Goal: Task Accomplishment & Management: Manage account settings

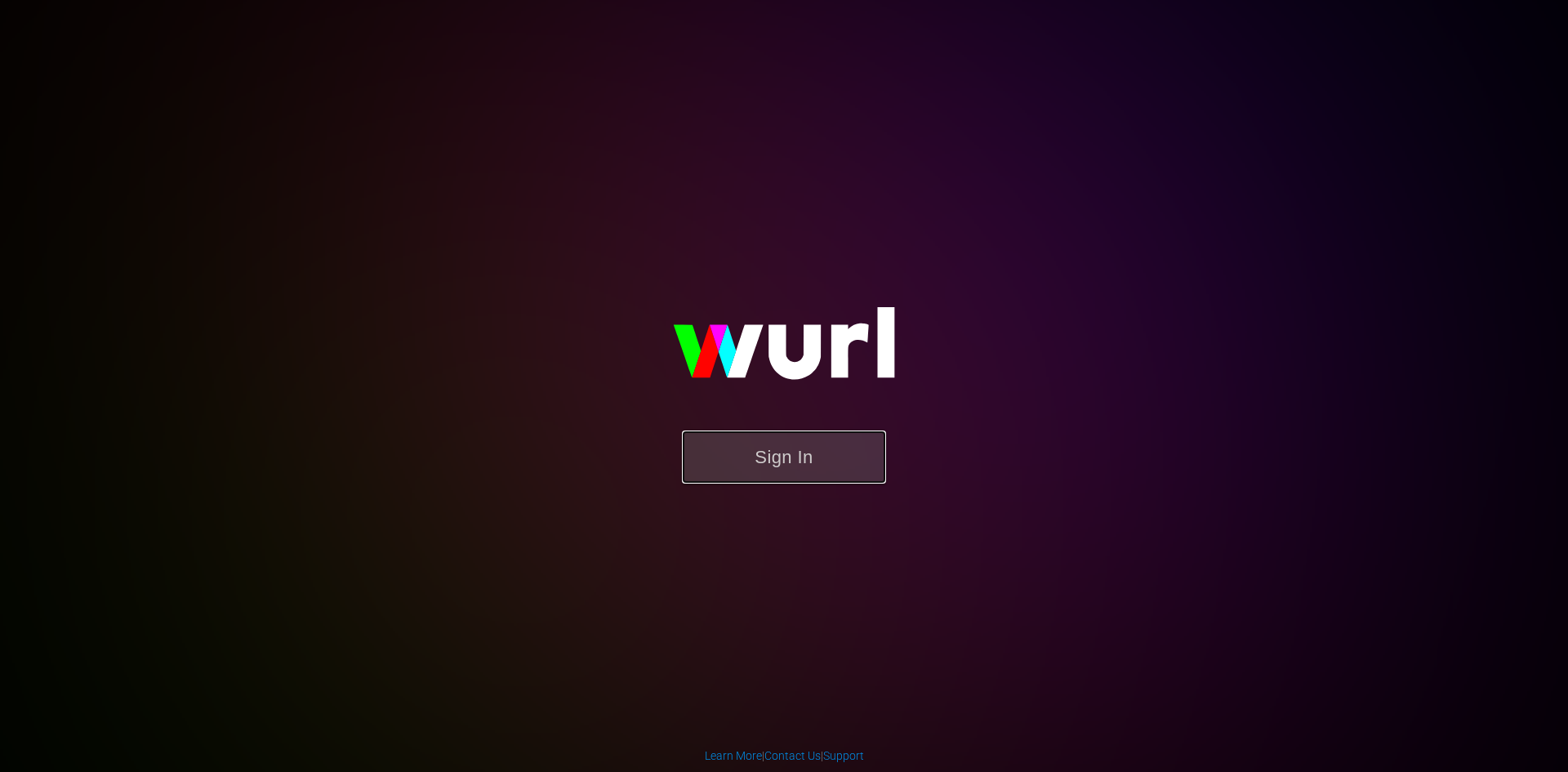
click at [719, 455] on button "Sign In" at bounding box center [784, 456] width 205 height 53
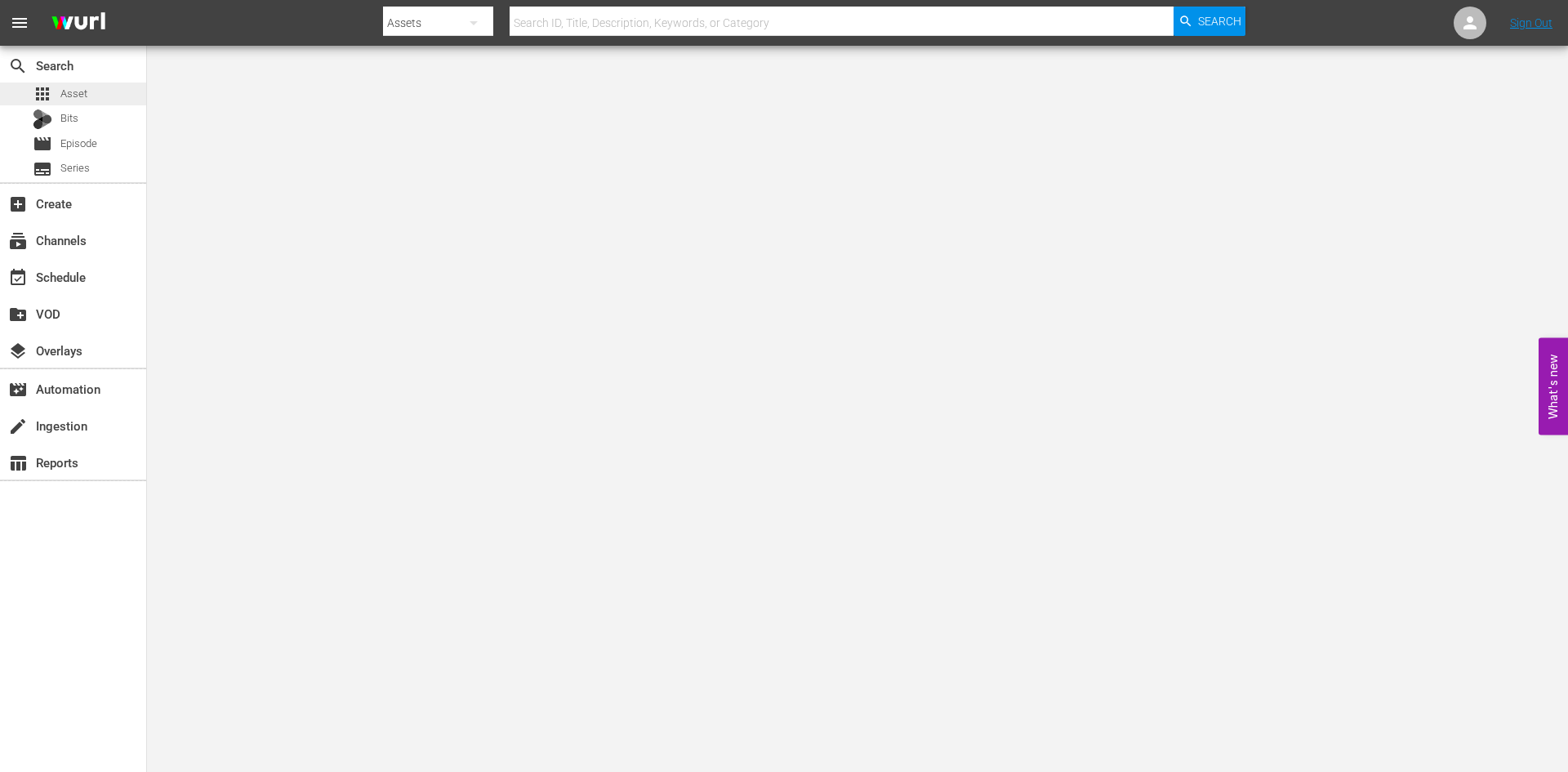
click at [81, 90] on span "Asset" at bounding box center [74, 94] width 27 height 16
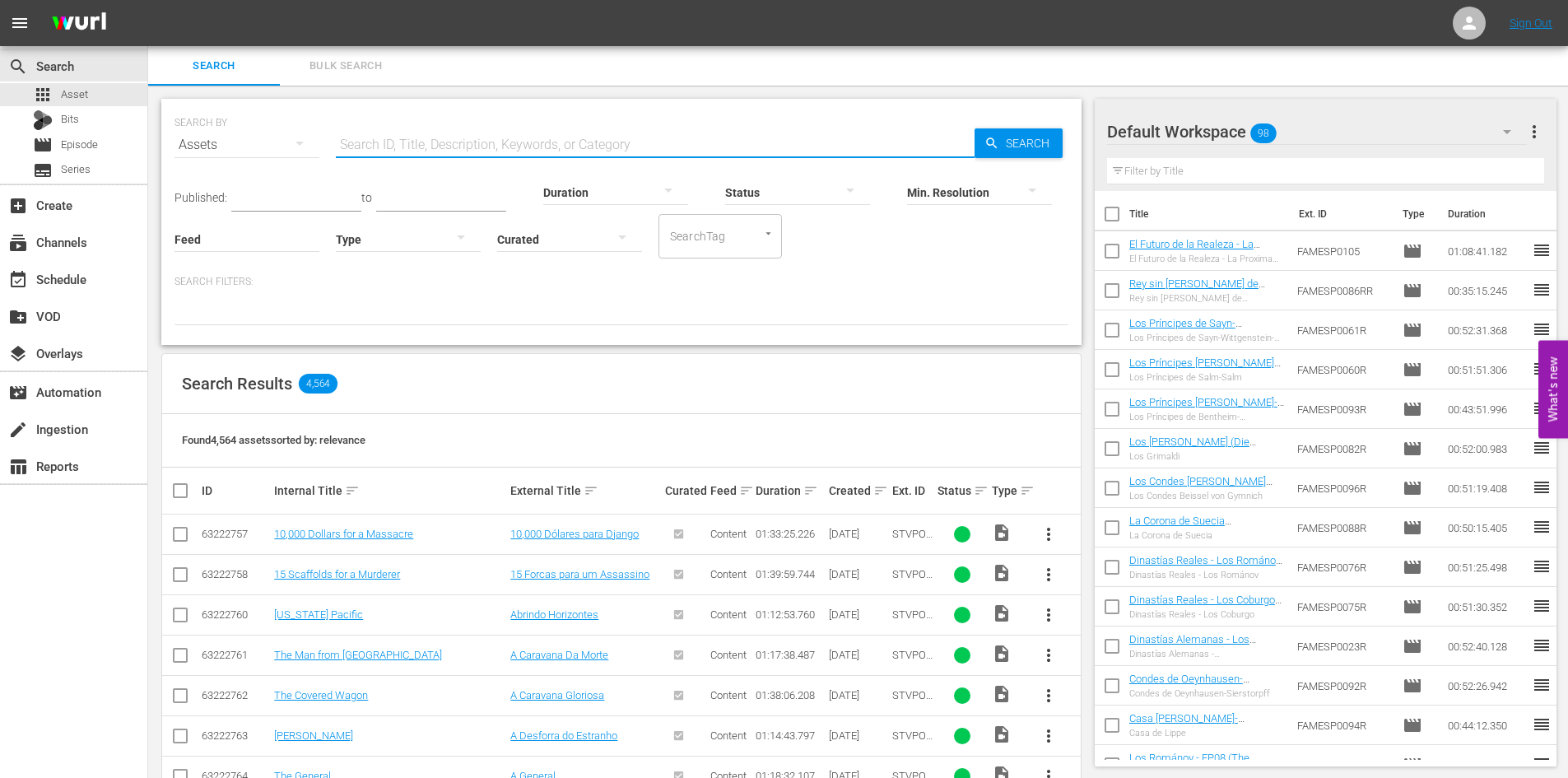
click at [398, 144] on input "text" at bounding box center [655, 145] width 639 height 40
type input "famesp"
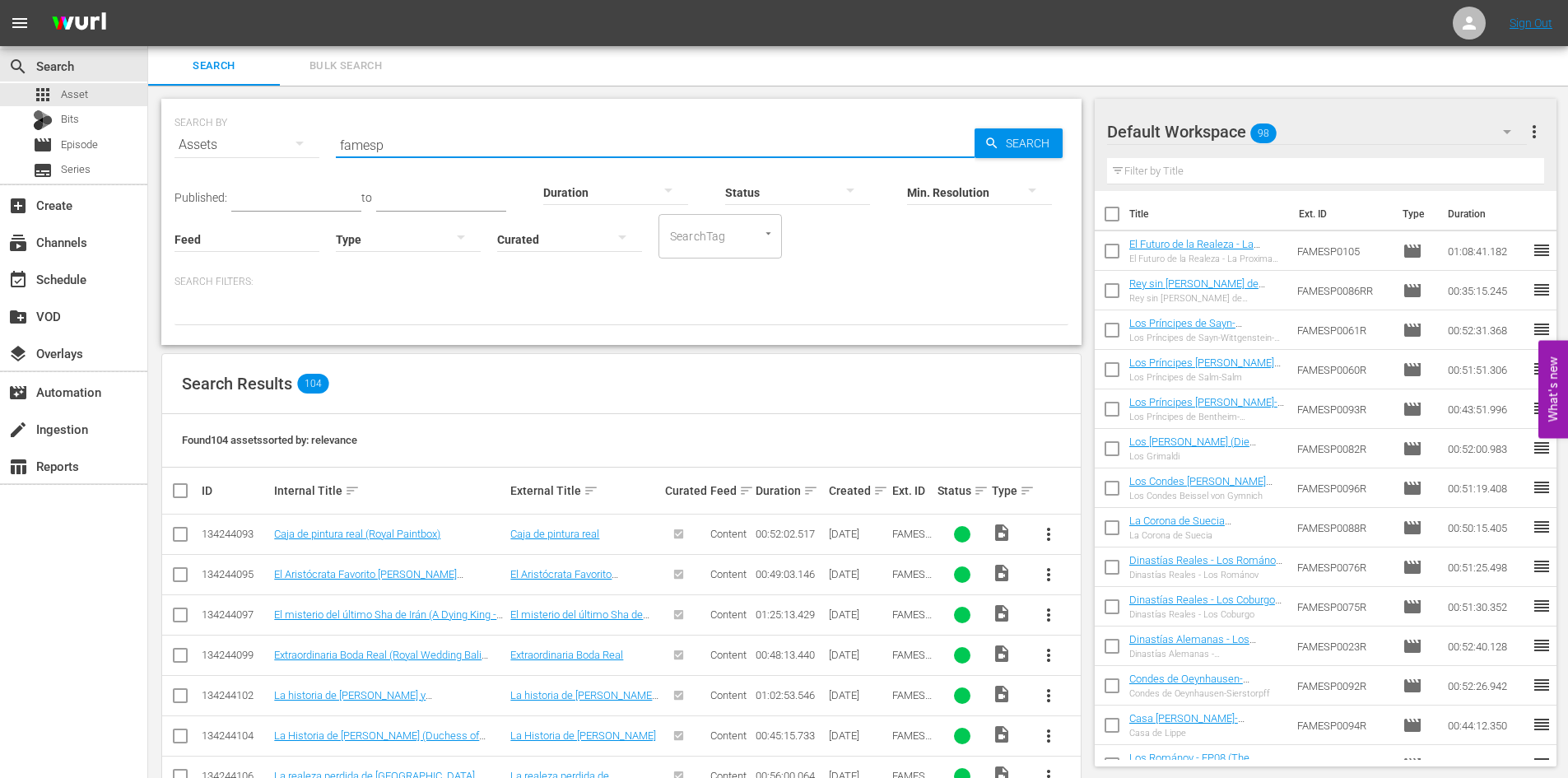
click at [394, 147] on input "famesp" at bounding box center [655, 145] width 639 height 40
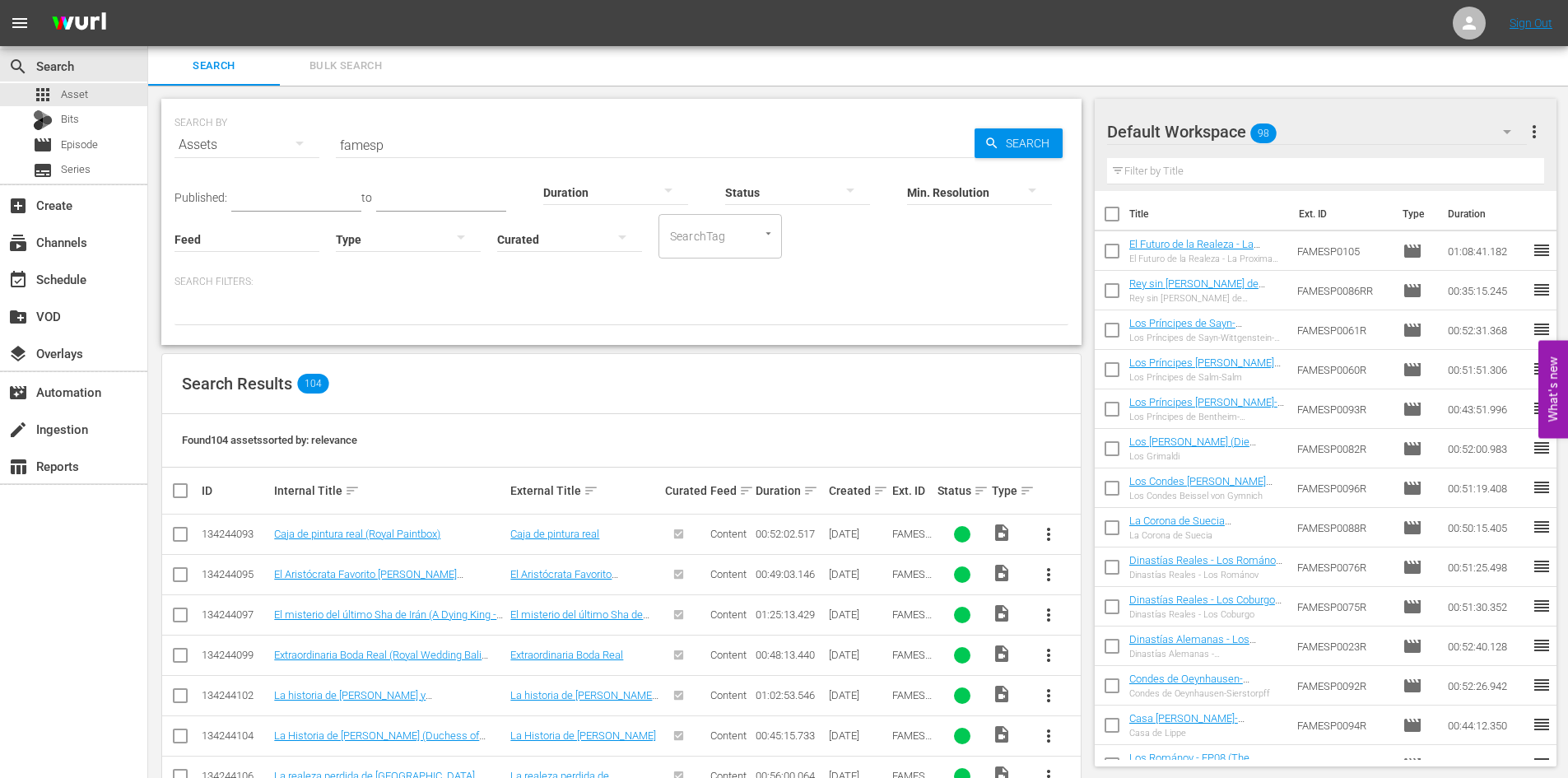
click at [455, 282] on div "Published: to Duration Status Min. Resolution Feed Feed Title Type Curated Sear…" at bounding box center [621, 244] width 894 height 160
click at [106, 129] on div "Bits" at bounding box center [73, 121] width 147 height 23
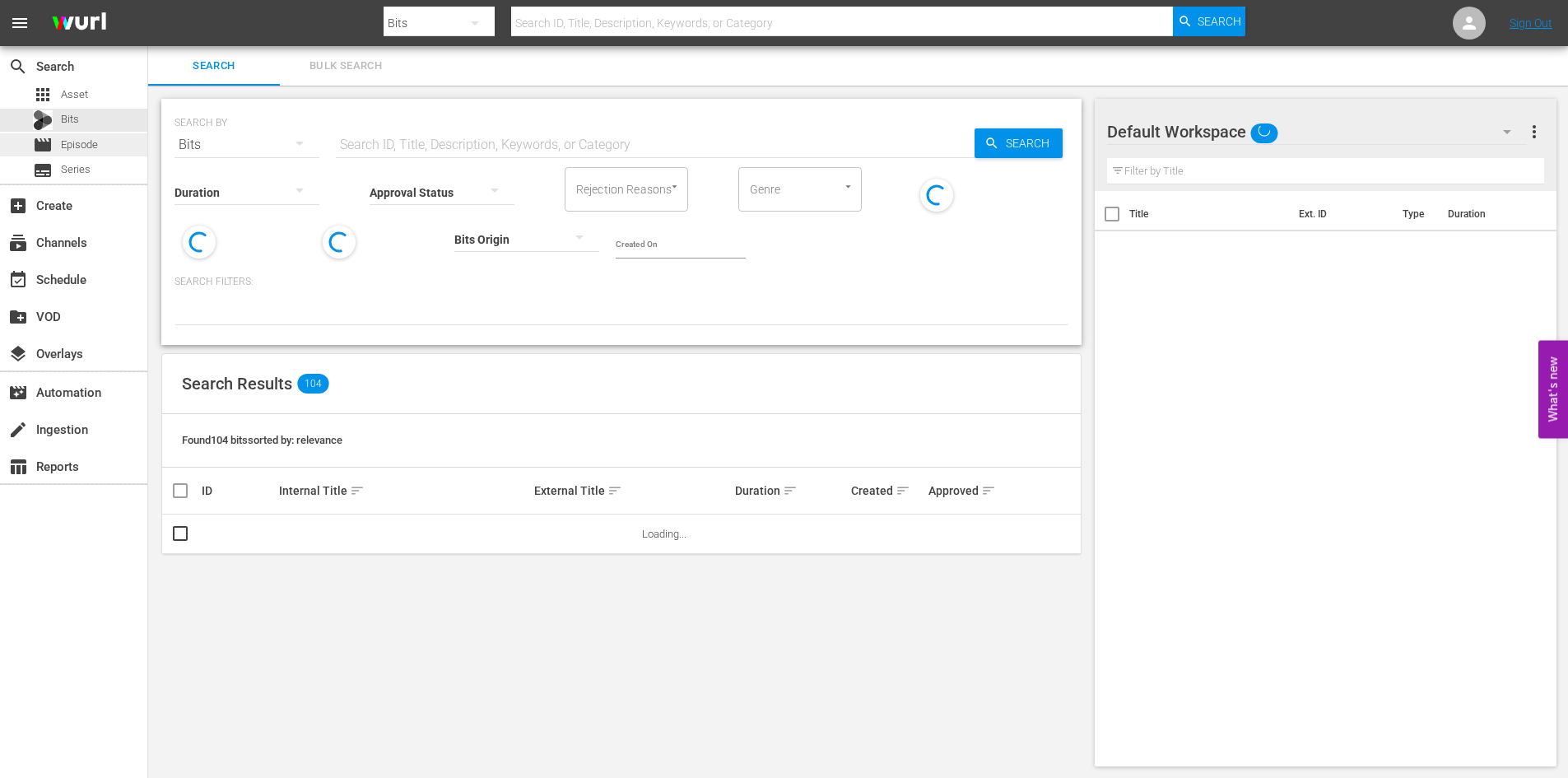
click at [101, 149] on div "movie Episode" at bounding box center [73, 145] width 147 height 23
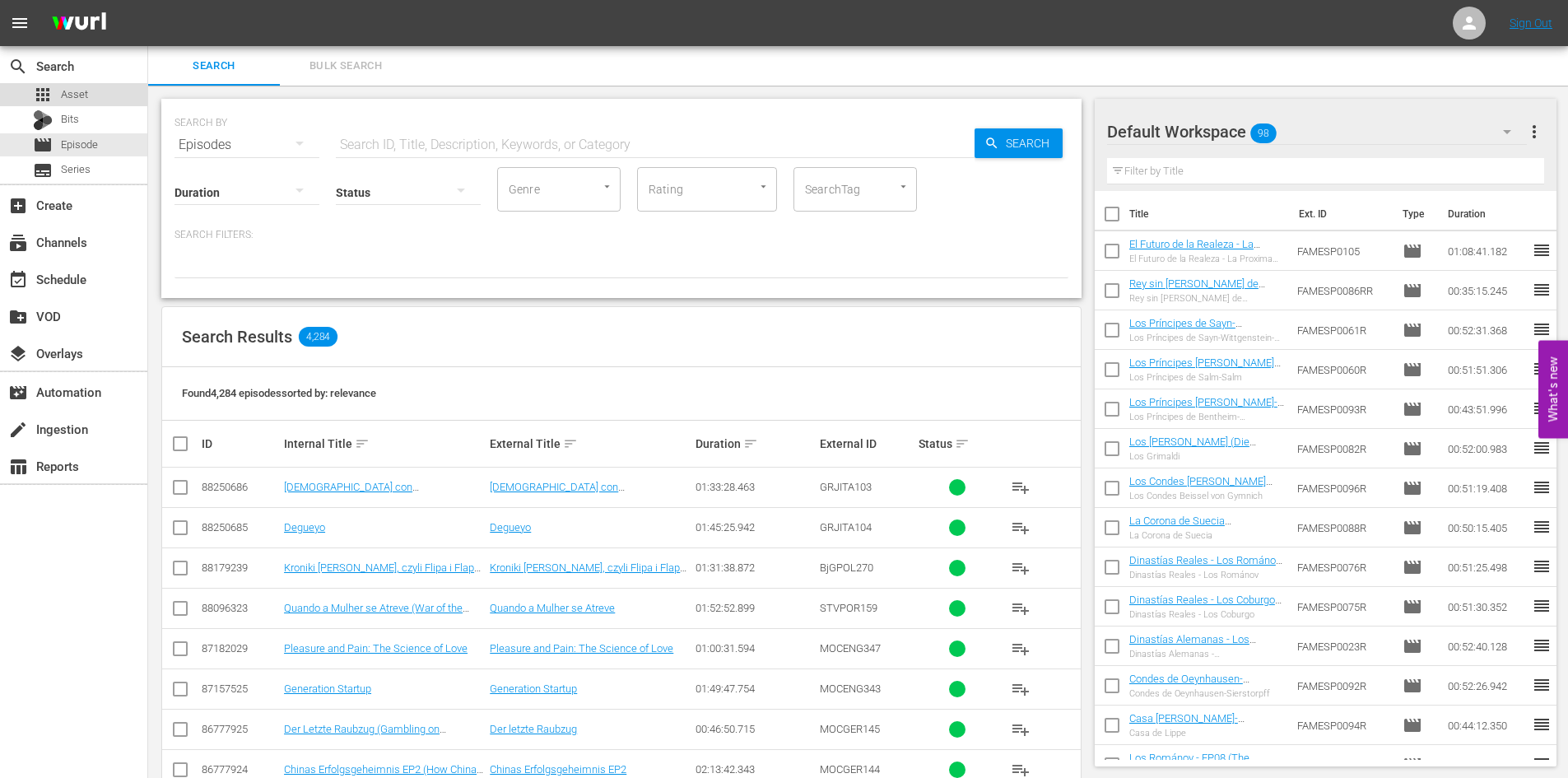
click at [86, 93] on span "Asset" at bounding box center [75, 94] width 27 height 17
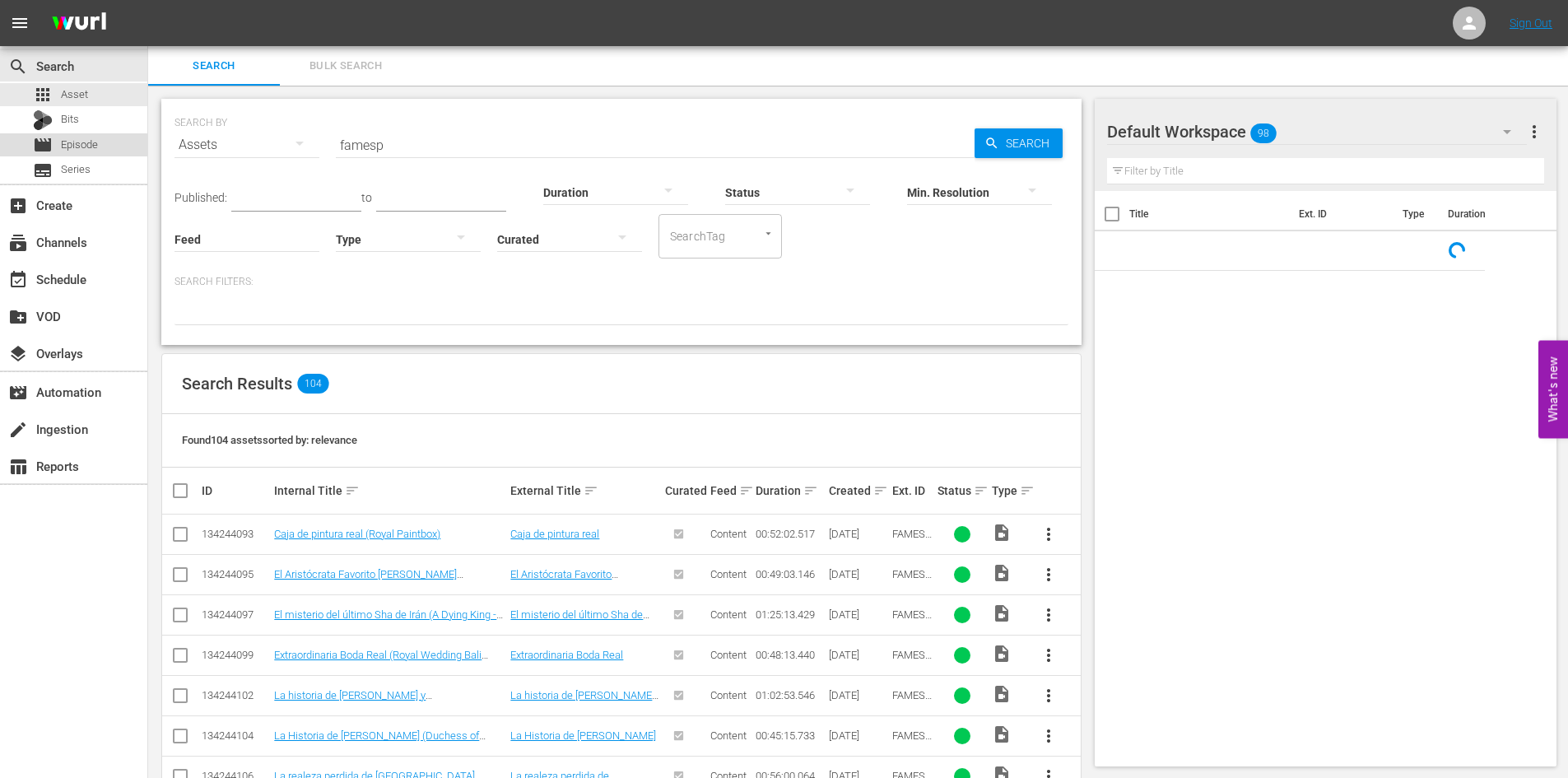
click at [91, 155] on div "movie Episode" at bounding box center [65, 145] width 65 height 23
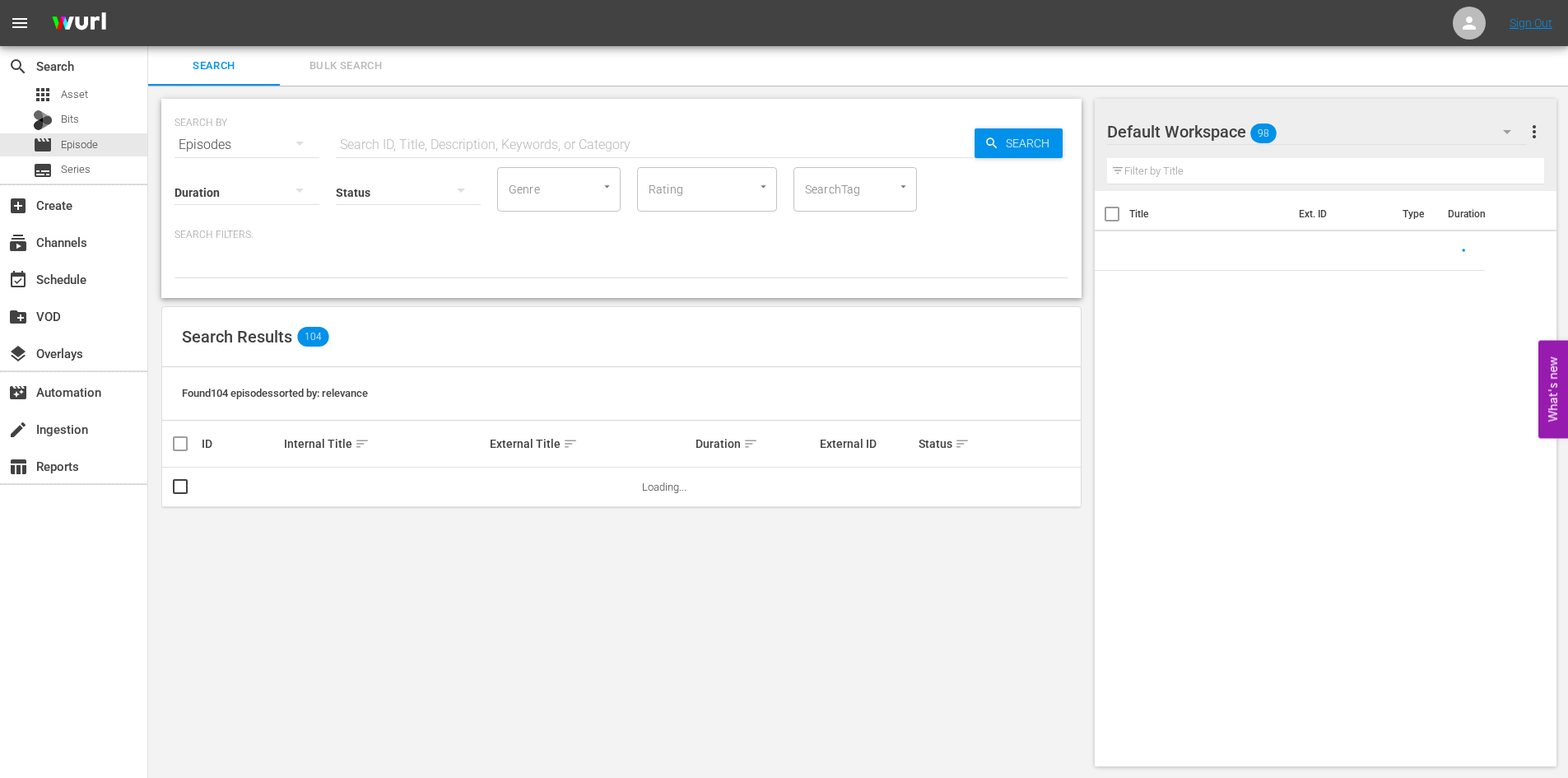
click at [433, 136] on input "text" at bounding box center [655, 145] width 639 height 40
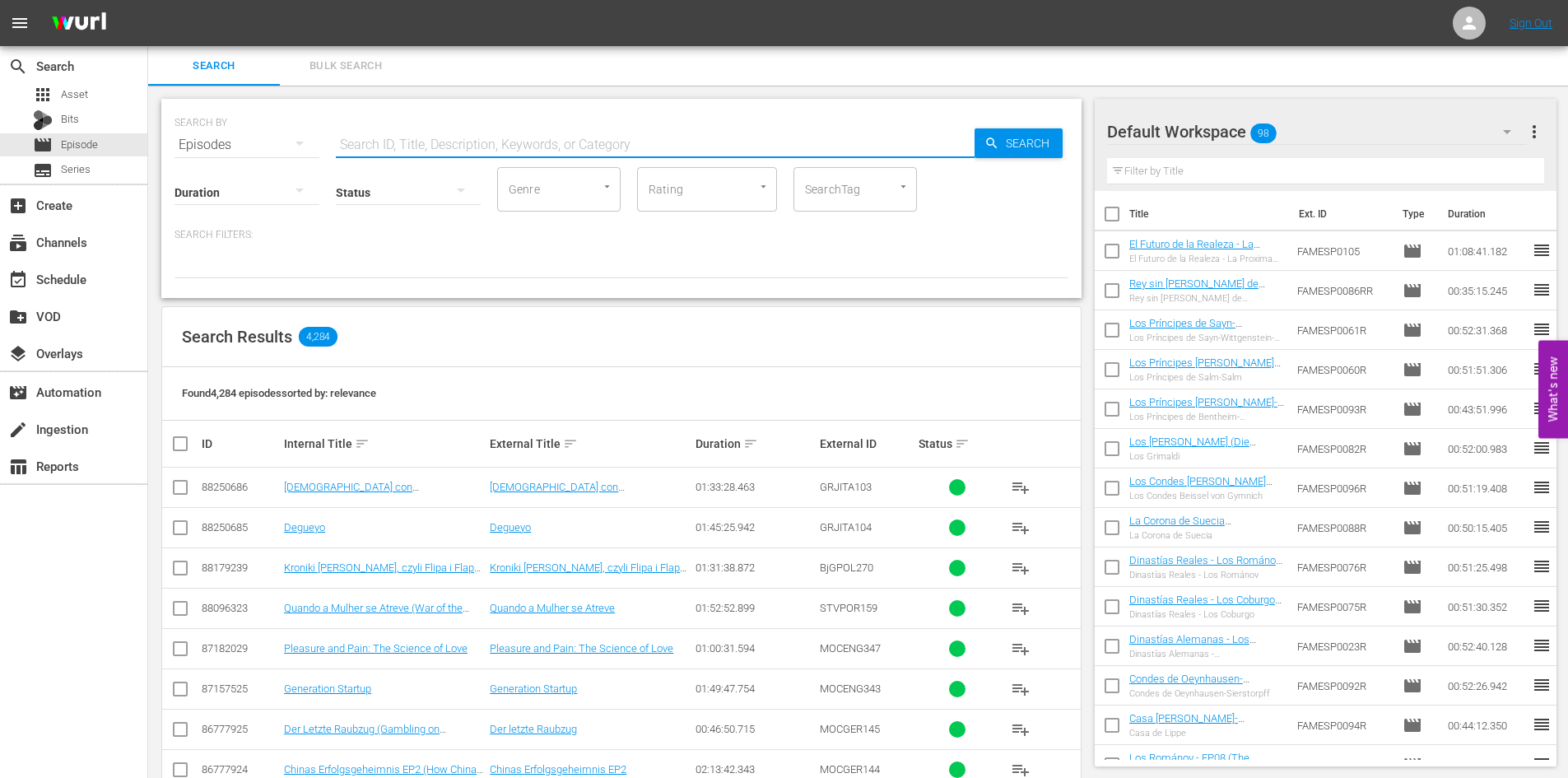
type input "famesp"
click at [1017, 149] on span "Search" at bounding box center [1030, 143] width 63 height 29
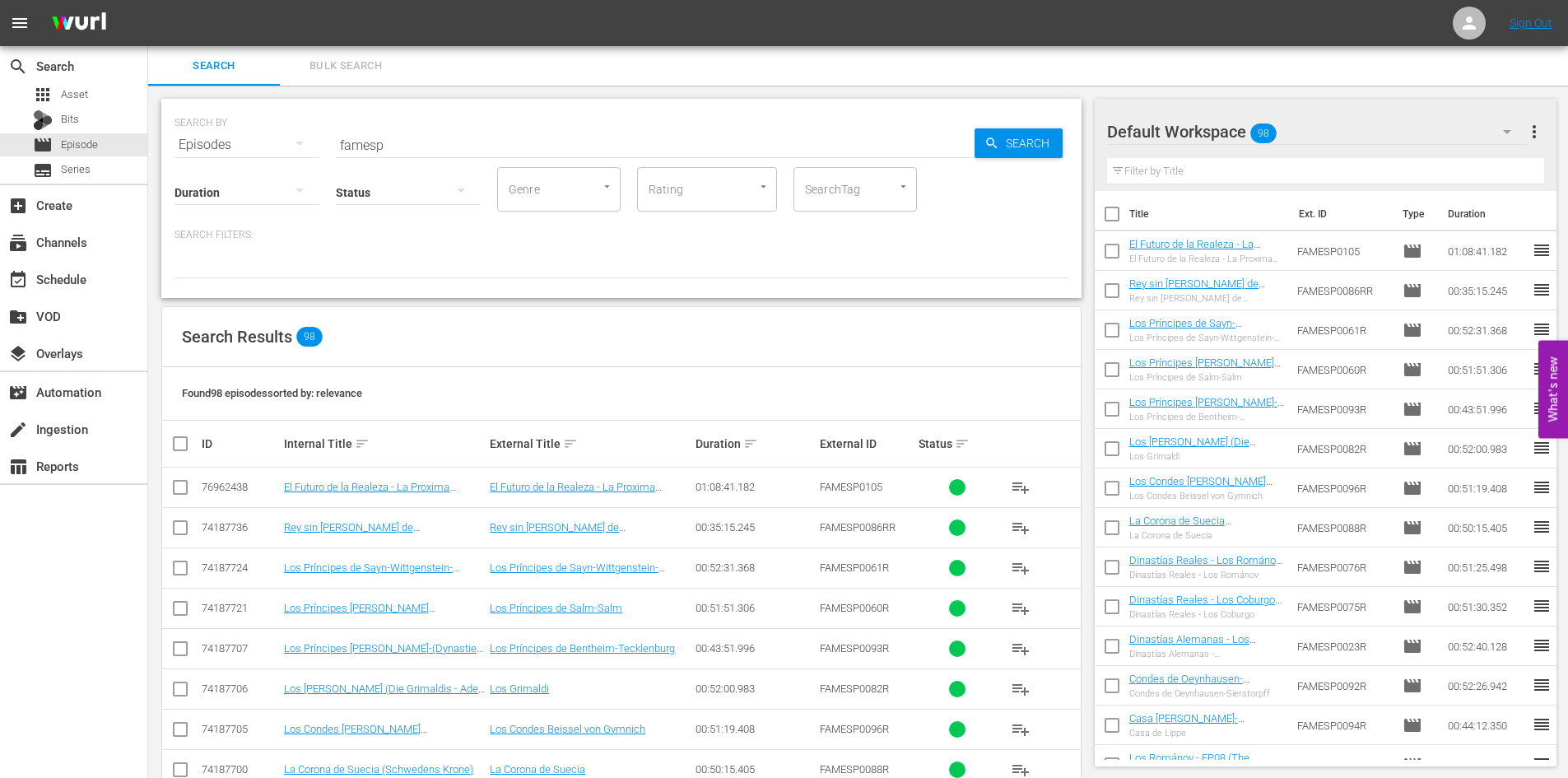
click at [188, 438] on input "checkbox" at bounding box center [187, 443] width 33 height 19
checkbox input "true"
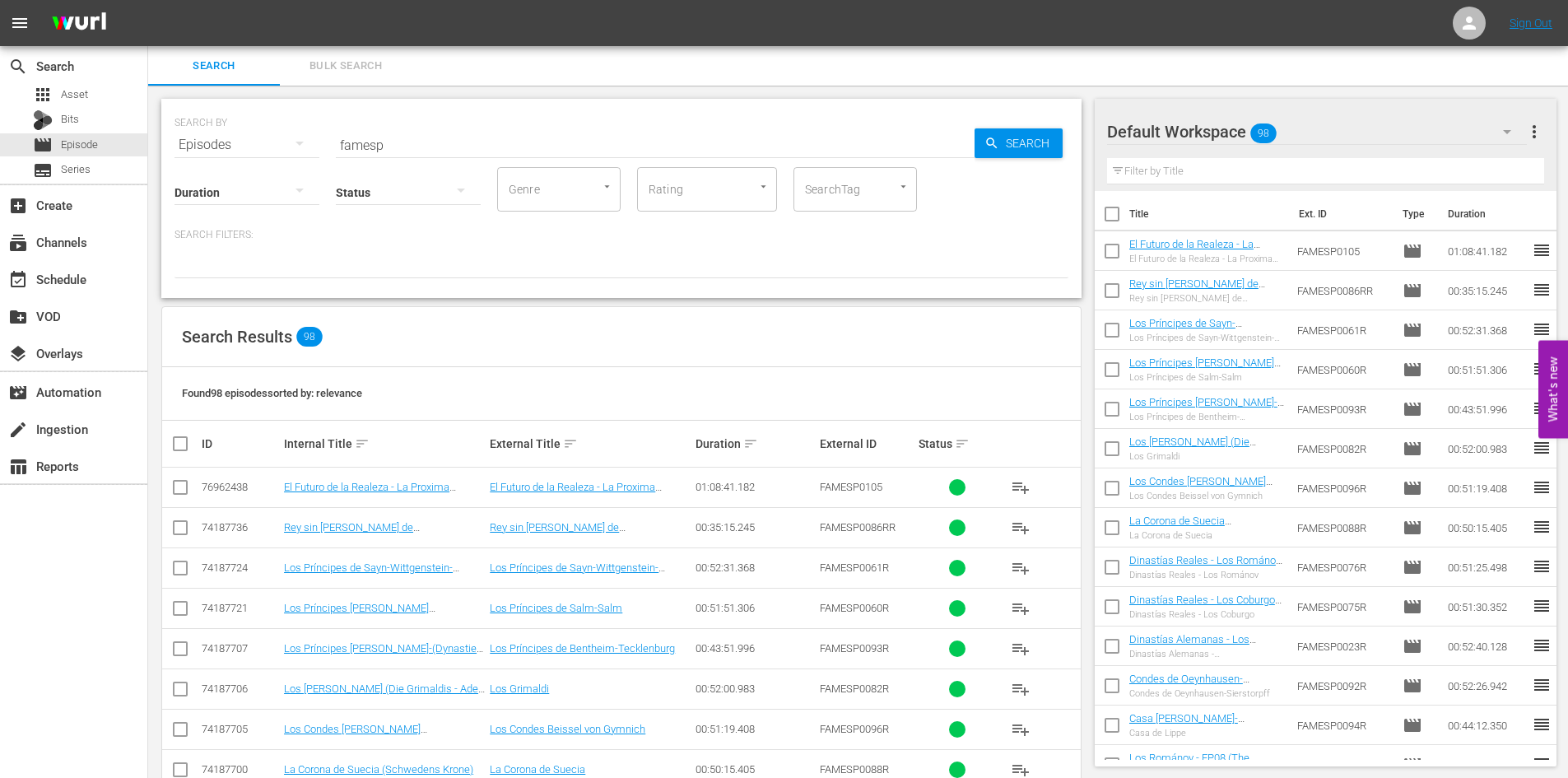
checkbox input "true"
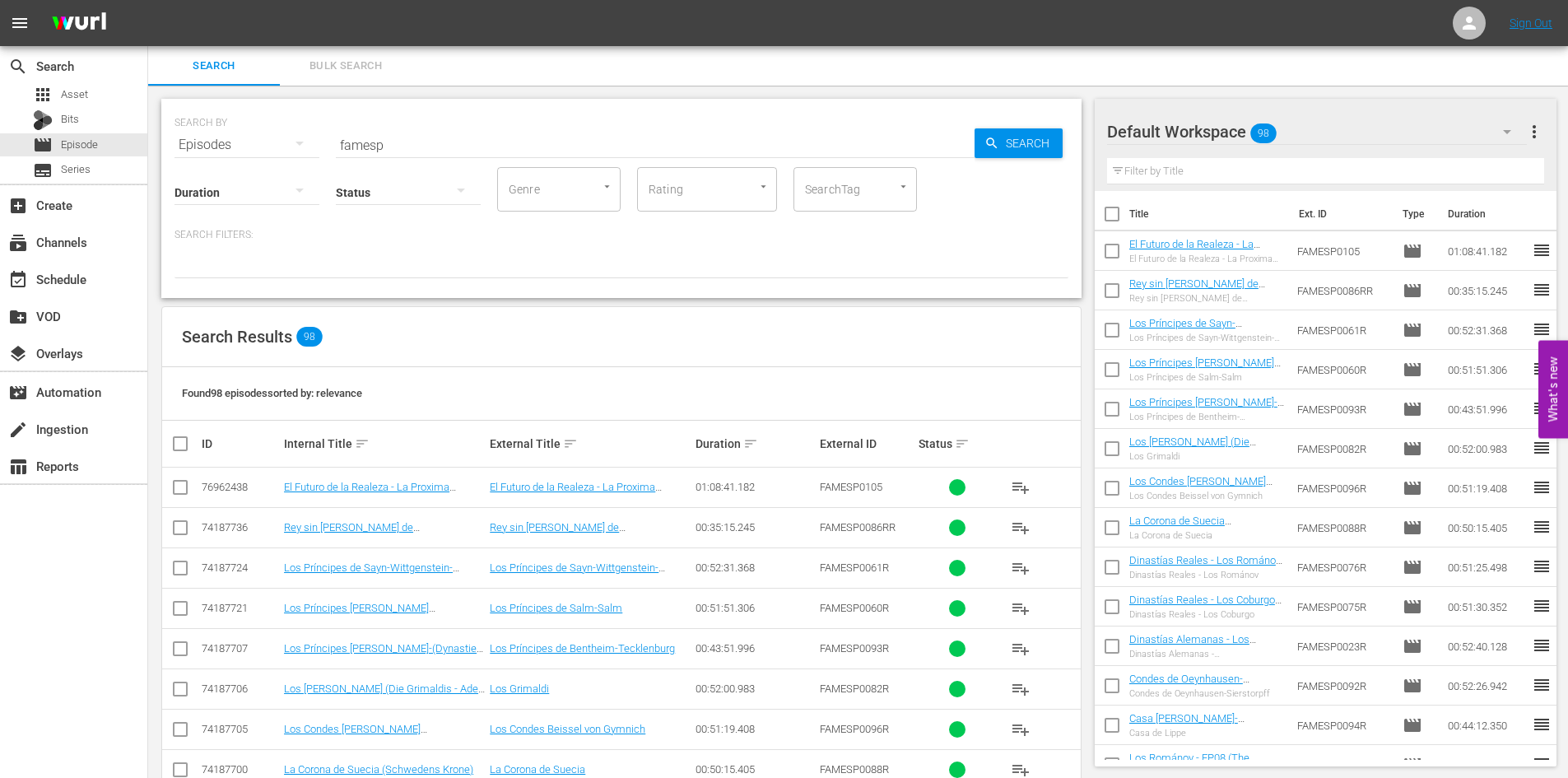
checkbox input "true"
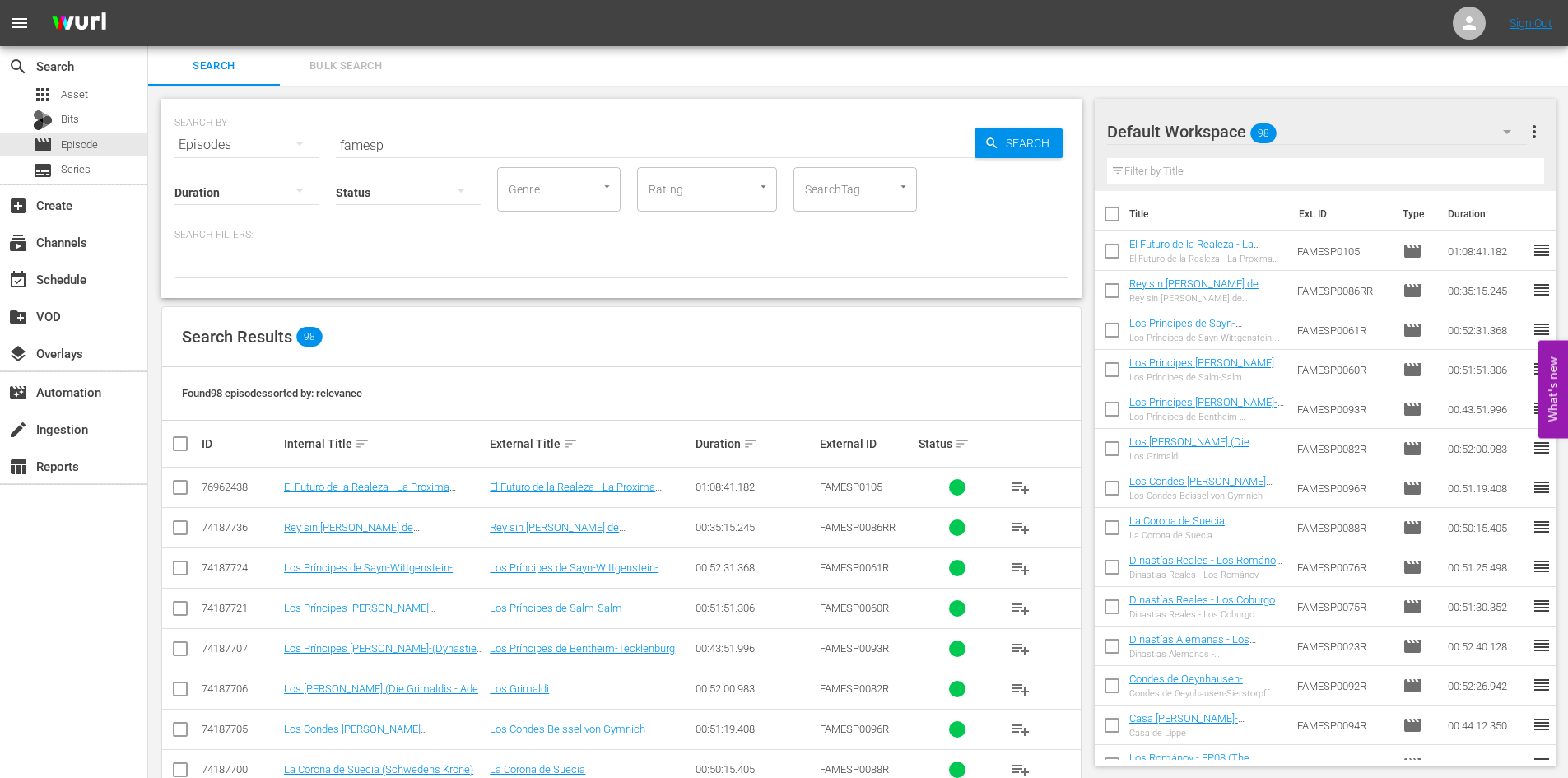
checkbox input "true"
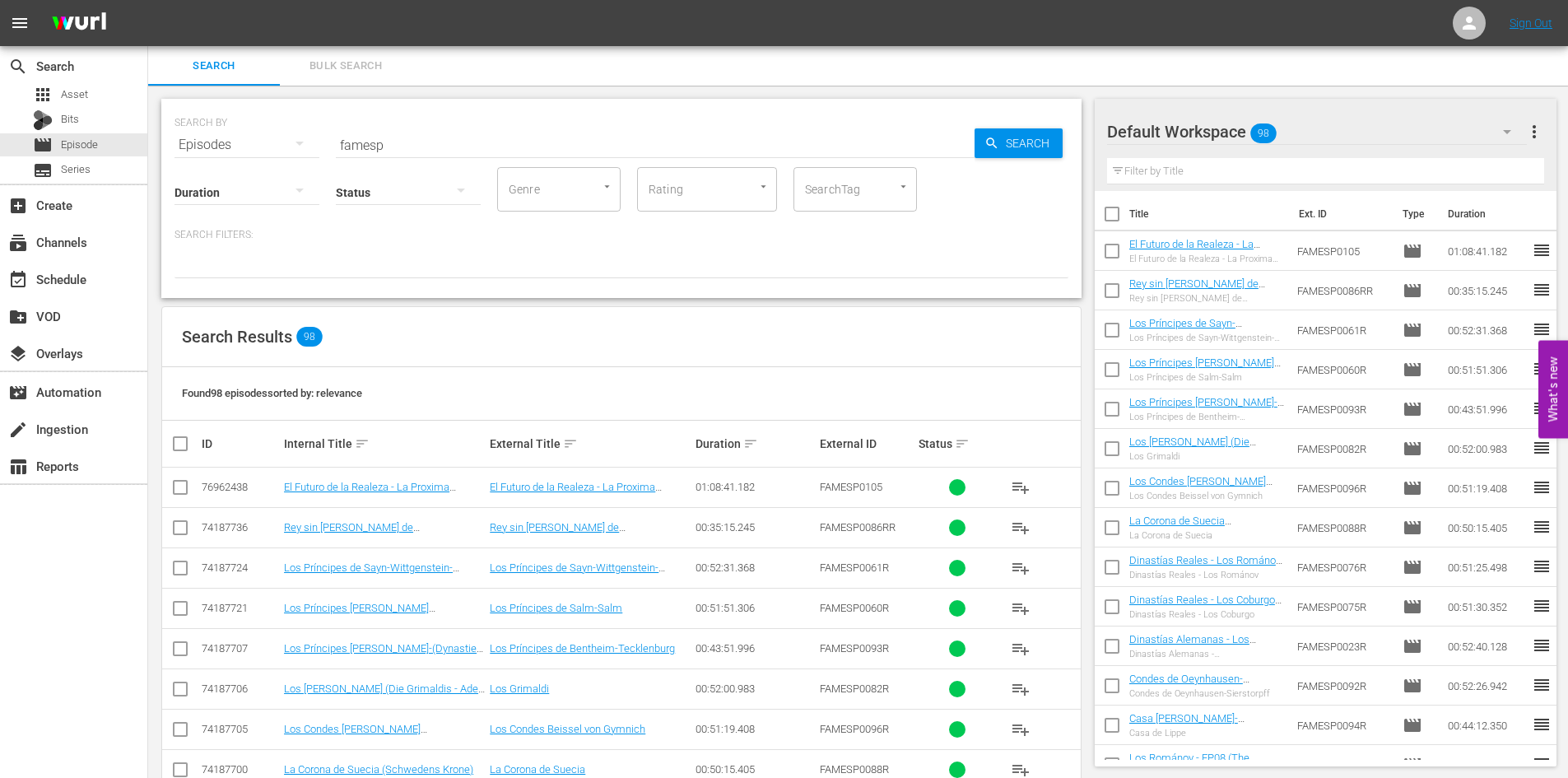
checkbox input "true"
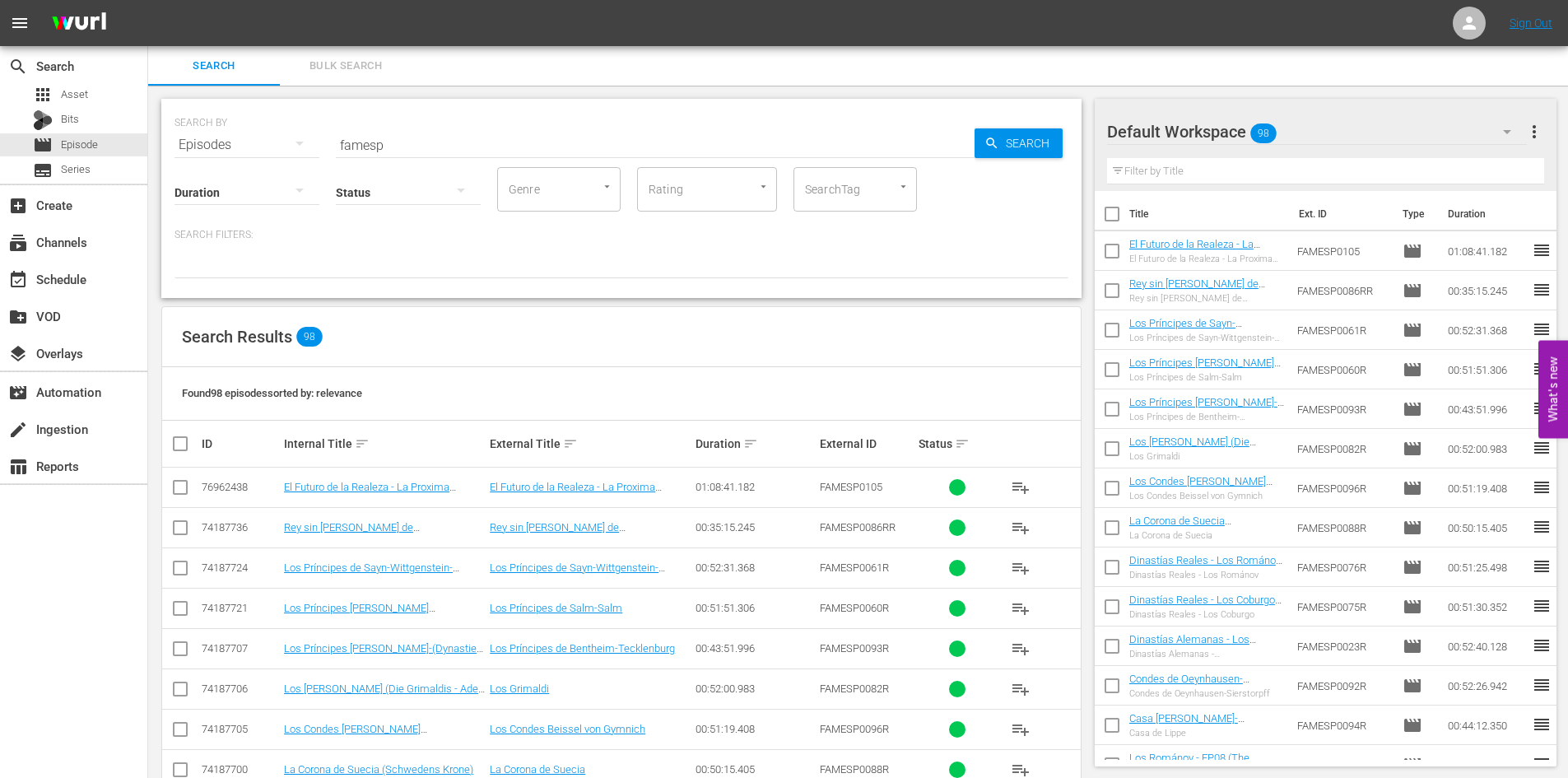
checkbox input "true"
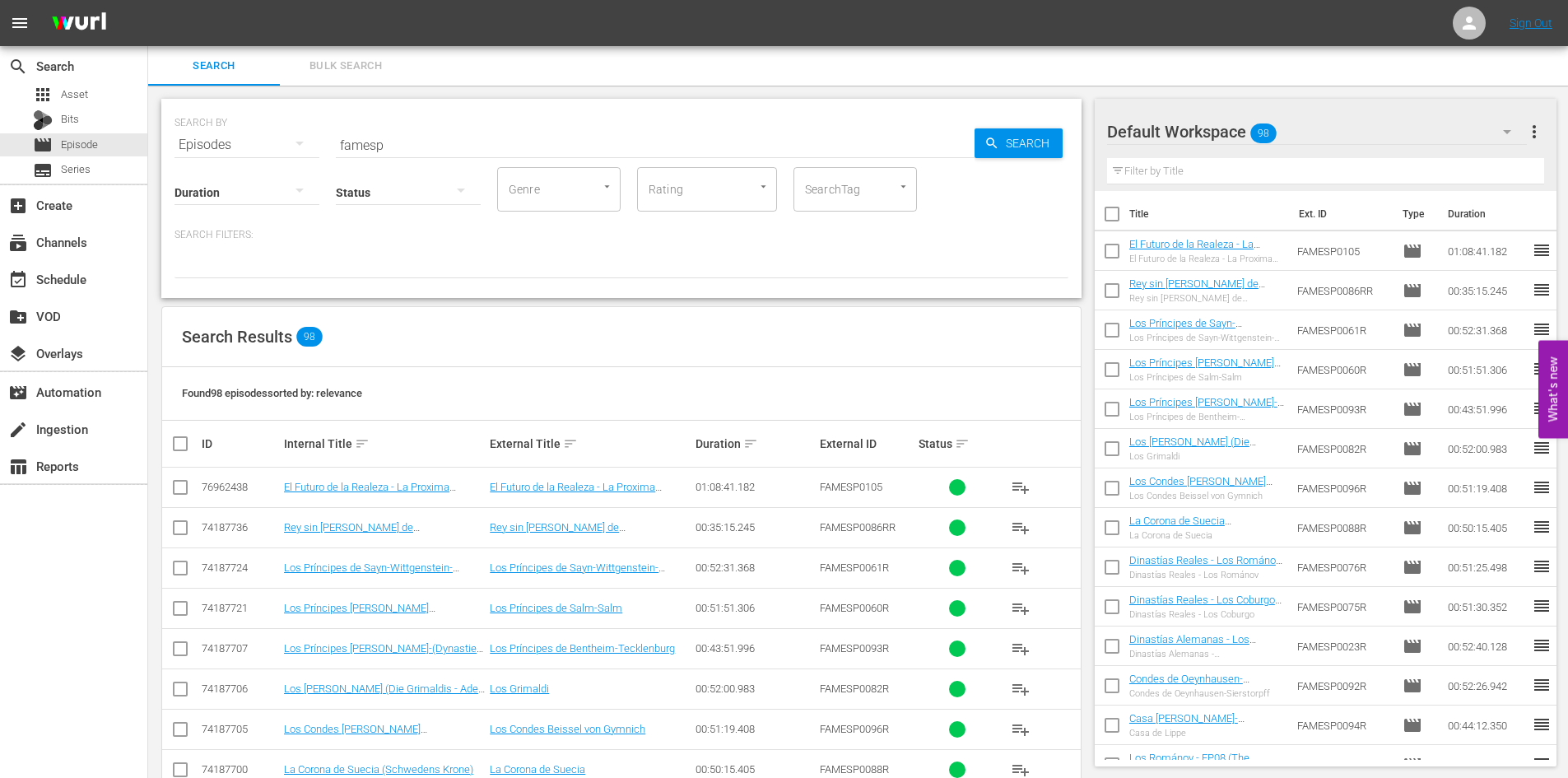
checkbox input "true"
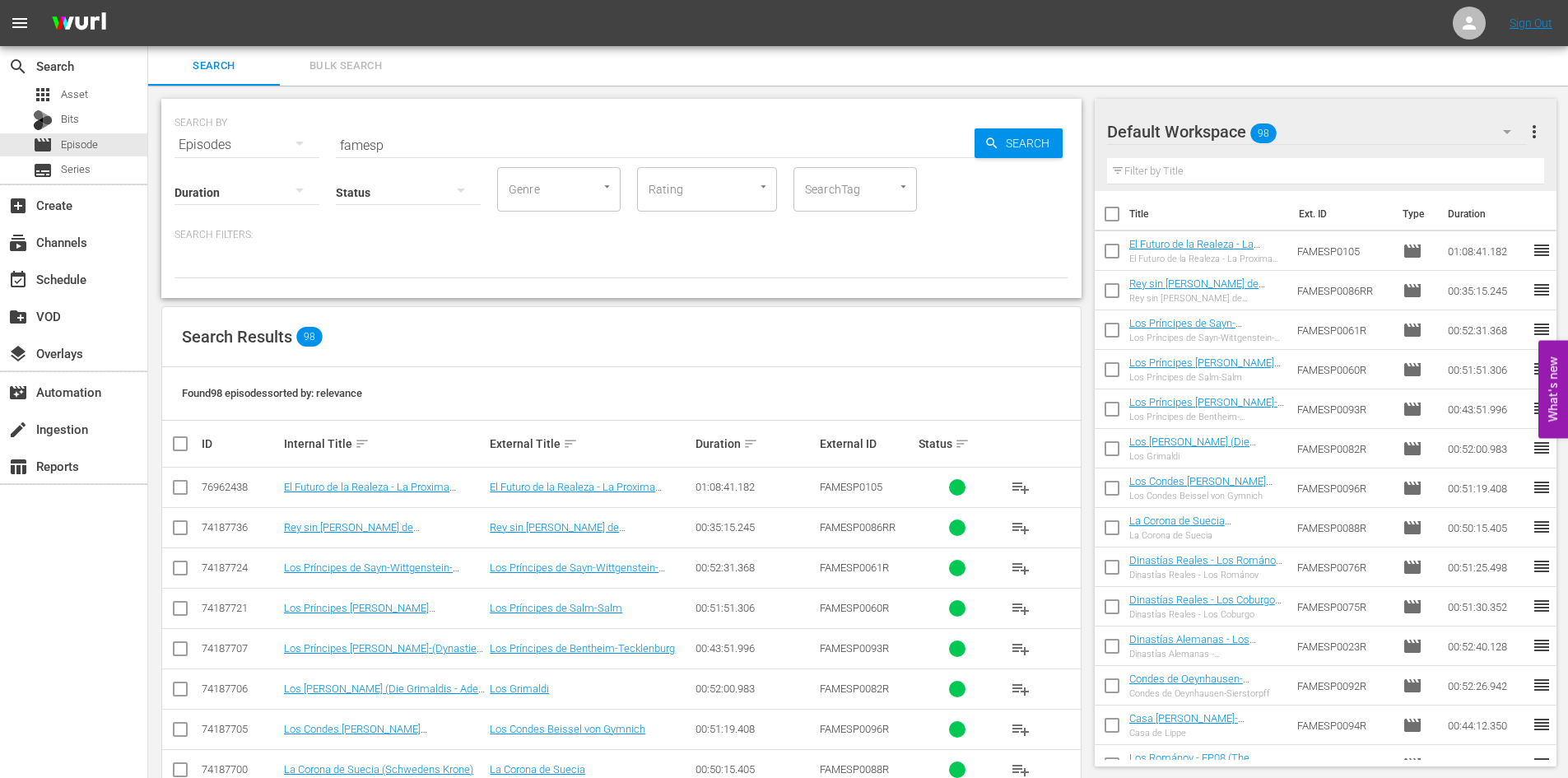
checkbox input "true"
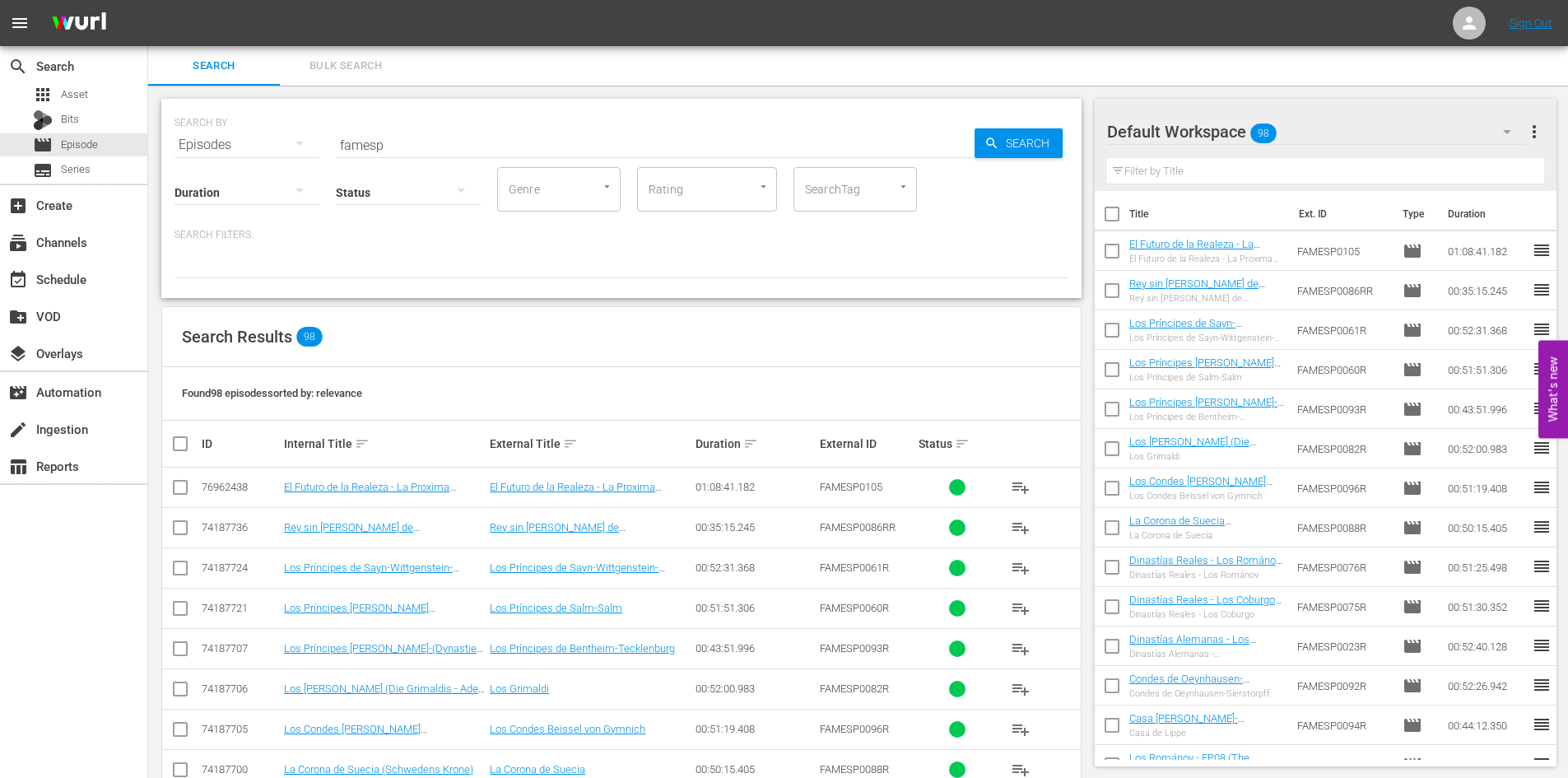
checkbox input "true"
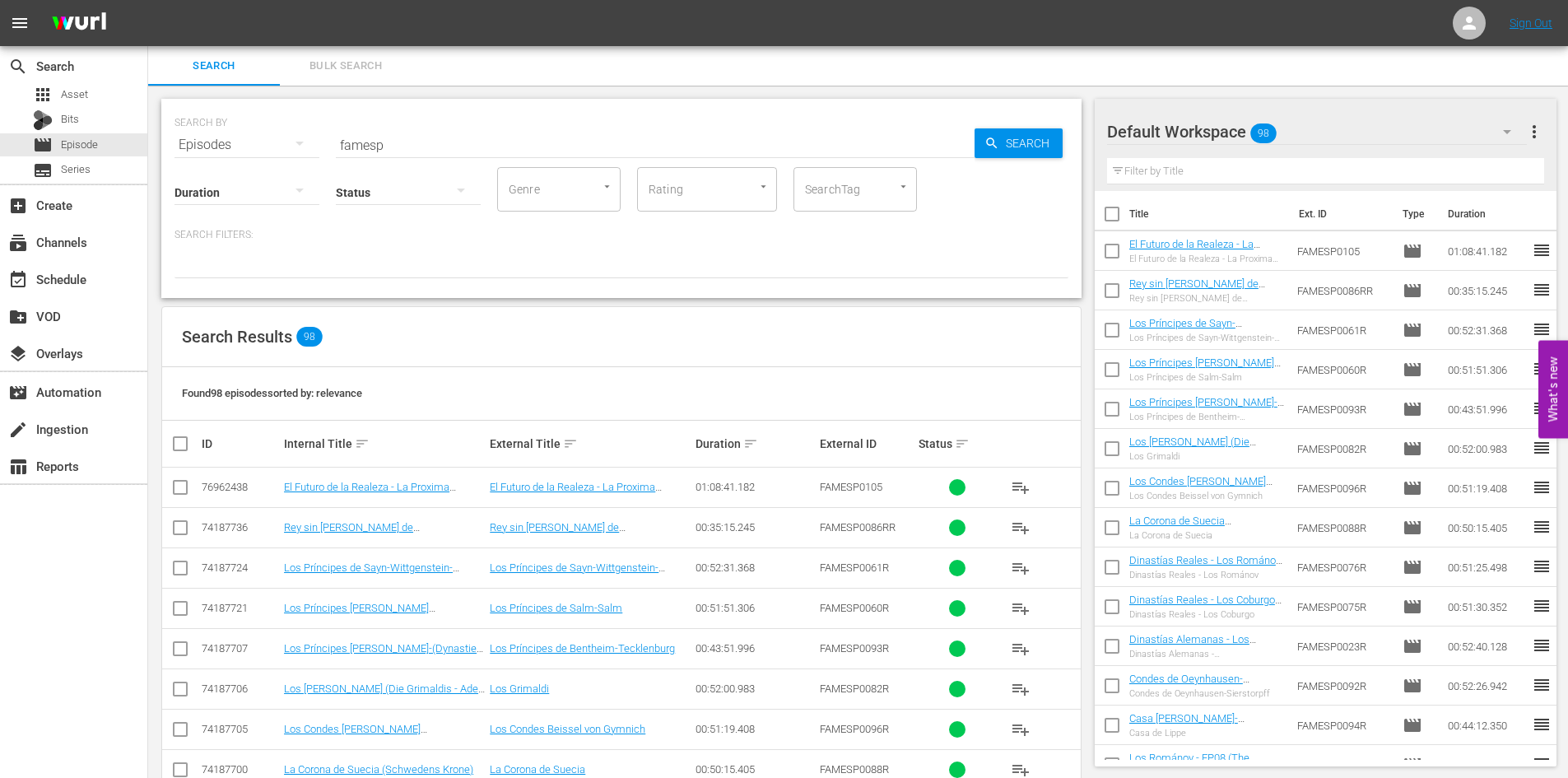
checkbox input "true"
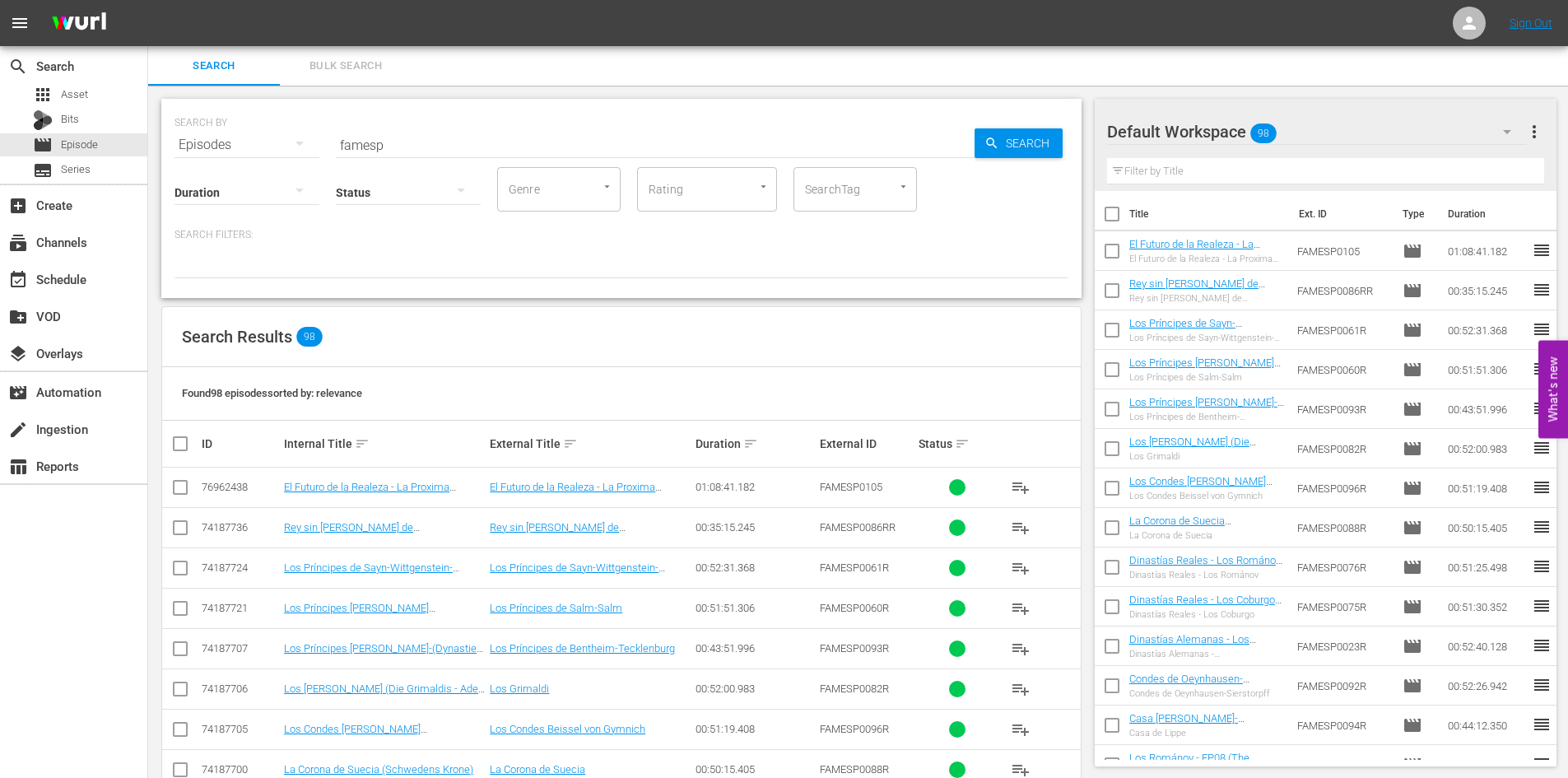
checkbox input "true"
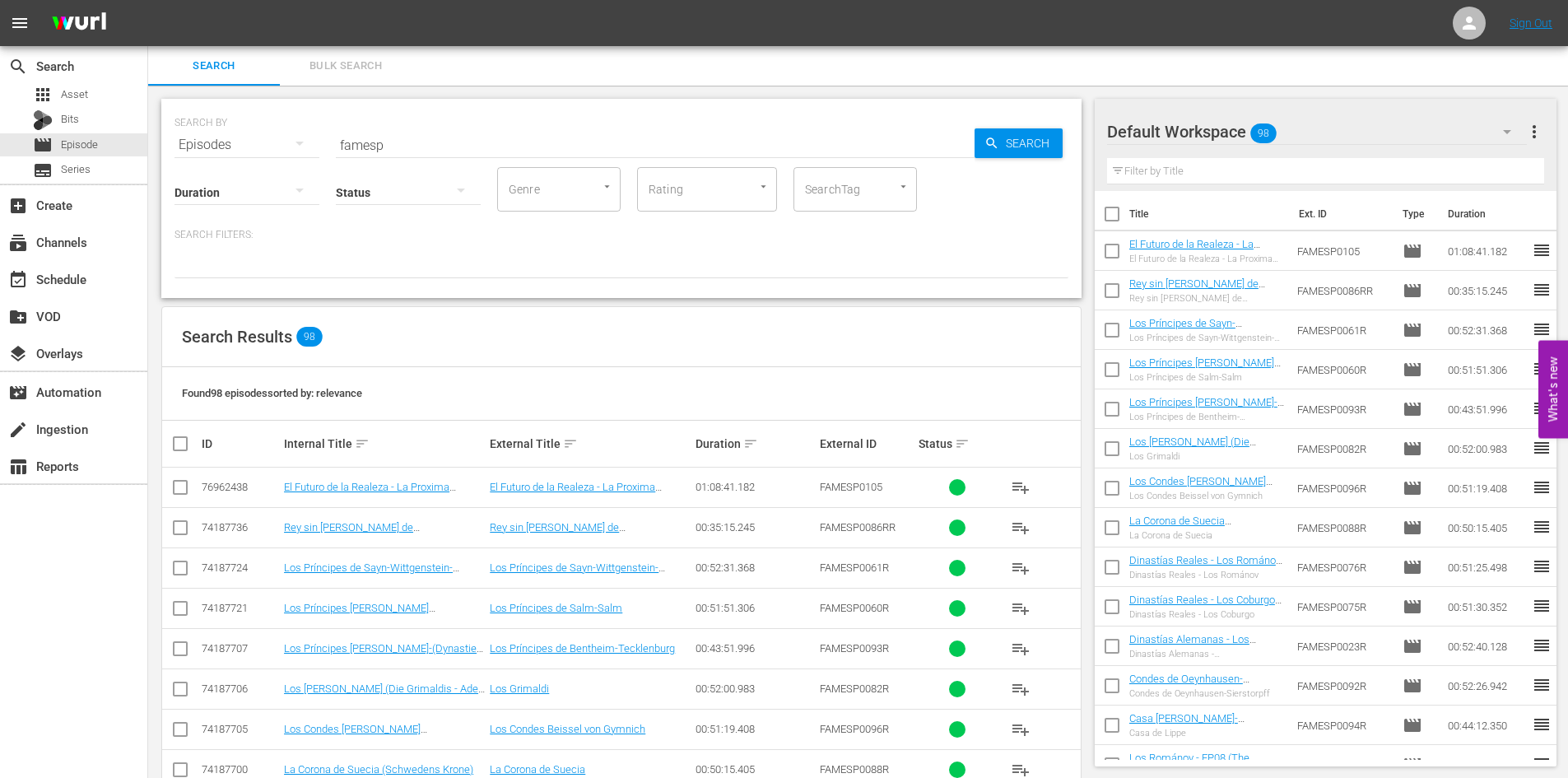
checkbox input "true"
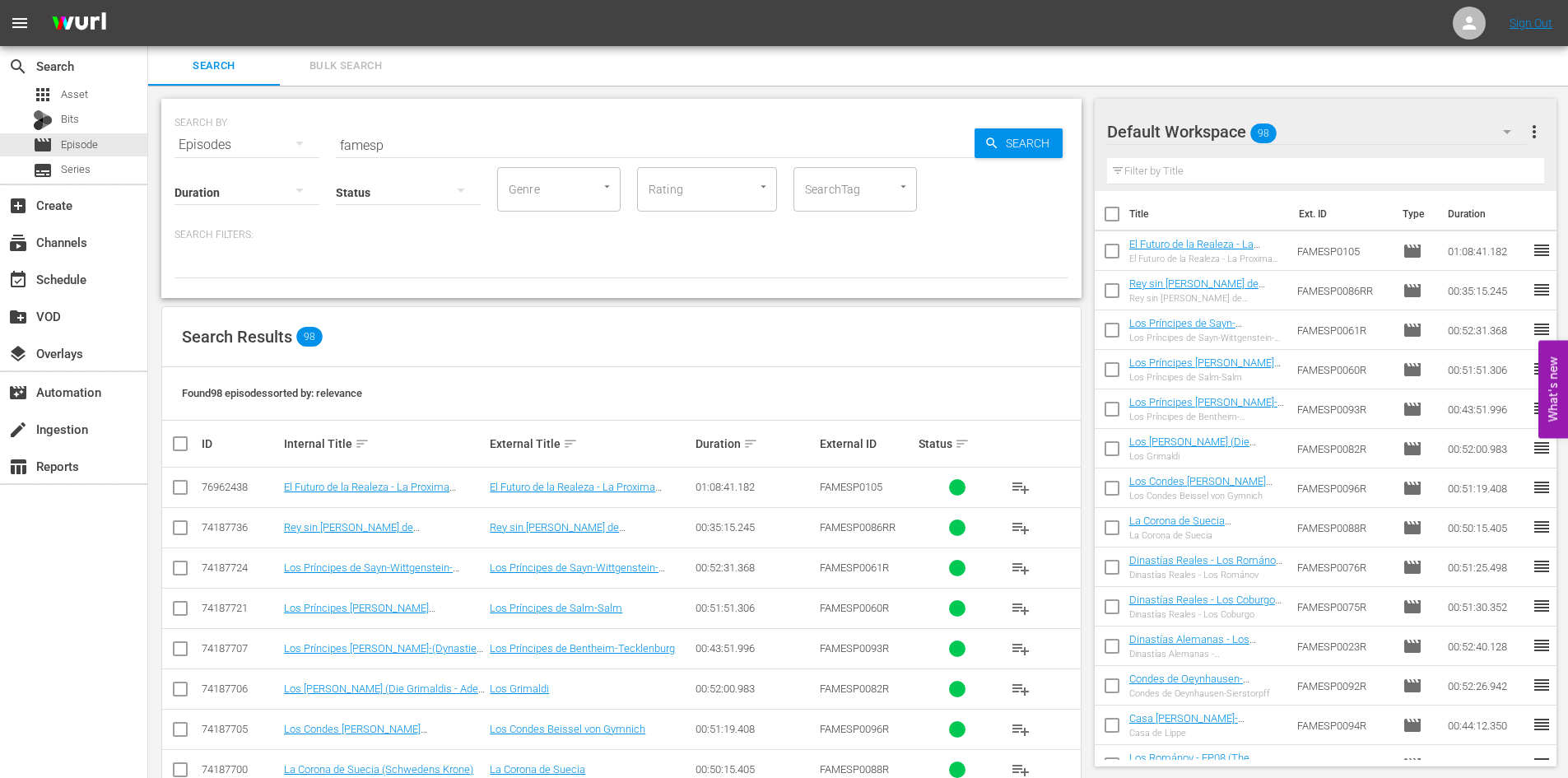
checkbox input "true"
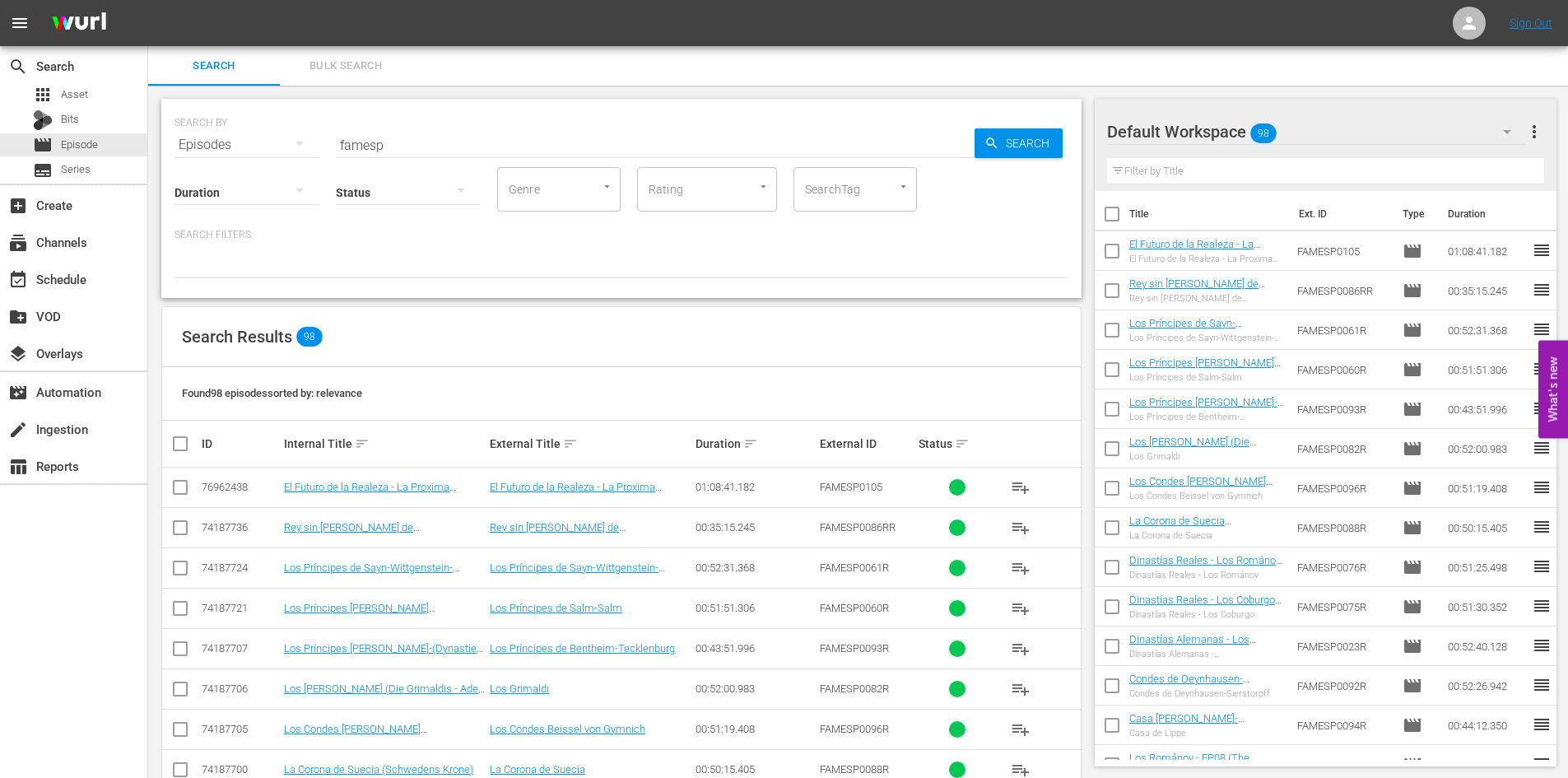
checkbox input "true"
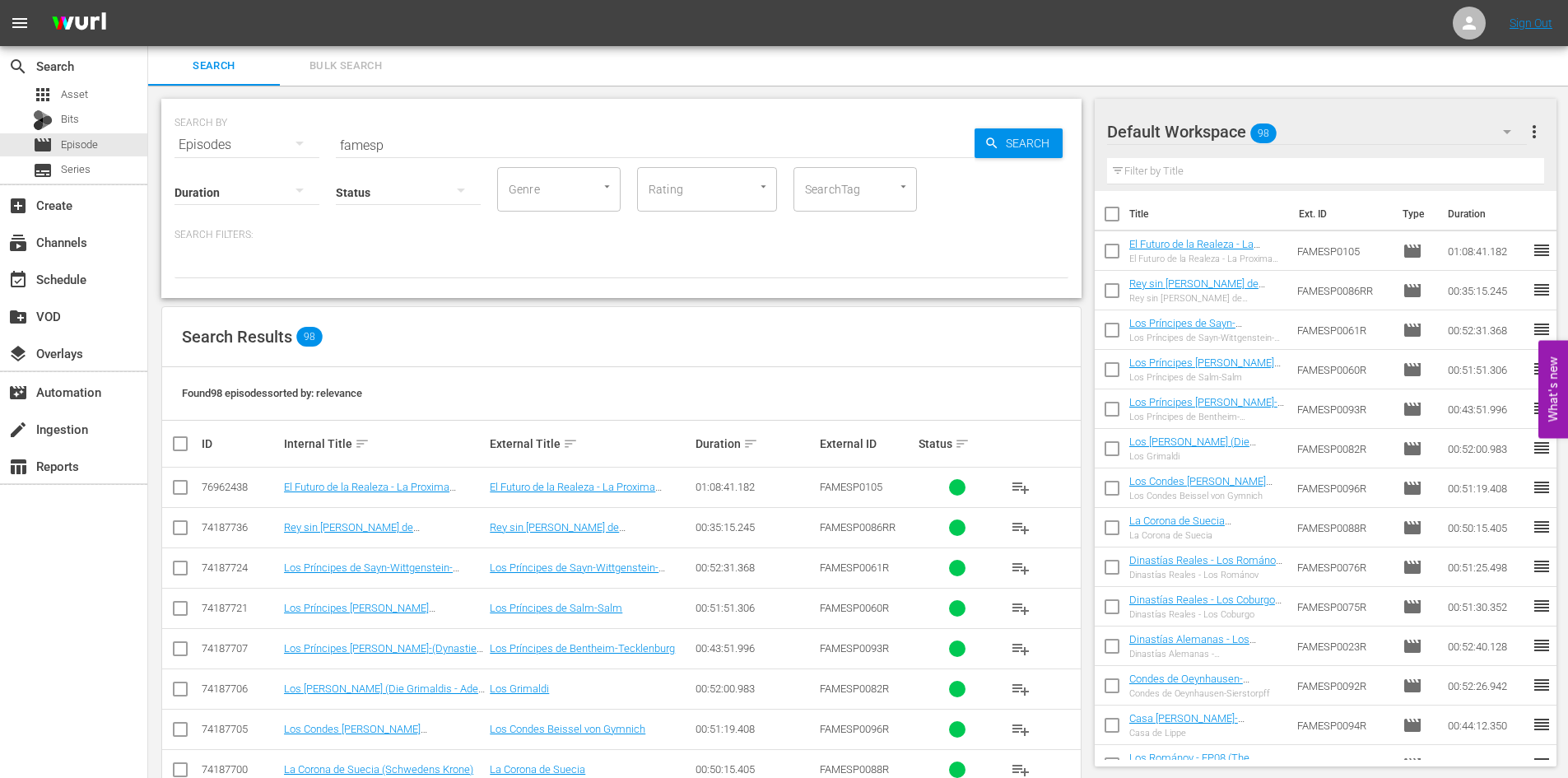
checkbox input "true"
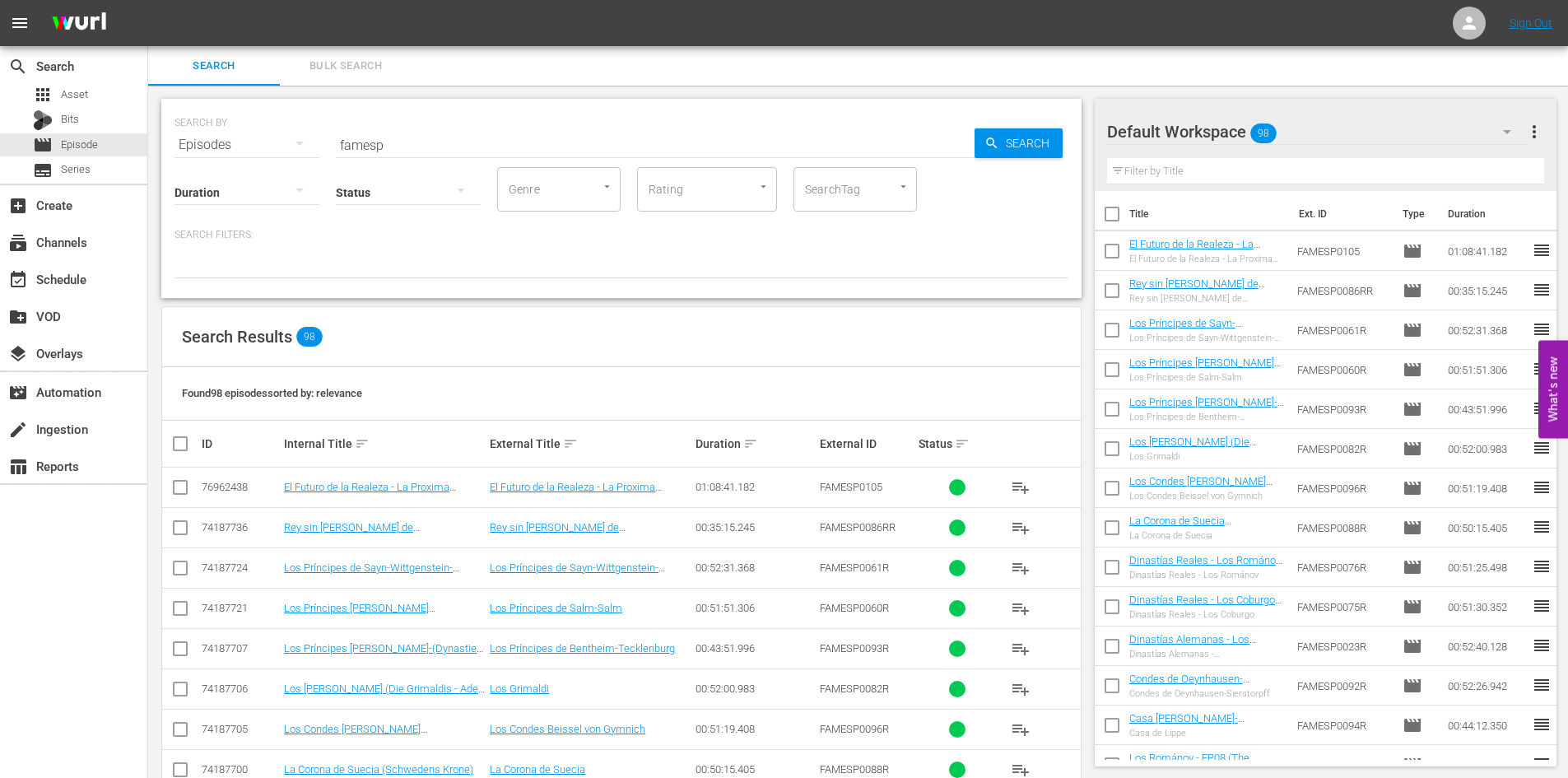
checkbox input "true"
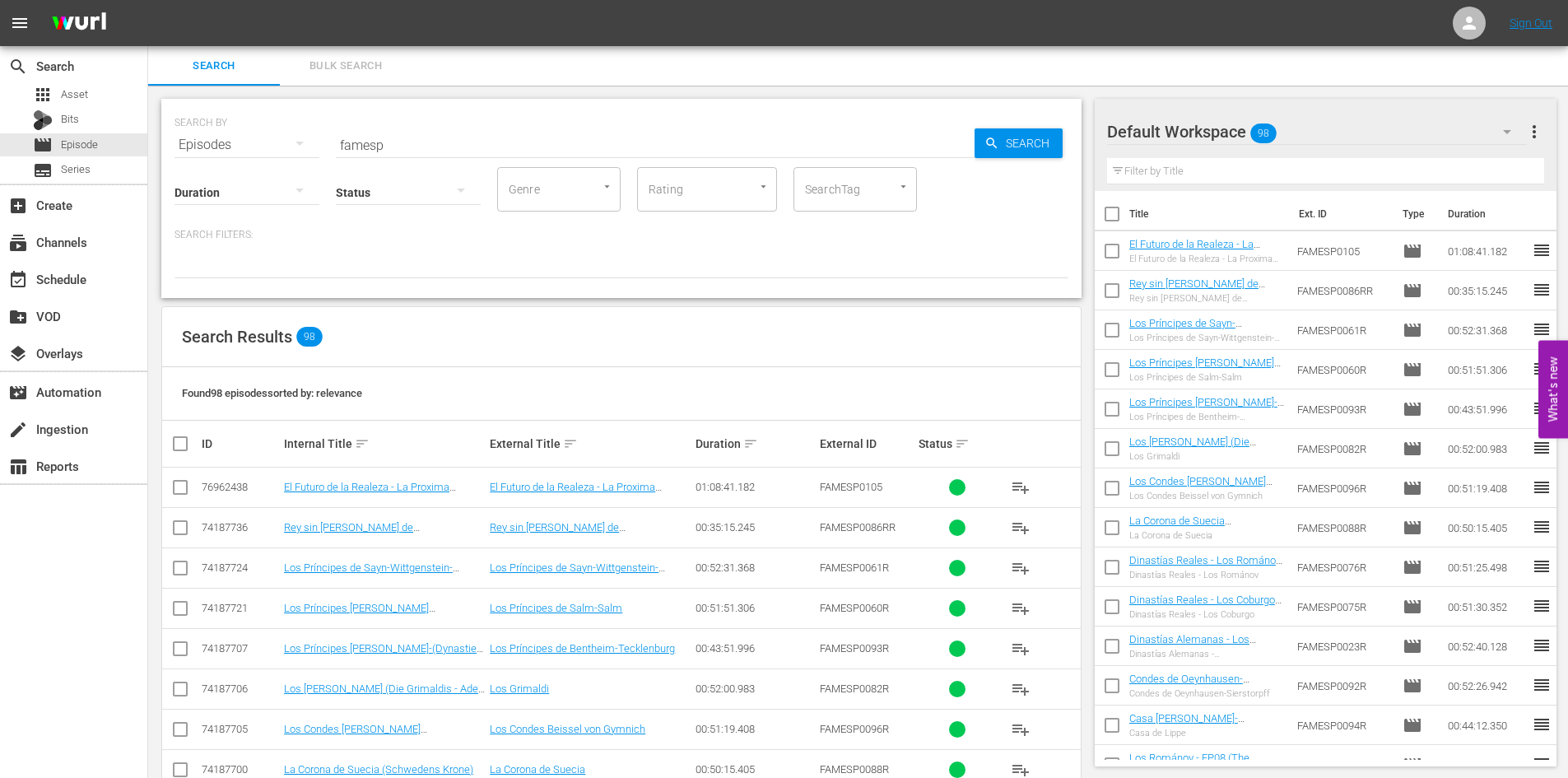
checkbox input "true"
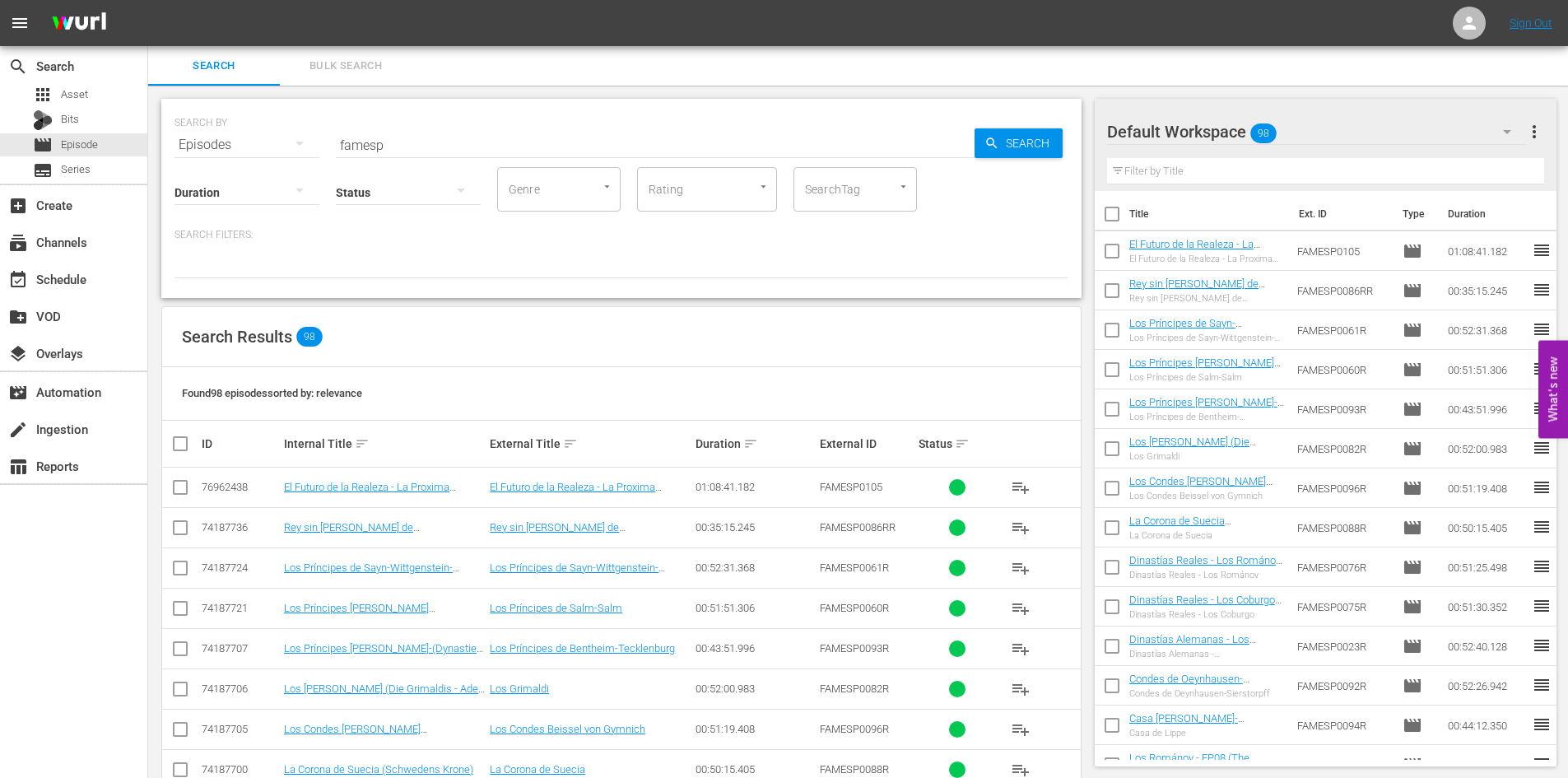
checkbox input "true"
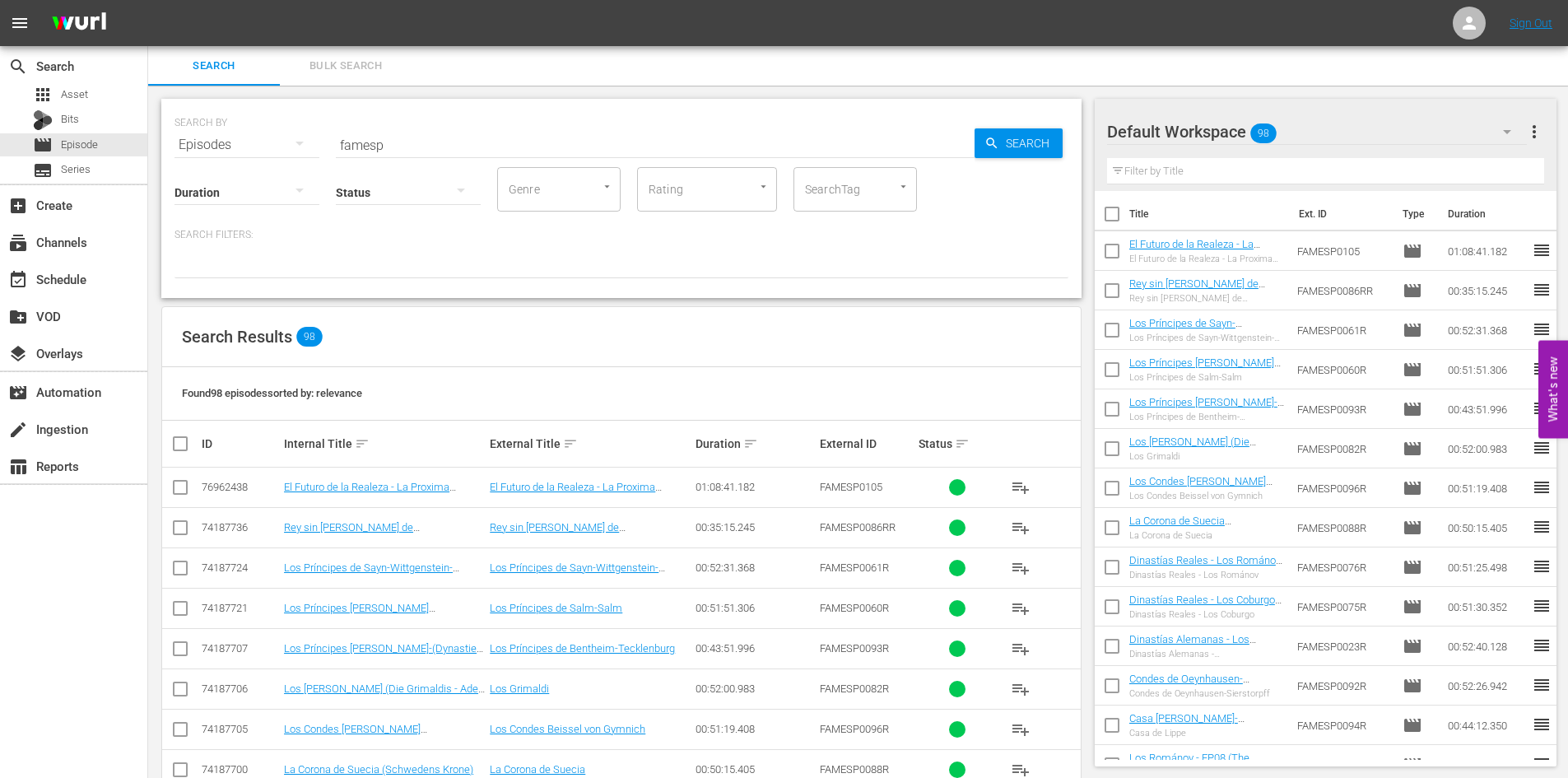
checkbox input "true"
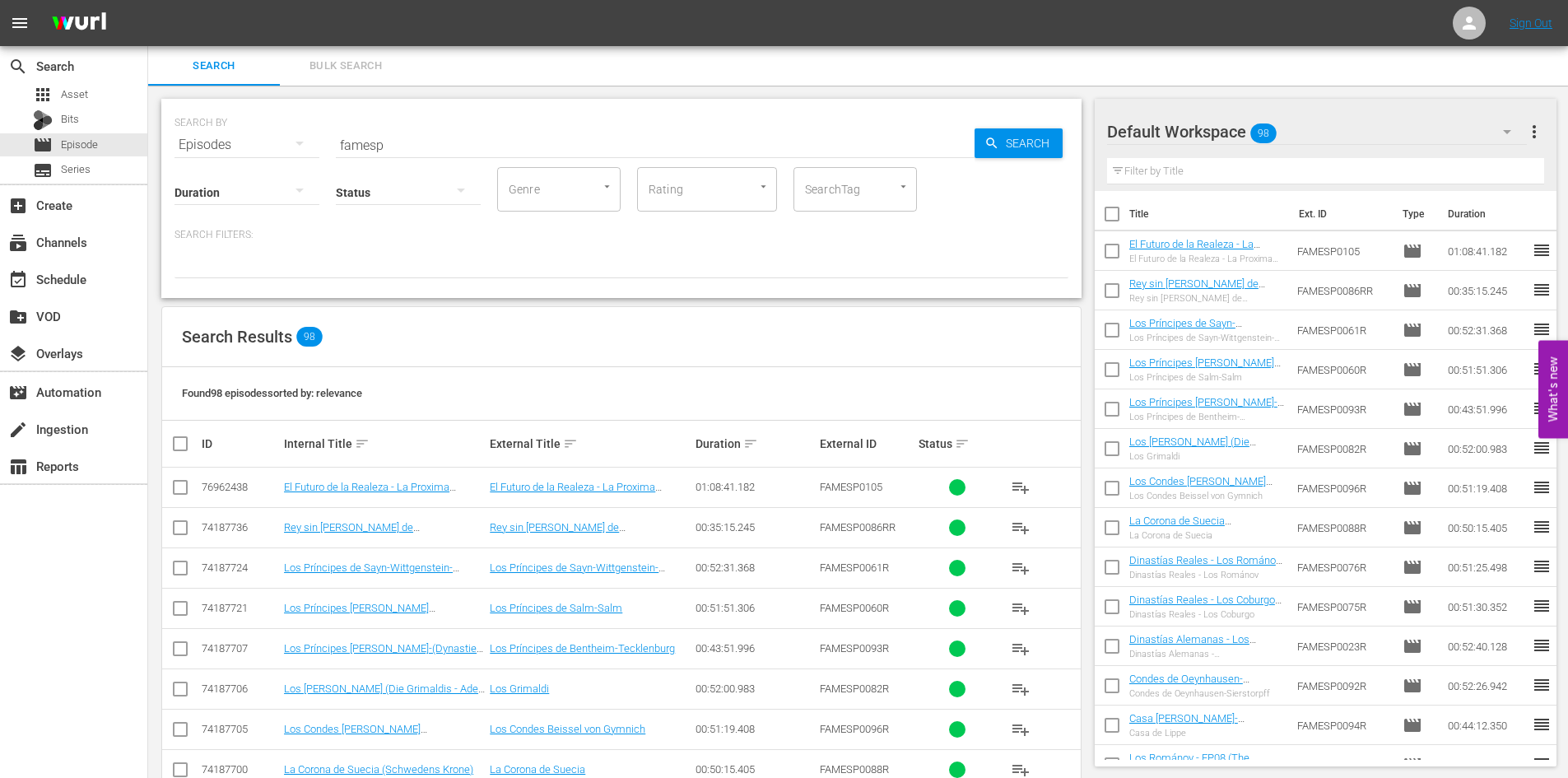
checkbox input "true"
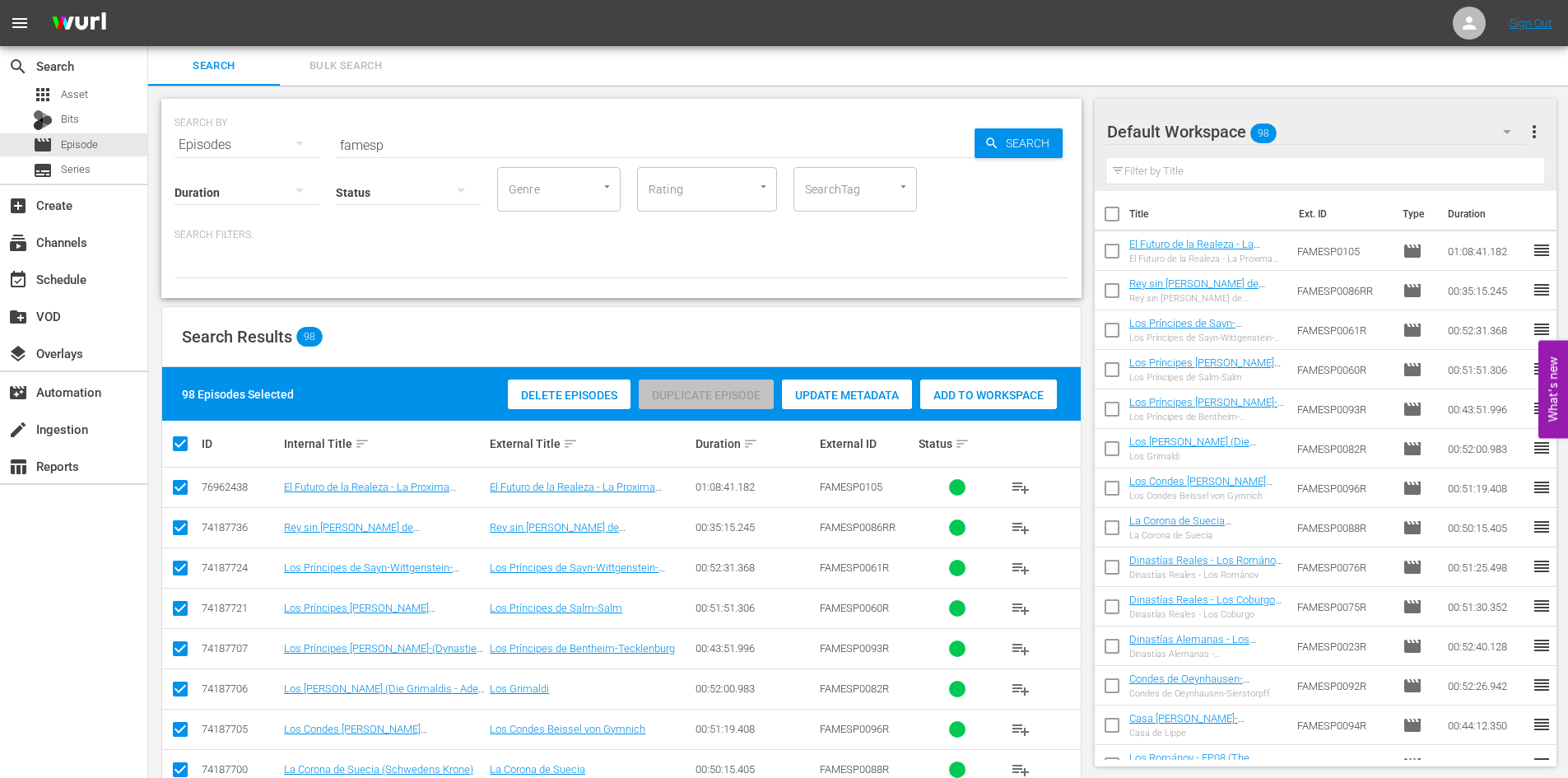
click at [1543, 130] on span "more_vert" at bounding box center [1534, 131] width 19 height 19
click at [1409, 156] on div "Clear All Workspace Items" at bounding box center [1427, 162] width 194 height 29
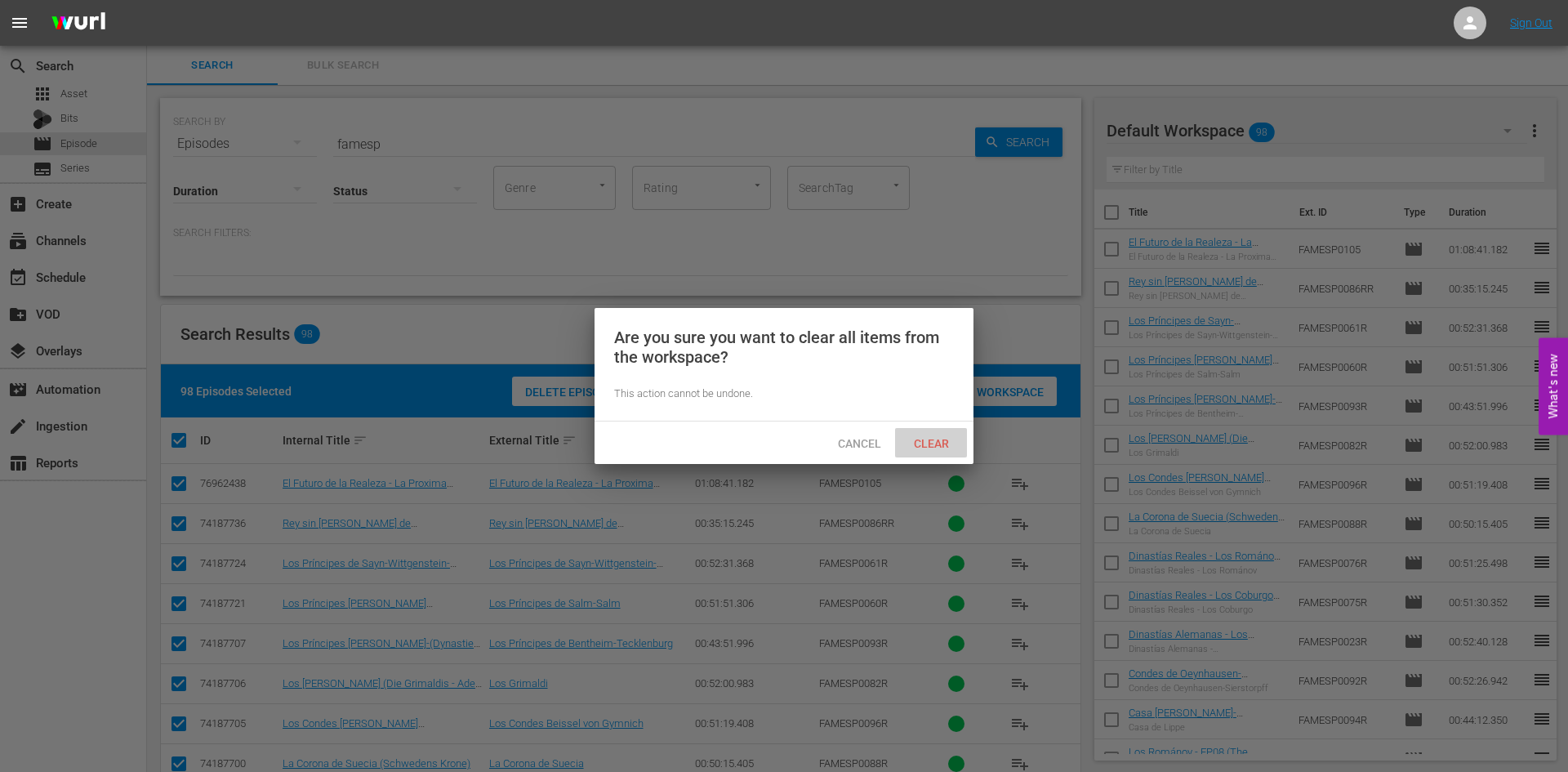
click at [944, 437] on span "Clear" at bounding box center [930, 444] width 61 height 14
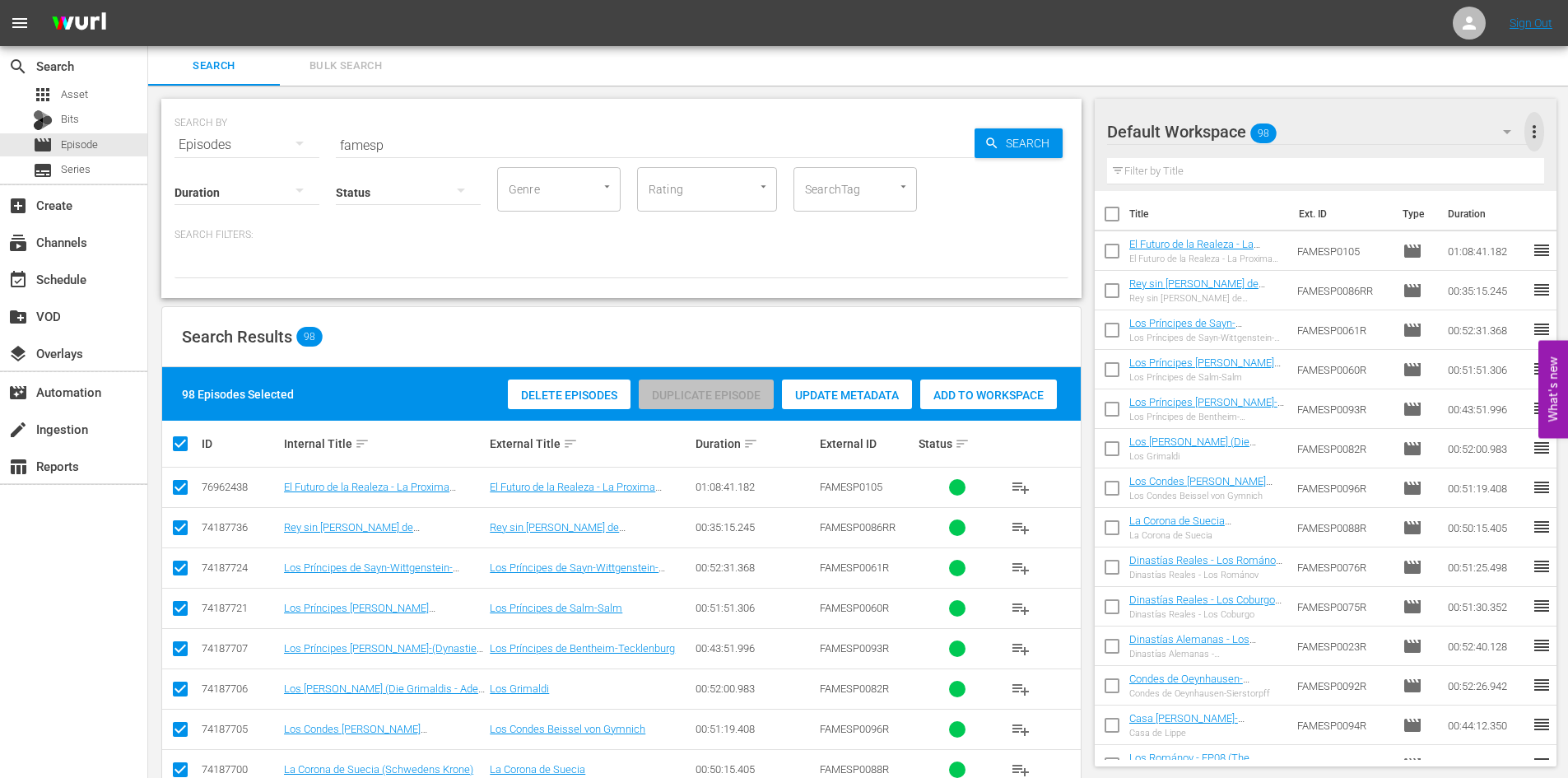
click at [1533, 127] on span "more_vert" at bounding box center [1534, 131] width 19 height 19
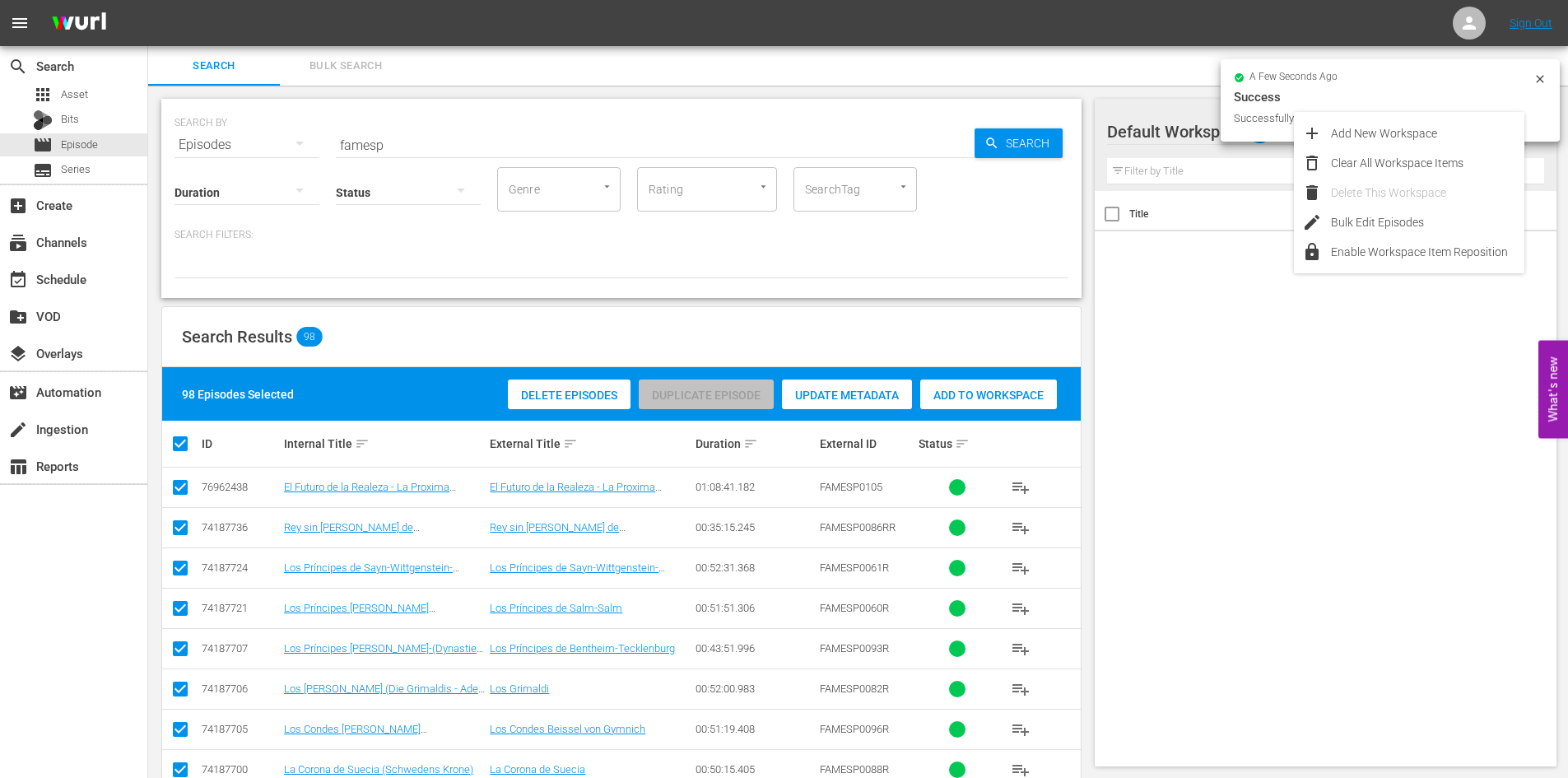
click at [1054, 373] on div "98 Episodes Selected Delete Episodes Duplicate Episode Update Metadata Add to W…" at bounding box center [622, 393] width 918 height 53
click at [1030, 397] on span "Add to Workspace" at bounding box center [988, 395] width 136 height 14
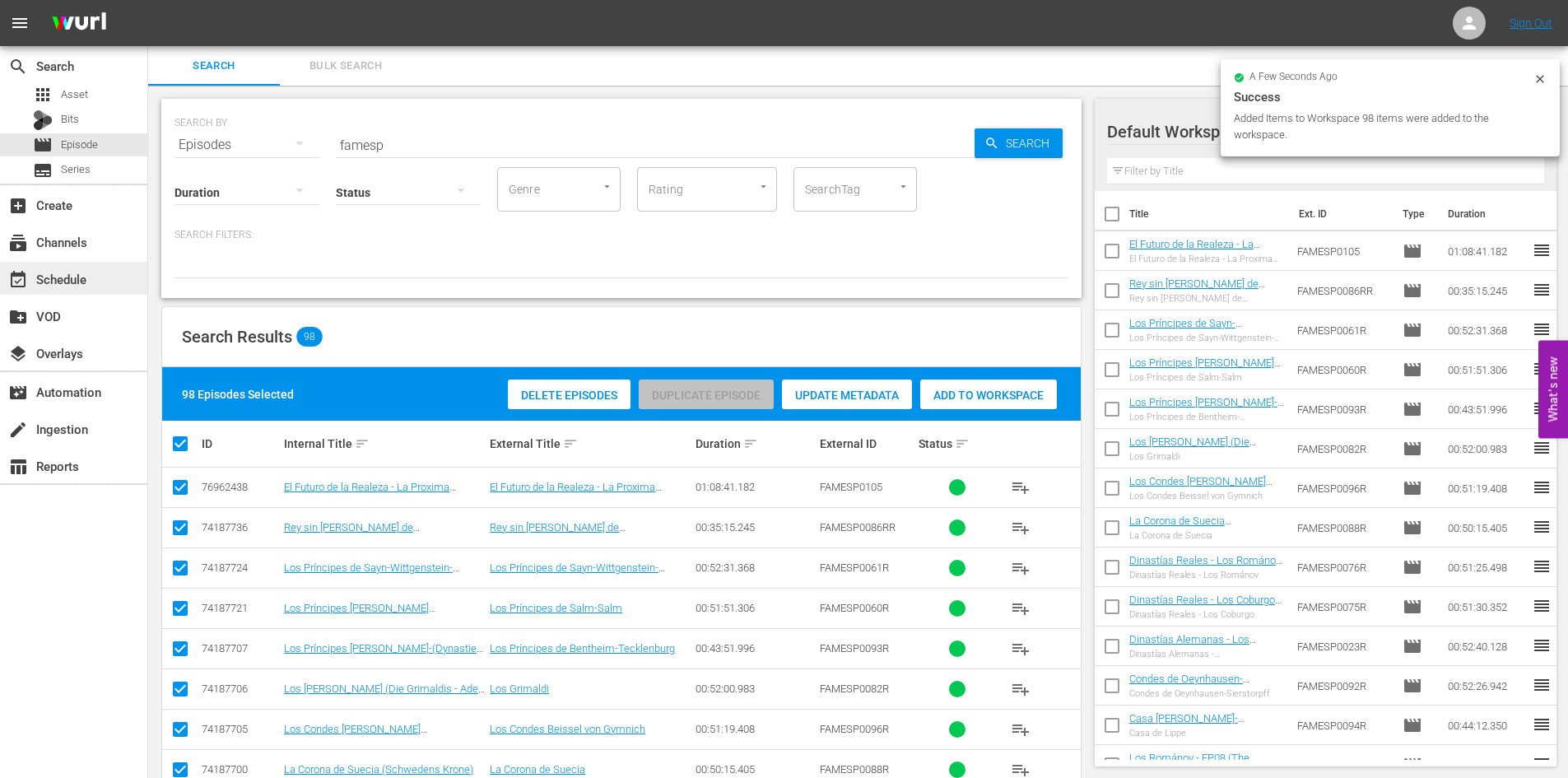
click at [55, 284] on div "event_available Schedule" at bounding box center [46, 276] width 92 height 15
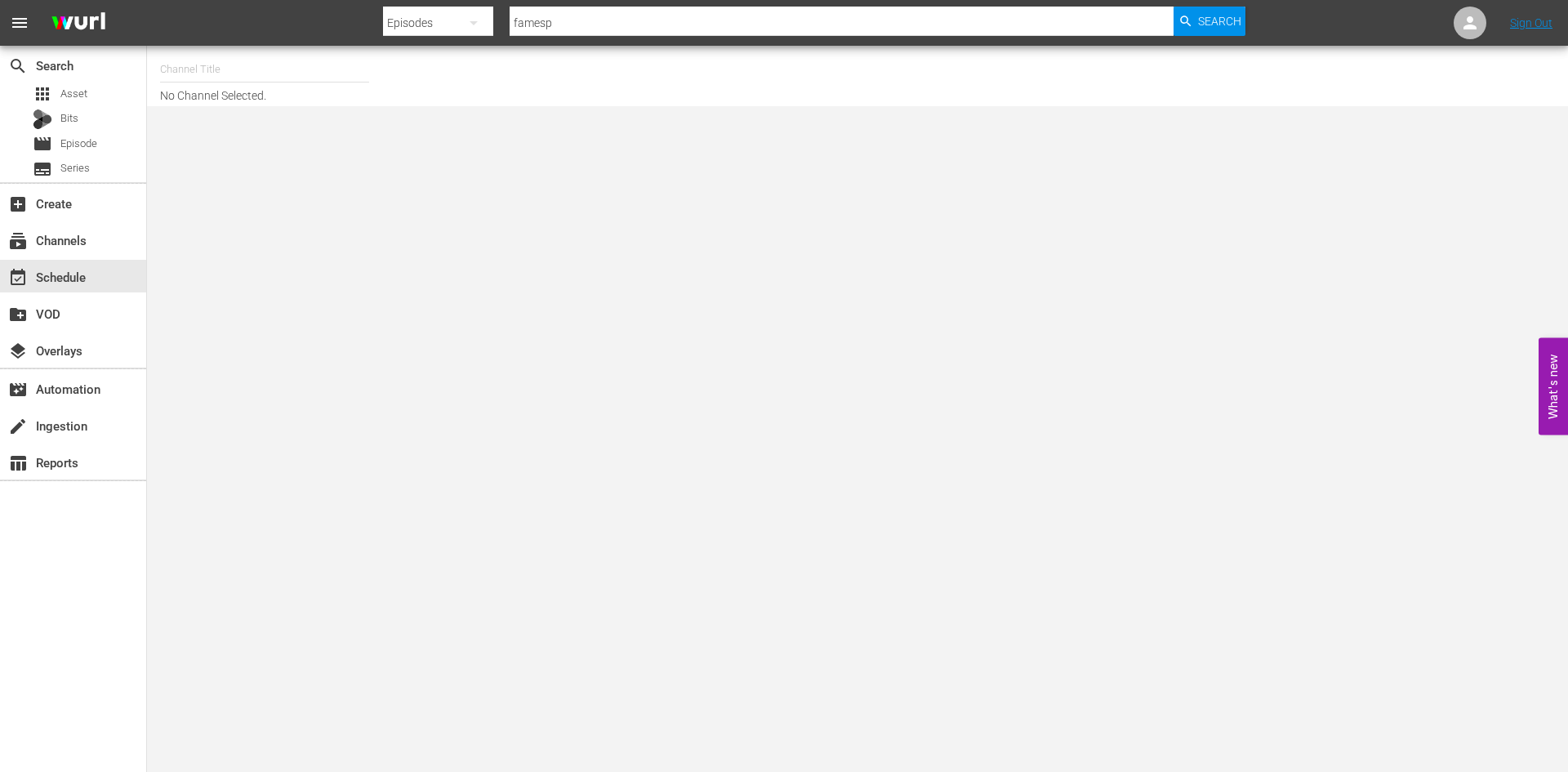
click at [231, 62] on input "text" at bounding box center [264, 69] width 209 height 40
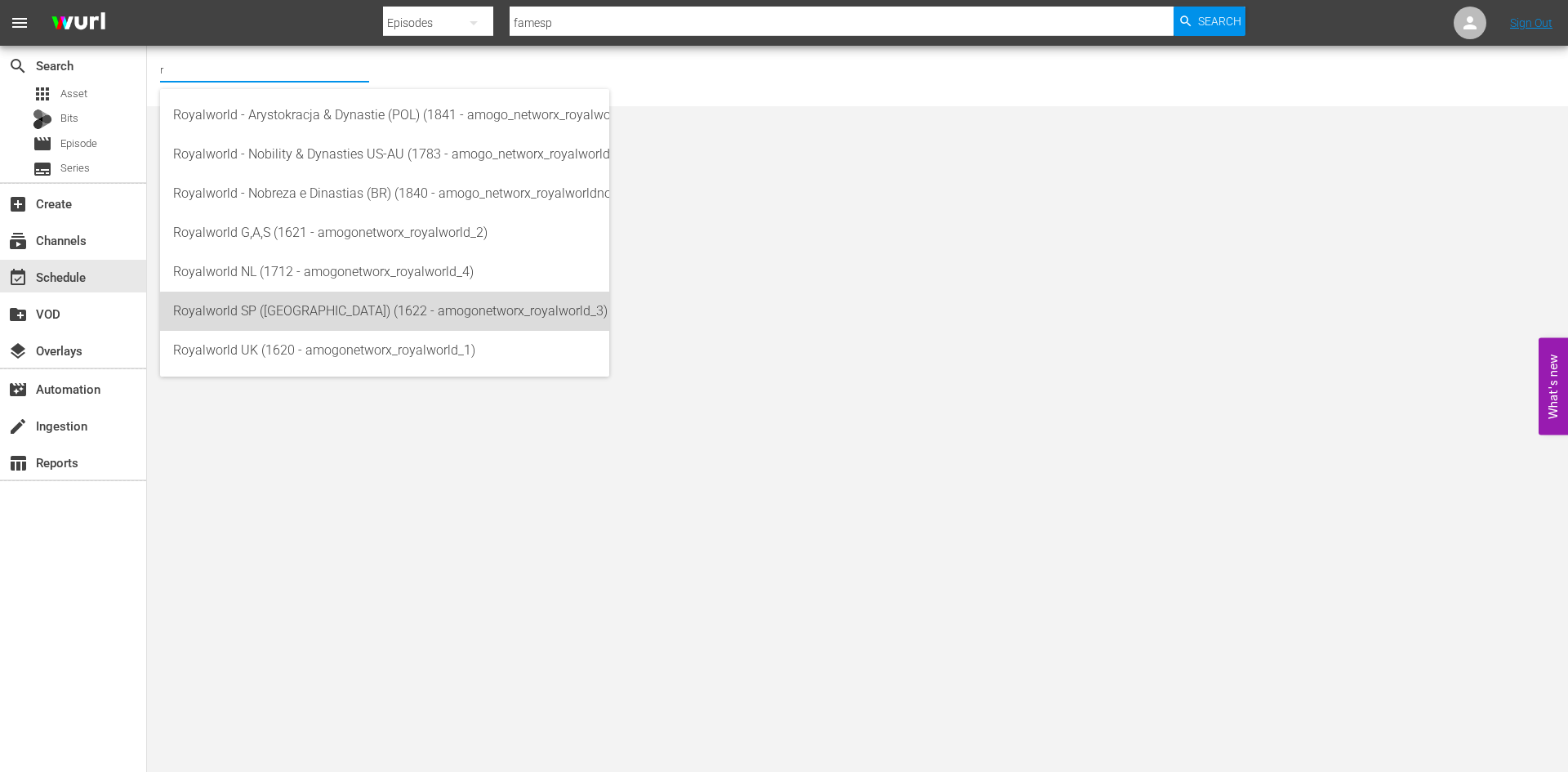
click at [391, 314] on div "Royalworld SP (EU) (1622 - amogonetworx_royalworld_3)" at bounding box center [384, 311] width 423 height 40
type input "Royalworld SP (EU) (1622 - amogonetworx_royalworld_3)"
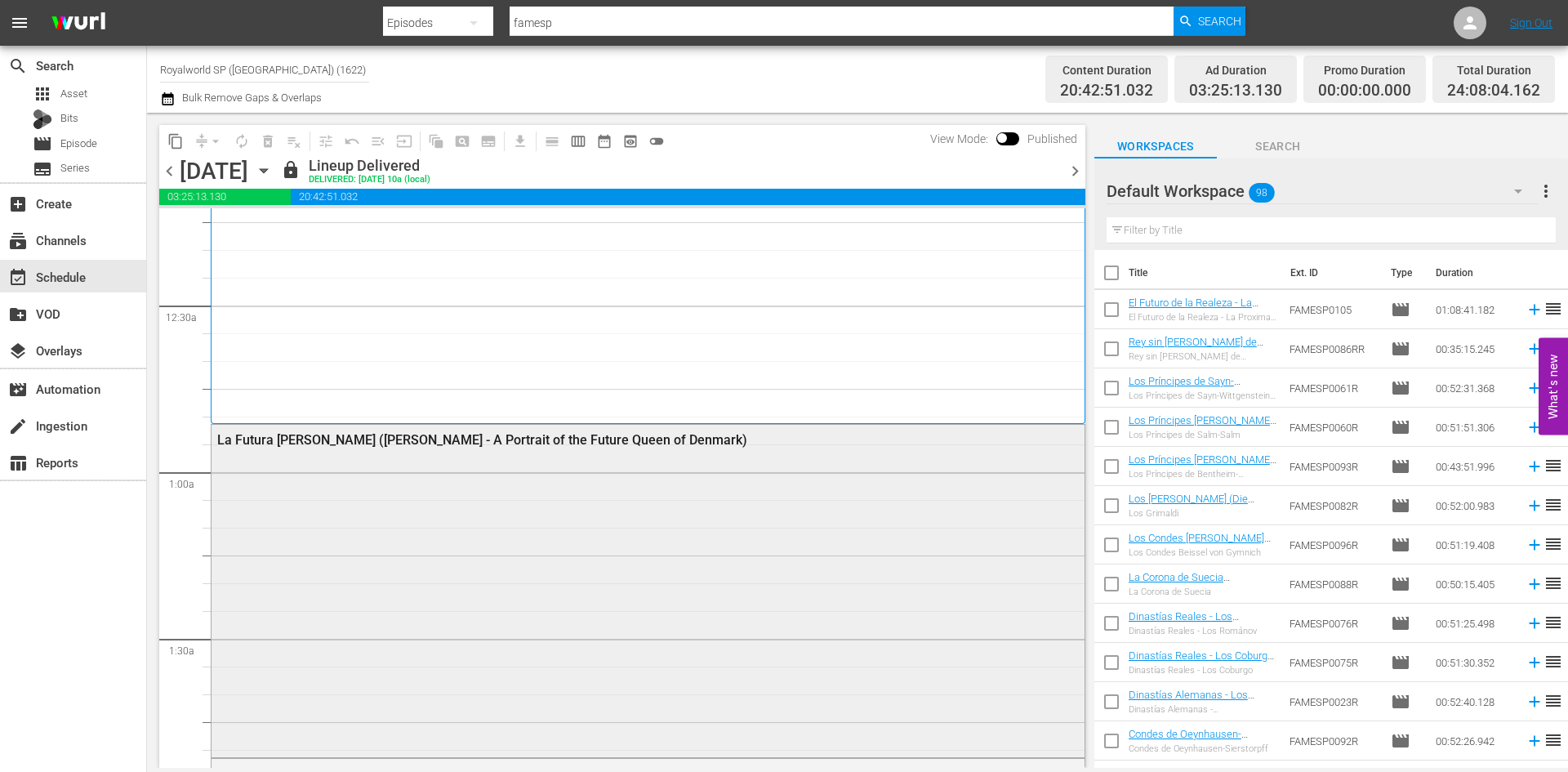
scroll to position [163, 0]
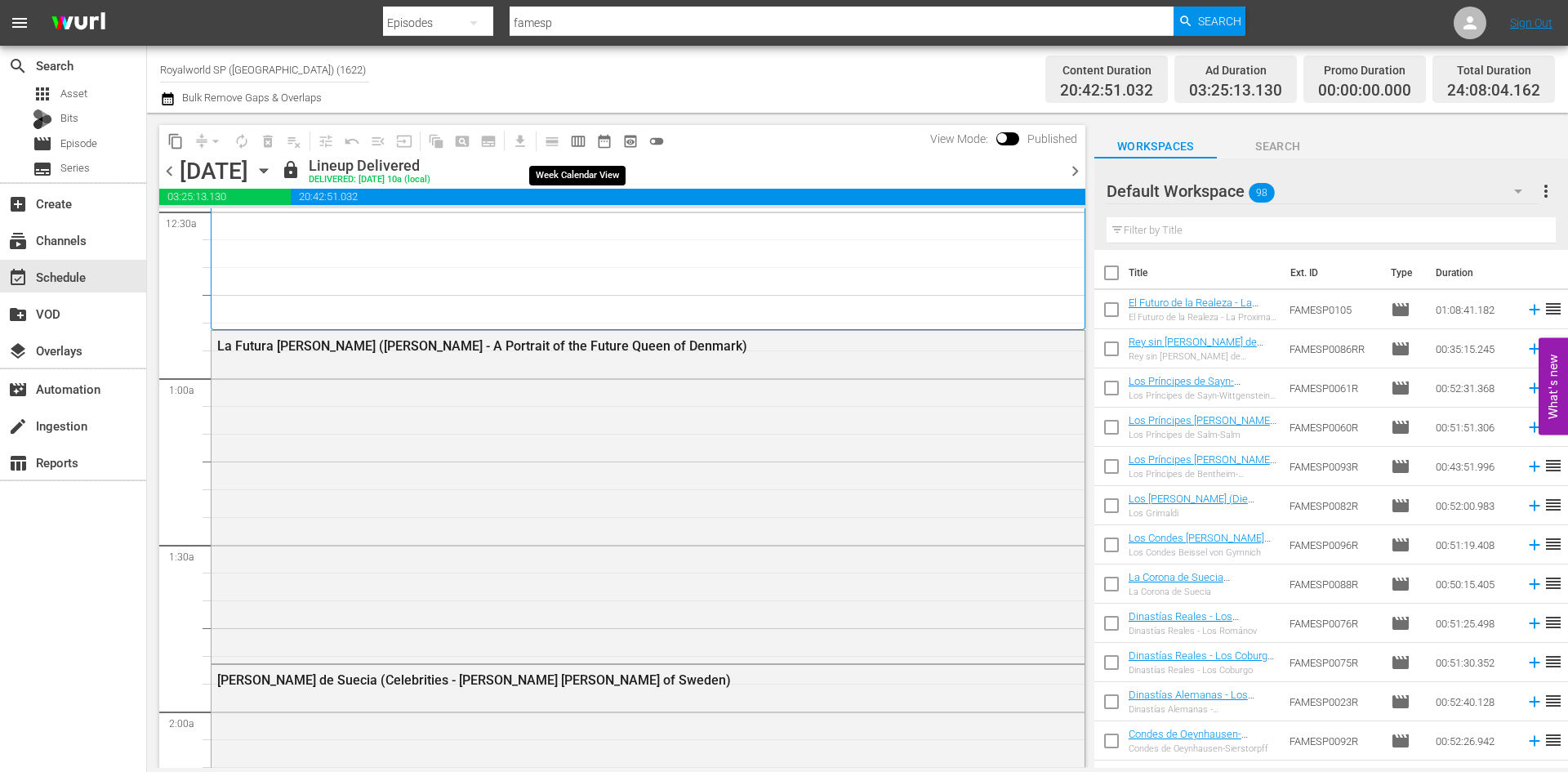
click at [580, 142] on span "calendar_view_week_outlined" at bounding box center [578, 141] width 16 height 16
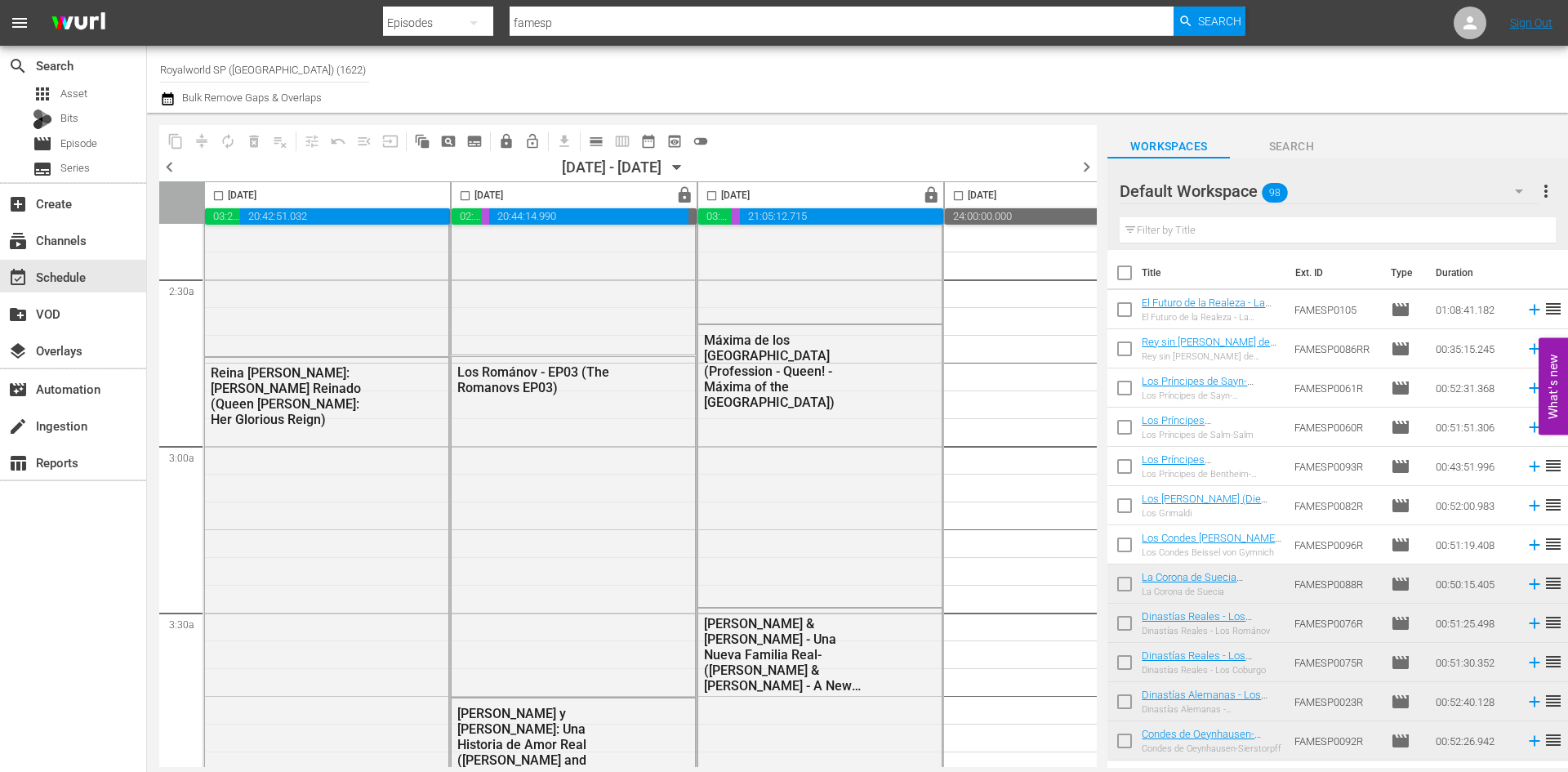
scroll to position [0, 0]
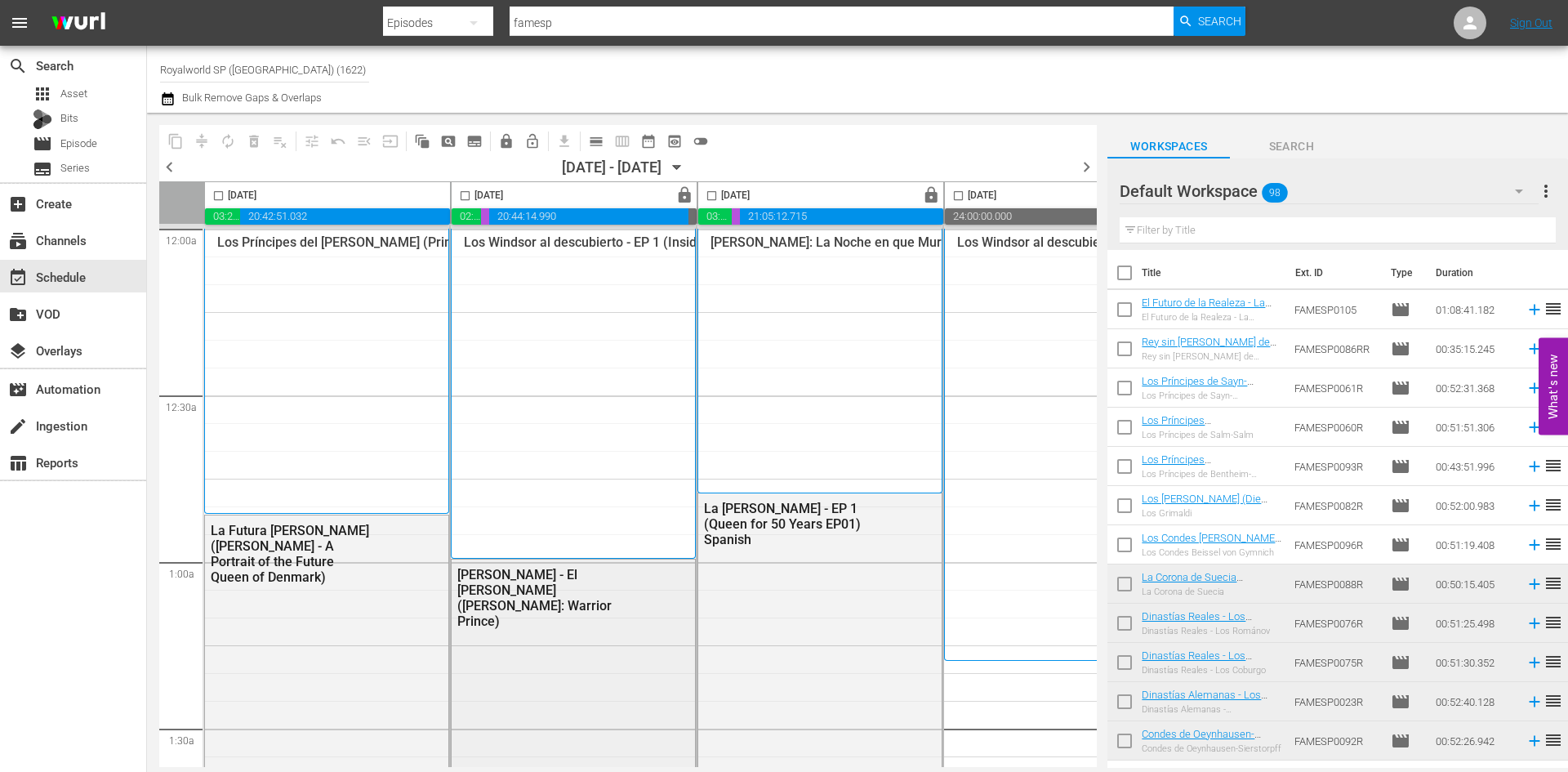
click at [598, 757] on div "[PERSON_NAME] - El [PERSON_NAME] ([PERSON_NAME]: Warrior Prince)" at bounding box center [573, 703] width 243 height 289
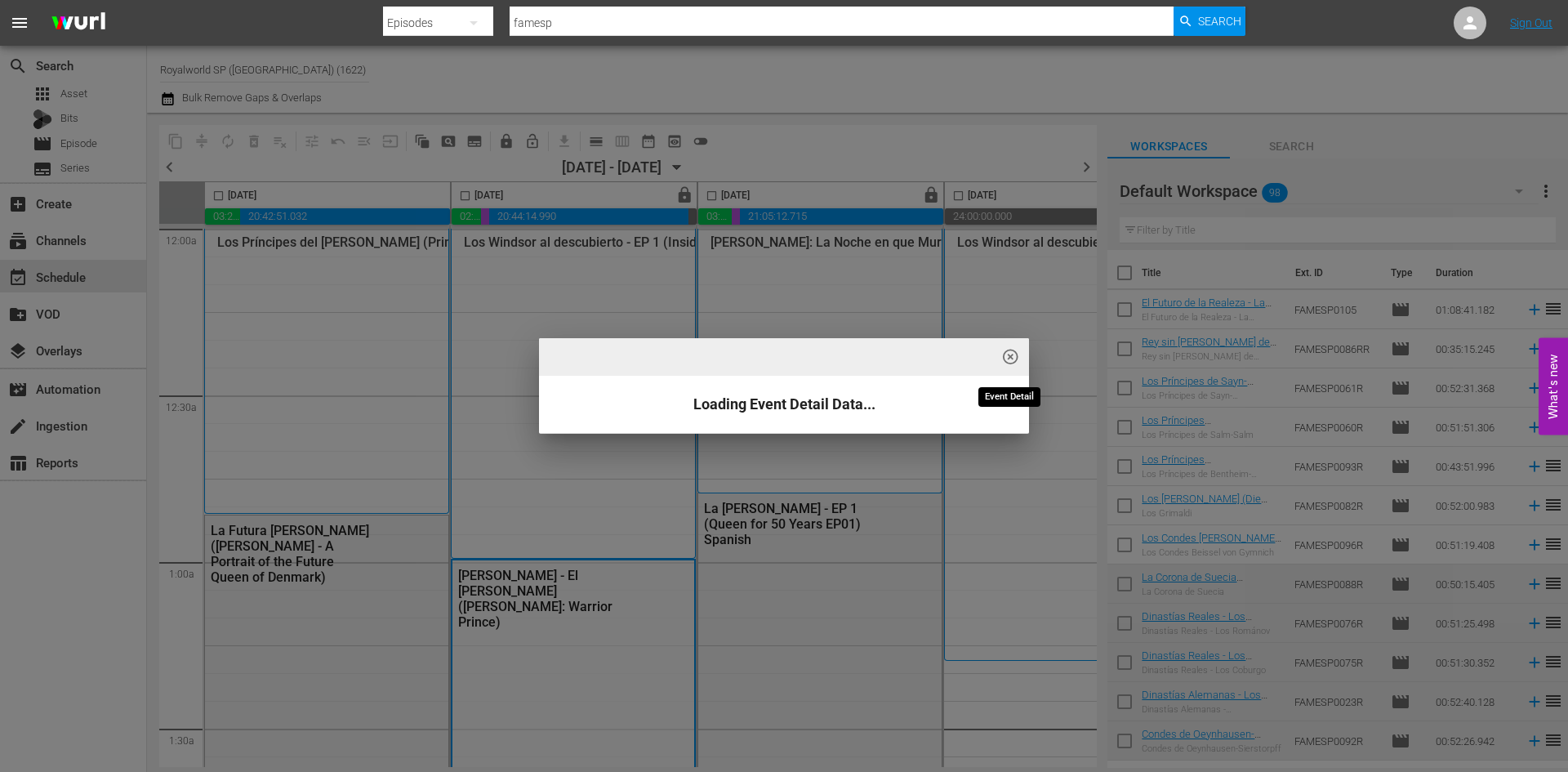
click at [1007, 346] on button "highlight_off_icon" at bounding box center [1010, 357] width 39 height 39
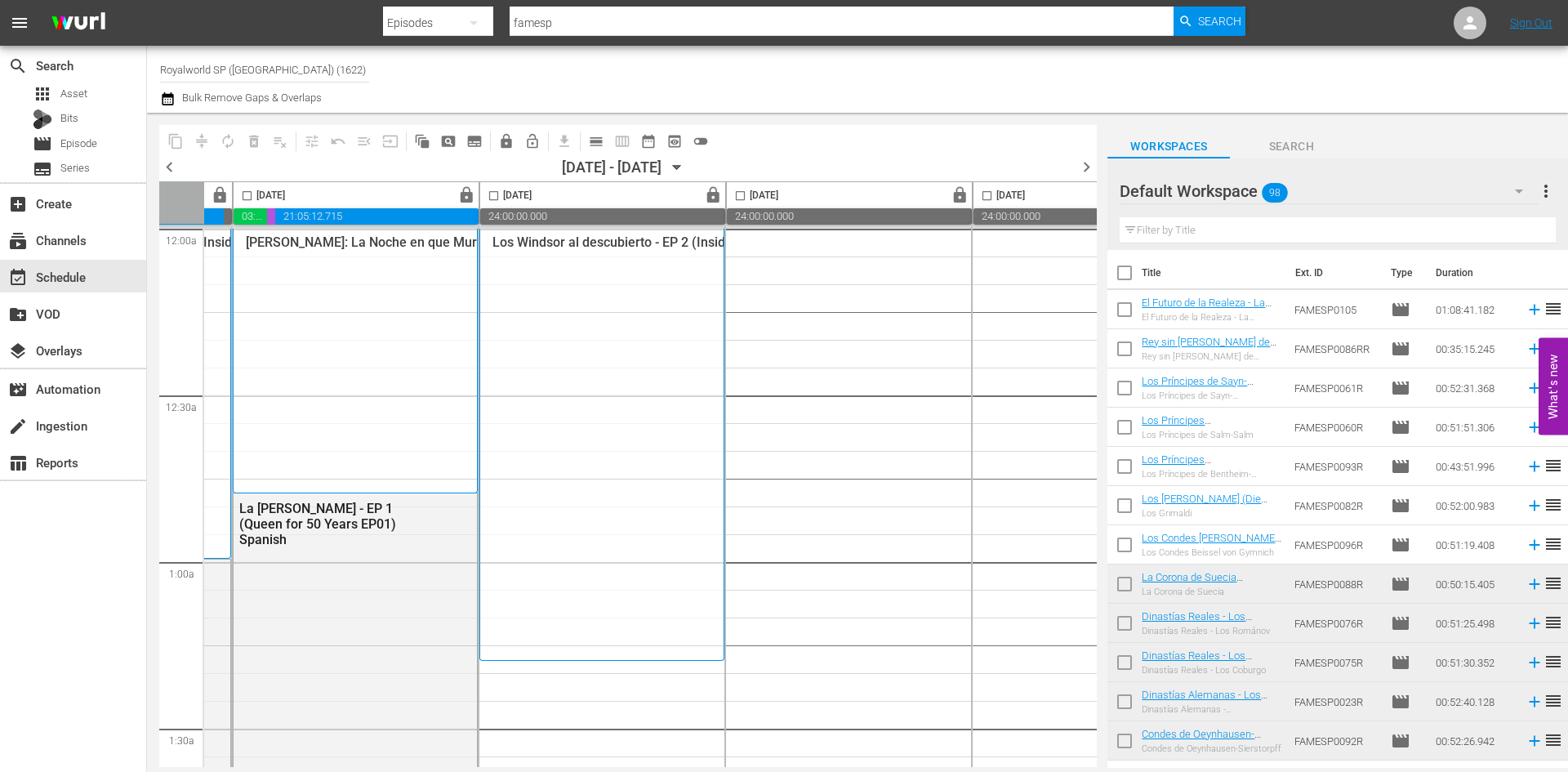
scroll to position [0, 470]
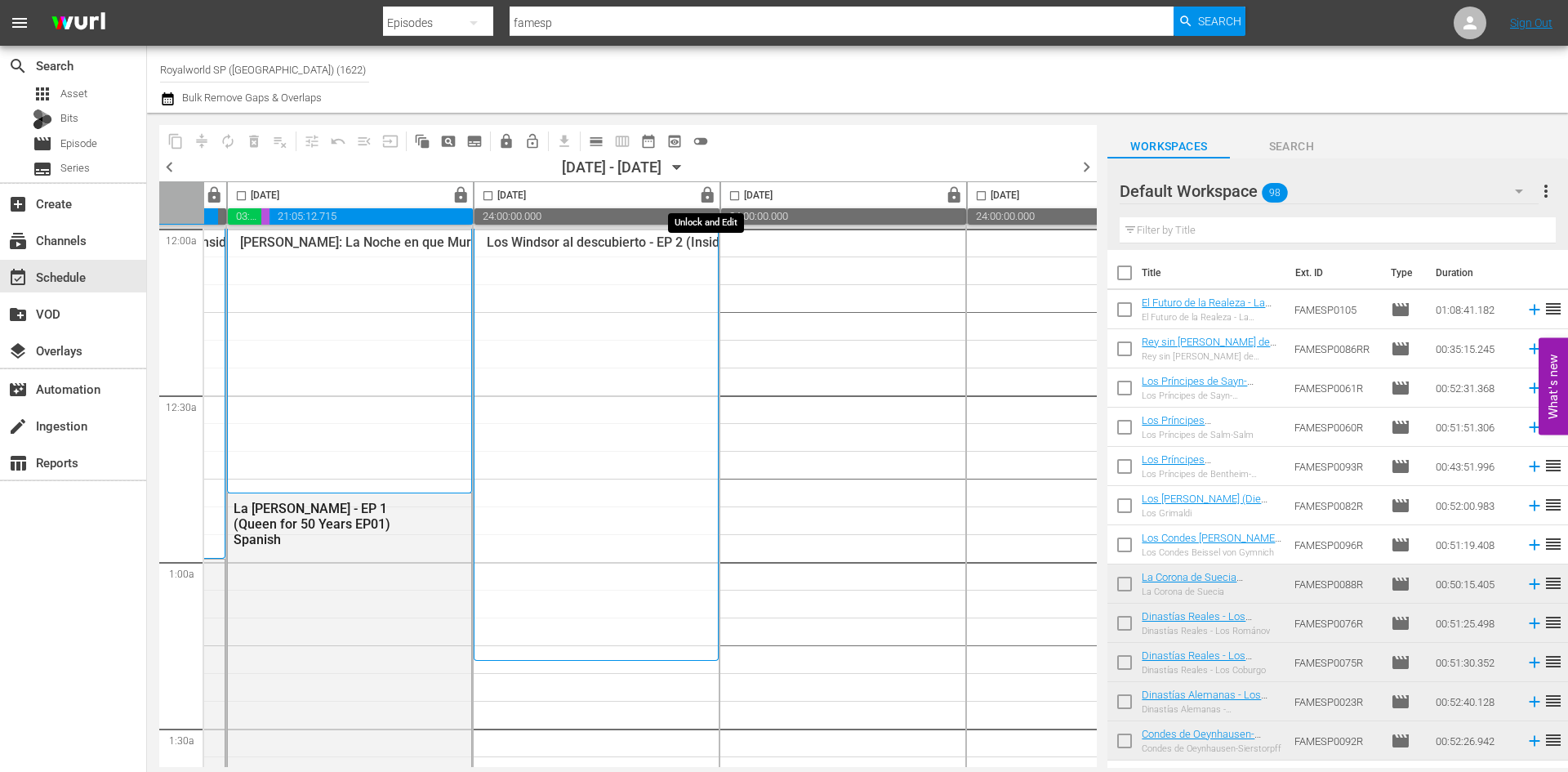
click at [708, 192] on span "lock" at bounding box center [706, 195] width 18 height 18
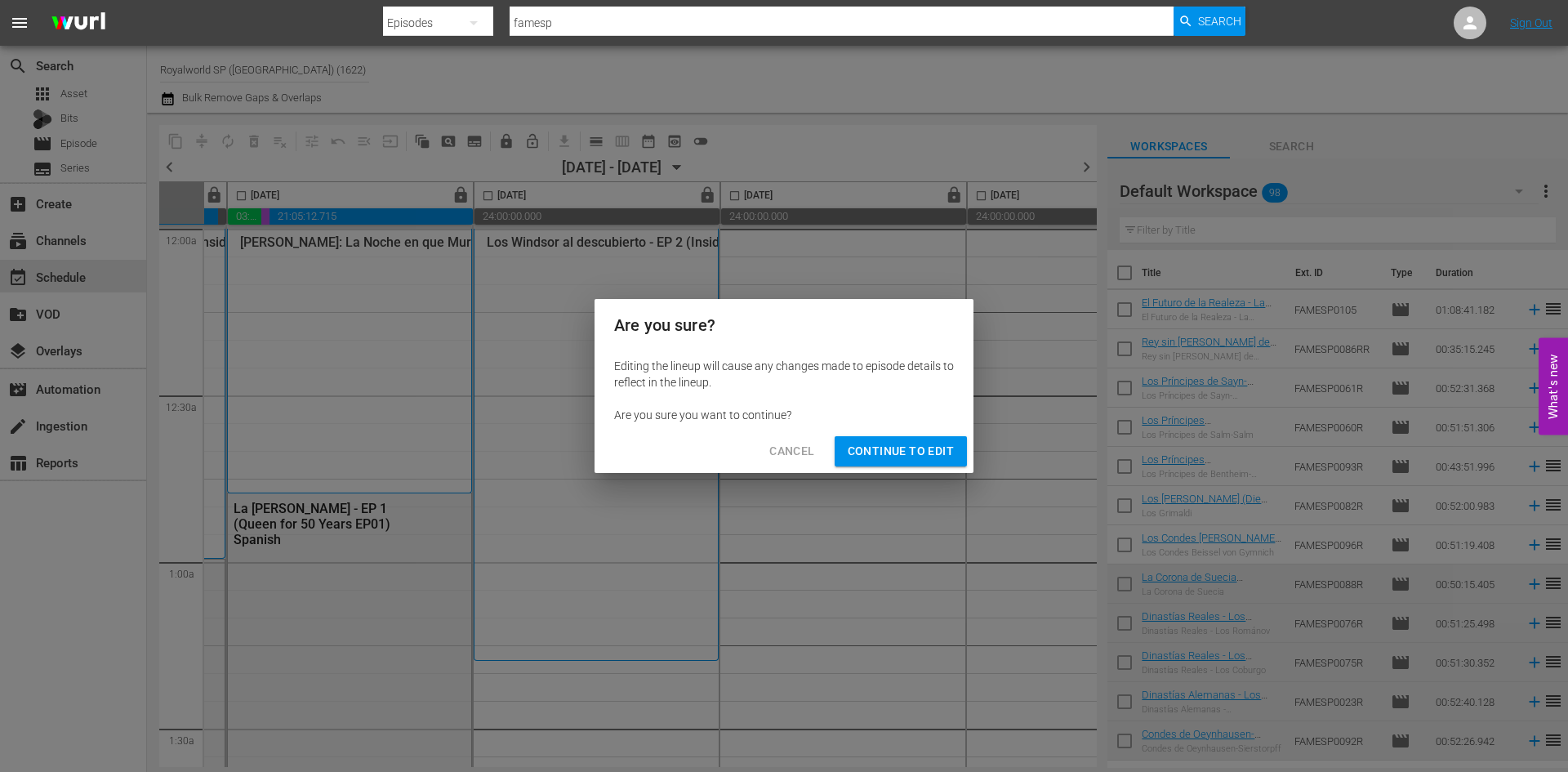
click at [894, 443] on span "Continue to Edit" at bounding box center [900, 451] width 106 height 20
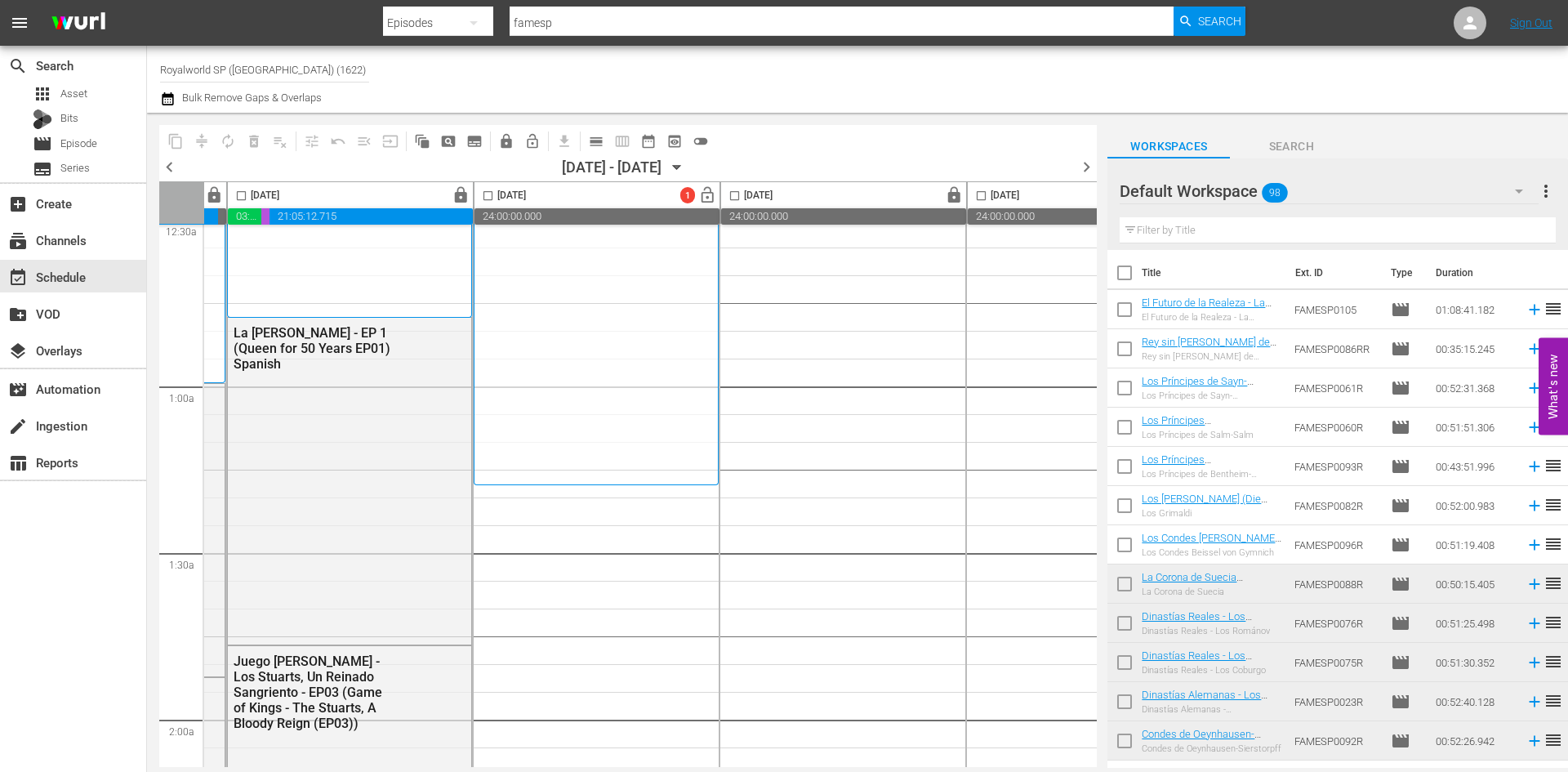
scroll to position [326, 470]
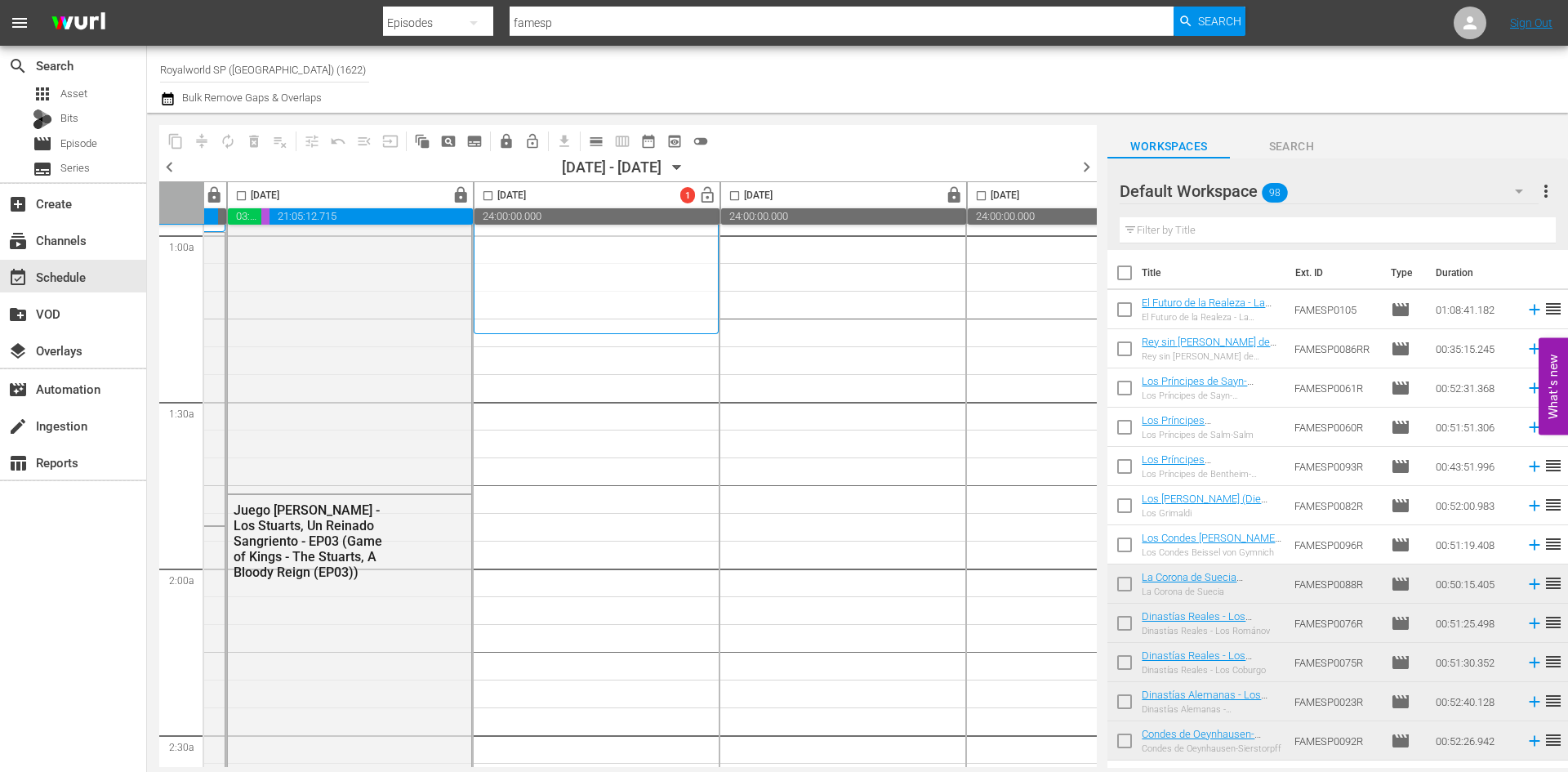
click at [1253, 223] on input "text" at bounding box center [1337, 230] width 436 height 26
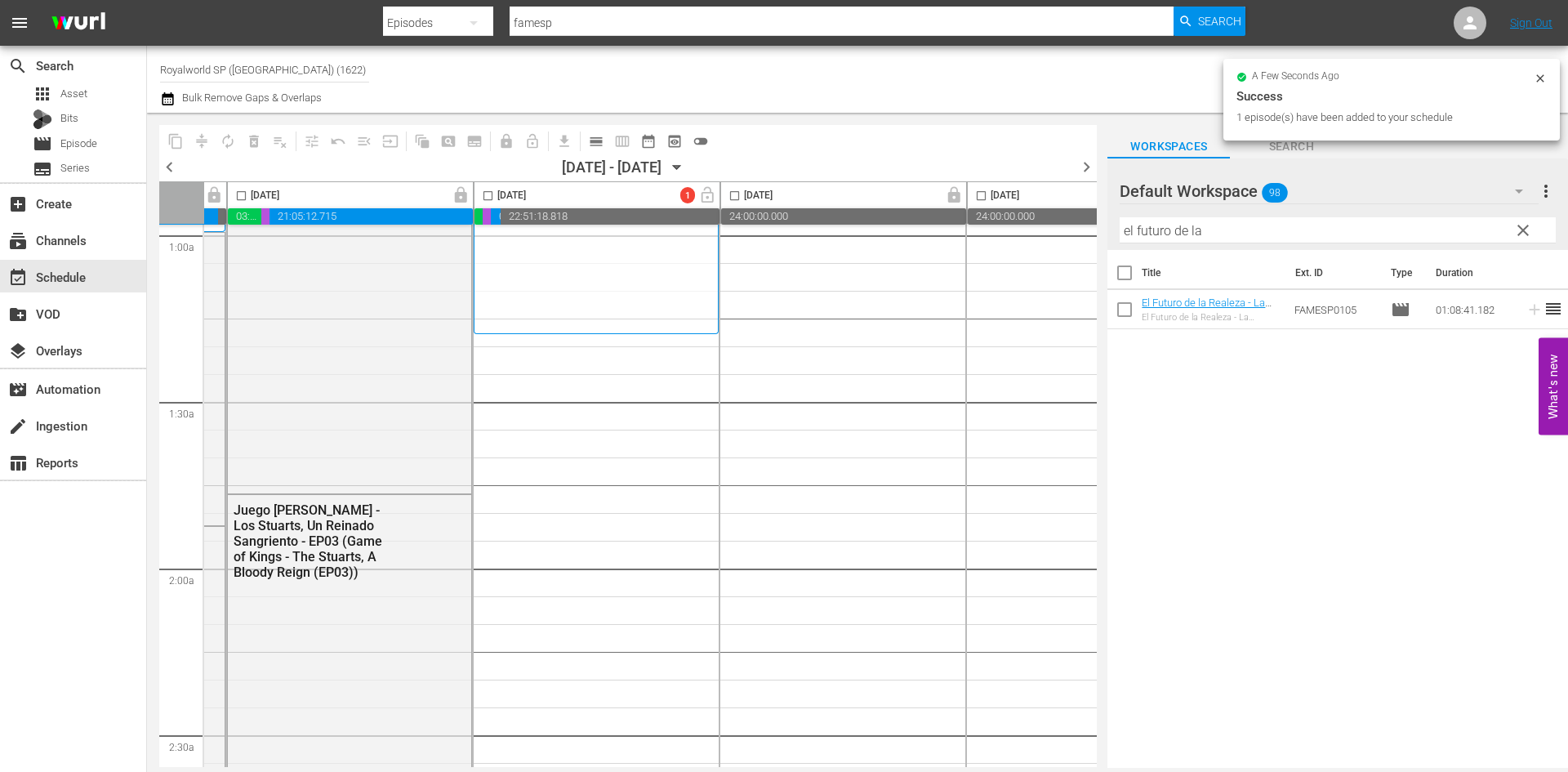
click at [1210, 226] on input "el futuro de la" at bounding box center [1337, 230] width 436 height 26
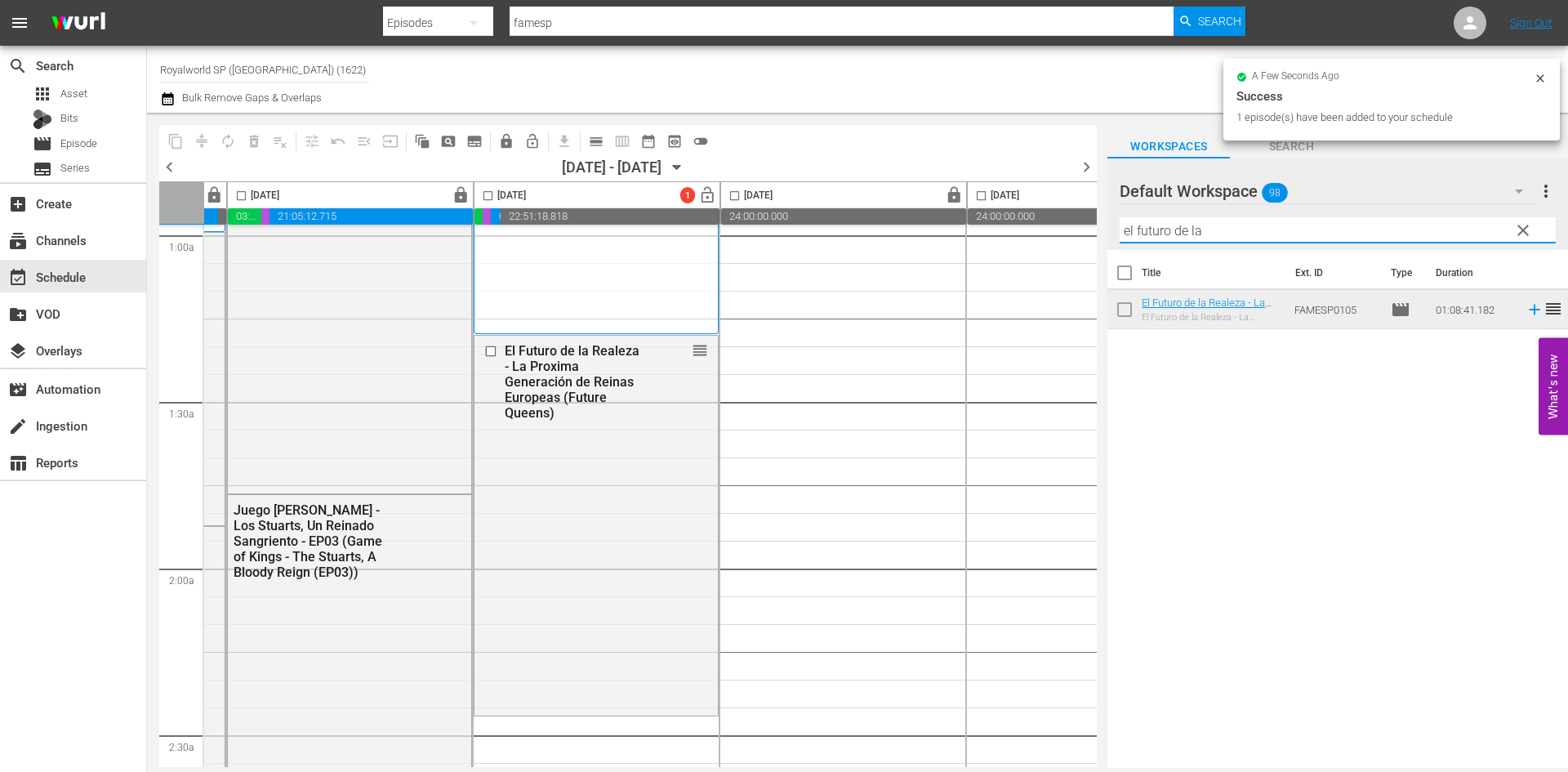
click at [1210, 226] on input "el futuro de la" at bounding box center [1337, 230] width 436 height 26
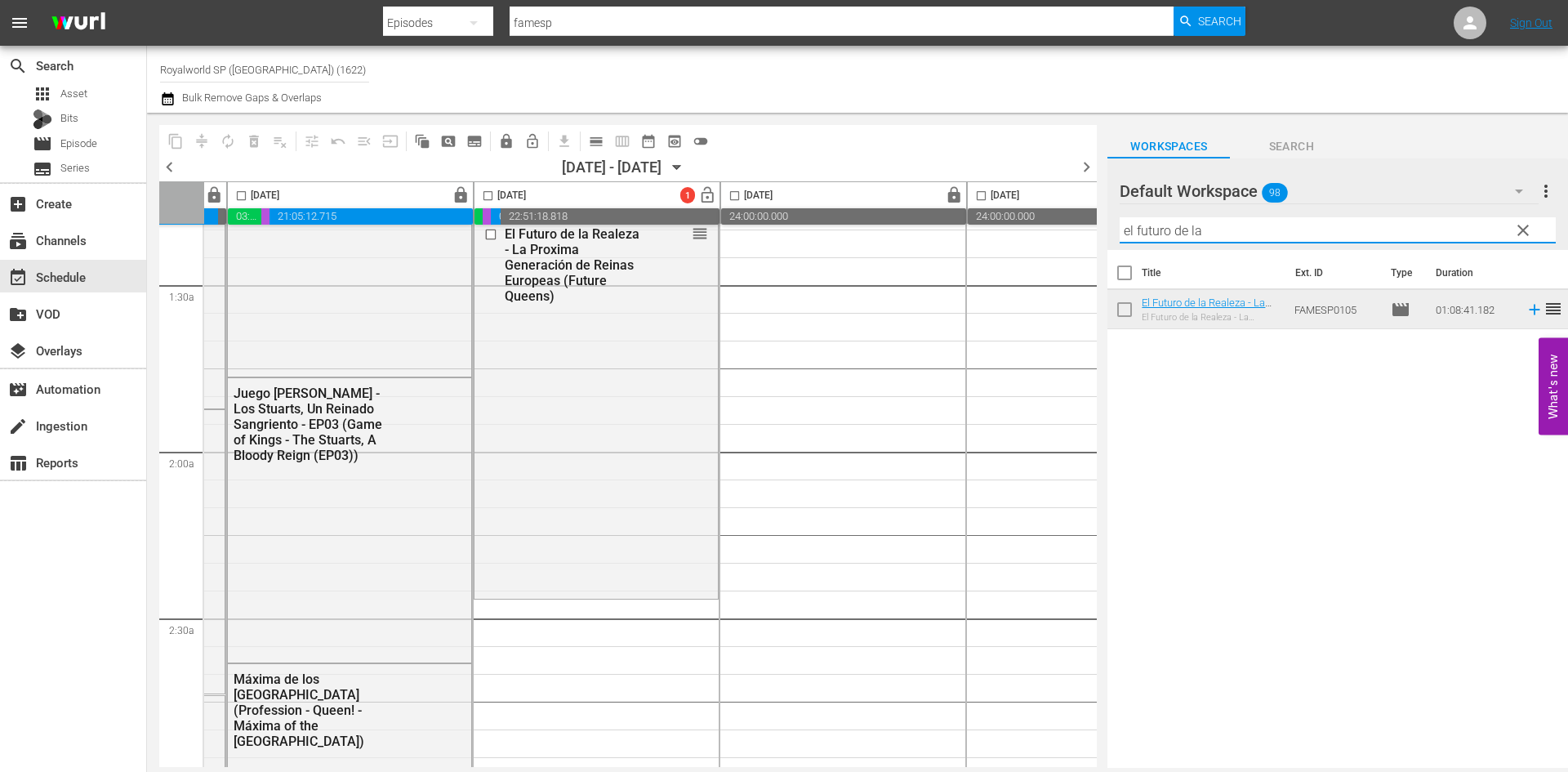
scroll to position [571, 470]
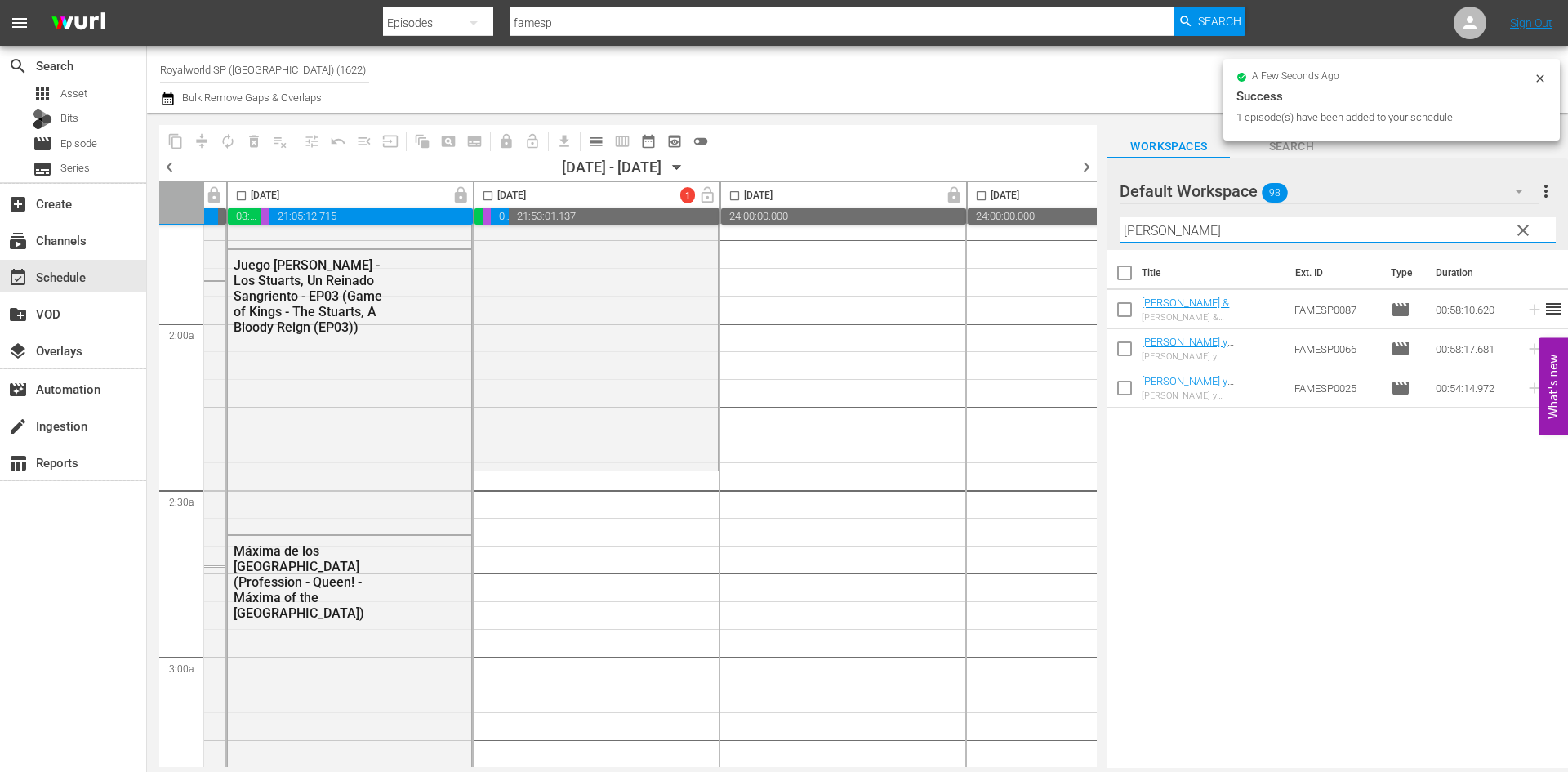
drag, startPoint x: 1204, startPoint y: 234, endPoint x: 1028, endPoint y: 227, distance: 176.1
click at [1028, 227] on div "content_copy compress autorenew_outlined delete_forever_outlined playlist_remov…" at bounding box center [857, 440] width 1420 height 655
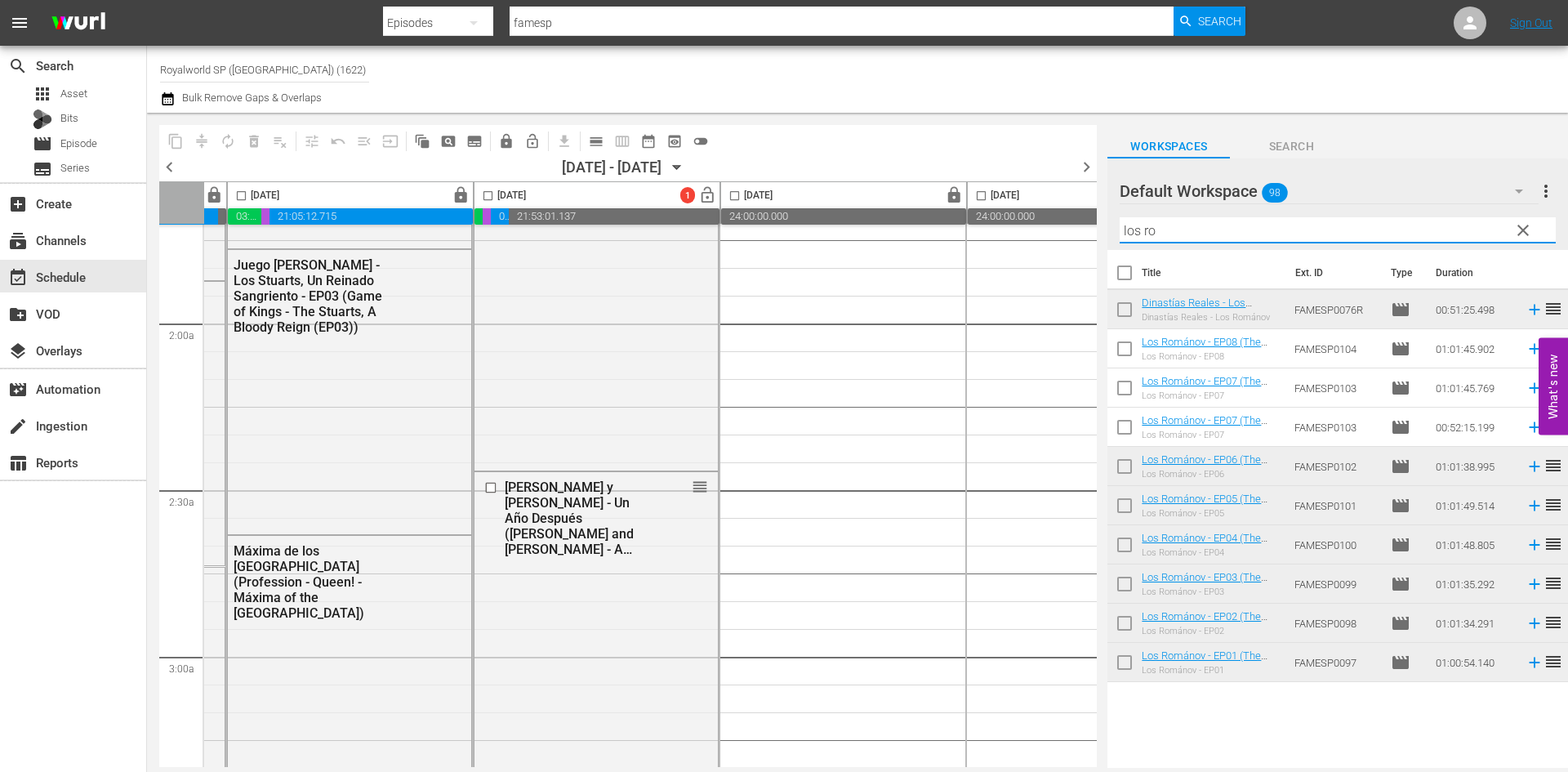
scroll to position [979, 470]
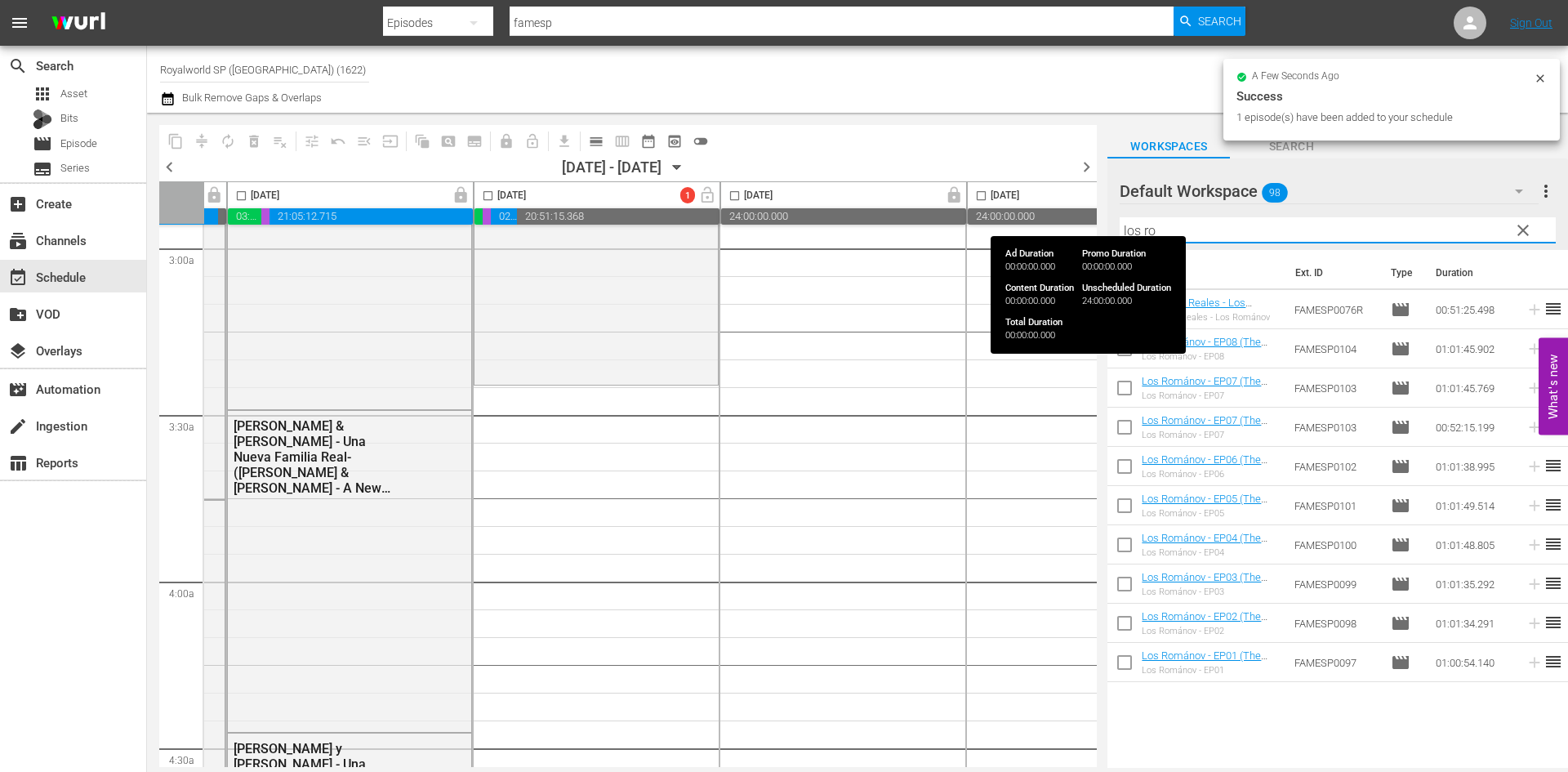
drag, startPoint x: 1050, startPoint y: 224, endPoint x: 1040, endPoint y: 224, distance: 10.0
click at [1042, 224] on div "content_copy compress autorenew_outlined delete_forever_outlined playlist_remov…" at bounding box center [857, 440] width 1420 height 655
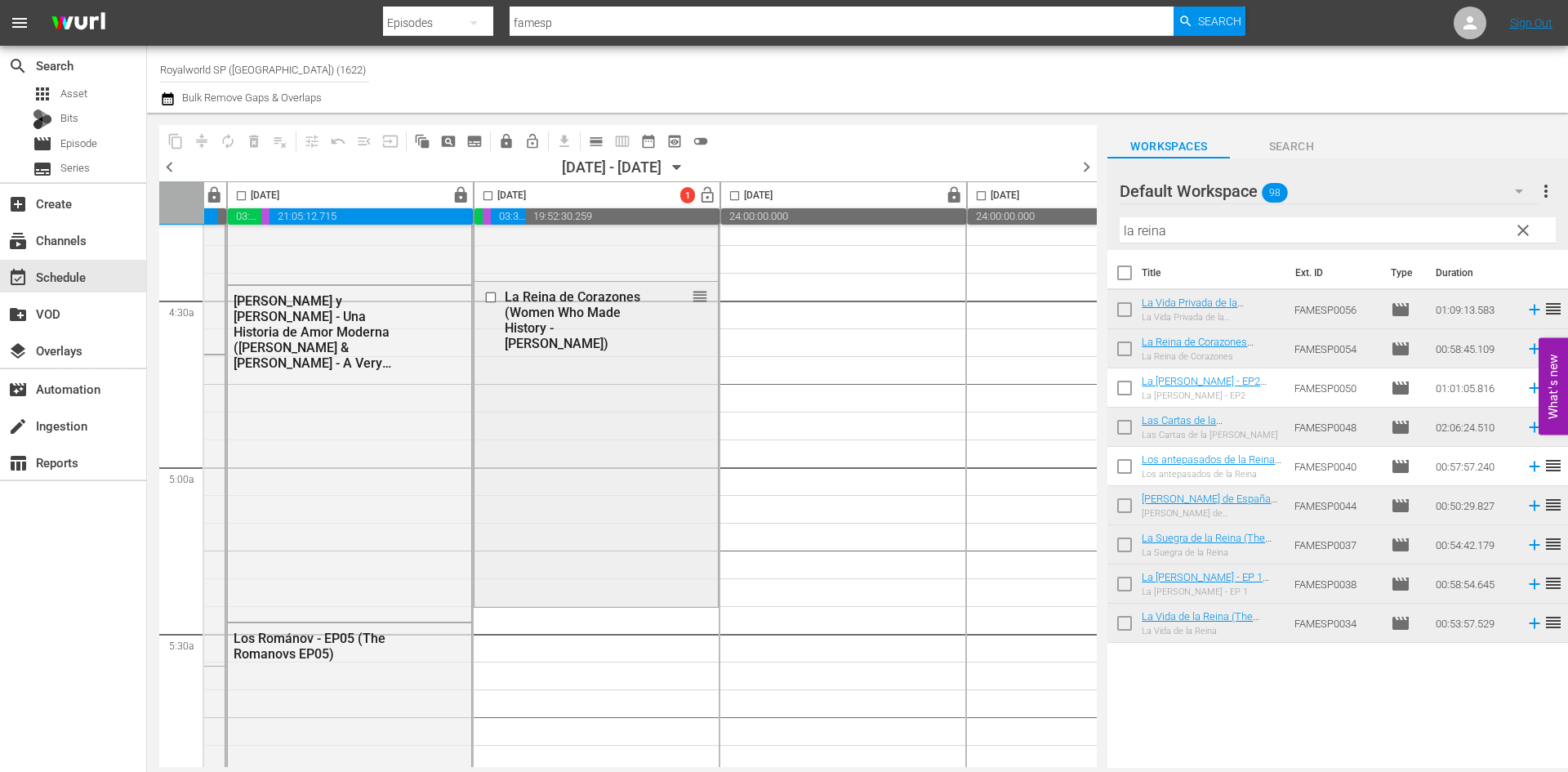
scroll to position [1552, 470]
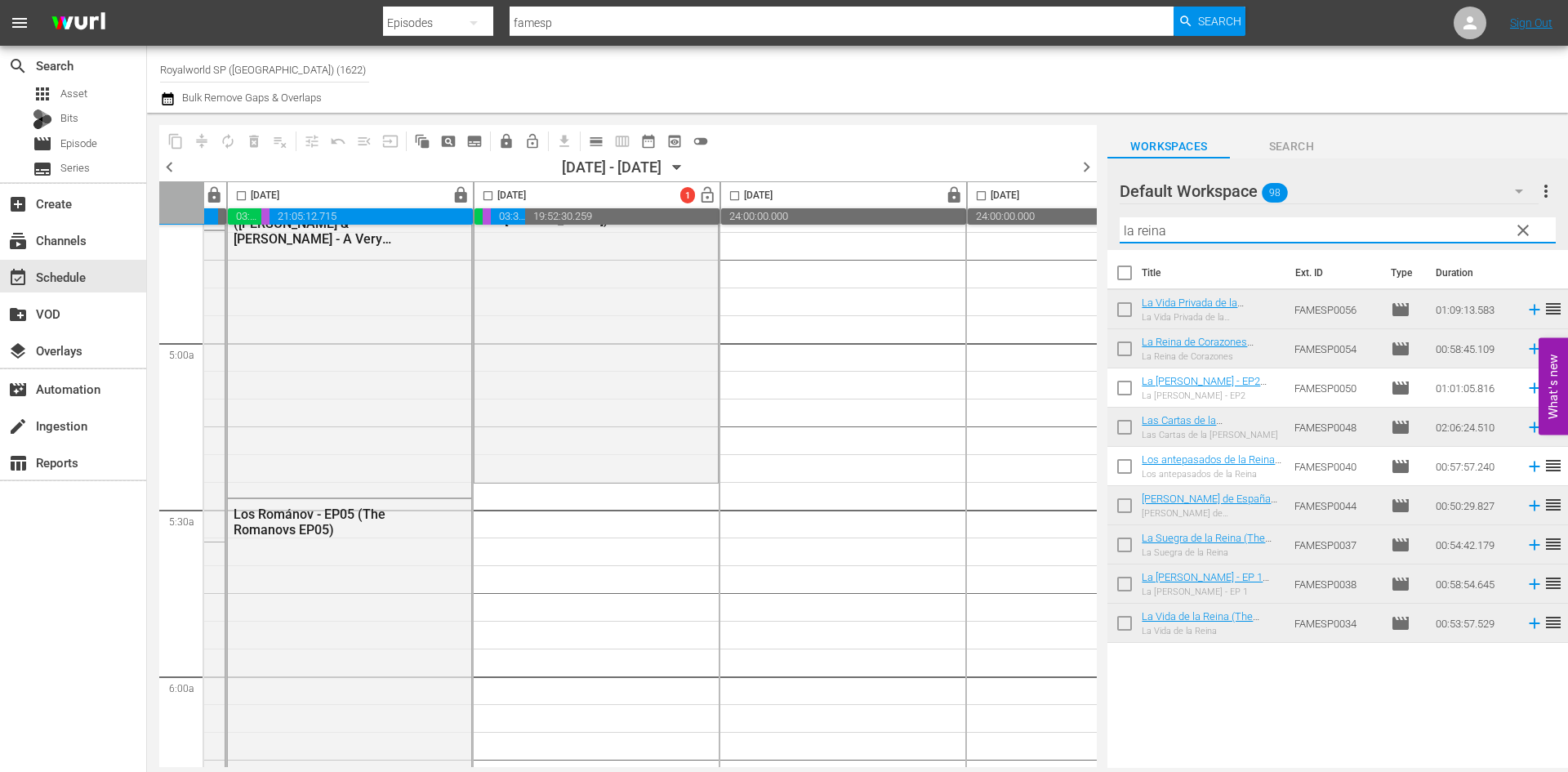
drag, startPoint x: 1265, startPoint y: 233, endPoint x: 955, endPoint y: 205, distance: 311.3
click at [955, 205] on div "content_copy compress autorenew_outlined delete_forever_outlined playlist_remov…" at bounding box center [857, 440] width 1420 height 655
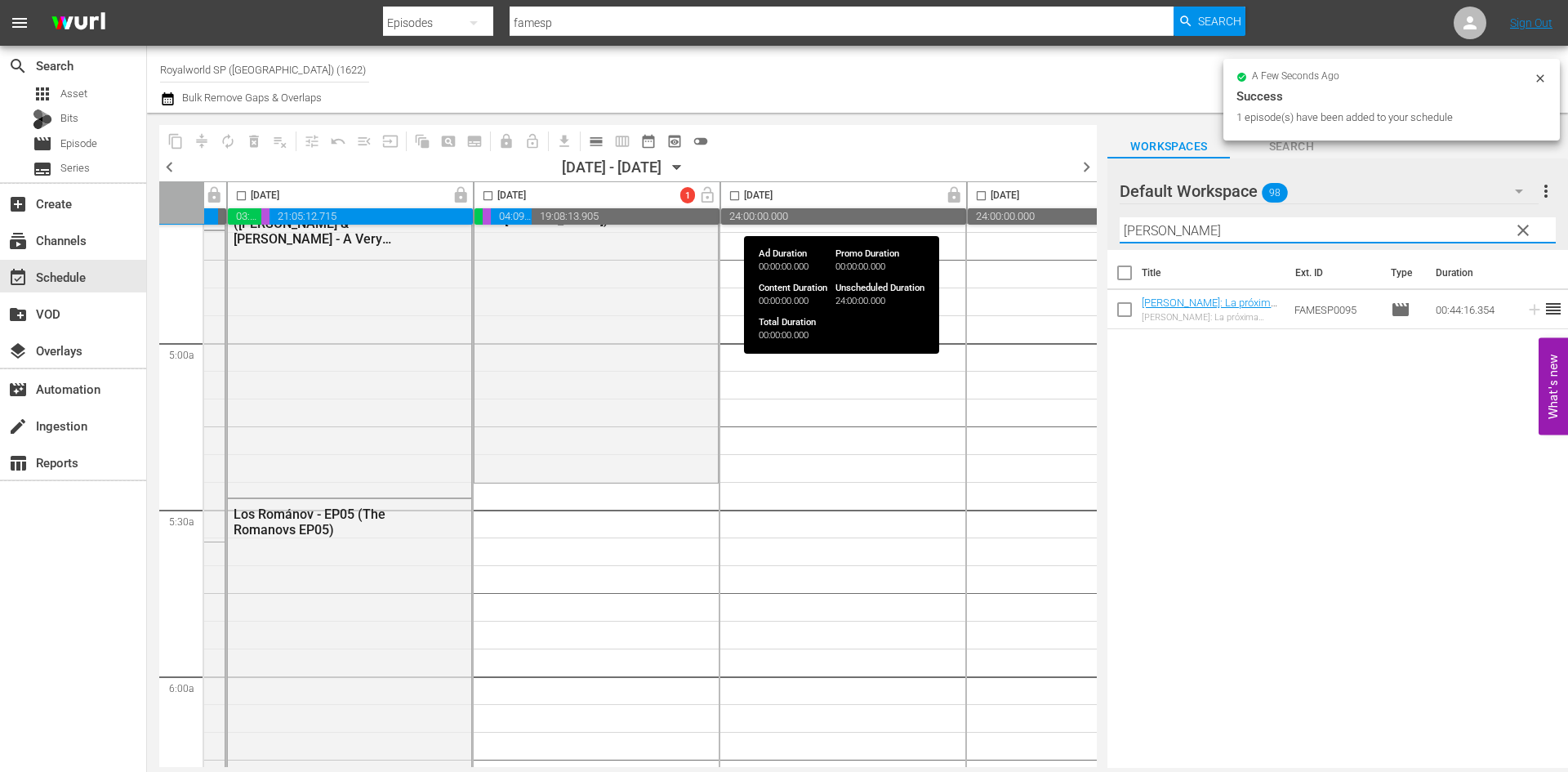
drag, startPoint x: 1308, startPoint y: 231, endPoint x: 901, endPoint y: 220, distance: 407.1
click at [901, 220] on div "content_copy compress autorenew_outlined delete_forever_outlined playlist_remov…" at bounding box center [857, 440] width 1420 height 655
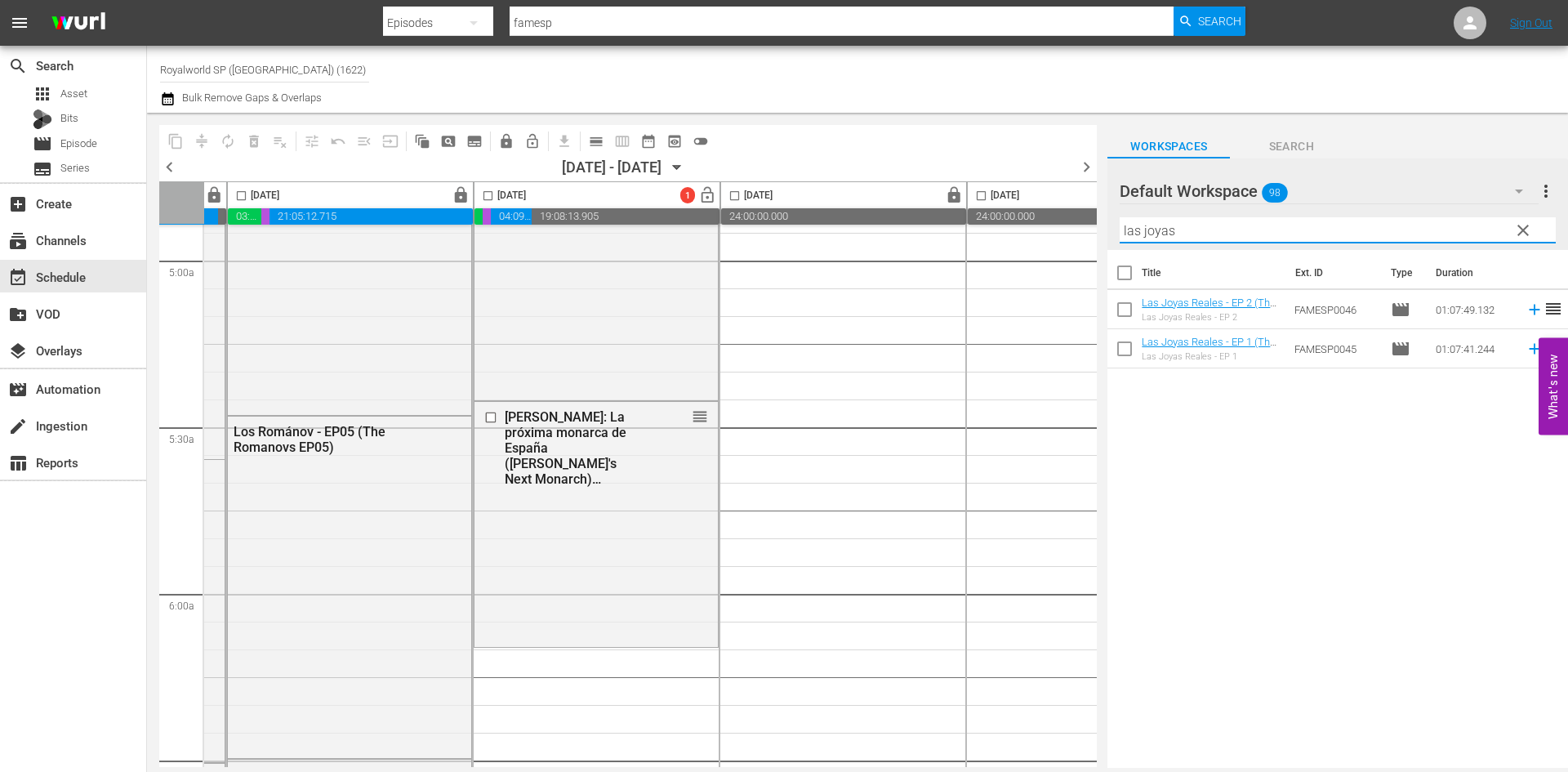
scroll to position [1878, 470]
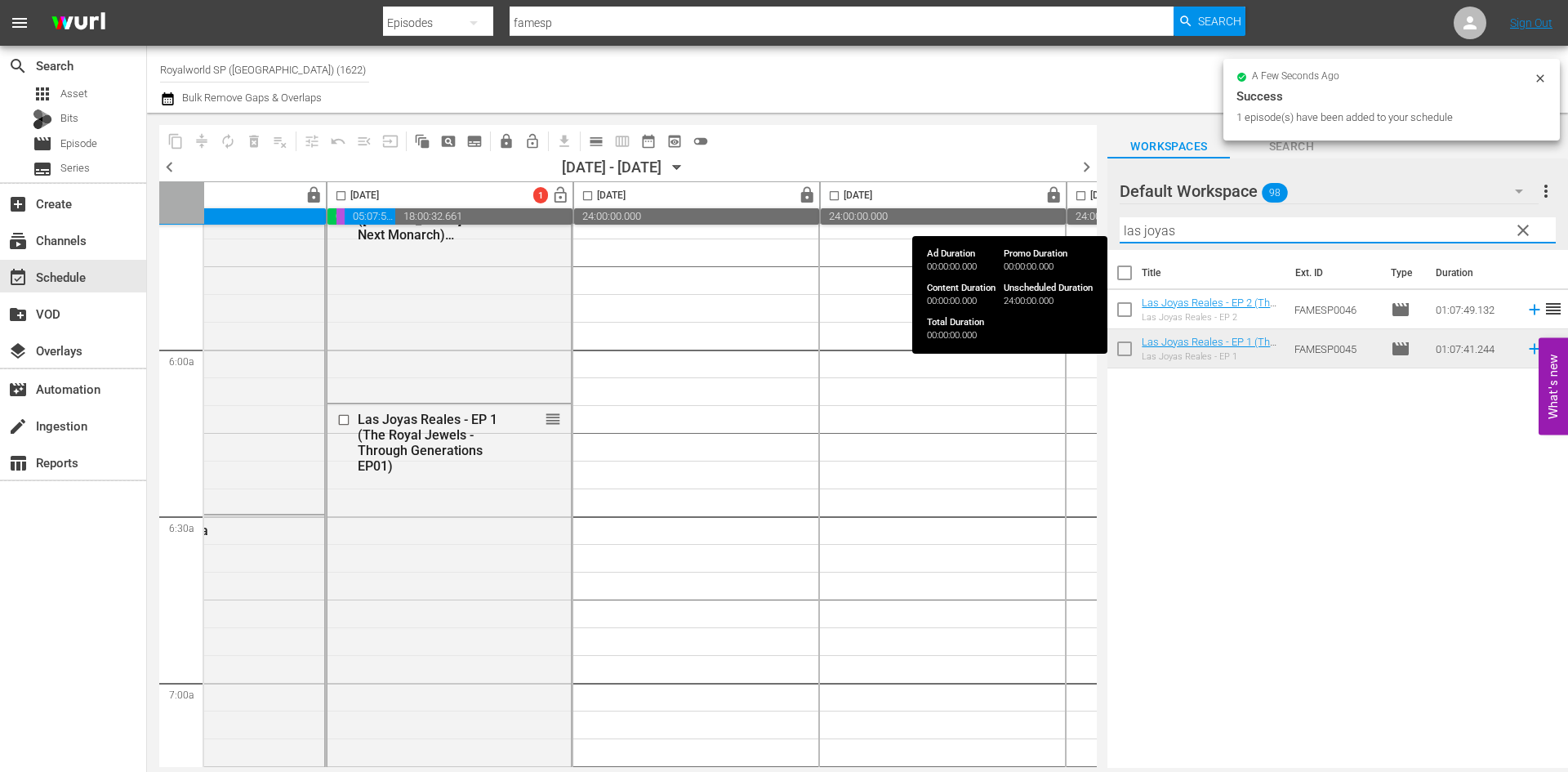
click at [1083, 218] on div "content_copy compress autorenew_outlined delete_forever_outlined playlist_remov…" at bounding box center [857, 440] width 1420 height 655
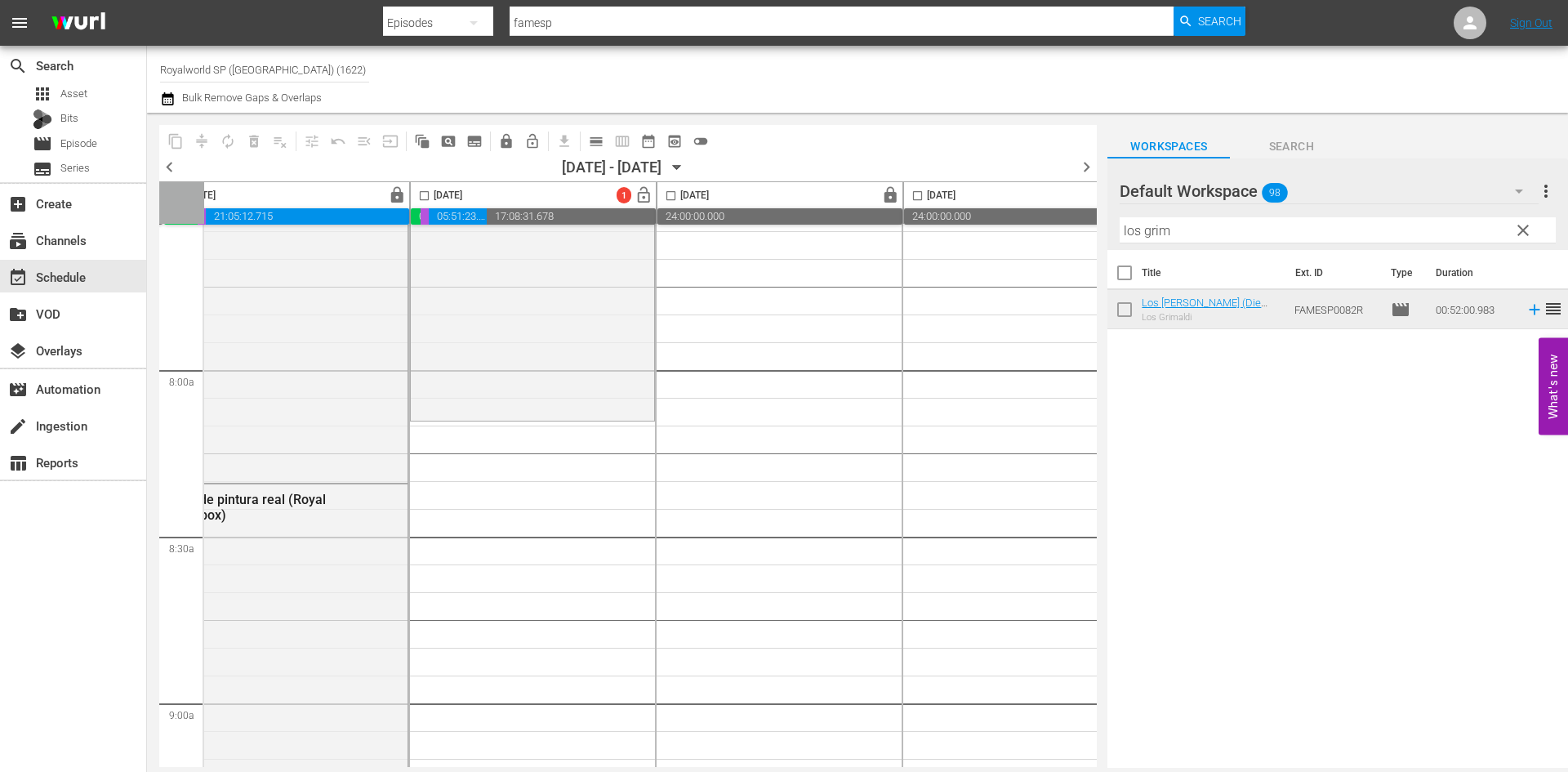
scroll to position [2531, 534]
drag, startPoint x: 1255, startPoint y: 235, endPoint x: 949, endPoint y: 241, distance: 306.1
click at [949, 241] on div "content_copy compress autorenew_outlined delete_forever_outlined playlist_remov…" at bounding box center [857, 440] width 1420 height 655
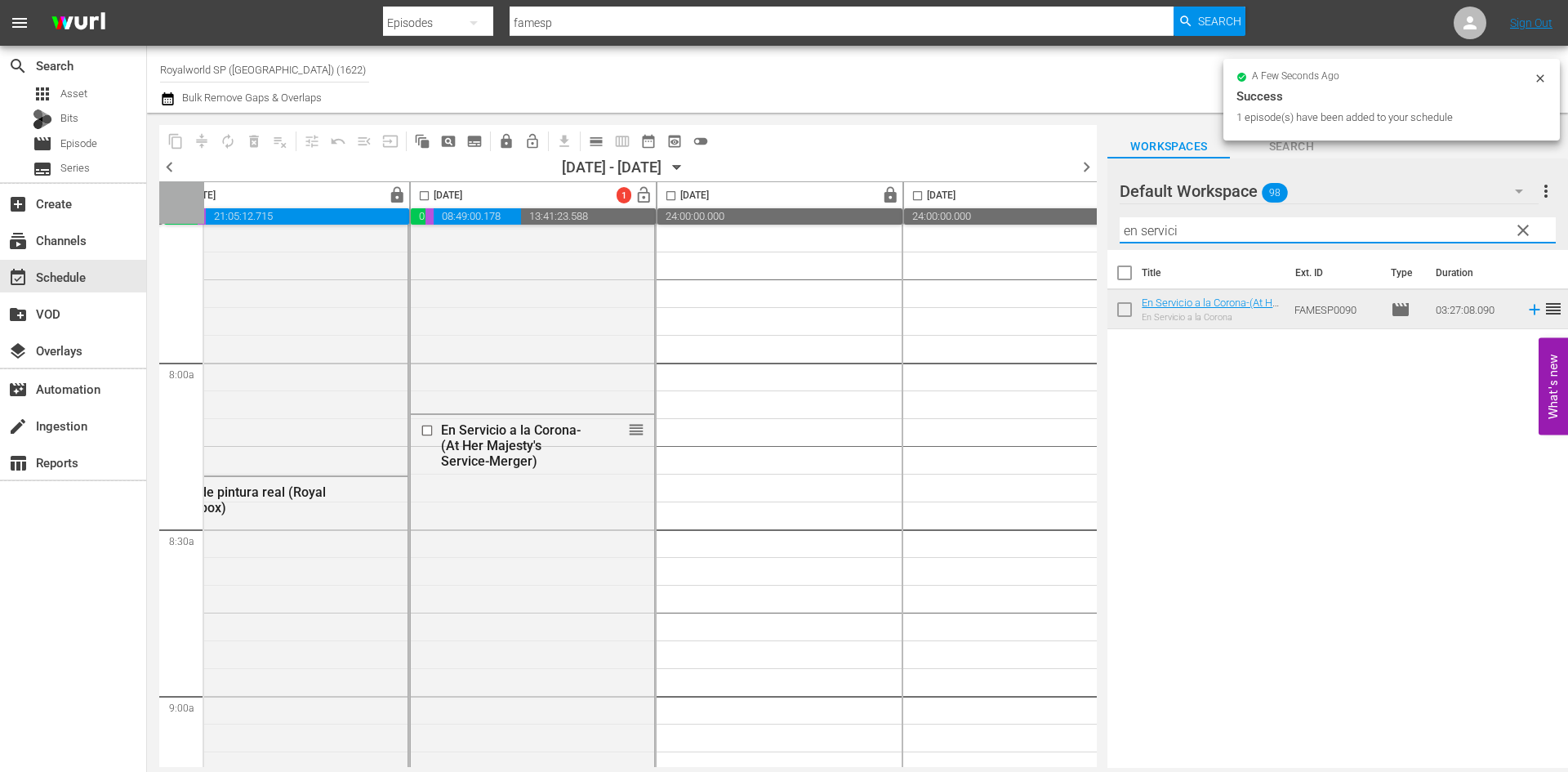
click at [1060, 225] on div "content_copy compress autorenew_outlined delete_forever_outlined playlist_remov…" at bounding box center [857, 440] width 1420 height 655
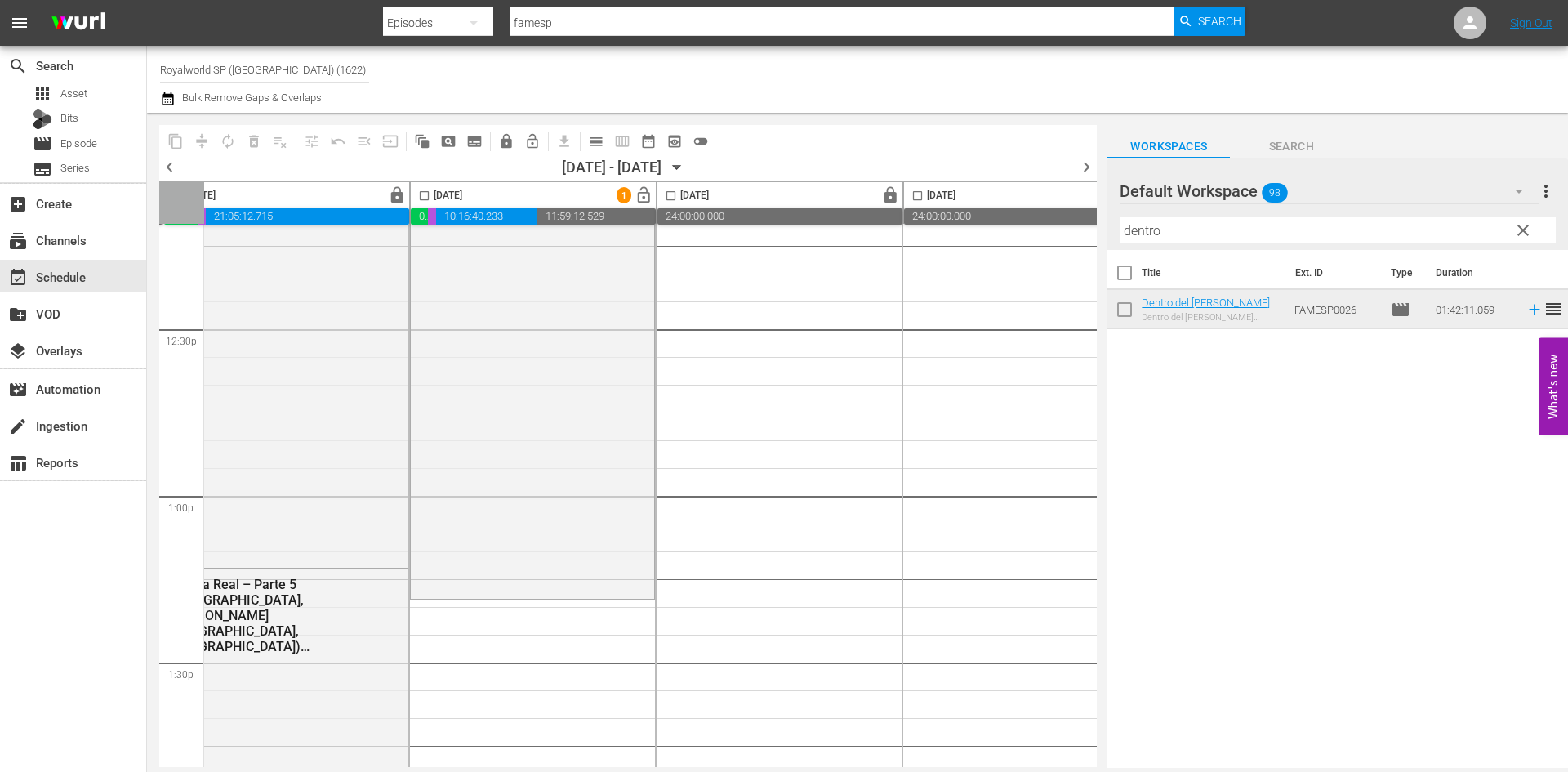
scroll to position [4246, 534]
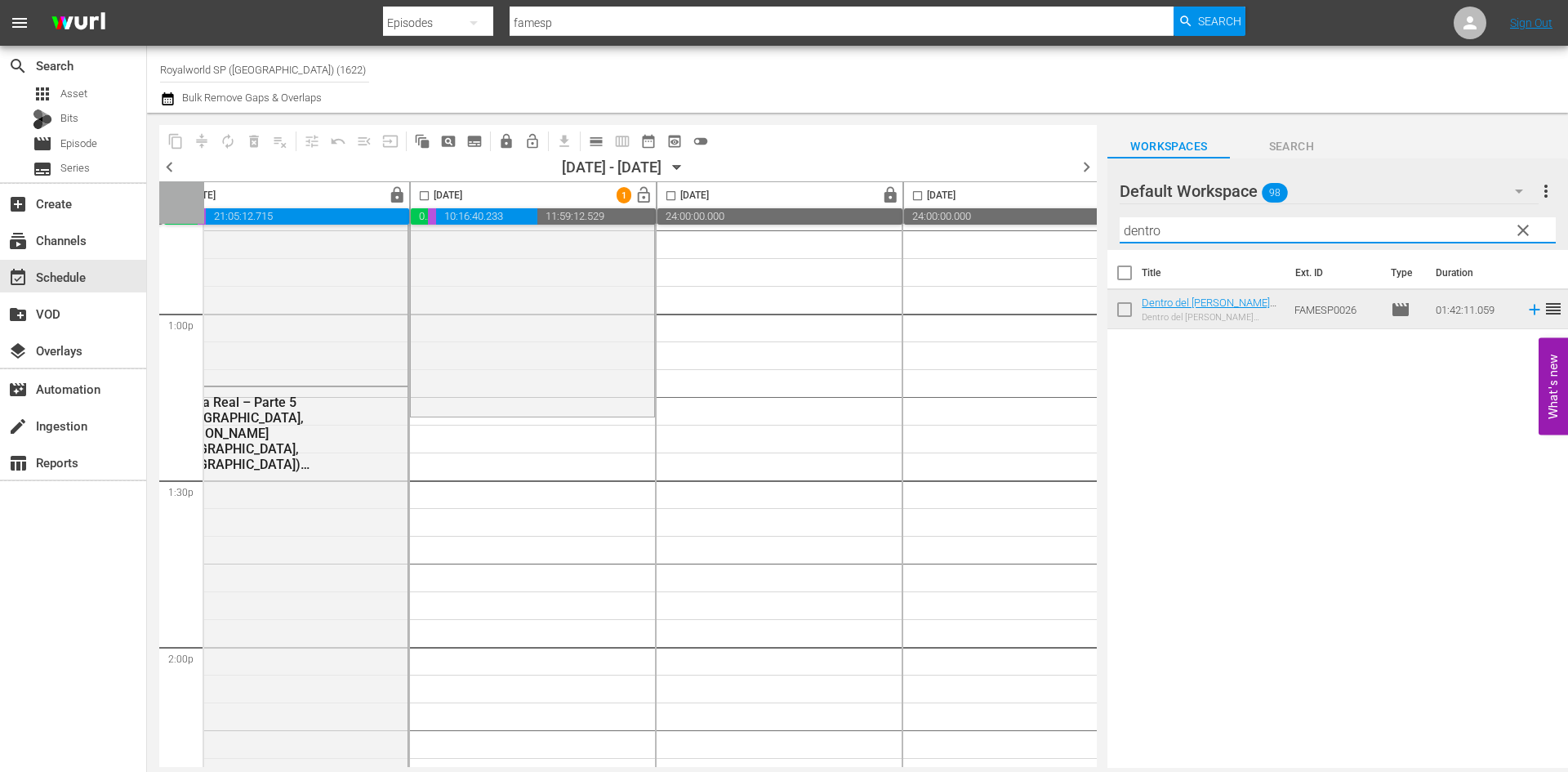
drag, startPoint x: 1265, startPoint y: 236, endPoint x: 997, endPoint y: 241, distance: 268.0
click at [1000, 241] on div "content_copy compress autorenew_outlined delete_forever_outlined playlist_remov…" at bounding box center [857, 440] width 1420 height 655
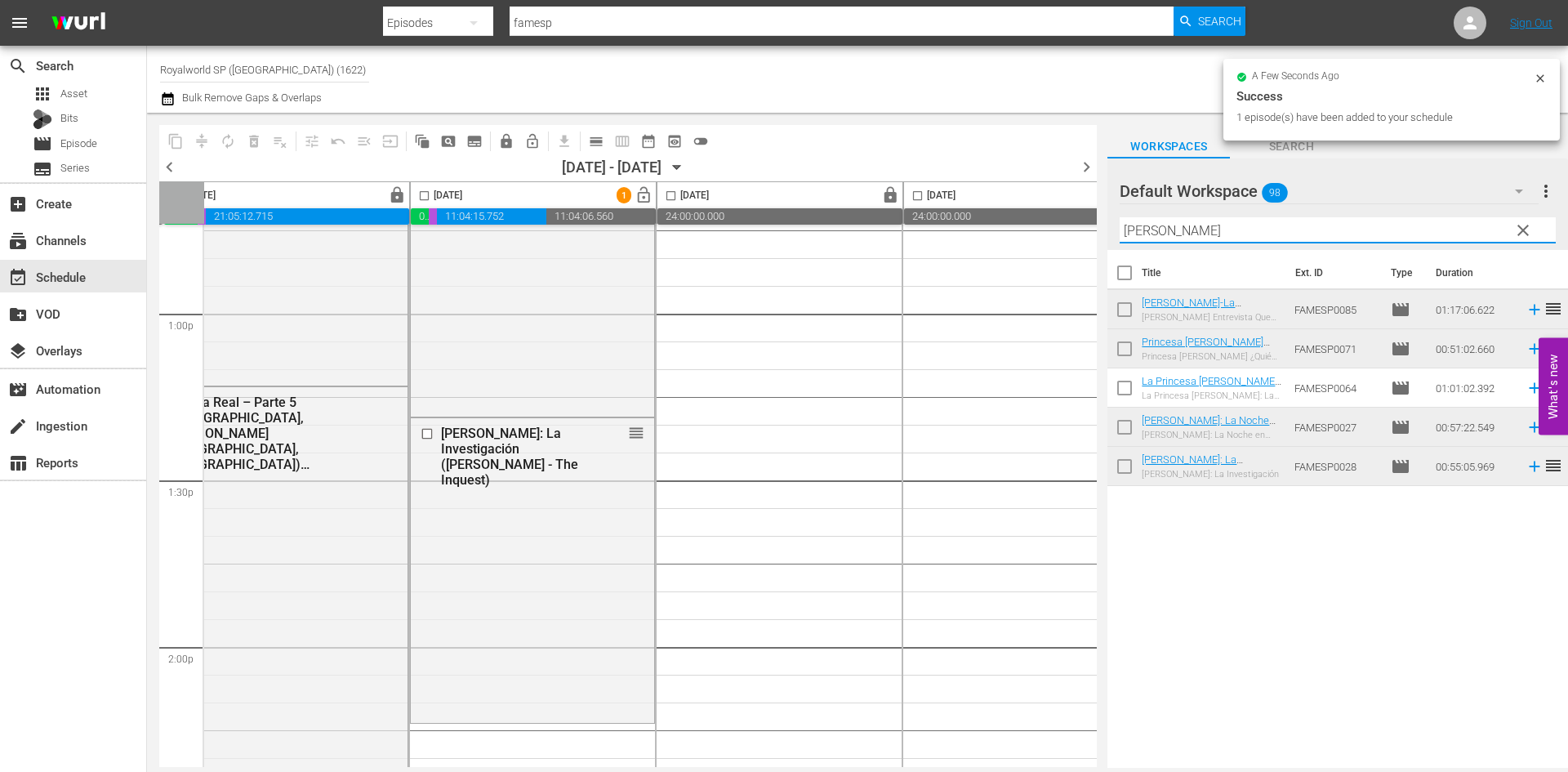
drag, startPoint x: 1202, startPoint y: 236, endPoint x: 964, endPoint y: 226, distance: 238.2
click at [964, 226] on div "content_copy compress autorenew_outlined delete_forever_outlined playlist_remov…" at bounding box center [857, 440] width 1420 height 655
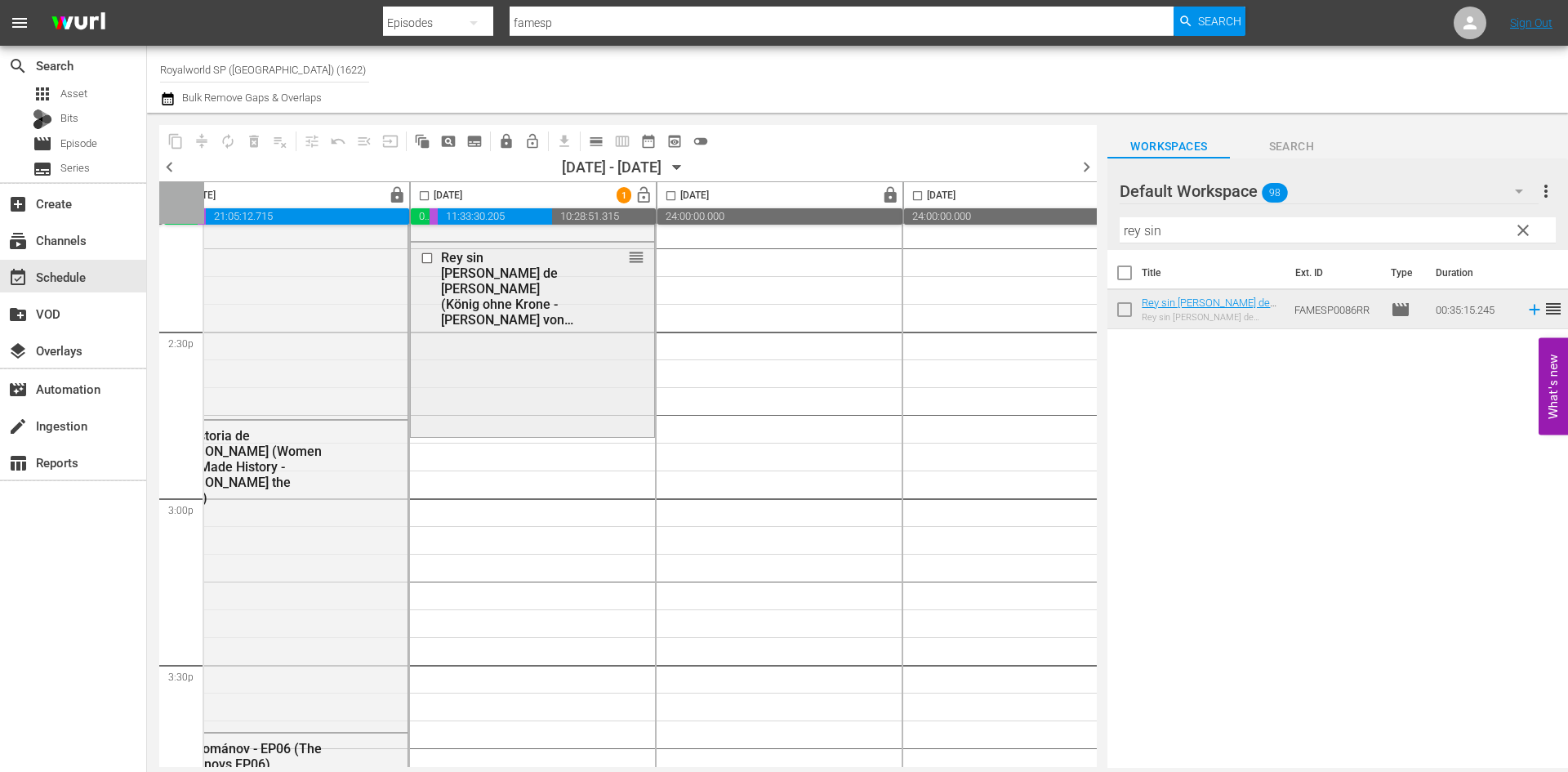
scroll to position [4736, 534]
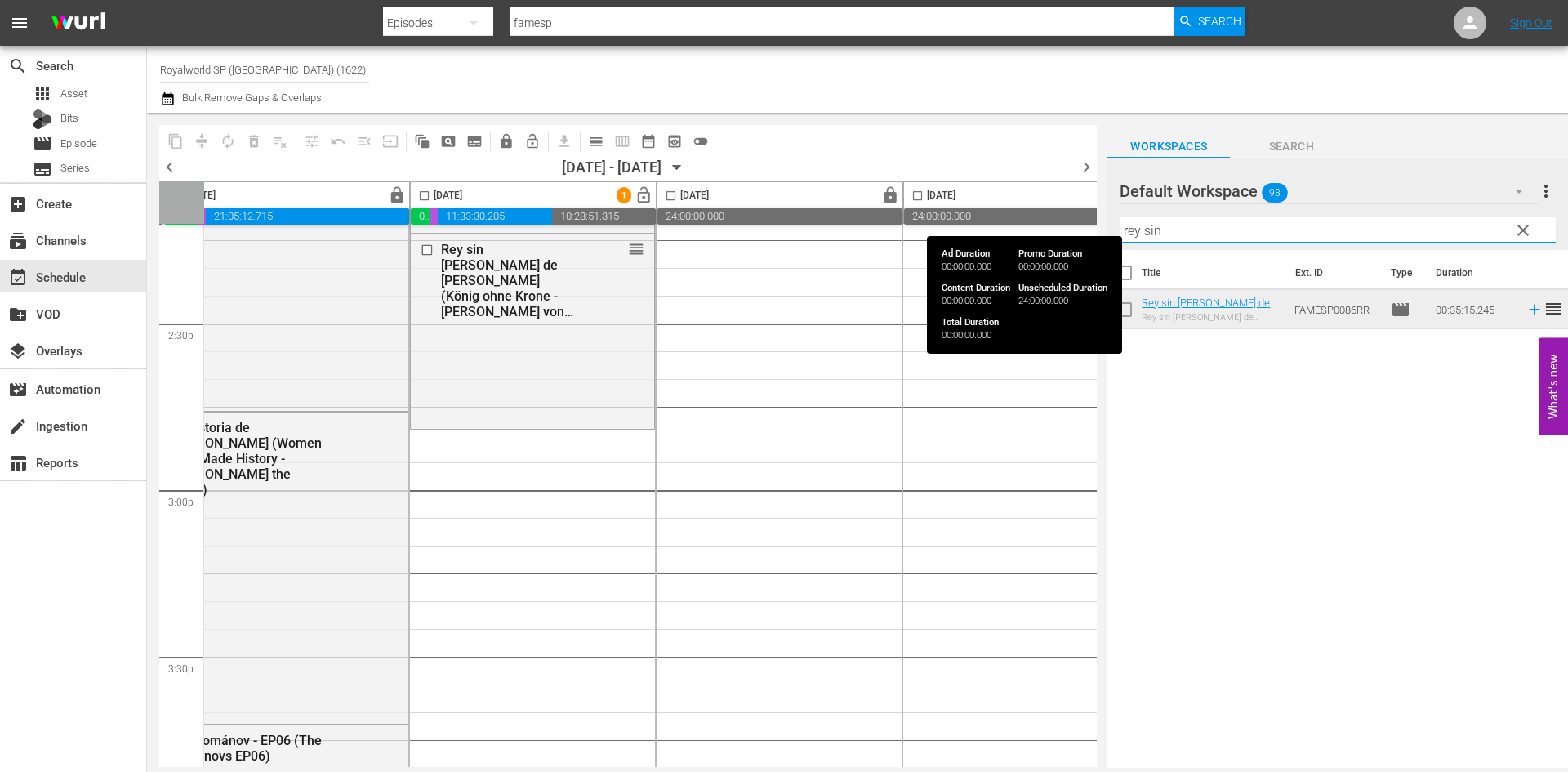
drag, startPoint x: 1226, startPoint y: 232, endPoint x: 921, endPoint y: 215, distance: 305.5
click at [921, 215] on div "content_copy compress autorenew_outlined delete_forever_outlined playlist_remov…" at bounding box center [857, 440] width 1420 height 655
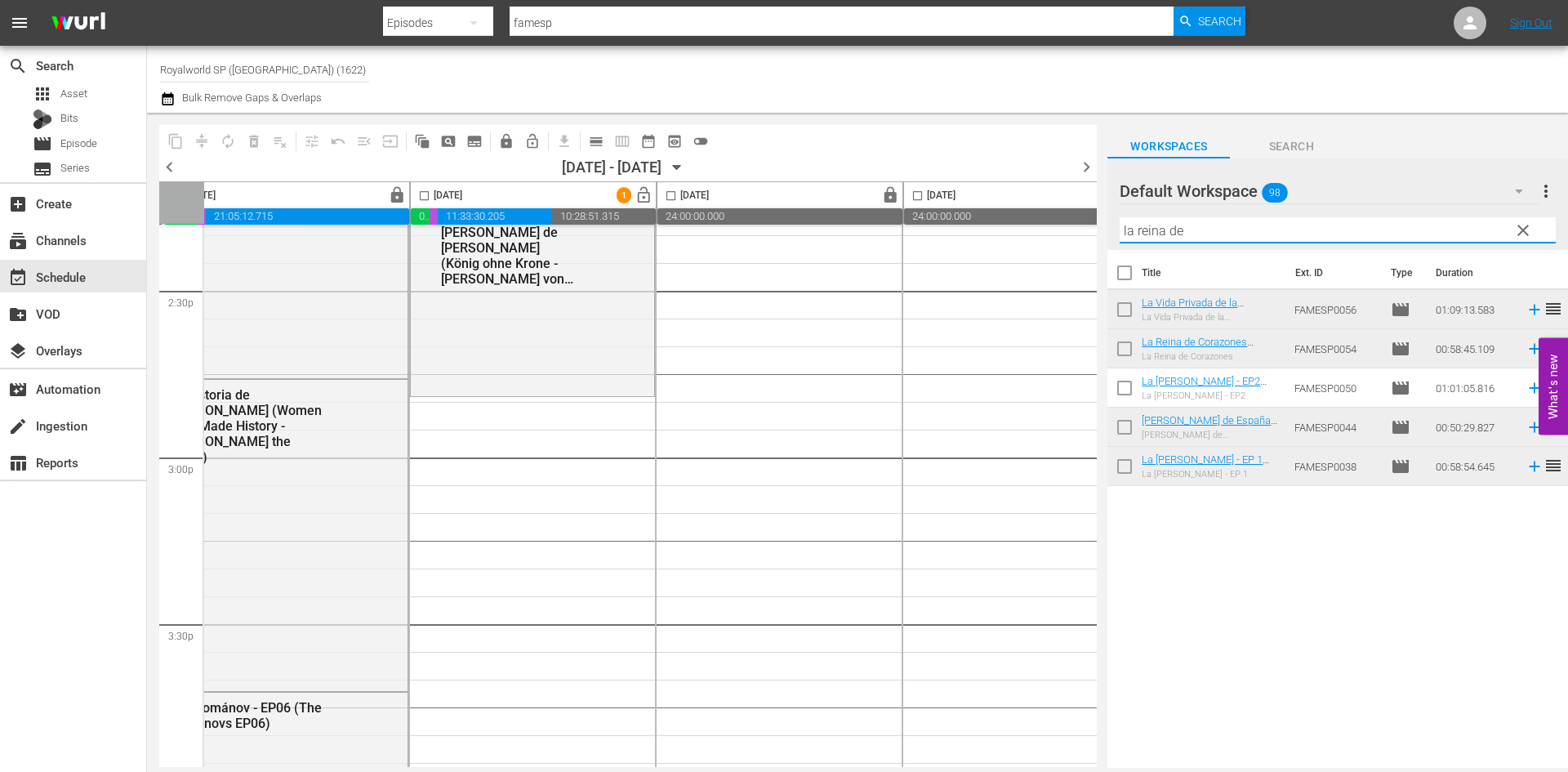
scroll to position [4817, 534]
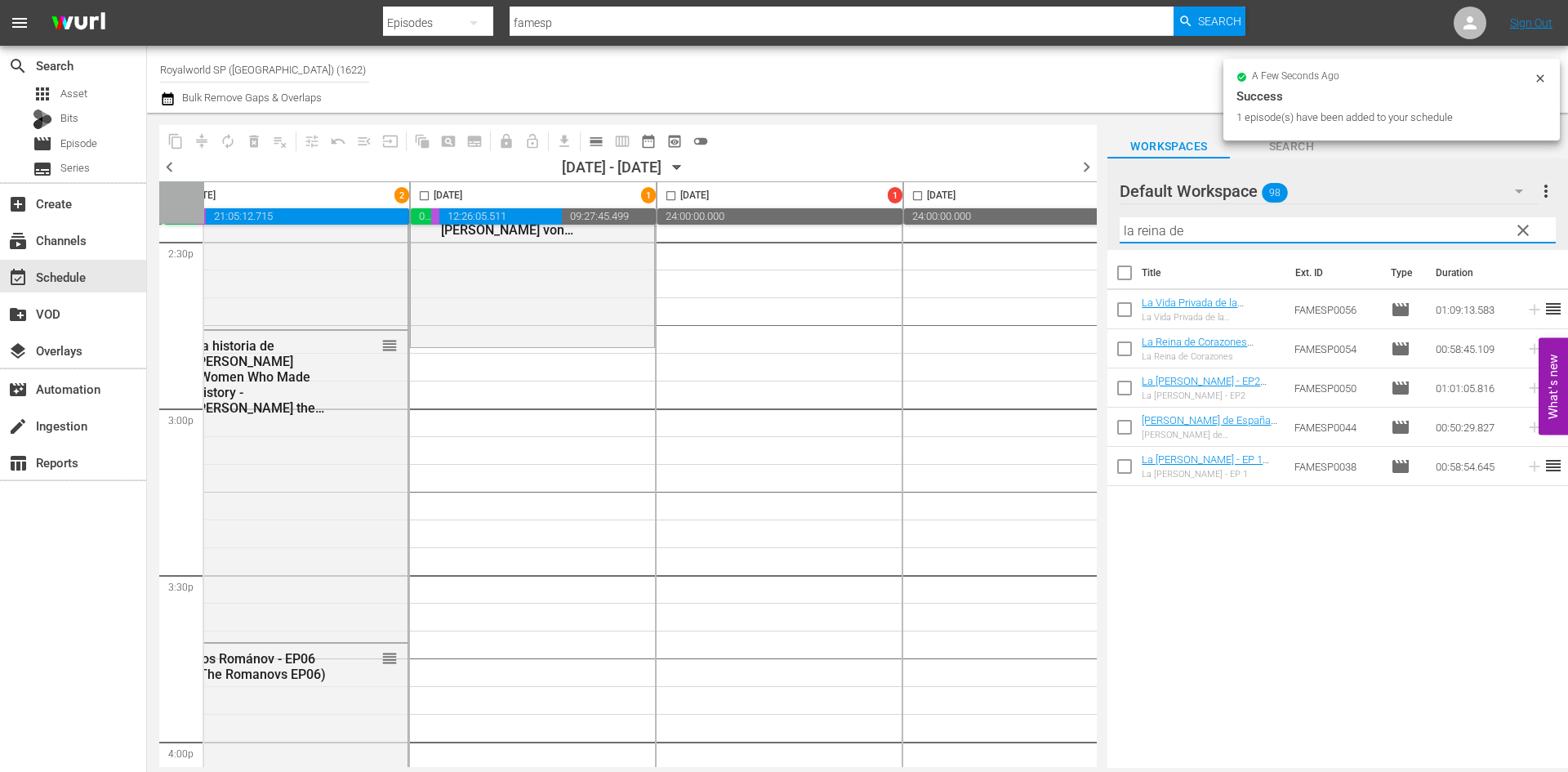
drag, startPoint x: 1017, startPoint y: 225, endPoint x: 940, endPoint y: 226, distance: 77.0
click at [940, 226] on div "content_copy compress autorenew_outlined delete_forever_outlined playlist_remov…" at bounding box center [857, 440] width 1420 height 655
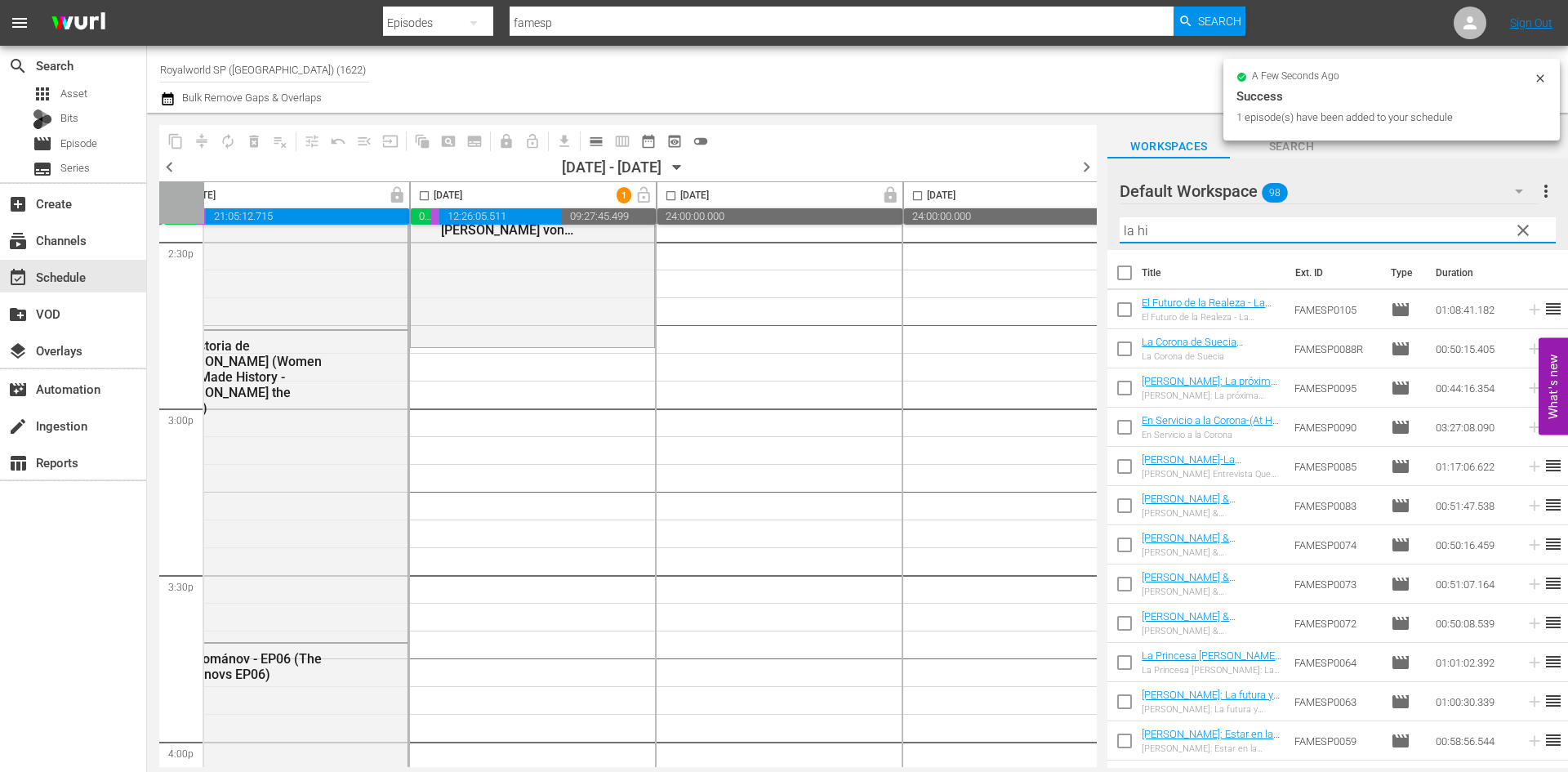
type input "la his"
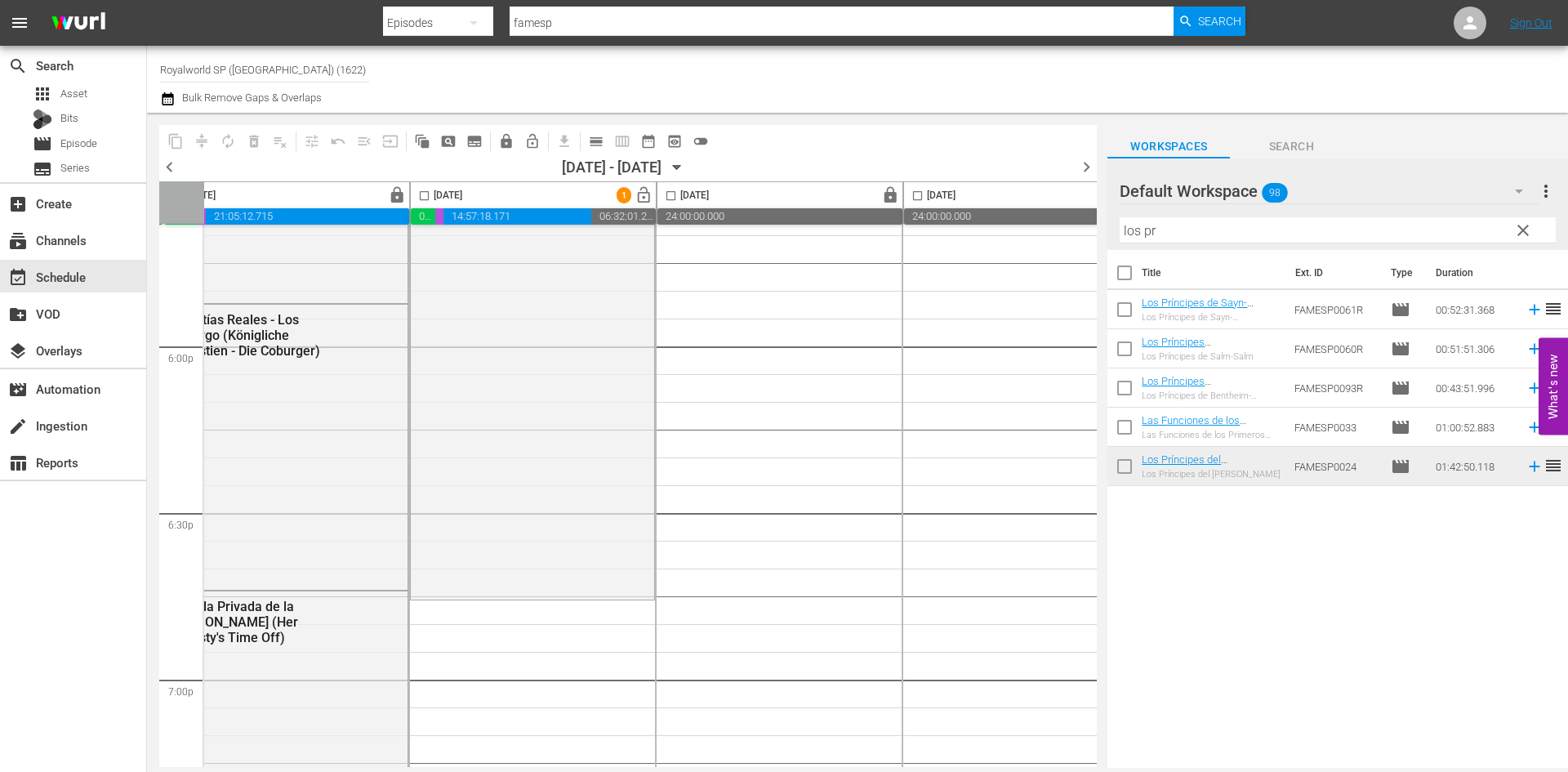
scroll to position [6124, 534]
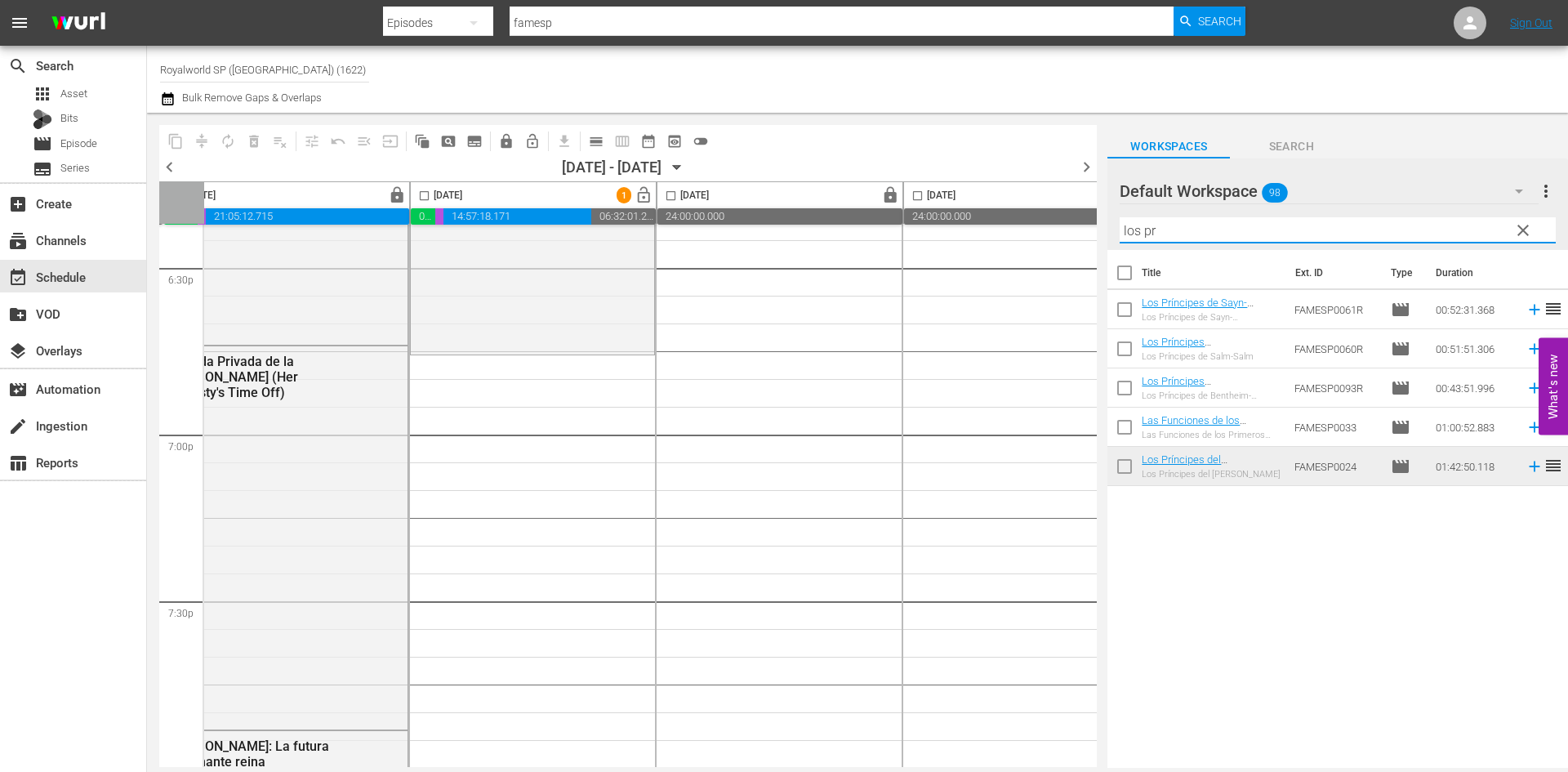
drag, startPoint x: 1224, startPoint y: 233, endPoint x: 1037, endPoint y: 238, distance: 187.1
click at [1037, 238] on div "content_copy compress autorenew_outlined delete_forever_outlined playlist_remov…" at bounding box center [857, 440] width 1420 height 655
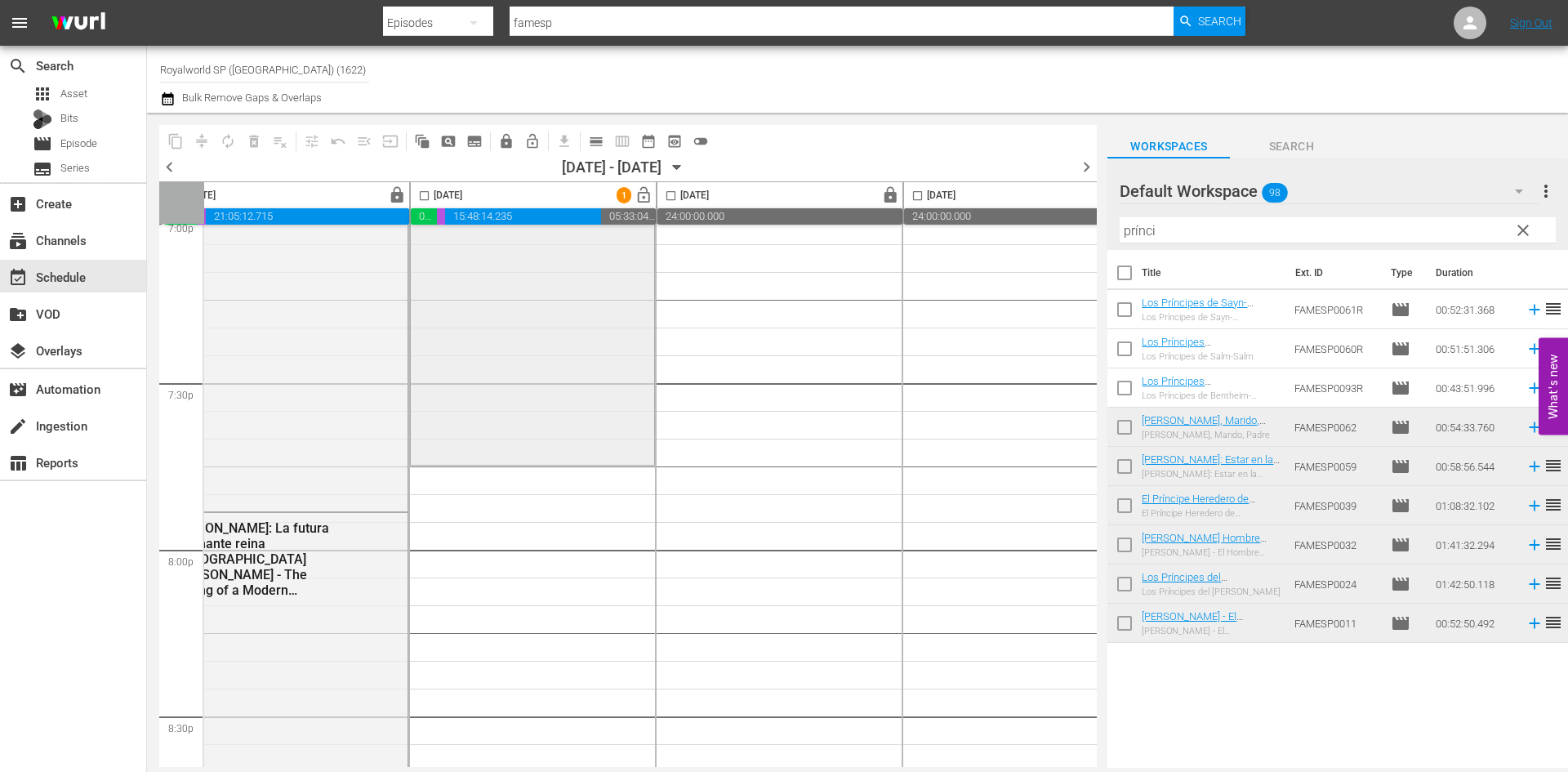
scroll to position [6369, 534]
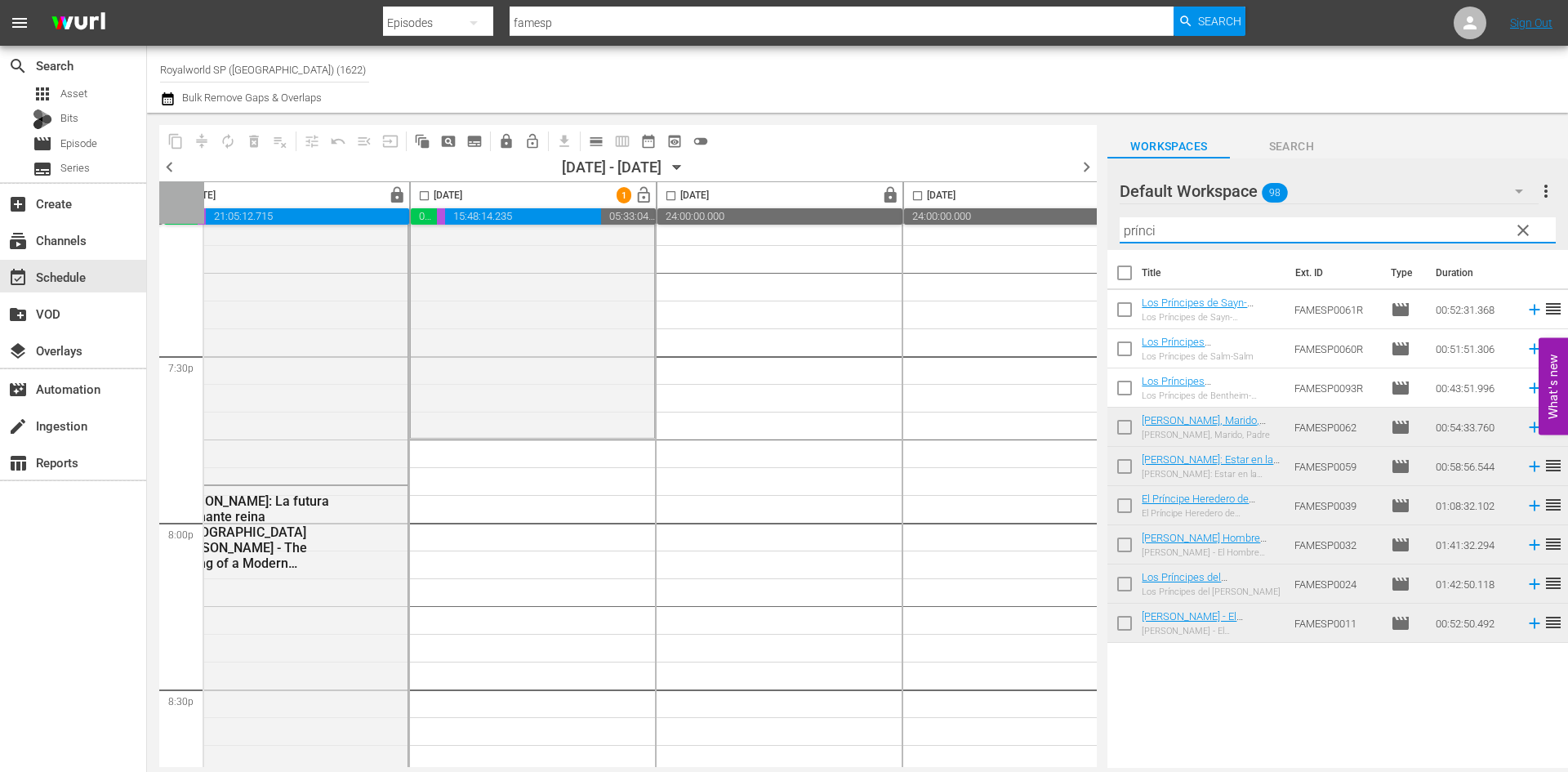
drag, startPoint x: 1186, startPoint y: 234, endPoint x: 982, endPoint y: 207, distance: 205.8
click at [982, 207] on div "content_copy compress autorenew_outlined delete_forever_outlined playlist_remov…" at bounding box center [857, 440] width 1420 height 655
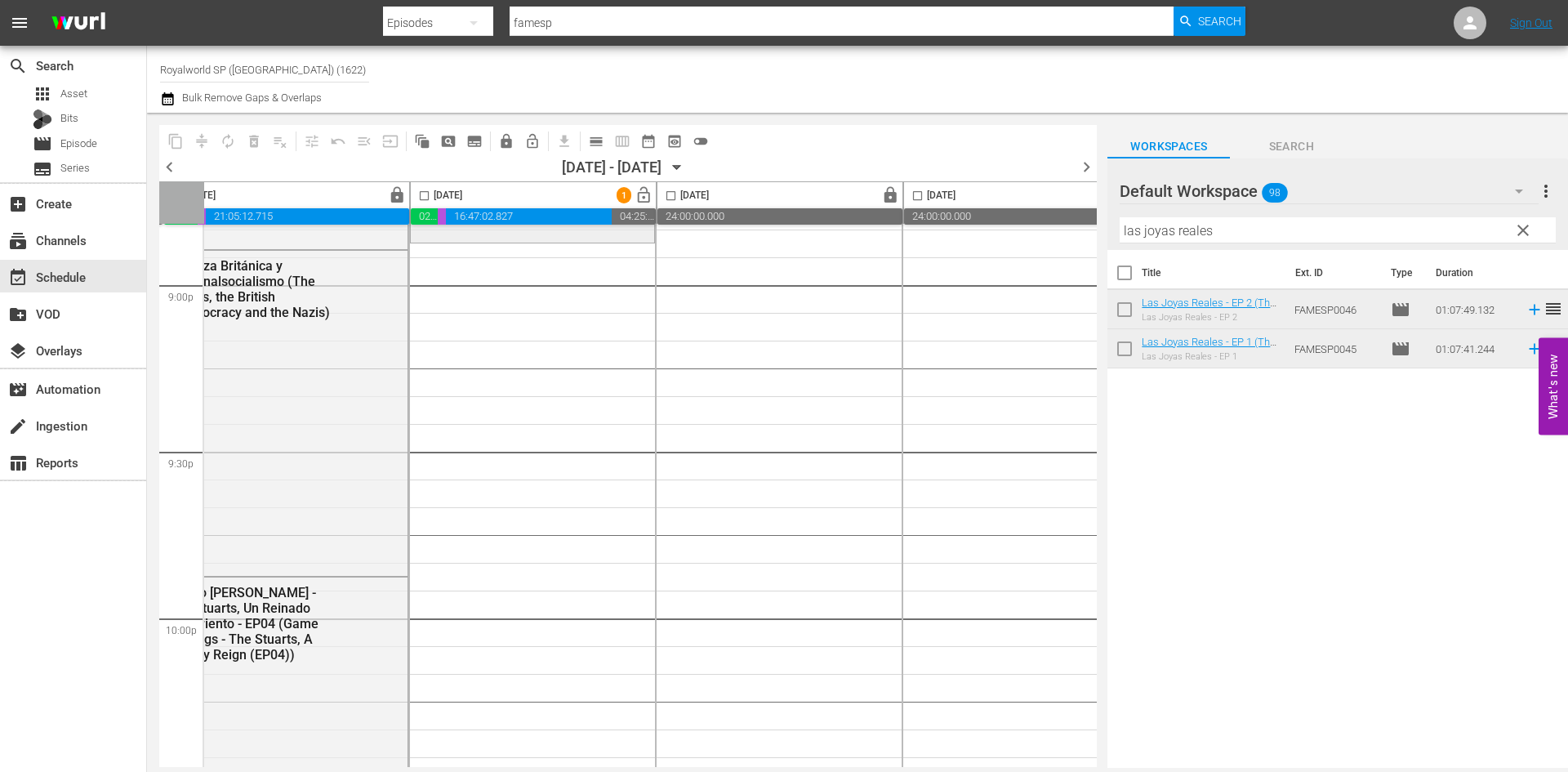
scroll to position [6940, 534]
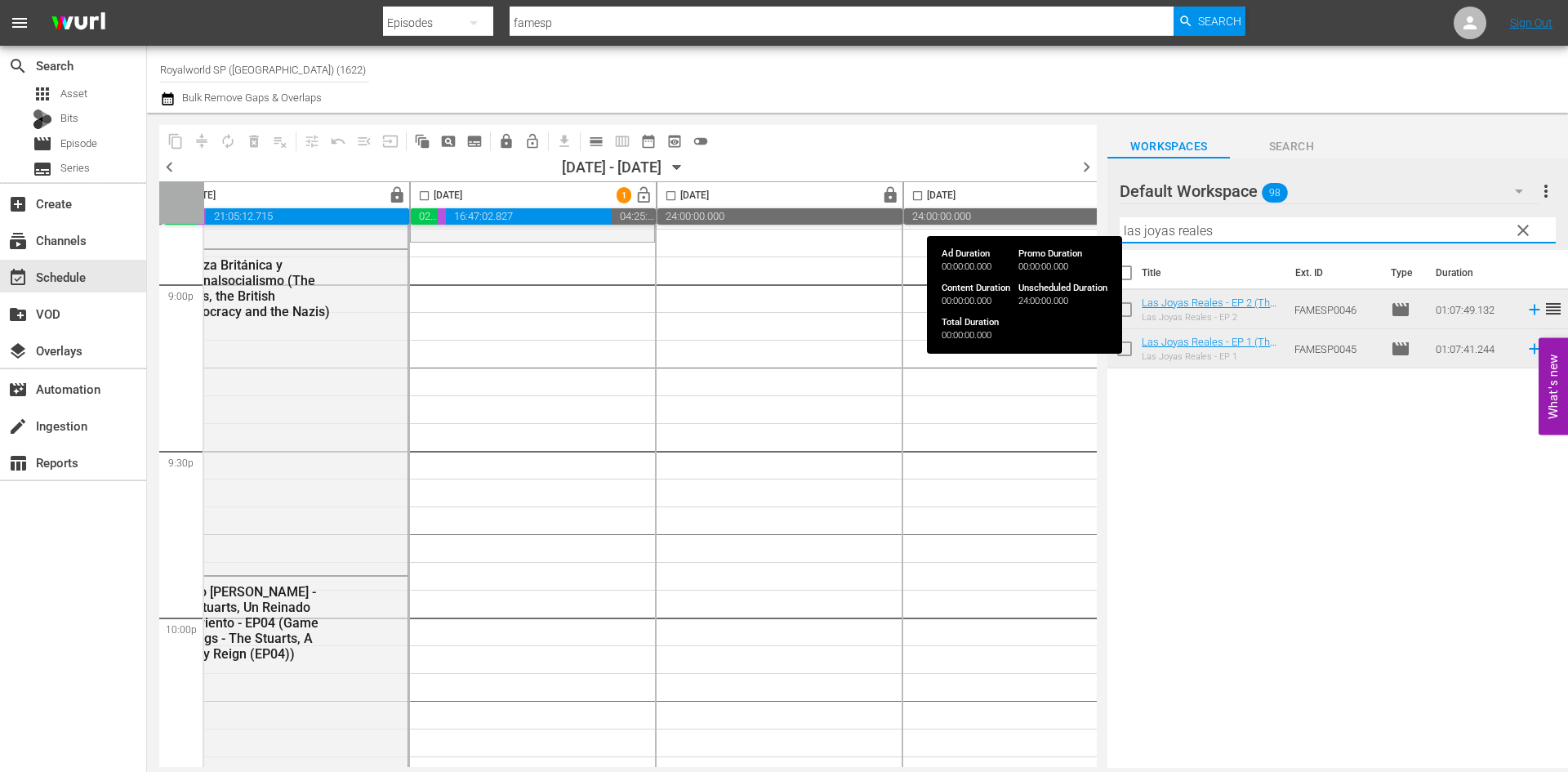
drag, startPoint x: 1251, startPoint y: 237, endPoint x: 1056, endPoint y: 224, distance: 195.4
click at [1056, 224] on div "content_copy compress autorenew_outlined delete_forever_outlined playlist_remov…" at bounding box center [857, 440] width 1420 height 655
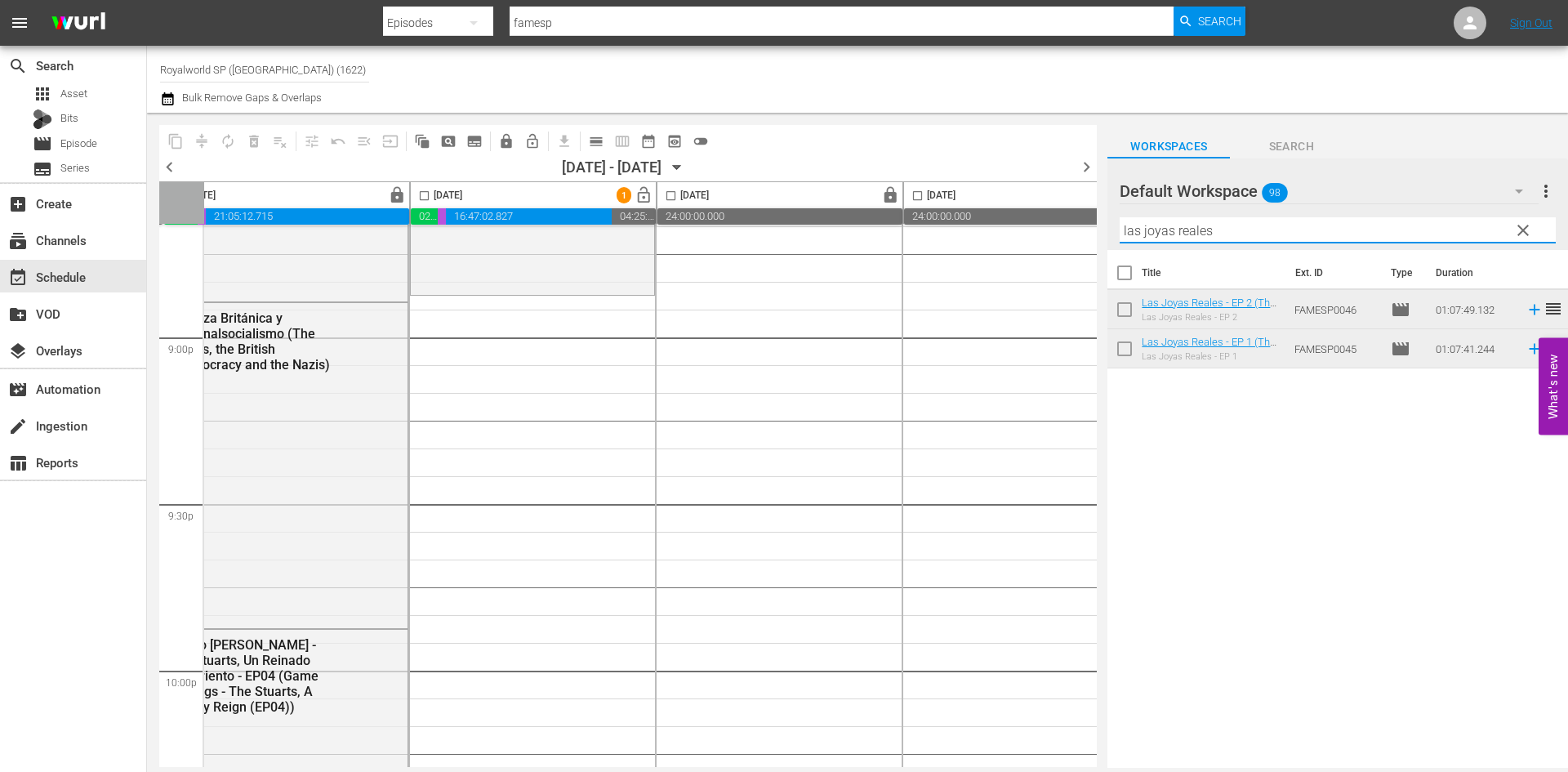
scroll to position [6859, 534]
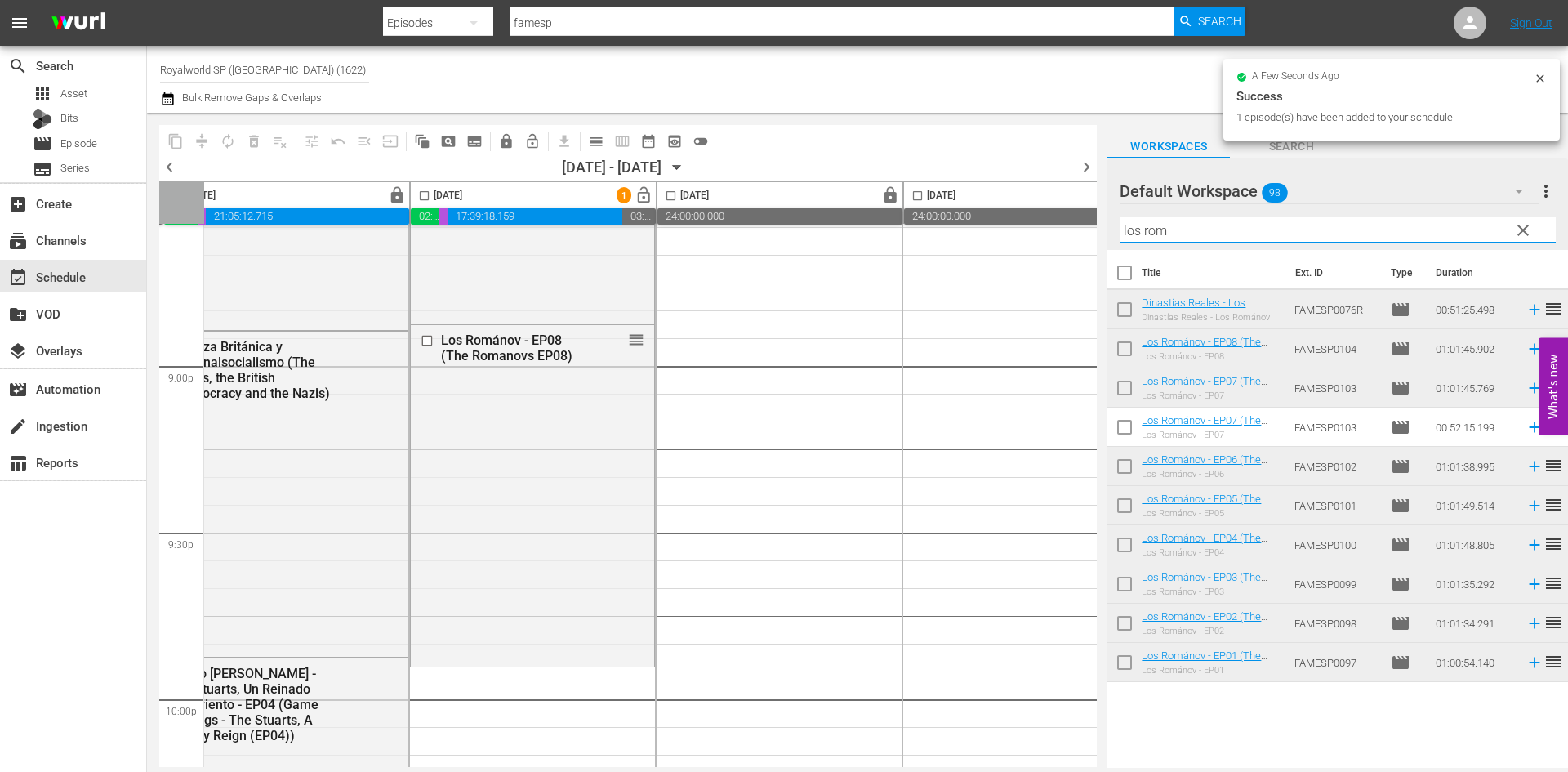
drag, startPoint x: 1186, startPoint y: 231, endPoint x: 1143, endPoint y: 234, distance: 43.1
click at [1143, 234] on input "los rom" at bounding box center [1337, 230] width 436 height 26
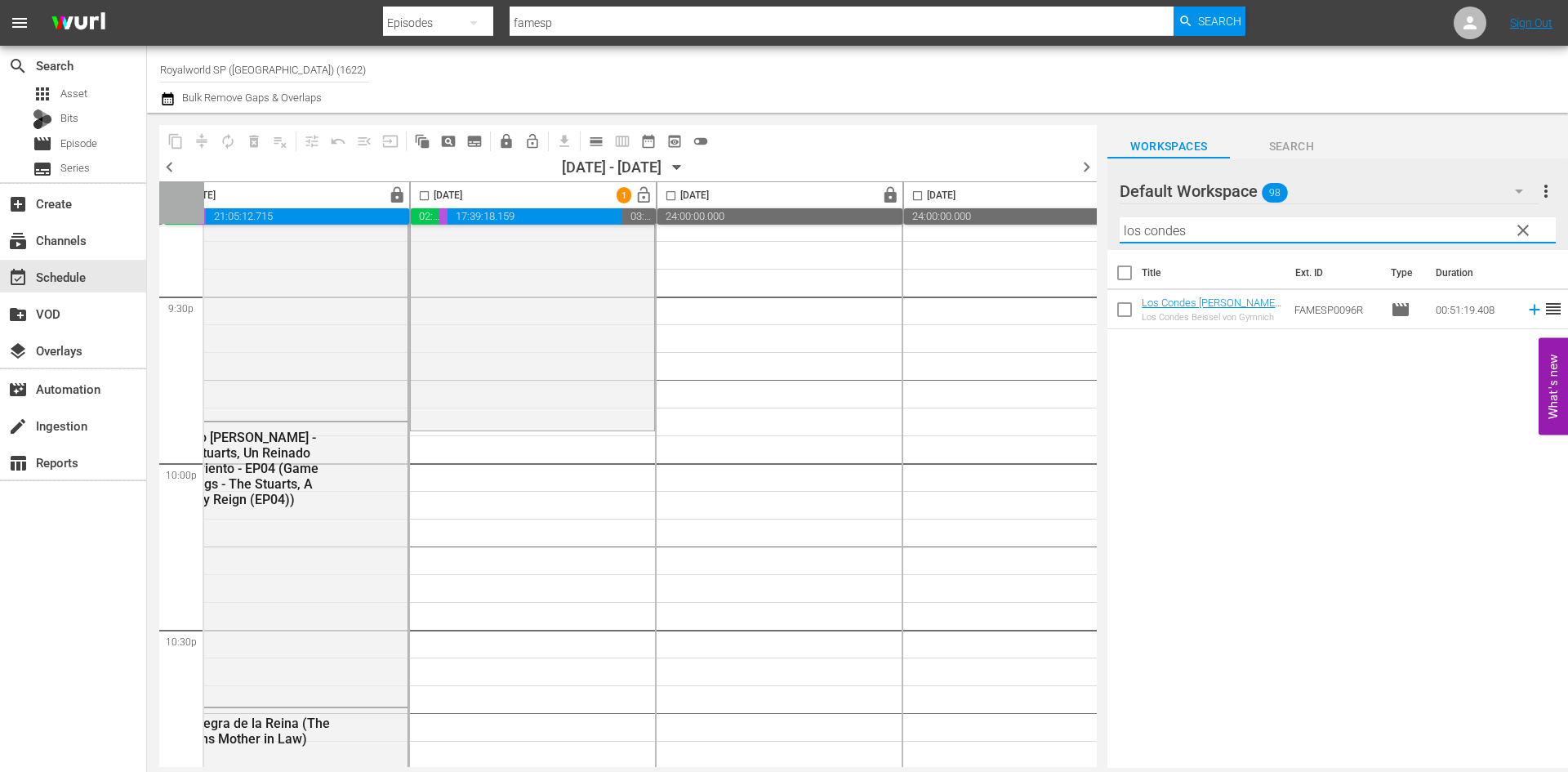
scroll to position [7103, 534]
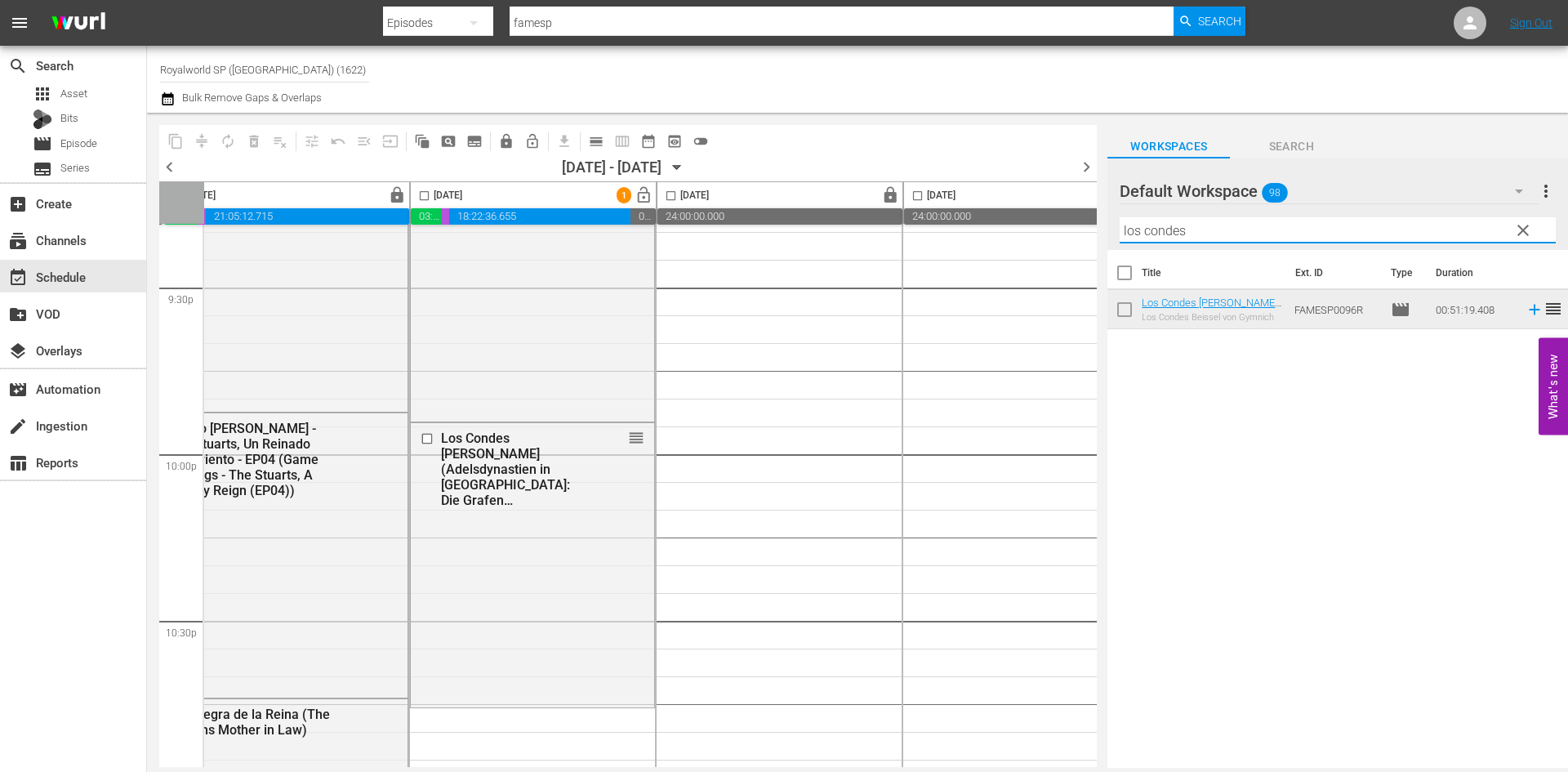
drag, startPoint x: 1208, startPoint y: 232, endPoint x: 1038, endPoint y: 226, distance: 170.1
click at [1038, 226] on div "content_copy compress autorenew_outlined delete_forever_outlined playlist_remov…" at bounding box center [857, 440] width 1420 height 655
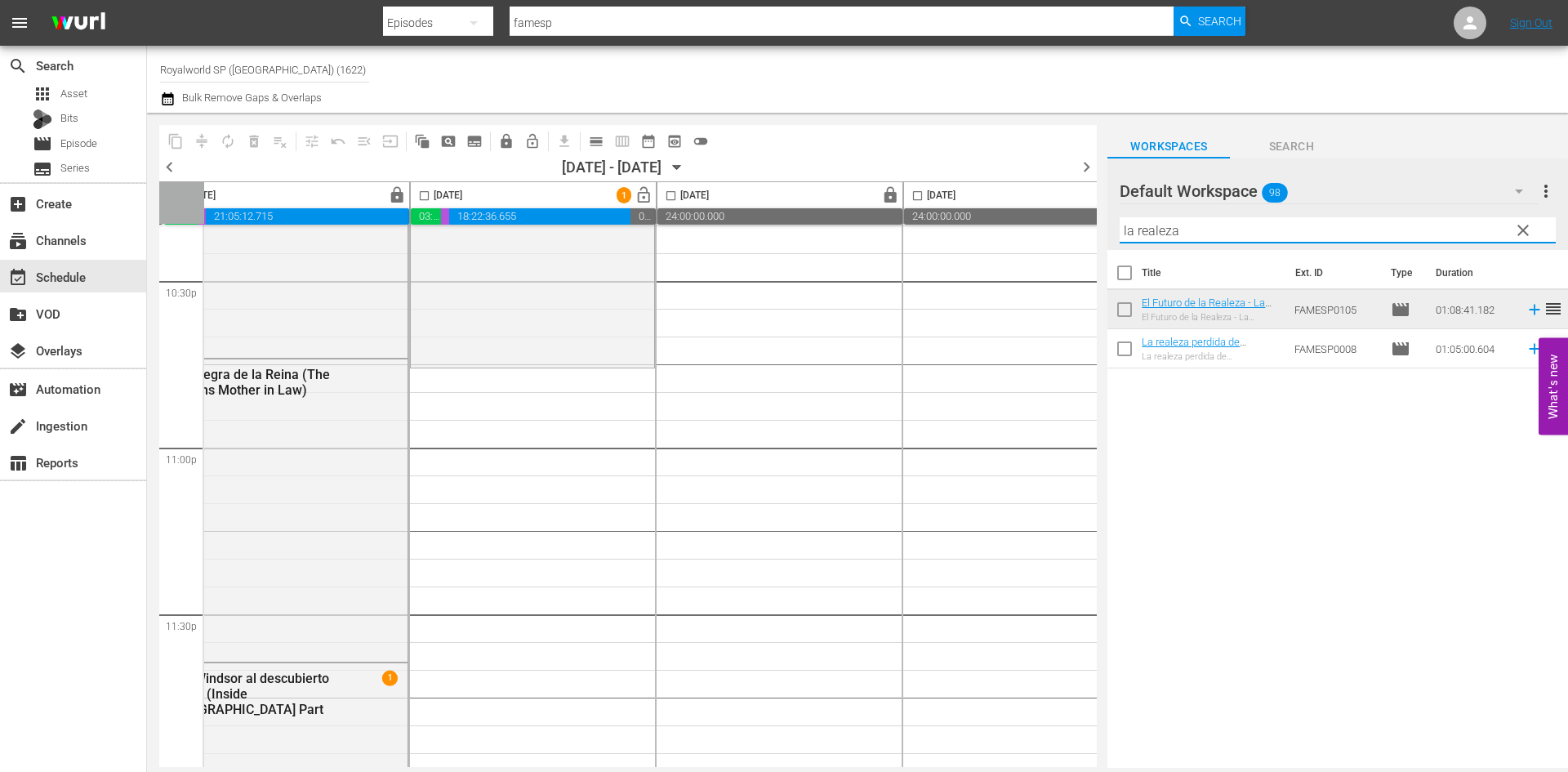
scroll to position [7463, 534]
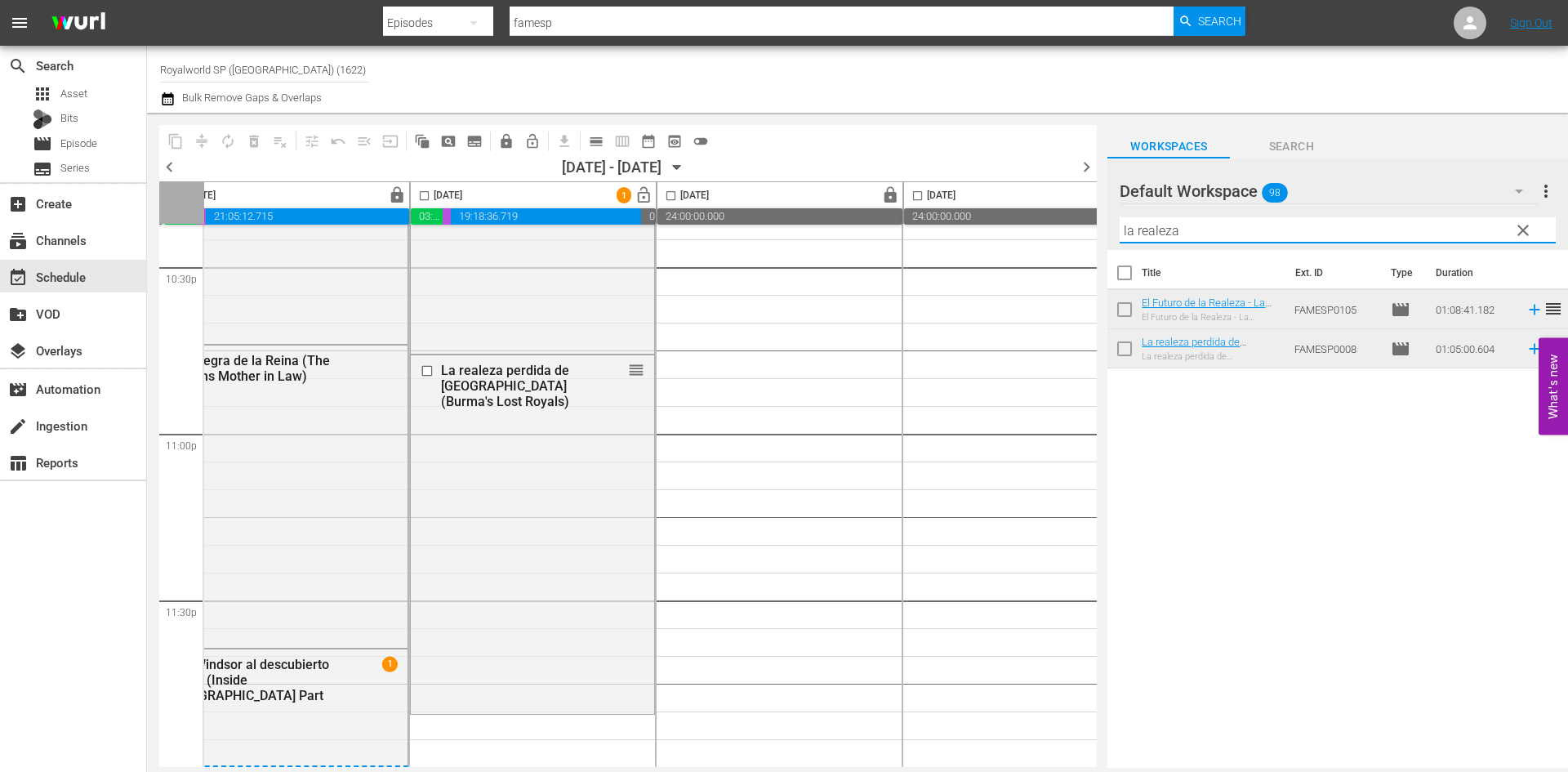
drag, startPoint x: 1165, startPoint y: 234, endPoint x: 955, endPoint y: 234, distance: 210.0
click at [955, 234] on div "content_copy compress autorenew_outlined delete_forever_outlined playlist_remov…" at bounding box center [857, 440] width 1420 height 655
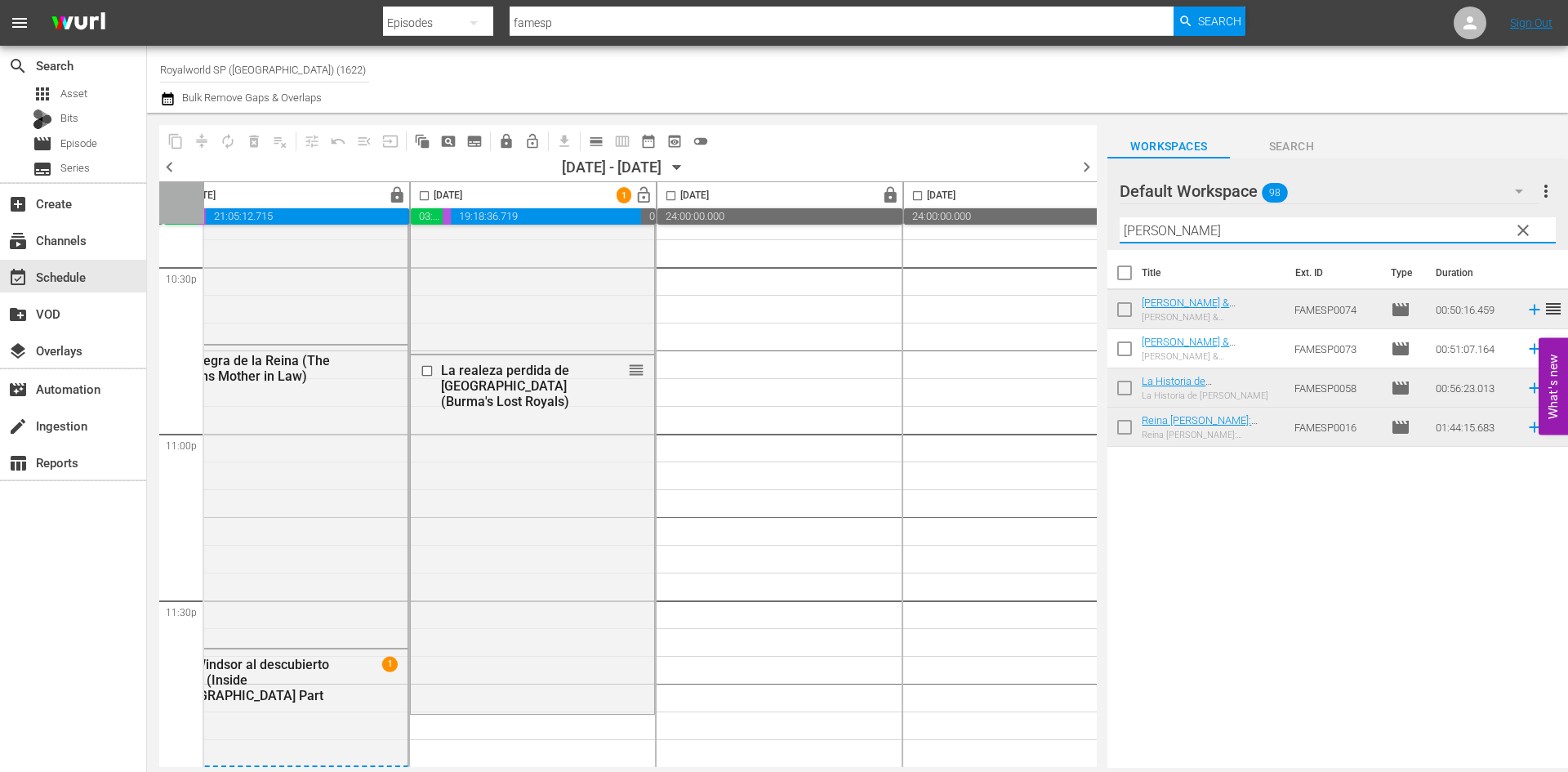
type input "[PERSON_NAME]"
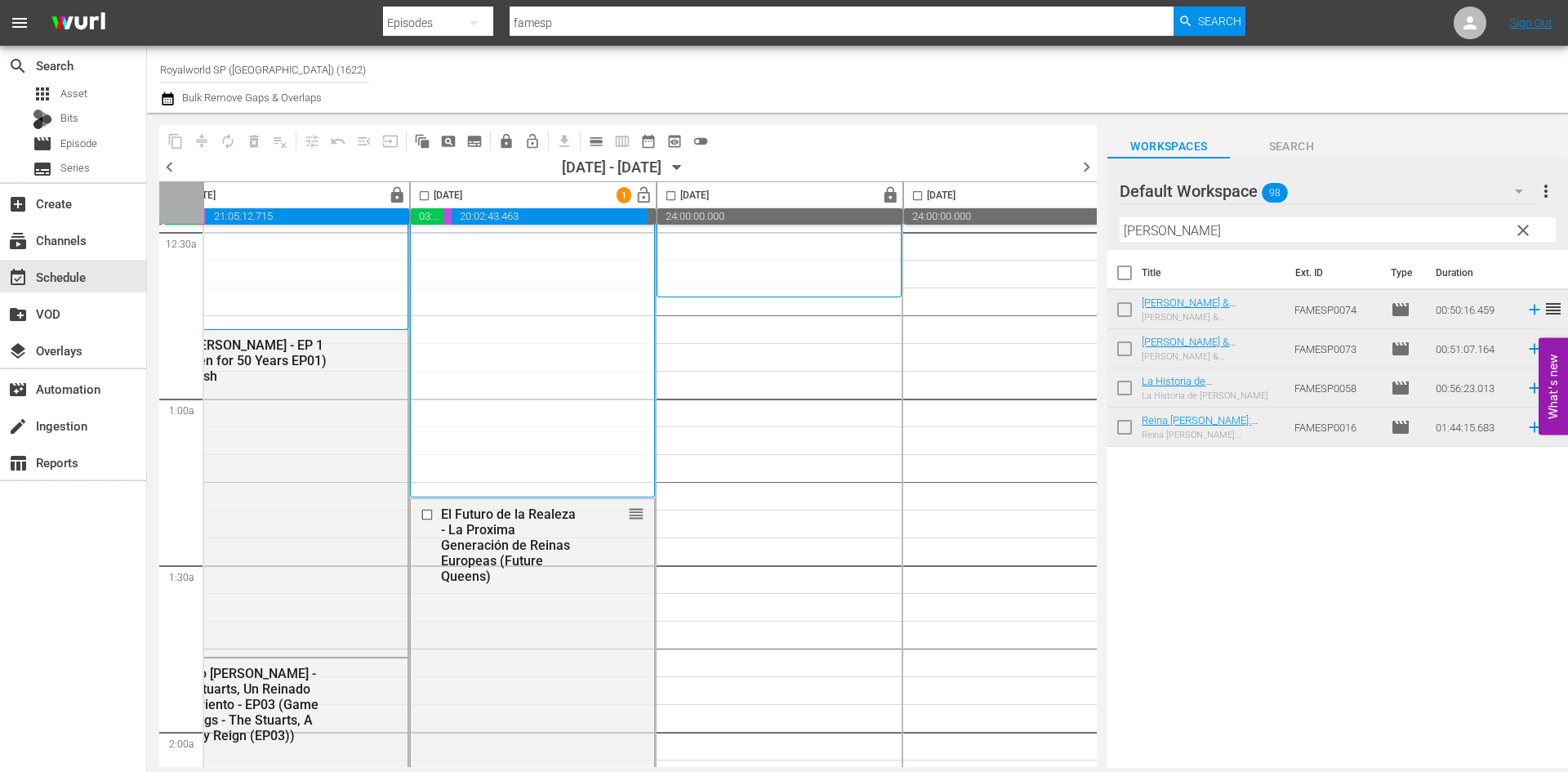
scroll to position [0, 534]
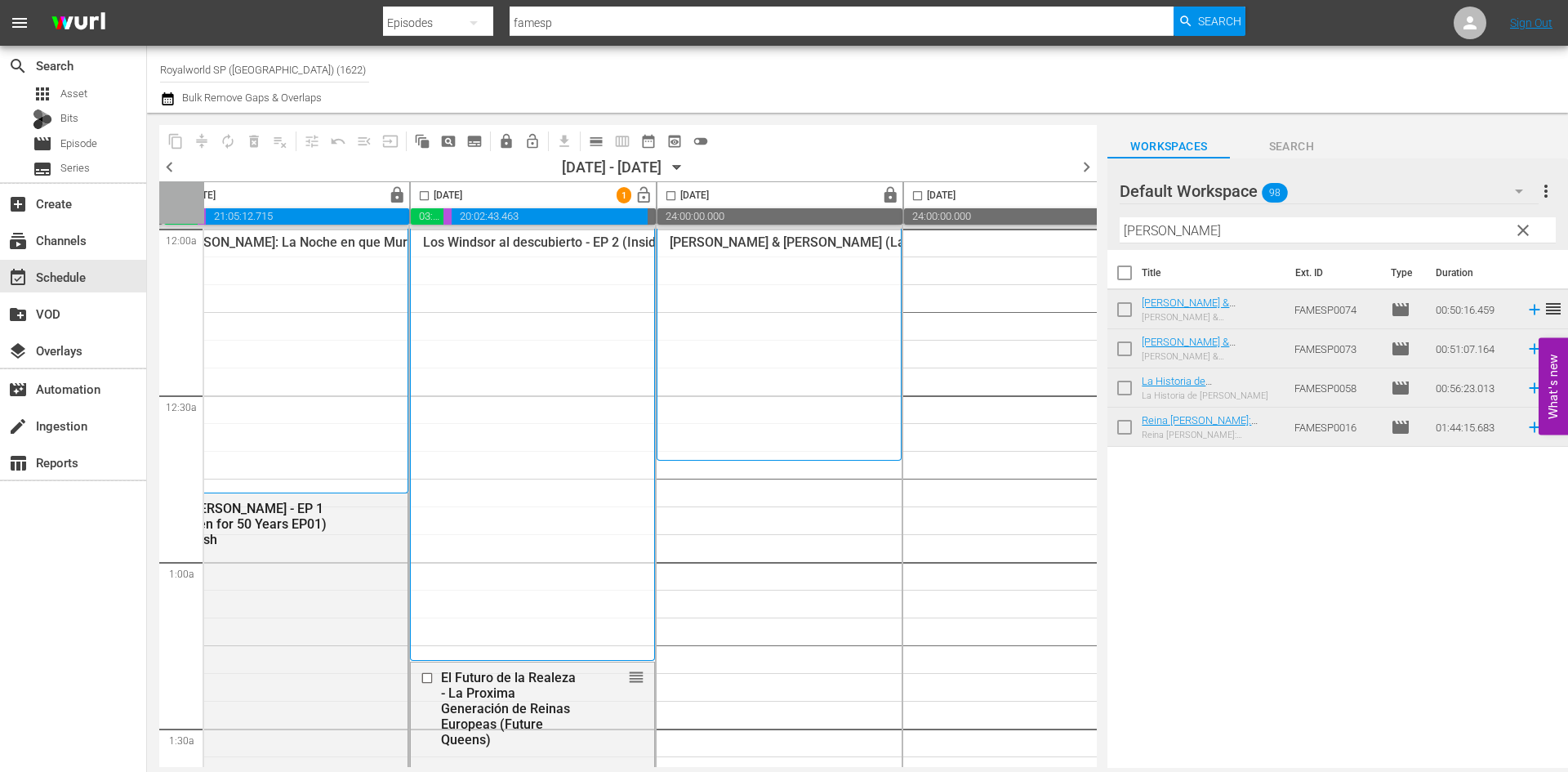
click at [426, 194] on input "checkbox" at bounding box center [424, 198] width 18 height 18
click at [204, 144] on span "compress" at bounding box center [202, 141] width 16 height 16
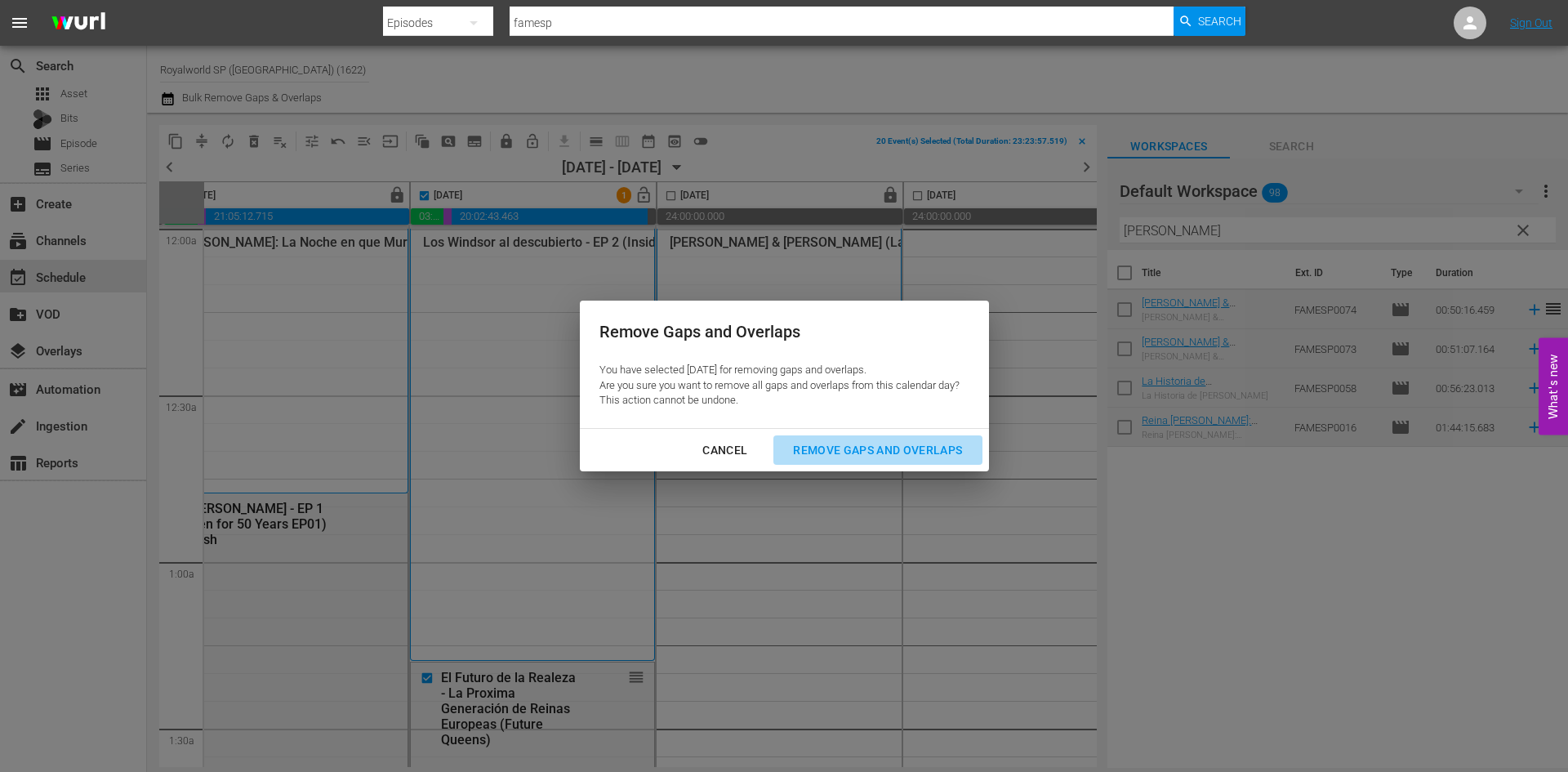
click at [932, 443] on div "Remove Gaps and Overlaps" at bounding box center [877, 450] width 195 height 20
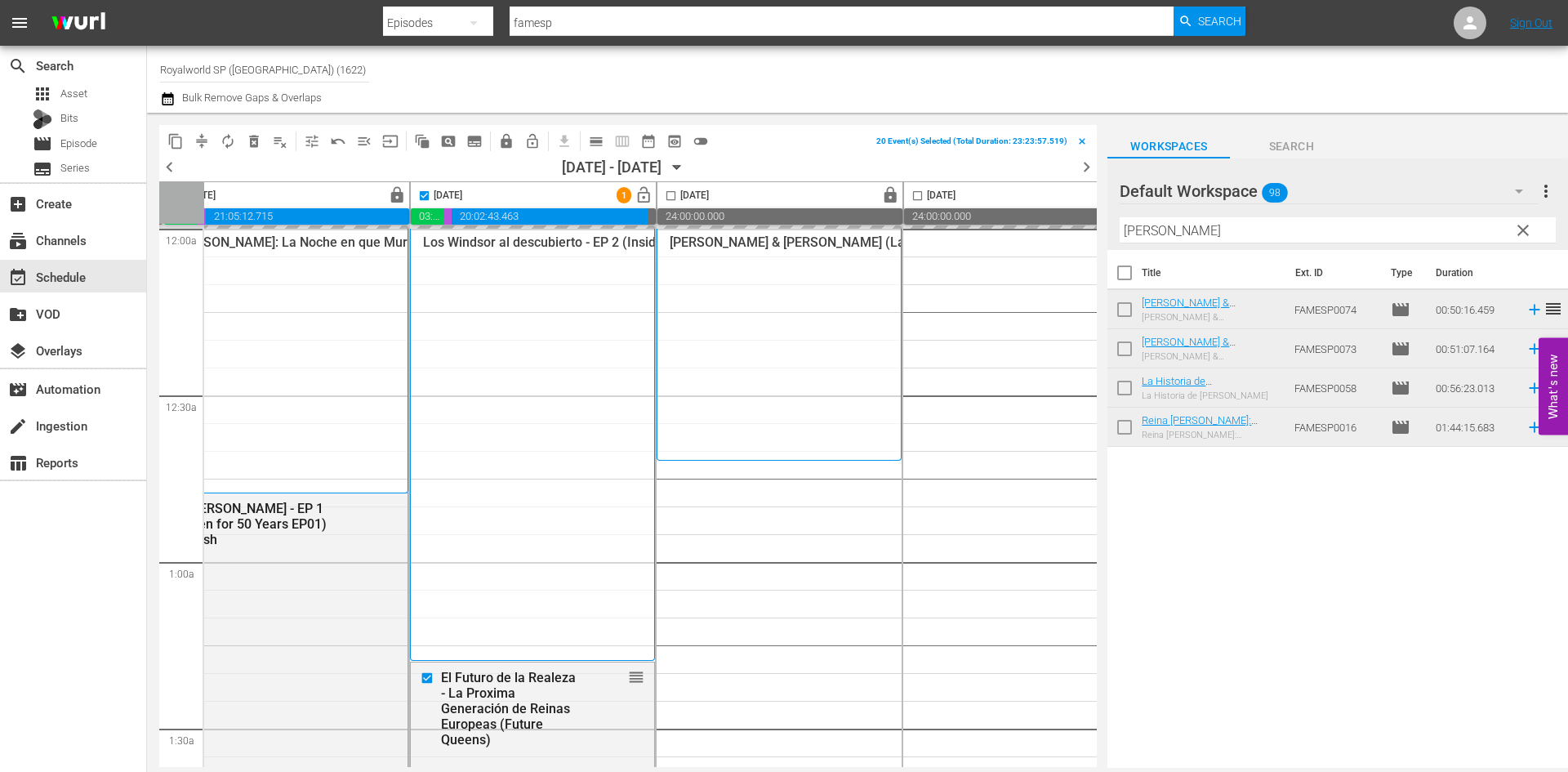
checkbox input "false"
click at [645, 192] on span "lock_open" at bounding box center [643, 195] width 18 height 18
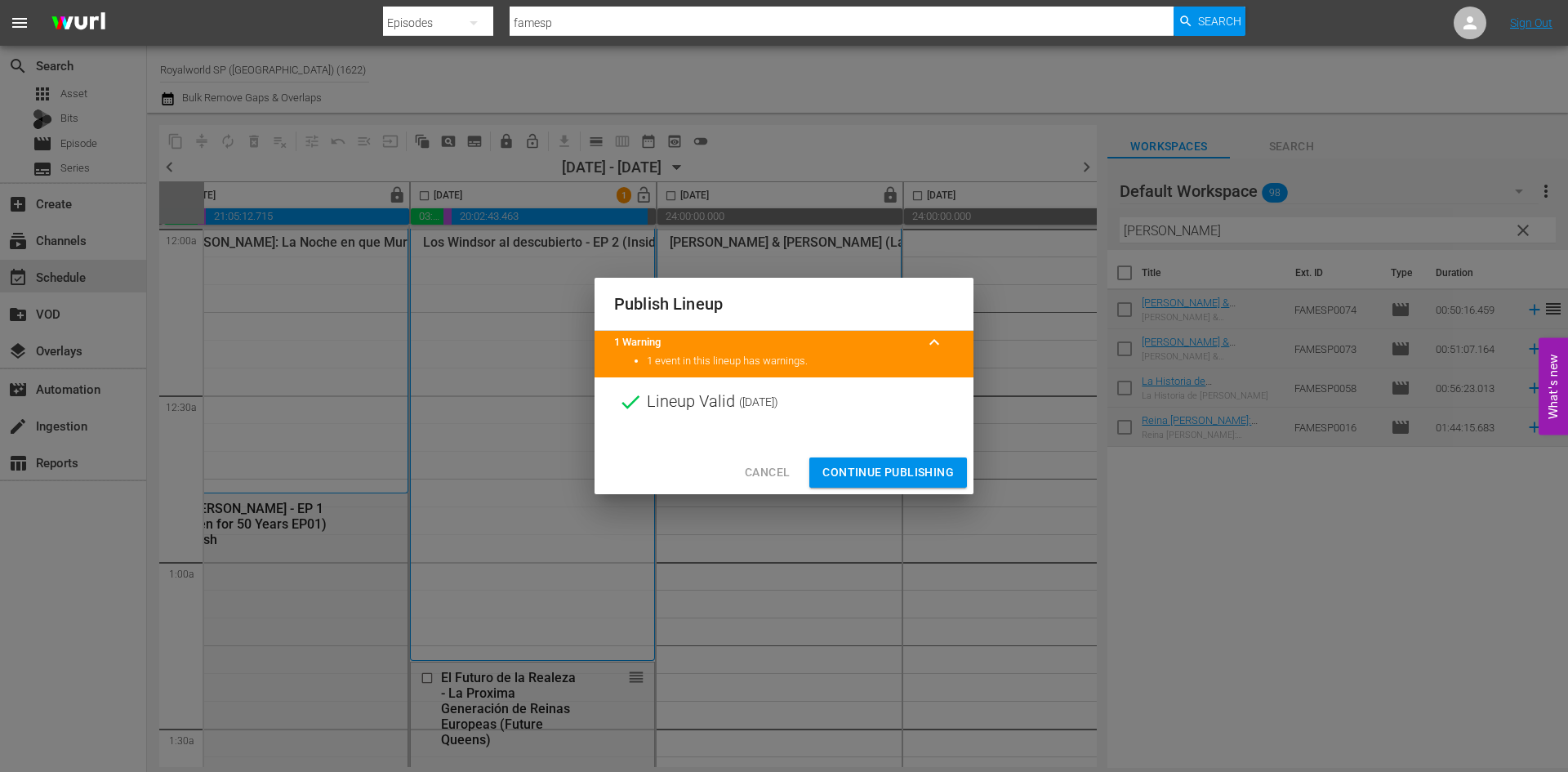
click at [889, 482] on span "Continue Publishing" at bounding box center [888, 472] width 131 height 20
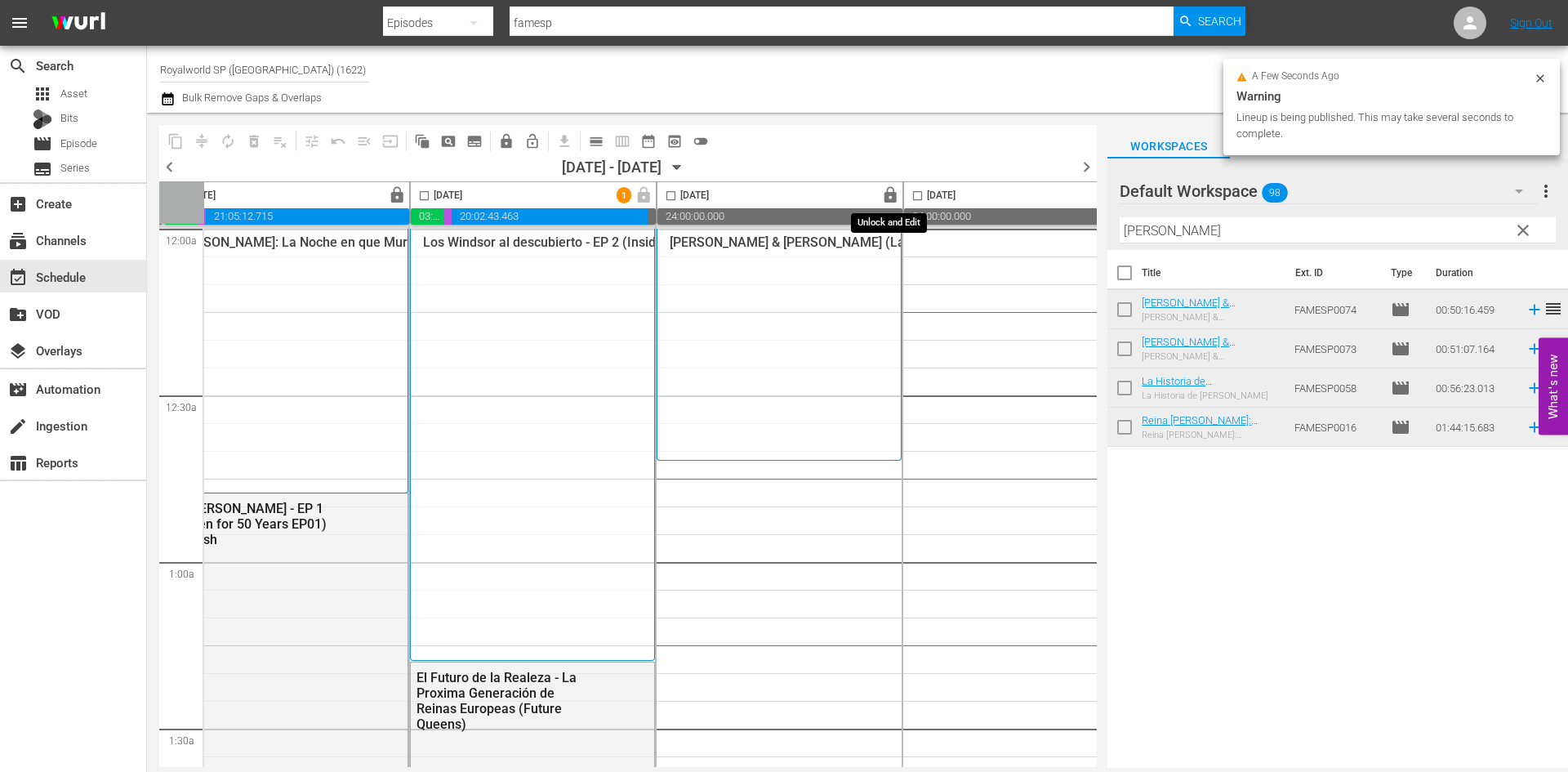
click at [894, 192] on span "lock" at bounding box center [890, 195] width 18 height 18
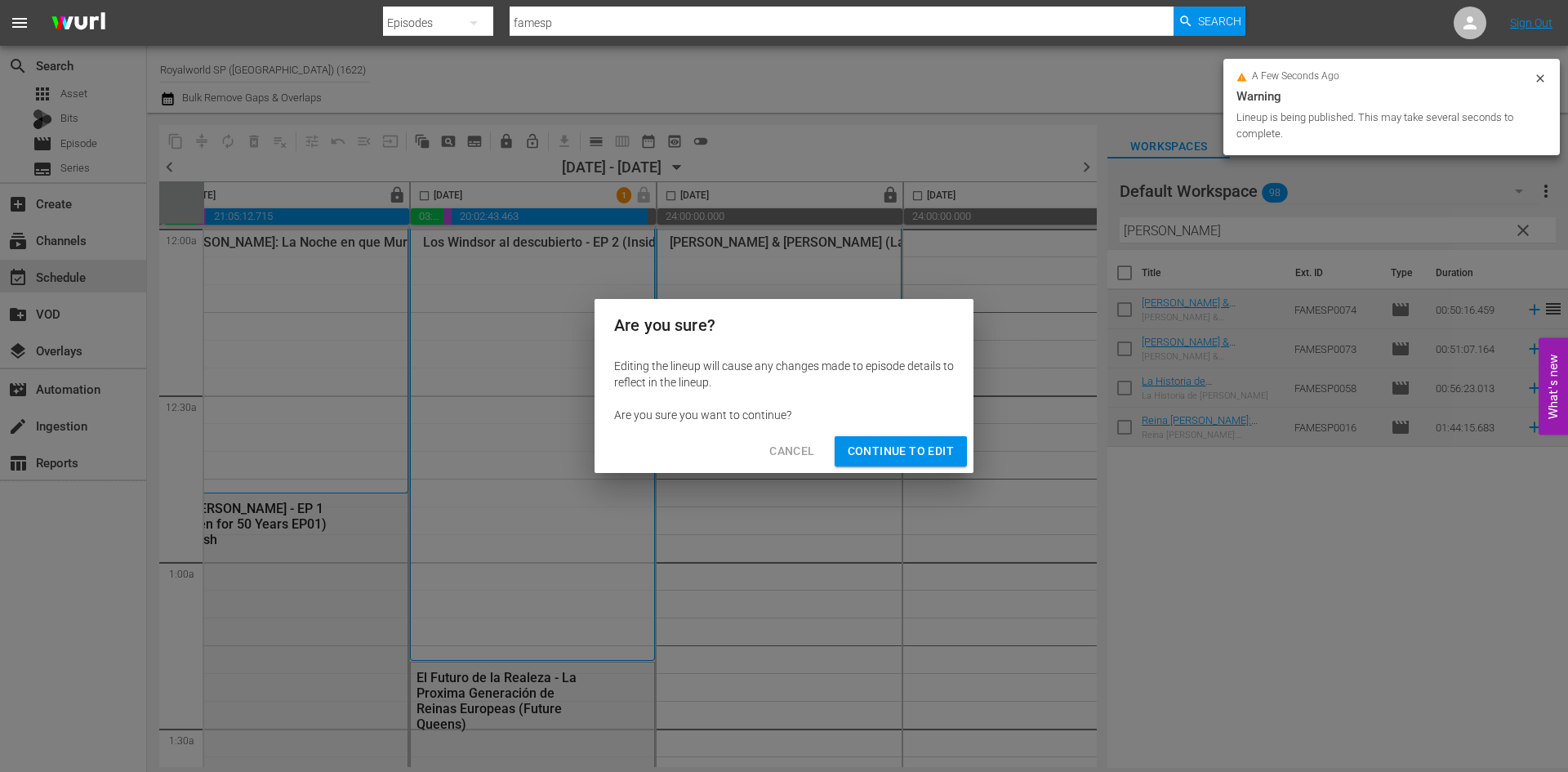
click at [916, 446] on span "Continue to Edit" at bounding box center [900, 451] width 106 height 20
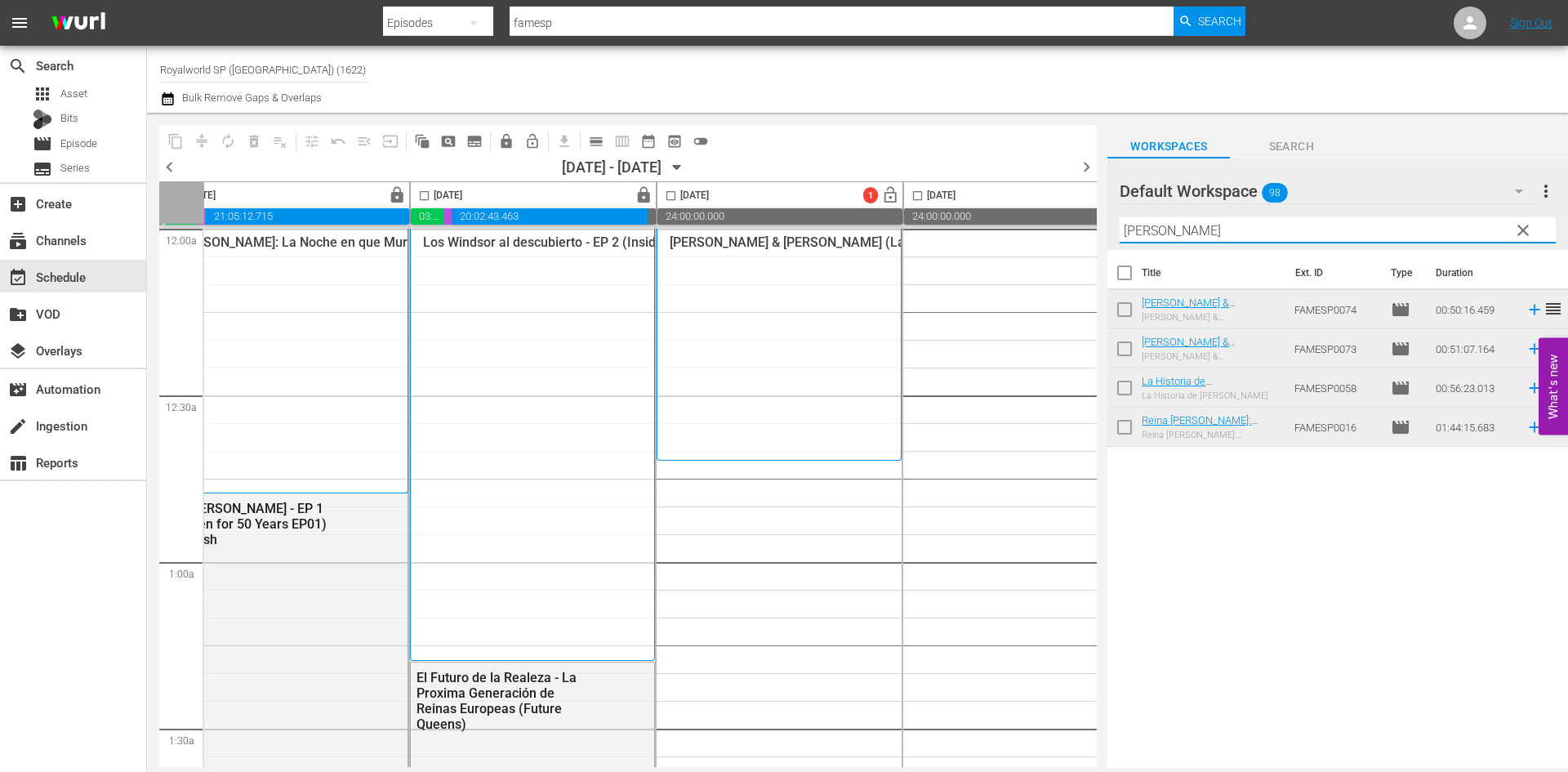
click at [1237, 234] on input "[PERSON_NAME]" at bounding box center [1337, 230] width 436 height 26
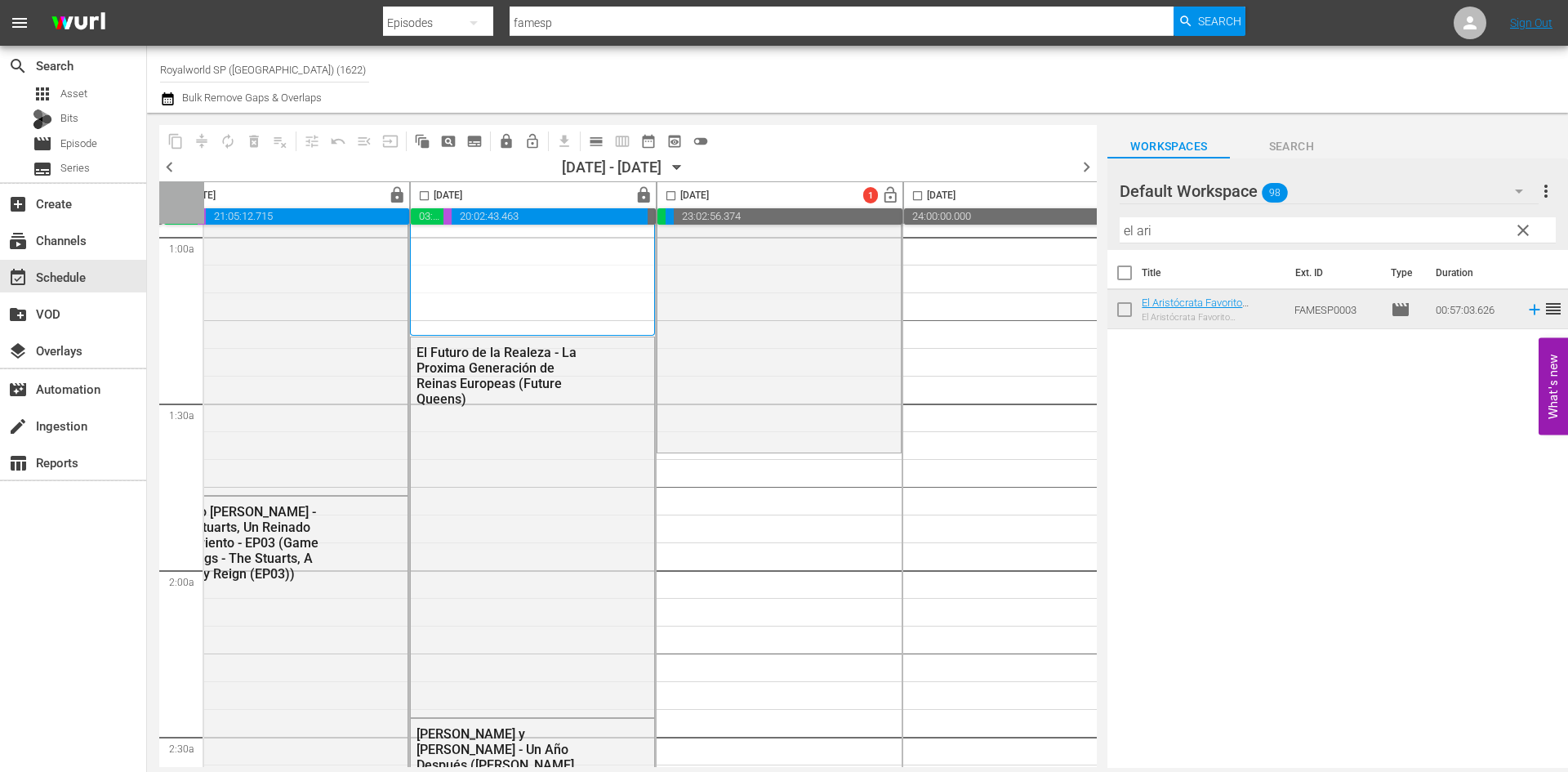
scroll to position [326, 534]
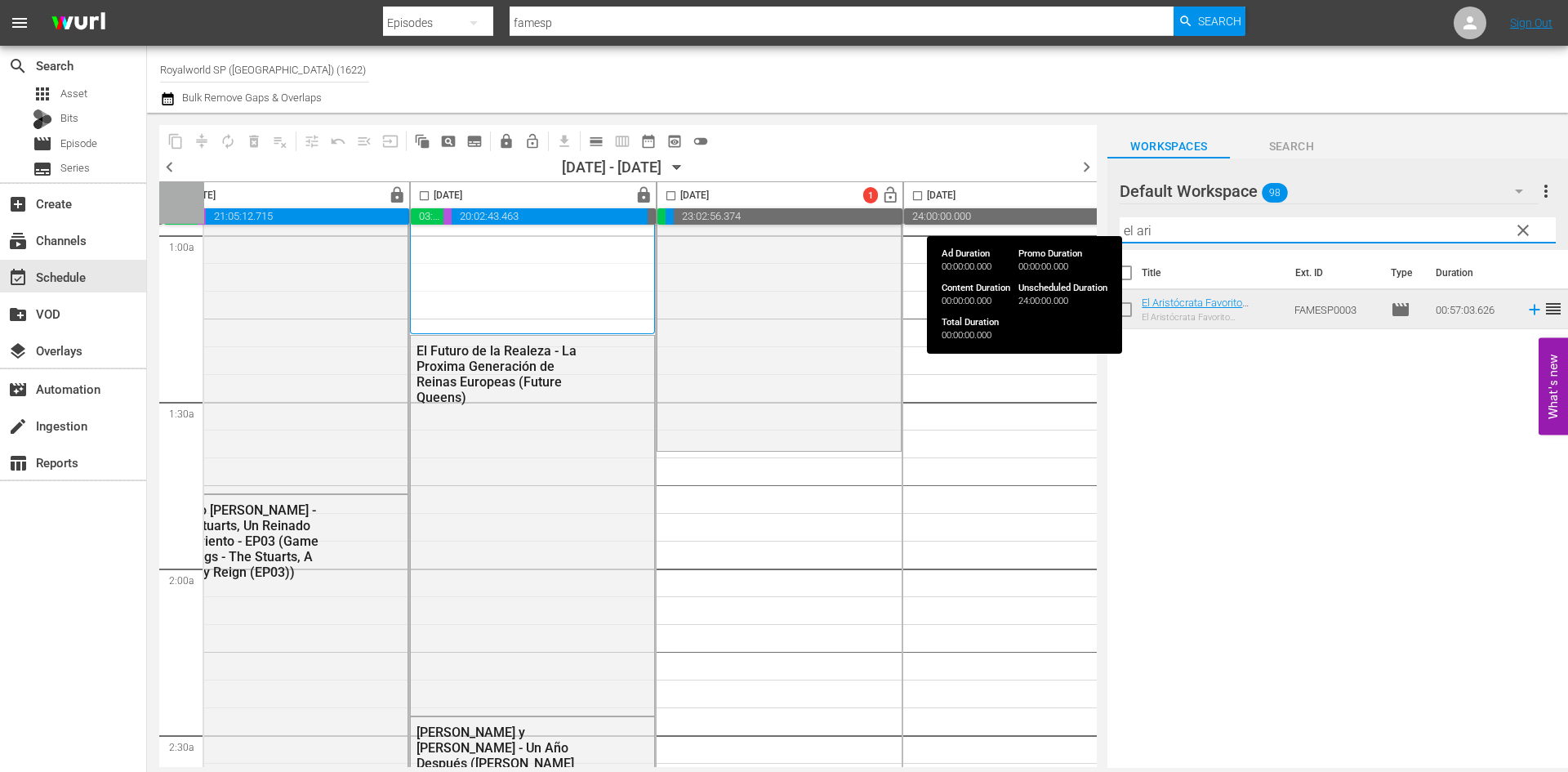
drag, startPoint x: 1189, startPoint y: 236, endPoint x: 973, endPoint y: 222, distance: 216.5
click at [973, 222] on div "content_copy compress autorenew_outlined delete_forever_outlined playlist_remov…" at bounding box center [857, 440] width 1420 height 655
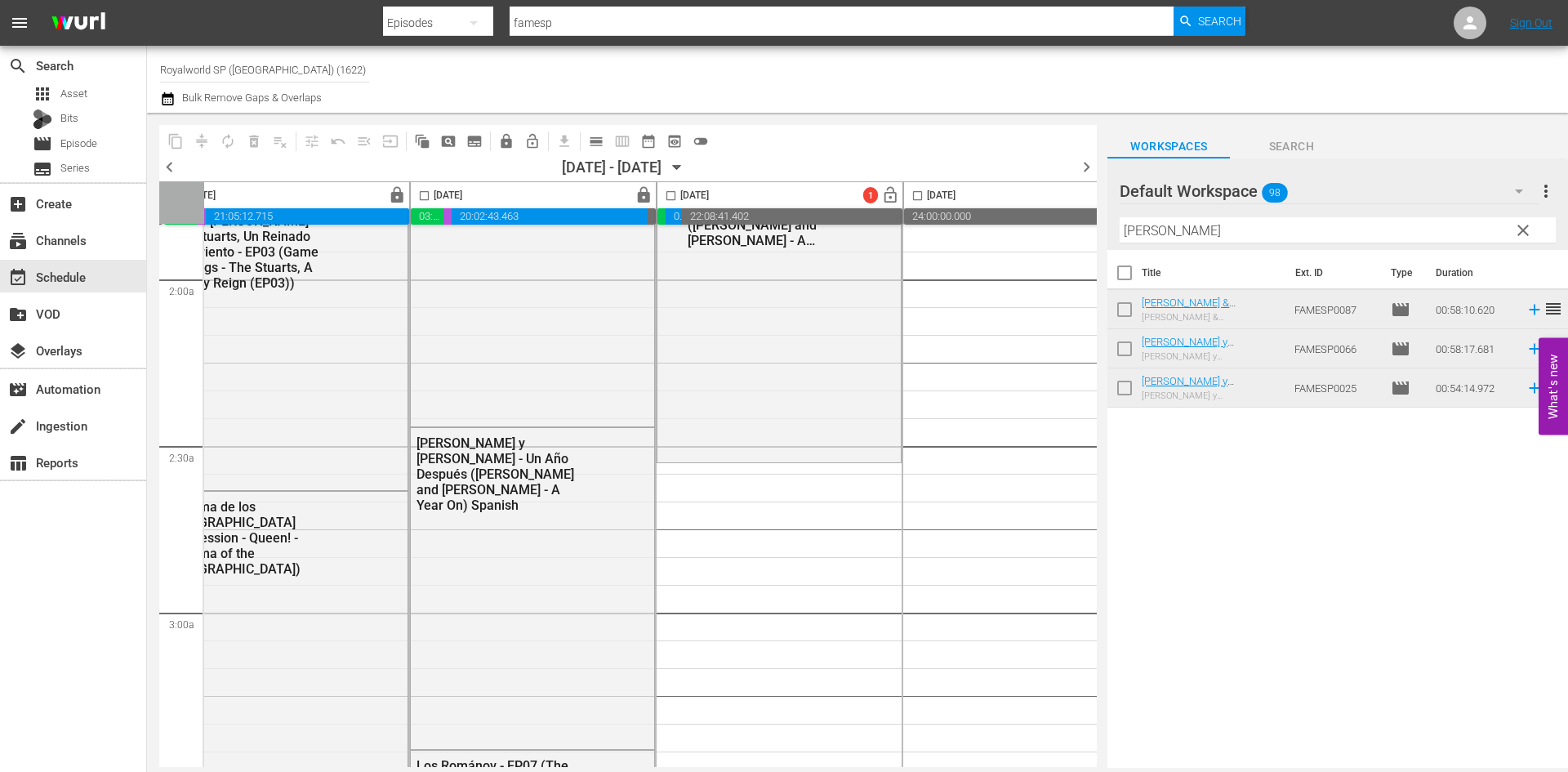
scroll to position [653, 534]
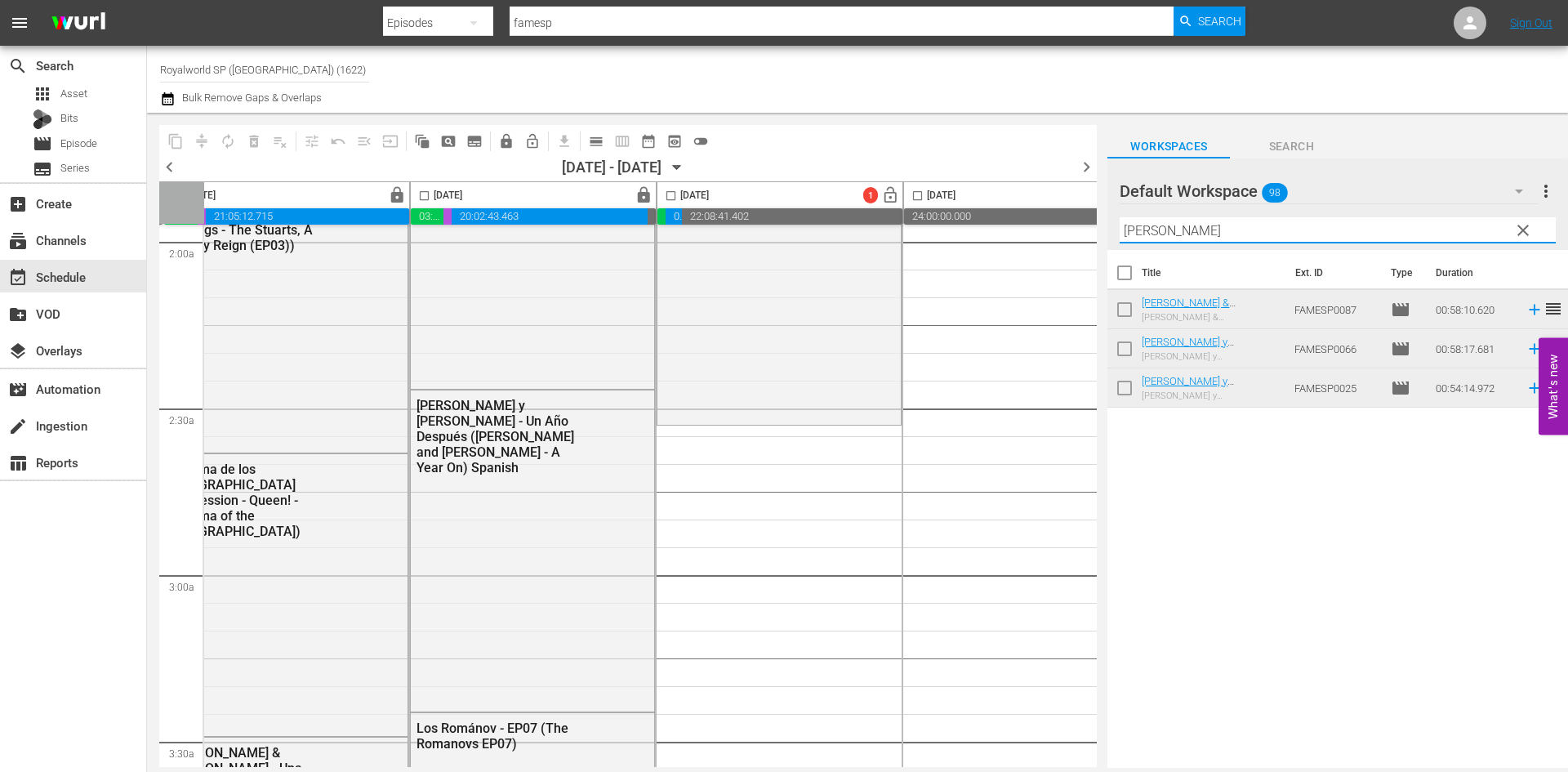
drag, startPoint x: 1191, startPoint y: 234, endPoint x: 1069, endPoint y: 227, distance: 122.2
click at [1069, 227] on div "content_copy compress autorenew_outlined delete_forever_outlined playlist_remov…" at bounding box center [857, 440] width 1420 height 655
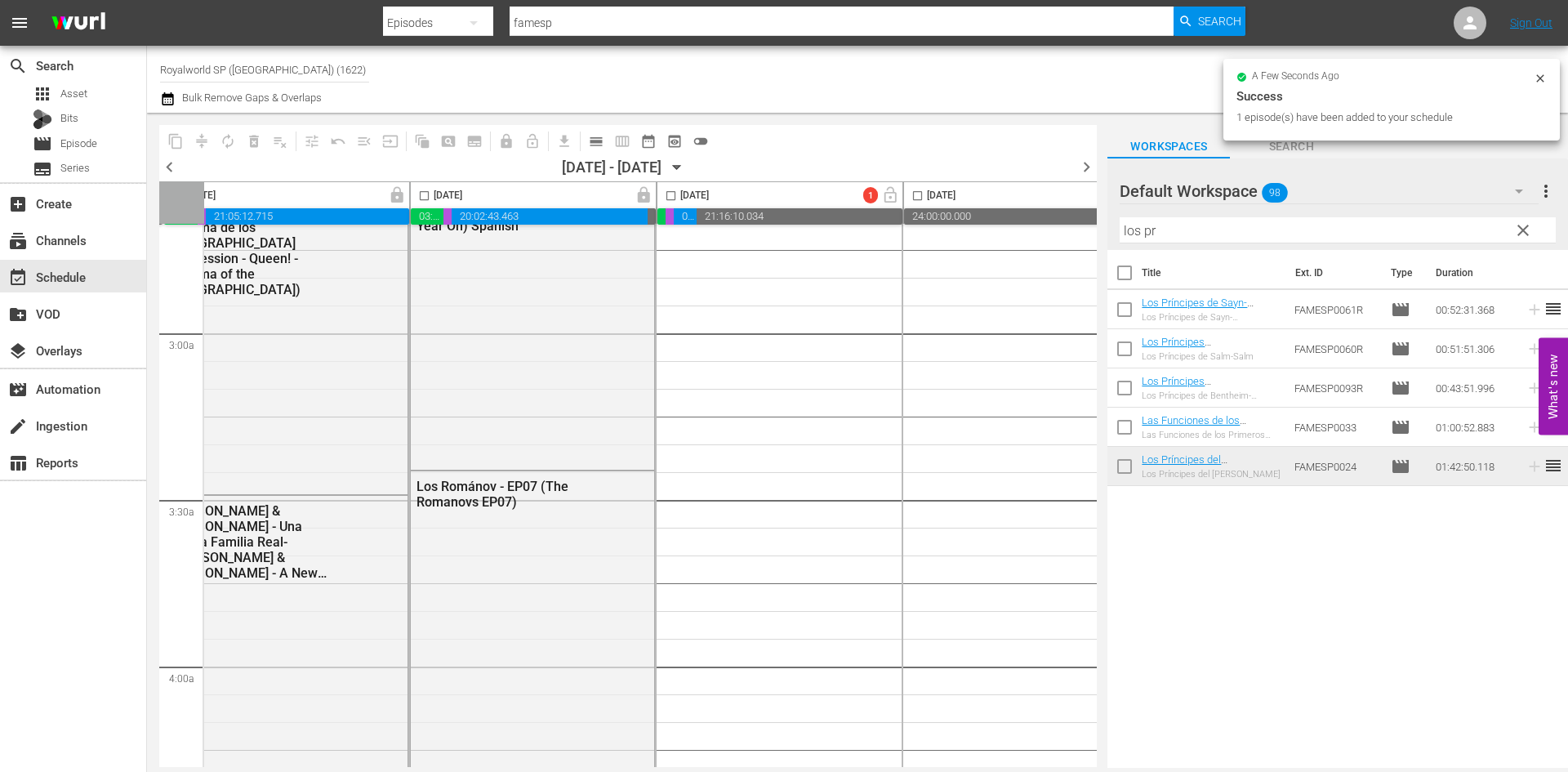
scroll to position [898, 534]
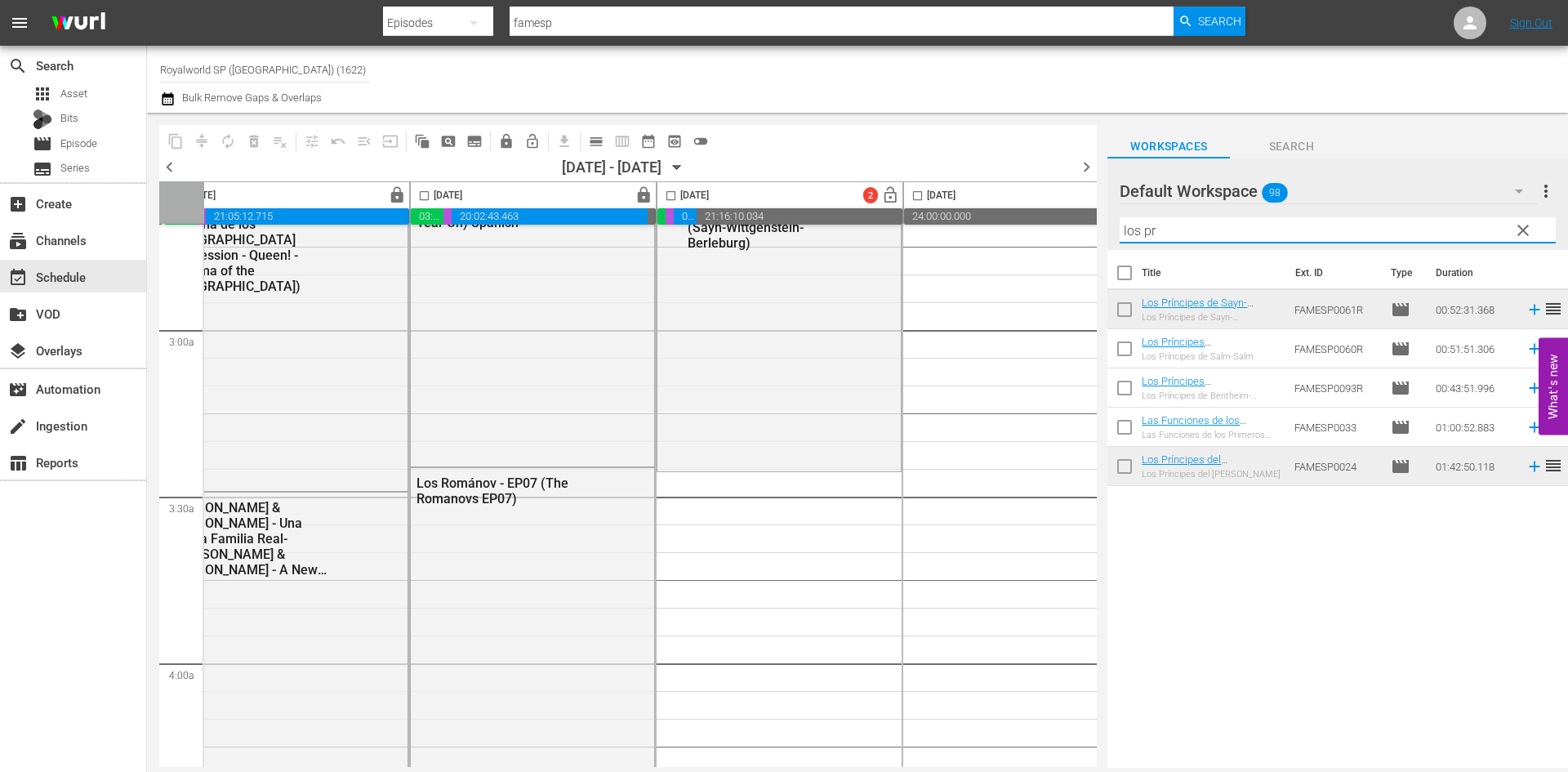
drag, startPoint x: 1261, startPoint y: 236, endPoint x: 1009, endPoint y: 221, distance: 252.4
click at [1009, 221] on div "content_copy compress autorenew_outlined delete_forever_outlined playlist_remov…" at bounding box center [857, 440] width 1420 height 655
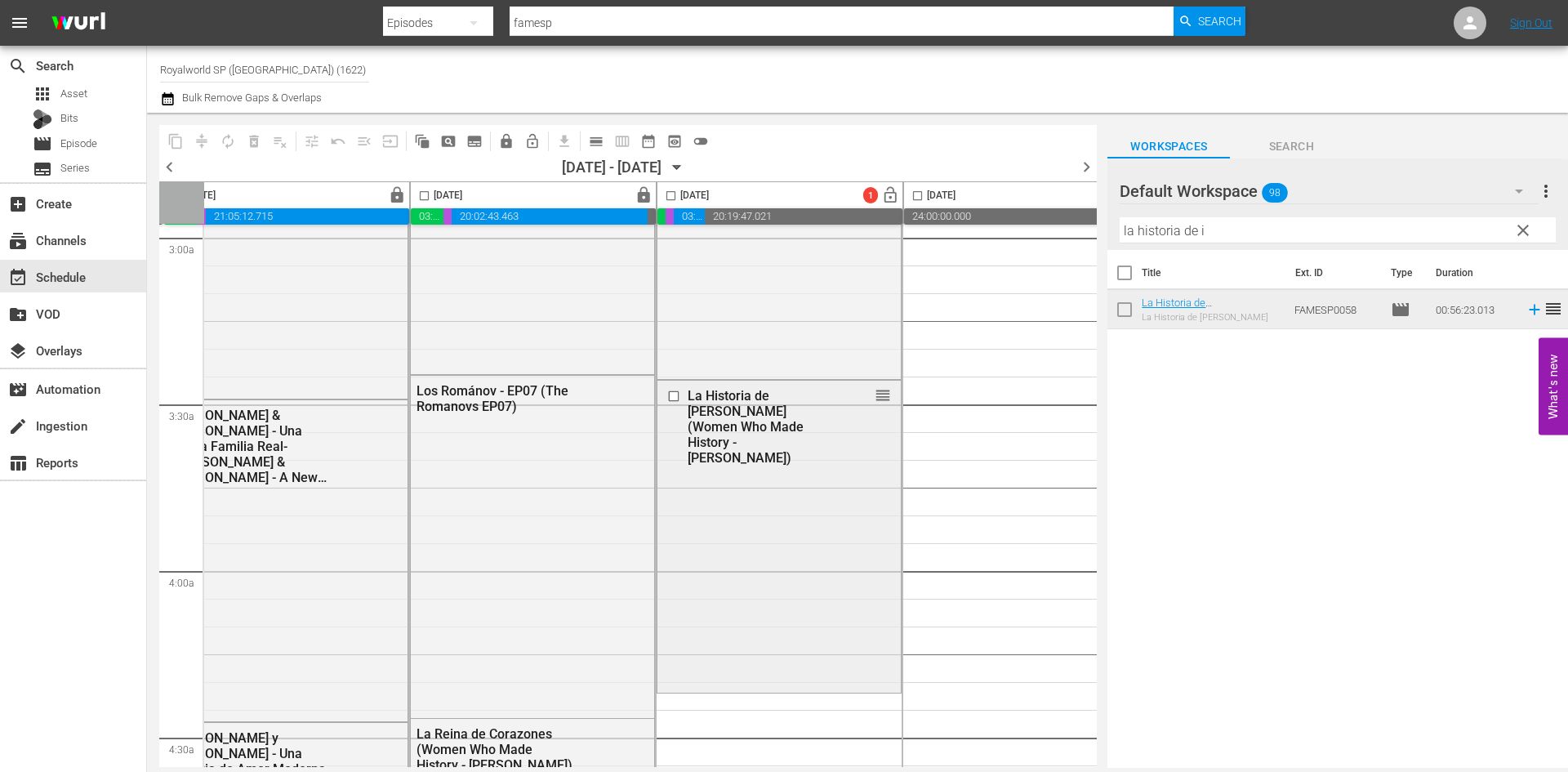
scroll to position [1225, 534]
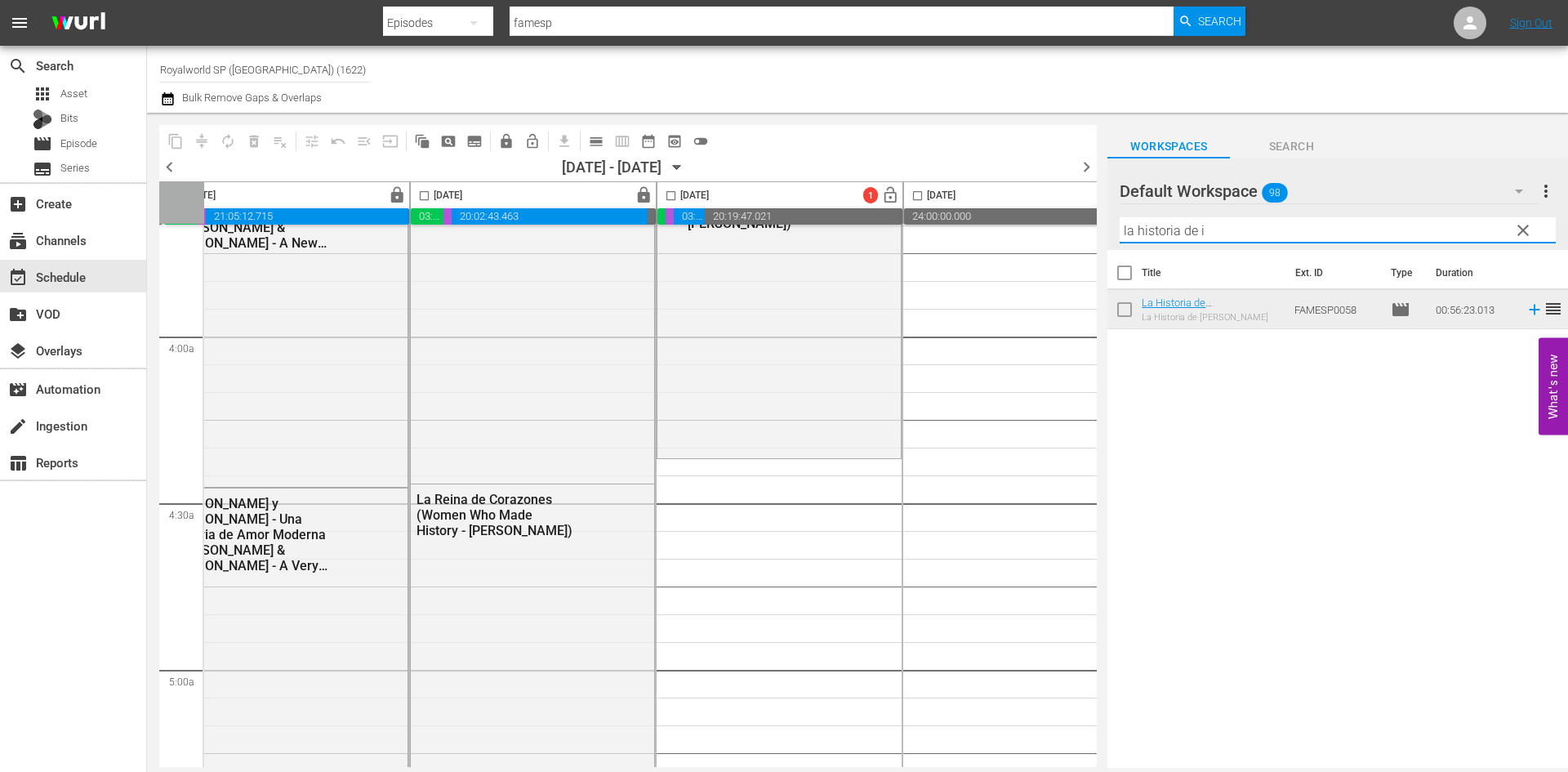
drag, startPoint x: 1245, startPoint y: 234, endPoint x: 1080, endPoint y: 228, distance: 165.1
click at [1080, 228] on div "content_copy compress autorenew_outlined delete_forever_outlined playlist_remov…" at bounding box center [857, 440] width 1420 height 655
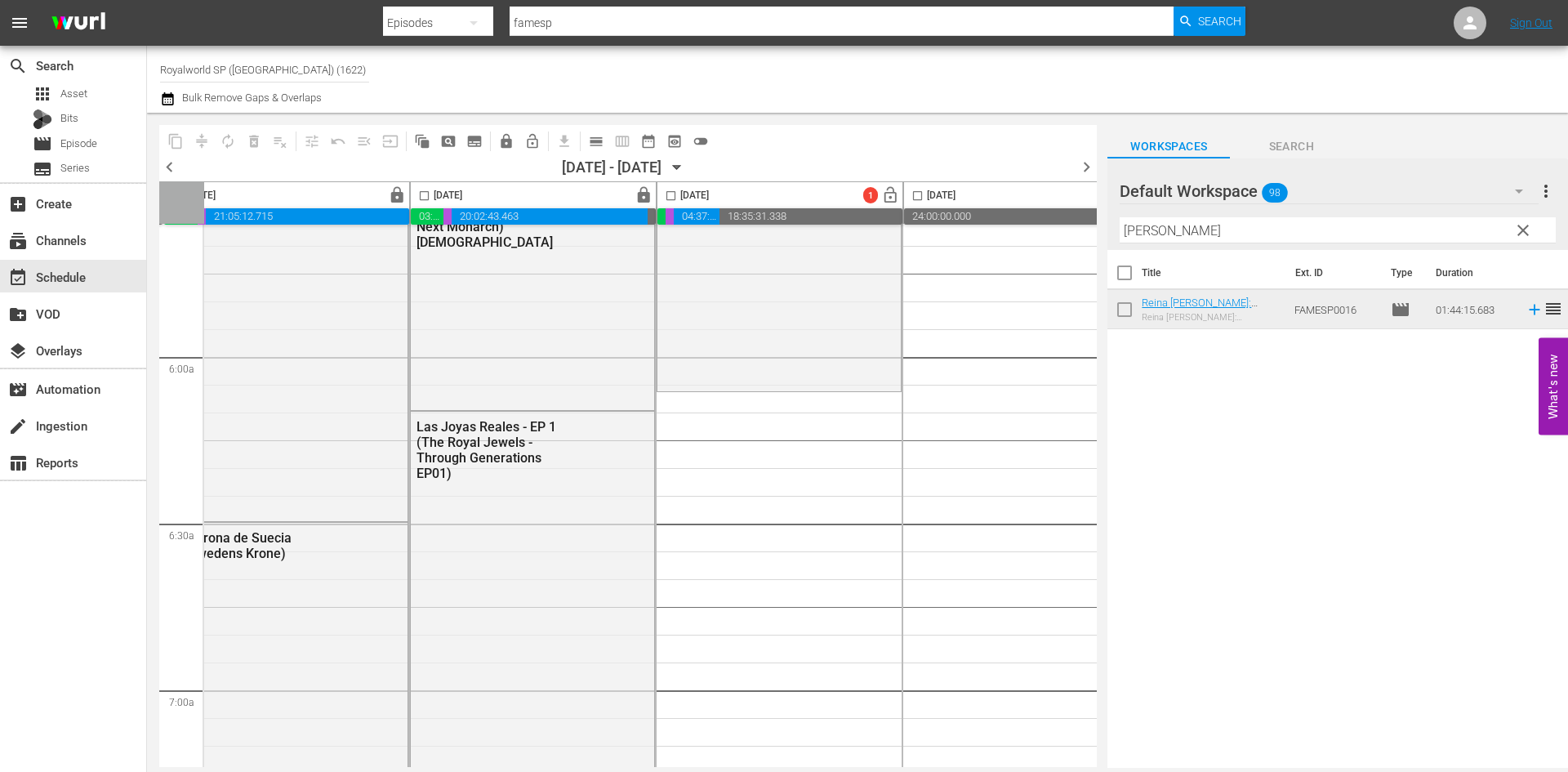
scroll to position [1960, 534]
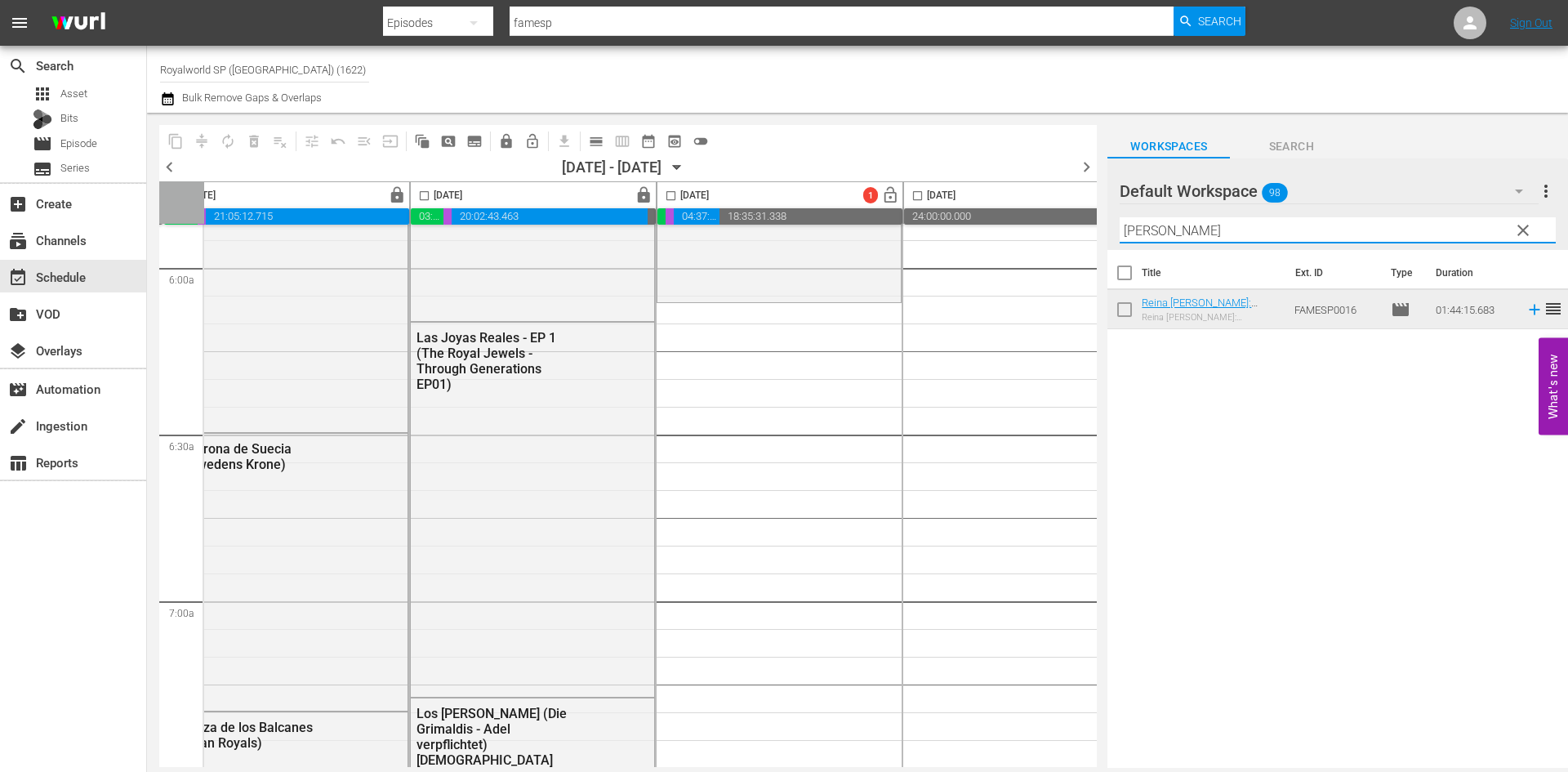
drag, startPoint x: 1207, startPoint y: 231, endPoint x: 942, endPoint y: 226, distance: 265.0
click at [942, 226] on div "content_copy compress autorenew_outlined delete_forever_outlined playlist_remov…" at bounding box center [857, 440] width 1420 height 655
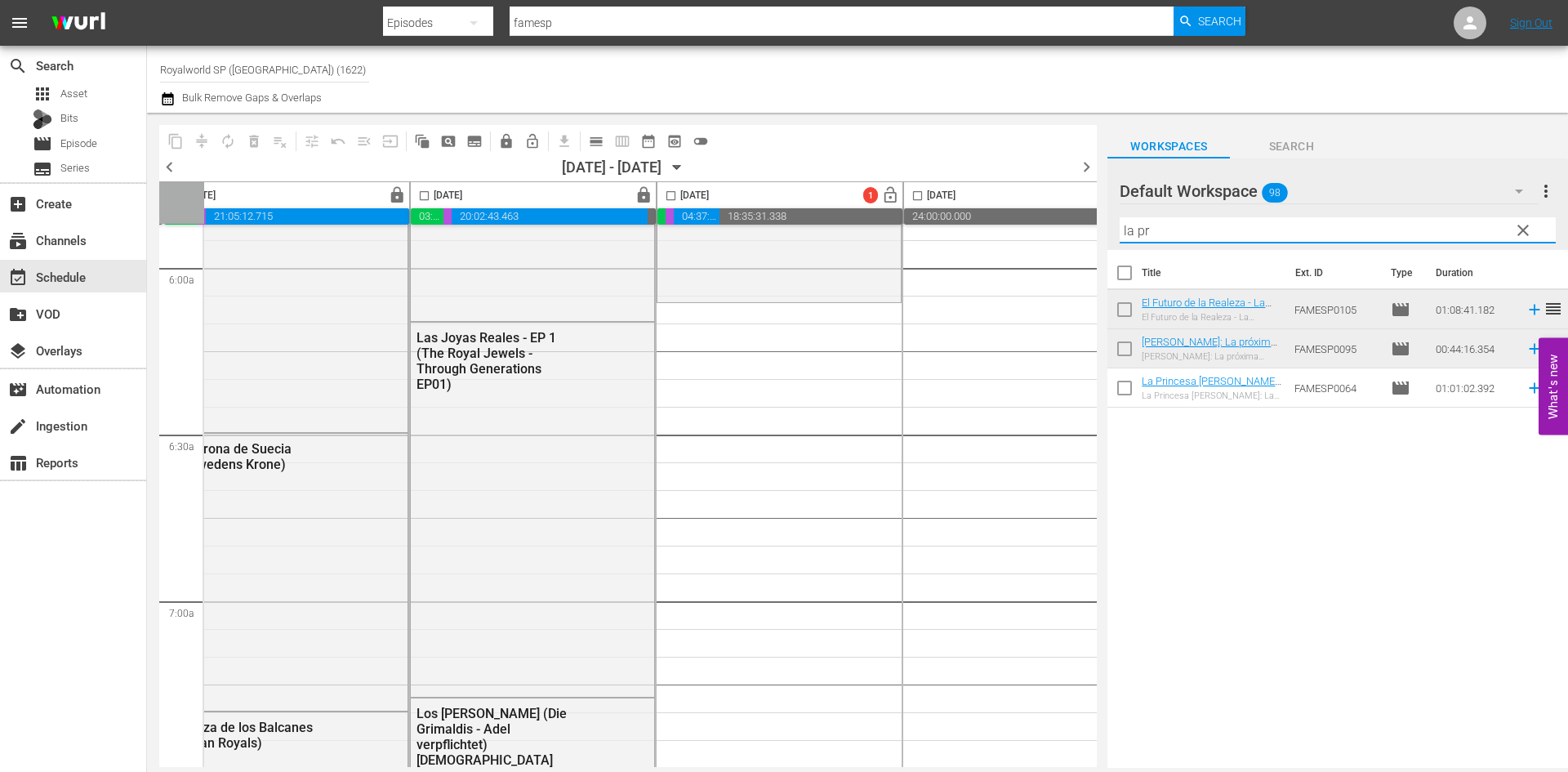
type input "la pr"
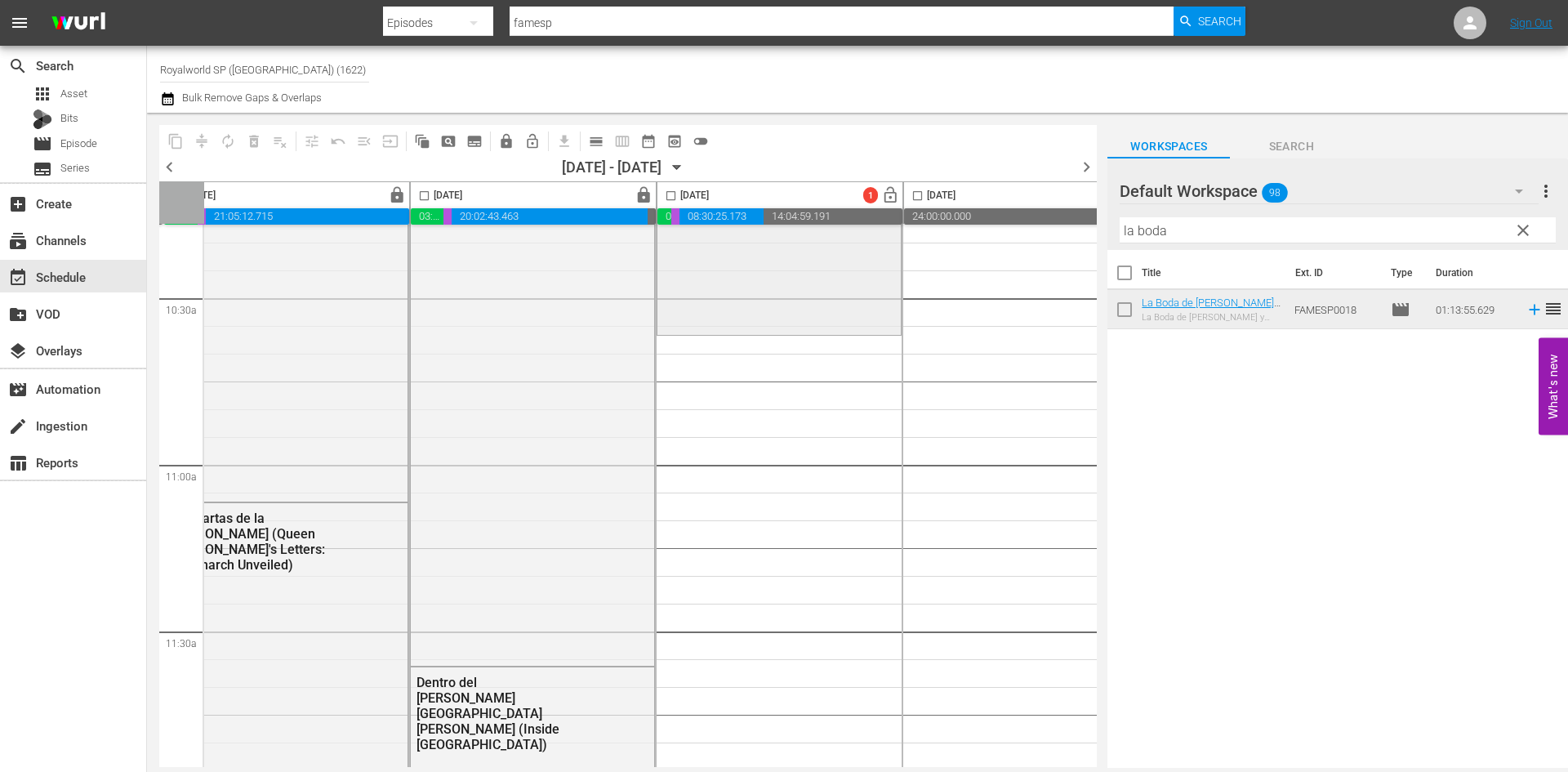
scroll to position [3430, 534]
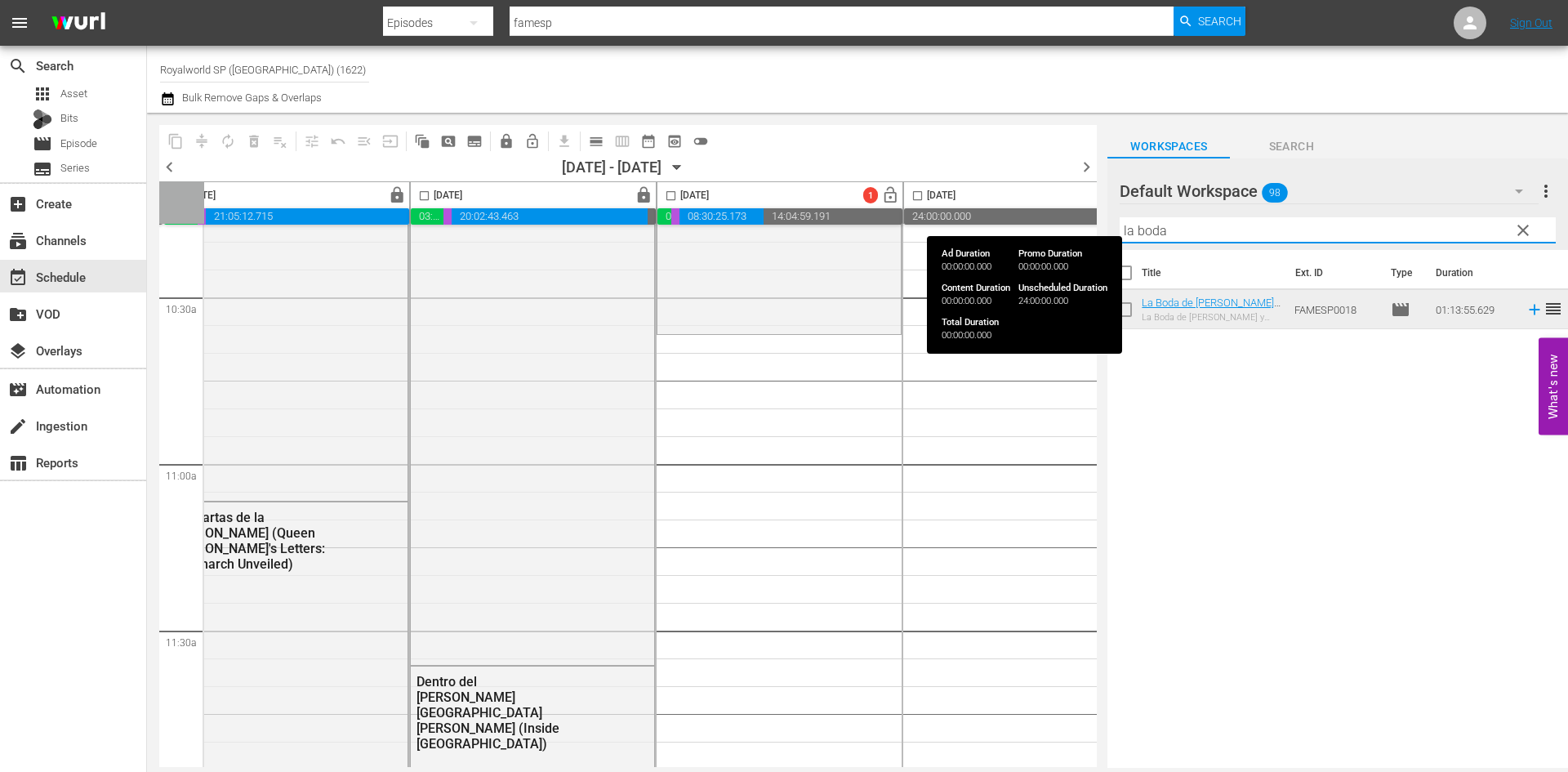
drag, startPoint x: 1234, startPoint y: 230, endPoint x: 1035, endPoint y: 224, distance: 199.1
click at [1035, 224] on div "content_copy compress autorenew_outlined delete_forever_outlined playlist_remov…" at bounding box center [857, 440] width 1420 height 655
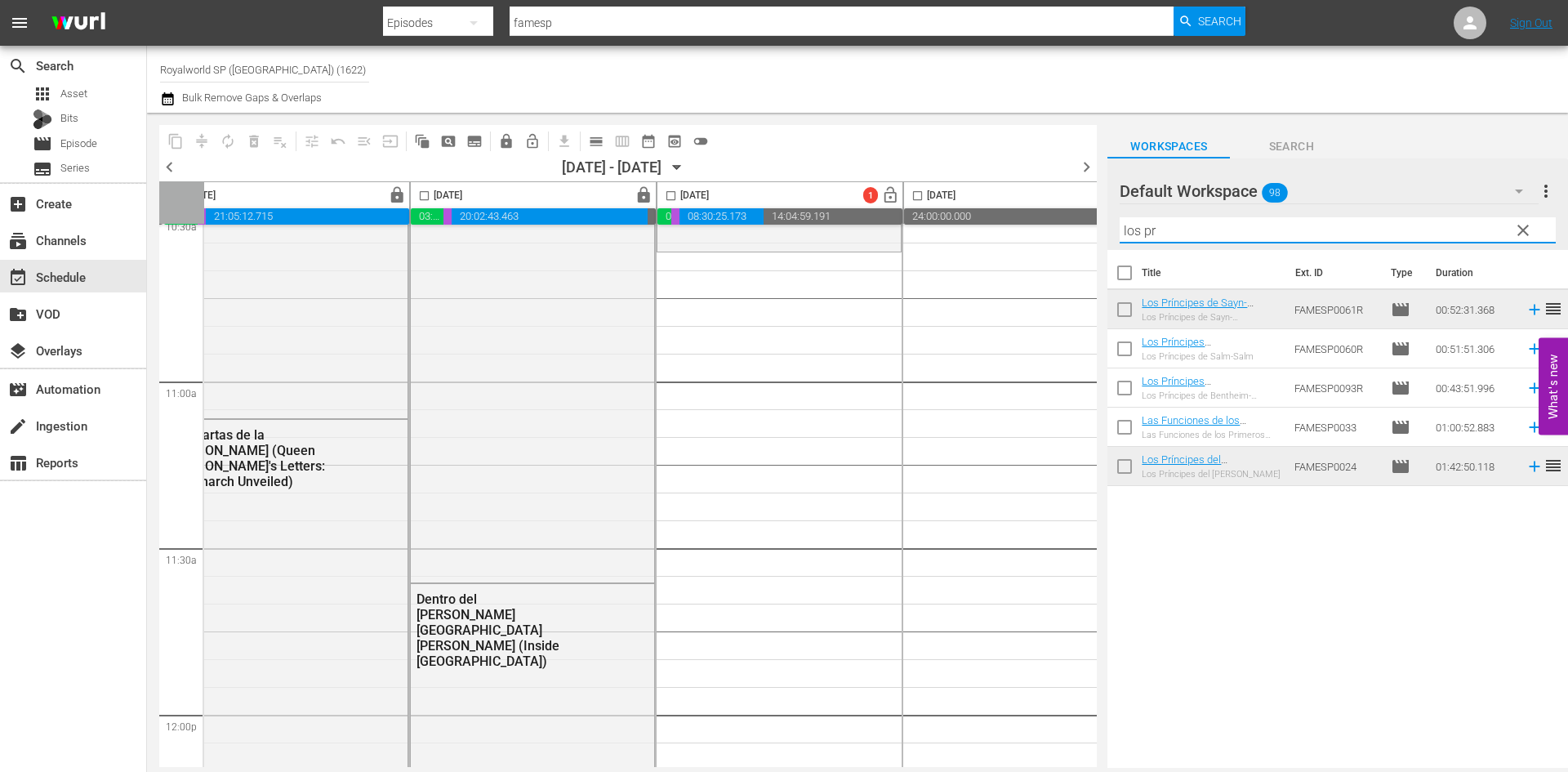
scroll to position [3511, 534]
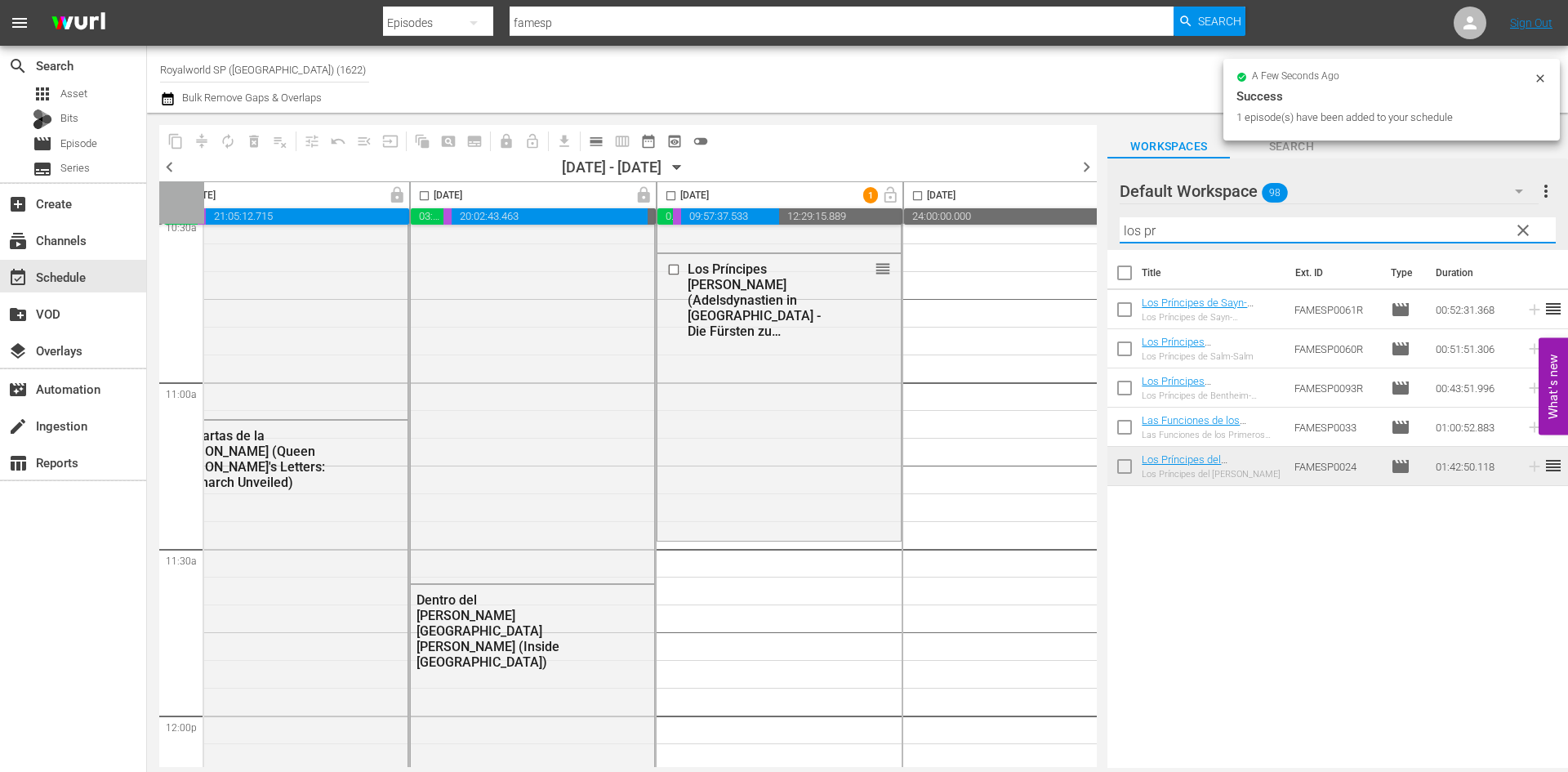
drag, startPoint x: 1202, startPoint y: 231, endPoint x: 1063, endPoint y: 231, distance: 139.0
click at [1063, 231] on div "content_copy compress autorenew_outlined delete_forever_outlined playlist_remov…" at bounding box center [857, 440] width 1420 height 655
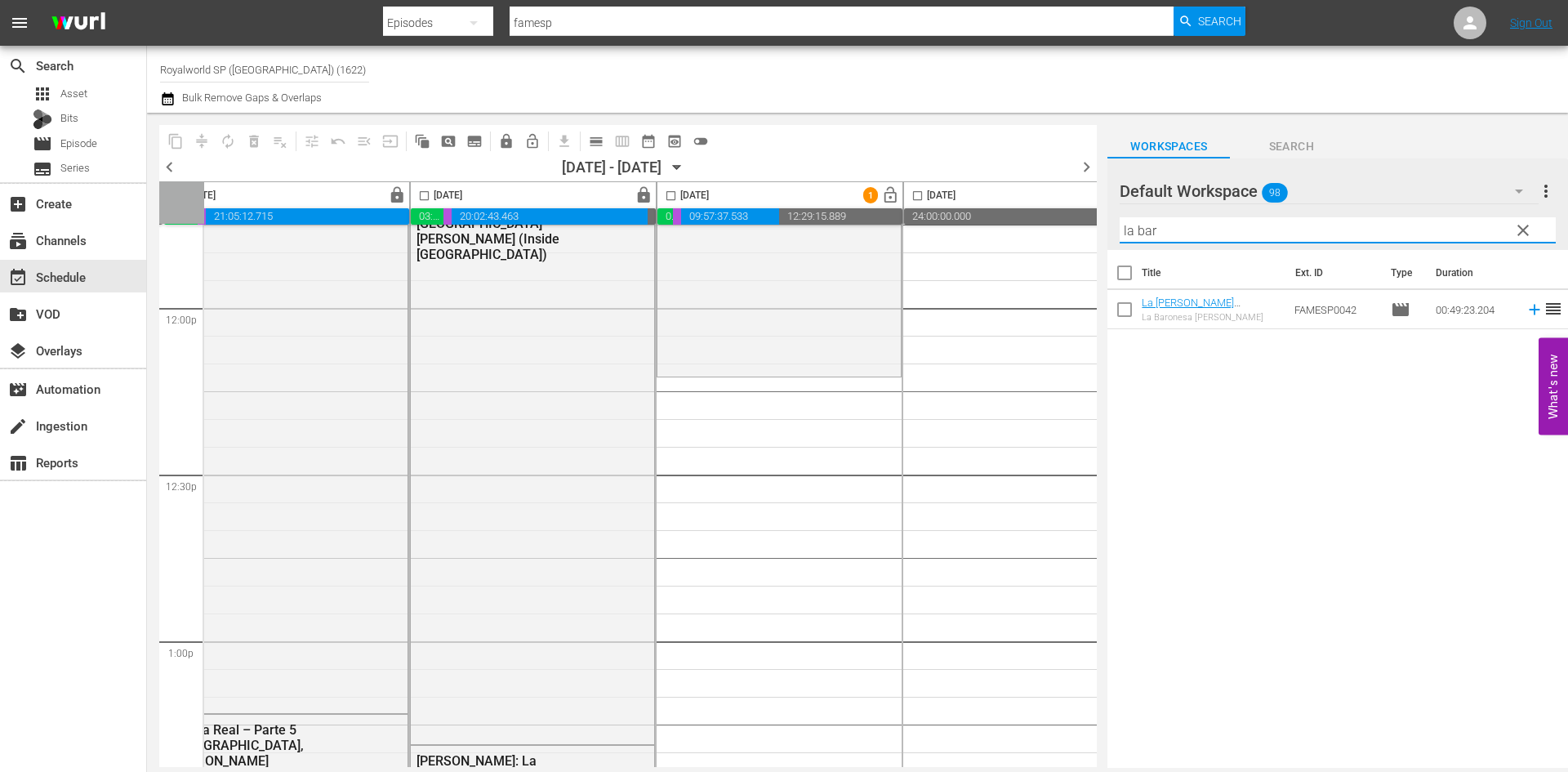
scroll to position [3919, 534]
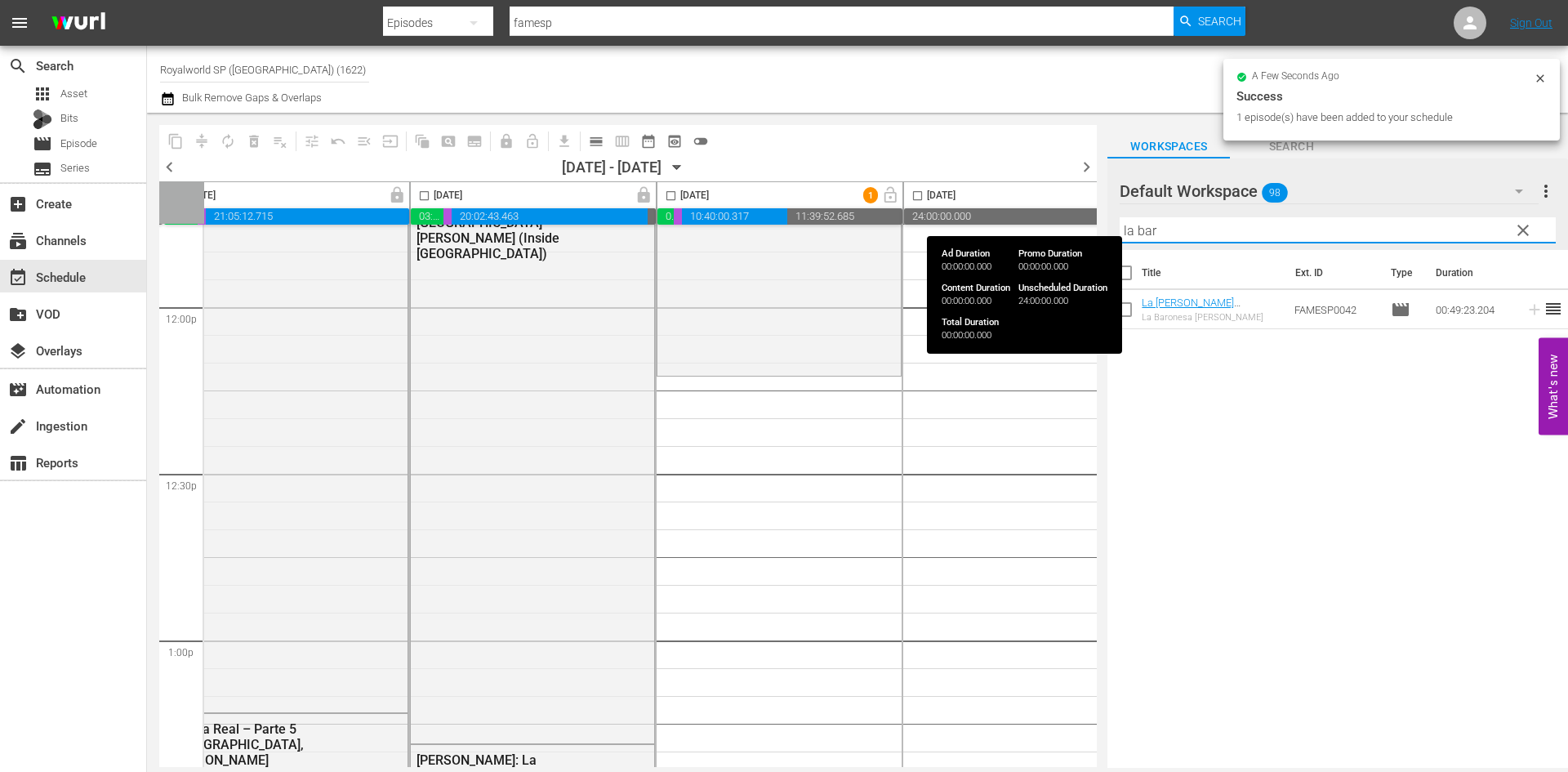
drag, startPoint x: 1228, startPoint y: 234, endPoint x: 1036, endPoint y: 223, distance: 192.3
click at [1036, 223] on div "content_copy compress autorenew_outlined delete_forever_outlined playlist_remov…" at bounding box center [857, 440] width 1420 height 655
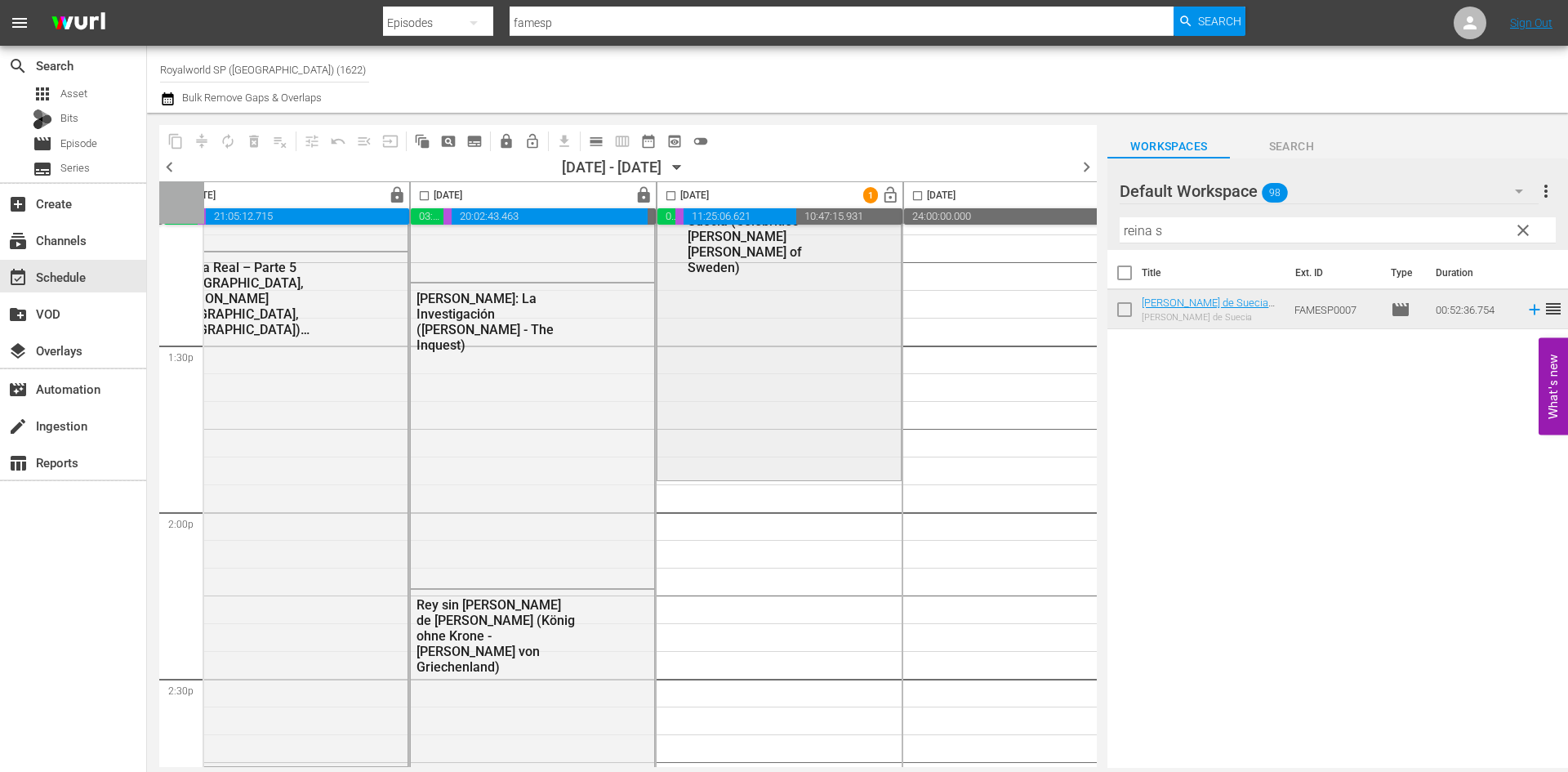
scroll to position [4409, 534]
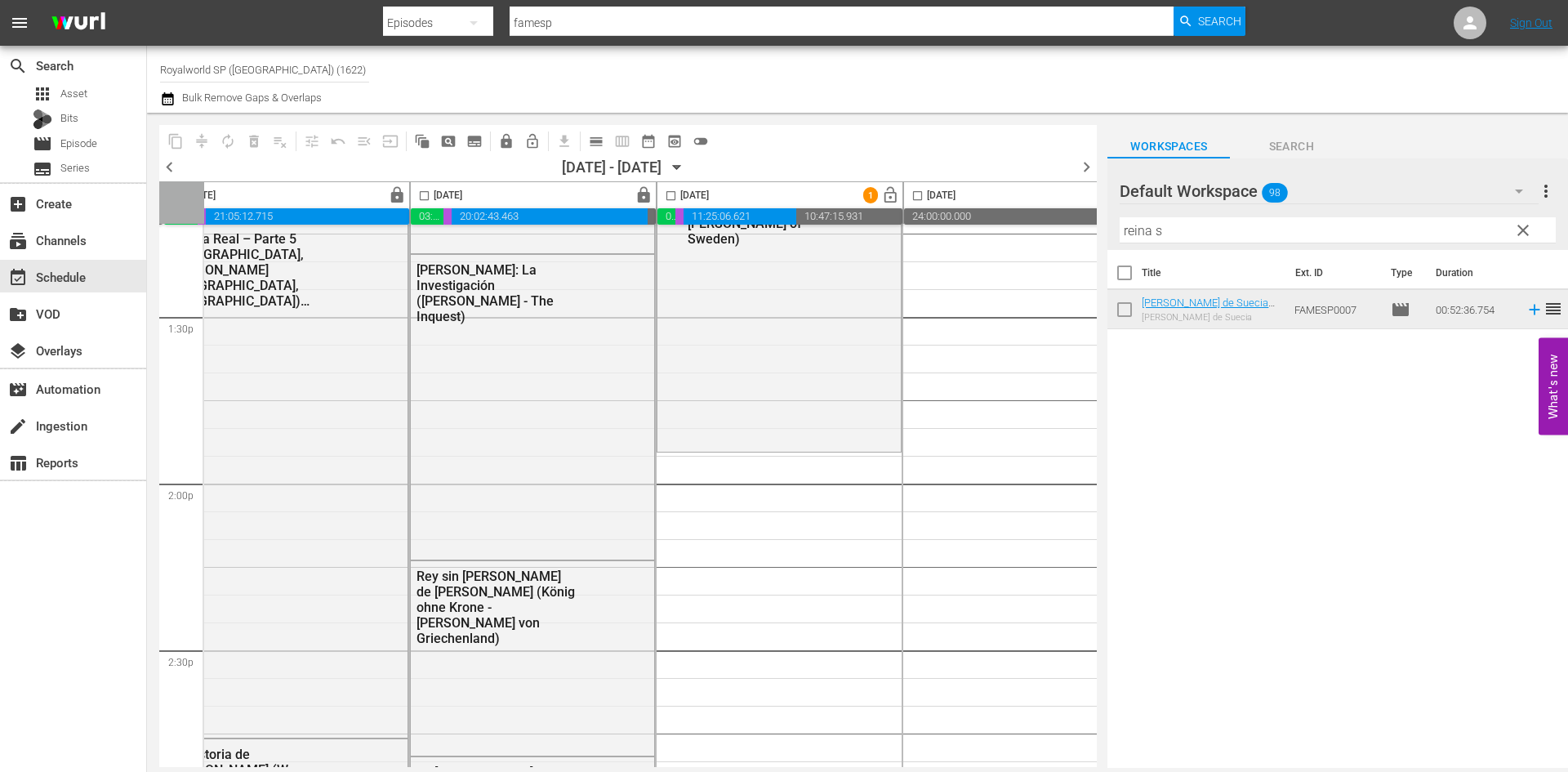
drag, startPoint x: 1247, startPoint y: 216, endPoint x: 1234, endPoint y: 229, distance: 18.4
click at [1235, 227] on div "Filter by Title reina s" at bounding box center [1337, 230] width 436 height 40
drag, startPoint x: 1234, startPoint y: 229, endPoint x: 1013, endPoint y: 231, distance: 221.0
click at [1013, 231] on div "content_copy compress autorenew_outlined delete_forever_outlined playlist_remov…" at bounding box center [857, 440] width 1420 height 655
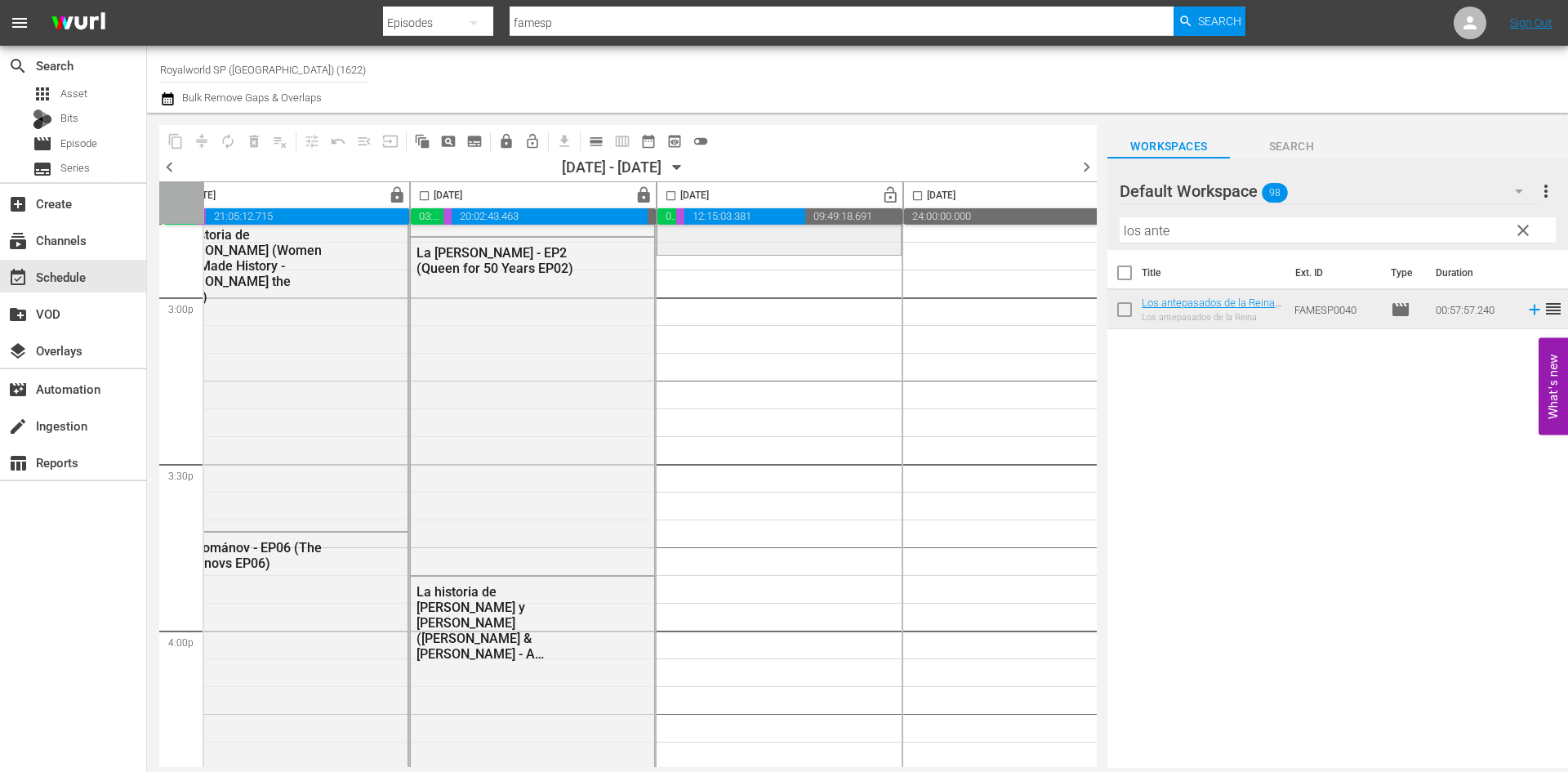
scroll to position [4899, 534]
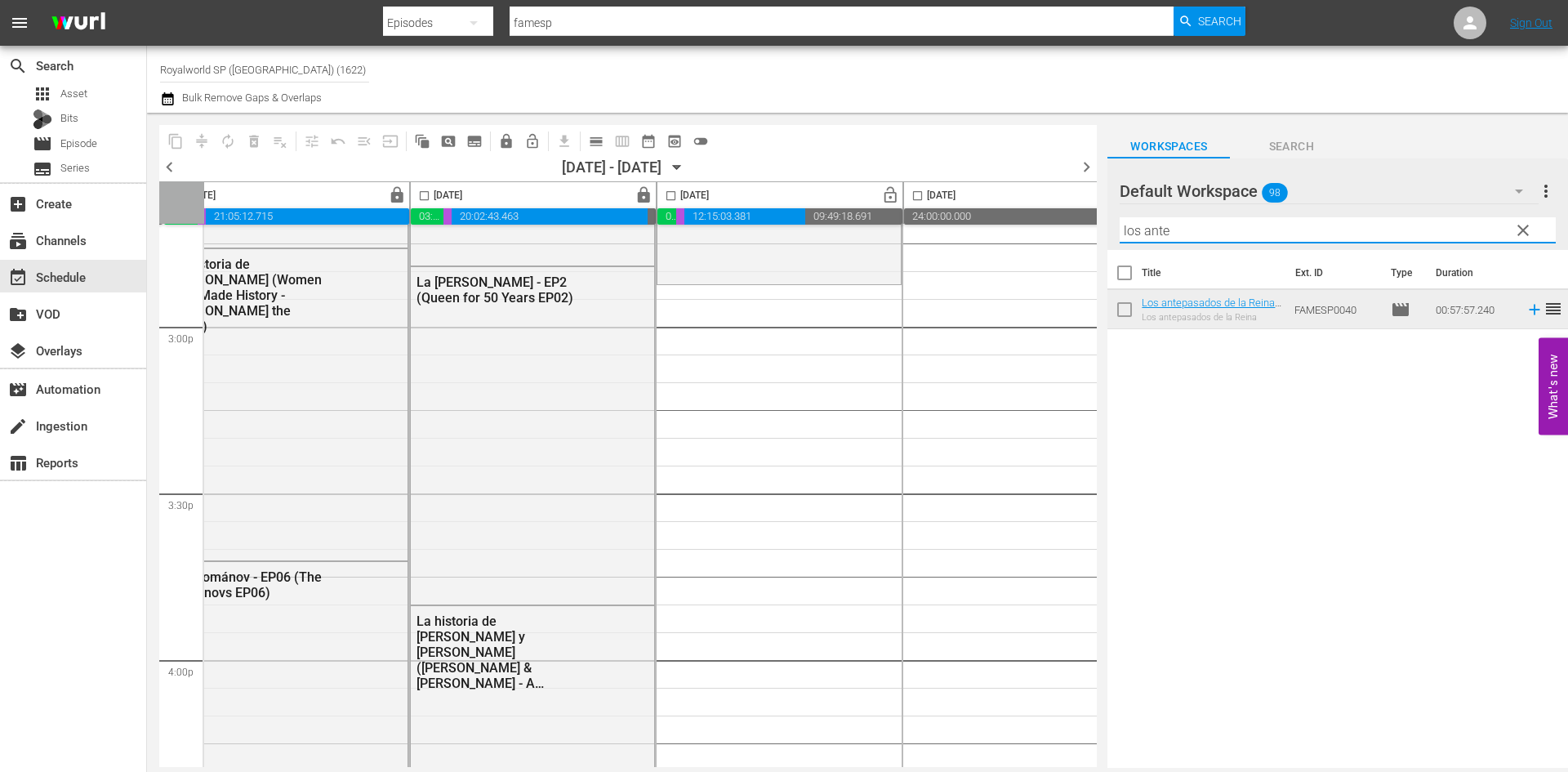
drag, startPoint x: 1200, startPoint y: 224, endPoint x: 902, endPoint y: 226, distance: 298.0
click at [907, 225] on div "content_copy compress autorenew_outlined delete_forever_outlined playlist_remov…" at bounding box center [857, 440] width 1420 height 655
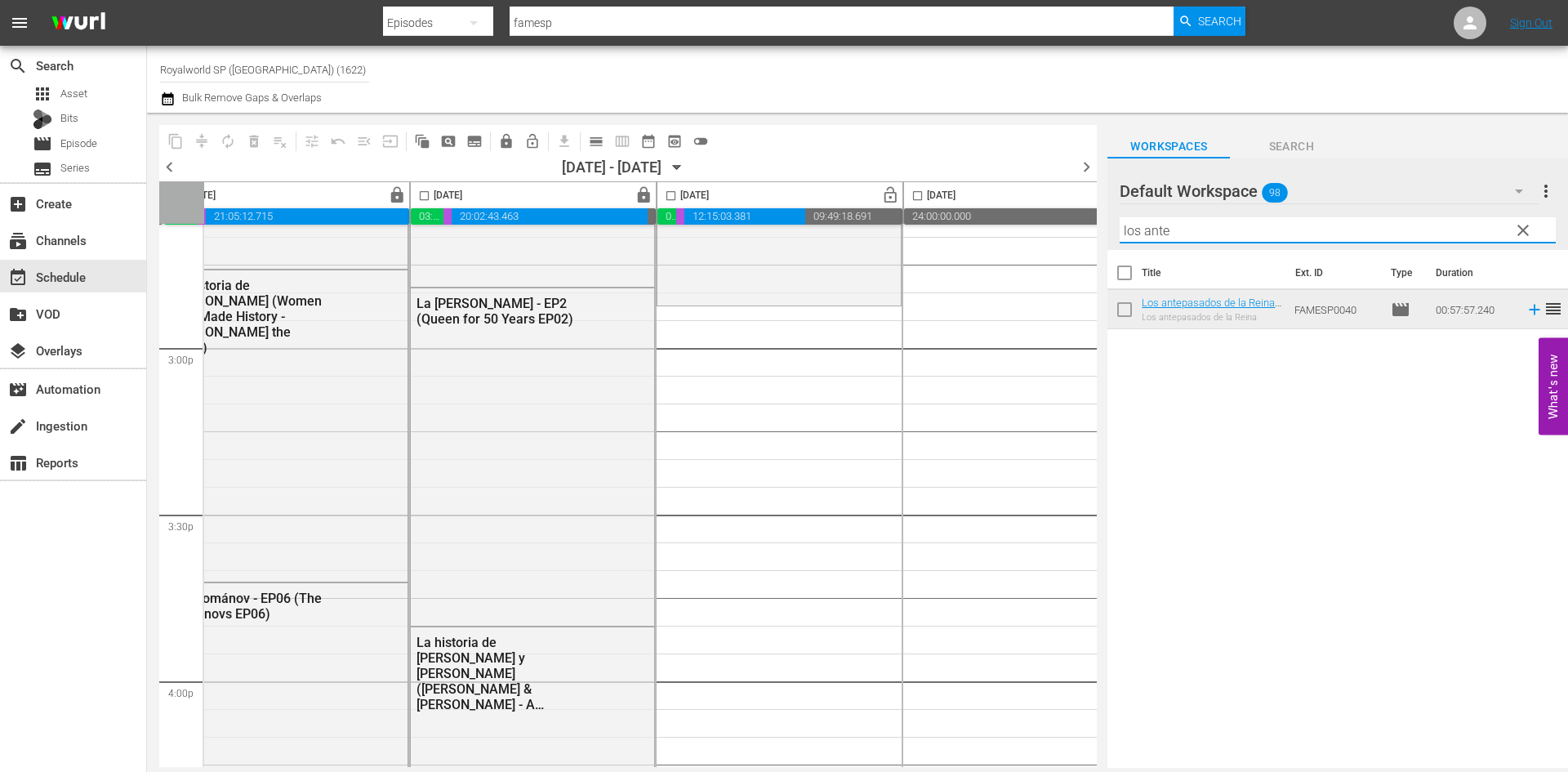
scroll to position [4900, 534]
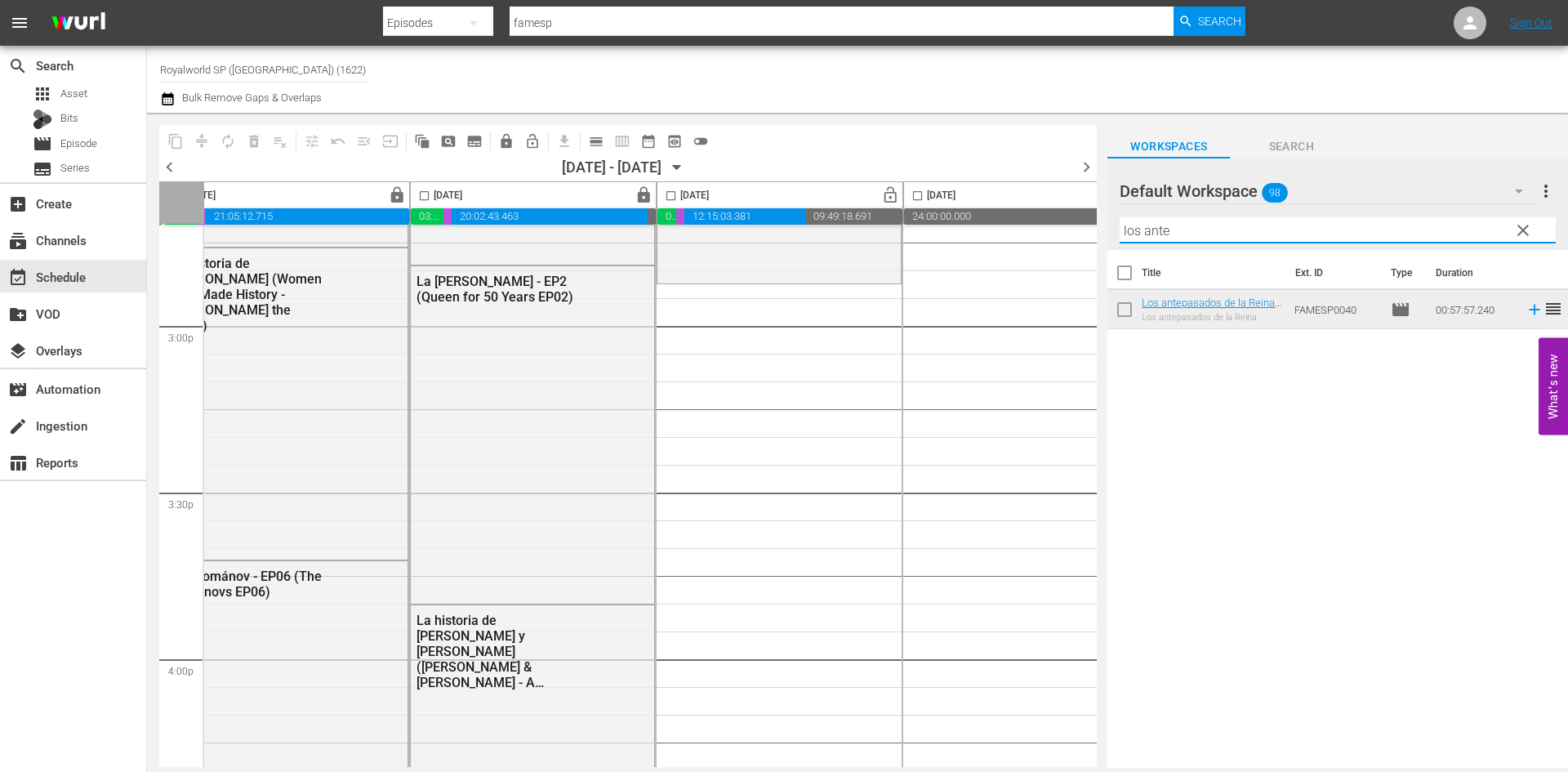
click at [1192, 236] on input "los ante" at bounding box center [1337, 230] width 436 height 26
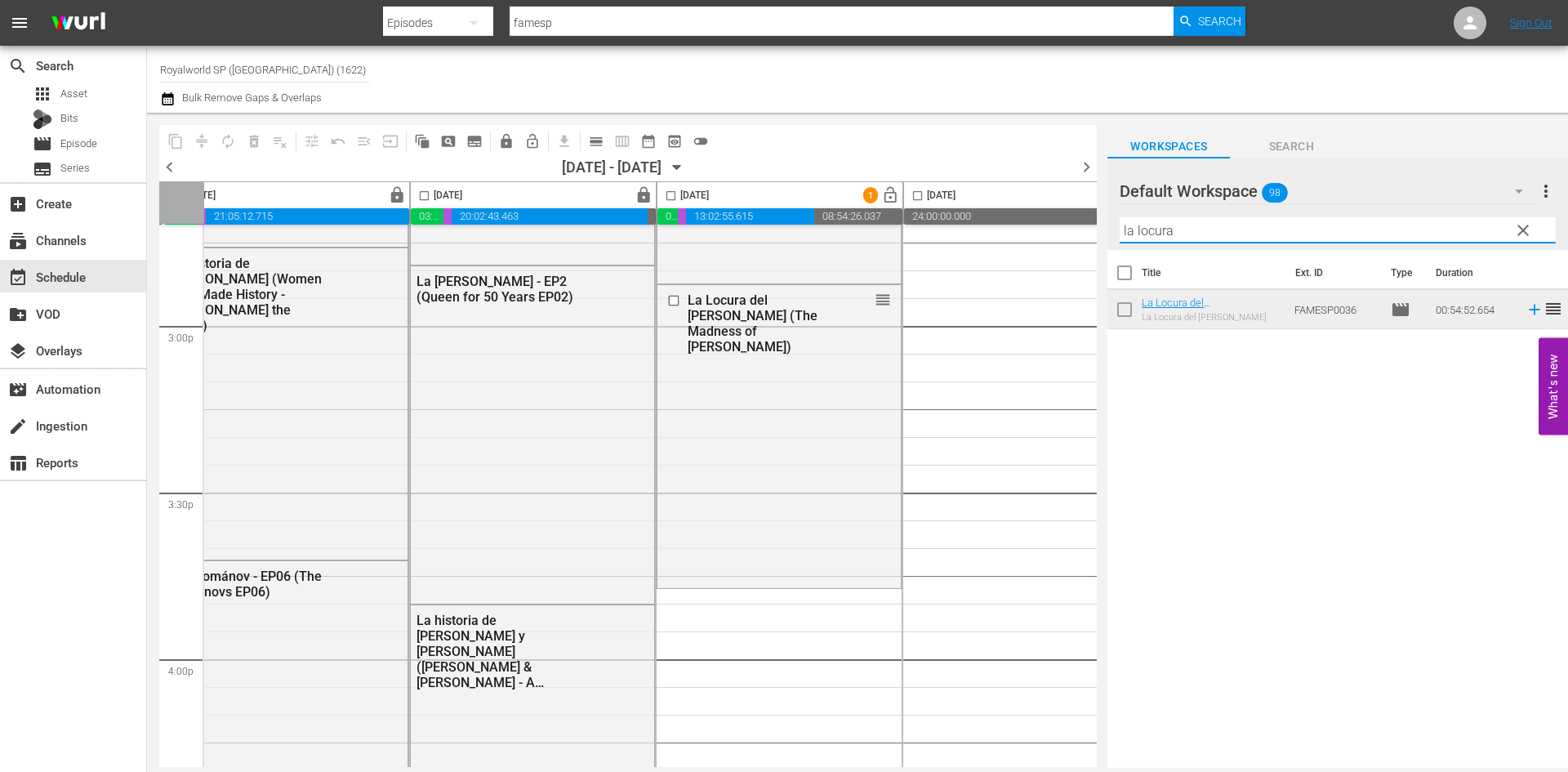
drag, startPoint x: 1199, startPoint y: 237, endPoint x: 1083, endPoint y: 230, distance: 116.2
click at [1083, 230] on div "content_copy compress autorenew_outlined delete_forever_outlined playlist_remov…" at bounding box center [857, 440] width 1420 height 655
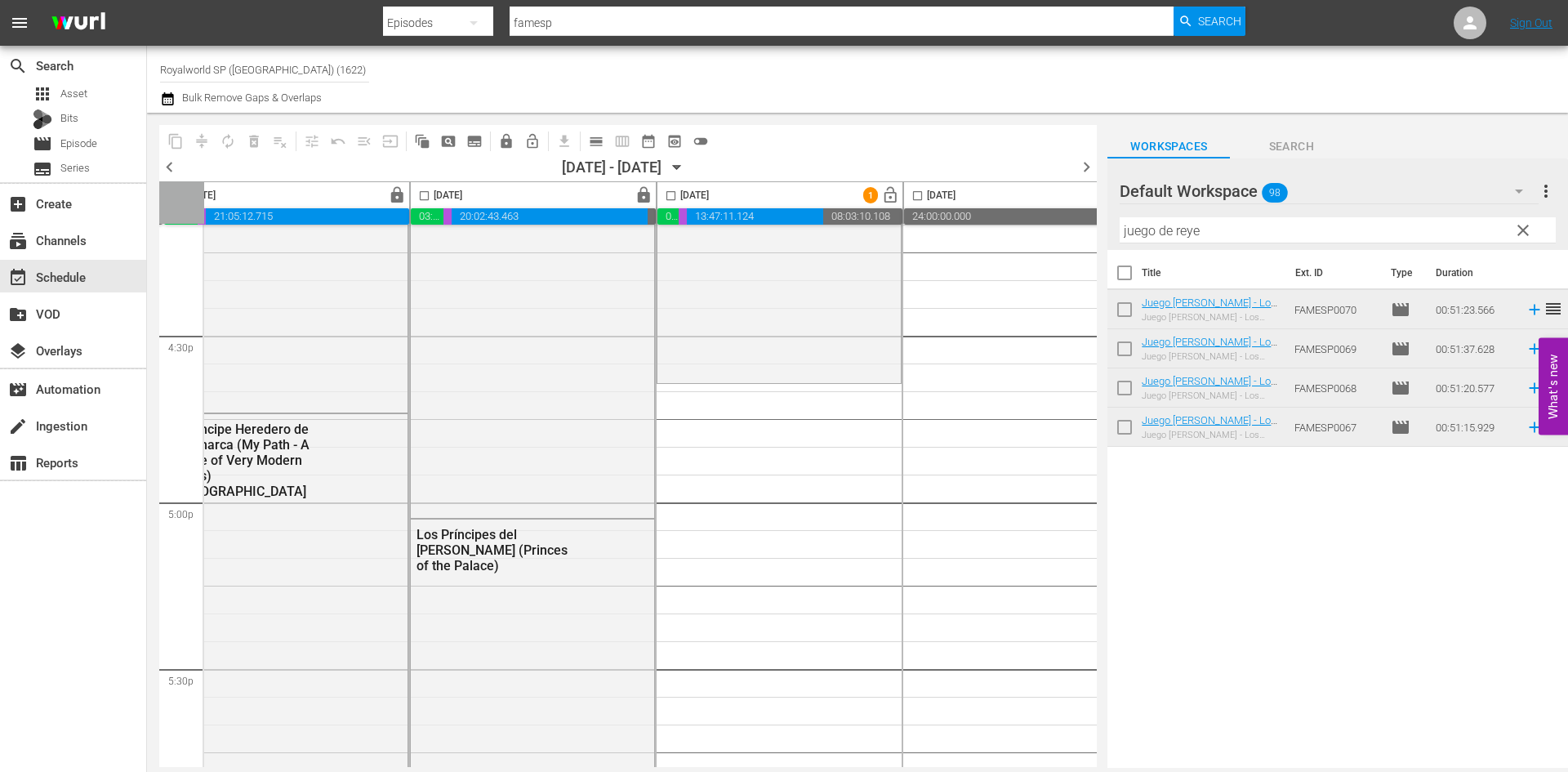
scroll to position [5472, 534]
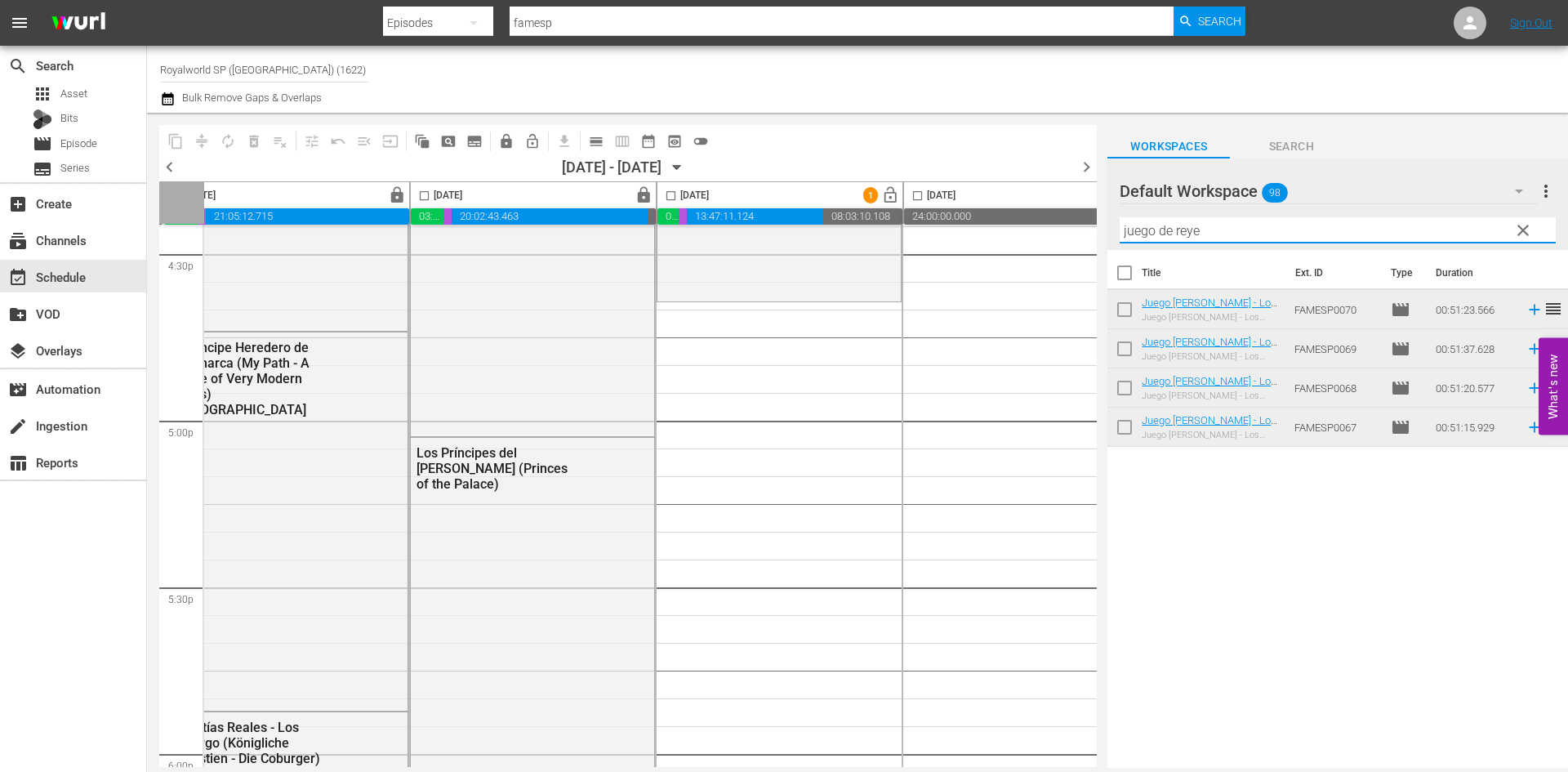
drag, startPoint x: 1234, startPoint y: 235, endPoint x: 1051, endPoint y: 239, distance: 183.0
click at [1051, 239] on div "content_copy compress autorenew_outlined delete_forever_outlined playlist_remov…" at bounding box center [857, 440] width 1420 height 655
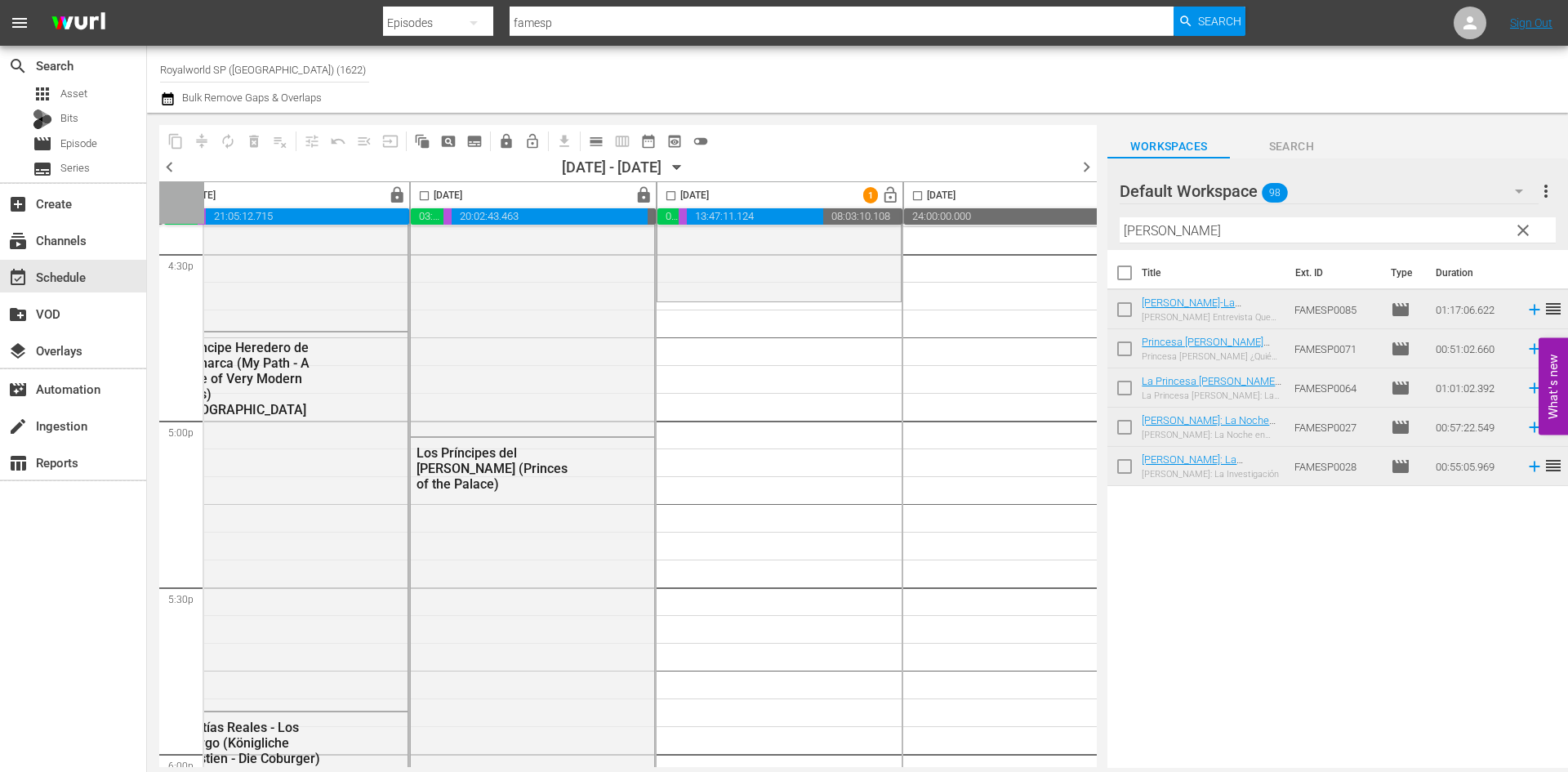
click at [1345, 538] on div "Title Ext. ID Type Duration Diana-La Entrevista Que Sacudio Al Mundo-Diana-The …" at bounding box center [1336, 510] width 460 height 520
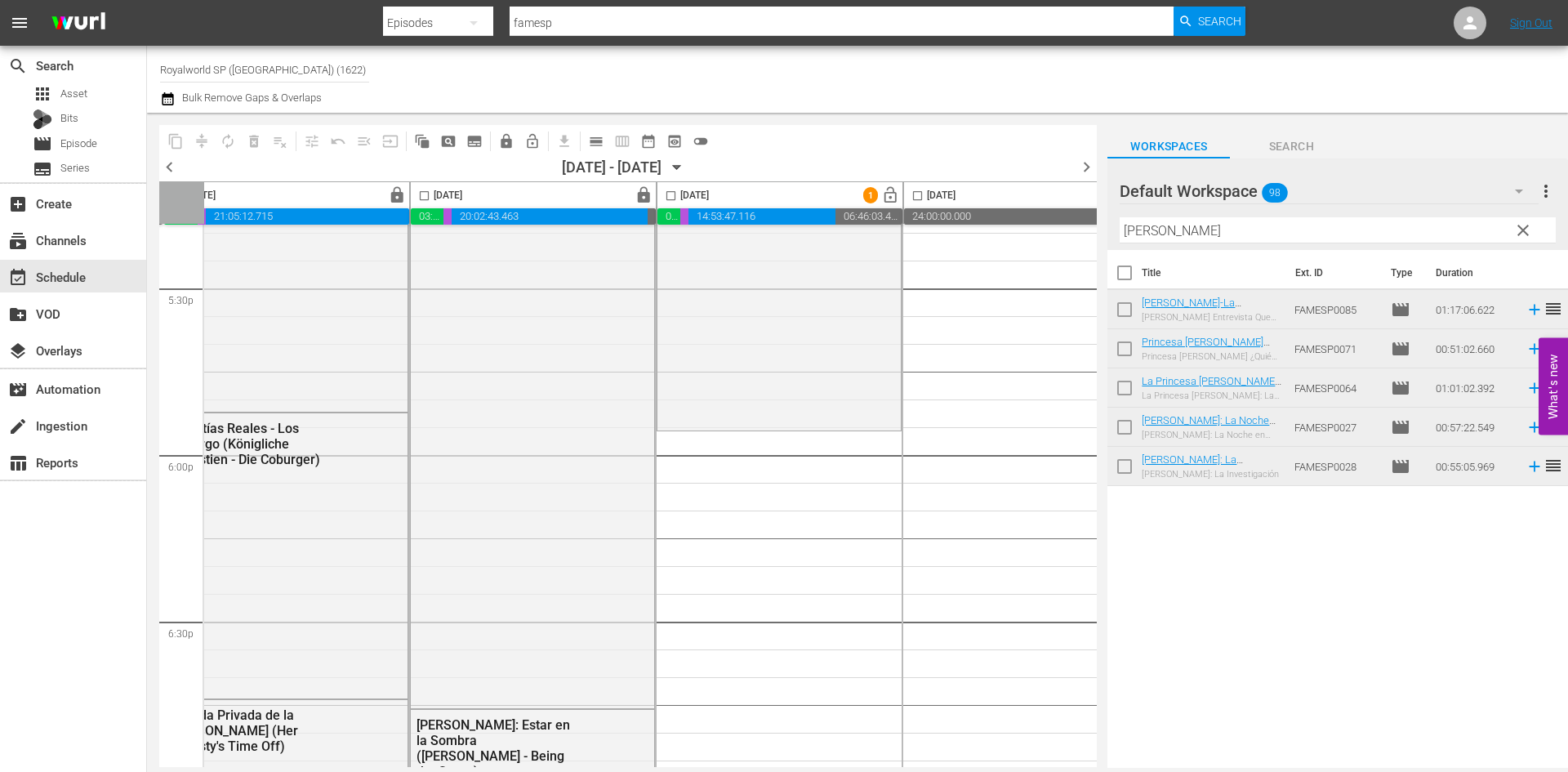
scroll to position [5798, 534]
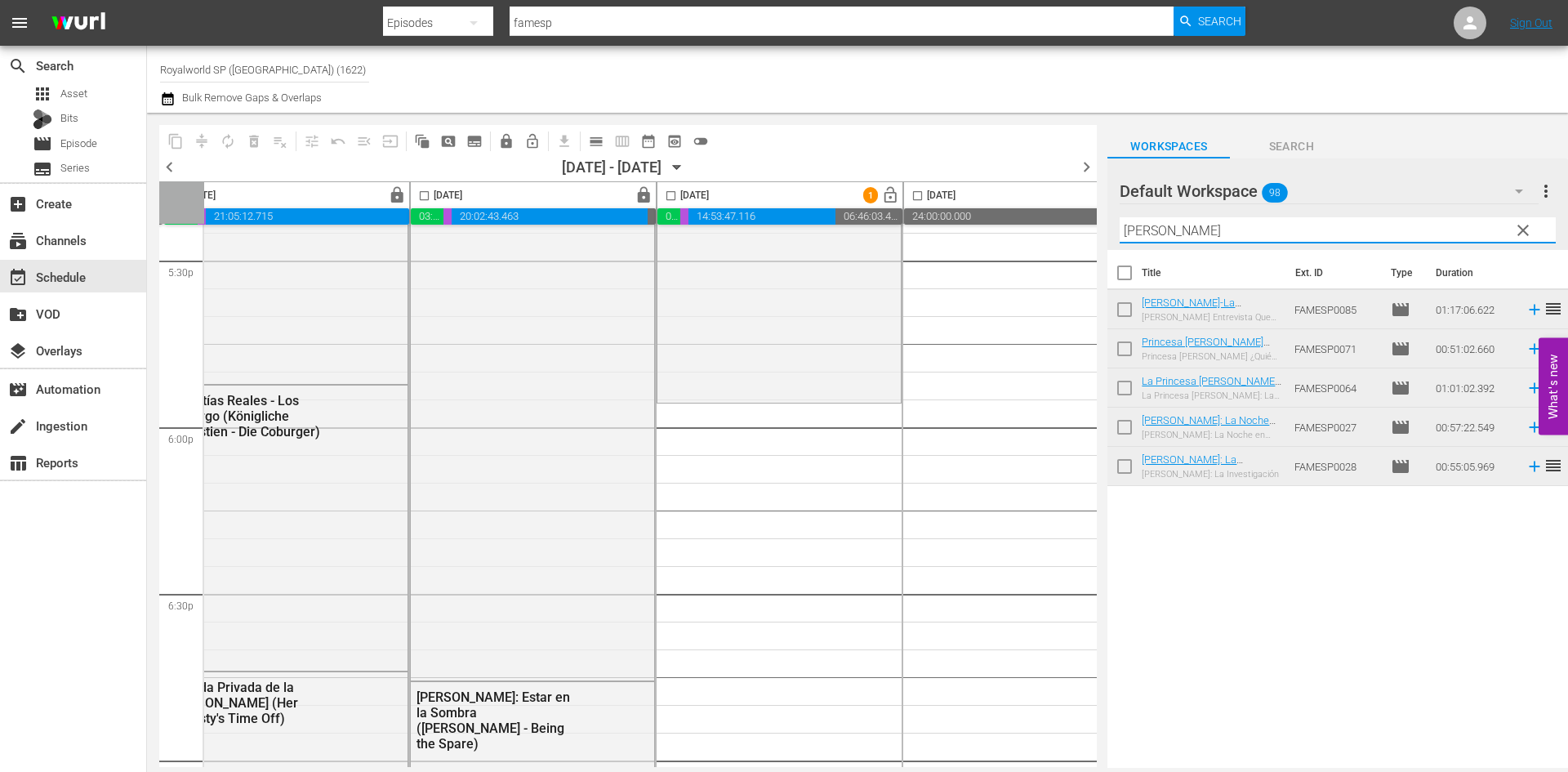
drag, startPoint x: 1264, startPoint y: 234, endPoint x: 1068, endPoint y: 229, distance: 196.1
click at [1069, 229] on div "content_copy compress autorenew_outlined delete_forever_outlined playlist_remov…" at bounding box center [857, 440] width 1420 height 655
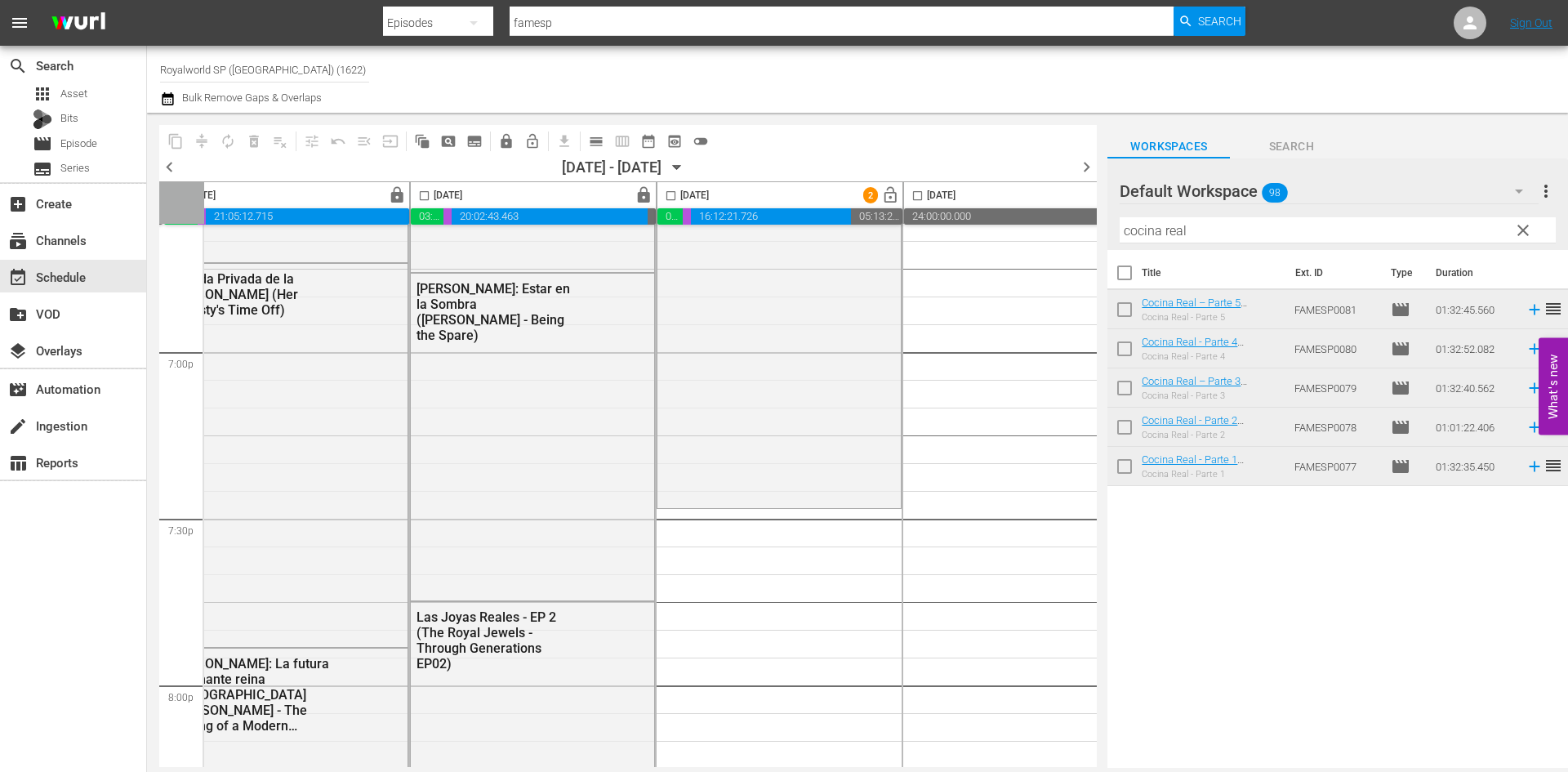
scroll to position [6288, 534]
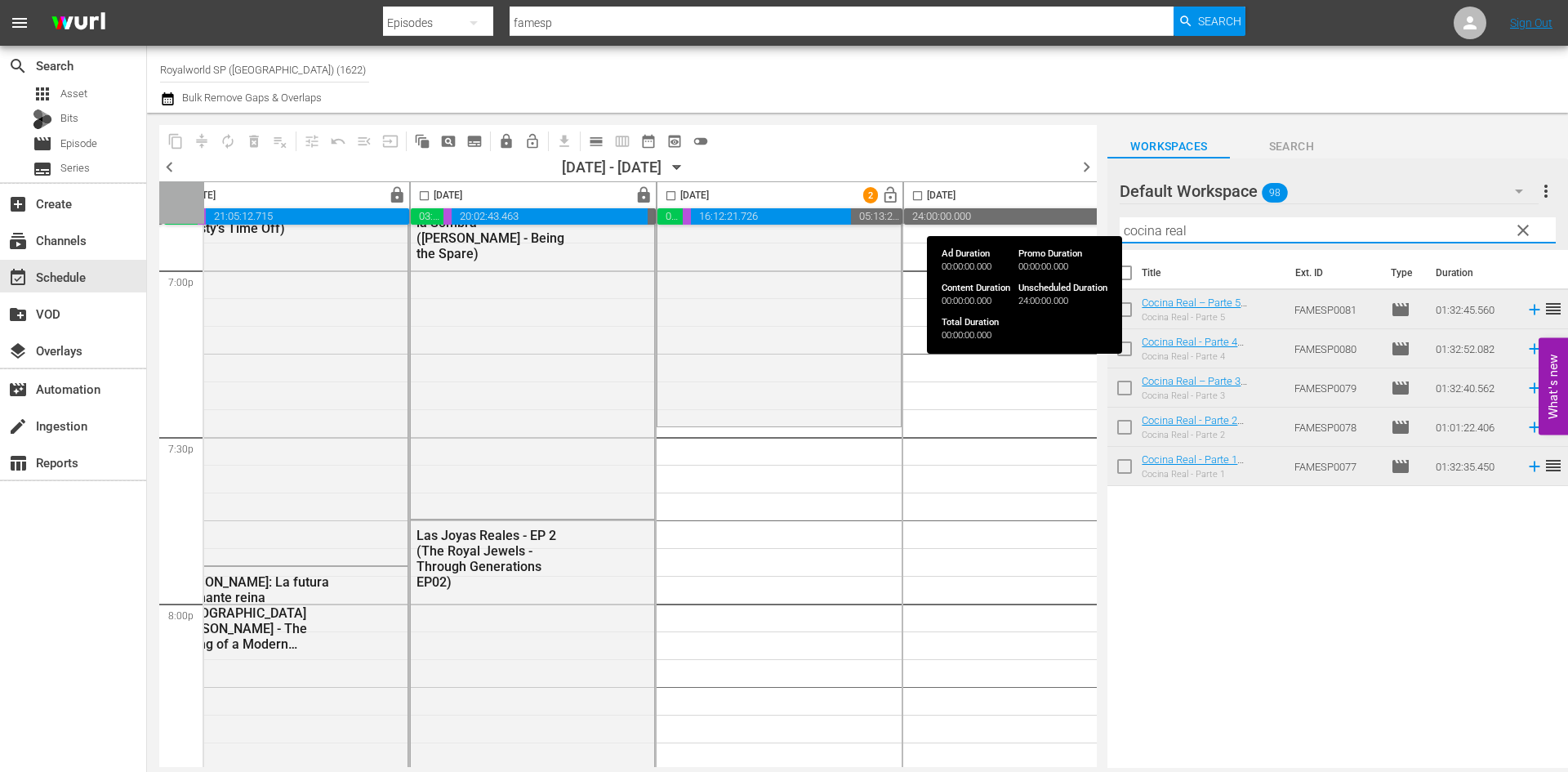
drag, startPoint x: 1175, startPoint y: 220, endPoint x: 1039, endPoint y: 213, distance: 136.2
click at [1039, 213] on div "content_copy compress autorenew_outlined delete_forever_outlined playlist_remov…" at bounding box center [857, 440] width 1420 height 655
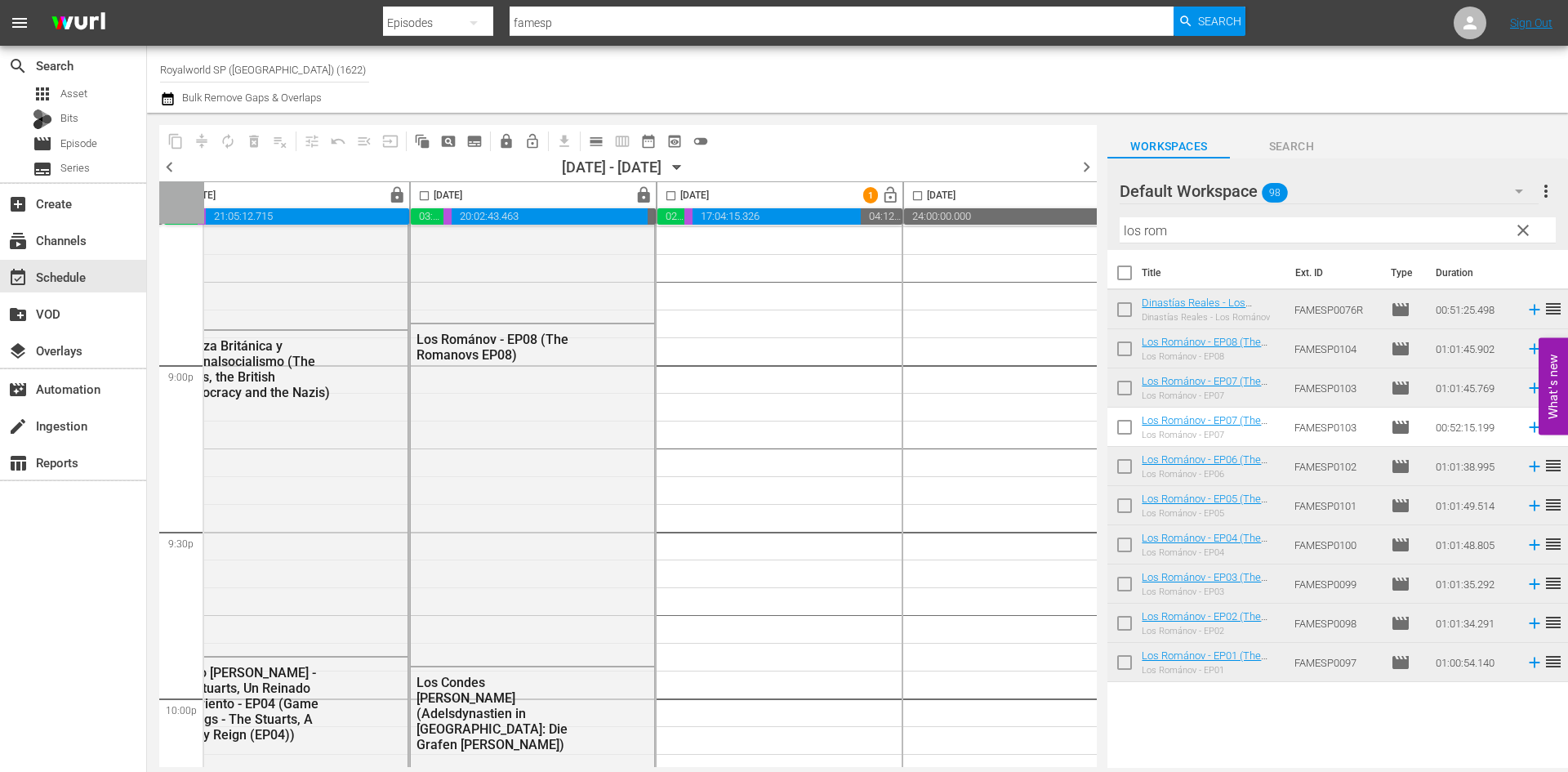
scroll to position [6778, 534]
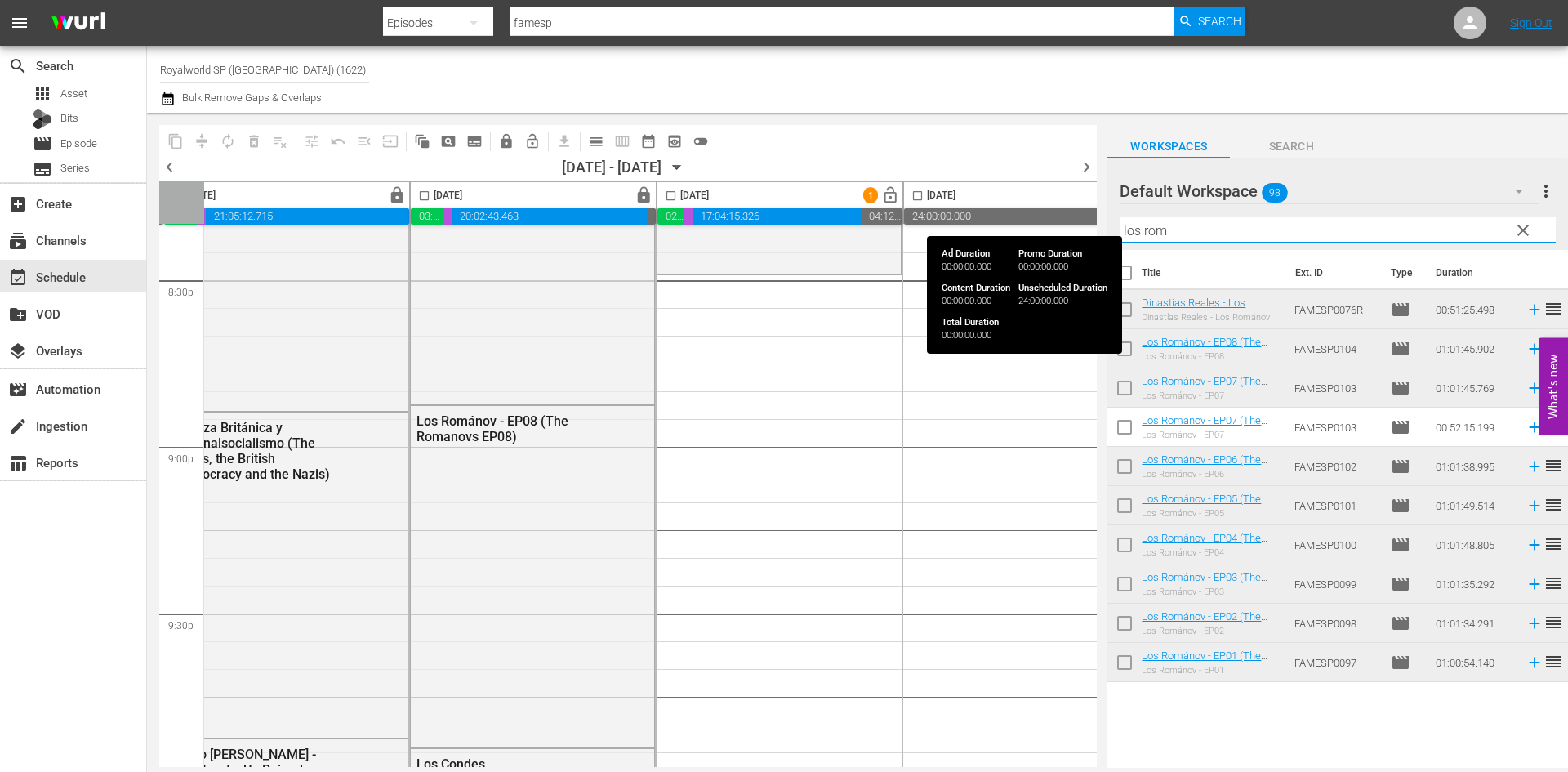
drag, startPoint x: 1204, startPoint y: 237, endPoint x: 1028, endPoint y: 209, distance: 178.2
click at [1028, 209] on div "content_copy compress autorenew_outlined delete_forever_outlined playlist_remov…" at bounding box center [857, 440] width 1420 height 655
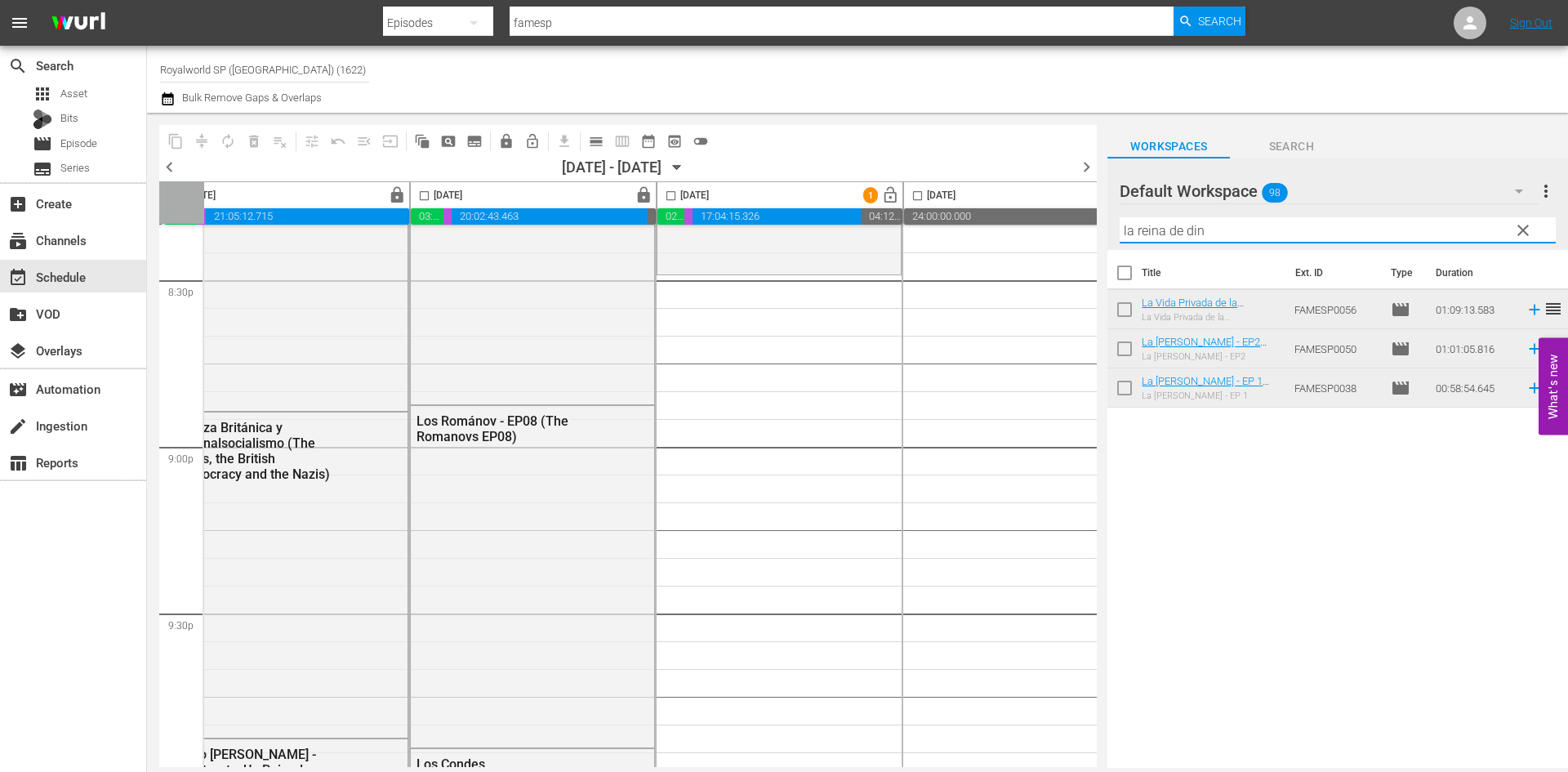
type input "la reina de din"
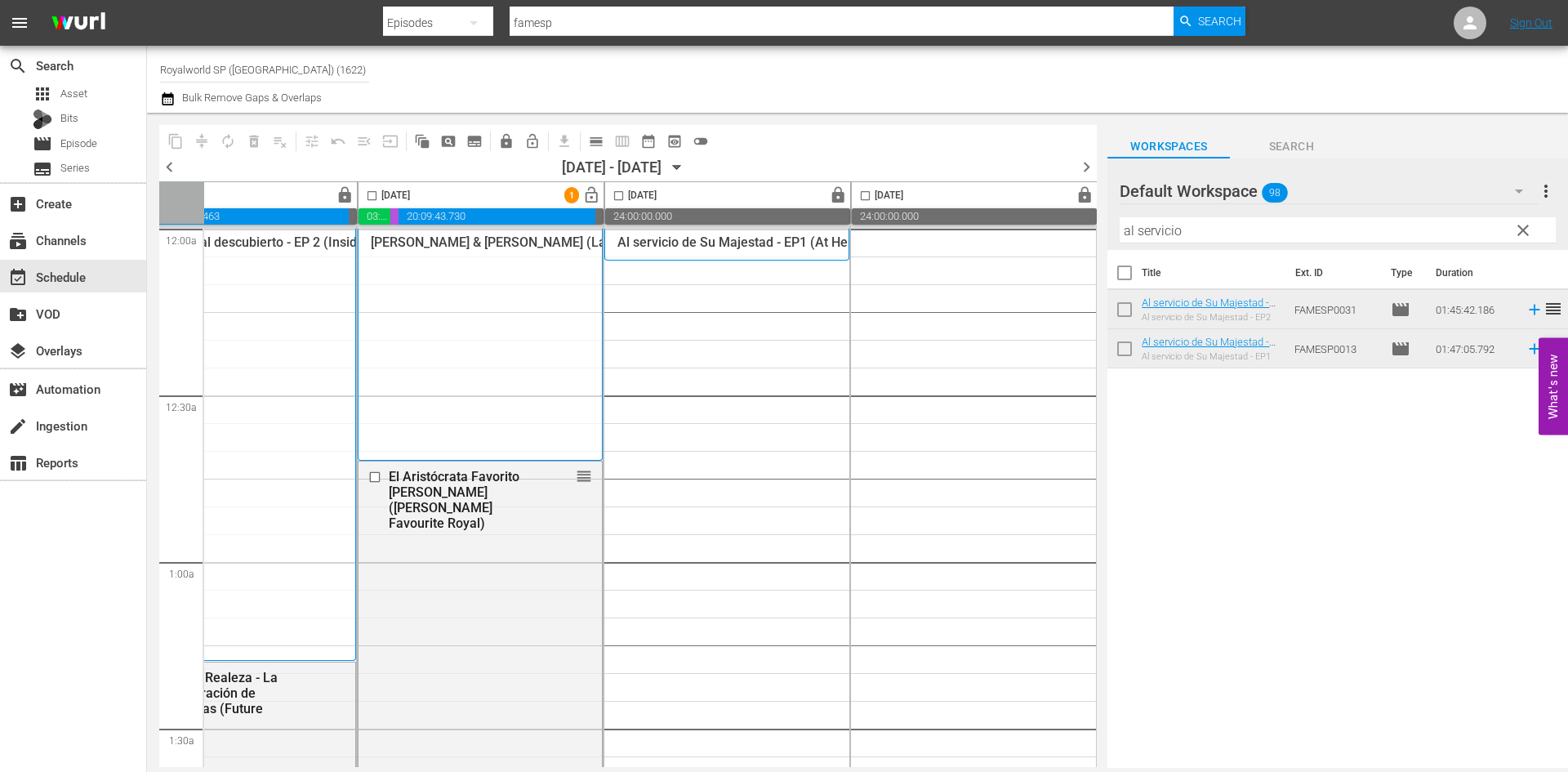
scroll to position [0, 840]
click at [828, 203] on span "lock" at bounding box center [837, 195] width 18 height 18
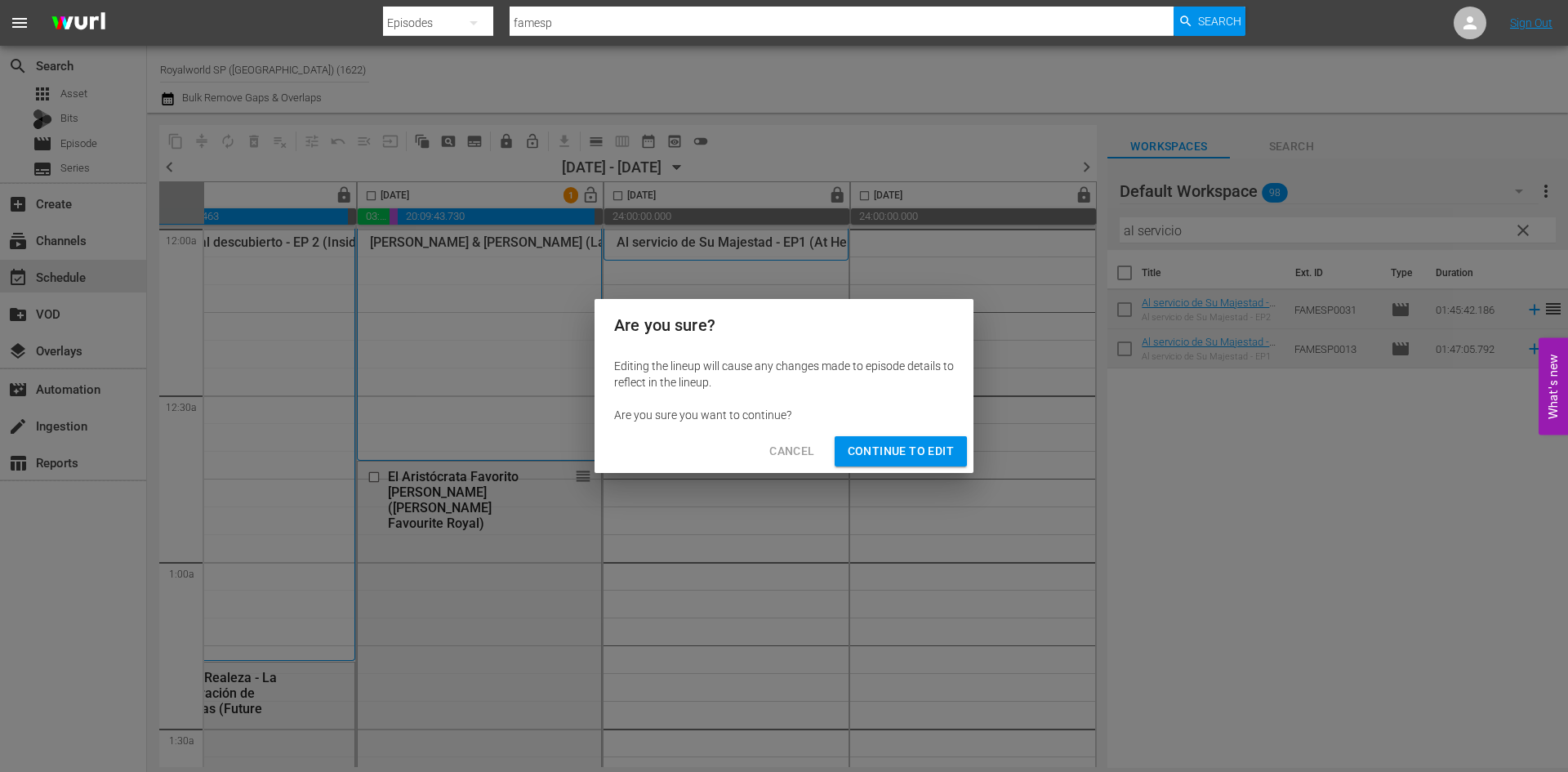
click at [889, 452] on span "Continue to Edit" at bounding box center [900, 451] width 106 height 20
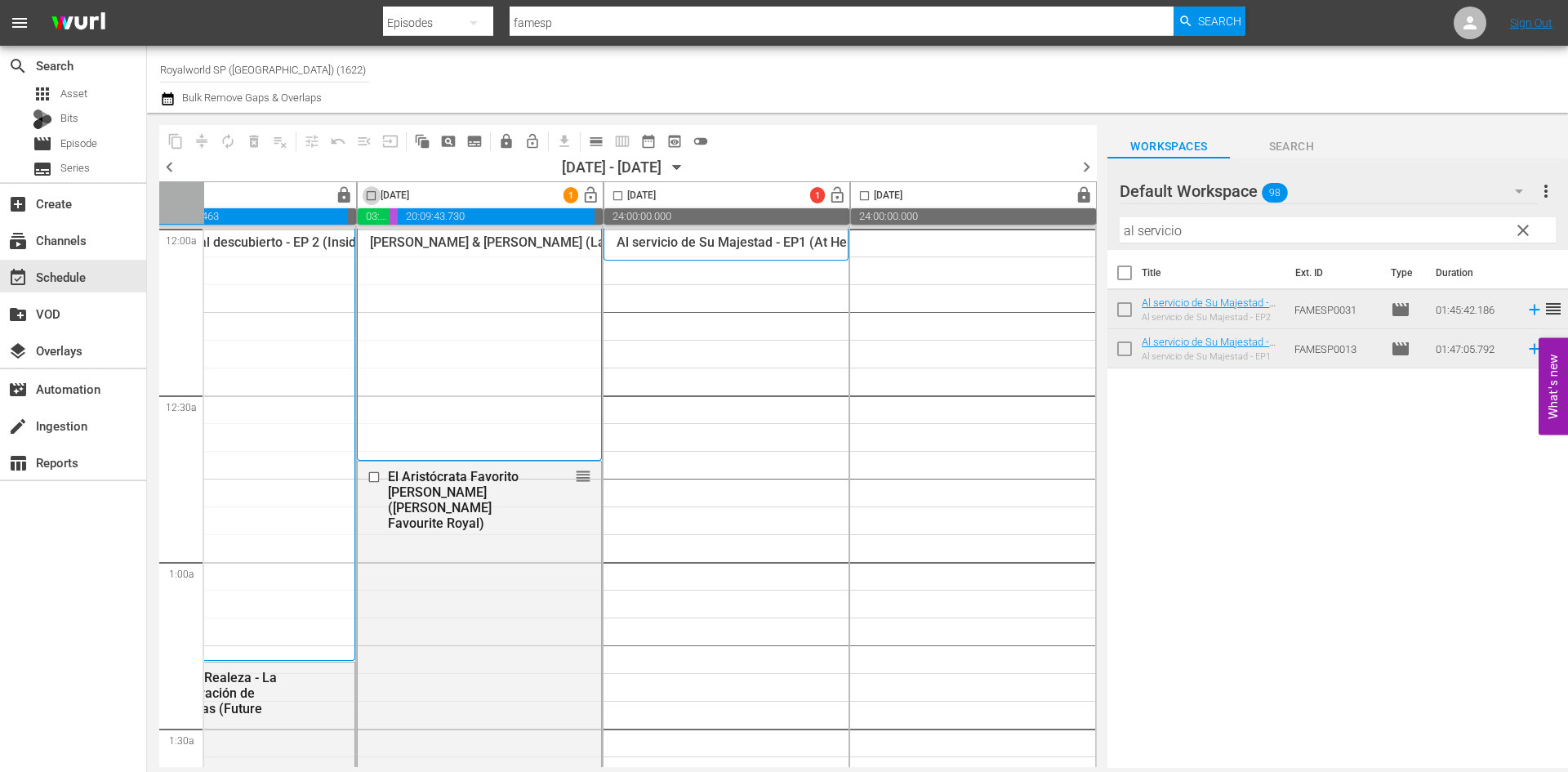
click at [363, 194] on input "checkbox" at bounding box center [371, 198] width 18 height 18
click at [208, 139] on span "compress" at bounding box center [202, 141] width 16 height 16
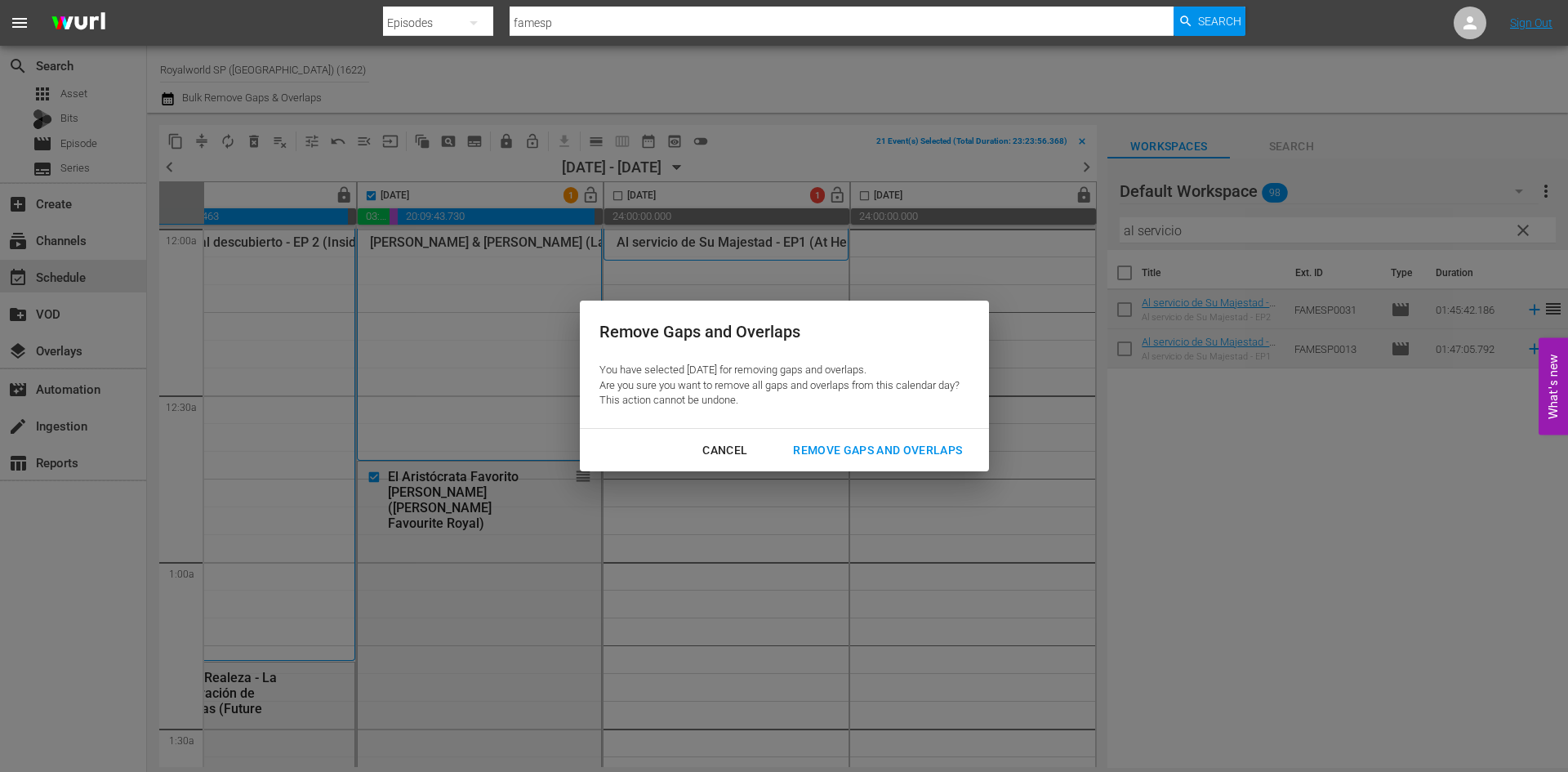
click at [810, 451] on div "Remove Gaps and Overlaps" at bounding box center [877, 450] width 195 height 20
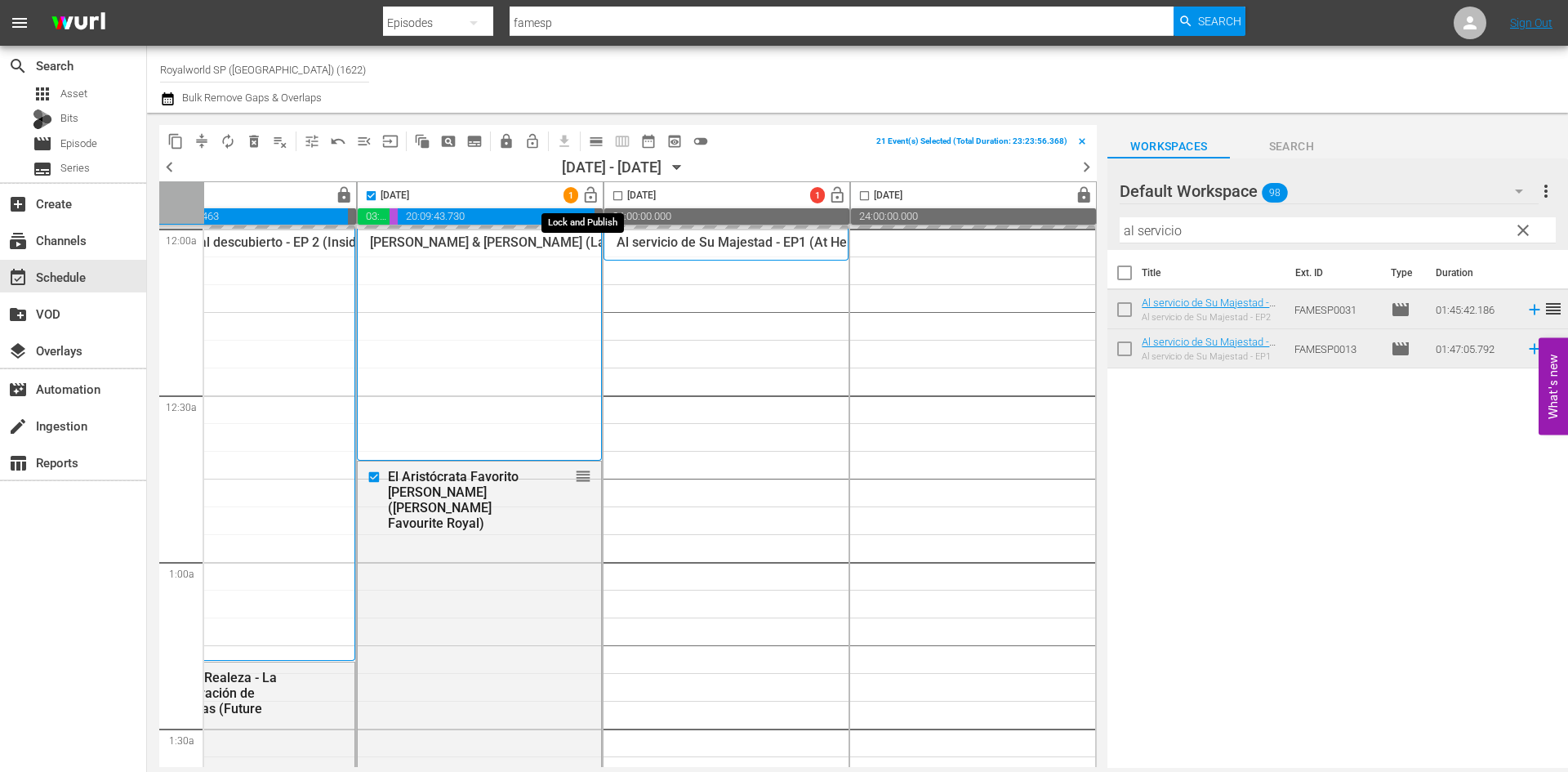
checkbox input "false"
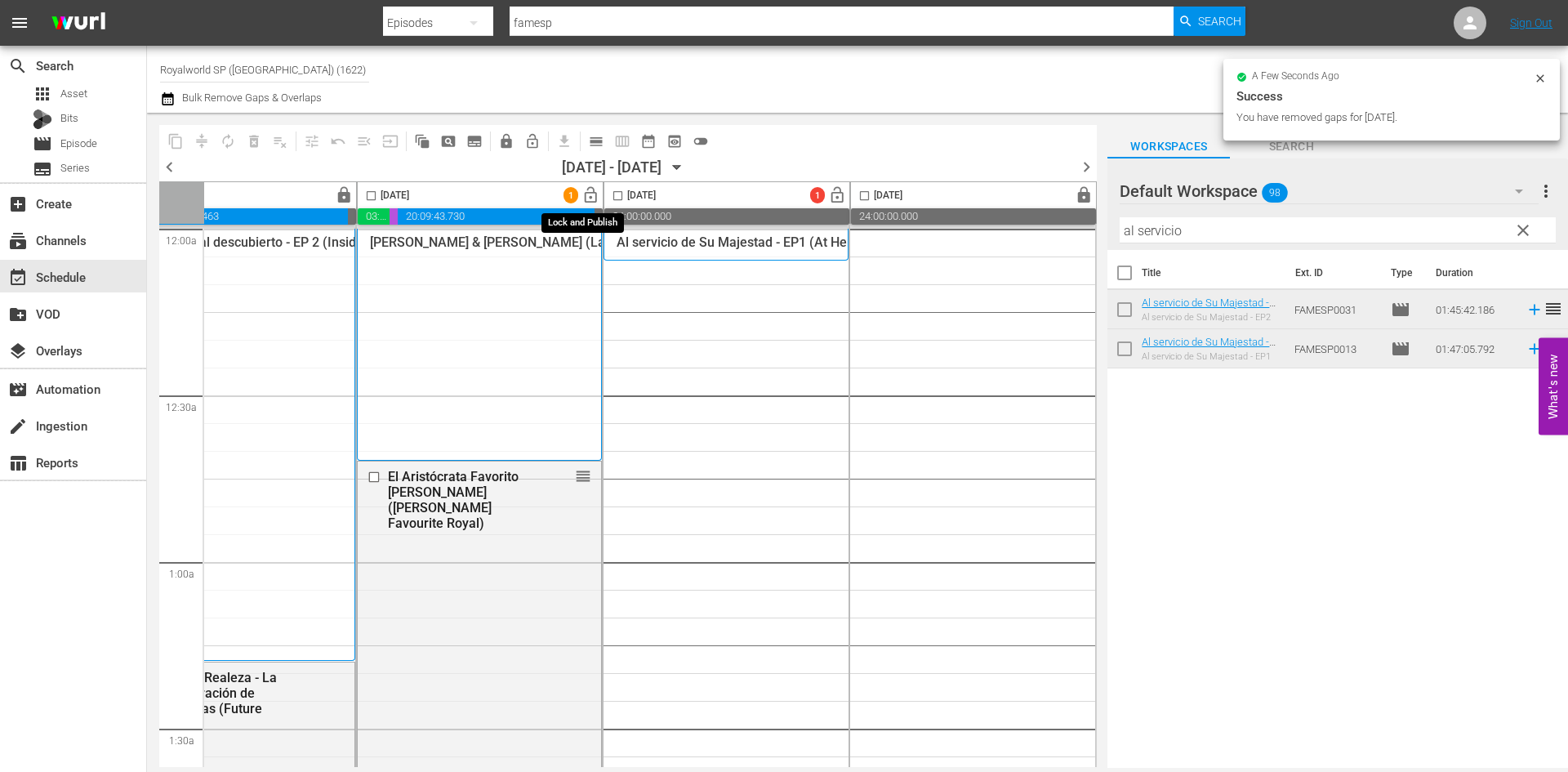
click at [585, 194] on span "lock_open" at bounding box center [590, 195] width 18 height 18
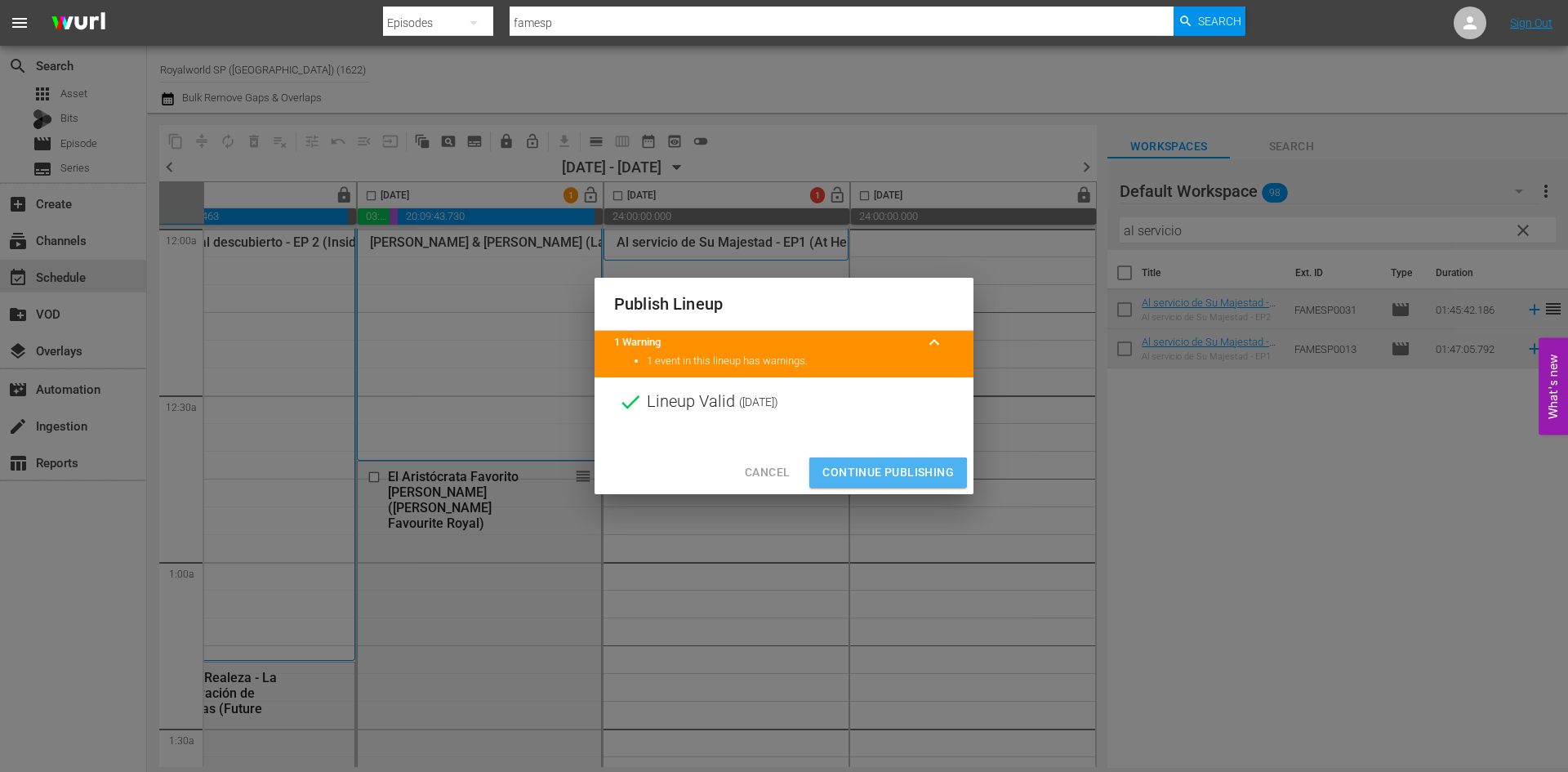
click at [882, 477] on span "Continue Publishing" at bounding box center [888, 472] width 131 height 20
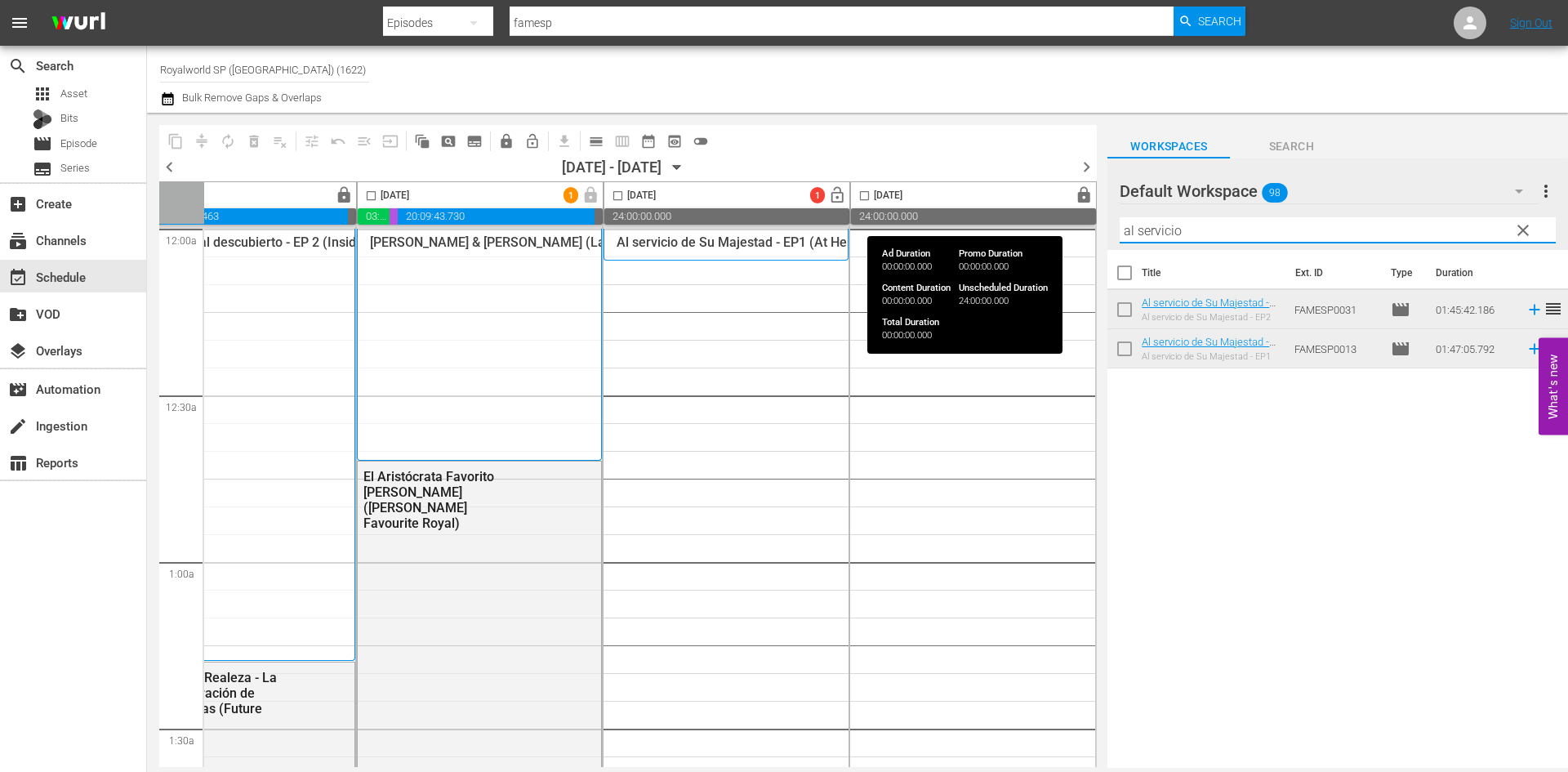
drag, startPoint x: 1207, startPoint y: 226, endPoint x: 1038, endPoint y: 220, distance: 169.1
click at [1038, 220] on div "content_copy compress autorenew_outlined delete_forever_outlined playlist_remov…" at bounding box center [857, 440] width 1420 height 655
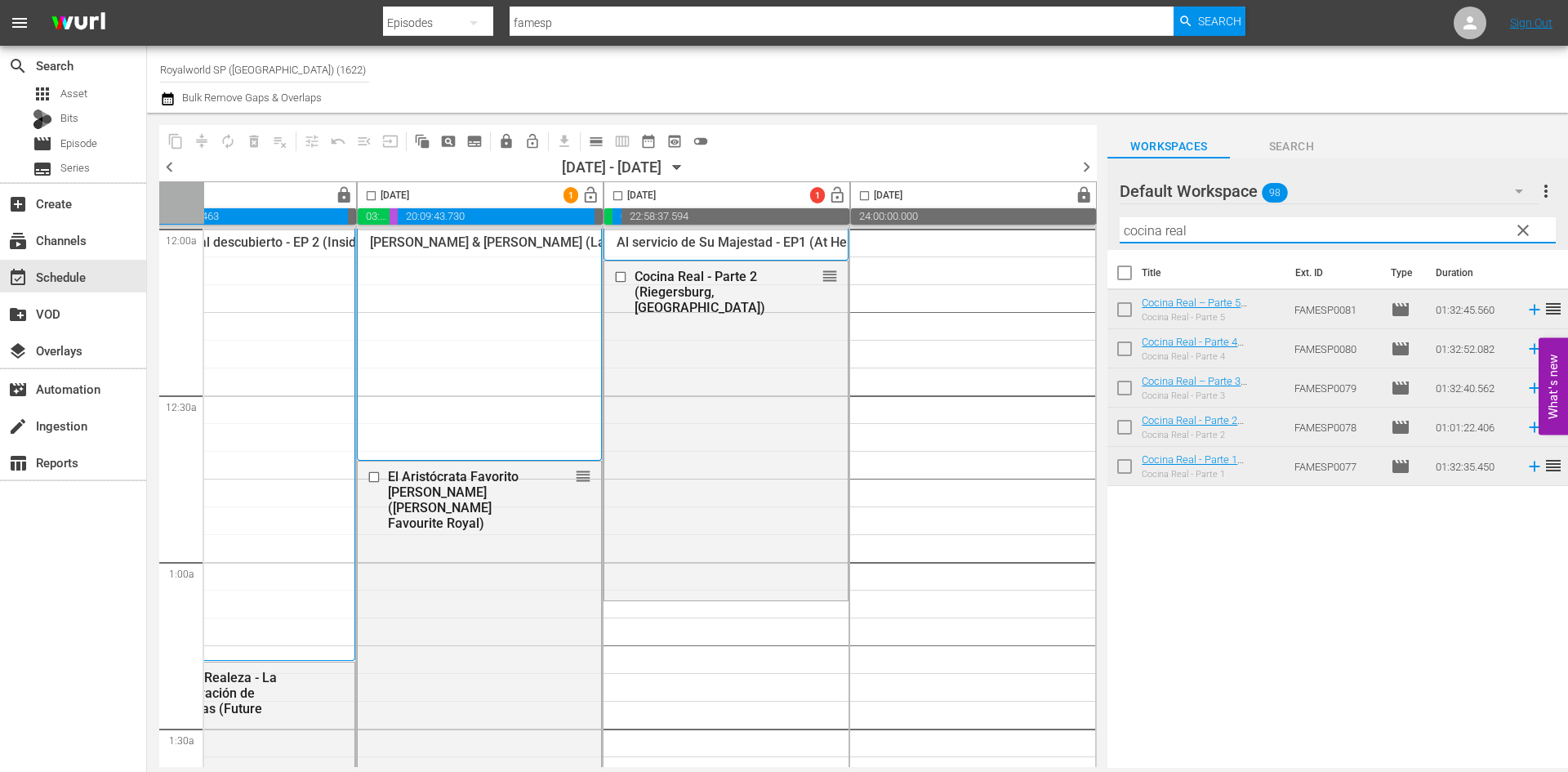
drag, startPoint x: 1095, startPoint y: 217, endPoint x: 1010, endPoint y: 233, distance: 86.5
click at [1010, 233] on div "content_copy compress autorenew_outlined delete_forever_outlined playlist_remov…" at bounding box center [857, 440] width 1420 height 655
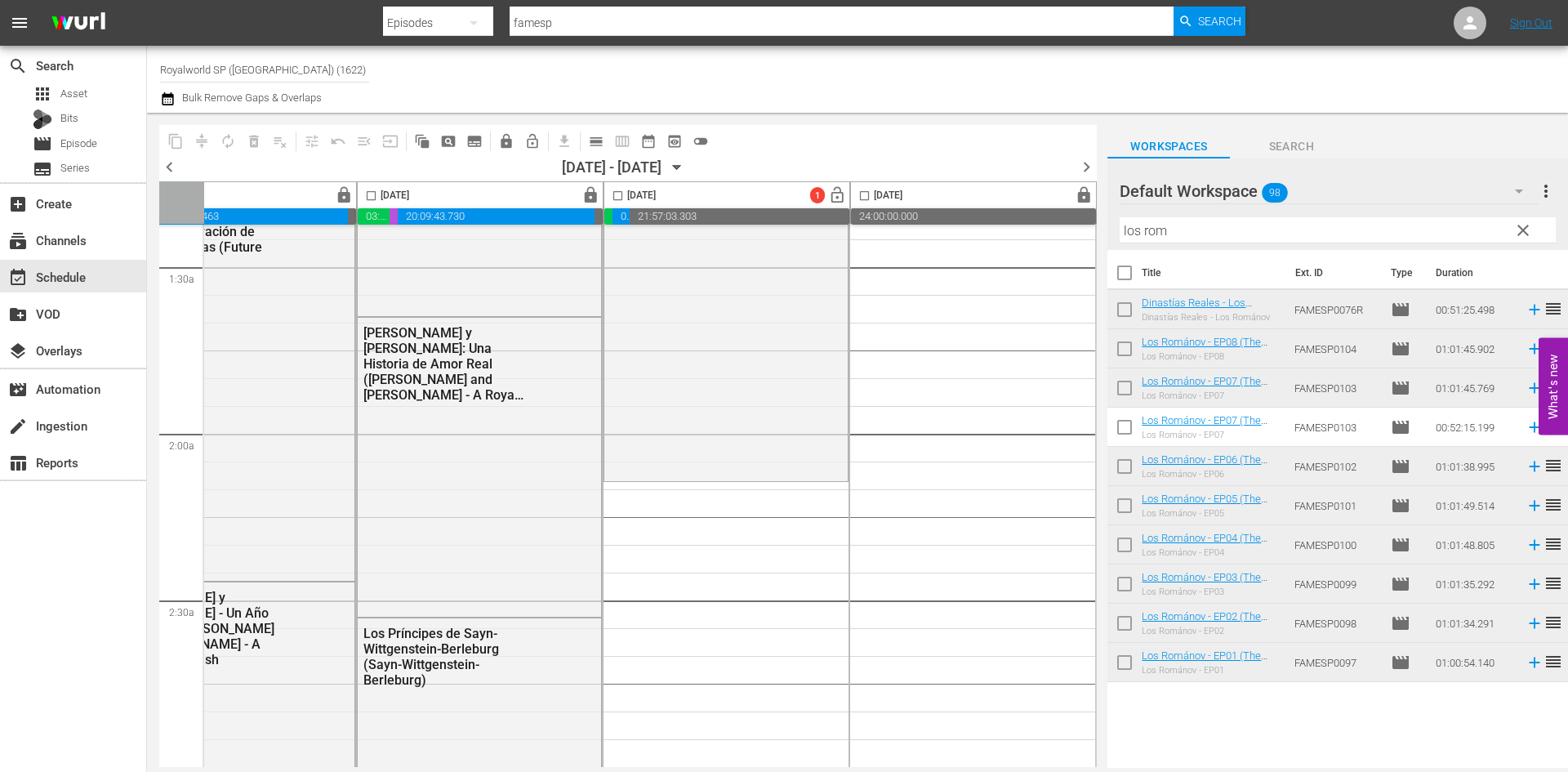
scroll to position [490, 840]
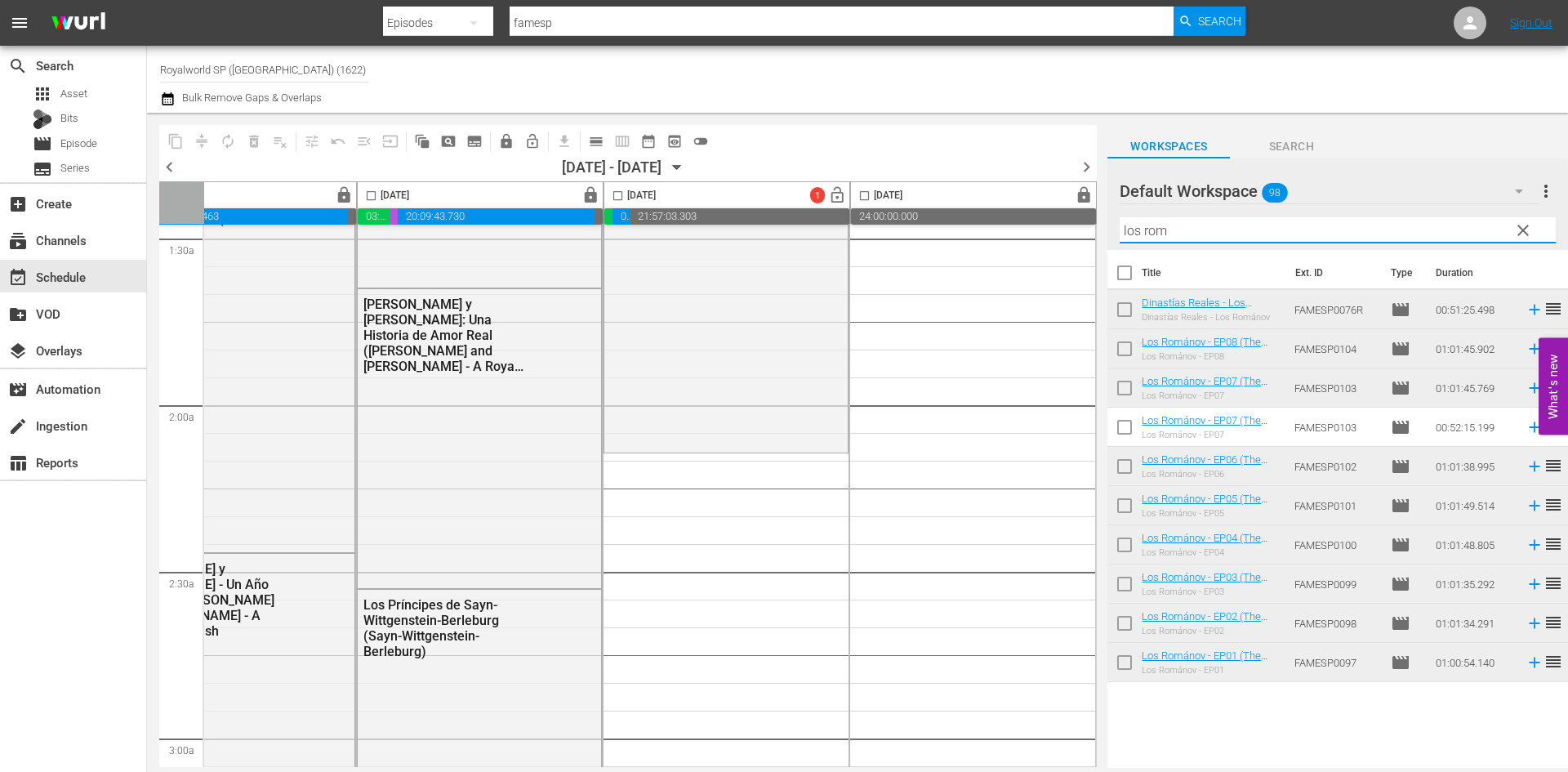
drag, startPoint x: 1224, startPoint y: 228, endPoint x: 960, endPoint y: 235, distance: 264.1
click at [960, 235] on div "content_copy compress autorenew_outlined delete_forever_outlined playlist_remov…" at bounding box center [857, 440] width 1420 height 655
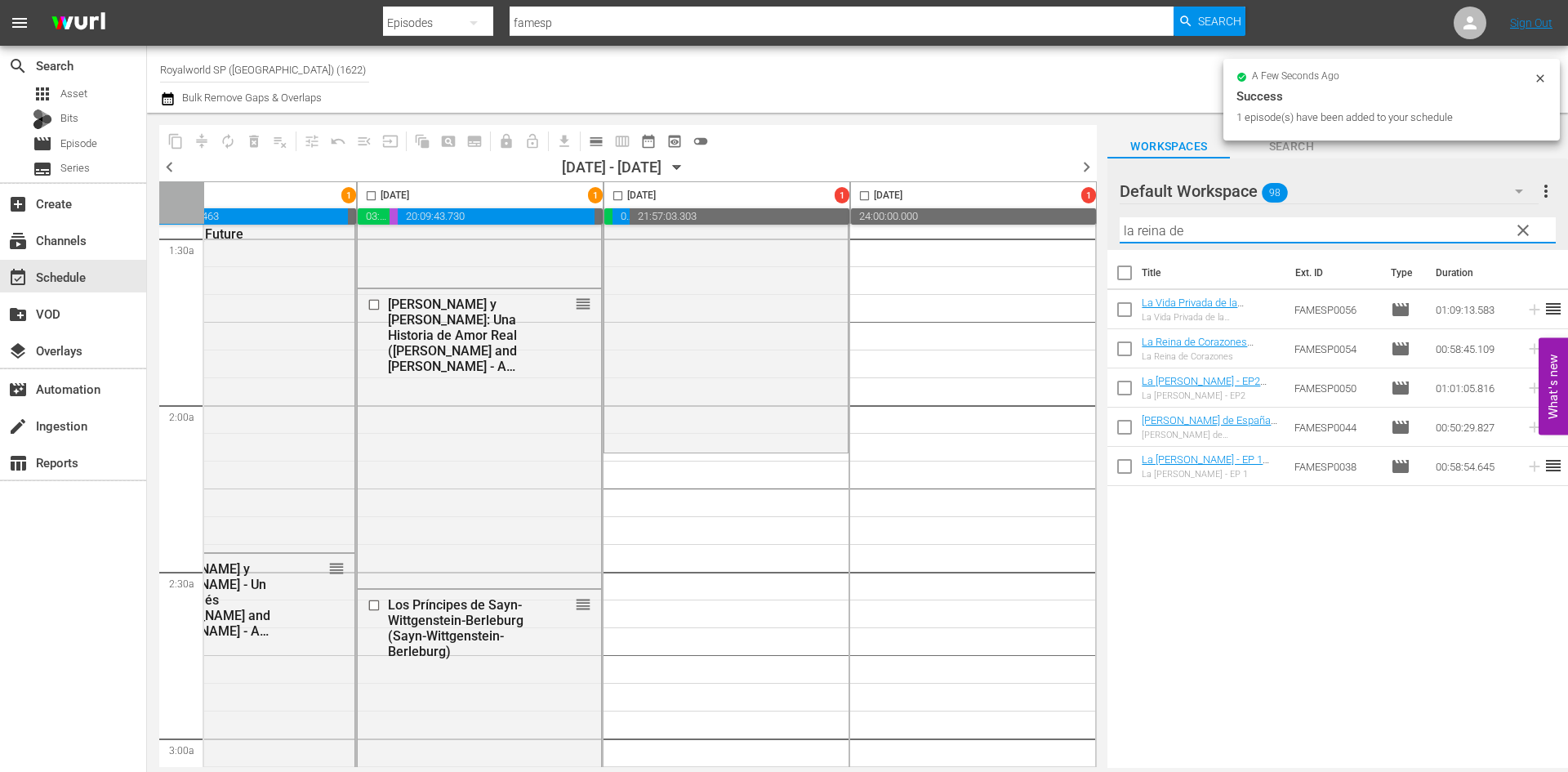
click at [1022, 221] on div "content_copy compress autorenew_outlined delete_forever_outlined playlist_remov…" at bounding box center [857, 440] width 1420 height 655
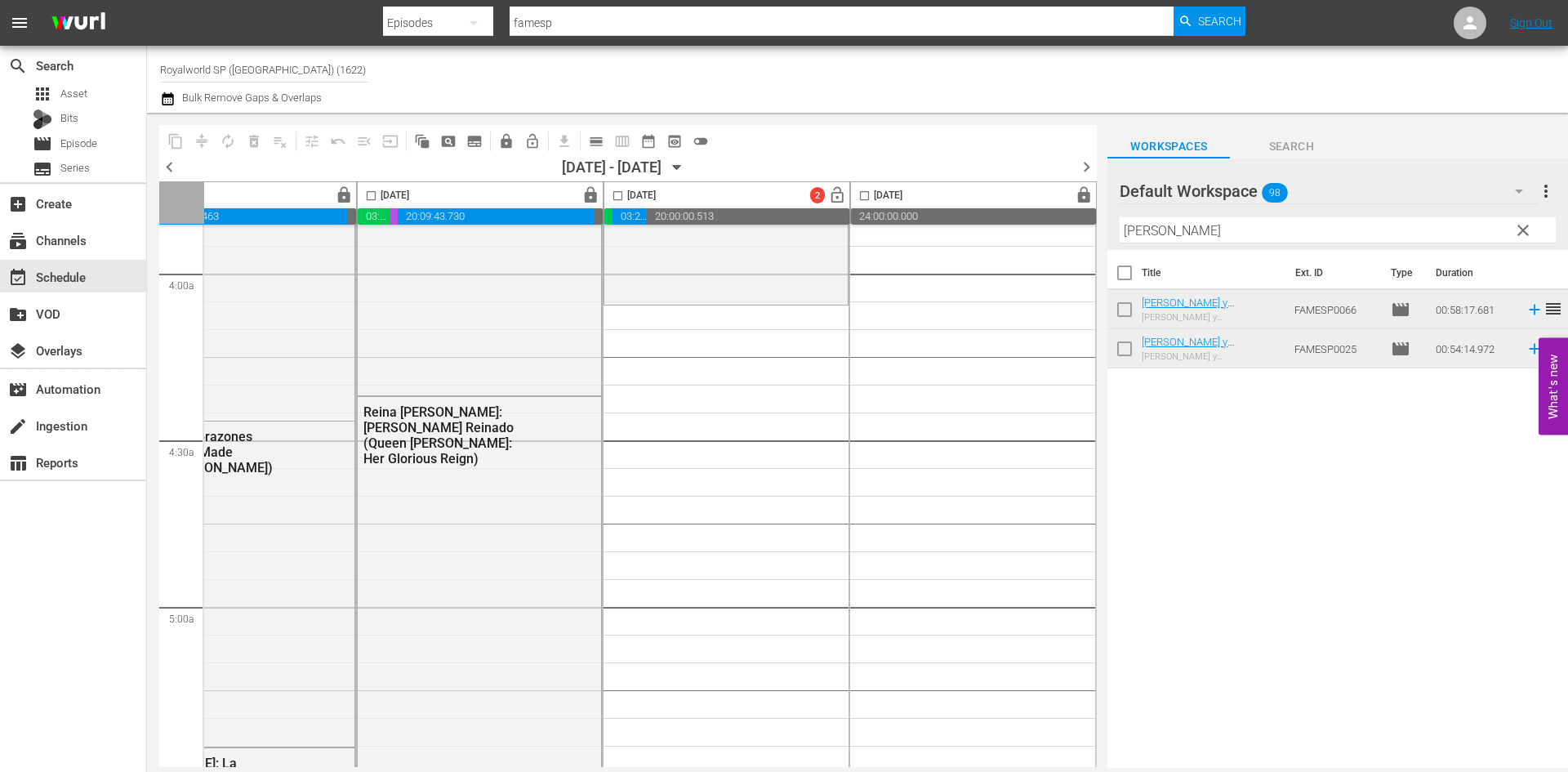
scroll to position [1307, 840]
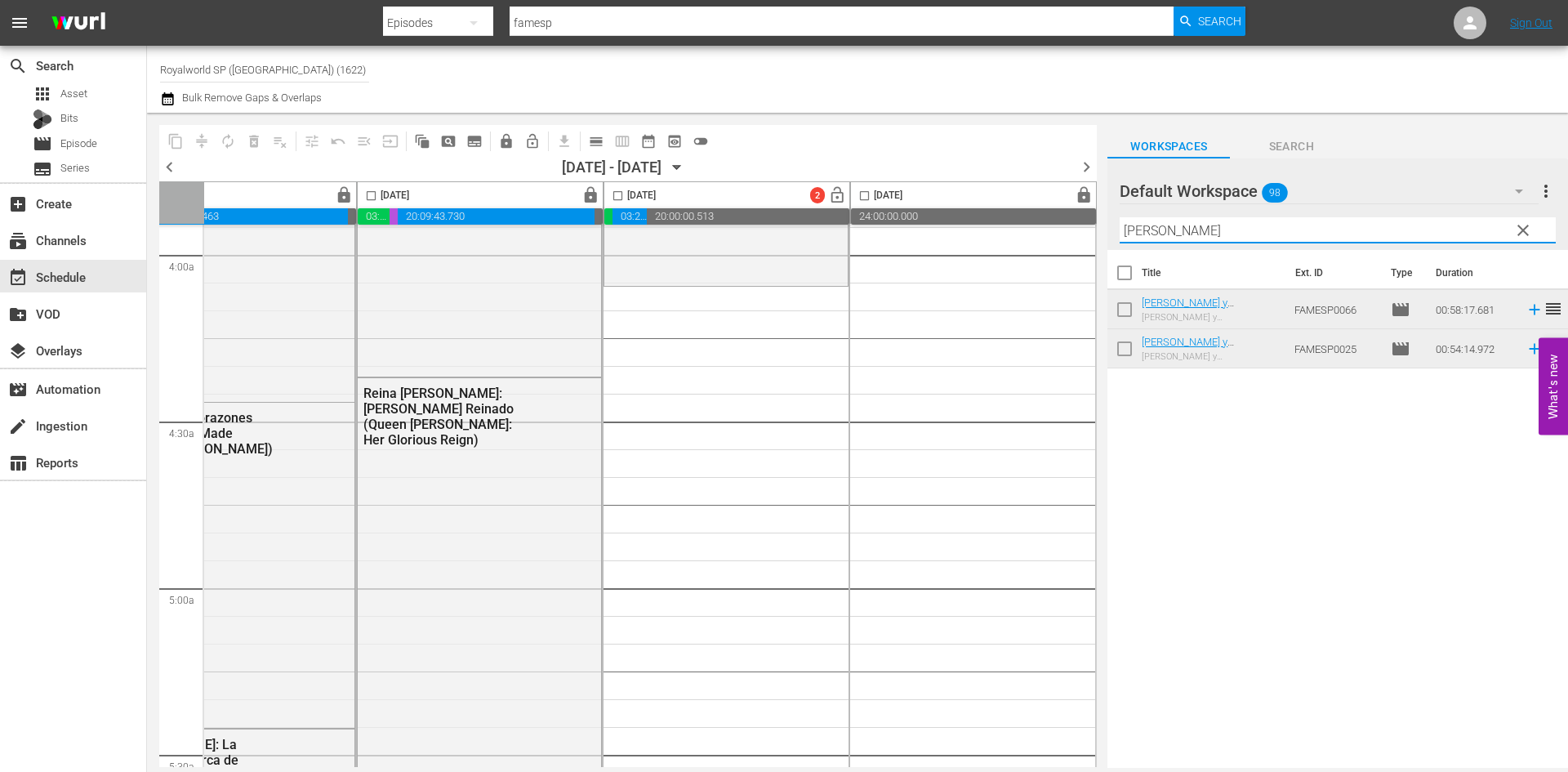
drag, startPoint x: 1236, startPoint y: 234, endPoint x: 982, endPoint y: 222, distance: 254.3
click at [982, 222] on div "content_copy compress autorenew_outlined delete_forever_outlined playlist_remov…" at bounding box center [857, 440] width 1420 height 655
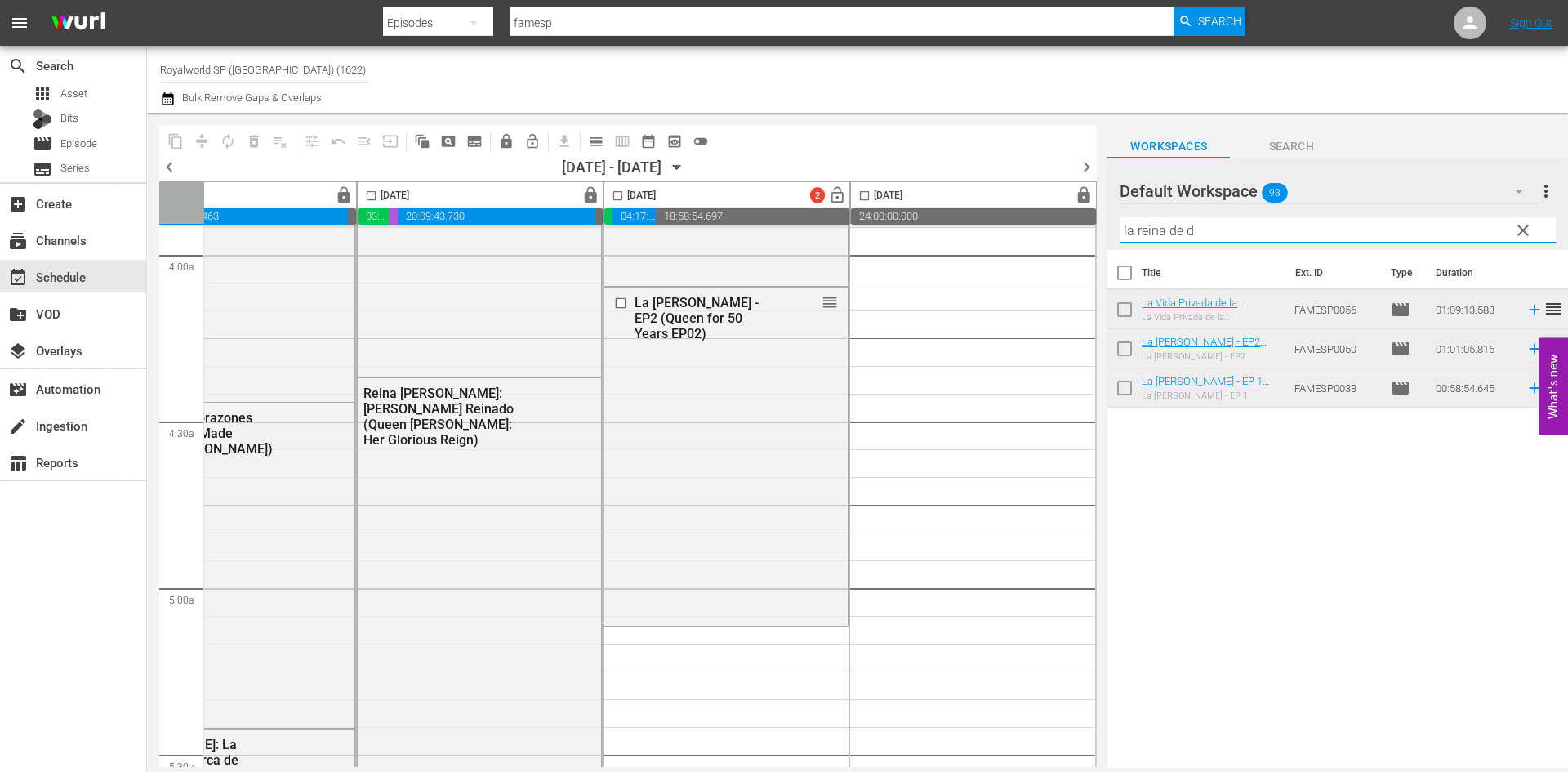
drag, startPoint x: 1250, startPoint y: 225, endPoint x: 1017, endPoint y: 227, distance: 233.0
click at [1017, 227] on div "content_copy compress autorenew_outlined delete_forever_outlined playlist_remov…" at bounding box center [857, 440] width 1420 height 655
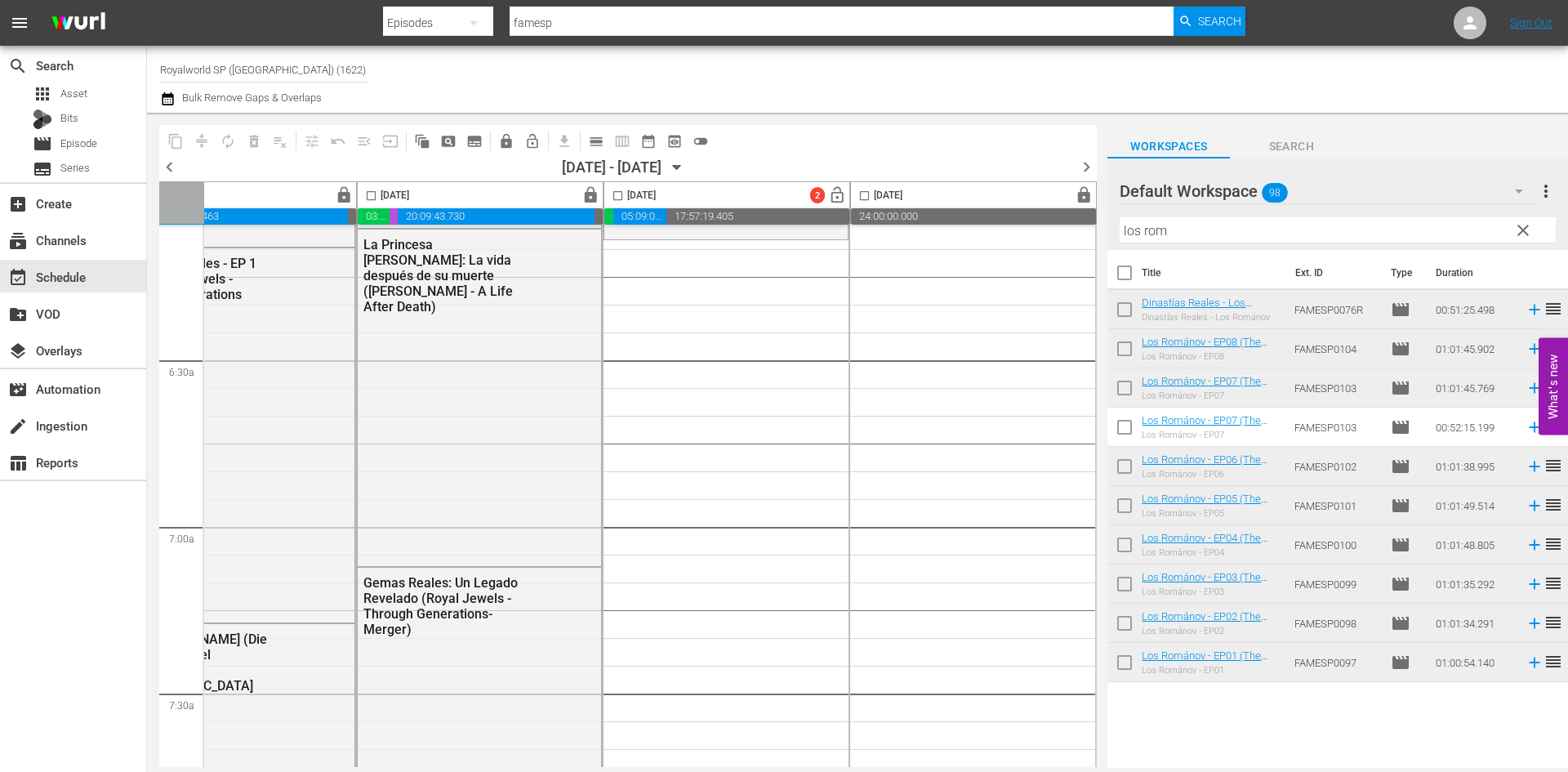
scroll to position [1960, 840]
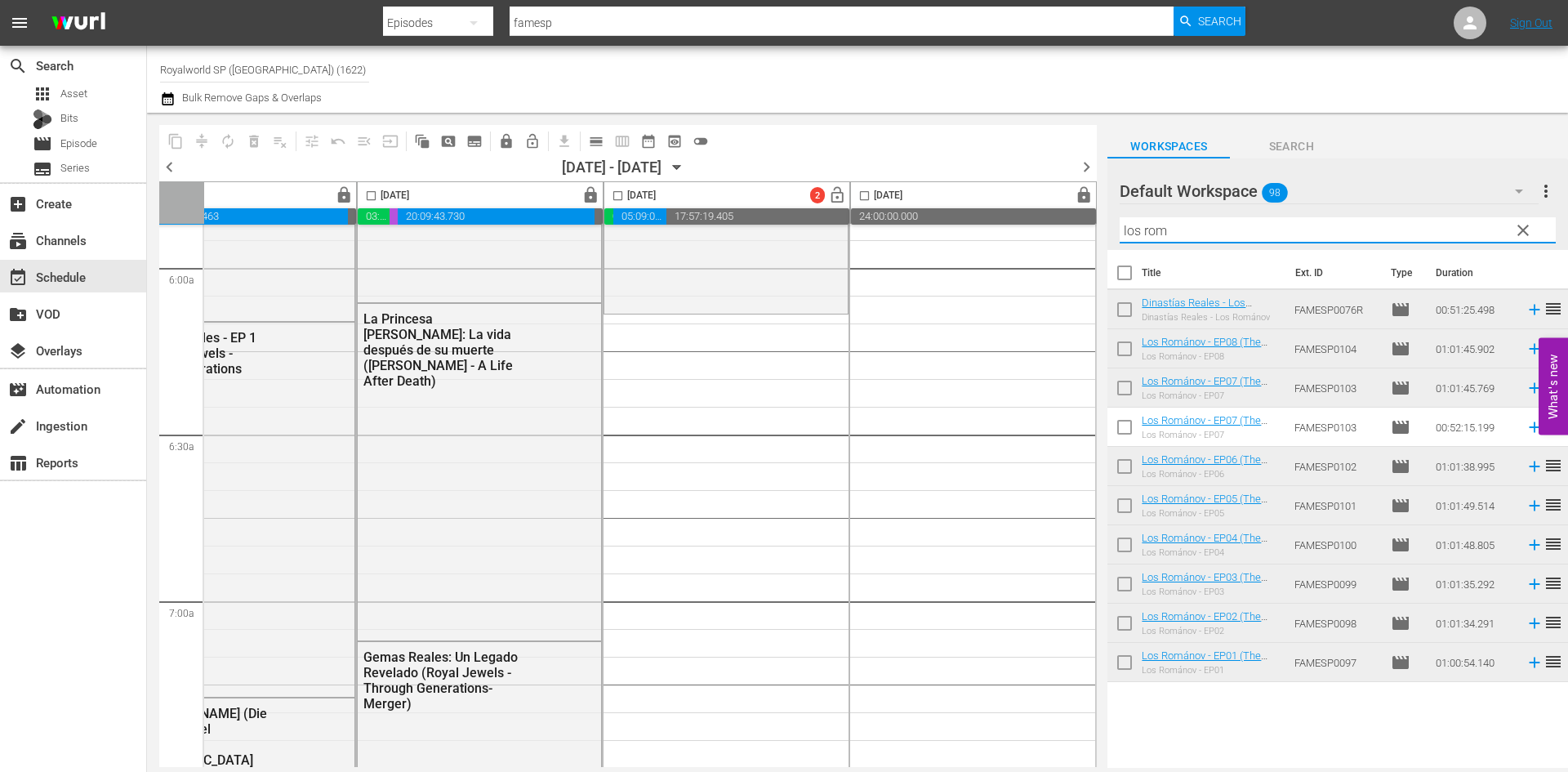
drag, startPoint x: 1223, startPoint y: 233, endPoint x: 1075, endPoint y: 231, distance: 148.0
click at [1075, 231] on div "content_copy compress autorenew_outlined delete_forever_outlined playlist_remov…" at bounding box center [857, 440] width 1420 height 655
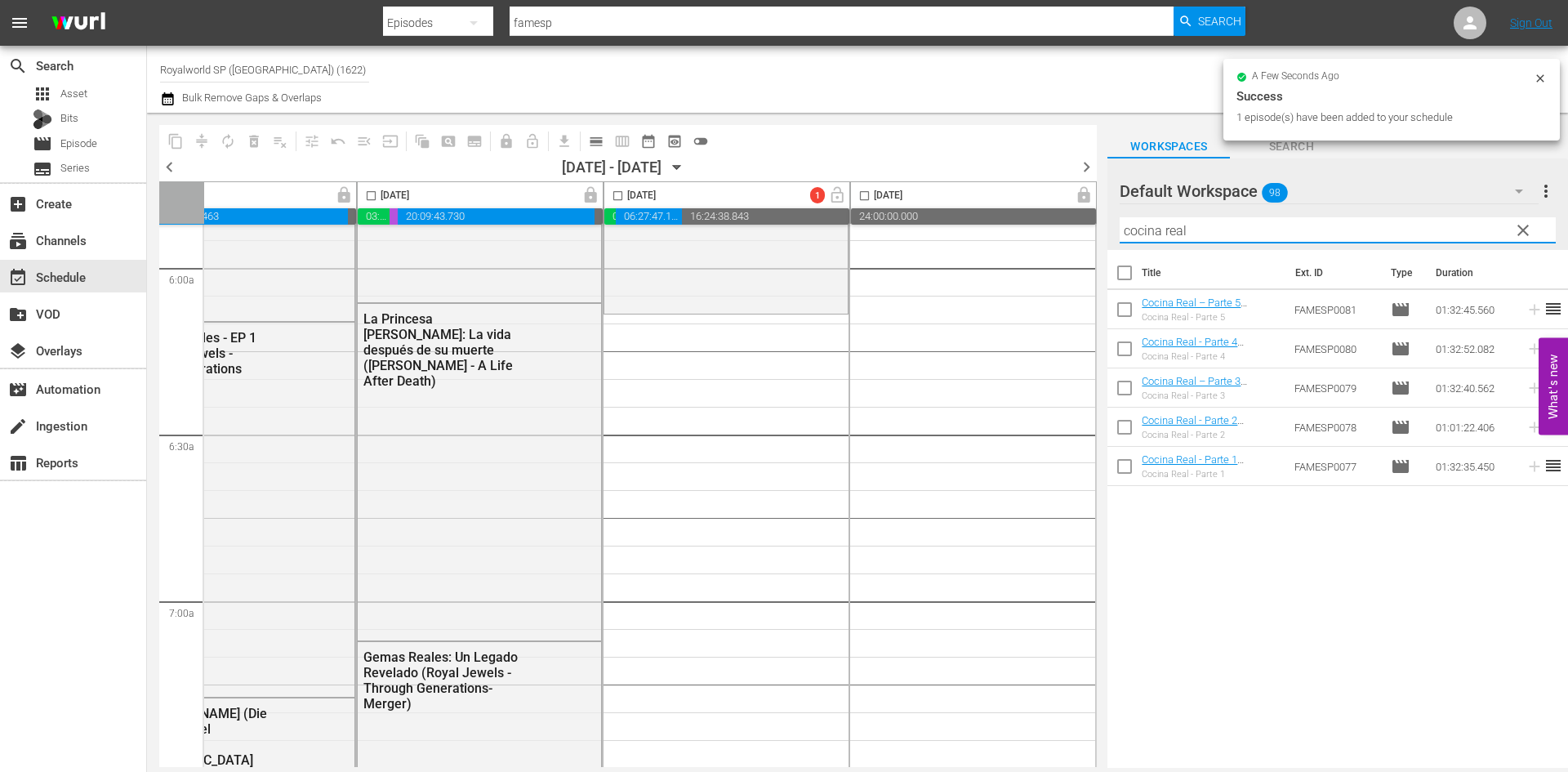
drag, startPoint x: 1023, startPoint y: 230, endPoint x: 1011, endPoint y: 230, distance: 12.0
click at [1011, 230] on div "content_copy compress autorenew_outlined delete_forever_outlined playlist_remov…" at bounding box center [857, 440] width 1420 height 655
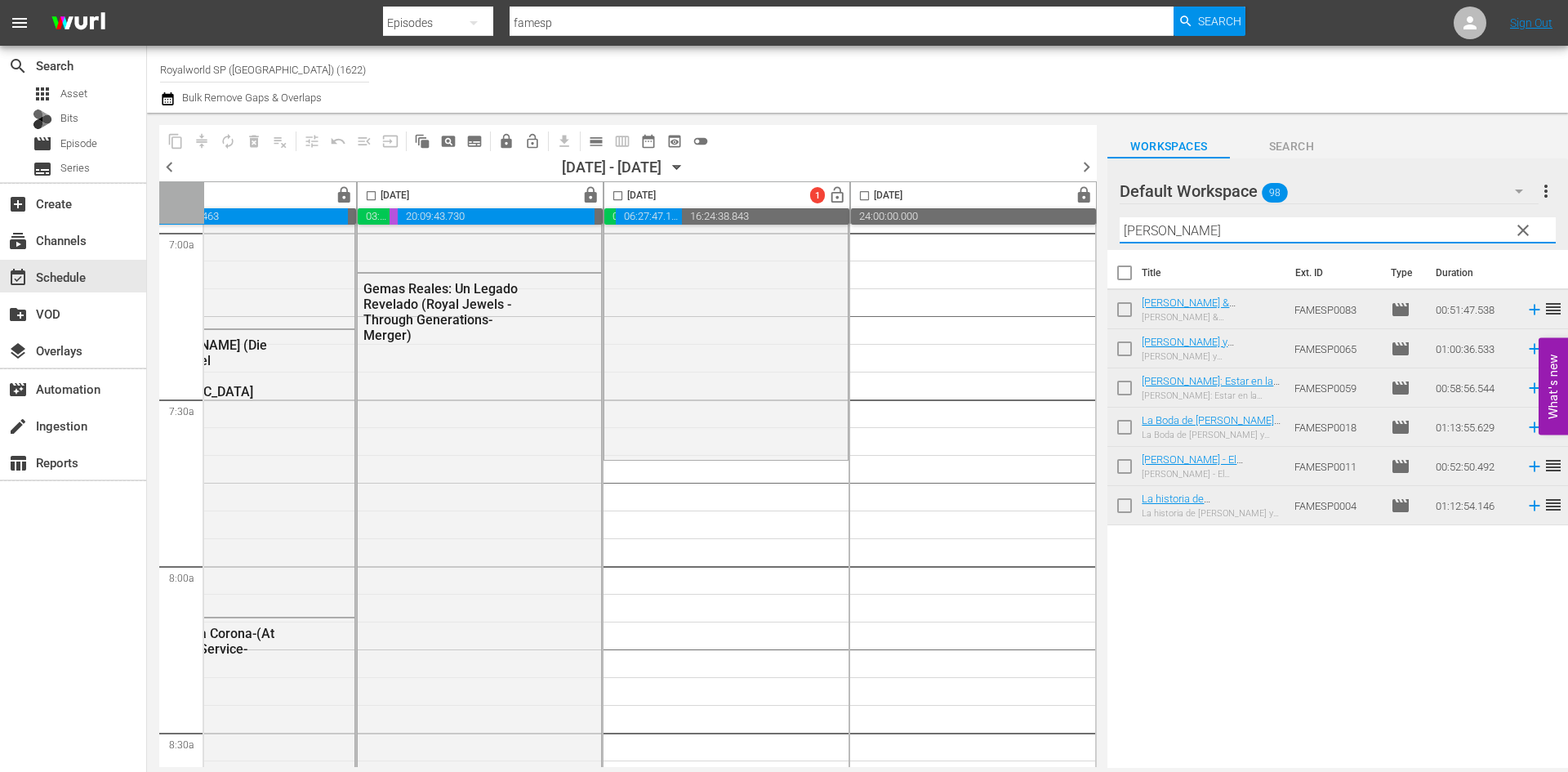
scroll to position [2368, 840]
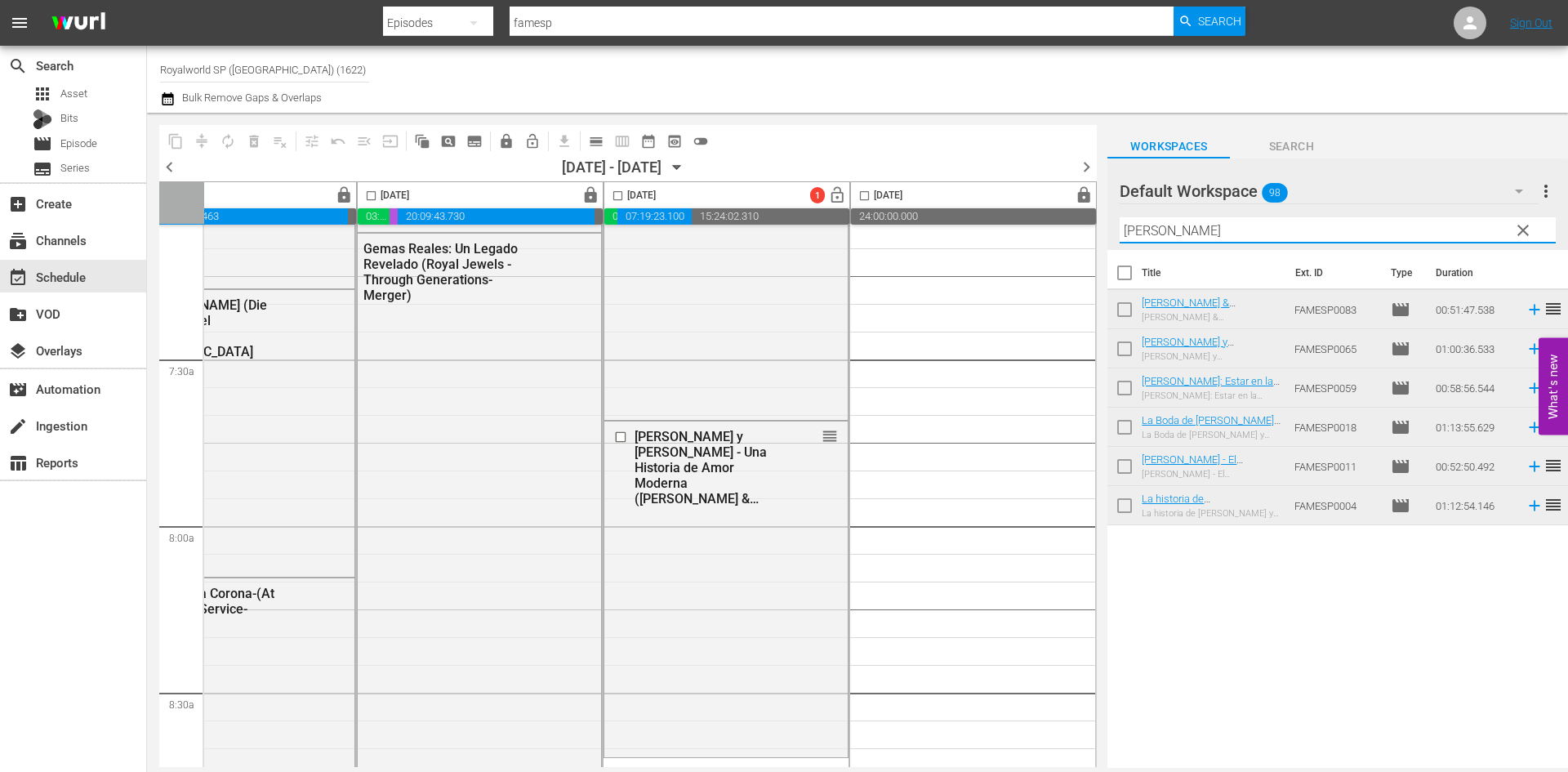
drag, startPoint x: 1219, startPoint y: 231, endPoint x: 1011, endPoint y: 223, distance: 208.2
click at [1011, 223] on div "content_copy compress autorenew_outlined delete_forever_outlined playlist_remov…" at bounding box center [857, 440] width 1420 height 655
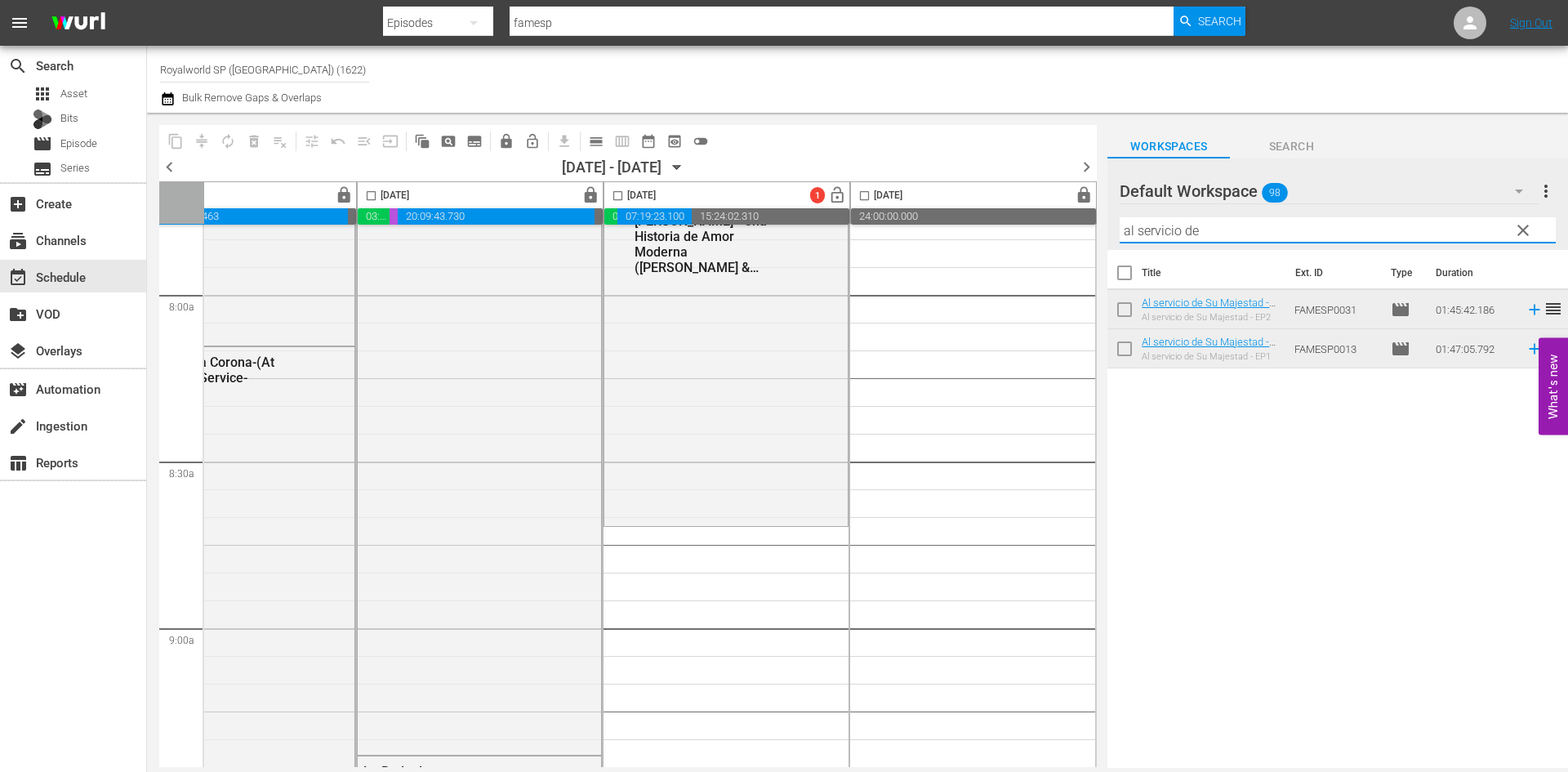
scroll to position [2694, 840]
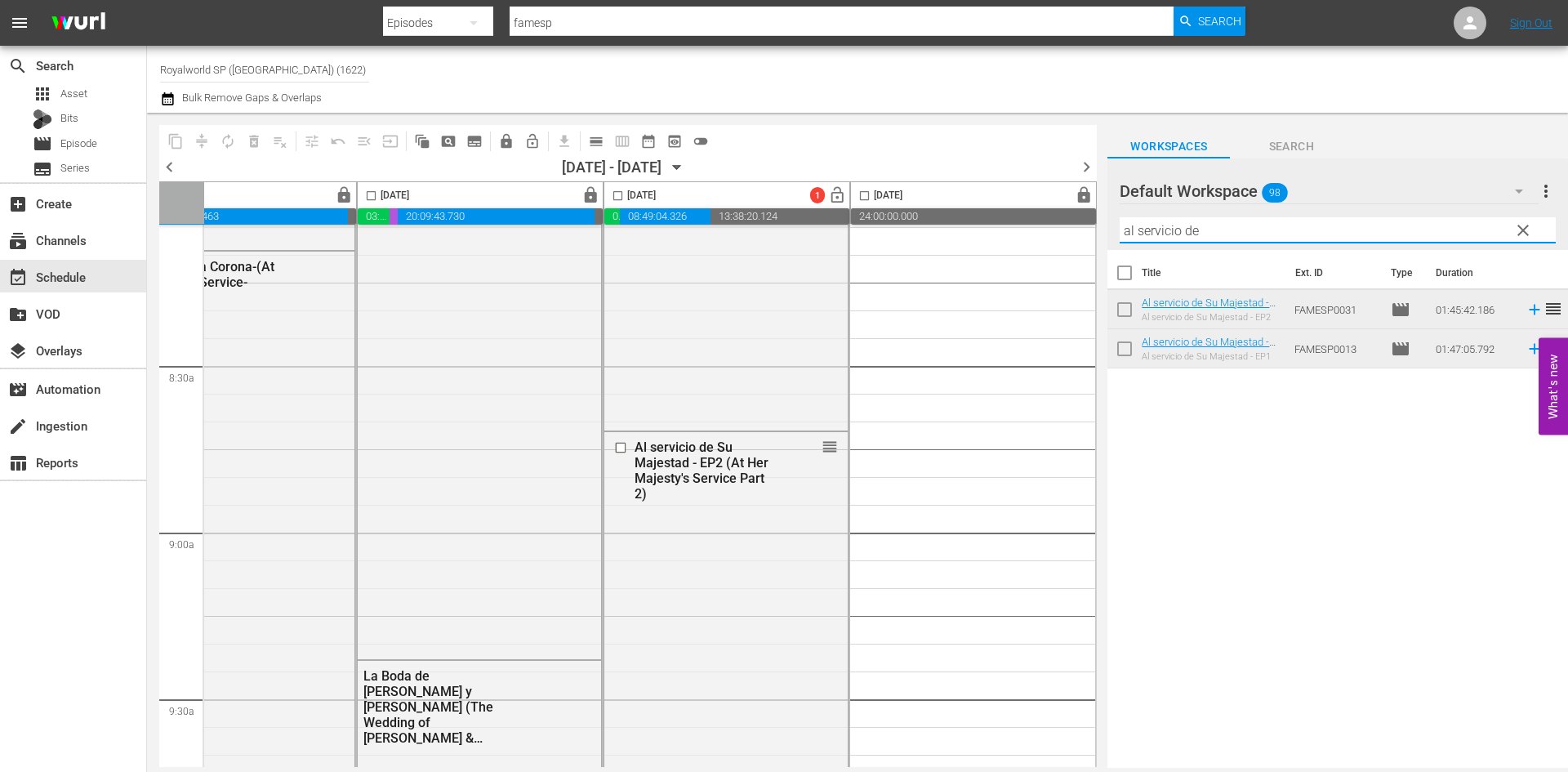
drag, startPoint x: 1224, startPoint y: 235, endPoint x: 1056, endPoint y: 225, distance: 168.3
click at [1056, 225] on div "content_copy compress autorenew_outlined delete_forever_outlined playlist_remov…" at bounding box center [857, 440] width 1420 height 655
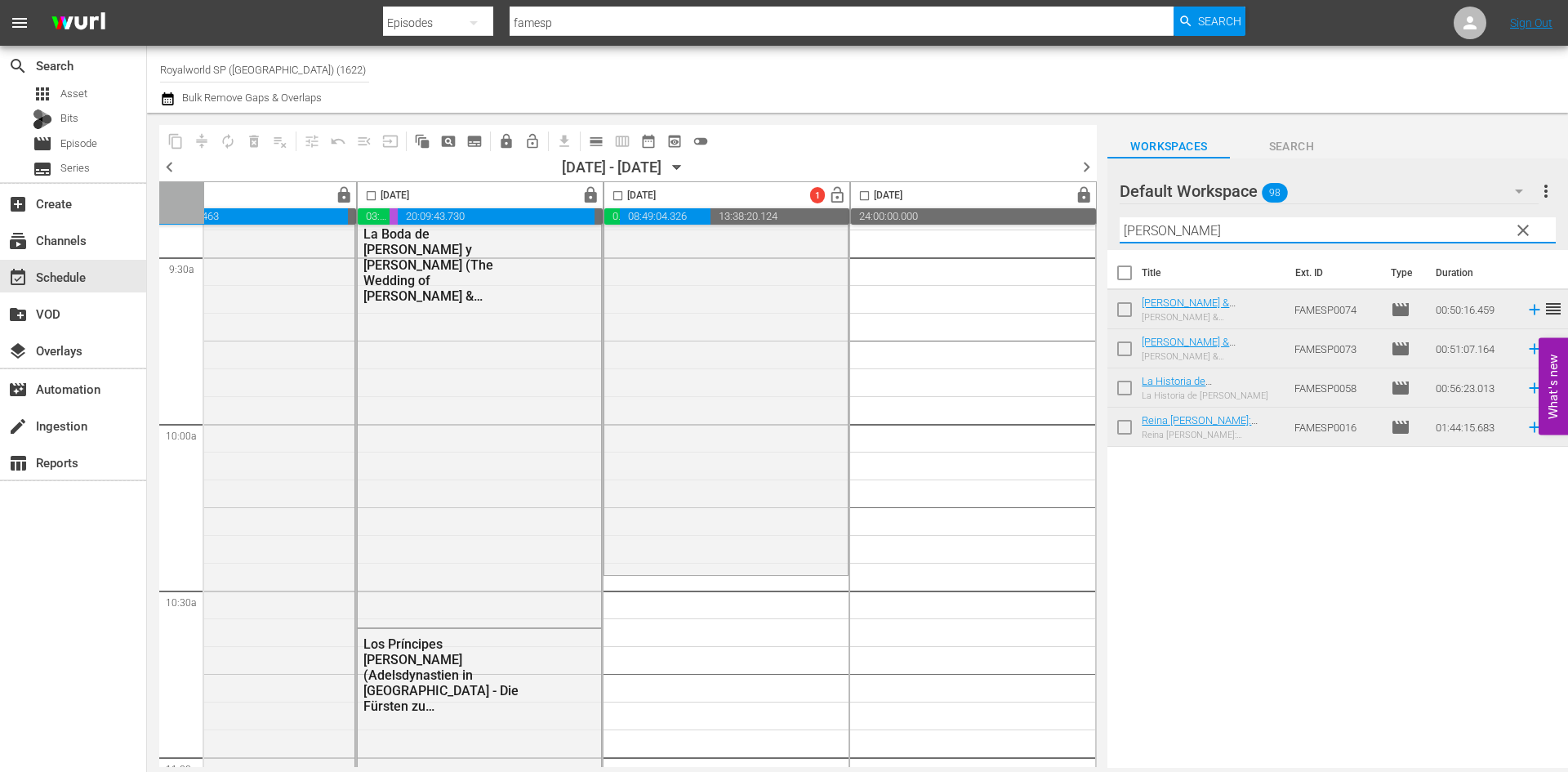
scroll to position [3267, 840]
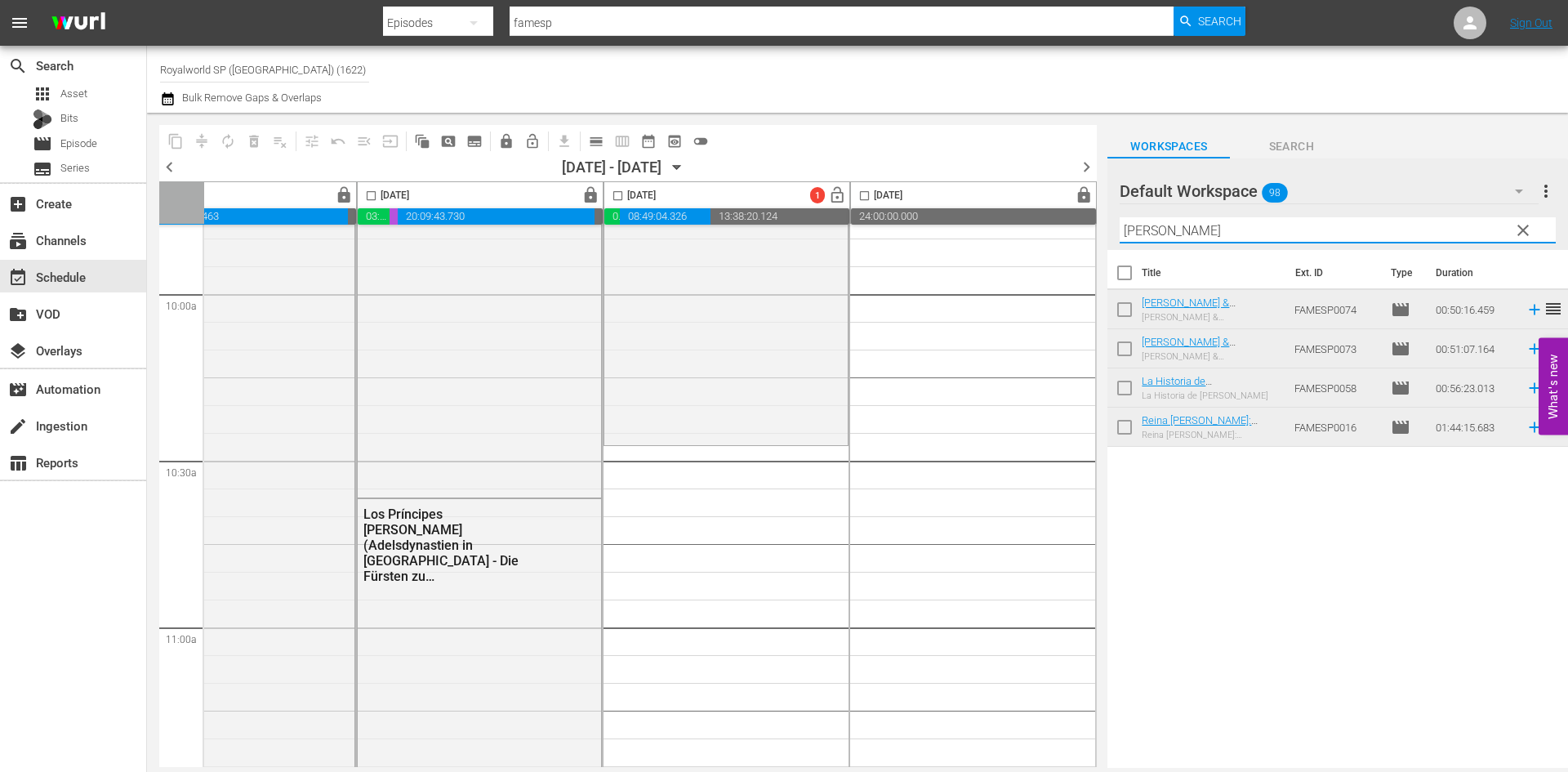
type input "isabel"
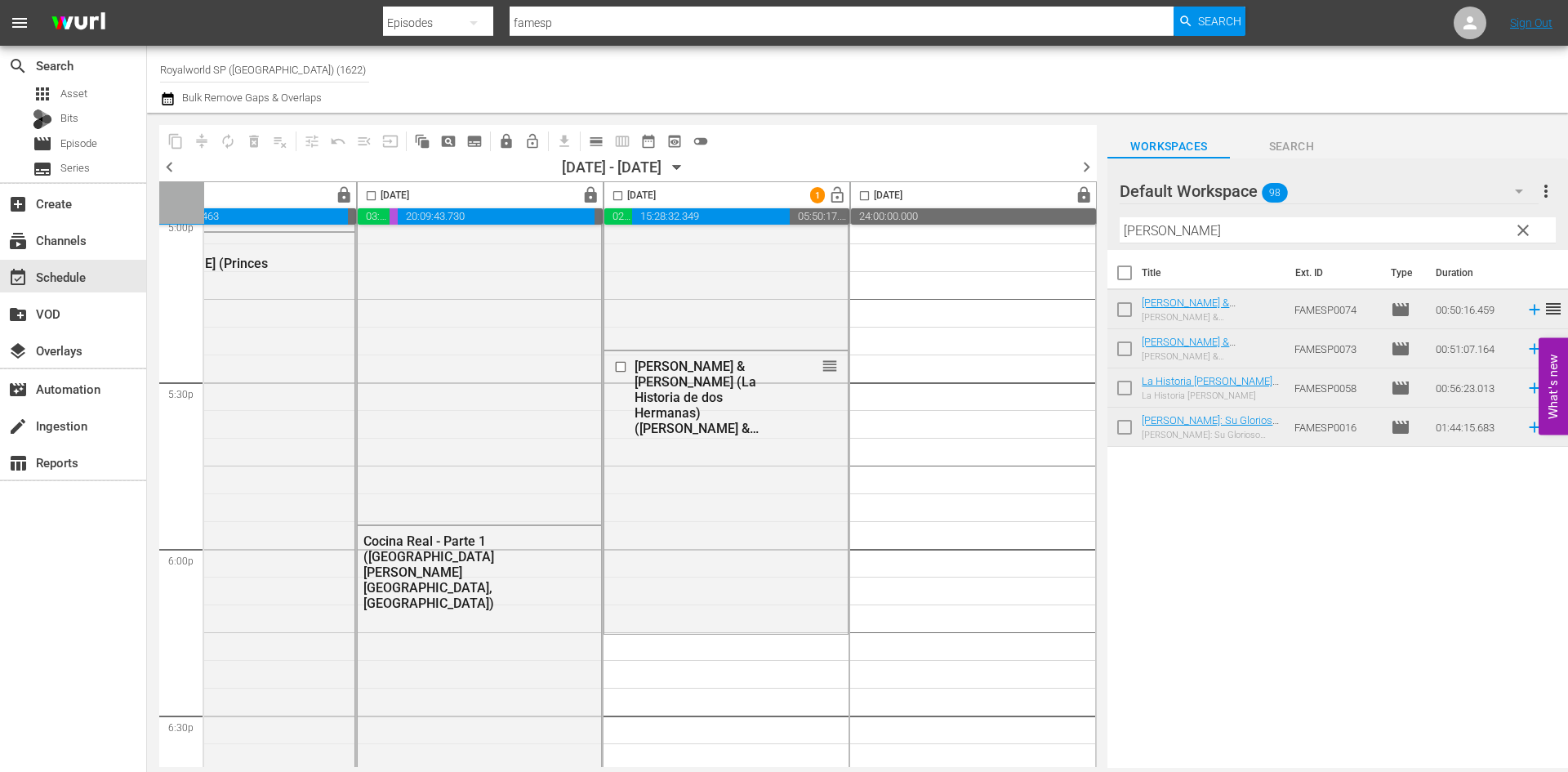
scroll to position [5716, 840]
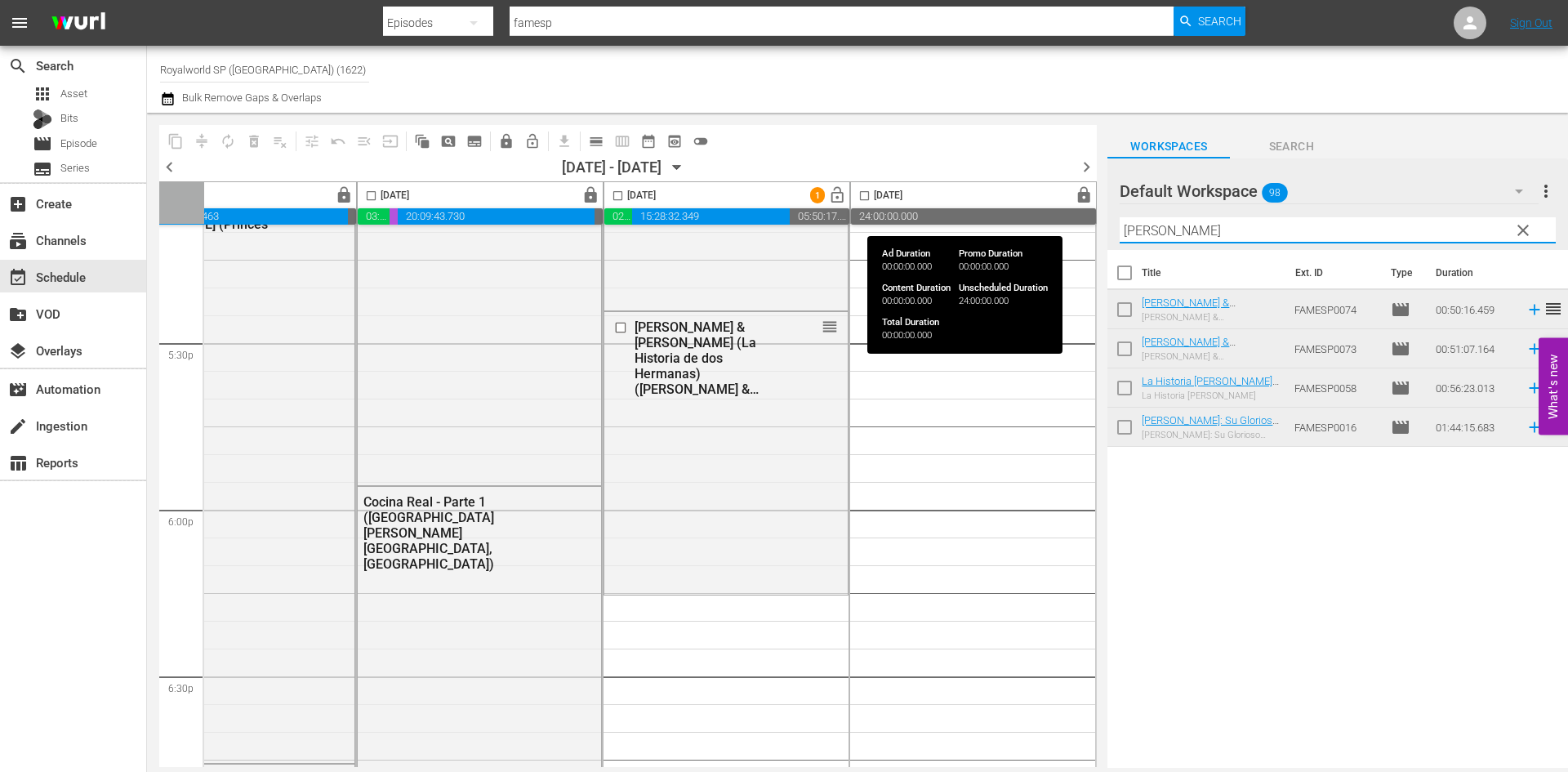
drag, startPoint x: 1212, startPoint y: 230, endPoint x: 1017, endPoint y: 226, distance: 195.0
click at [1017, 224] on div "content_copy compress autorenew_outlined delete_forever_outlined playlist_remov…" at bounding box center [857, 440] width 1420 height 655
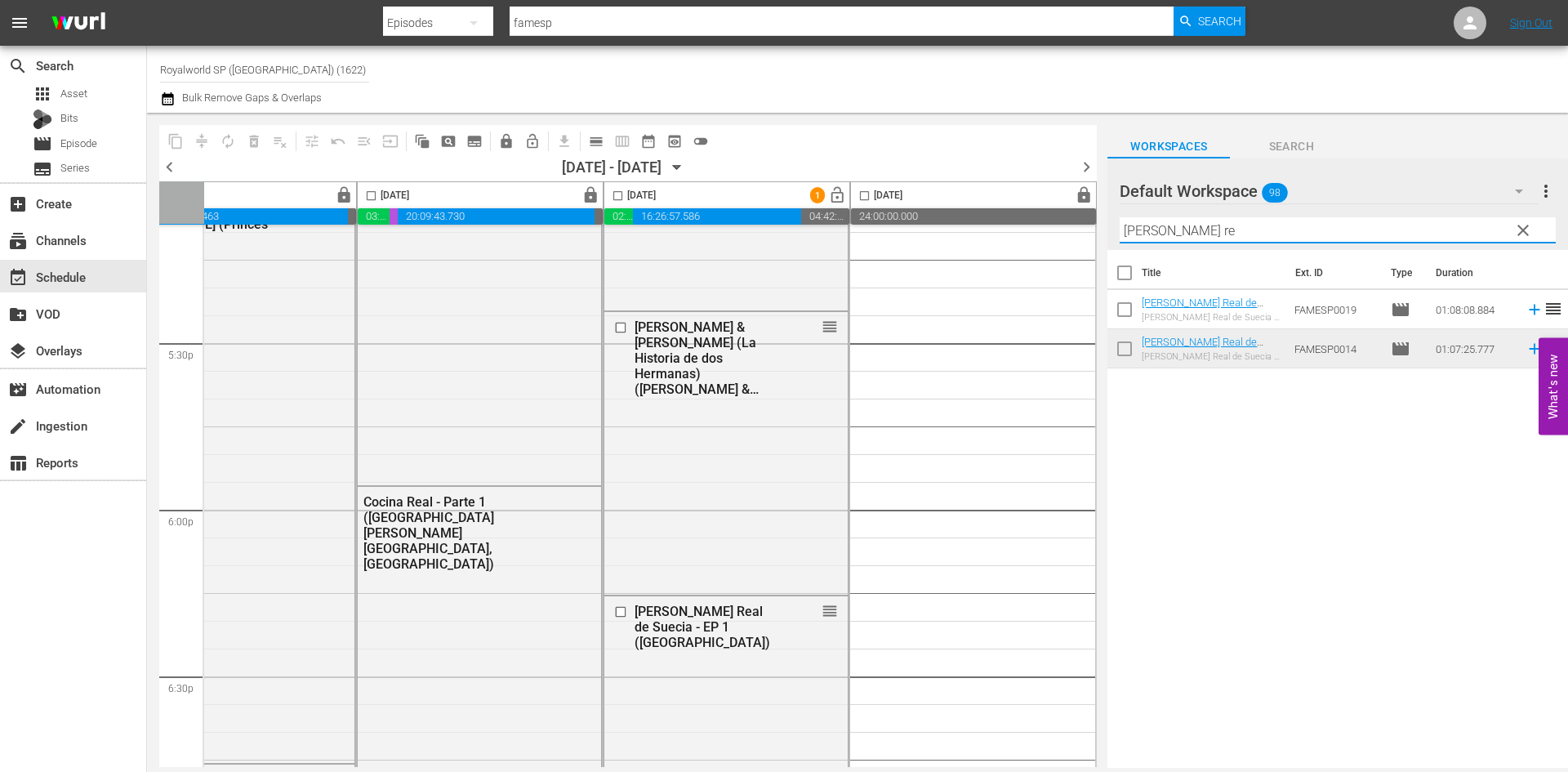
click at [958, 215] on div "content_copy compress autorenew_outlined delete_forever_outlined playlist_remov…" at bounding box center [857, 440] width 1420 height 655
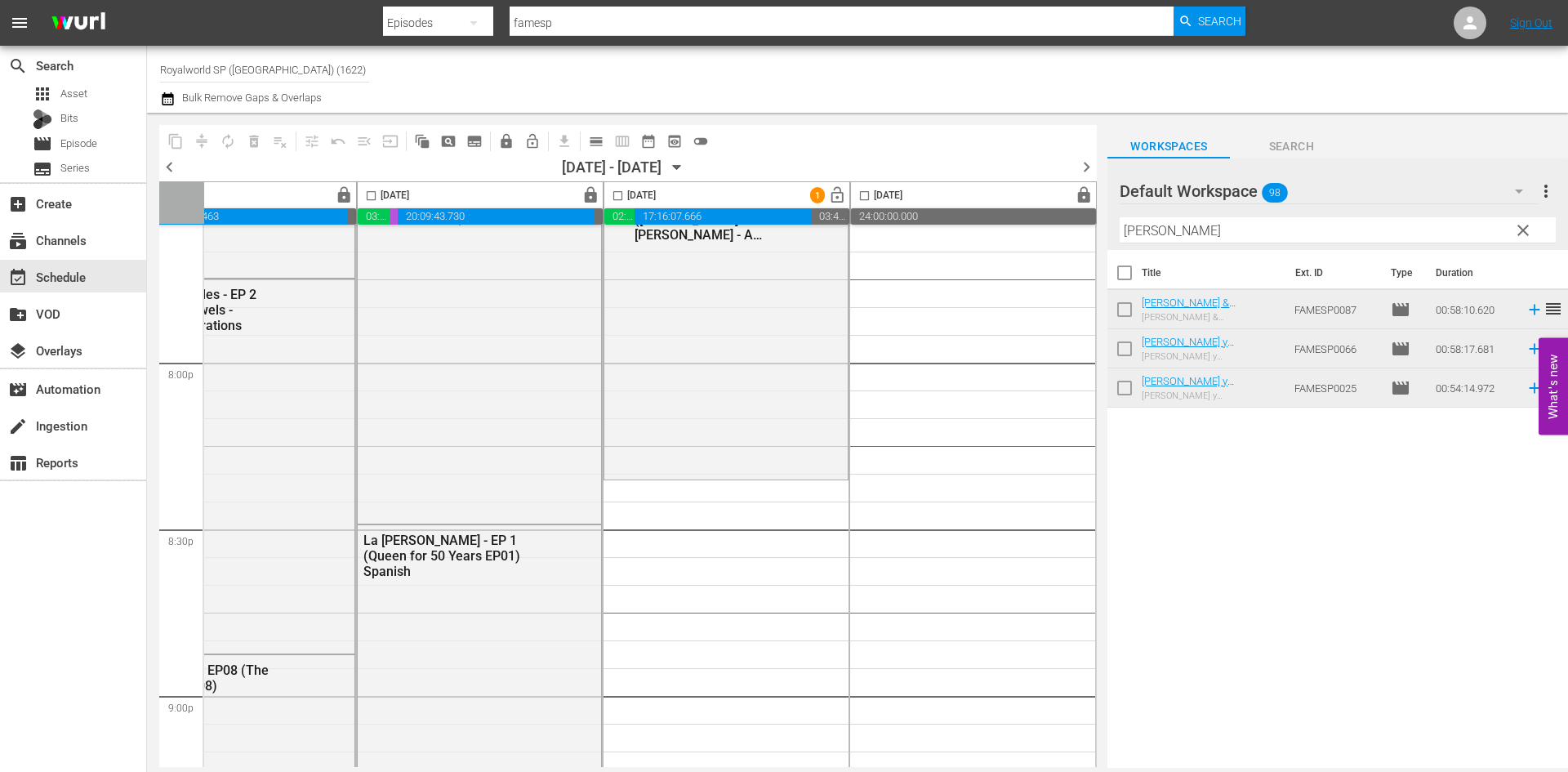
scroll to position [6450, 840]
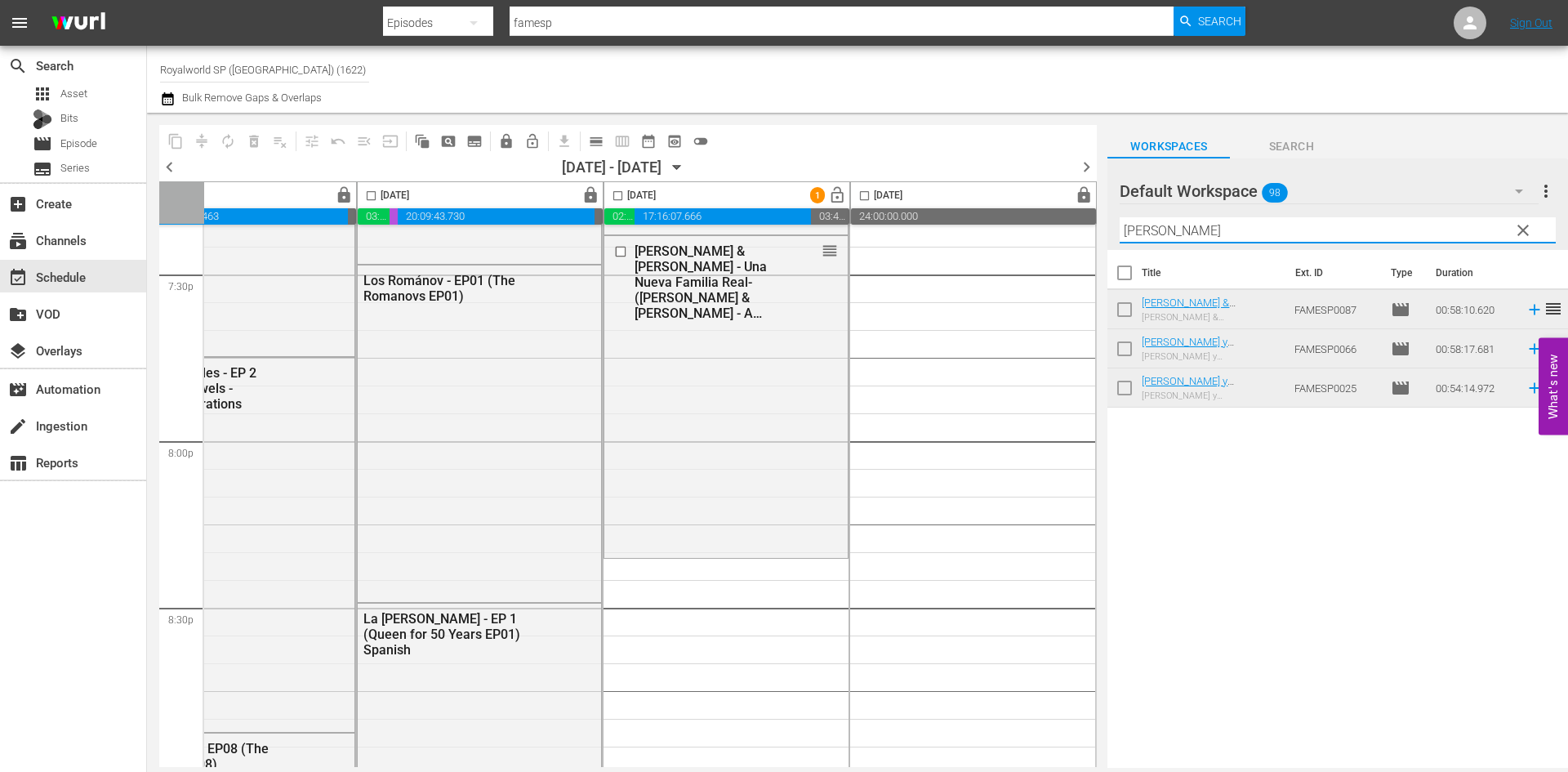
drag, startPoint x: 1212, startPoint y: 231, endPoint x: 994, endPoint y: 220, distance: 218.3
click at [994, 220] on div "content_copy compress autorenew_outlined delete_forever_outlined playlist_remov…" at bounding box center [857, 440] width 1420 height 655
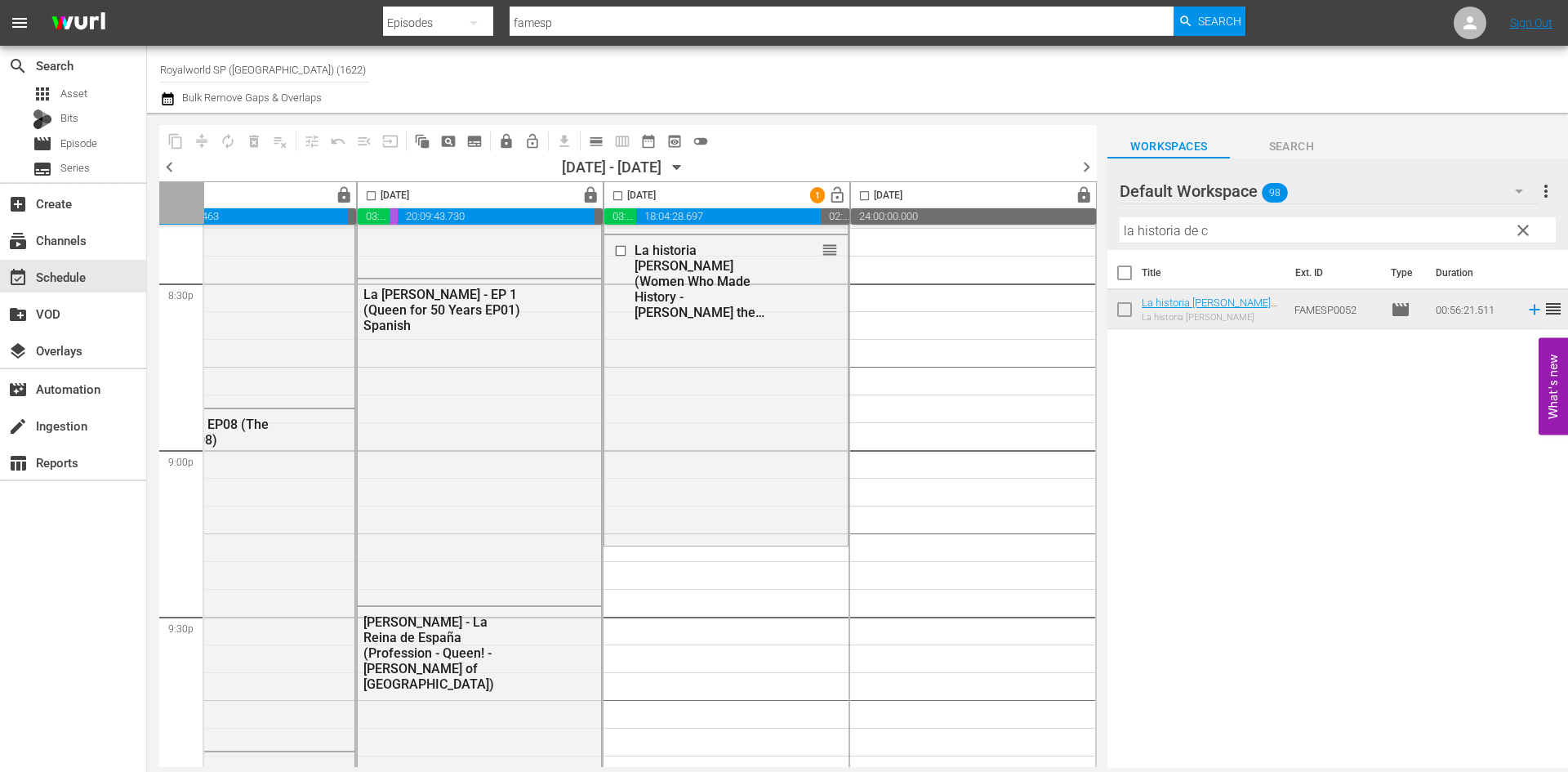
scroll to position [6777, 840]
drag, startPoint x: 1292, startPoint y: 229, endPoint x: 1018, endPoint y: 231, distance: 274.0
click at [1018, 227] on div "content_copy compress autorenew_outlined delete_forever_outlined playlist_remov…" at bounding box center [857, 440] width 1420 height 655
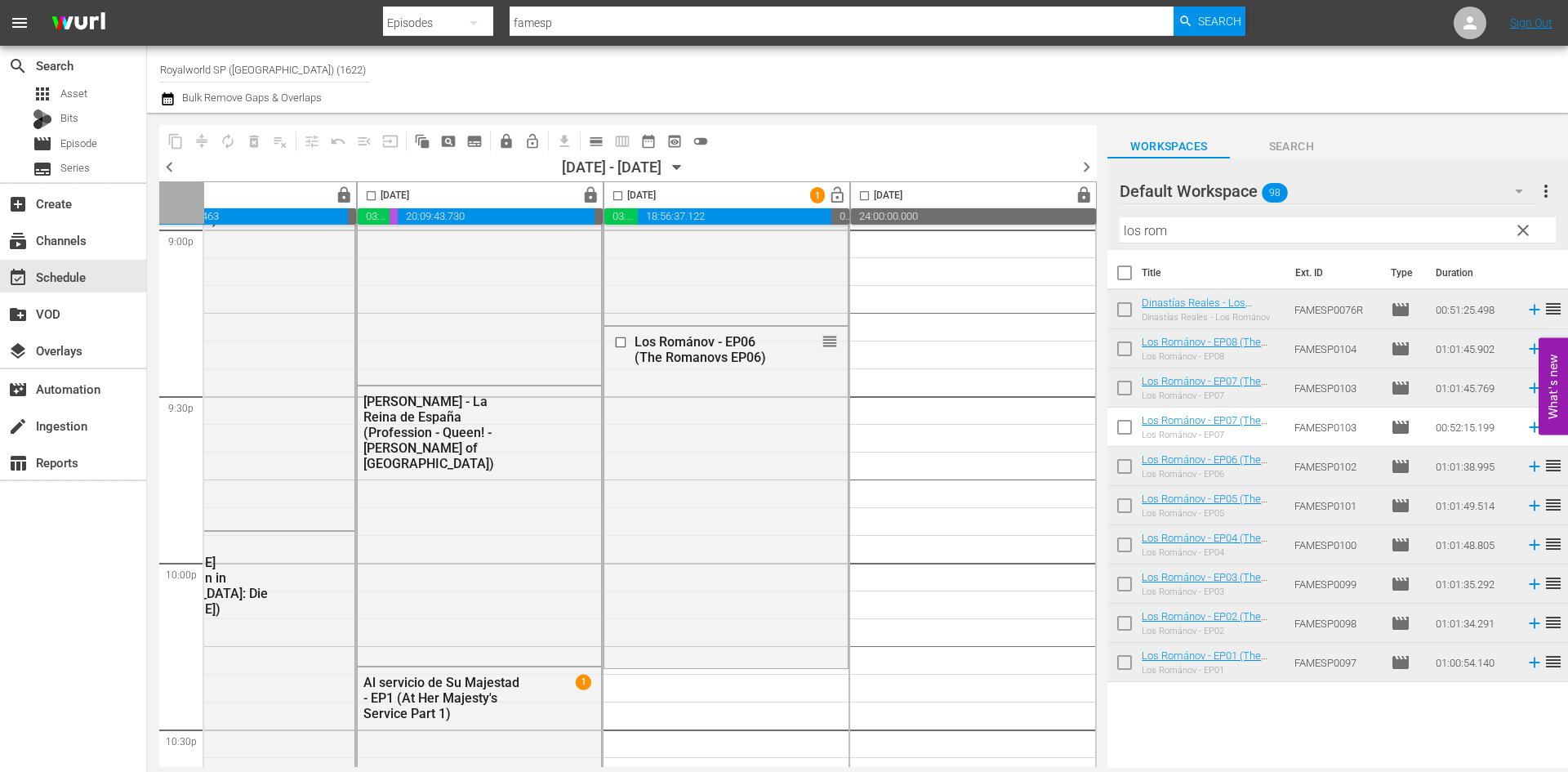
scroll to position [7103, 840]
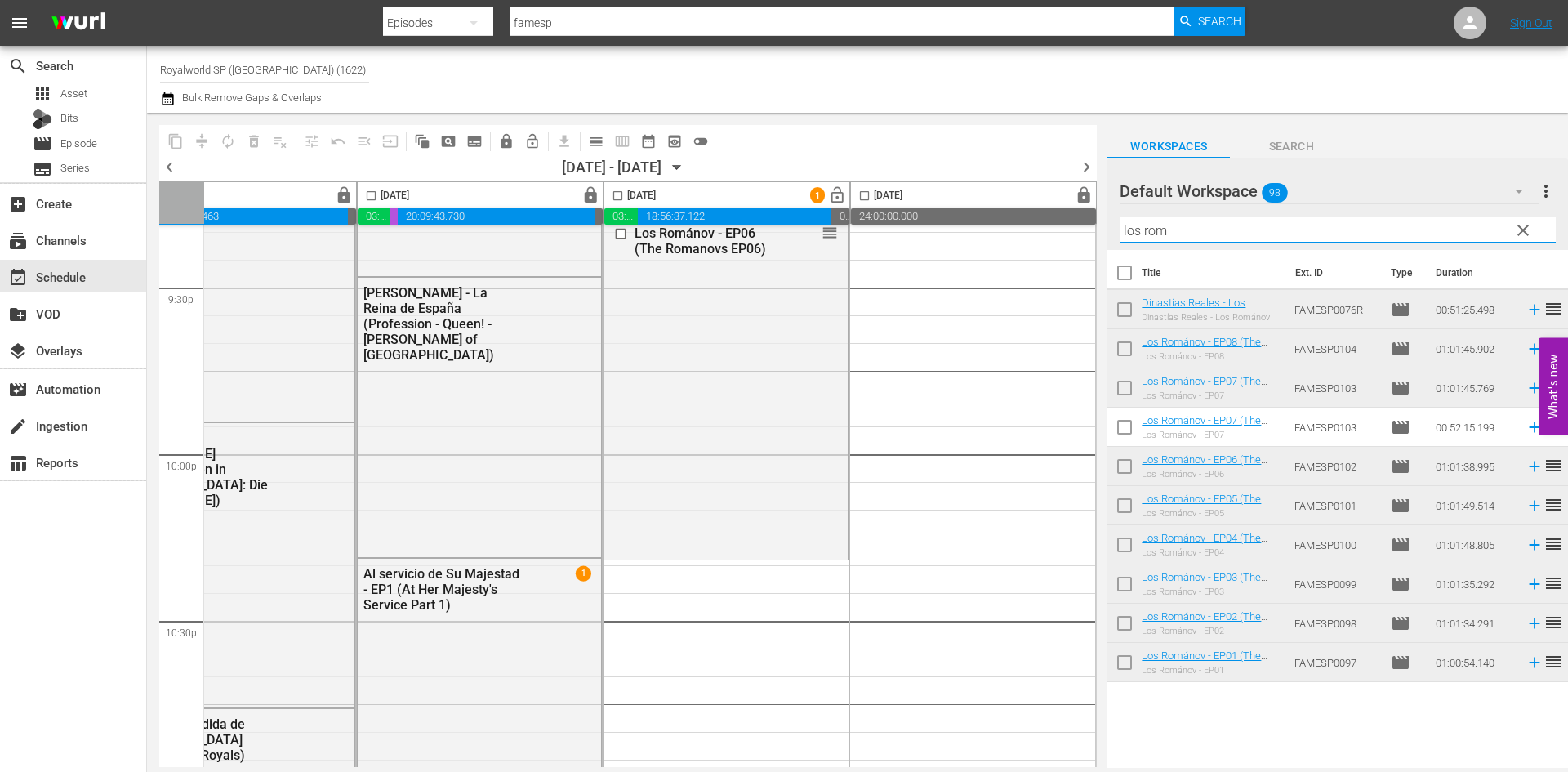
drag, startPoint x: 1185, startPoint y: 236, endPoint x: 982, endPoint y: 240, distance: 203.0
click at [983, 238] on div "content_copy compress autorenew_outlined delete_forever_outlined playlist_remov…" at bounding box center [857, 440] width 1420 height 655
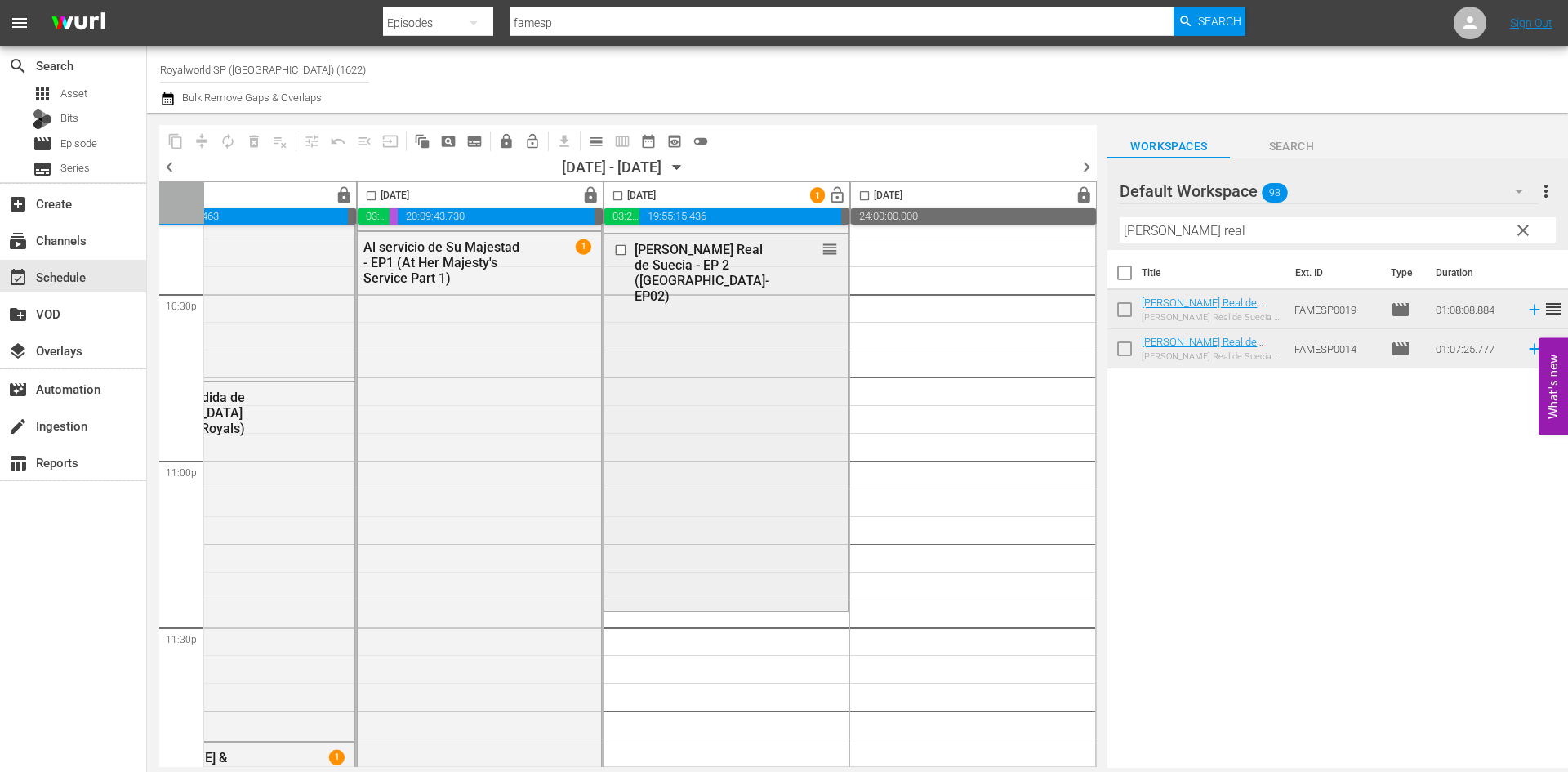
scroll to position [7463, 840]
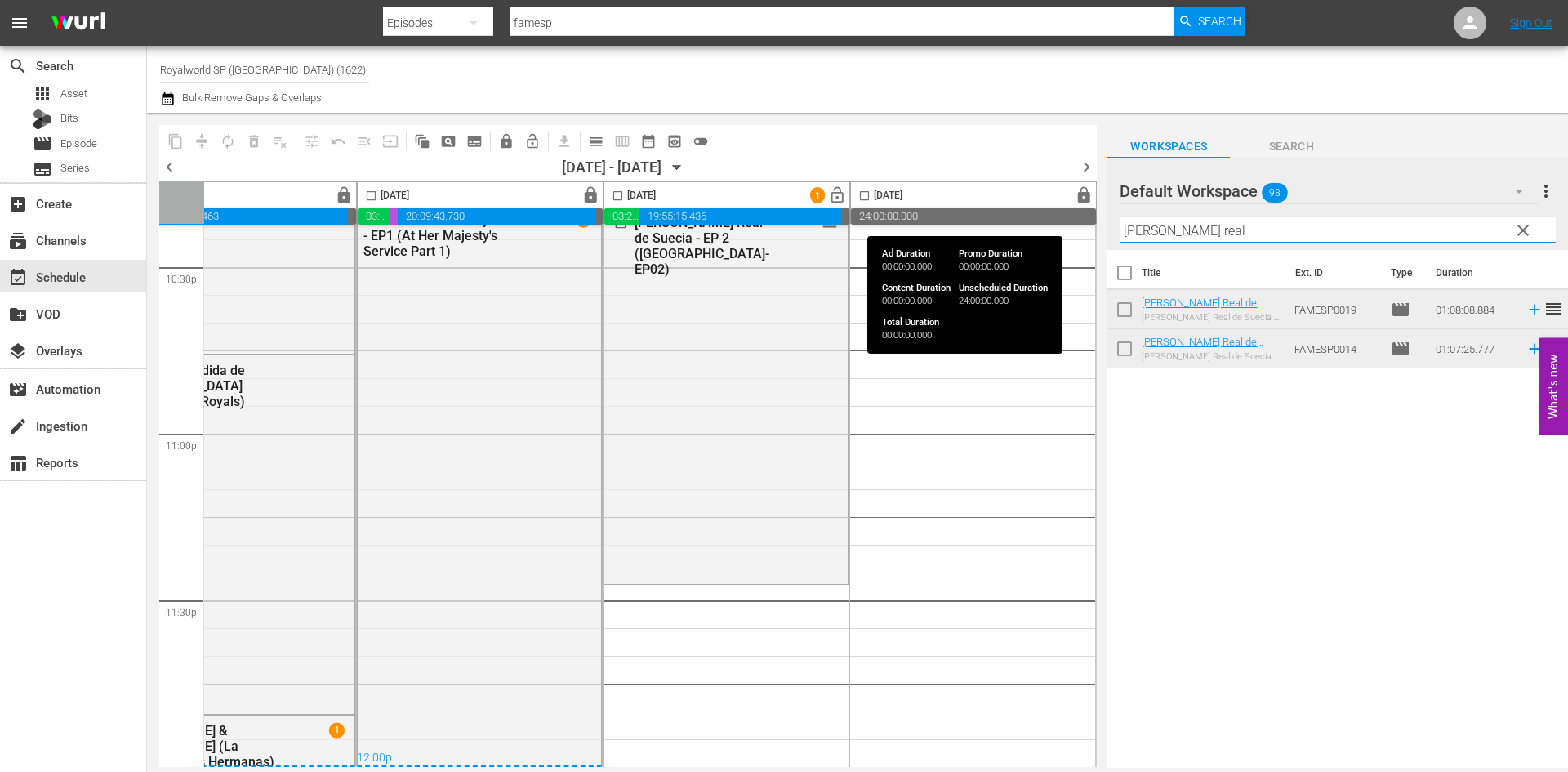
drag, startPoint x: 1240, startPoint y: 232, endPoint x: 970, endPoint y: 205, distance: 271.3
click at [972, 206] on div "content_copy compress autorenew_outlined delete_forever_outlined playlist_remov…" at bounding box center [857, 440] width 1420 height 655
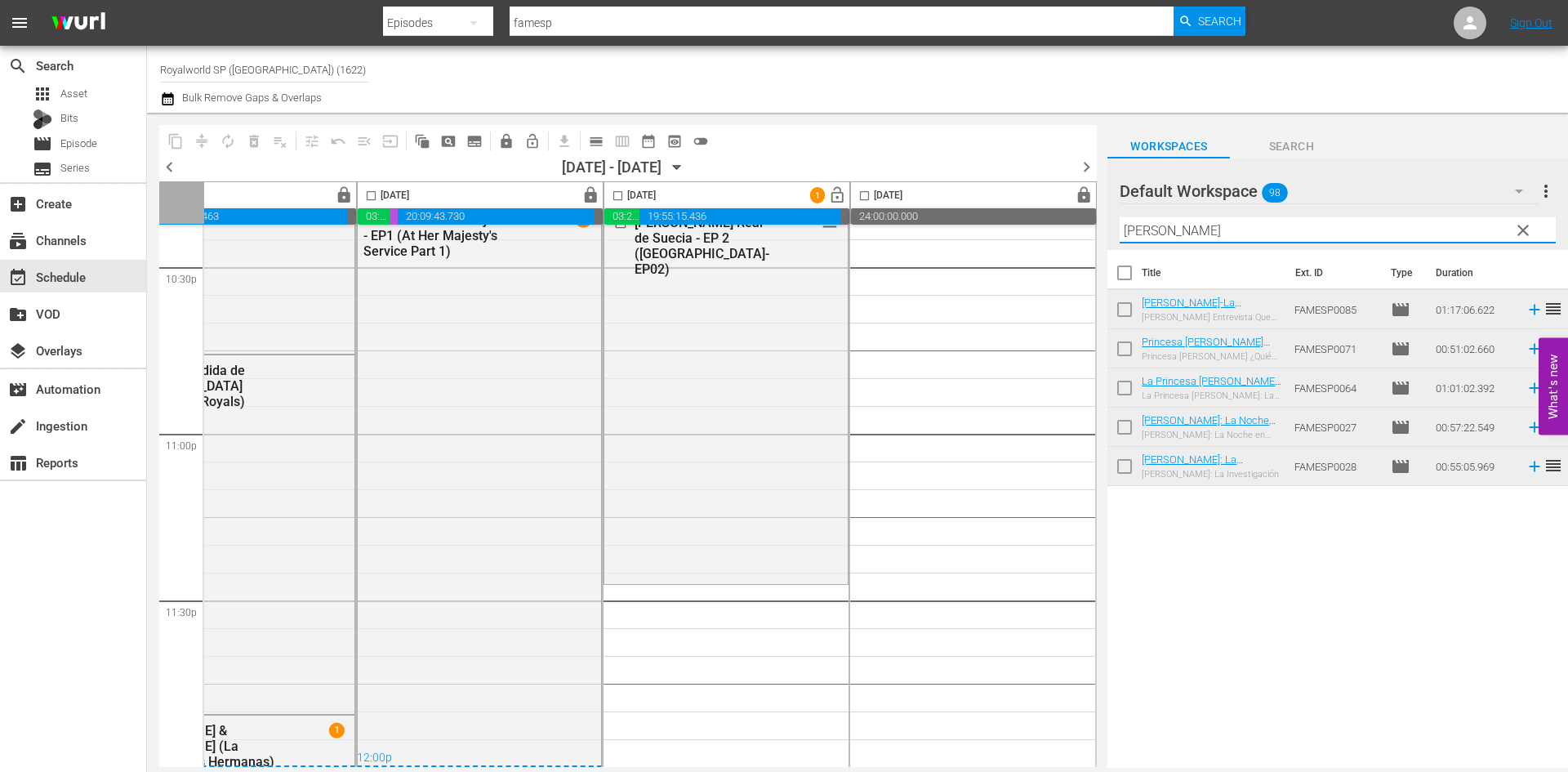
type input "[PERSON_NAME]"
click at [1222, 599] on div "Title Ext. ID Type Duration [PERSON_NAME] Entrevista Que Sacudio Al Mundo-[PERS…" at bounding box center [1336, 510] width 460 height 520
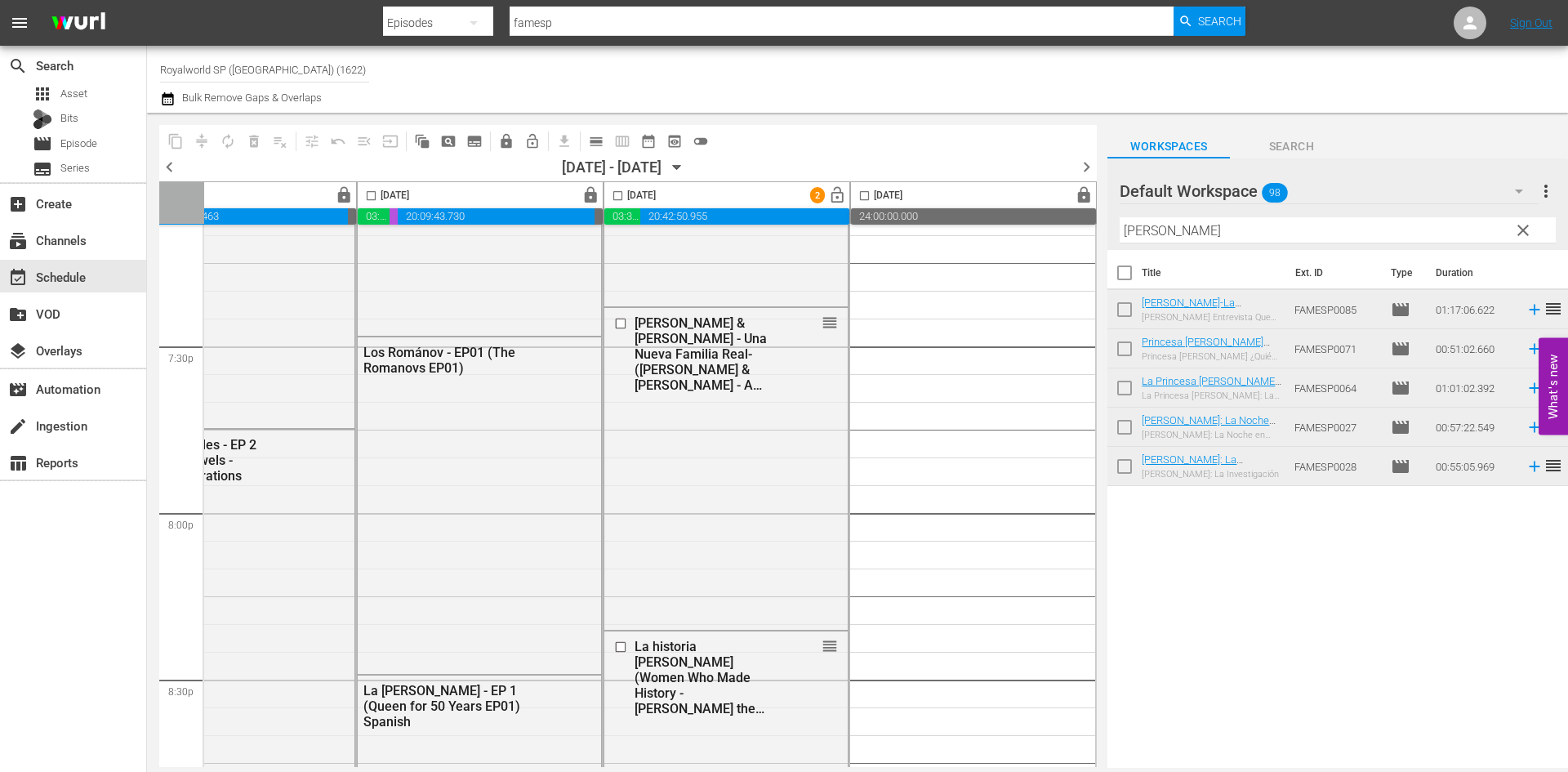
scroll to position [6239, 840]
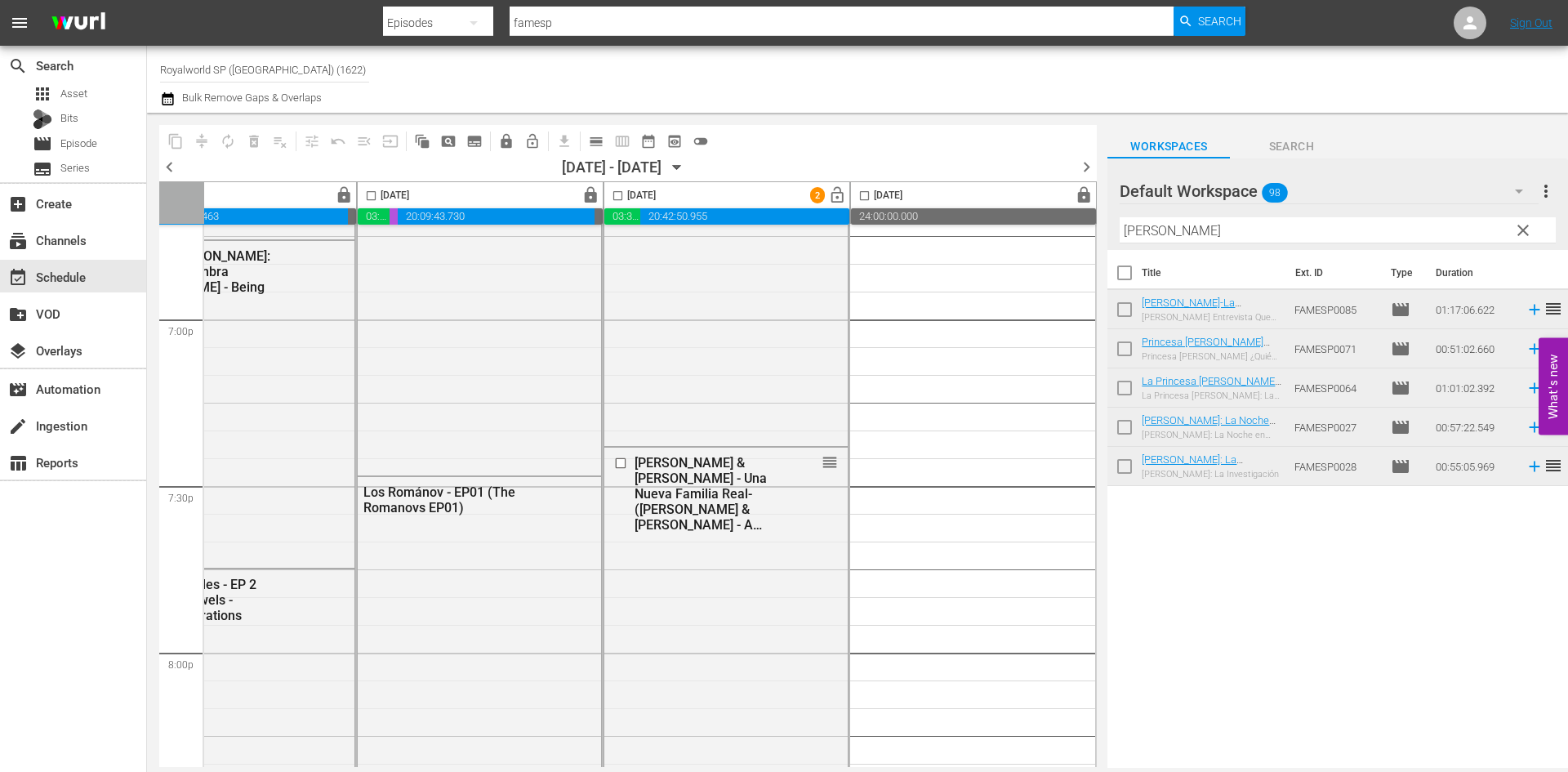
click at [614, 195] on input "checkbox" at bounding box center [617, 198] width 18 height 18
click at [204, 147] on span "compress" at bounding box center [202, 141] width 16 height 16
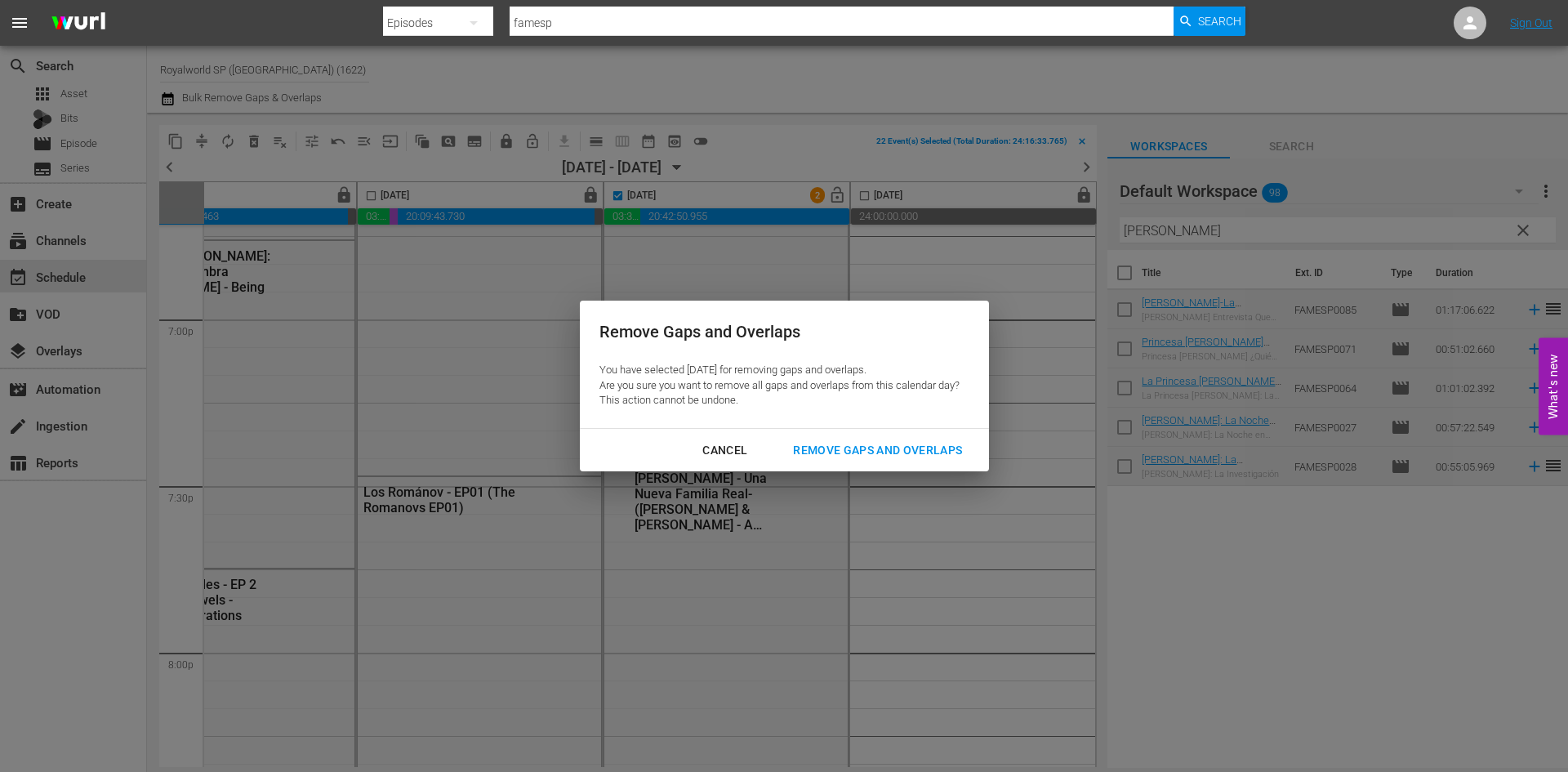
click at [873, 461] on button "Remove Gaps and Overlaps" at bounding box center [877, 450] width 208 height 30
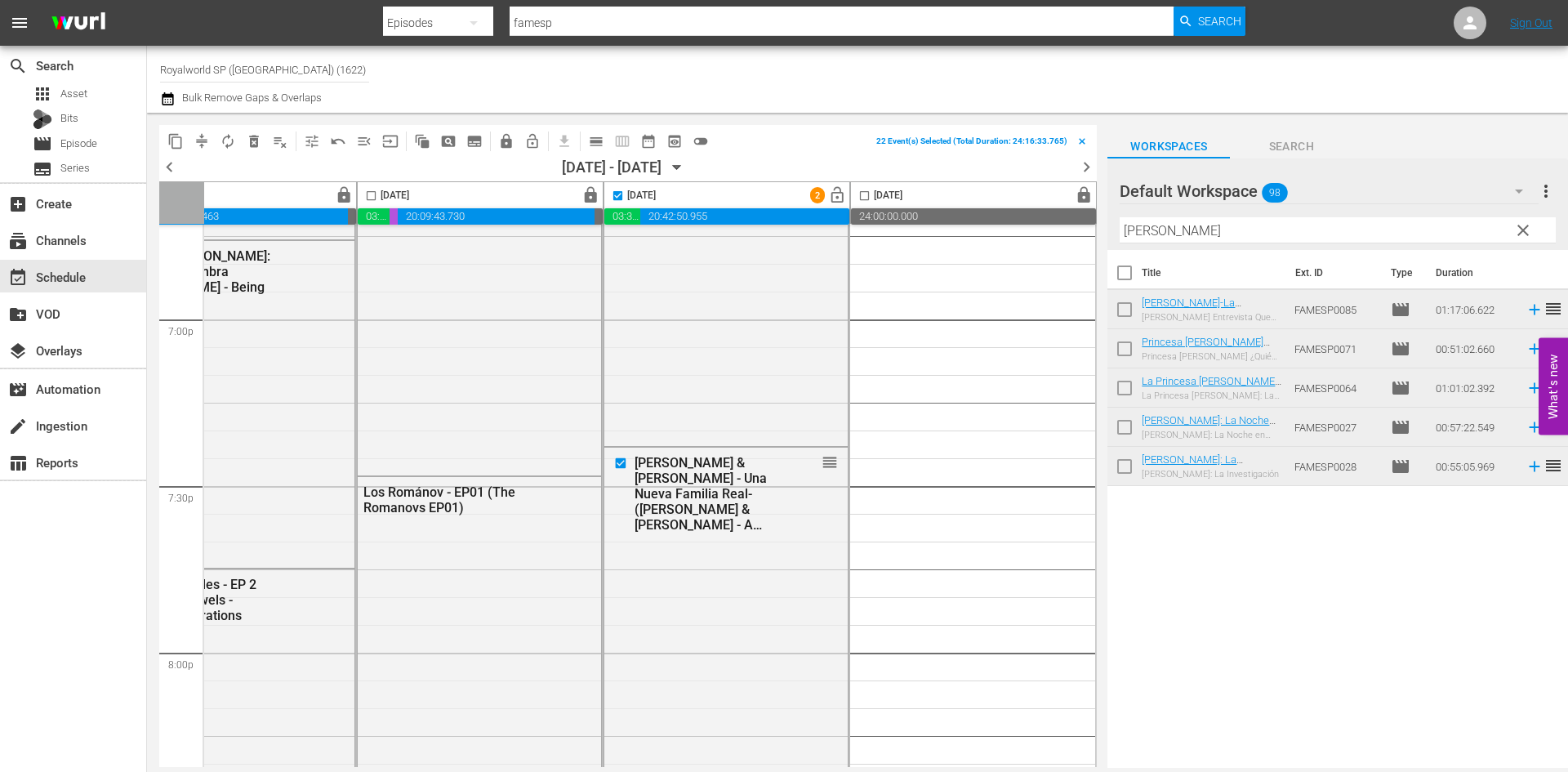
checkbox input "false"
click at [830, 194] on span "lock_open" at bounding box center [837, 195] width 18 height 18
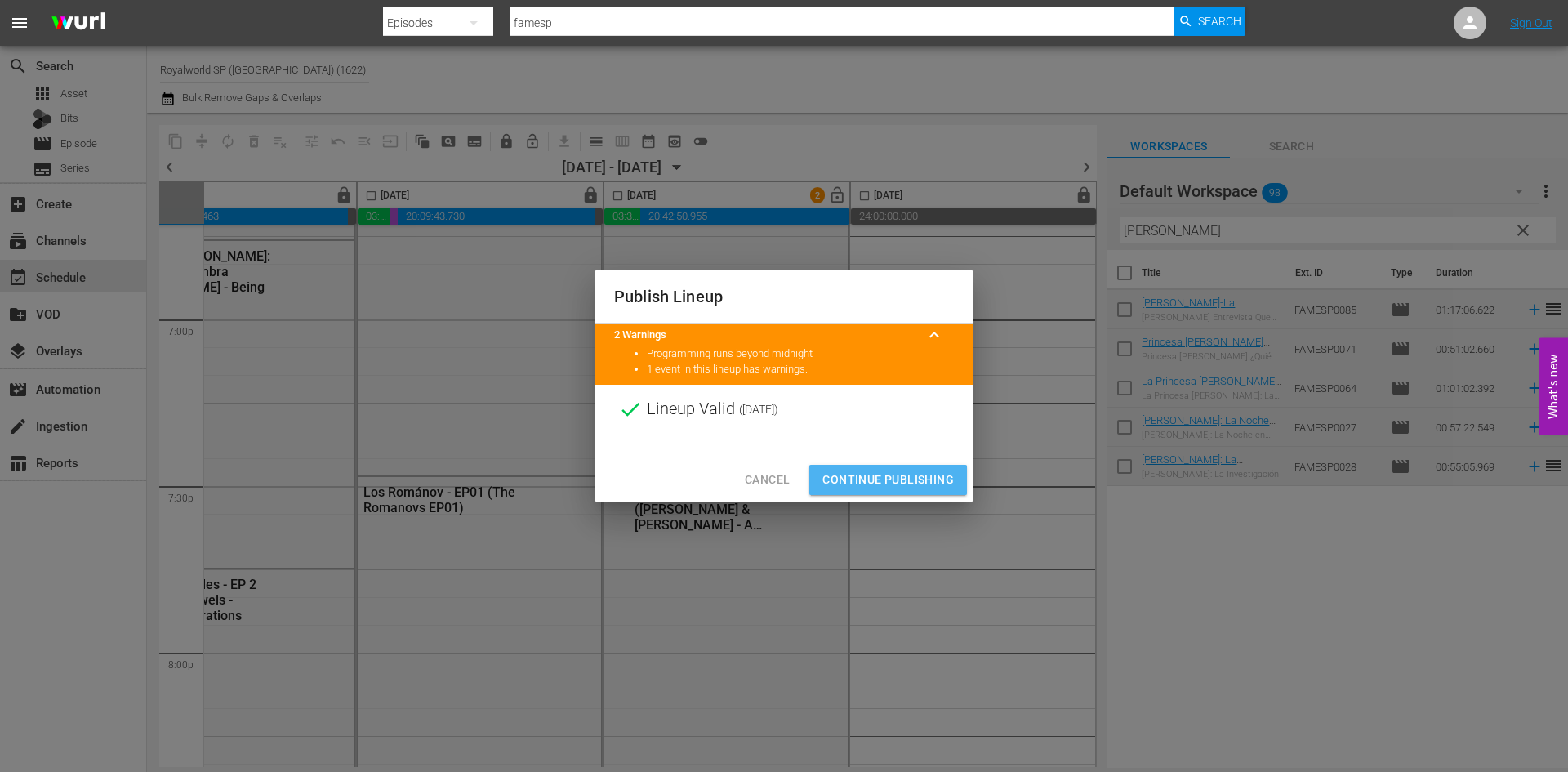
click at [895, 481] on span "Continue Publishing" at bounding box center [888, 480] width 131 height 20
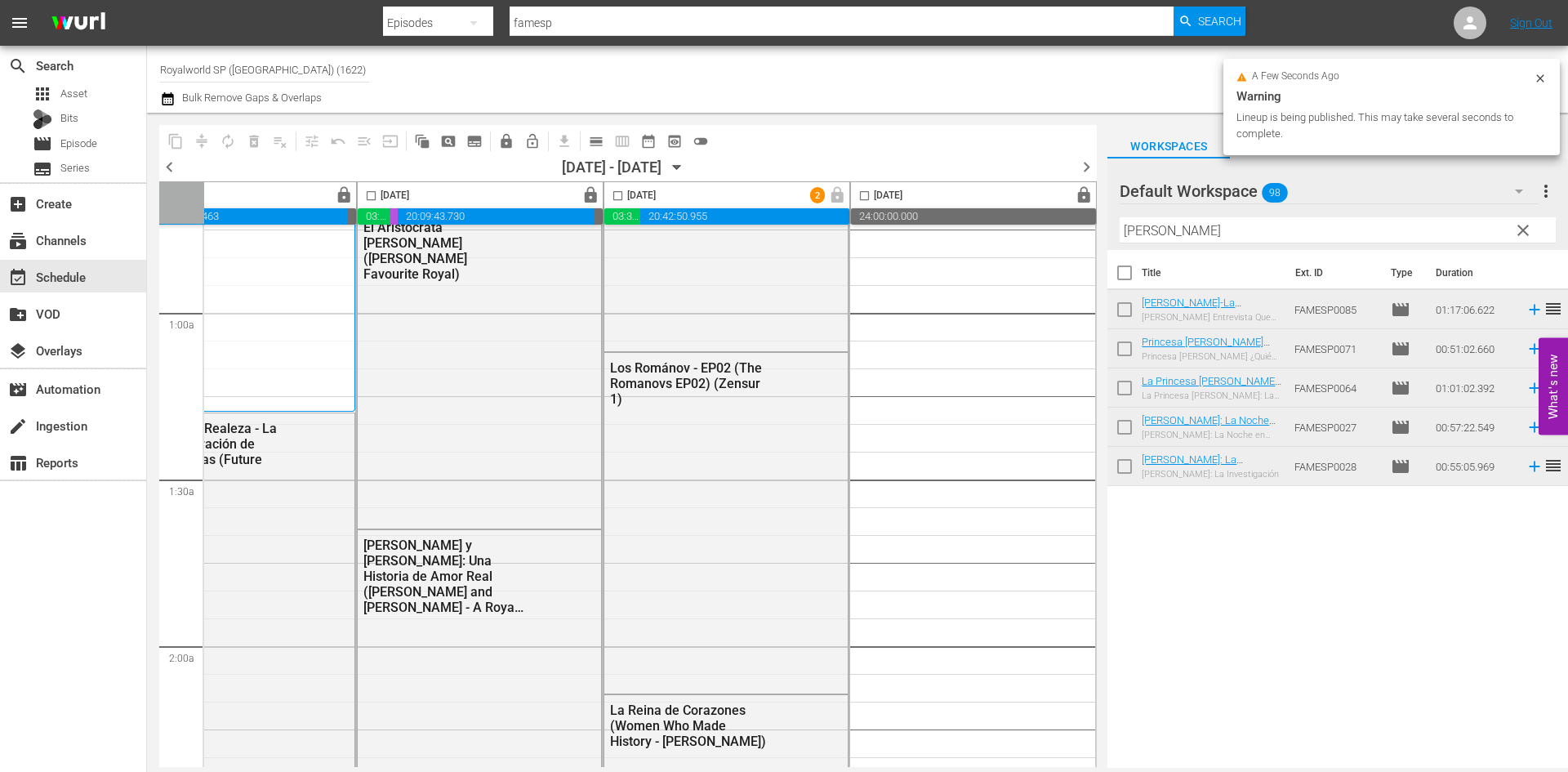
scroll to position [0, 840]
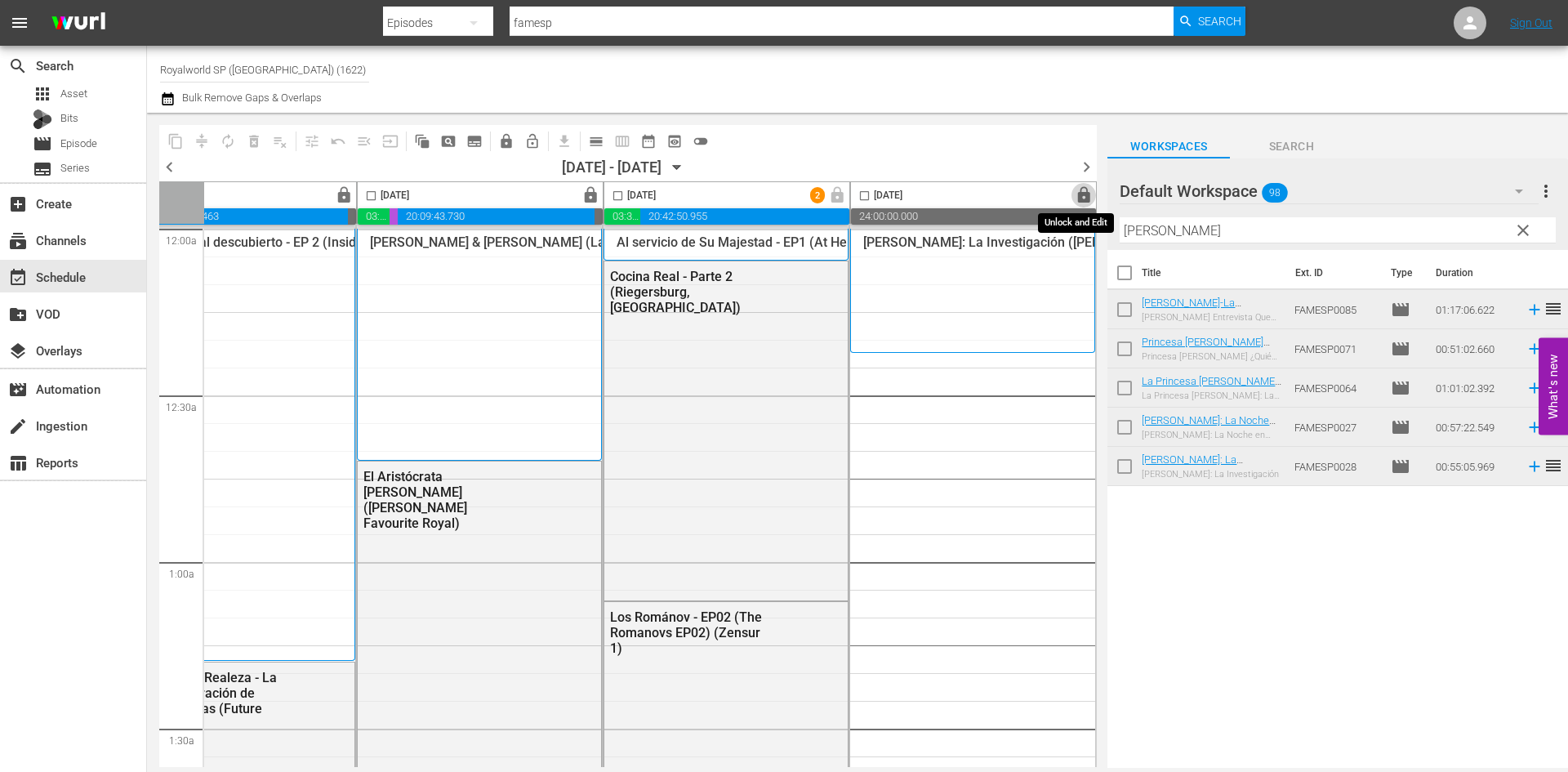
click at [1075, 193] on span "lock" at bounding box center [1084, 195] width 18 height 18
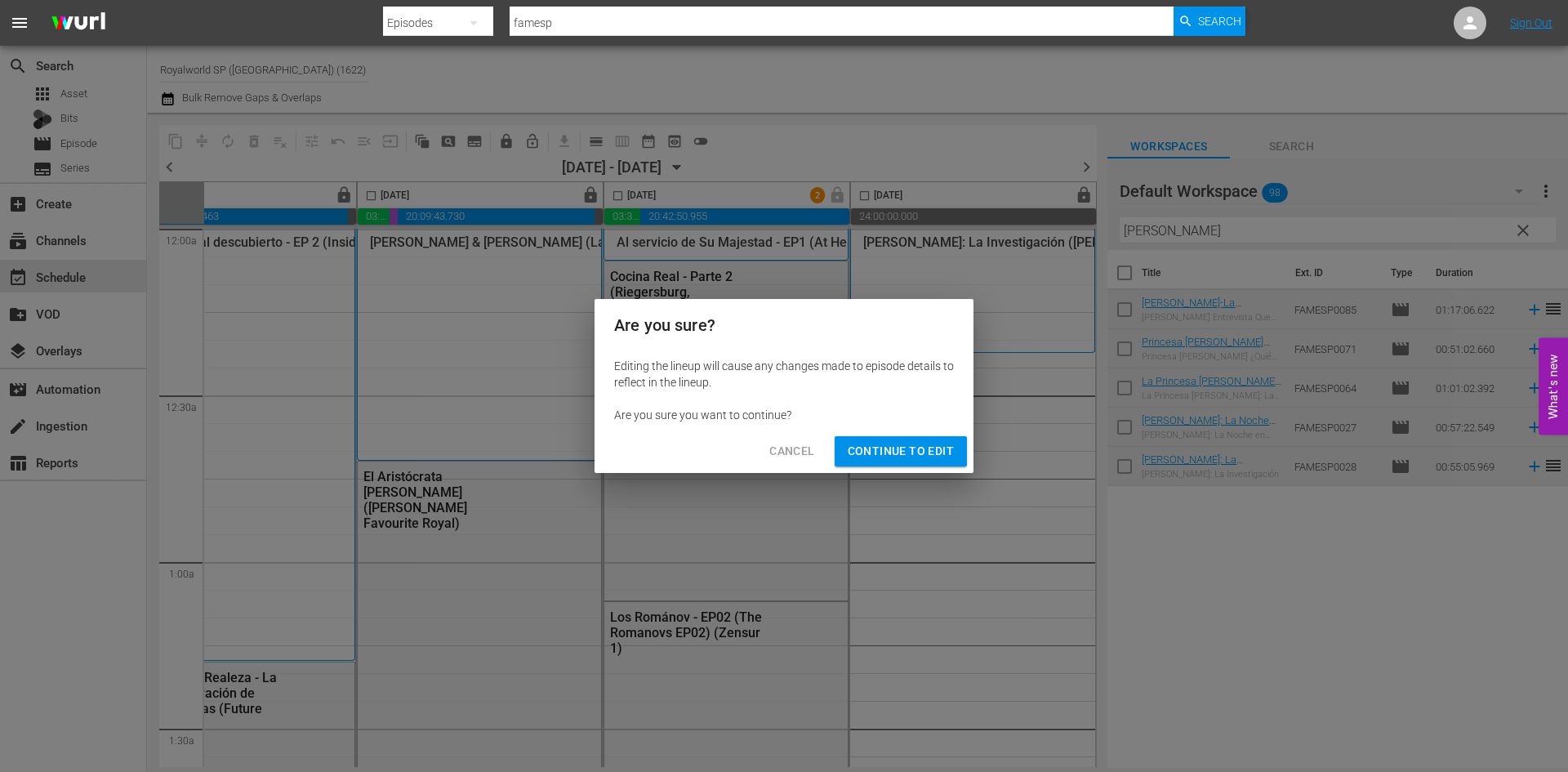
click at [876, 455] on span "Continue to Edit" at bounding box center [900, 451] width 106 height 20
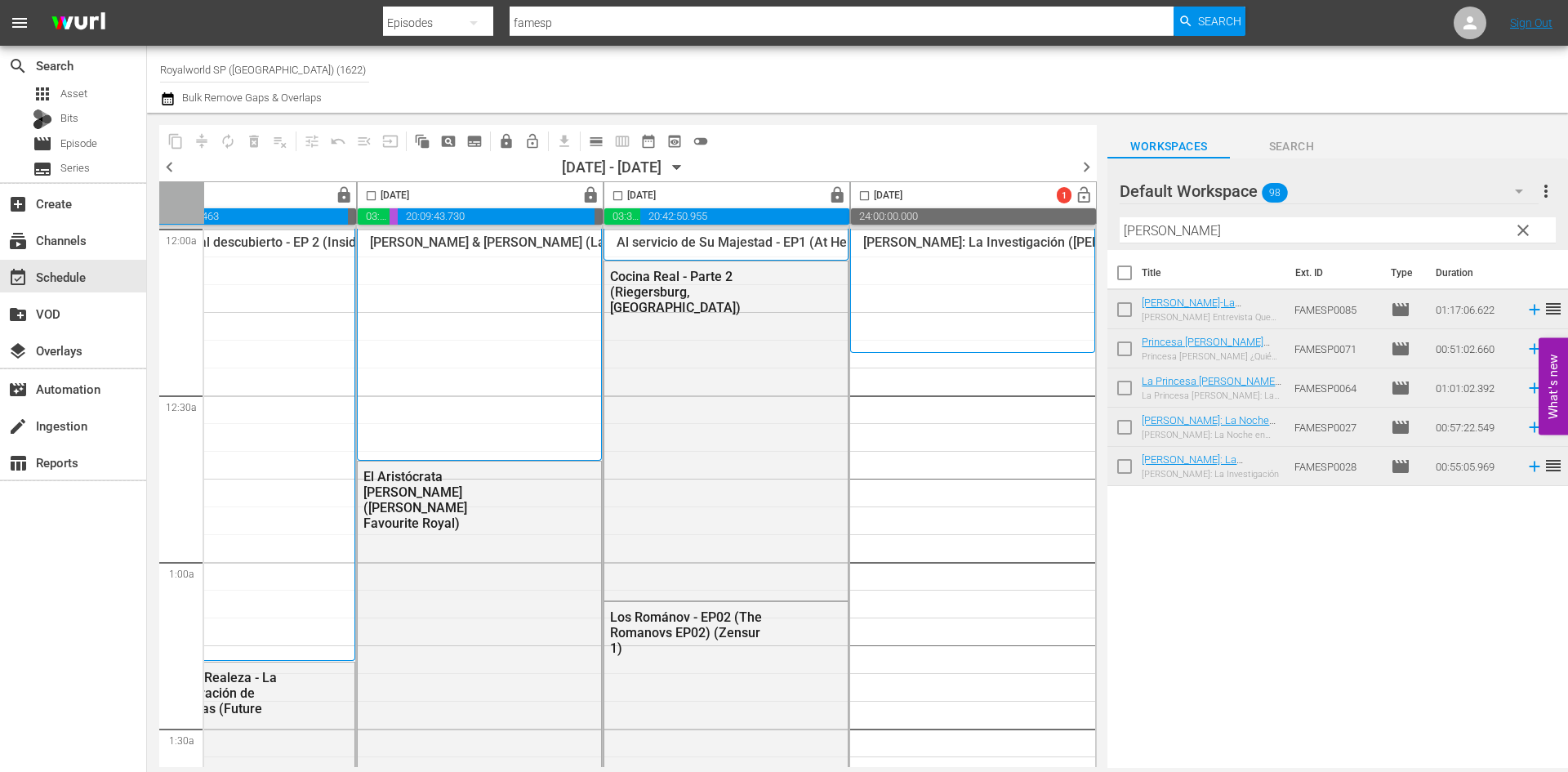
click at [1207, 231] on input "[PERSON_NAME]" at bounding box center [1337, 230] width 436 height 26
click at [1206, 231] on input "[PERSON_NAME]" at bounding box center [1337, 230] width 436 height 26
click at [1140, 224] on input "[PERSON_NAME]" at bounding box center [1337, 230] width 436 height 26
click at [1145, 241] on input "[PERSON_NAME]" at bounding box center [1337, 230] width 436 height 26
click at [1234, 535] on div "Title Ext. ID Type Duration [PERSON_NAME] Entrevista Que Sacudio Al Mundo-[PERS…" at bounding box center [1336, 510] width 460 height 520
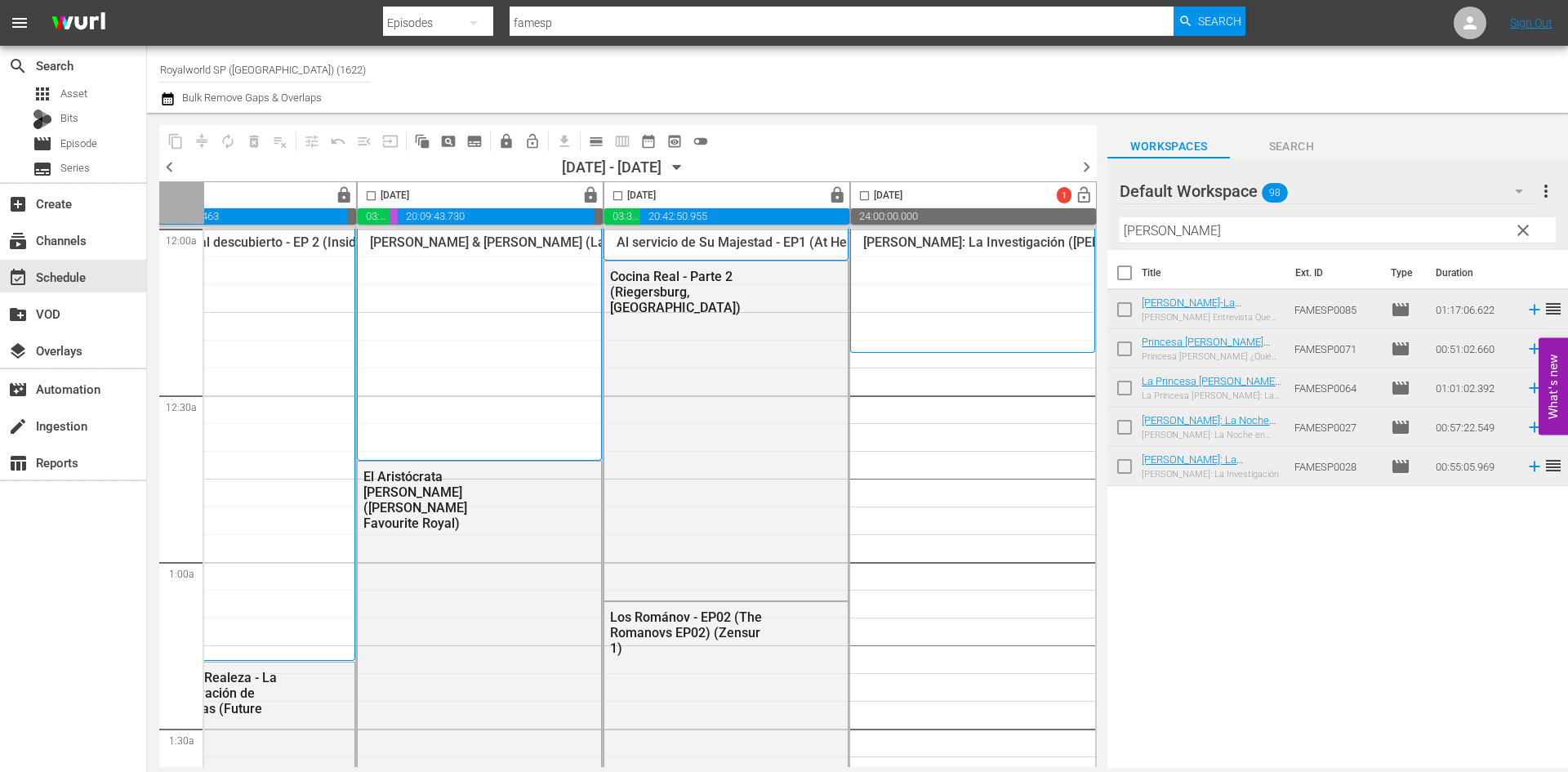
click at [867, 83] on div "Channel Title Royalworld SP ([GEOGRAPHIC_DATA]) (1622) Bulk Remove Gaps & Overl…" at bounding box center [540, 79] width 761 height 59
click at [1135, 229] on input "[PERSON_NAME]" at bounding box center [1337, 230] width 436 height 26
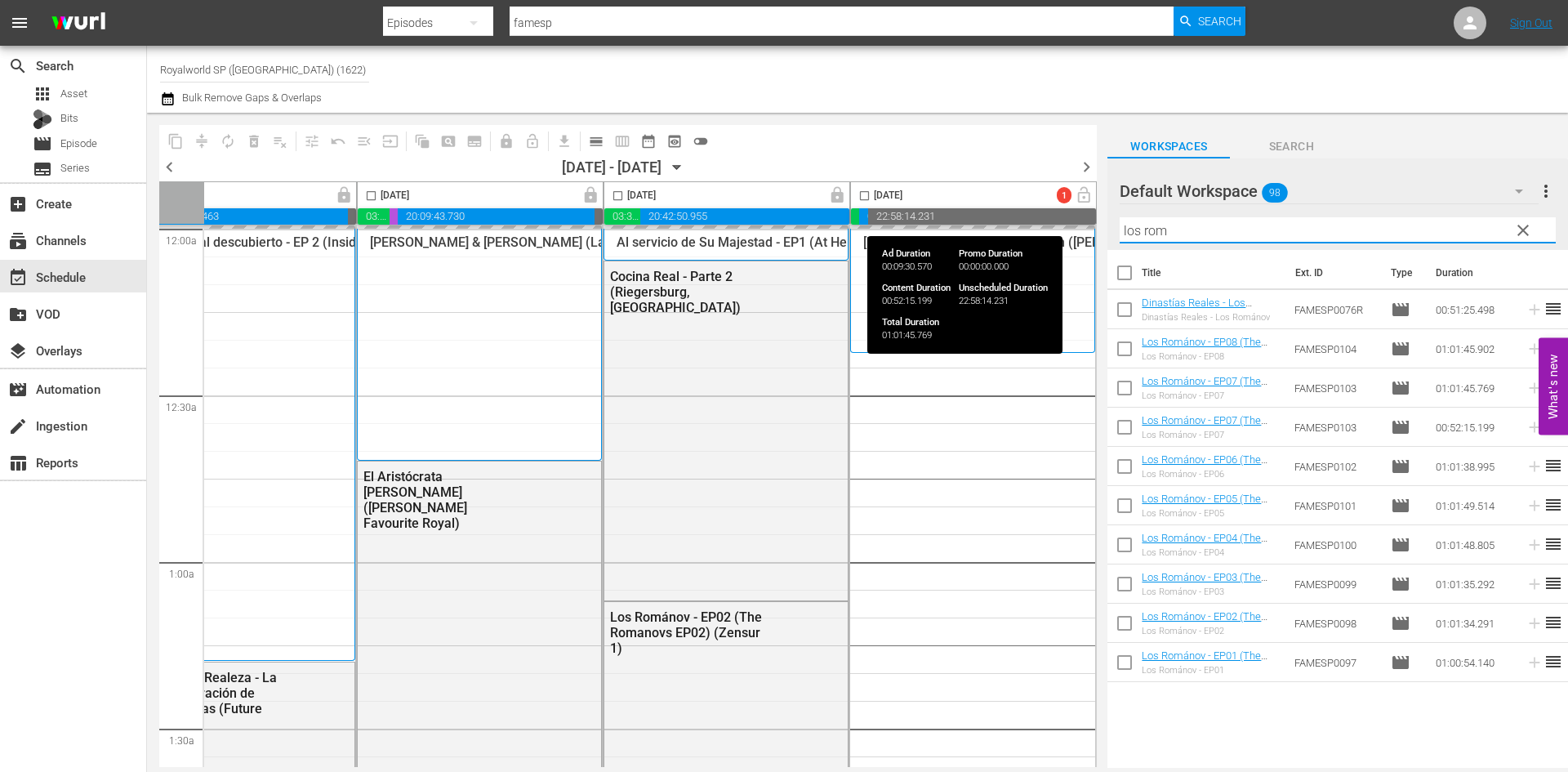
click at [1083, 214] on div "content_copy compress autorenew_outlined delete_forever_outlined playlist_remov…" at bounding box center [857, 440] width 1420 height 655
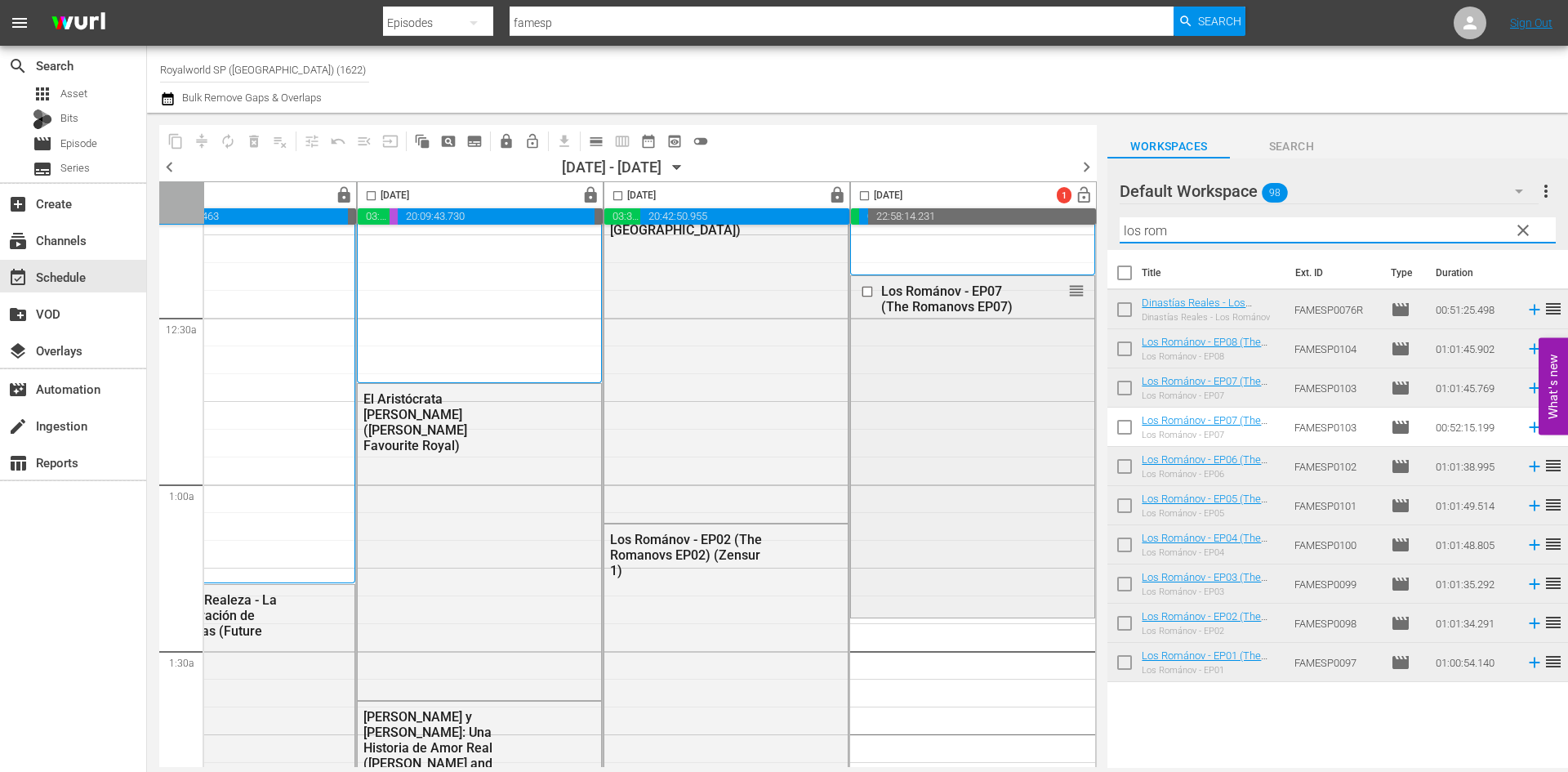
scroll to position [163, 840]
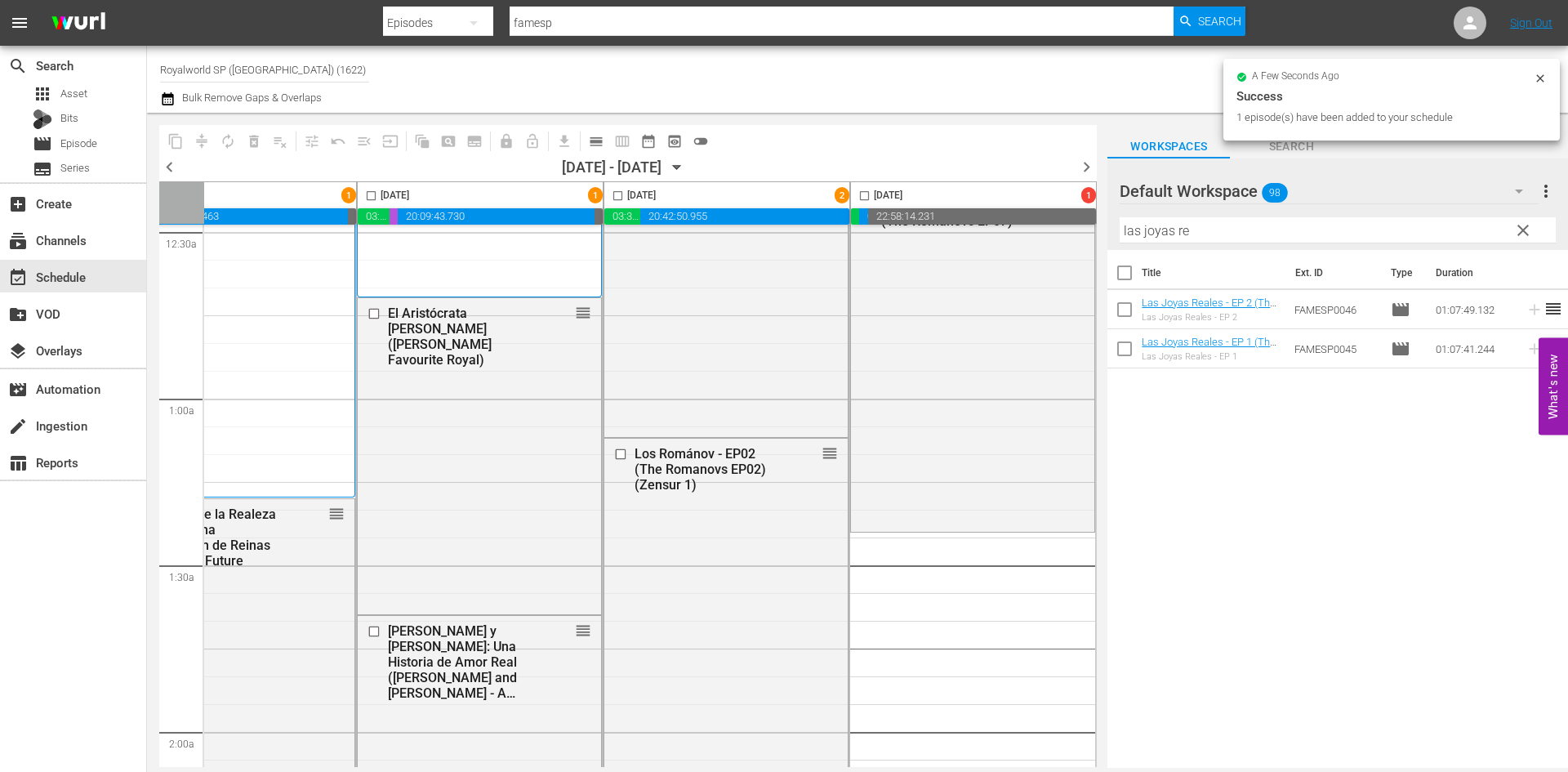
click at [1001, 245] on div "content_copy compress autorenew_outlined delete_forever_outlined playlist_remov…" at bounding box center [857, 440] width 1420 height 655
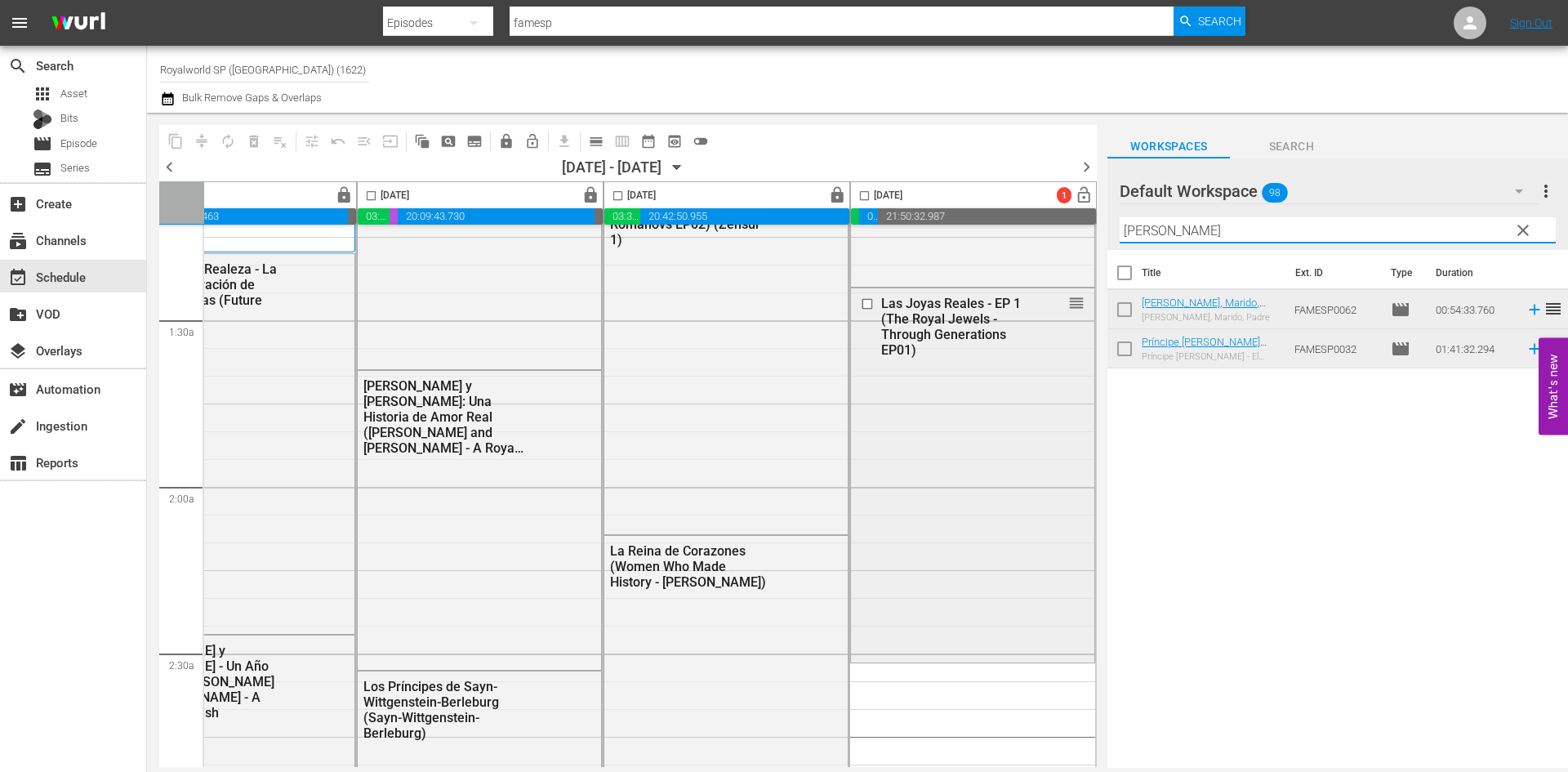
scroll to position [571, 840]
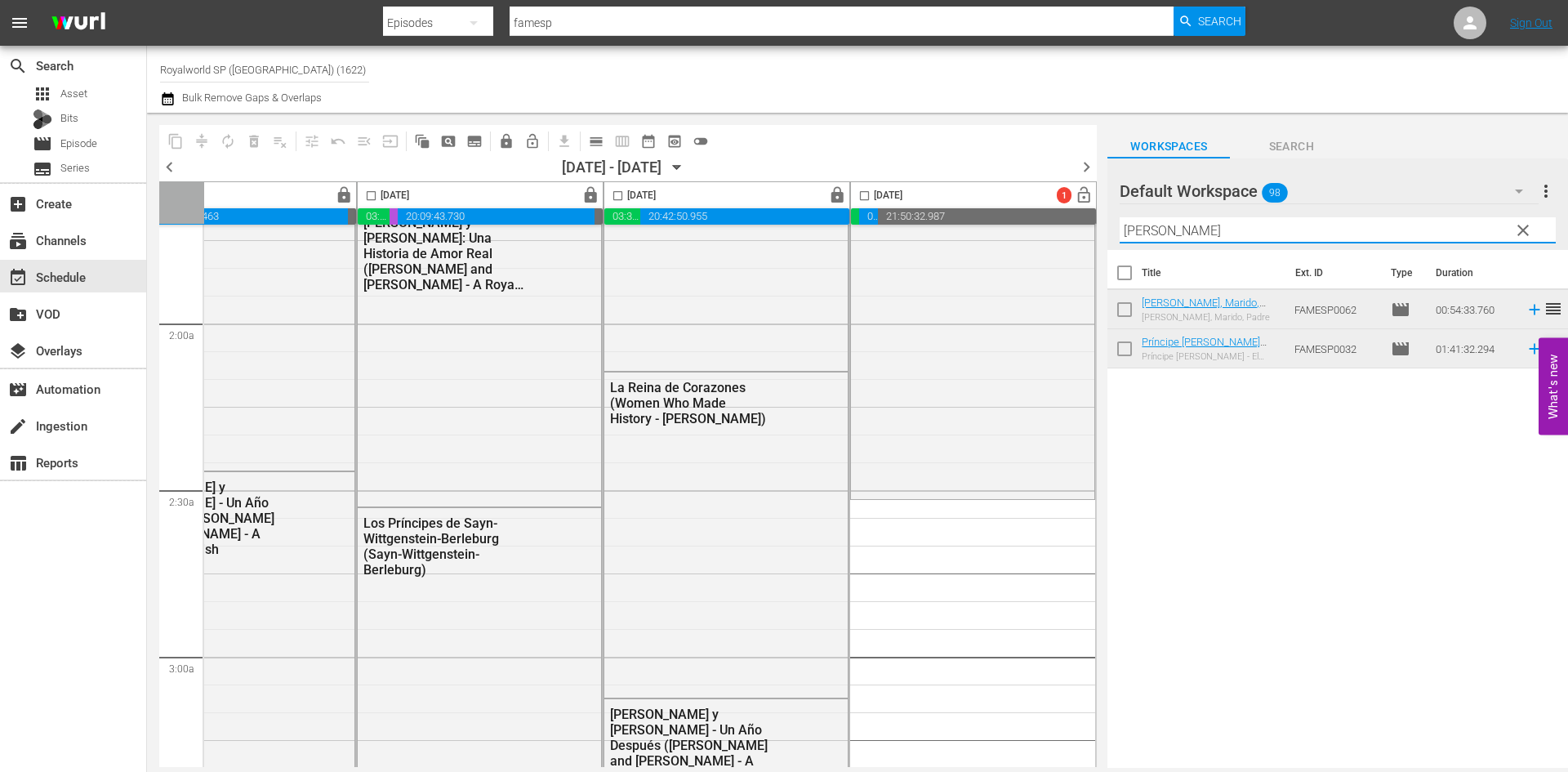
type input "[PERSON_NAME]"
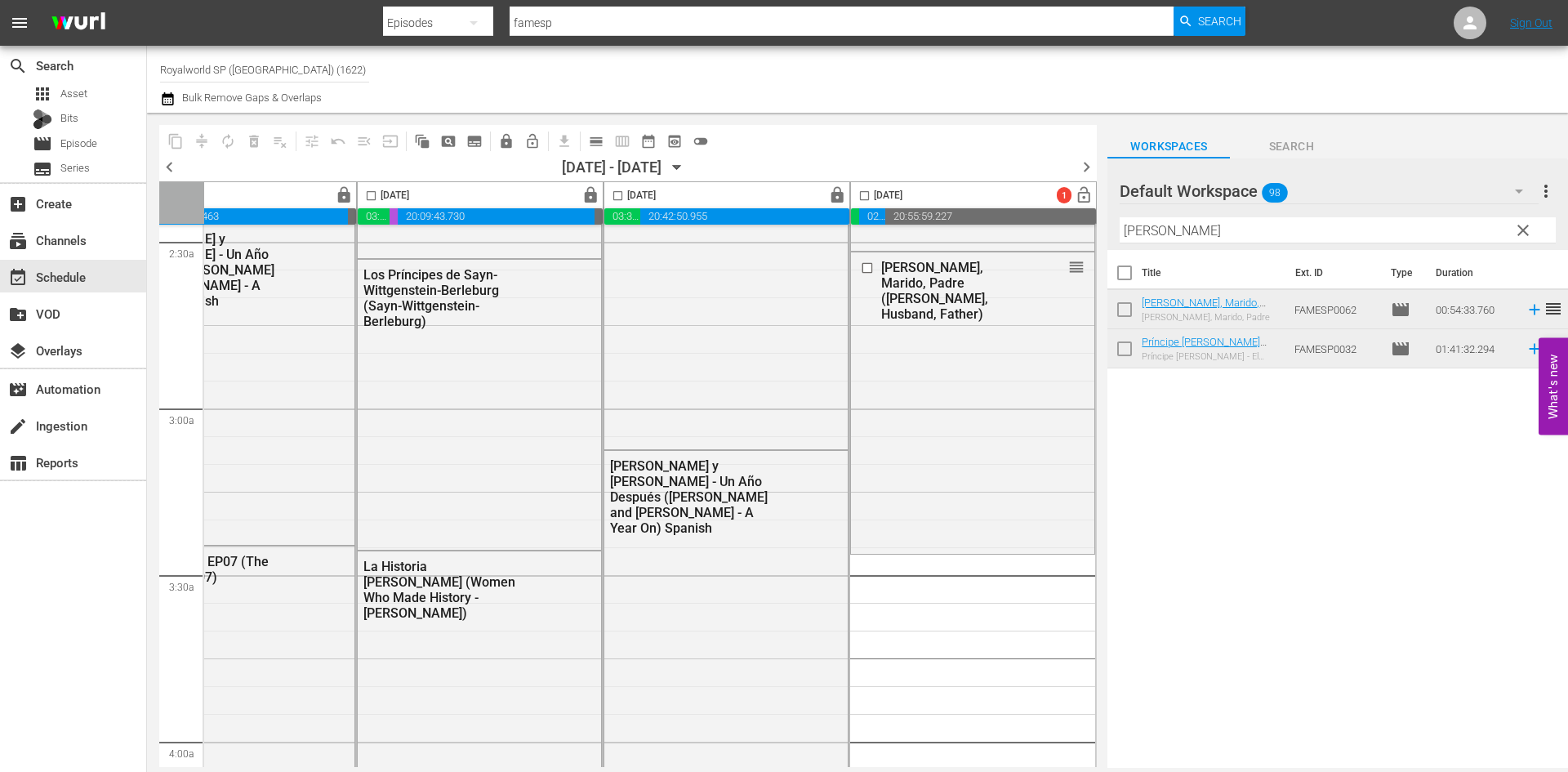
scroll to position [816, 840]
drag, startPoint x: 1276, startPoint y: 228, endPoint x: 1034, endPoint y: 237, distance: 242.2
click at [1034, 237] on div "content_copy compress autorenew_outlined delete_forever_outlined playlist_remov…" at bounding box center [857, 440] width 1420 height 655
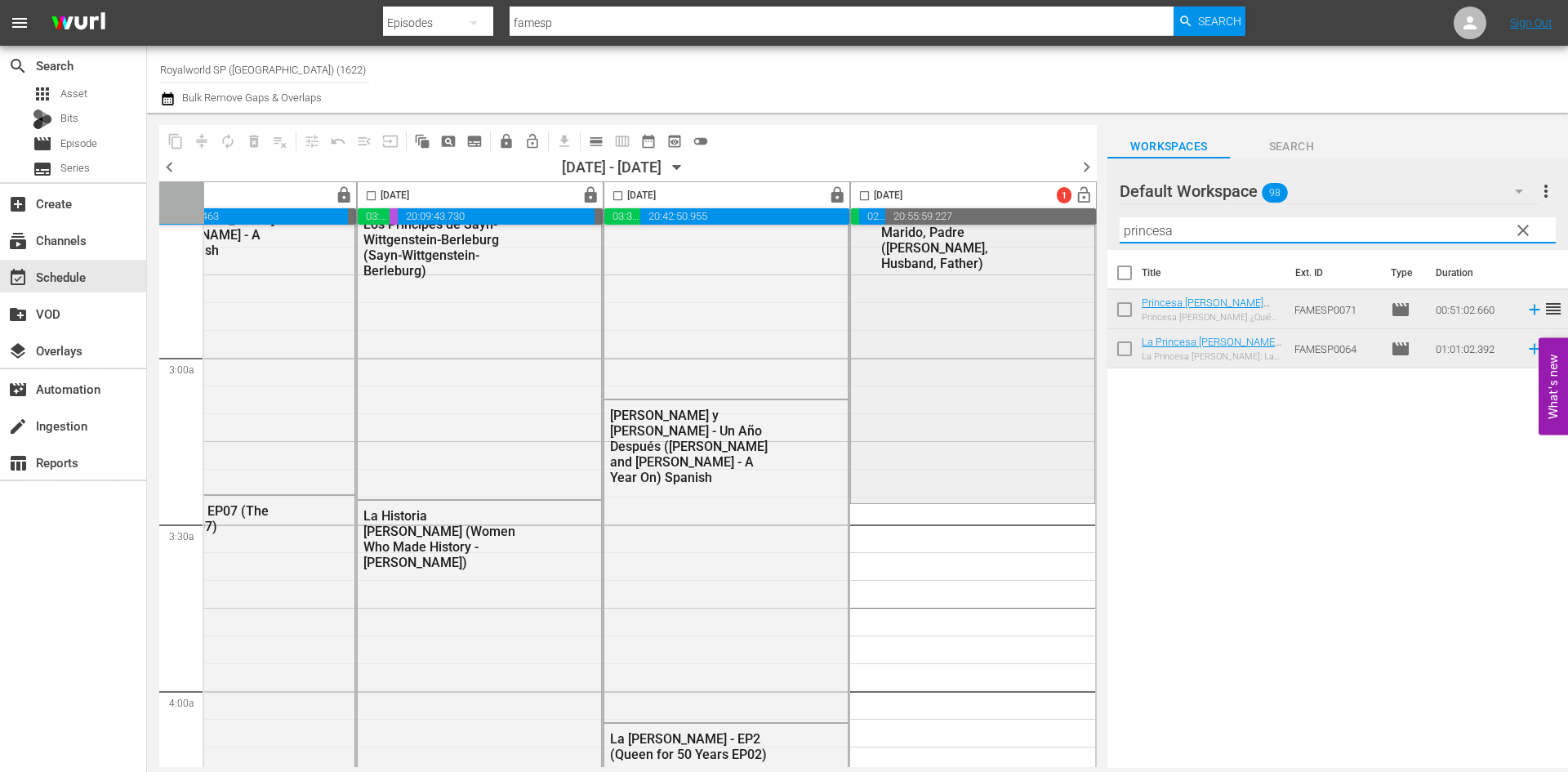
scroll to position [898, 840]
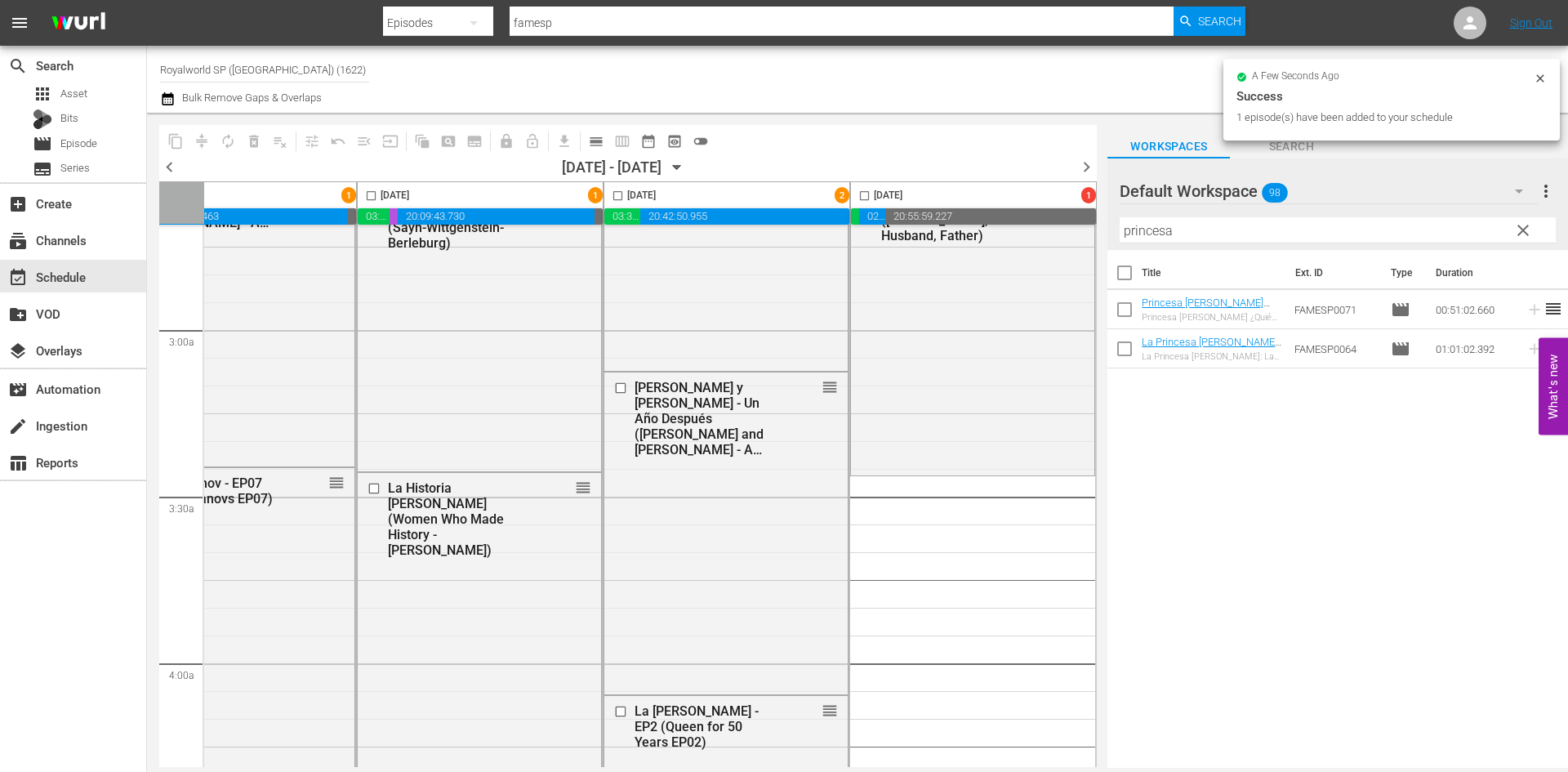
click at [980, 238] on div "content_copy compress autorenew_outlined delete_forever_outlined playlist_remov…" at bounding box center [857, 440] width 1420 height 655
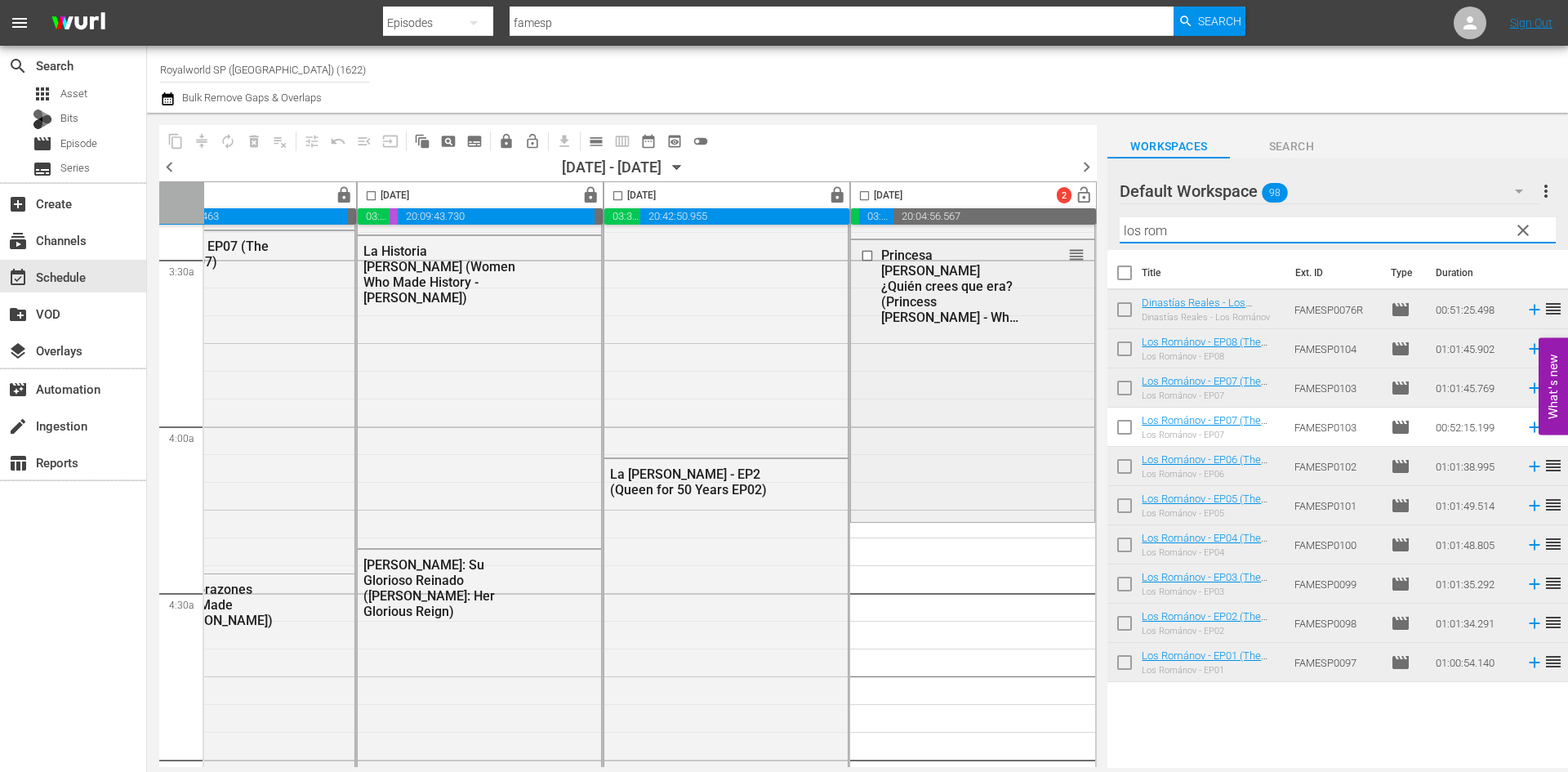
scroll to position [1225, 840]
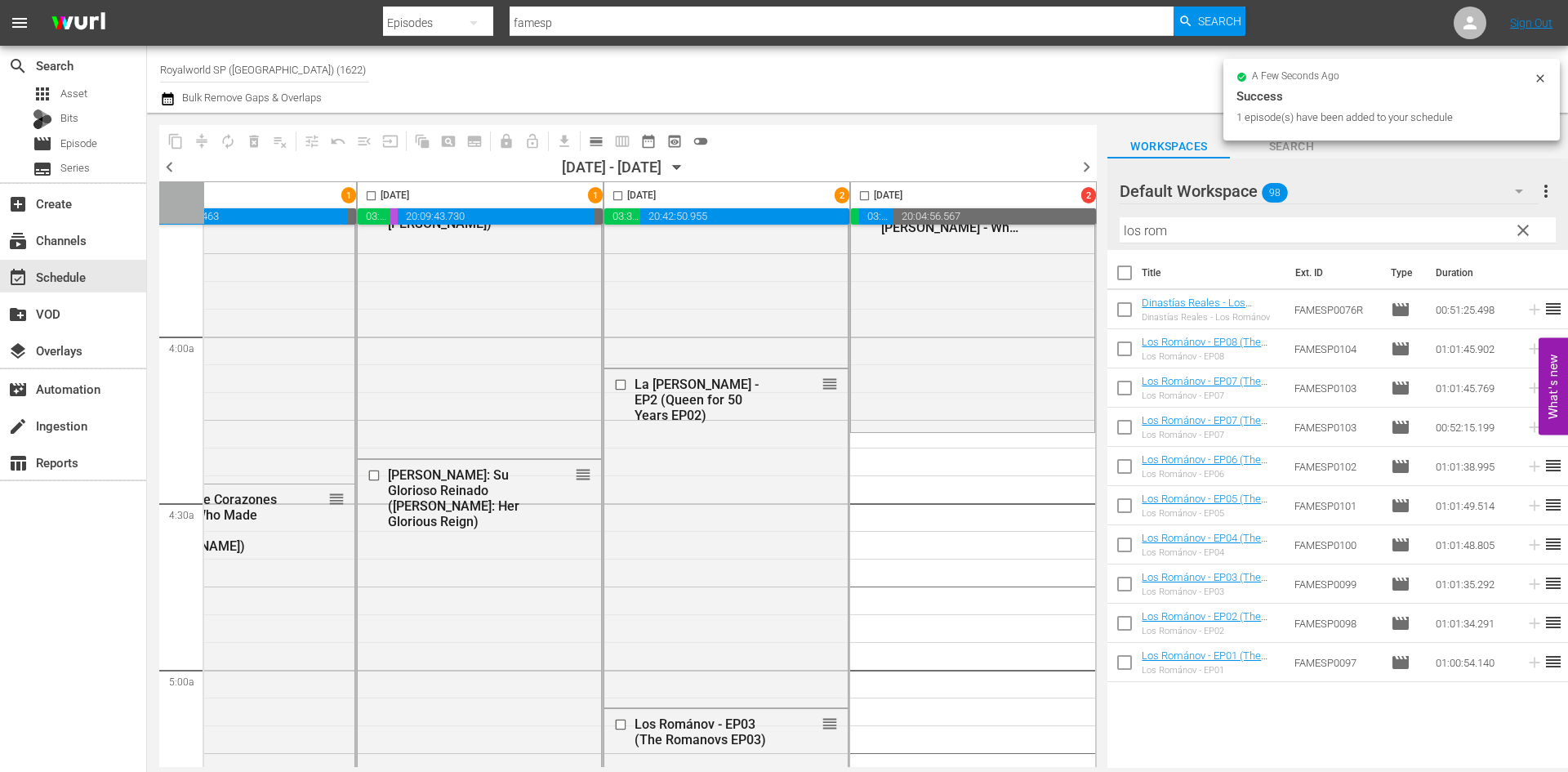
click at [1006, 234] on div "content_copy compress autorenew_outlined delete_forever_outlined playlist_remov…" at bounding box center [857, 440] width 1420 height 655
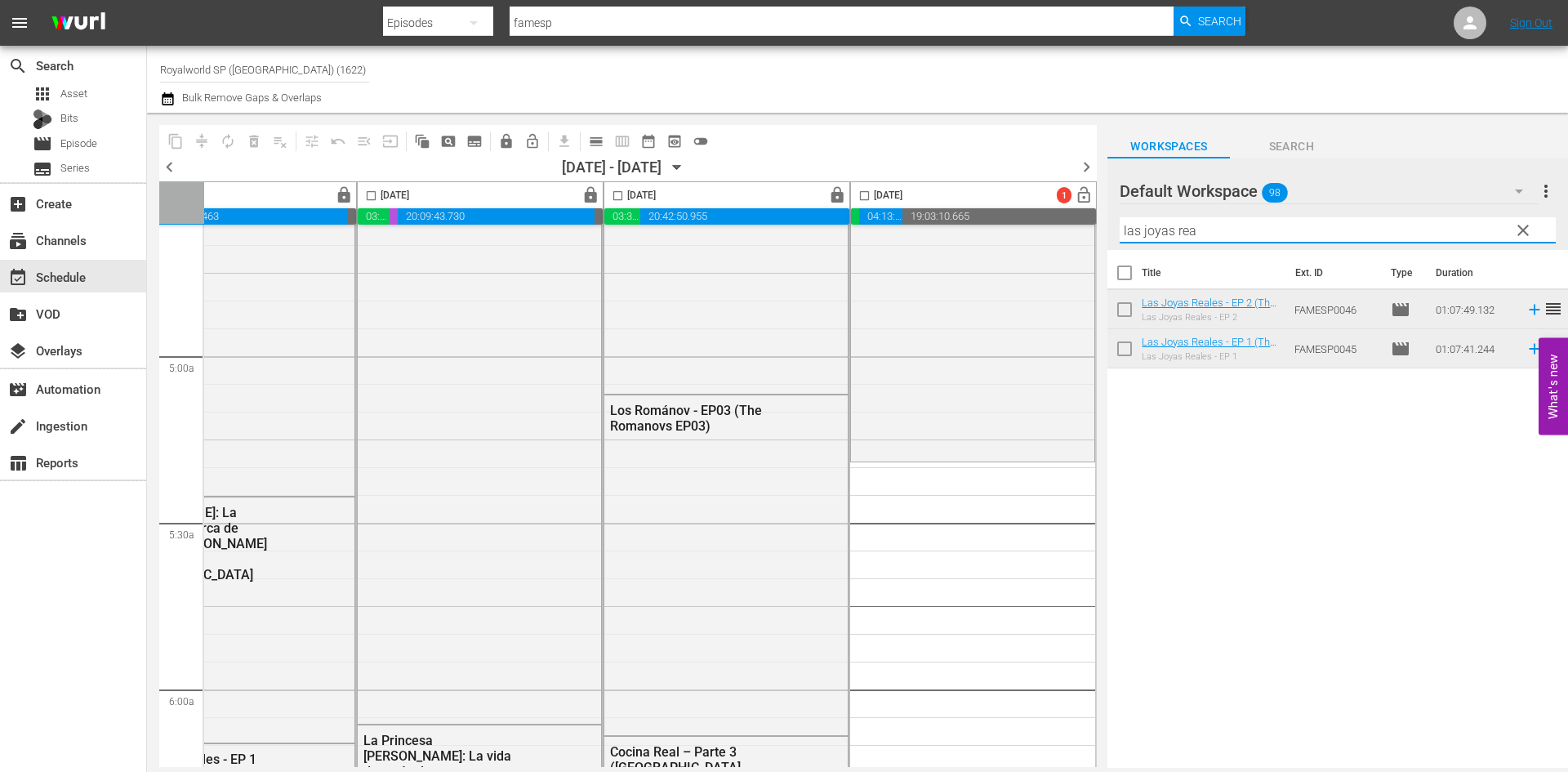
scroll to position [1633, 840]
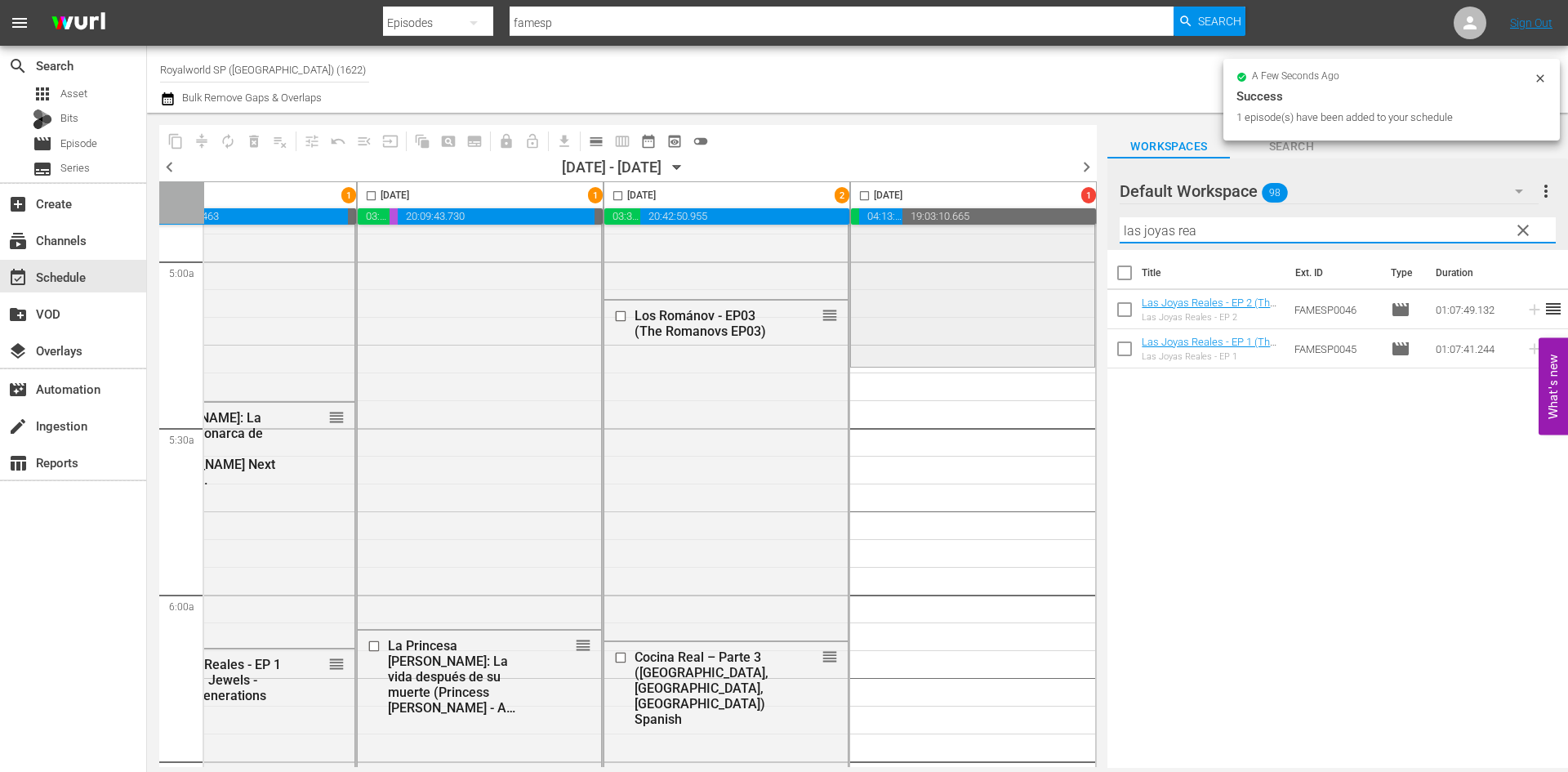
click at [955, 235] on div "content_copy compress autorenew_outlined delete_forever_outlined playlist_remov…" at bounding box center [857, 440] width 1420 height 655
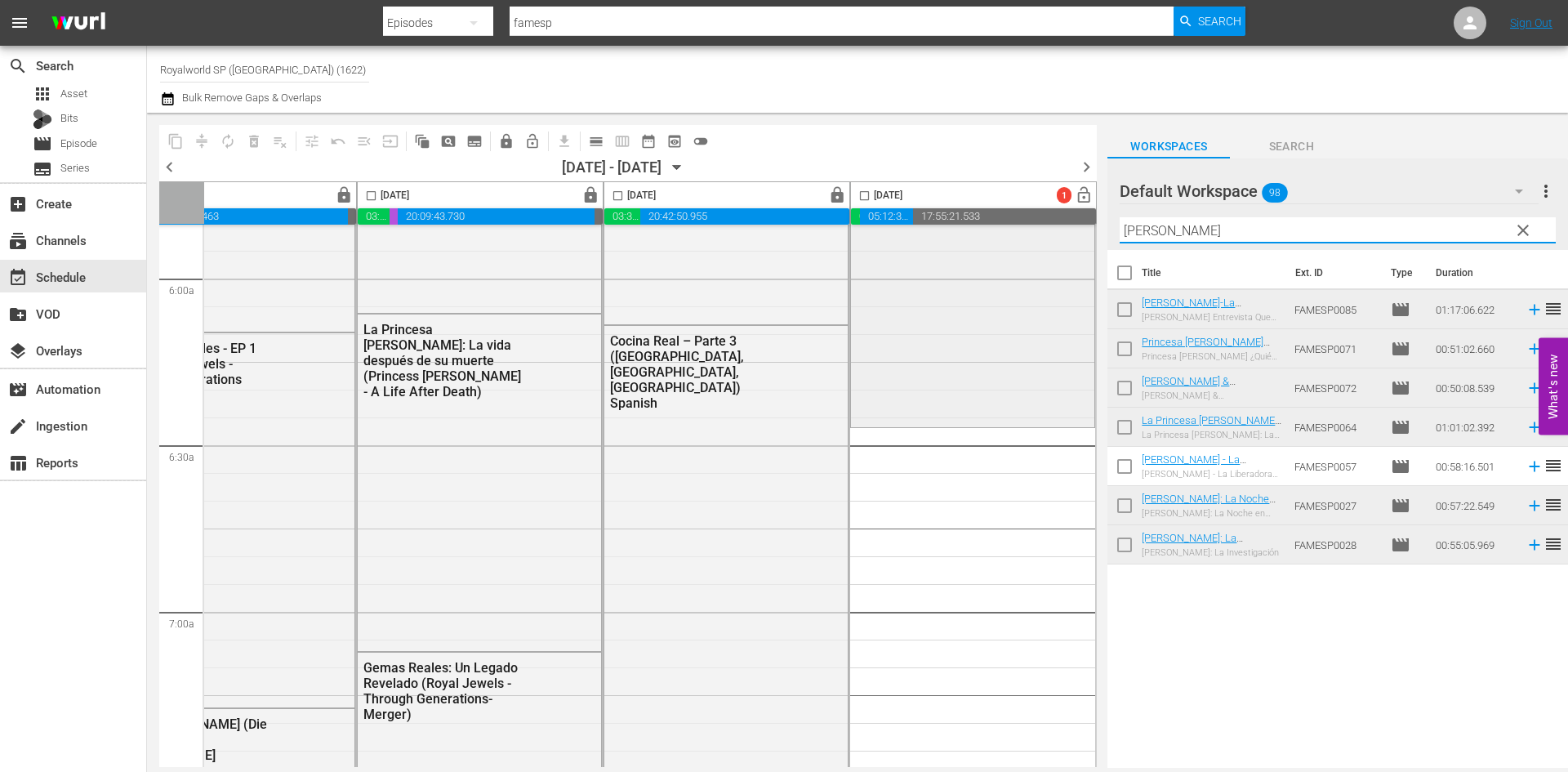
scroll to position [2041, 840]
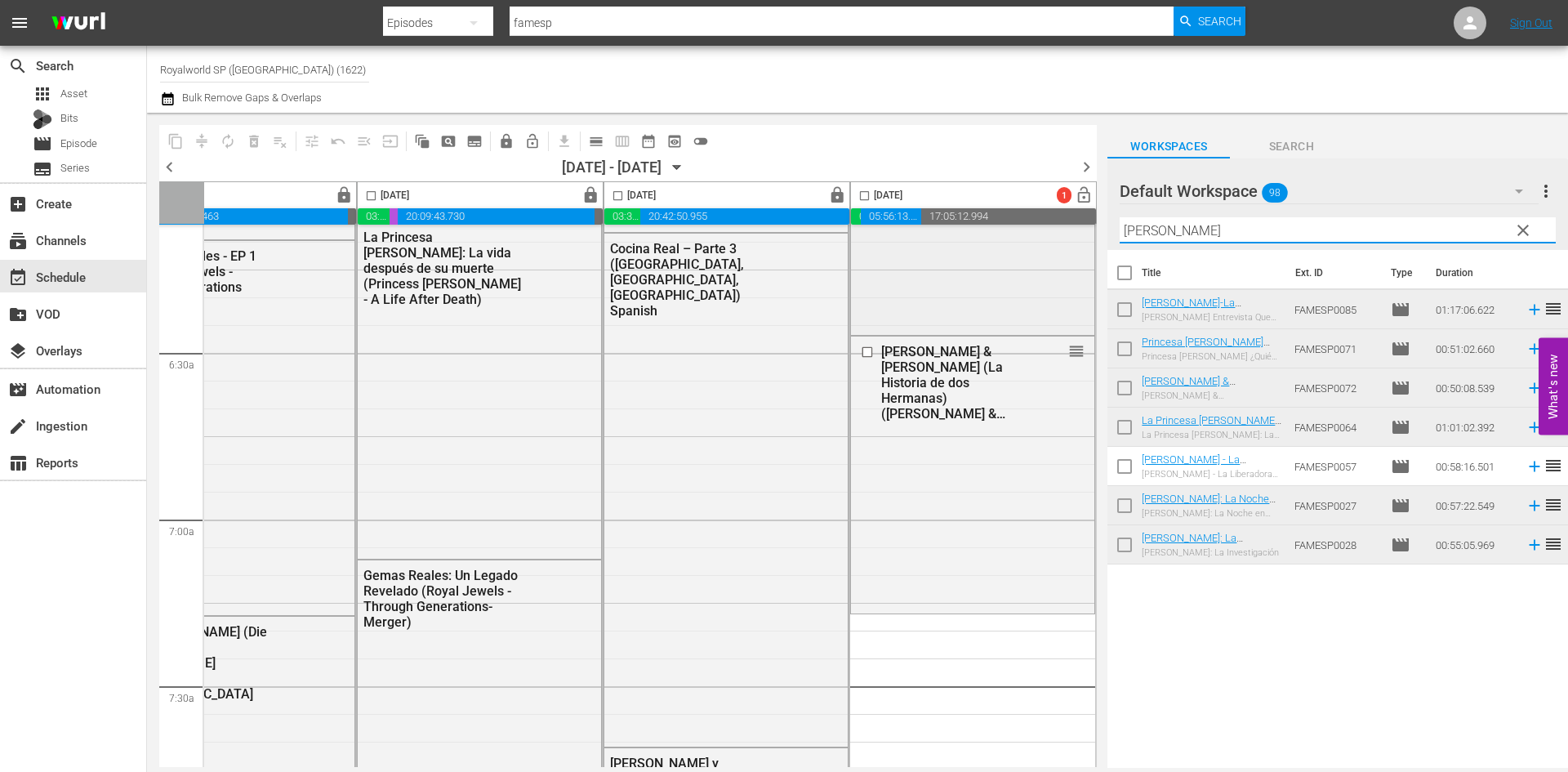
drag, startPoint x: 1362, startPoint y: 230, endPoint x: 1004, endPoint y: 228, distance: 358.0
click at [1004, 228] on div "content_copy compress autorenew_outlined delete_forever_outlined playlist_remov…" at bounding box center [857, 440] width 1420 height 655
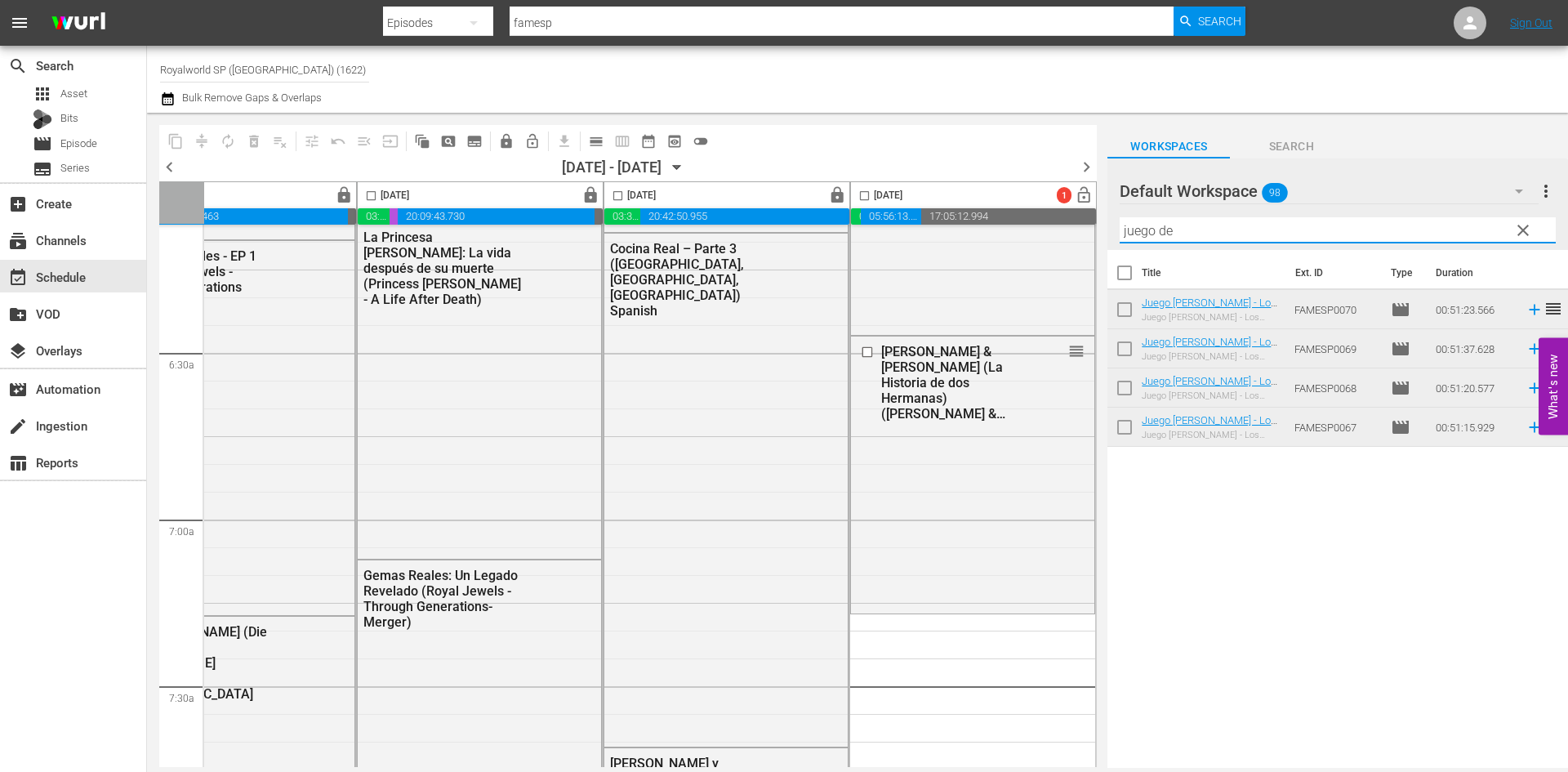
type input "juego de"
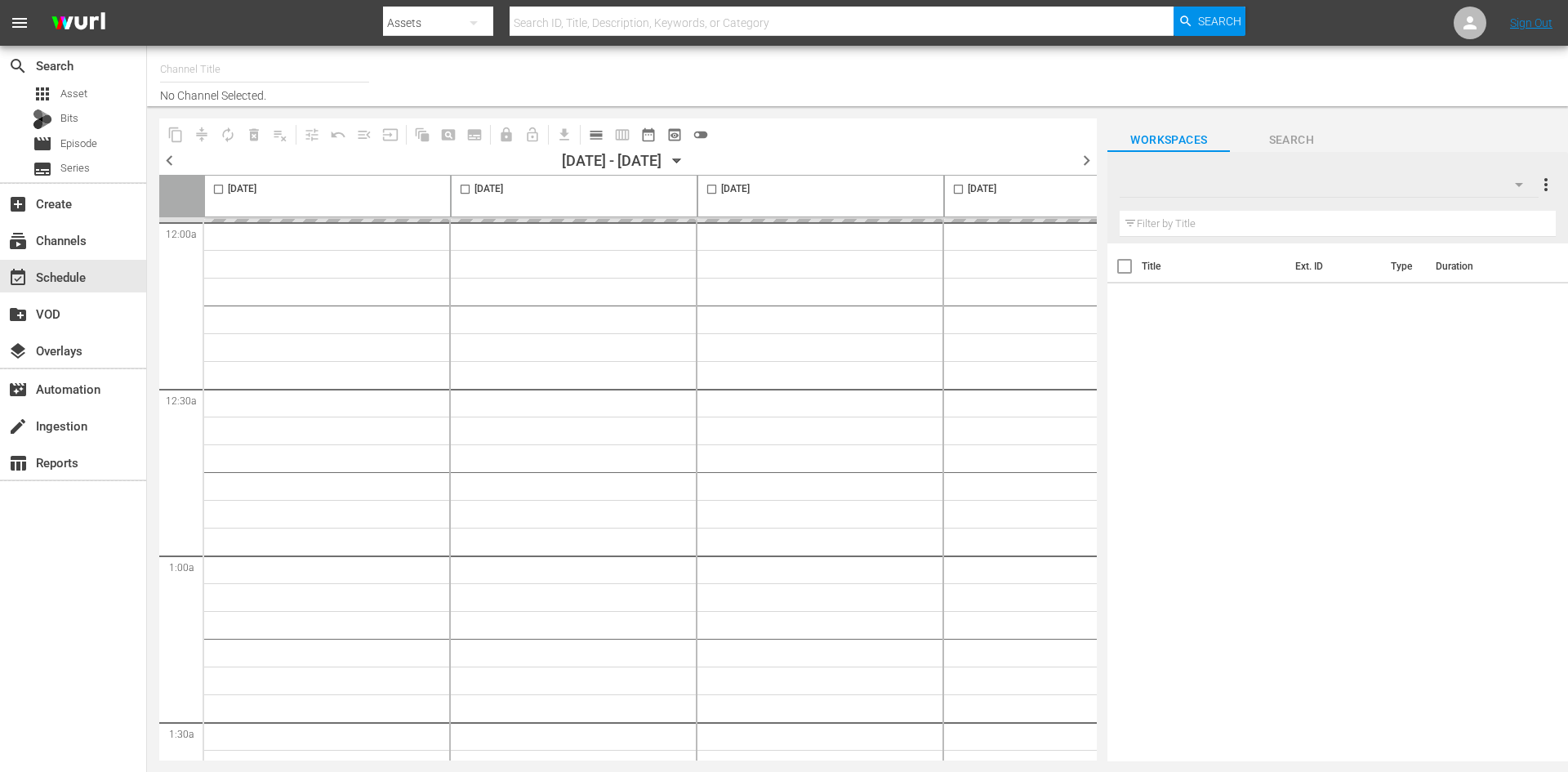
type input "Royalworld SP ([GEOGRAPHIC_DATA]) (1622)"
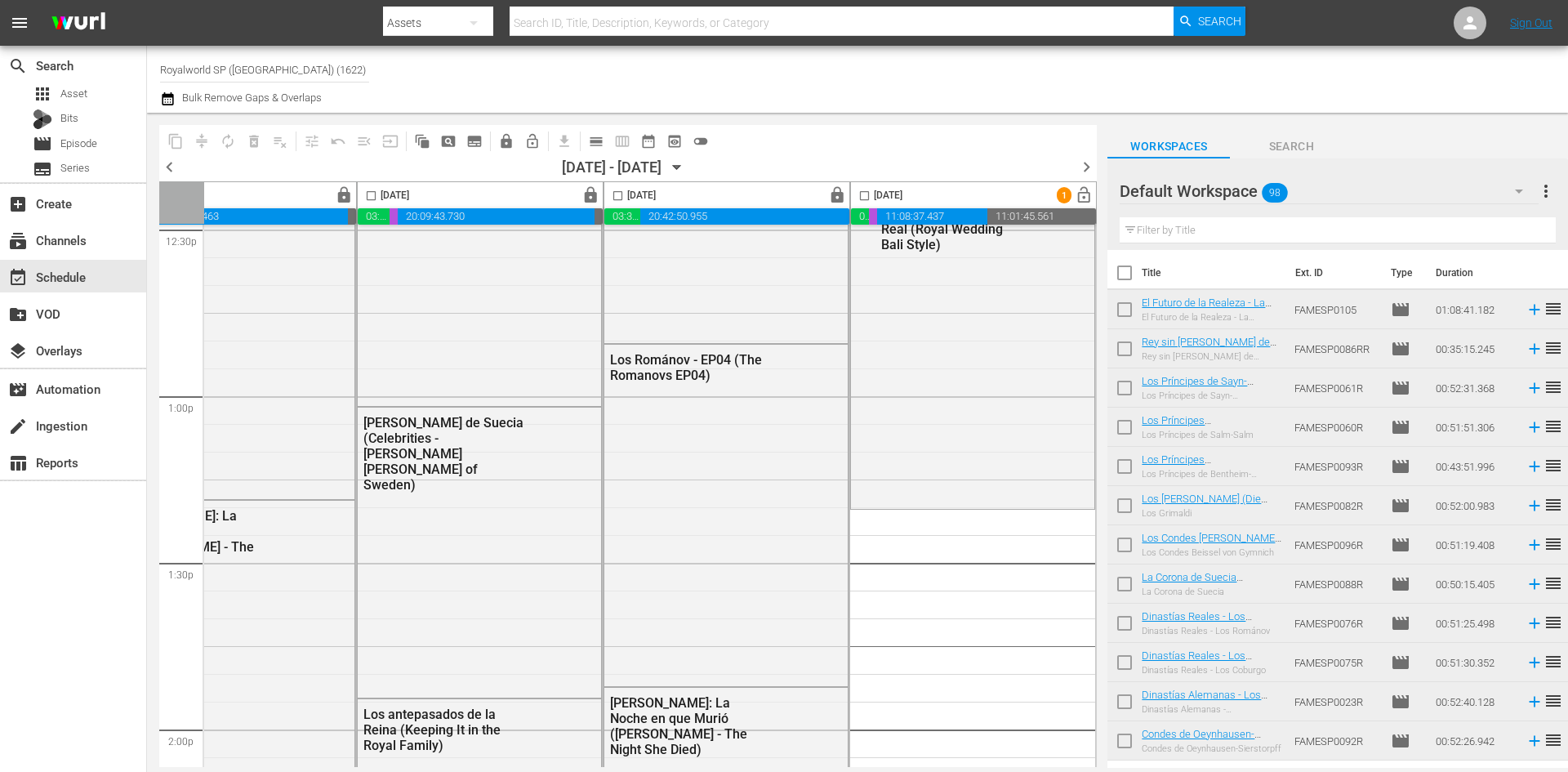
scroll to position [4164, 840]
click at [1204, 231] on input "text" at bounding box center [1337, 230] width 436 height 26
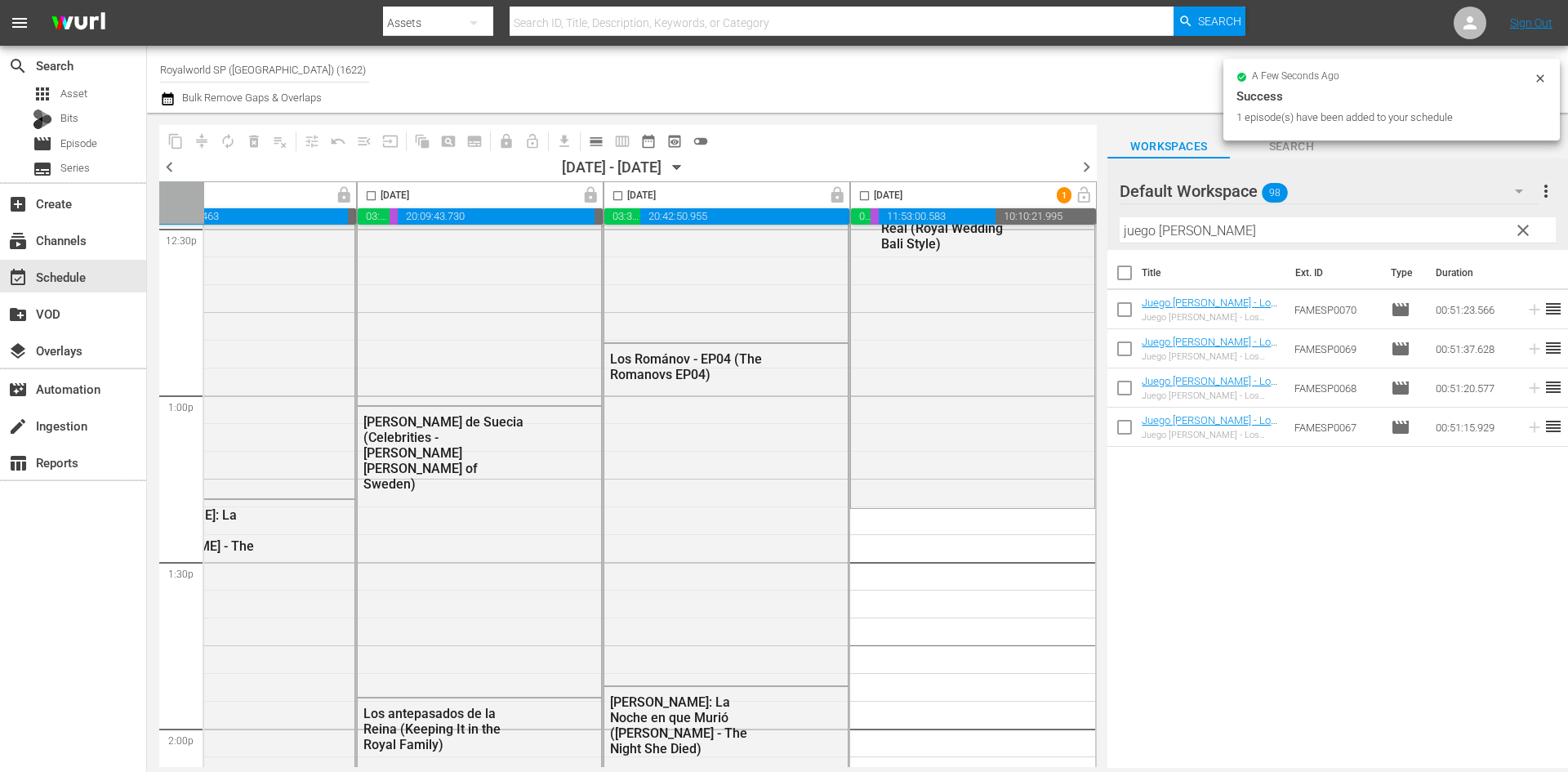
scroll to position [4572, 840]
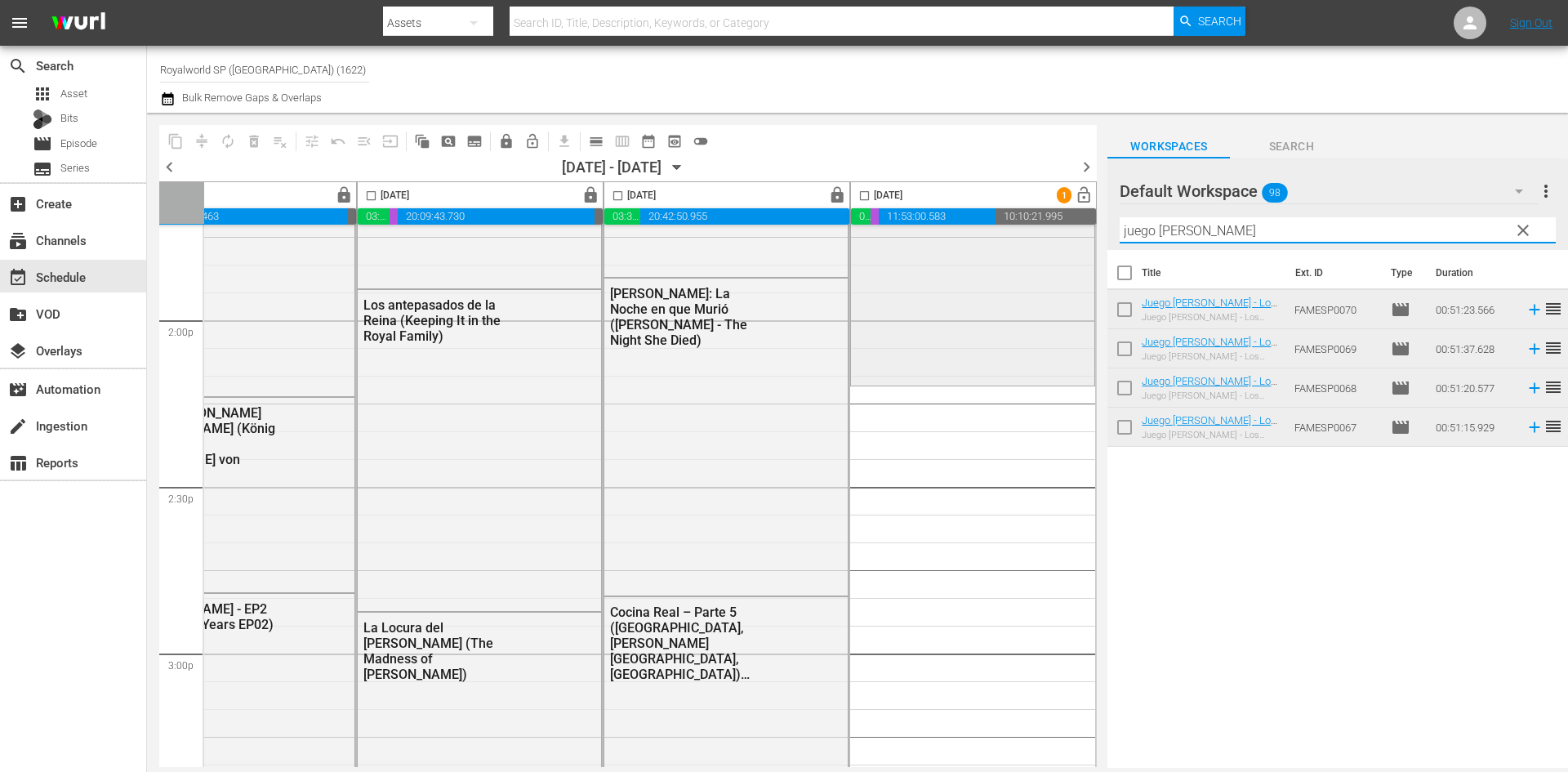
drag, startPoint x: 1287, startPoint y: 227, endPoint x: 1087, endPoint y: 234, distance: 200.1
click at [1087, 234] on div "content_copy compress autorenew_outlined delete_forever_outlined playlist_remov…" at bounding box center [857, 440] width 1420 height 655
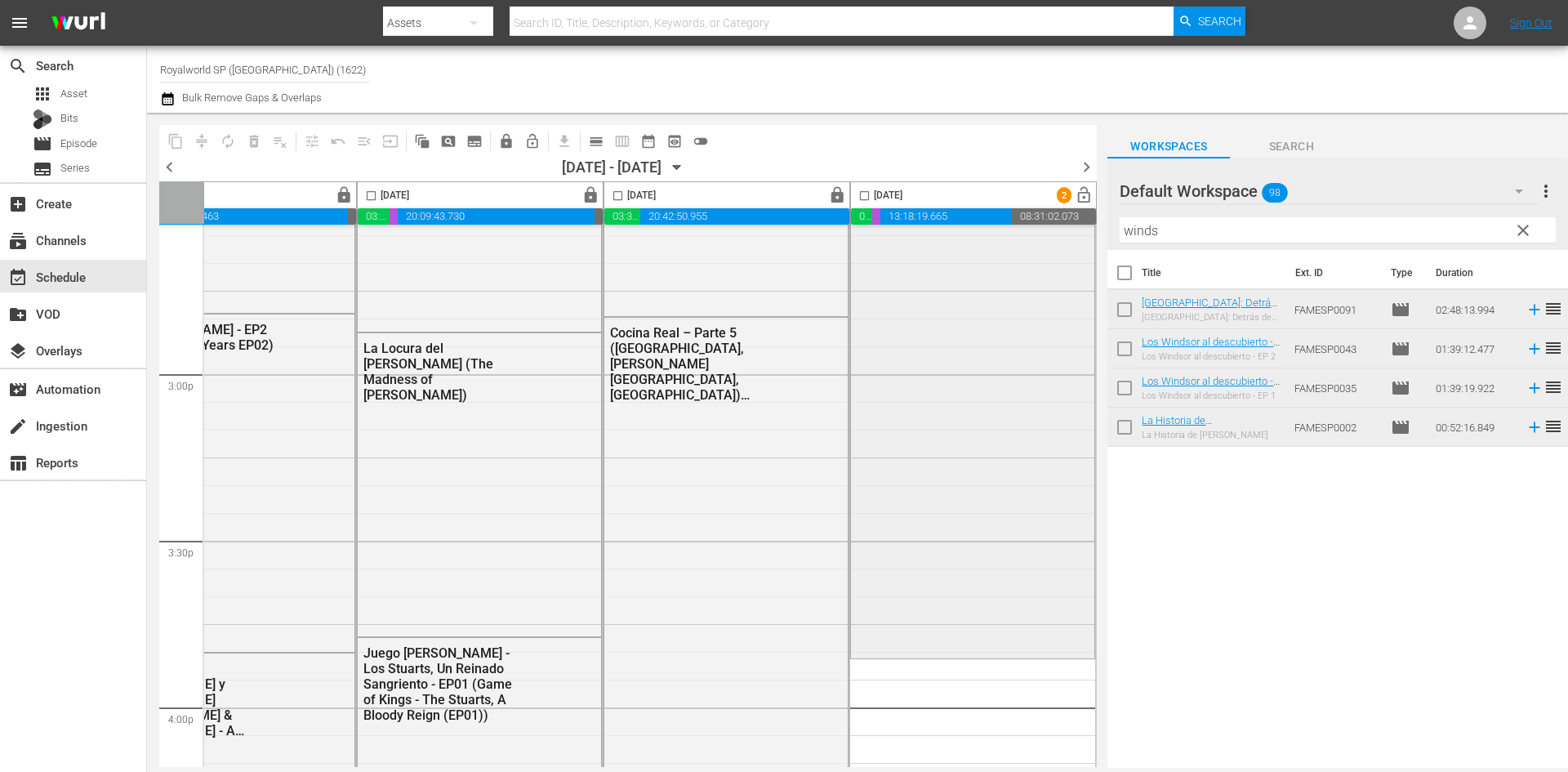
scroll to position [4899, 840]
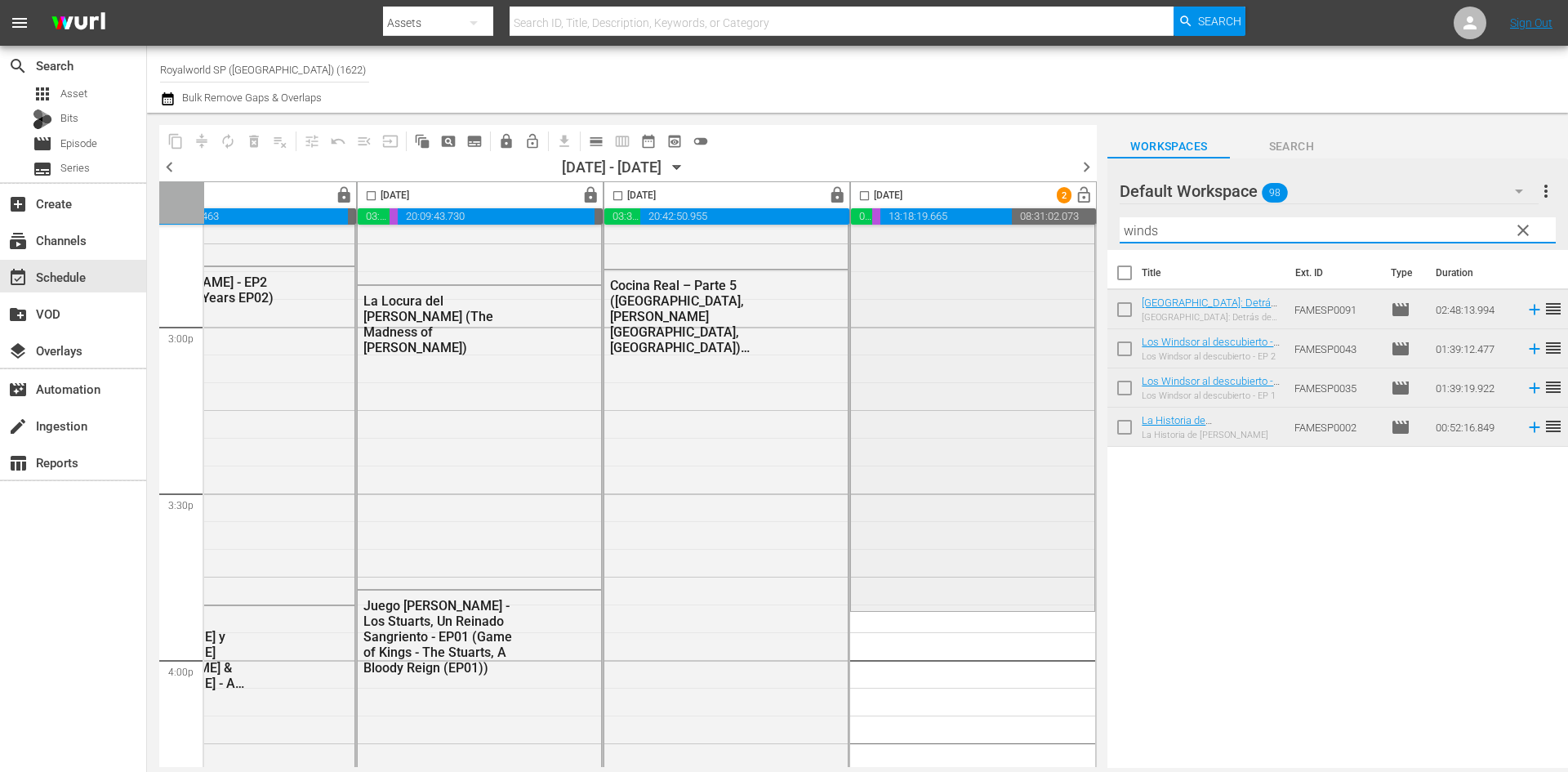
drag, startPoint x: 1155, startPoint y: 231, endPoint x: 1049, endPoint y: 231, distance: 106.0
click at [1049, 231] on div "content_copy compress autorenew_outlined delete_forever_outlined playlist_remov…" at bounding box center [857, 440] width 1420 height 655
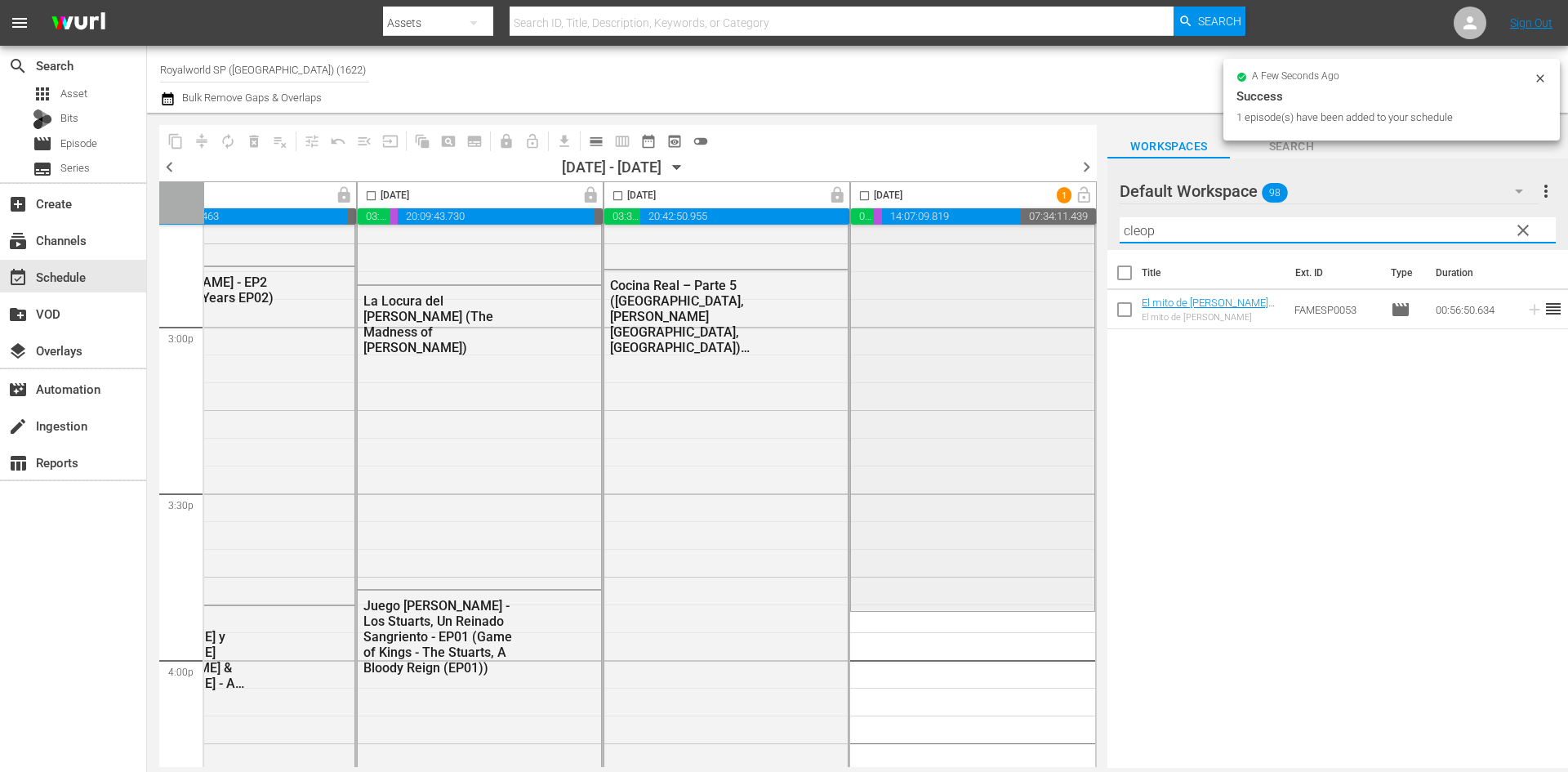
click at [1051, 234] on div "content_copy compress autorenew_outlined delete_forever_outlined playlist_remov…" at bounding box center [857, 440] width 1420 height 655
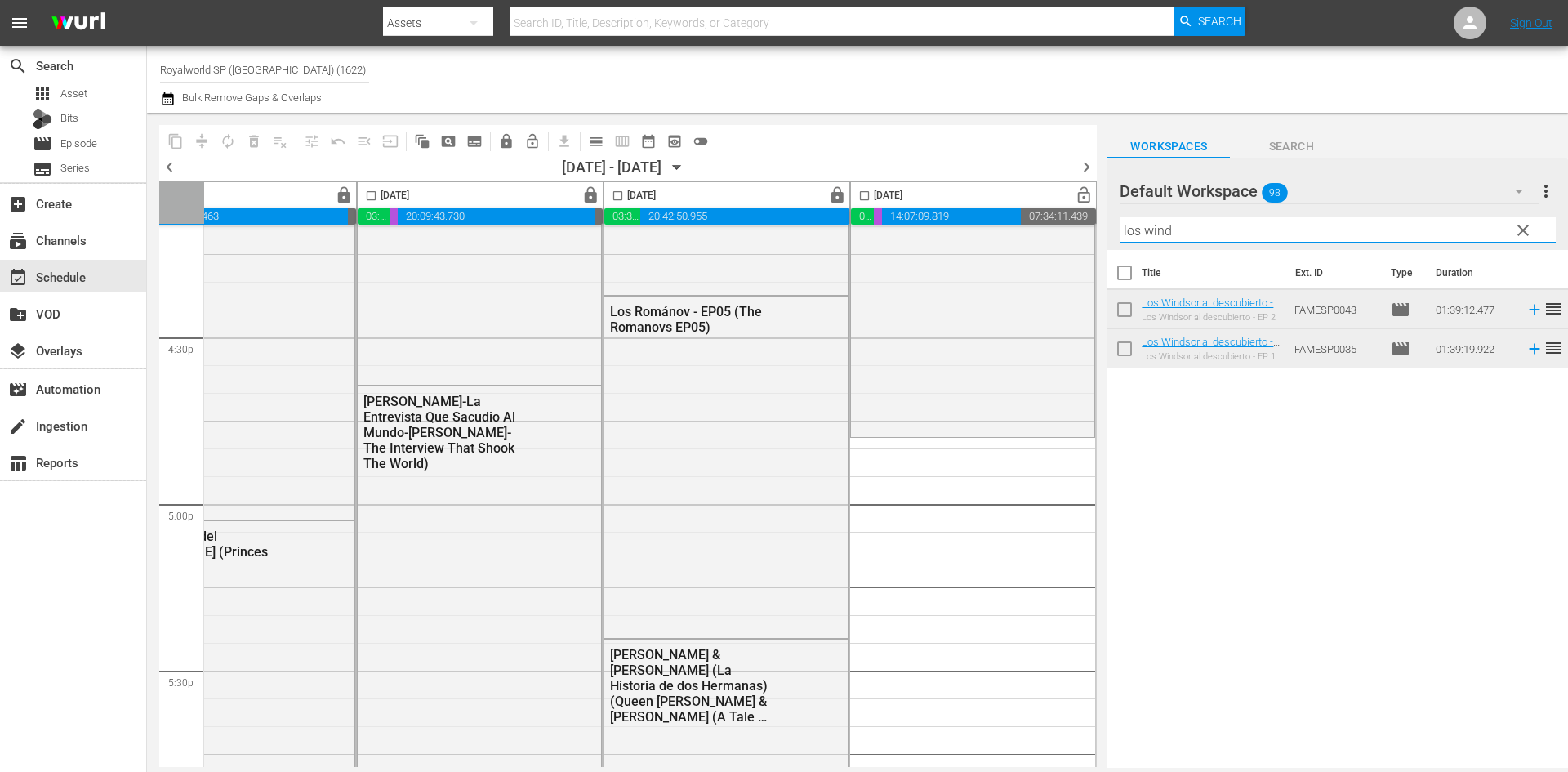
scroll to position [5389, 840]
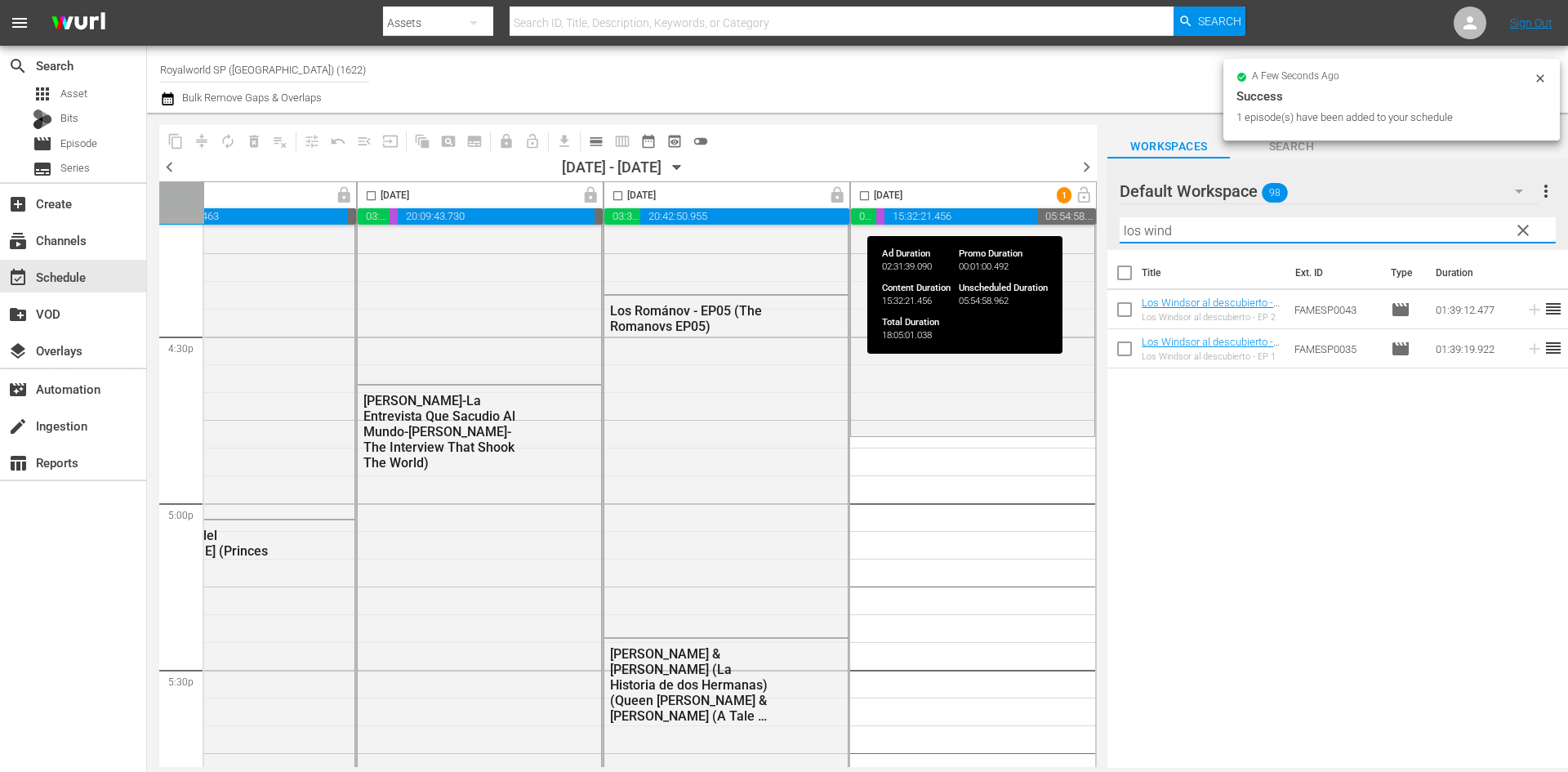
drag, startPoint x: 1220, startPoint y: 220, endPoint x: 1030, endPoint y: 220, distance: 190.0
click at [1030, 220] on div "content_copy compress autorenew_outlined delete_forever_outlined playlist_remov…" at bounding box center [857, 440] width 1420 height 655
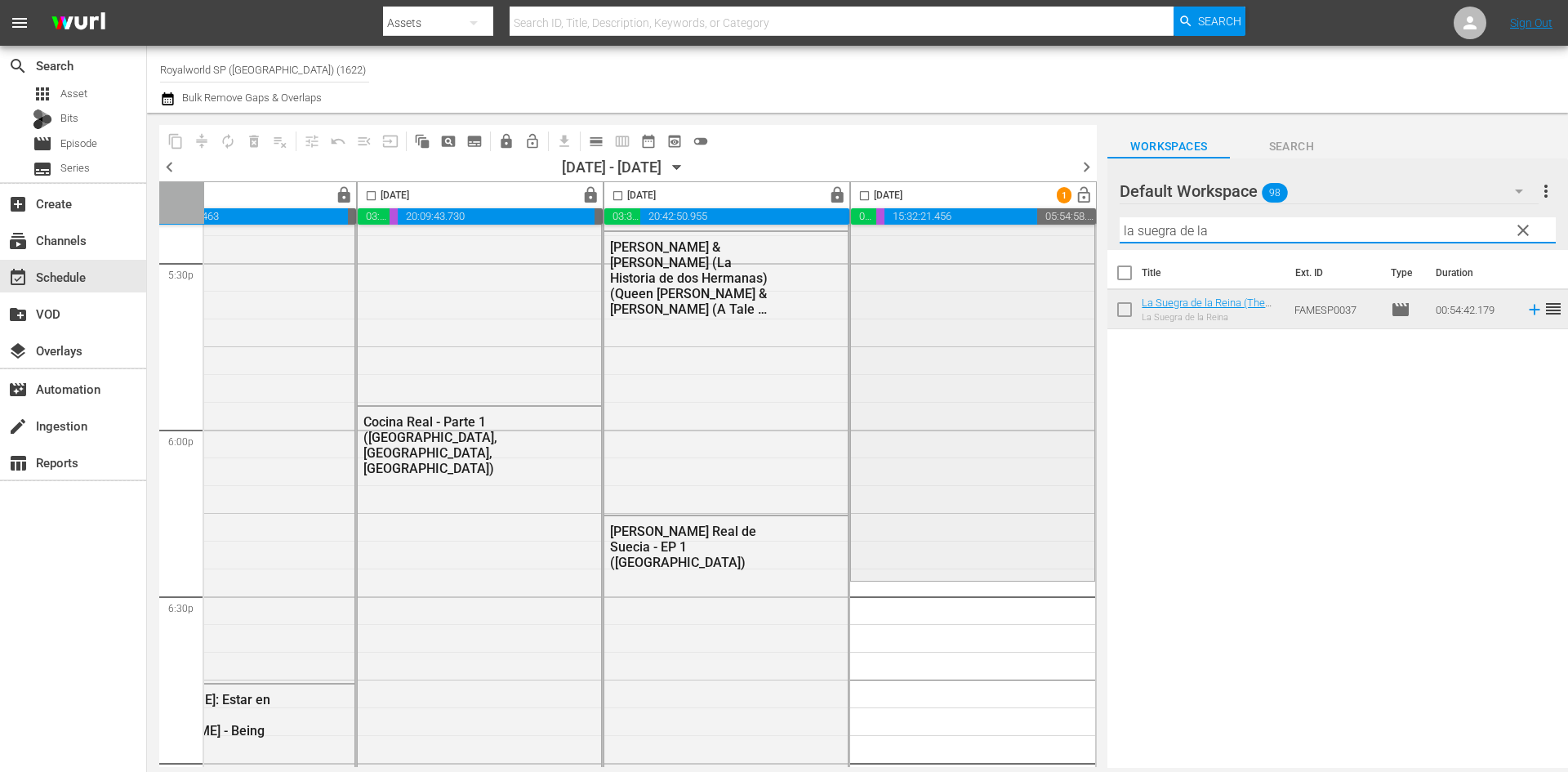
scroll to position [5961, 840]
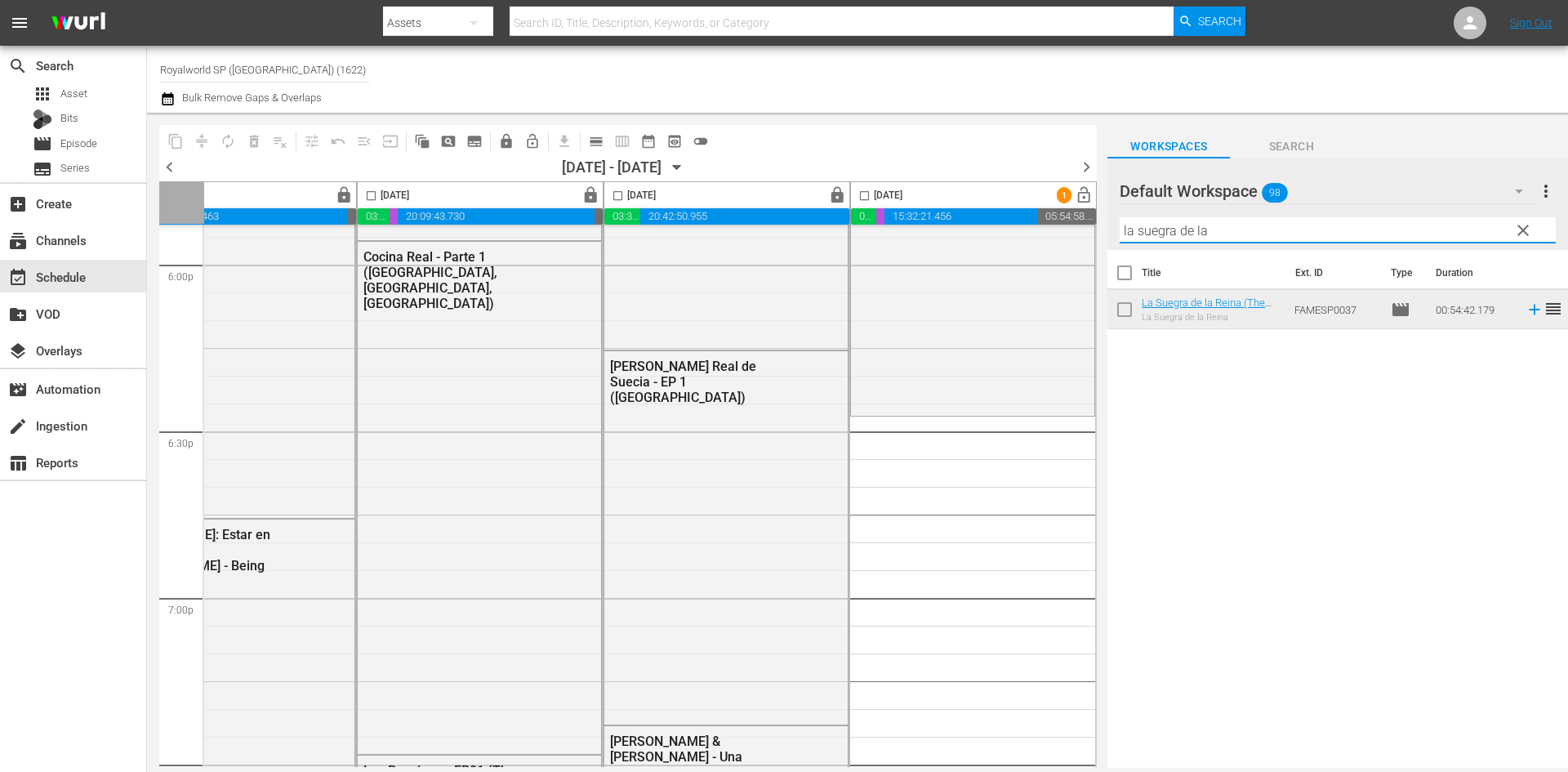
type input "la suegra de la"
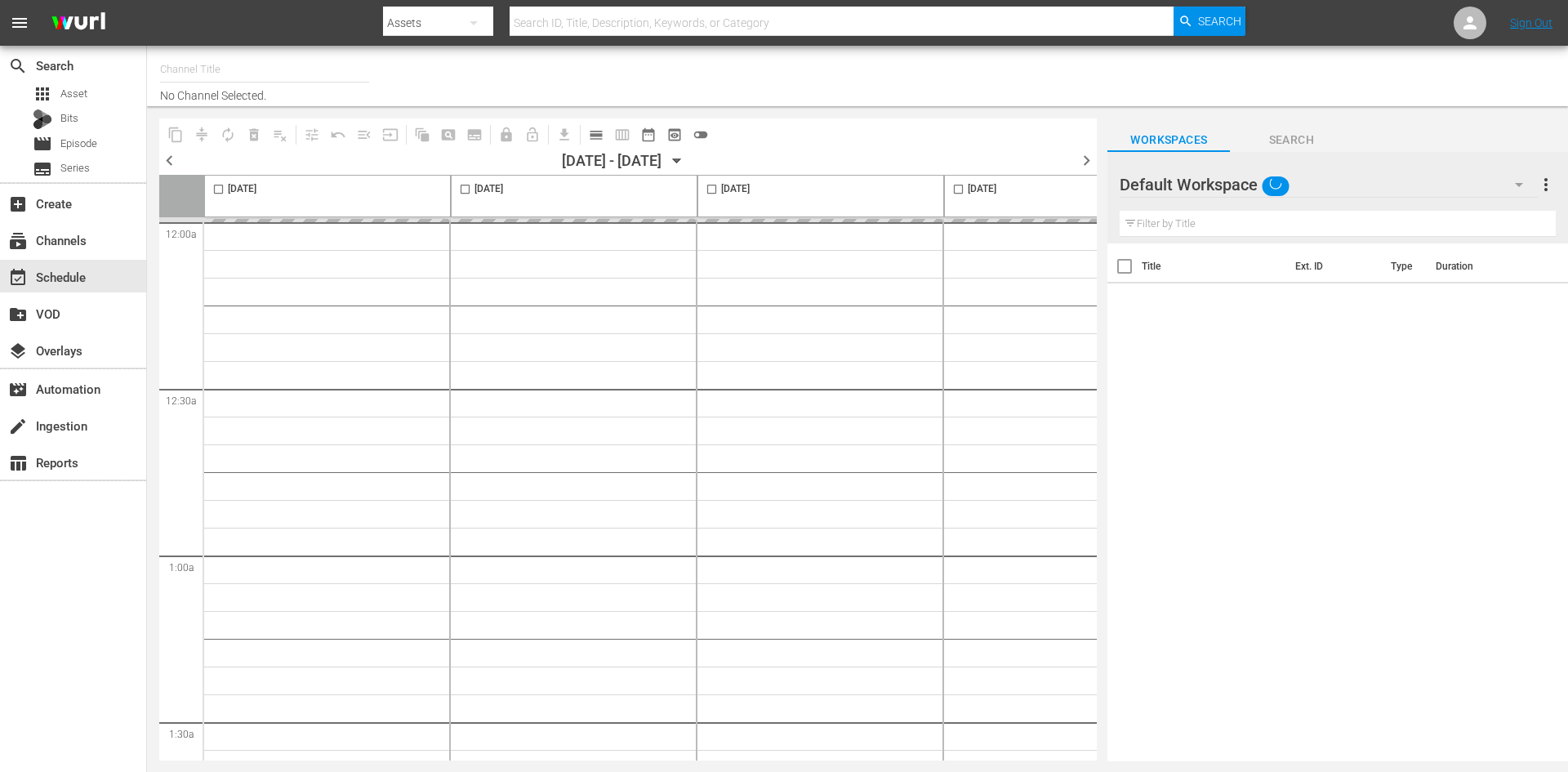
type input "Royalworld SP ([GEOGRAPHIC_DATA]) (1622)"
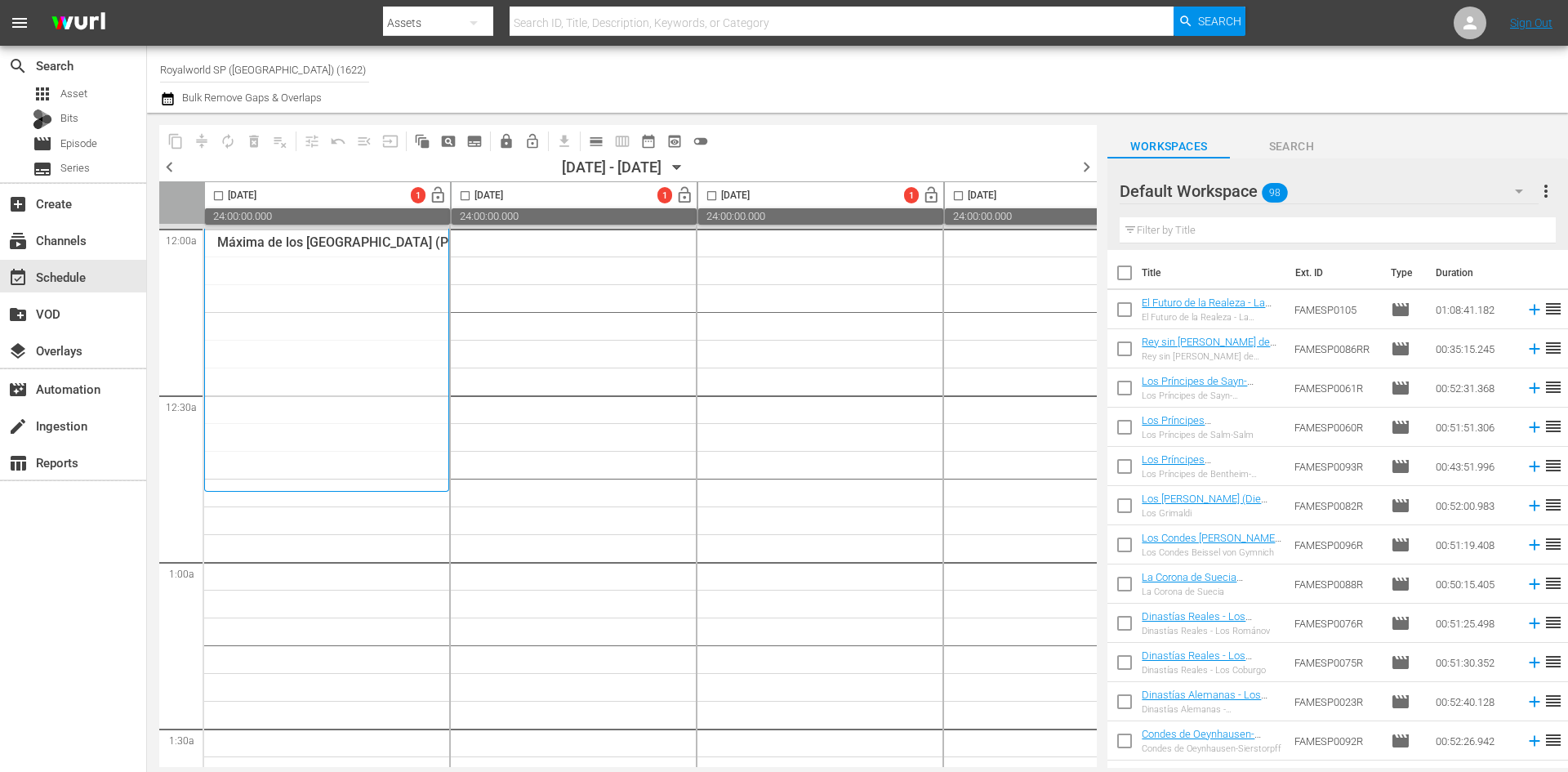
click at [1270, 235] on input "text" at bounding box center [1337, 230] width 436 height 26
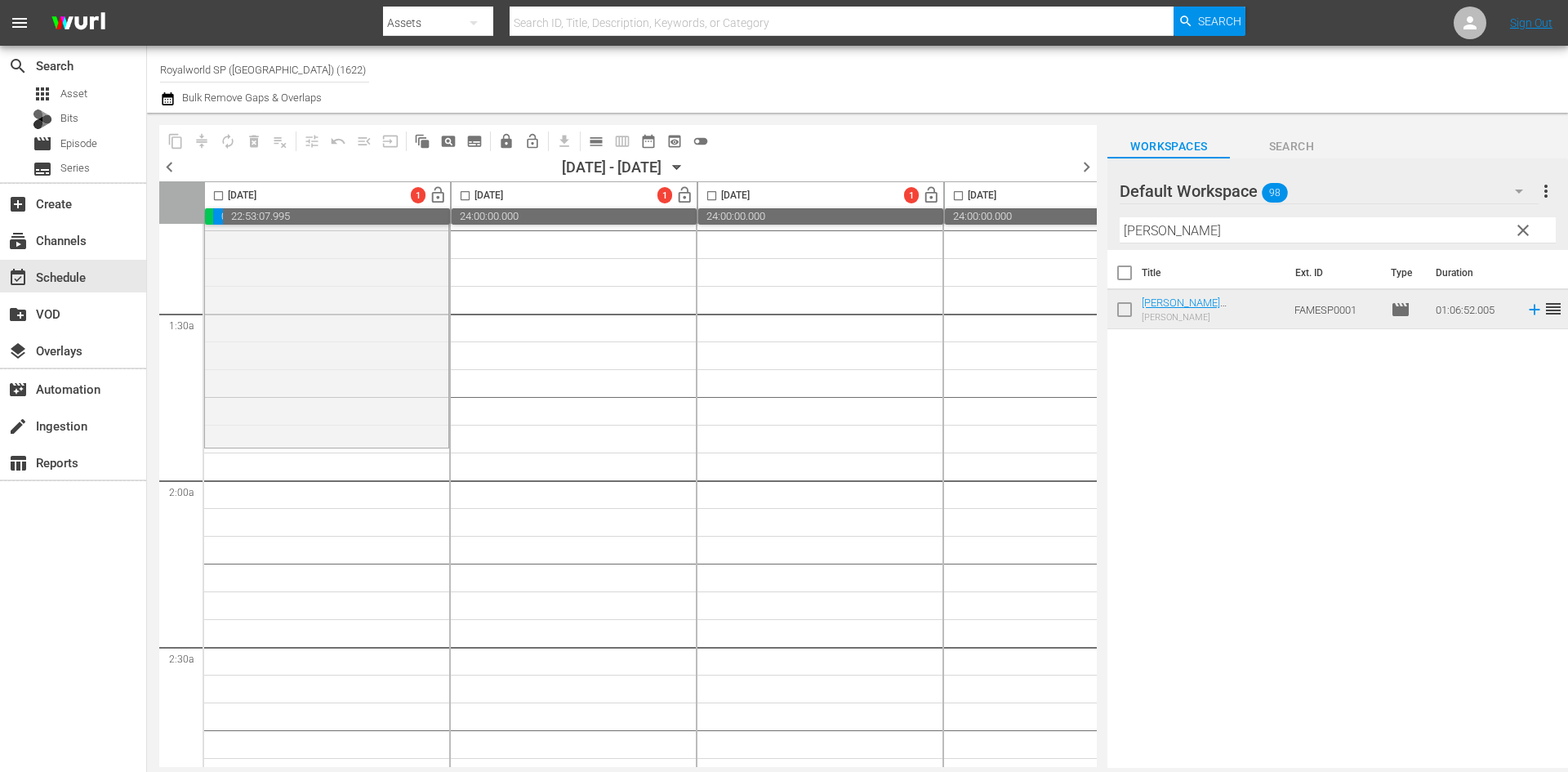
scroll to position [490, 0]
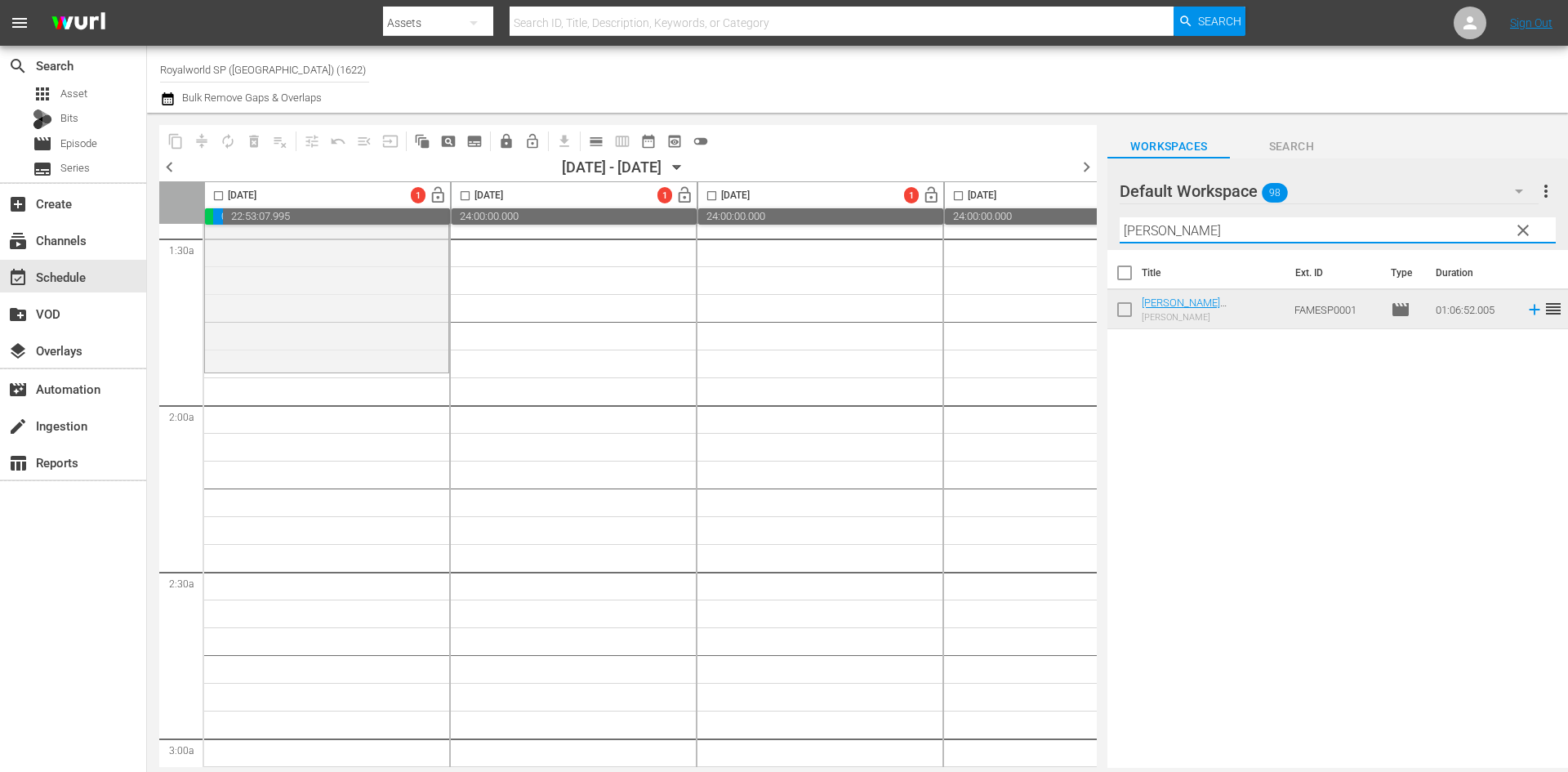
drag, startPoint x: 1309, startPoint y: 234, endPoint x: 1021, endPoint y: 231, distance: 288.0
click at [1021, 231] on div "content_copy compress autorenew_outlined delete_forever_outlined playlist_remov…" at bounding box center [857, 440] width 1420 height 655
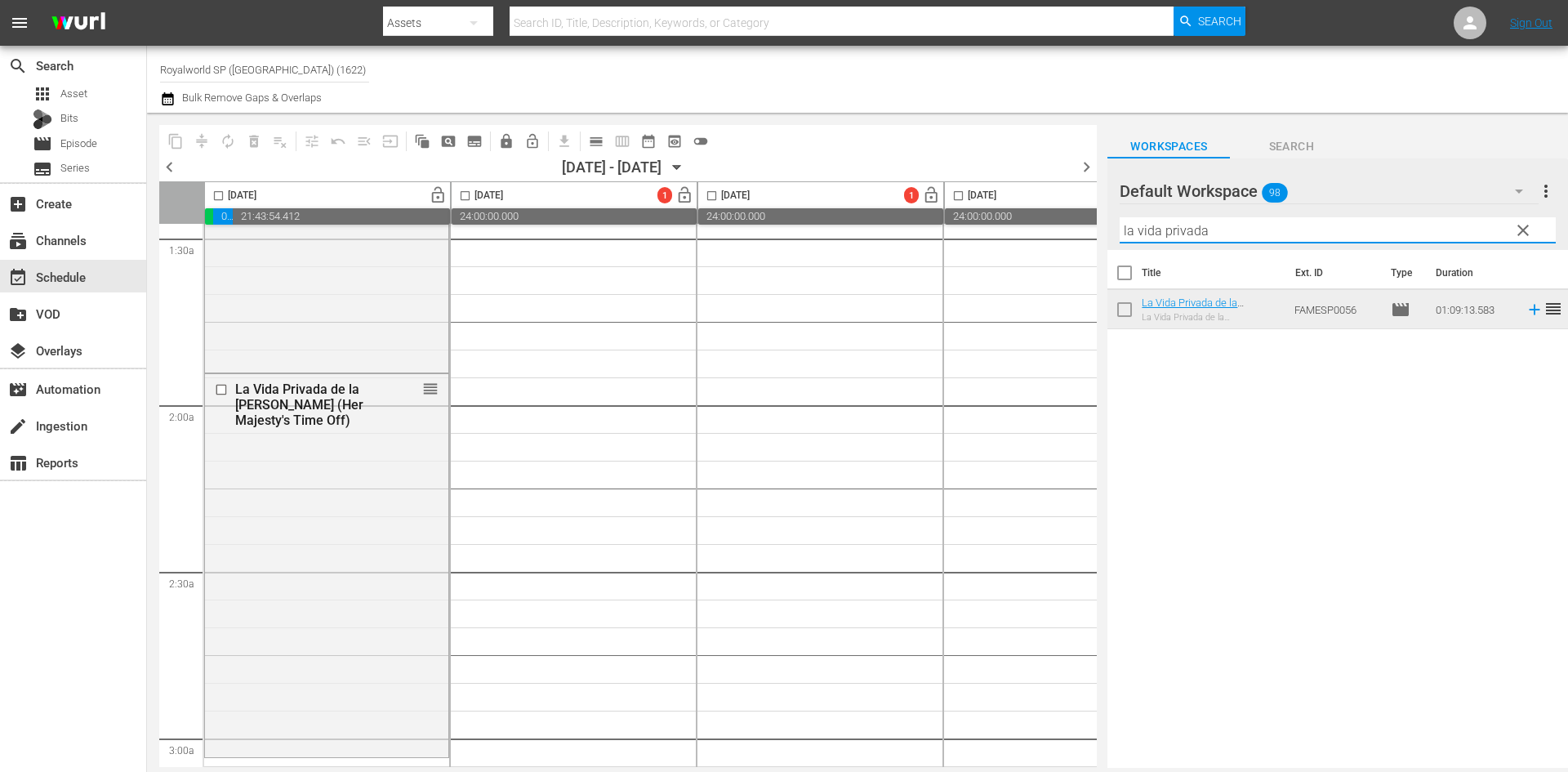
drag, startPoint x: 1247, startPoint y: 234, endPoint x: 1016, endPoint y: 222, distance: 231.3
click at [1016, 222] on div "content_copy compress autorenew_outlined delete_forever_outlined playlist_remov…" at bounding box center [857, 440] width 1420 height 655
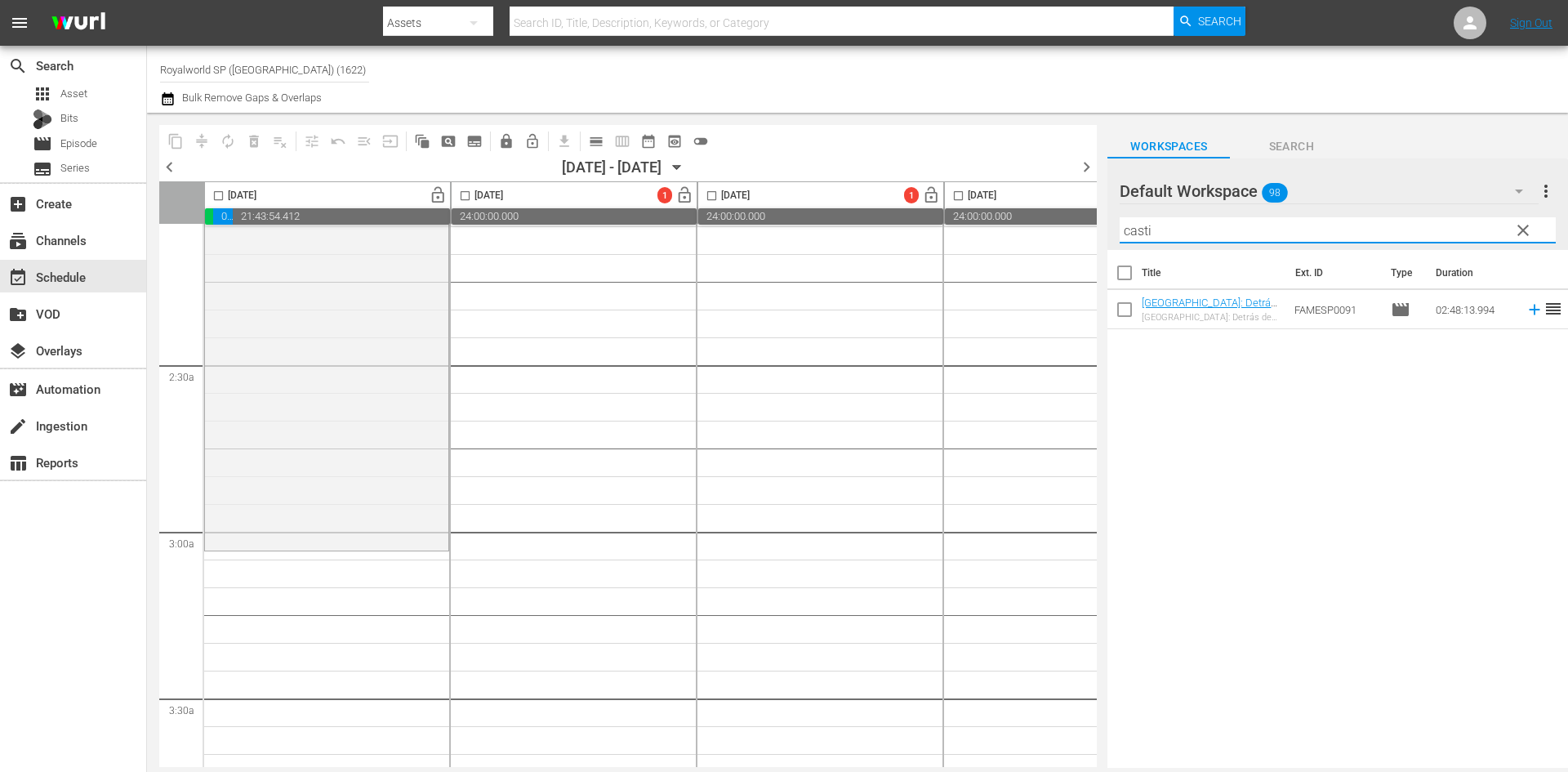
scroll to position [898, 0]
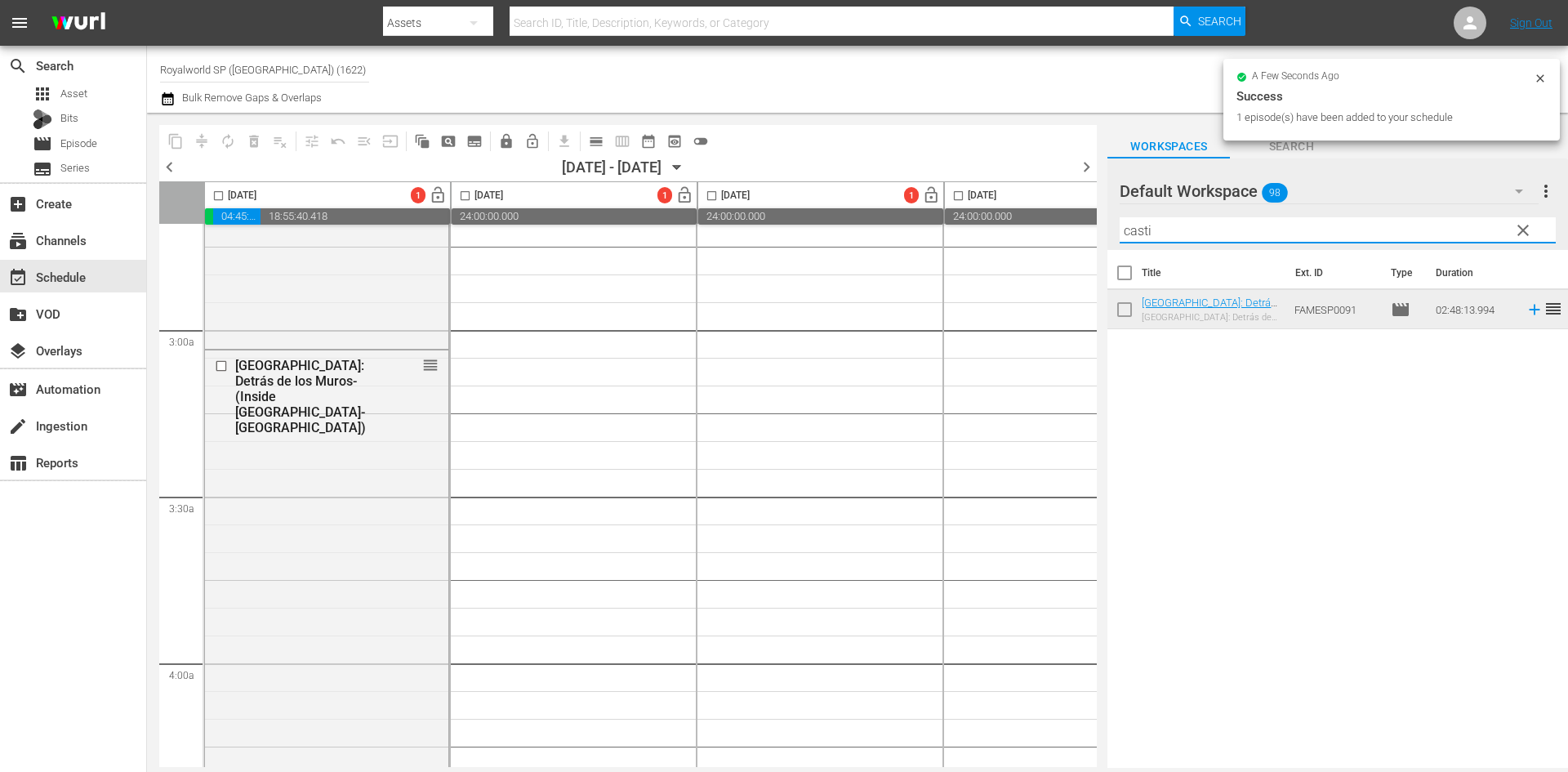
drag, startPoint x: 1236, startPoint y: 238, endPoint x: 1052, endPoint y: 226, distance: 184.4
click at [1052, 226] on div "content_copy compress autorenew_outlined delete_forever_outlined playlist_remov…" at bounding box center [857, 440] width 1420 height 655
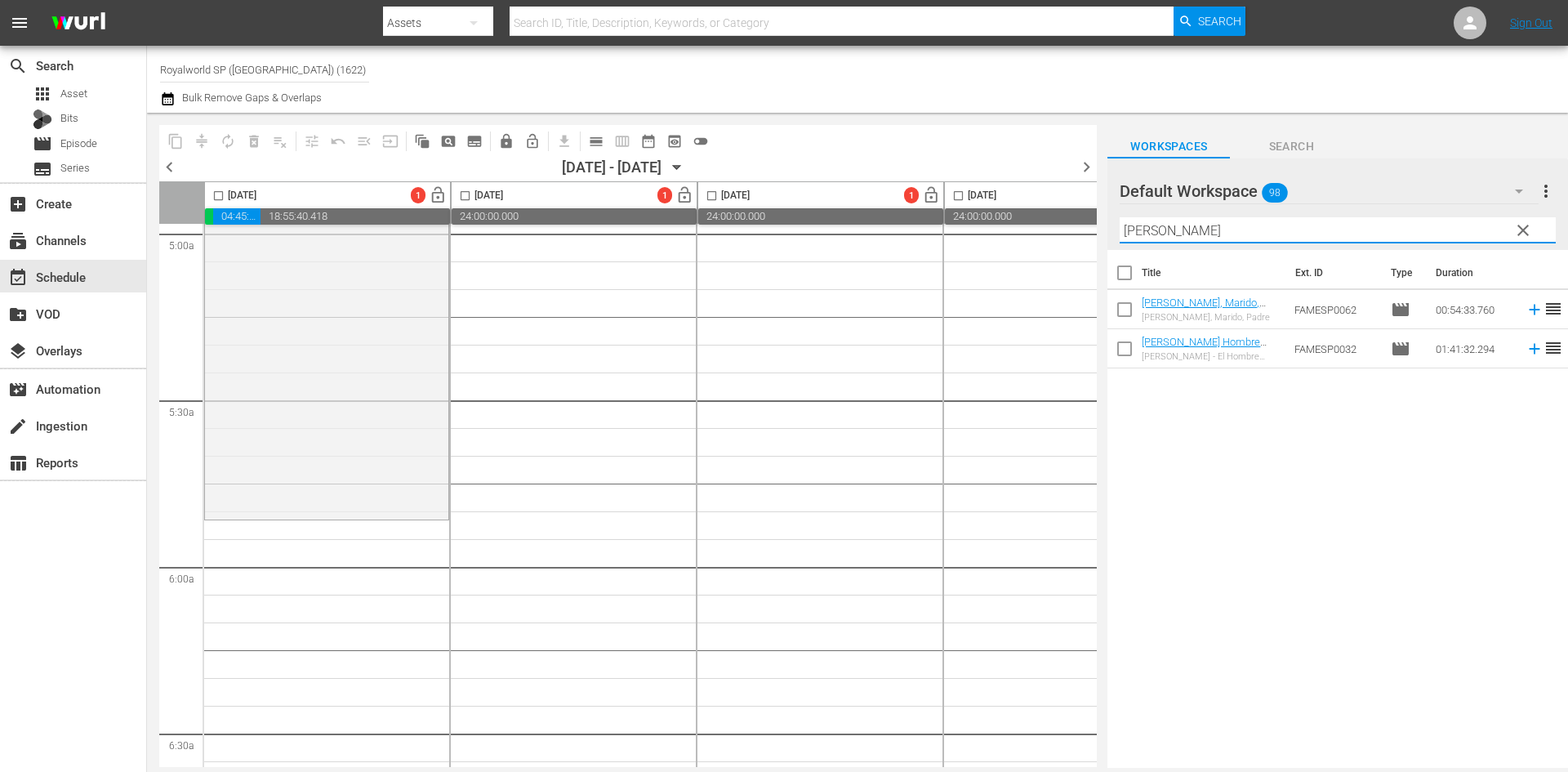
scroll to position [1878, 0]
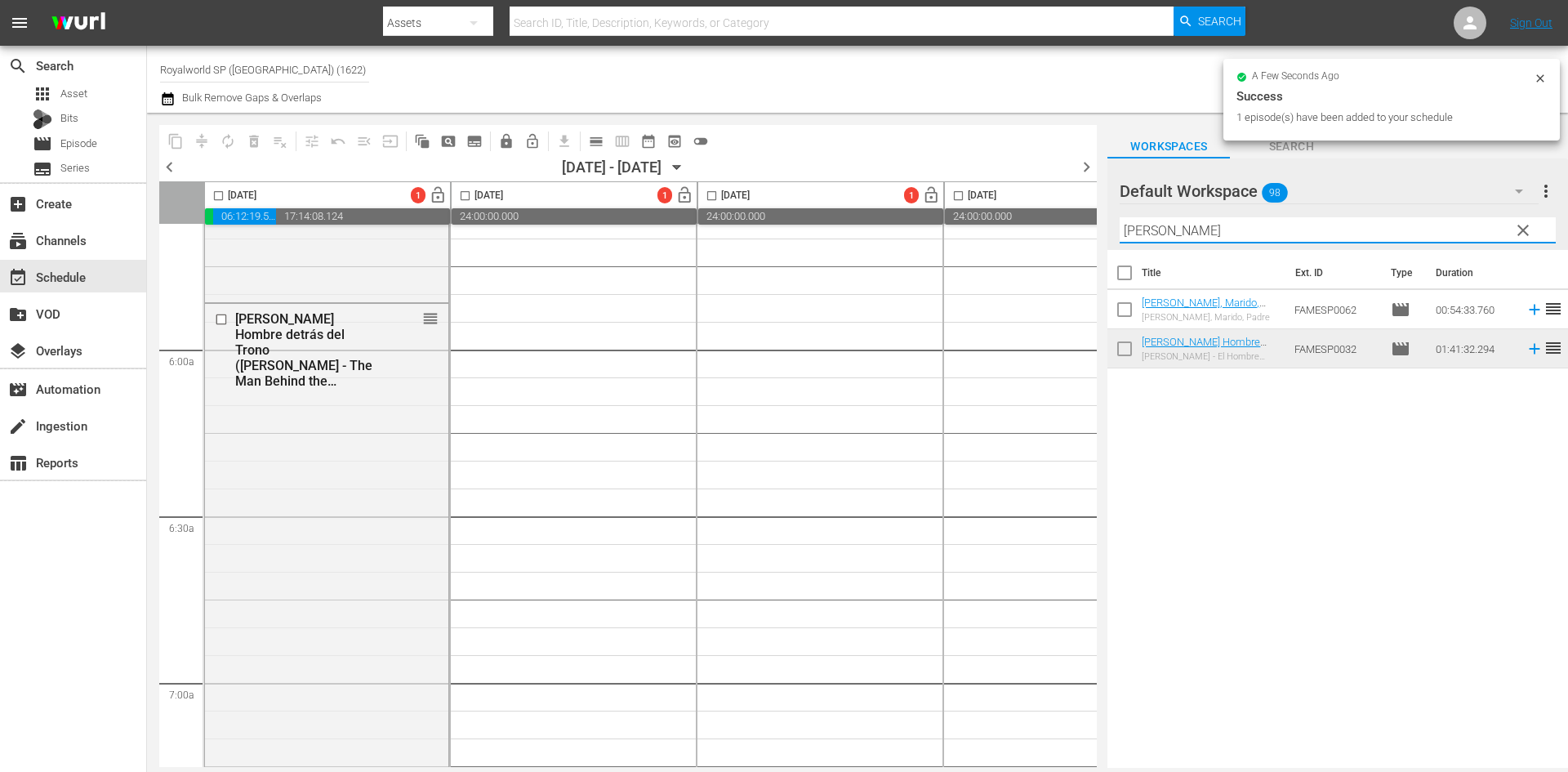
drag, startPoint x: 1169, startPoint y: 229, endPoint x: 979, endPoint y: 255, distance: 191.8
click at [981, 244] on div "content_copy compress autorenew_outlined delete_forever_outlined playlist_remov…" at bounding box center [857, 440] width 1420 height 655
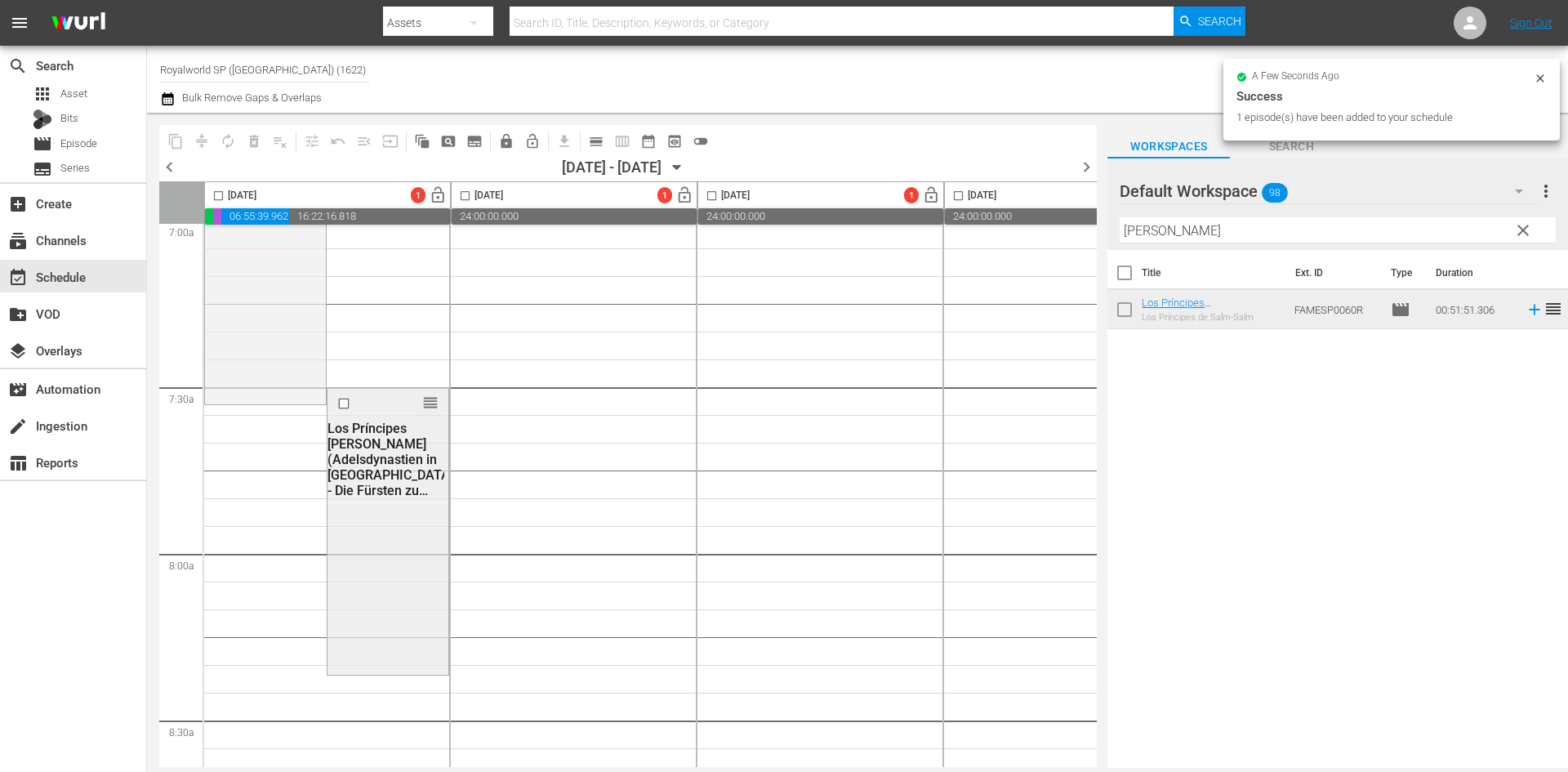
scroll to position [2205, 0]
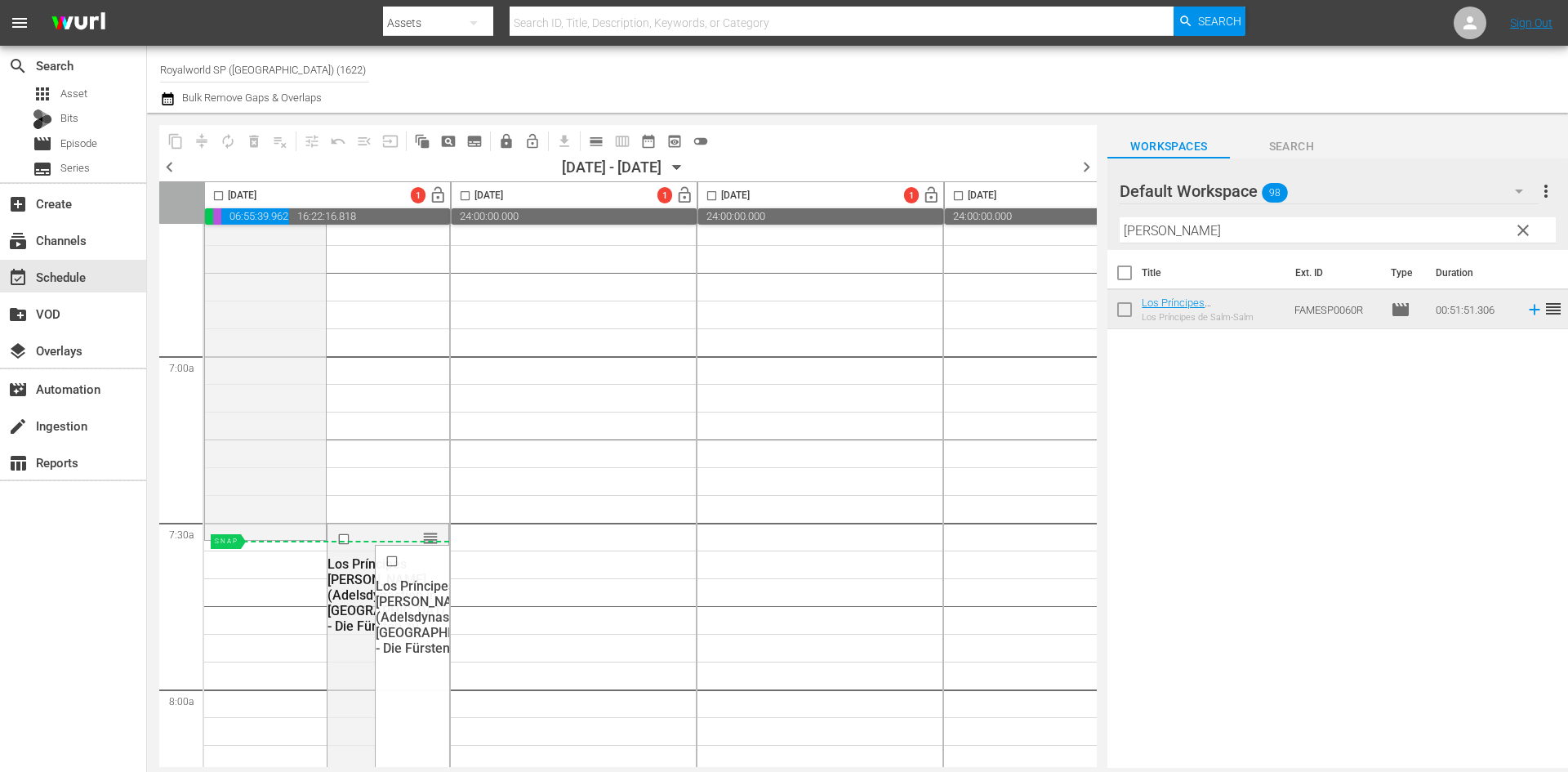
drag, startPoint x: 429, startPoint y: 535, endPoint x: 297, endPoint y: 540, distance: 132.1
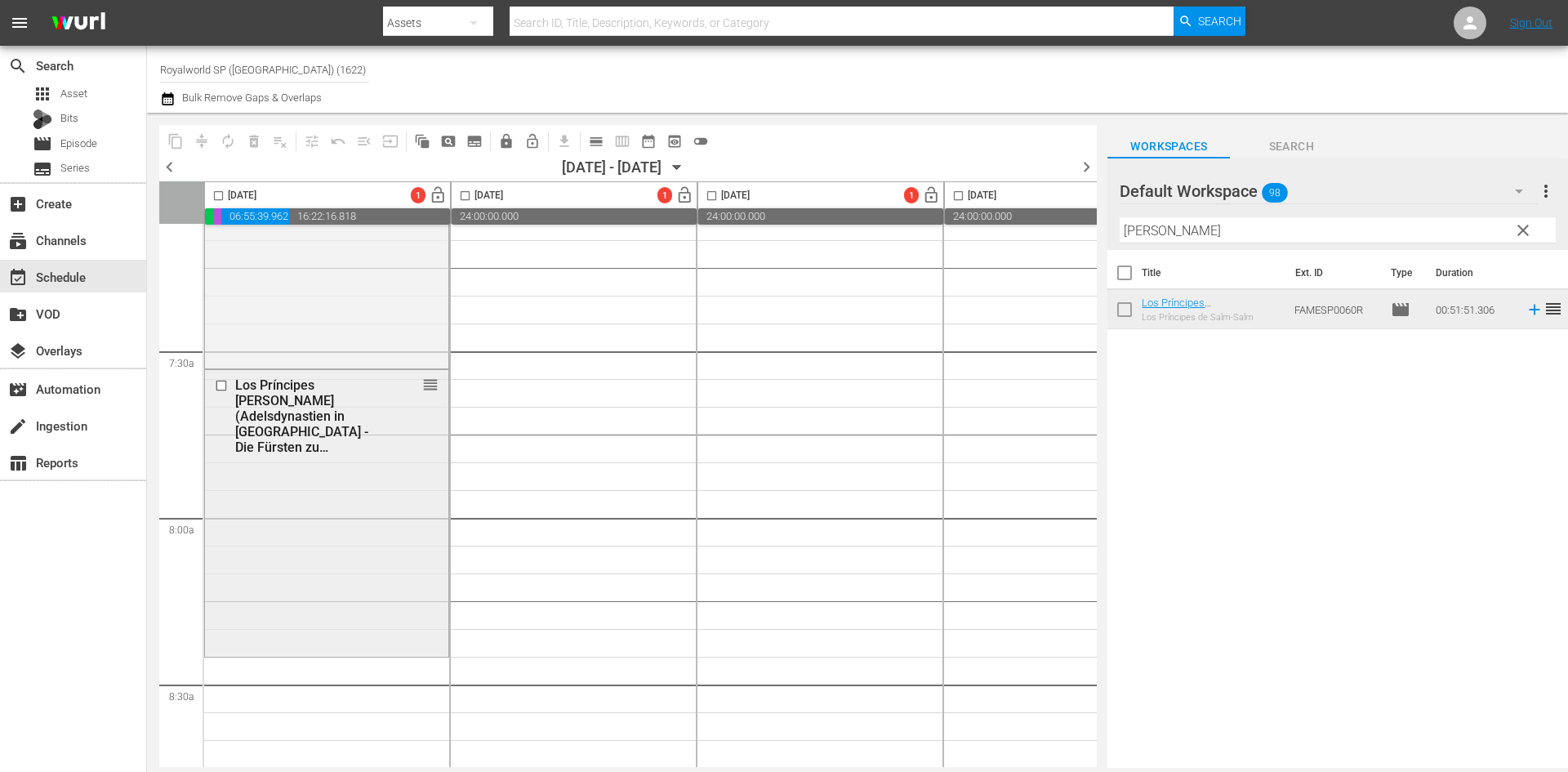
scroll to position [2531, 0]
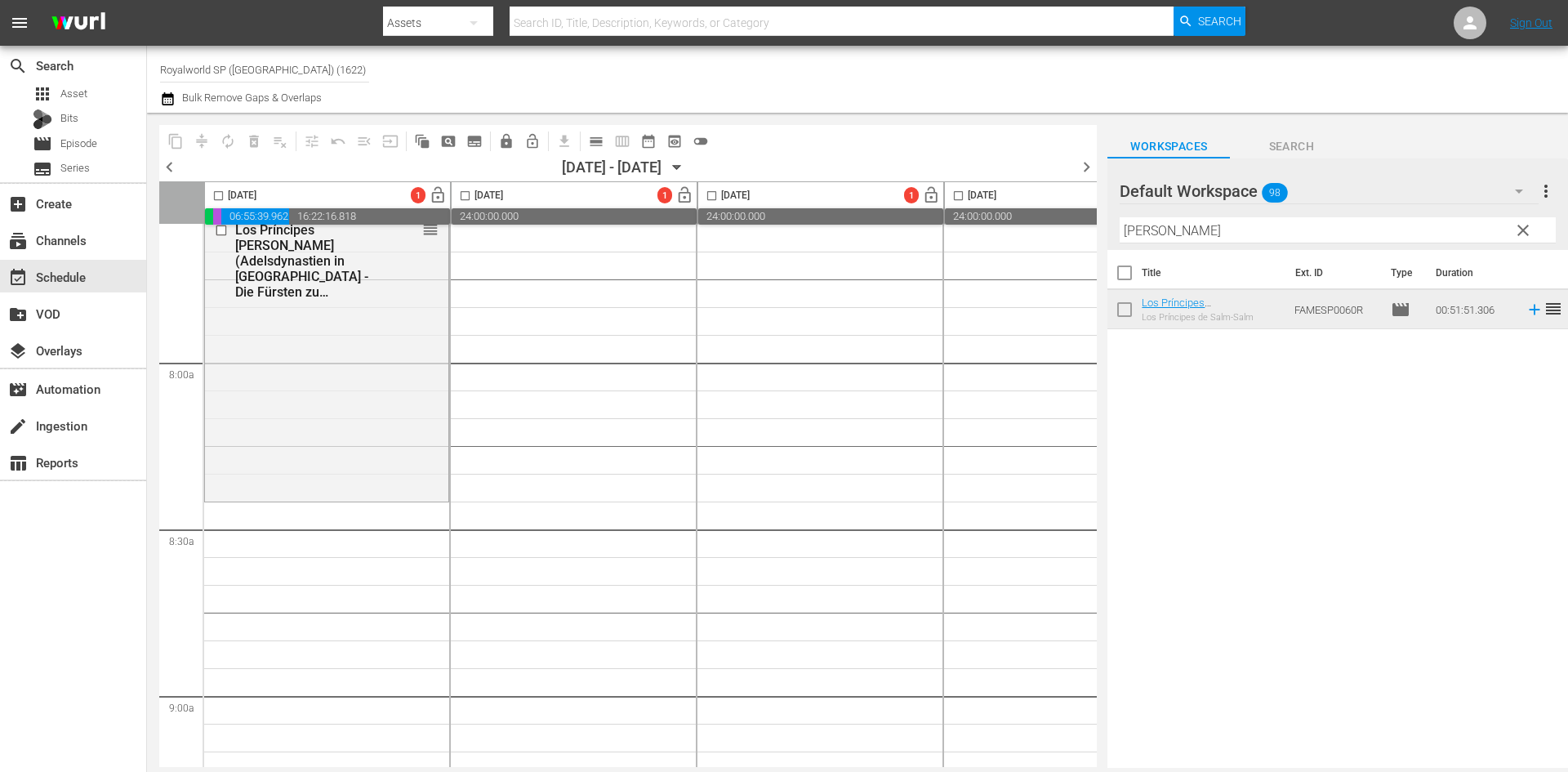
drag, startPoint x: 1212, startPoint y: 220, endPoint x: 977, endPoint y: 207, distance: 235.4
click at [977, 206] on div "content_copy compress autorenew_outlined delete_forever_outlined playlist_remov…" at bounding box center [857, 440] width 1420 height 655
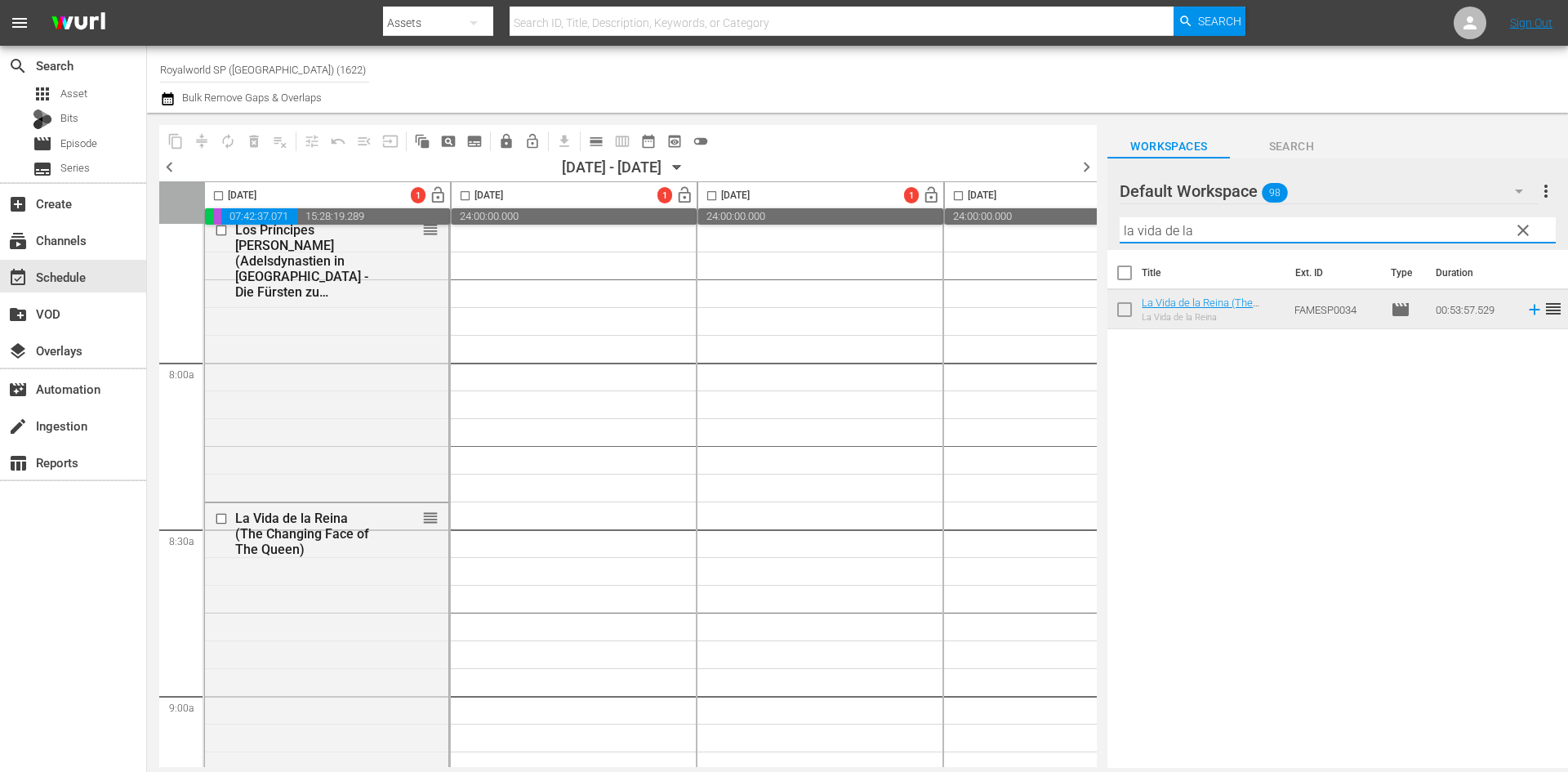
drag, startPoint x: 1193, startPoint y: 229, endPoint x: 1139, endPoint y: 224, distance: 54.2
click at [1139, 224] on input "la vida de la" at bounding box center [1337, 230] width 436 height 26
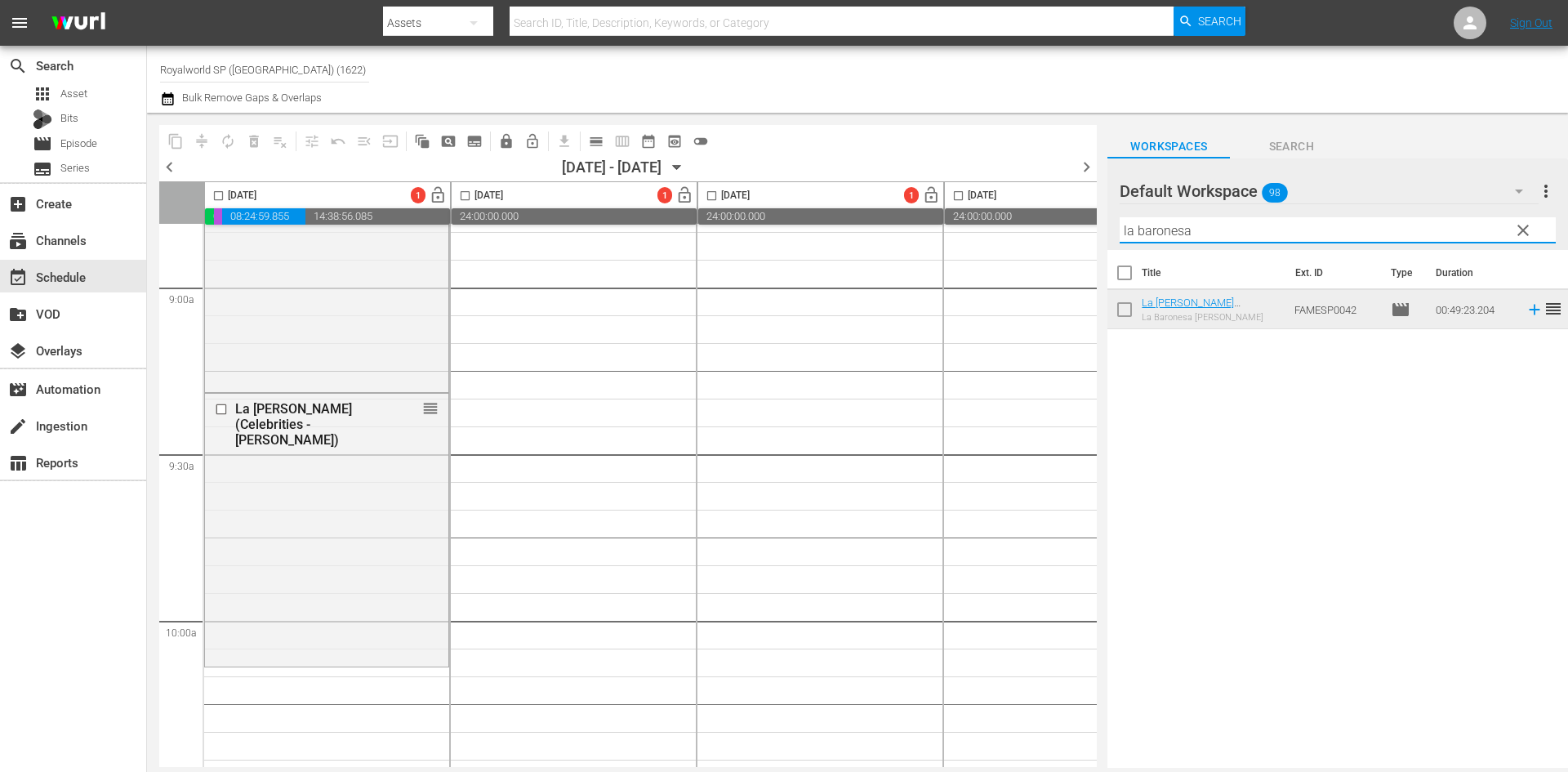
drag, startPoint x: 1260, startPoint y: 228, endPoint x: 1086, endPoint y: 225, distance: 174.0
click at [1086, 225] on div "content_copy compress autorenew_outlined delete_forever_outlined playlist_remov…" at bounding box center [857, 440] width 1420 height 655
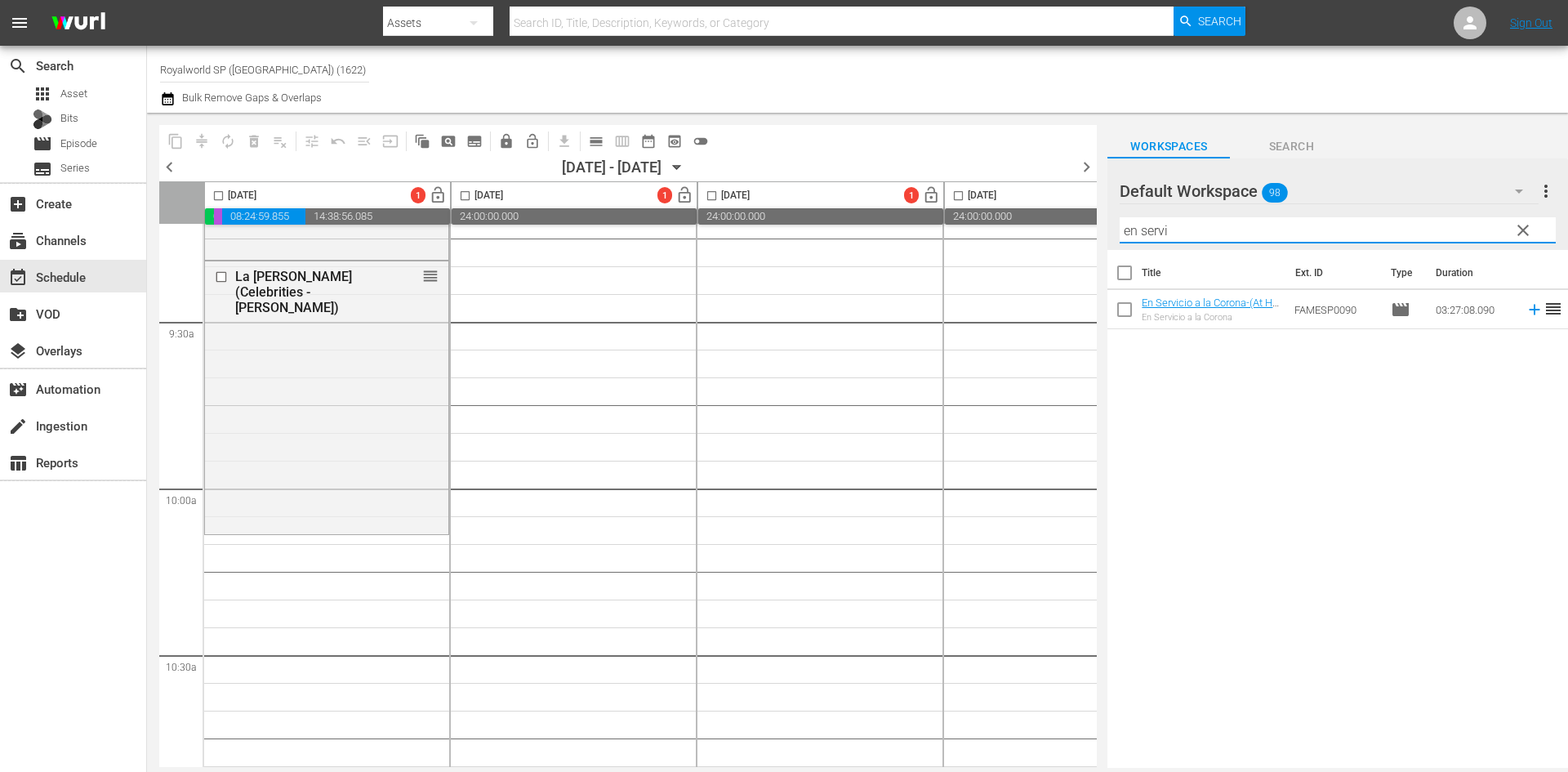
scroll to position [3184, 0]
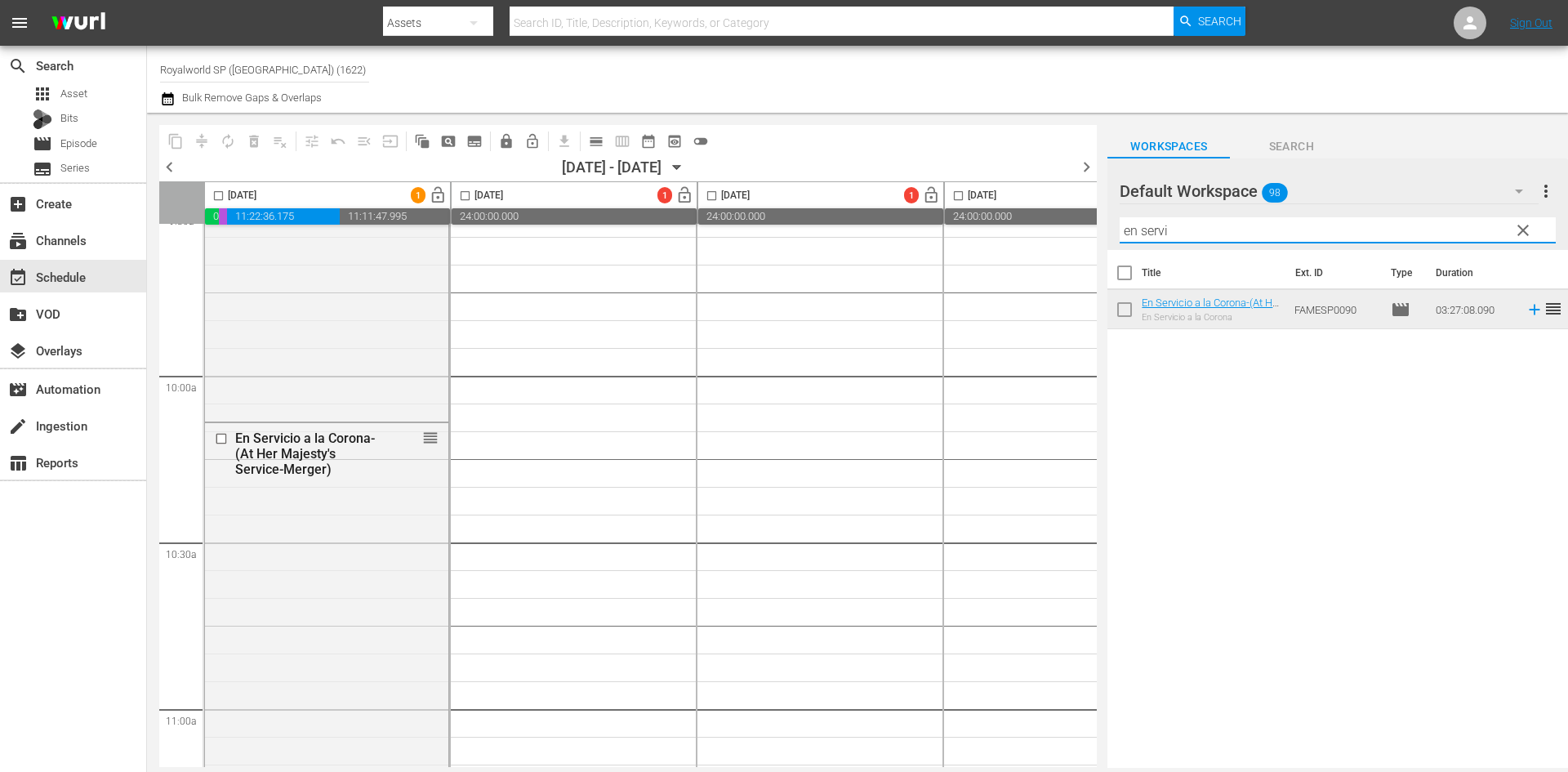
drag, startPoint x: 1224, startPoint y: 236, endPoint x: 946, endPoint y: 227, distance: 278.1
click at [949, 228] on div "content_copy compress autorenew_outlined delete_forever_outlined playlist_remov…" at bounding box center [857, 440] width 1420 height 655
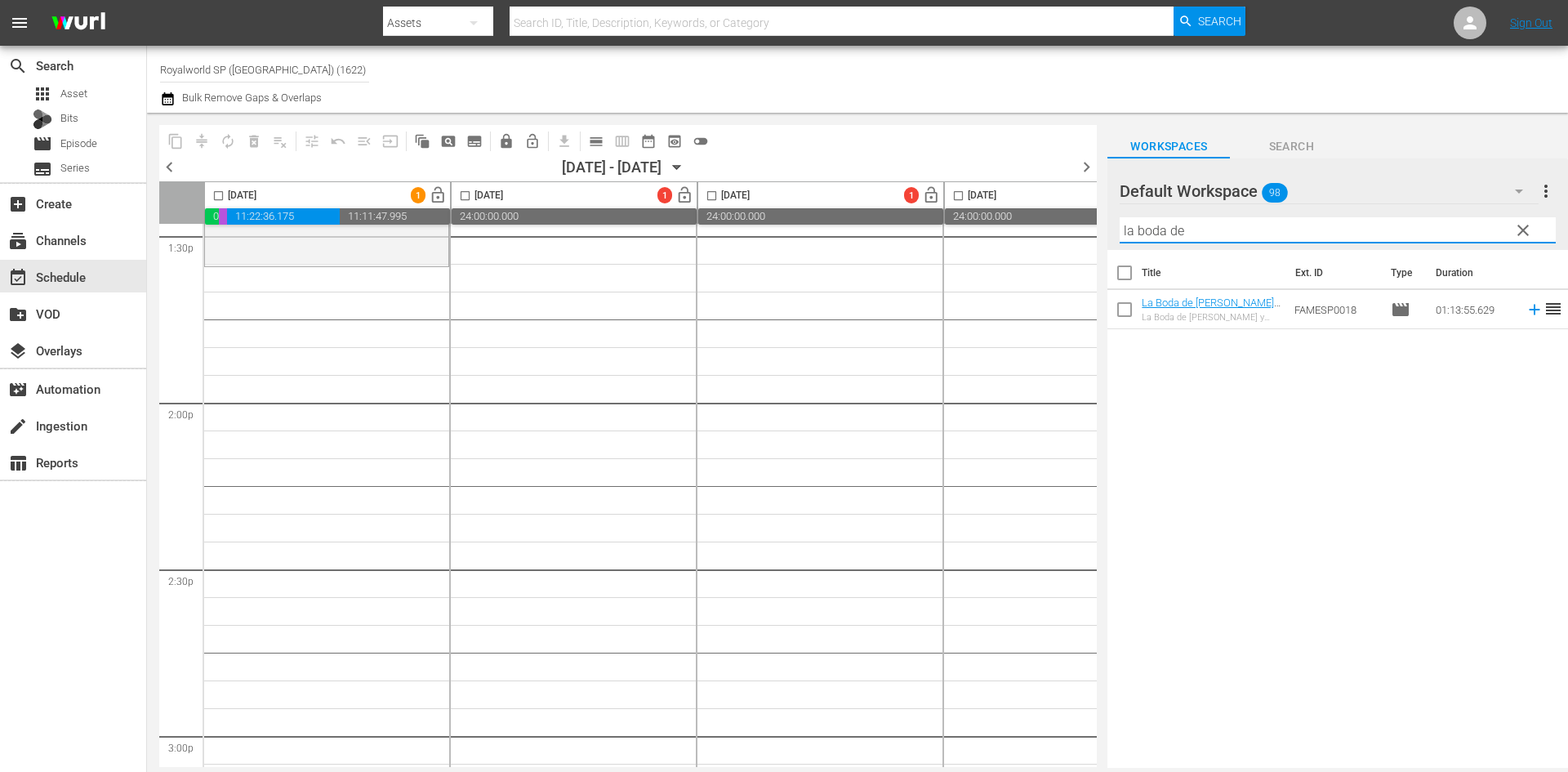
scroll to position [4491, 0]
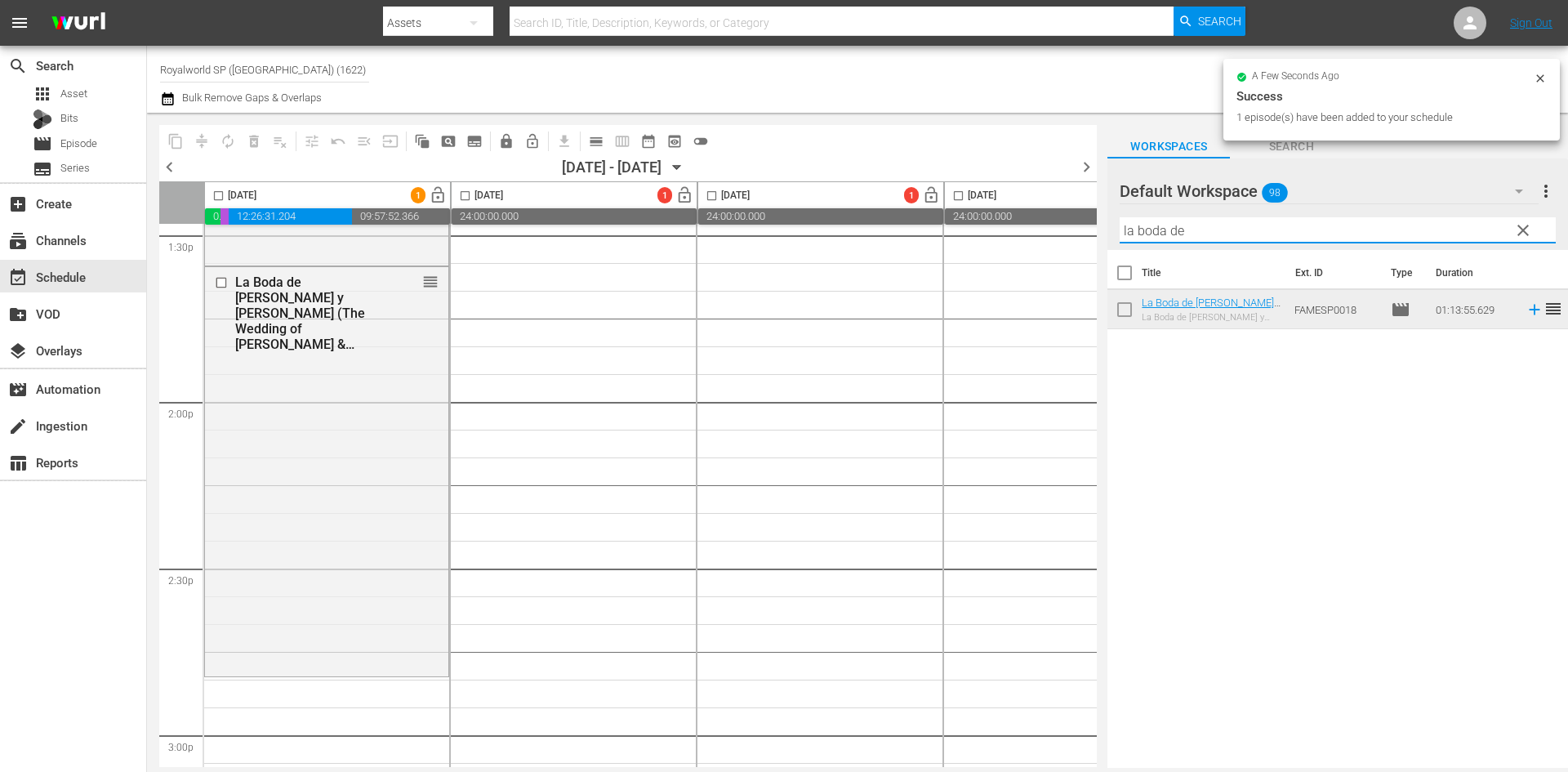
drag, startPoint x: 1233, startPoint y: 231, endPoint x: 1074, endPoint y: 217, distance: 159.6
click at [1074, 217] on div "content_copy compress autorenew_outlined delete_forever_outlined playlist_remov…" at bounding box center [857, 440] width 1420 height 655
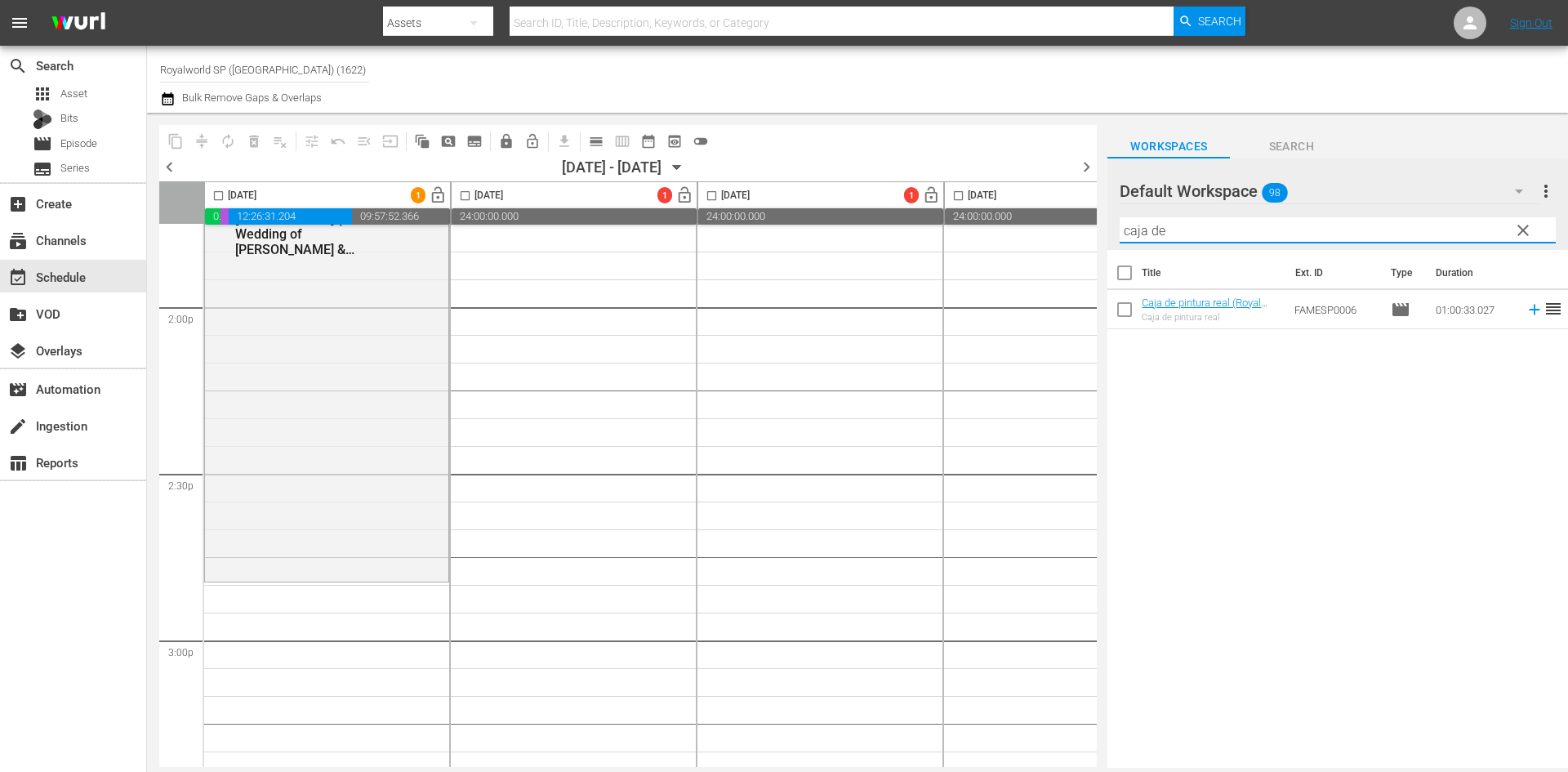
scroll to position [4736, 0]
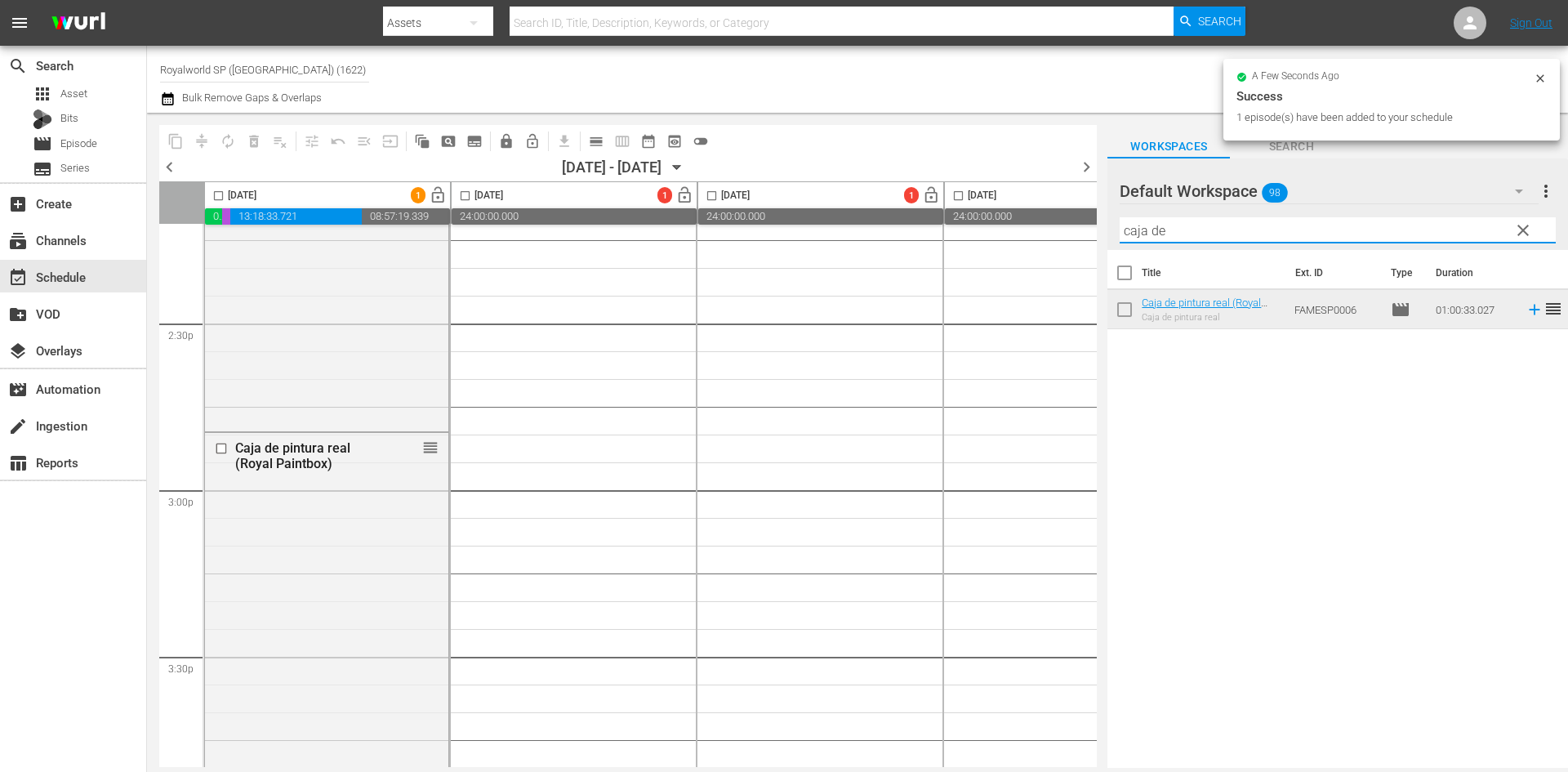
drag, startPoint x: 1298, startPoint y: 238, endPoint x: 1021, endPoint y: 242, distance: 277.0
click at [1021, 242] on div "content_copy compress autorenew_outlined delete_forever_outlined playlist_remov…" at bounding box center [857, 440] width 1420 height 655
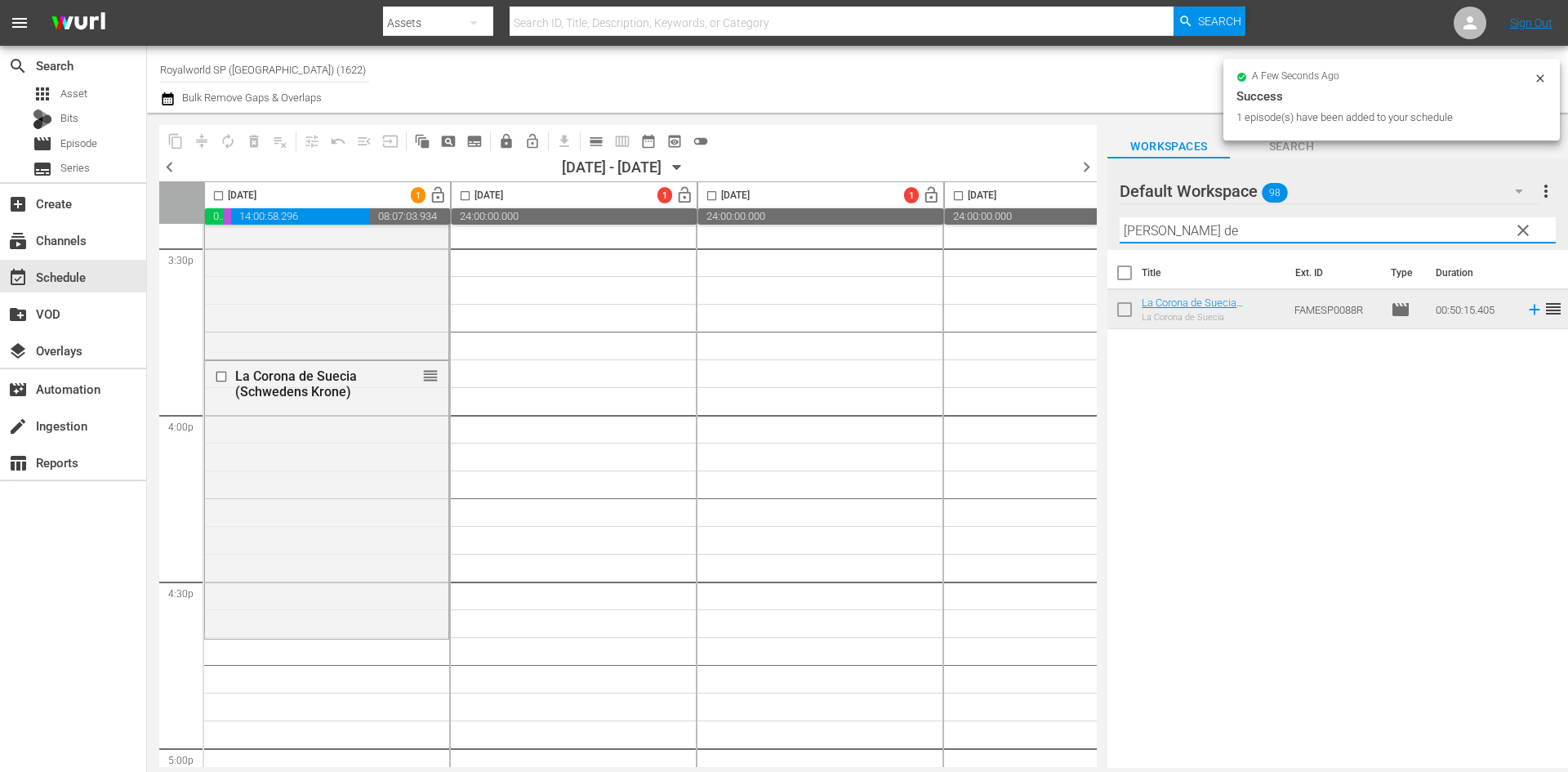
drag, startPoint x: 1229, startPoint y: 236, endPoint x: 1008, endPoint y: 231, distance: 221.1
click at [1008, 231] on div "content_copy compress autorenew_outlined delete_forever_outlined playlist_remov…" at bounding box center [857, 440] width 1420 height 655
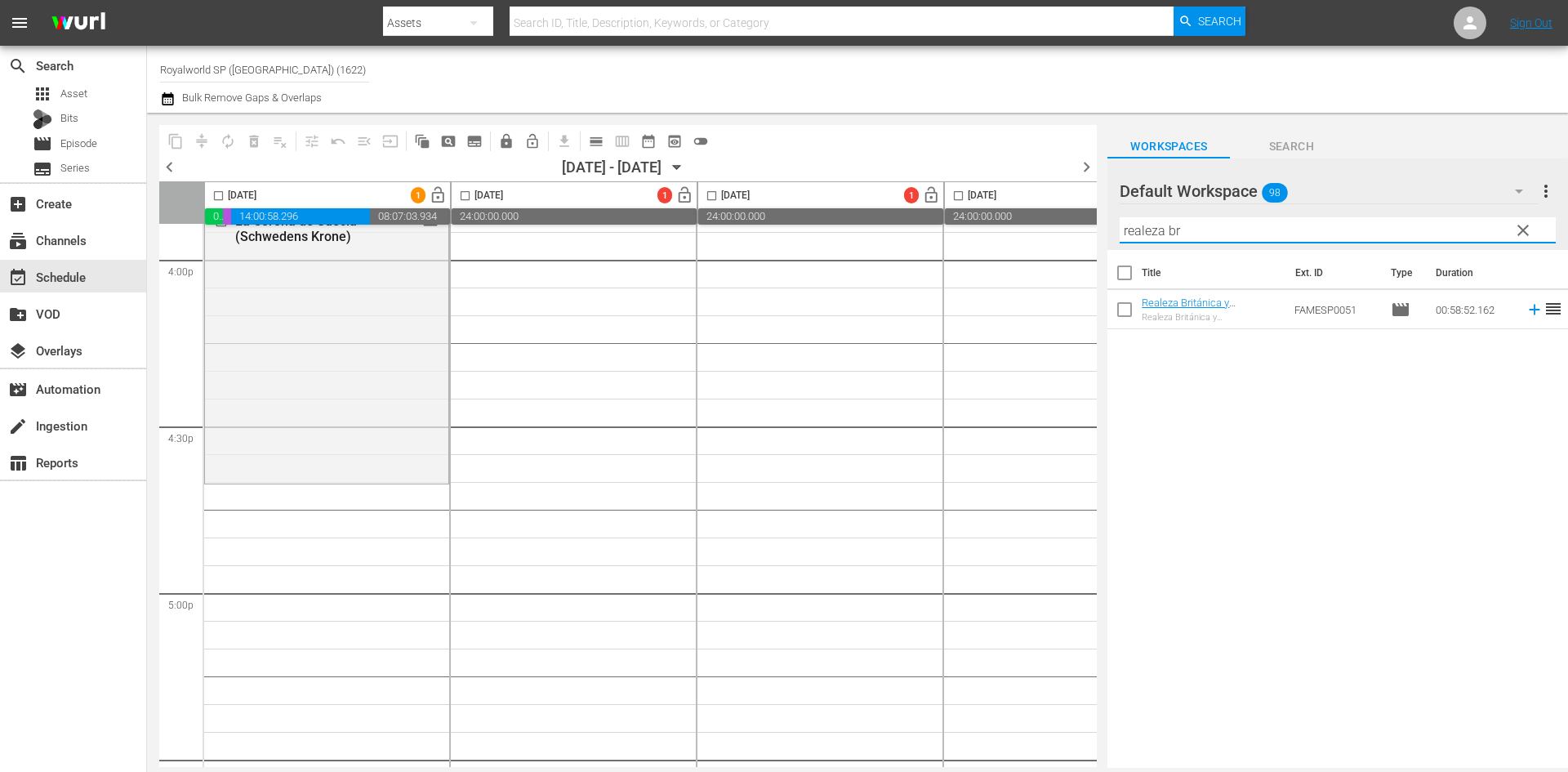
scroll to position [5389, 0]
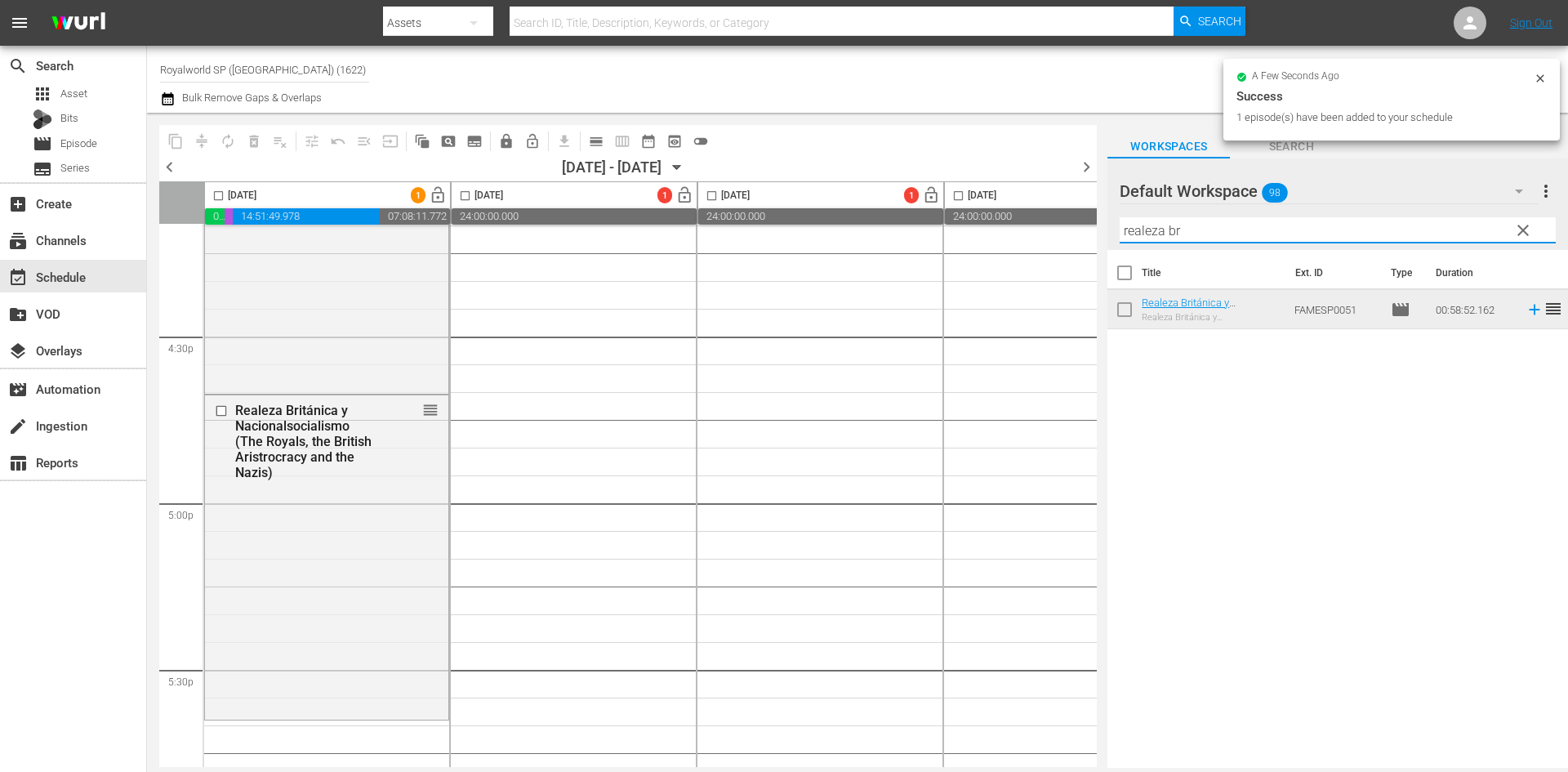
drag, startPoint x: 1183, startPoint y: 226, endPoint x: 979, endPoint y: 223, distance: 204.0
click at [979, 223] on div "content_copy compress autorenew_outlined delete_forever_outlined playlist_remov…" at bounding box center [857, 440] width 1420 height 655
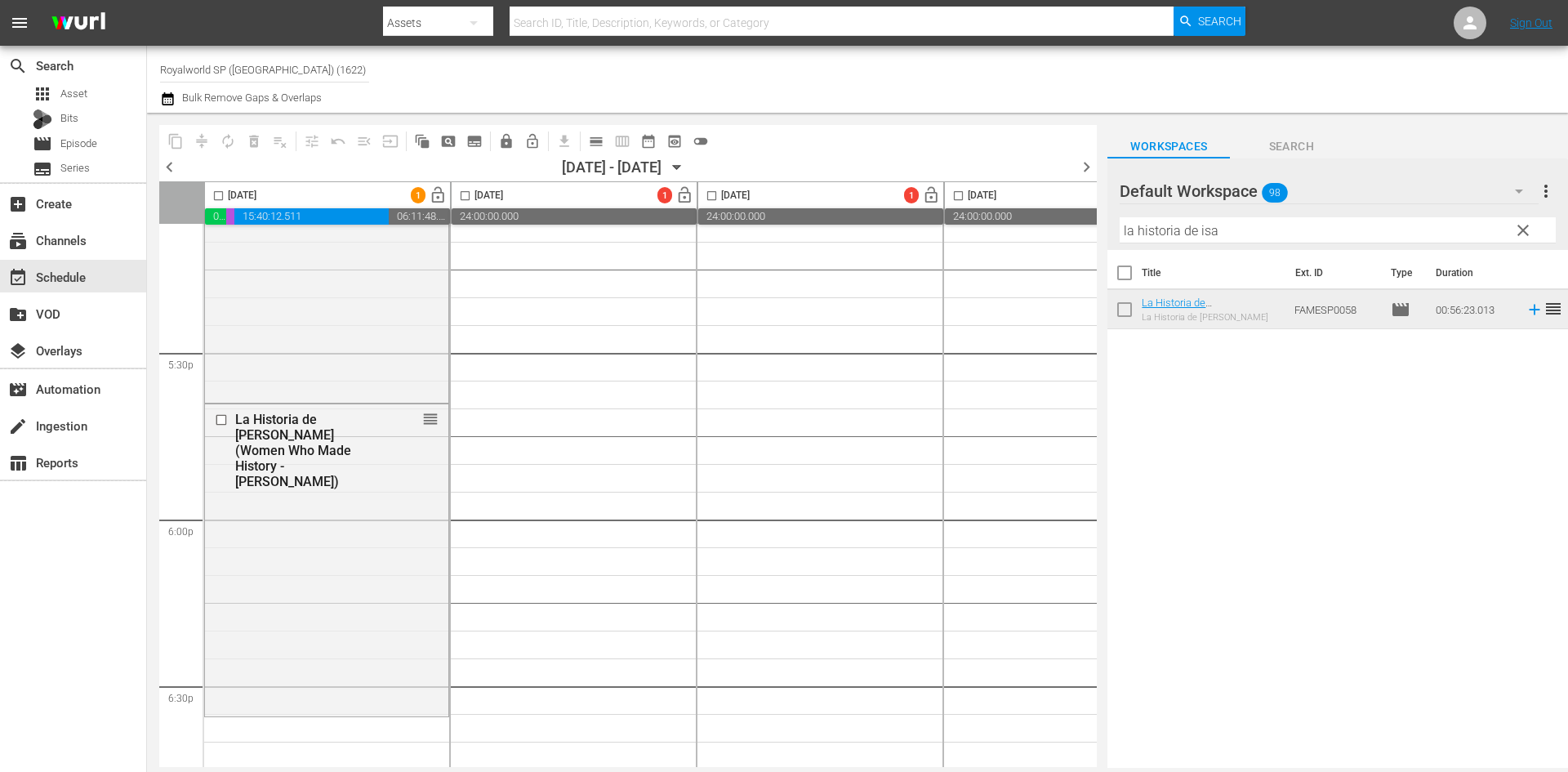
scroll to position [5716, 0]
drag, startPoint x: 1307, startPoint y: 236, endPoint x: 1095, endPoint y: 223, distance: 212.4
click at [1095, 223] on div "content_copy compress autorenew_outlined delete_forever_outlined playlist_remov…" at bounding box center [857, 440] width 1420 height 655
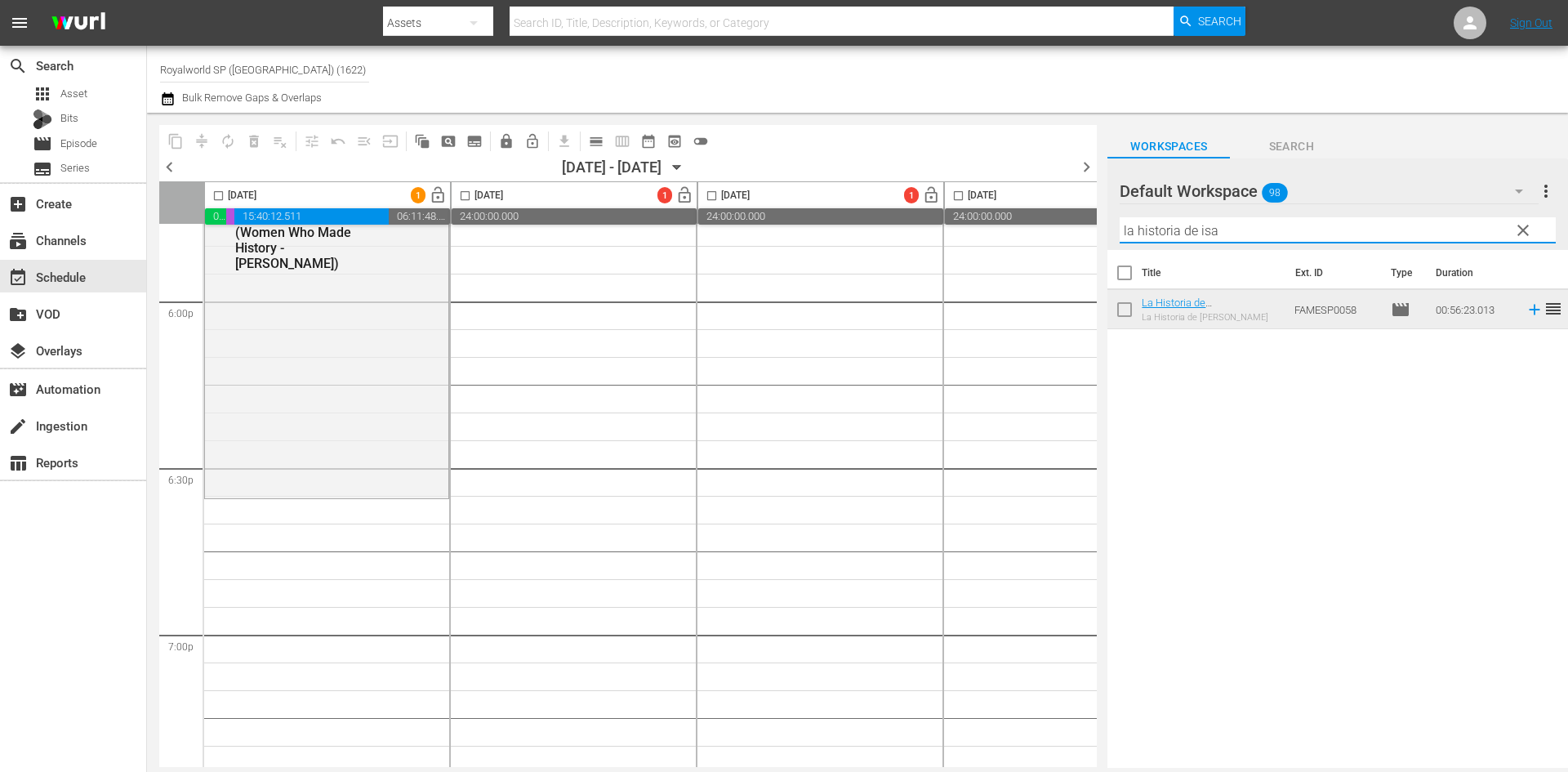
scroll to position [5961, 0]
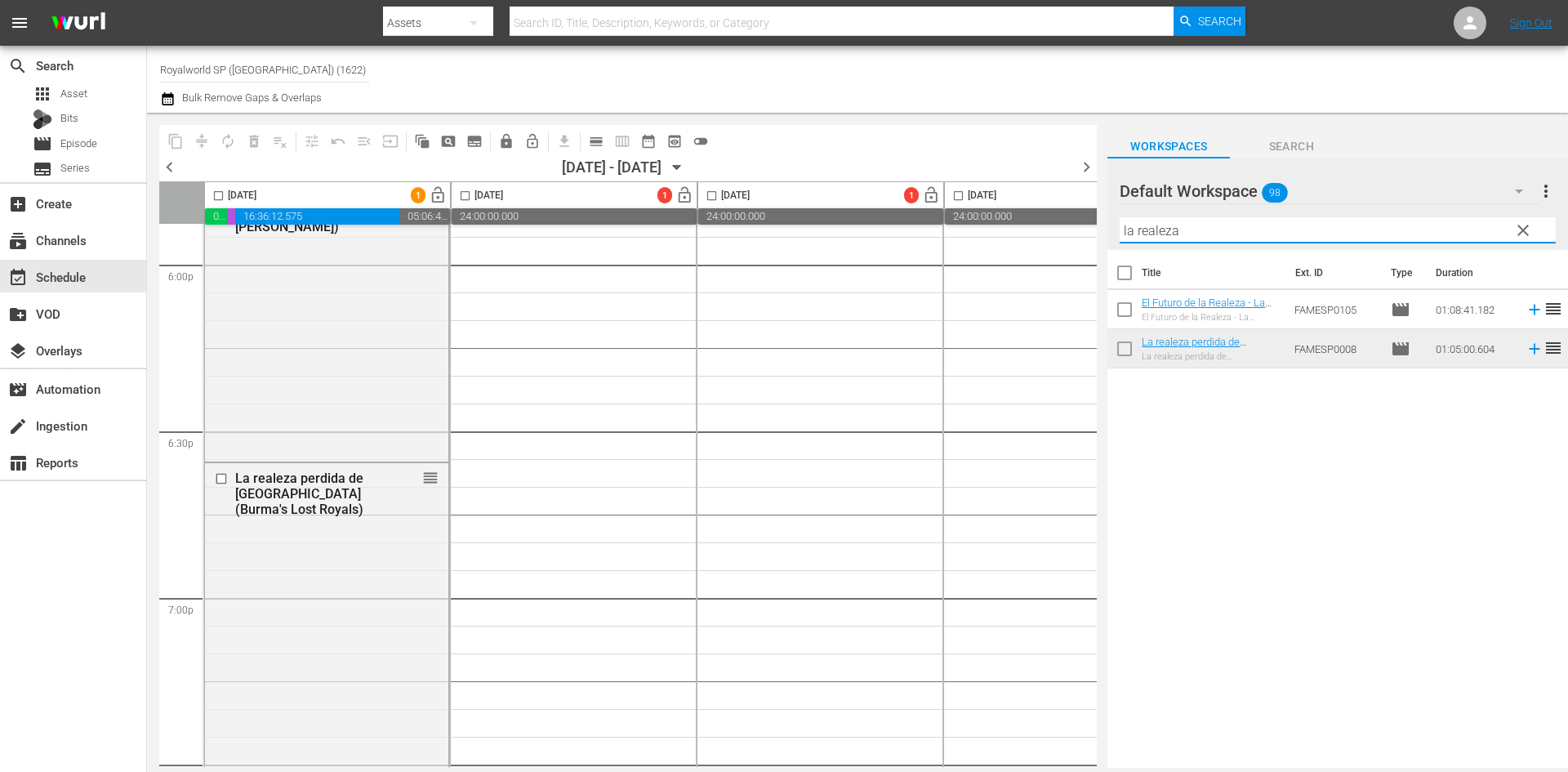
drag, startPoint x: 1216, startPoint y: 232, endPoint x: 1002, endPoint y: 221, distance: 214.3
click at [1004, 220] on div "content_copy compress autorenew_outlined delete_forever_outlined playlist_remov…" at bounding box center [857, 440] width 1420 height 655
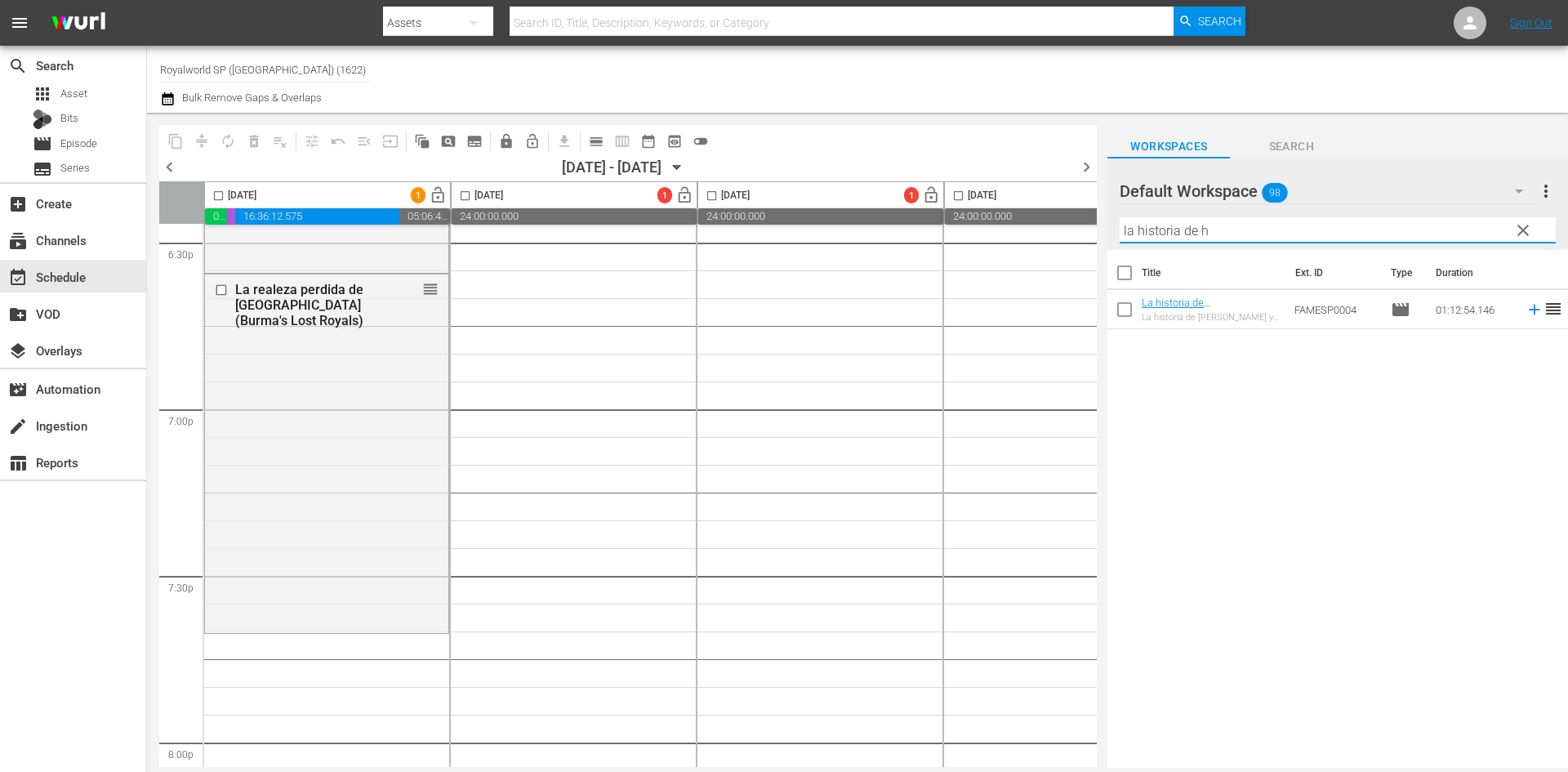
scroll to position [6287, 0]
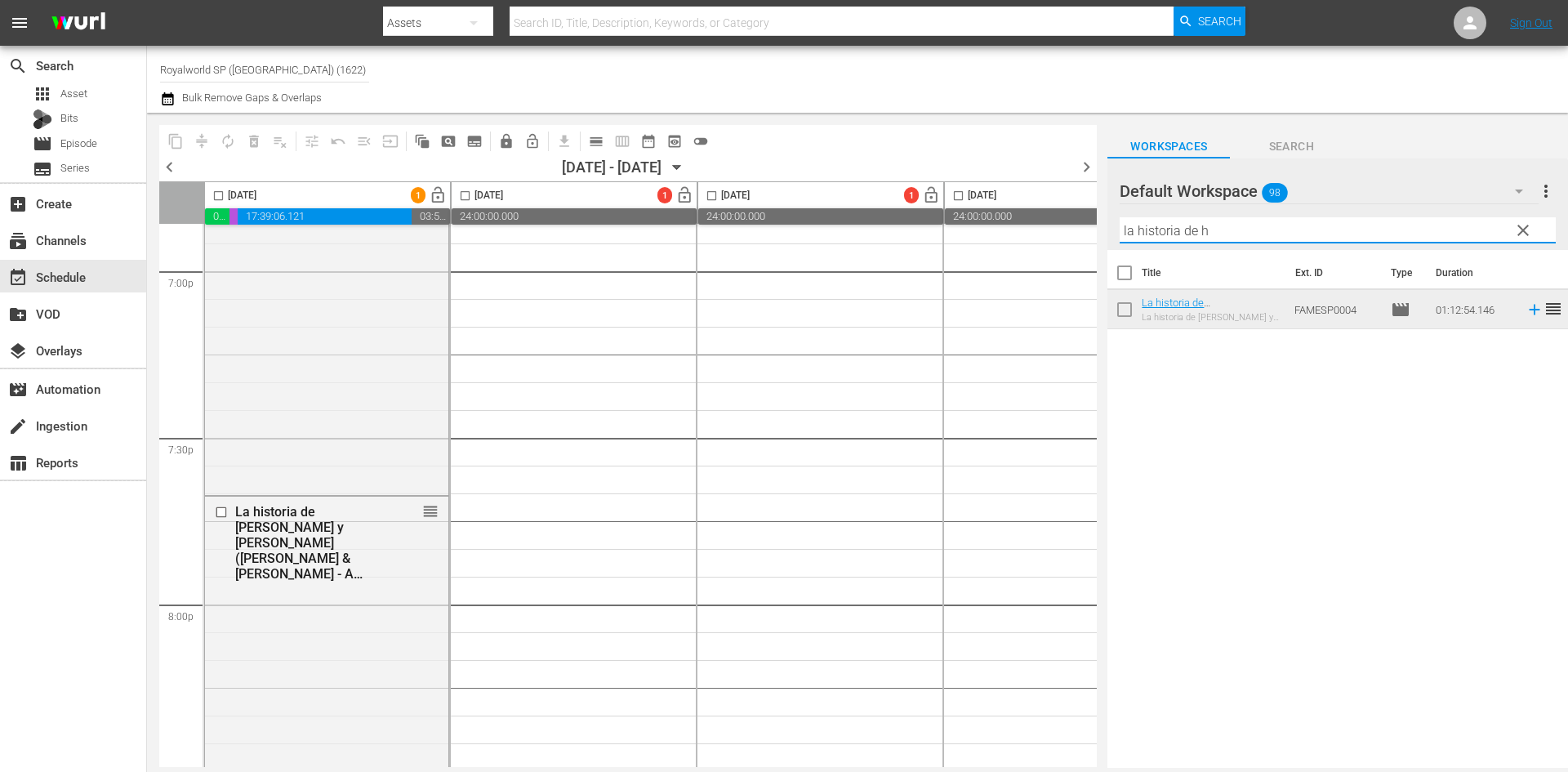
drag, startPoint x: 1121, startPoint y: 220, endPoint x: 1004, endPoint y: 221, distance: 117.0
click at [1006, 221] on div "content_copy compress autorenew_outlined delete_forever_outlined playlist_remov…" at bounding box center [857, 440] width 1420 height 655
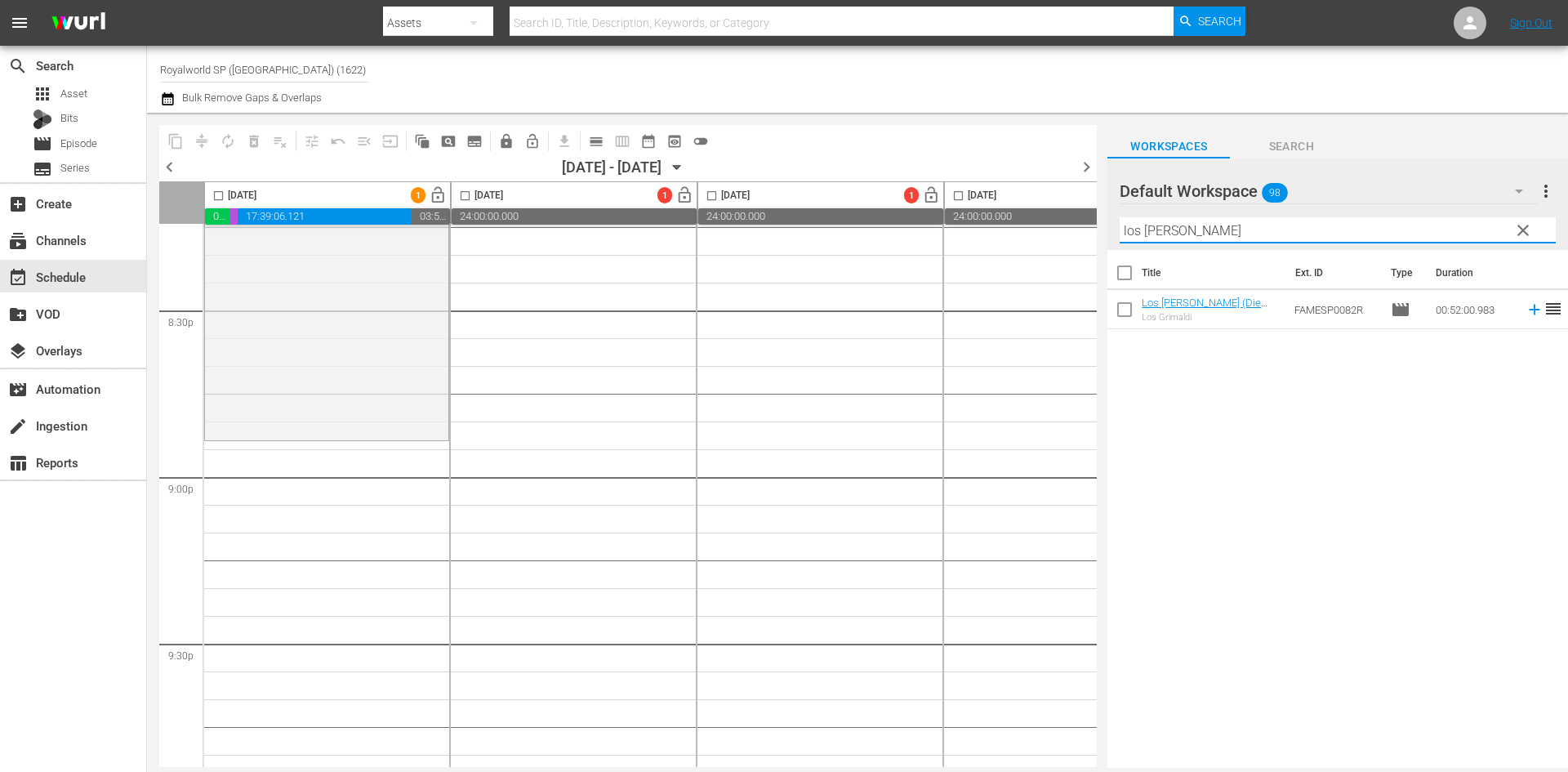
scroll to position [6777, 0]
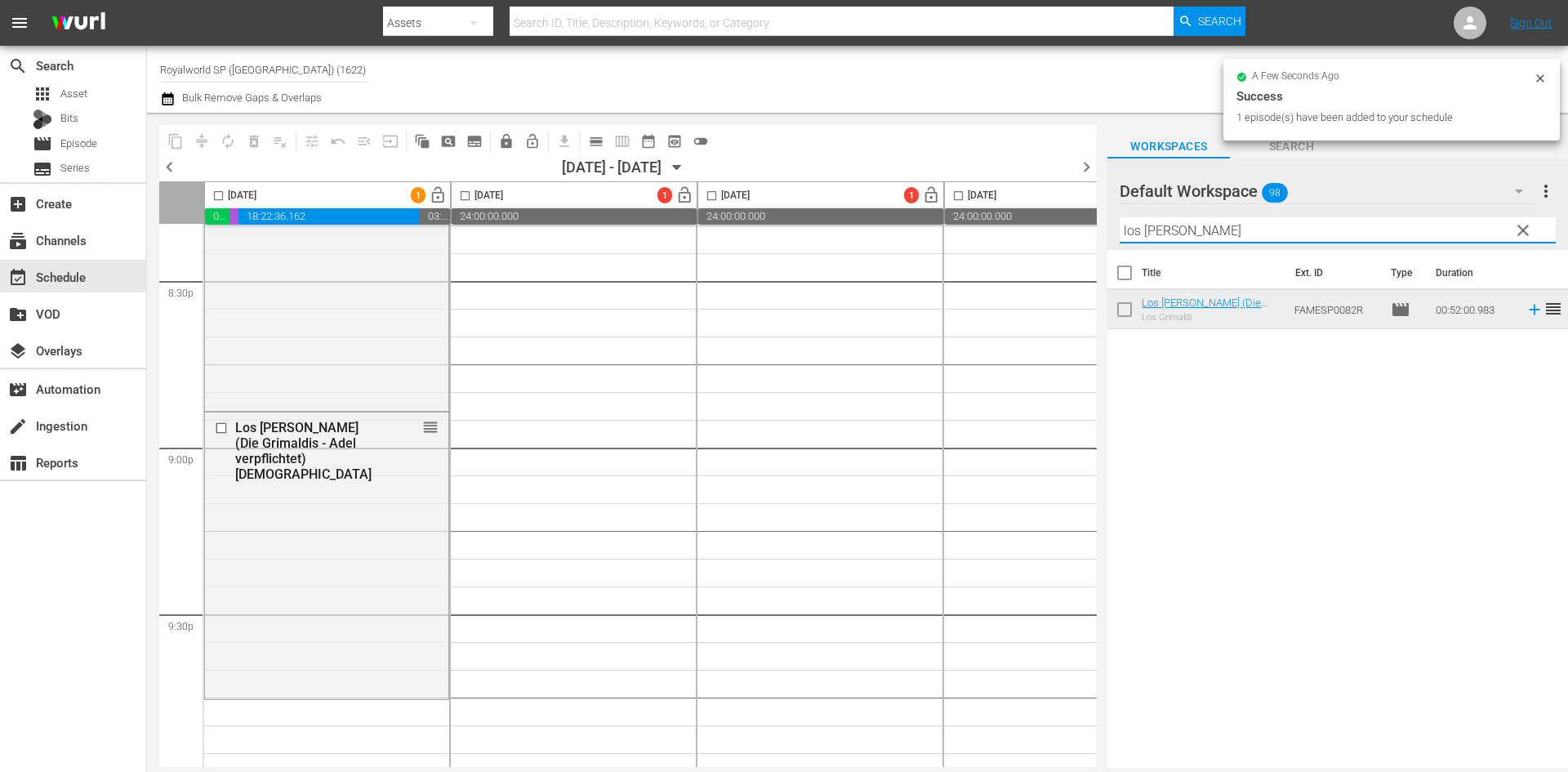
drag, startPoint x: 1242, startPoint y: 241, endPoint x: 1051, endPoint y: 231, distance: 191.3
click at [1054, 228] on div "content_copy compress autorenew_outlined delete_forever_outlined playlist_remov…" at bounding box center [857, 440] width 1420 height 655
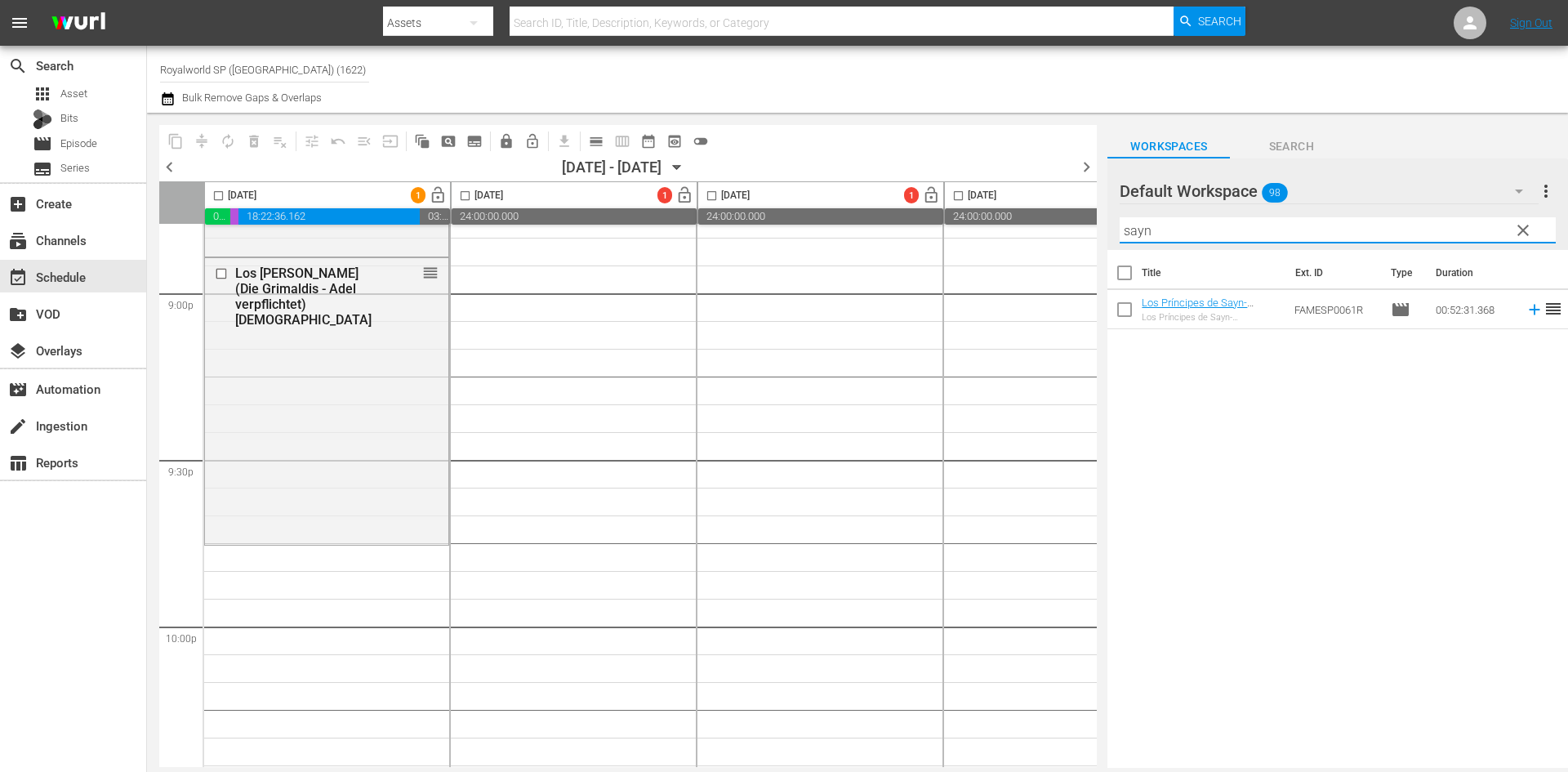
scroll to position [7103, 0]
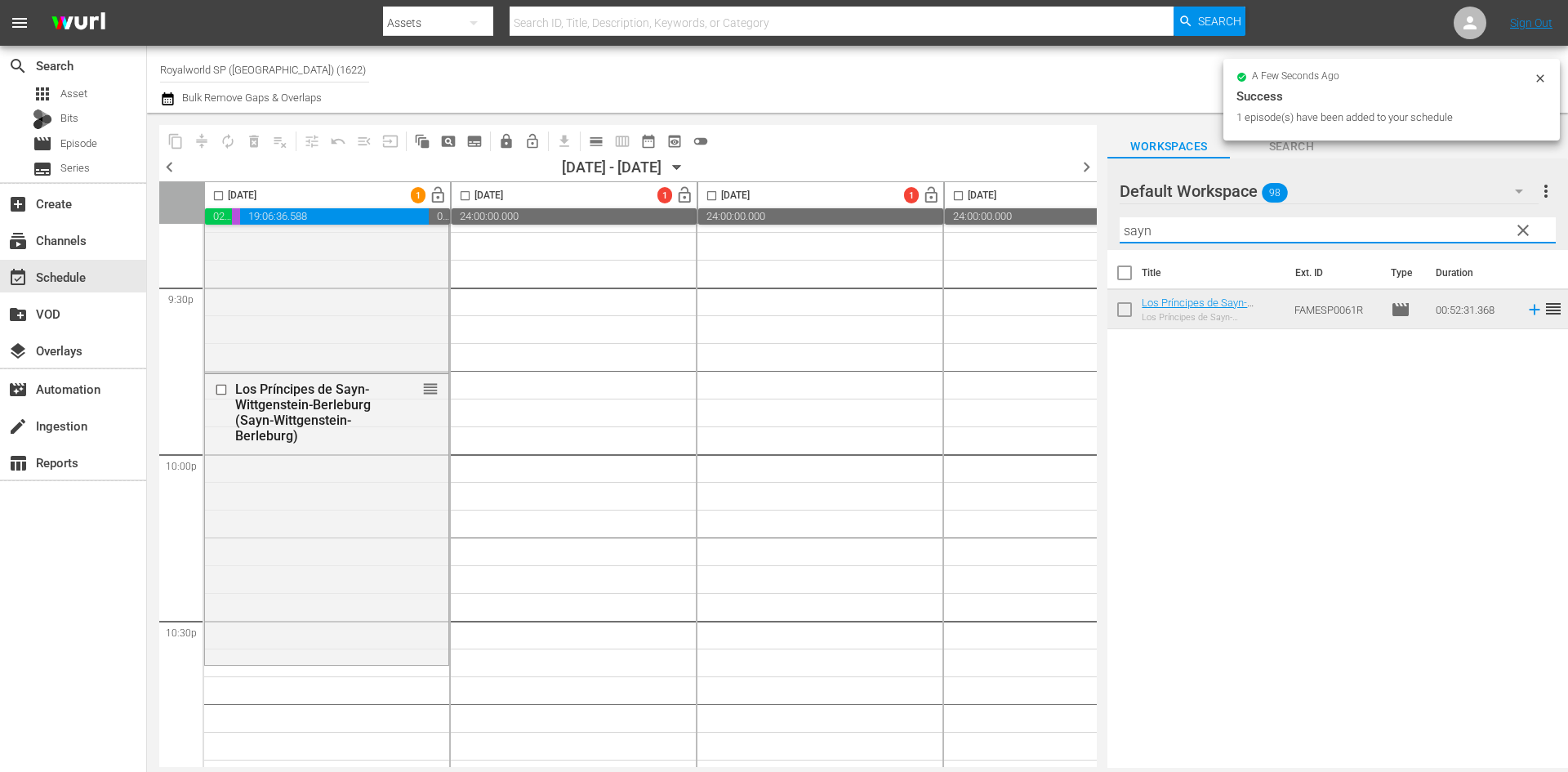
drag, startPoint x: 1238, startPoint y: 226, endPoint x: 1037, endPoint y: 221, distance: 201.1
click at [1037, 221] on div "content_copy compress autorenew_outlined delete_forever_outlined playlist_remov…" at bounding box center [857, 440] width 1420 height 655
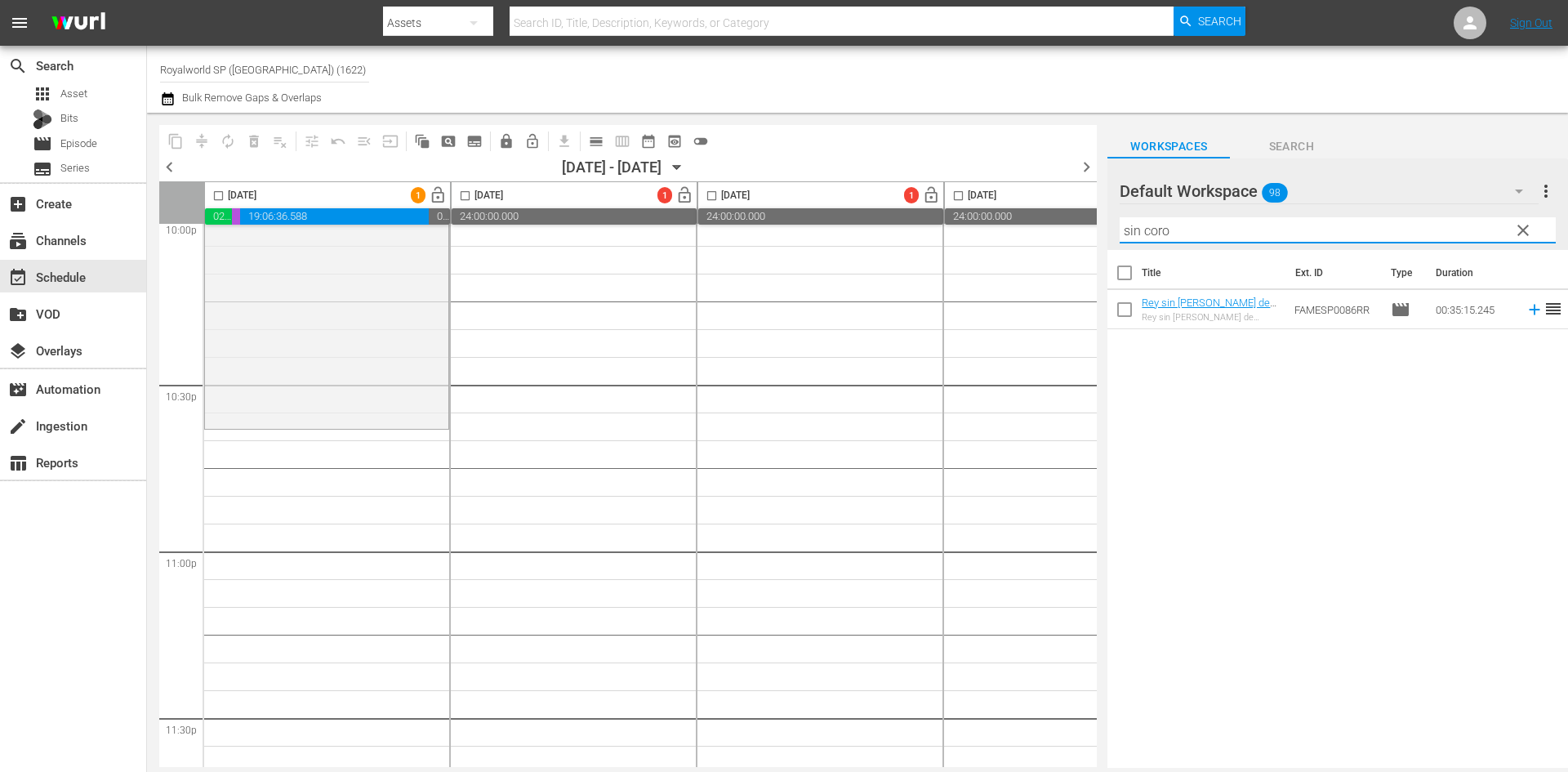
scroll to position [7348, 0]
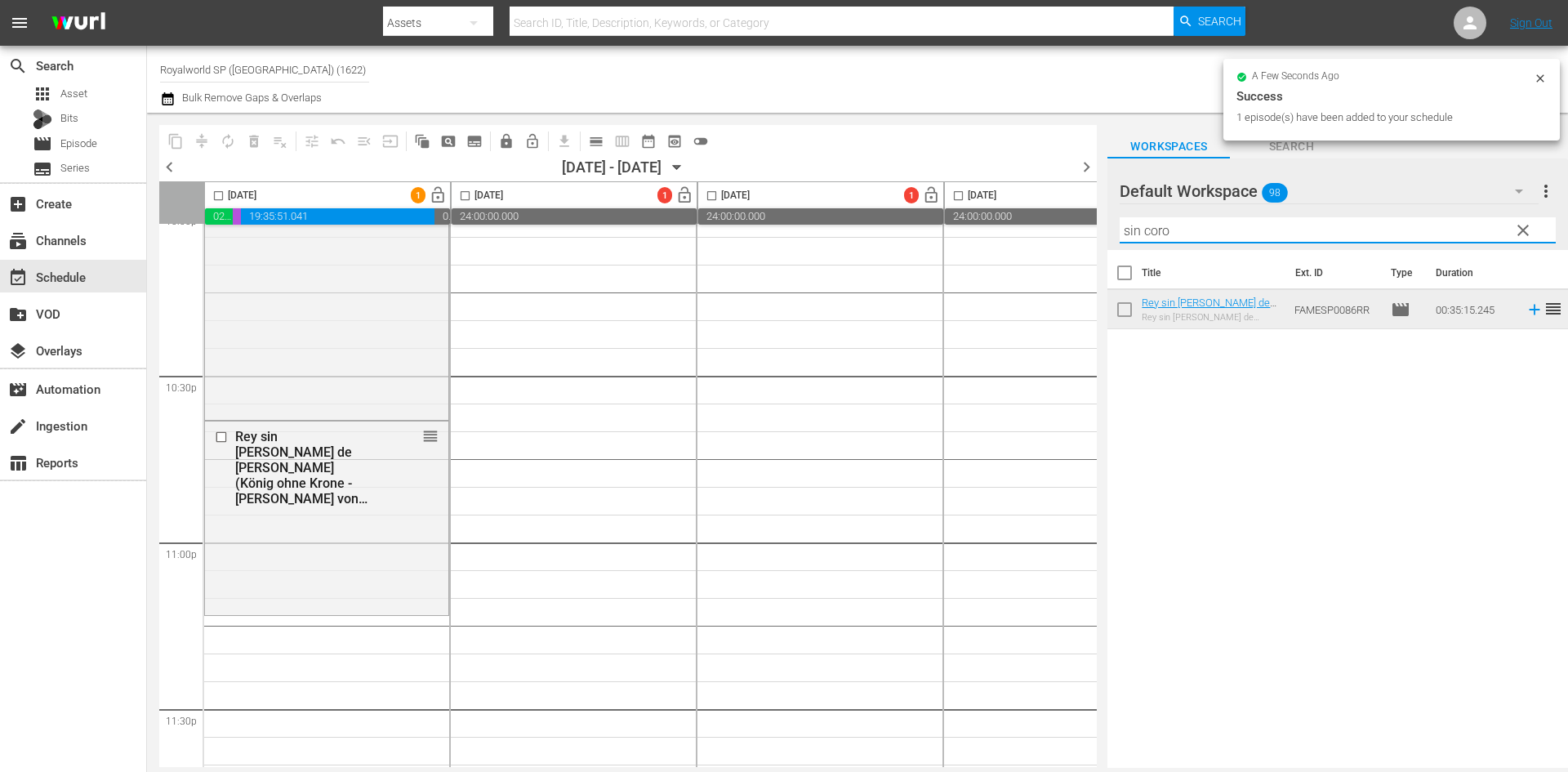
click at [1202, 224] on input "sin coro" at bounding box center [1337, 230] width 436 height 26
drag, startPoint x: 1110, startPoint y: 231, endPoint x: 964, endPoint y: 231, distance: 146.0
click at [964, 229] on div "content_copy compress autorenew_outlined delete_forever_outlined playlist_remov…" at bounding box center [857, 440] width 1420 height 655
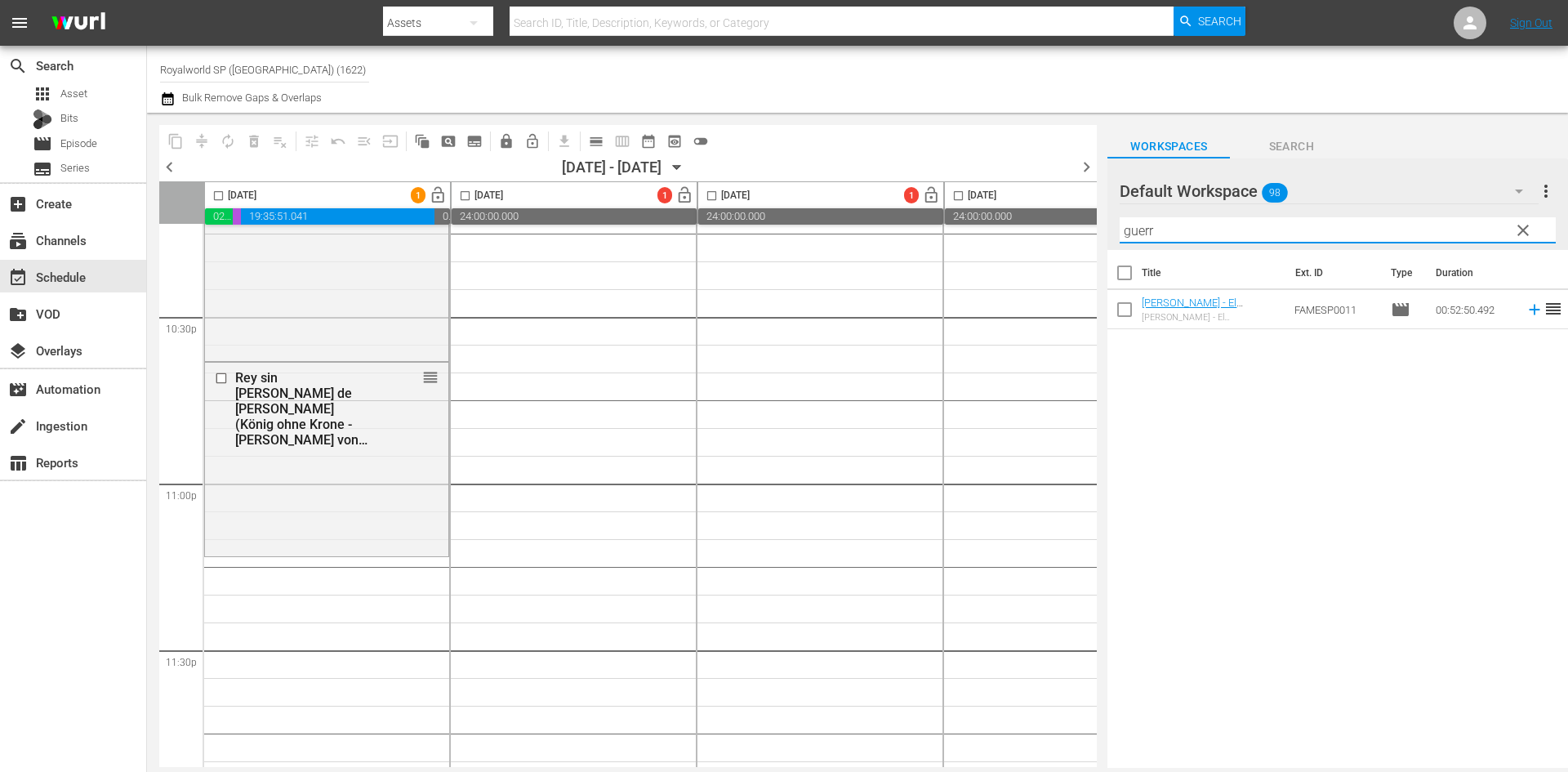
scroll to position [7463, 0]
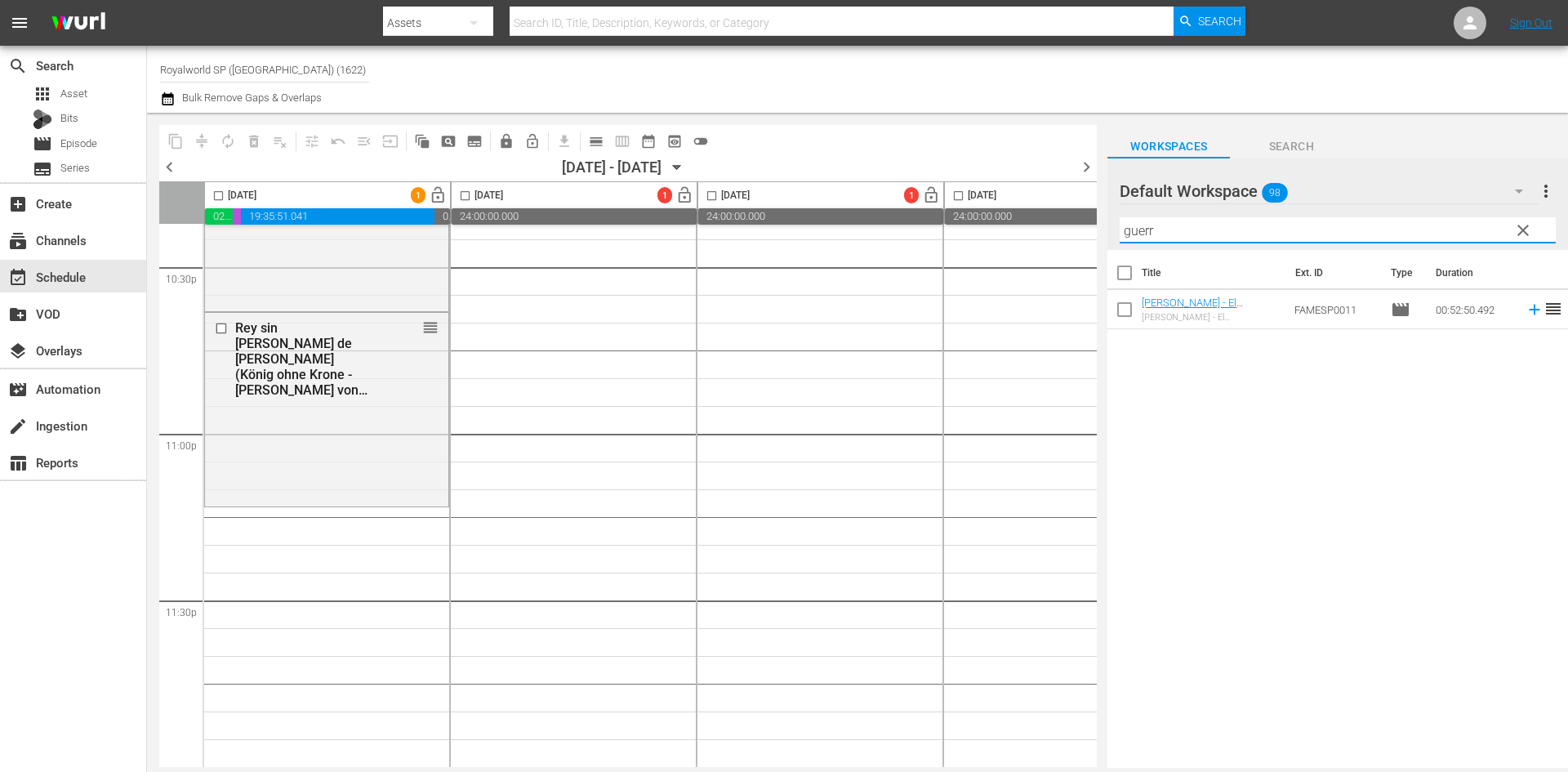
type input "guerr"
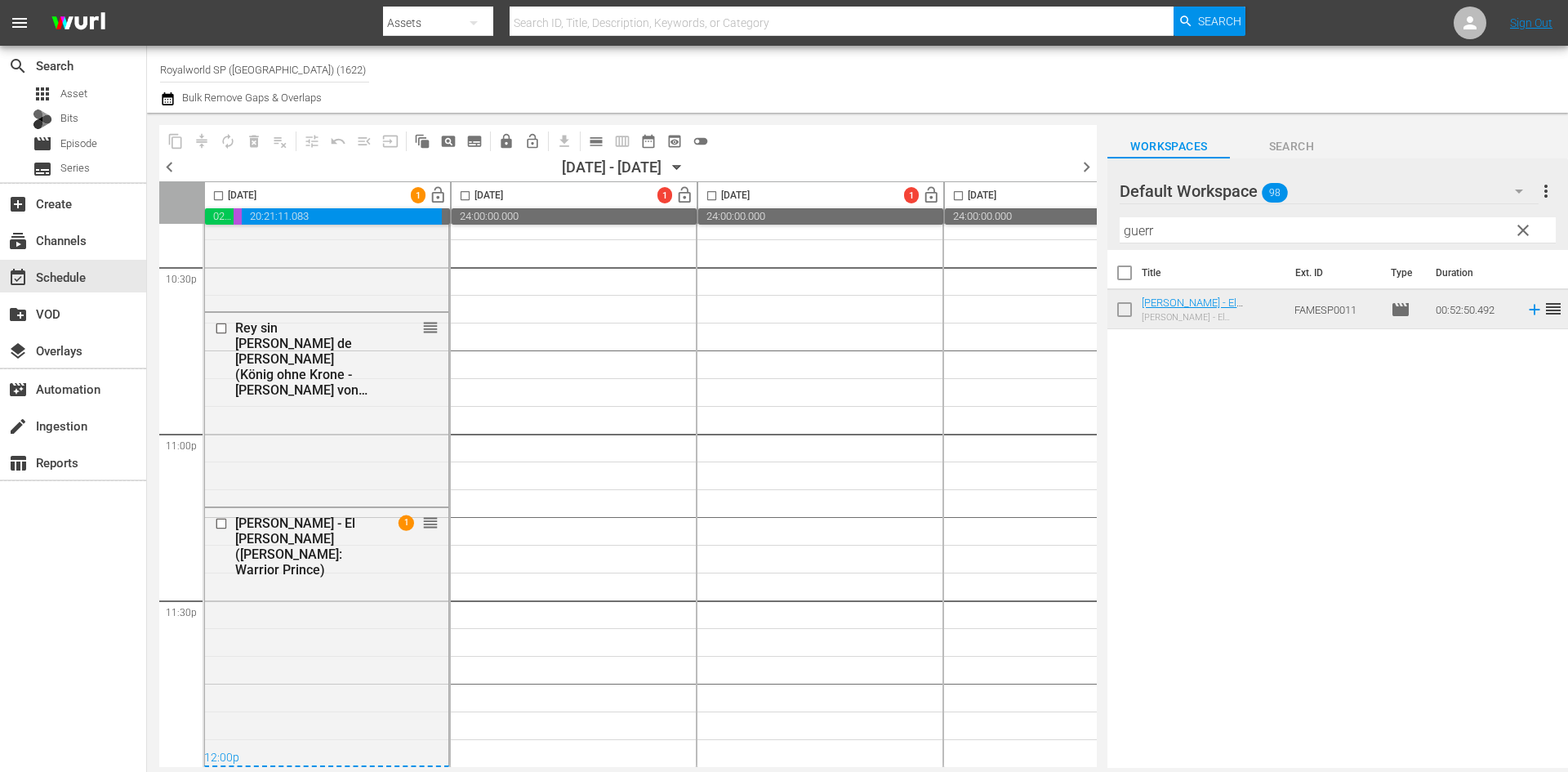
click at [222, 201] on input "checkbox" at bounding box center [218, 198] width 18 height 18
click at [194, 133] on button "compress" at bounding box center [201, 141] width 26 height 26
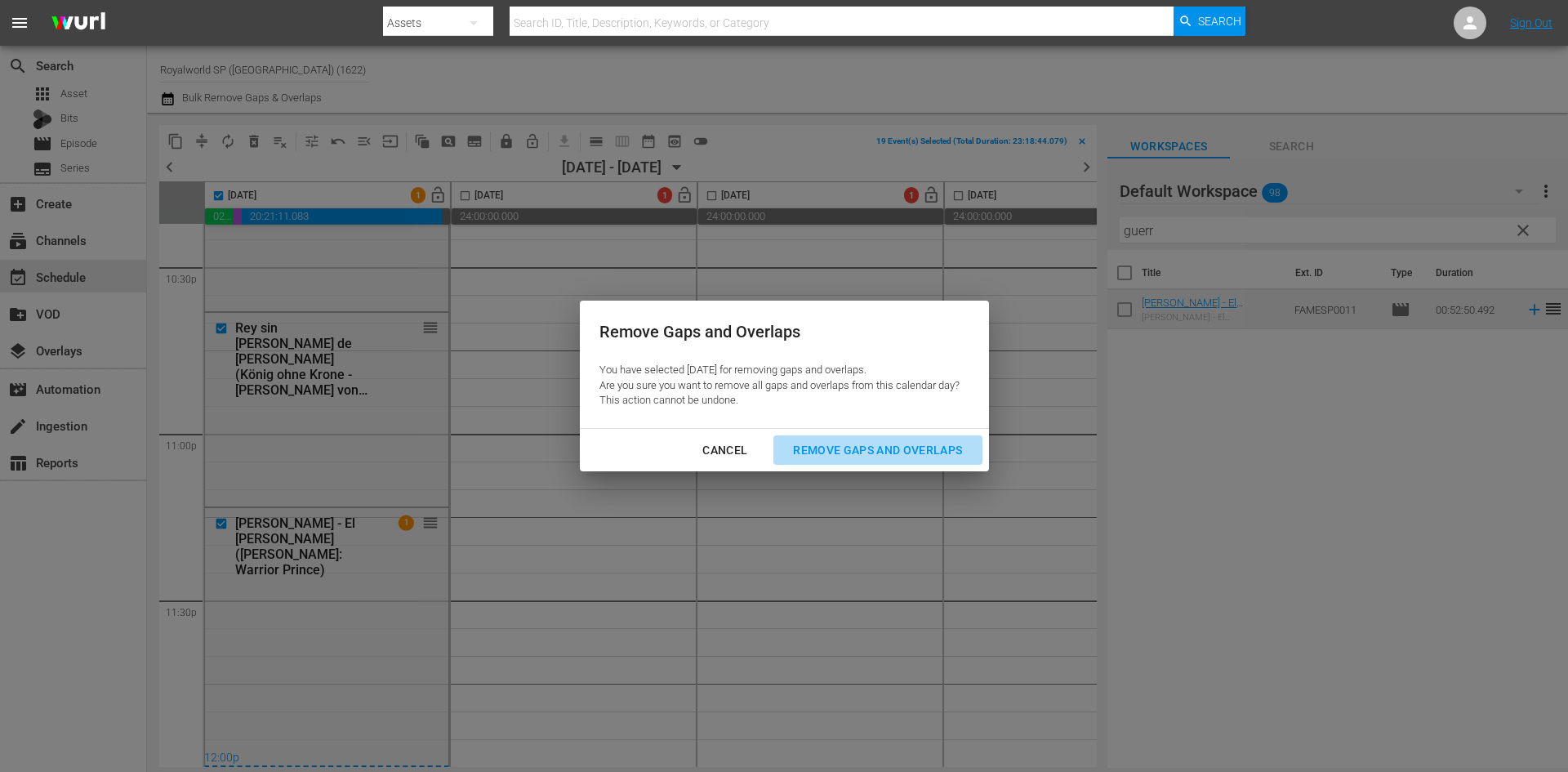
click at [870, 447] on div "Remove Gaps and Overlaps" at bounding box center [877, 450] width 195 height 20
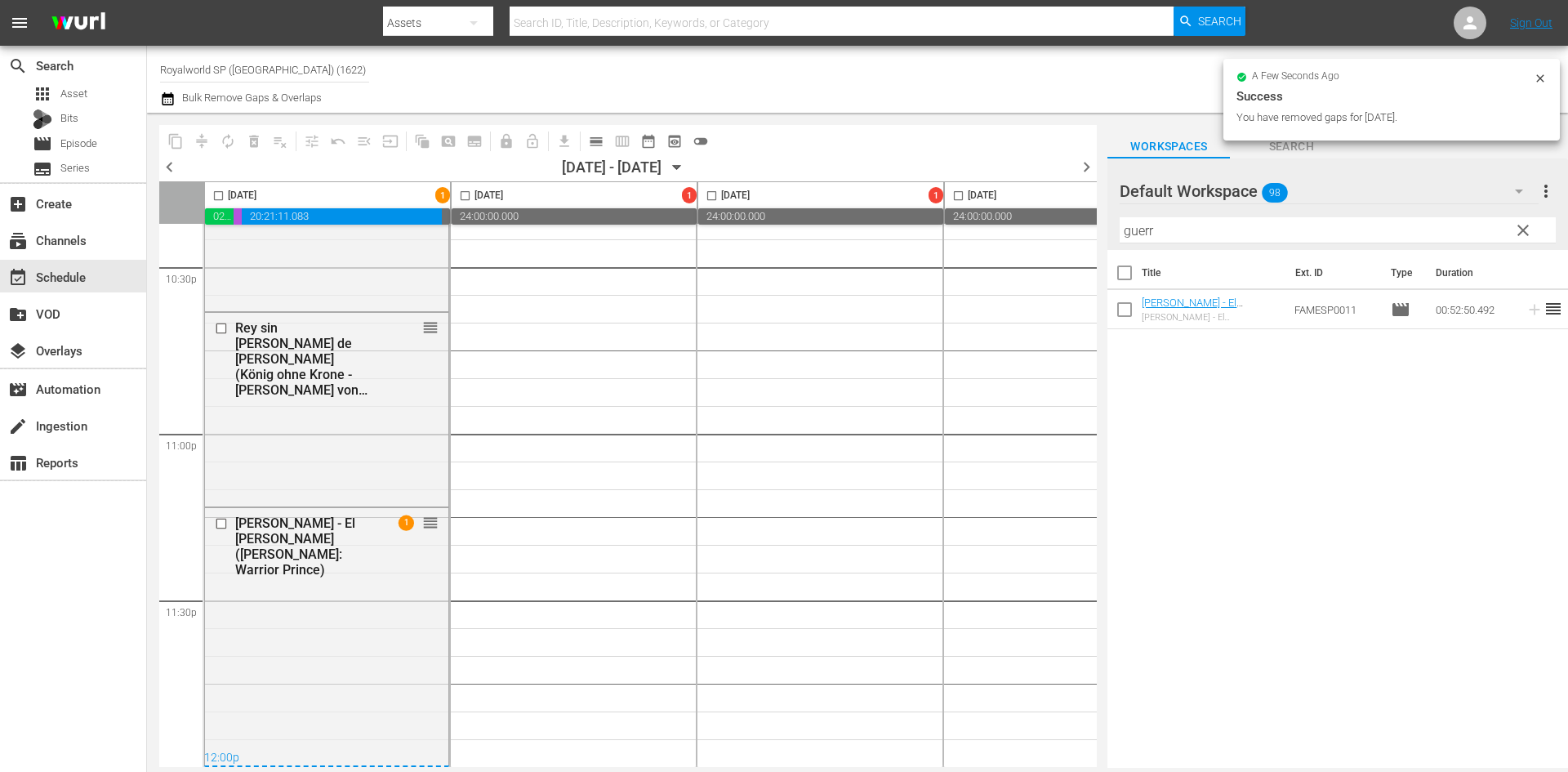
checkbox input "false"
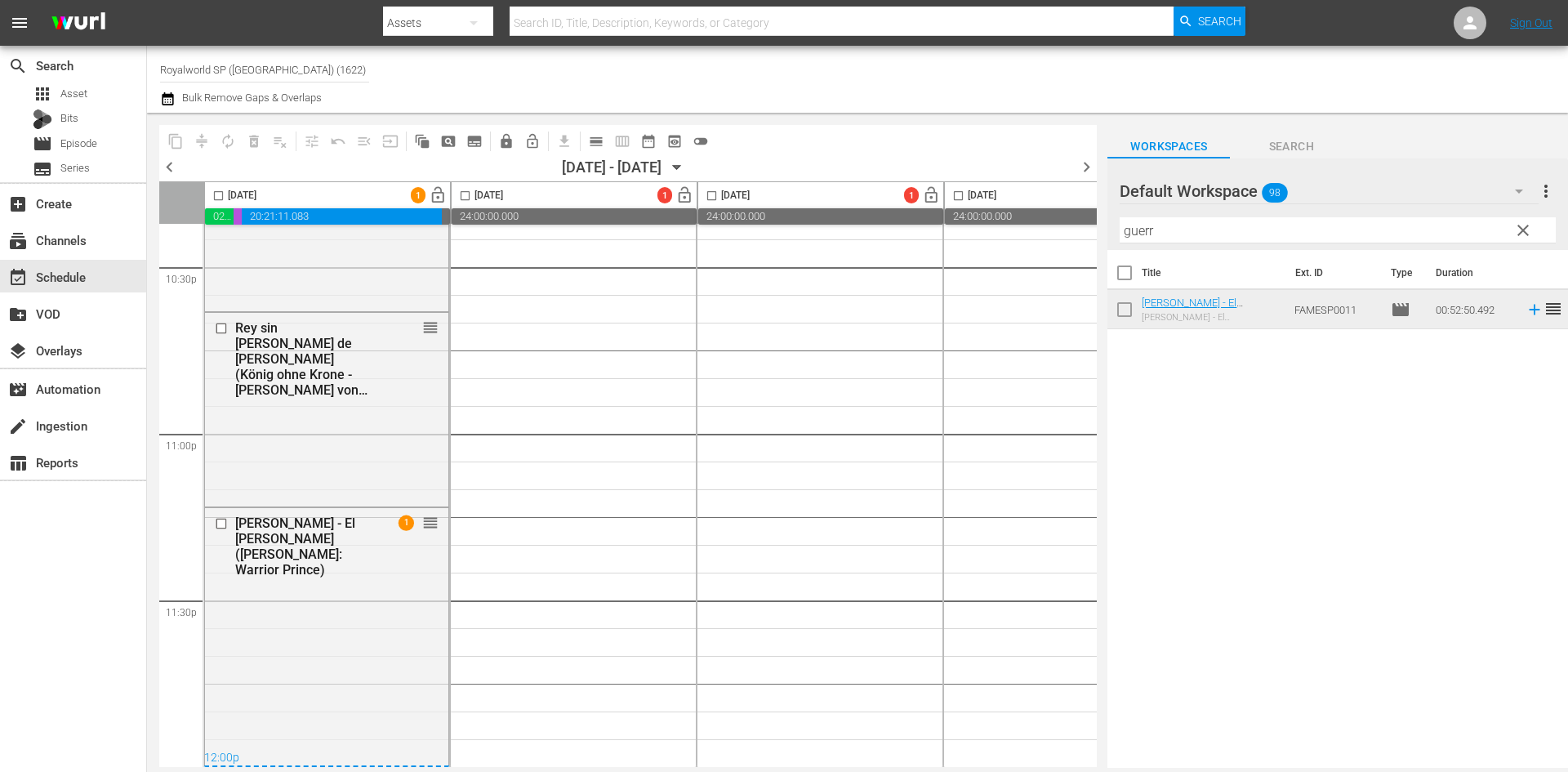
click at [443, 197] on span "lock_open" at bounding box center [437, 195] width 18 height 18
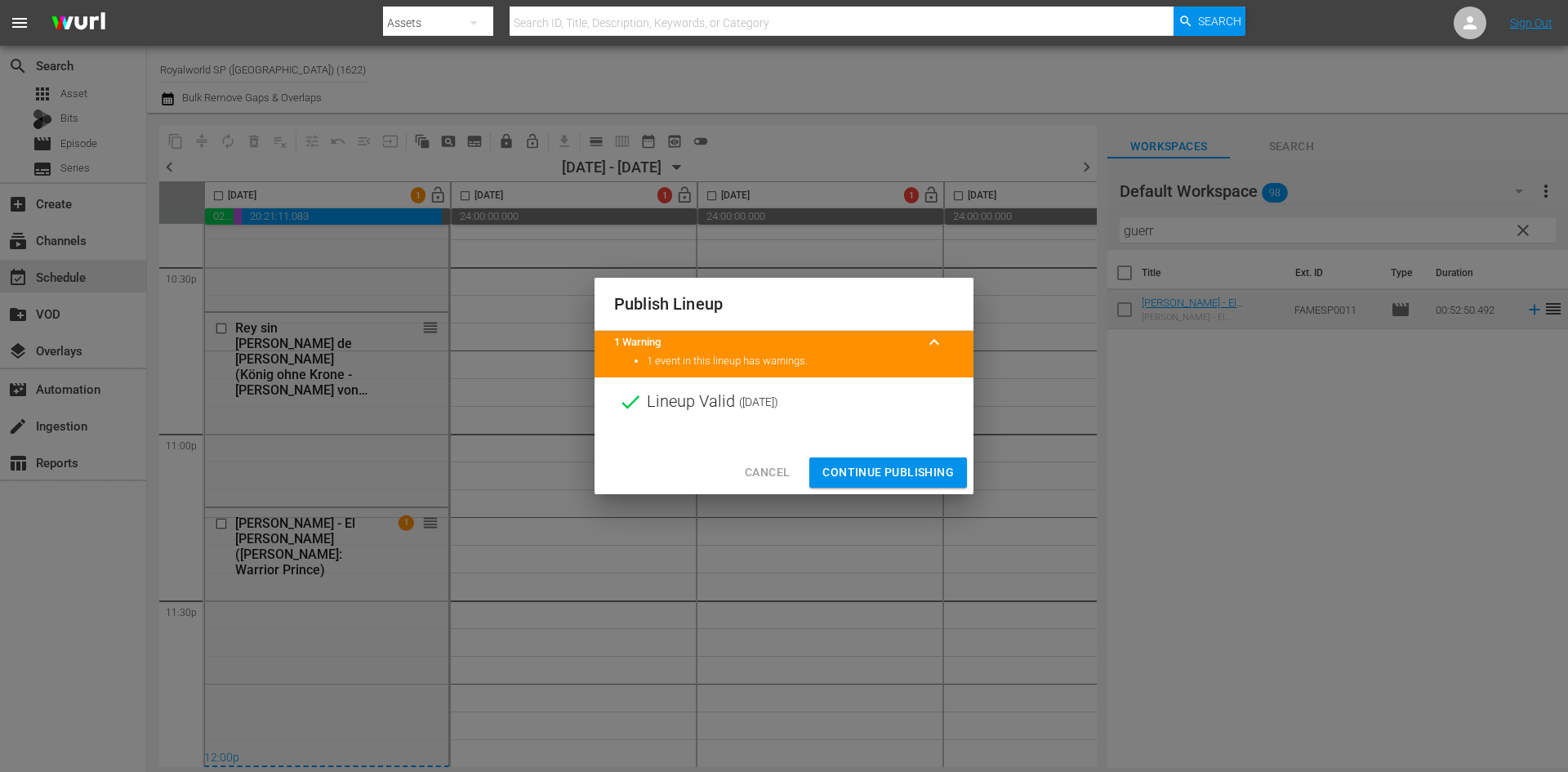
click at [877, 470] on span "Continue Publishing" at bounding box center [888, 472] width 131 height 20
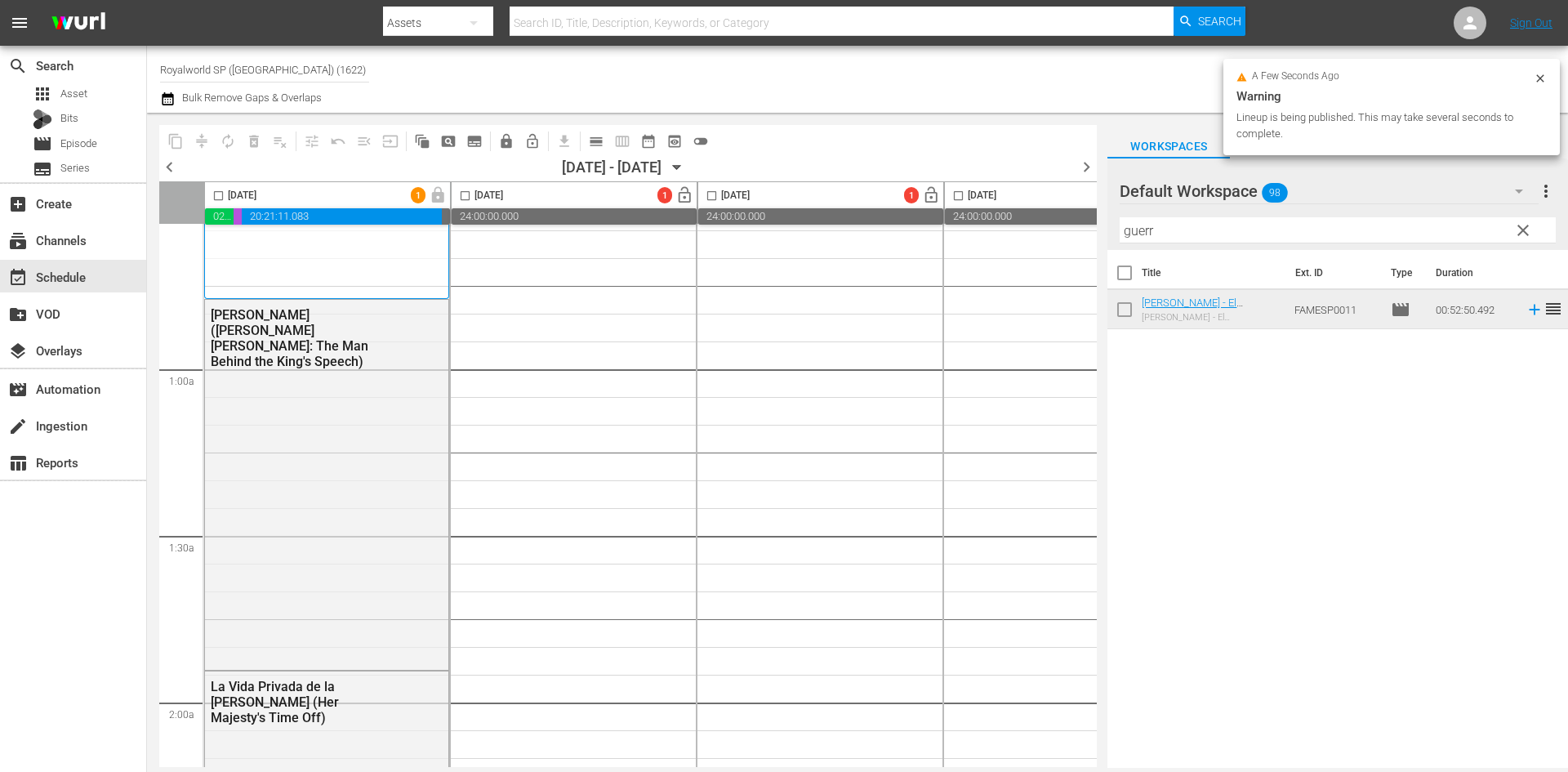
scroll to position [0, 0]
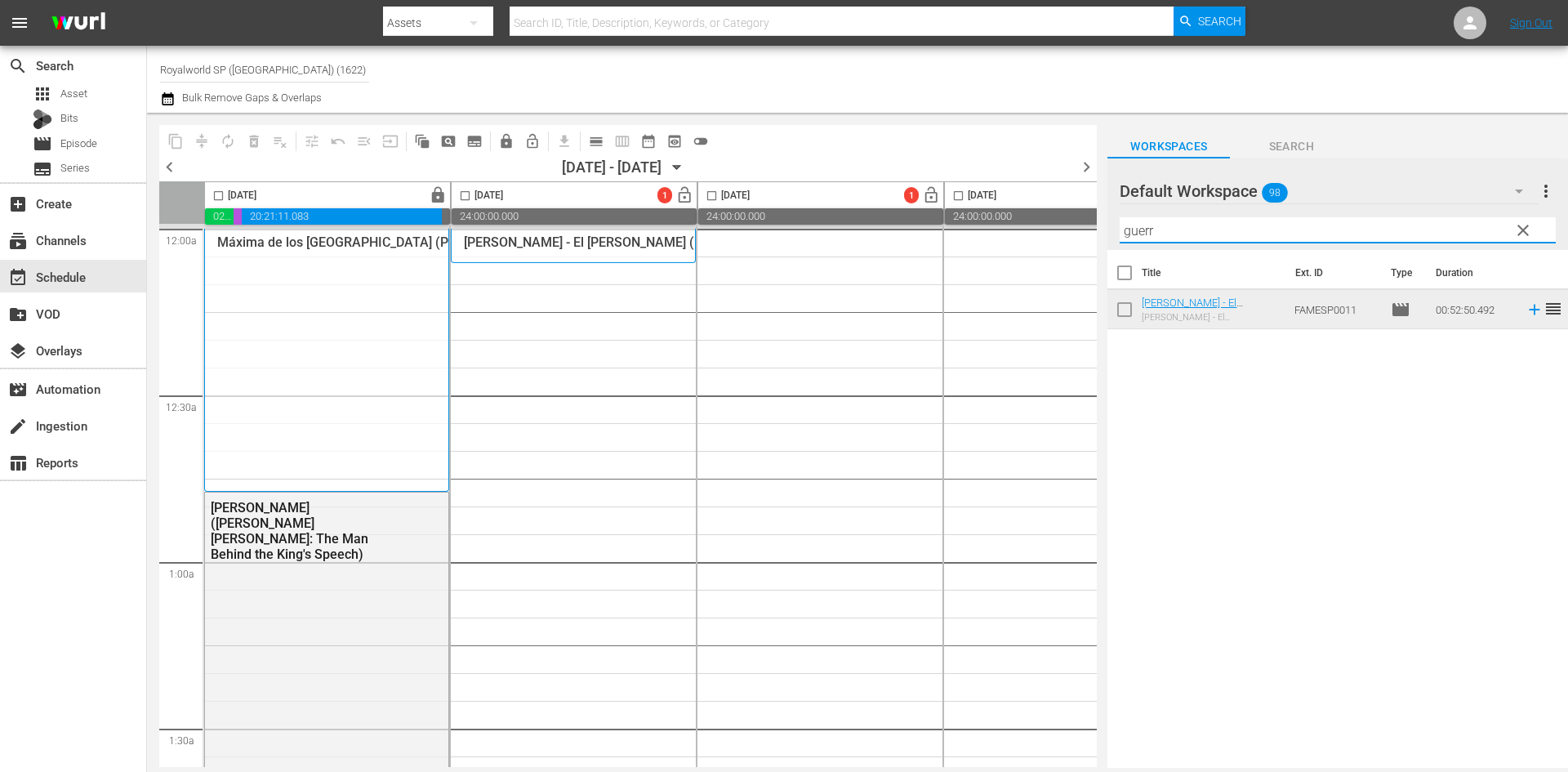
click at [1242, 234] on input "guerr" at bounding box center [1337, 230] width 436 height 26
click at [1241, 233] on input "guerr" at bounding box center [1337, 230] width 436 height 26
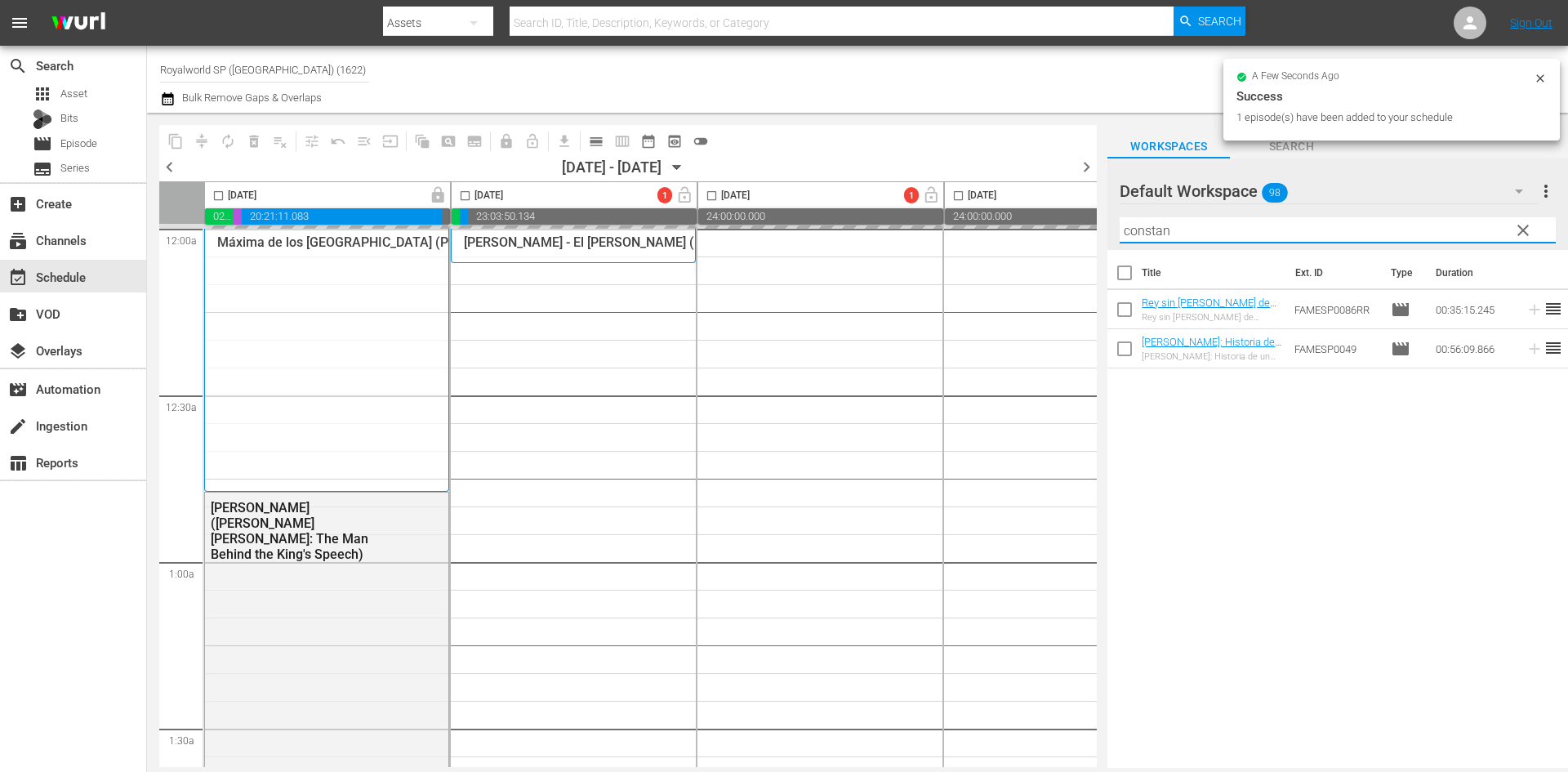
drag, startPoint x: 1265, startPoint y: 227, endPoint x: 1057, endPoint y: 227, distance: 208.0
click at [1057, 227] on div "content_copy compress autorenew_outlined delete_forever_outlined playlist_remov…" at bounding box center [857, 440] width 1420 height 655
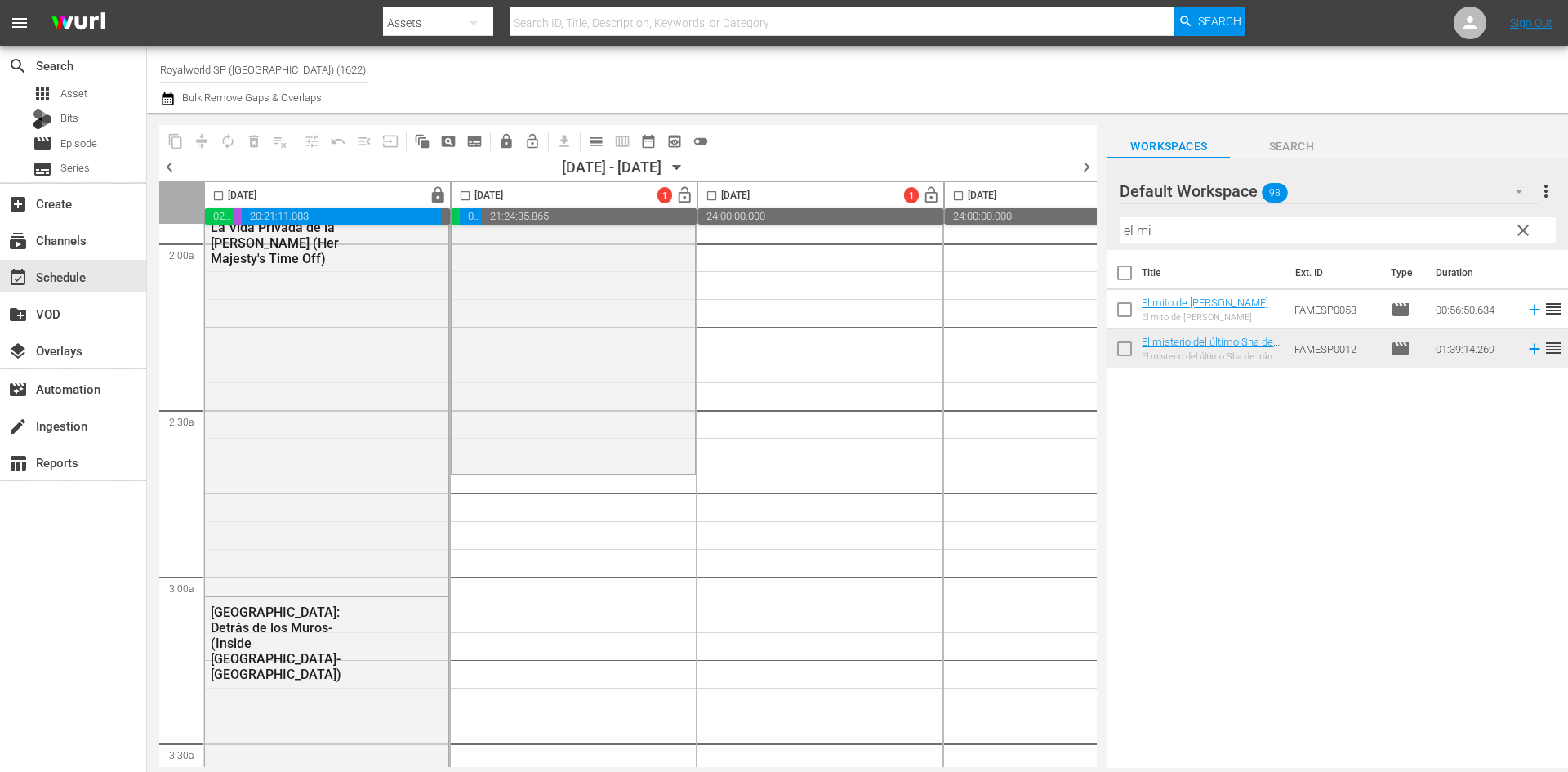
scroll to position [653, 0]
drag, startPoint x: 1275, startPoint y: 231, endPoint x: 1049, endPoint y: 228, distance: 226.0
click at [1049, 228] on div "content_copy compress autorenew_outlined delete_forever_outlined playlist_remov…" at bounding box center [857, 440] width 1420 height 655
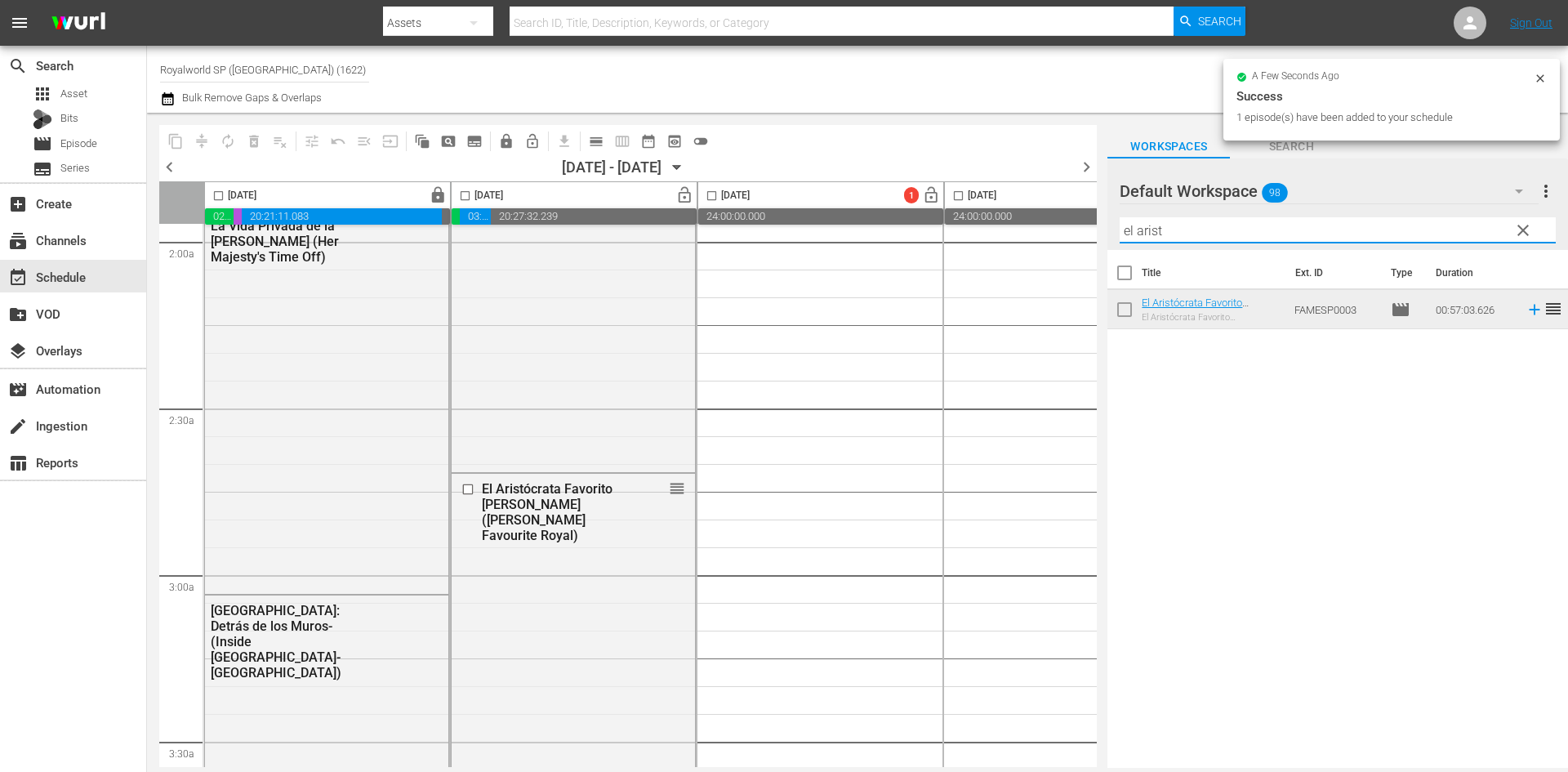
drag, startPoint x: 1210, startPoint y: 231, endPoint x: 1077, endPoint y: 236, distance: 133.1
click at [1077, 236] on div "content_copy compress autorenew_outlined delete_forever_outlined playlist_remov…" at bounding box center [857, 440] width 1420 height 655
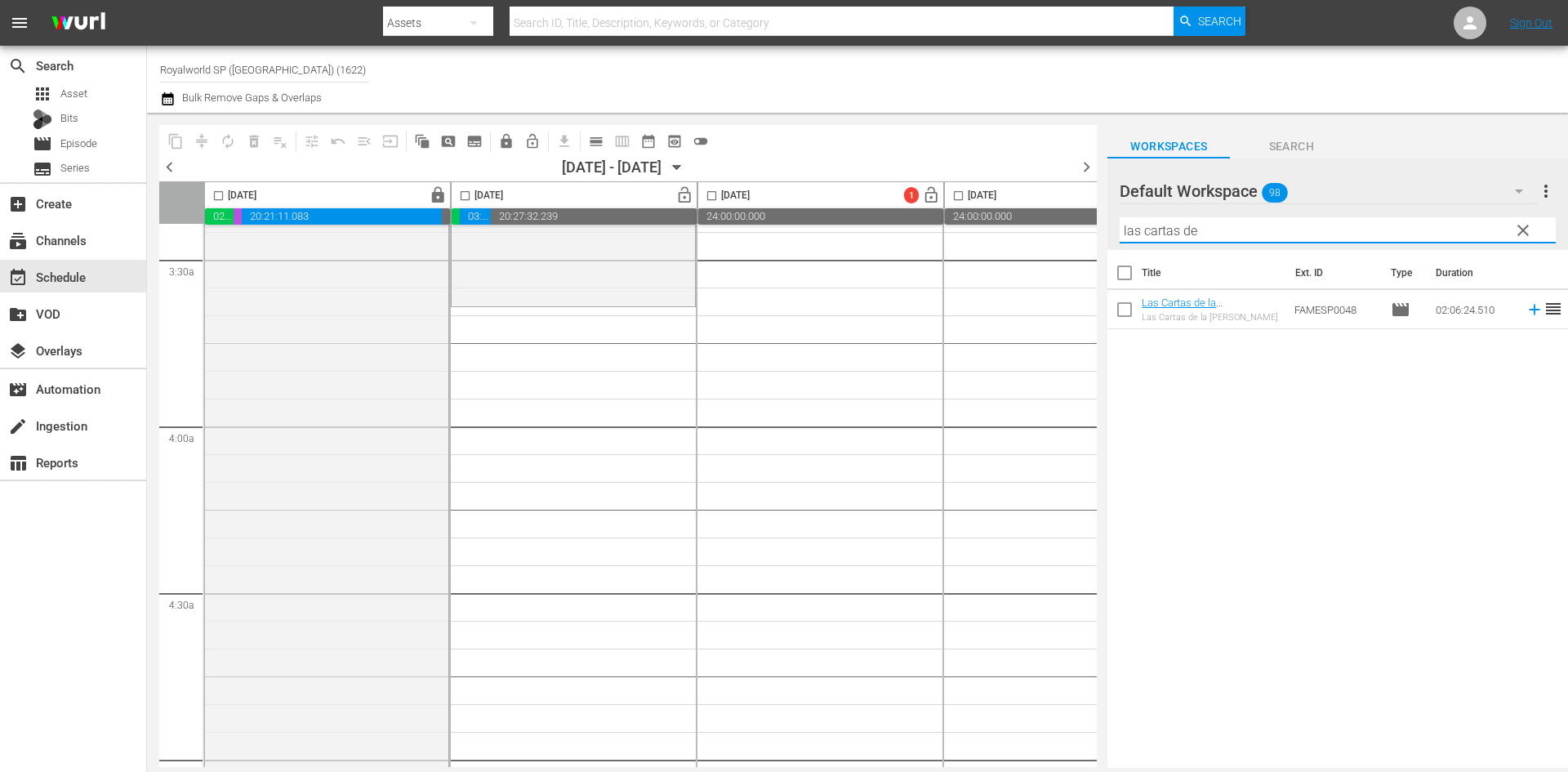
scroll to position [1144, 0]
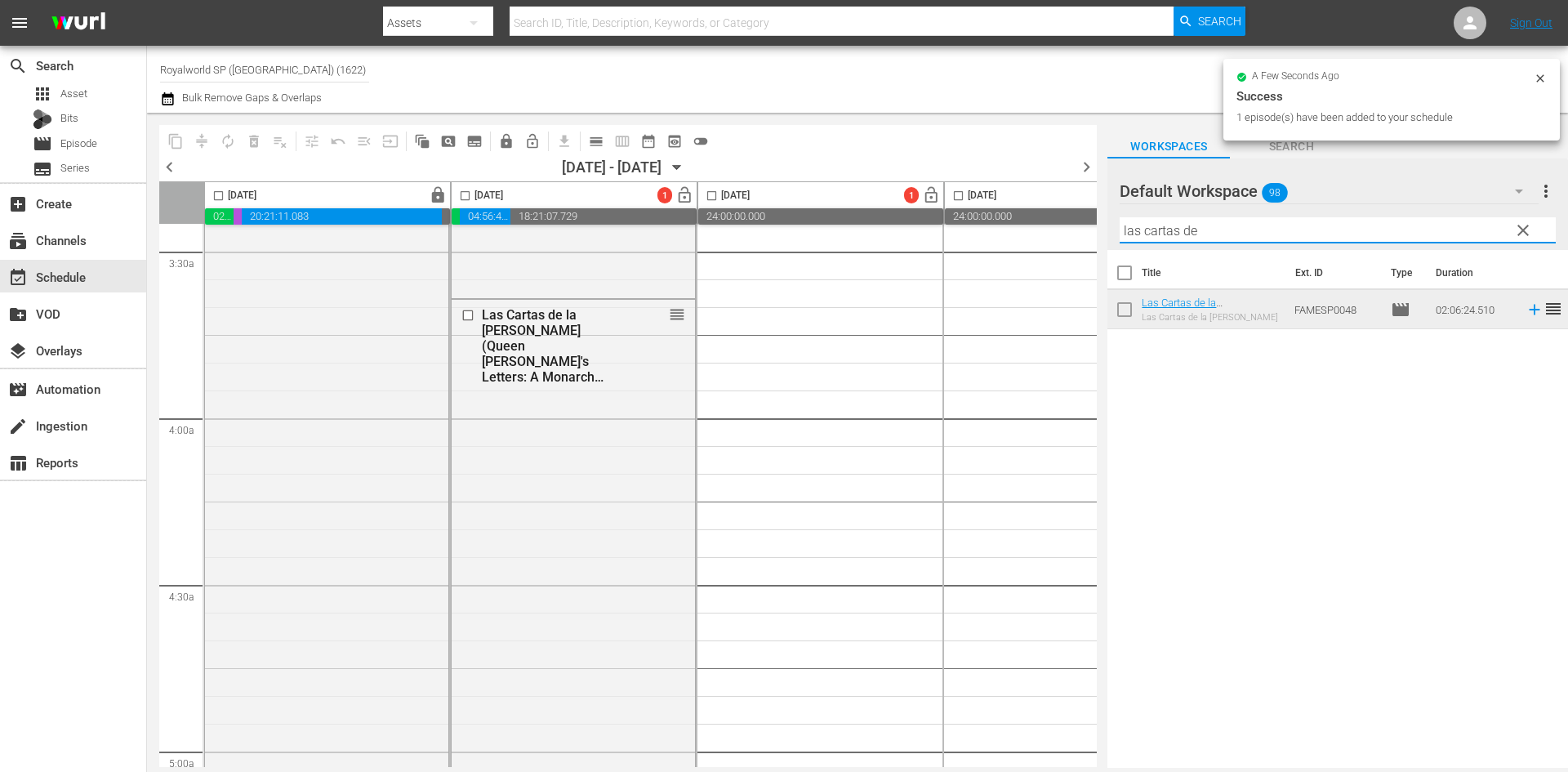
drag, startPoint x: 1240, startPoint y: 228, endPoint x: 1030, endPoint y: 231, distance: 210.0
click at [1030, 231] on div "content_copy compress autorenew_outlined delete_forever_outlined playlist_remov…" at bounding box center [857, 440] width 1420 height 655
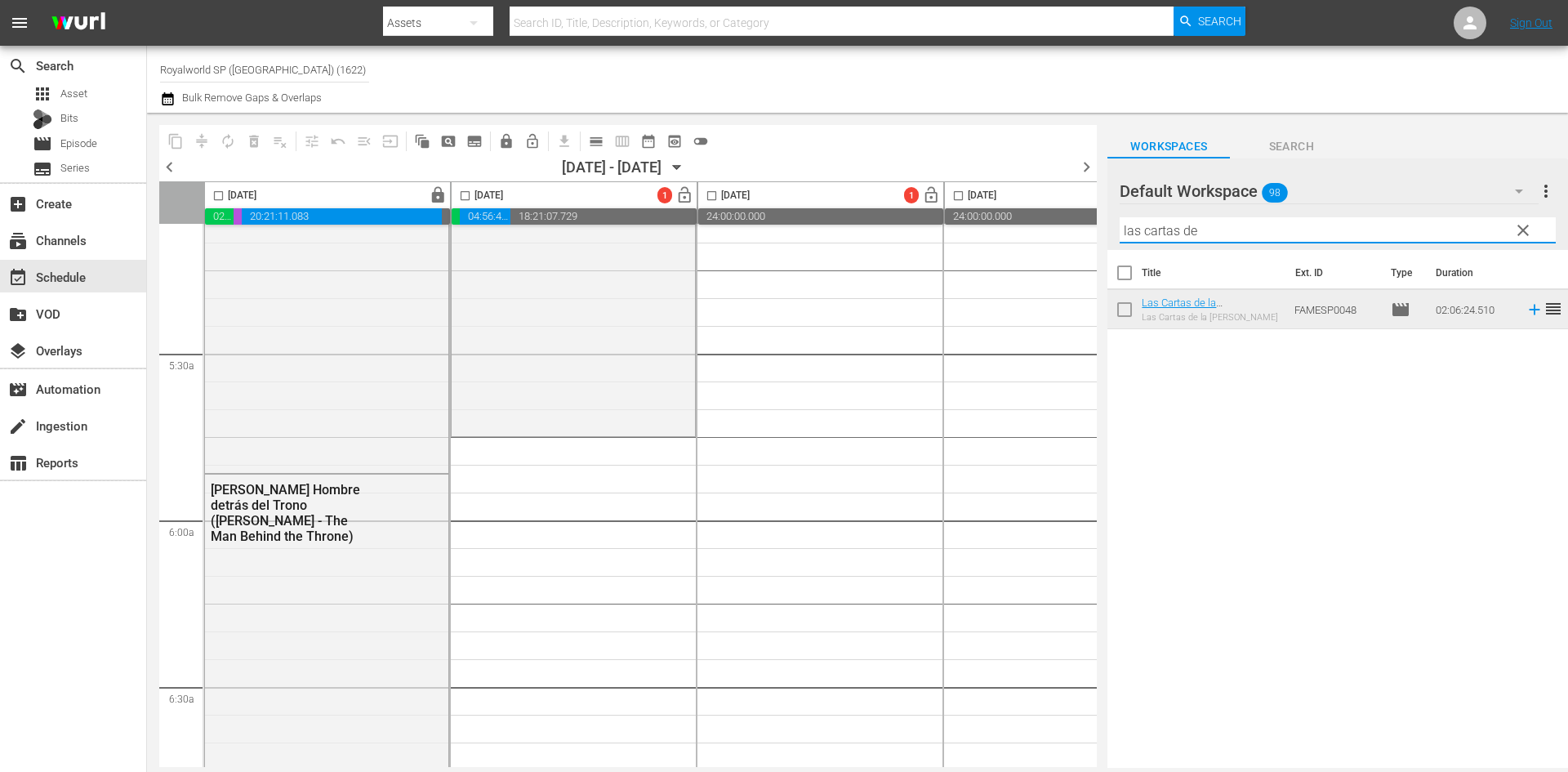
scroll to position [1796, 0]
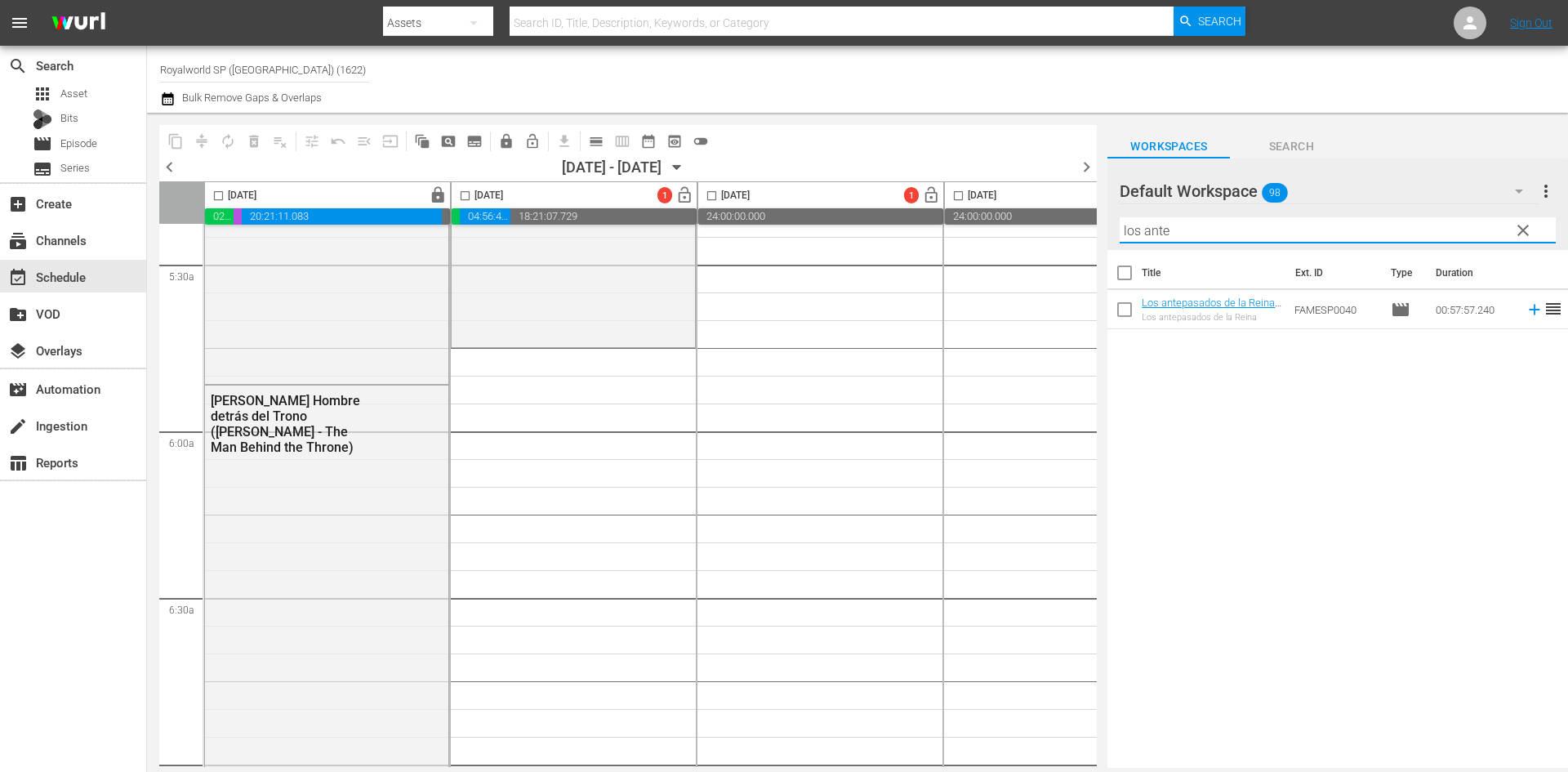
type input "los ante"
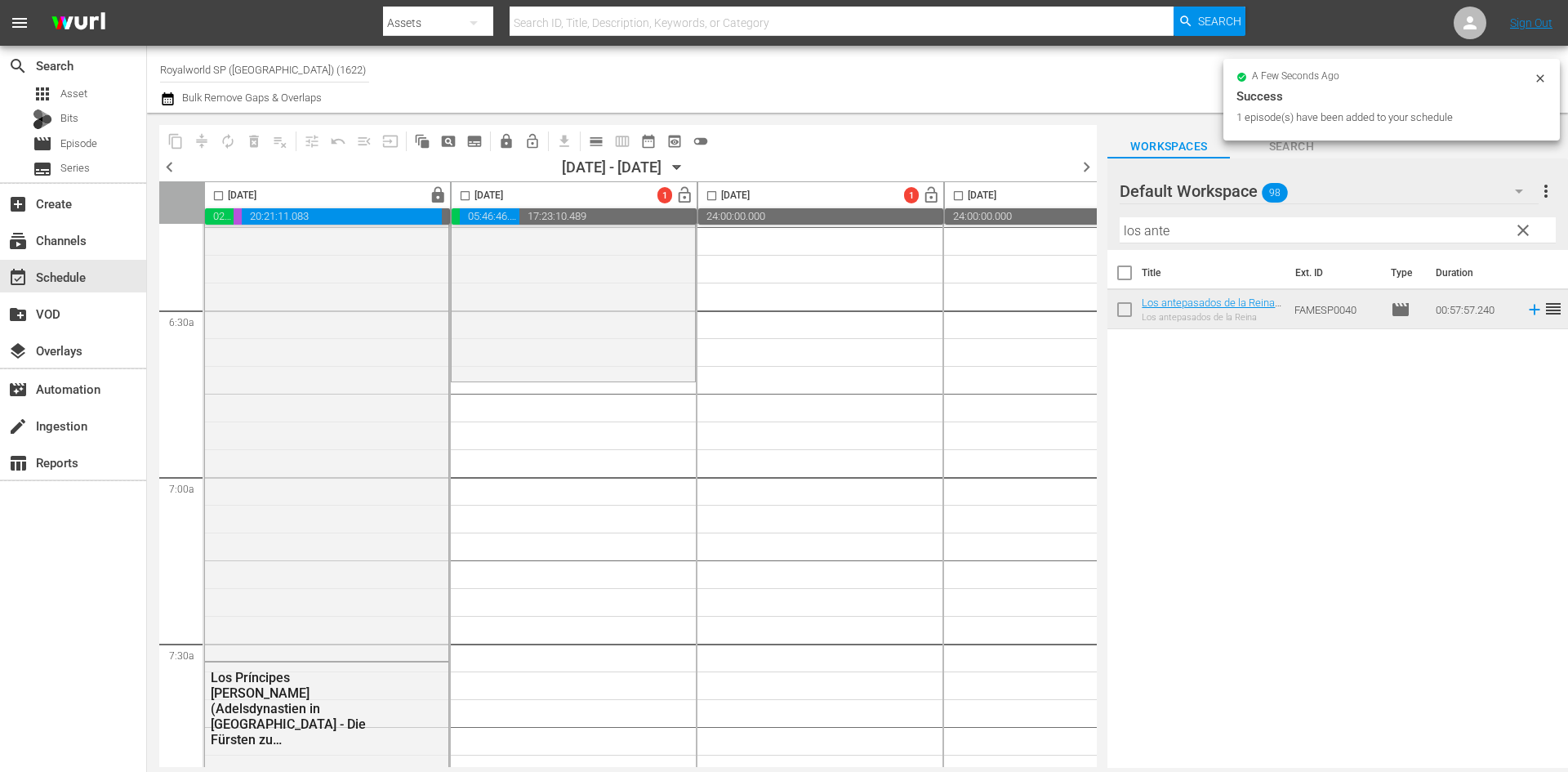
scroll to position [2123, 0]
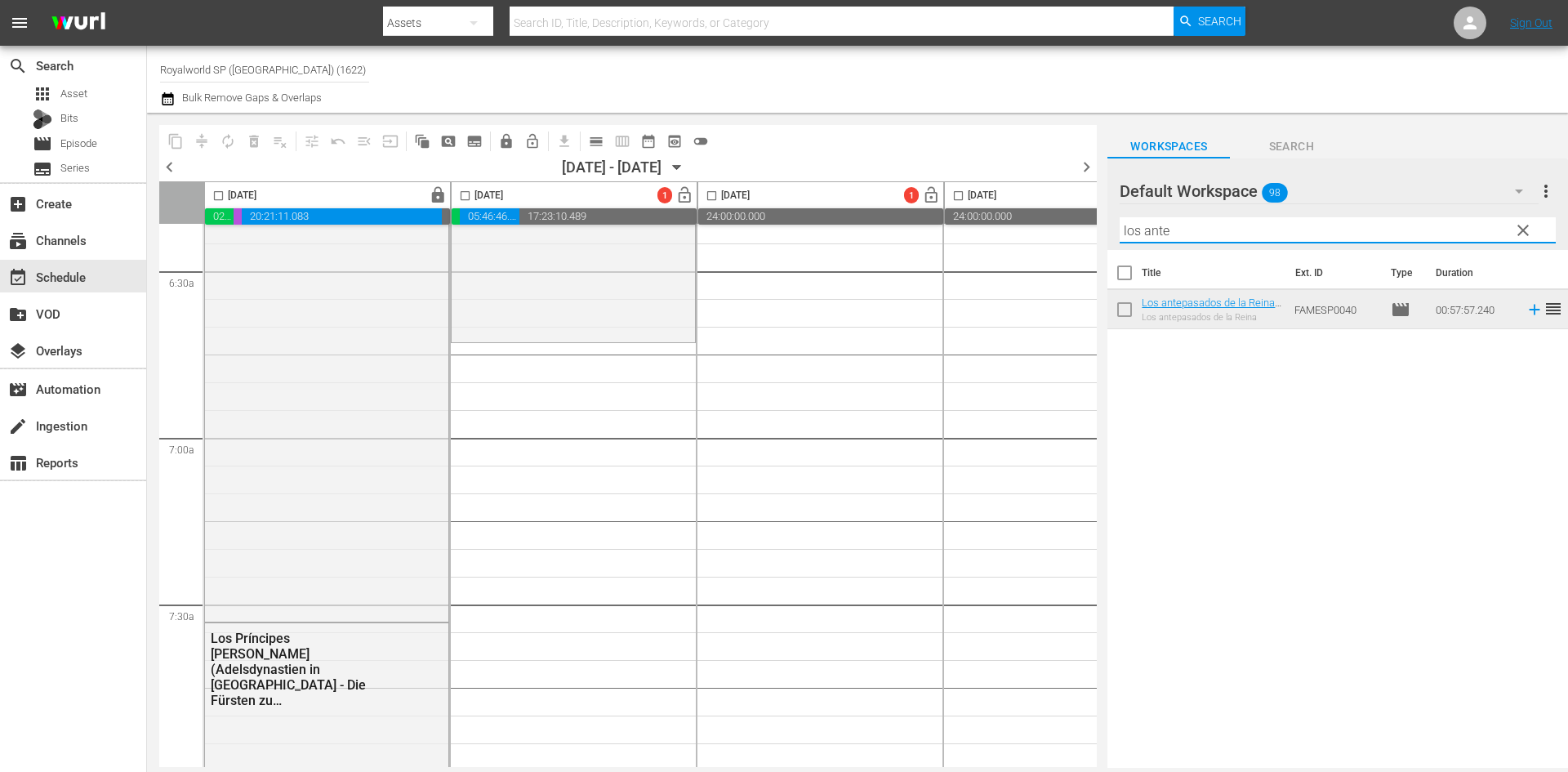
drag, startPoint x: 1207, startPoint y: 235, endPoint x: 1039, endPoint y: 225, distance: 168.3
click at [1040, 225] on div "content_copy compress autorenew_outlined delete_forever_outlined playlist_remov…" at bounding box center [857, 440] width 1420 height 655
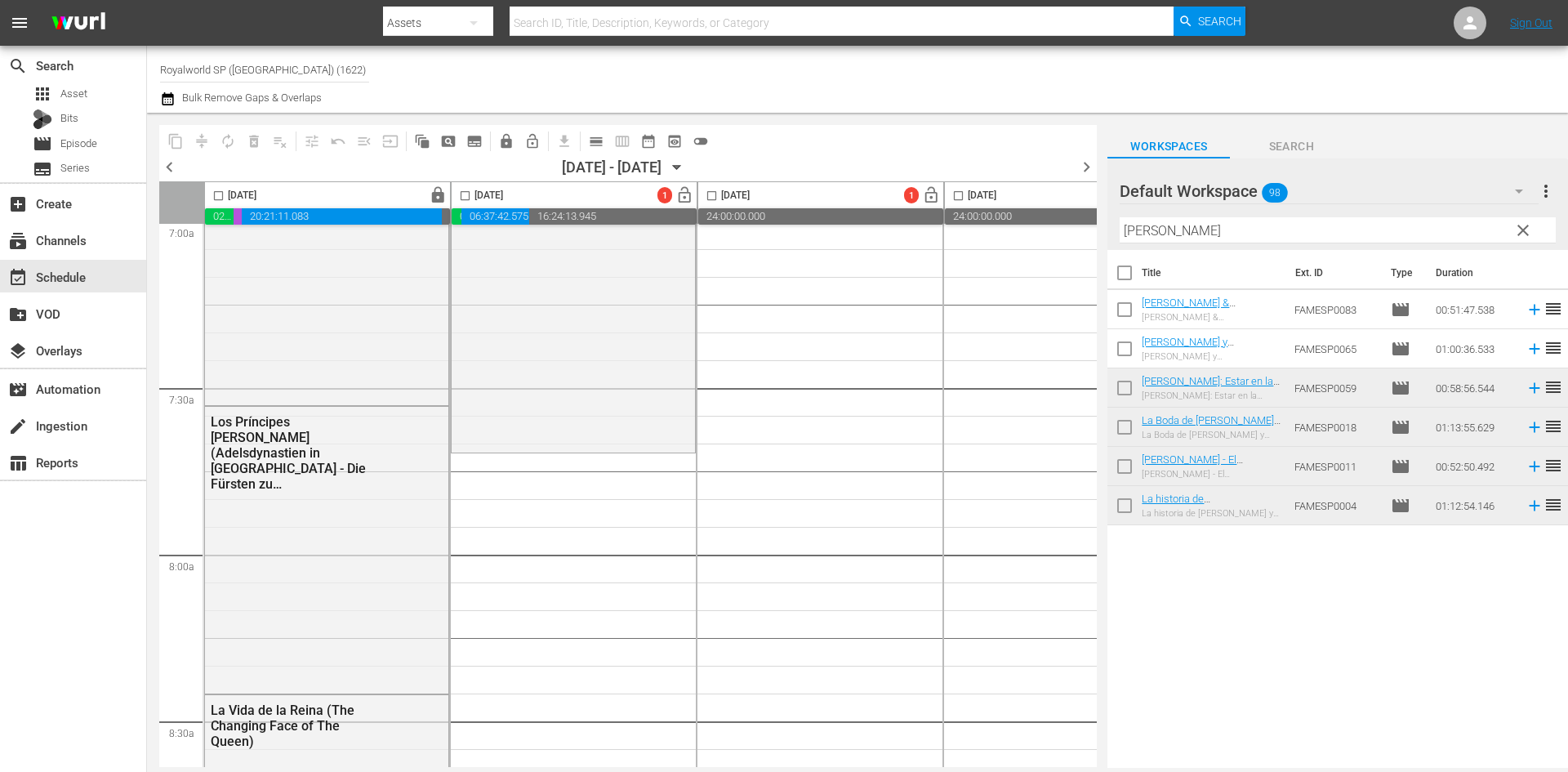
scroll to position [2449, 0]
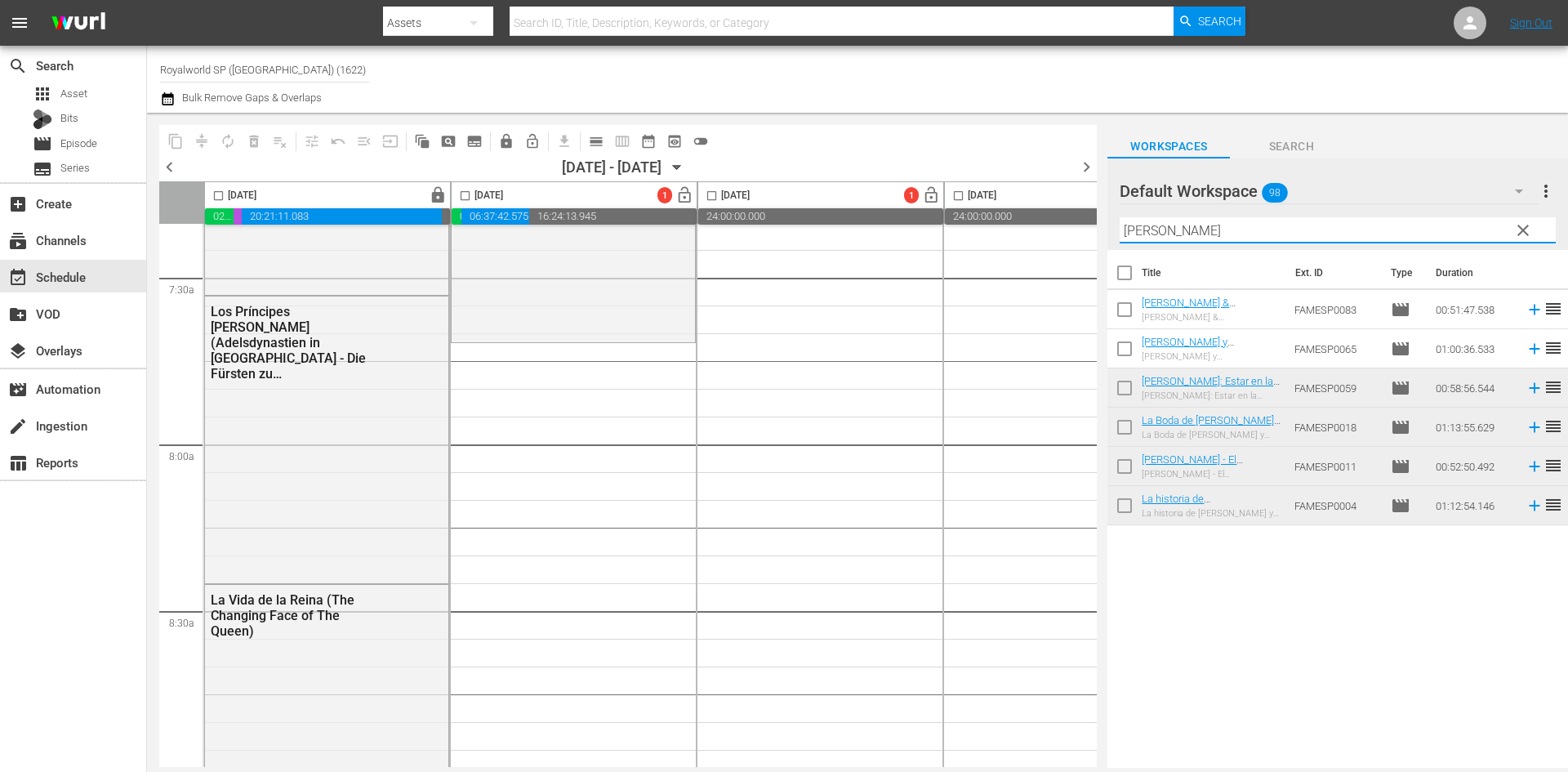
drag, startPoint x: 1186, startPoint y: 231, endPoint x: 1100, endPoint y: 227, distance: 86.1
click at [1100, 227] on div "content_copy compress autorenew_outlined delete_forever_outlined playlist_remov…" at bounding box center [857, 440] width 1420 height 655
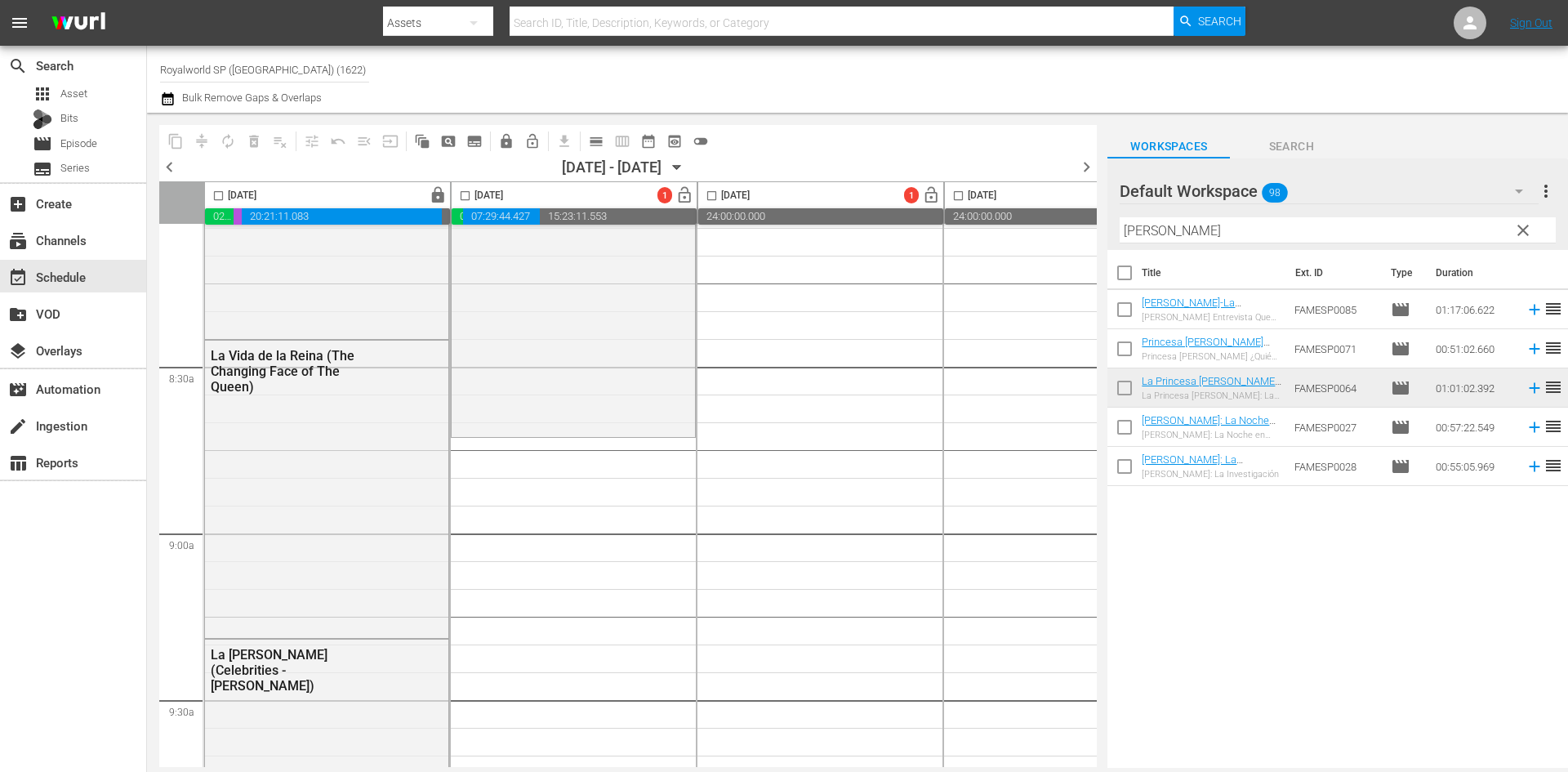
scroll to position [2694, 0]
drag, startPoint x: 1343, startPoint y: 226, endPoint x: 1087, endPoint y: 195, distance: 257.9
click at [1087, 195] on div "content_copy compress autorenew_outlined delete_forever_outlined playlist_remov…" at bounding box center [857, 440] width 1420 height 655
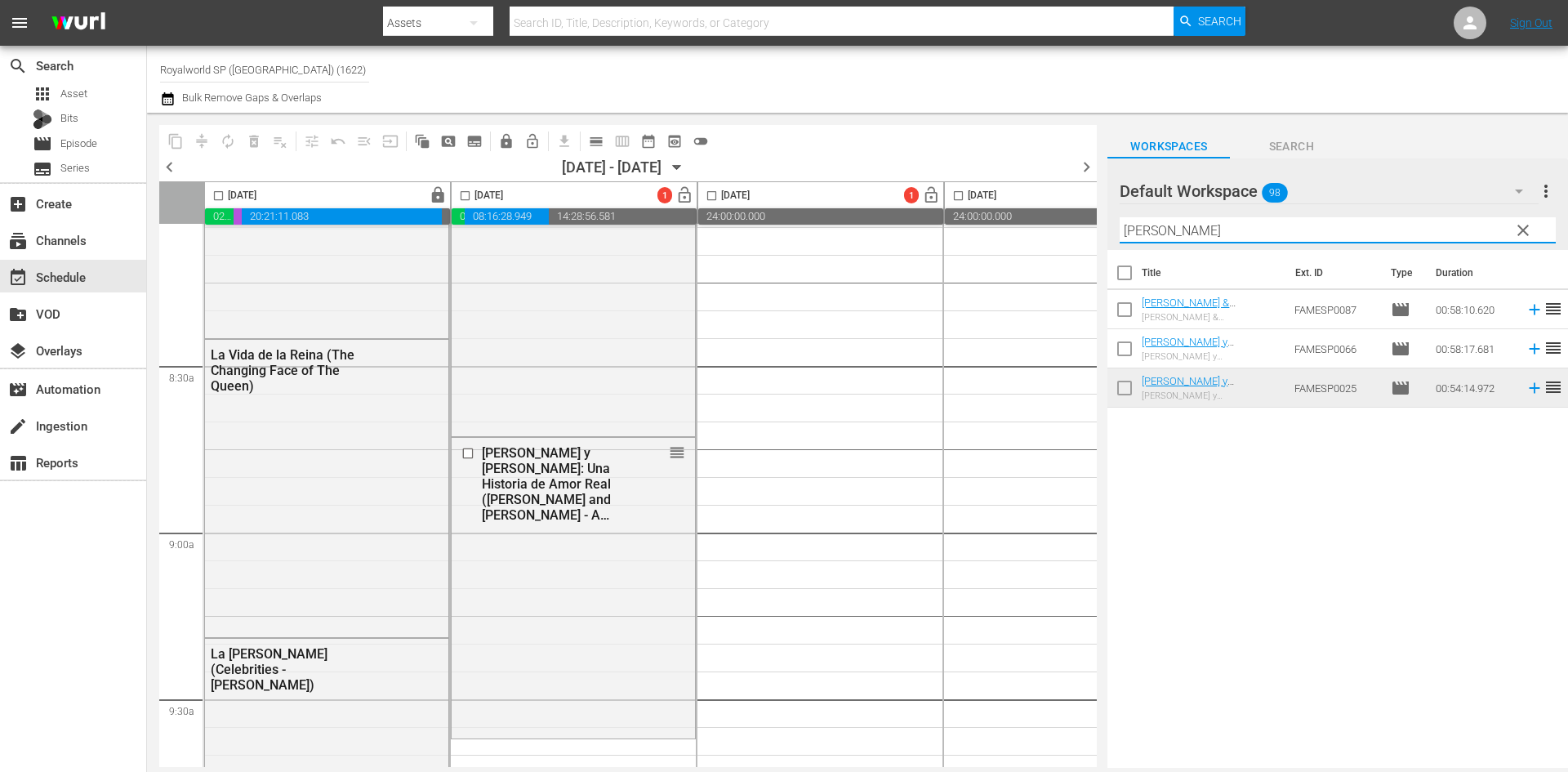
drag, startPoint x: 1206, startPoint y: 232, endPoint x: 1032, endPoint y: 231, distance: 174.0
click at [1032, 231] on div "content_copy compress autorenew_outlined delete_forever_outlined playlist_remov…" at bounding box center [857, 440] width 1420 height 655
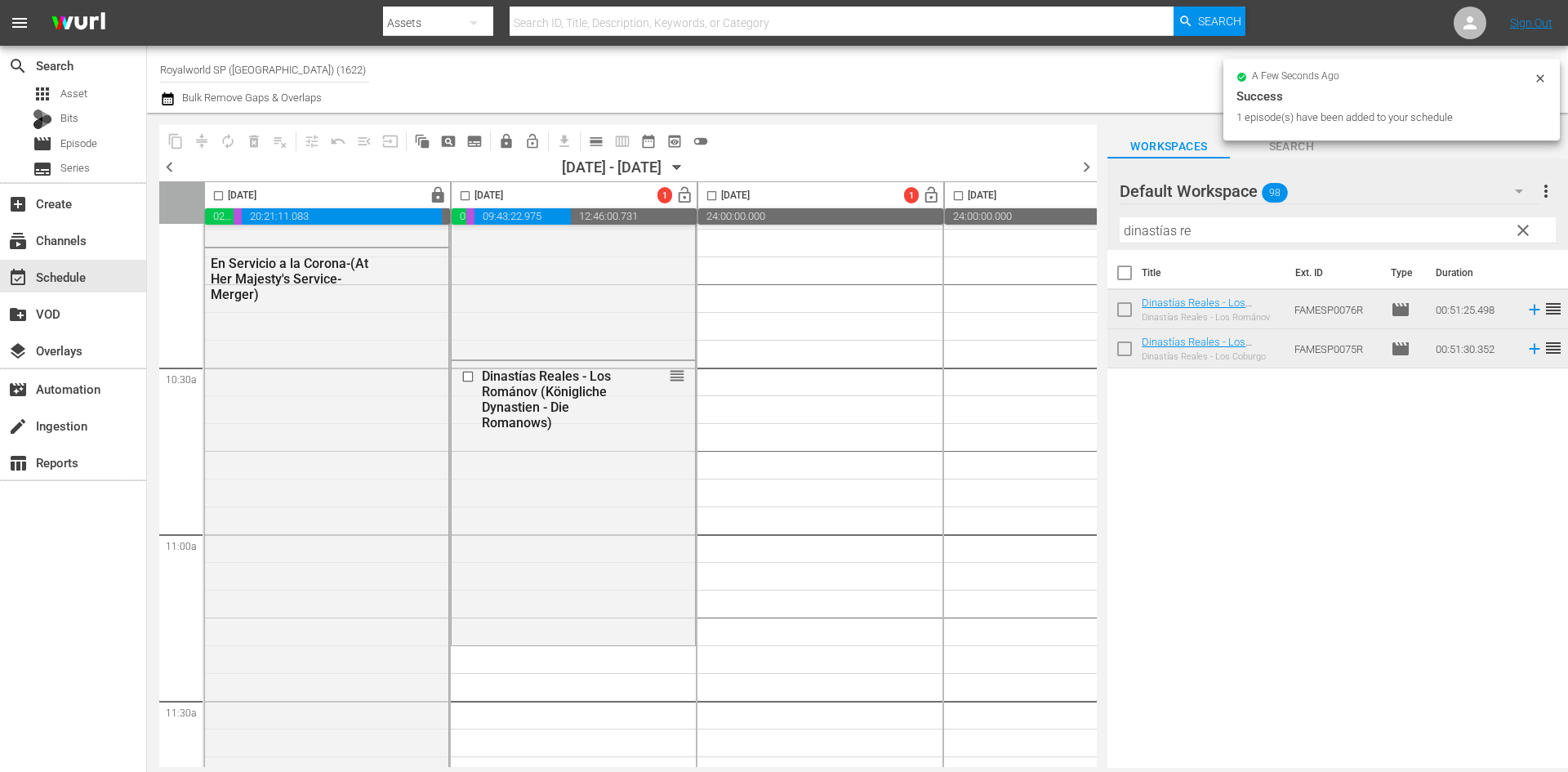
scroll to position [3430, 0]
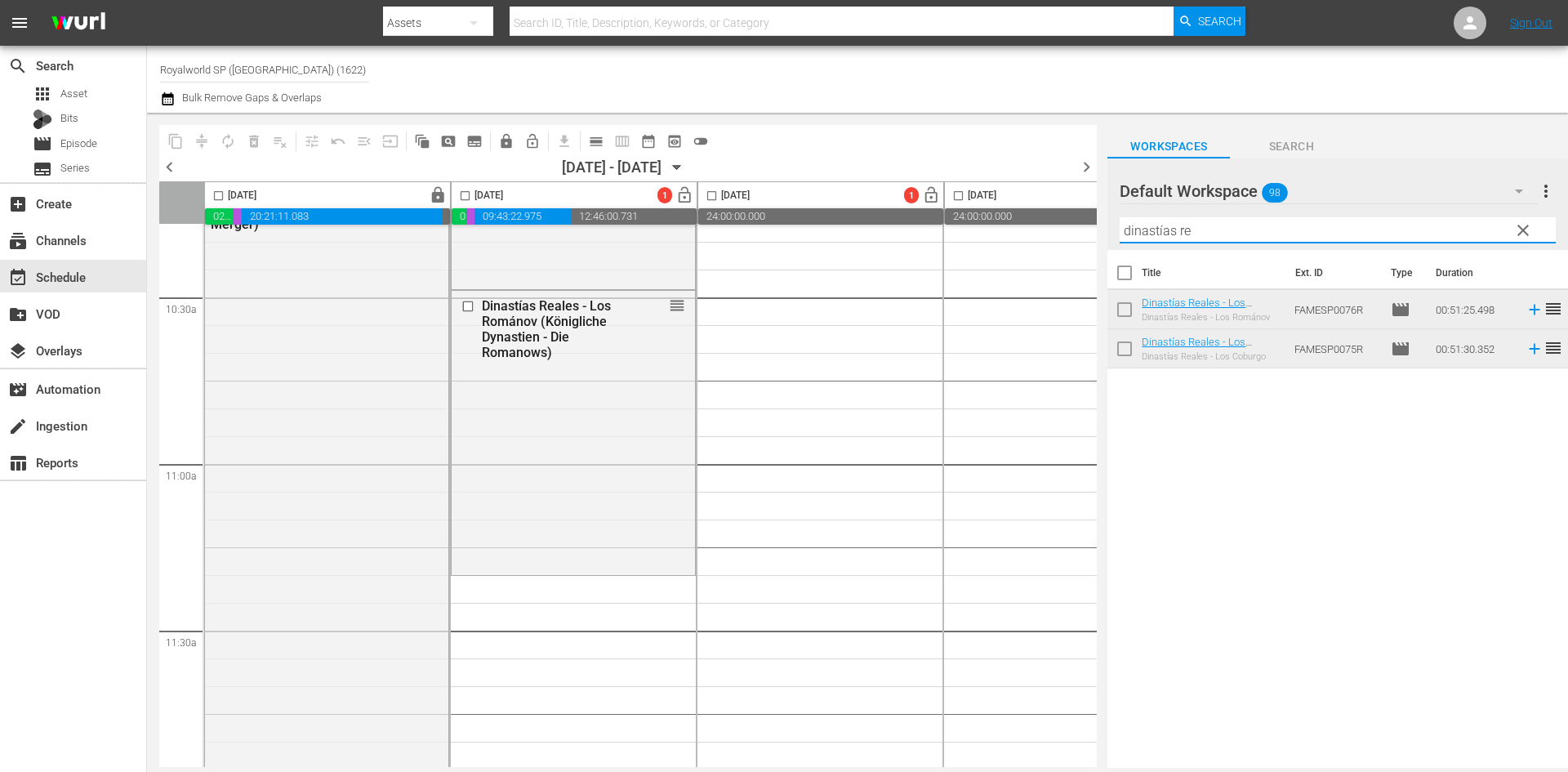
drag, startPoint x: 1349, startPoint y: 228, endPoint x: 966, endPoint y: 227, distance: 383.0
click at [966, 227] on div "content_copy compress autorenew_outlined delete_forever_outlined playlist_remov…" at bounding box center [857, 440] width 1420 height 655
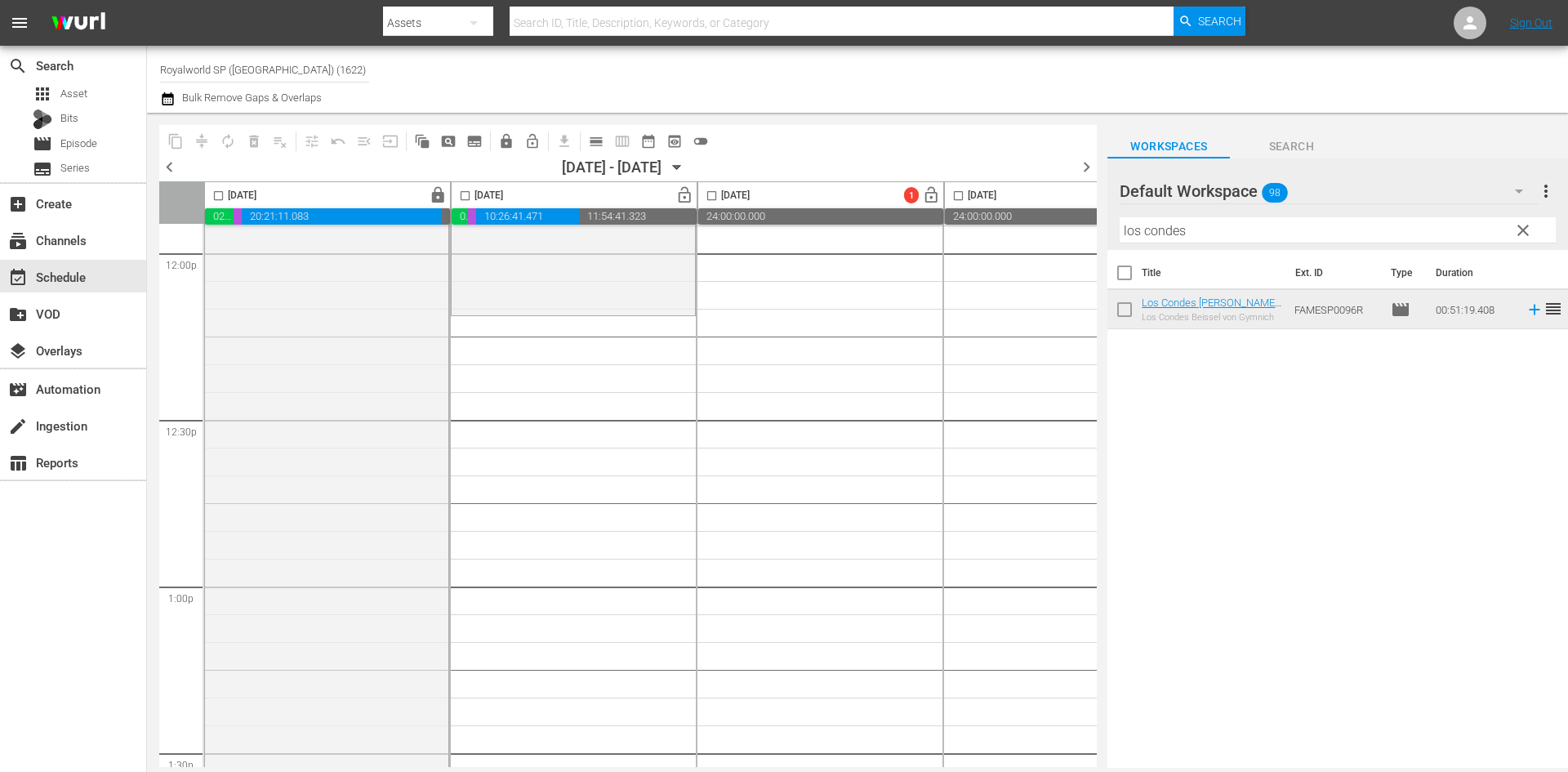
scroll to position [4001, 0]
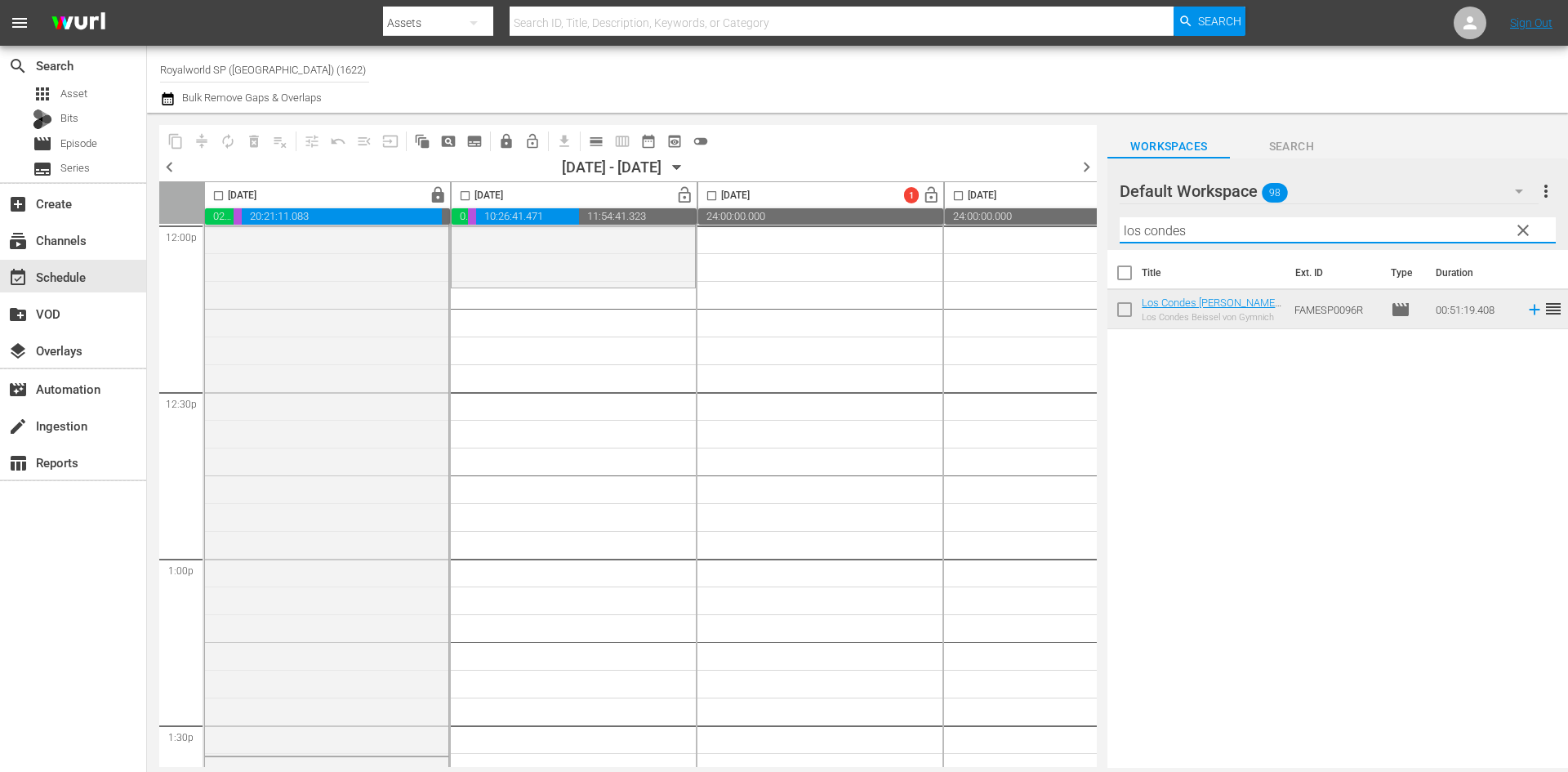
drag, startPoint x: 1224, startPoint y: 231, endPoint x: 970, endPoint y: 240, distance: 254.2
click at [970, 240] on div "content_copy compress autorenew_outlined delete_forever_outlined playlist_remov…" at bounding box center [857, 440] width 1420 height 655
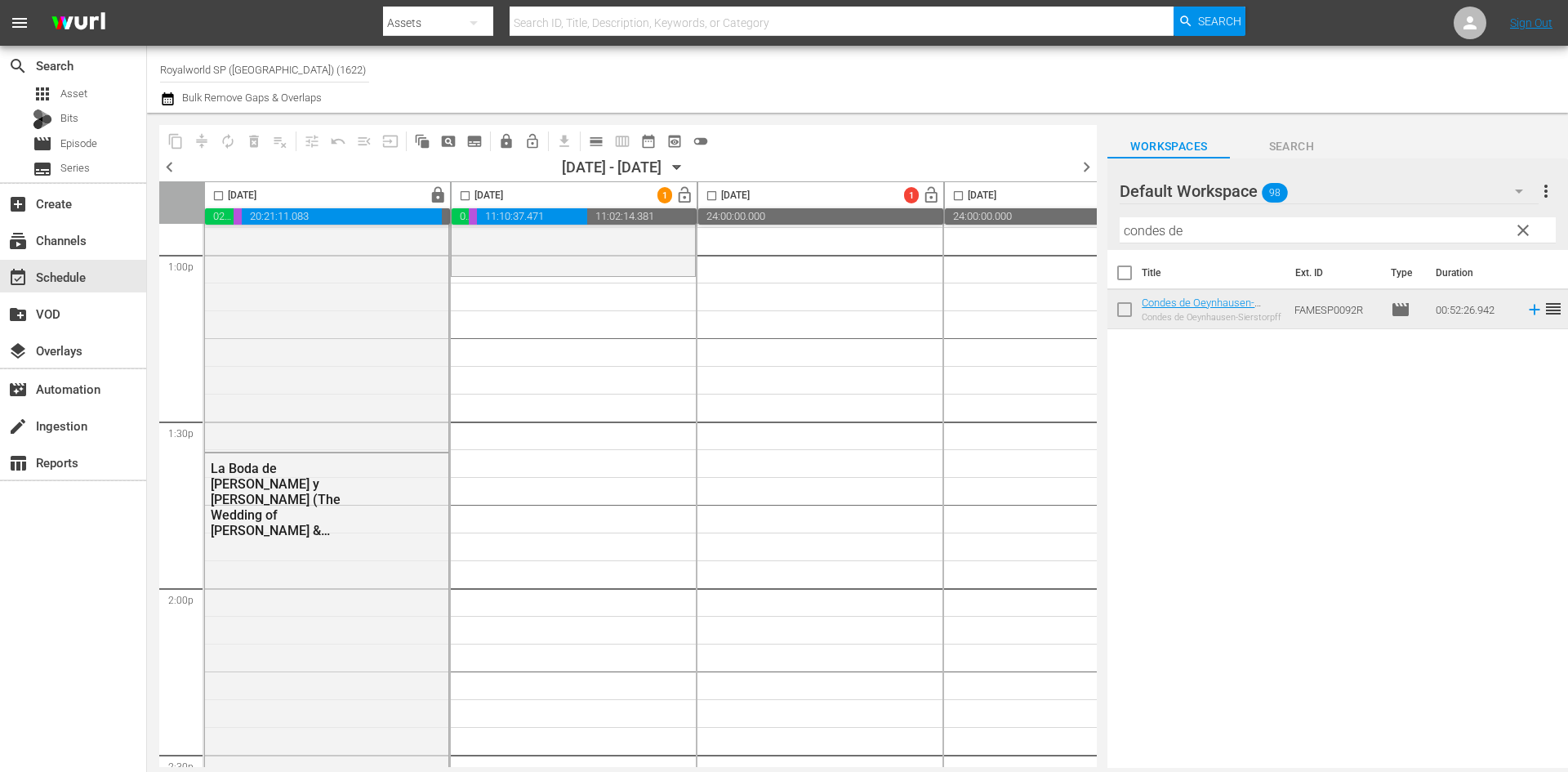
scroll to position [4327, 0]
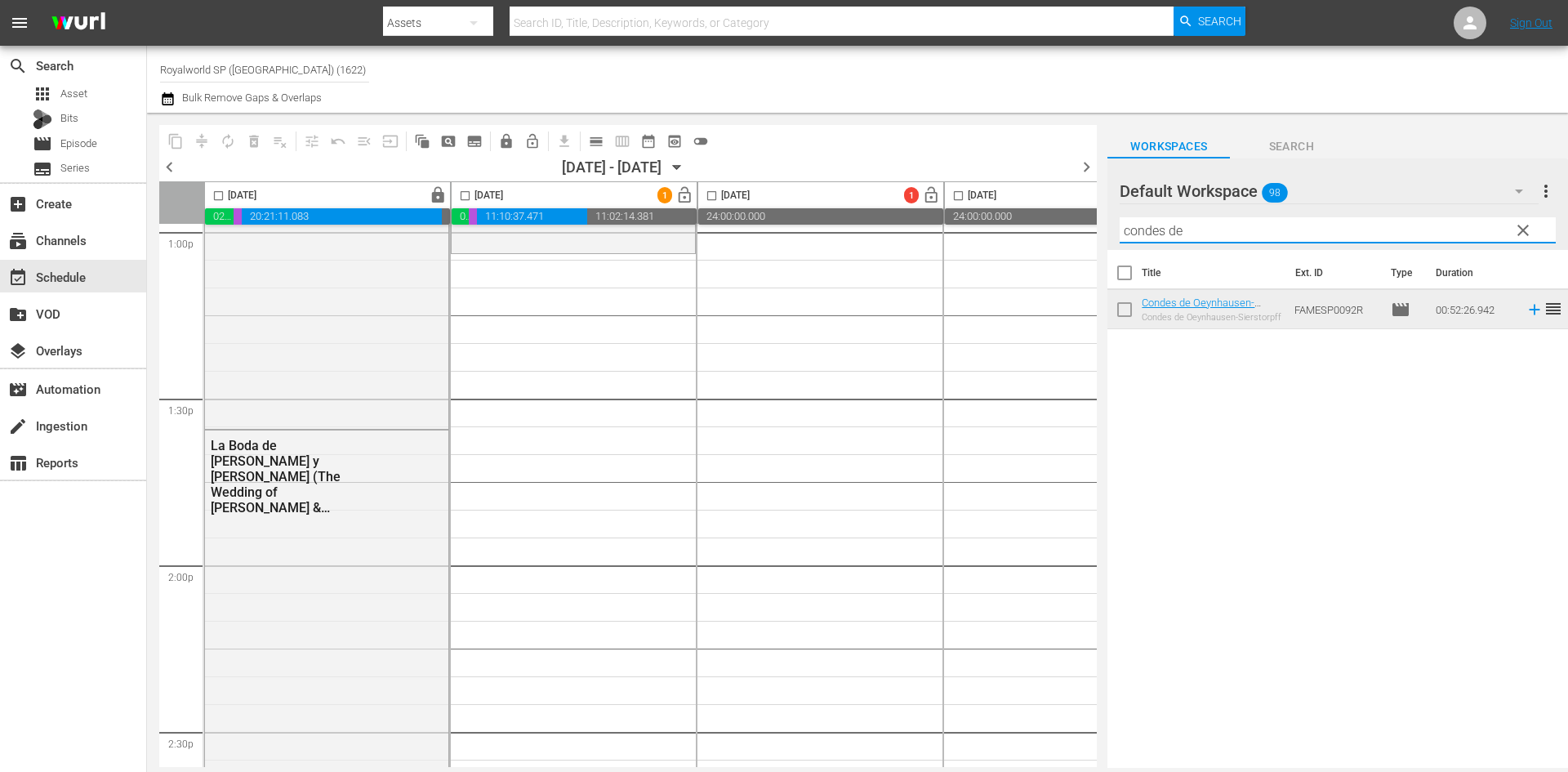
drag, startPoint x: 1213, startPoint y: 232, endPoint x: 984, endPoint y: 213, distance: 229.8
click at [984, 213] on div "content_copy compress autorenew_outlined delete_forever_outlined playlist_remov…" at bounding box center [857, 440] width 1420 height 655
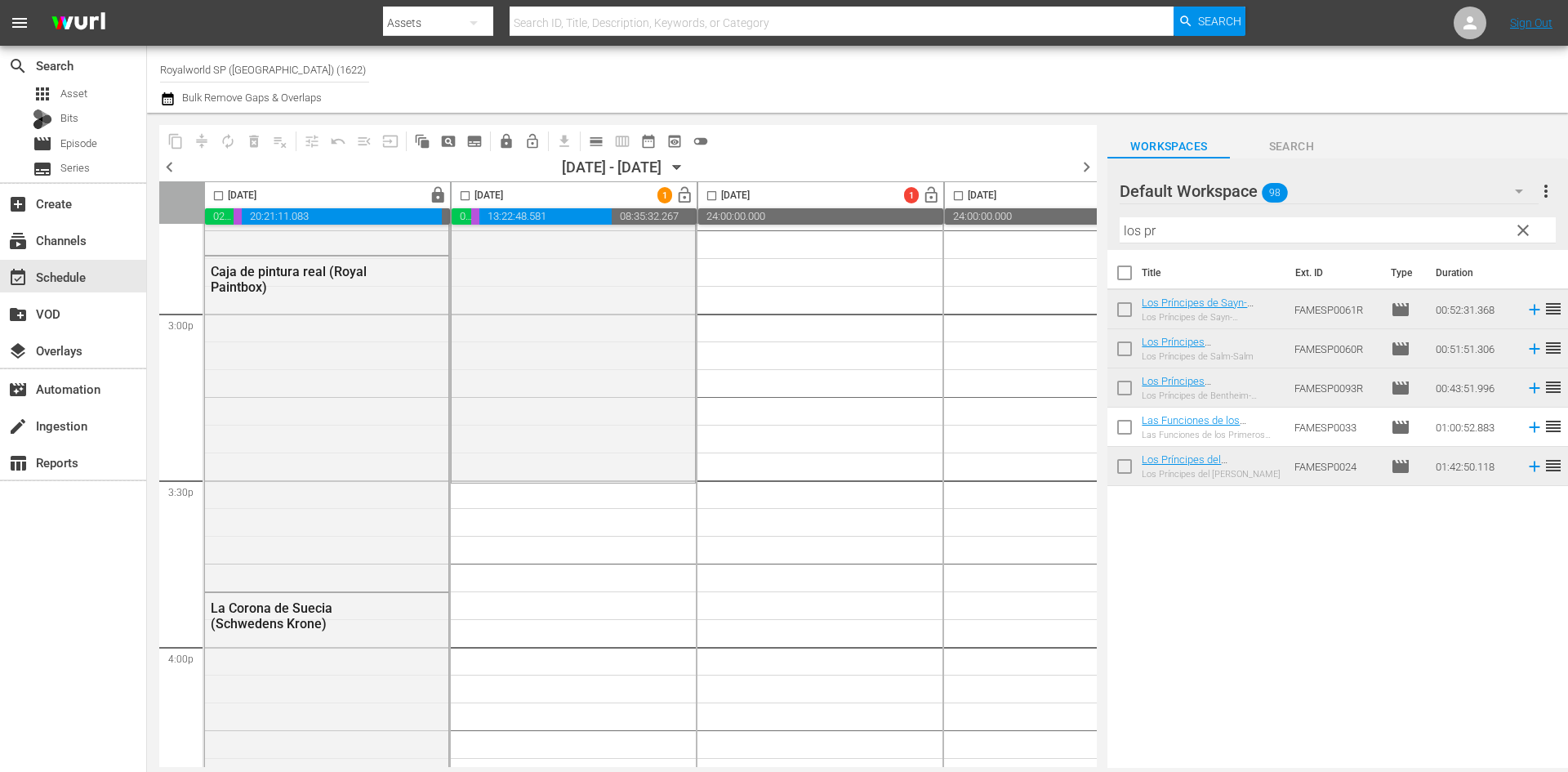
scroll to position [5062, 0]
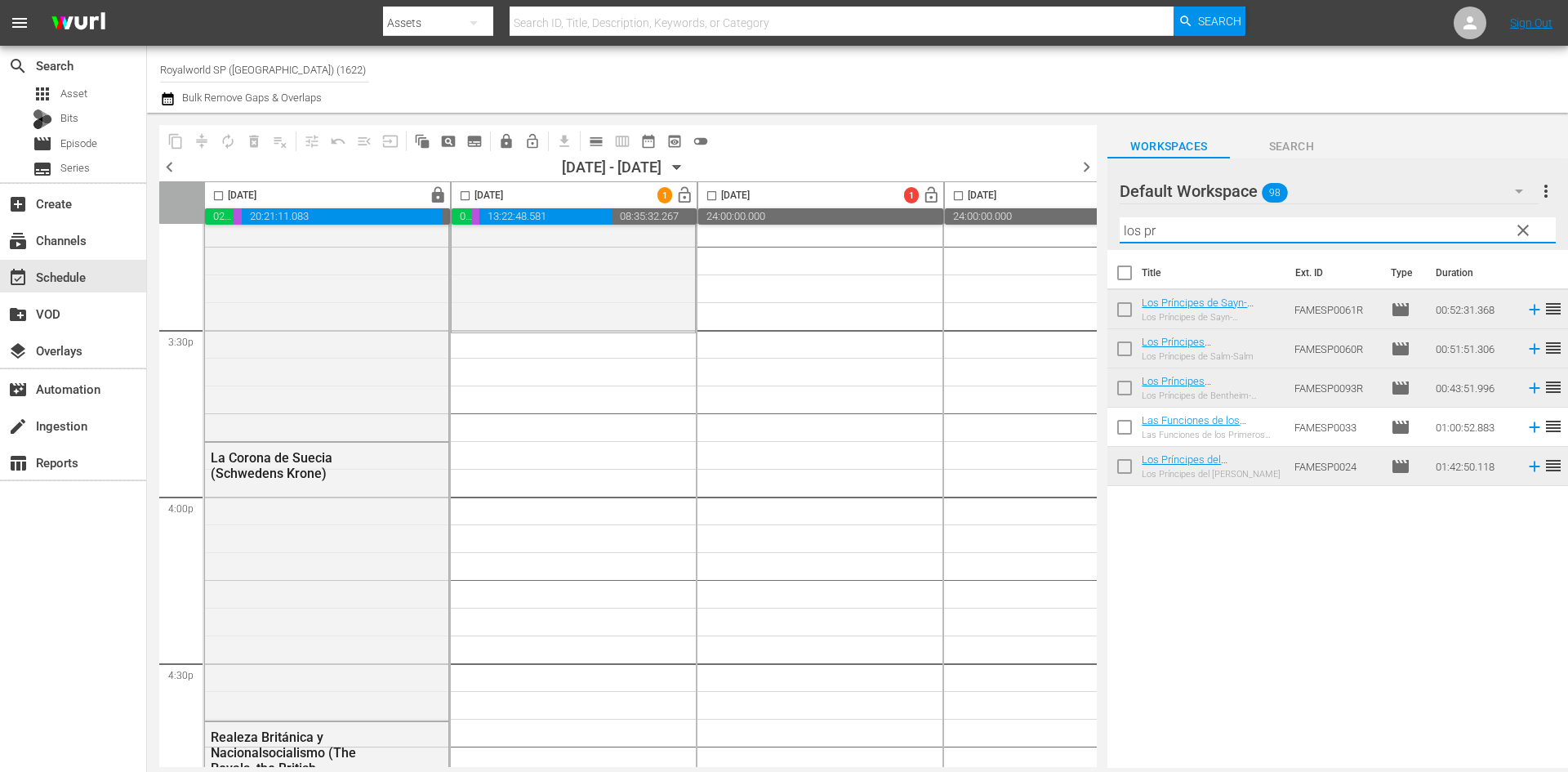
drag, startPoint x: 1231, startPoint y: 241, endPoint x: 1085, endPoint y: 204, distance: 150.6
click at [1085, 204] on div "content_copy compress autorenew_outlined delete_forever_outlined playlist_remov…" at bounding box center [857, 440] width 1420 height 655
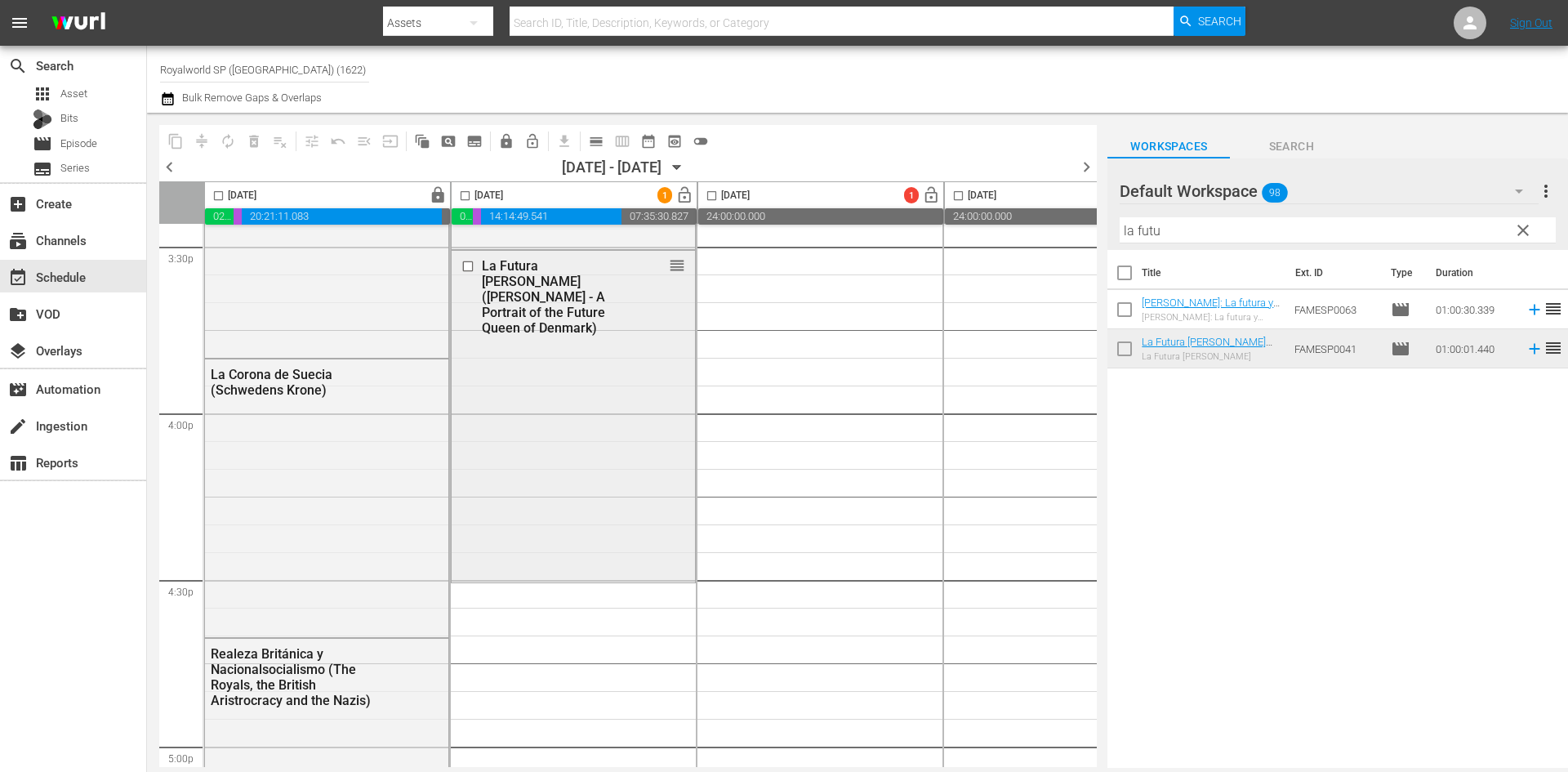
scroll to position [5144, 0]
drag, startPoint x: 1200, startPoint y: 231, endPoint x: 1064, endPoint y: 211, distance: 137.5
click at [1066, 210] on div "content_copy compress autorenew_outlined delete_forever_outlined playlist_remov…" at bounding box center [857, 440] width 1420 height 655
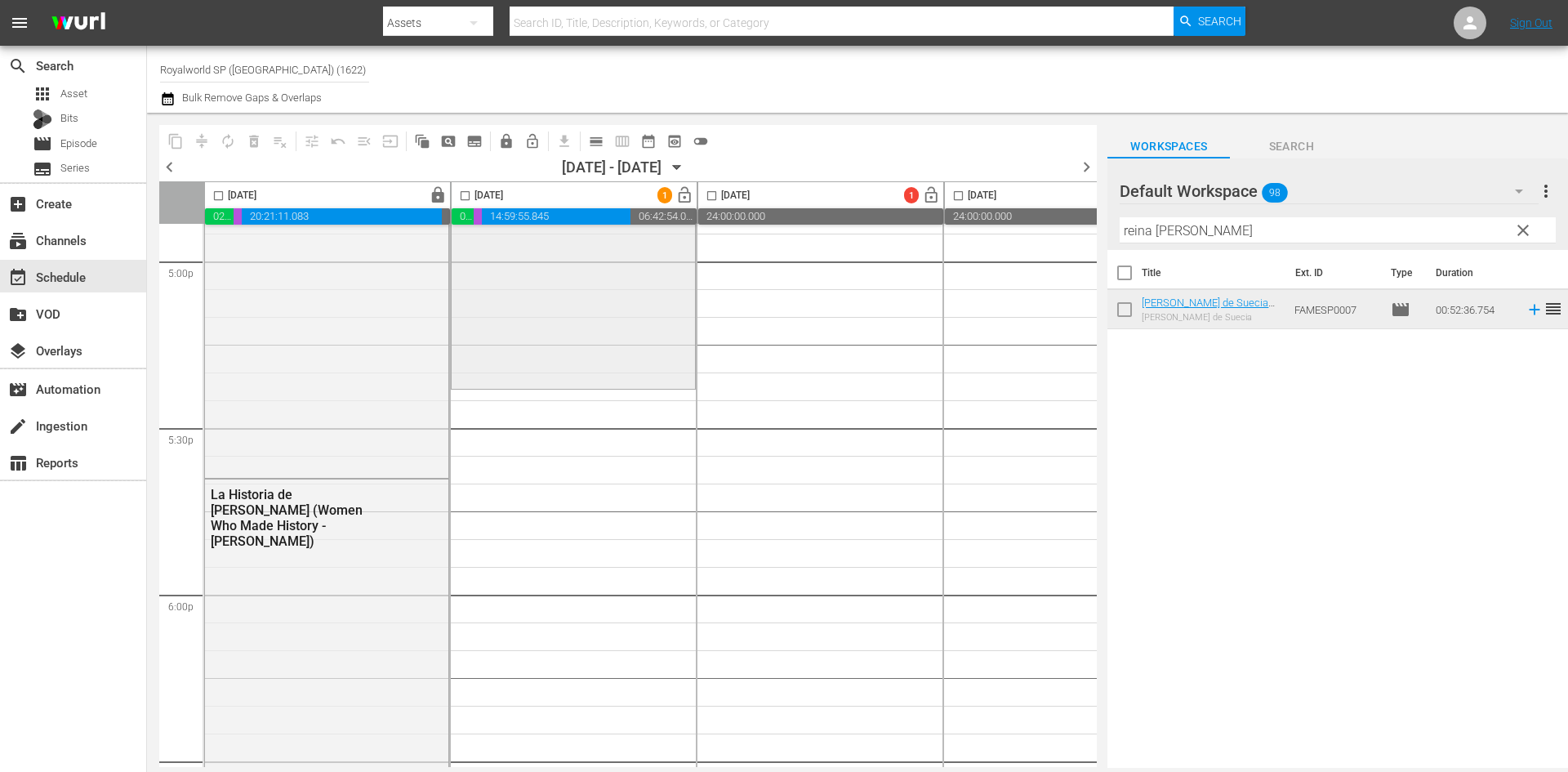
scroll to position [5634, 0]
drag, startPoint x: 1214, startPoint y: 228, endPoint x: 1158, endPoint y: 234, distance: 56.3
click at [1158, 234] on input "reina sil" at bounding box center [1337, 230] width 436 height 26
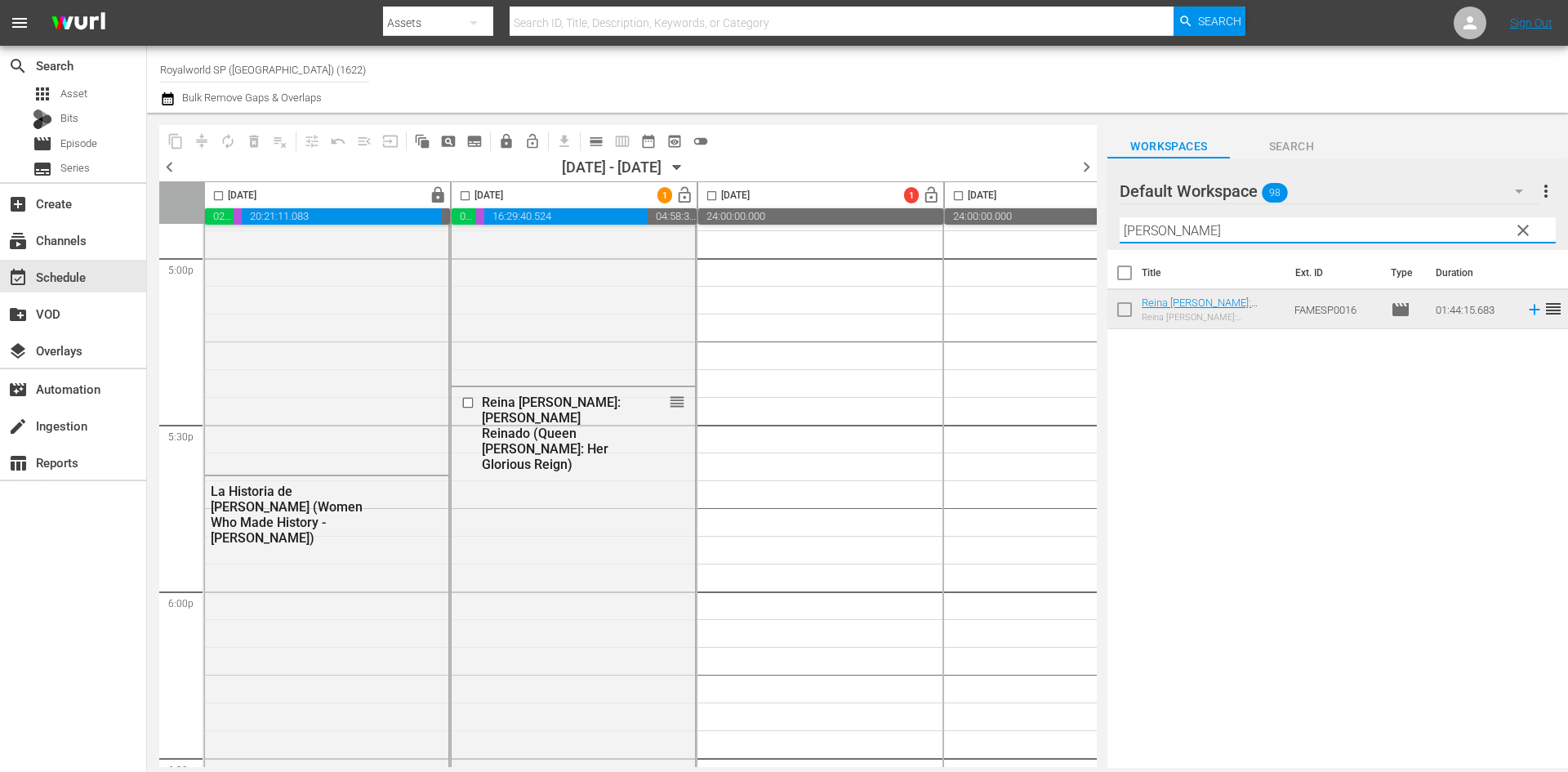
drag, startPoint x: 1209, startPoint y: 233, endPoint x: 1020, endPoint y: 230, distance: 189.0
click at [1020, 230] on div "content_copy compress autorenew_outlined delete_forever_outlined playlist_remov…" at bounding box center [857, 440] width 1420 height 655
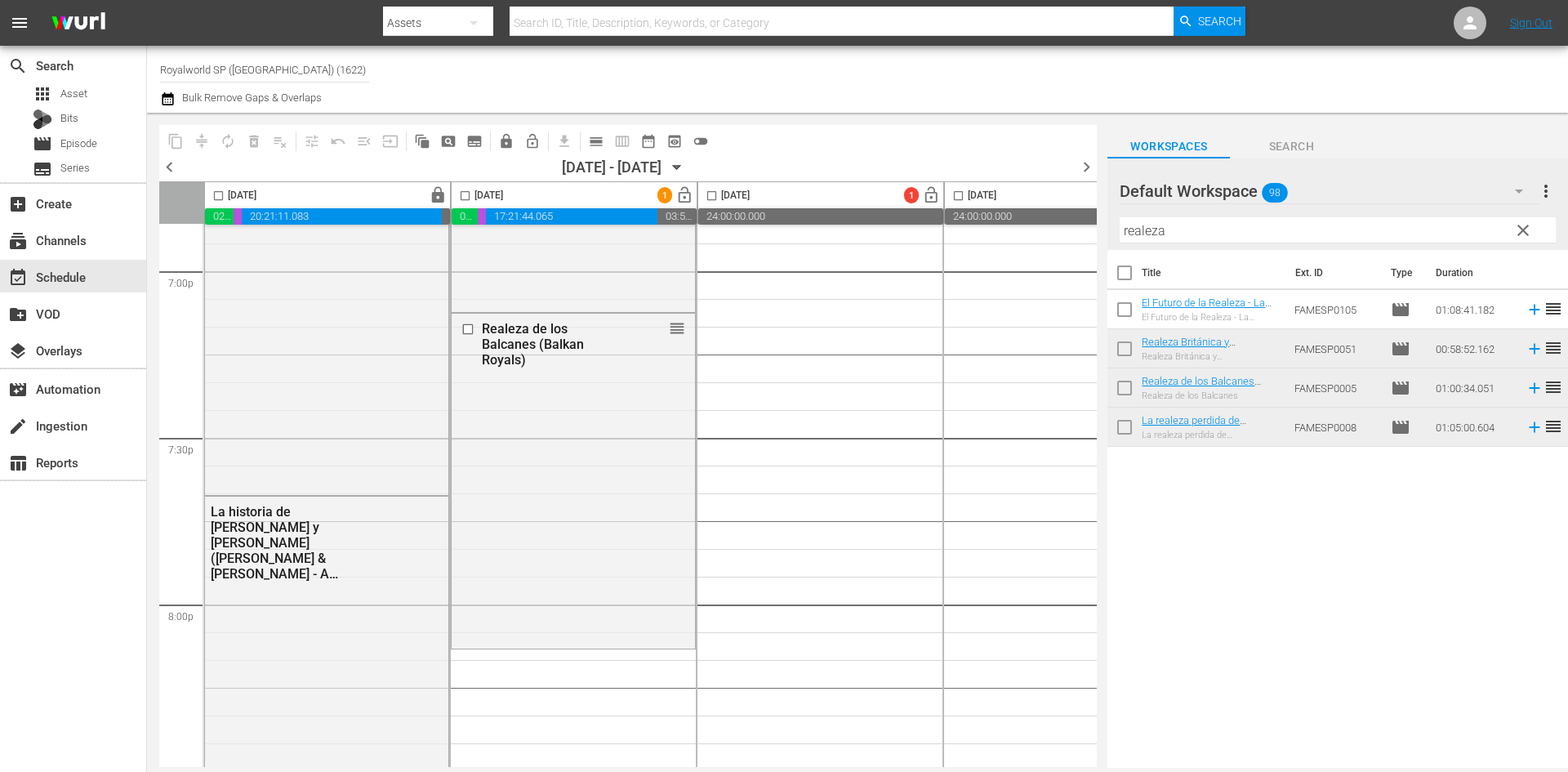
scroll to position [6532, 0]
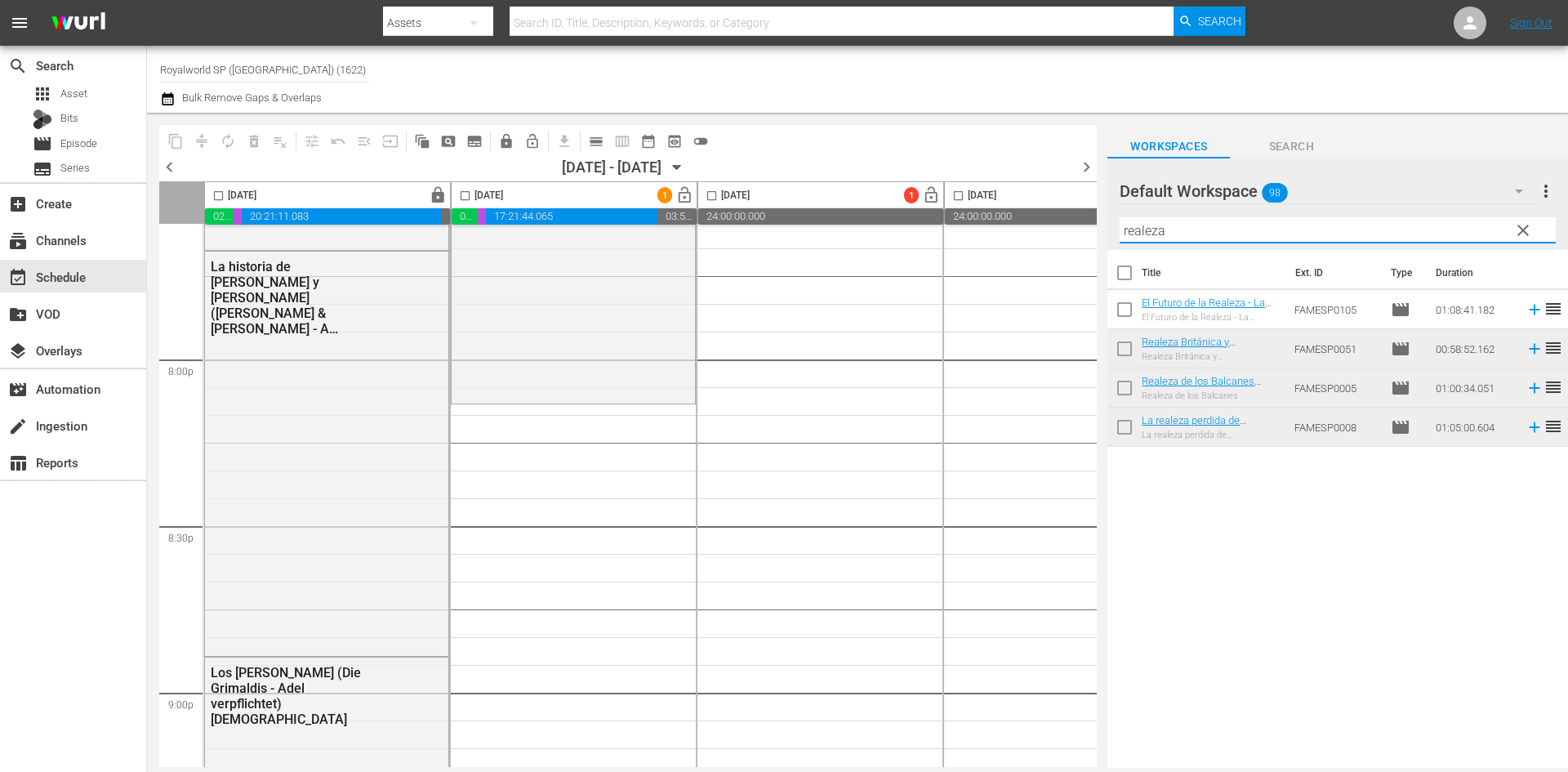
drag, startPoint x: 1271, startPoint y: 231, endPoint x: 917, endPoint y: 212, distance: 354.5
click at [944, 208] on div "content_copy compress autorenew_outlined delete_forever_outlined playlist_remov…" at bounding box center [857, 440] width 1420 height 655
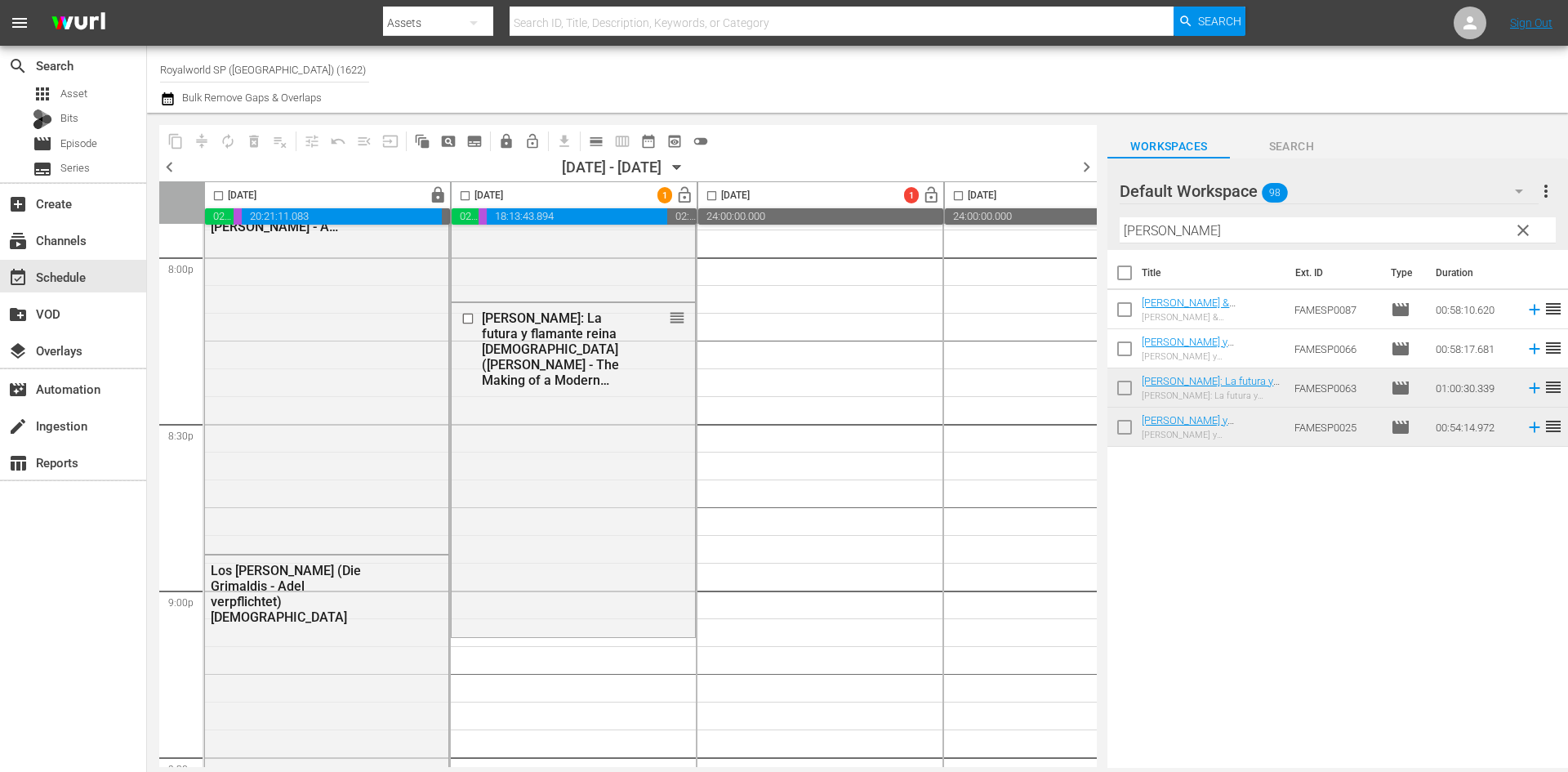
scroll to position [6729, 0]
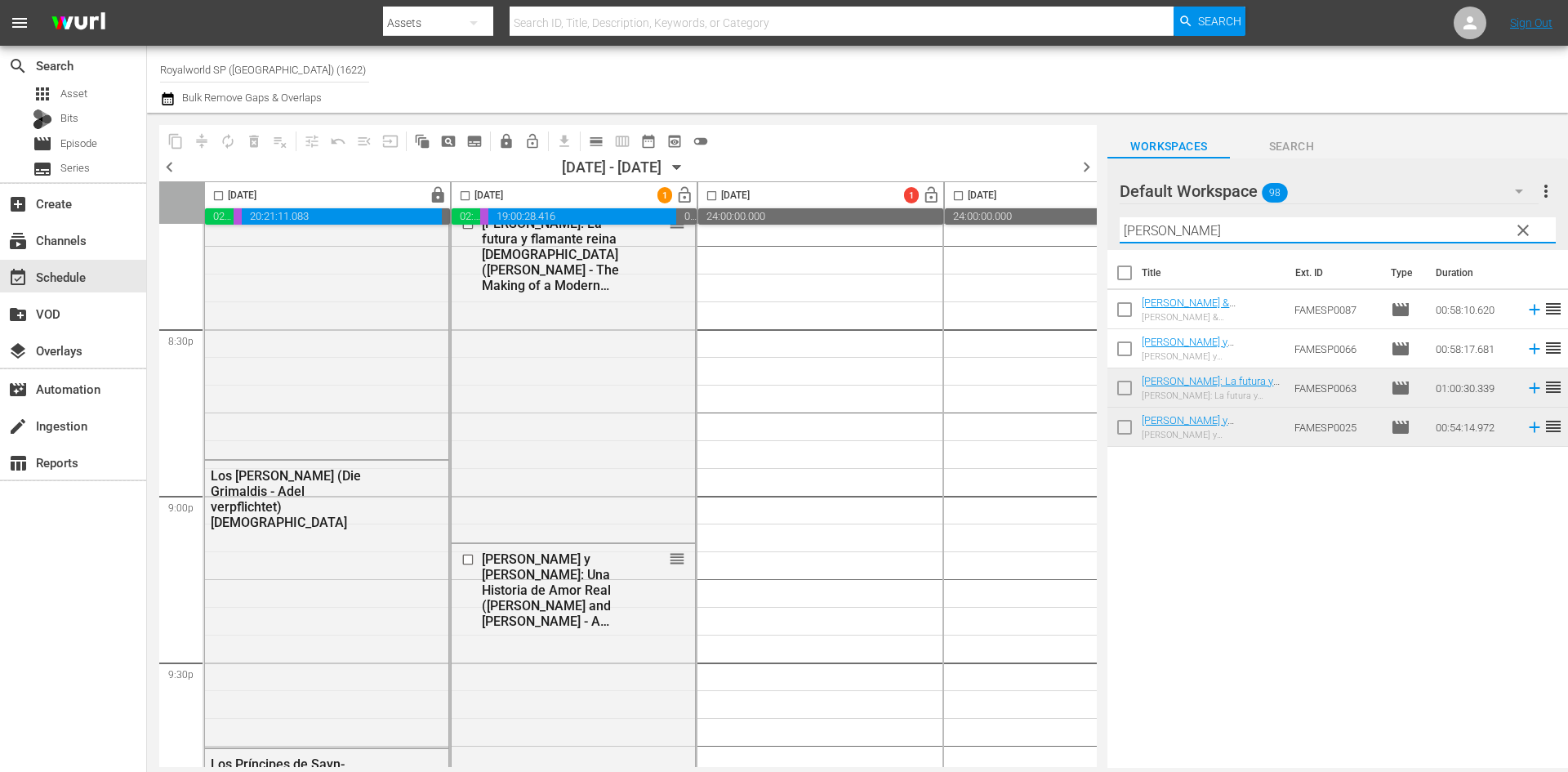
drag, startPoint x: 1169, startPoint y: 235, endPoint x: 1095, endPoint y: 216, distance: 76.4
click at [1095, 216] on div "content_copy compress autorenew_outlined delete_forever_outlined playlist_remov…" at bounding box center [857, 440] width 1420 height 655
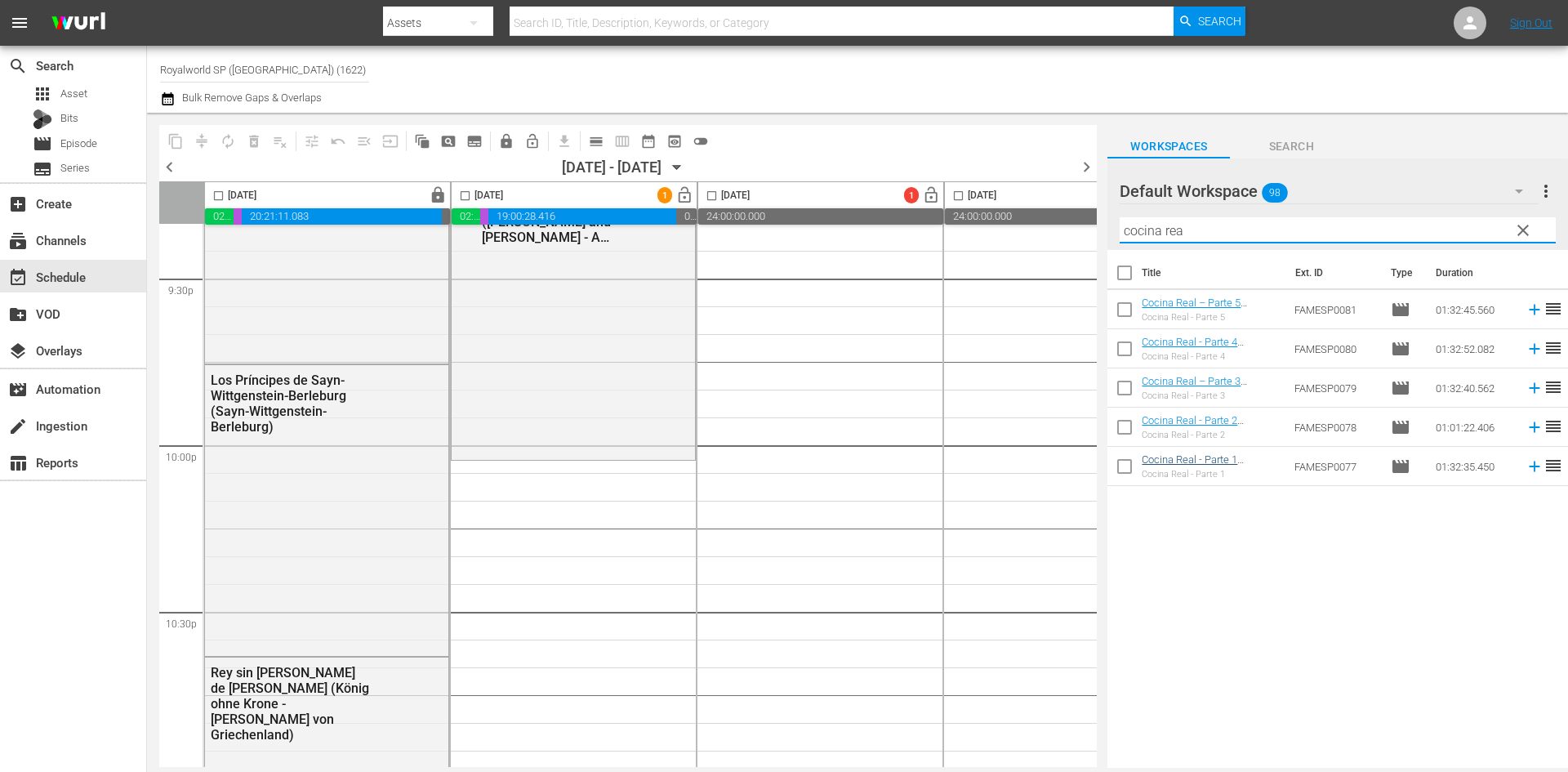
scroll to position [7137, 0]
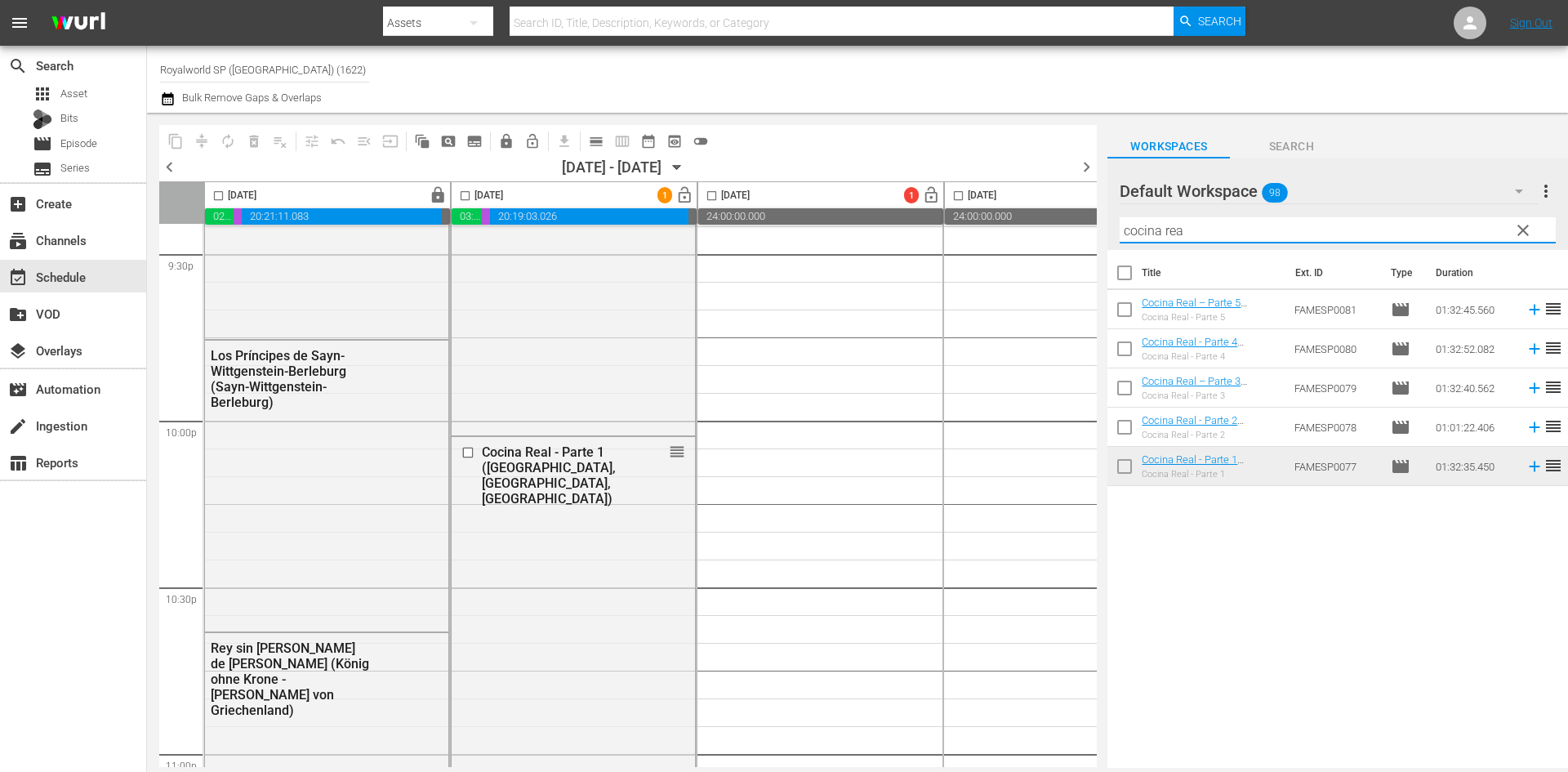
drag, startPoint x: 1218, startPoint y: 230, endPoint x: 1066, endPoint y: 204, distance: 154.2
click at [1066, 204] on div "content_copy compress autorenew_outlined delete_forever_outlined playlist_remov…" at bounding box center [857, 440] width 1420 height 655
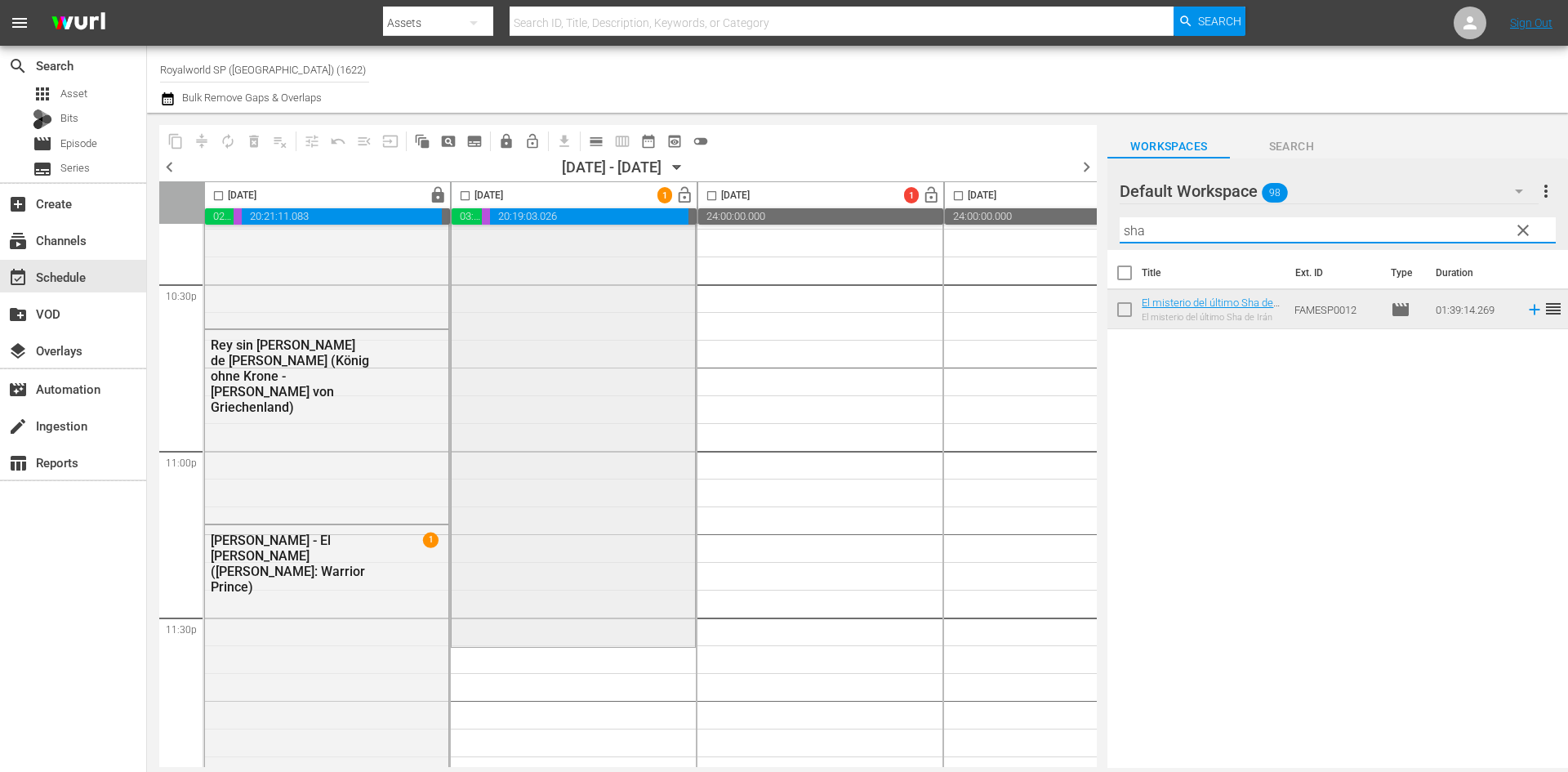
scroll to position [7463, 0]
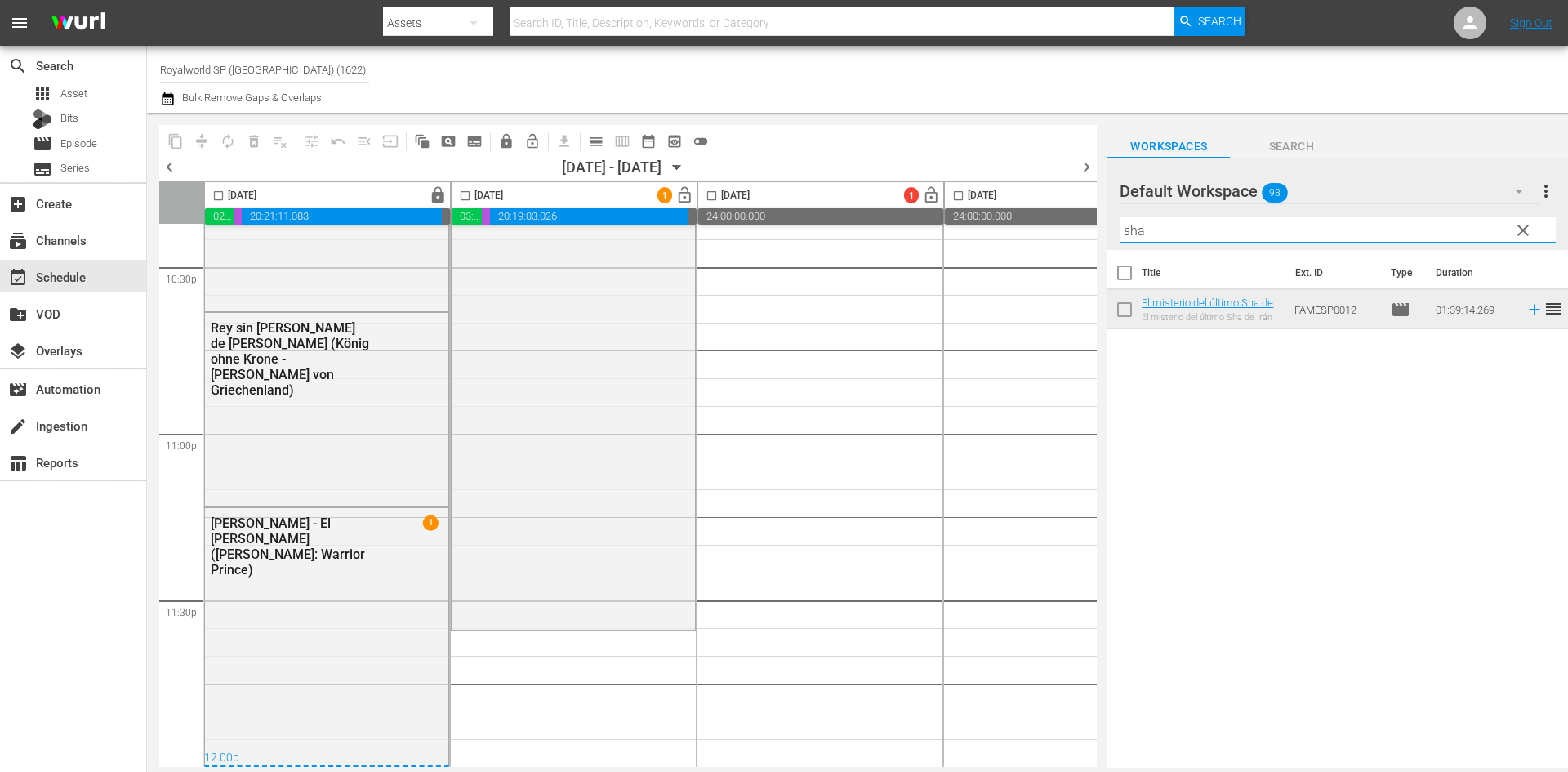
type input "sha"
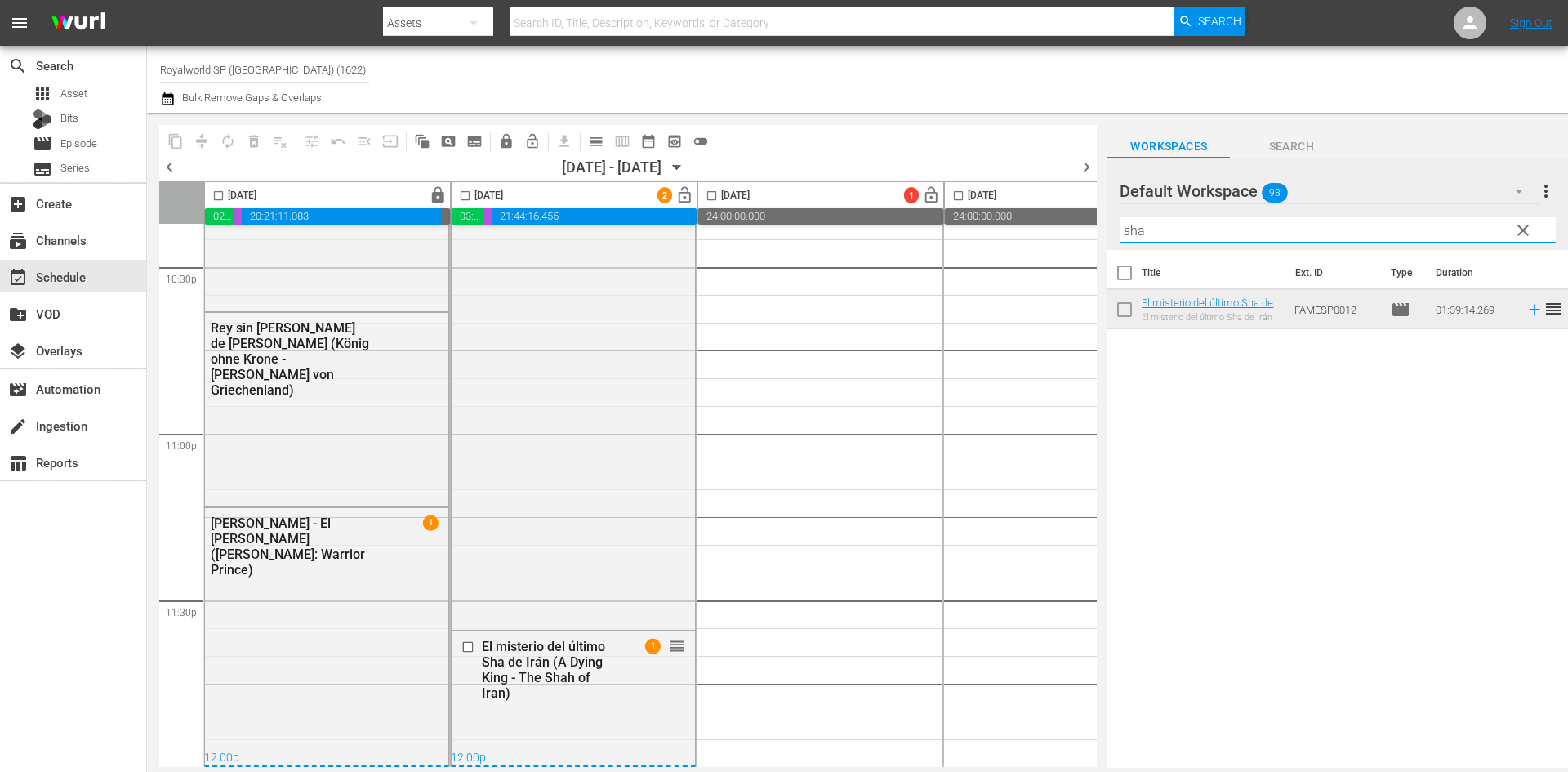
drag, startPoint x: 1154, startPoint y: 236, endPoint x: 1070, endPoint y: 226, distance: 84.6
click at [1070, 226] on div "content_copy compress autorenew_outlined delete_forever_outlined playlist_remov…" at bounding box center [857, 440] width 1420 height 655
click at [464, 198] on input "checkbox" at bounding box center [464, 198] width 18 height 18
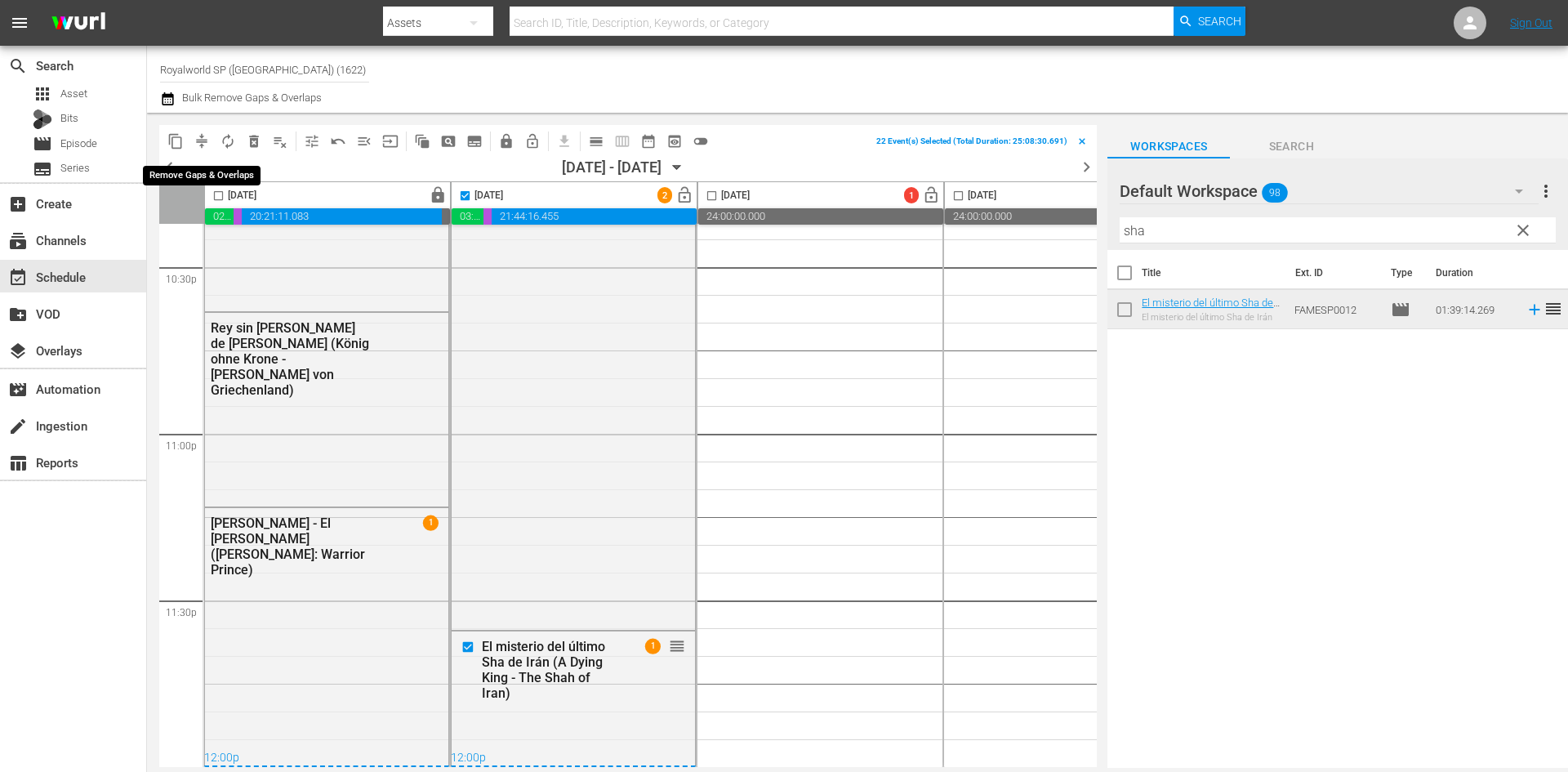
click at [205, 135] on span "compress" at bounding box center [202, 141] width 16 height 16
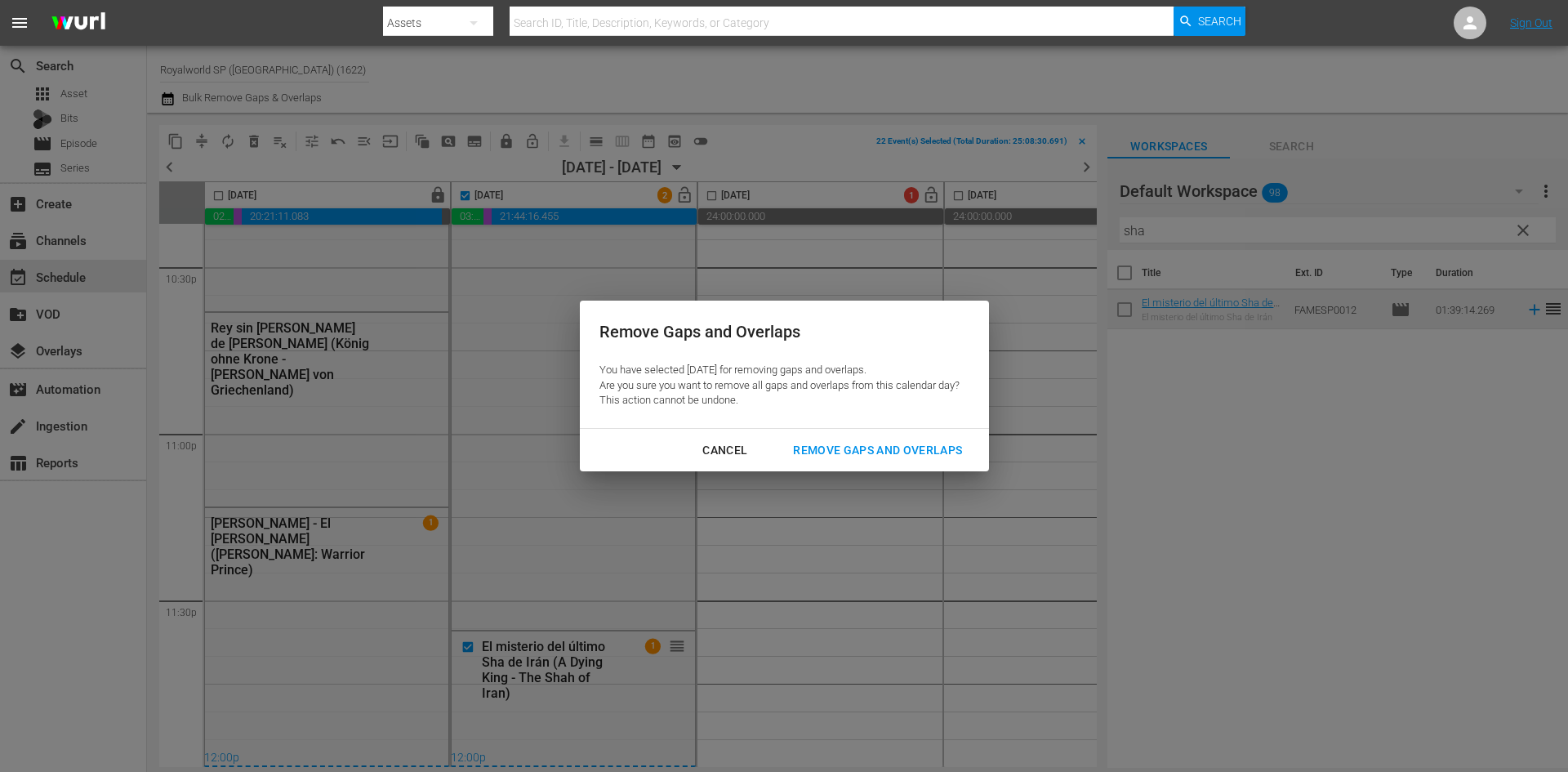
click at [814, 438] on button "Remove Gaps and Overlaps" at bounding box center [877, 450] width 208 height 30
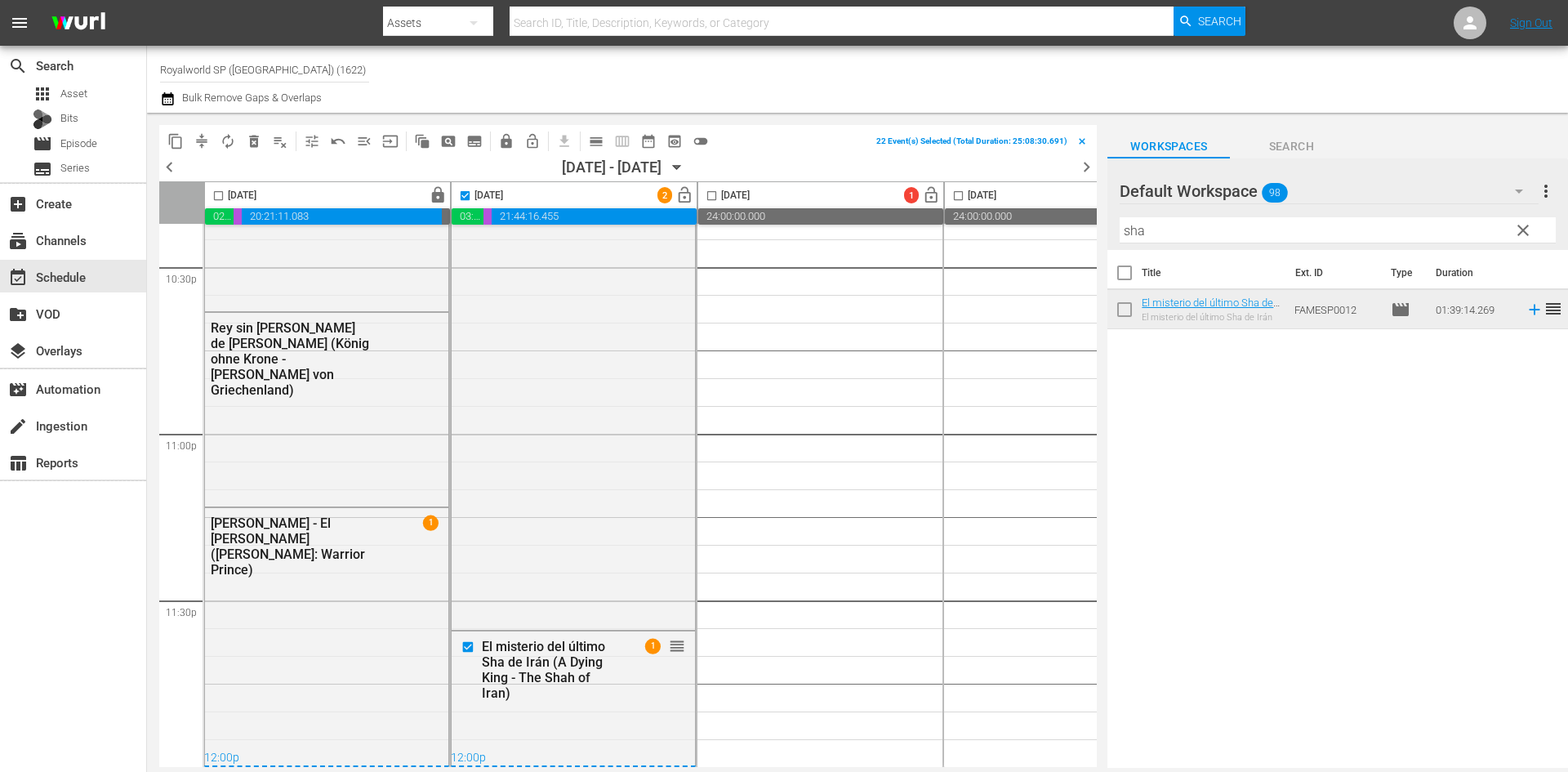
checkbox input "false"
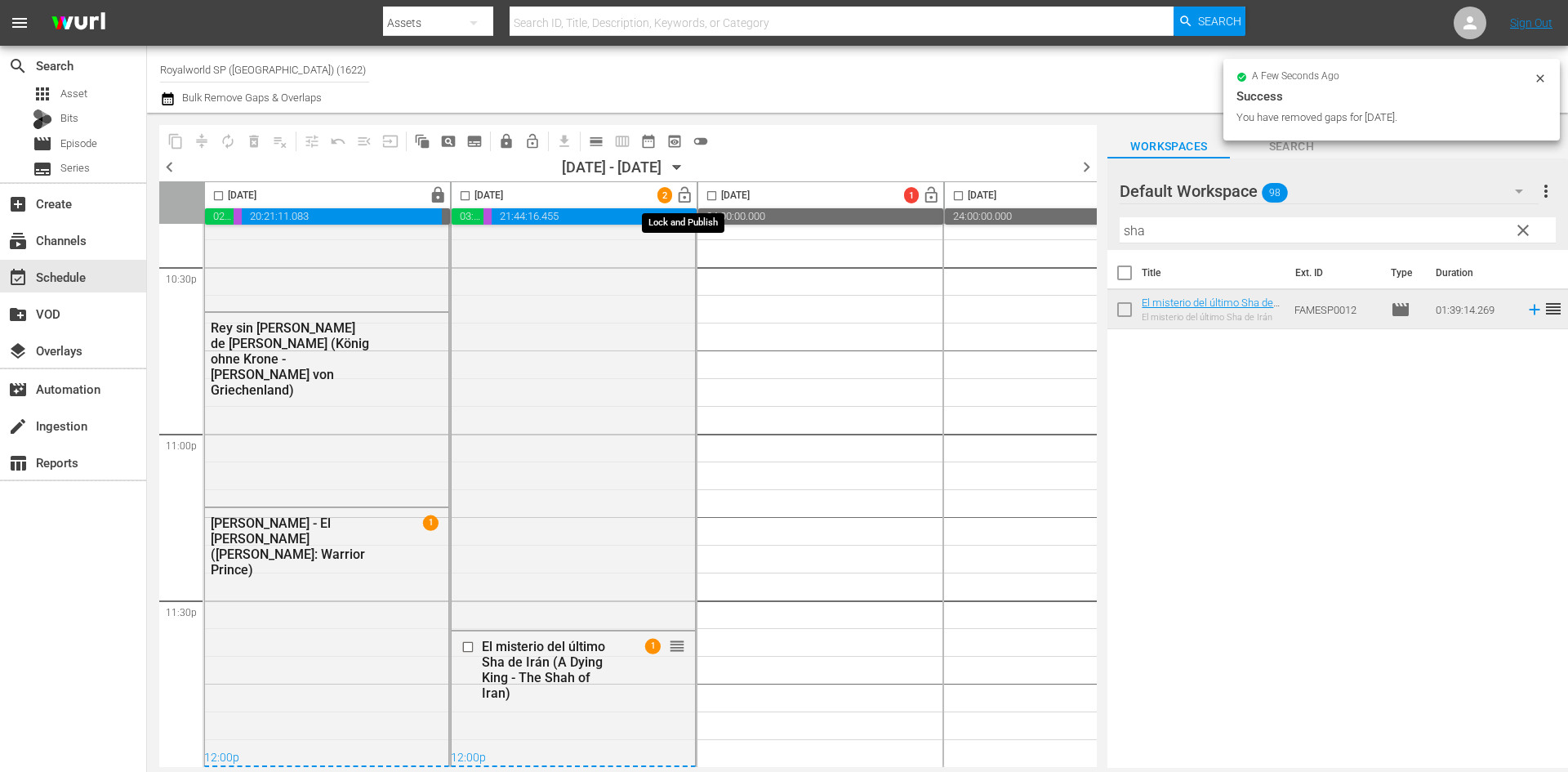
click at [684, 196] on span "lock_open" at bounding box center [684, 195] width 18 height 18
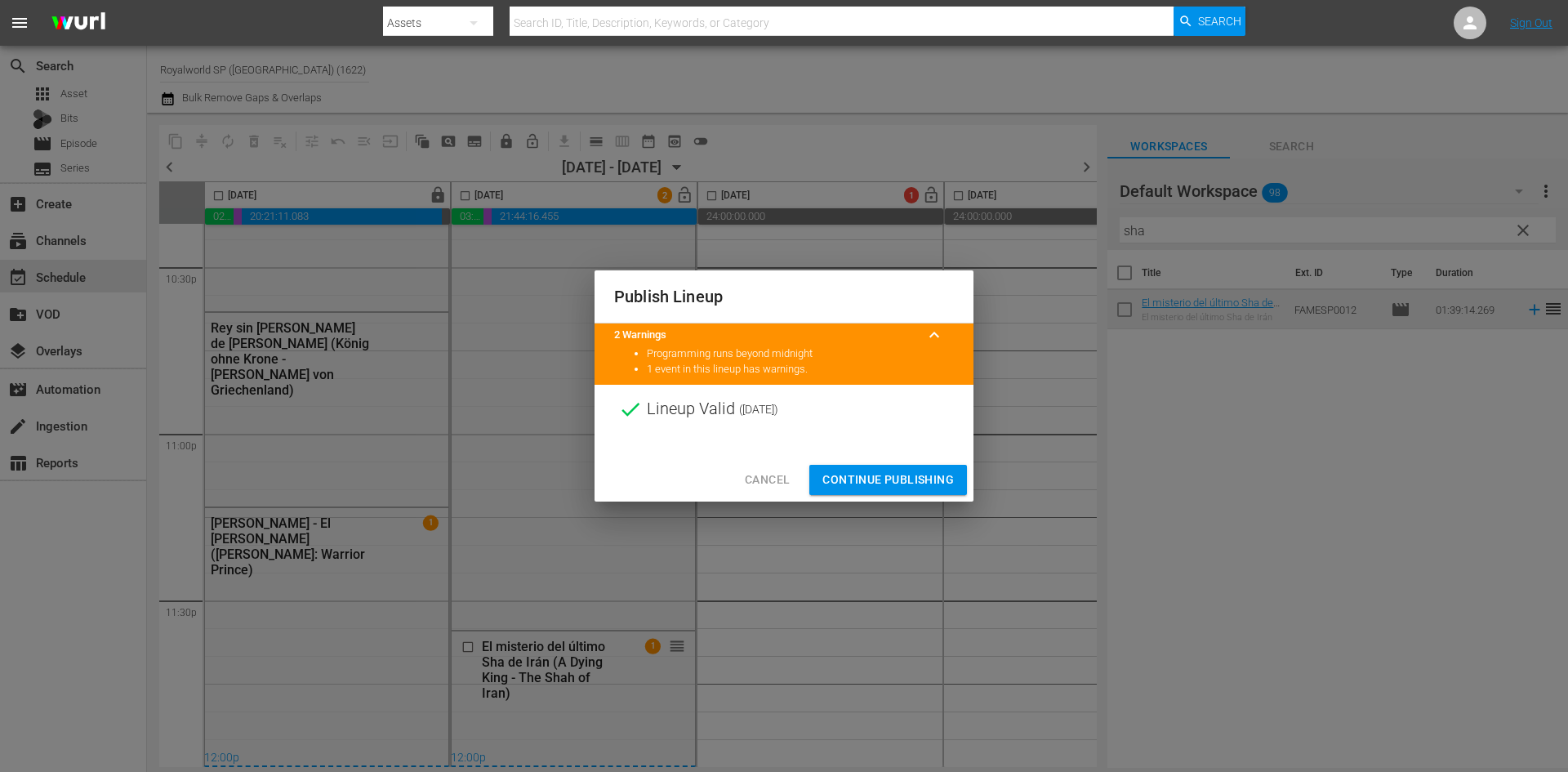
click at [867, 484] on span "Continue Publishing" at bounding box center [888, 480] width 131 height 20
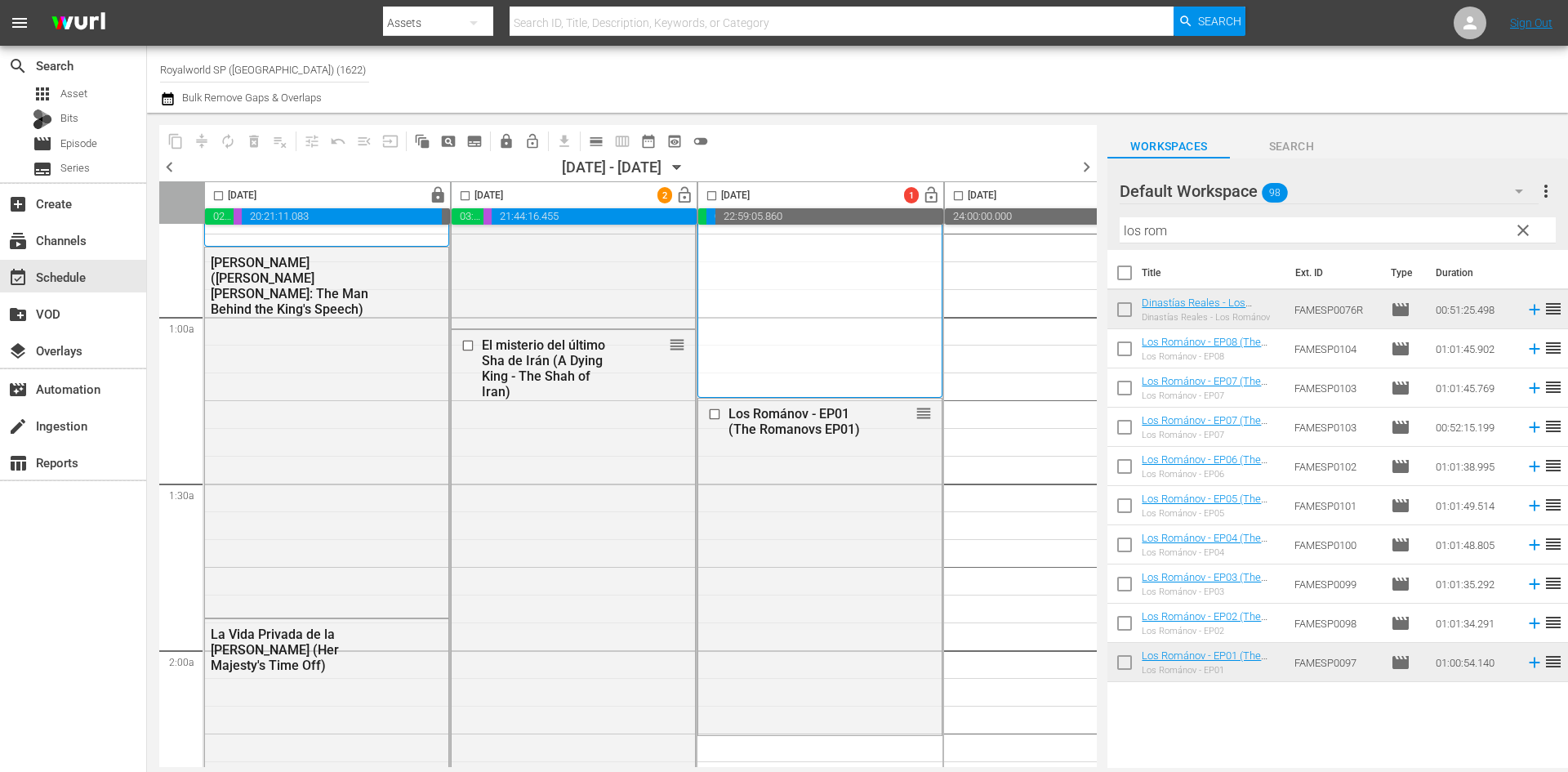
scroll to position [490, 0]
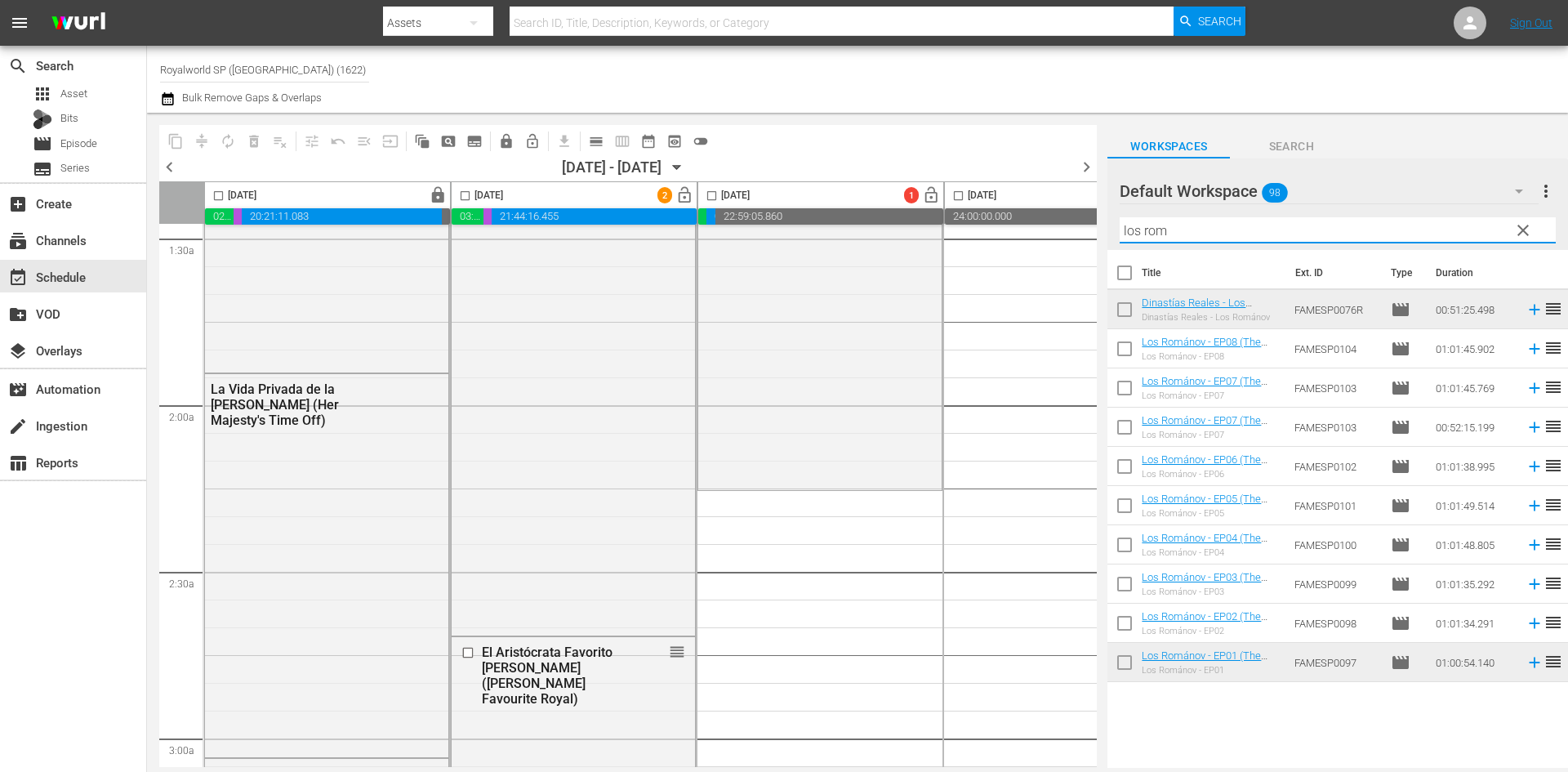
drag, startPoint x: 1267, startPoint y: 225, endPoint x: 1082, endPoint y: 237, distance: 185.4
click at [1082, 237] on div "content_copy compress autorenew_outlined delete_forever_outlined playlist_remov…" at bounding box center [857, 440] width 1420 height 655
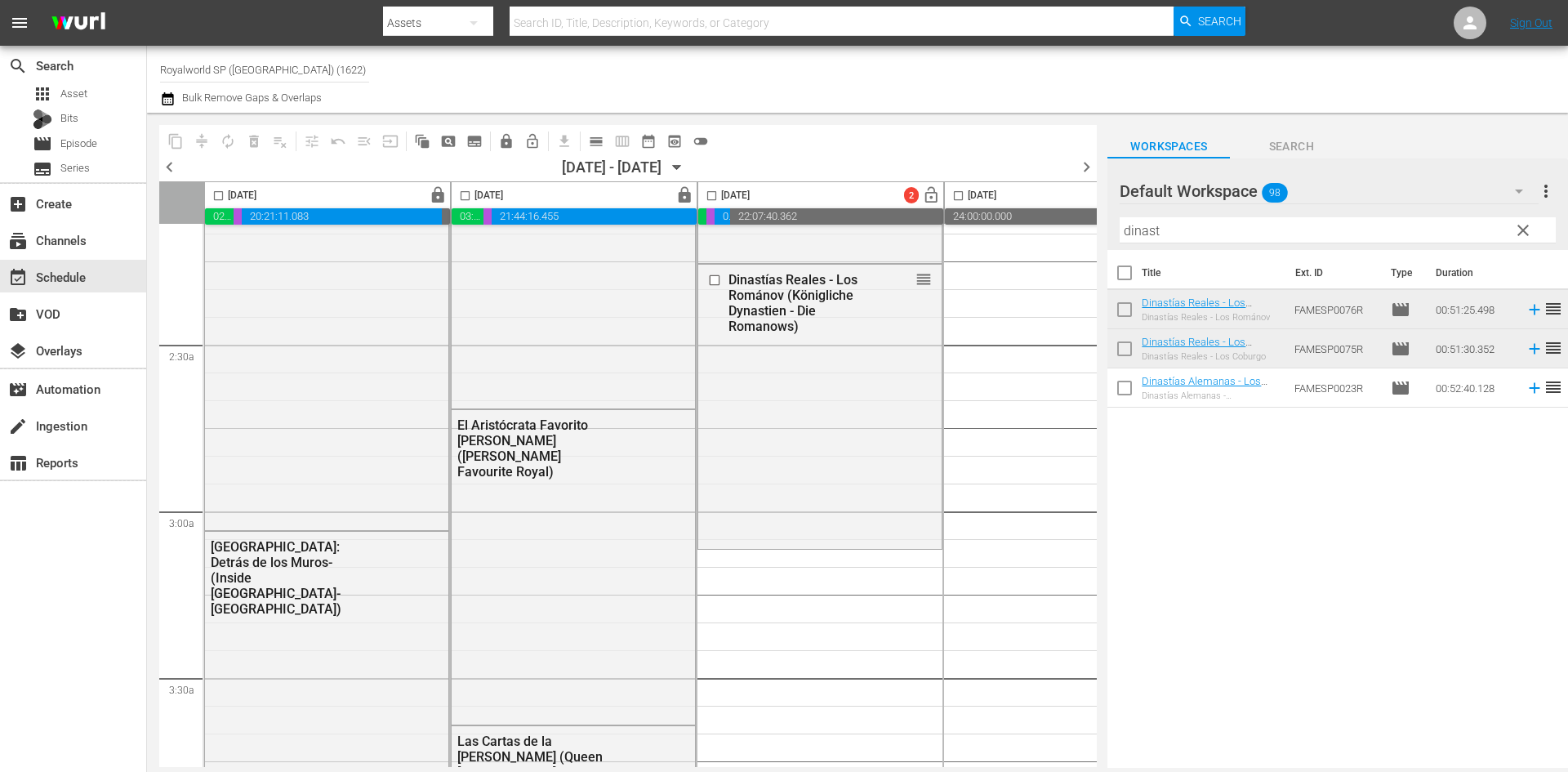
scroll to position [816, 0]
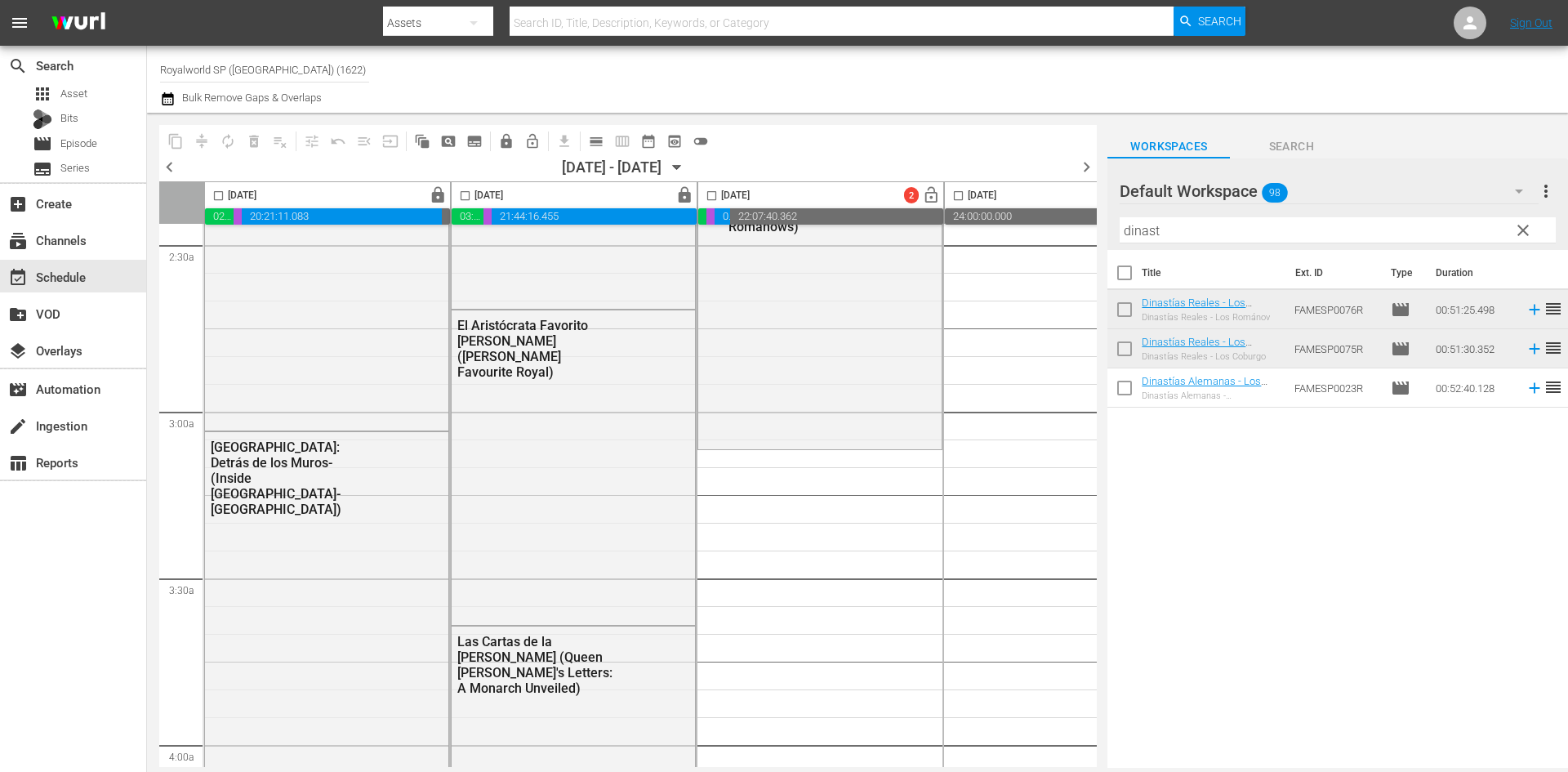
click at [1229, 220] on input "dinast" at bounding box center [1337, 230] width 436 height 26
drag, startPoint x: 1229, startPoint y: 235, endPoint x: 1010, endPoint y: 235, distance: 219.0
click at [1010, 235] on div "content_copy compress autorenew_outlined delete_forever_outlined playlist_remov…" at bounding box center [857, 440] width 1420 height 655
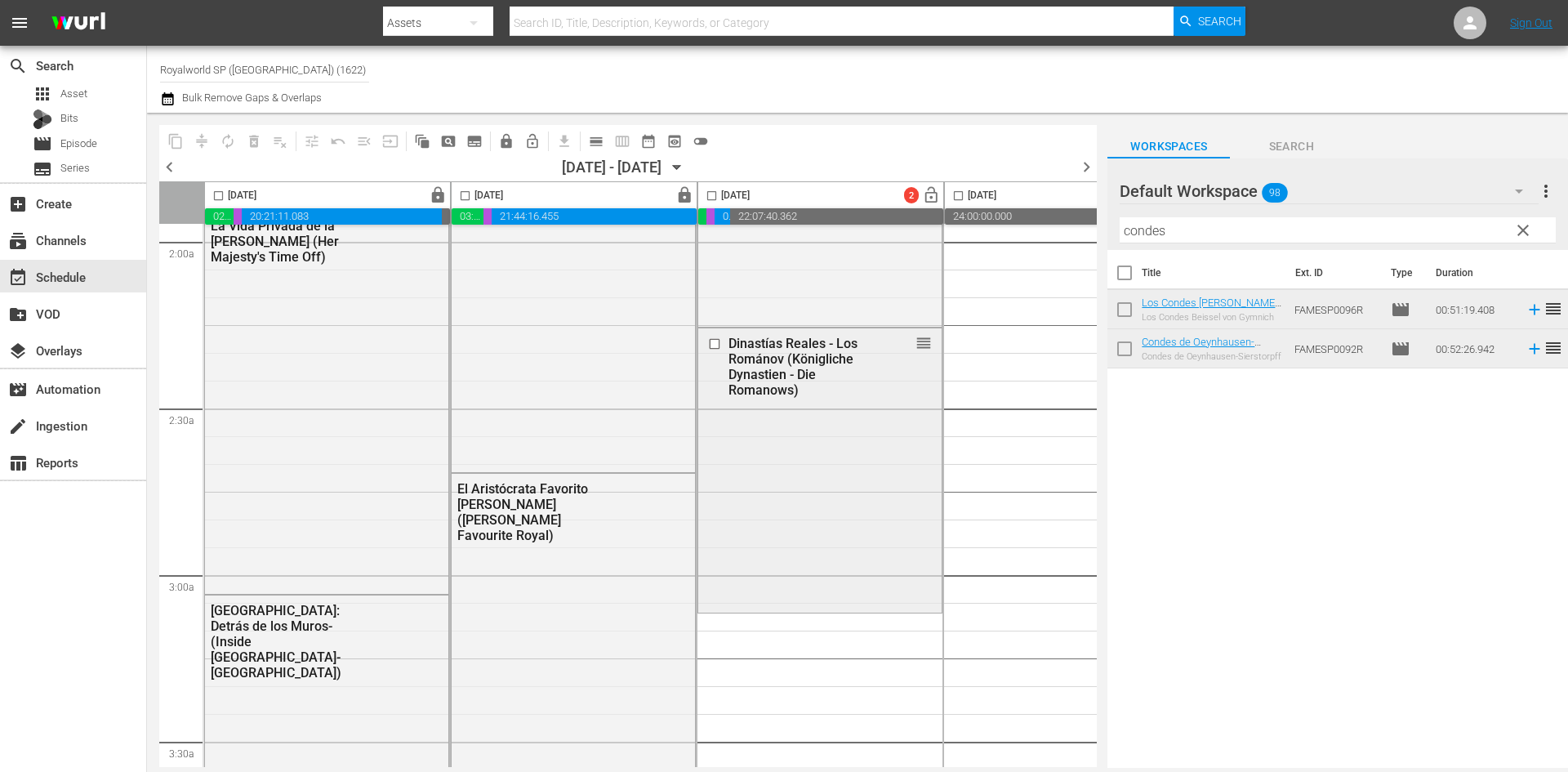
scroll to position [735, 0]
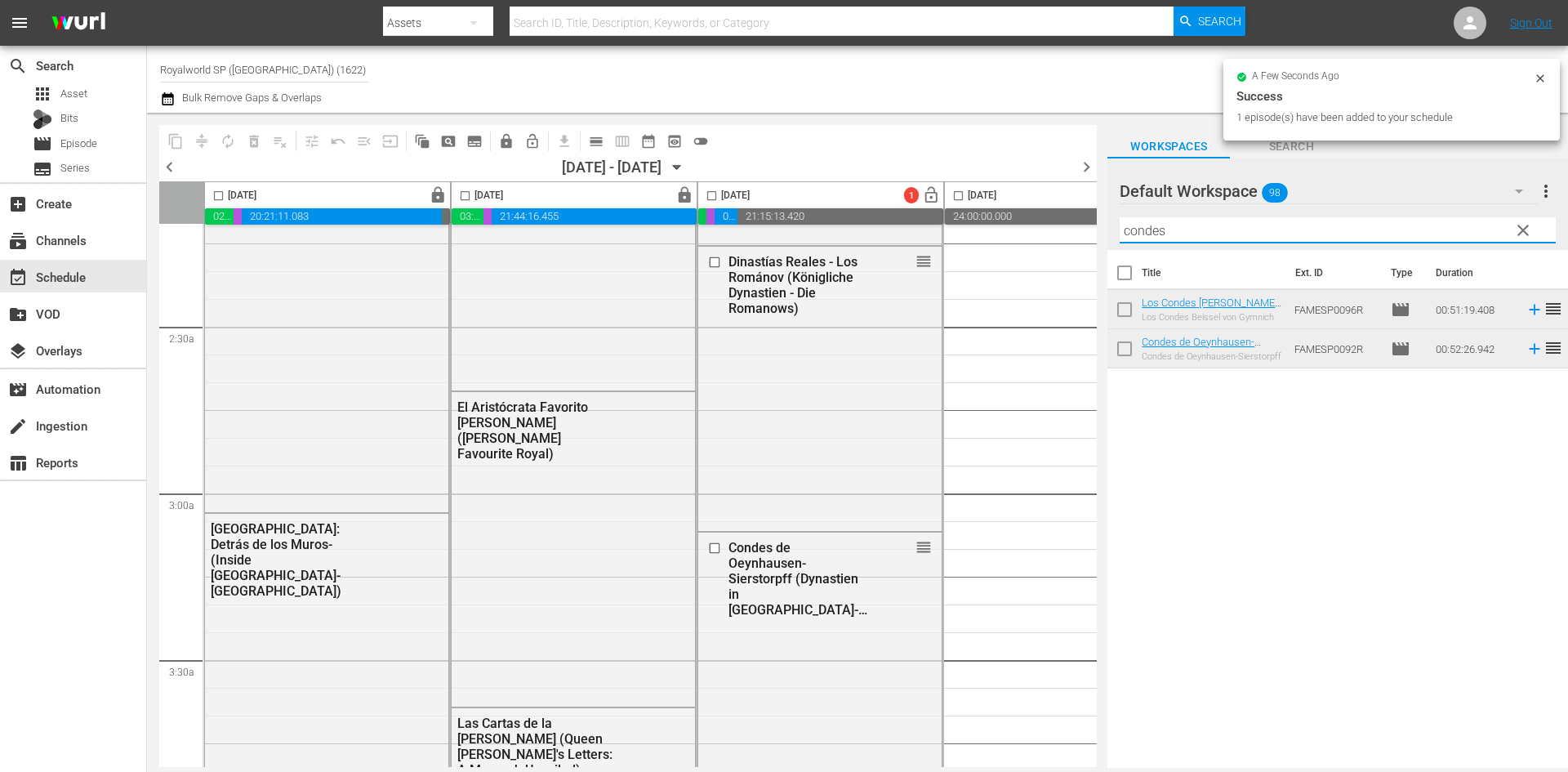
drag, startPoint x: 1297, startPoint y: 223, endPoint x: 1000, endPoint y: 220, distance: 297.0
click at [1000, 220] on div "content_copy compress autorenew_outlined delete_forever_outlined playlist_remov…" at bounding box center [857, 440] width 1420 height 655
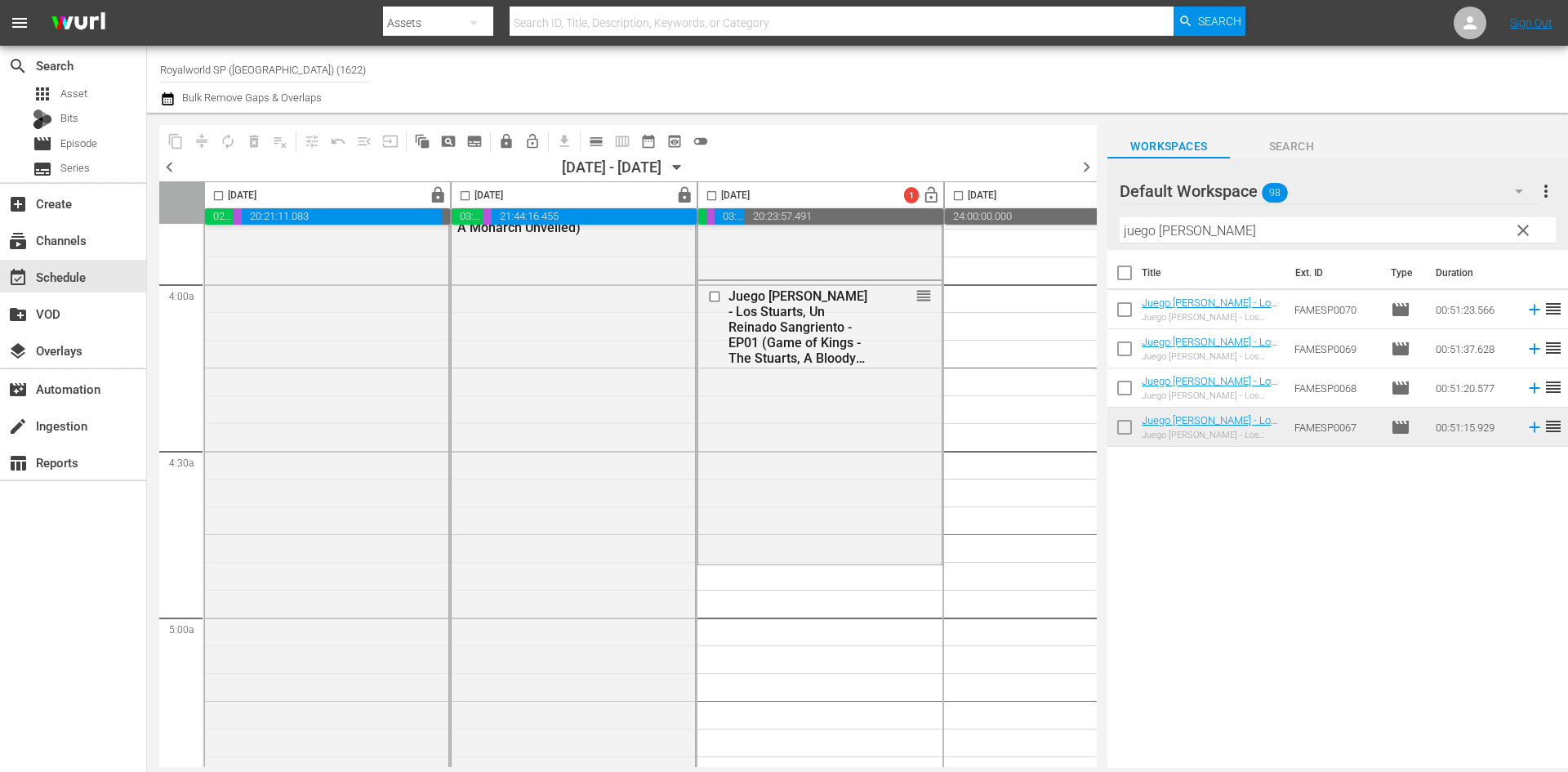
scroll to position [1307, 0]
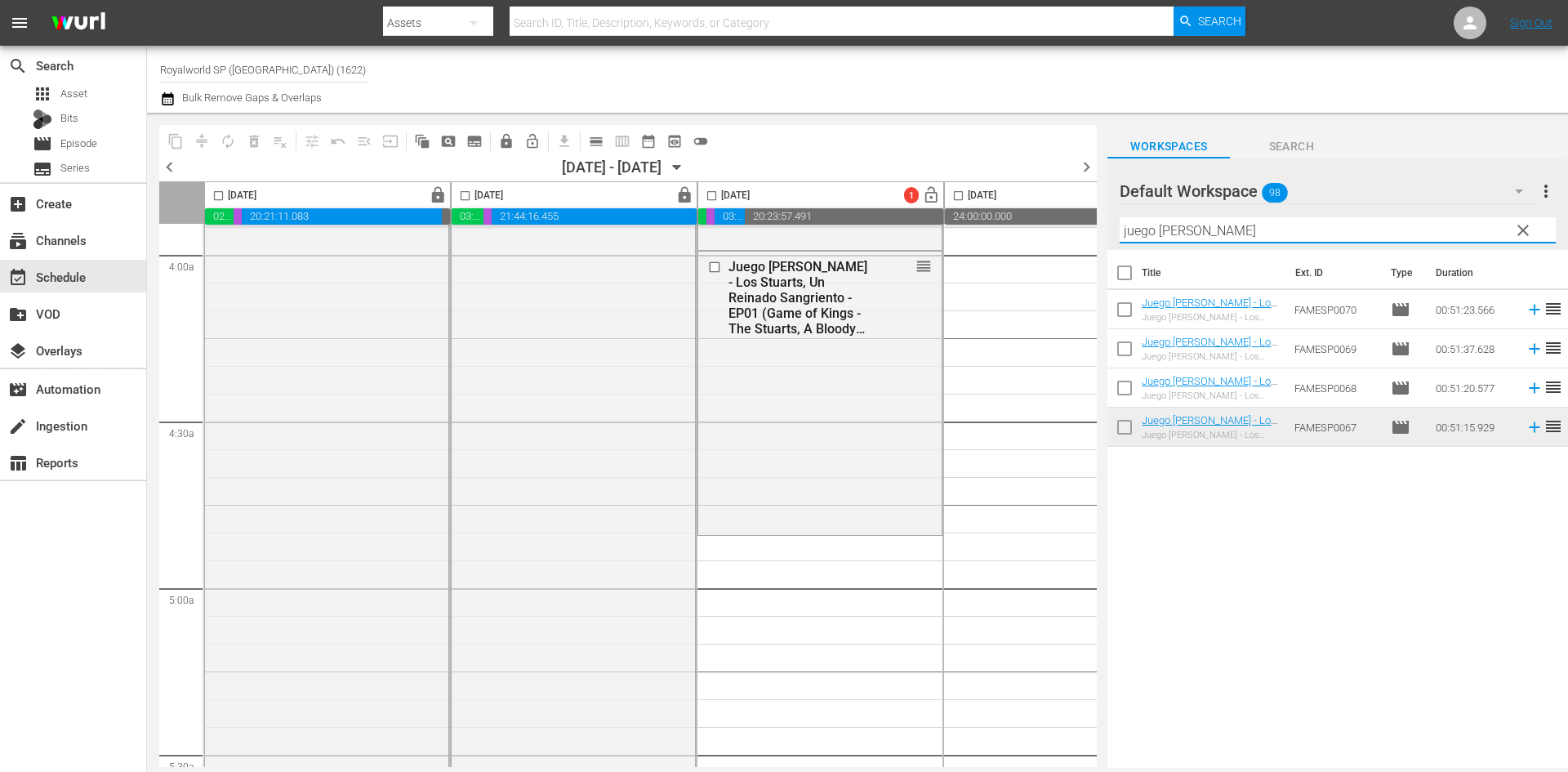
drag, startPoint x: 1334, startPoint y: 225, endPoint x: 973, endPoint y: 225, distance: 361.0
click at [973, 225] on div "content_copy compress autorenew_outlined delete_forever_outlined playlist_remov…" at bounding box center [857, 440] width 1420 height 655
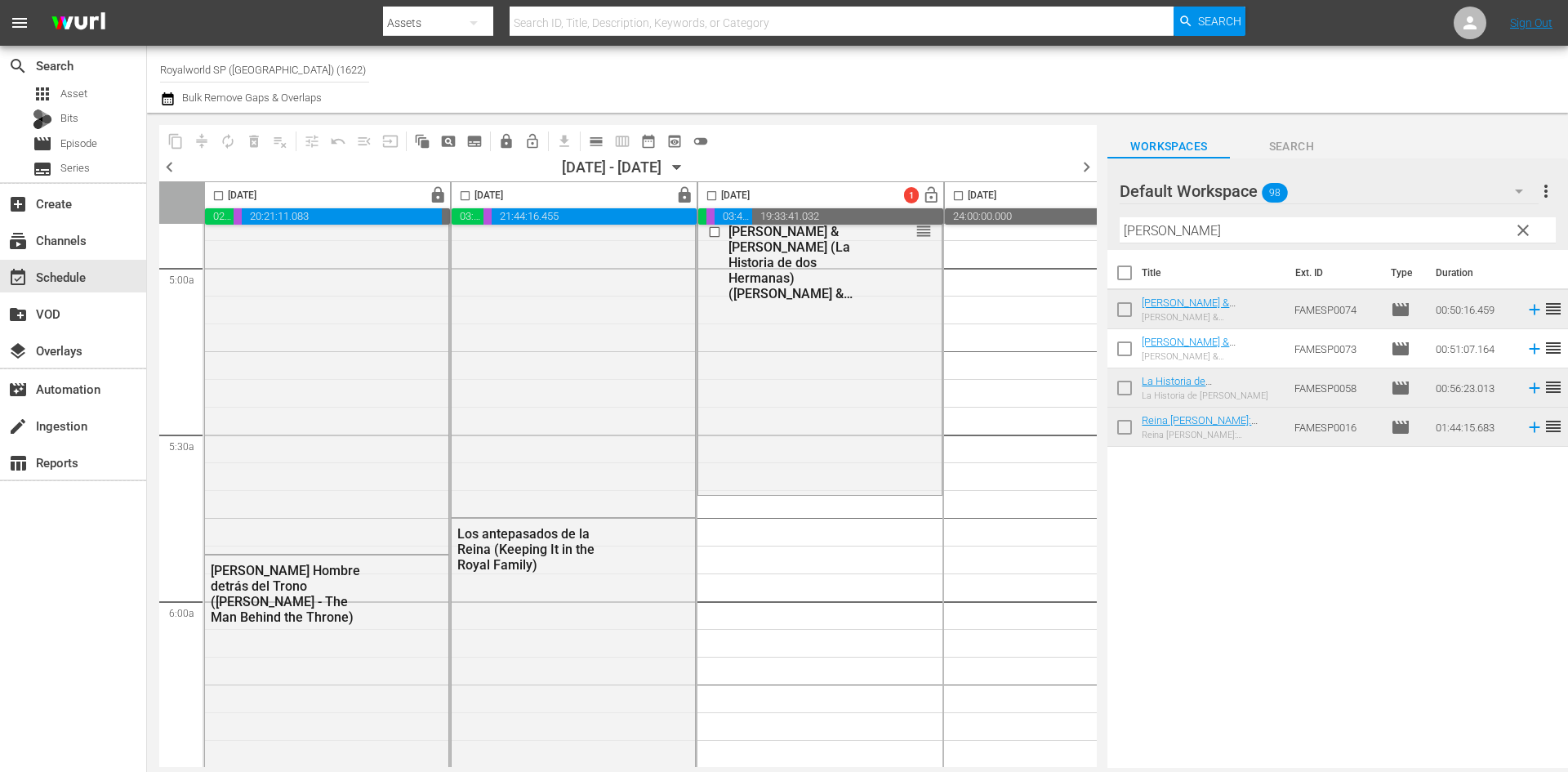
scroll to position [1633, 0]
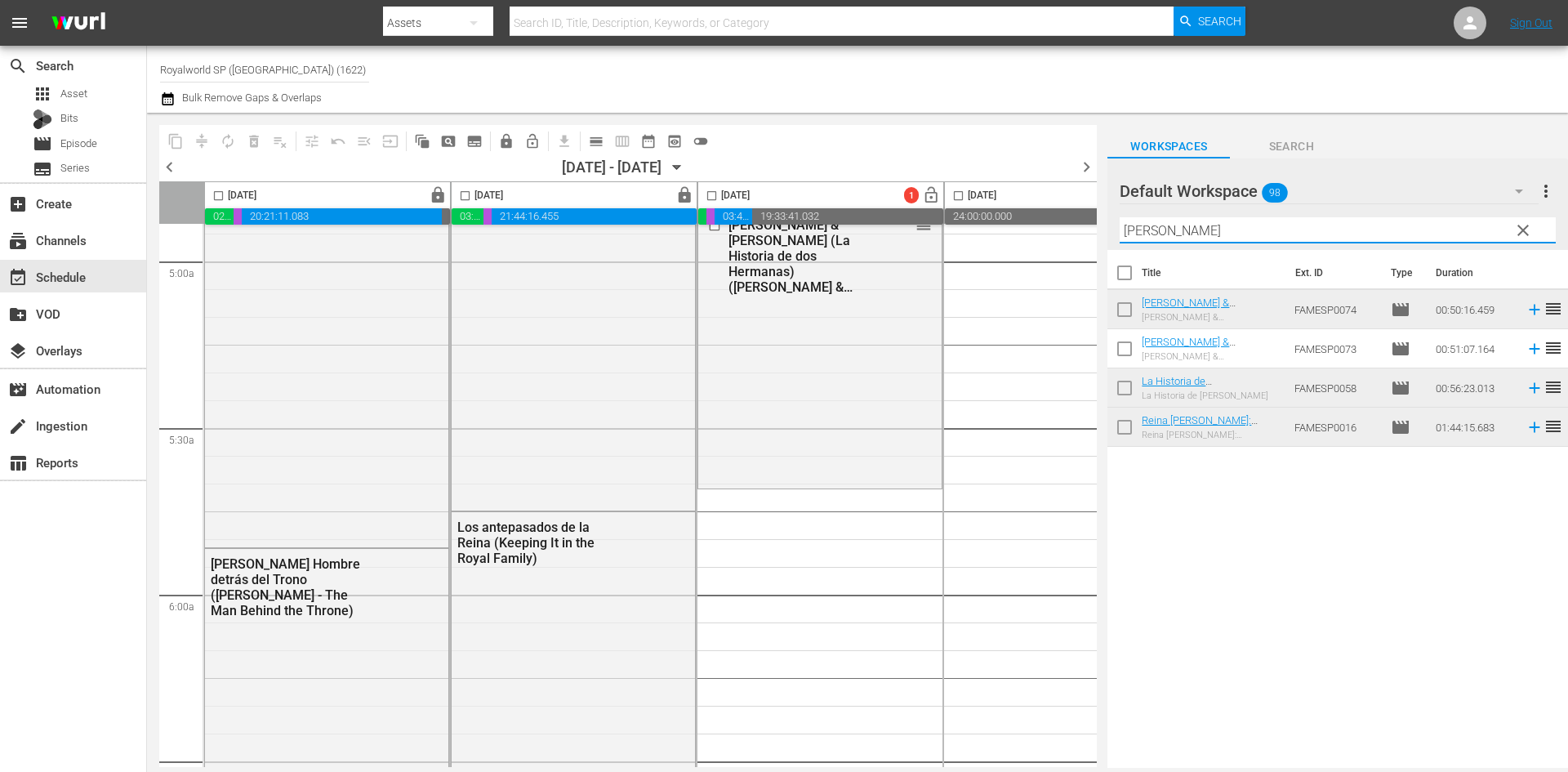
drag, startPoint x: 1211, startPoint y: 237, endPoint x: 1013, endPoint y: 234, distance: 198.0
click at [1013, 234] on div "content_copy compress autorenew_outlined delete_forever_outlined playlist_remov…" at bounding box center [857, 440] width 1420 height 655
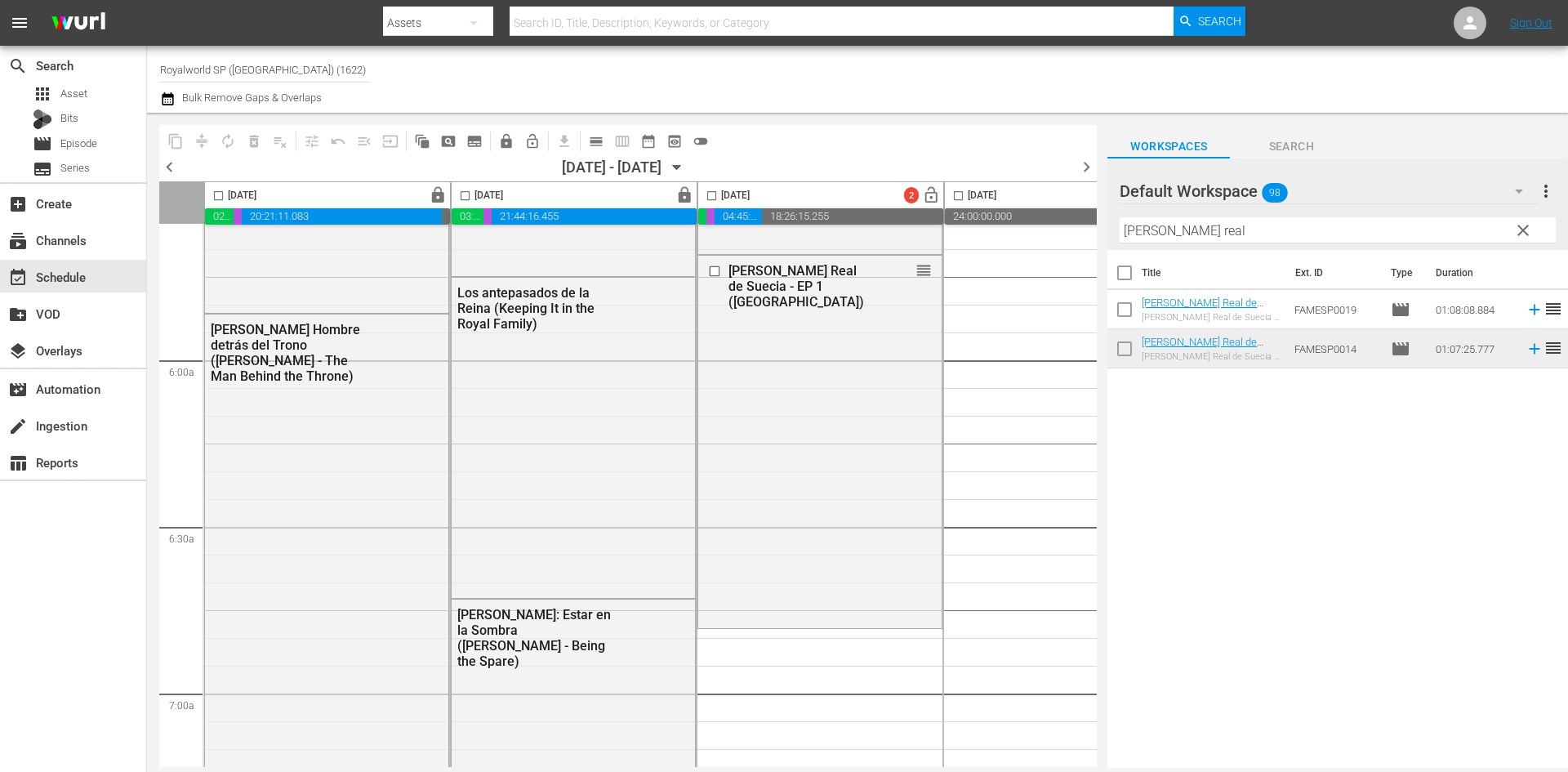
scroll to position [1960, 0]
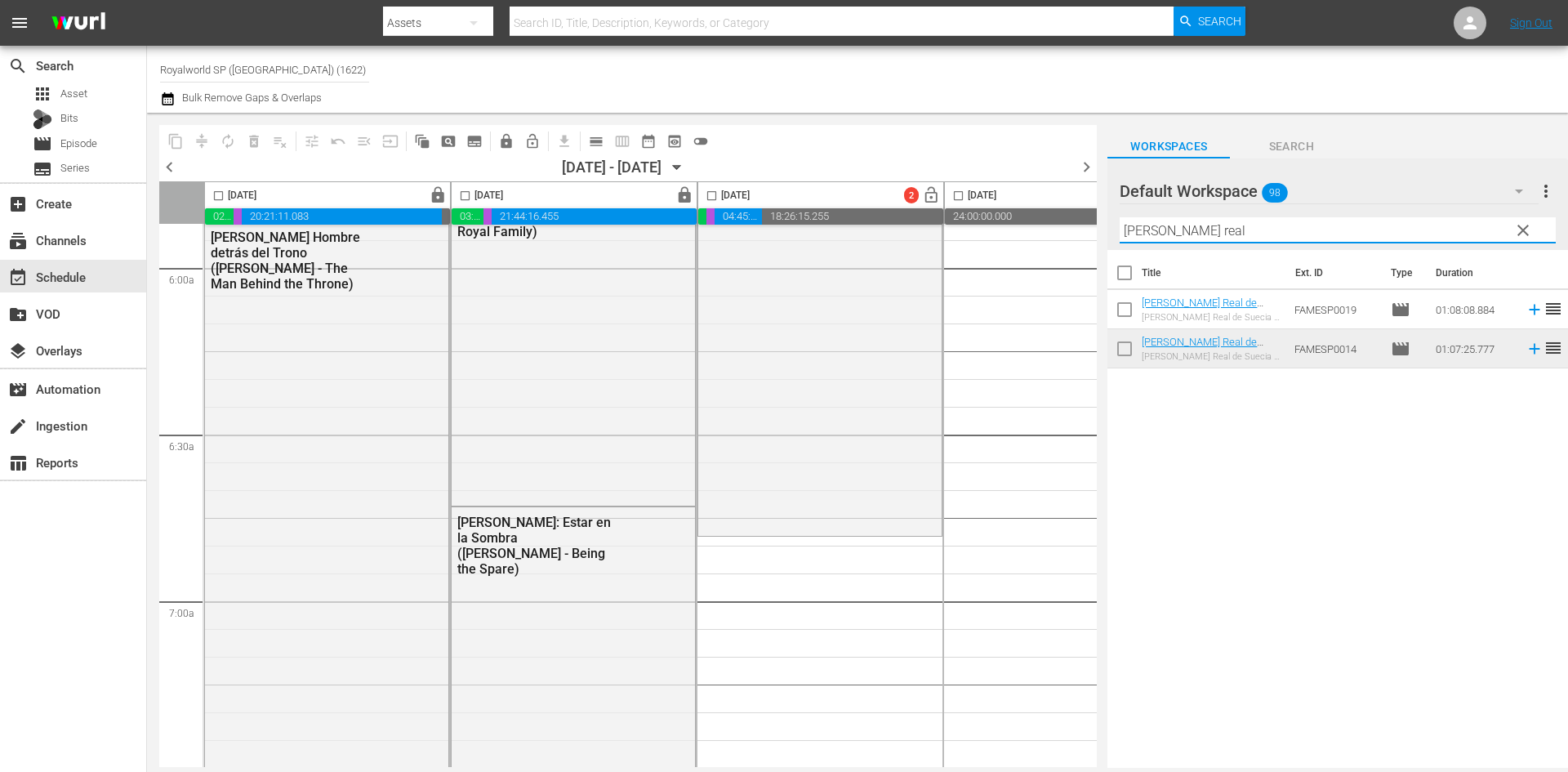
drag, startPoint x: 1236, startPoint y: 234, endPoint x: 1046, endPoint y: 245, distance: 190.3
click at [1046, 244] on div "content_copy compress autorenew_outlined delete_forever_outlined playlist_remov…" at bounding box center [857, 440] width 1420 height 655
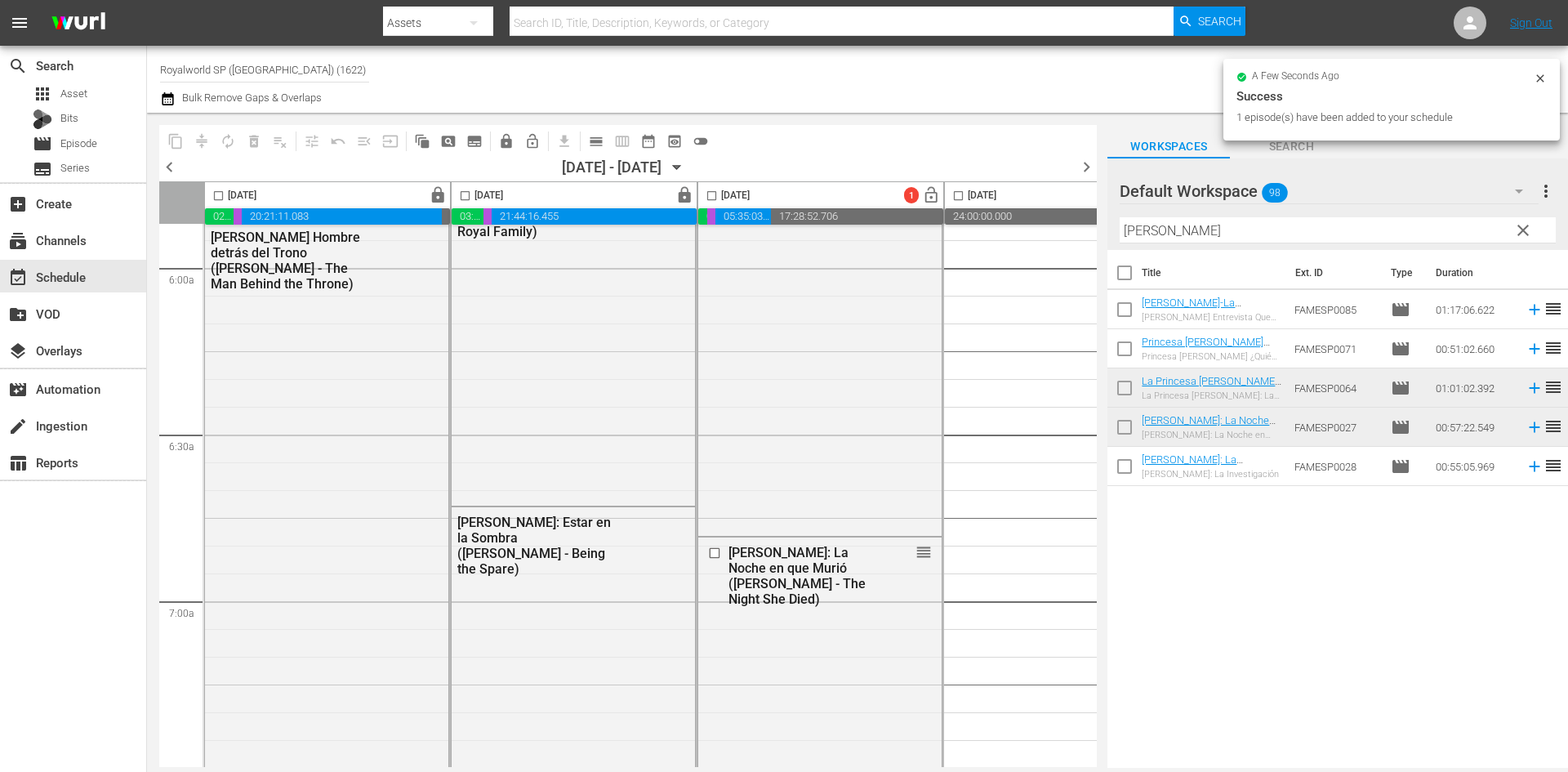
drag, startPoint x: 1182, startPoint y: 233, endPoint x: 1048, endPoint y: 222, distance: 134.5
click at [1048, 222] on div "content_copy compress autorenew_outlined delete_forever_outlined playlist_remov…" at bounding box center [857, 440] width 1420 height 655
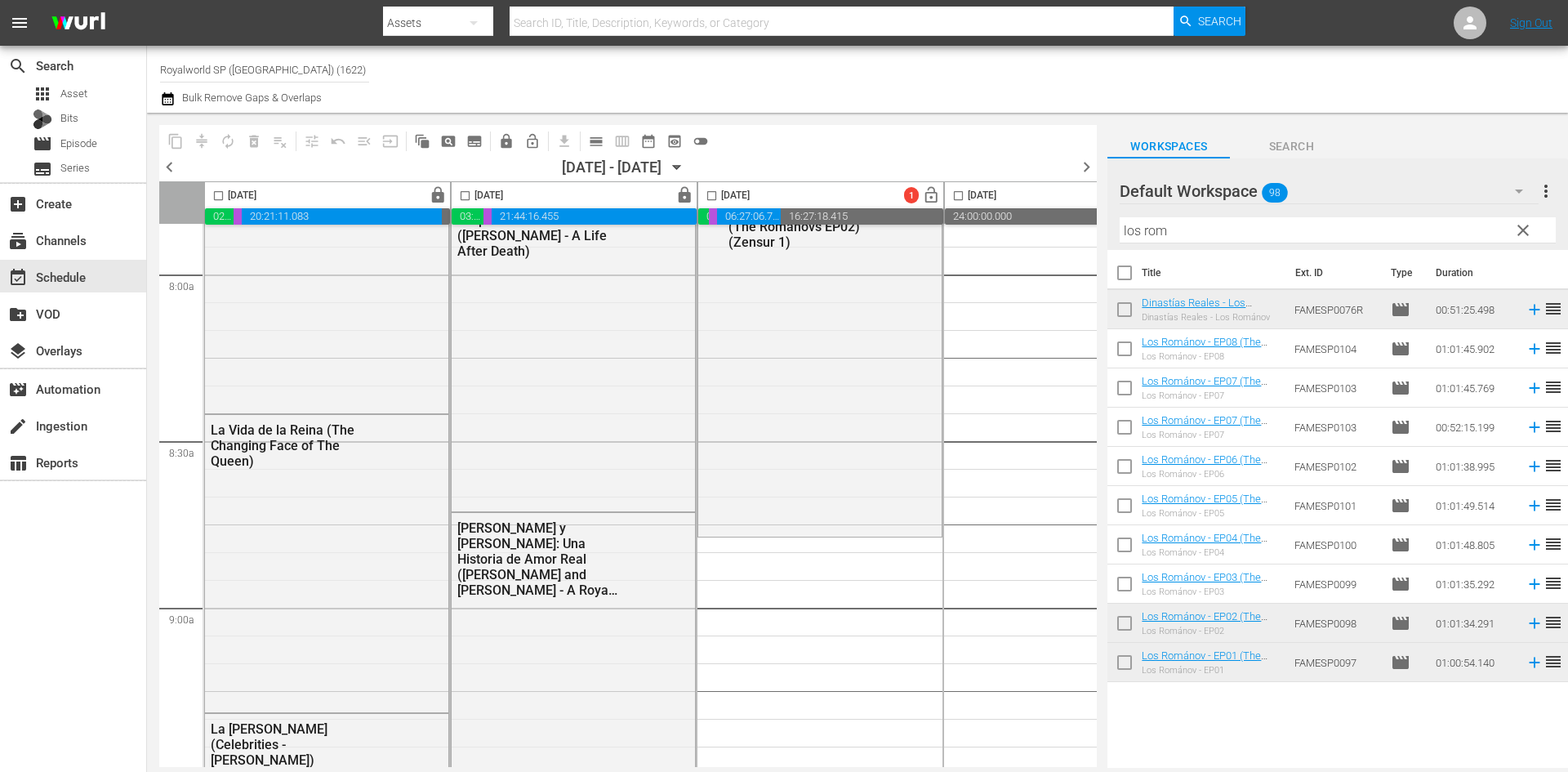
scroll to position [2694, 0]
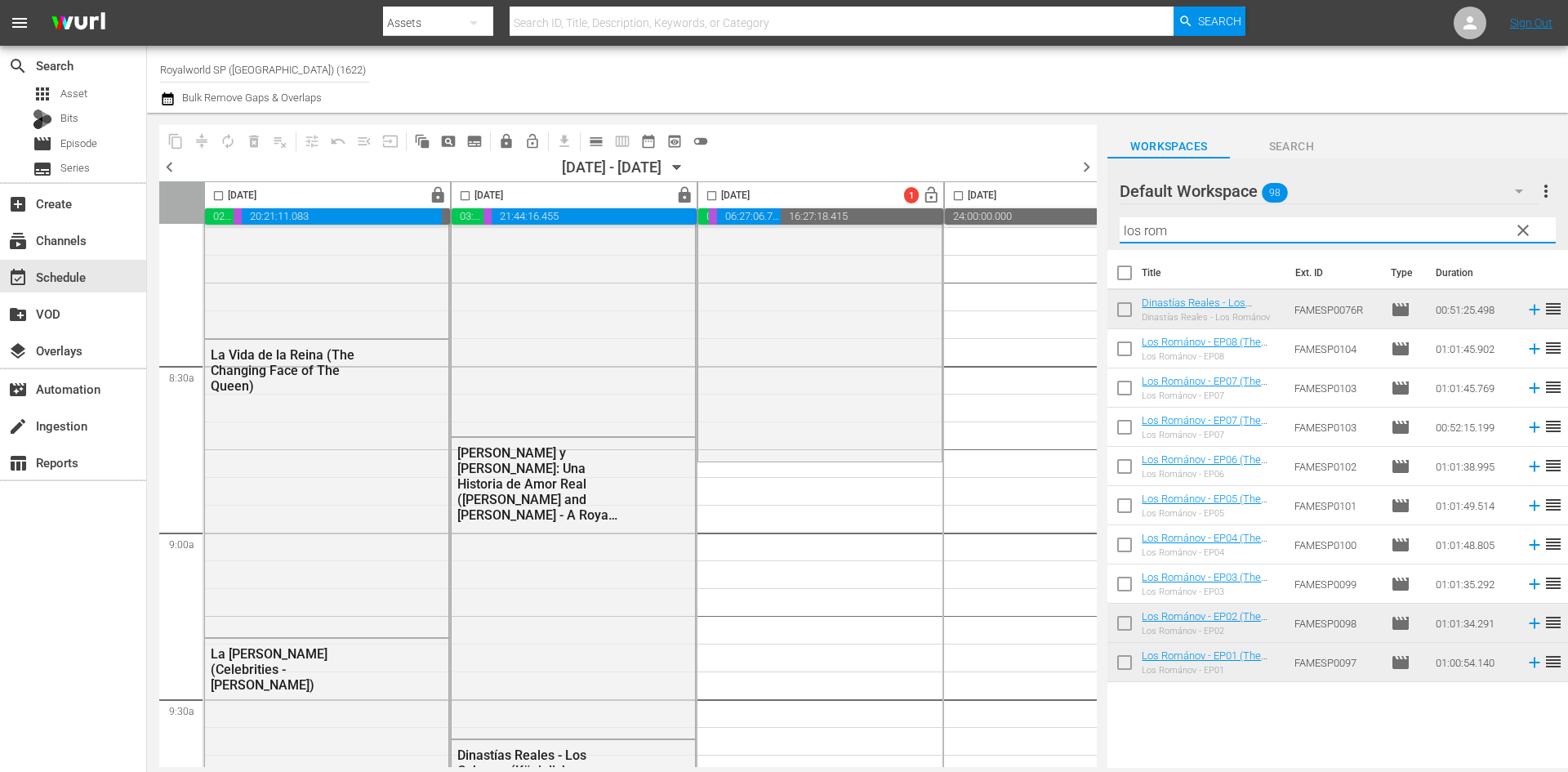
drag, startPoint x: 1226, startPoint y: 238, endPoint x: 952, endPoint y: 247, distance: 274.1
click at [952, 247] on div "content_copy compress autorenew_outlined delete_forever_outlined playlist_remov…" at bounding box center [857, 440] width 1420 height 655
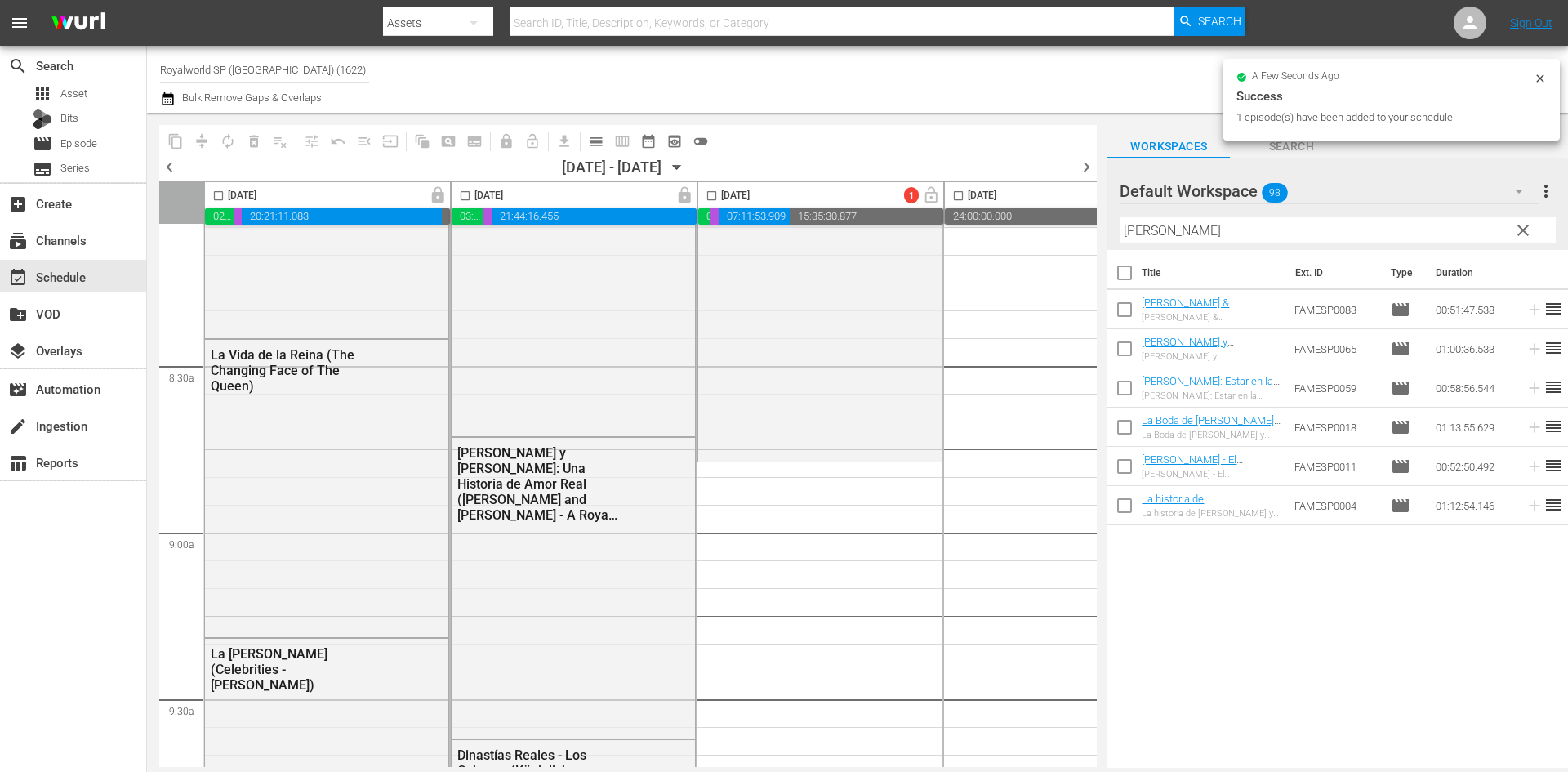
drag, startPoint x: 1218, startPoint y: 233, endPoint x: 1001, endPoint y: 237, distance: 217.0
click at [1001, 237] on div "content_copy compress autorenew_outlined delete_forever_outlined playlist_remov…" at bounding box center [857, 440] width 1420 height 655
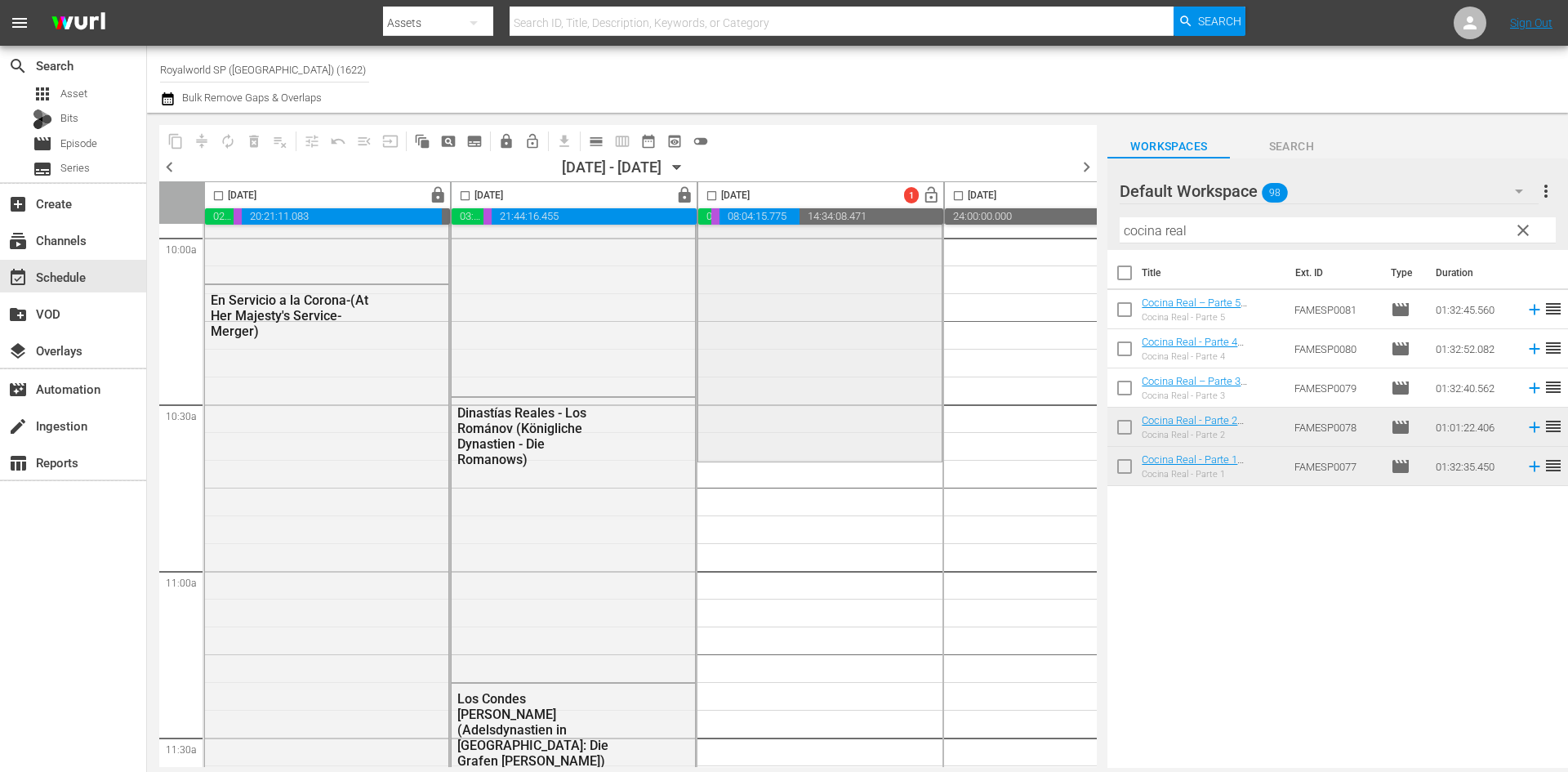
scroll to position [3348, 0]
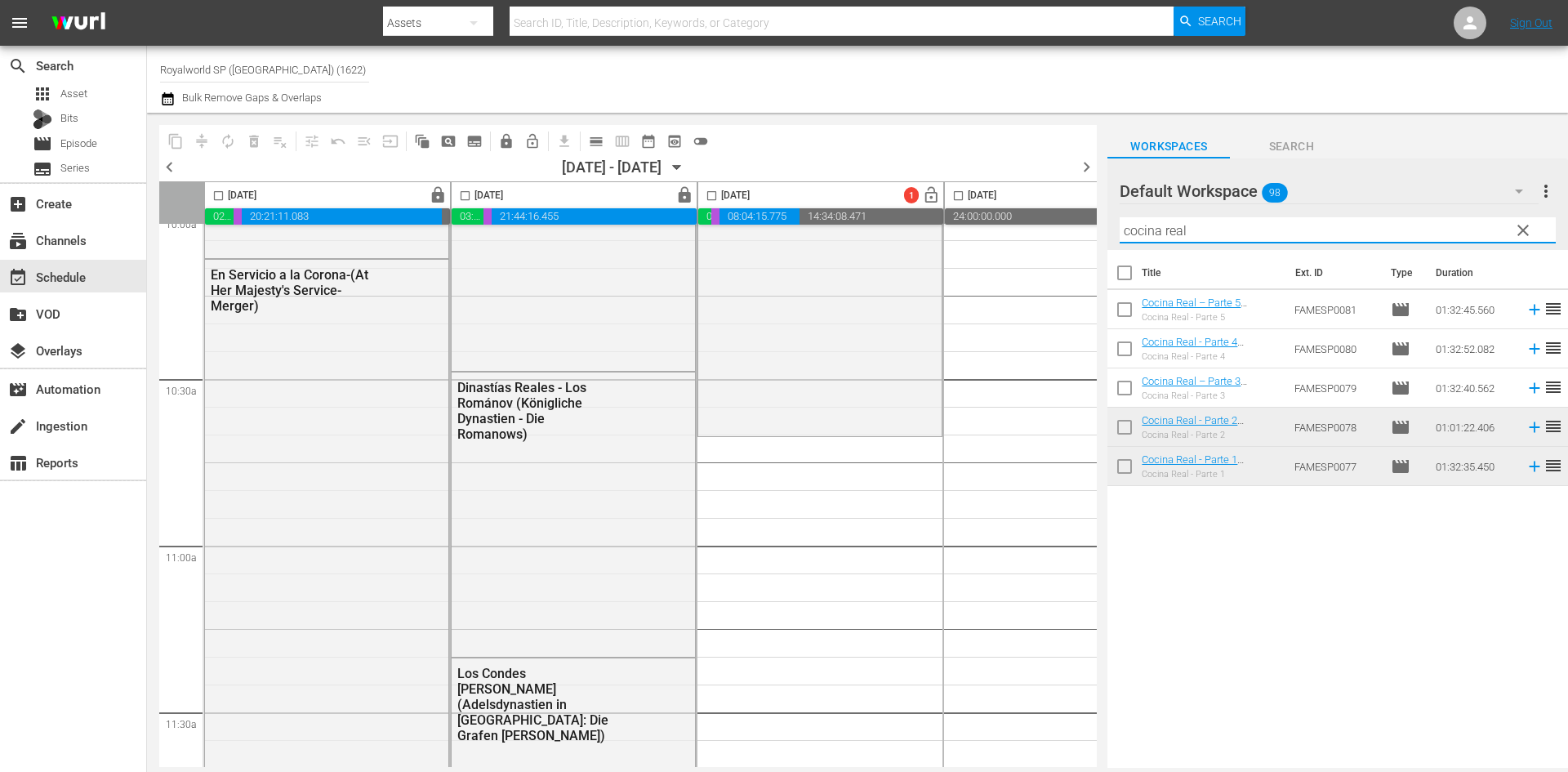
drag, startPoint x: 1250, startPoint y: 233, endPoint x: 998, endPoint y: 235, distance: 252.0
click at [998, 235] on div "content_copy compress autorenew_outlined delete_forever_outlined playlist_remov…" at bounding box center [857, 440] width 1420 height 655
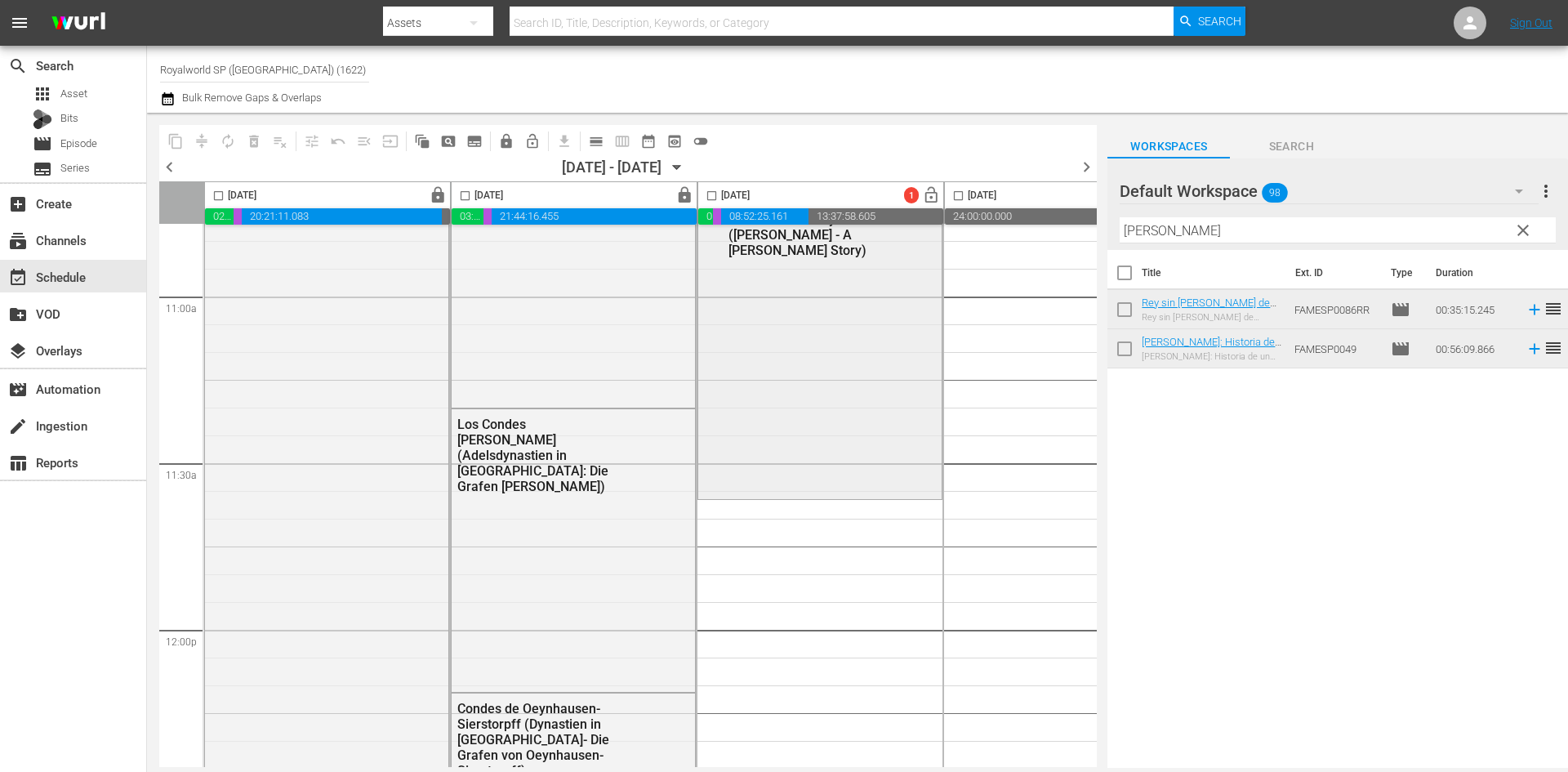
scroll to position [3511, 0]
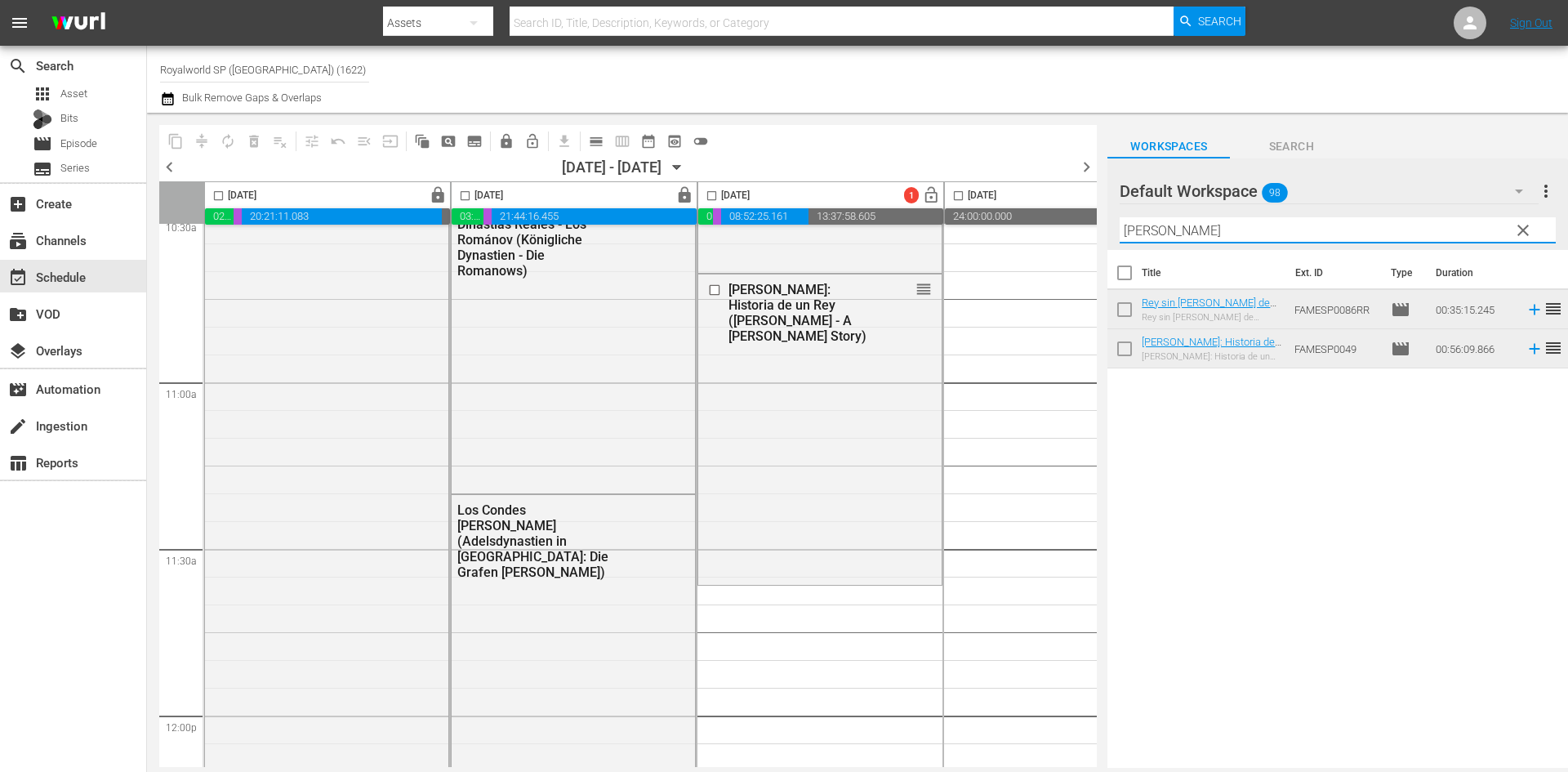
click at [1276, 234] on input "constantino" at bounding box center [1337, 230] width 436 height 26
drag, startPoint x: 1276, startPoint y: 234, endPoint x: 1081, endPoint y: 234, distance: 195.0
click at [1081, 234] on div "content_copy compress autorenew_outlined delete_forever_outlined playlist_remov…" at bounding box center [857, 440] width 1420 height 655
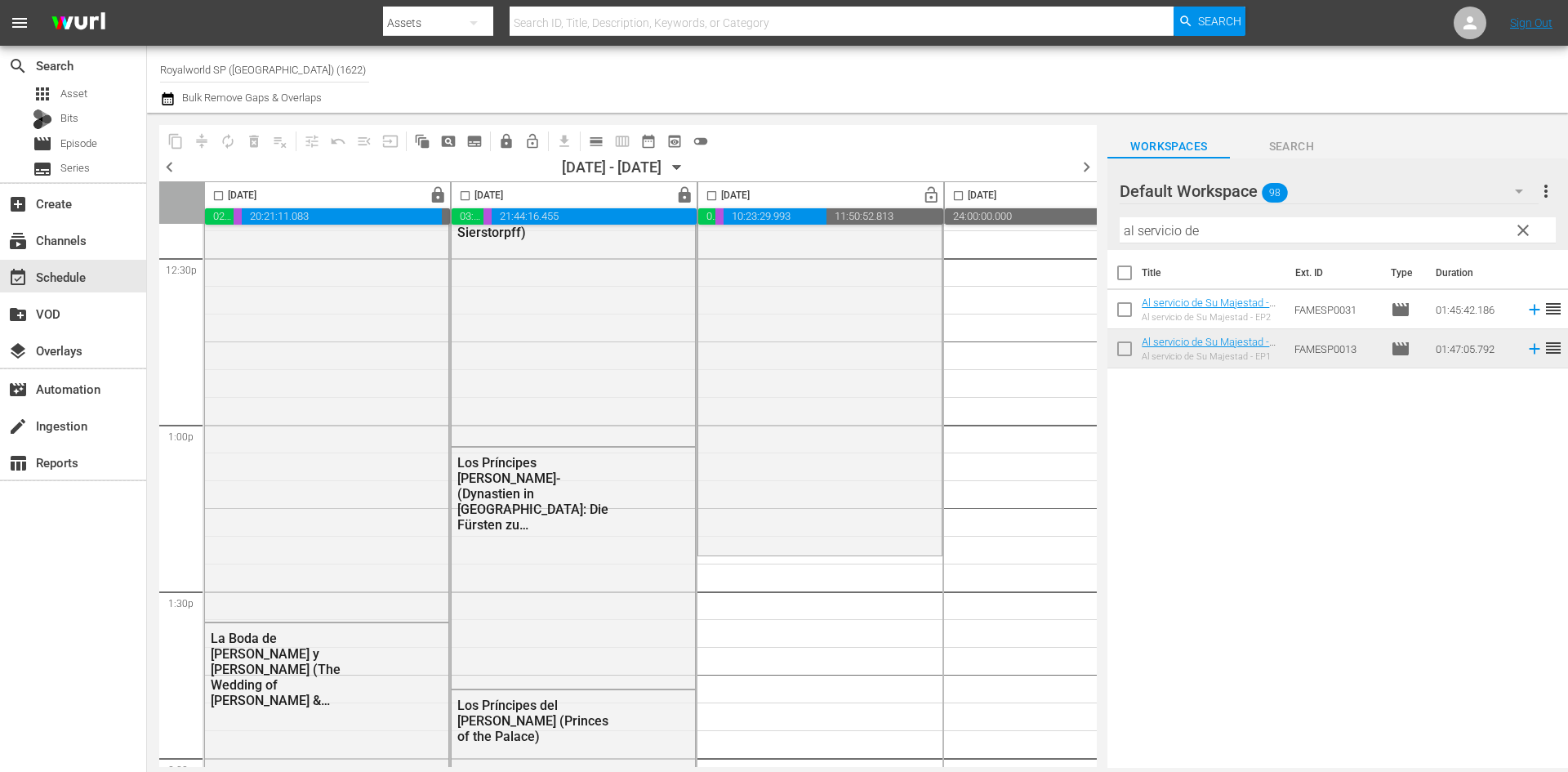
scroll to position [4164, 0]
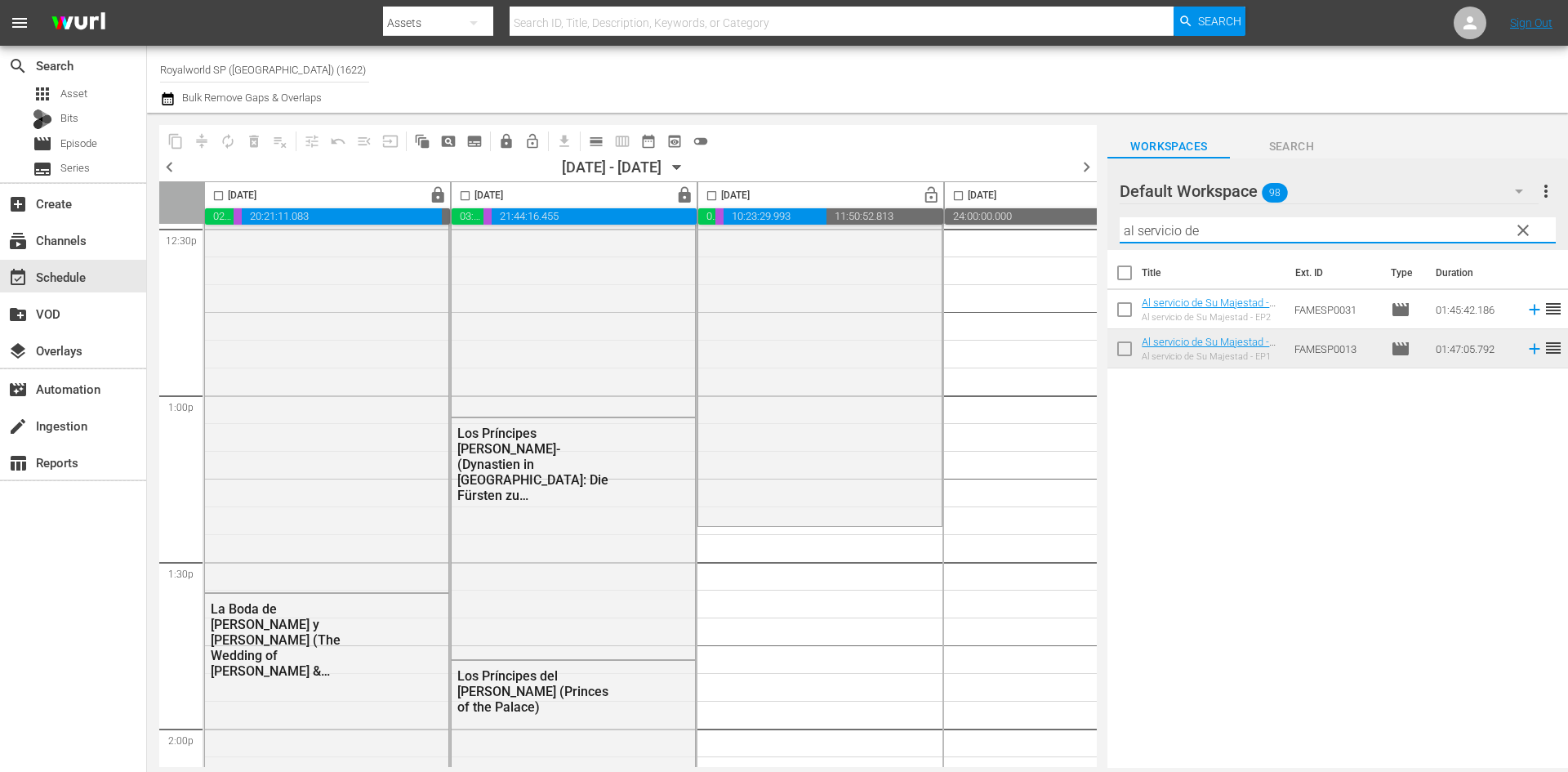
drag, startPoint x: 1239, startPoint y: 235, endPoint x: 958, endPoint y: 234, distance: 281.0
click at [958, 234] on div "content_copy compress autorenew_outlined delete_forever_outlined playlist_remov…" at bounding box center [857, 440] width 1420 height 655
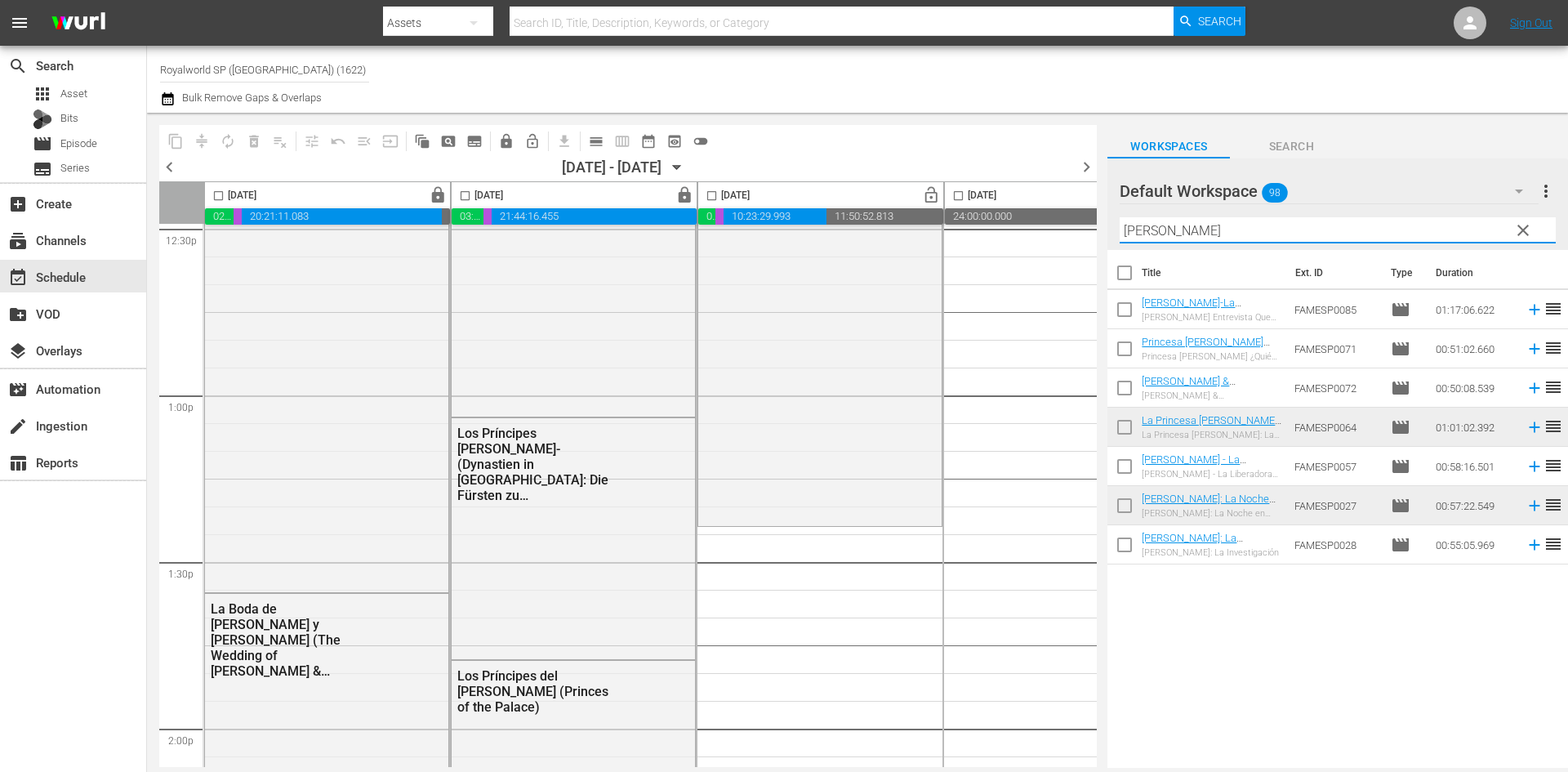
type input "ana"
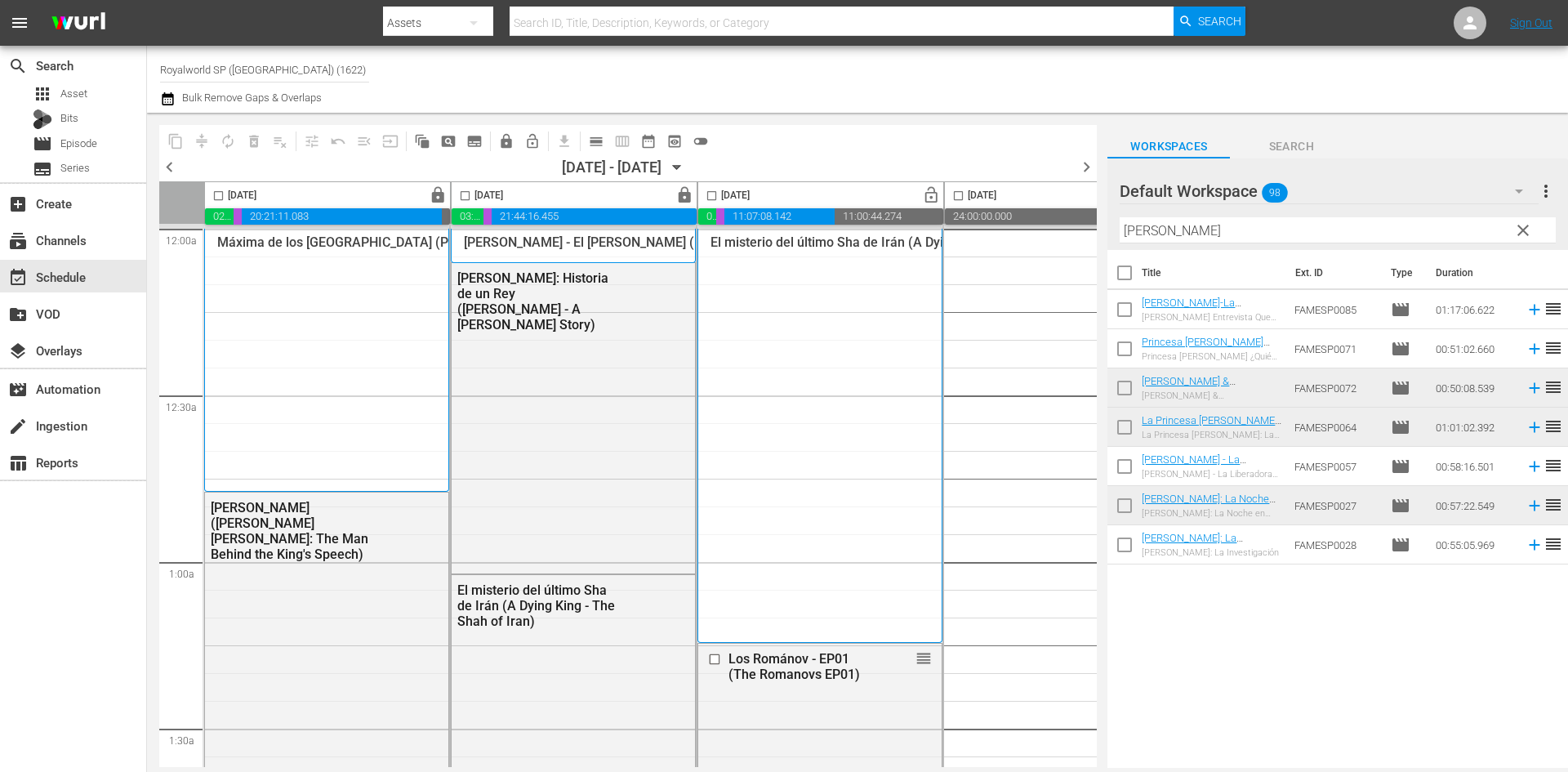
scroll to position [4164, 0]
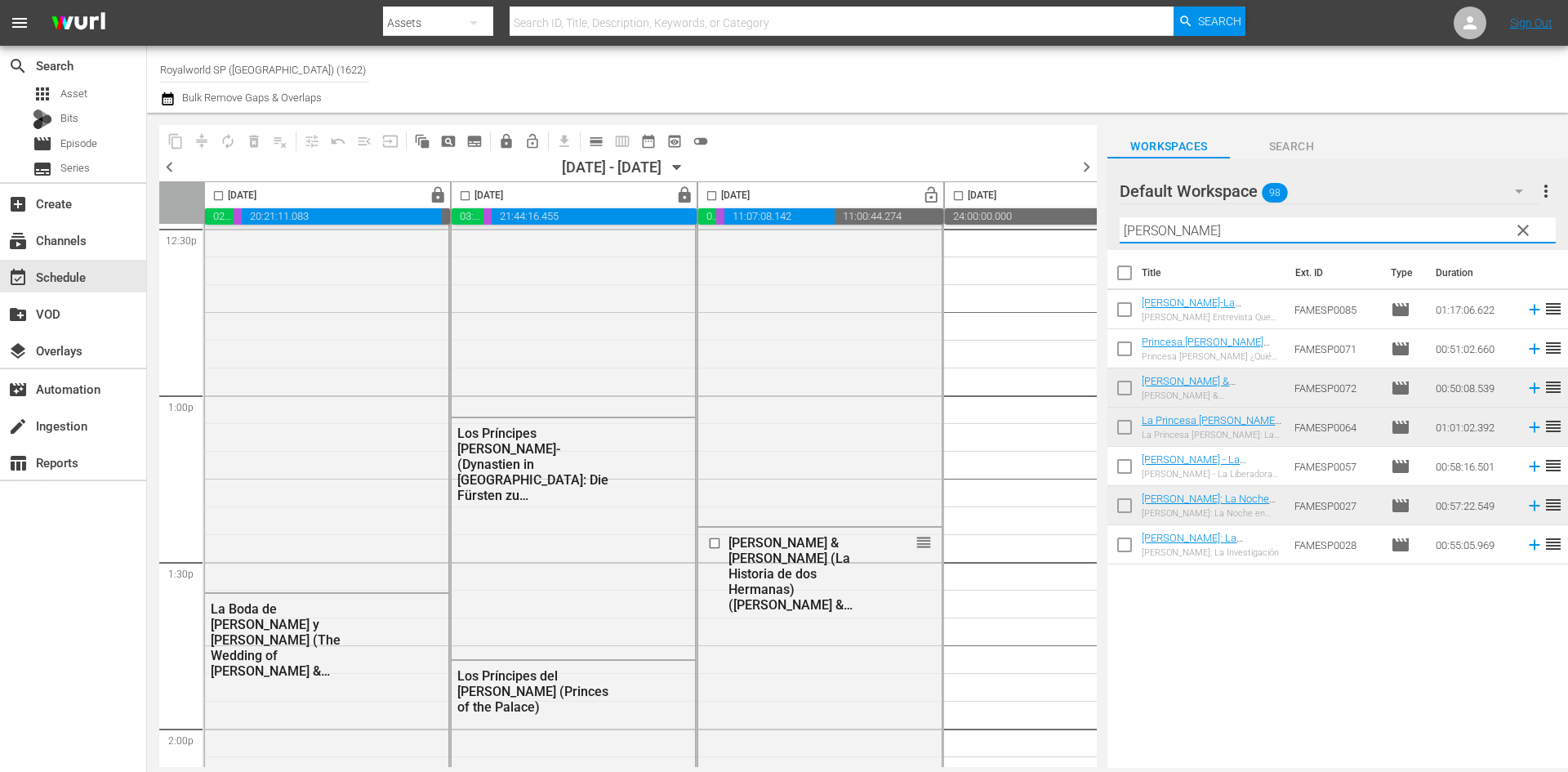
drag, startPoint x: 1223, startPoint y: 227, endPoint x: 1066, endPoint y: 225, distance: 157.0
click at [1066, 225] on div "content_copy compress autorenew_outlined delete_forever_outlined playlist_remov…" at bounding box center [857, 440] width 1420 height 655
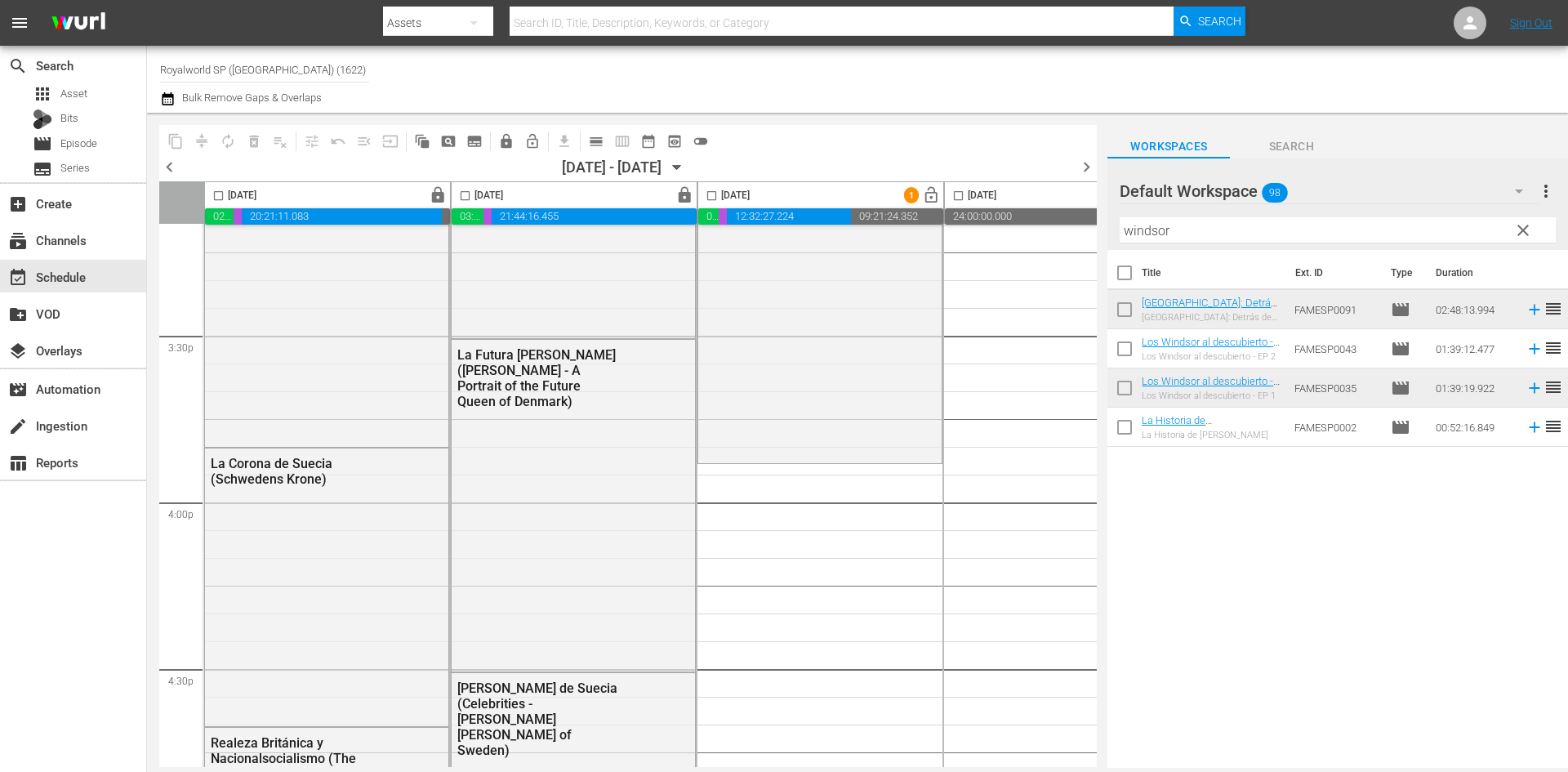
scroll to position [5062, 0]
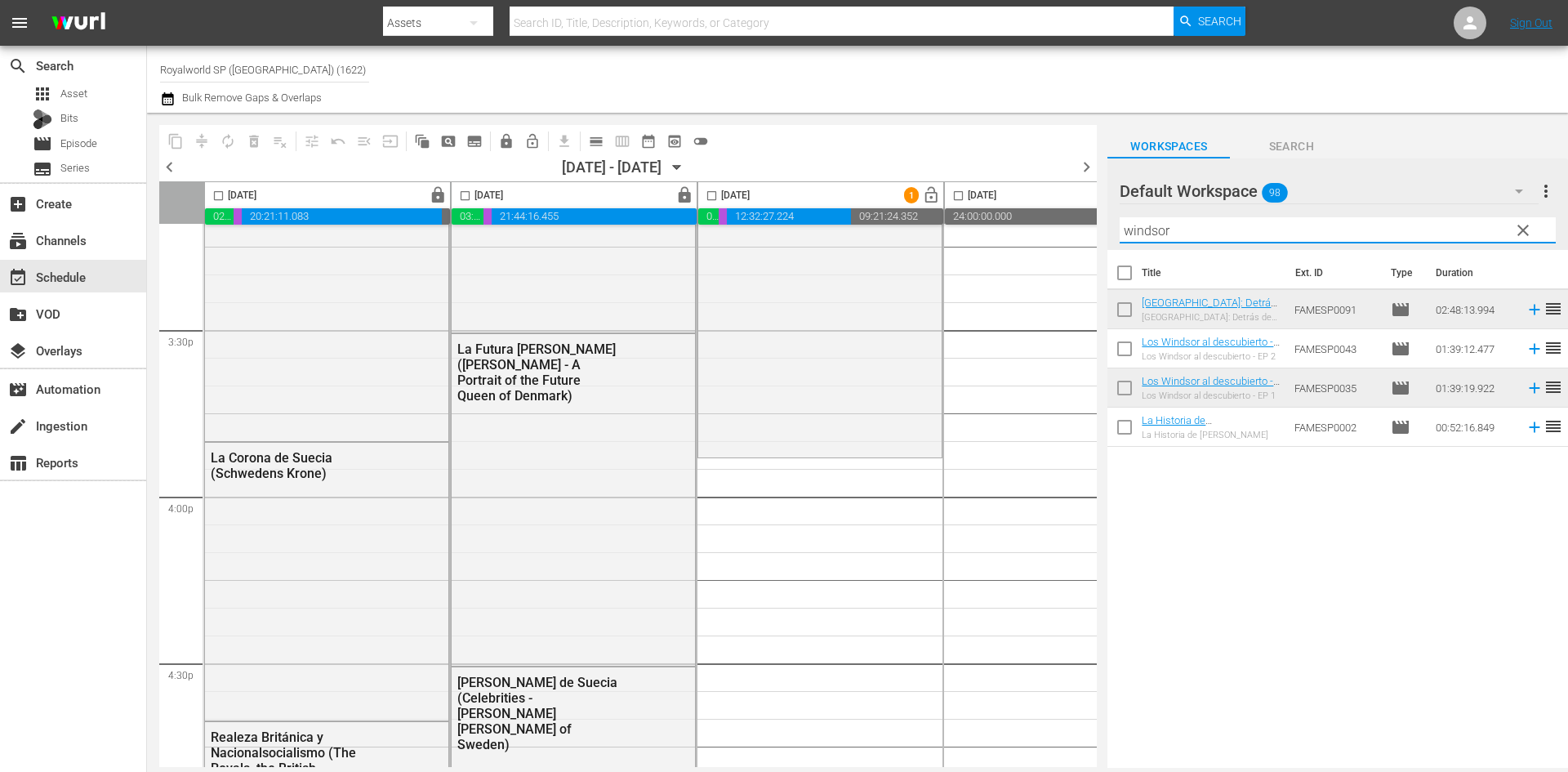
drag, startPoint x: 1205, startPoint y: 241, endPoint x: 1036, endPoint y: 230, distance: 169.4
click at [1036, 230] on div "content_copy compress autorenew_outlined delete_forever_outlined playlist_remov…" at bounding box center [857, 440] width 1420 height 655
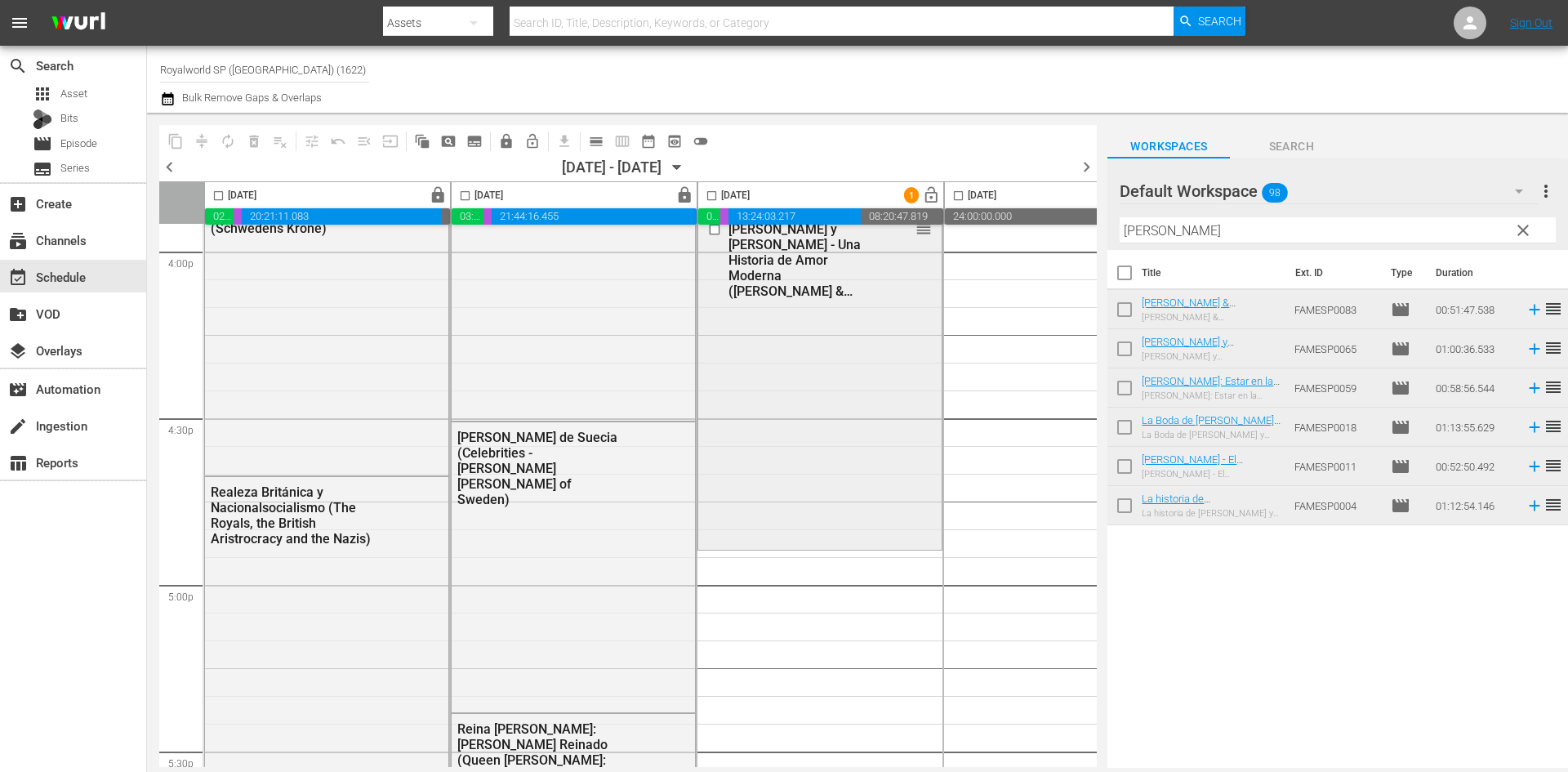
scroll to position [5225, 0]
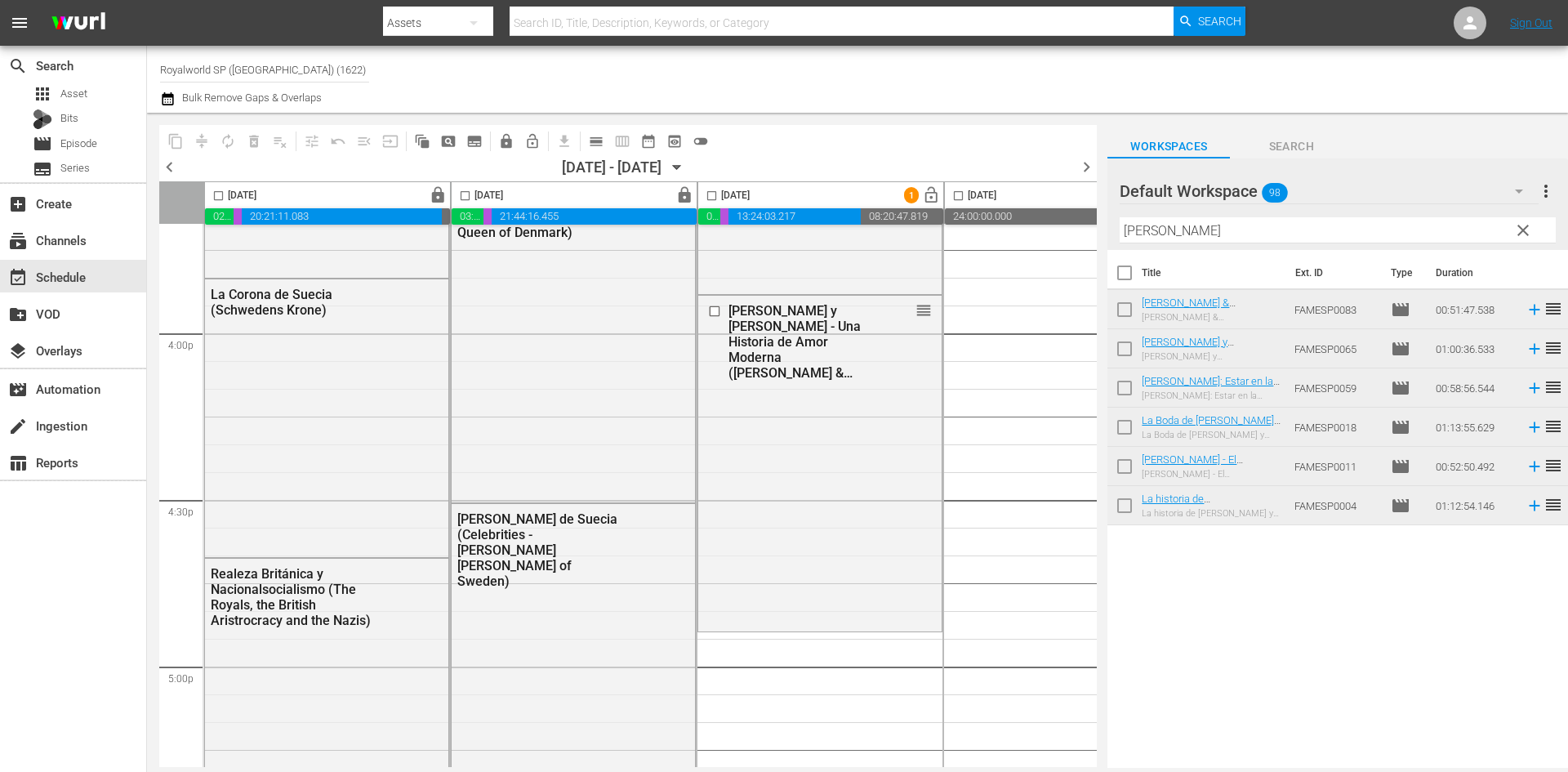
click at [1291, 595] on div "Title Ext. ID Type Duration [PERSON_NAME] & [PERSON_NAME] - La Gran Ruptura ([P…" at bounding box center [1336, 510] width 460 height 520
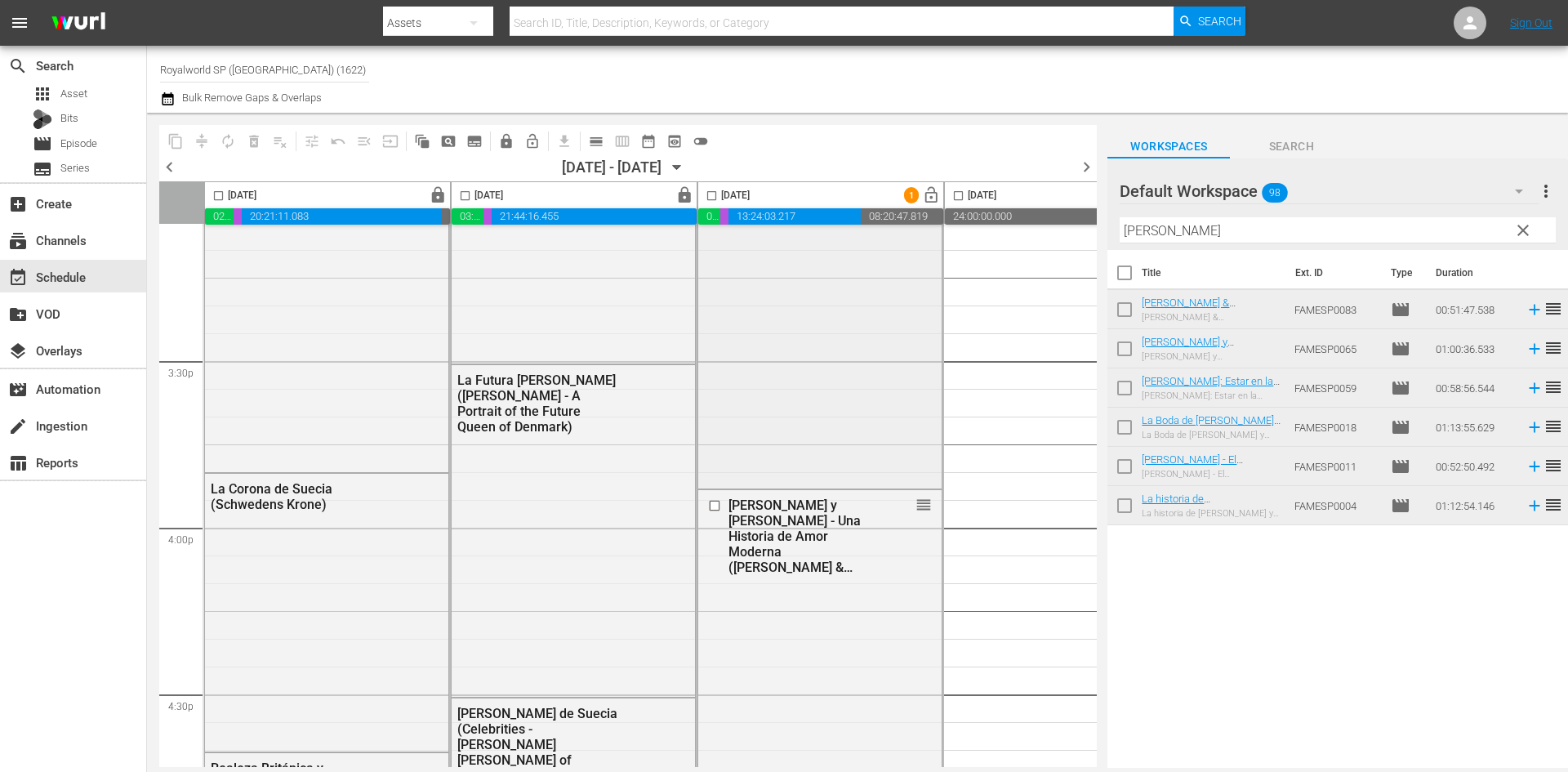
scroll to position [5062, 0]
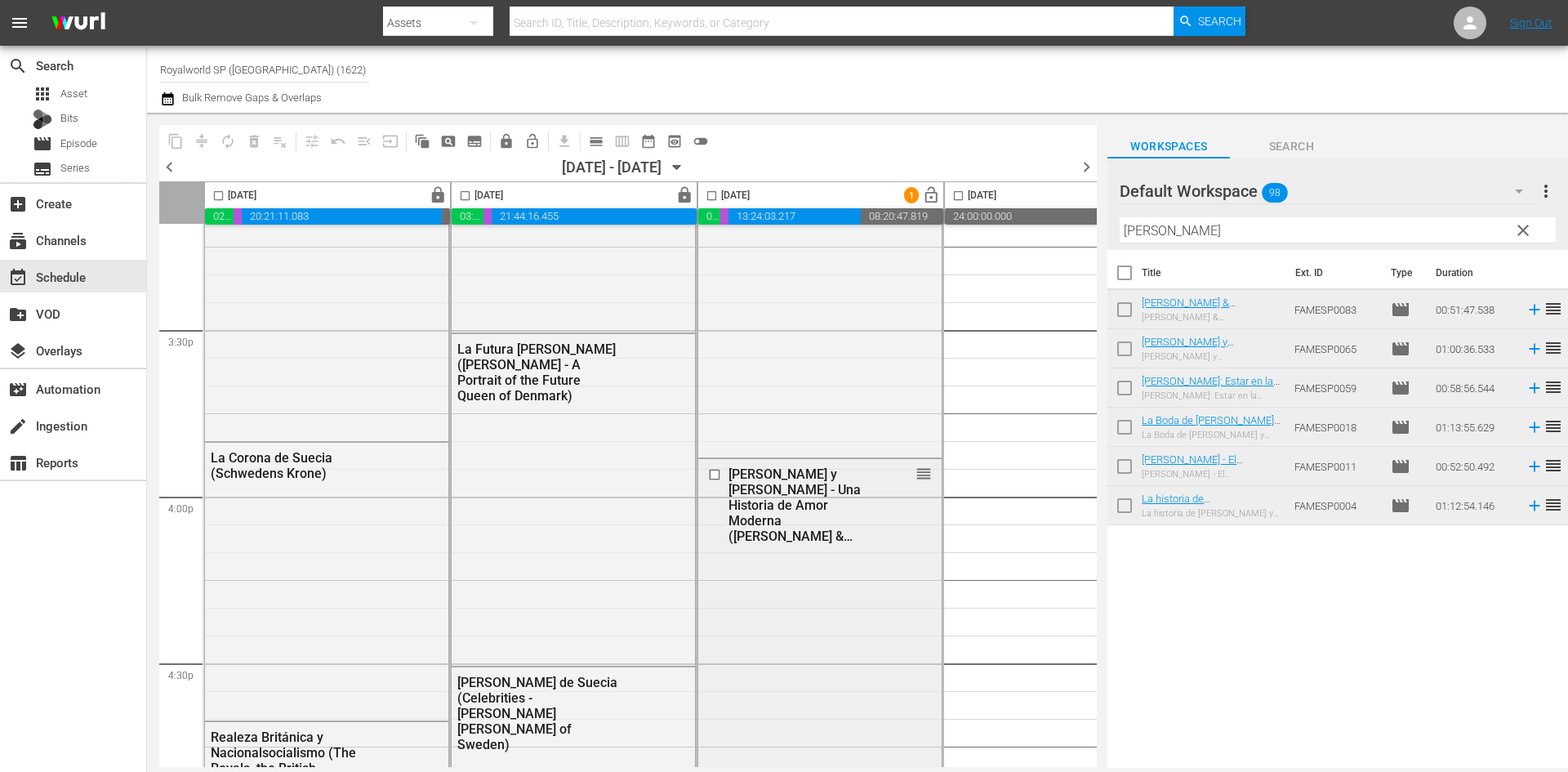
click at [714, 469] on input "checkbox" at bounding box center [717, 475] width 17 height 14
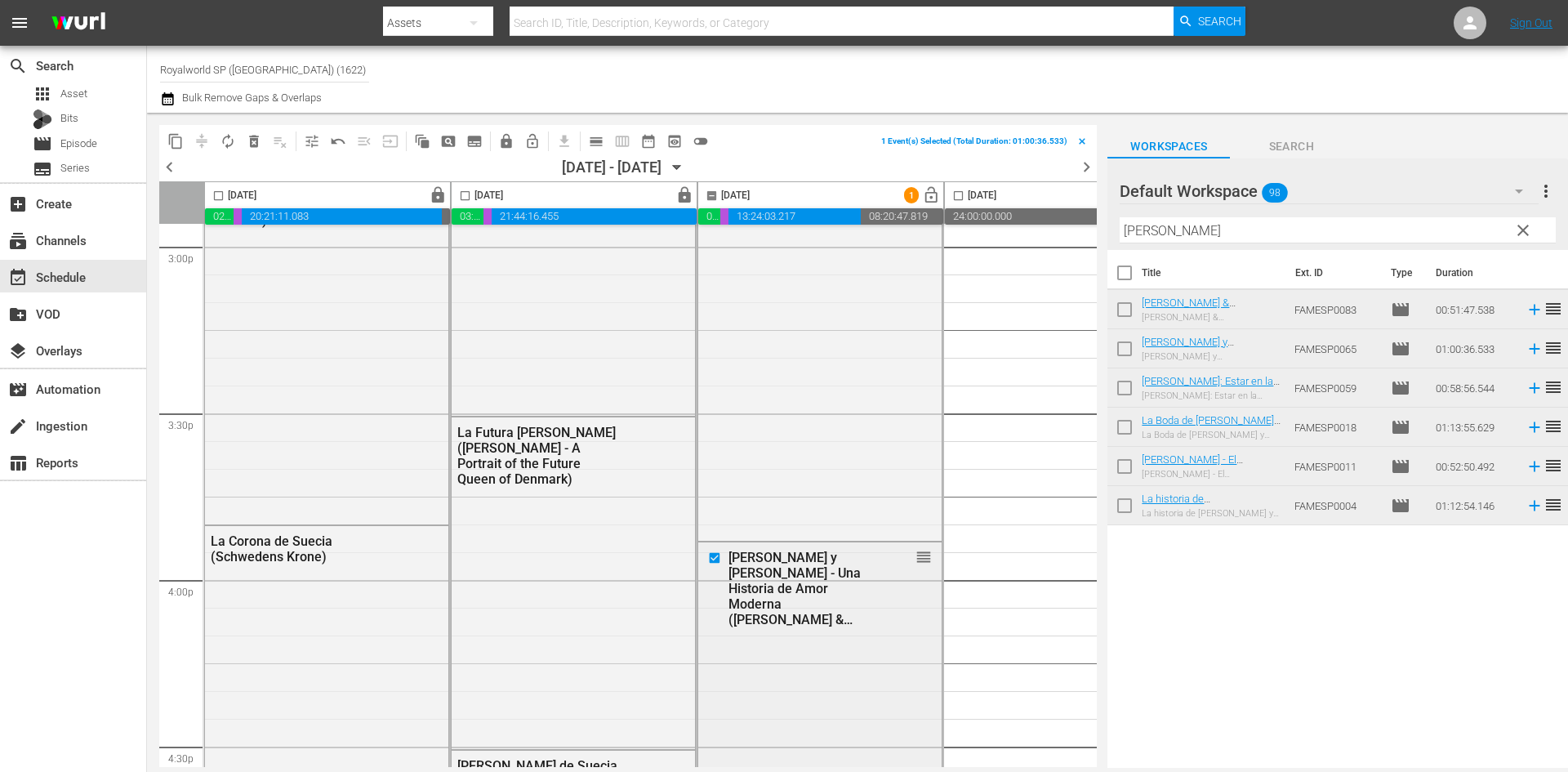
scroll to position [4980, 0]
click at [261, 144] on span "delete_forever_outlined" at bounding box center [254, 141] width 16 height 16
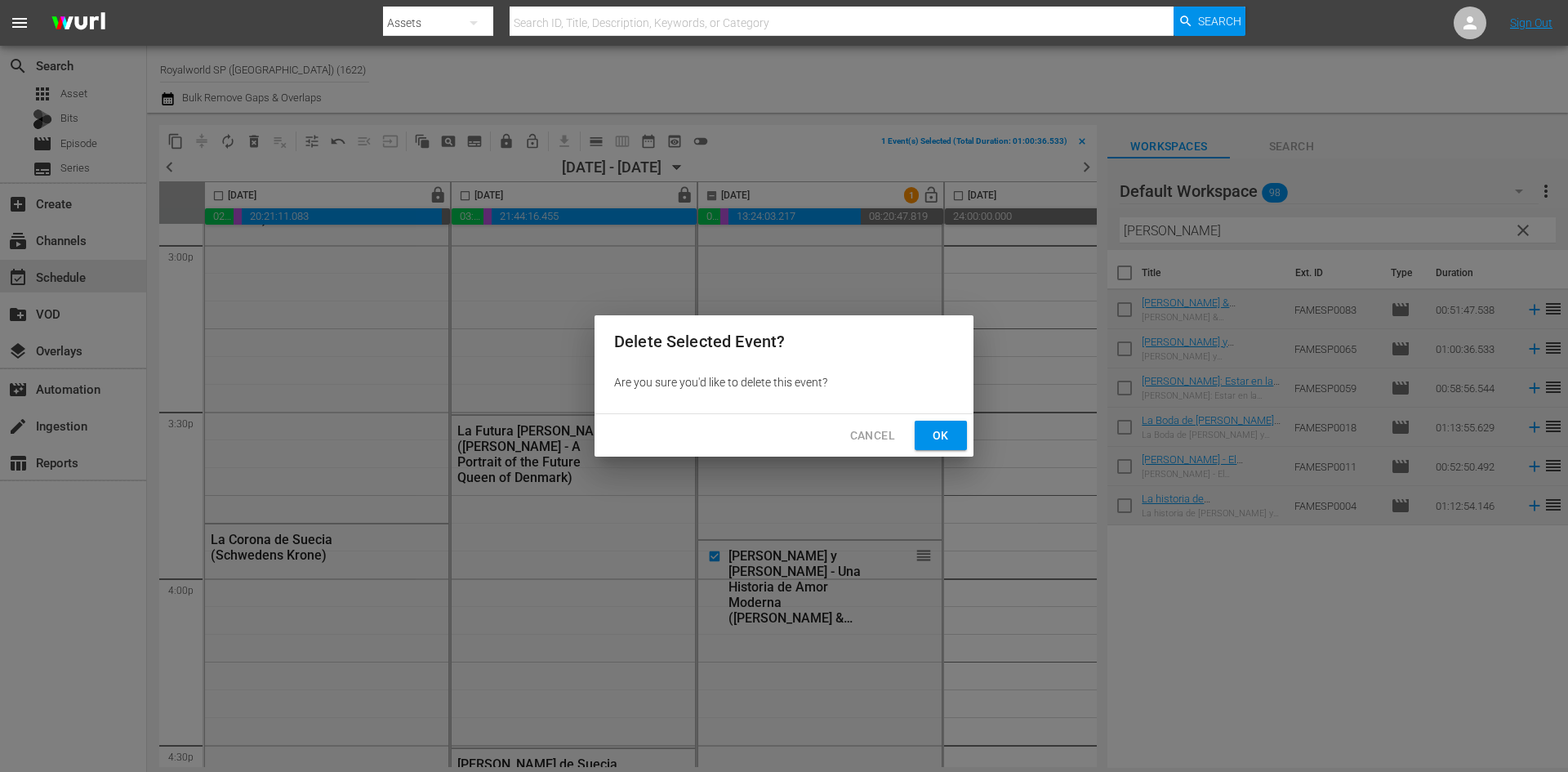
click at [942, 443] on span "Ok" at bounding box center [940, 435] width 26 height 20
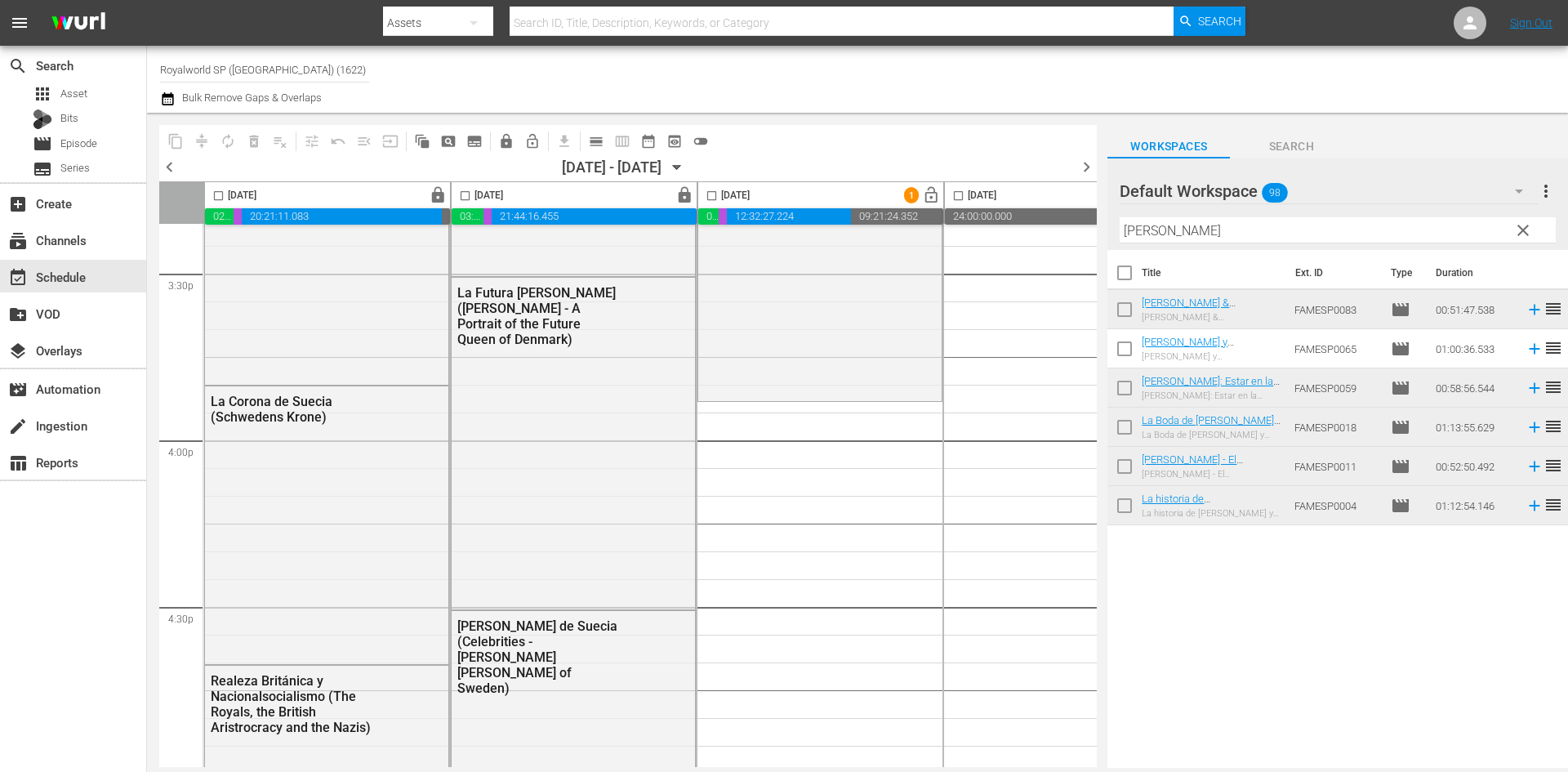
scroll to position [5144, 0]
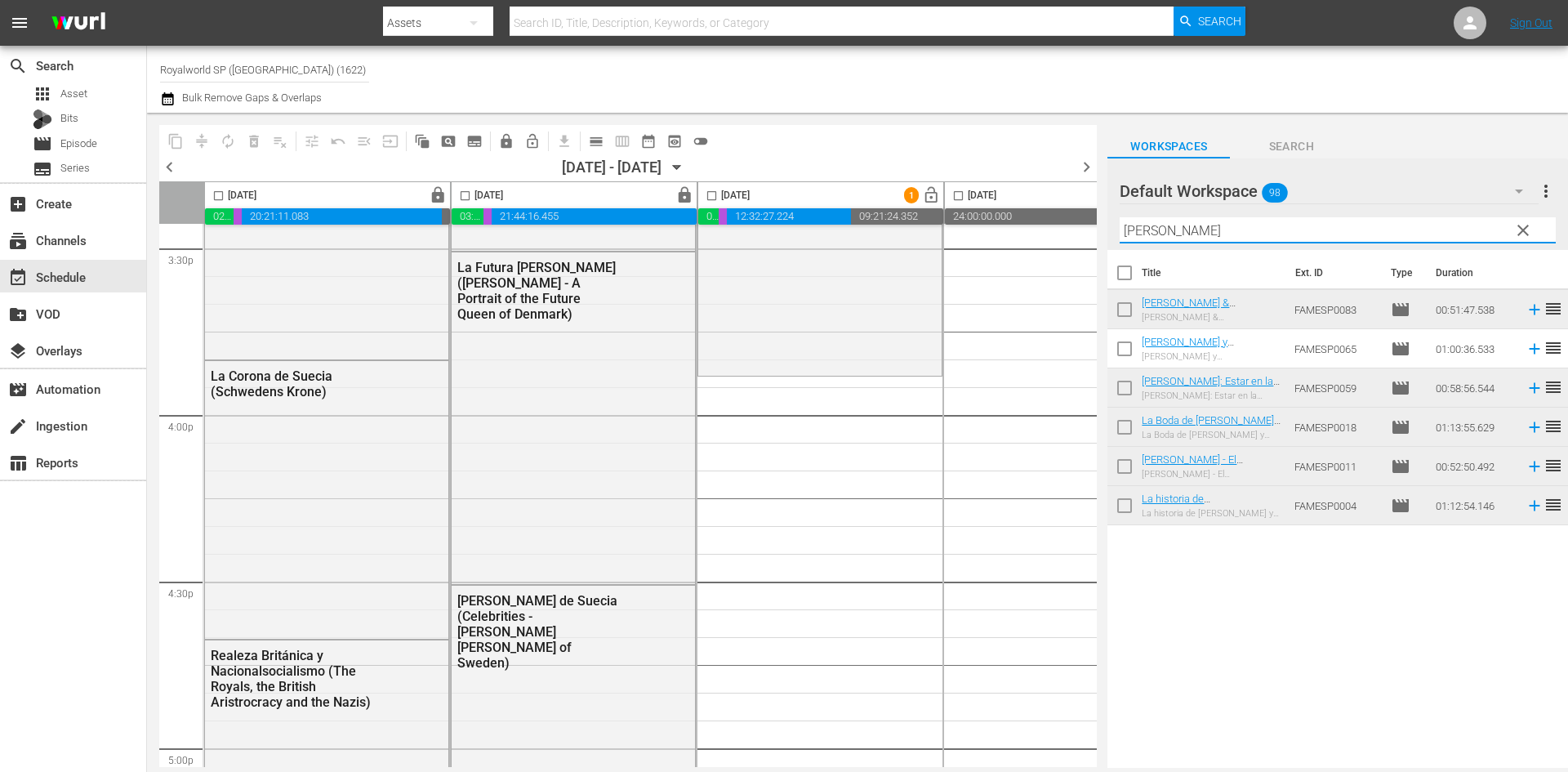
drag, startPoint x: 1248, startPoint y: 240, endPoint x: 1059, endPoint y: 237, distance: 189.0
click at [1059, 237] on div "content_copy compress autorenew_outlined delete_forever_outlined playlist_remov…" at bounding box center [857, 440] width 1420 height 655
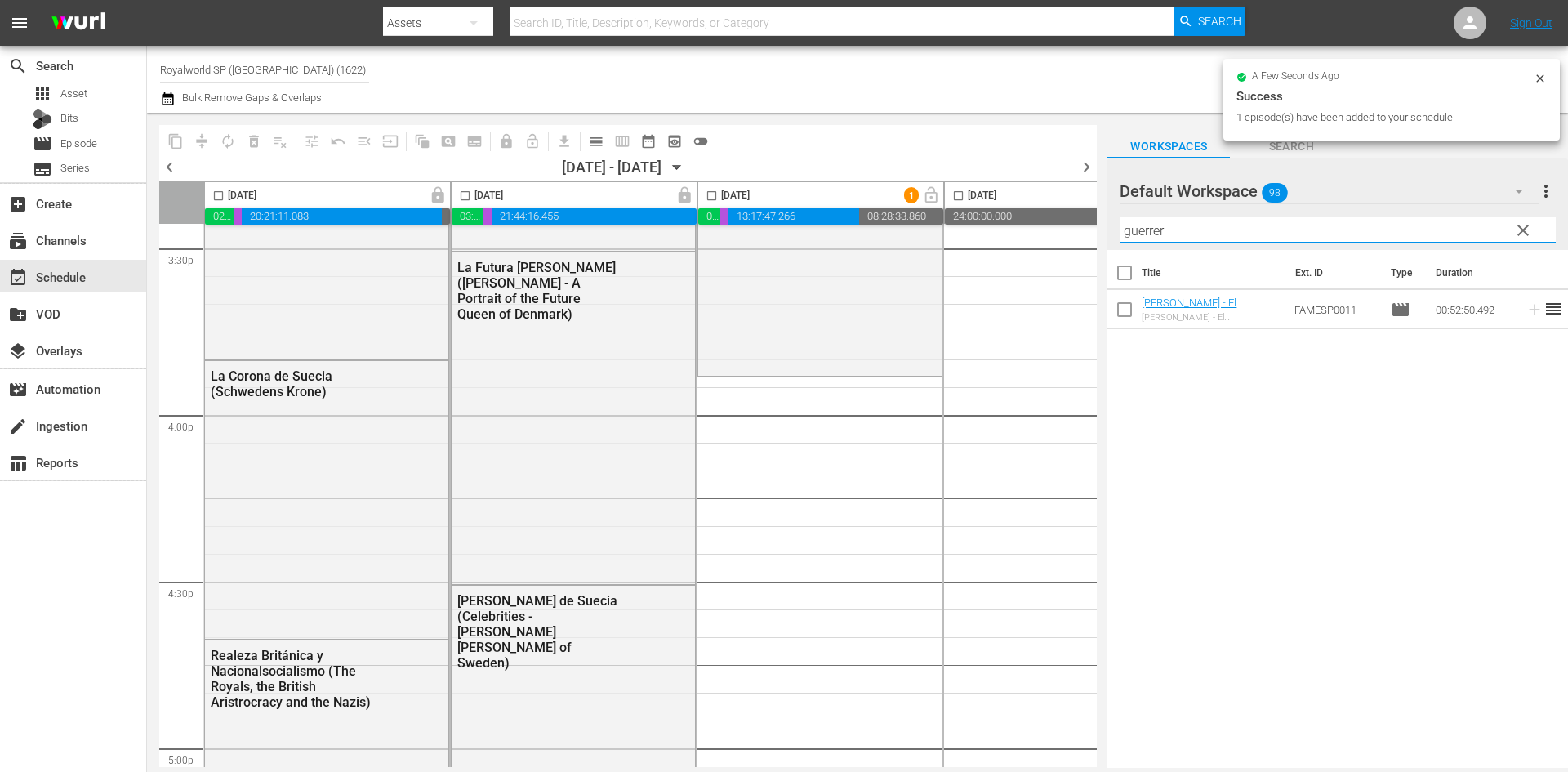
drag, startPoint x: 1214, startPoint y: 241, endPoint x: 1032, endPoint y: 233, distance: 182.2
click at [1032, 231] on div "content_copy compress autorenew_outlined delete_forever_outlined playlist_remov…" at bounding box center [857, 440] width 1420 height 655
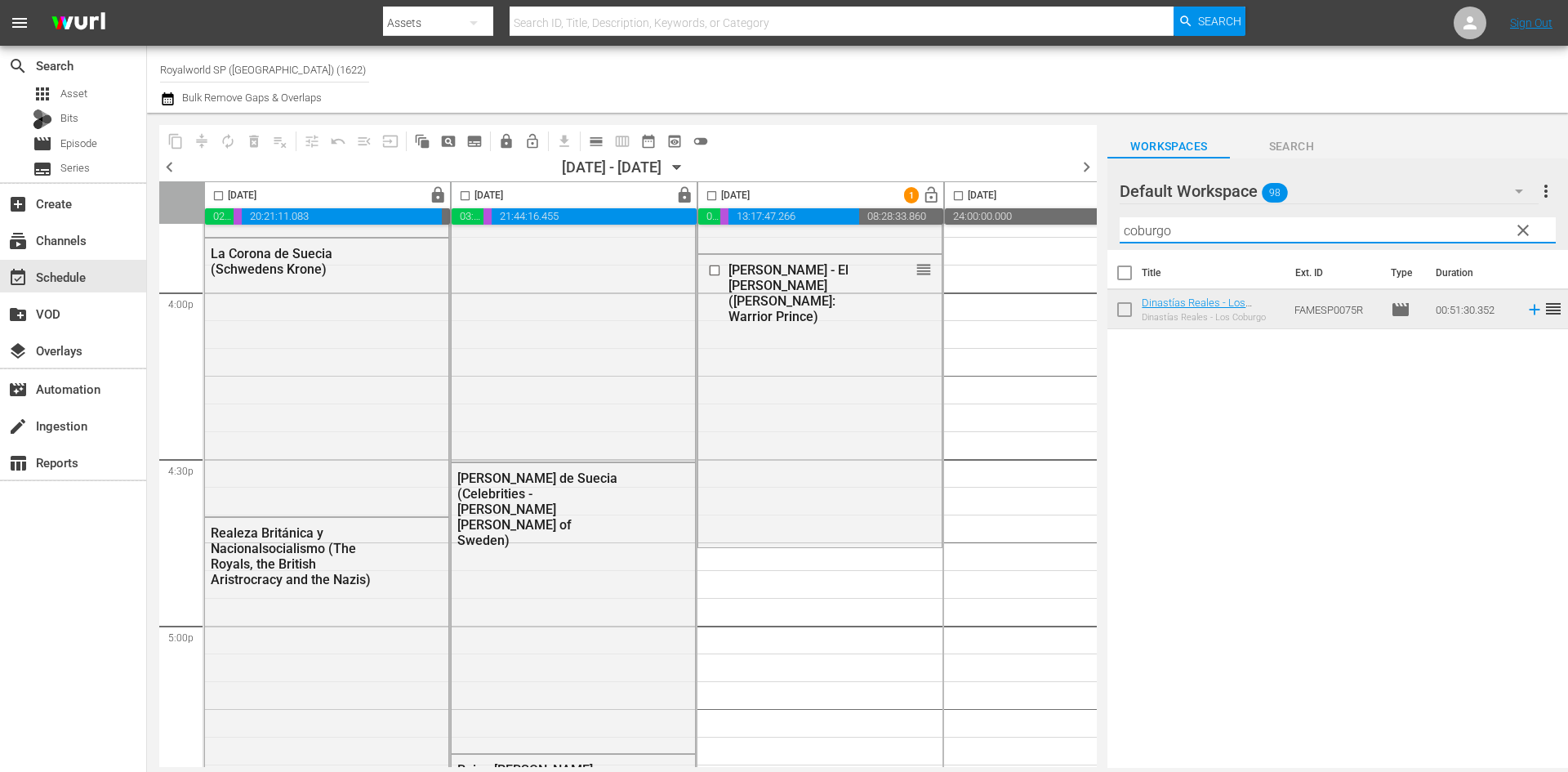
scroll to position [5471, 0]
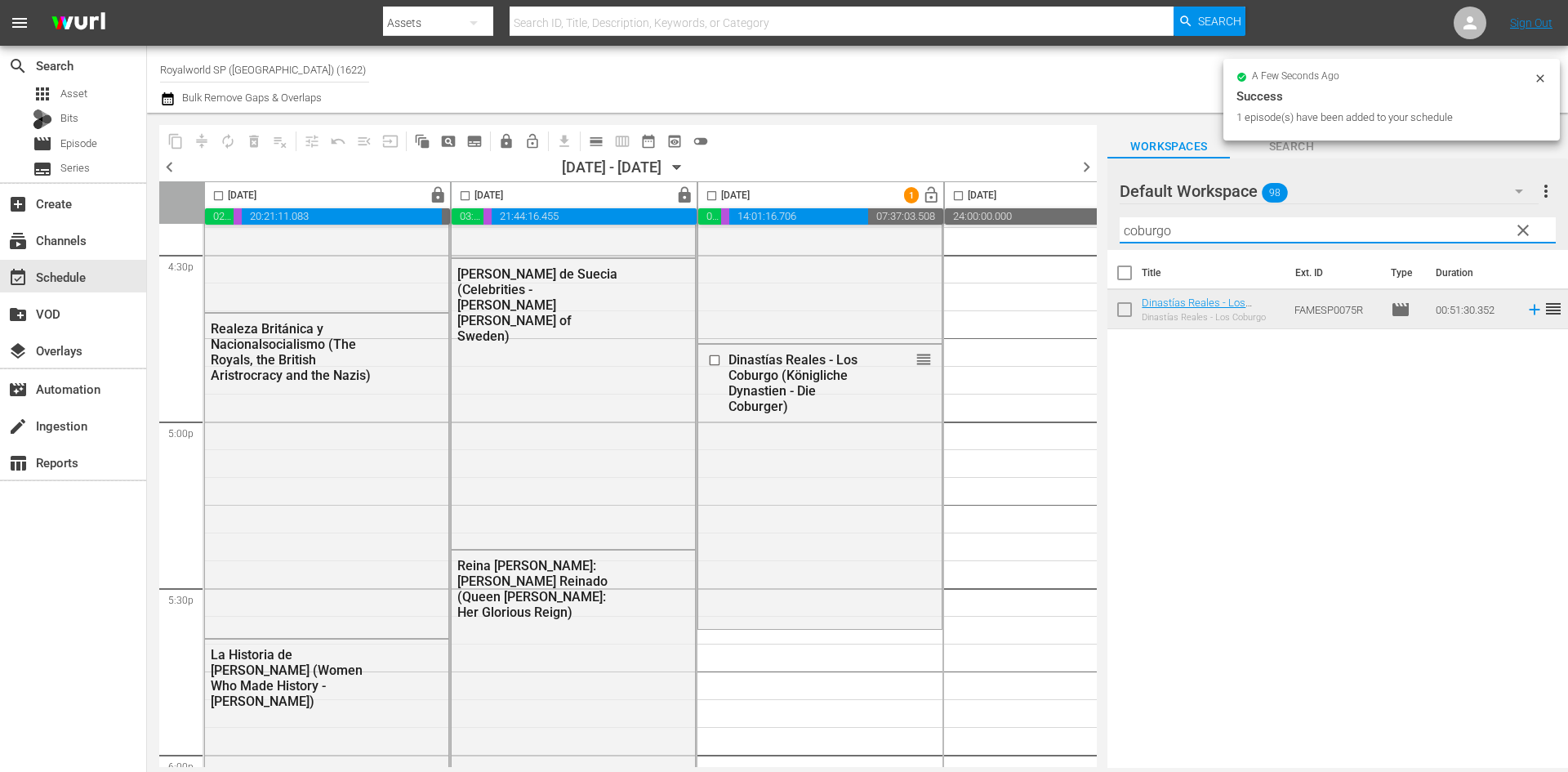
drag, startPoint x: 1205, startPoint y: 236, endPoint x: 1041, endPoint y: 227, distance: 164.2
click at [1041, 225] on div "content_copy compress autorenew_outlined delete_forever_outlined playlist_remov…" at bounding box center [857, 440] width 1420 height 655
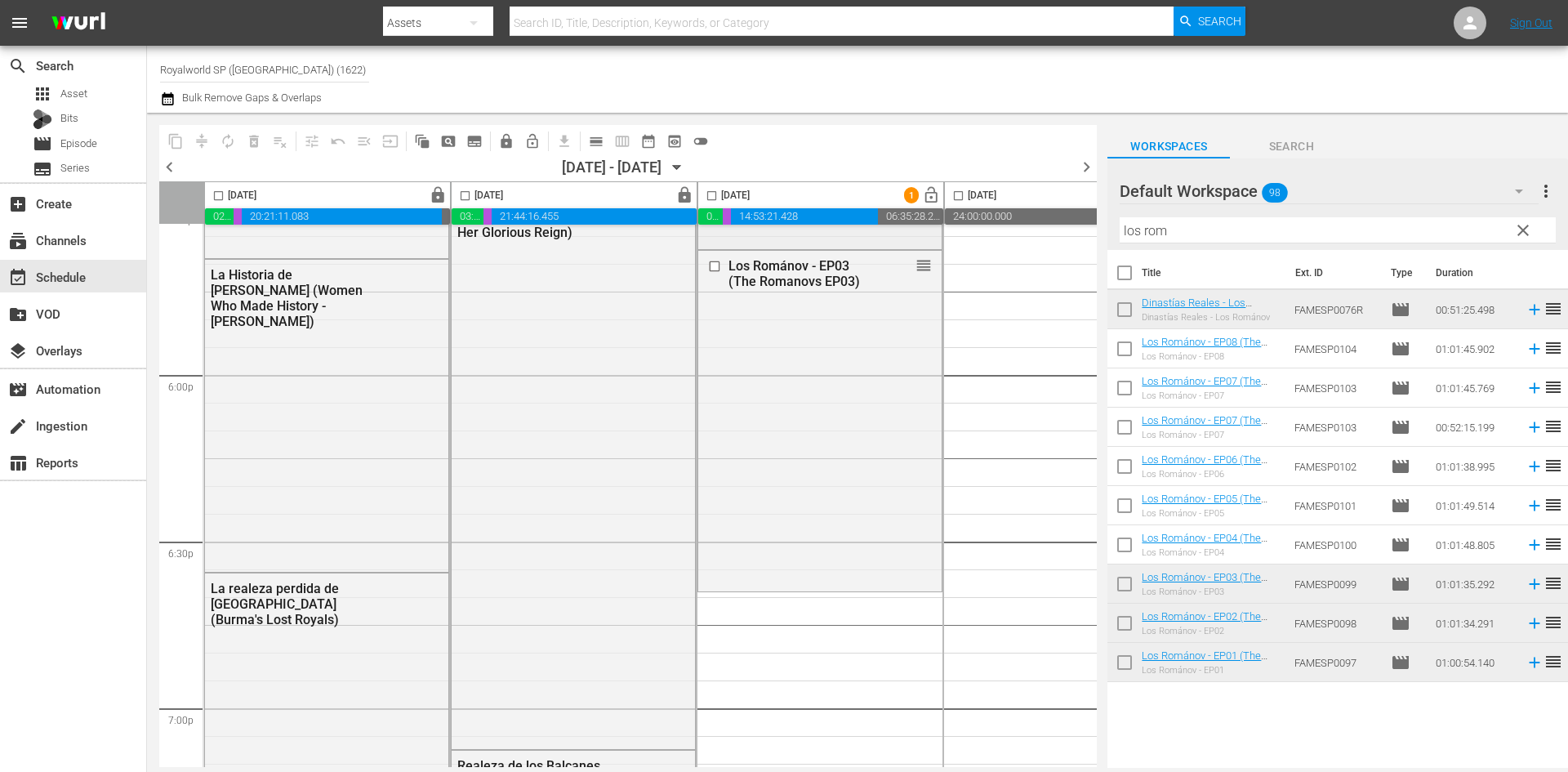
scroll to position [5879, 0]
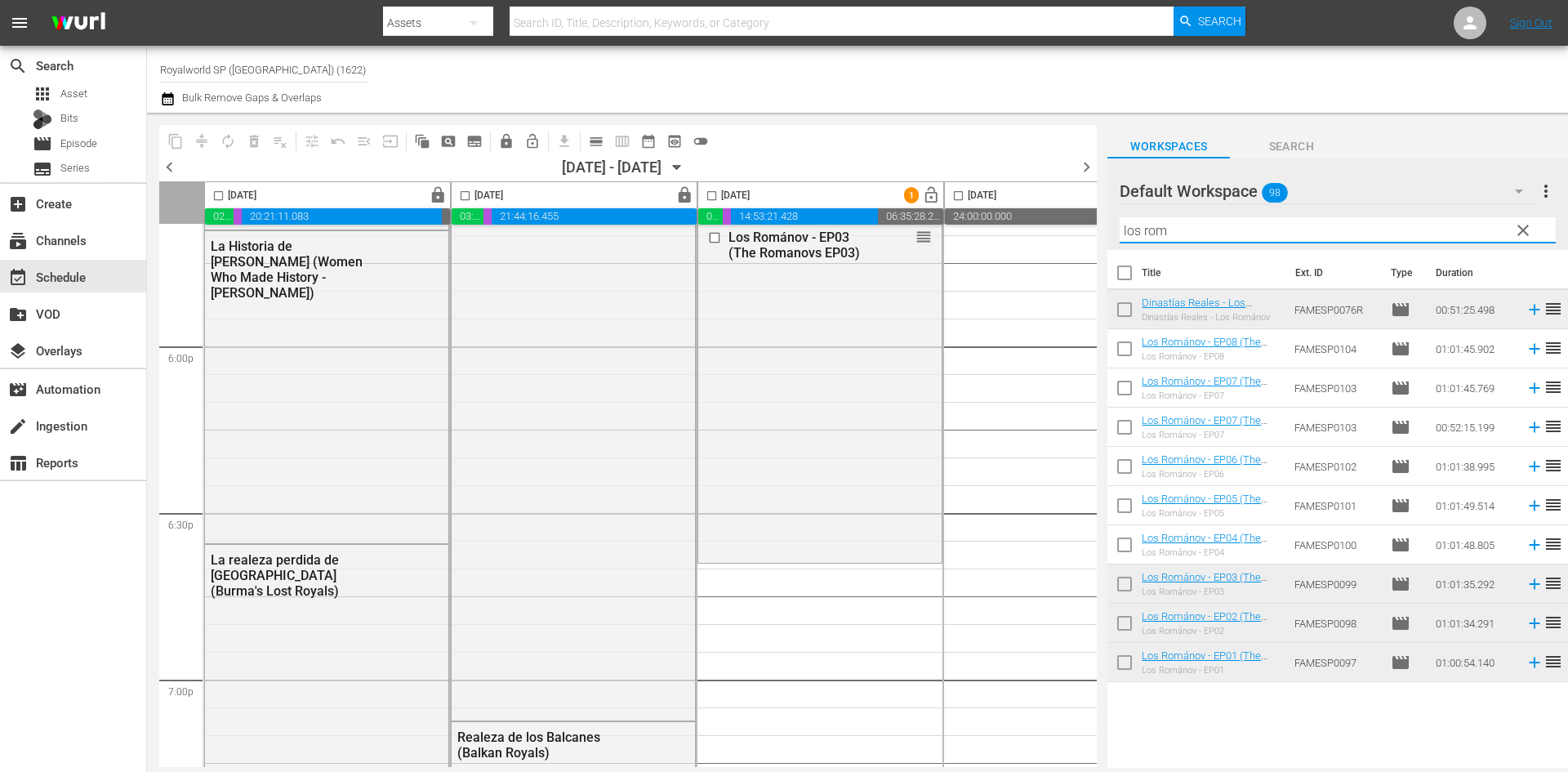
drag, startPoint x: 1210, startPoint y: 235, endPoint x: 1052, endPoint y: 237, distance: 158.0
click at [1052, 236] on div "content_copy compress autorenew_outlined delete_forever_outlined playlist_remov…" at bounding box center [857, 440] width 1420 height 655
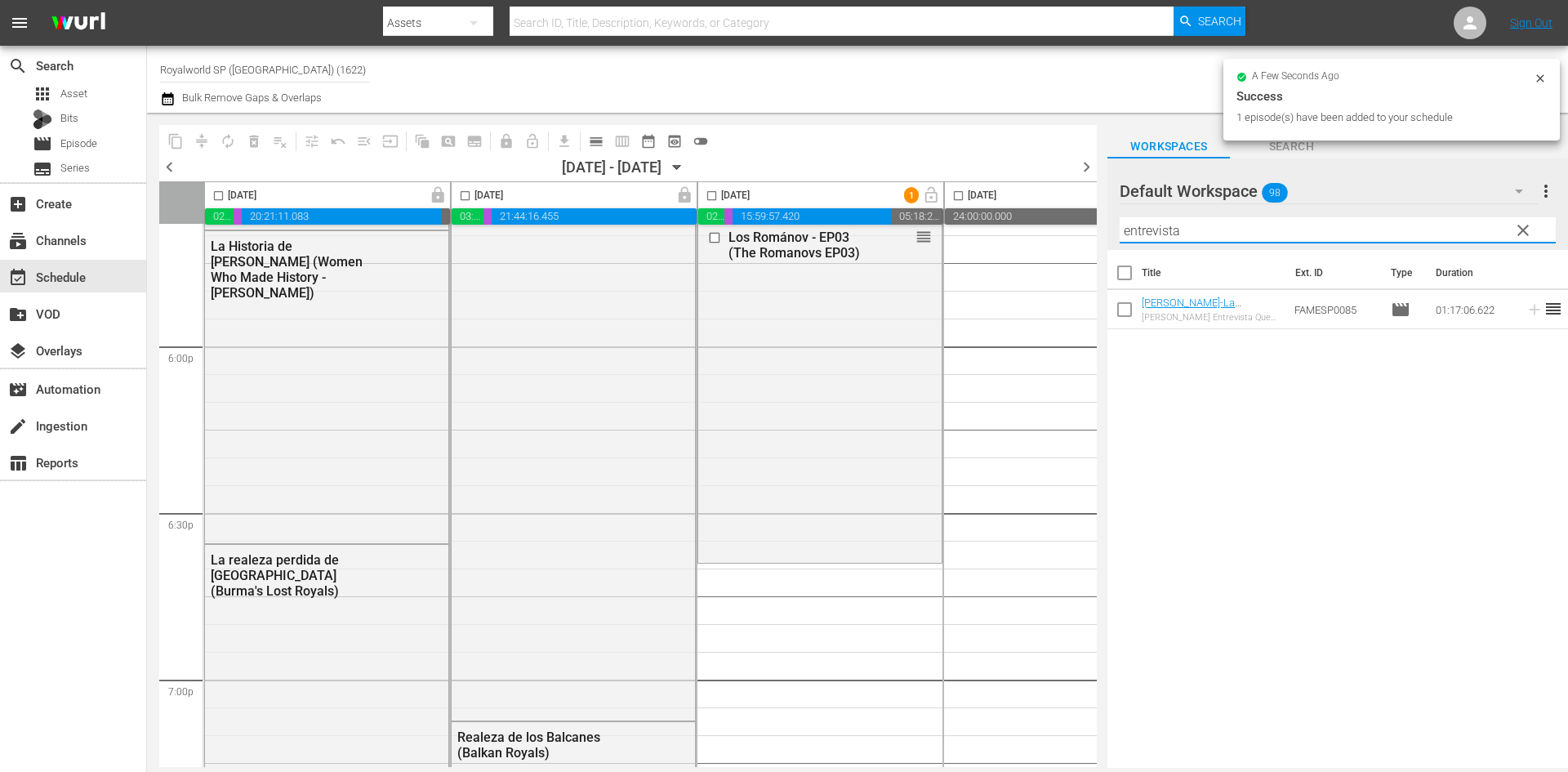
drag, startPoint x: 1181, startPoint y: 237, endPoint x: 1049, endPoint y: 238, distance: 132.0
click at [1049, 238] on div "content_copy compress autorenew_outlined delete_forever_outlined playlist_remov…" at bounding box center [857, 440] width 1420 height 655
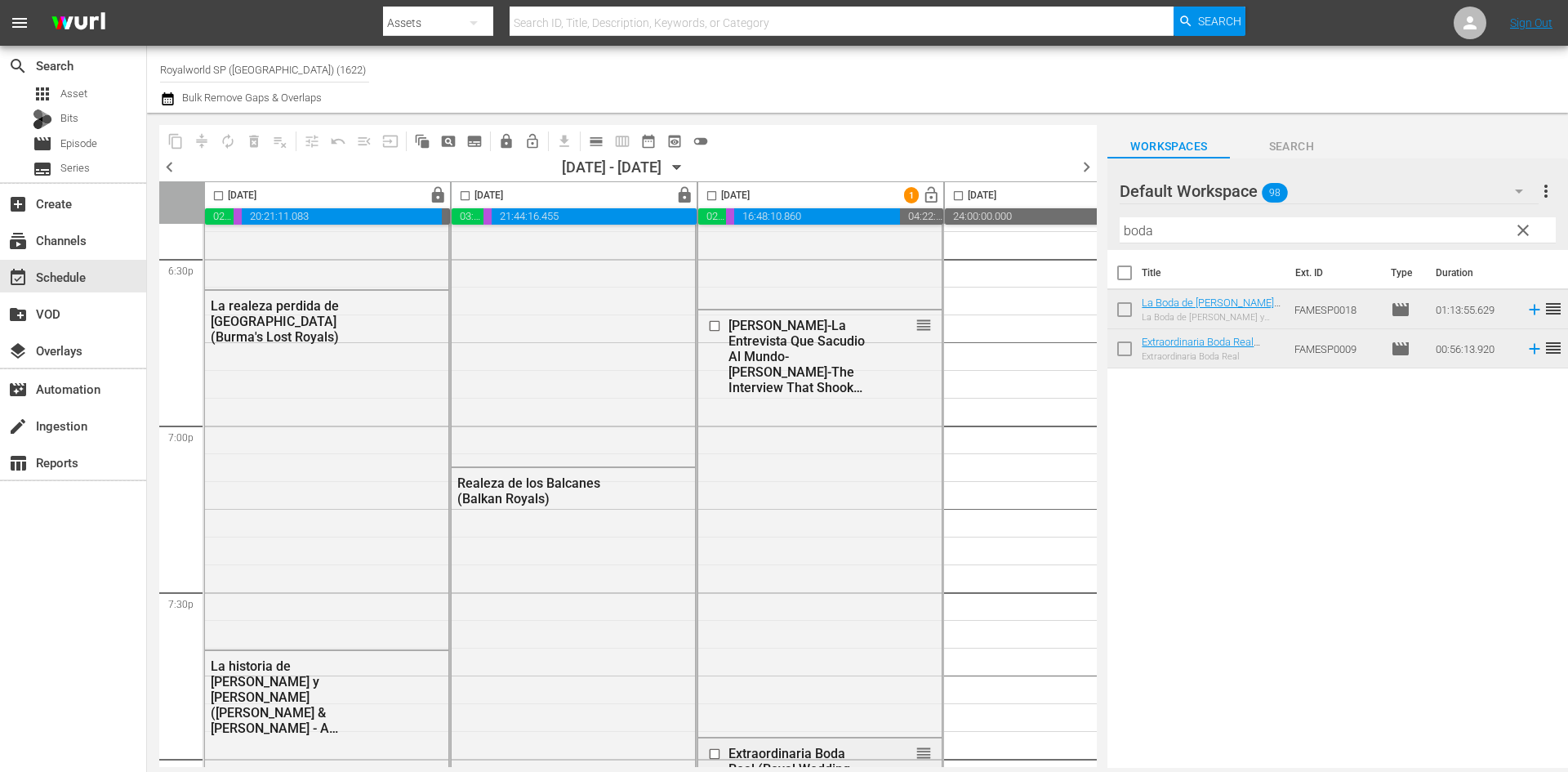
scroll to position [6287, 0]
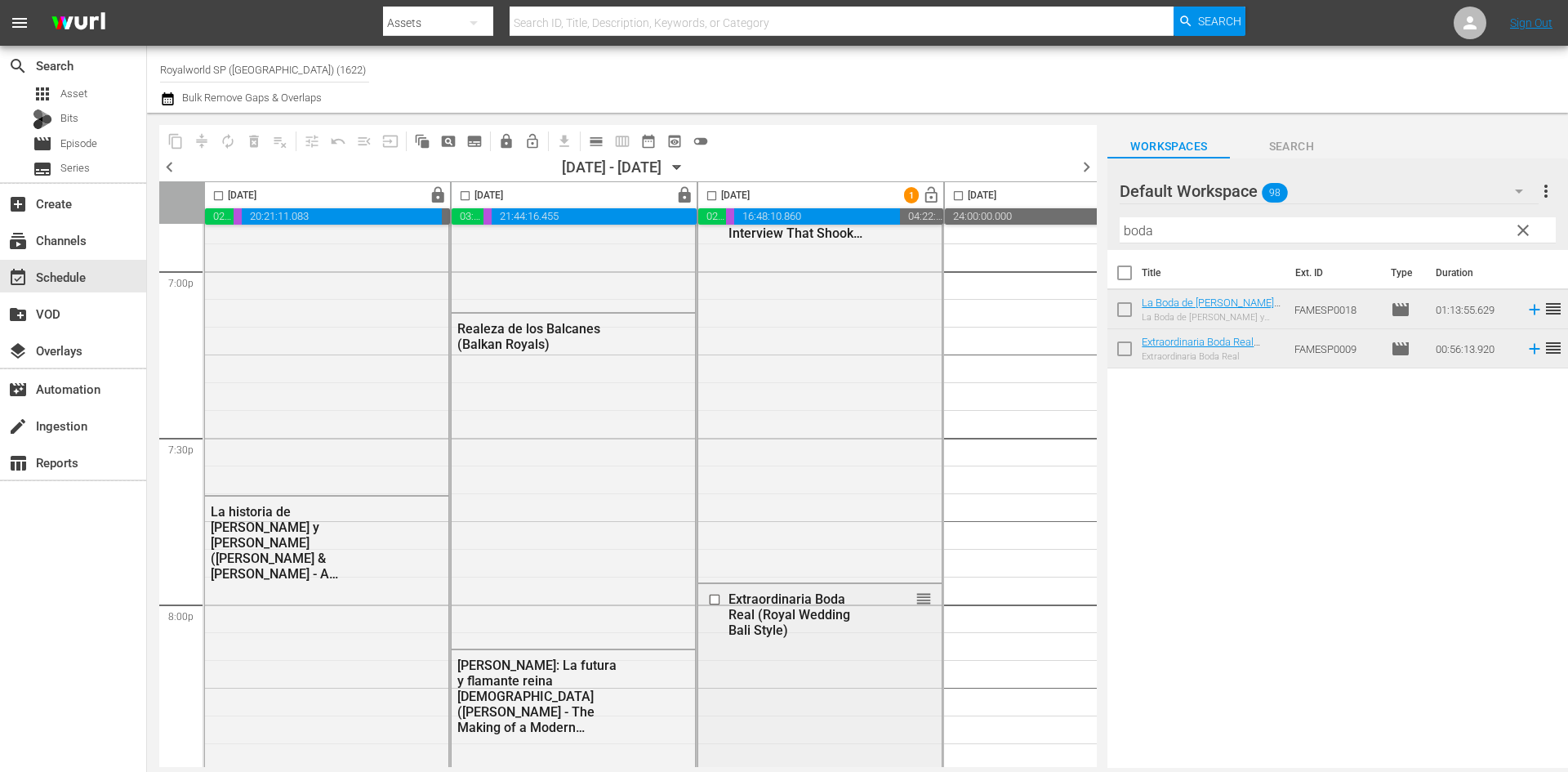
click at [717, 598] on input "checkbox" at bounding box center [717, 599] width 17 height 14
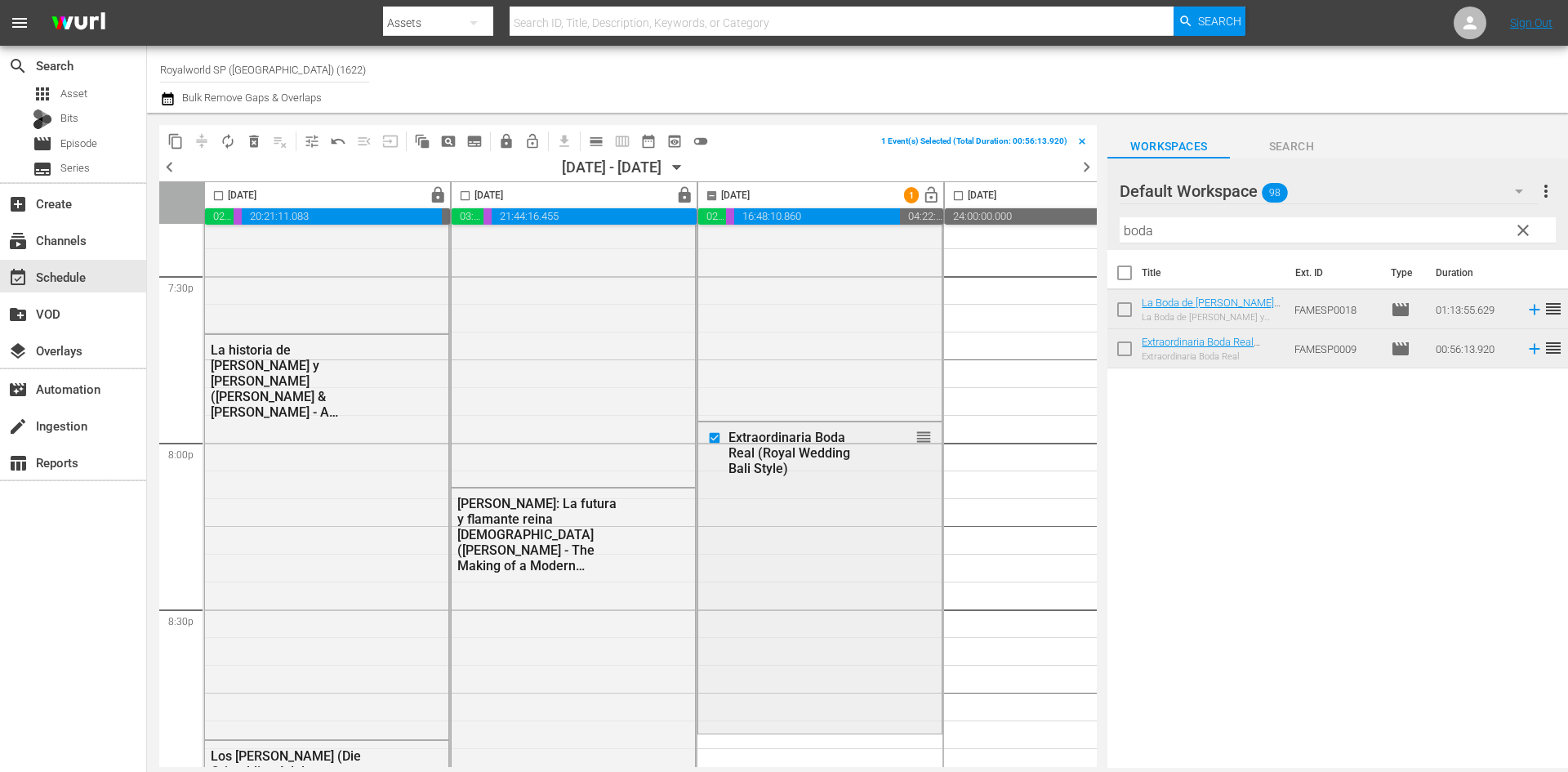
scroll to position [6450, 0]
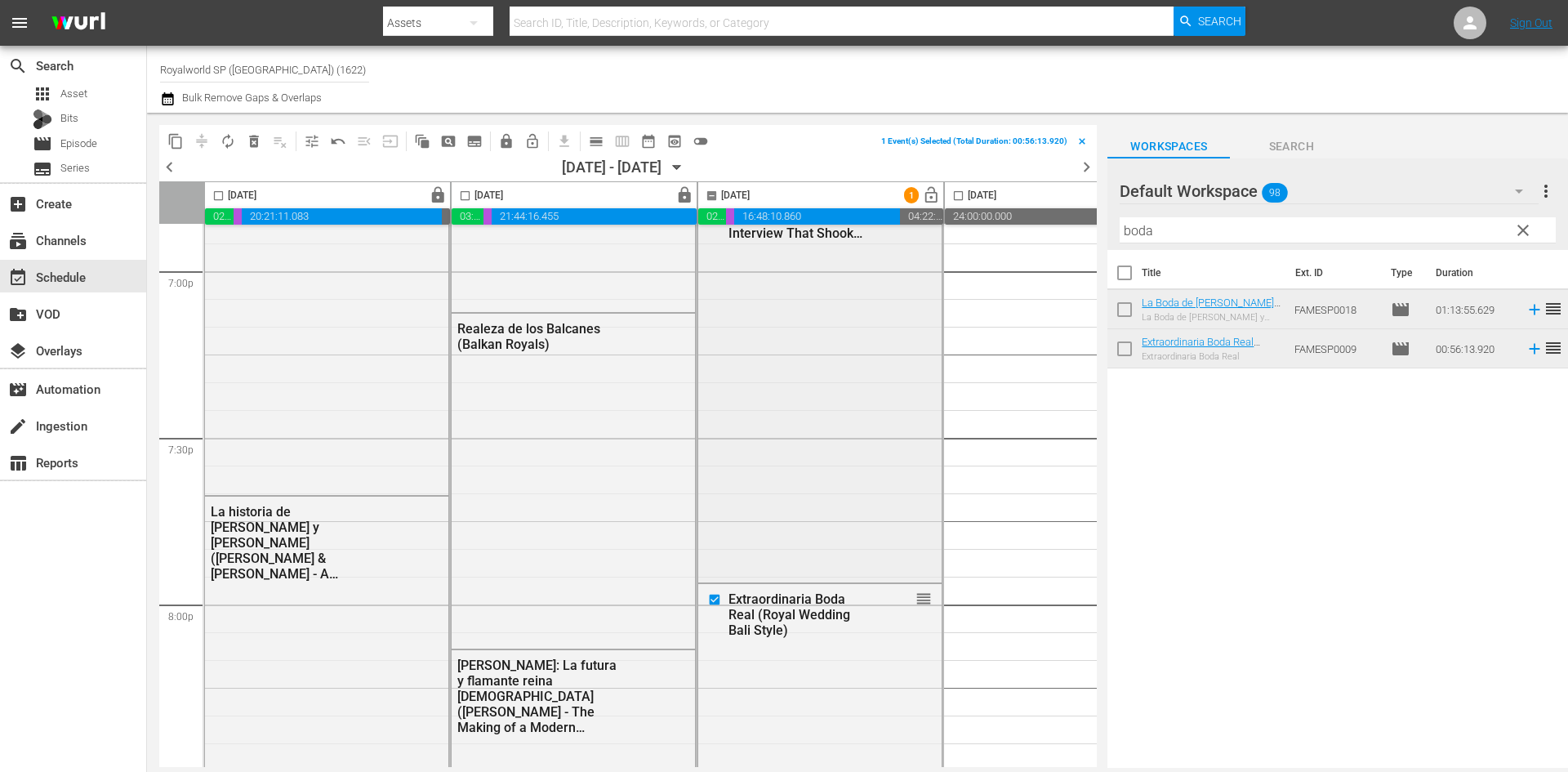
scroll to position [5961, 0]
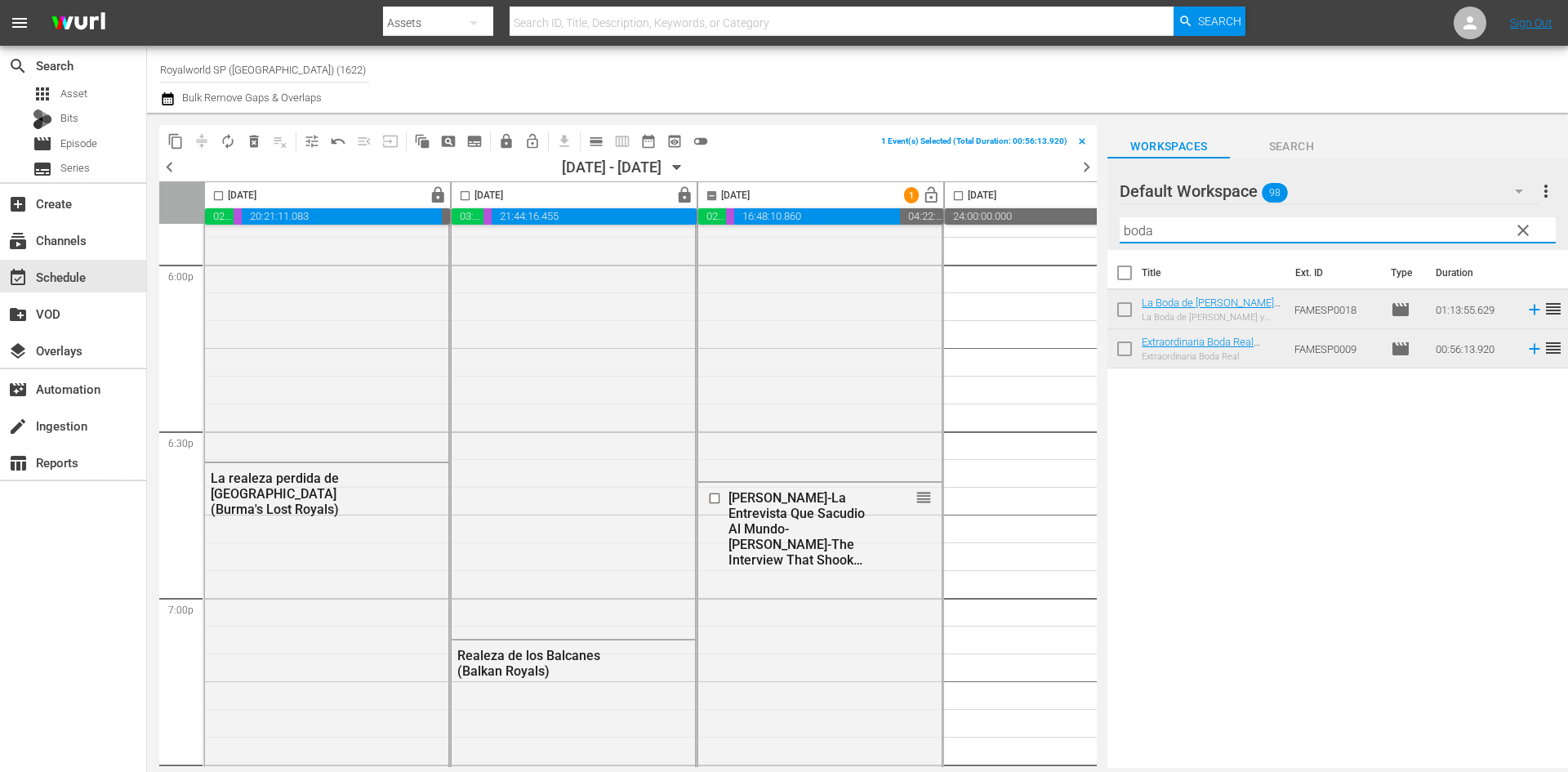
click at [1189, 237] on input "boda" at bounding box center [1337, 230] width 436 height 26
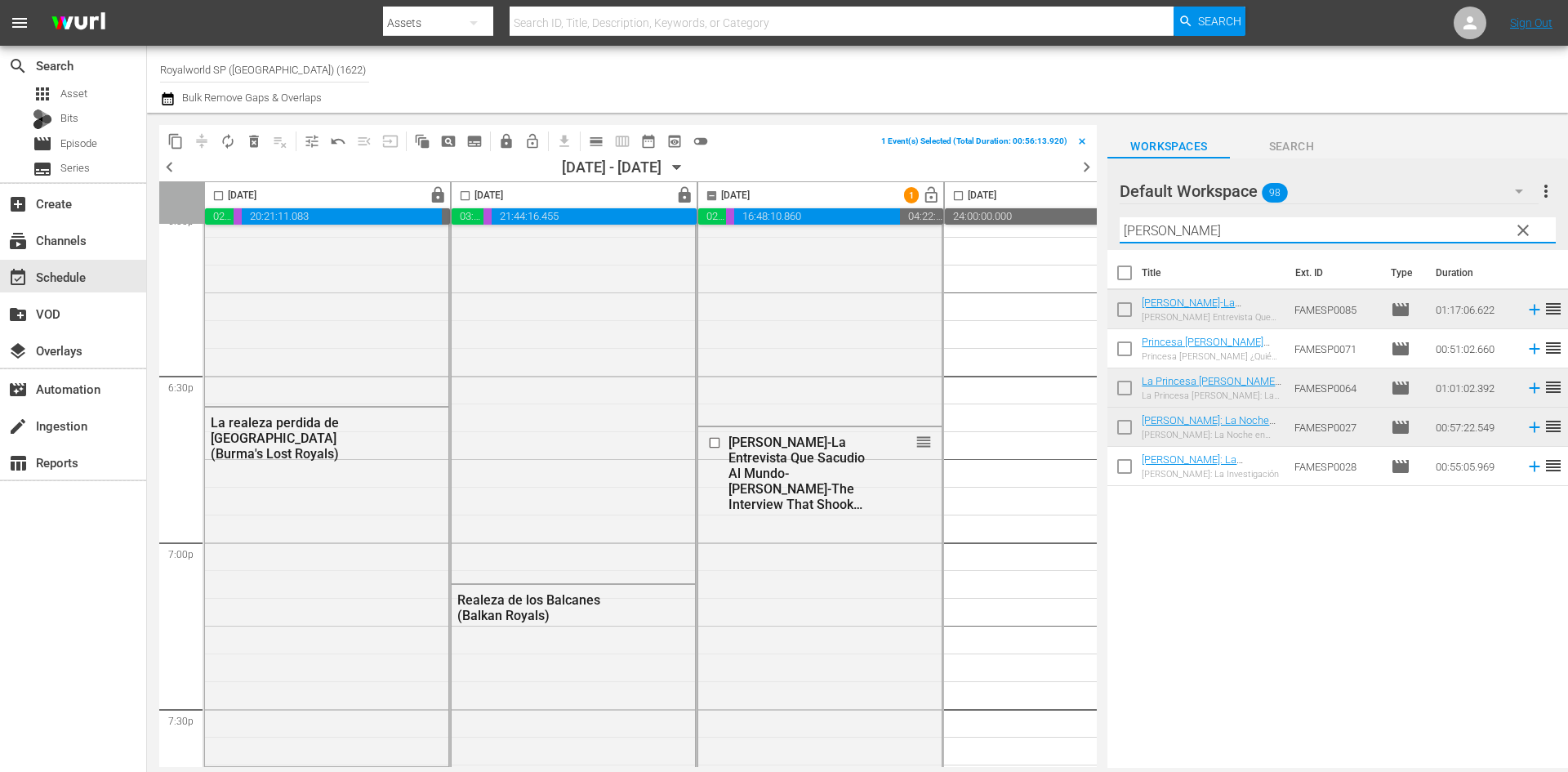
scroll to position [6042, 0]
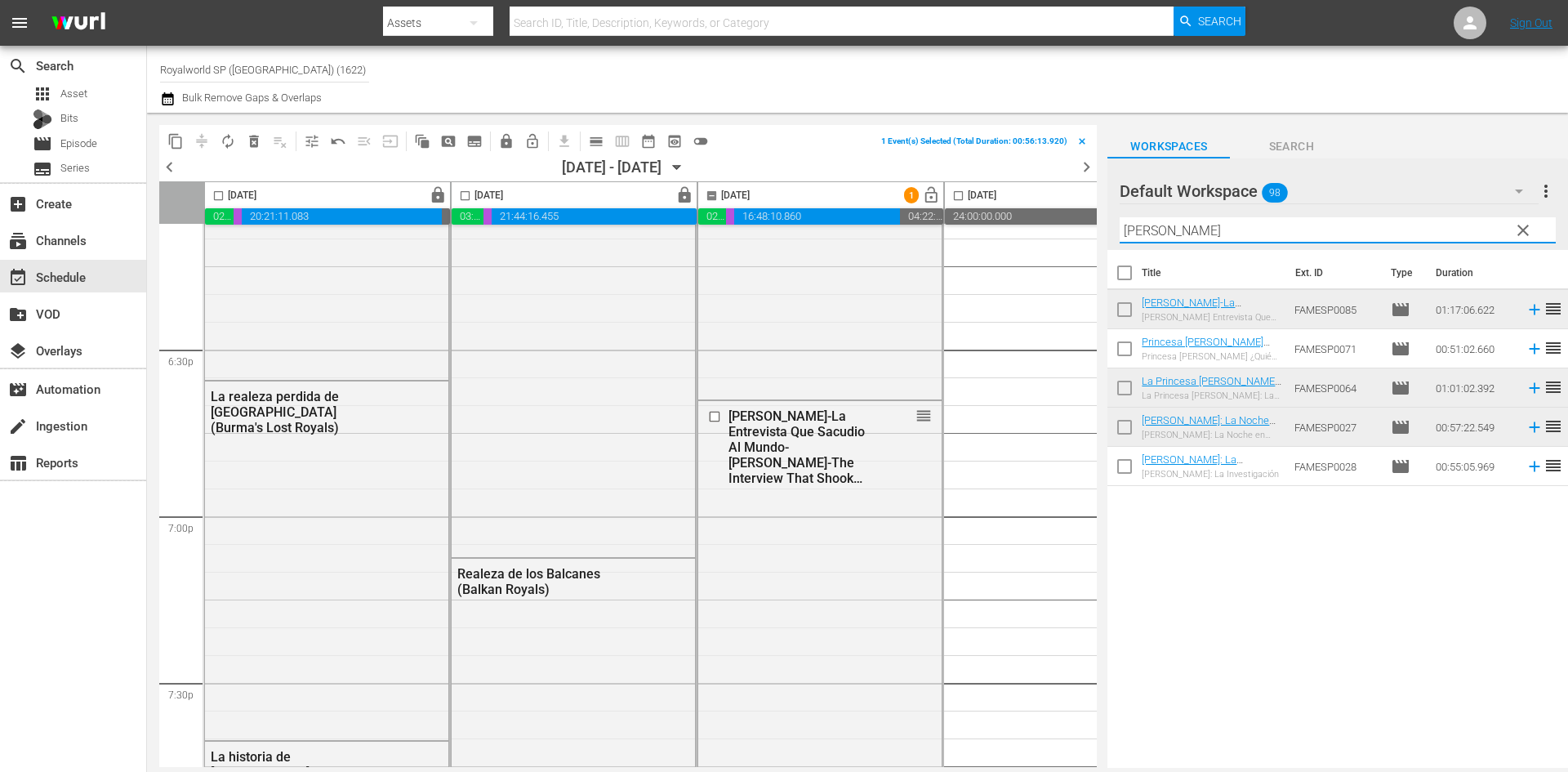
type input "[PERSON_NAME]"
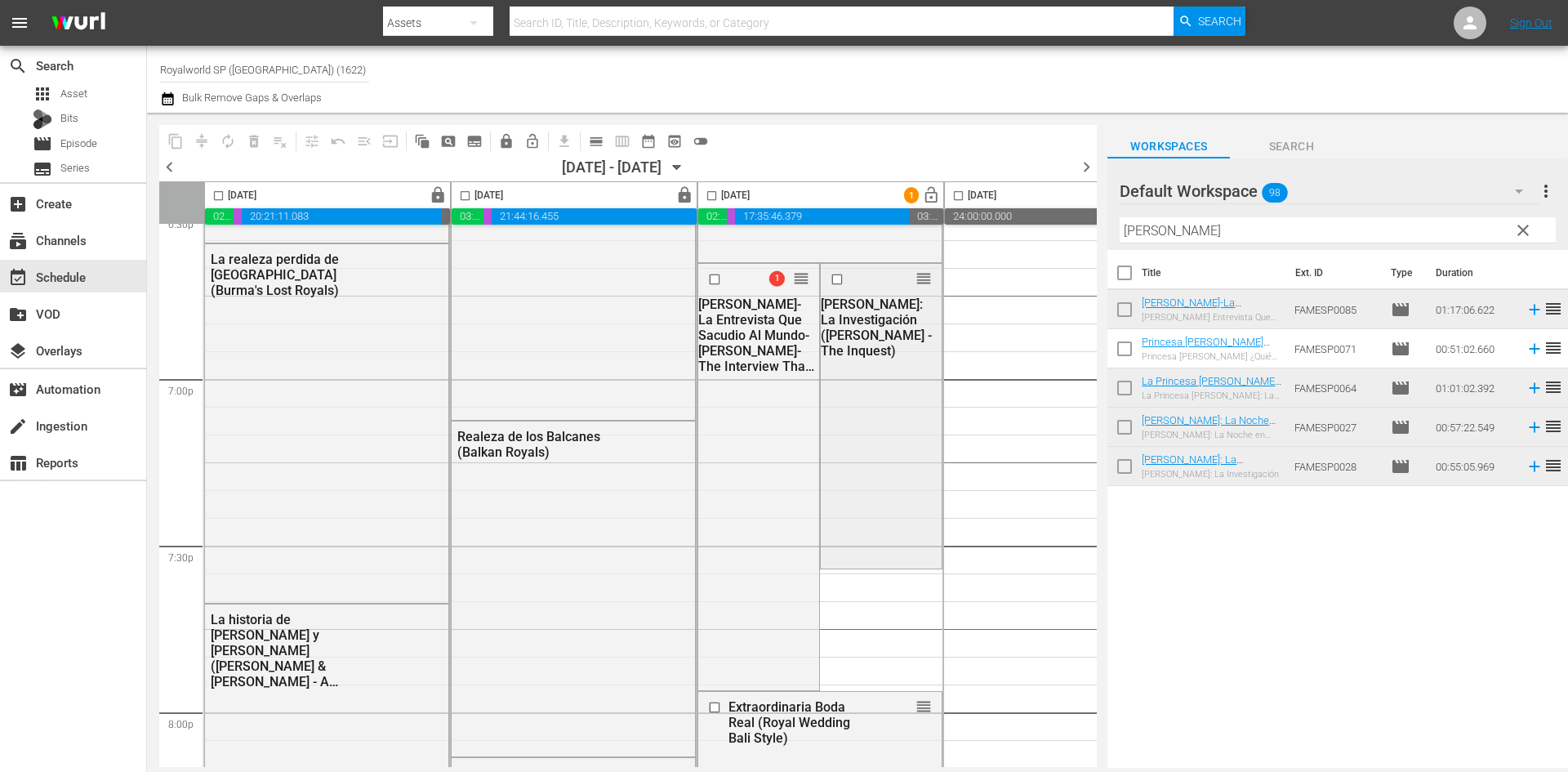
scroll to position [6206, 0]
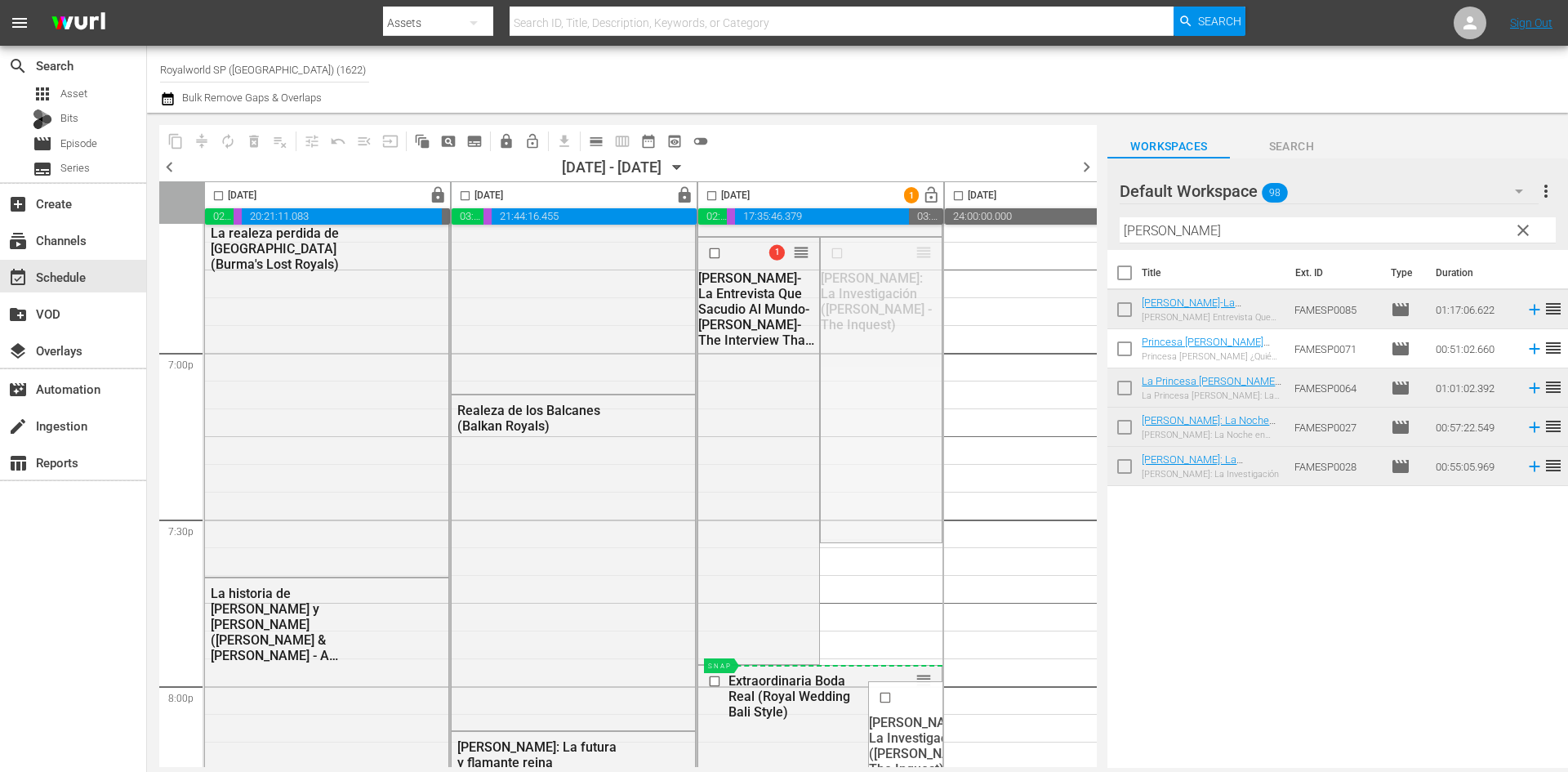
drag, startPoint x: 881, startPoint y: 435, endPoint x: 813, endPoint y: 669, distance: 243.7
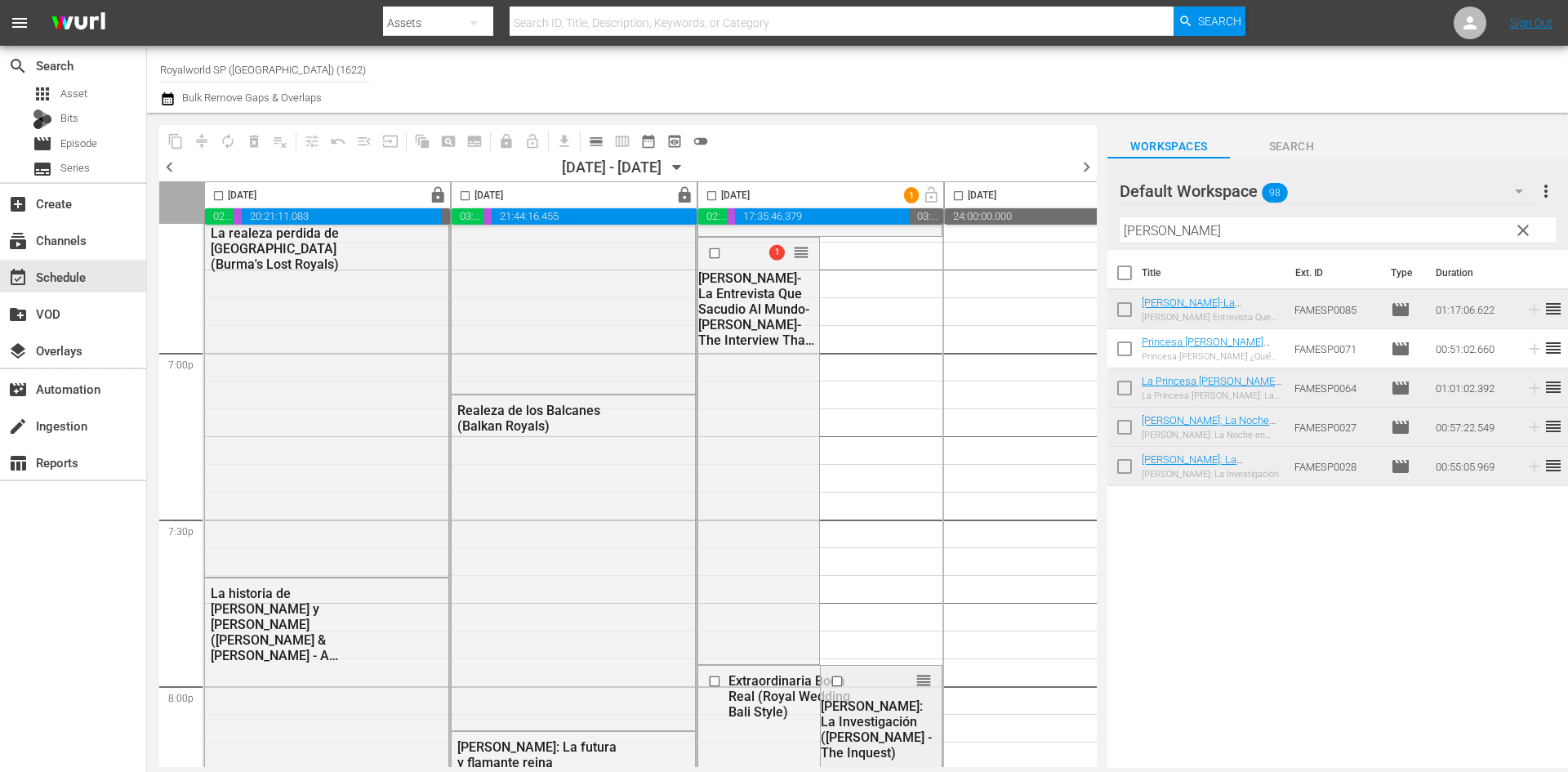
scroll to position [6450, 0]
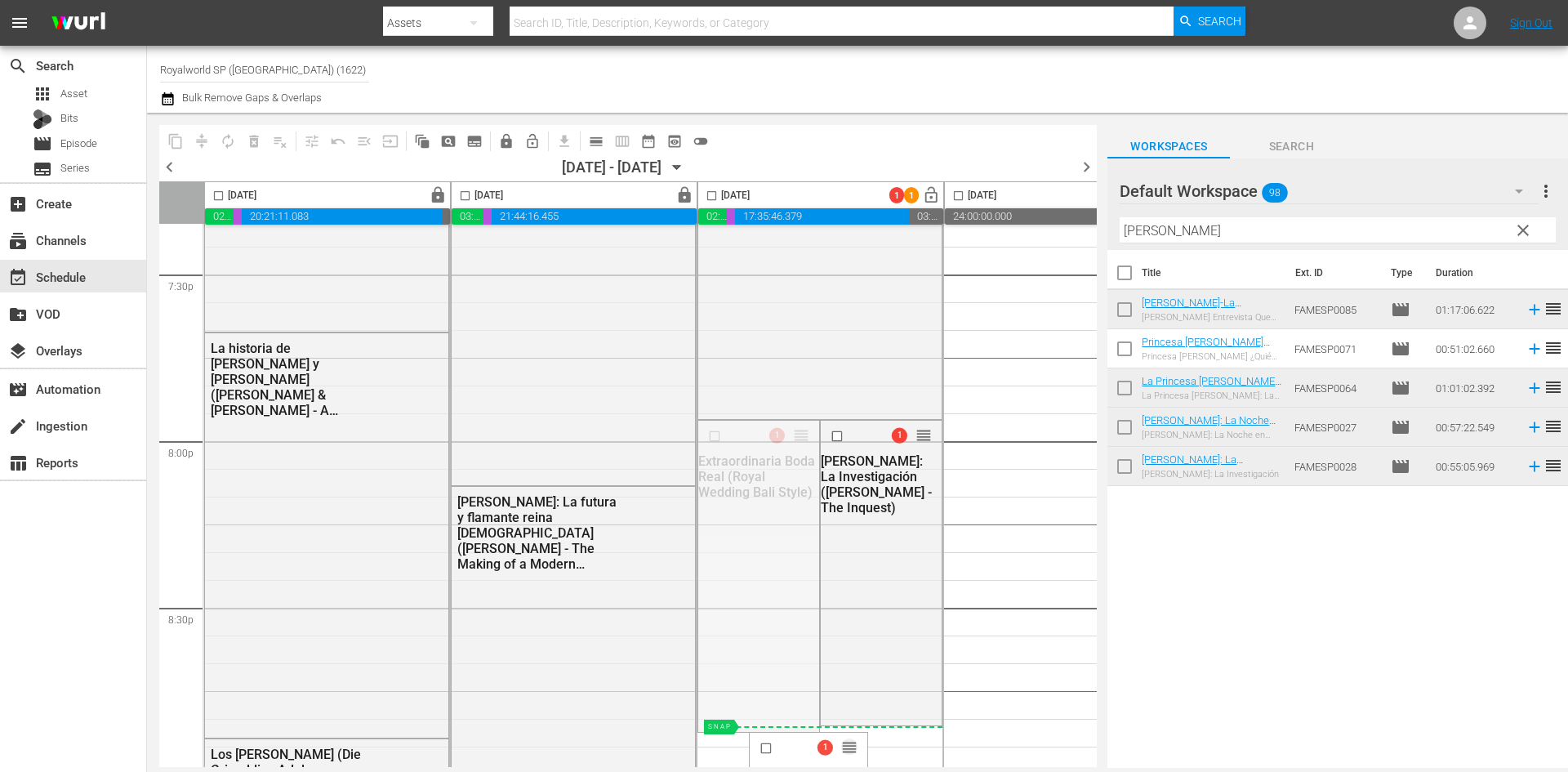
drag, startPoint x: 805, startPoint y: 433, endPoint x: 838, endPoint y: 727, distance: 295.8
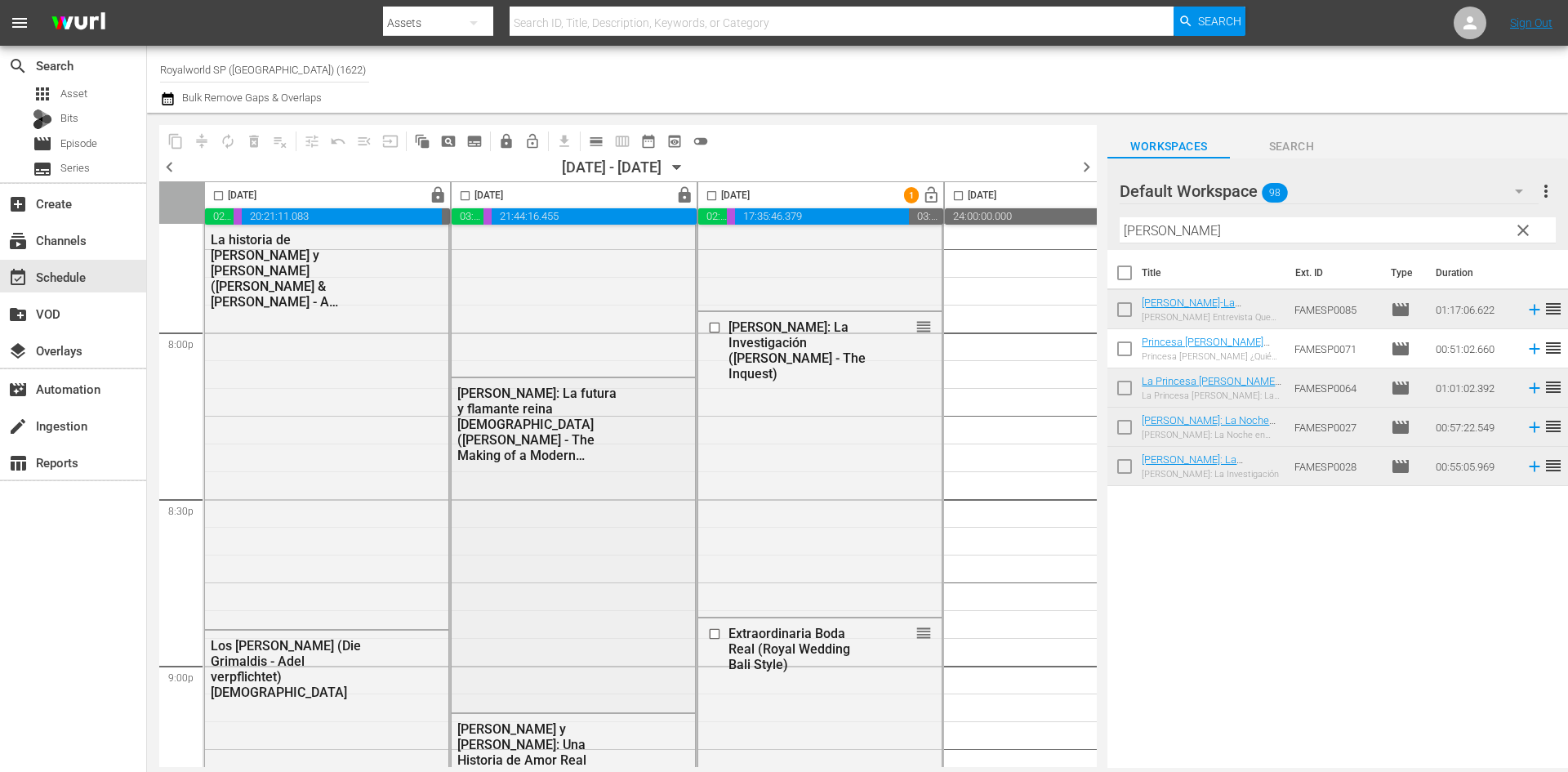
scroll to position [6532, 0]
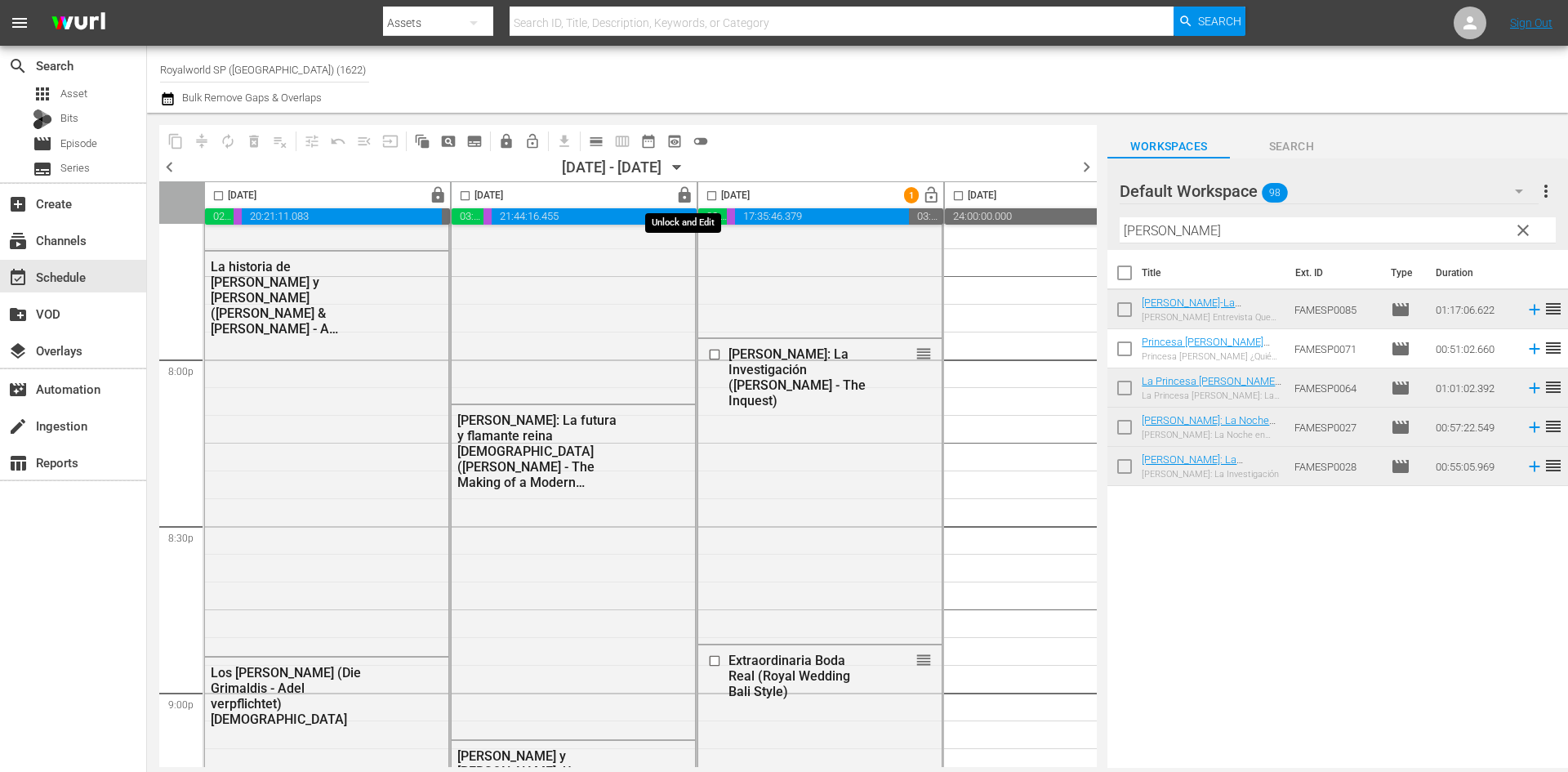
click at [686, 187] on span "lock" at bounding box center [684, 195] width 18 height 18
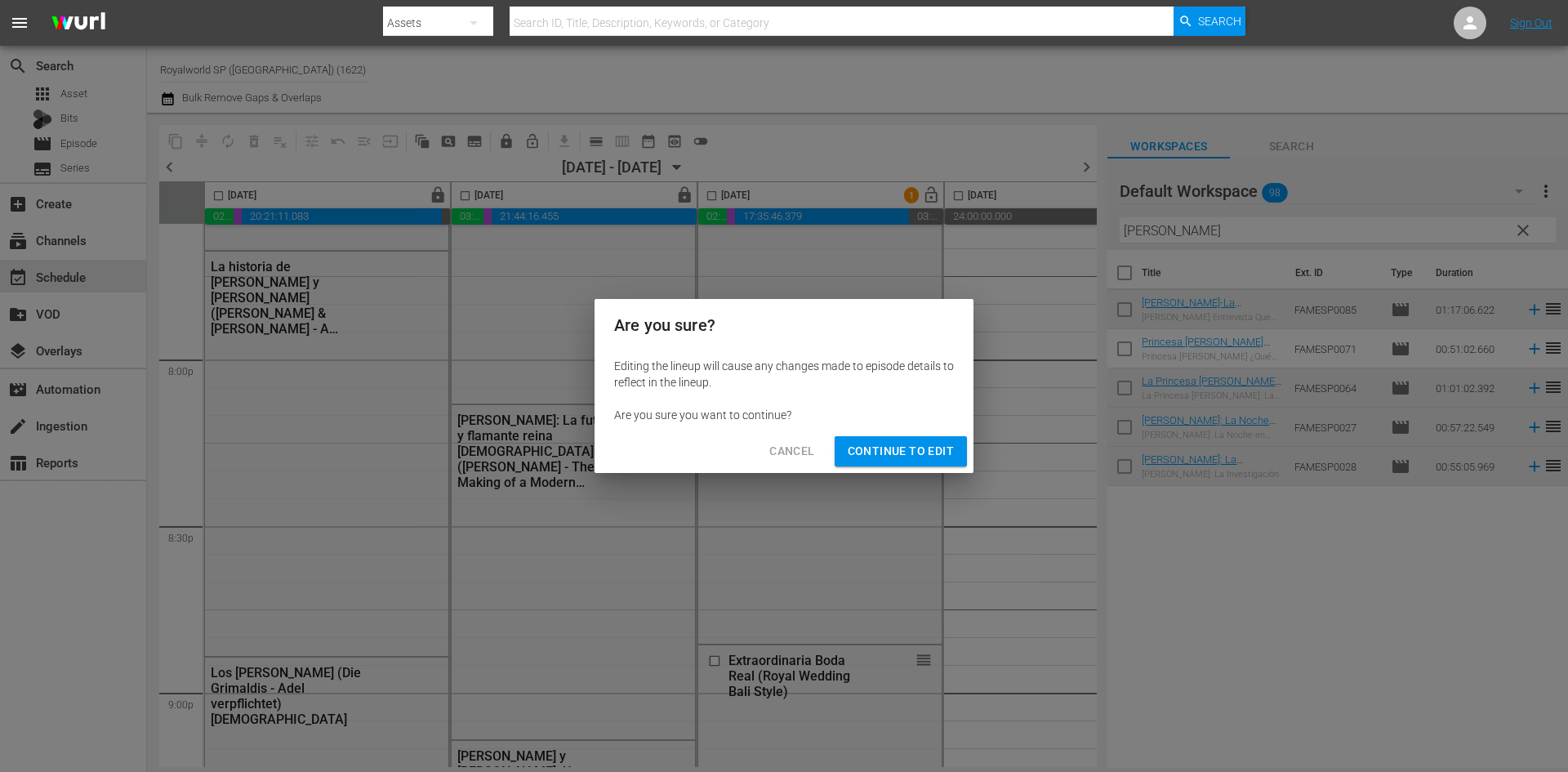
click at [930, 449] on span "Continue to Edit" at bounding box center [900, 451] width 106 height 20
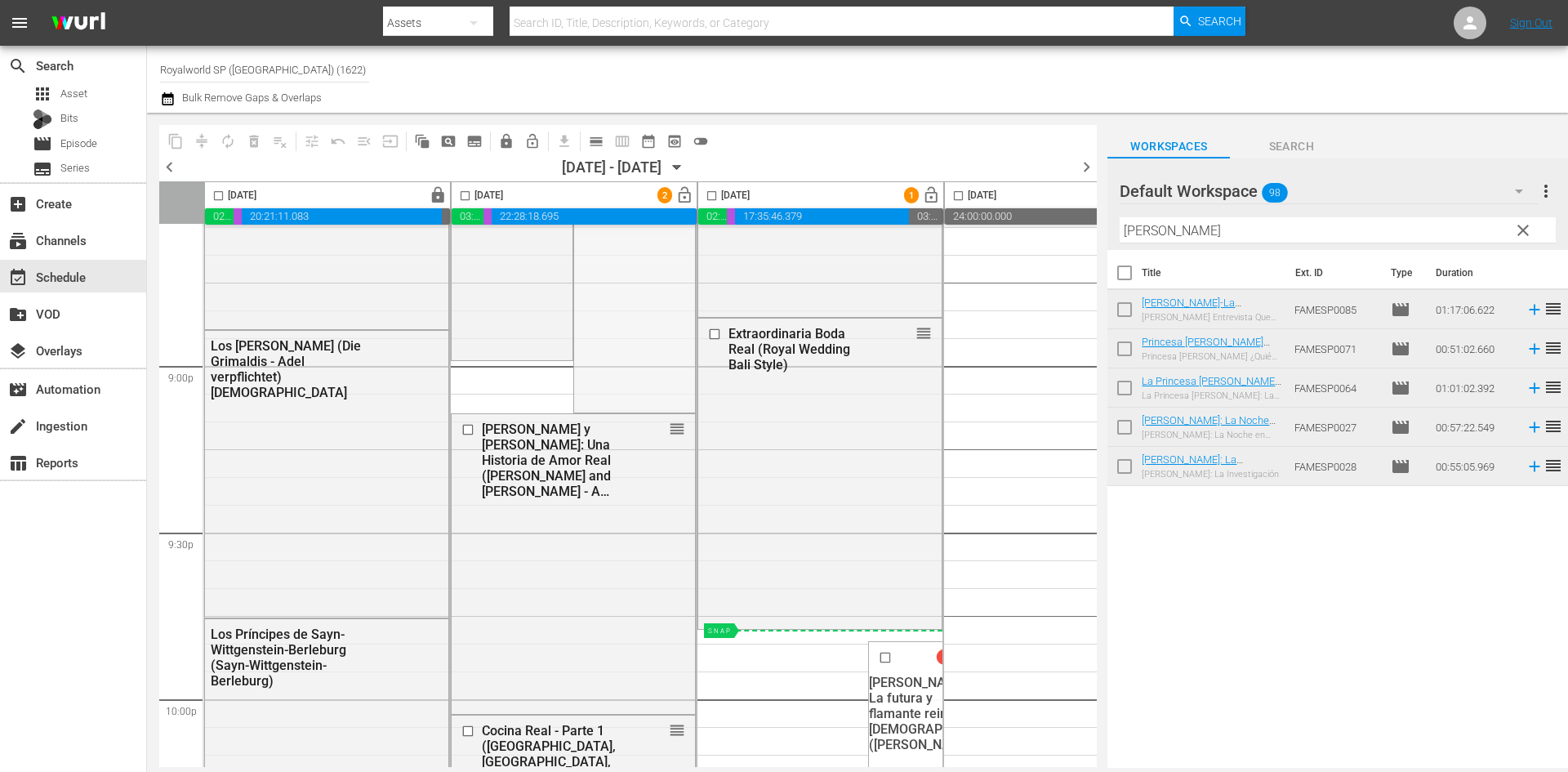
scroll to position [6940, 0]
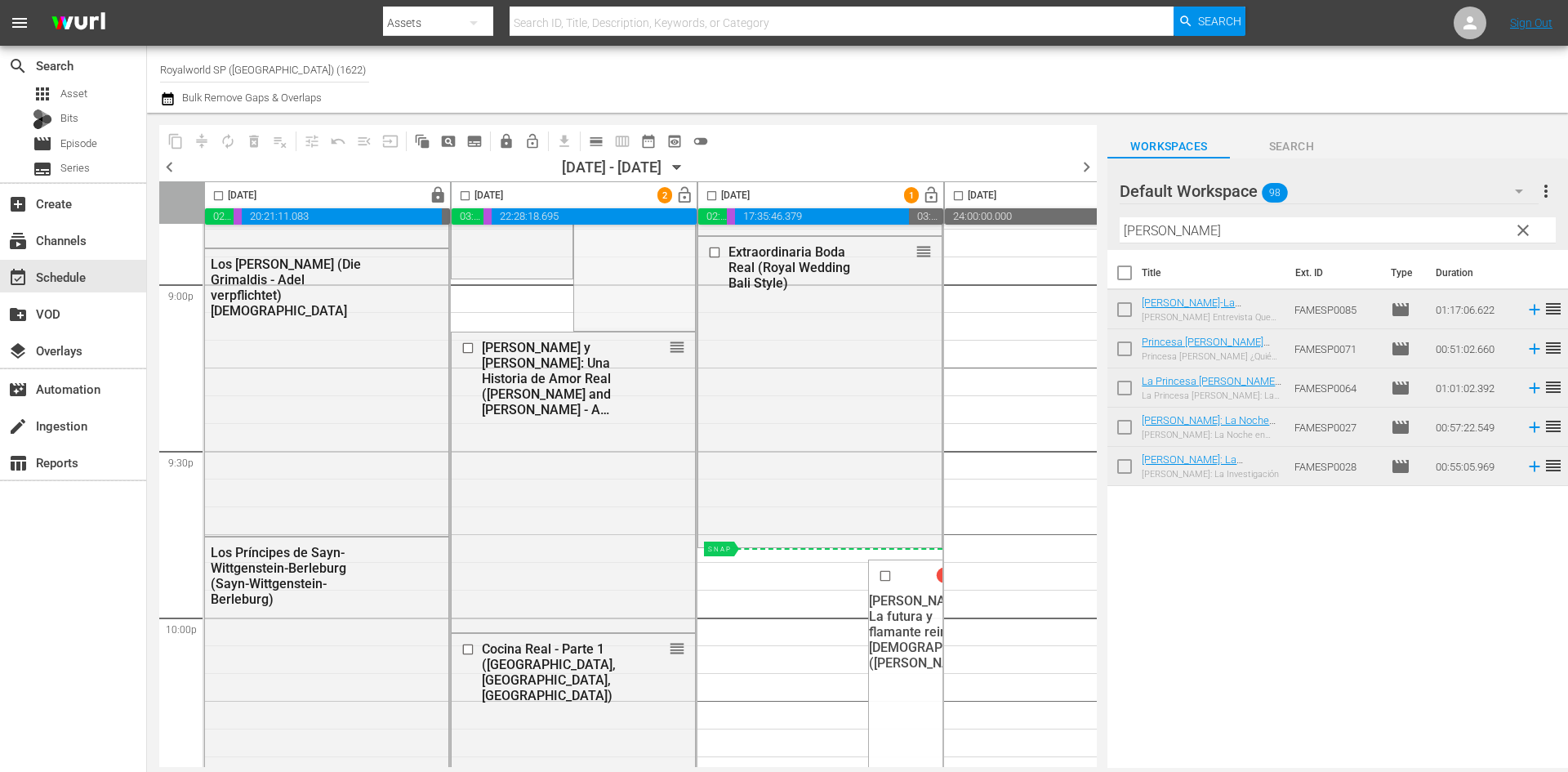
drag, startPoint x: 680, startPoint y: 343, endPoint x: 803, endPoint y: 551, distance: 241.6
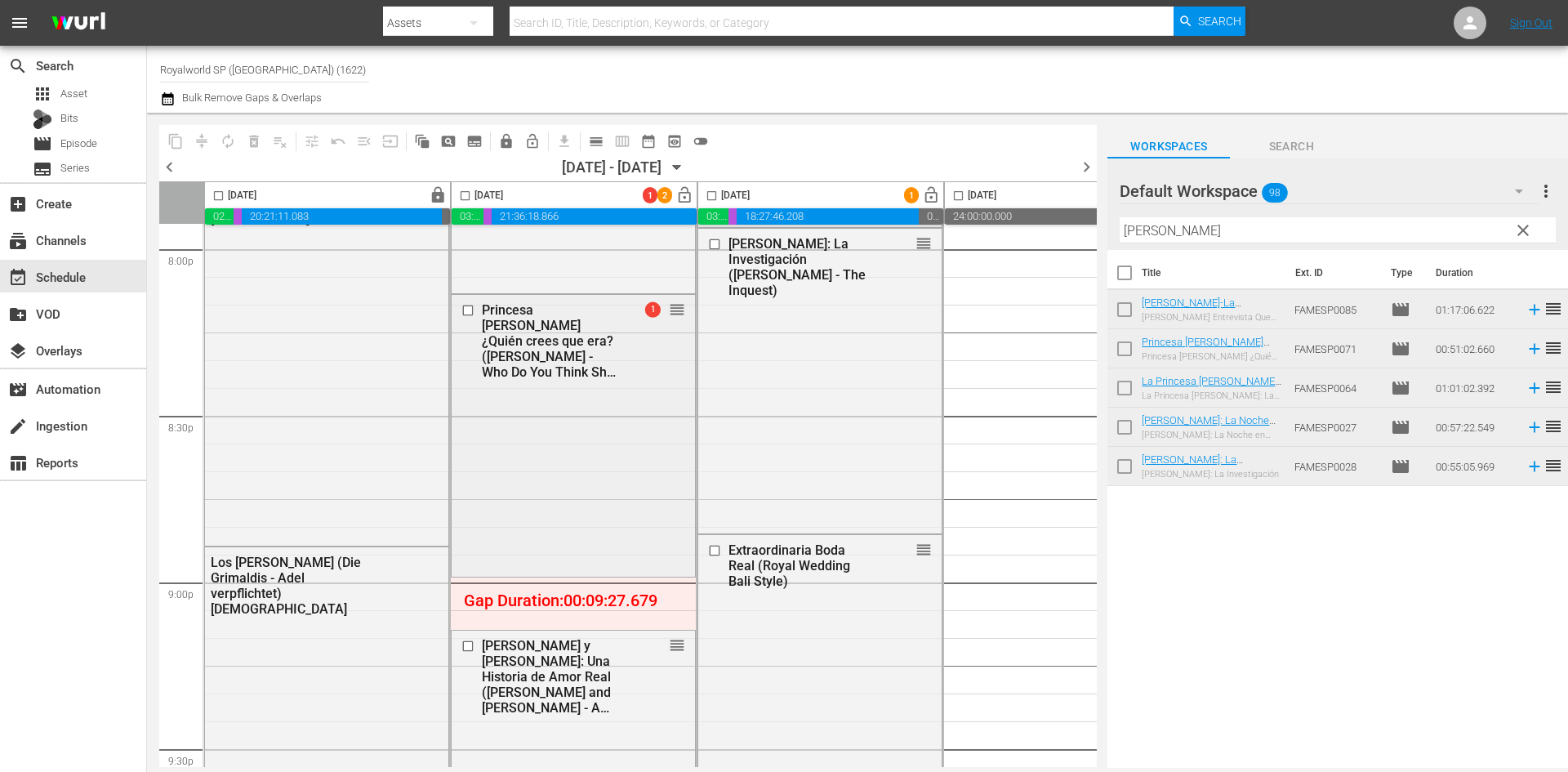
scroll to position [6614, 0]
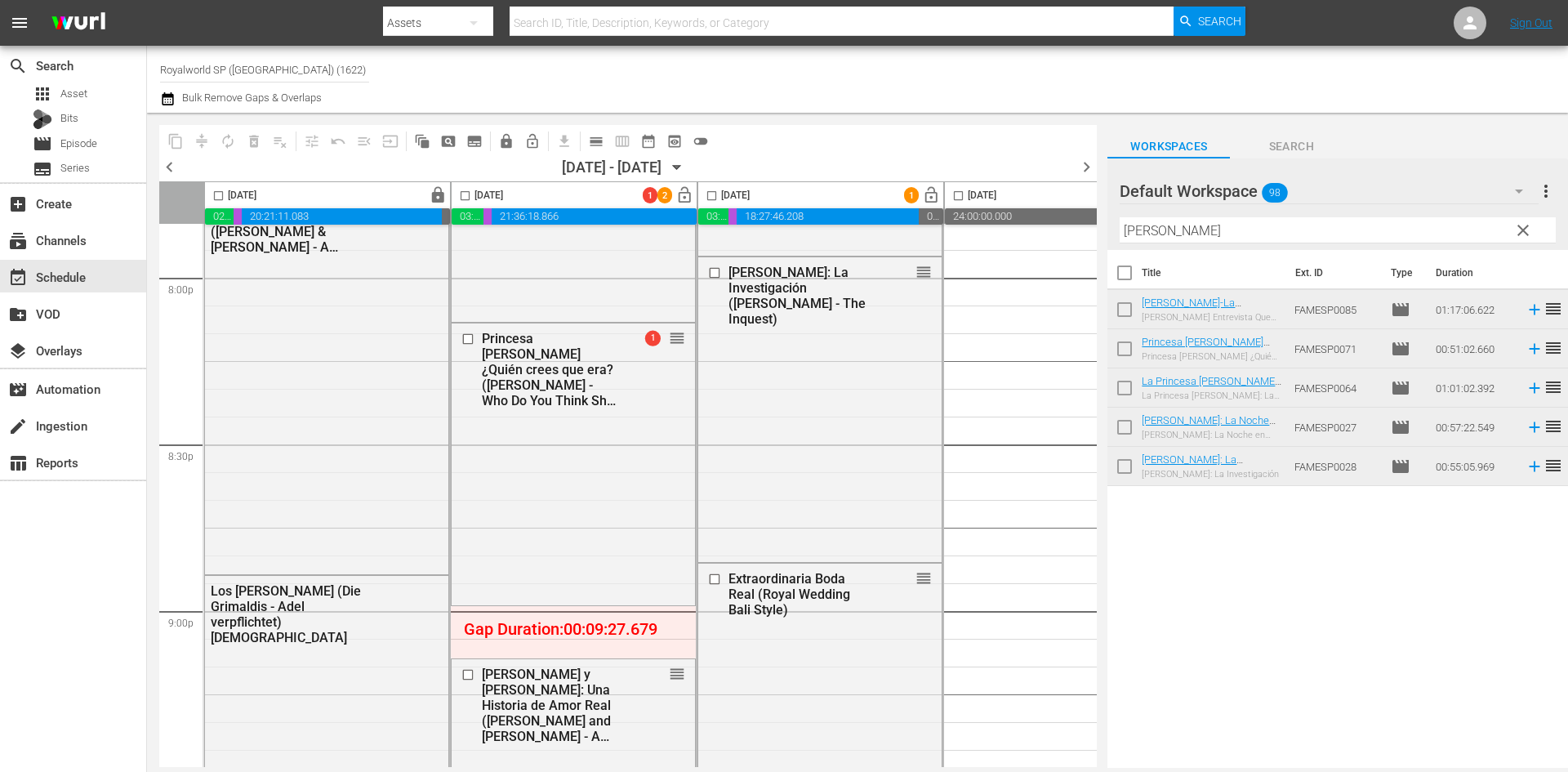
click at [462, 195] on input "checkbox" at bounding box center [464, 198] width 18 height 18
click at [209, 135] on button "compress" at bounding box center [201, 141] width 26 height 26
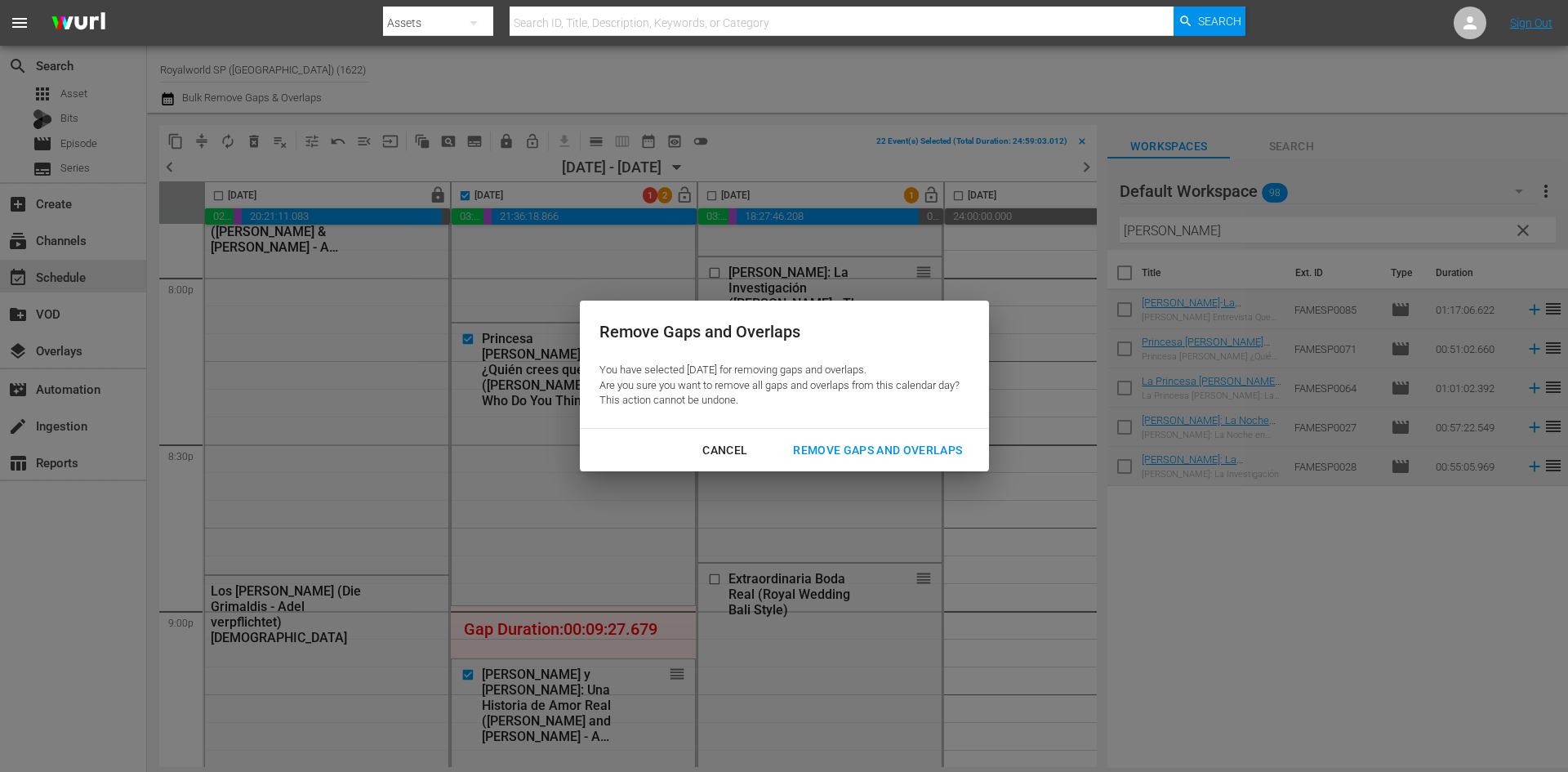
click at [846, 459] on div "Remove Gaps and Overlaps" at bounding box center [877, 450] width 195 height 20
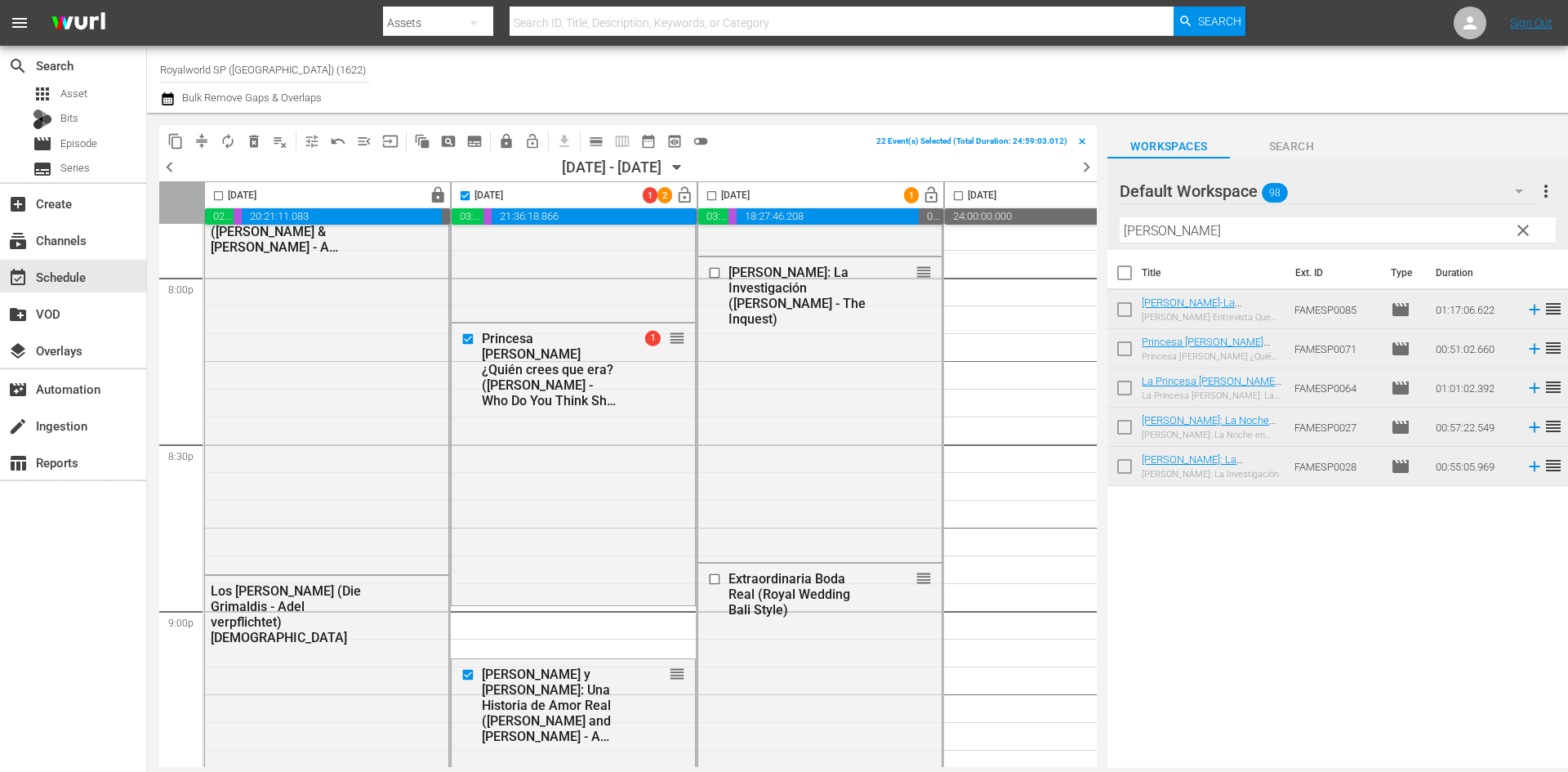
checkbox input "false"
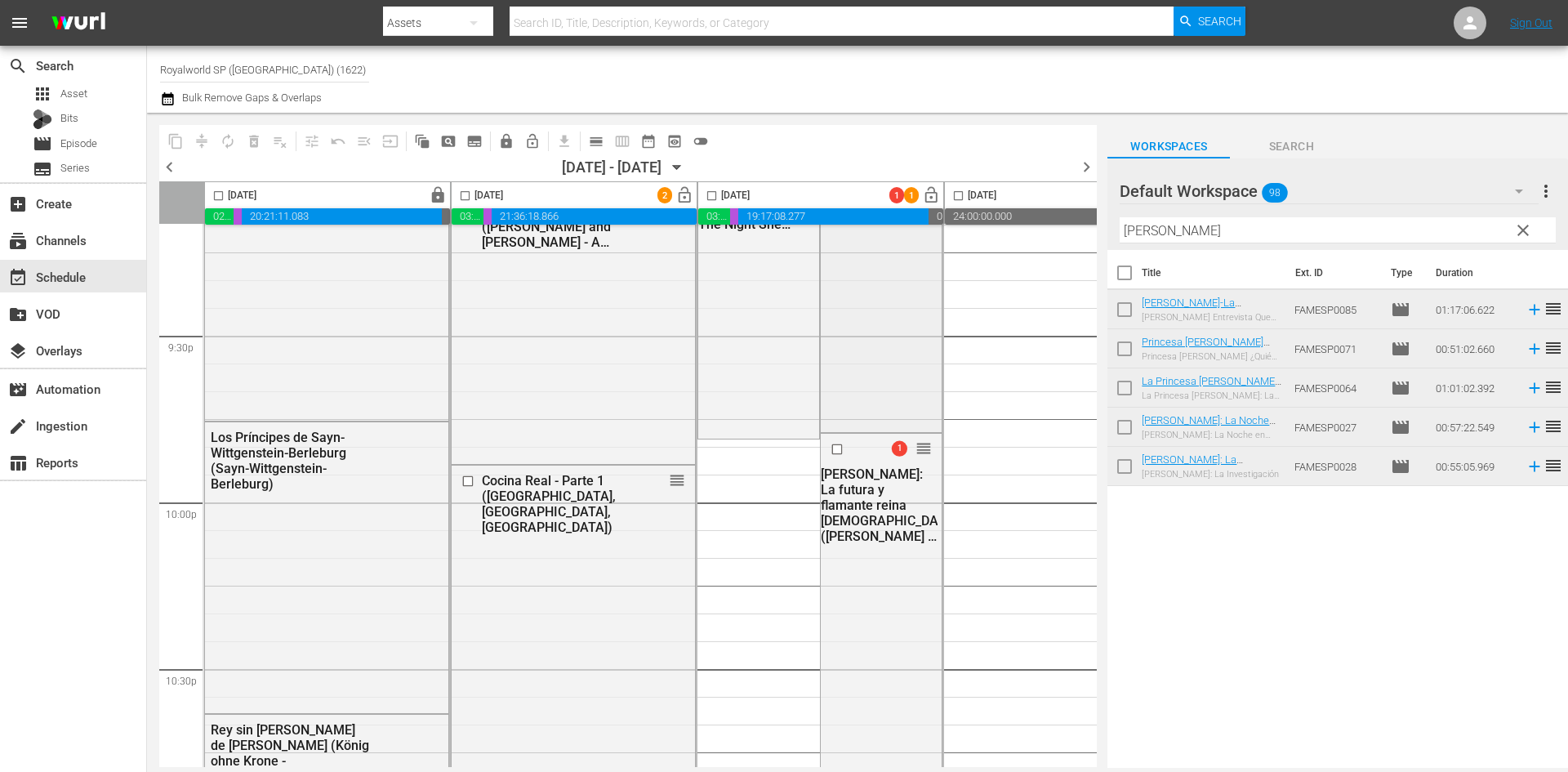
scroll to position [6892, 0]
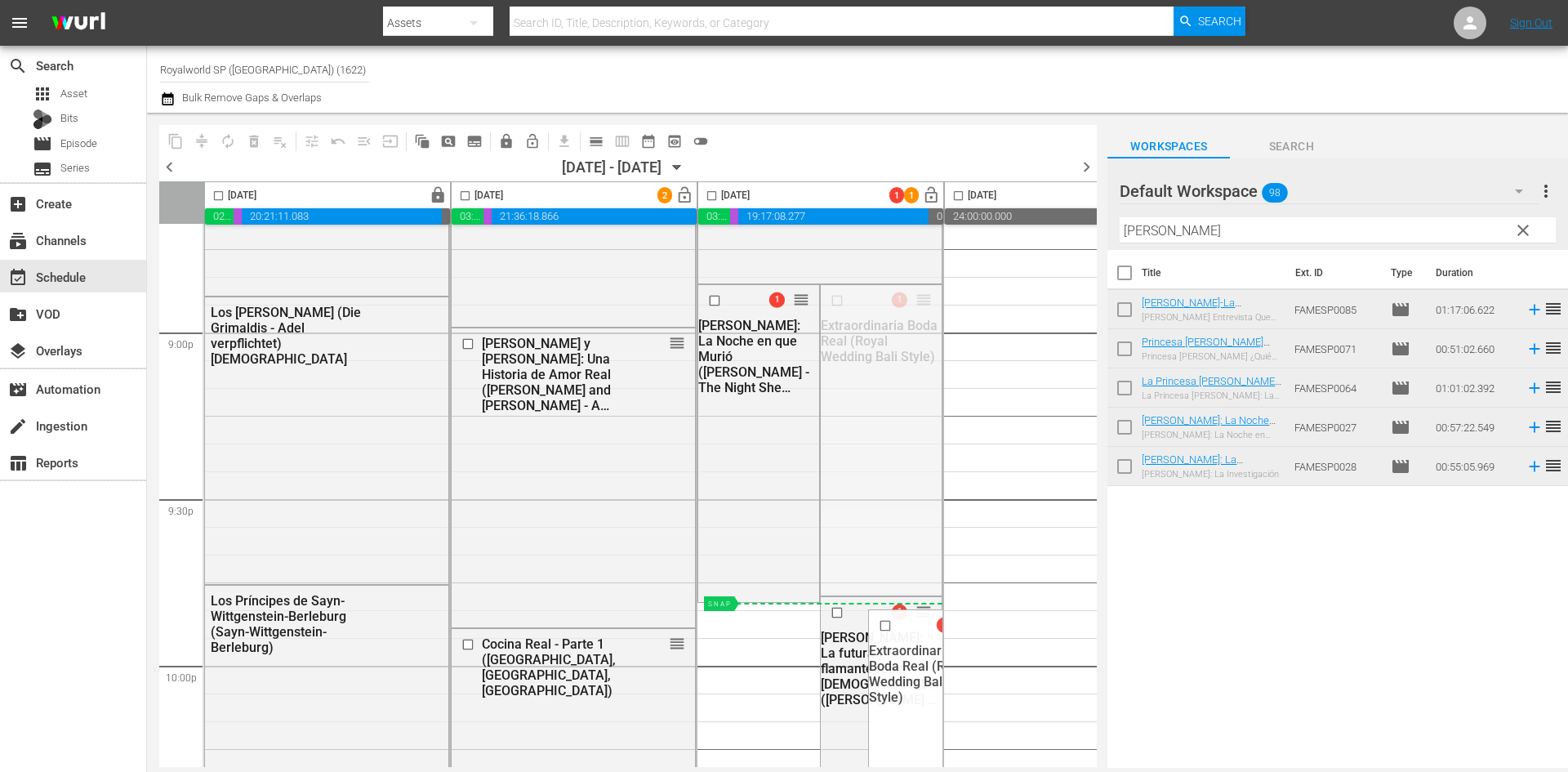
drag, startPoint x: 922, startPoint y: 307, endPoint x: 799, endPoint y: 604, distance: 321.5
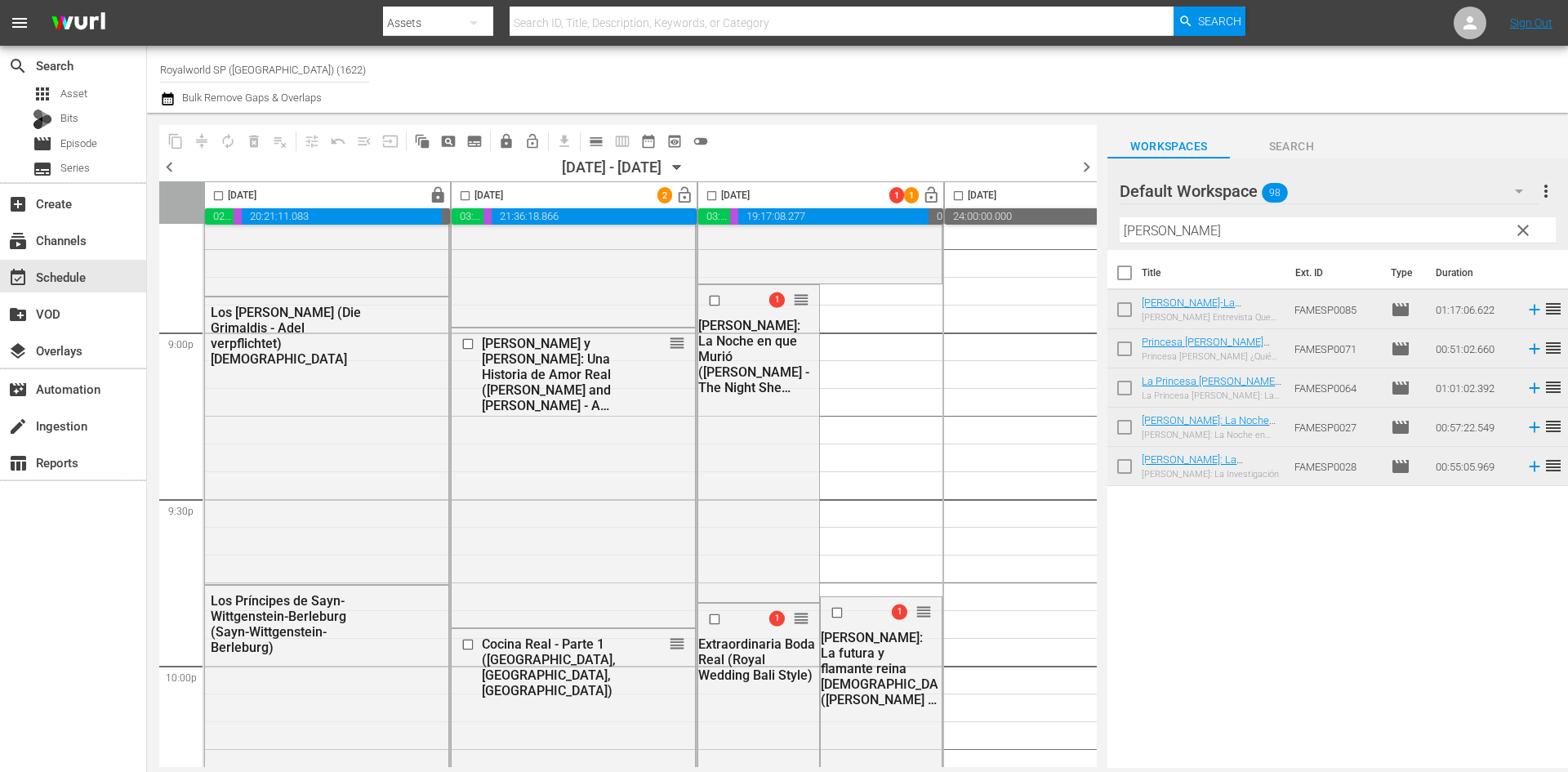
scroll to position [7137, 0]
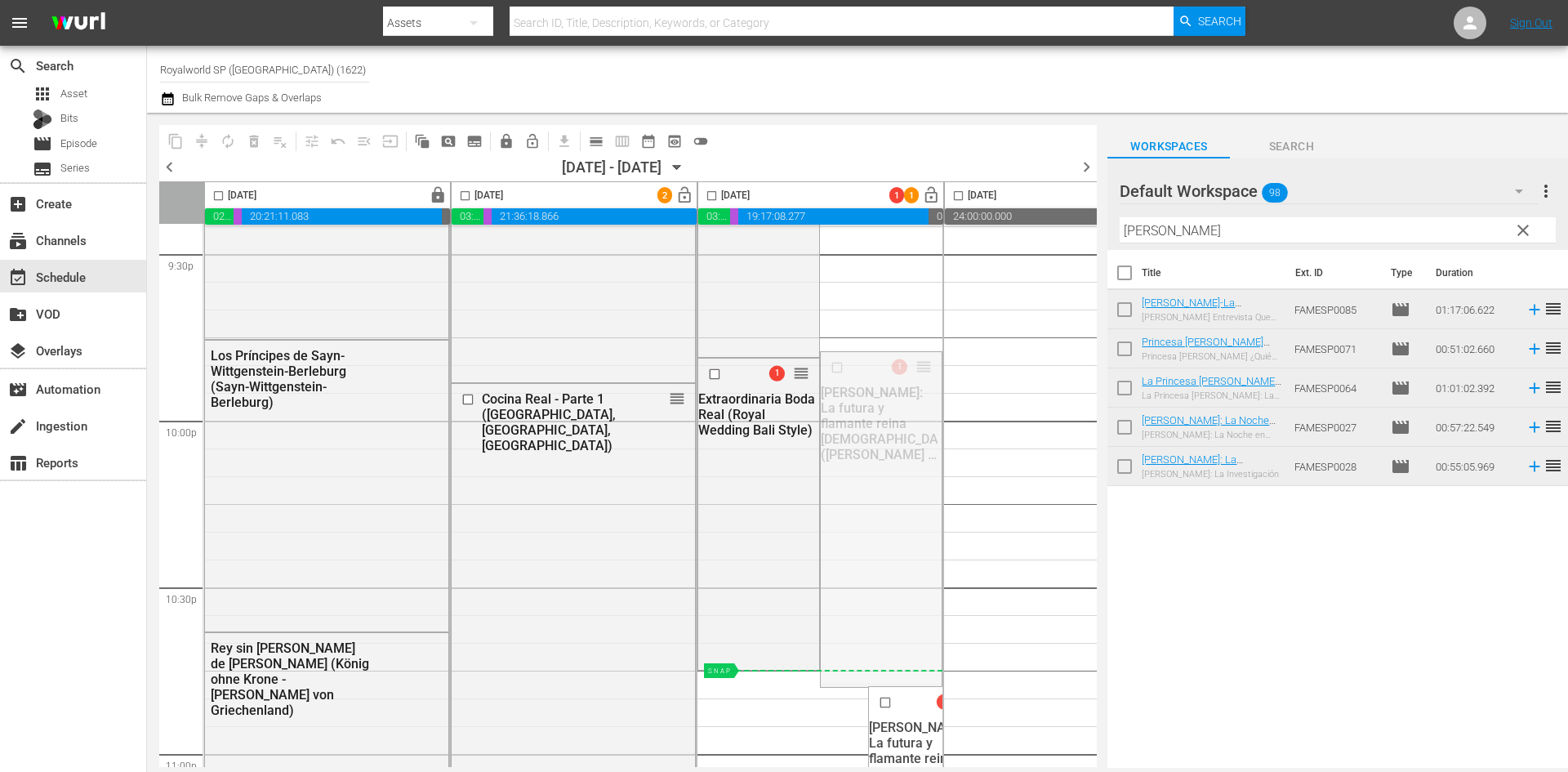
drag, startPoint x: 924, startPoint y: 370, endPoint x: 778, endPoint y: 672, distance: 335.4
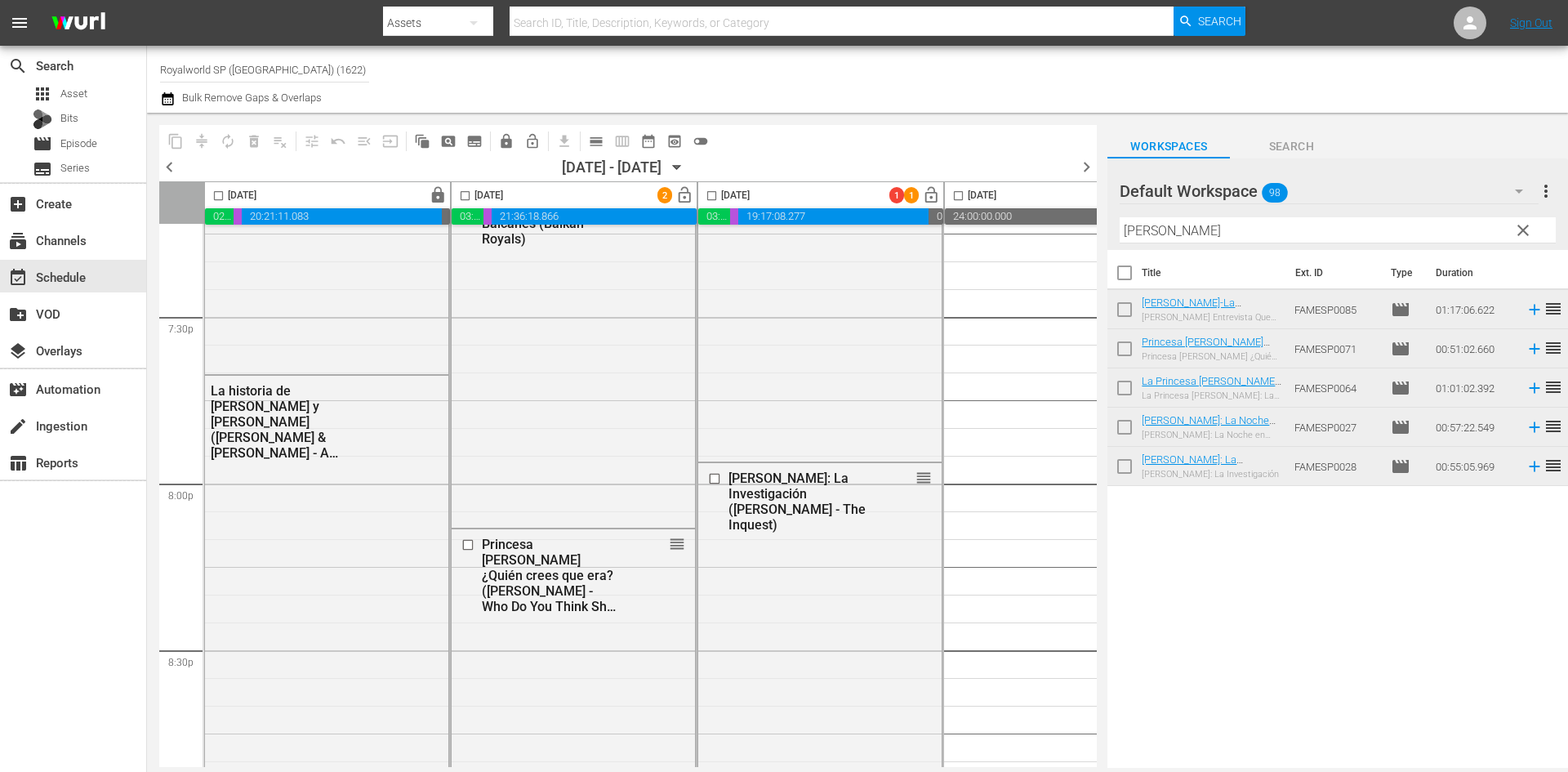
scroll to position [6403, 0]
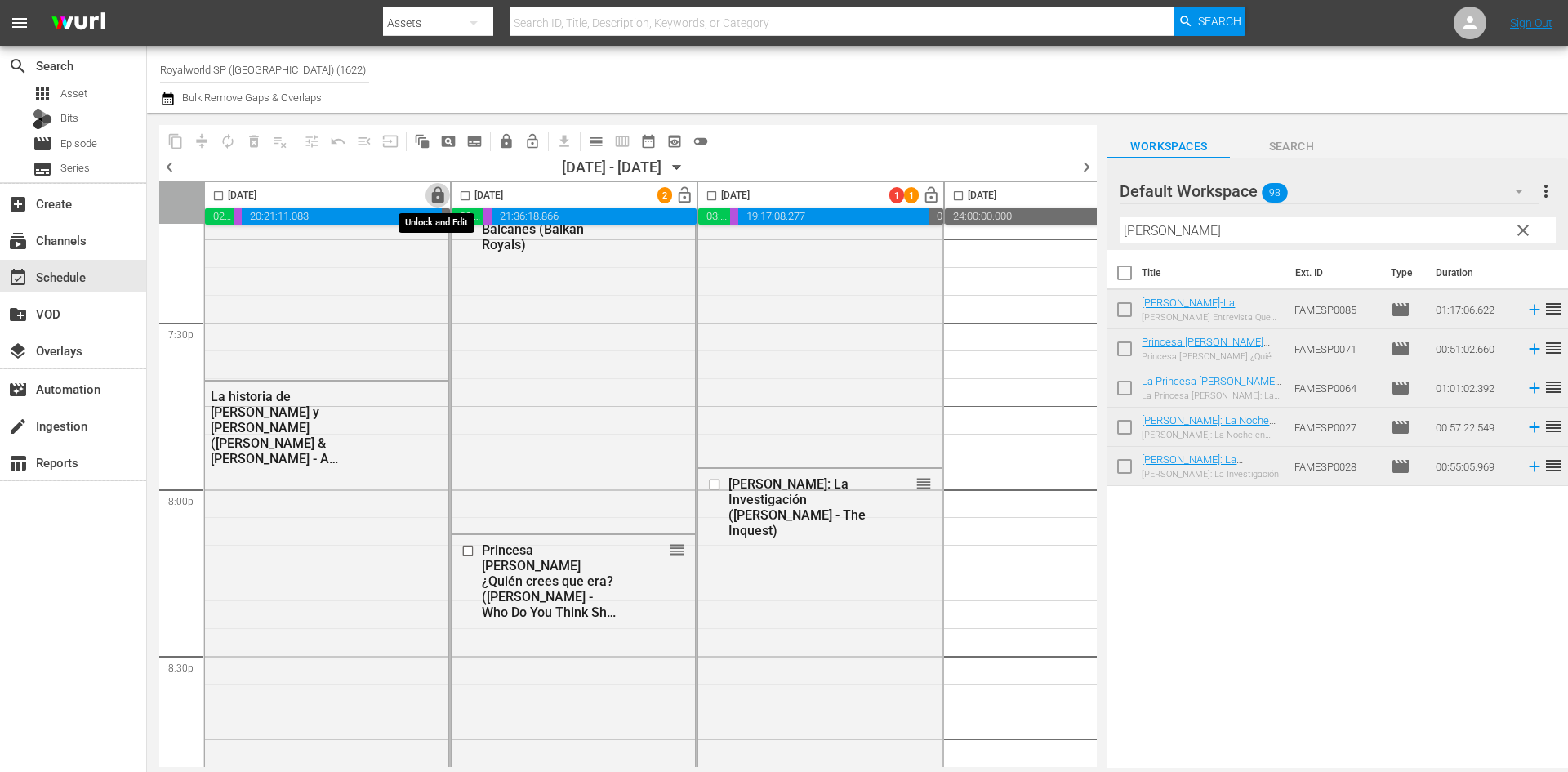
click at [439, 197] on span "lock" at bounding box center [437, 195] width 18 height 18
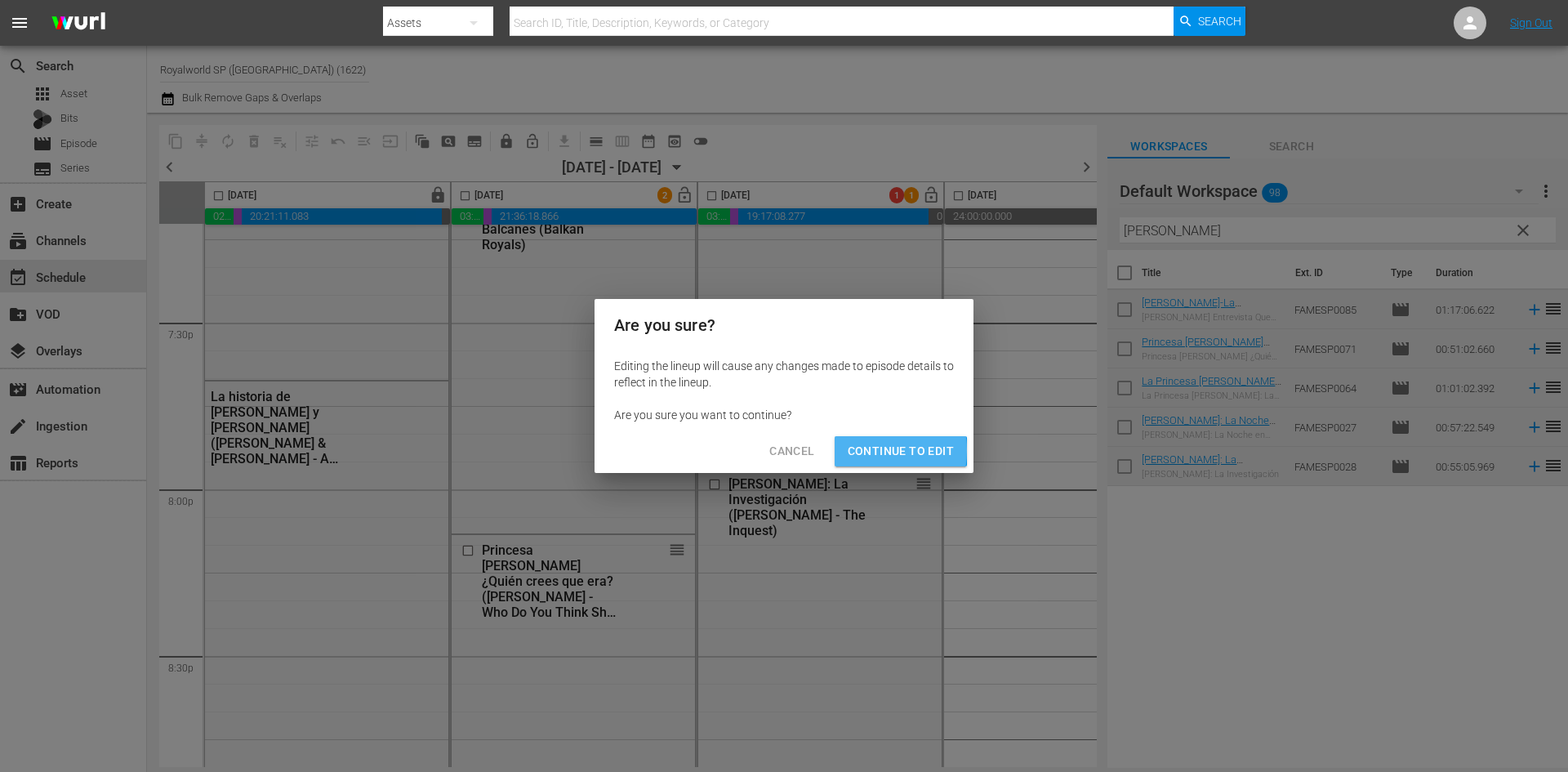
click at [857, 450] on span "Continue to Edit" at bounding box center [900, 451] width 106 height 20
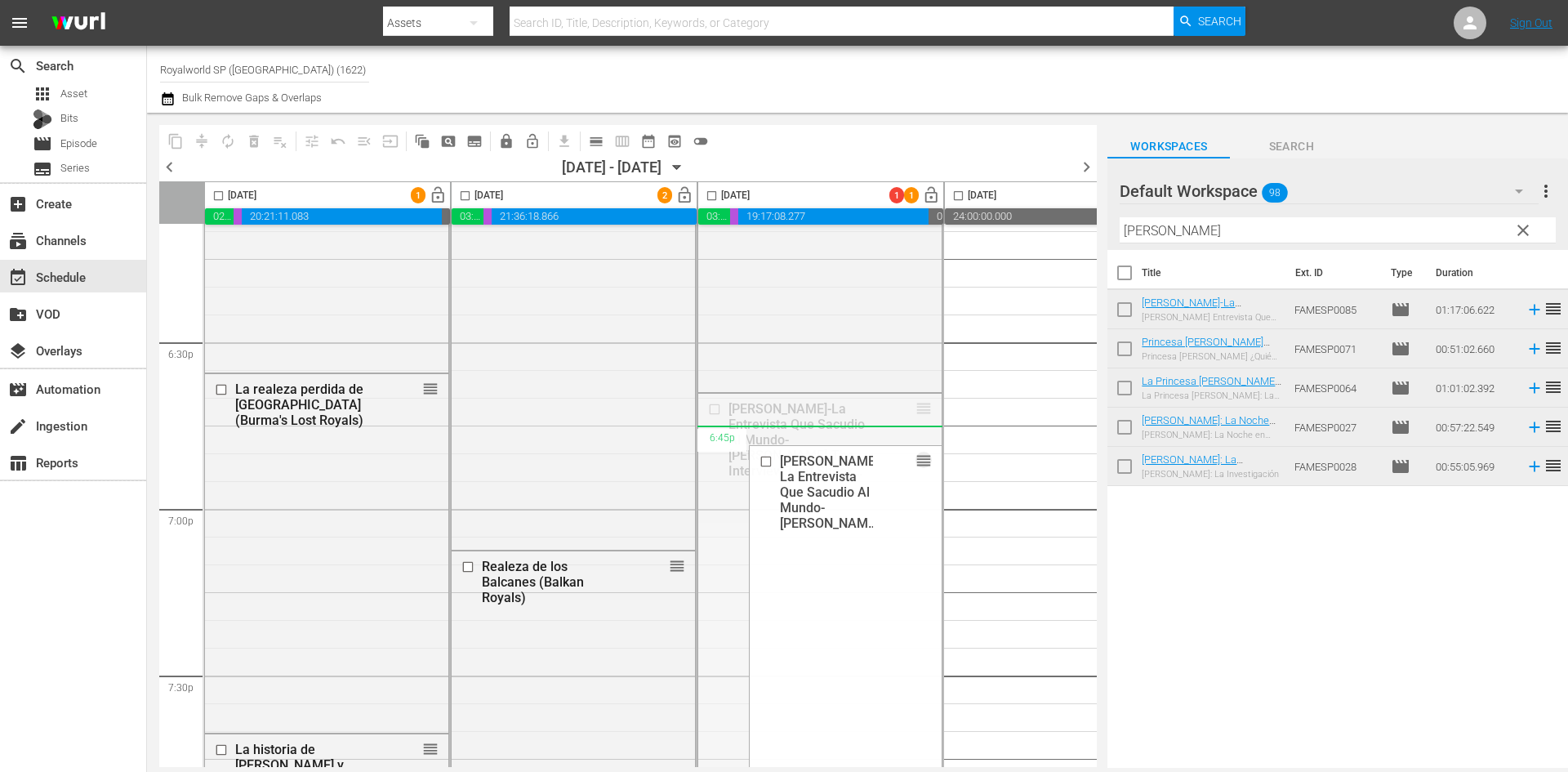
scroll to position [5994, 0]
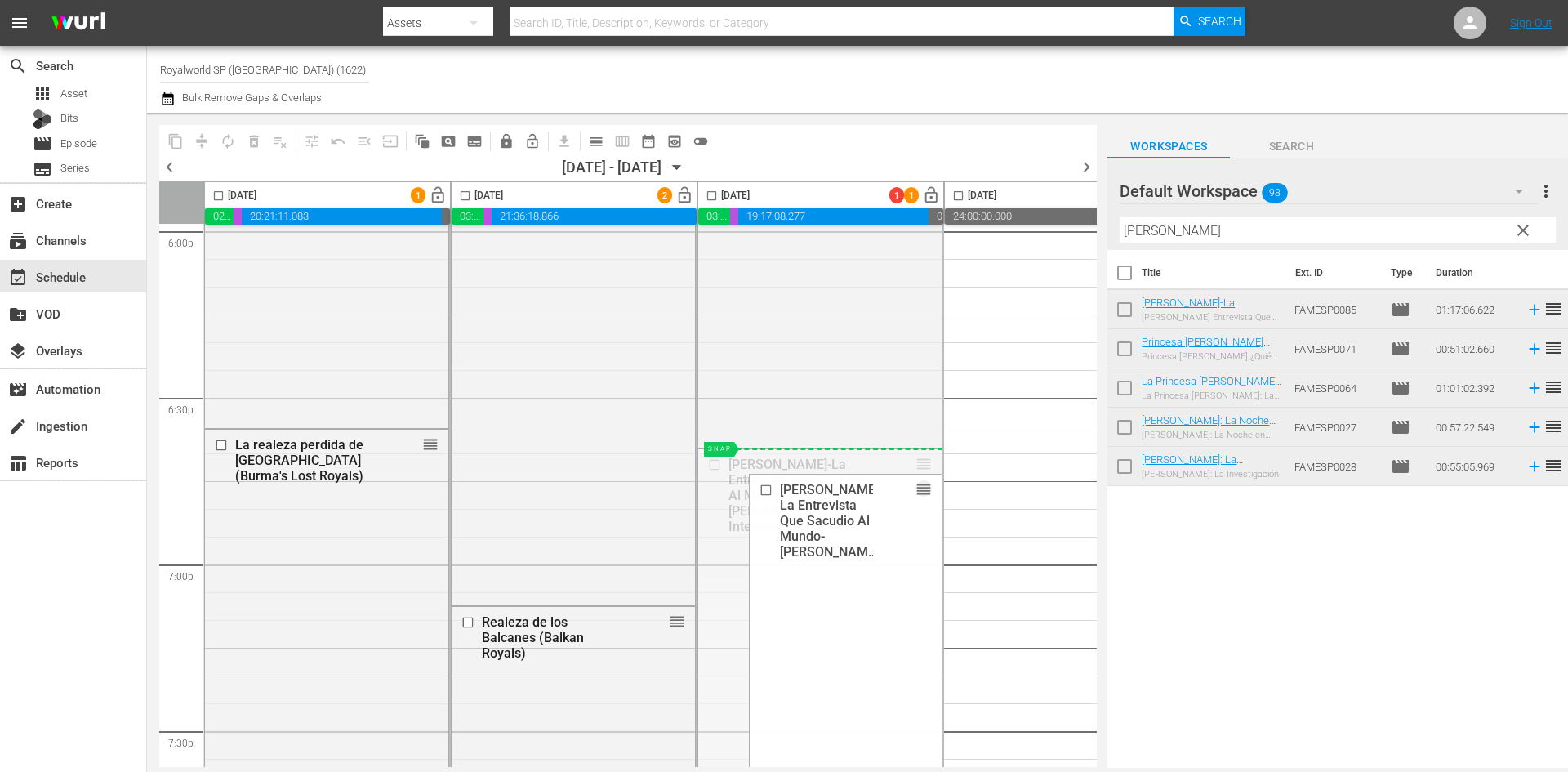
drag, startPoint x: 922, startPoint y: 300, endPoint x: 770, endPoint y: 461, distance: 221.4
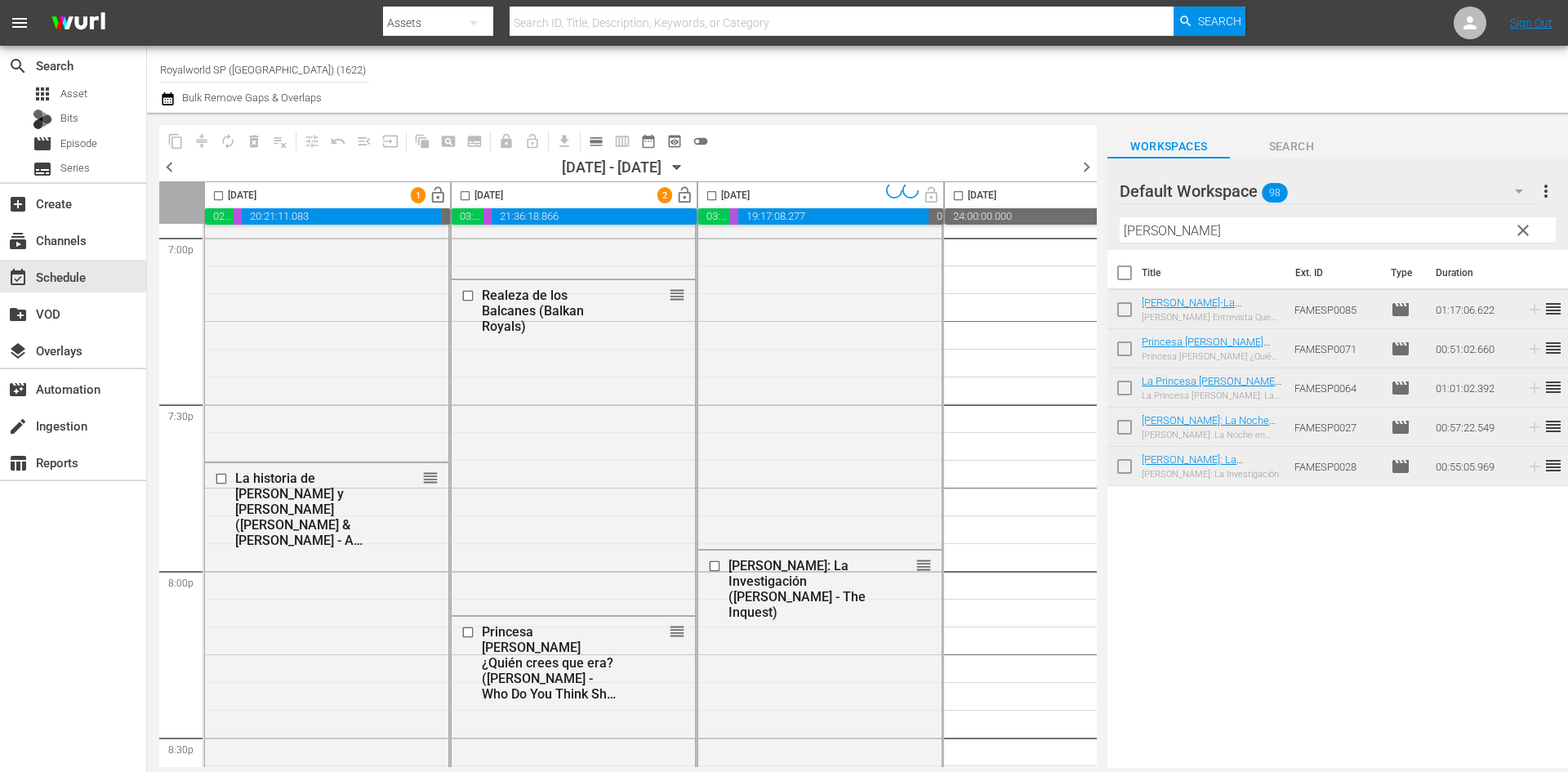
scroll to position [6403, 0]
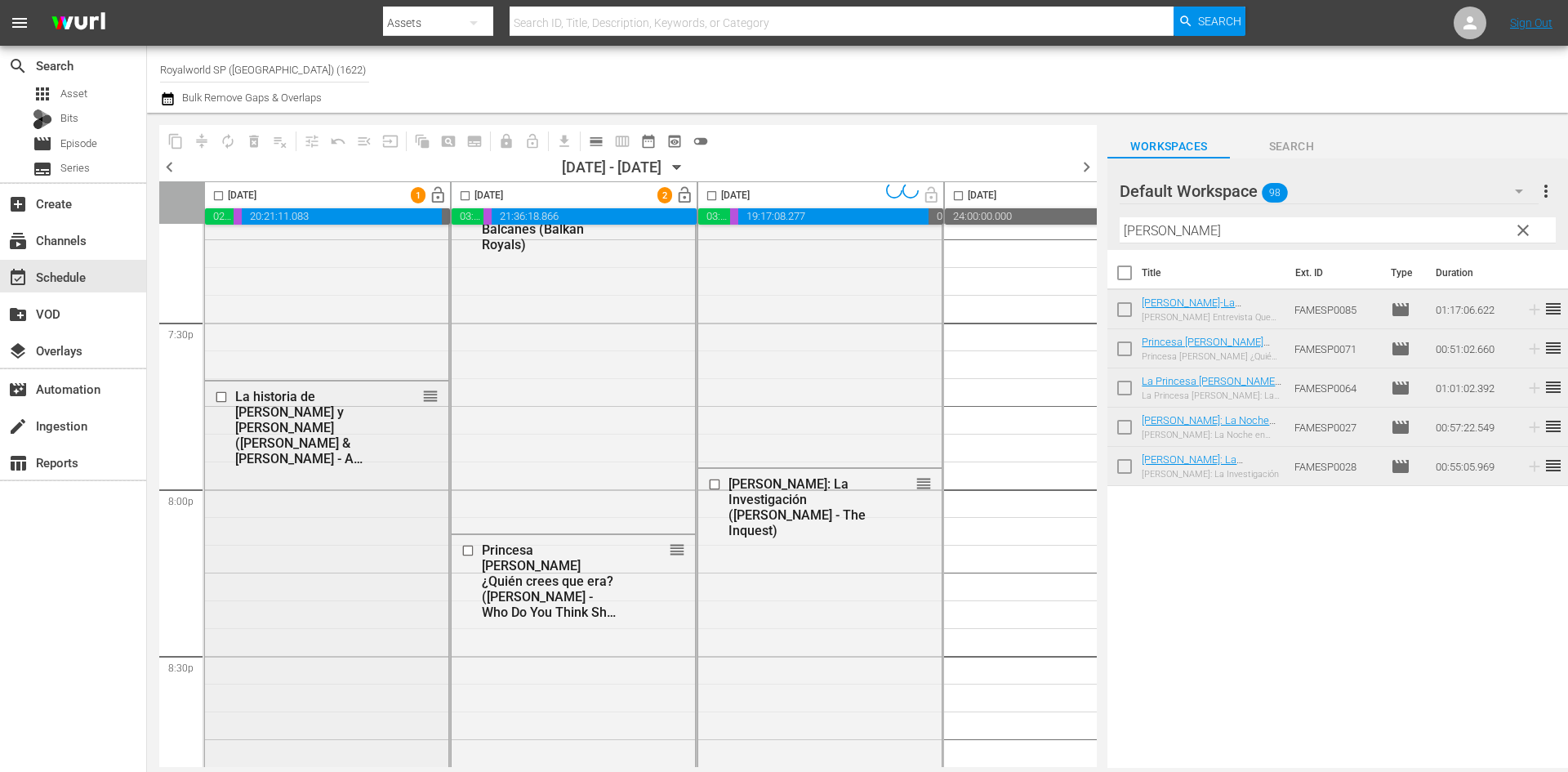
click at [432, 485] on div "La historia de Harry y Meghan (Harry & Meghan - A Modern Royal Romance) reorder" at bounding box center [326, 581] width 243 height 400
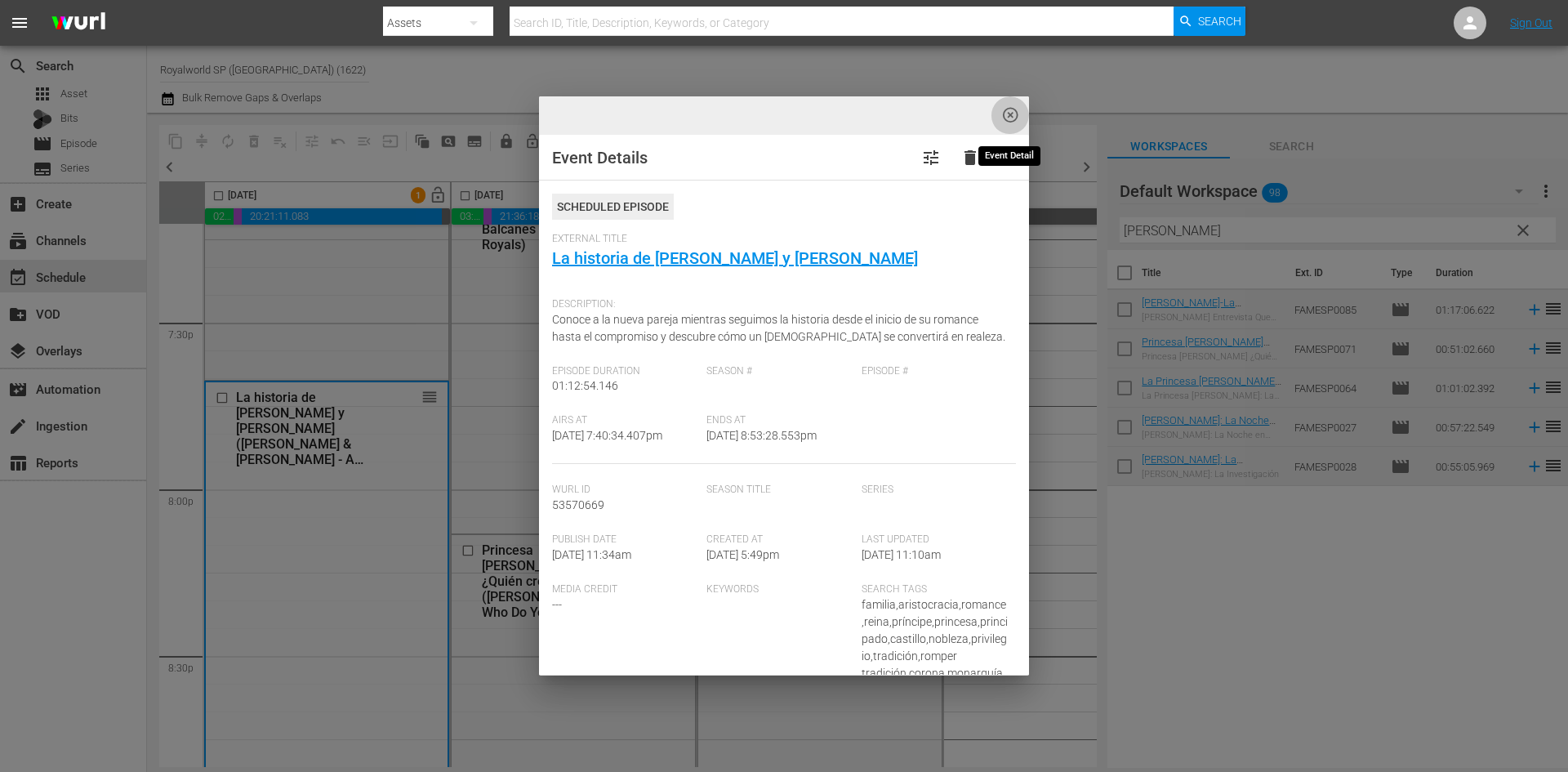
click at [1007, 118] on span "highlight_off_icon" at bounding box center [1009, 115] width 18 height 18
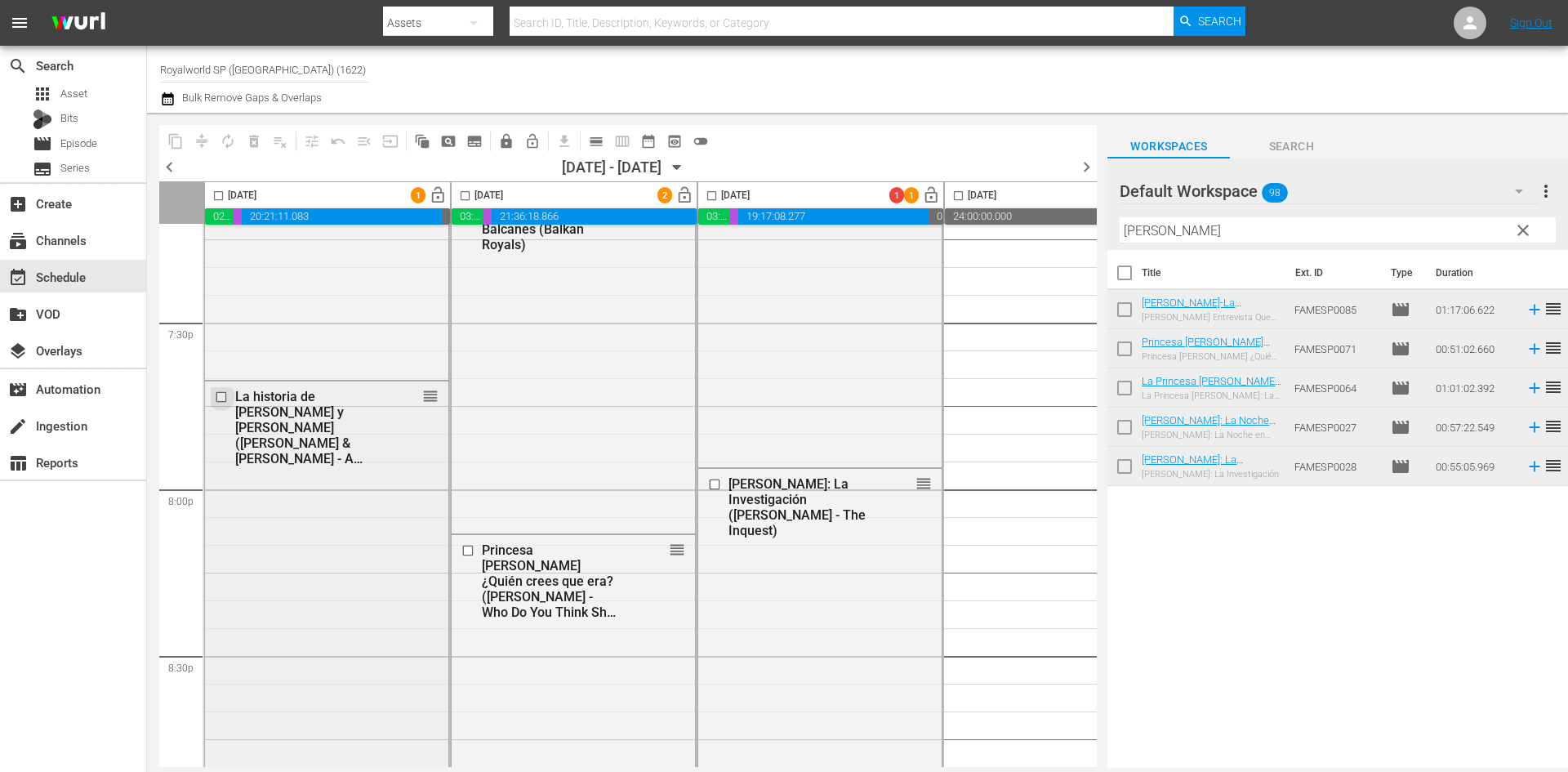
click at [220, 399] on input "checkbox" at bounding box center [224, 397] width 17 height 14
click at [255, 142] on span "delete_forever_outlined" at bounding box center [254, 141] width 16 height 16
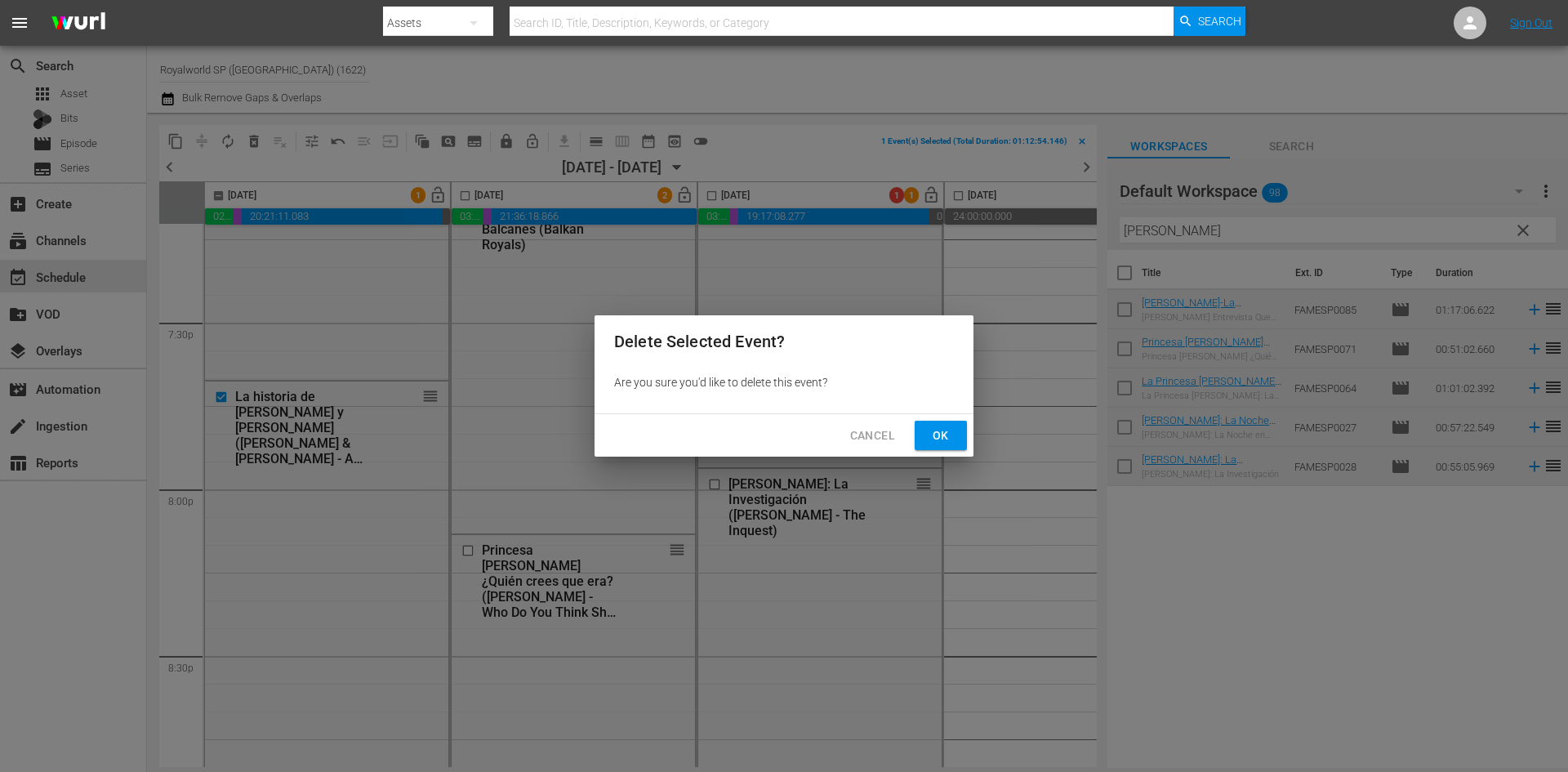
click at [937, 432] on span "Ok" at bounding box center [940, 435] width 26 height 20
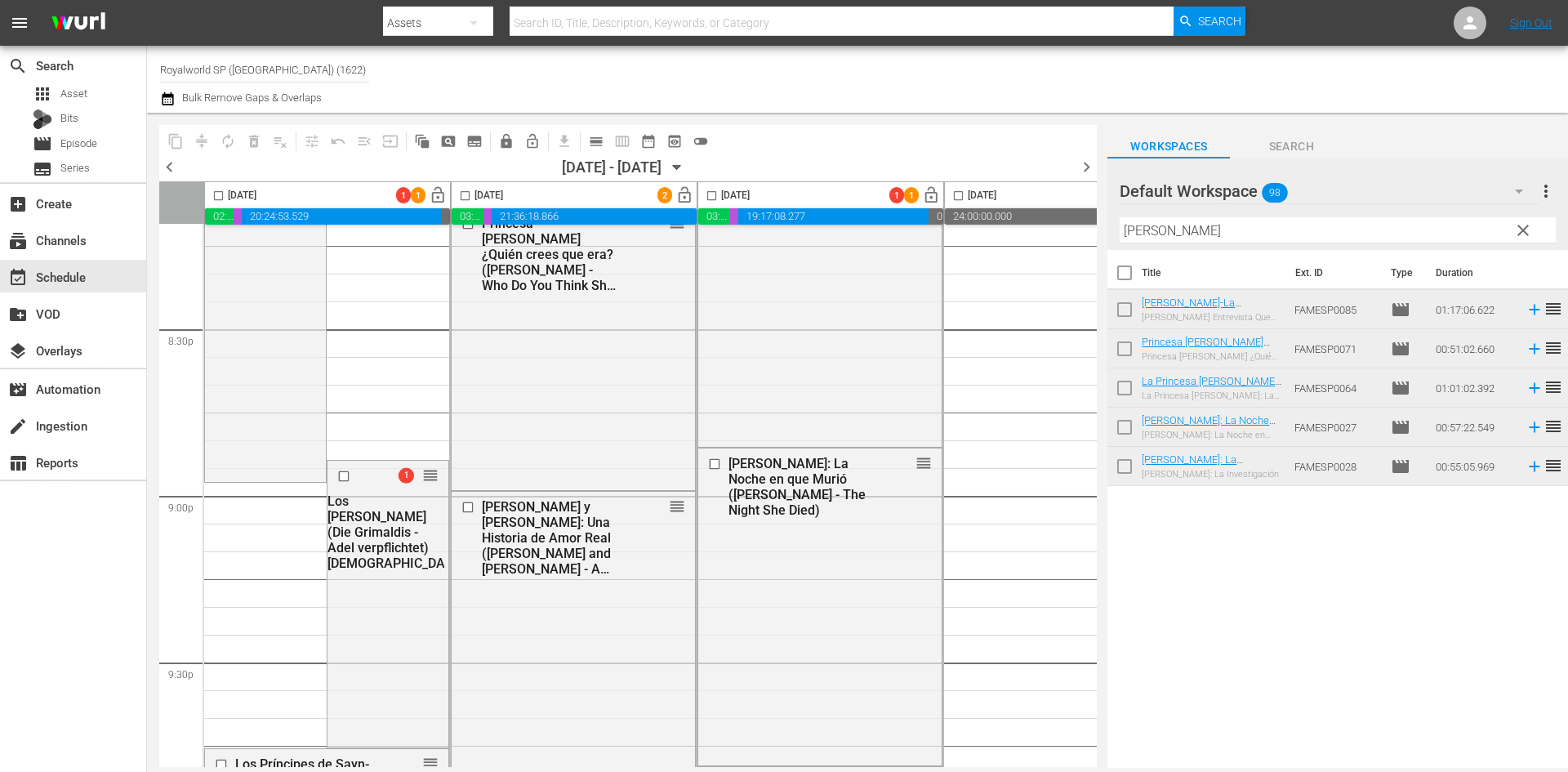
scroll to position [6892, 0]
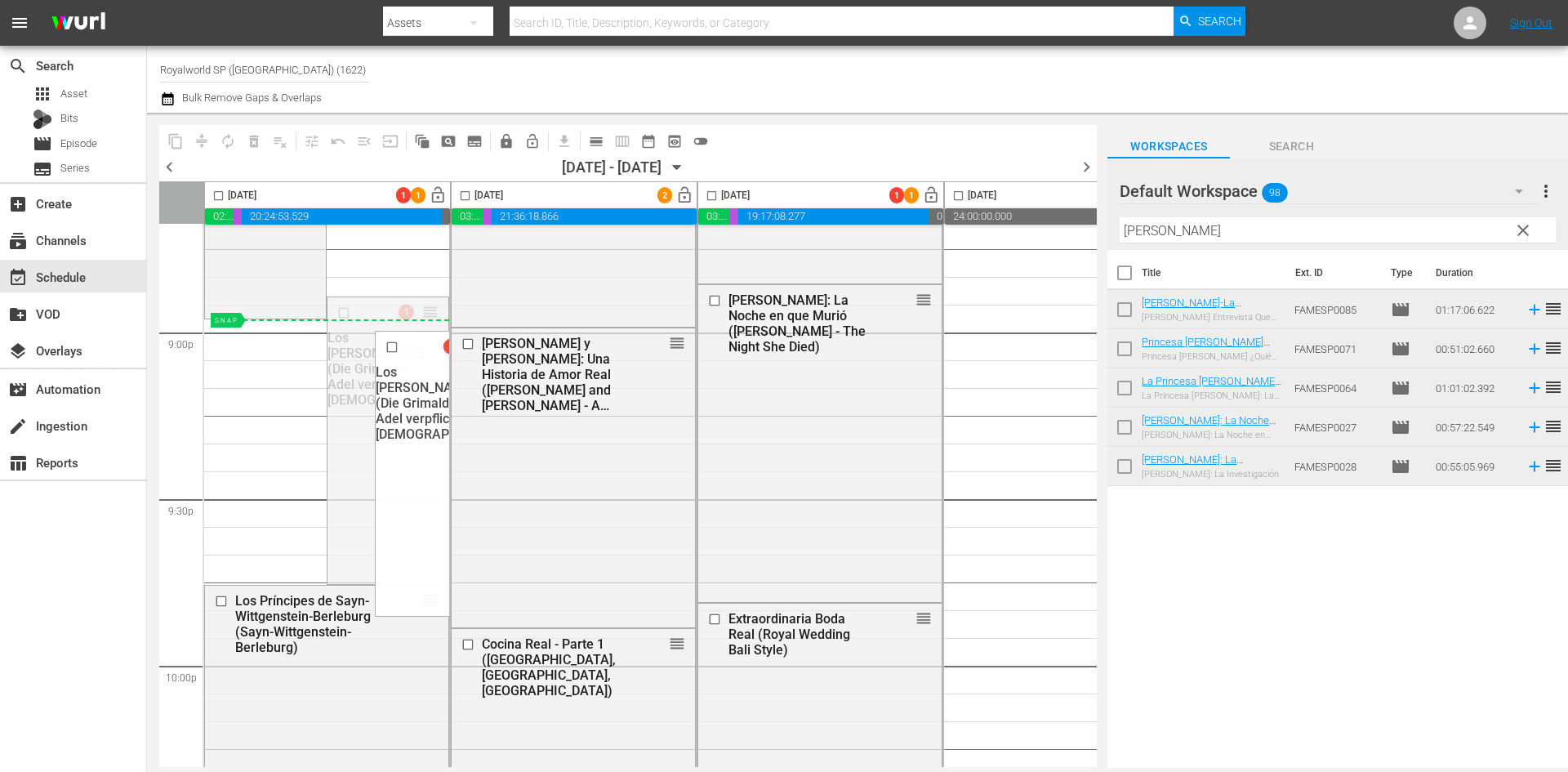
drag, startPoint x: 427, startPoint y: 316, endPoint x: 317, endPoint y: 326, distance: 110.5
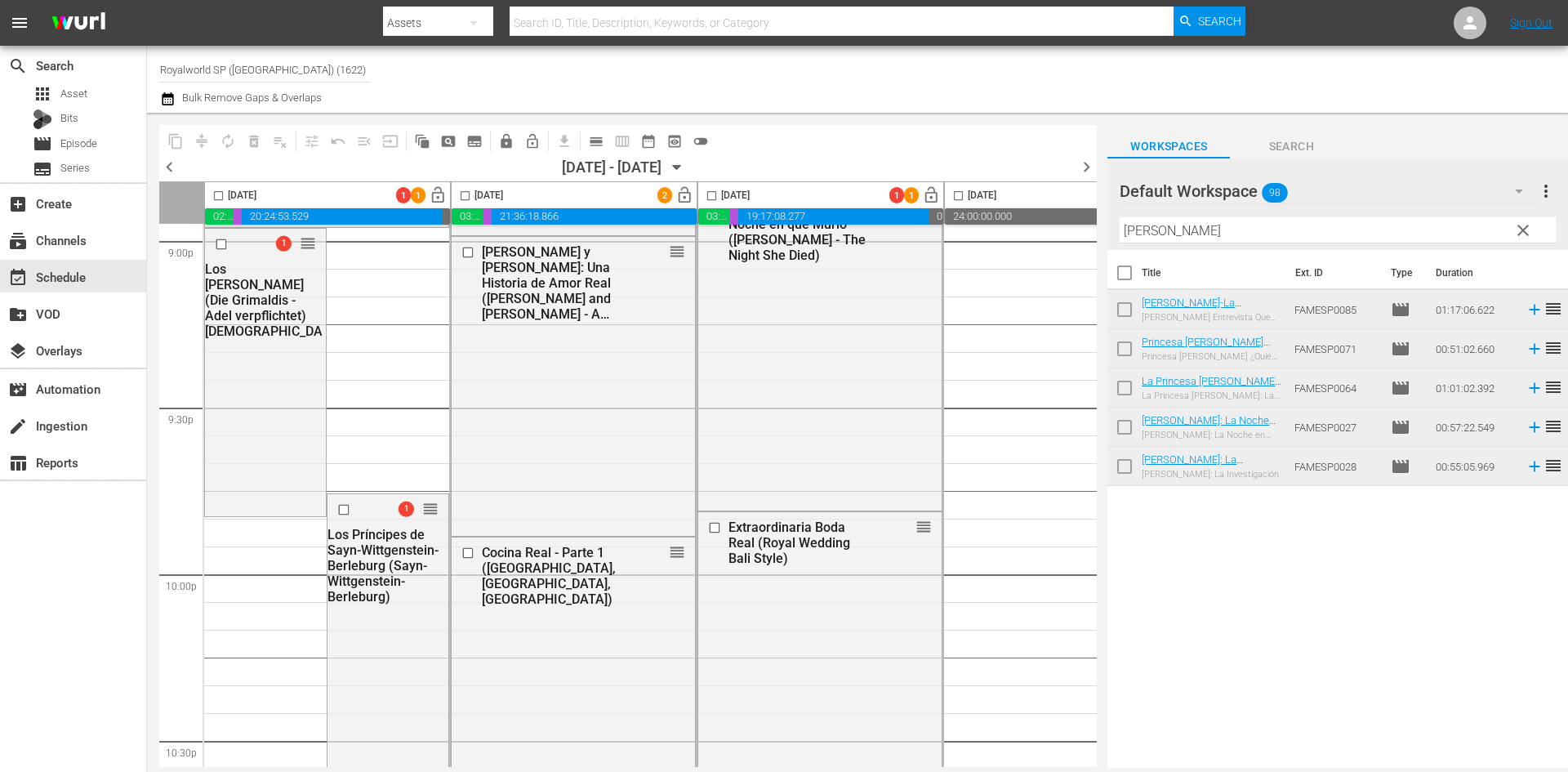
scroll to position [7055, 0]
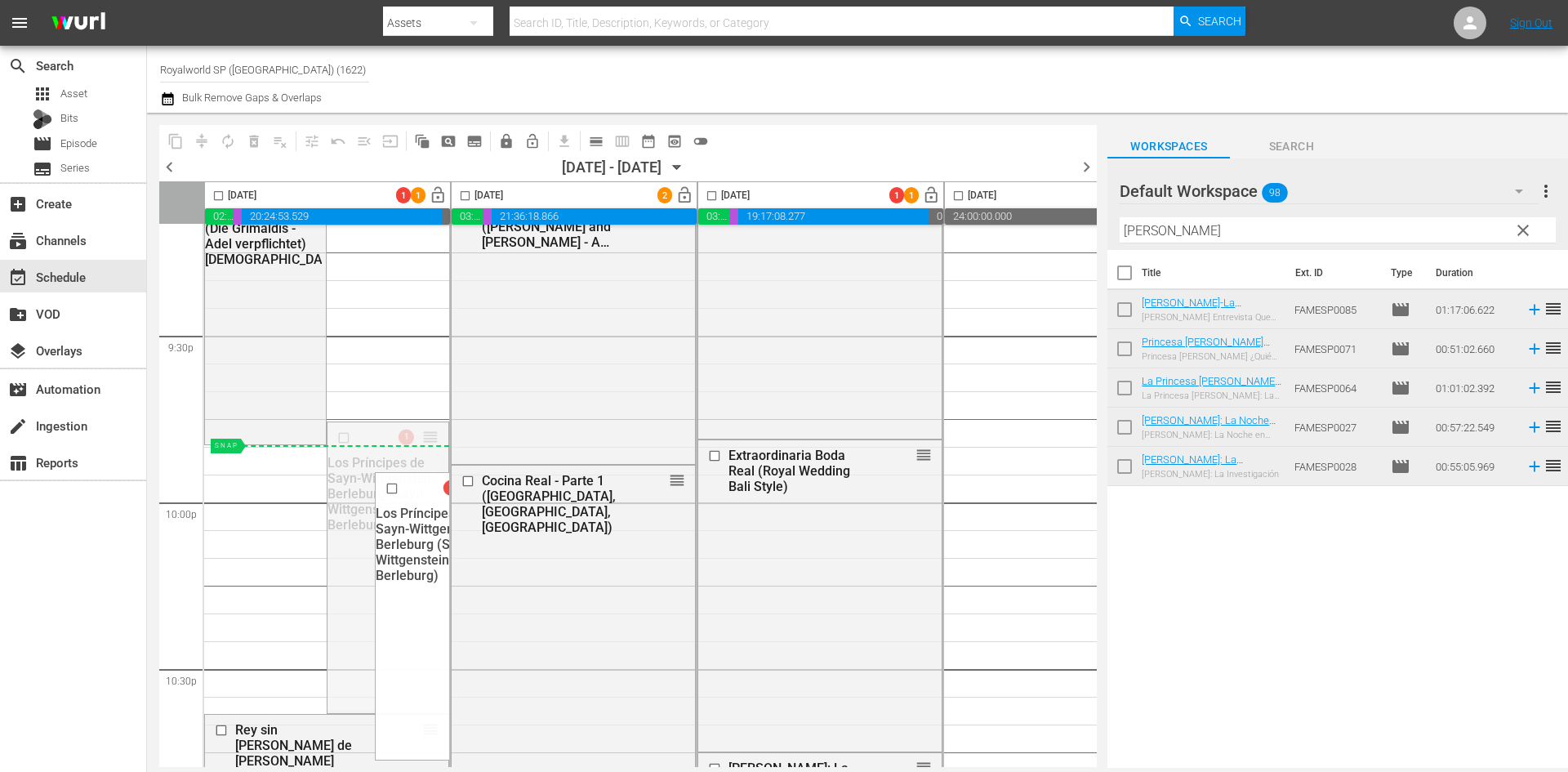
drag, startPoint x: 432, startPoint y: 435, endPoint x: 390, endPoint y: 458, distance: 47.9
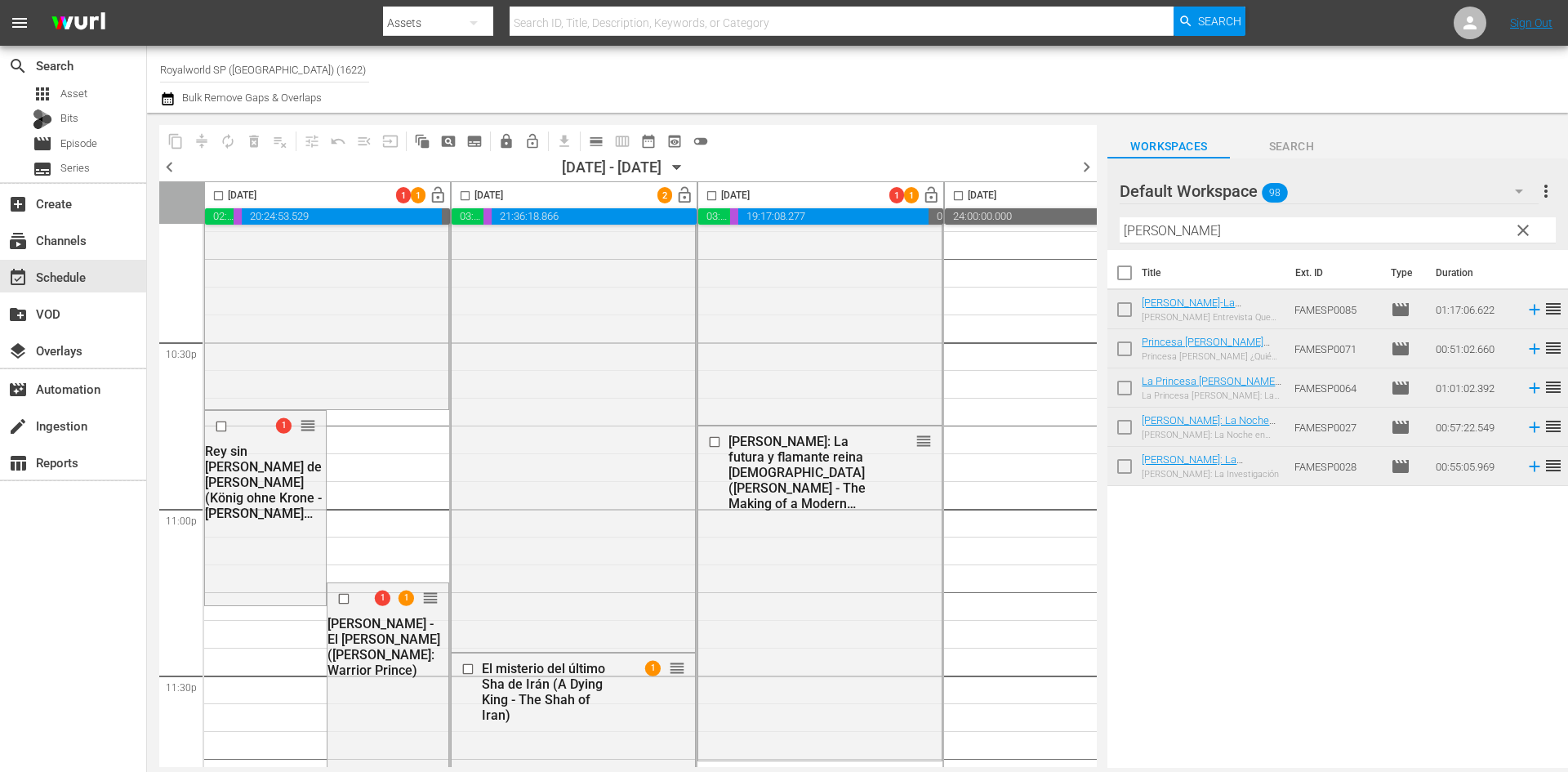
scroll to position [7463, 0]
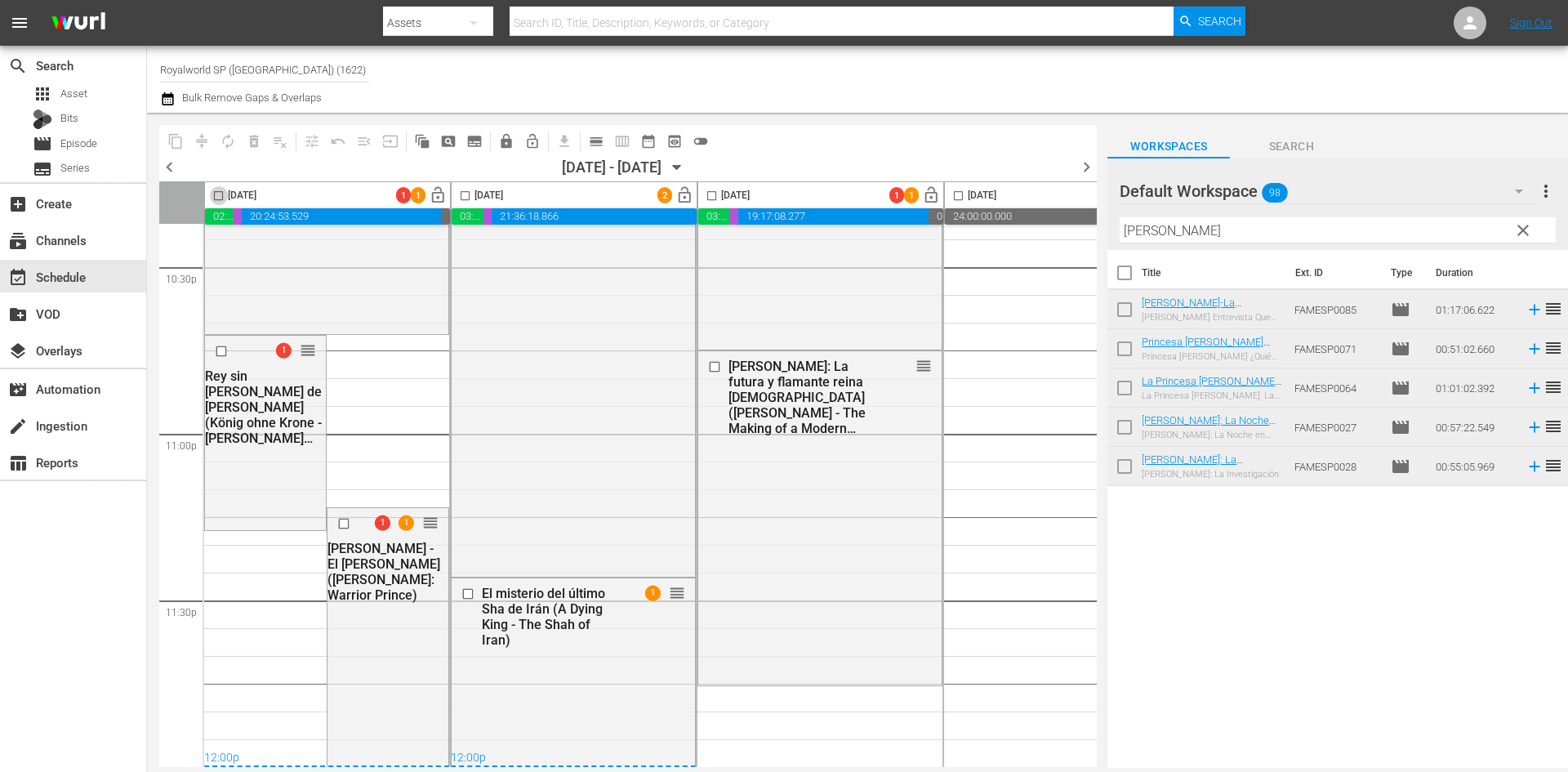
click at [214, 197] on input "checkbox" at bounding box center [218, 198] width 18 height 18
click at [201, 142] on span "compress" at bounding box center [202, 141] width 16 height 16
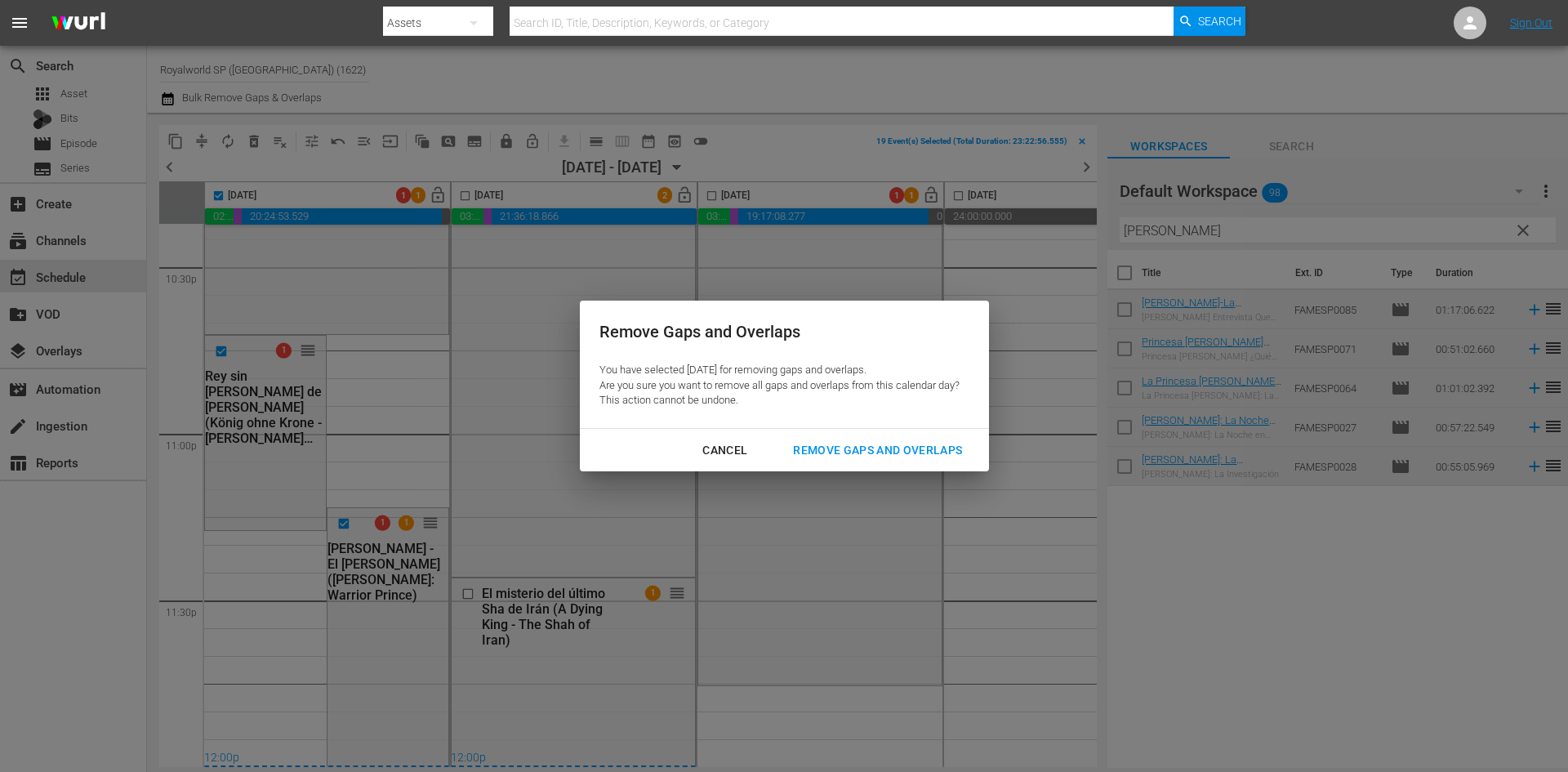
click at [831, 454] on div "Remove Gaps and Overlaps" at bounding box center [877, 450] width 195 height 20
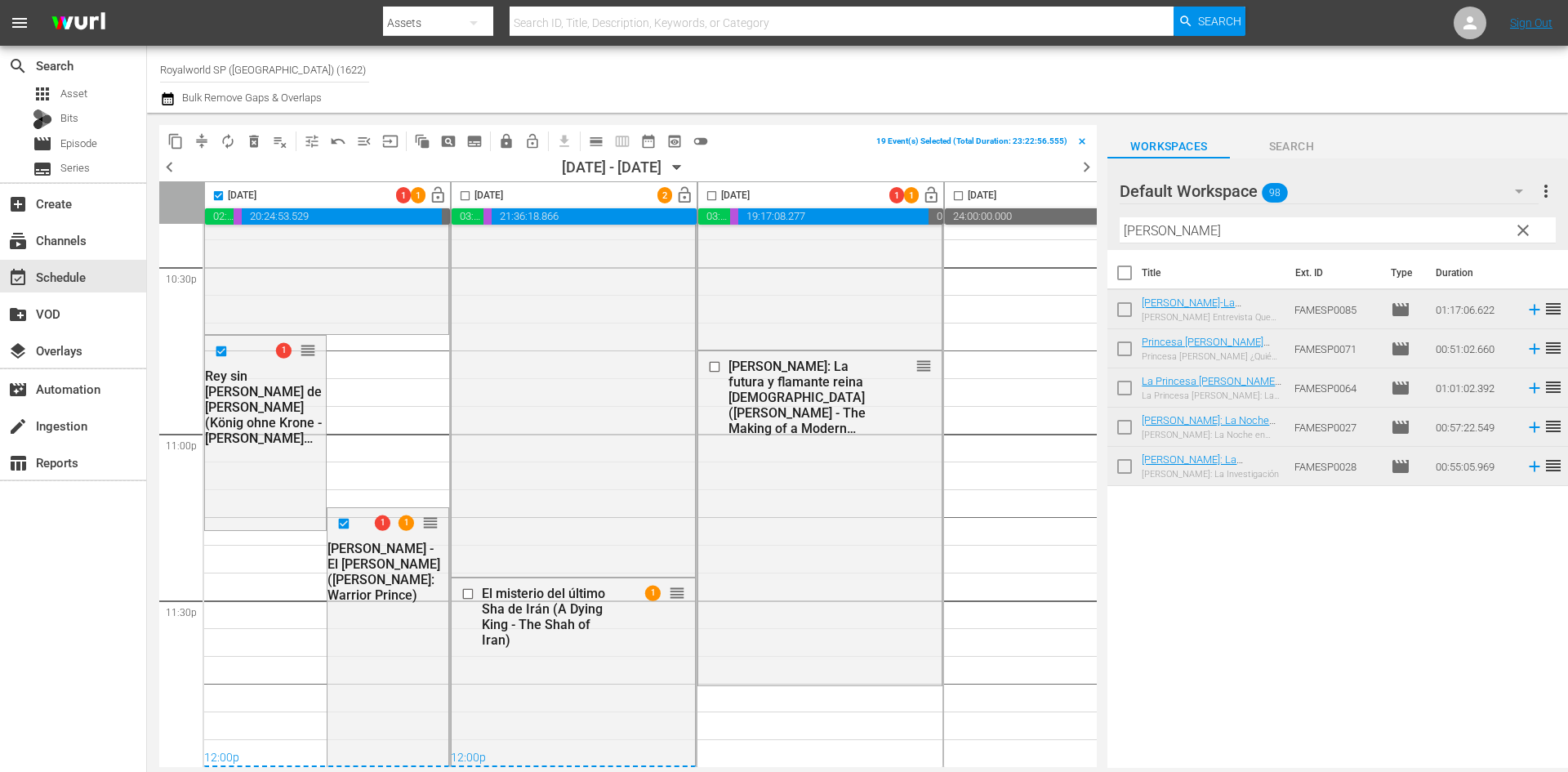
checkbox input "false"
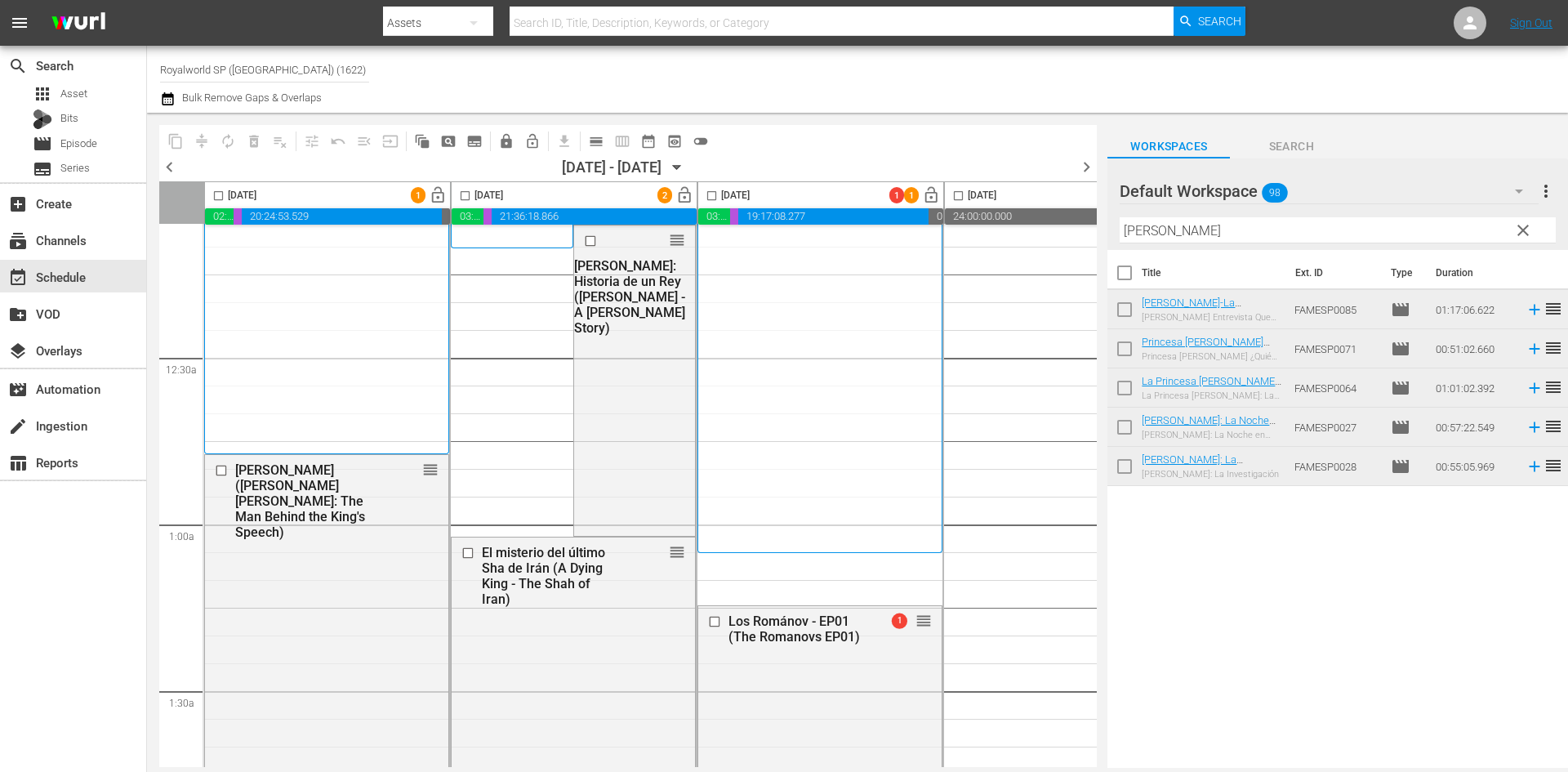
scroll to position [0, 0]
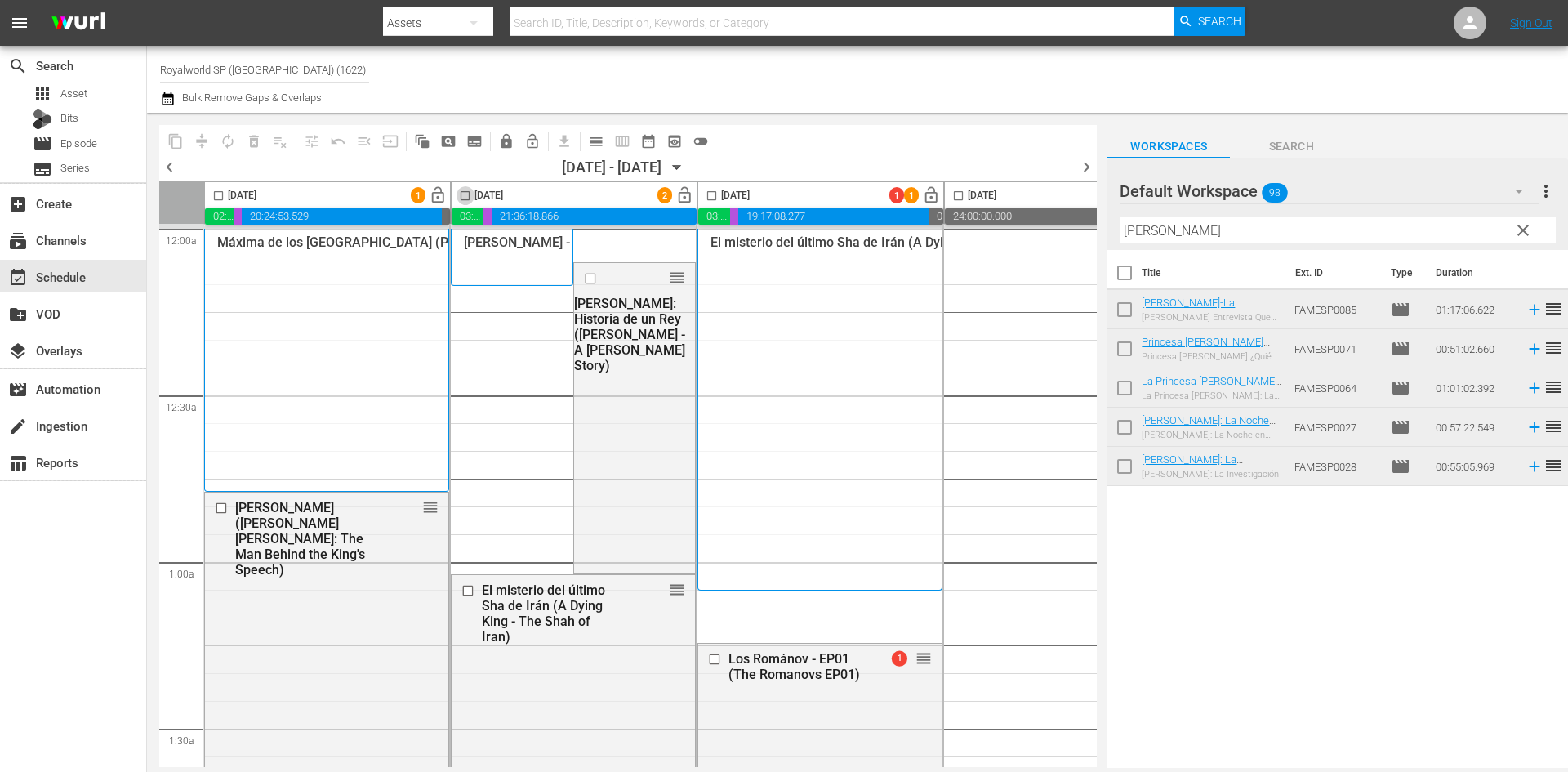
click at [461, 194] on input "checkbox" at bounding box center [464, 198] width 18 height 18
click at [206, 138] on span "compress" at bounding box center [202, 141] width 16 height 16
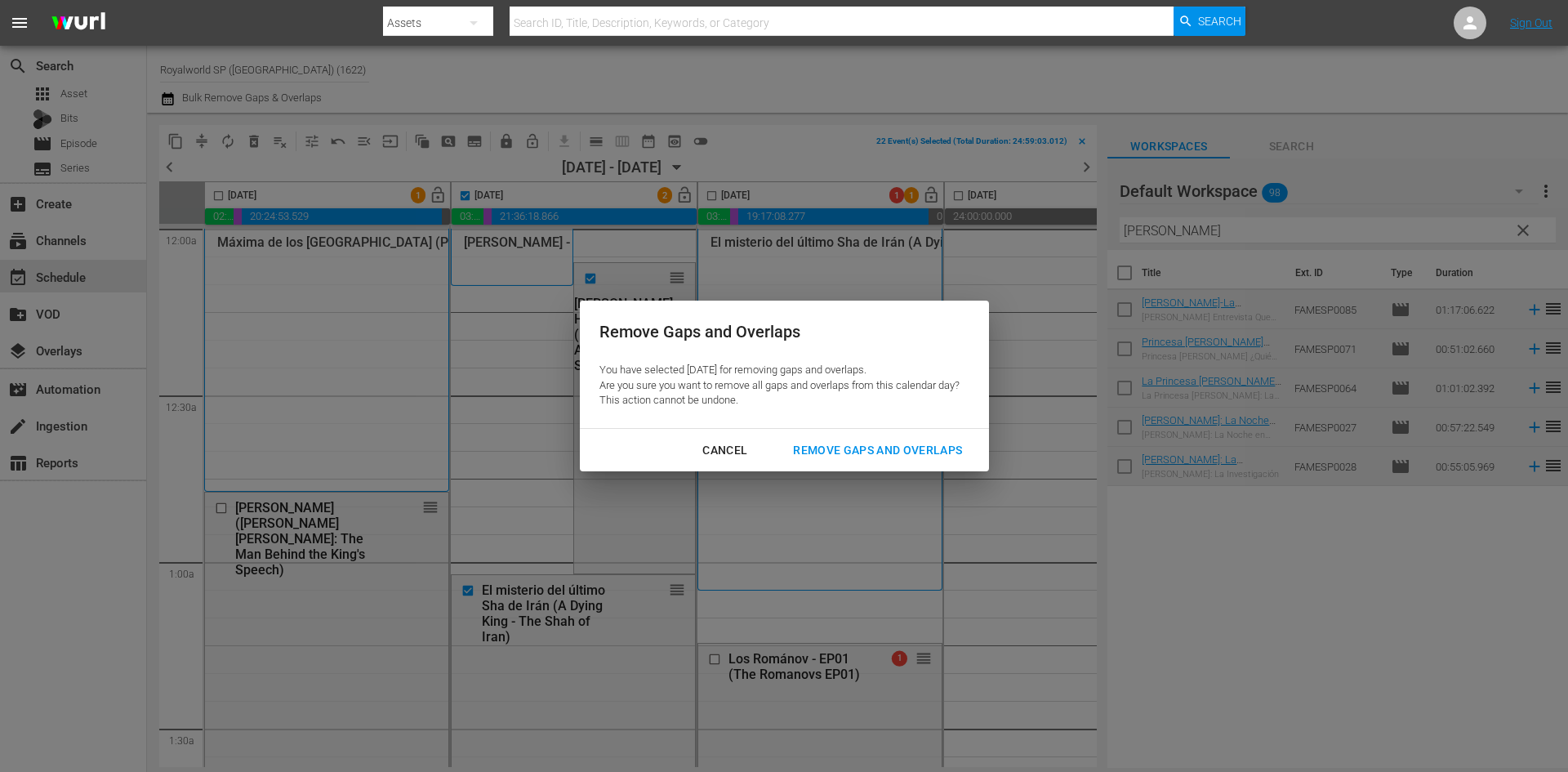
click at [894, 450] on div "Remove Gaps and Overlaps" at bounding box center [877, 450] width 195 height 20
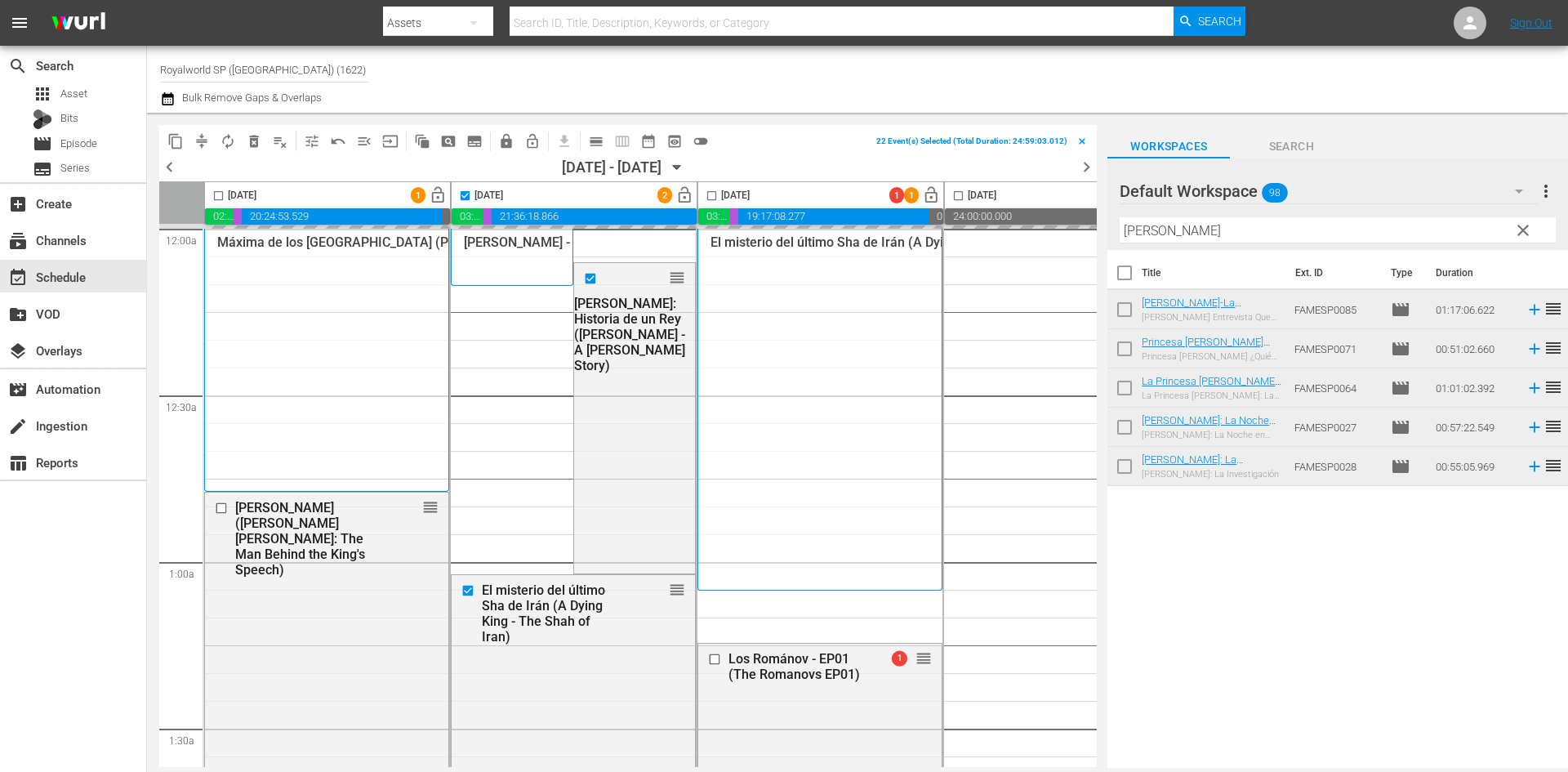
checkbox input "false"
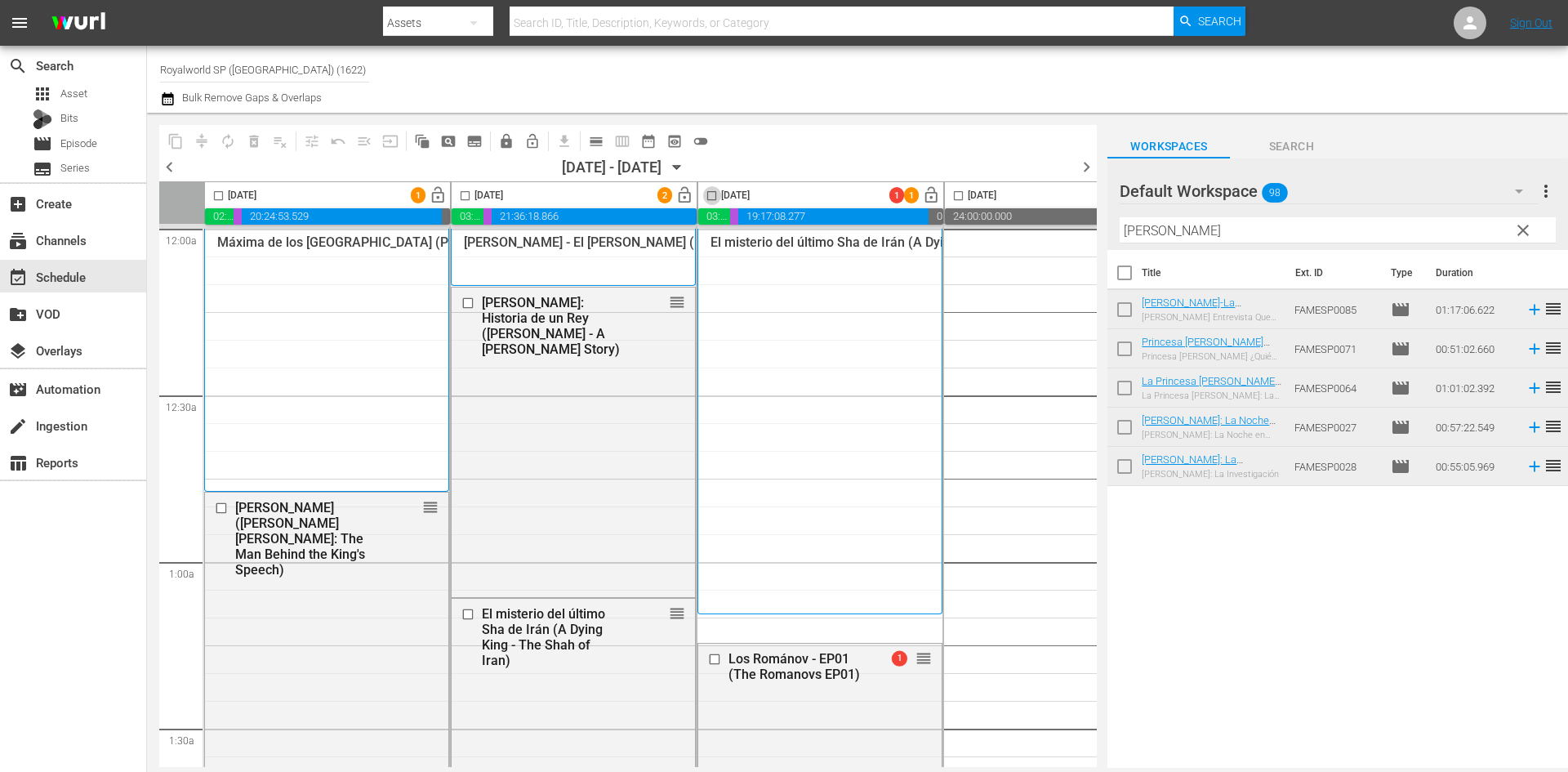
click at [709, 194] on input "checkbox" at bounding box center [711, 198] width 18 height 18
click at [205, 134] on span "compress" at bounding box center [202, 141] width 16 height 16
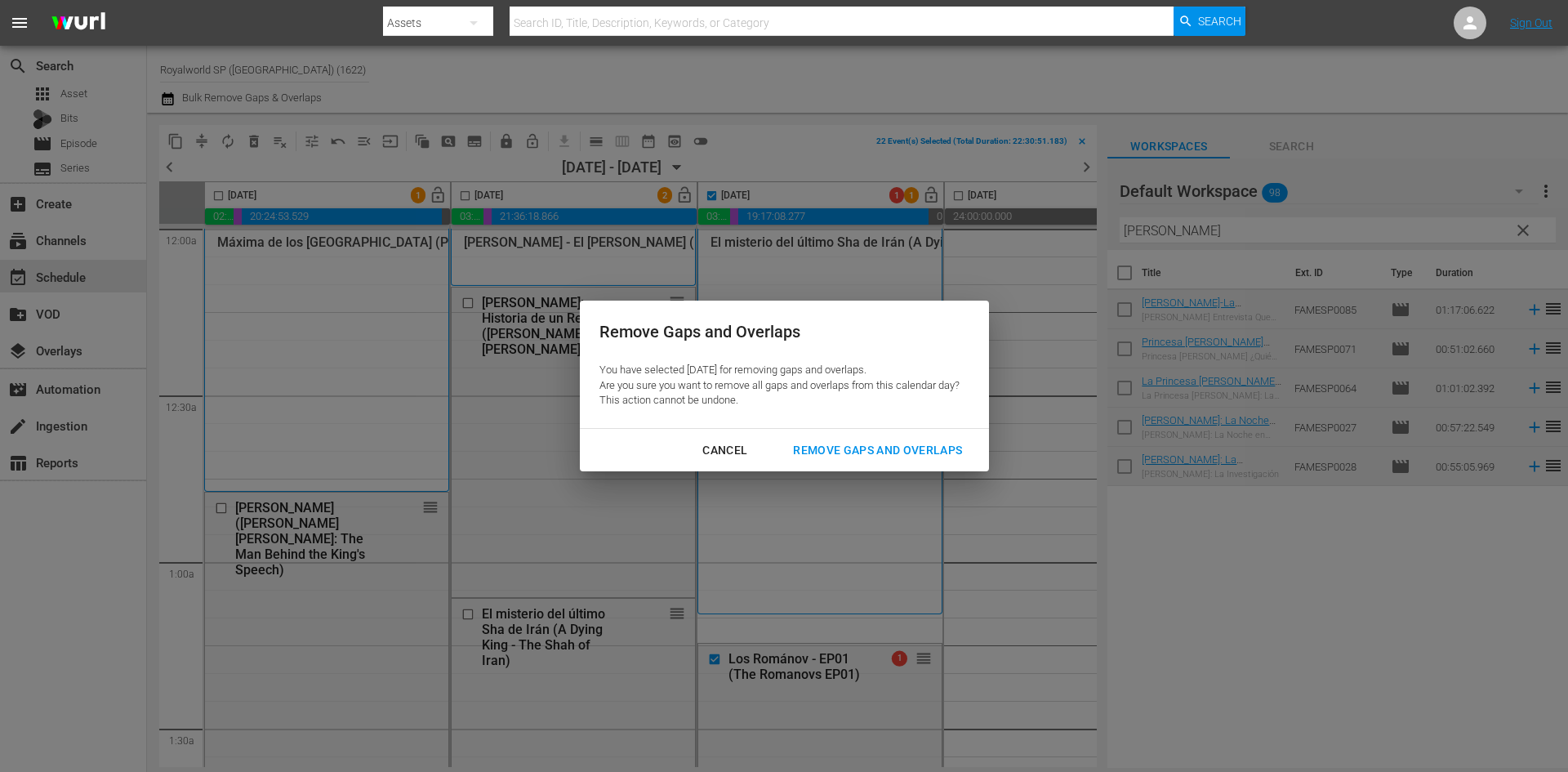
click at [879, 446] on div "Remove Gaps and Overlaps" at bounding box center [877, 450] width 195 height 20
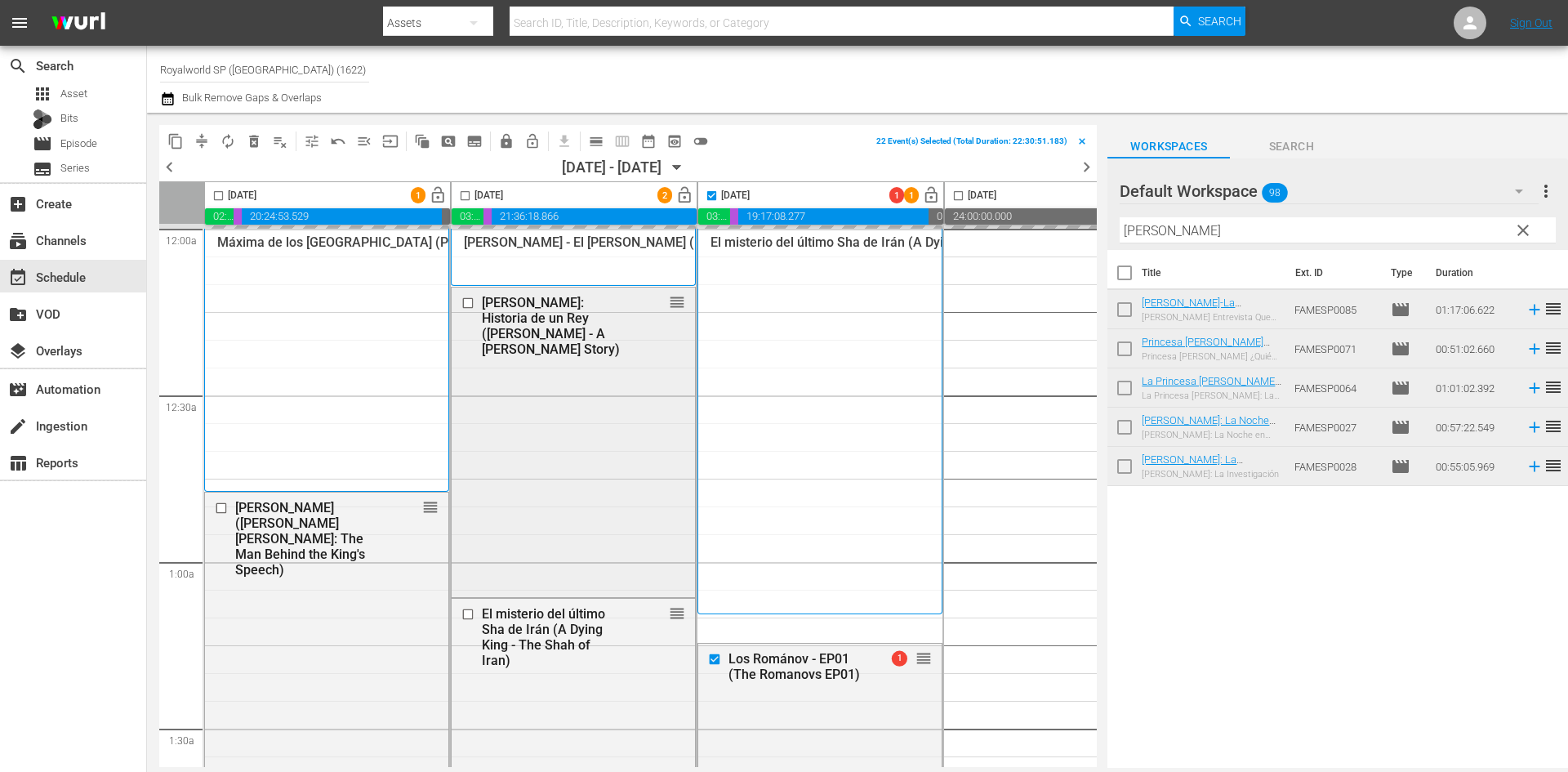
checkbox input "false"
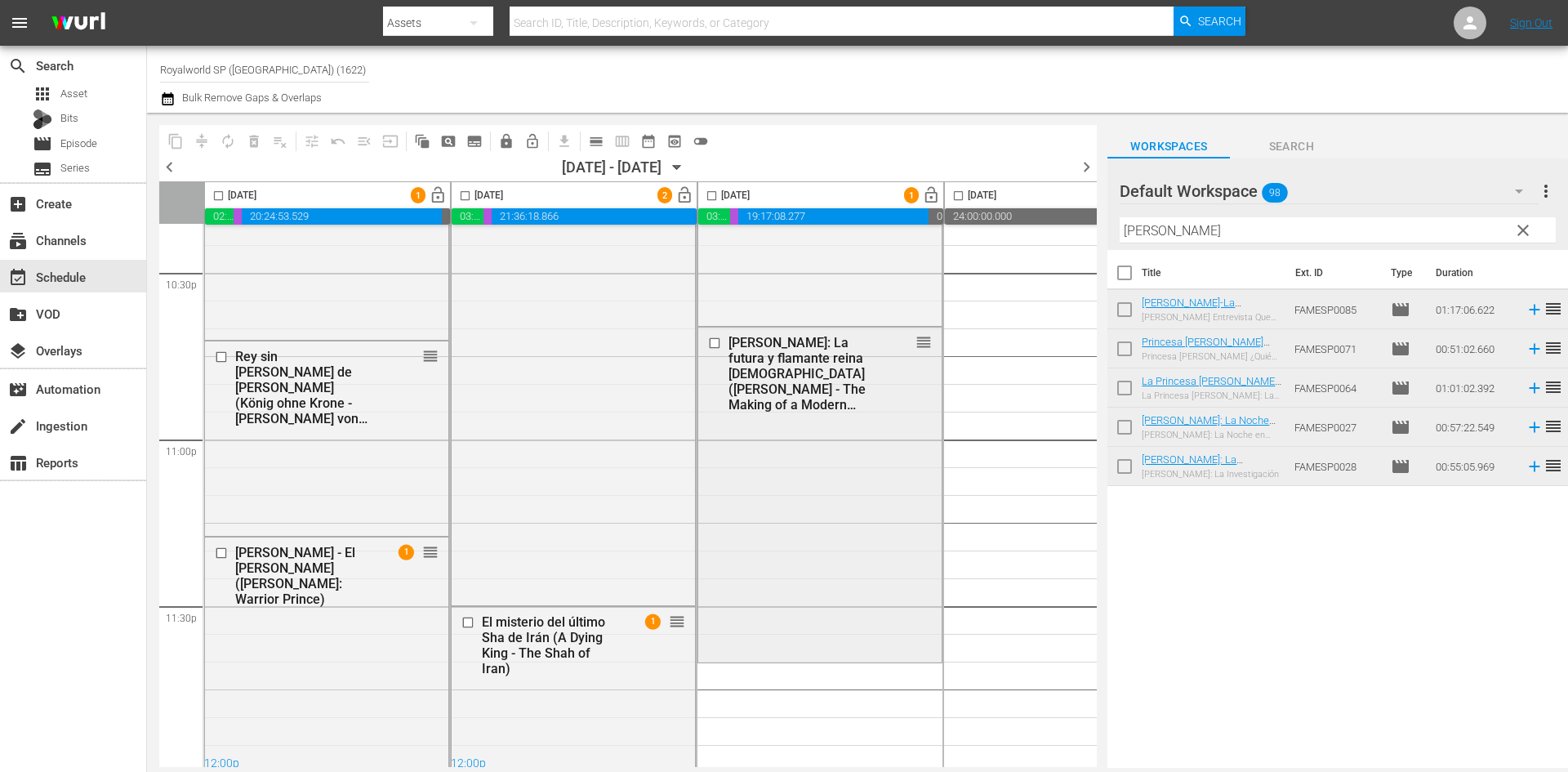
scroll to position [7463, 0]
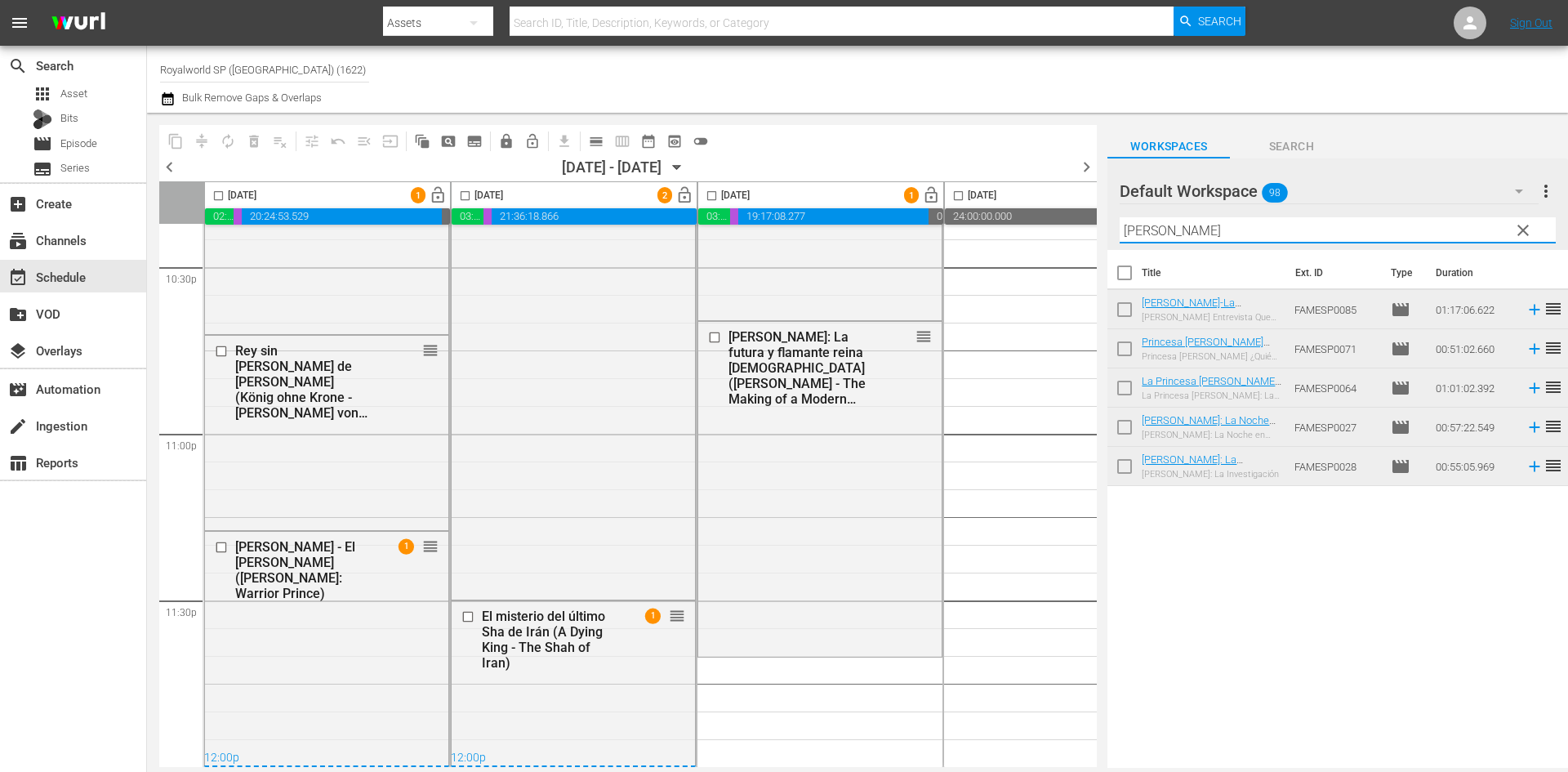
drag, startPoint x: 1195, startPoint y: 228, endPoint x: 1096, endPoint y: 224, distance: 99.1
click at [1096, 224] on div "content_copy compress autorenew_outlined delete_forever_outlined playlist_remov…" at bounding box center [857, 440] width 1420 height 655
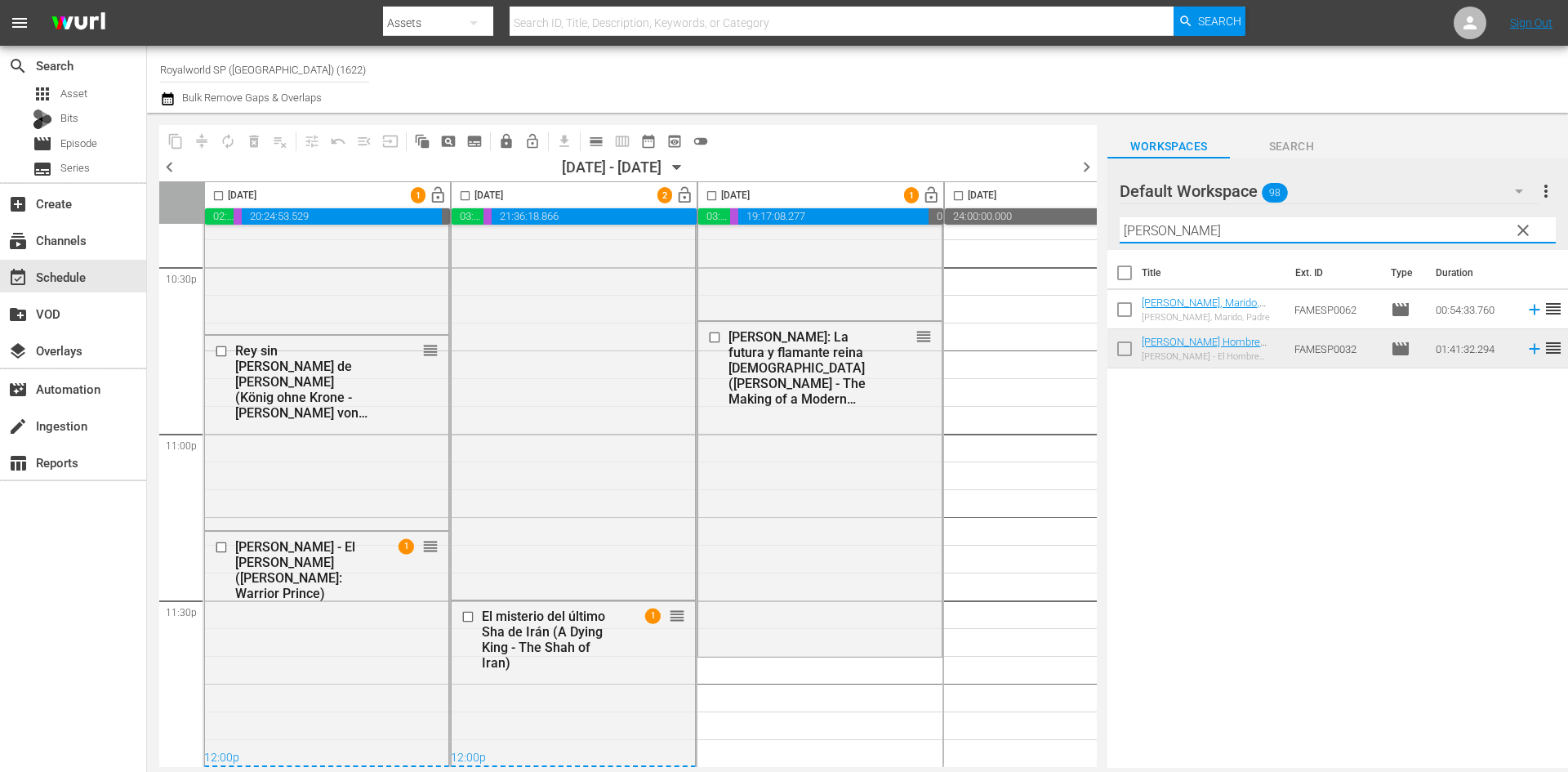
type input "[PERSON_NAME]"
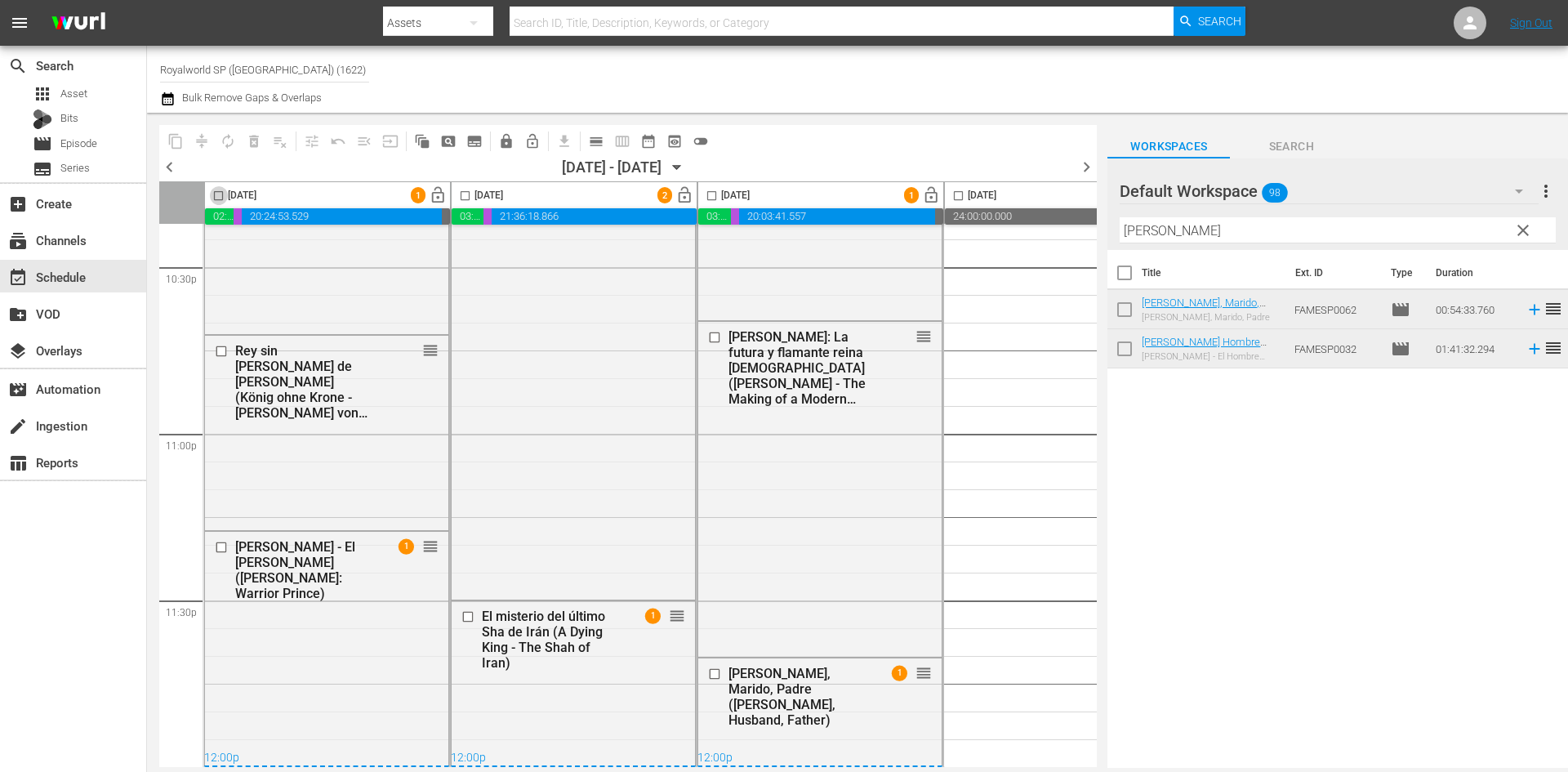
click at [225, 196] on input "checkbox" at bounding box center [218, 198] width 18 height 18
click at [209, 140] on button "compress" at bounding box center [201, 141] width 26 height 26
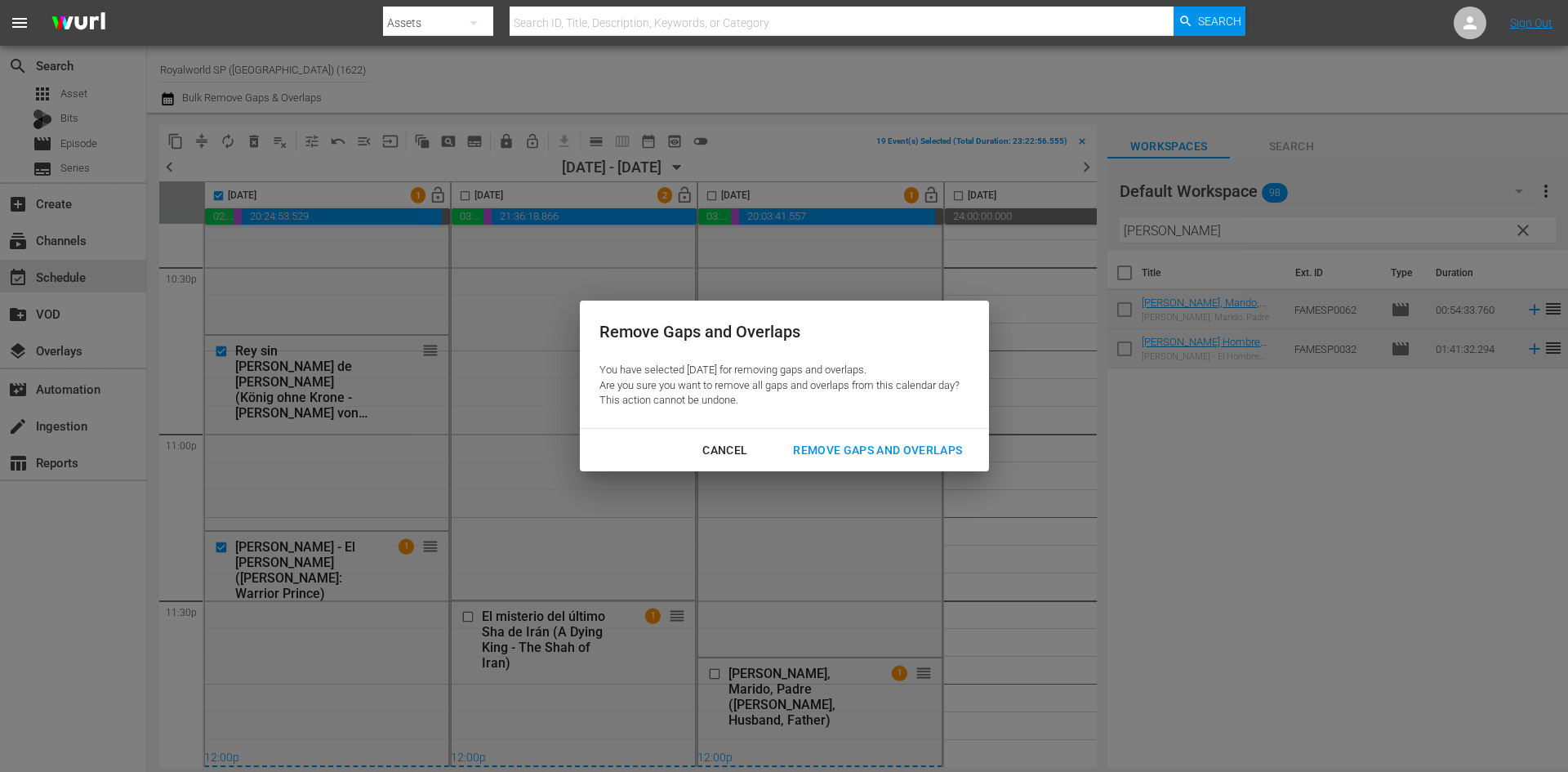
click at [855, 449] on div "Remove Gaps and Overlaps" at bounding box center [877, 450] width 195 height 20
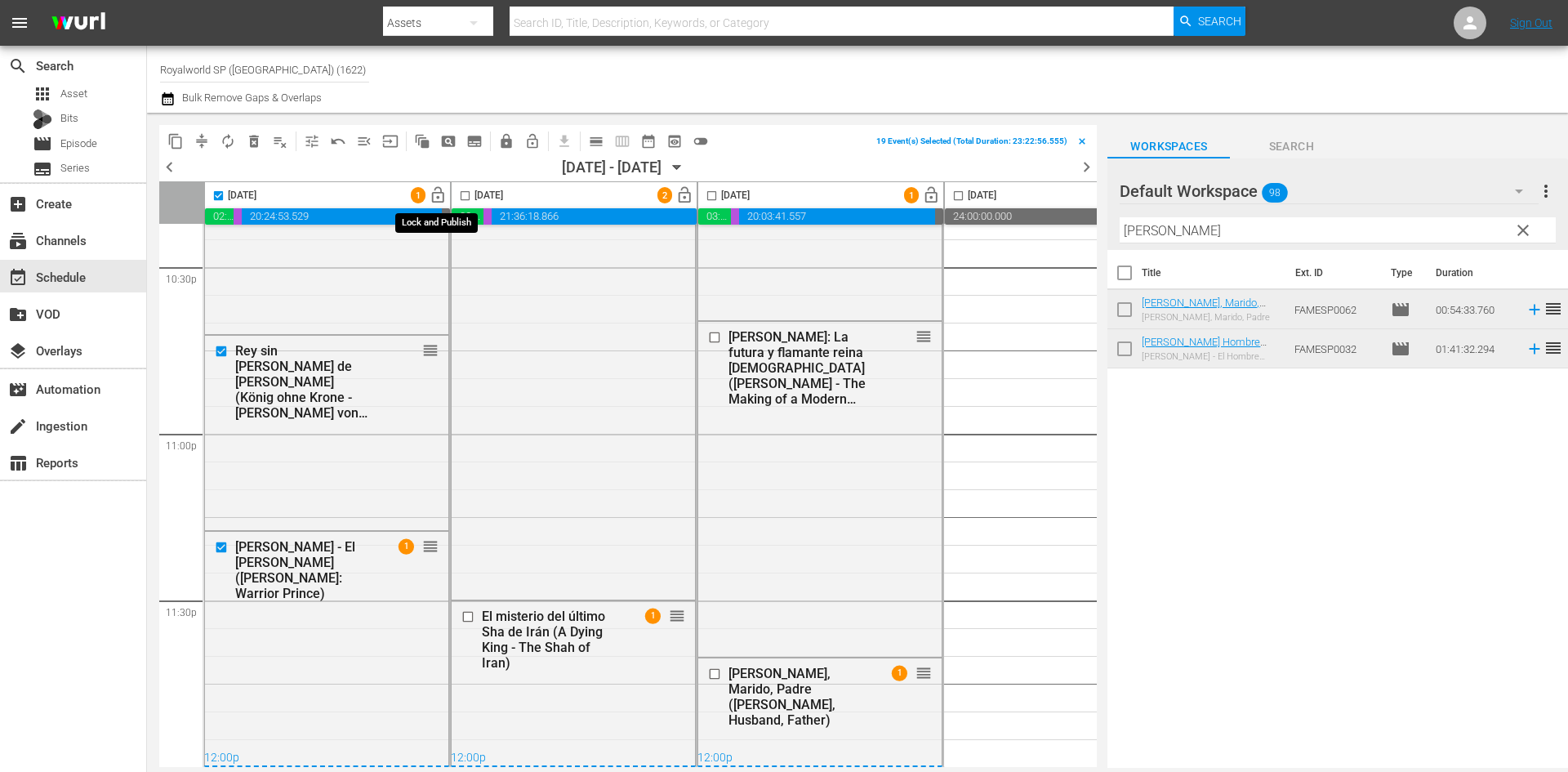
checkbox input "false"
click at [435, 201] on span "lock_open" at bounding box center [437, 195] width 18 height 18
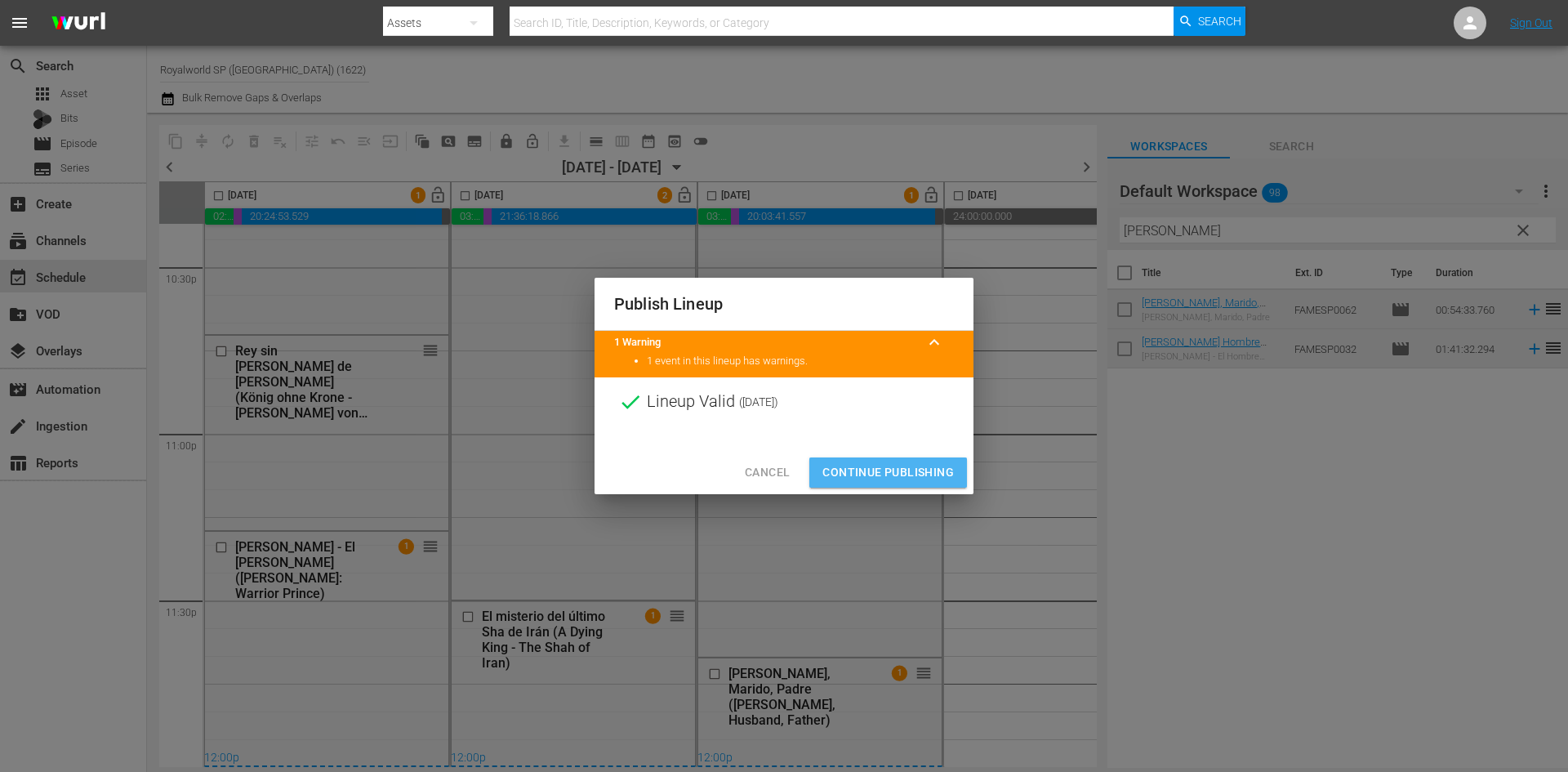
click at [869, 470] on span "Continue Publishing" at bounding box center [888, 472] width 131 height 20
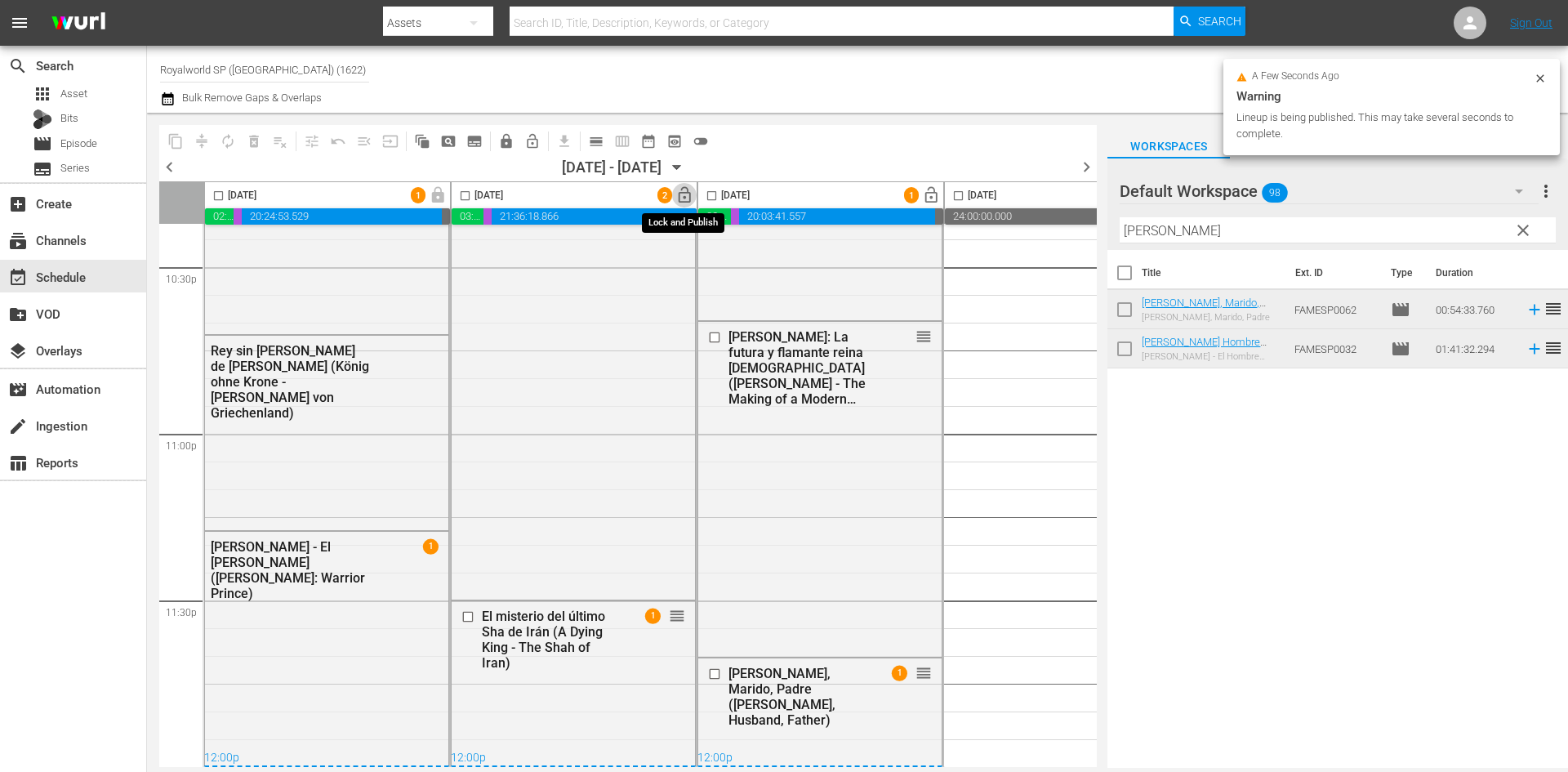
click at [687, 196] on span "lock_open" at bounding box center [684, 195] width 18 height 18
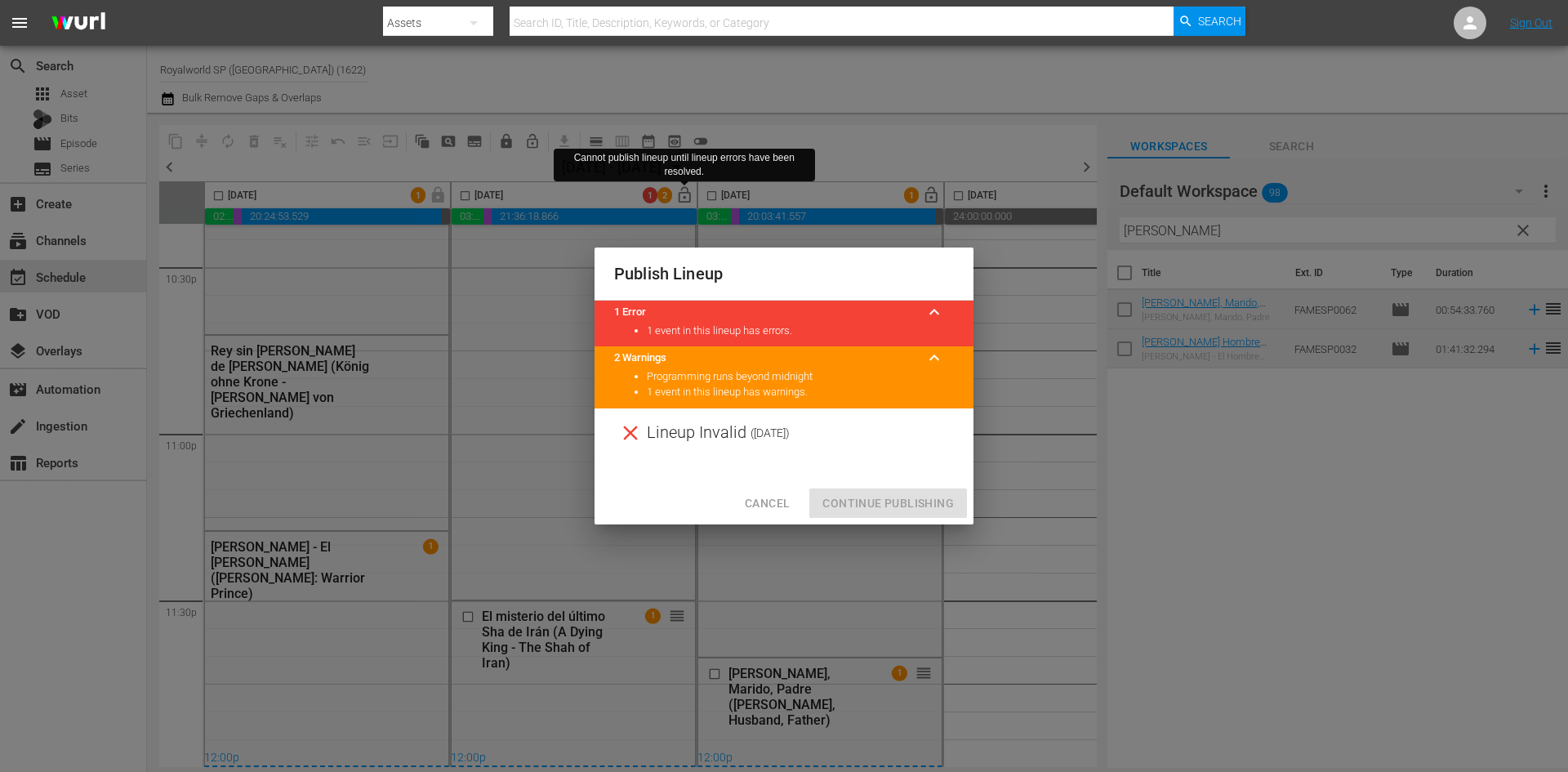
click at [774, 503] on span "Cancel" at bounding box center [767, 503] width 45 height 20
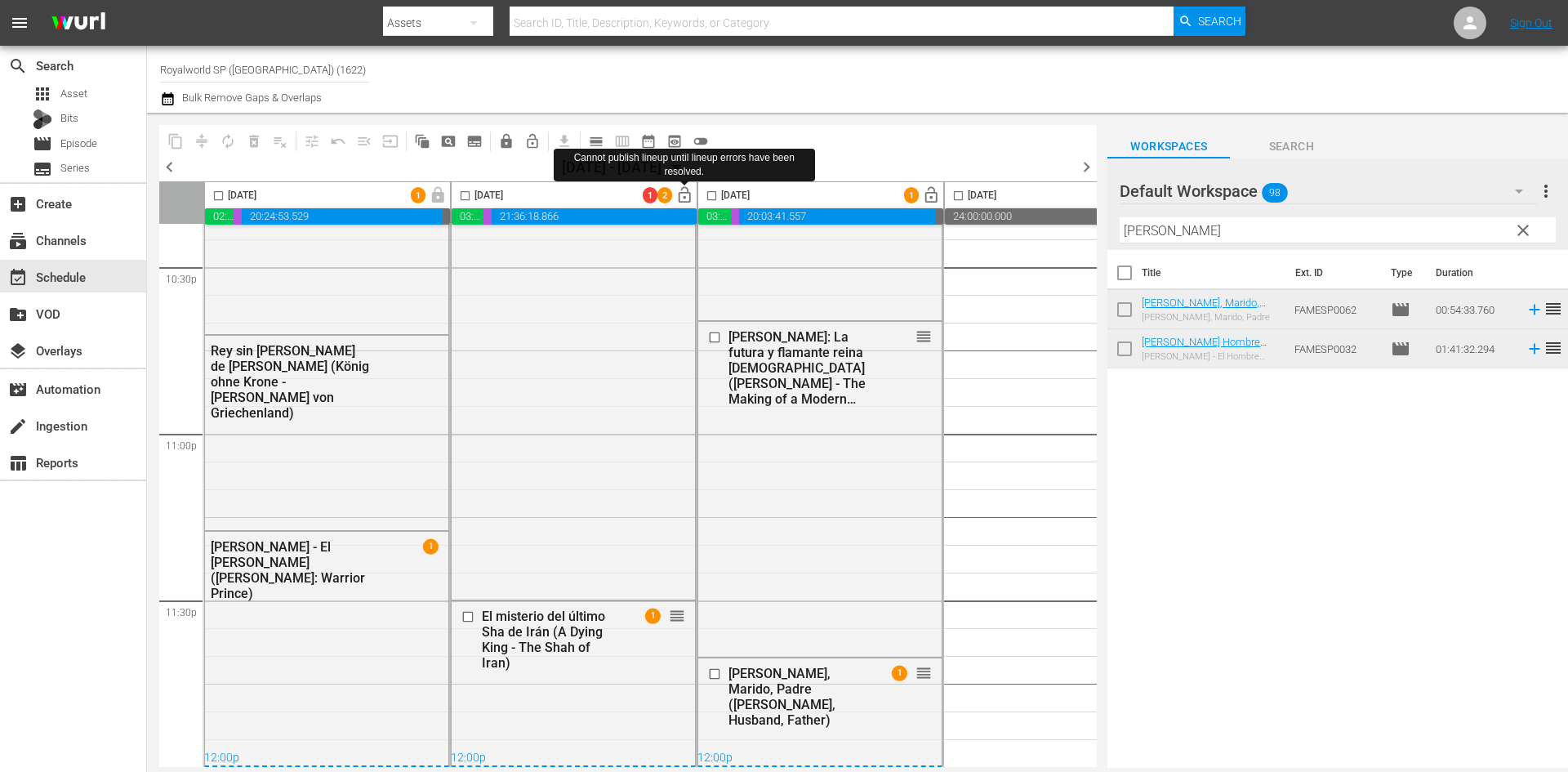
click at [462, 196] on input "checkbox" at bounding box center [464, 198] width 18 height 18
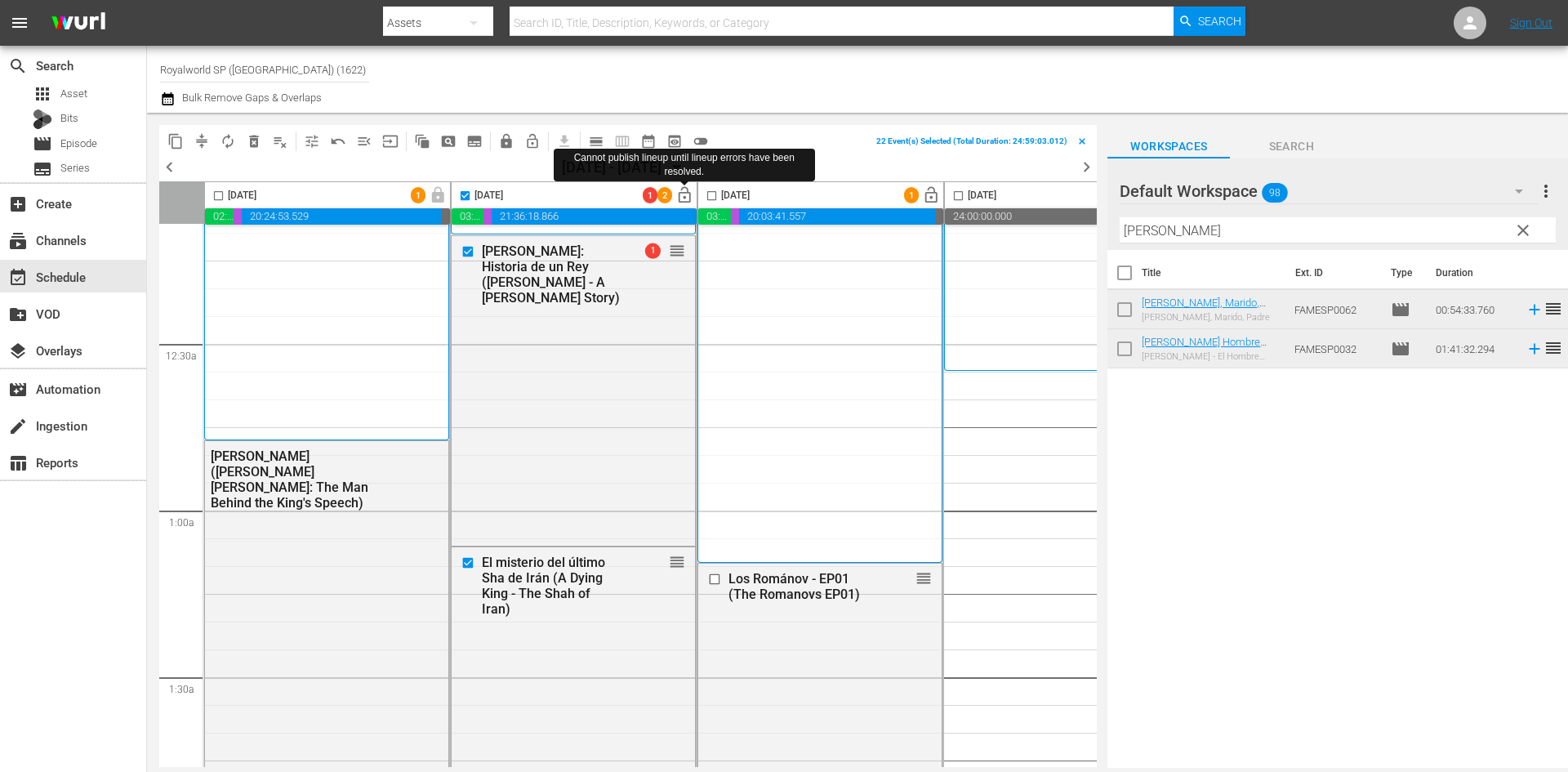
scroll to position [0, 0]
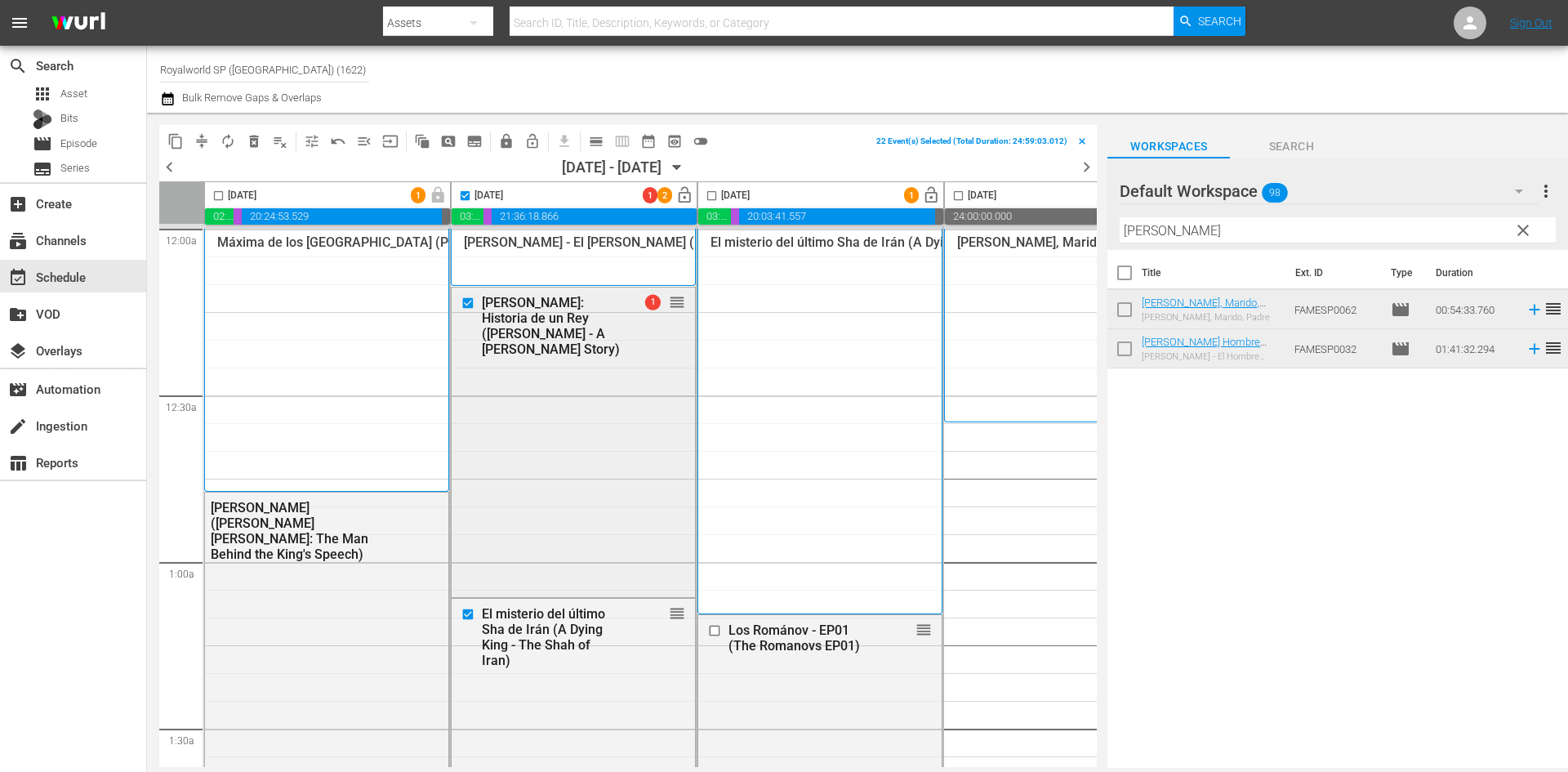
click at [655, 298] on span "1" at bounding box center [652, 302] width 15 height 15
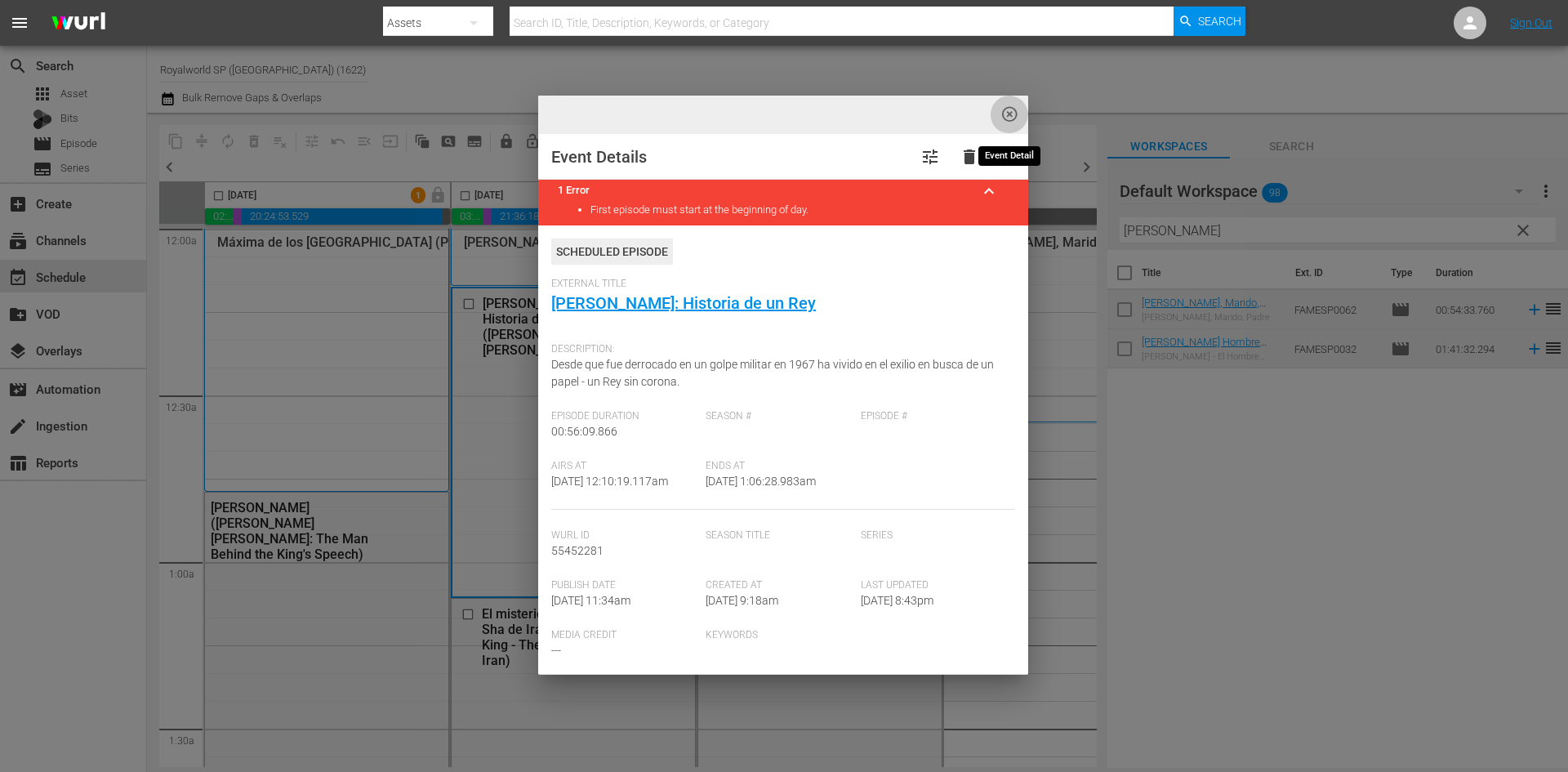
click at [1009, 120] on span "highlight_off_icon" at bounding box center [1009, 114] width 18 height 18
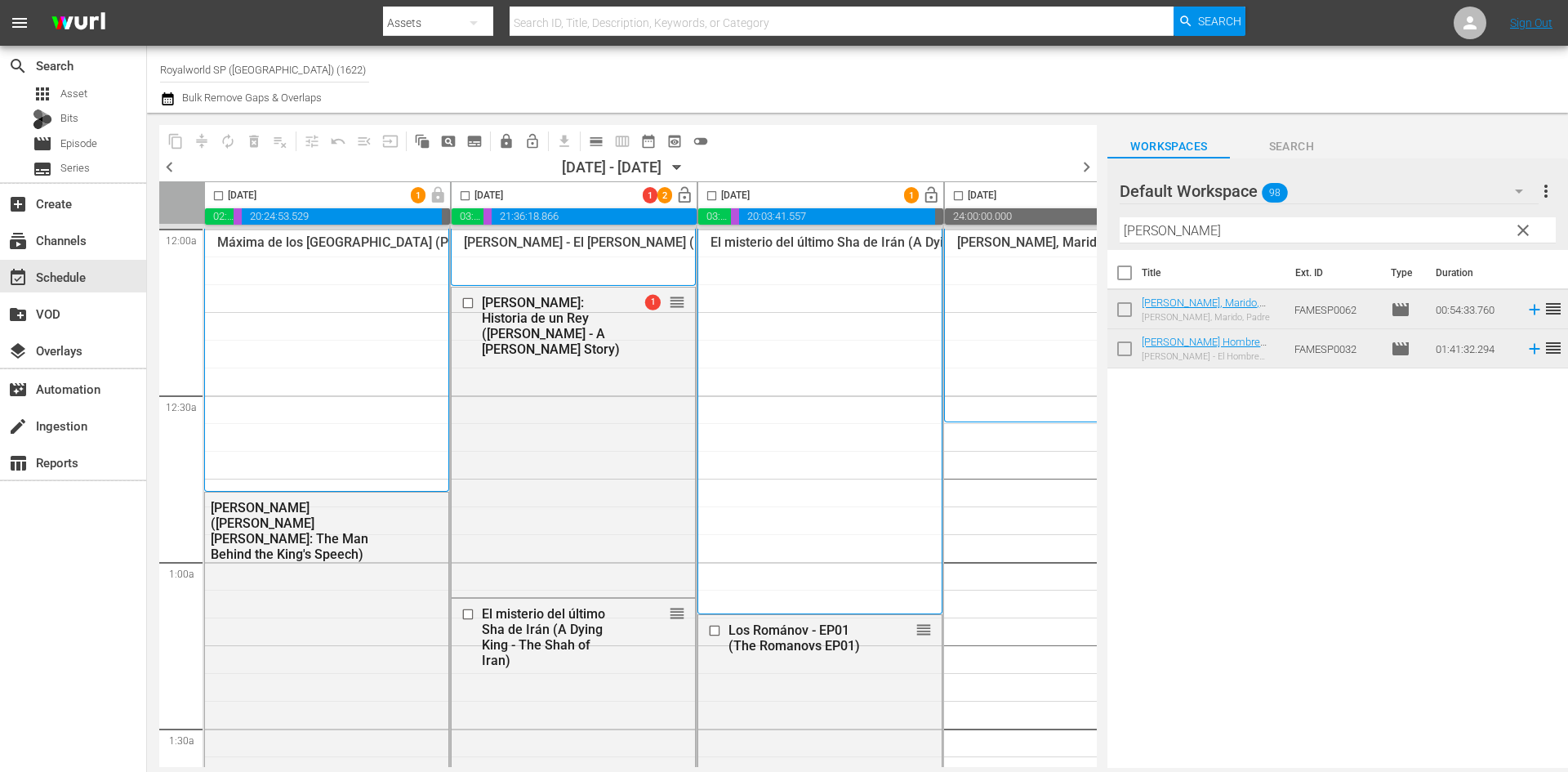
click at [468, 198] on input "checkbox" at bounding box center [464, 198] width 18 height 18
click at [200, 146] on span "compress" at bounding box center [202, 141] width 16 height 16
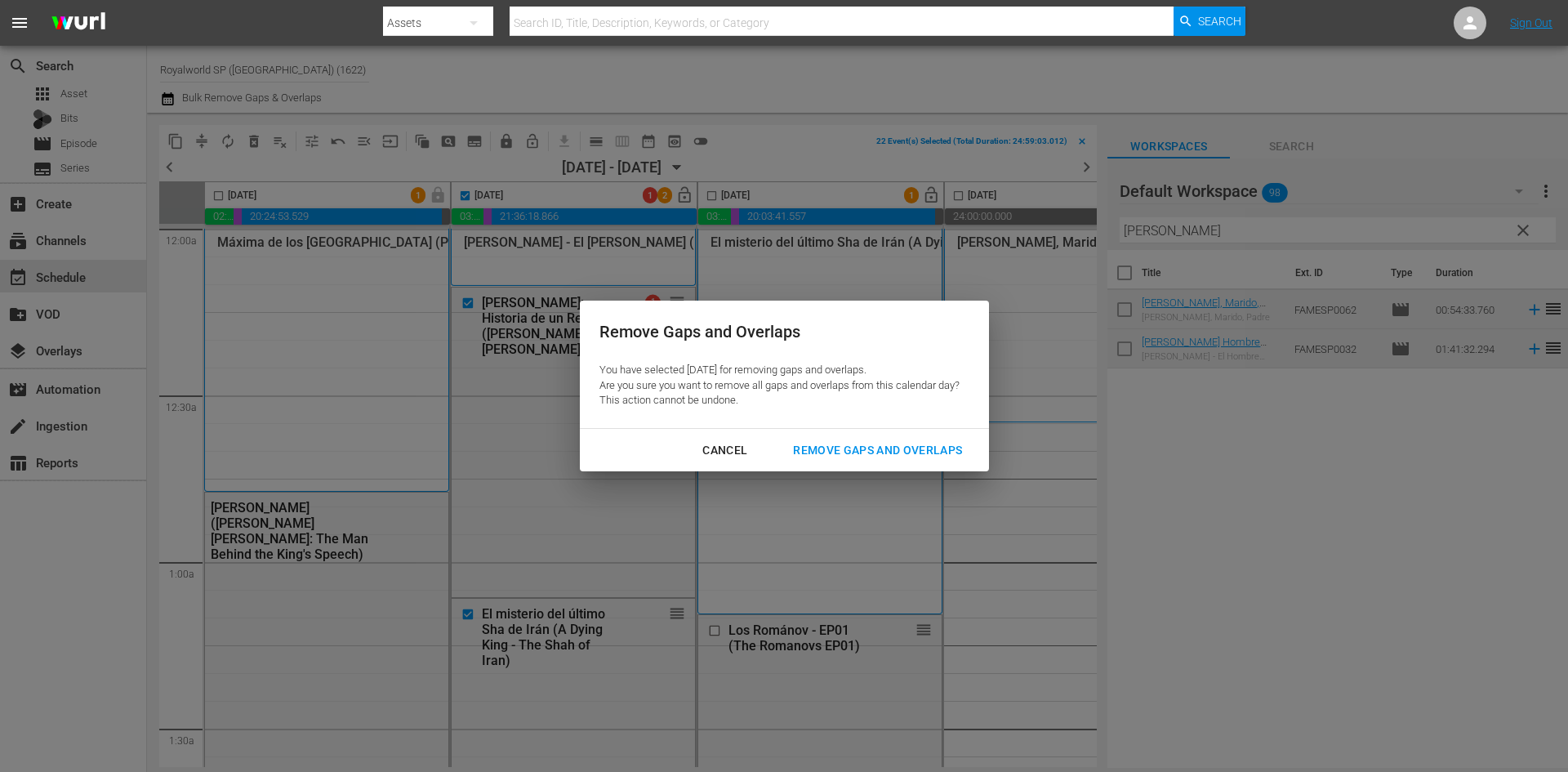
click at [869, 447] on div "Remove Gaps and Overlaps" at bounding box center [877, 450] width 195 height 20
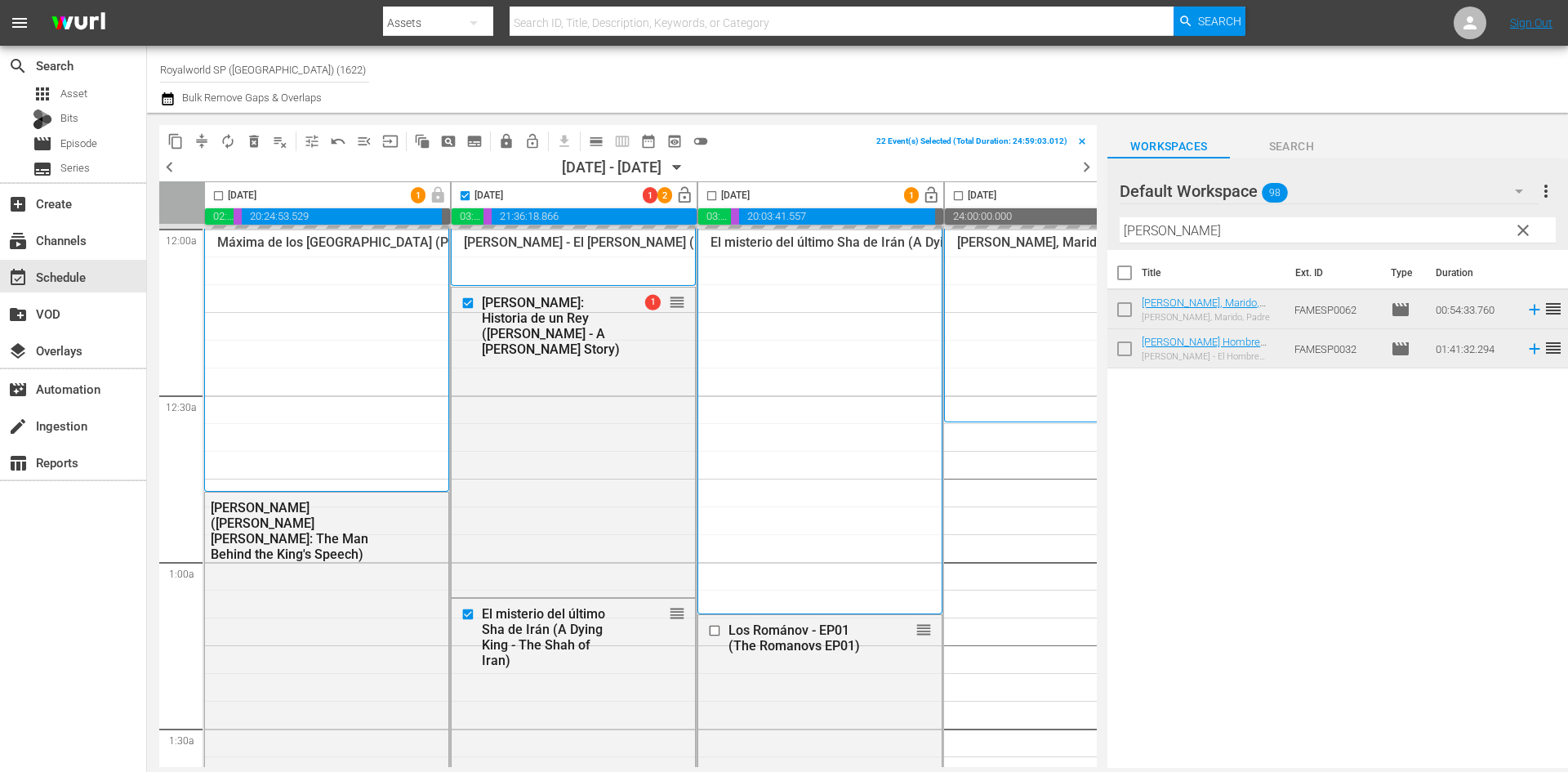
checkbox input "false"
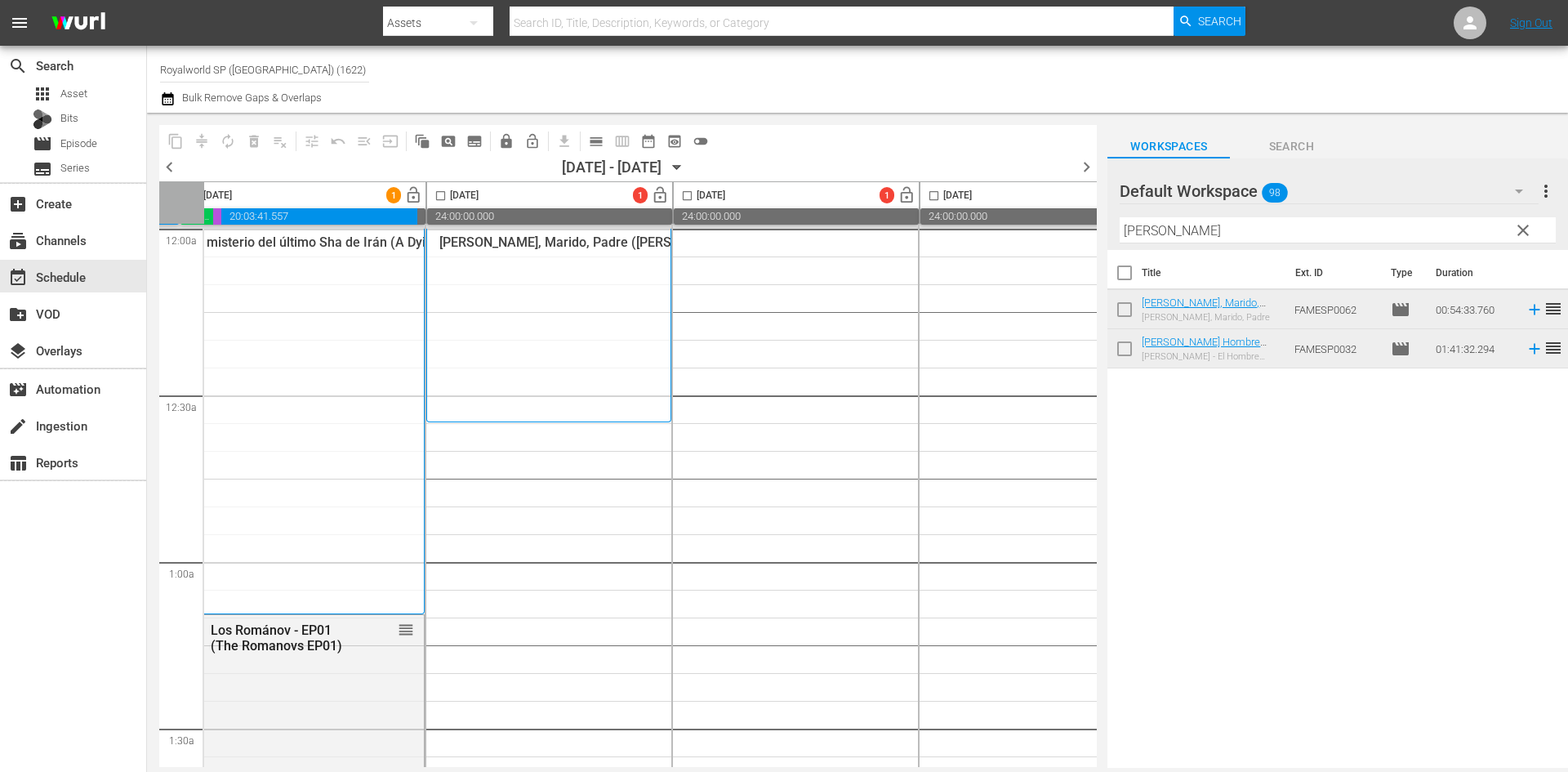
scroll to position [0, 534]
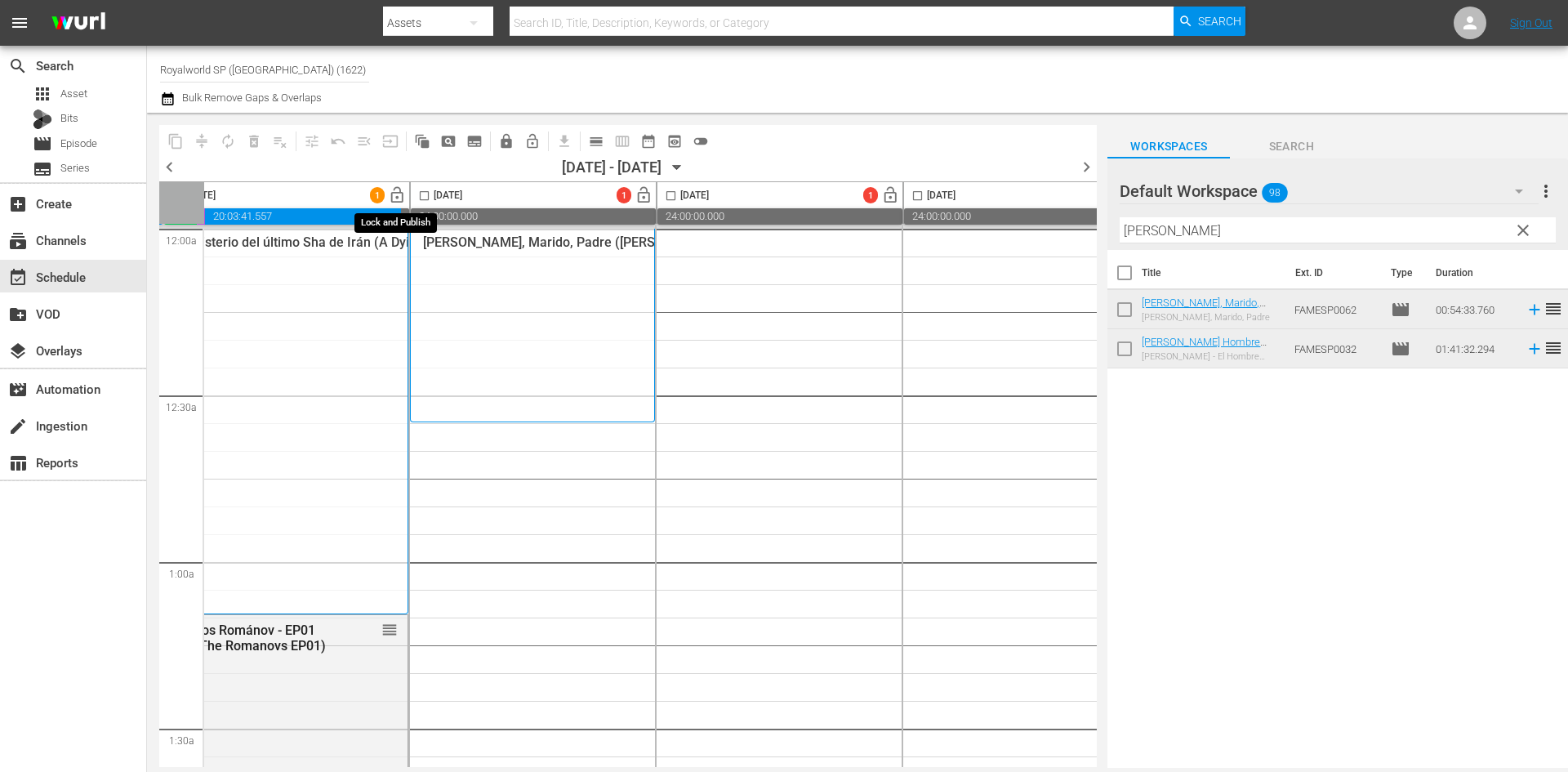
click at [396, 188] on span "lock_open" at bounding box center [397, 195] width 18 height 18
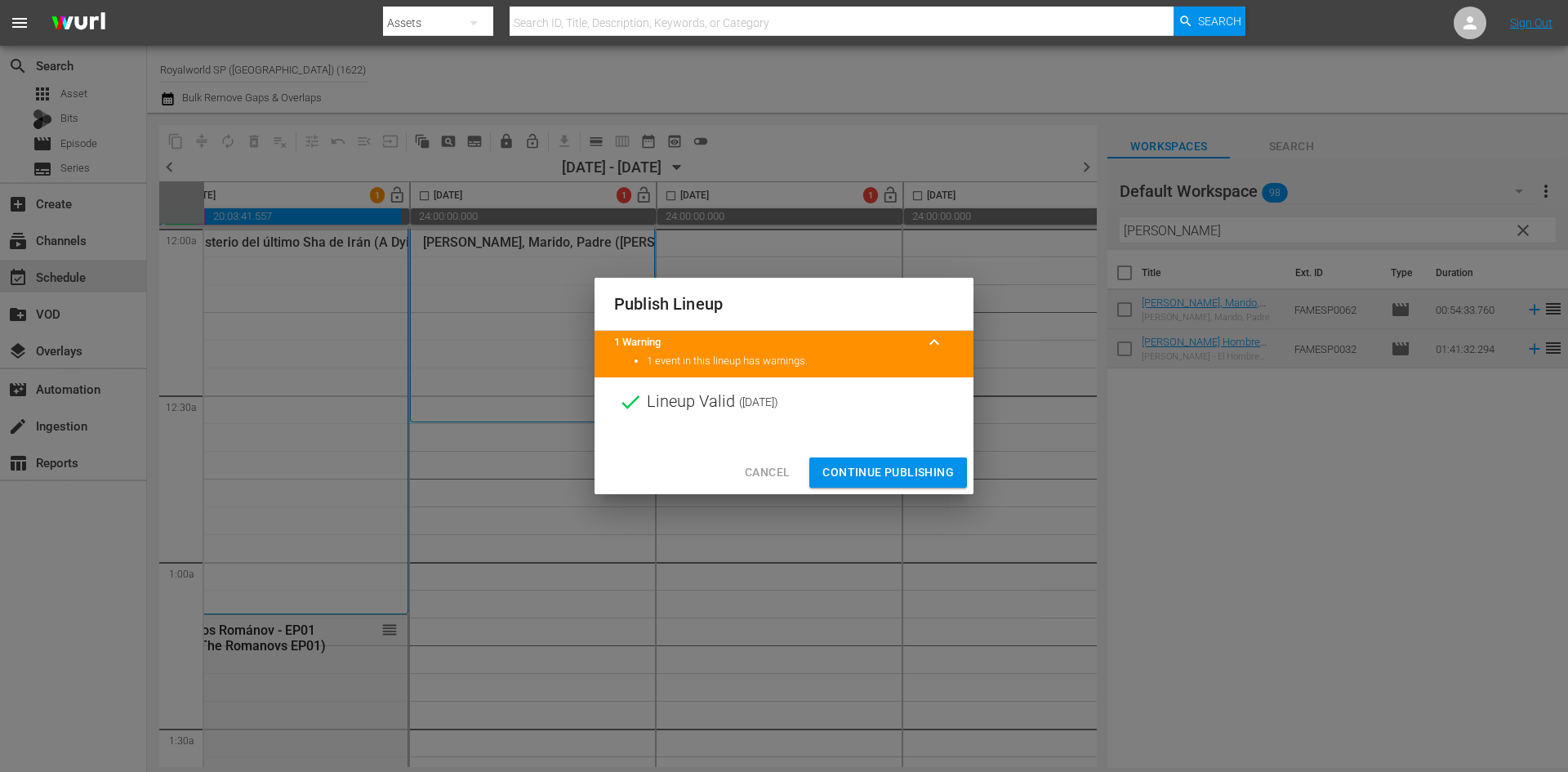
click at [835, 472] on span "Continue Publishing" at bounding box center [888, 472] width 131 height 20
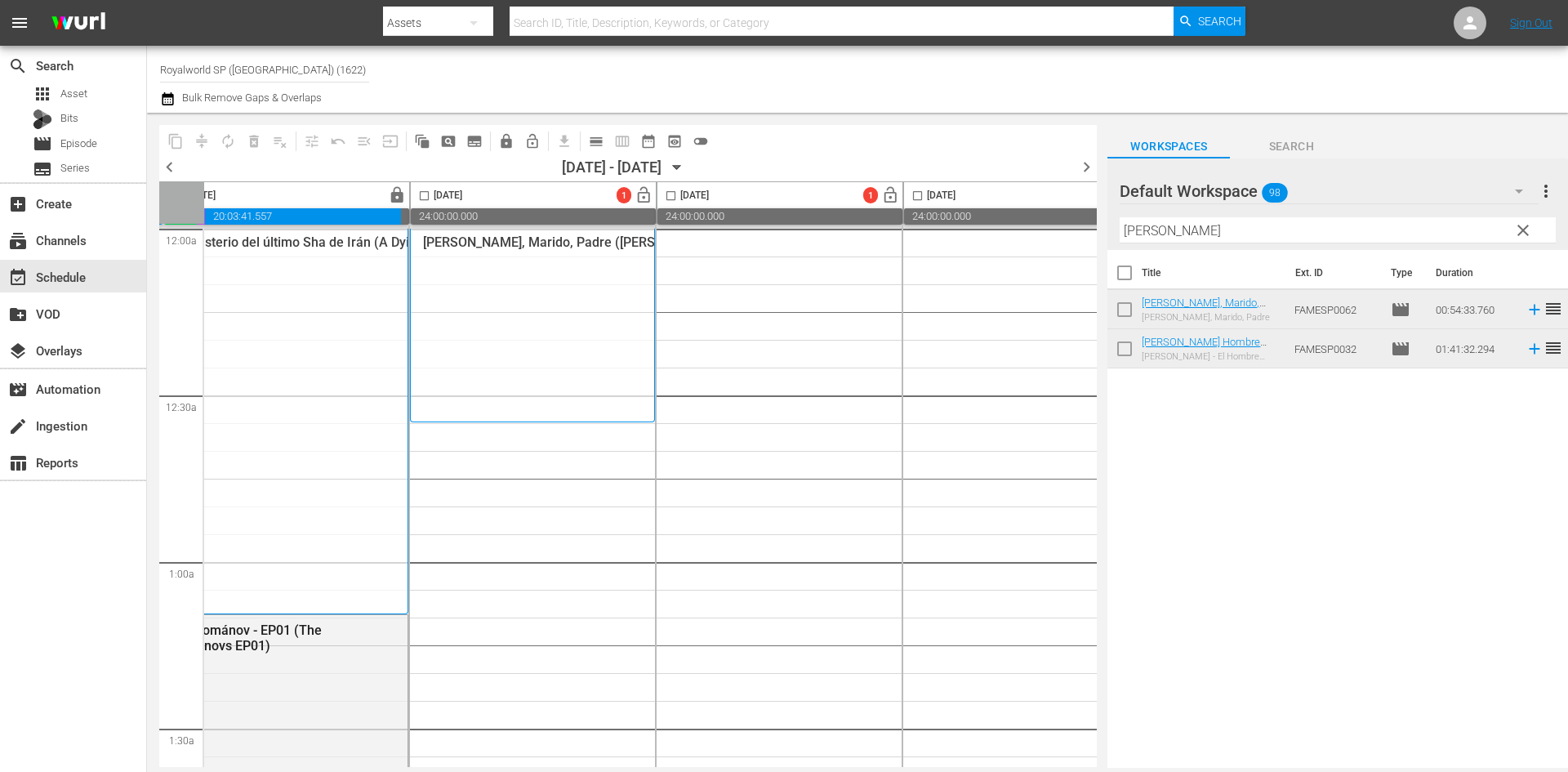
click at [1251, 234] on input "felipe" at bounding box center [1337, 230] width 436 height 26
drag, startPoint x: 1252, startPoint y: 233, endPoint x: 1022, endPoint y: 235, distance: 230.0
click at [1025, 235] on div "content_copy compress autorenew_outlined delete_forever_outlined playlist_remov…" at bounding box center [857, 440] width 1420 height 655
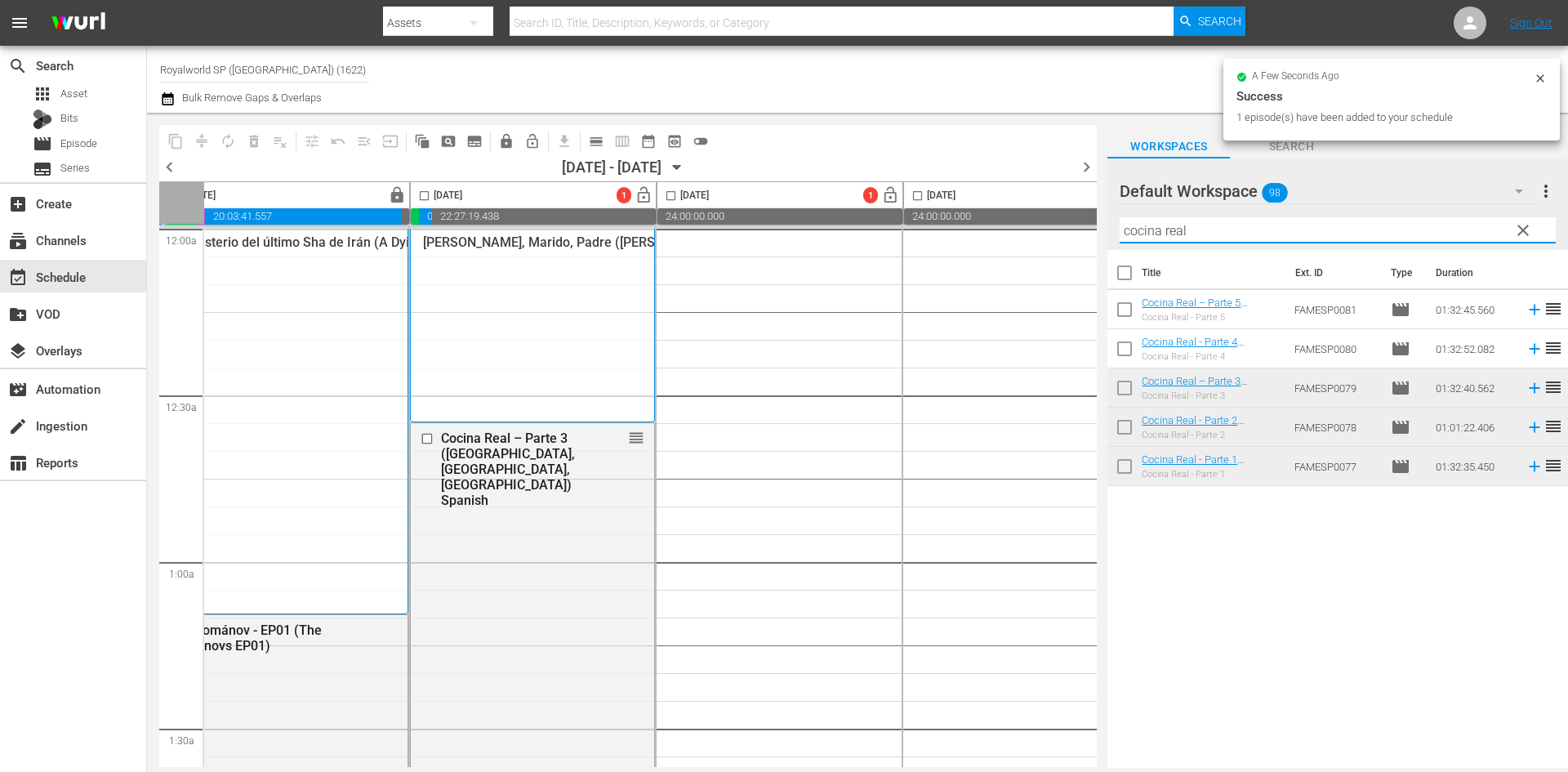
drag, startPoint x: 1001, startPoint y: 229, endPoint x: 947, endPoint y: 228, distance: 54.0
click at [947, 228] on div "content_copy compress autorenew_outlined delete_forever_outlined playlist_remov…" at bounding box center [857, 440] width 1420 height 655
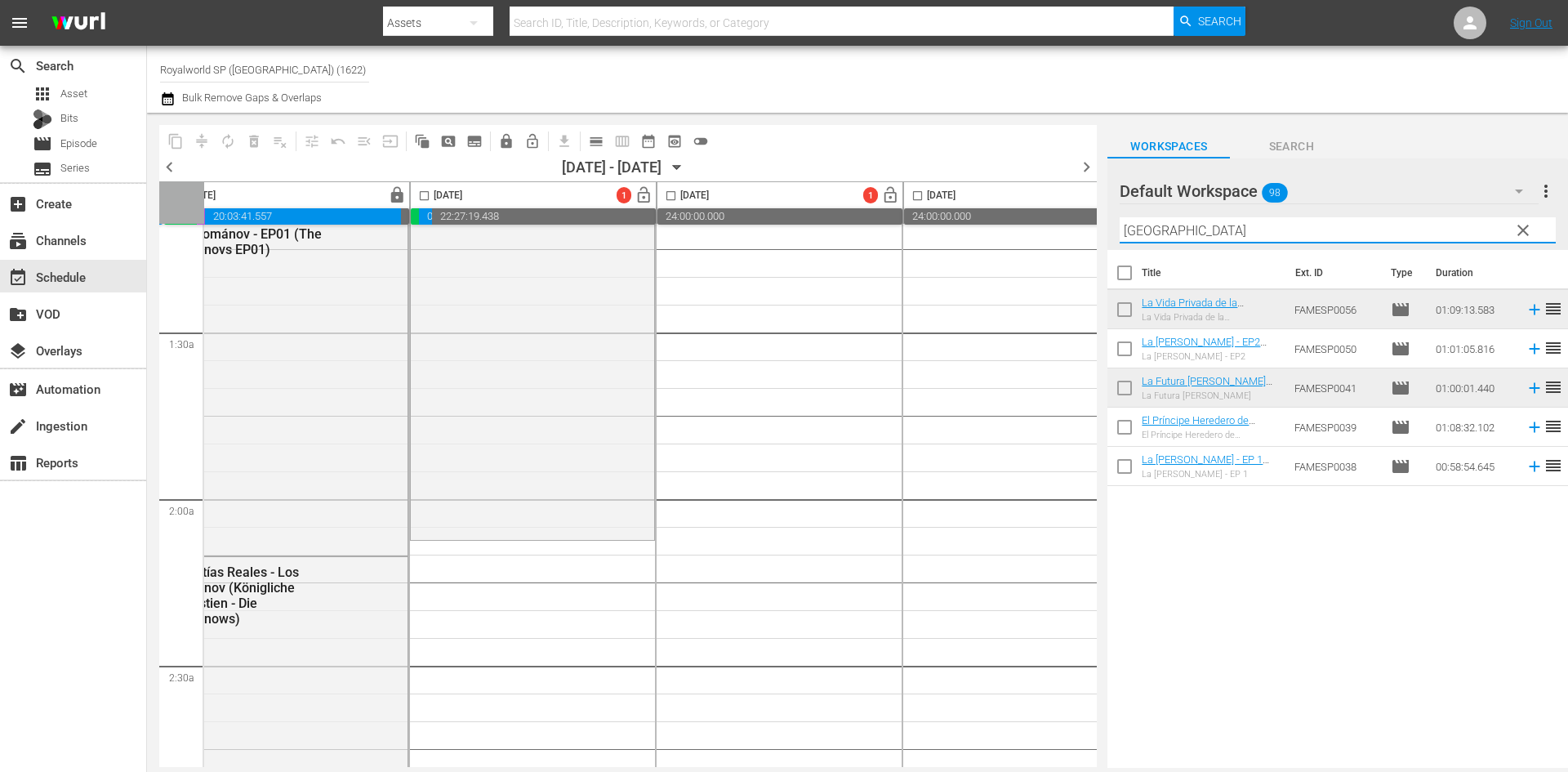
scroll to position [490, 534]
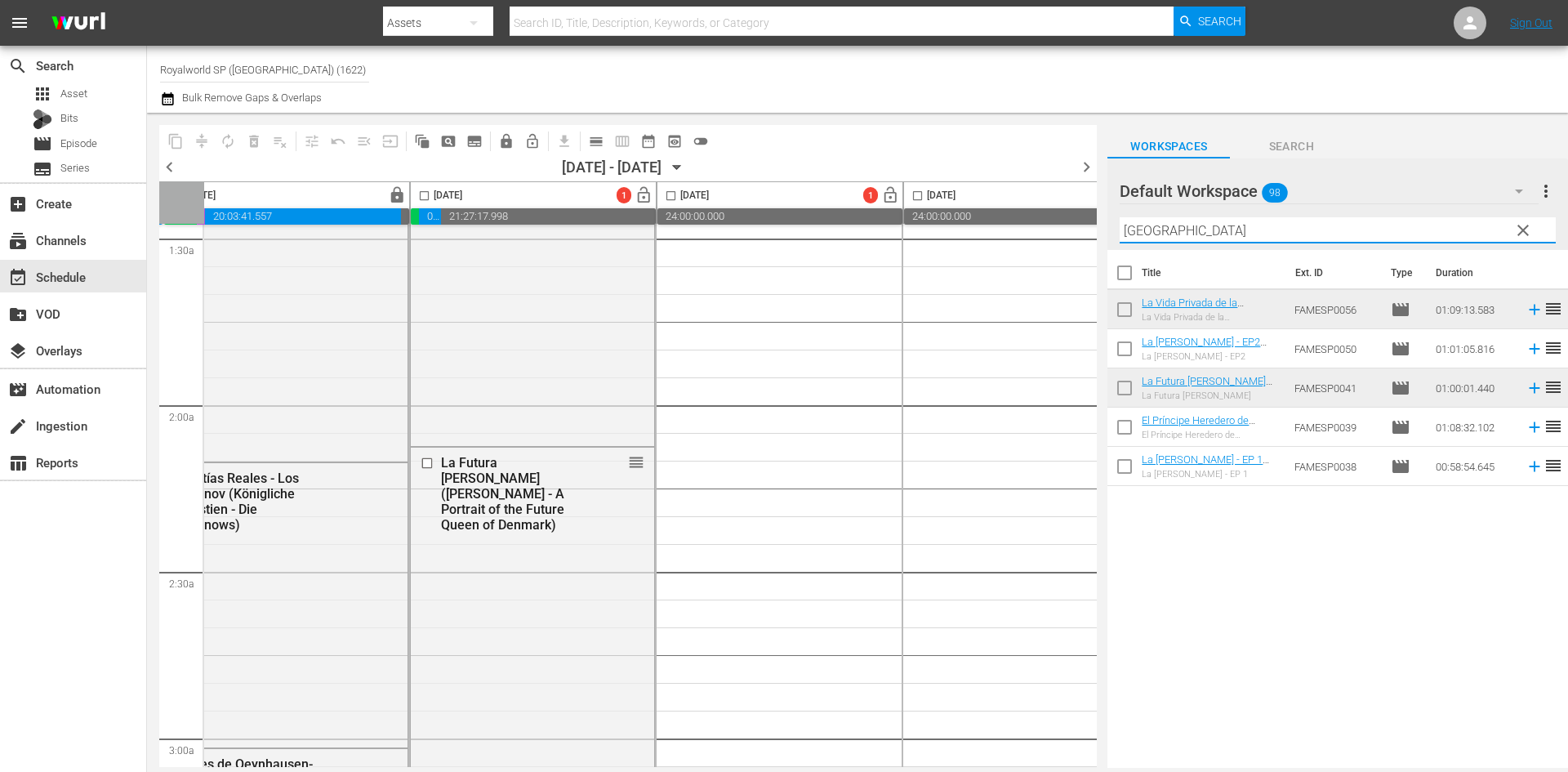
drag, startPoint x: 1261, startPoint y: 229, endPoint x: 1022, endPoint y: 237, distance: 239.1
click at [1022, 237] on div "content_copy compress autorenew_outlined delete_forever_outlined playlist_remov…" at bounding box center [857, 440] width 1420 height 655
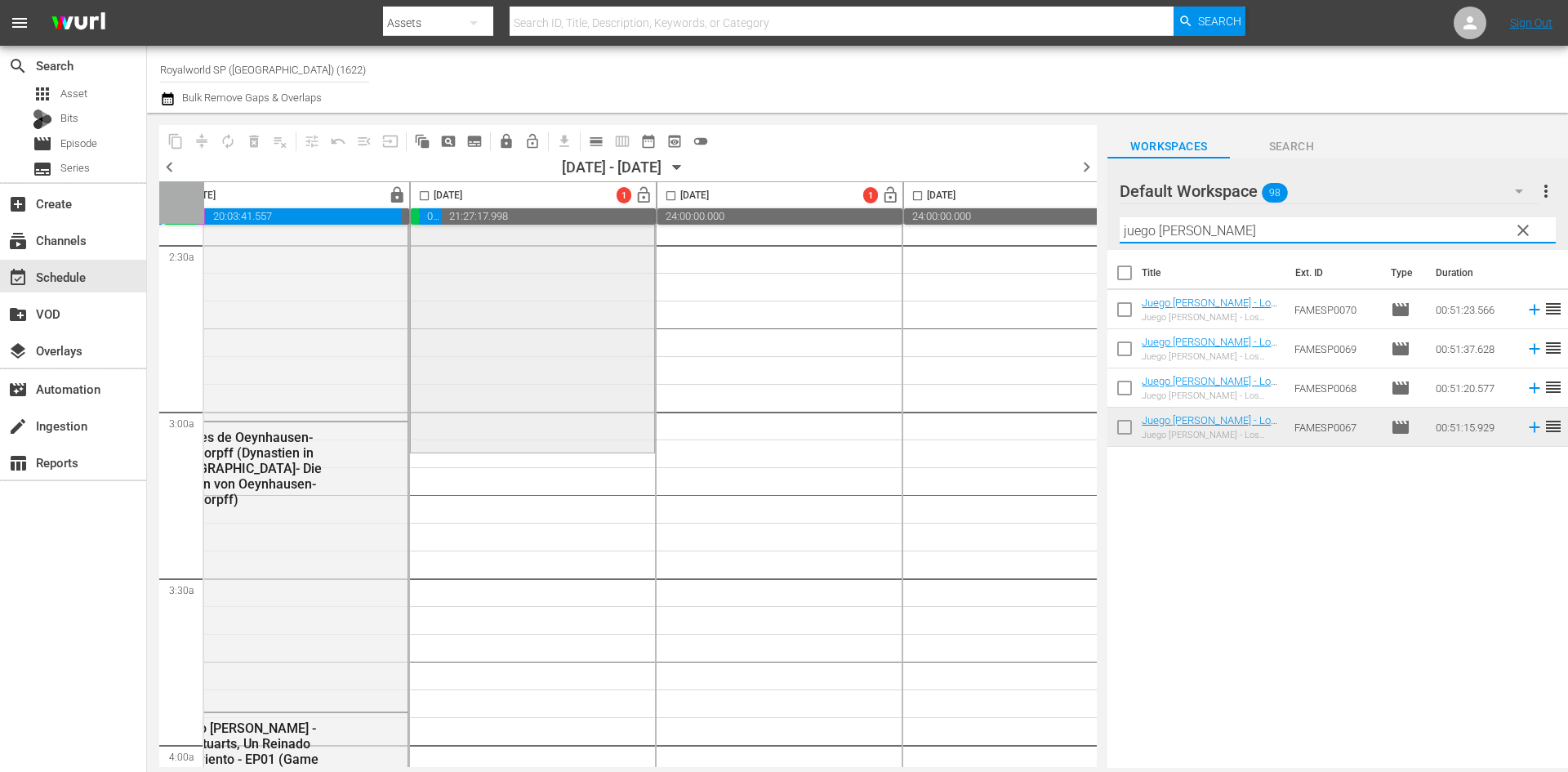
scroll to position [979, 534]
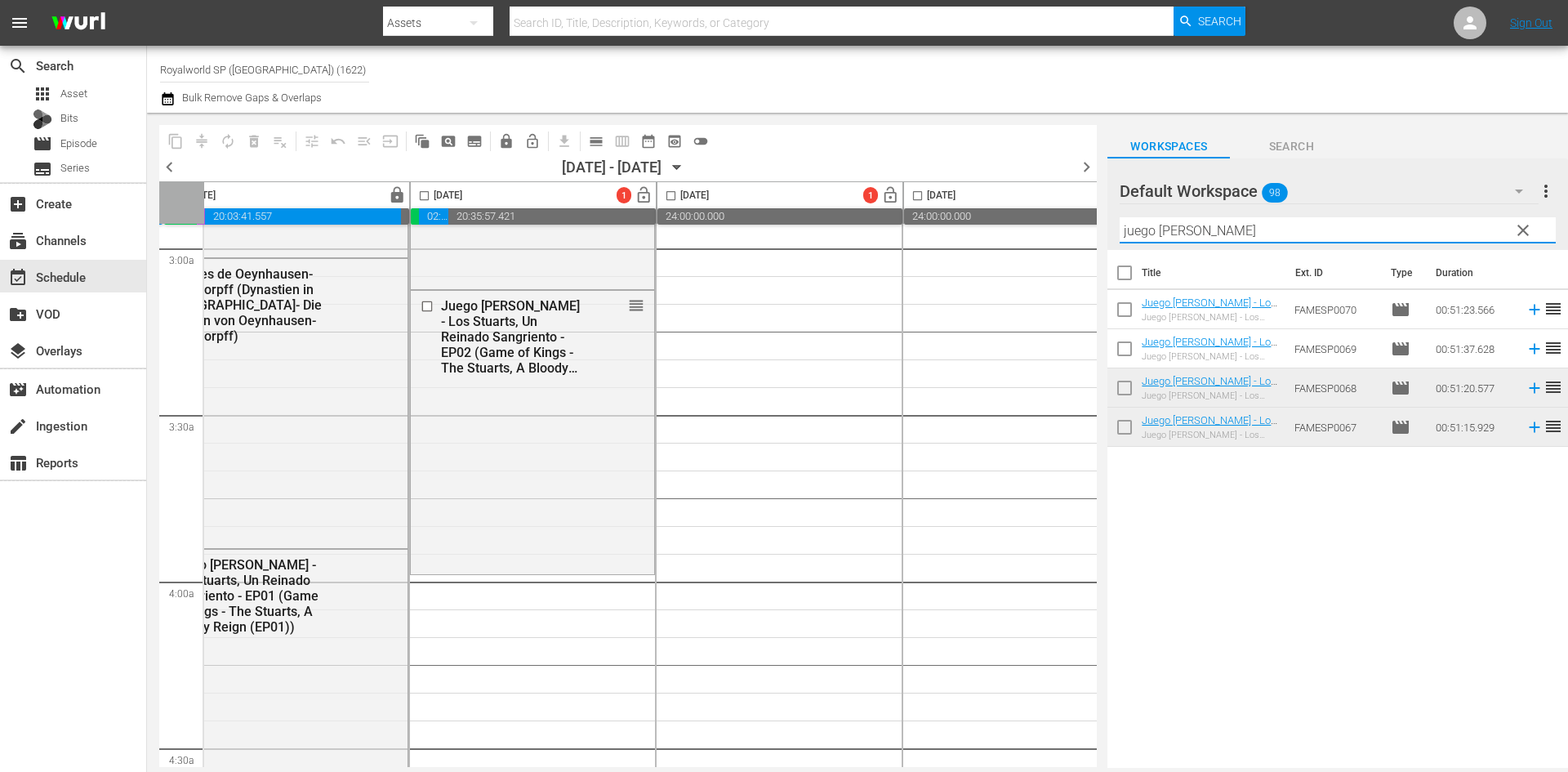
drag, startPoint x: 1059, startPoint y: 228, endPoint x: 1022, endPoint y: 228, distance: 37.0
click at [1022, 228] on div "content_copy compress autorenew_outlined delete_forever_outlined playlist_remov…" at bounding box center [857, 440] width 1420 height 655
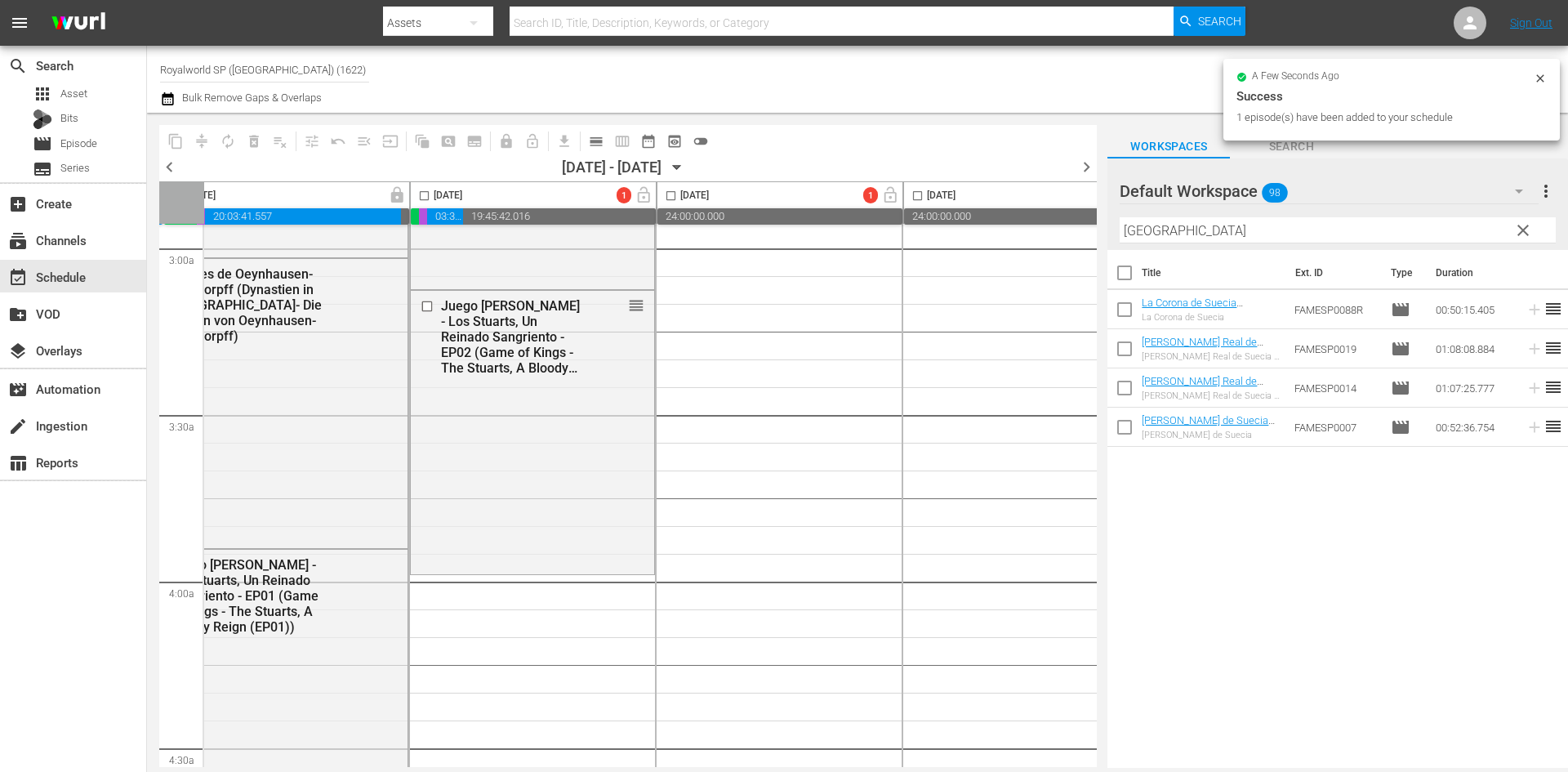
drag, startPoint x: 1241, startPoint y: 233, endPoint x: 999, endPoint y: 234, distance: 242.0
click at [1000, 234] on div "content_copy compress autorenew_outlined delete_forever_outlined playlist_remov…" at bounding box center [857, 440] width 1420 height 655
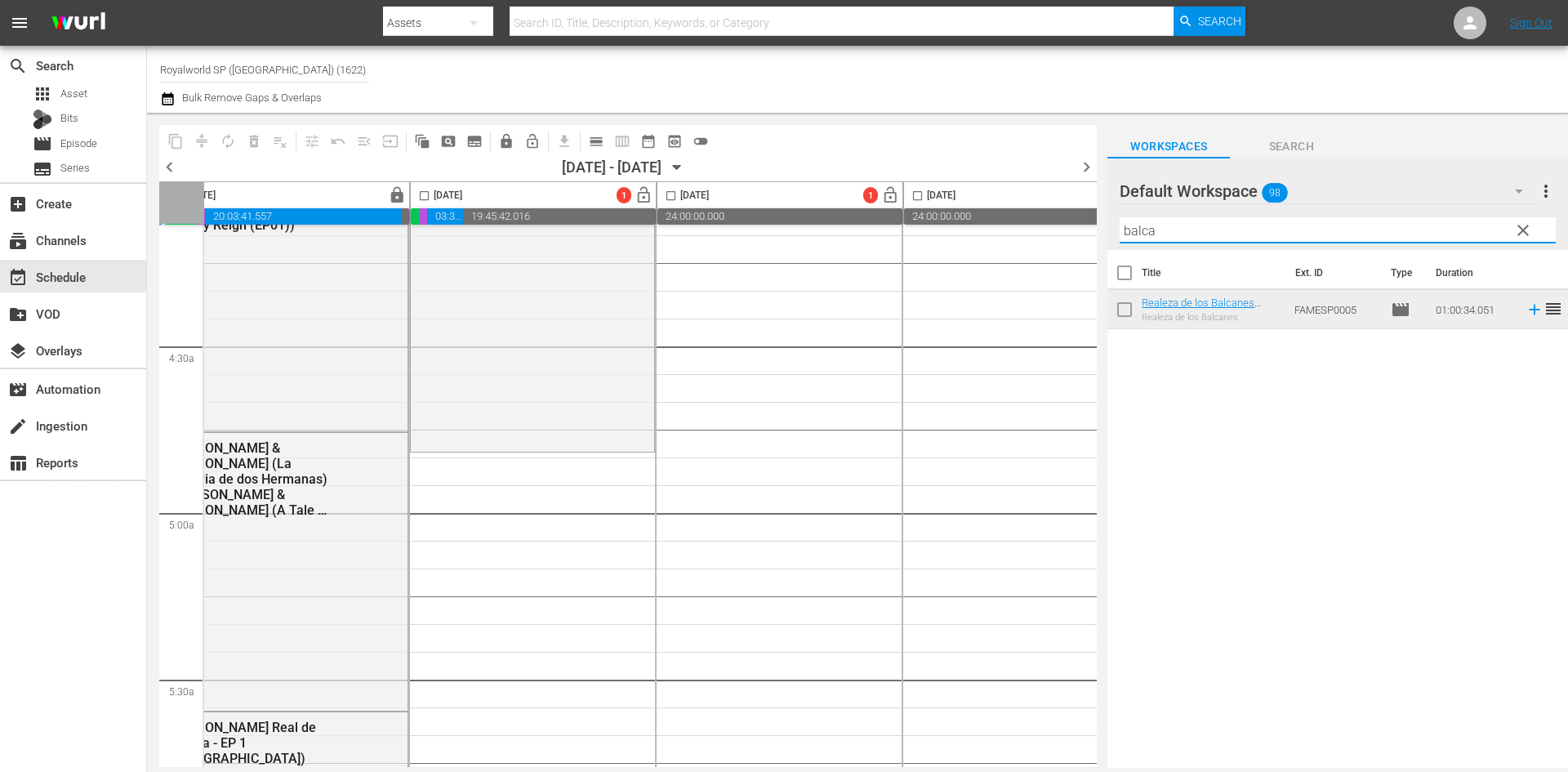
scroll to position [1388, 534]
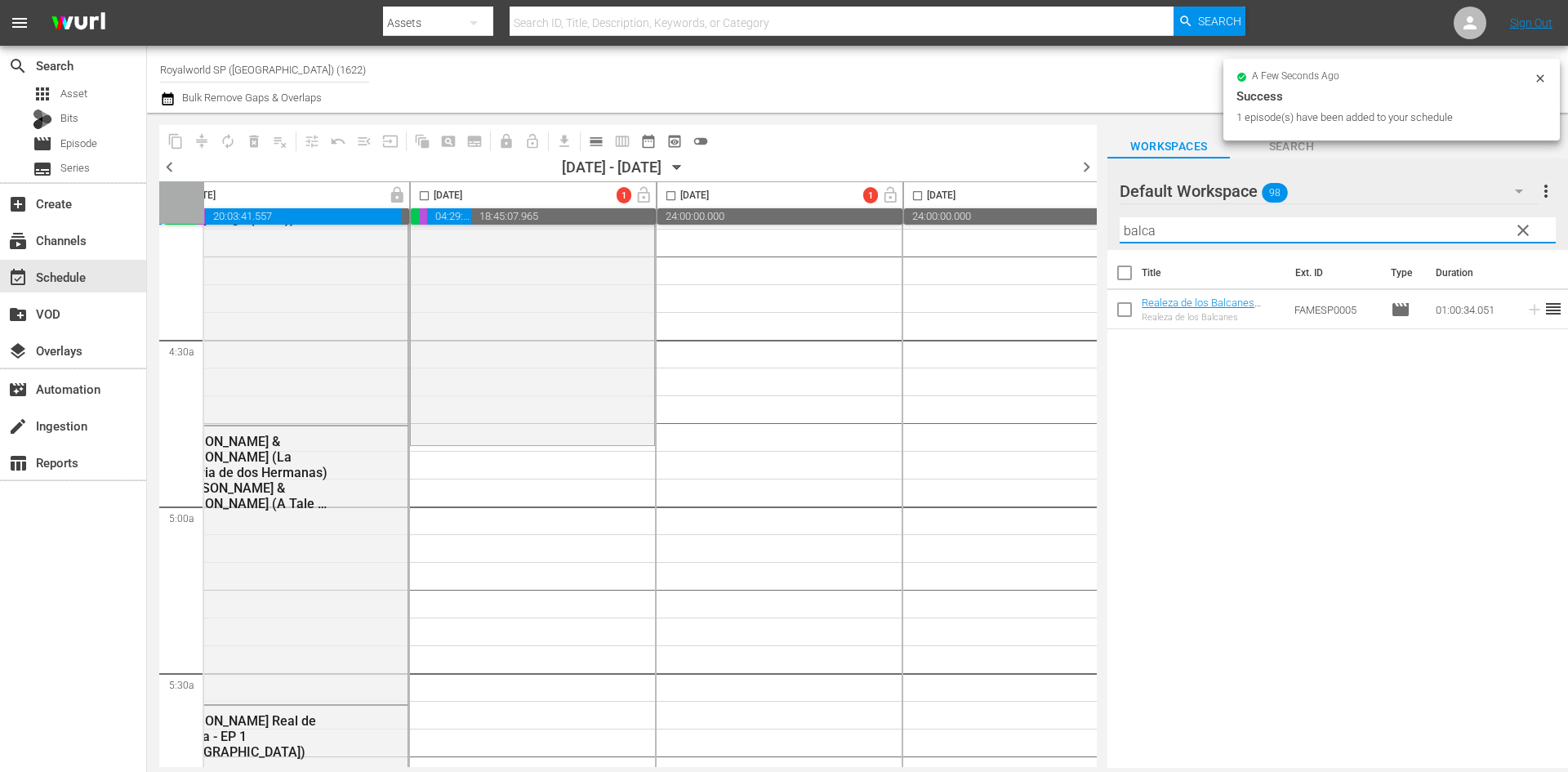
drag, startPoint x: 1216, startPoint y: 231, endPoint x: 969, endPoint y: 230, distance: 247.0
click at [969, 230] on div "content_copy compress autorenew_outlined delete_forever_outlined playlist_remov…" at bounding box center [857, 440] width 1420 height 655
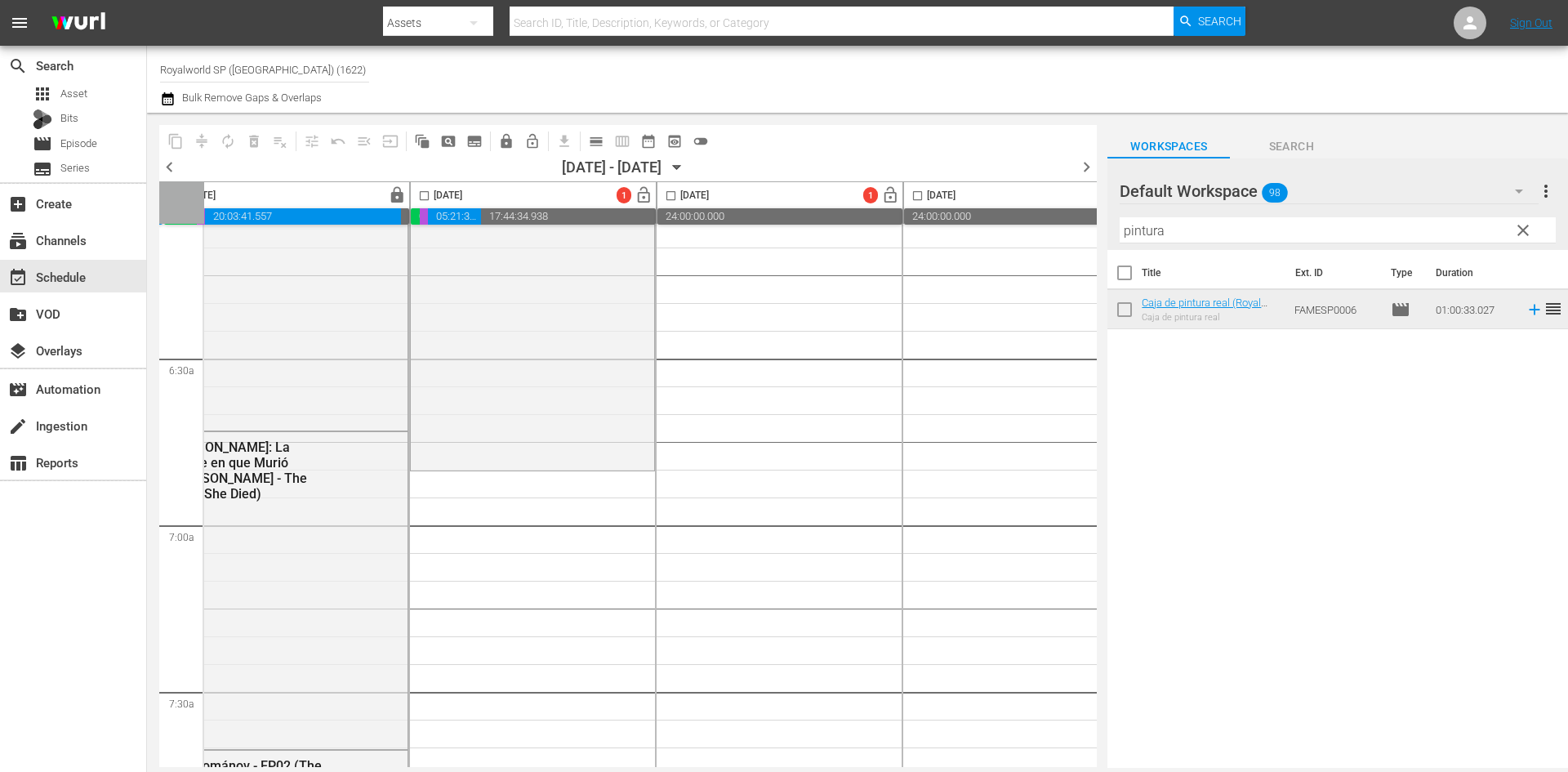
scroll to position [2123, 534]
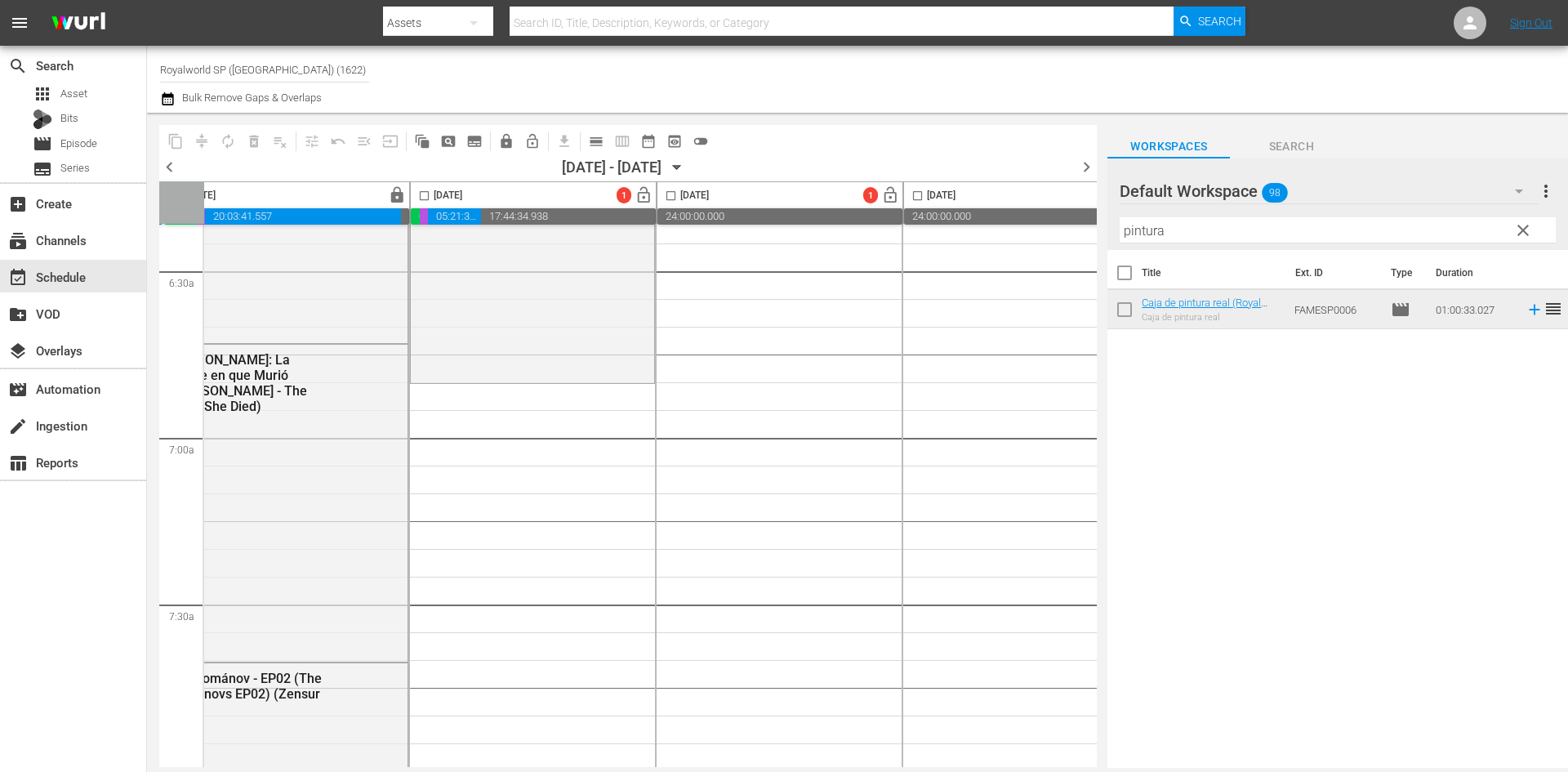
click at [1082, 233] on div "content_copy compress autorenew_outlined delete_forever_outlined playlist_remov…" at bounding box center [857, 440] width 1420 height 655
click at [1185, 228] on input "pintura" at bounding box center [1337, 230] width 436 height 26
click at [1148, 234] on input "pintura" at bounding box center [1337, 230] width 436 height 26
click at [1147, 234] on input "pintura" at bounding box center [1337, 230] width 436 height 26
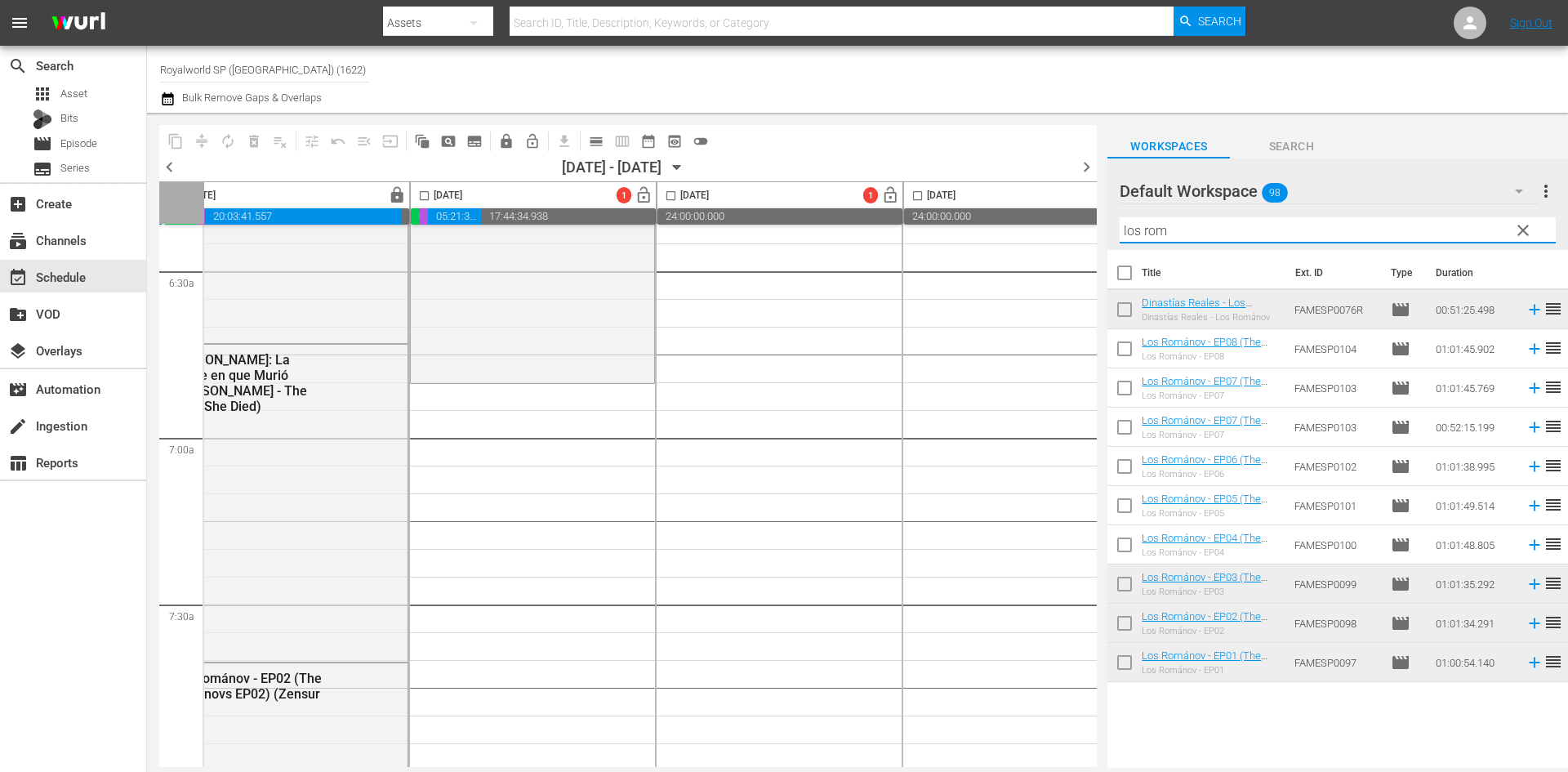
type input "los rom"
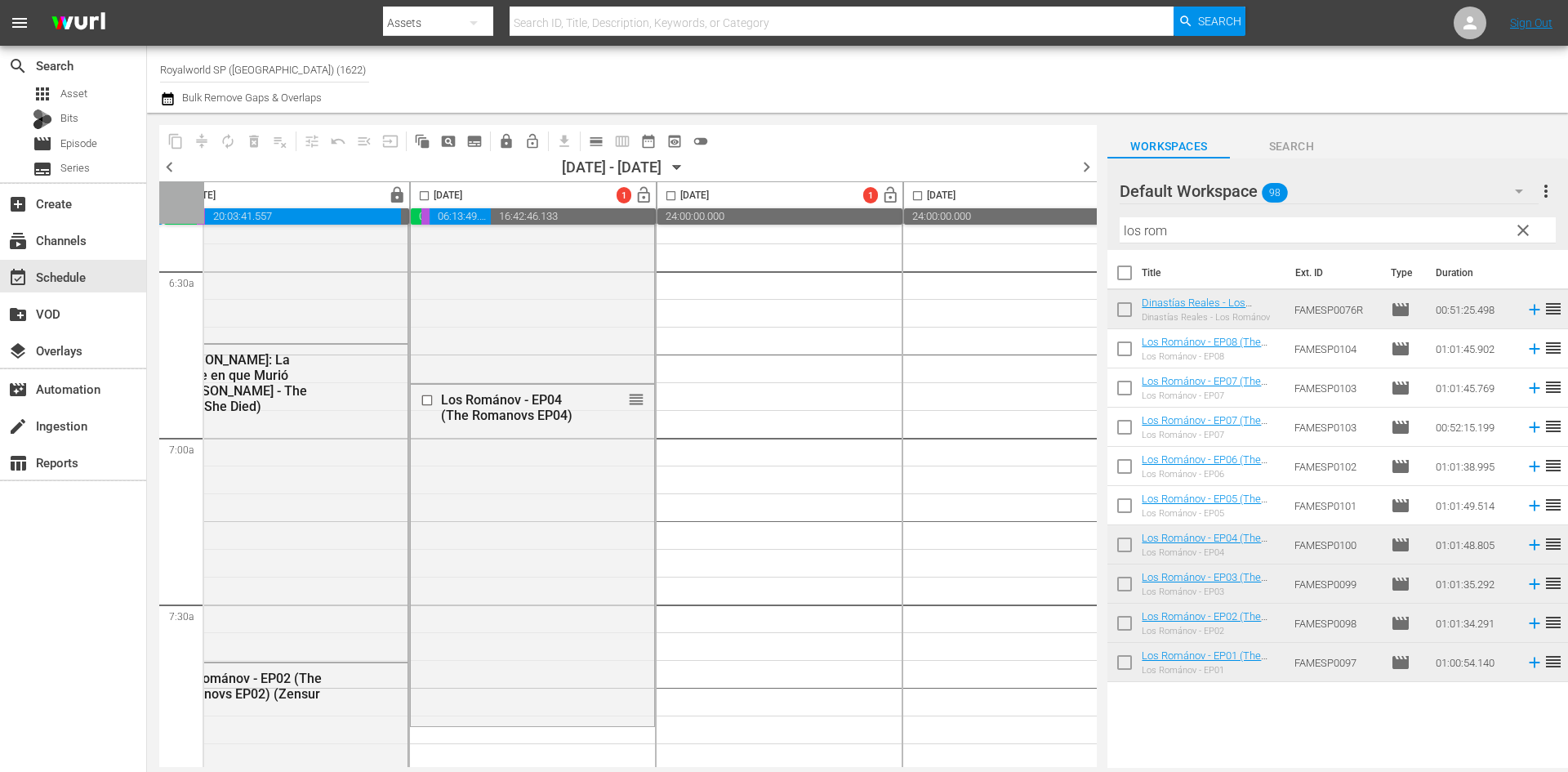
scroll to position [2286, 534]
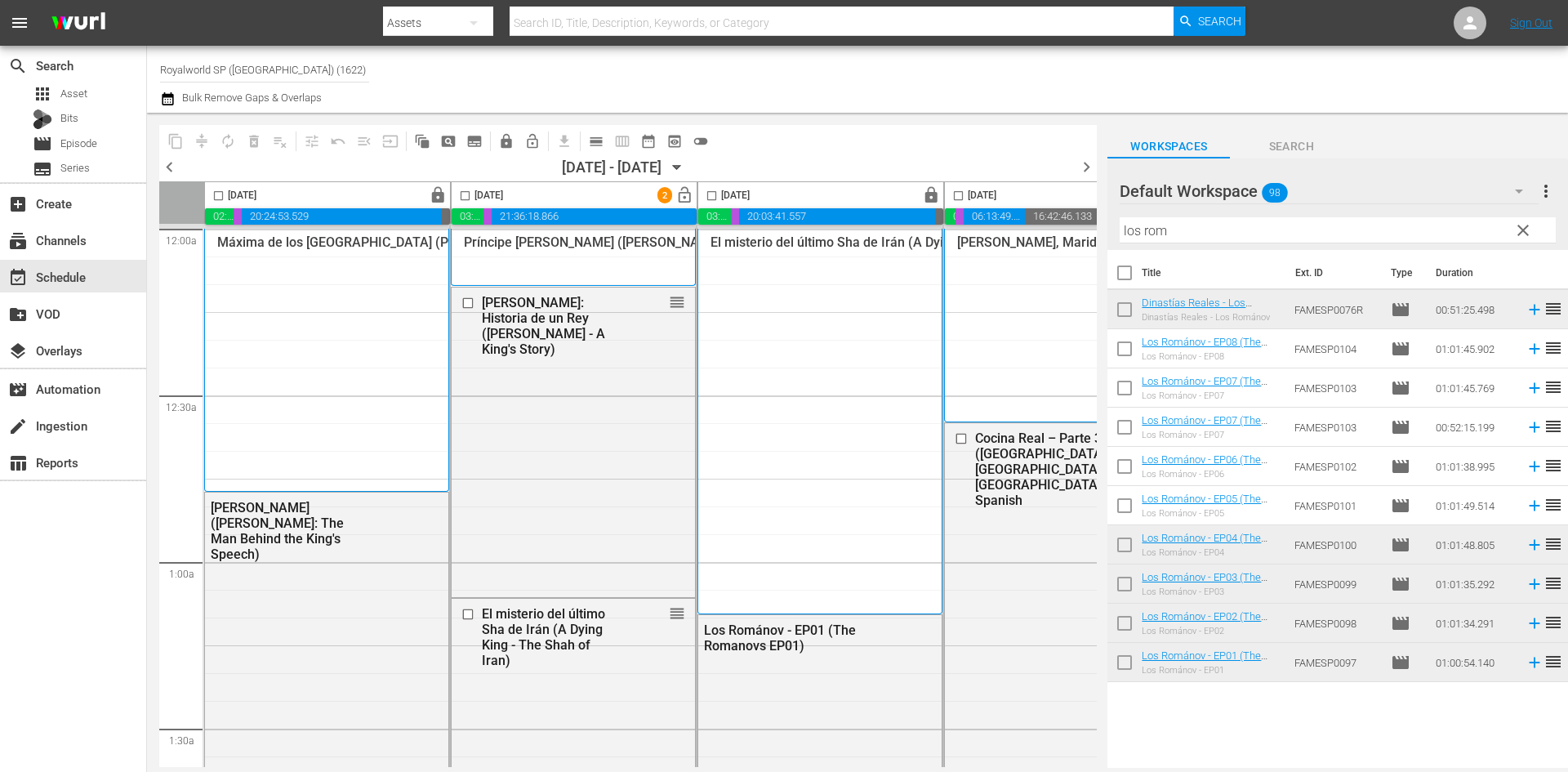
scroll to position [2449, 534]
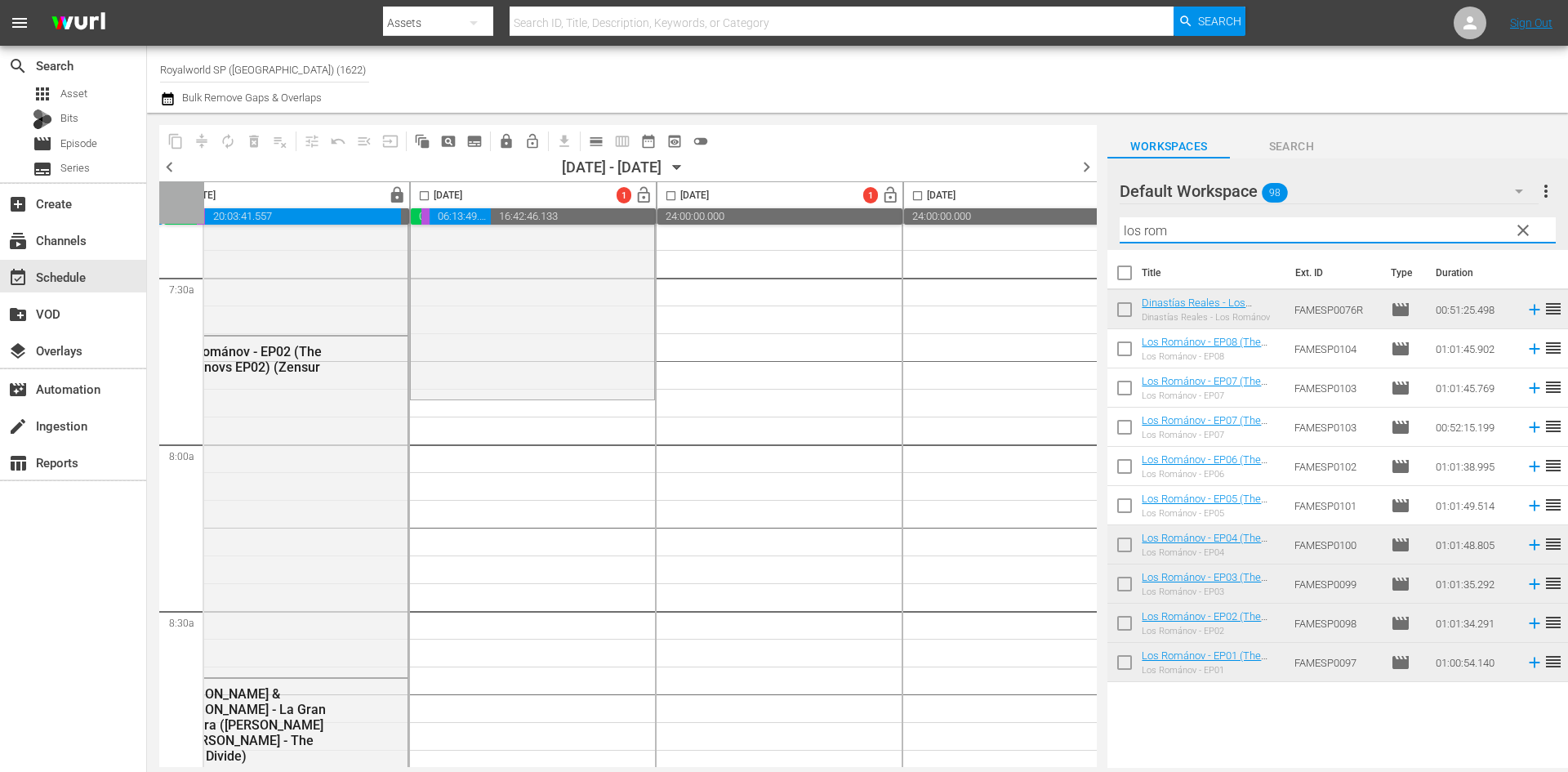
drag, startPoint x: 1272, startPoint y: 223, endPoint x: 1014, endPoint y: 219, distance: 258.0
click at [1014, 219] on div "content_copy compress autorenew_outlined delete_forever_outlined playlist_remov…" at bounding box center [857, 440] width 1420 height 655
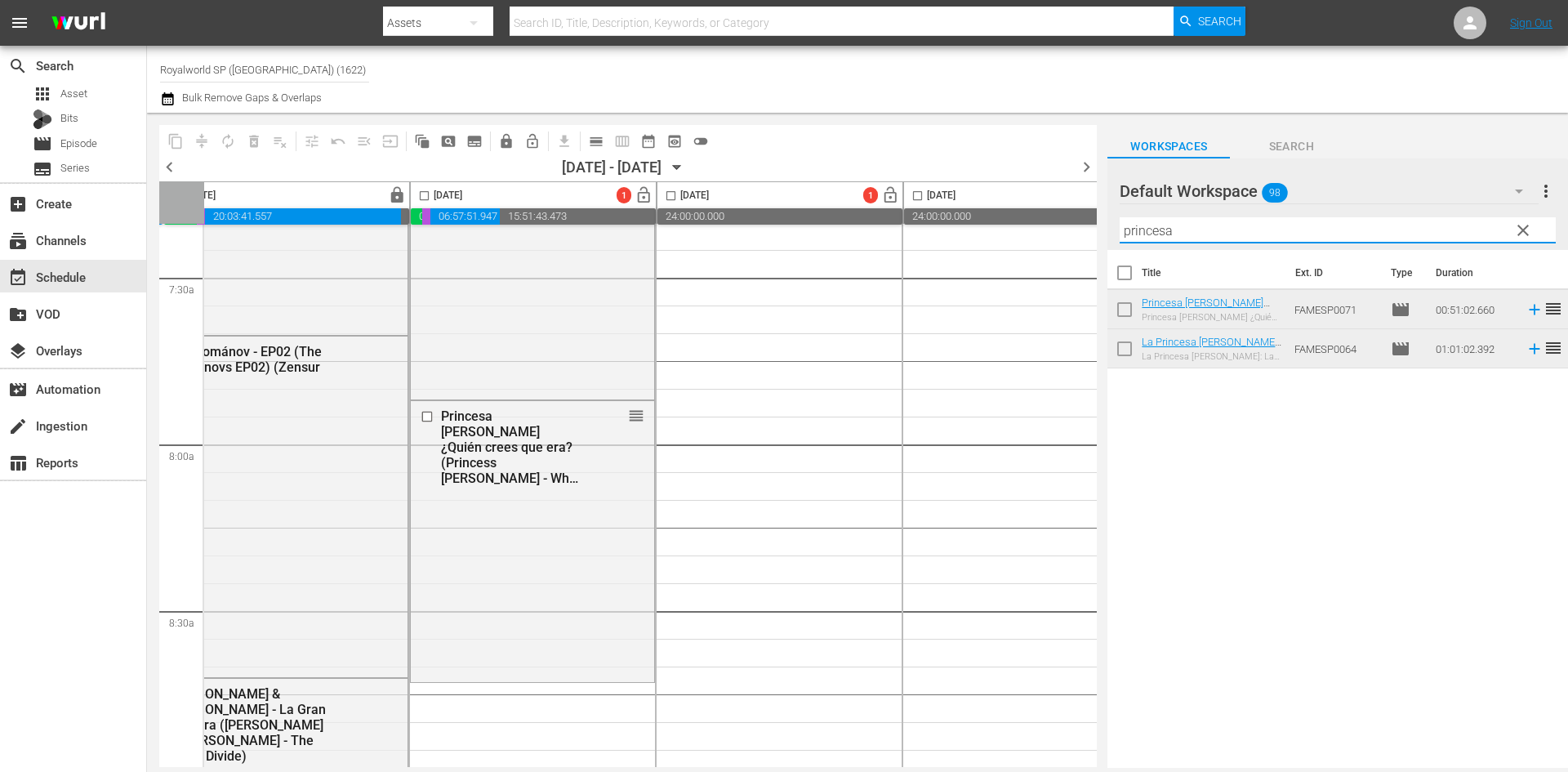
drag, startPoint x: 1199, startPoint y: 234, endPoint x: 976, endPoint y: 222, distance: 223.3
click at [976, 222] on div "content_copy compress autorenew_outlined delete_forever_outlined playlist_remov…" at bounding box center [857, 440] width 1420 height 655
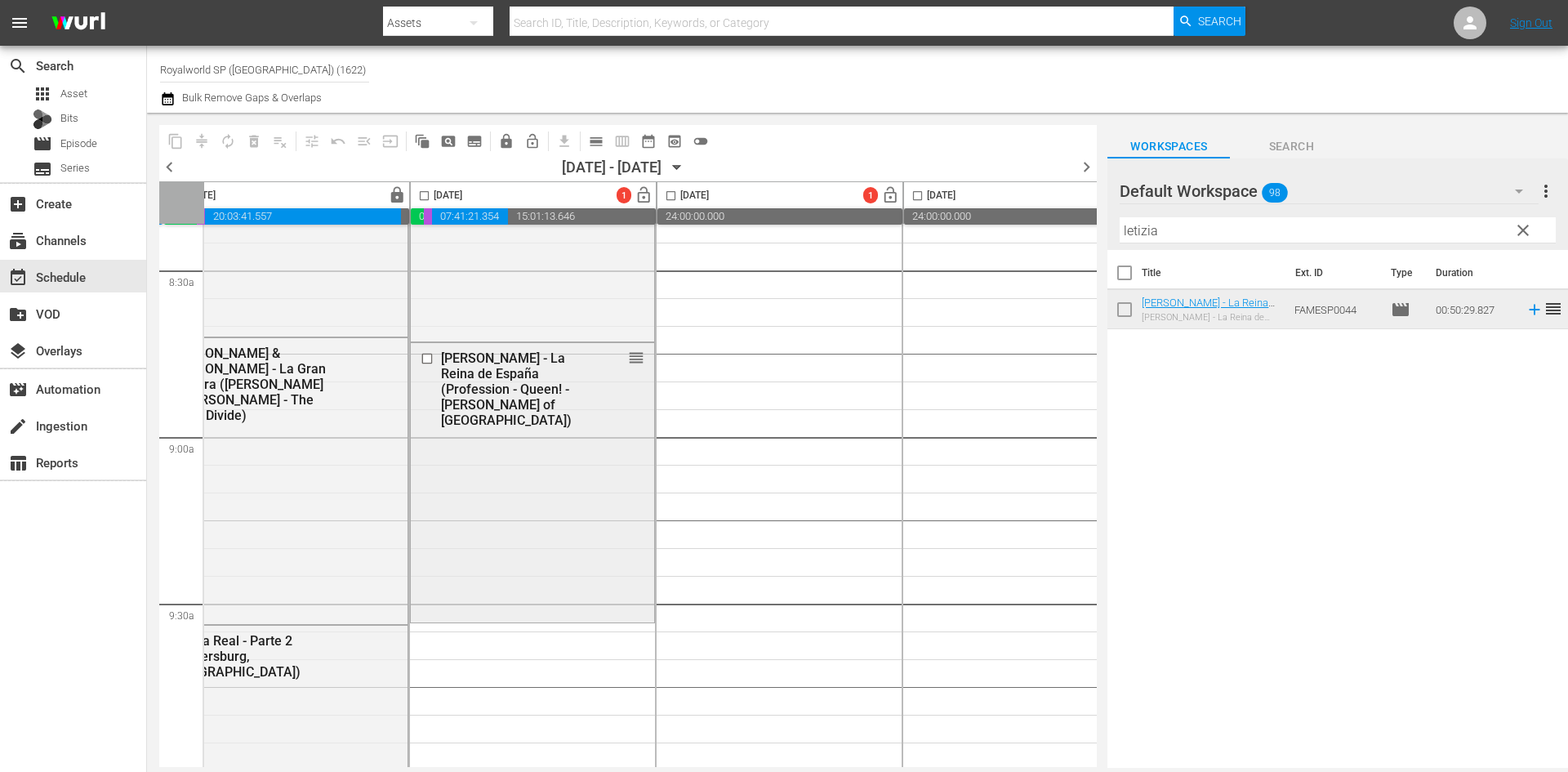
scroll to position [2939, 534]
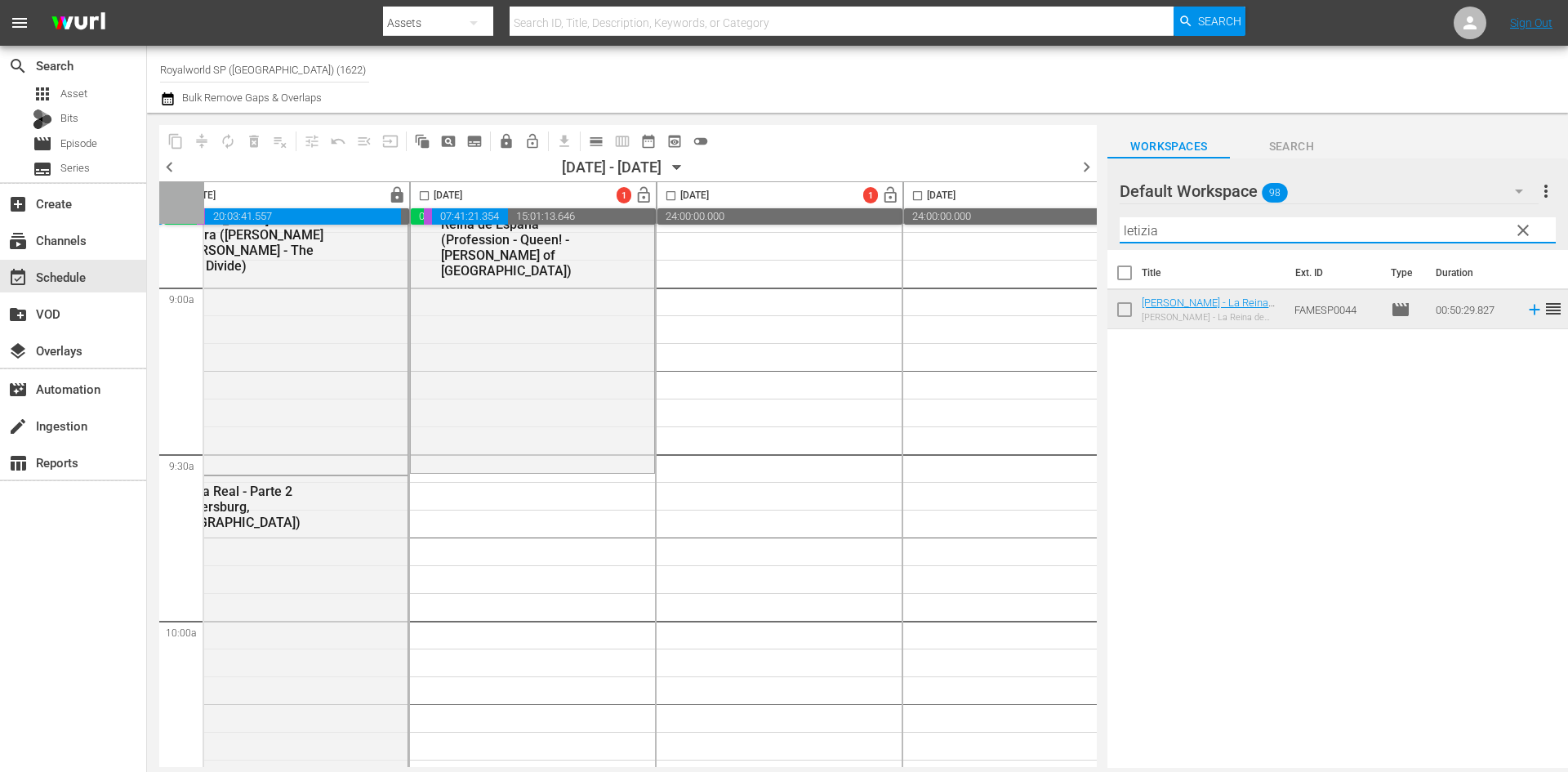
drag, startPoint x: 1276, startPoint y: 226, endPoint x: 1047, endPoint y: 228, distance: 229.0
click at [1047, 228] on div "content_copy compress autorenew_outlined delete_forever_outlined playlist_remov…" at bounding box center [857, 440] width 1420 height 655
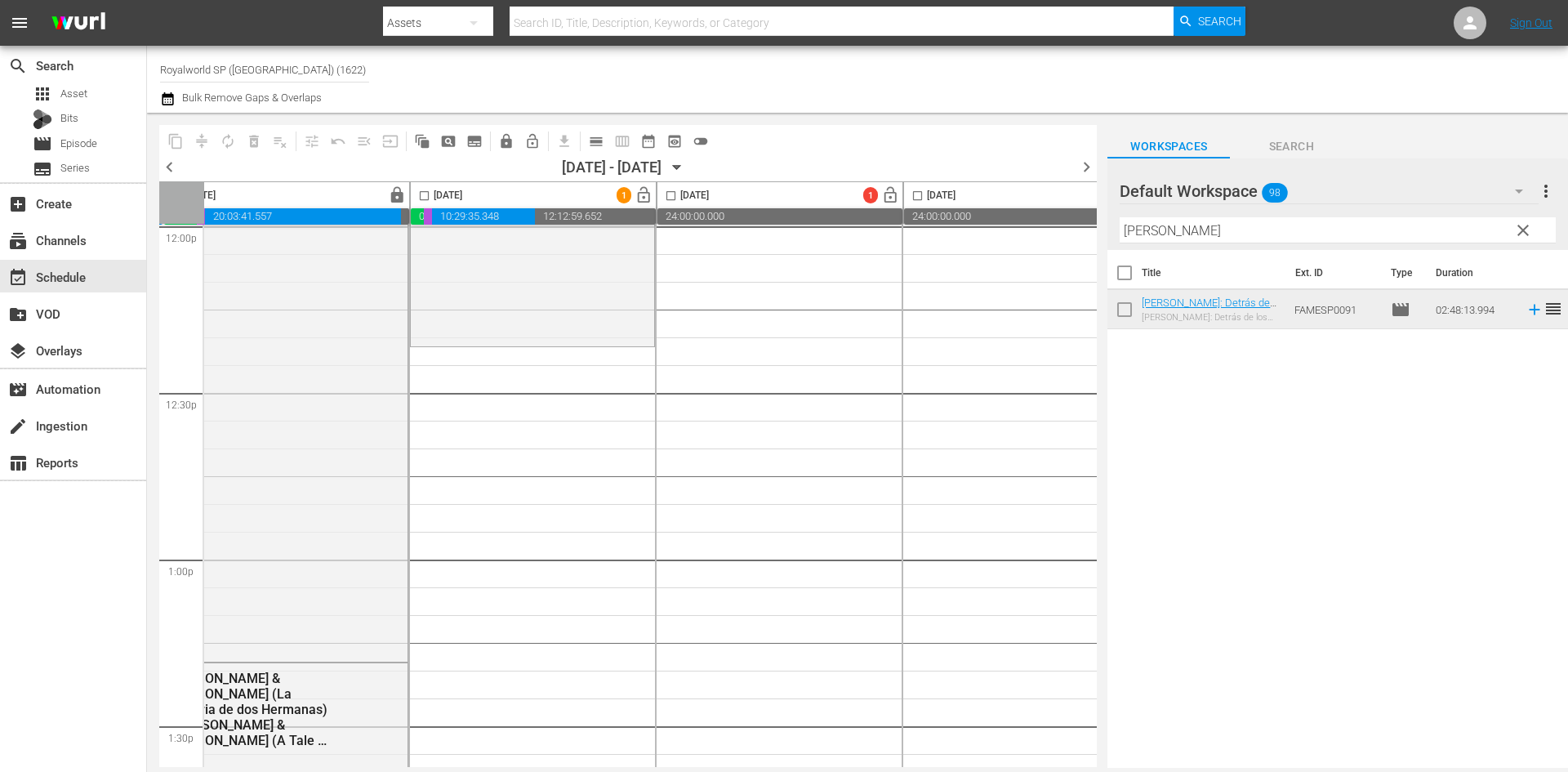
scroll to position [4001, 534]
drag, startPoint x: 1296, startPoint y: 224, endPoint x: 1086, endPoint y: 238, distance: 210.5
click at [1087, 237] on div "content_copy compress autorenew_outlined delete_forever_outlined playlist_remov…" at bounding box center [857, 440] width 1420 height 655
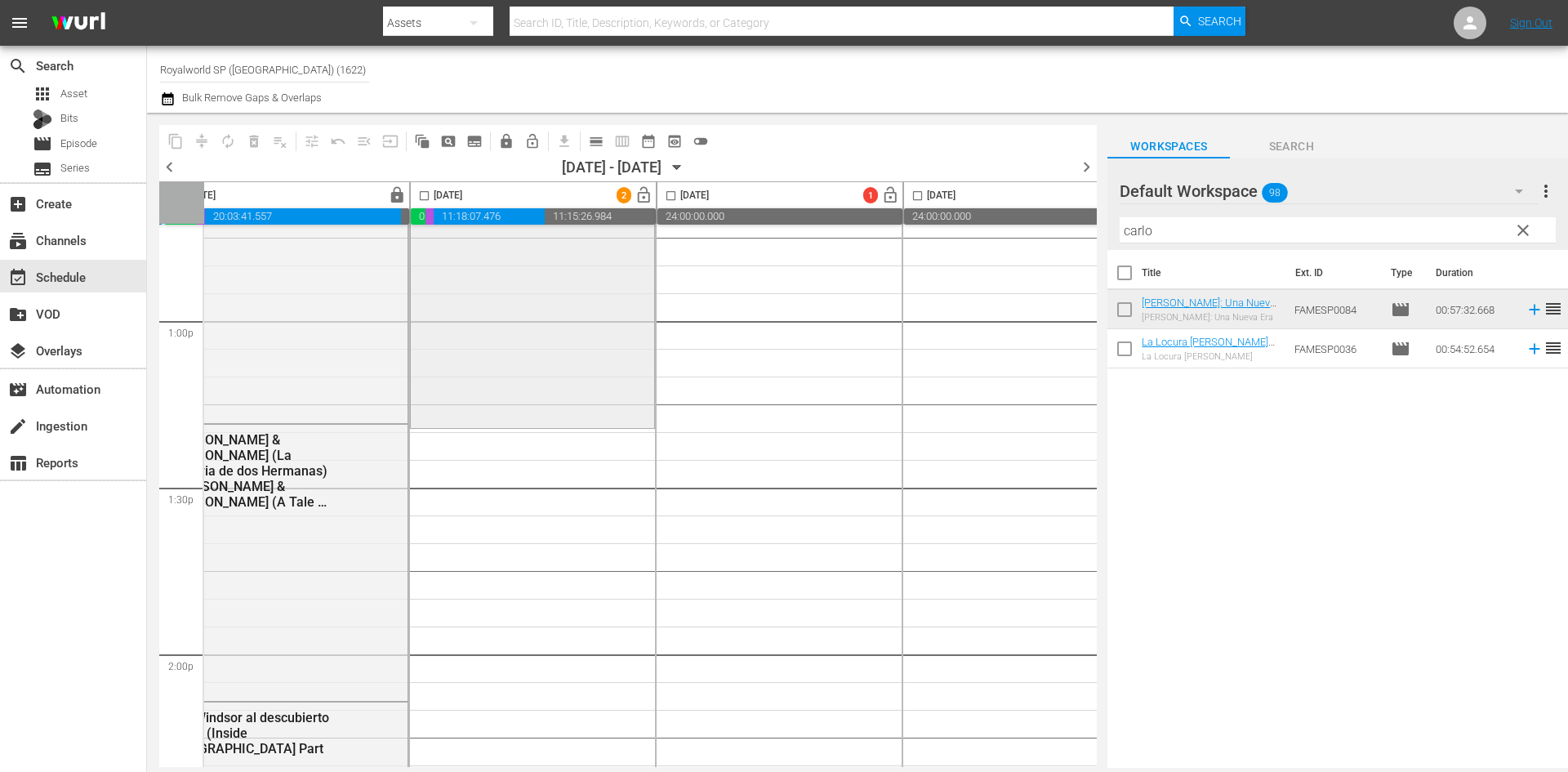
scroll to position [4246, 534]
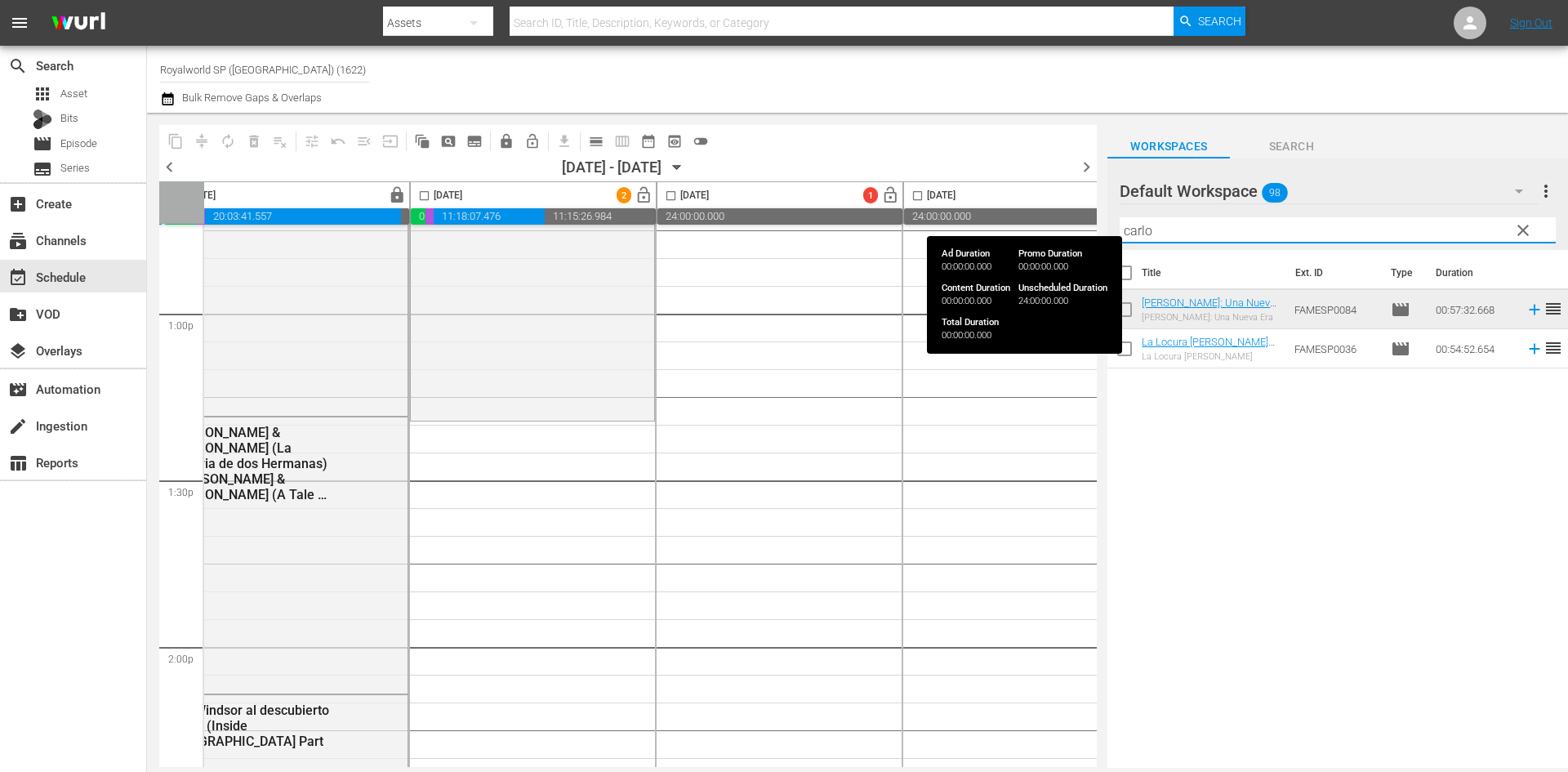
drag, startPoint x: 1174, startPoint y: 231, endPoint x: 1001, endPoint y: 211, distance: 174.2
click at [1001, 211] on div "content_copy compress autorenew_outlined delete_forever_outlined playlist_remov…" at bounding box center [857, 440] width 1420 height 655
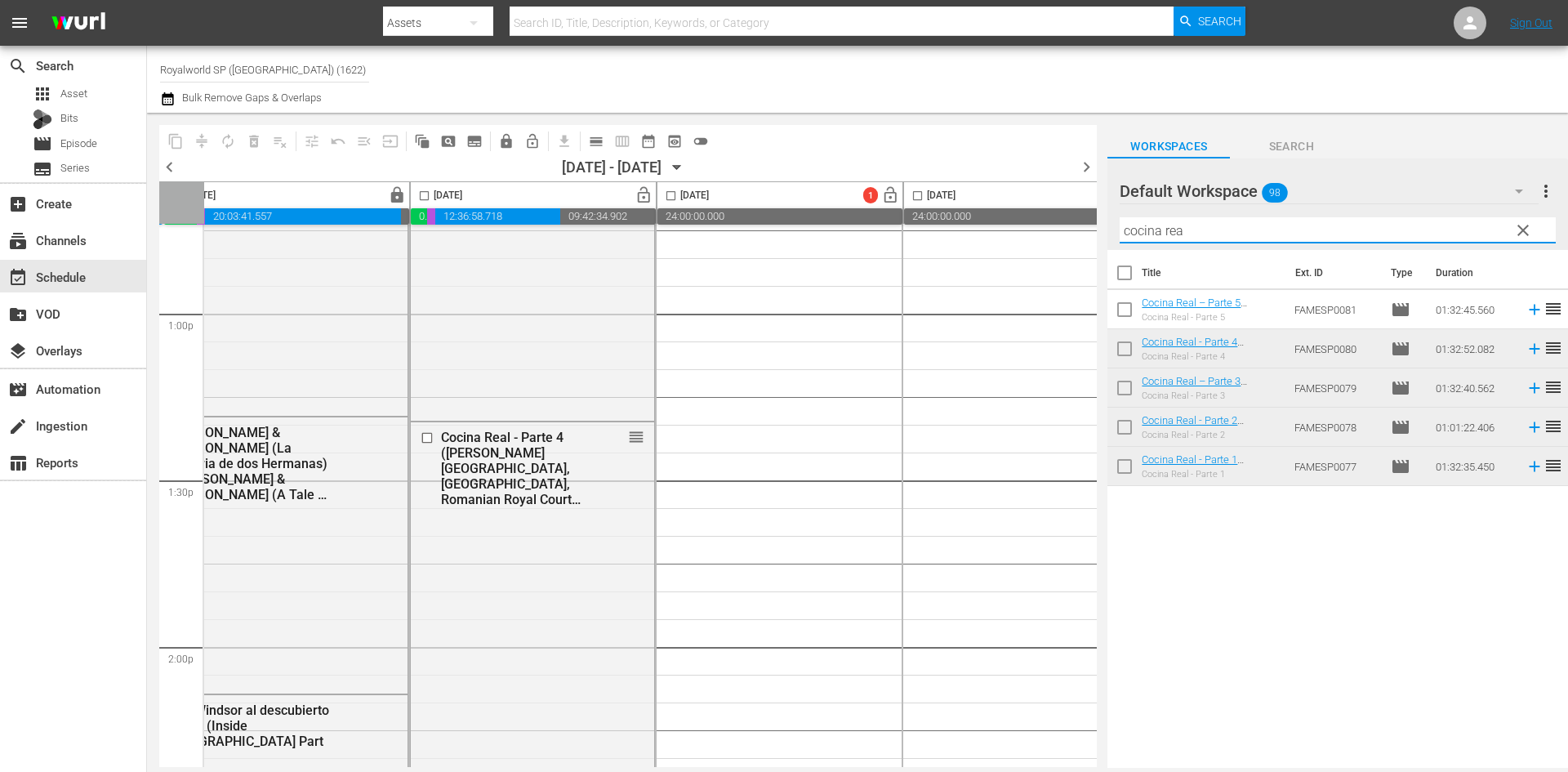
drag, startPoint x: 1211, startPoint y: 236, endPoint x: 979, endPoint y: 208, distance: 233.7
click at [979, 208] on div "content_copy compress autorenew_outlined delete_forever_outlined playlist_remov…" at bounding box center [857, 440] width 1420 height 655
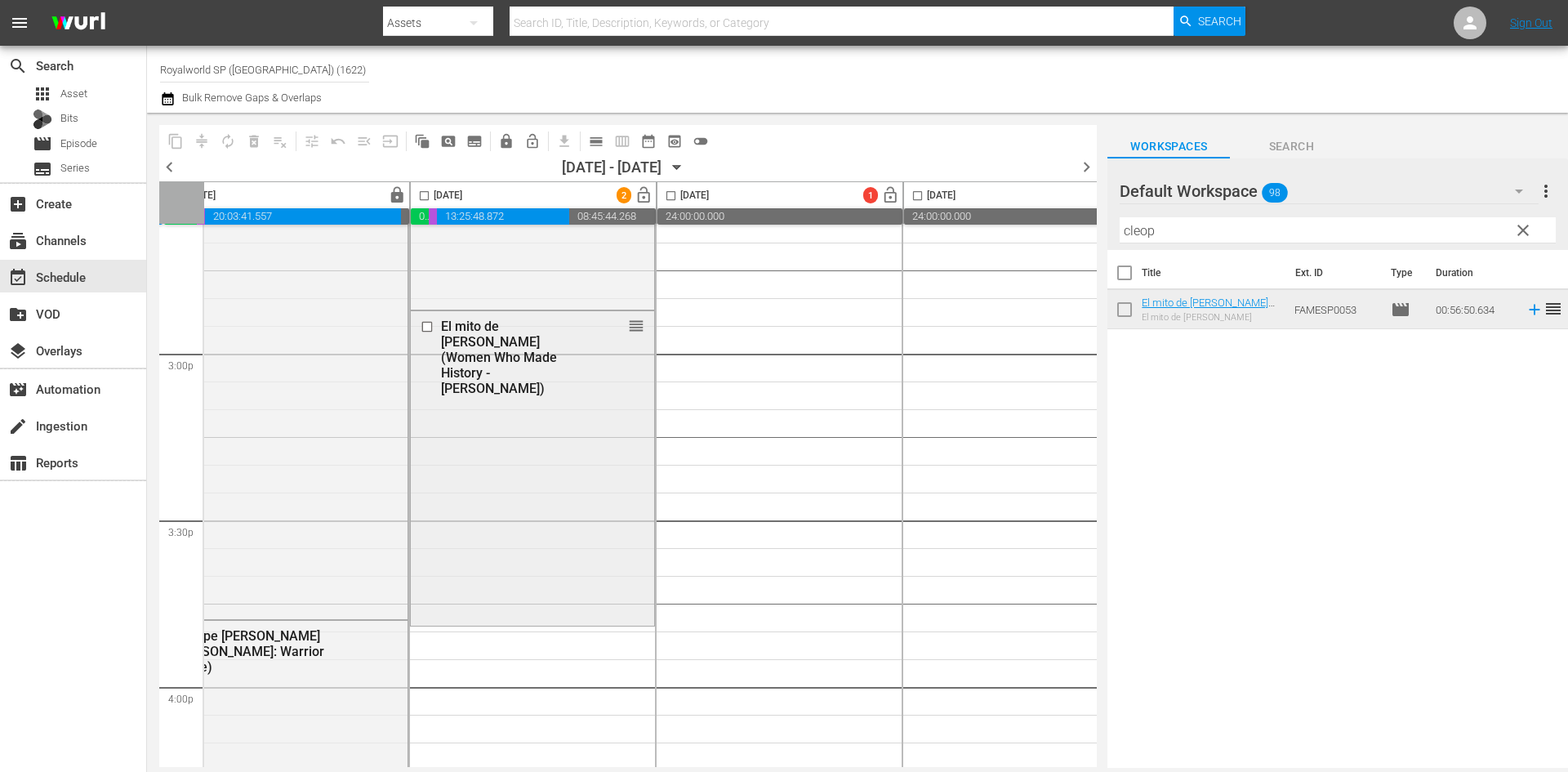
scroll to position [4899, 534]
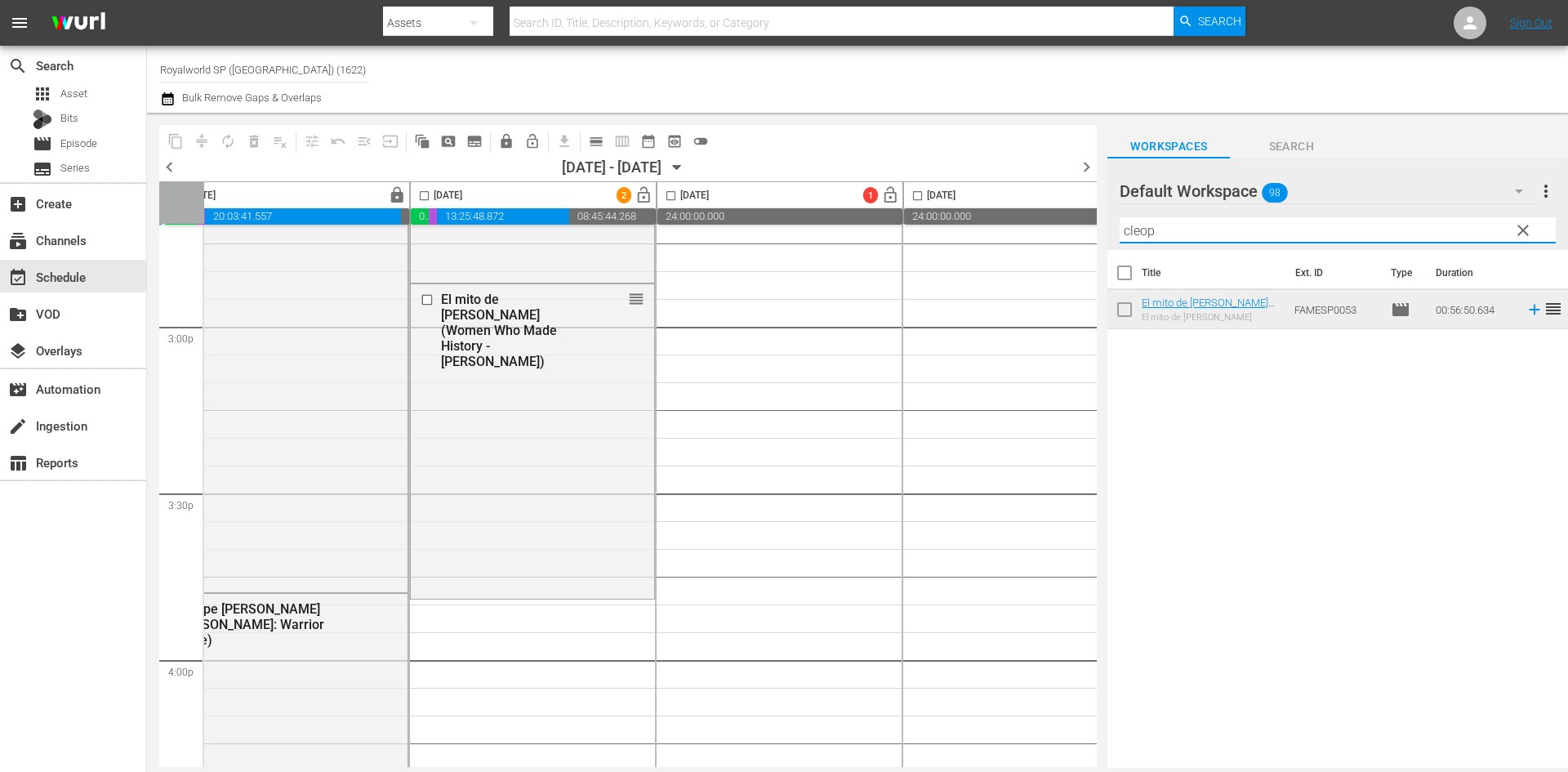
drag, startPoint x: 1222, startPoint y: 229, endPoint x: 1027, endPoint y: 240, distance: 195.3
click at [1027, 240] on div "content_copy compress autorenew_outlined delete_forever_outlined playlist_remov…" at bounding box center [857, 440] width 1420 height 655
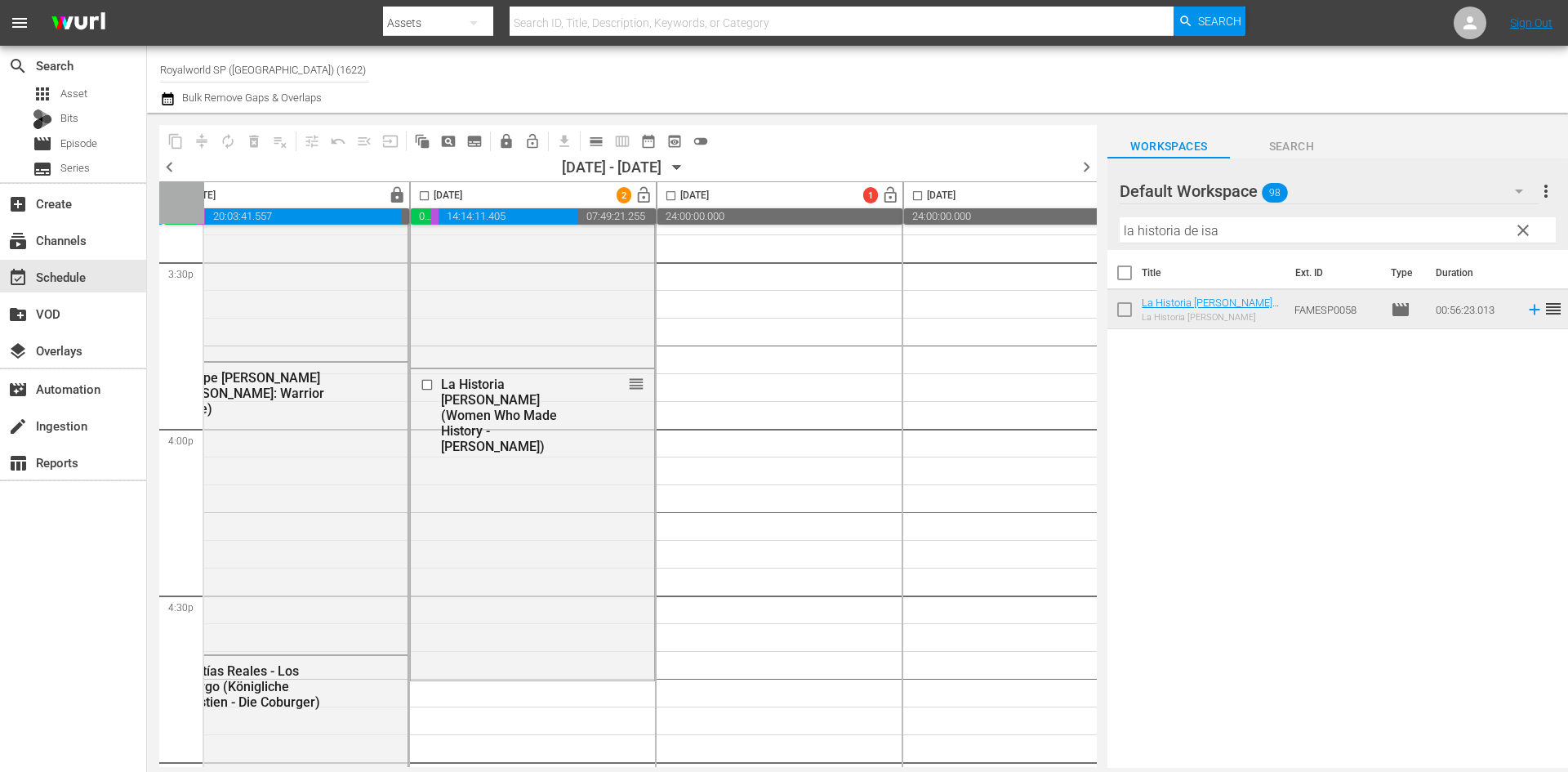
scroll to position [5144, 534]
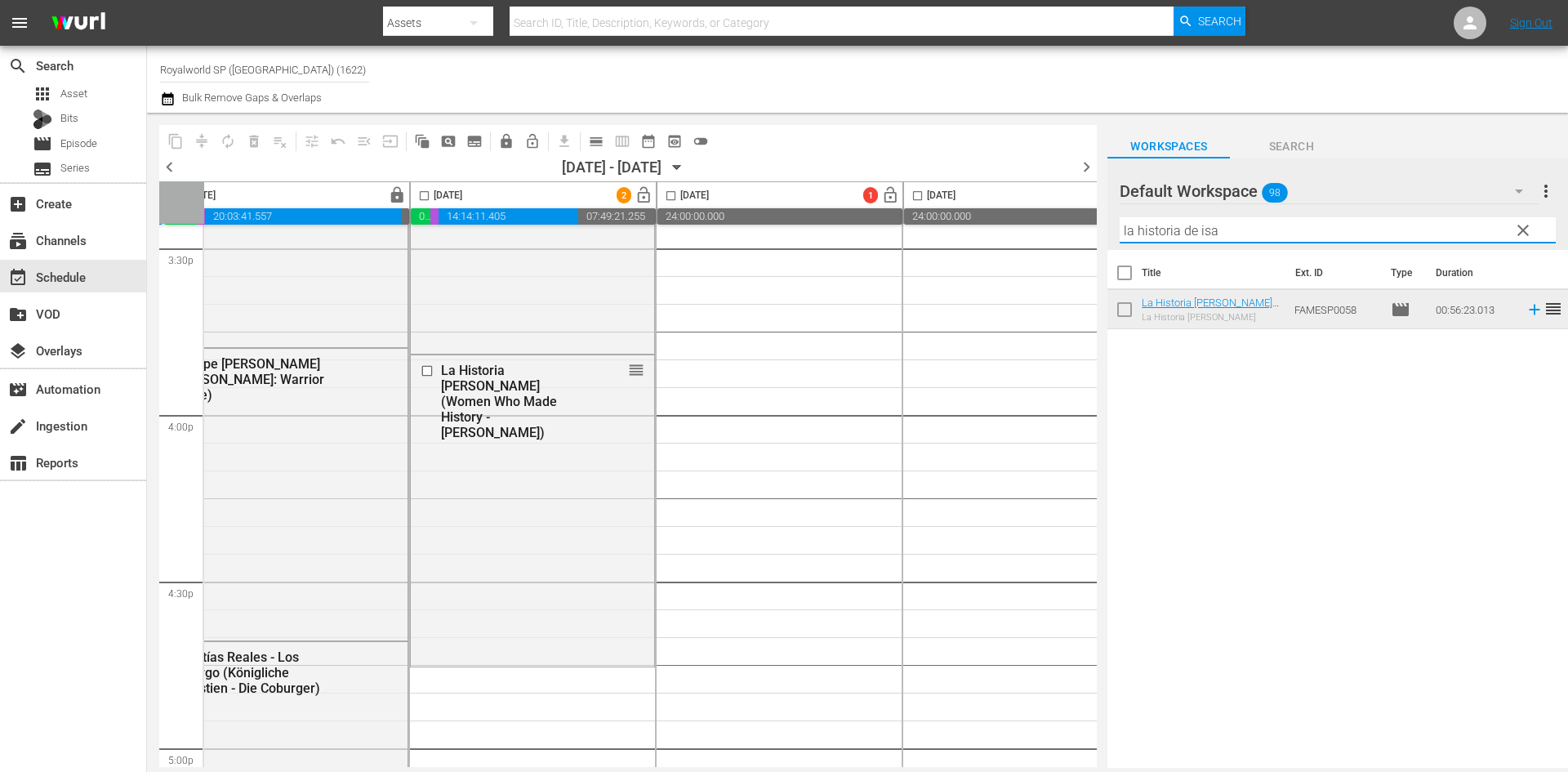
drag, startPoint x: 1192, startPoint y: 234, endPoint x: 1202, endPoint y: 234, distance: 10.0
click at [1202, 234] on input "la historia de isa" at bounding box center [1337, 230] width 436 height 26
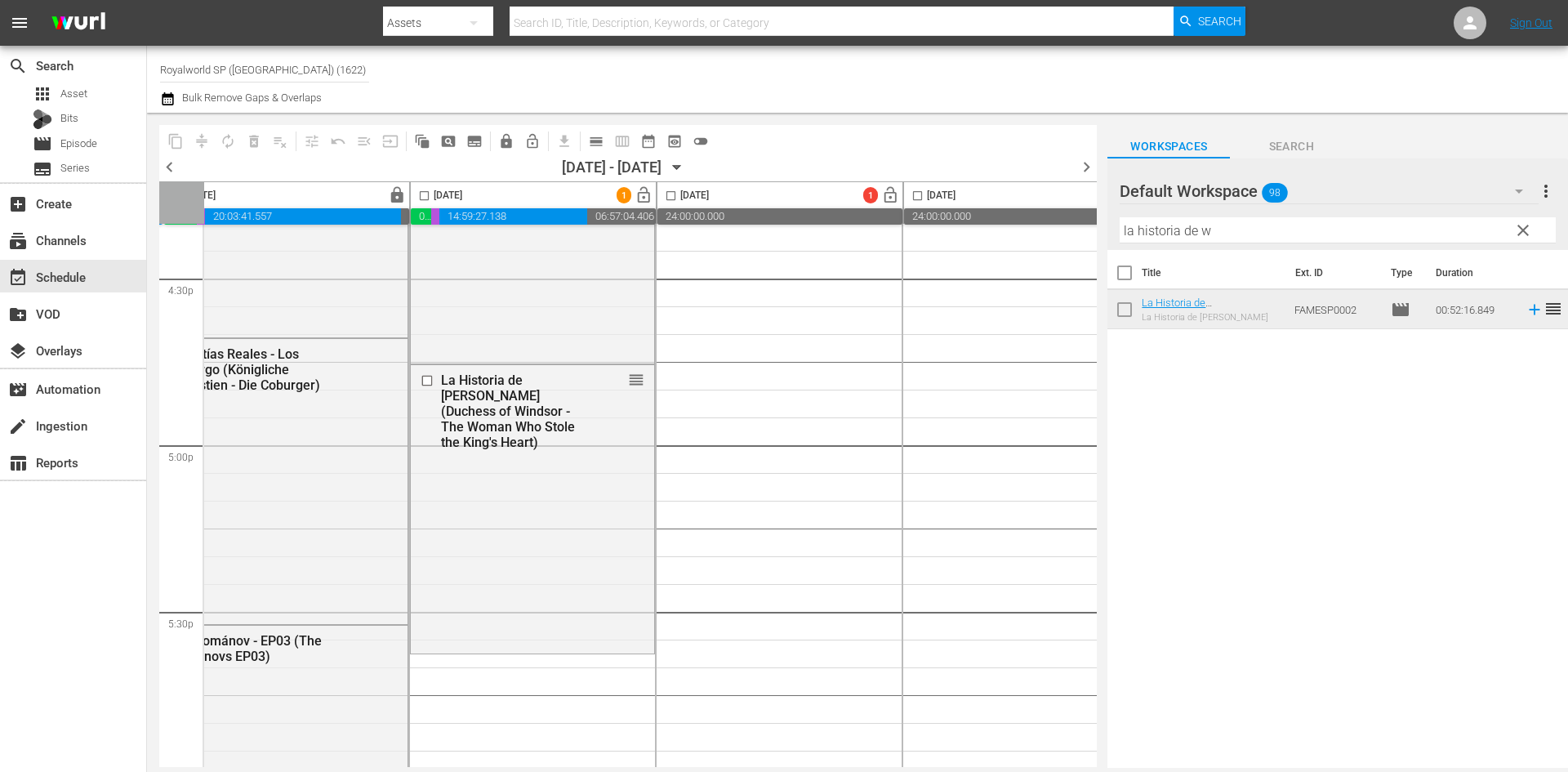
scroll to position [5553, 534]
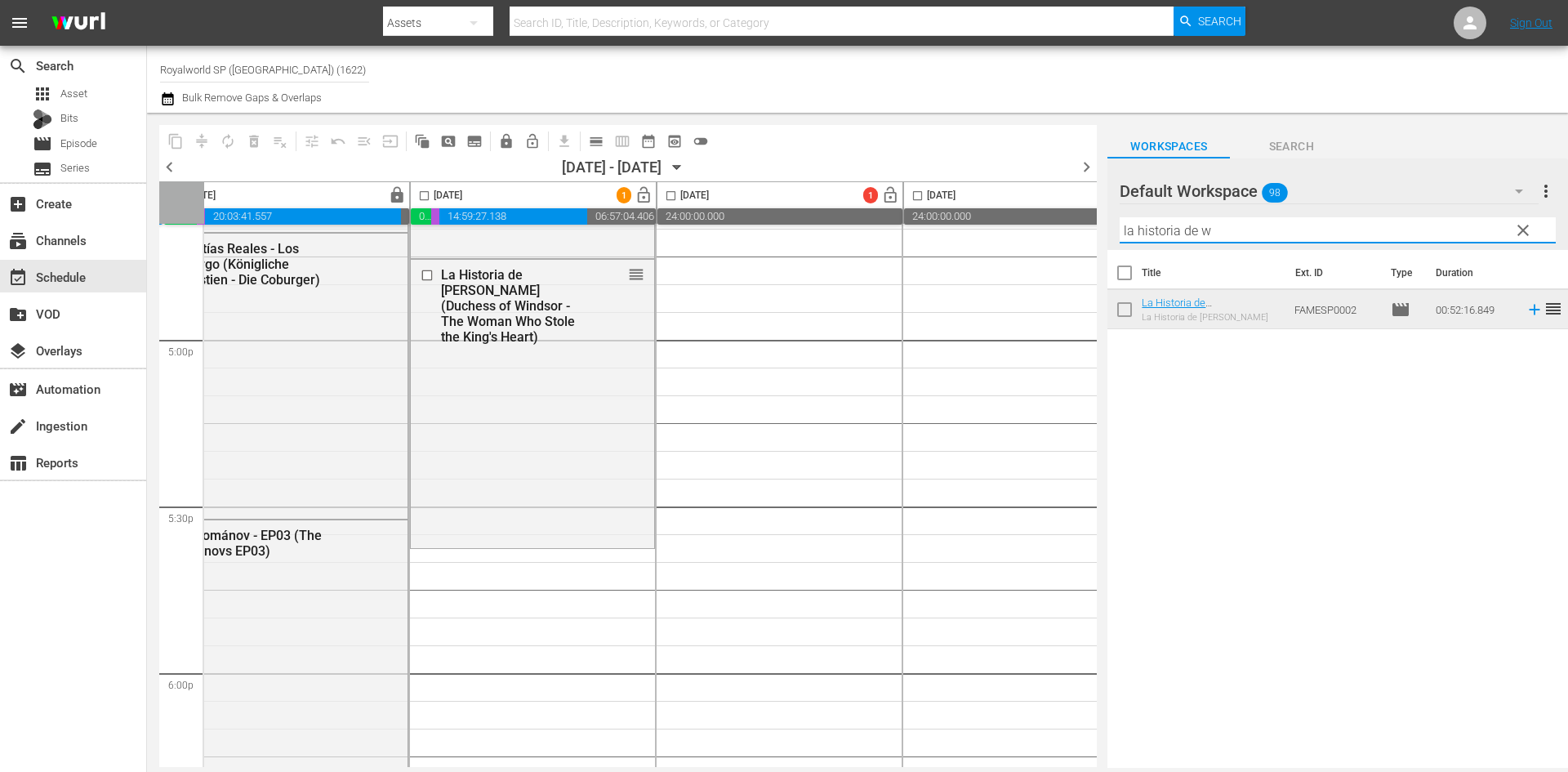
drag, startPoint x: 1272, startPoint y: 235, endPoint x: 1139, endPoint y: 237, distance: 133.0
click at [1139, 237] on input "la historia de w" at bounding box center [1337, 230] width 436 height 26
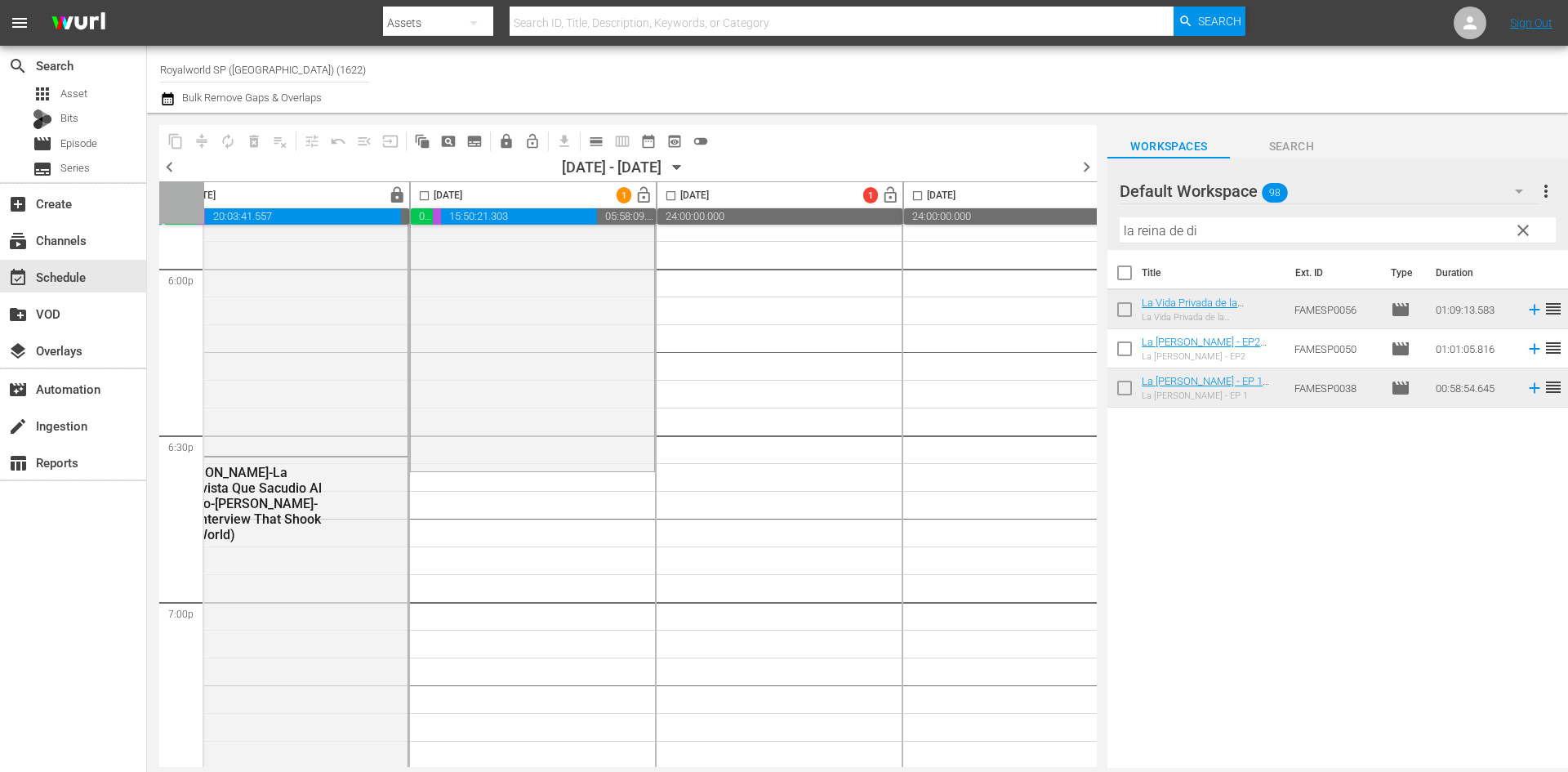
scroll to position [5961, 534]
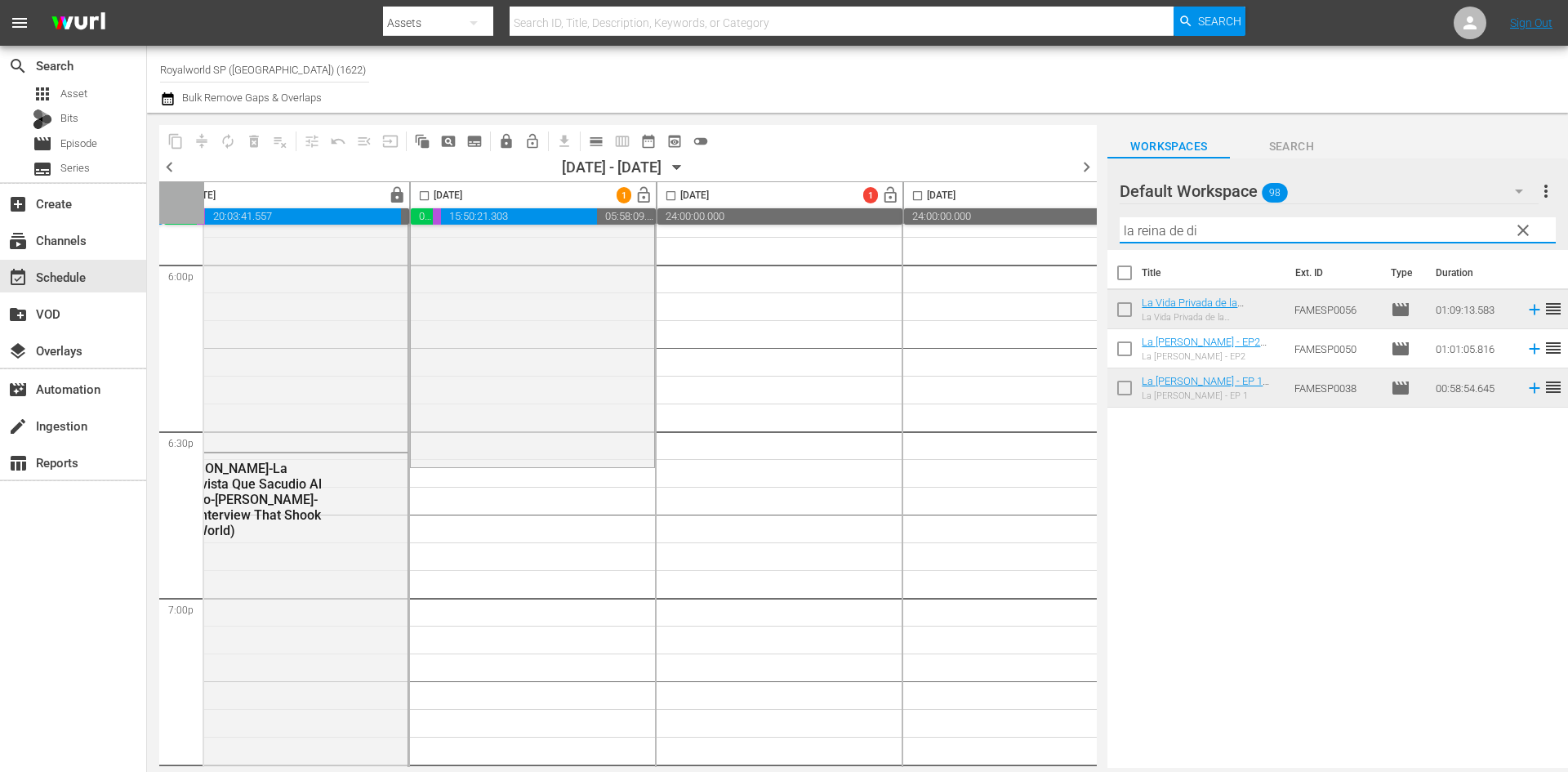
drag, startPoint x: 1221, startPoint y: 226, endPoint x: 978, endPoint y: 224, distance: 243.0
click at [978, 224] on div "content_copy compress autorenew_outlined delete_forever_outlined playlist_remov…" at bounding box center [857, 440] width 1420 height 655
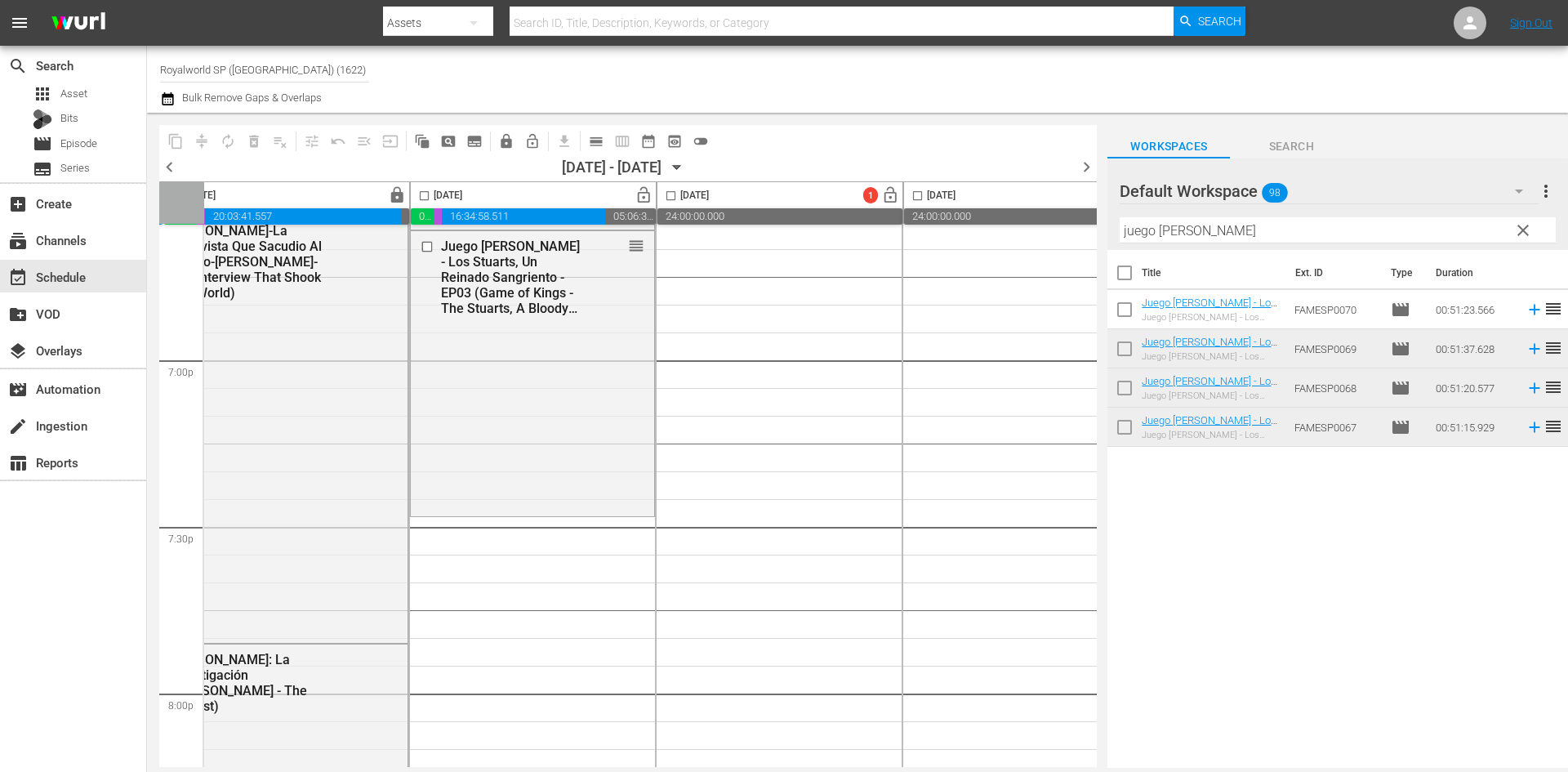
scroll to position [6206, 534]
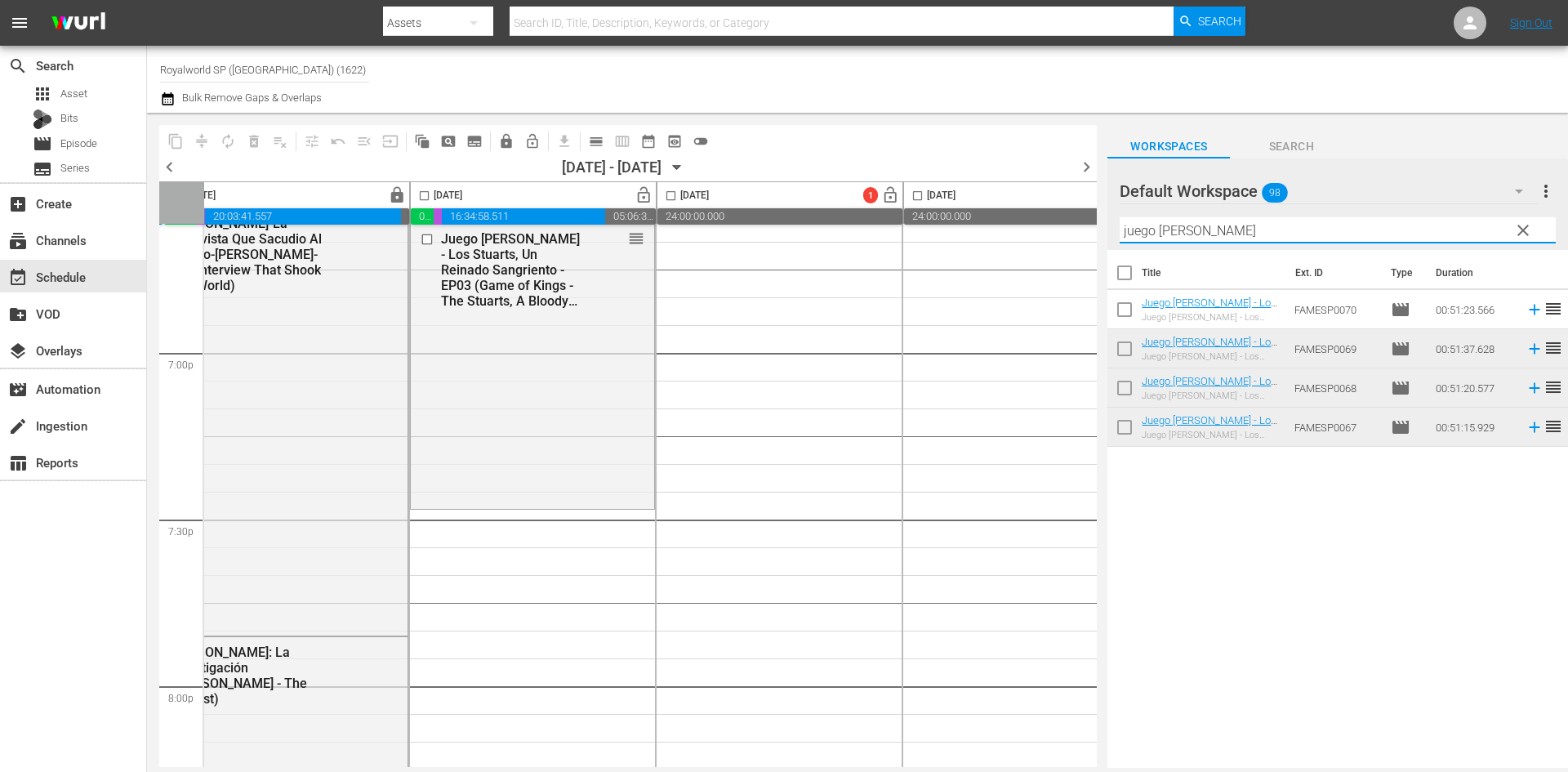
drag, startPoint x: 1231, startPoint y: 226, endPoint x: 1032, endPoint y: 234, distance: 199.2
click at [1032, 234] on div "content_copy compress autorenew_outlined delete_forever_outlined playlist_remov…" at bounding box center [857, 440] width 1420 height 655
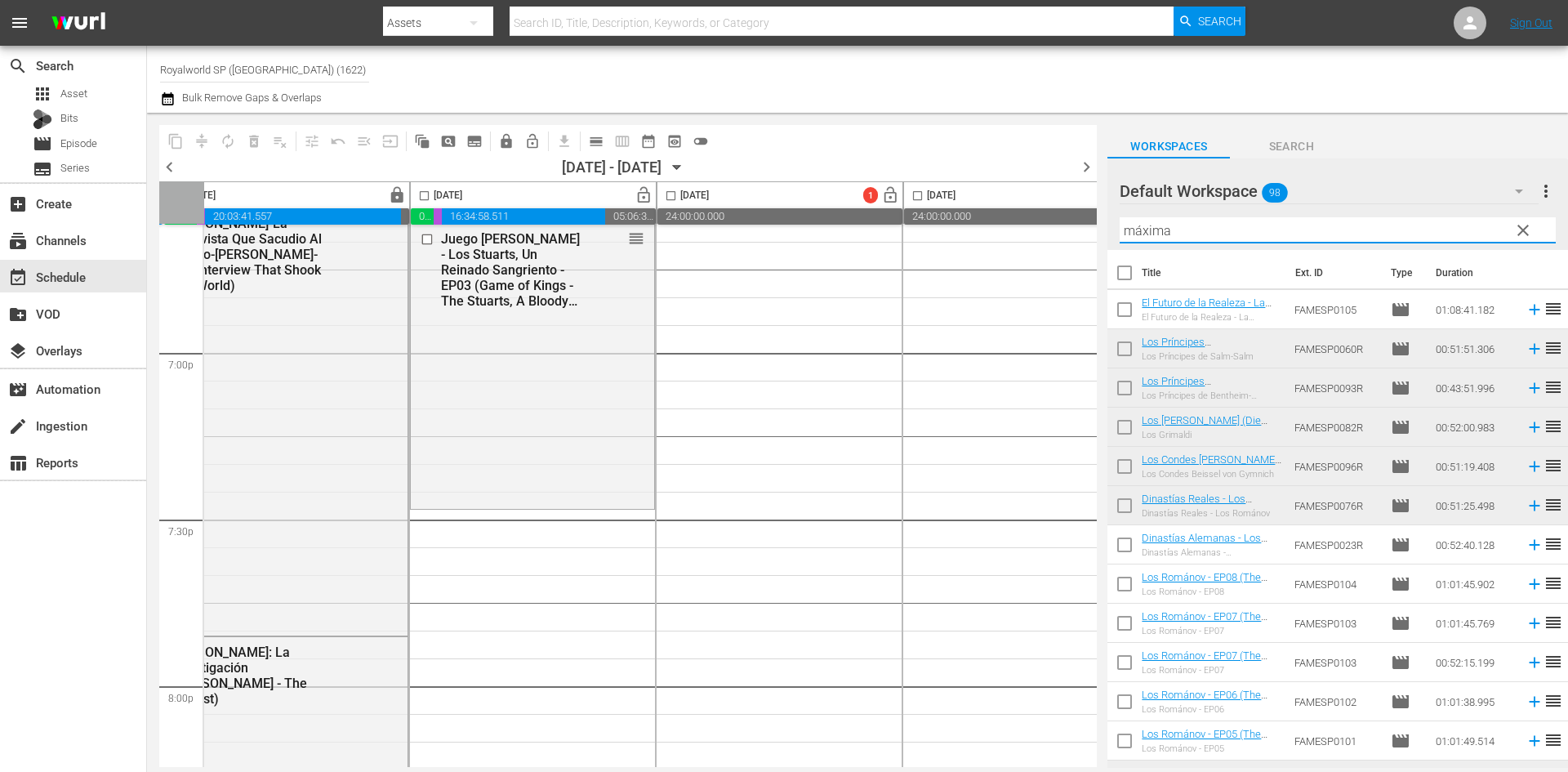
click at [1170, 224] on input "máxima" at bounding box center [1337, 230] width 436 height 26
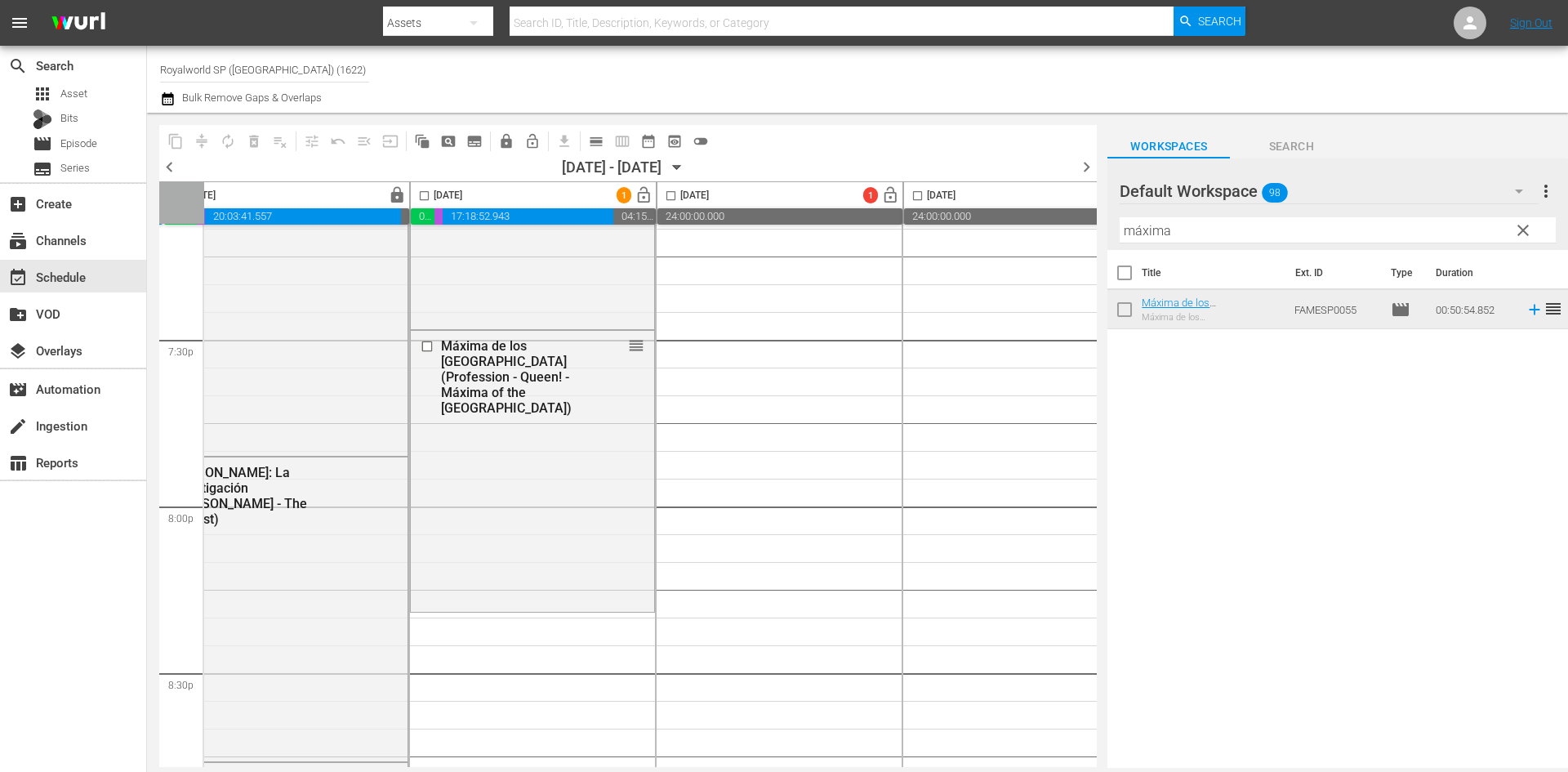
scroll to position [6450, 534]
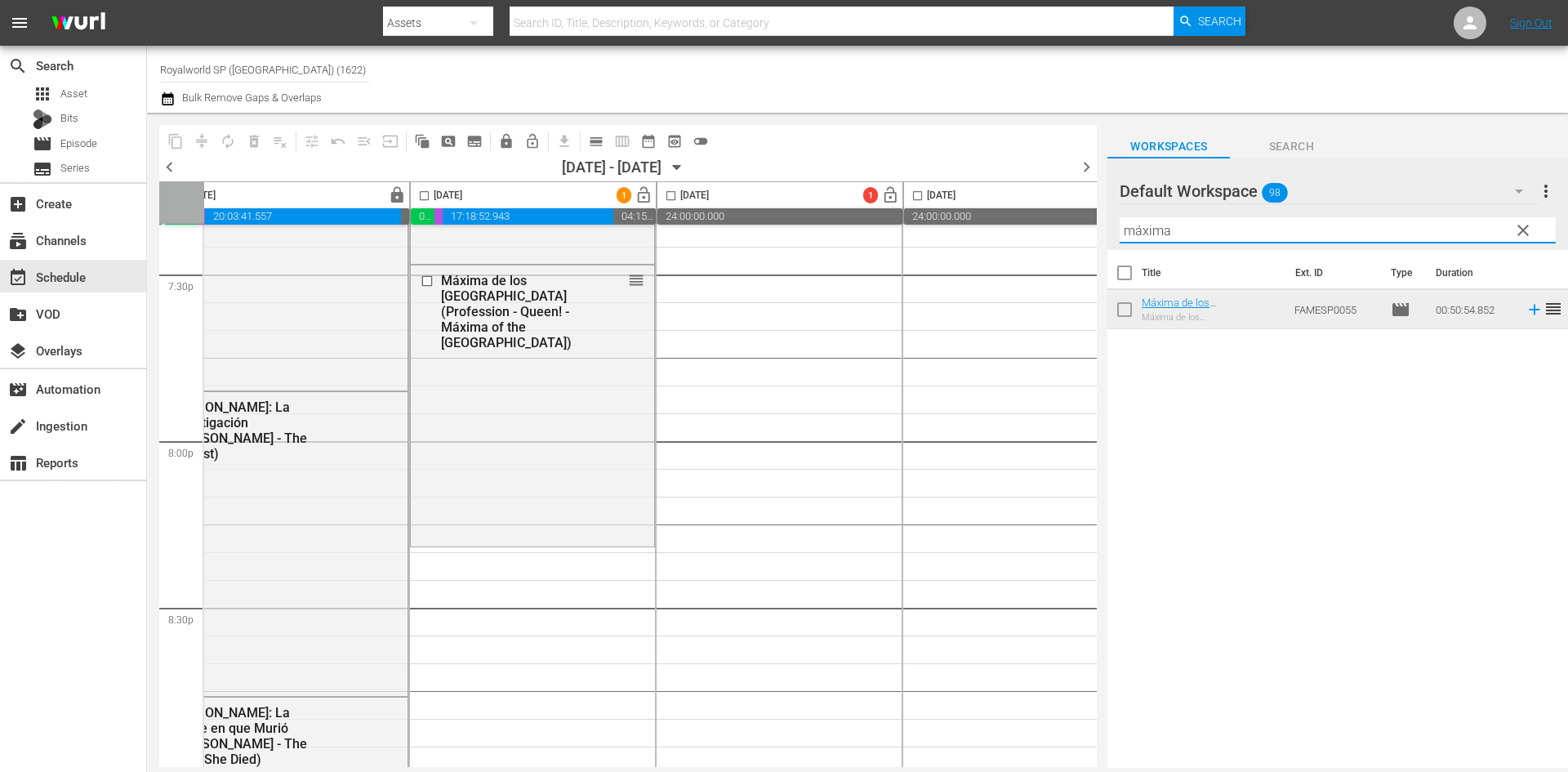
drag, startPoint x: 1192, startPoint y: 228, endPoint x: 1027, endPoint y: 223, distance: 165.1
click at [1027, 223] on div "content_copy compress autorenew_outlined delete_forever_outlined playlist_remov…" at bounding box center [857, 440] width 1420 height 655
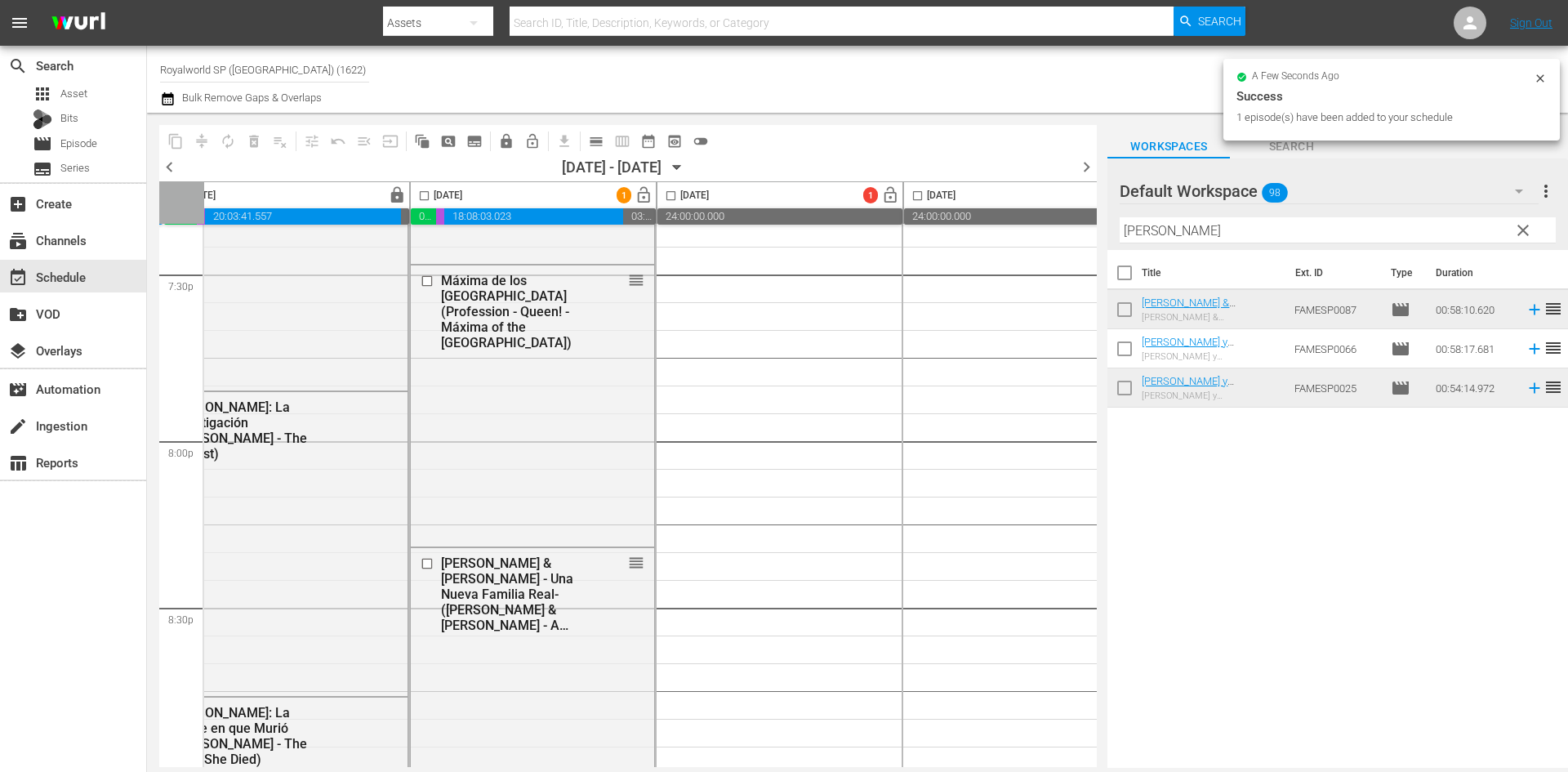
scroll to position [6695, 534]
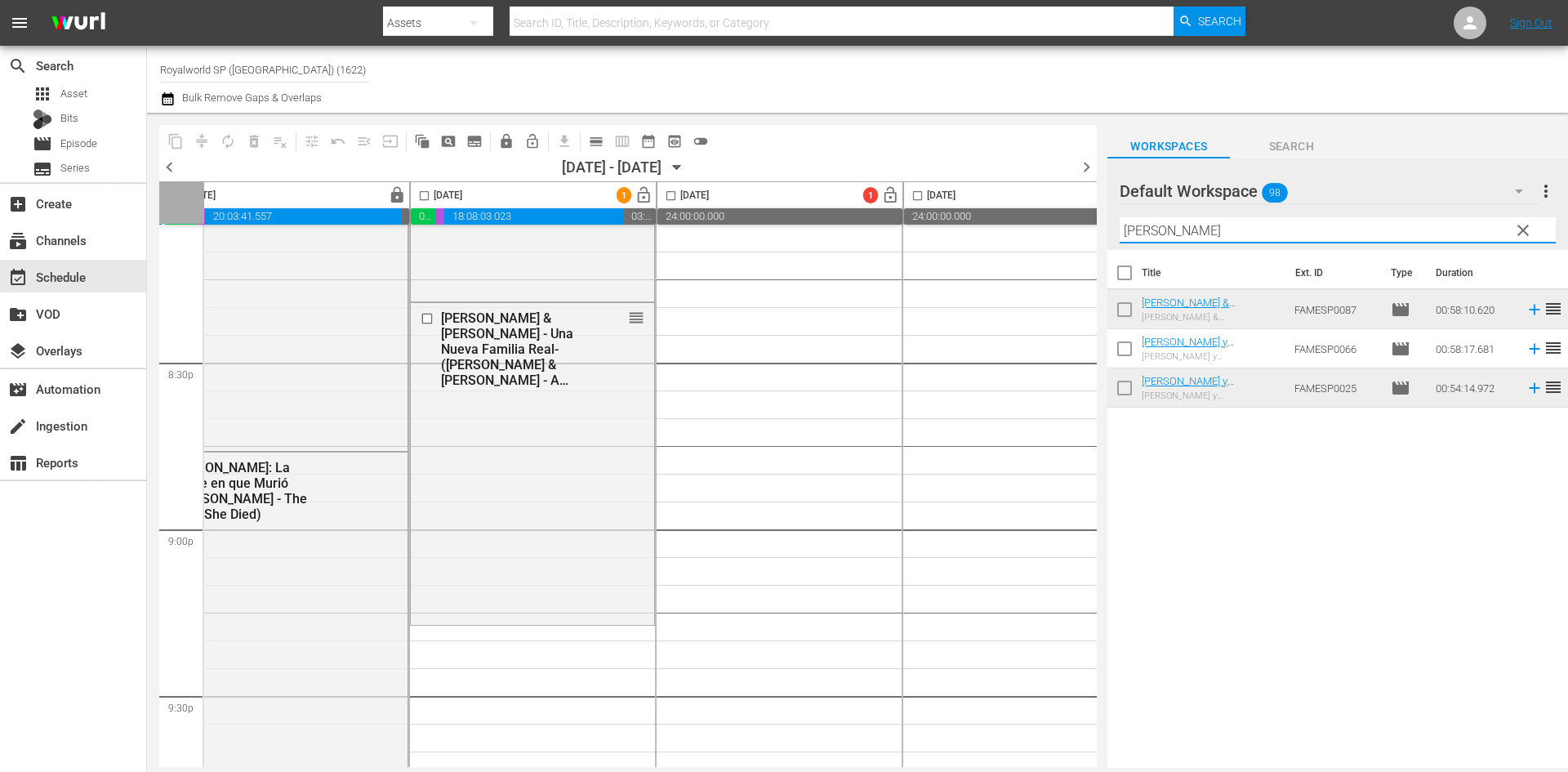
drag, startPoint x: 1208, startPoint y: 227, endPoint x: 1019, endPoint y: 235, distance: 189.2
click at [1020, 233] on div "content_copy compress autorenew_outlined delete_forever_outlined playlist_remov…" at bounding box center [857, 440] width 1420 height 655
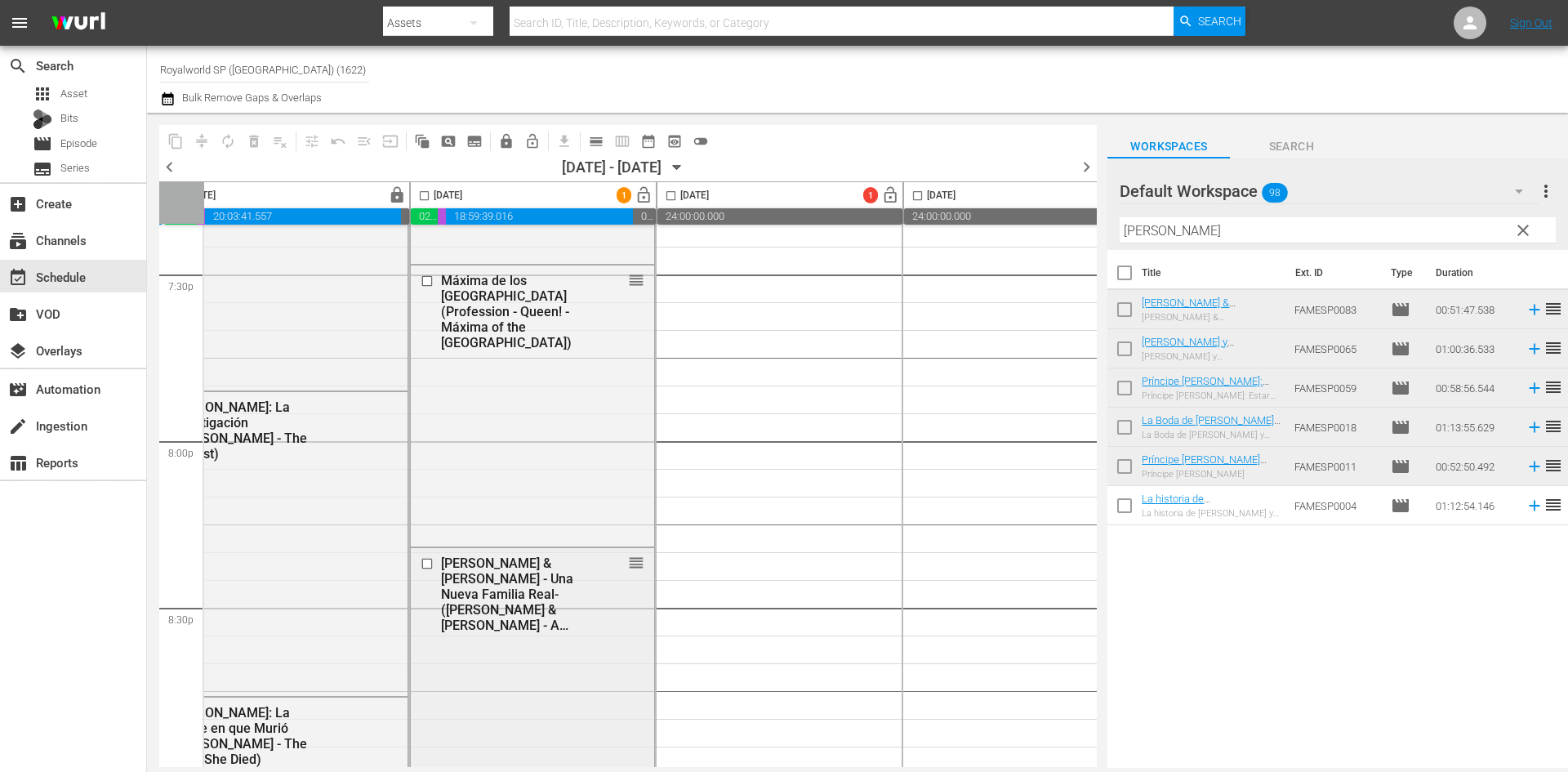
scroll to position [6206, 534]
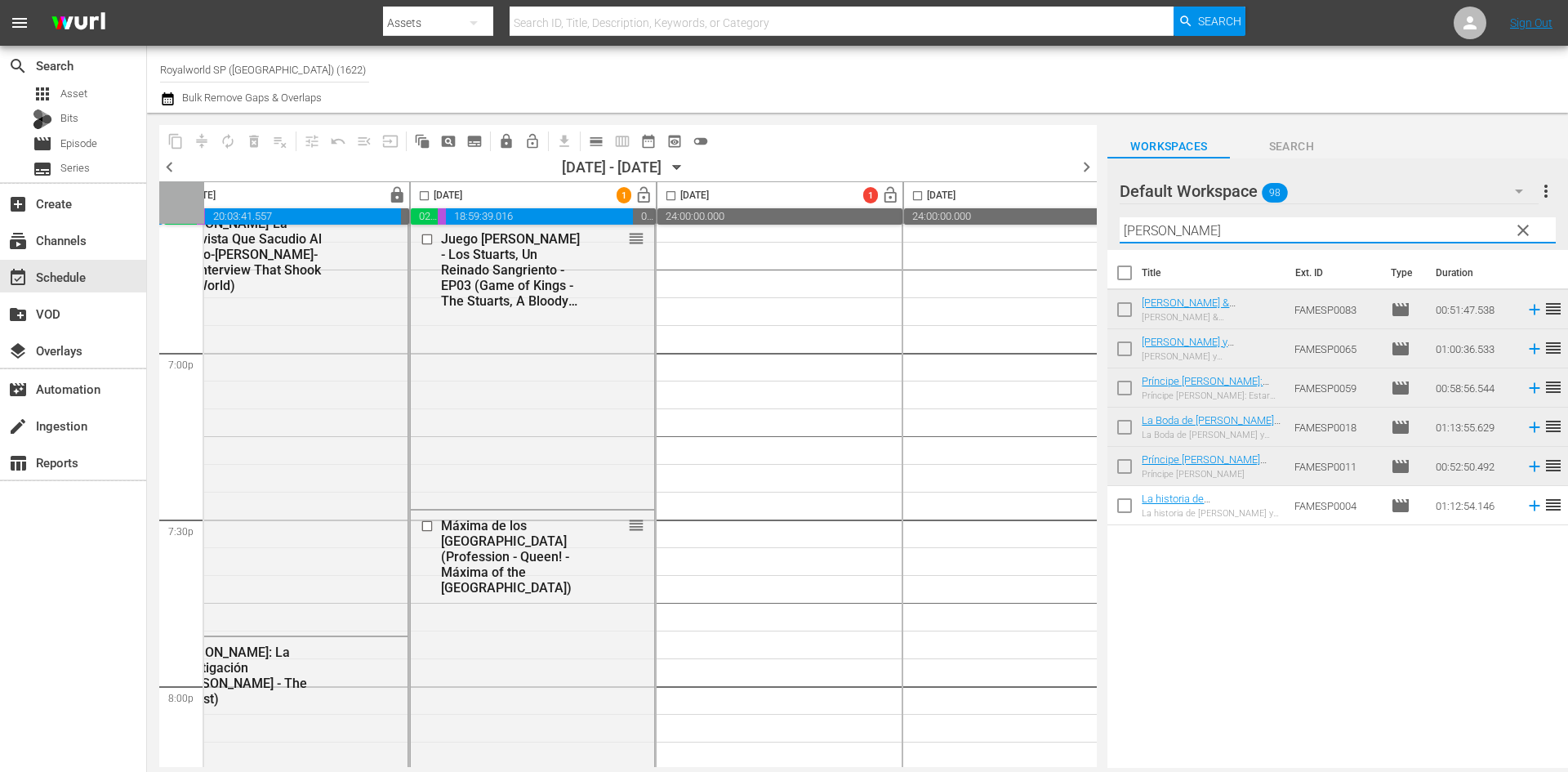
drag, startPoint x: 1135, startPoint y: 227, endPoint x: 1068, endPoint y: 231, distance: 67.1
click at [1067, 227] on div "content_copy compress autorenew_outlined delete_forever_outlined playlist_remov…" at bounding box center [857, 440] width 1420 height 655
type input "diana"
click at [1282, 578] on div "Title Ext. ID Type Duration Diana-La Entrevista Que Sacudio Al Mundo-Diana-The …" at bounding box center [1336, 510] width 460 height 520
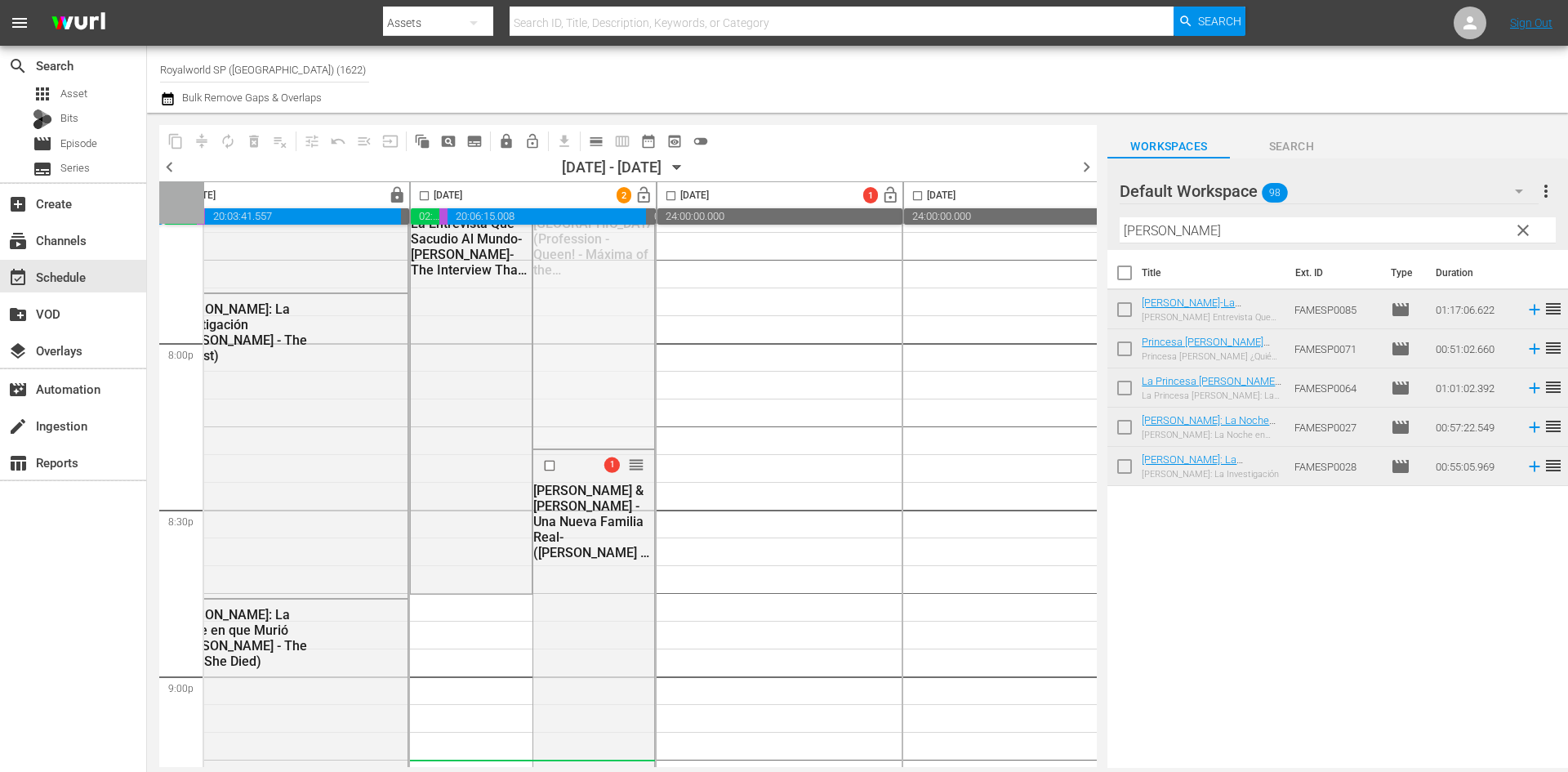
scroll to position [6695, 534]
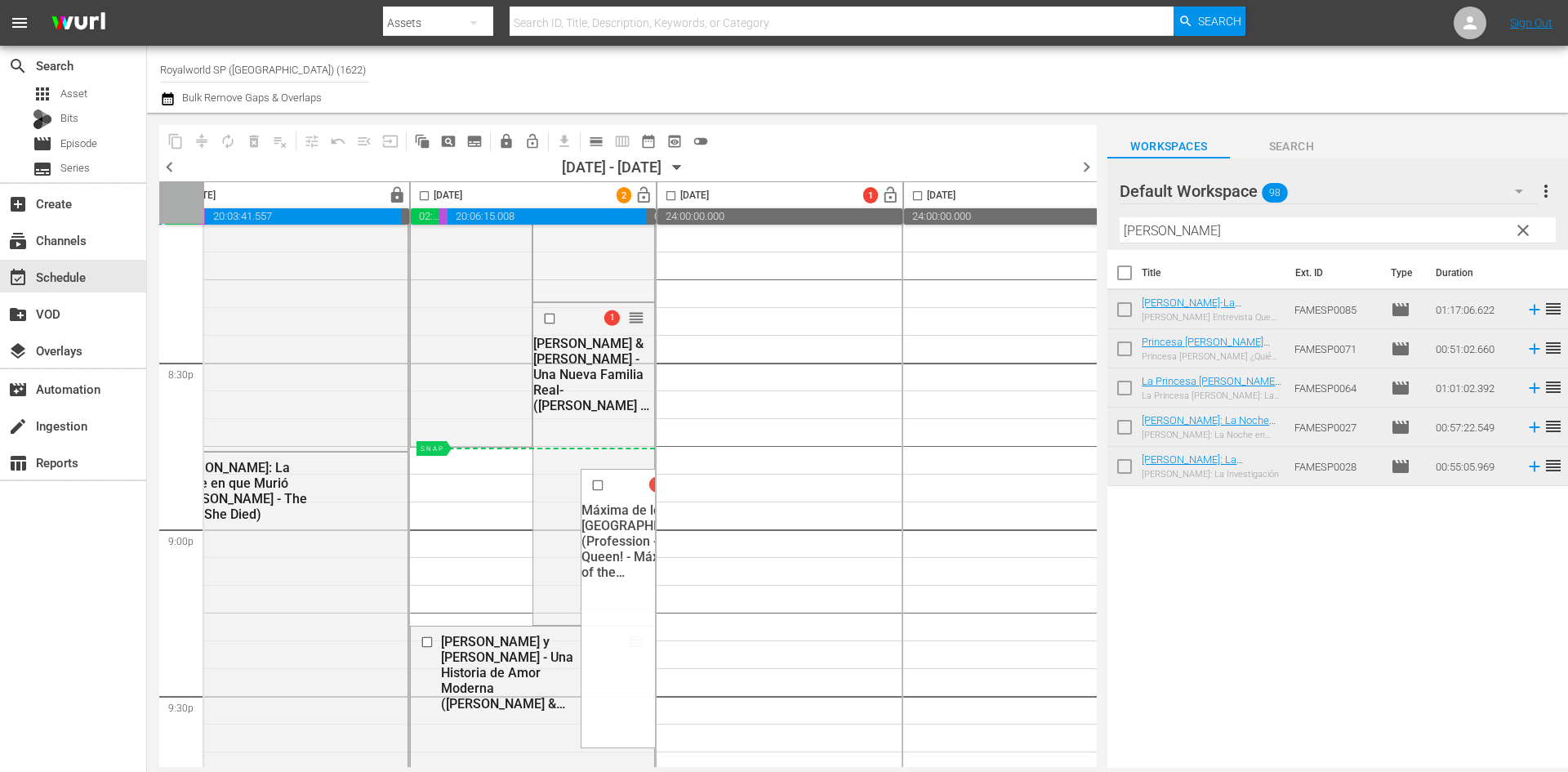
drag, startPoint x: 622, startPoint y: 417, endPoint x: 532, endPoint y: 459, distance: 99.3
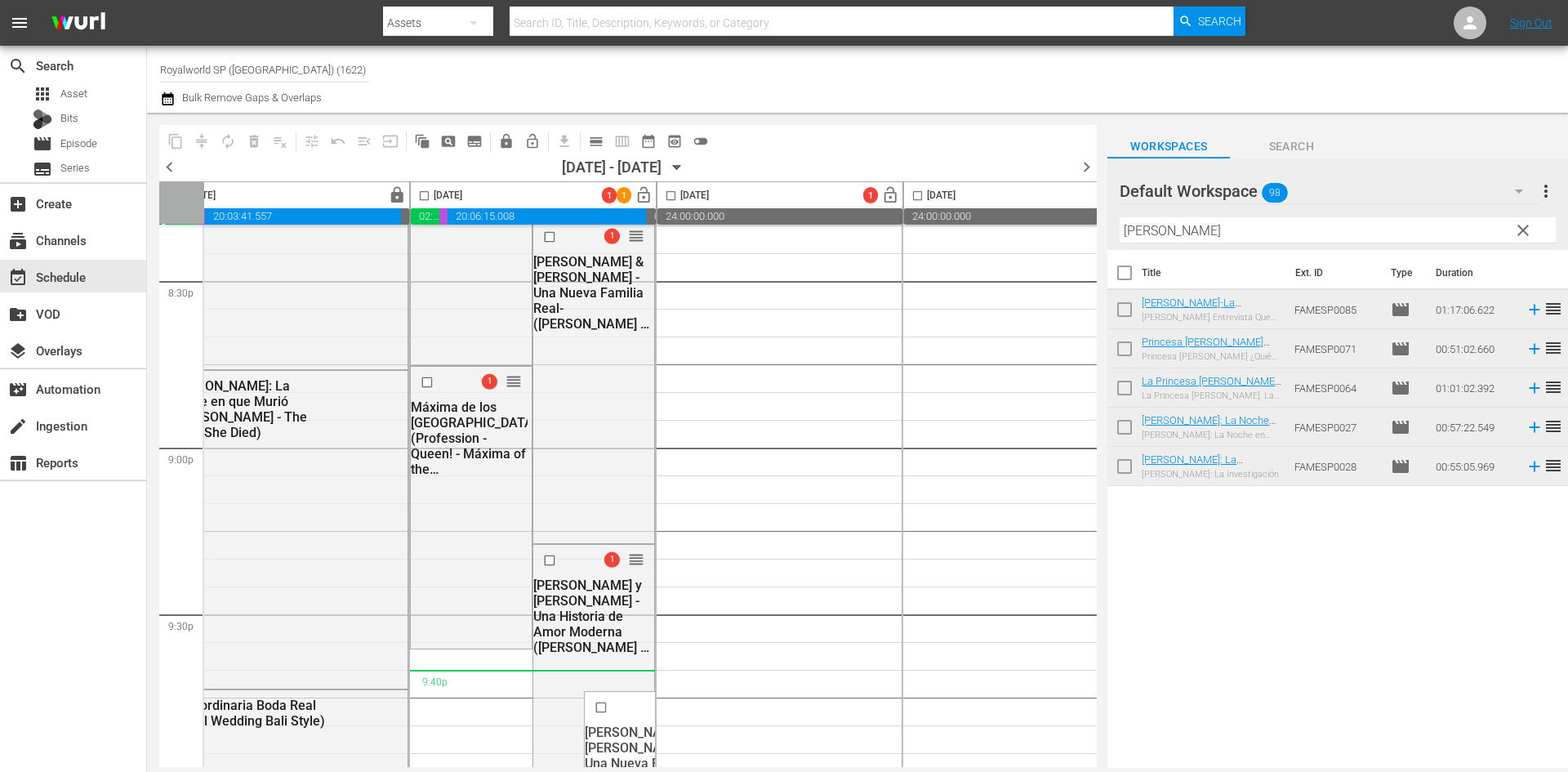
scroll to position [6940, 534]
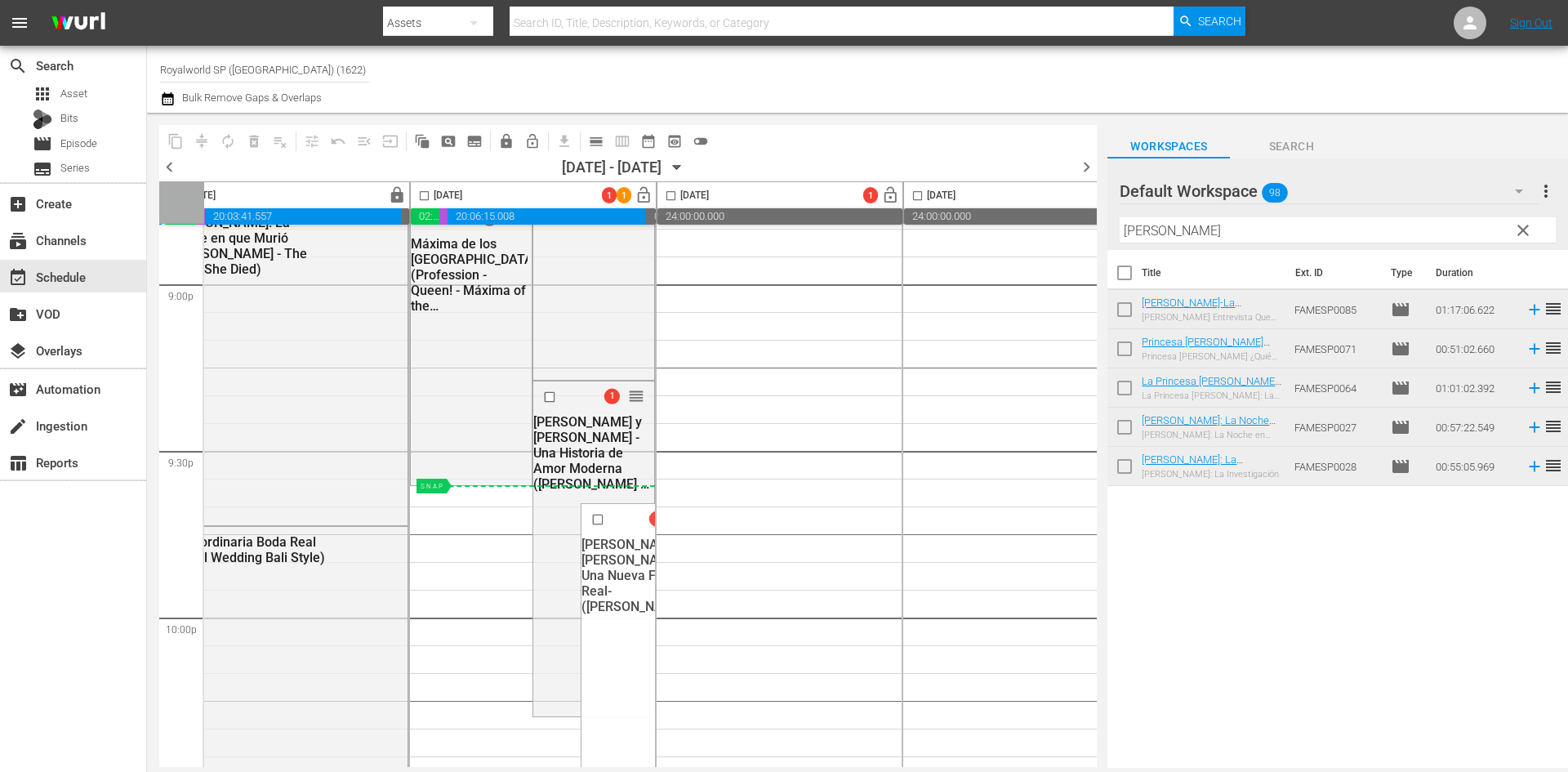
drag, startPoint x: 634, startPoint y: 323, endPoint x: 545, endPoint y: 493, distance: 191.9
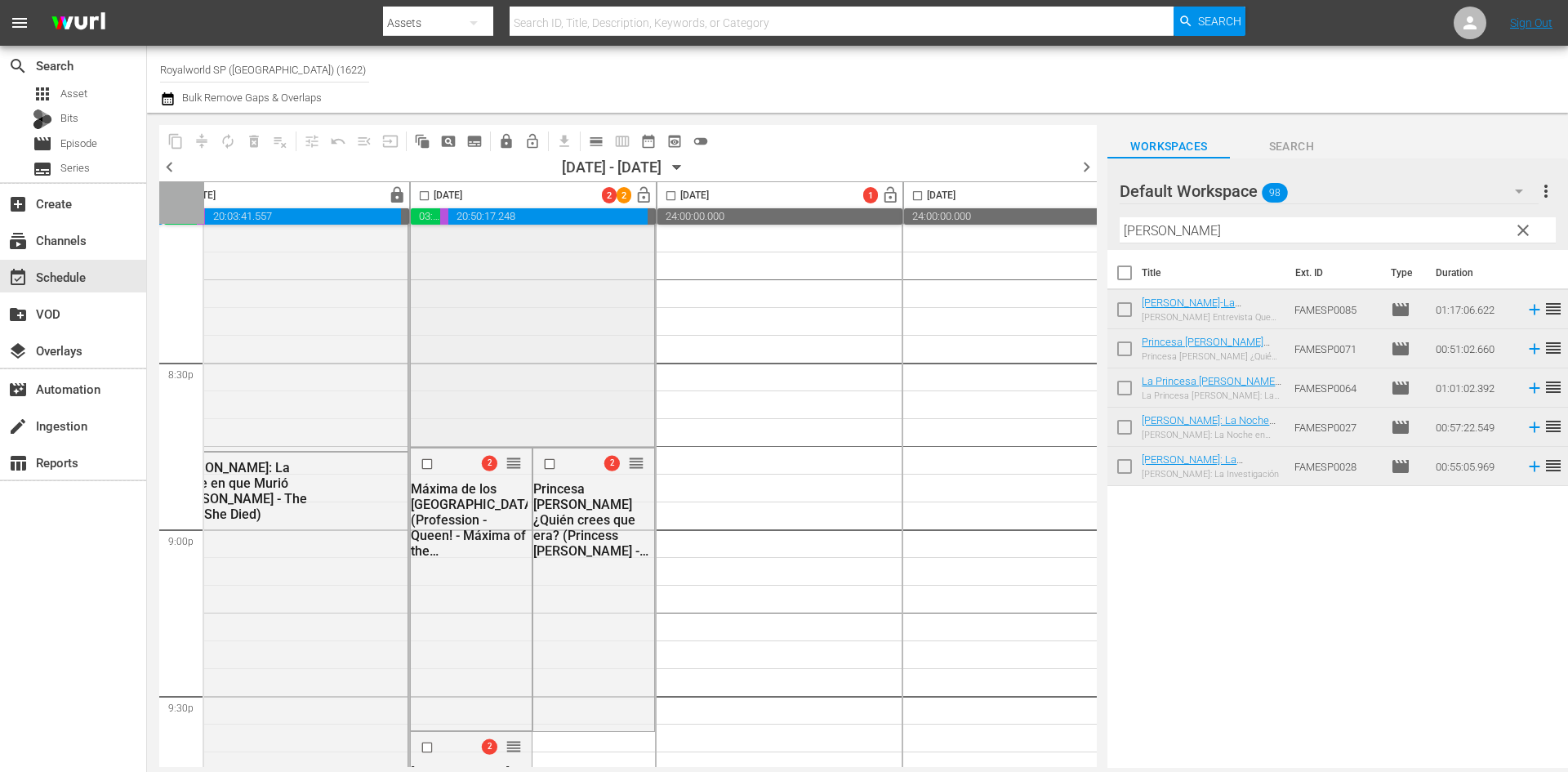
scroll to position [6859, 534]
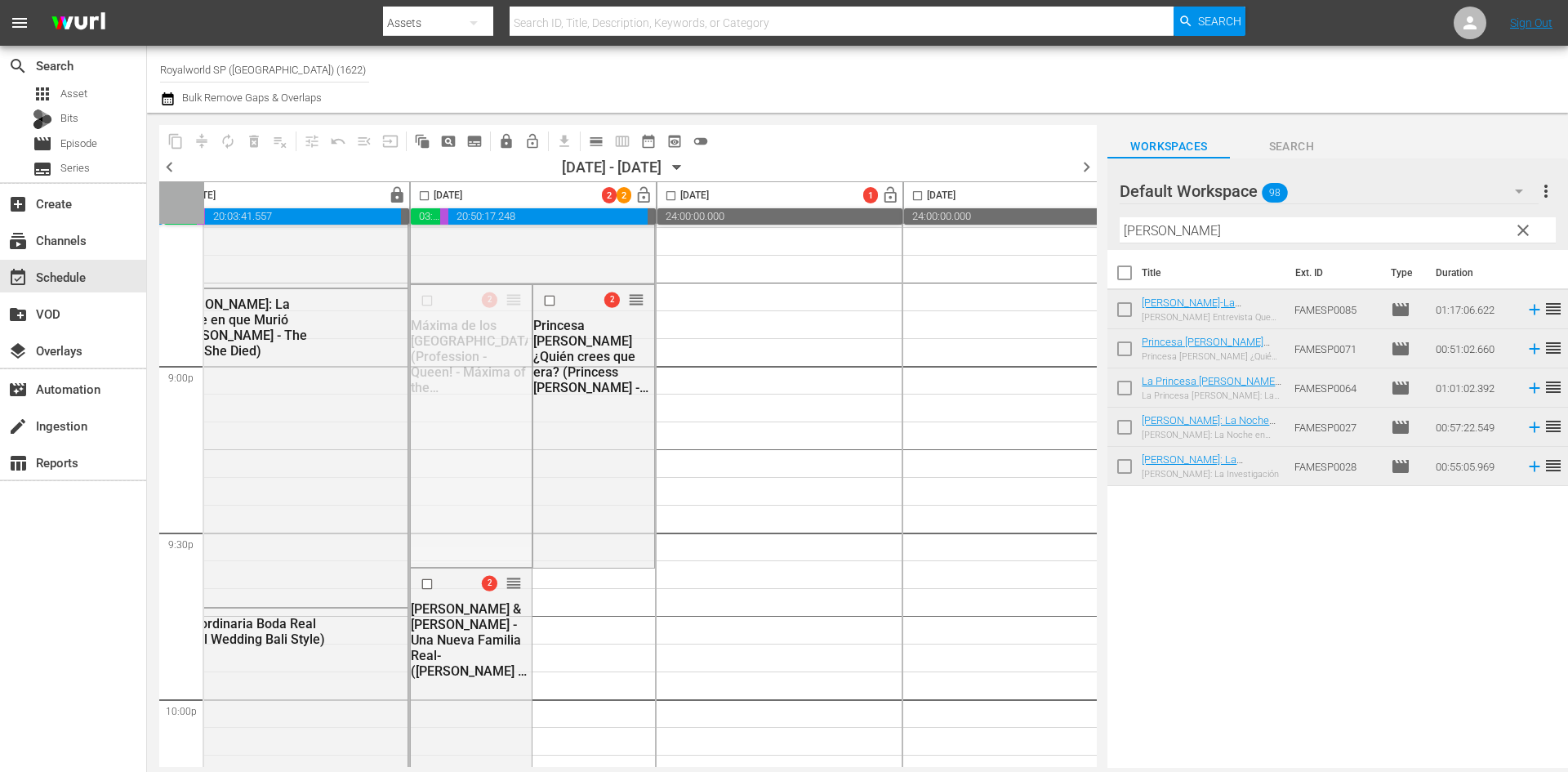
drag, startPoint x: 520, startPoint y: 302, endPoint x: 520, endPoint y: 321, distance: 19.0
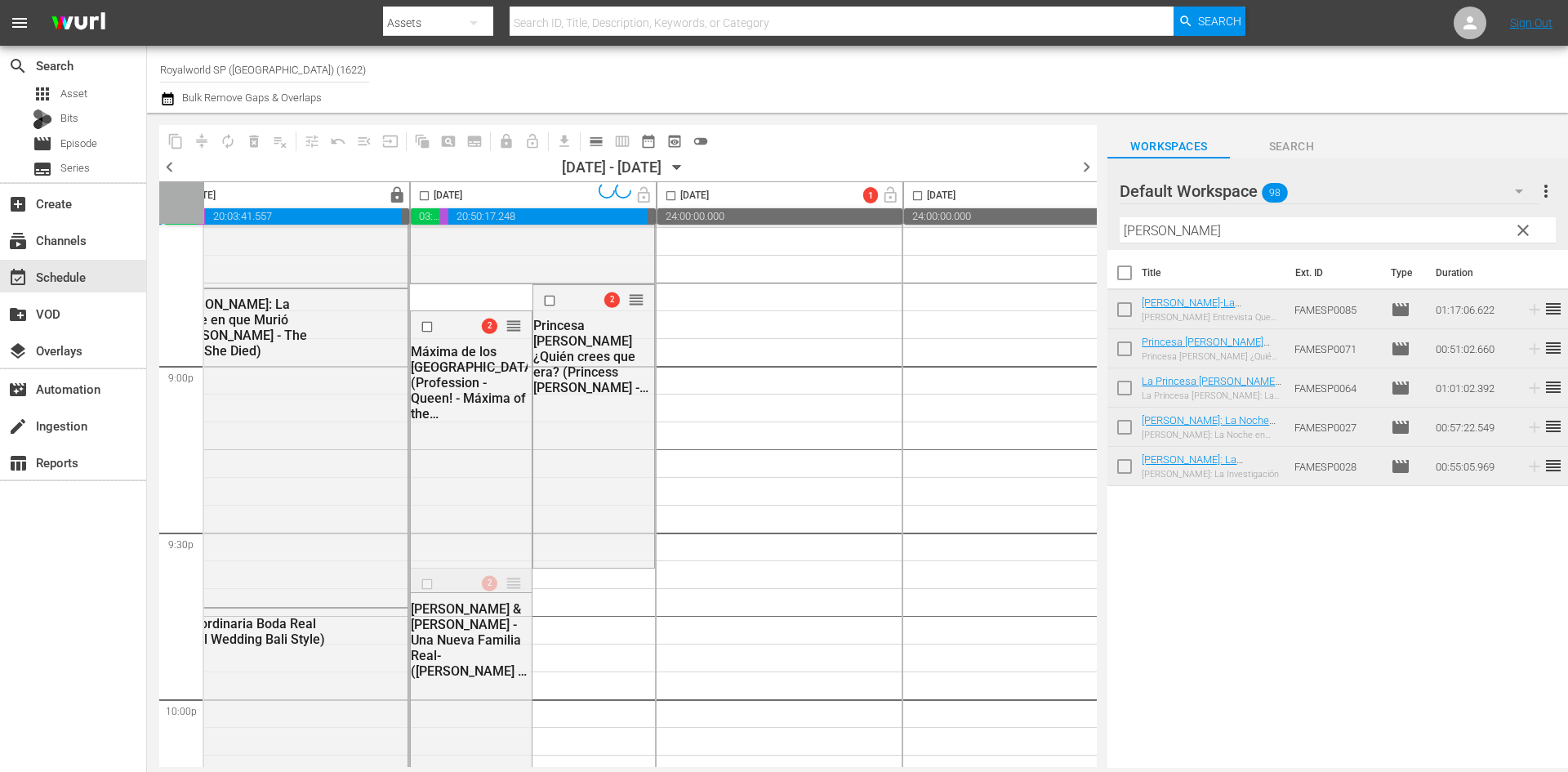
click at [425, 196] on input "checkbox" at bounding box center [424, 198] width 18 height 18
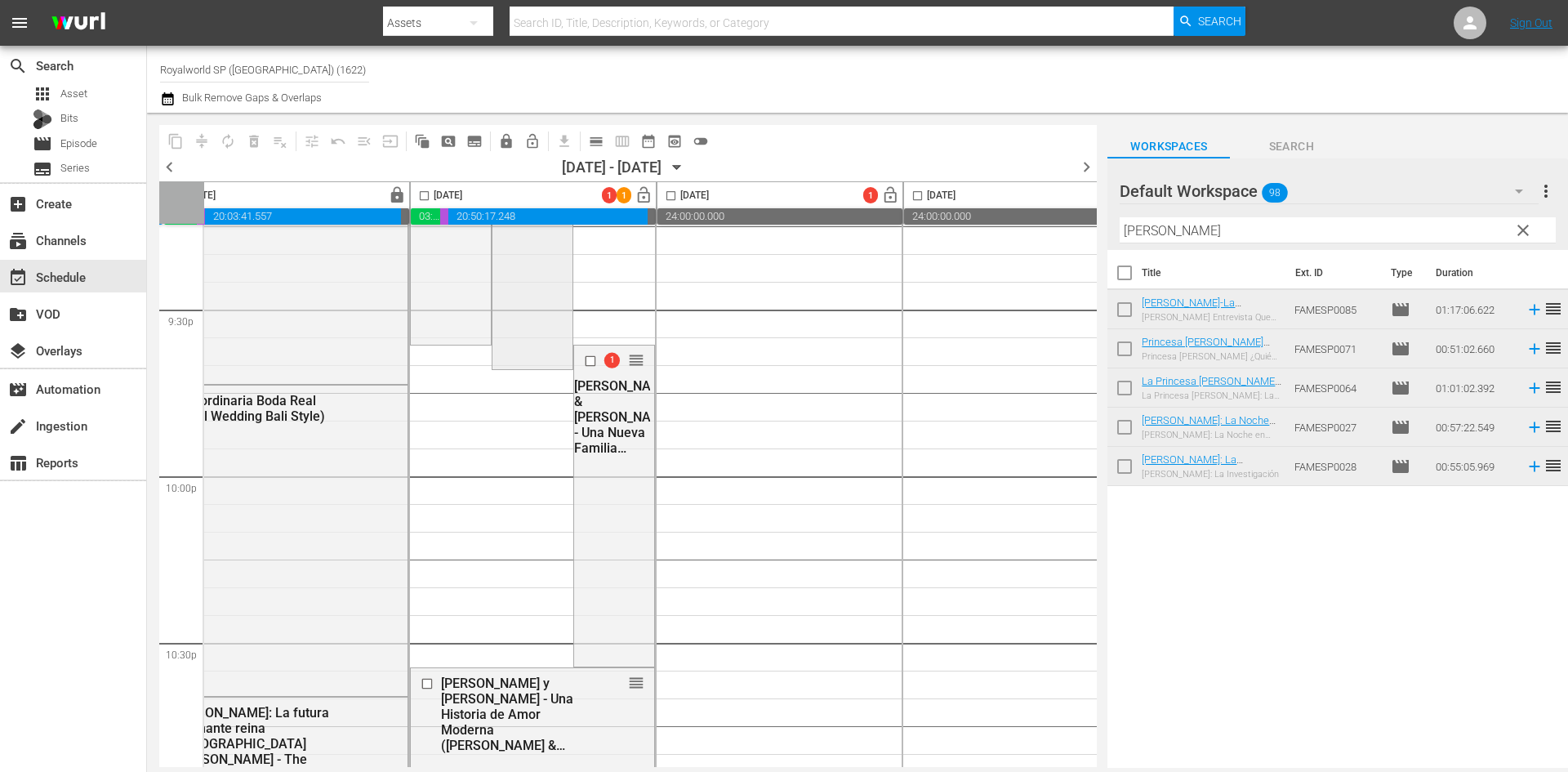
scroll to position [7267, 534]
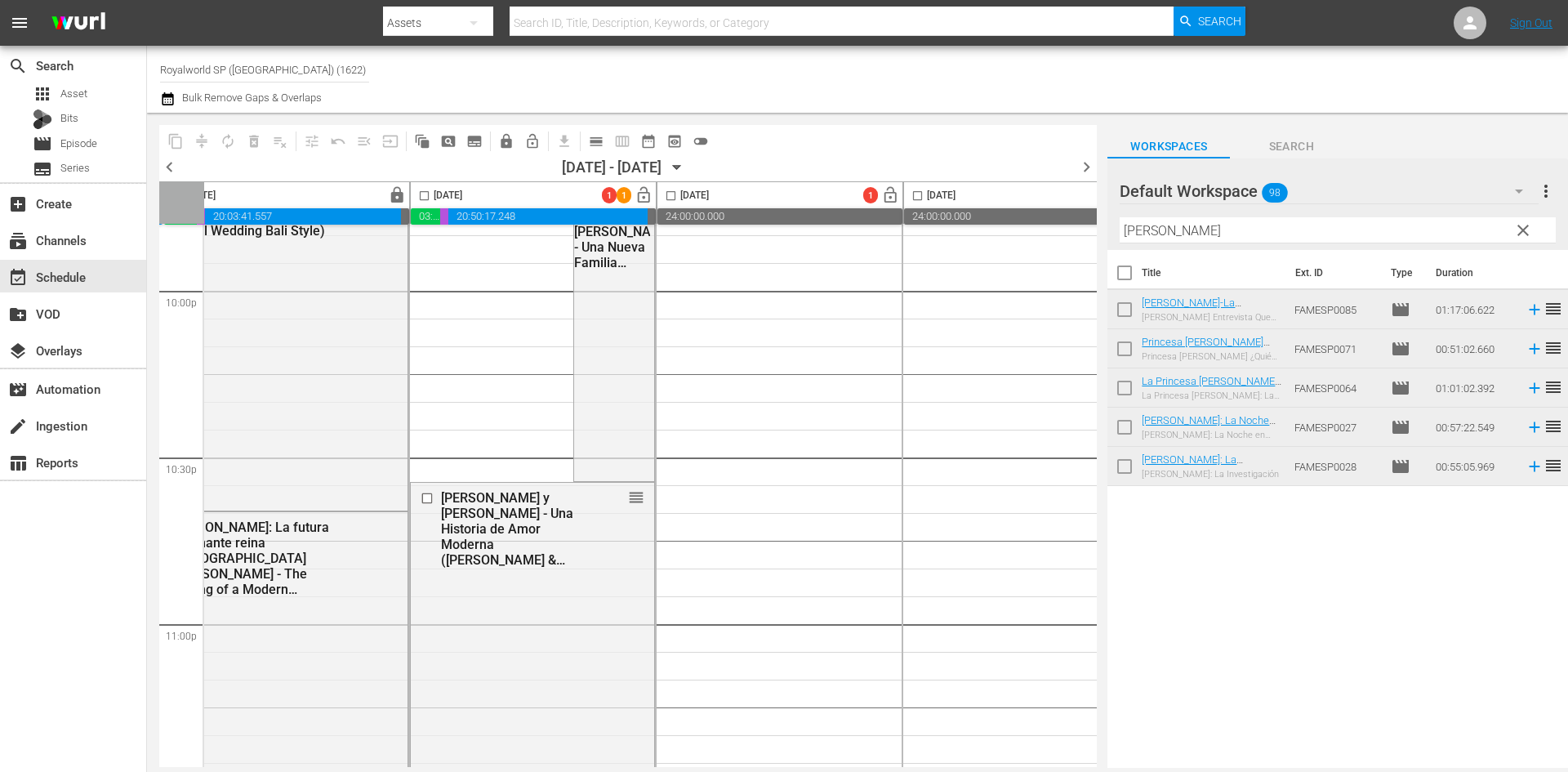
click at [432, 190] on input "checkbox" at bounding box center [424, 198] width 18 height 18
click at [205, 141] on span "compress" at bounding box center [202, 141] width 16 height 16
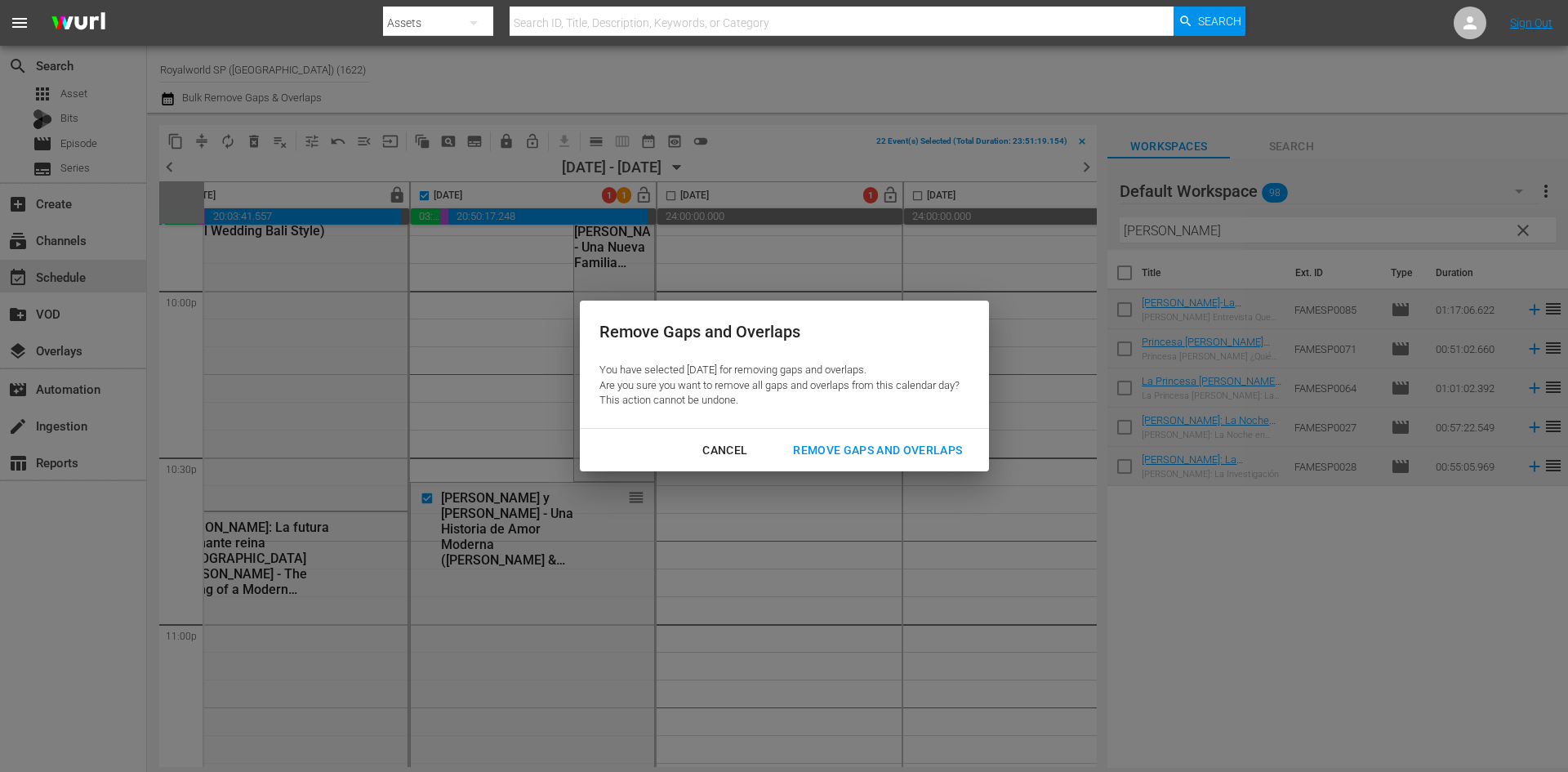
click at [822, 457] on div "Remove Gaps and Overlaps" at bounding box center [877, 450] width 195 height 20
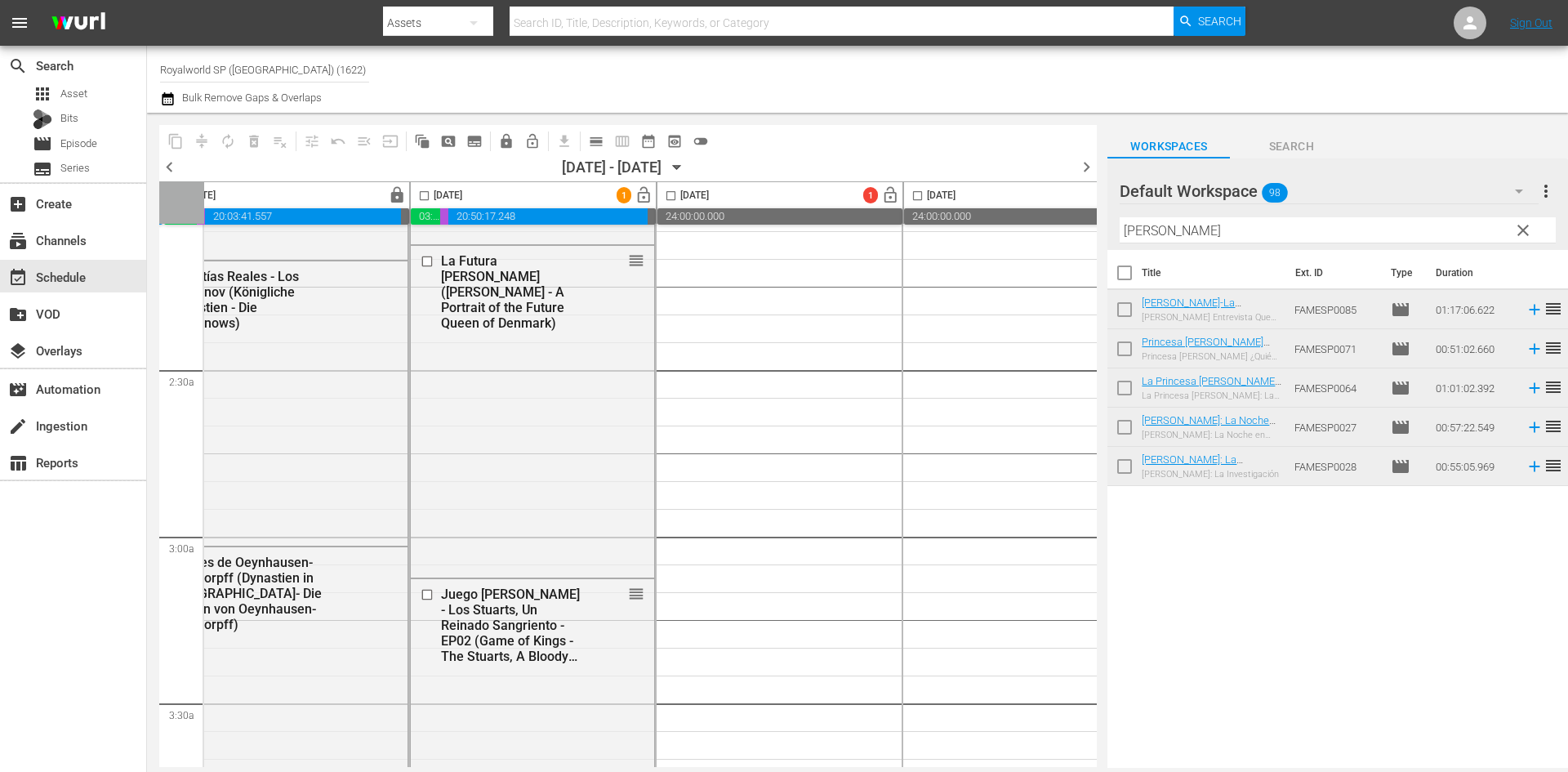
scroll to position [0, 534]
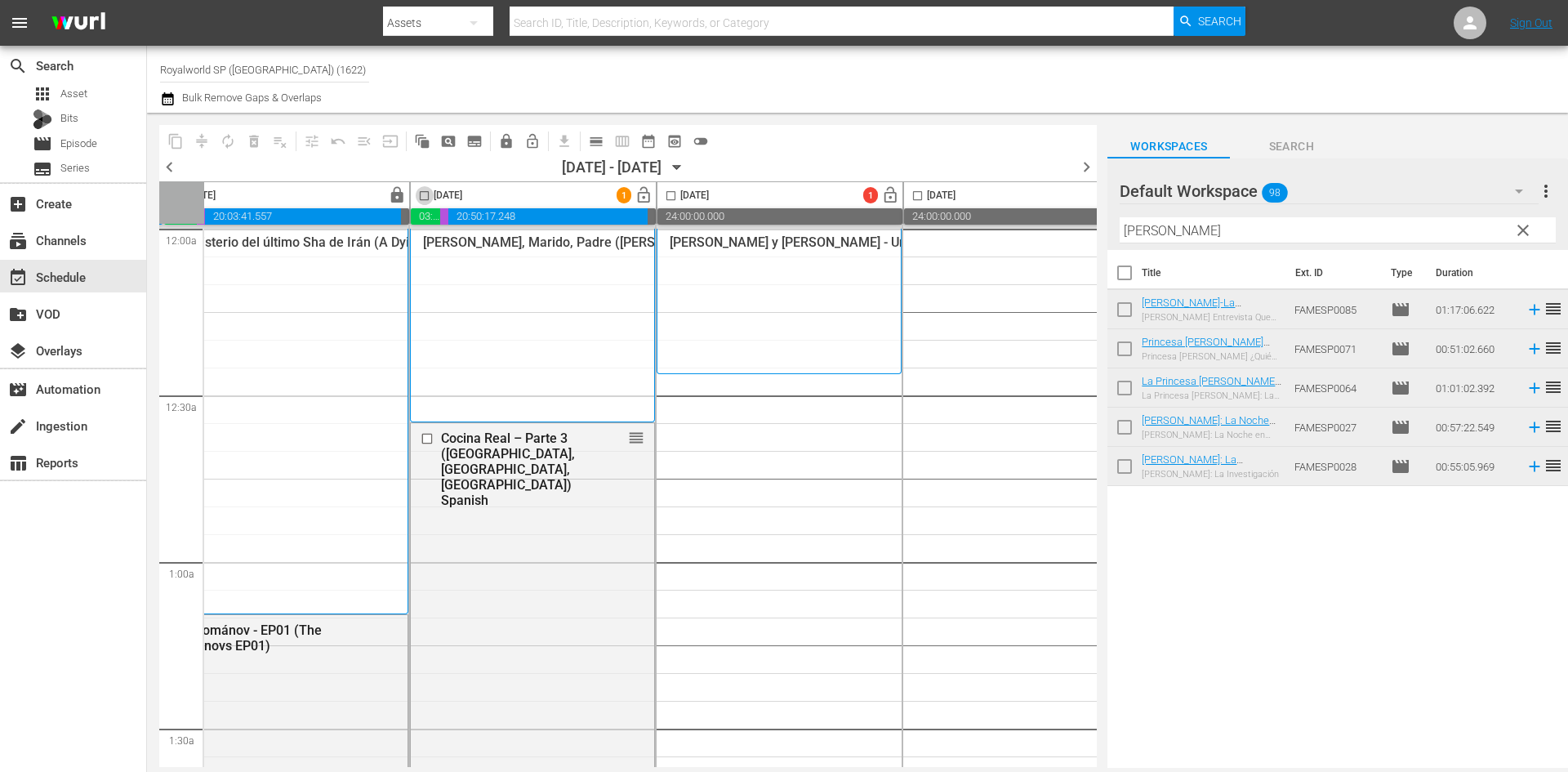
click at [427, 195] on input "checkbox" at bounding box center [424, 198] width 18 height 18
checkbox input "true"
click at [641, 197] on span "lock_open" at bounding box center [643, 195] width 18 height 18
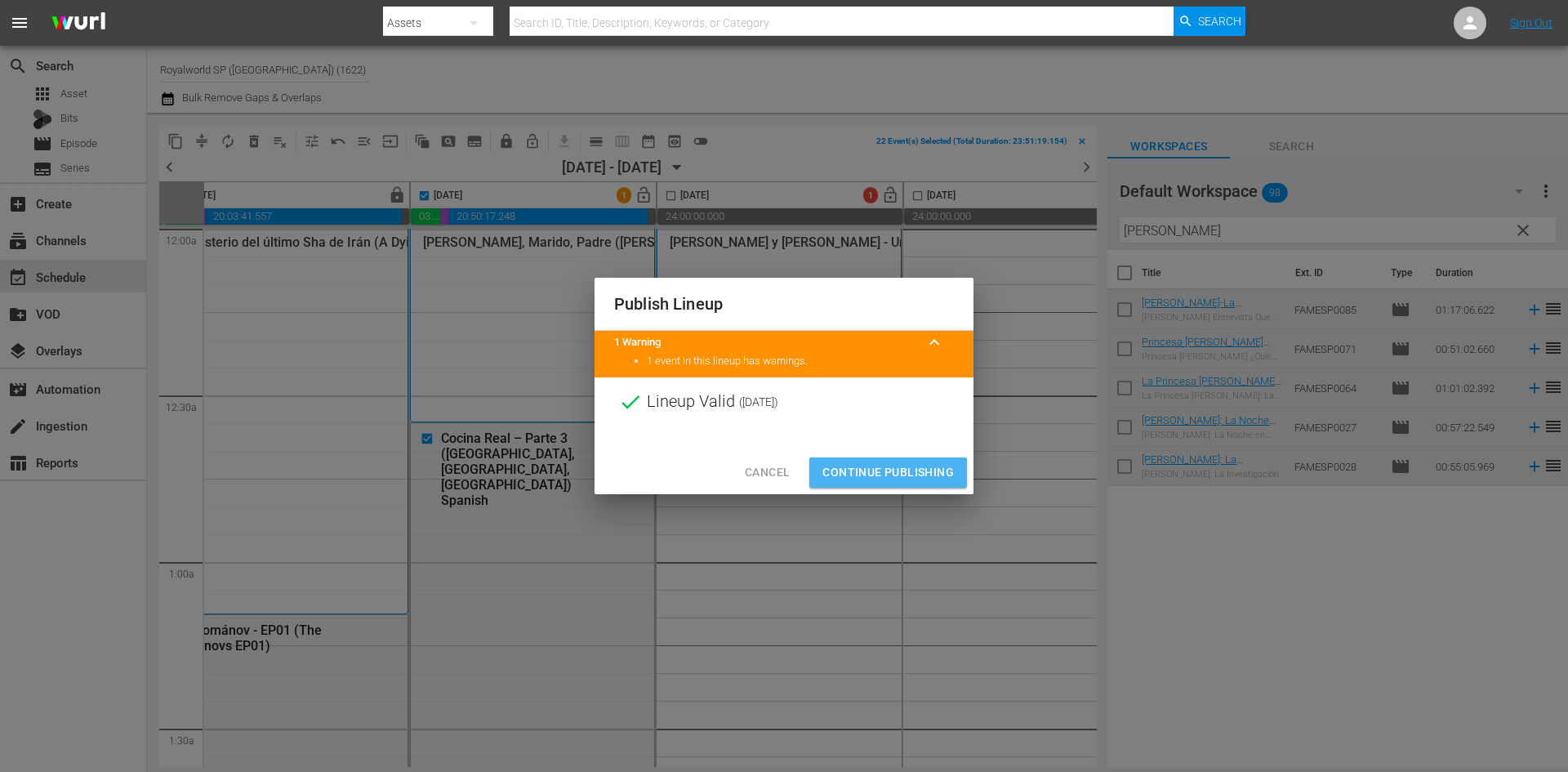
click at [931, 459] on button "Continue Publishing" at bounding box center [888, 472] width 157 height 30
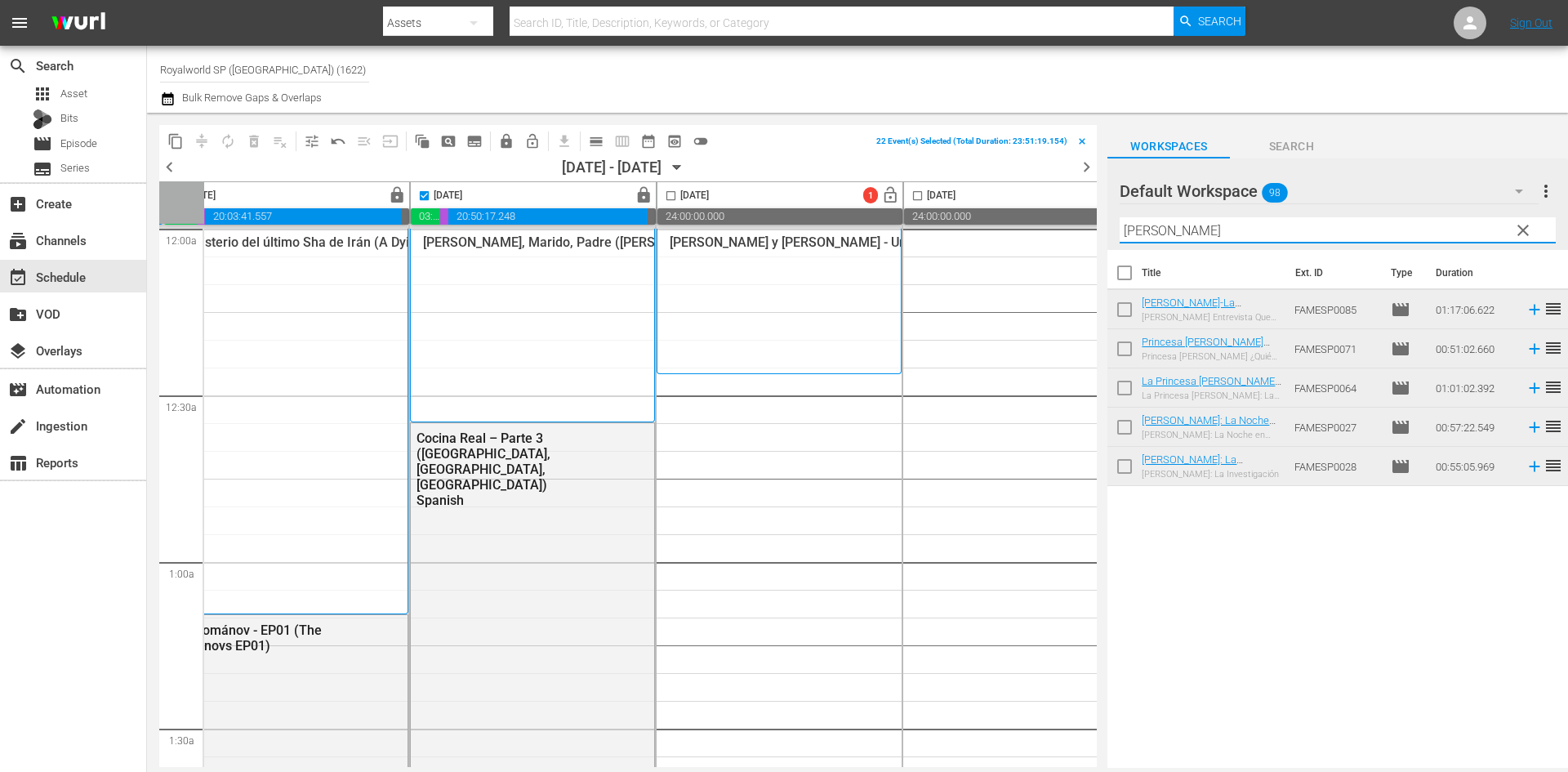
scroll to position [0, 539]
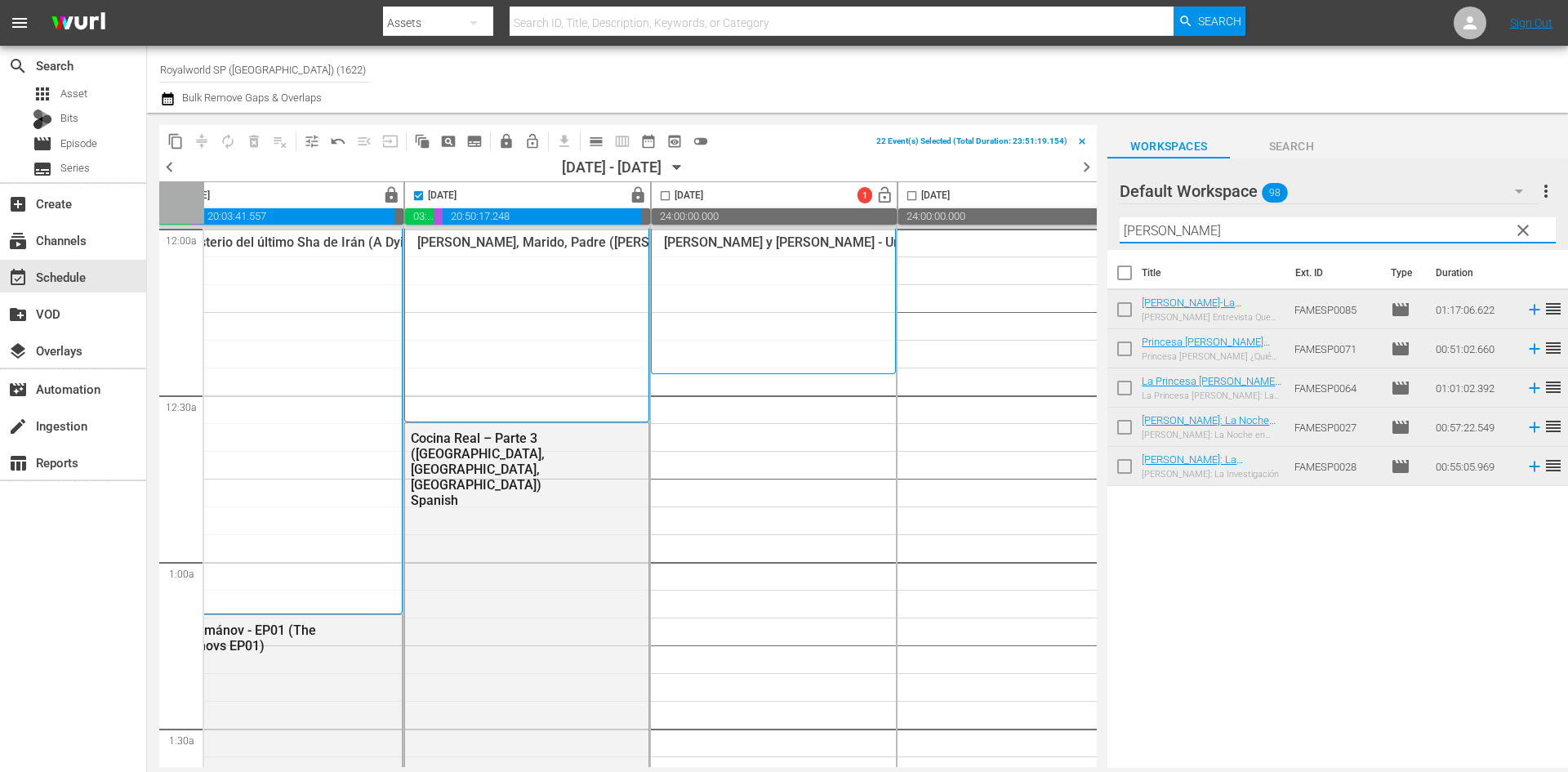
drag, startPoint x: 1281, startPoint y: 238, endPoint x: 902, endPoint y: 254, distance: 379.3
click at [902, 254] on div "content_copy compress autorenew_outlined delete_forever_outlined playlist_remov…" at bounding box center [857, 440] width 1420 height 655
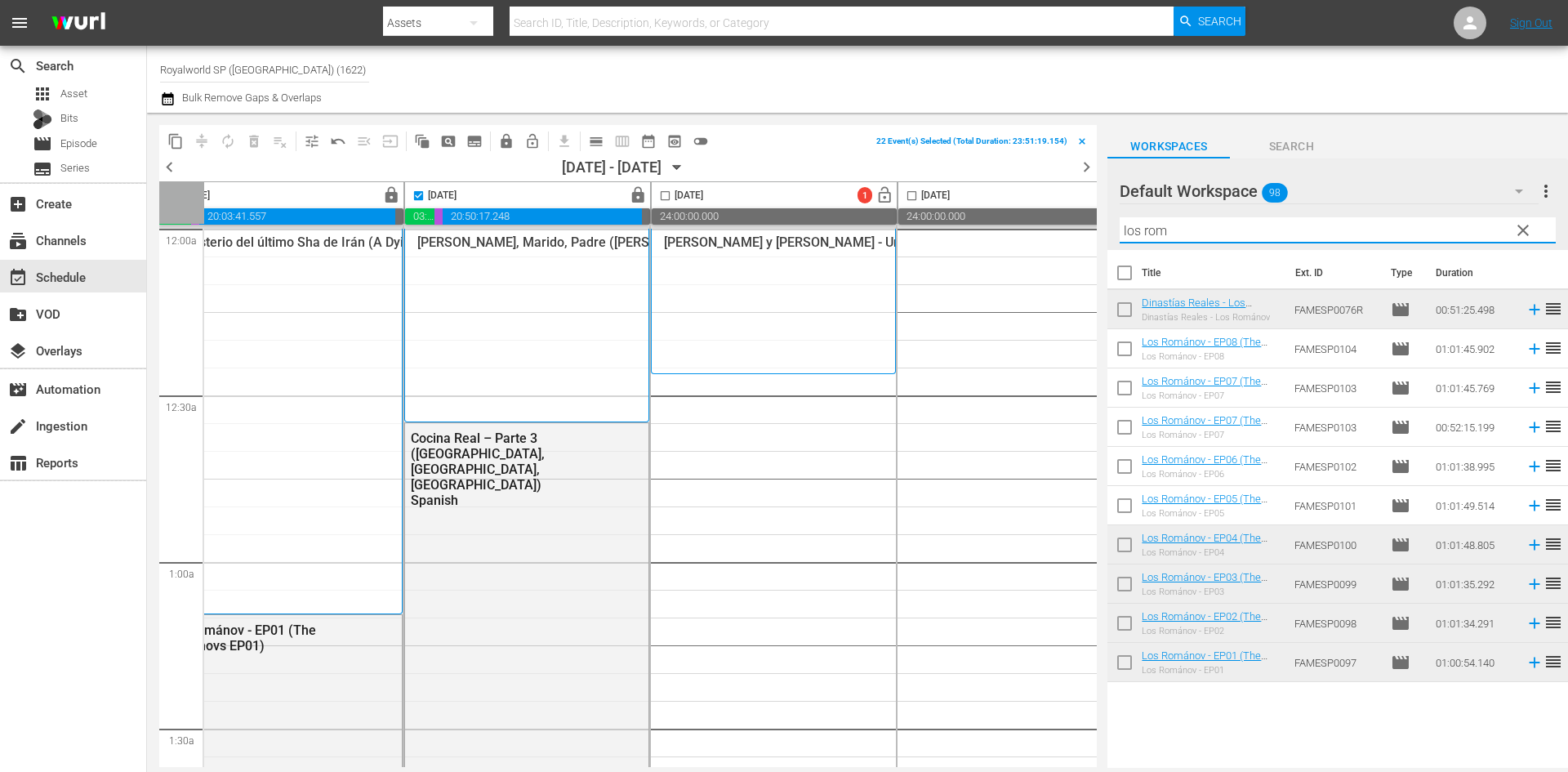
click at [1212, 239] on input "los rom" at bounding box center [1337, 230] width 436 height 26
click at [1206, 237] on input "los rom" at bounding box center [1337, 230] width 436 height 26
click at [1197, 236] on input "los rom" at bounding box center [1337, 230] width 436 height 26
type input "los rom"
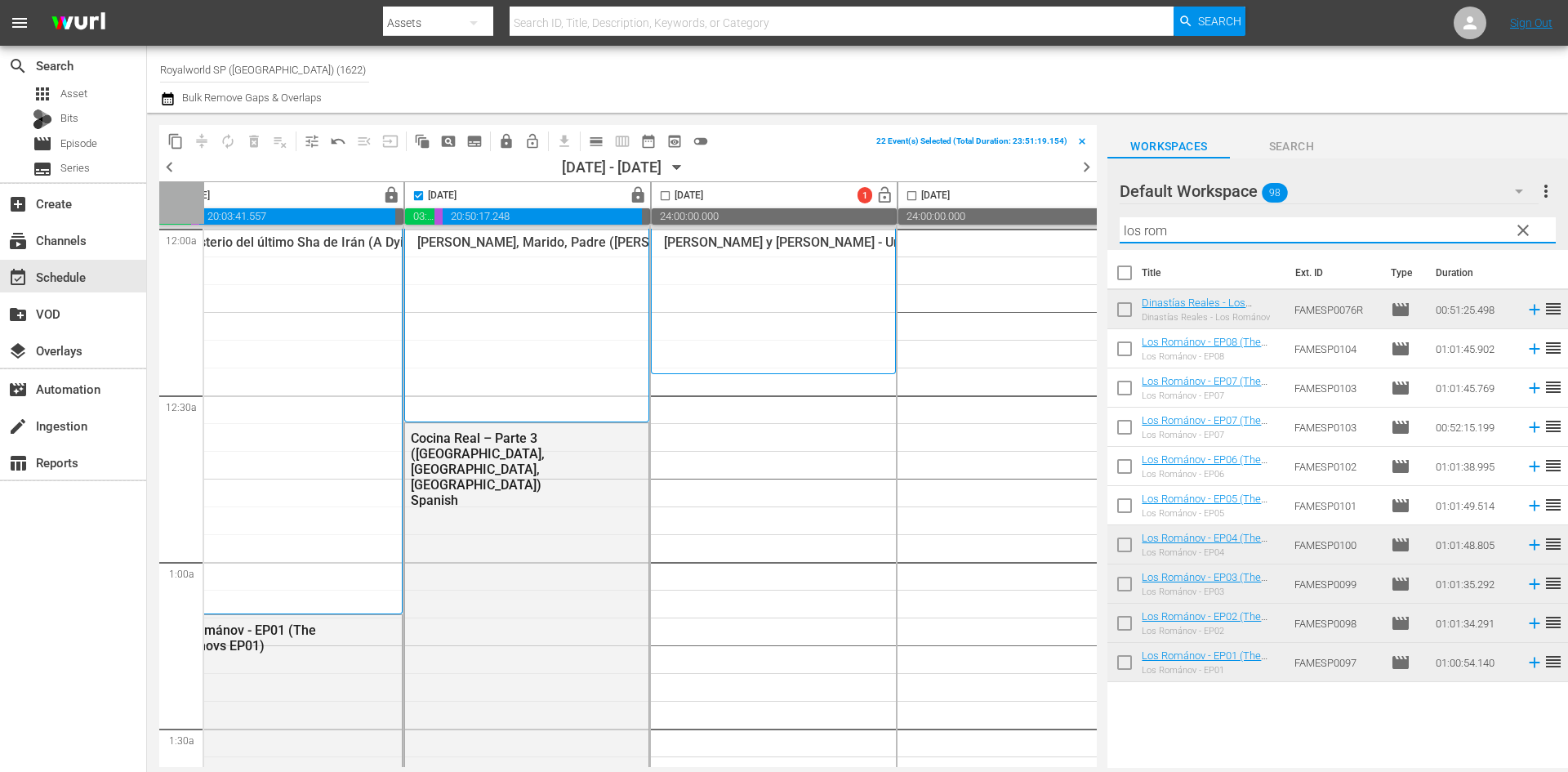
click at [1287, 520] on td "FAMESP0101" at bounding box center [1335, 505] width 96 height 40
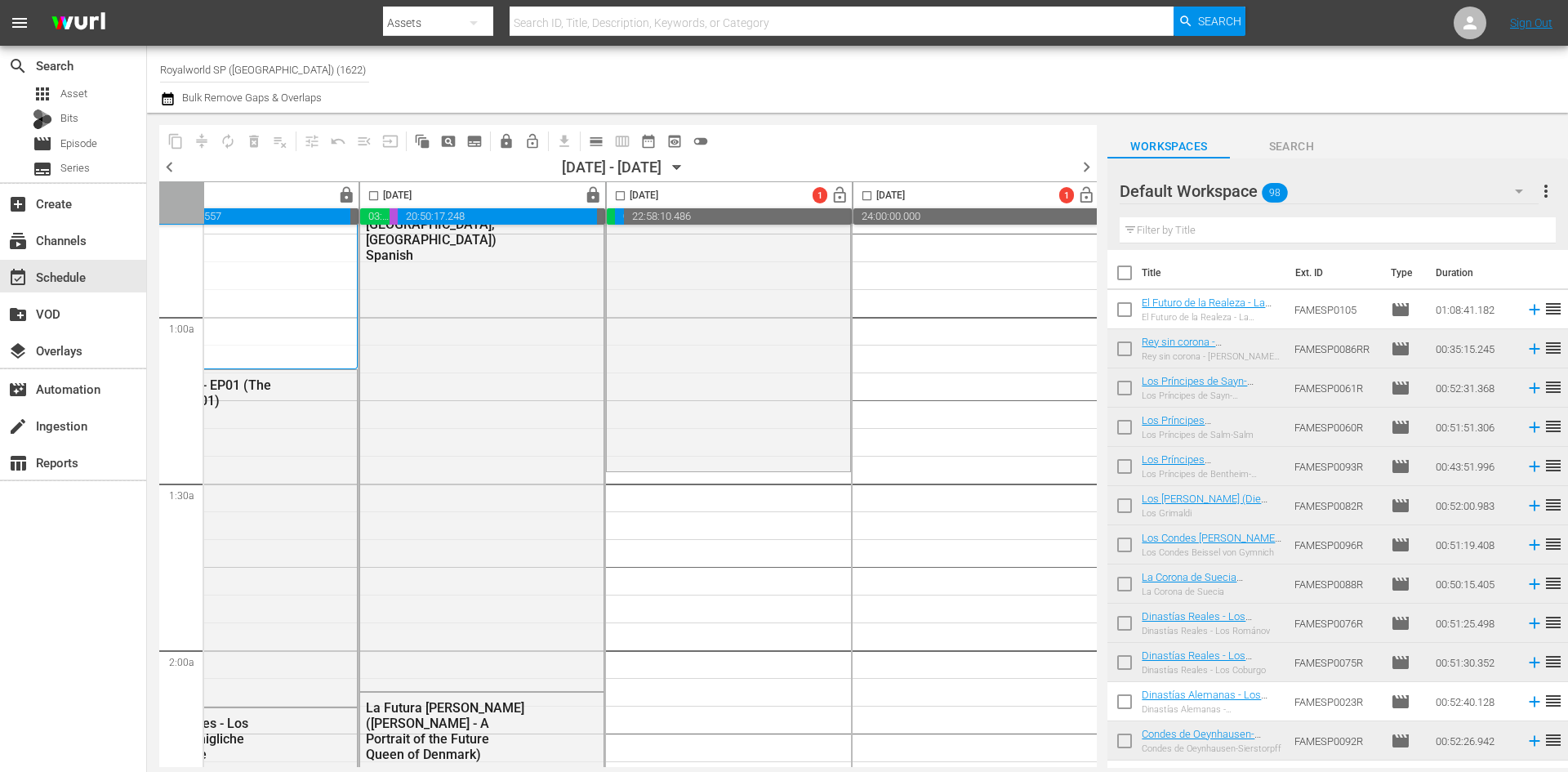
scroll to position [408, 585]
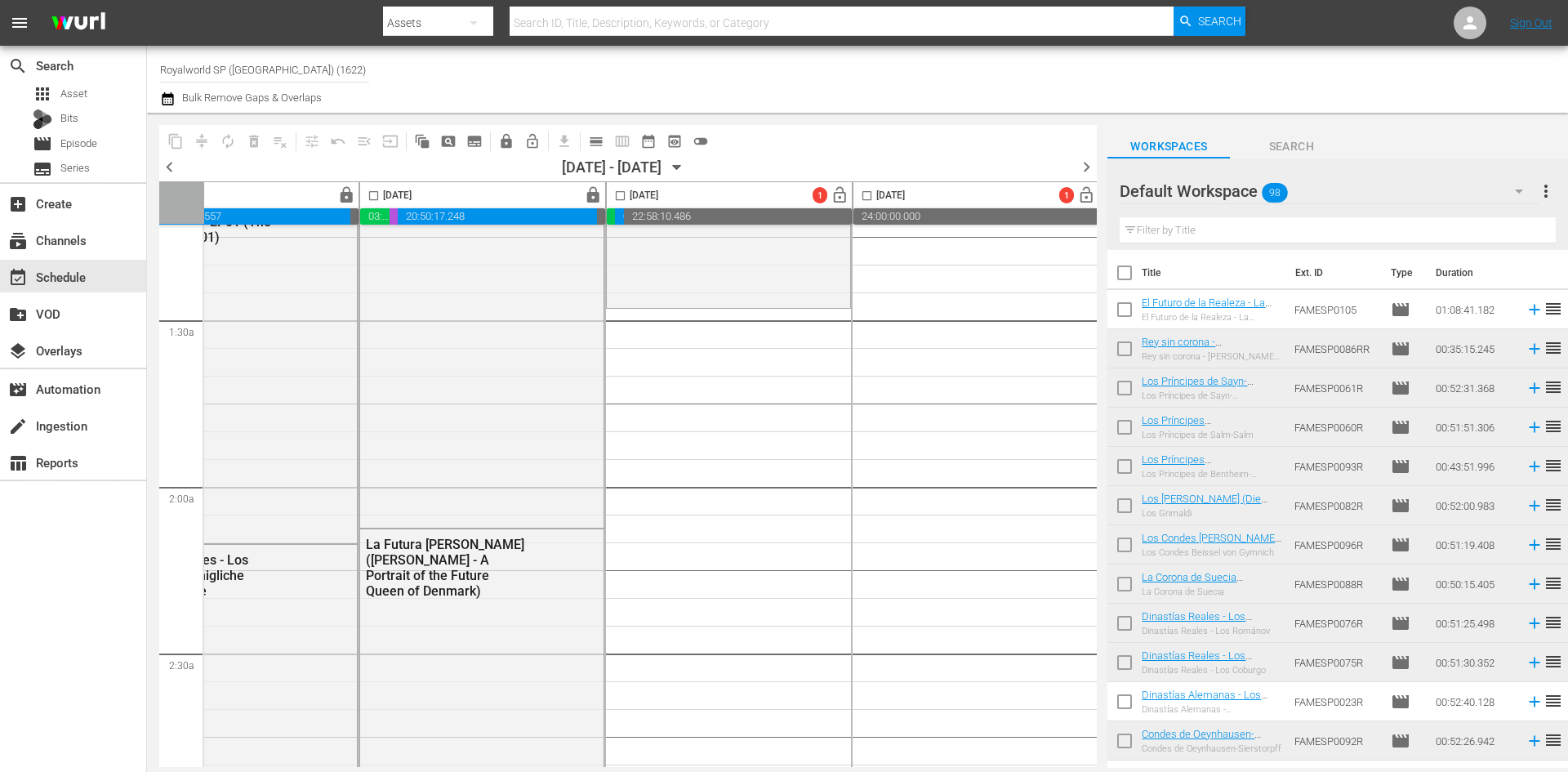
click at [1202, 238] on input "text" at bounding box center [1337, 230] width 436 height 26
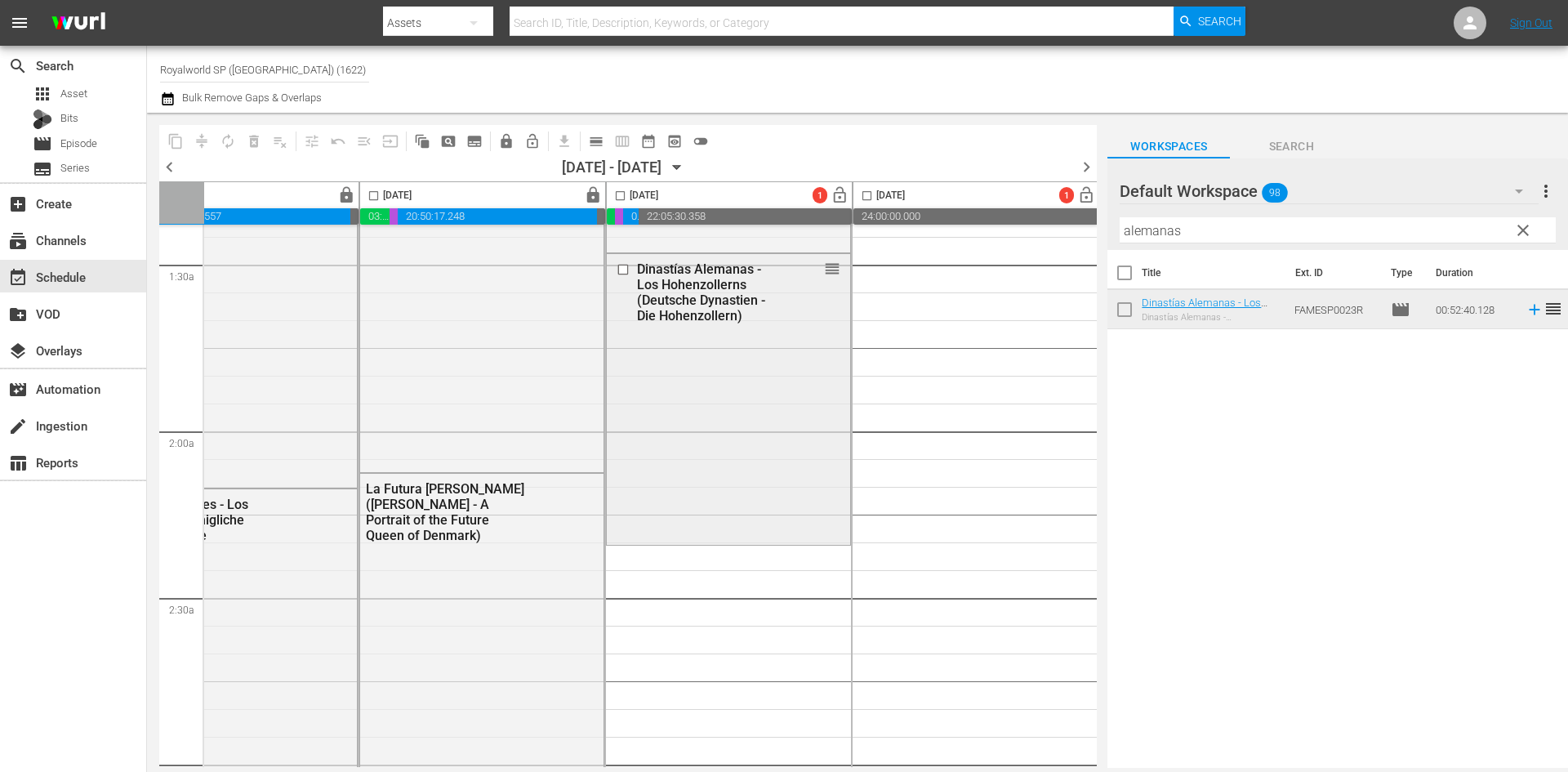
scroll to position [490, 585]
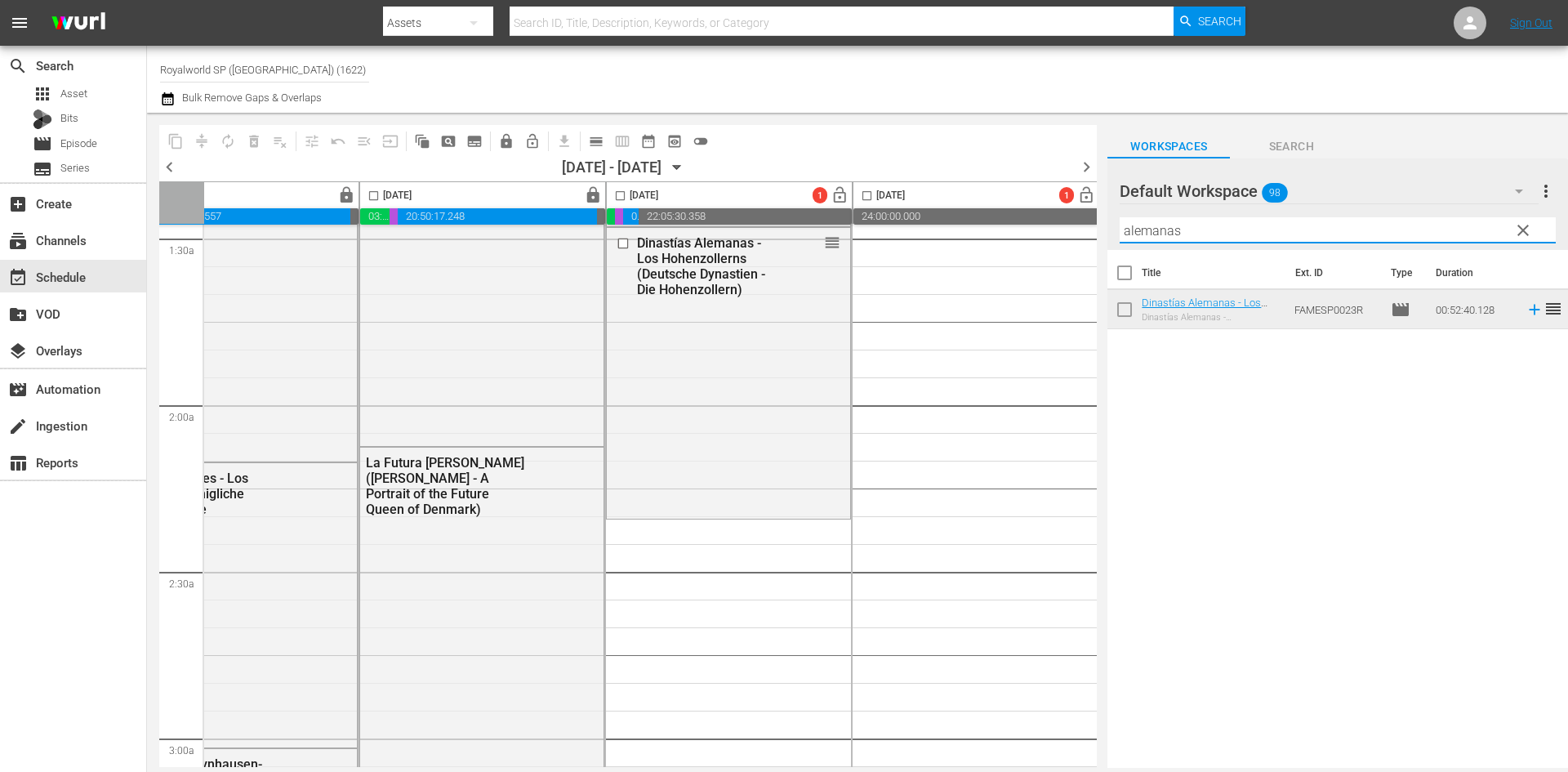
drag, startPoint x: 1176, startPoint y: 232, endPoint x: 1087, endPoint y: 224, distance: 89.4
click at [1087, 224] on div "content_copy compress autorenew_outlined delete_forever_outlined playlist_remov…" at bounding box center [857, 440] width 1420 height 655
drag, startPoint x: 1209, startPoint y: 236, endPoint x: 1085, endPoint y: 231, distance: 124.1
click at [1087, 231] on div "content_copy compress autorenew_outlined delete_forever_outlined playlist_remov…" at bounding box center [857, 440] width 1420 height 655
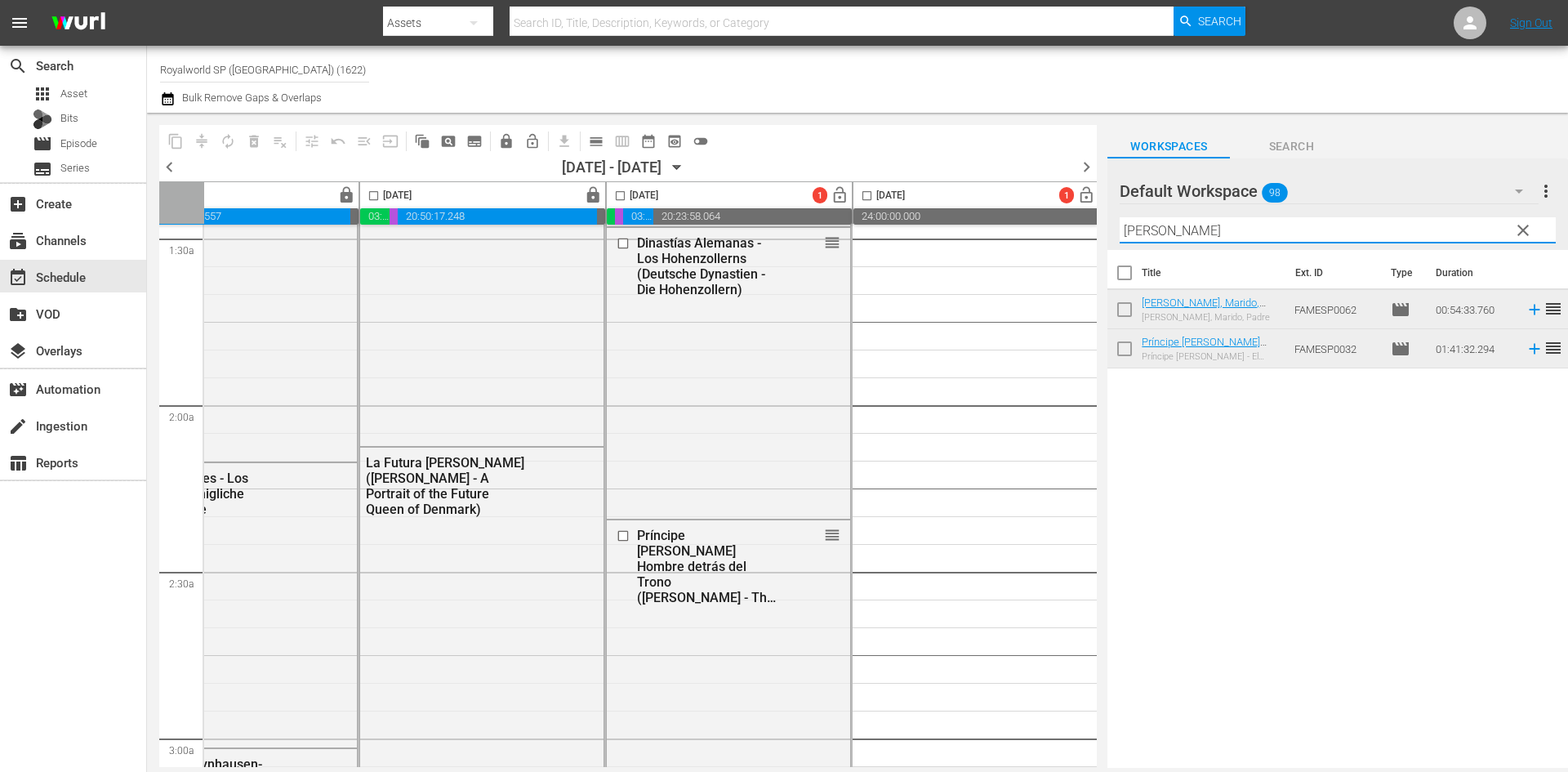
drag, startPoint x: 1252, startPoint y: 235, endPoint x: 1015, endPoint y: 251, distance: 237.5
click at [1015, 251] on div "content_copy compress autorenew_outlined delete_forever_outlined playlist_remov…" at bounding box center [857, 440] width 1420 height 655
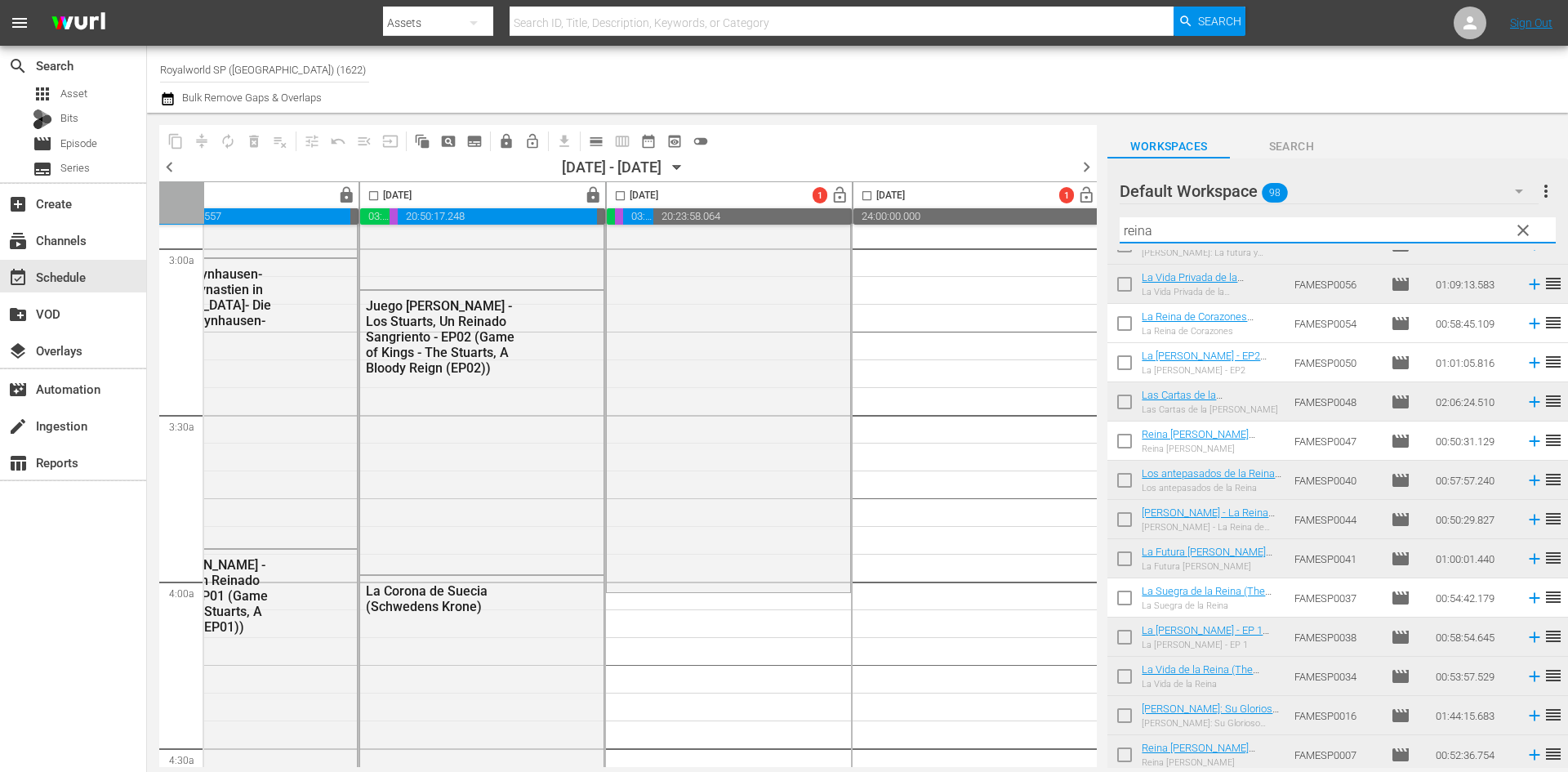
scroll to position [264, 0]
drag, startPoint x: 1190, startPoint y: 220, endPoint x: 1031, endPoint y: 260, distance: 164.0
click at [1031, 260] on div "content_copy compress autorenew_outlined delete_forever_outlined playlist_remov…" at bounding box center [857, 440] width 1420 height 655
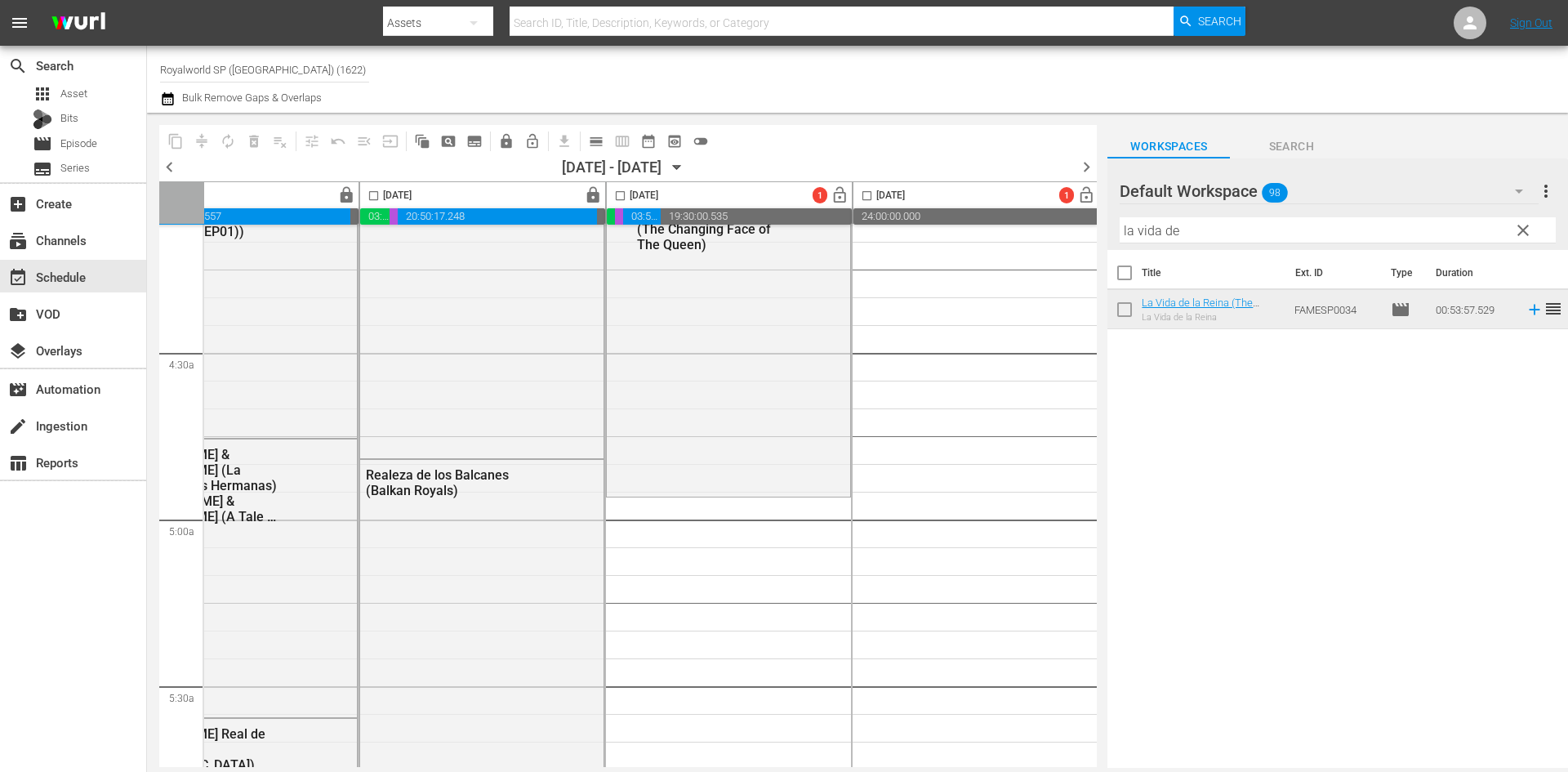
scroll to position [1388, 585]
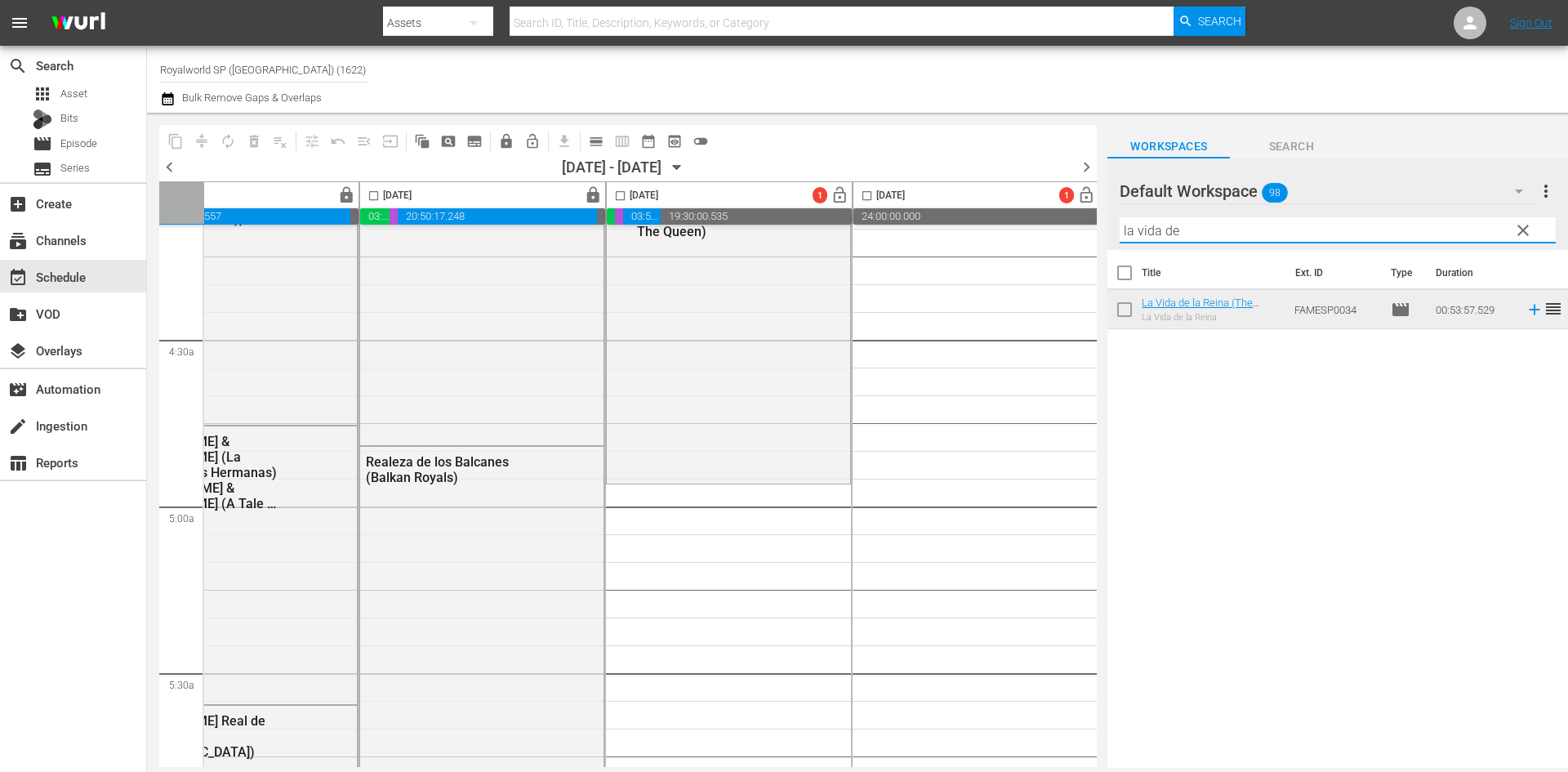
drag, startPoint x: 1286, startPoint y: 240, endPoint x: 944, endPoint y: 213, distance: 343.1
click at [944, 213] on div "content_copy compress autorenew_outlined delete_forever_outlined playlist_remov…" at bounding box center [857, 440] width 1420 height 655
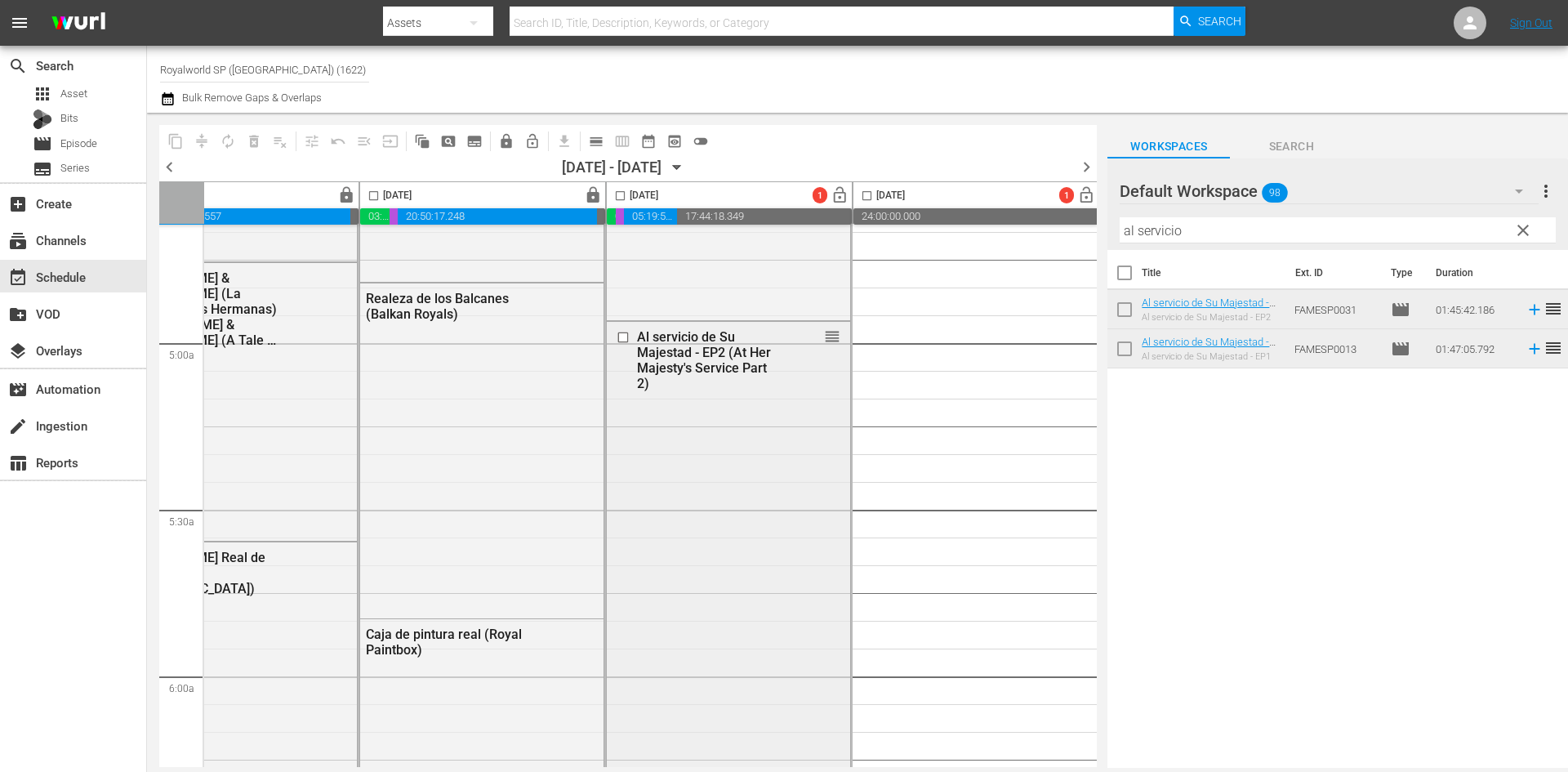
scroll to position [1633, 585]
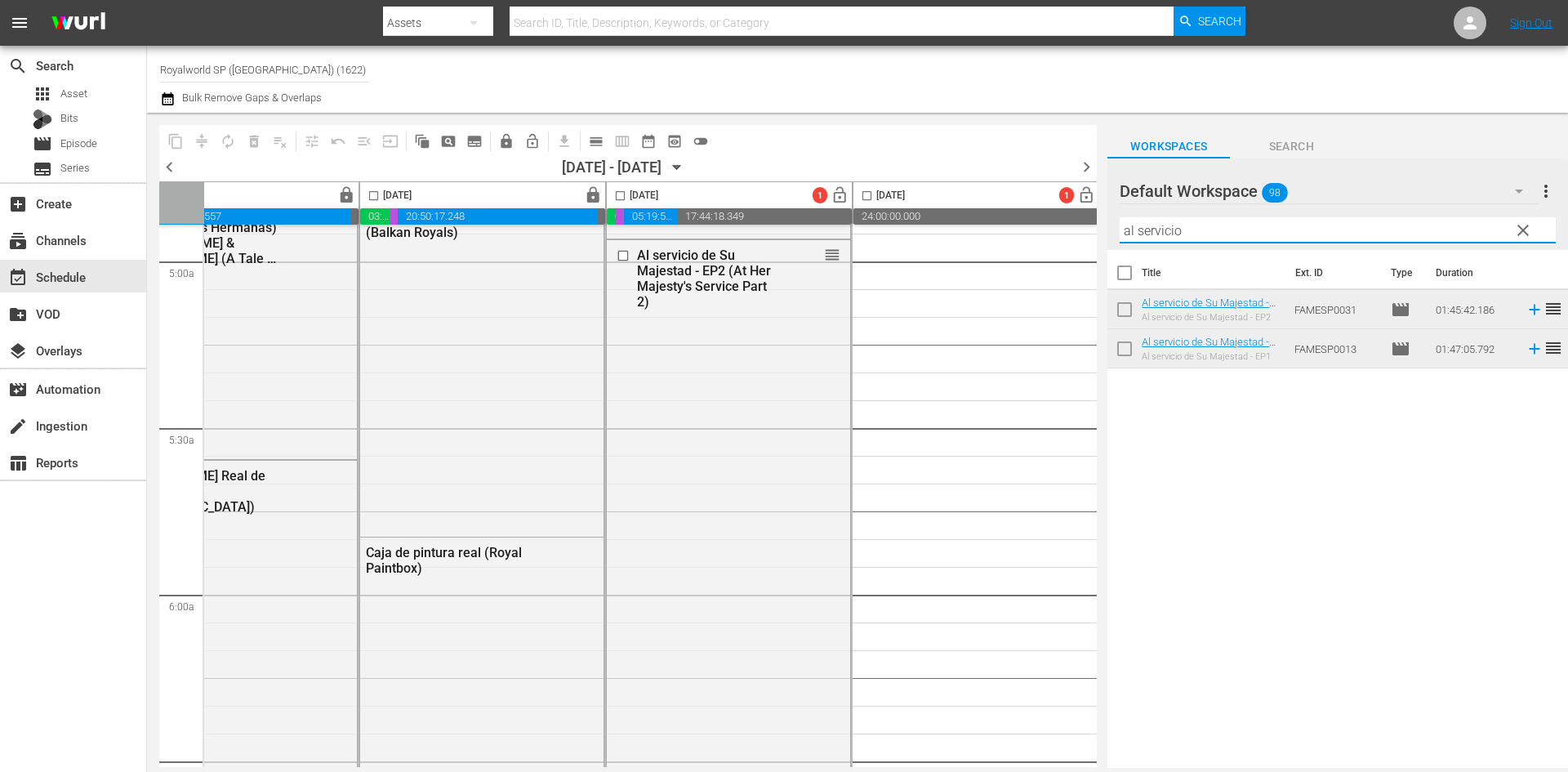
drag, startPoint x: 1306, startPoint y: 240, endPoint x: 1090, endPoint y: 226, distance: 216.5
click at [1093, 226] on div "content_copy compress autorenew_outlined delete_forever_outlined playlist_remov…" at bounding box center [857, 440] width 1420 height 655
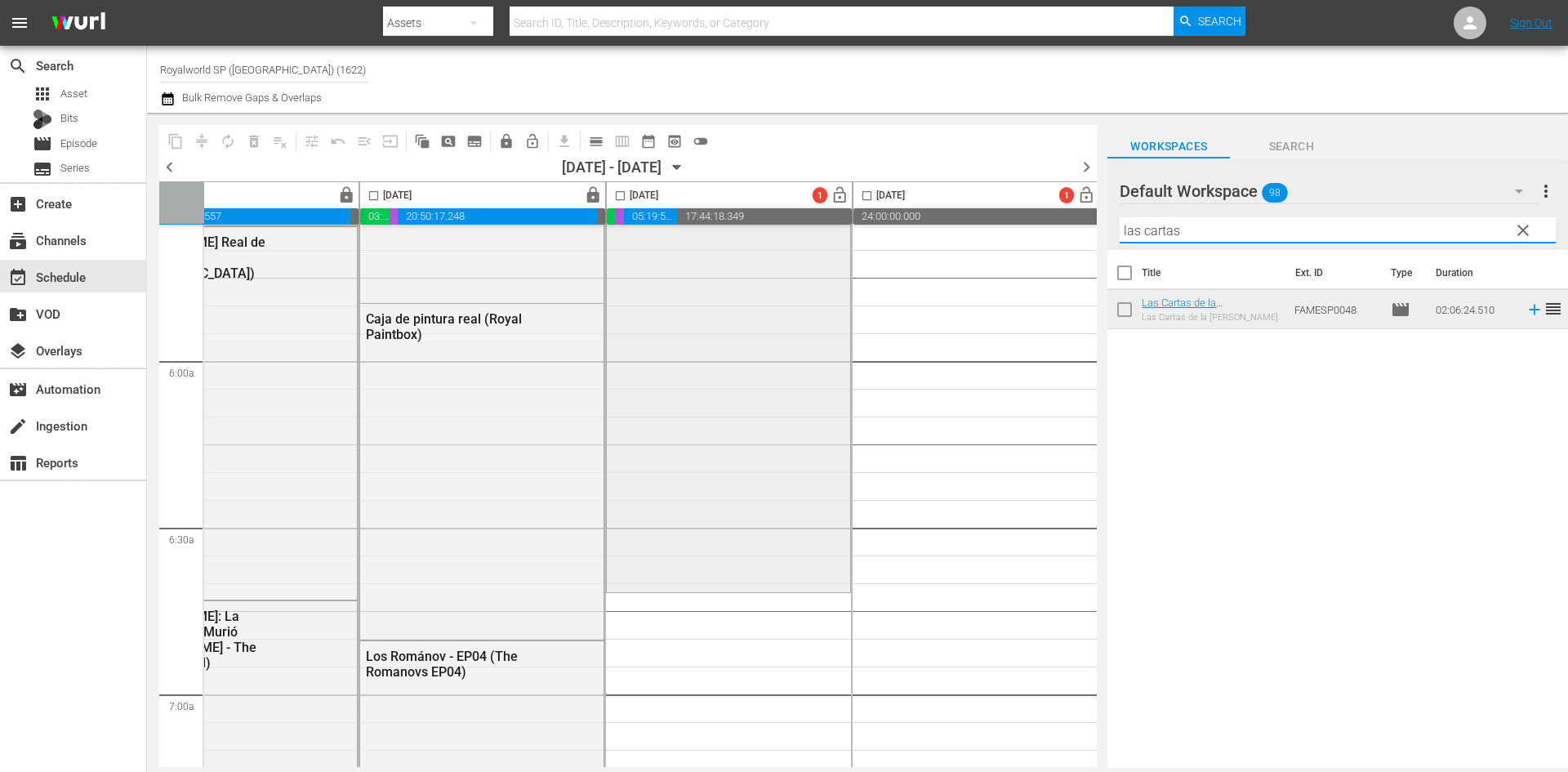
scroll to position [1960, 585]
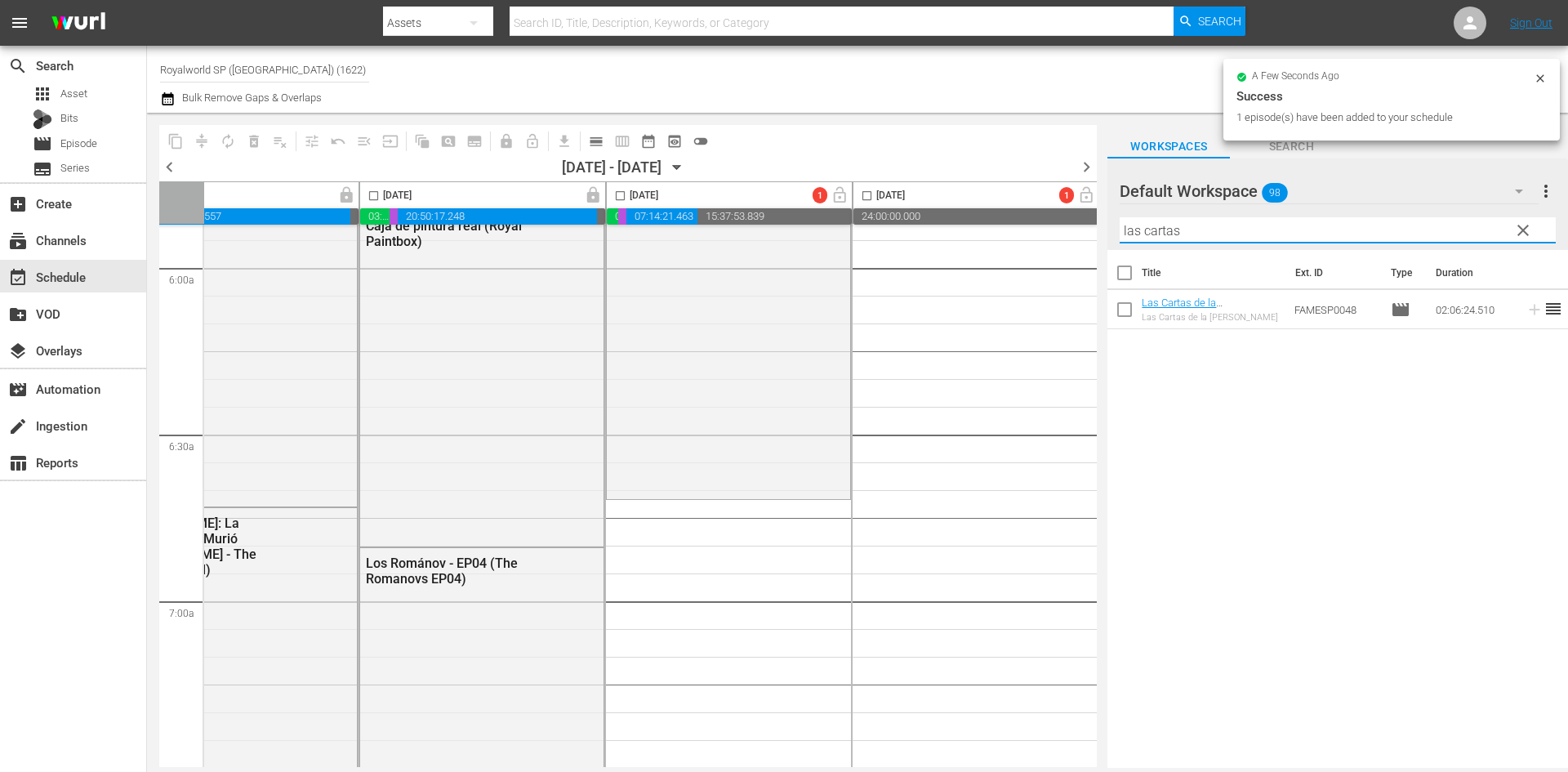
drag, startPoint x: 1248, startPoint y: 229, endPoint x: 1018, endPoint y: 231, distance: 230.0
click at [1018, 231] on div "content_copy compress autorenew_outlined delete_forever_outlined playlist_remov…" at bounding box center [857, 440] width 1420 height 655
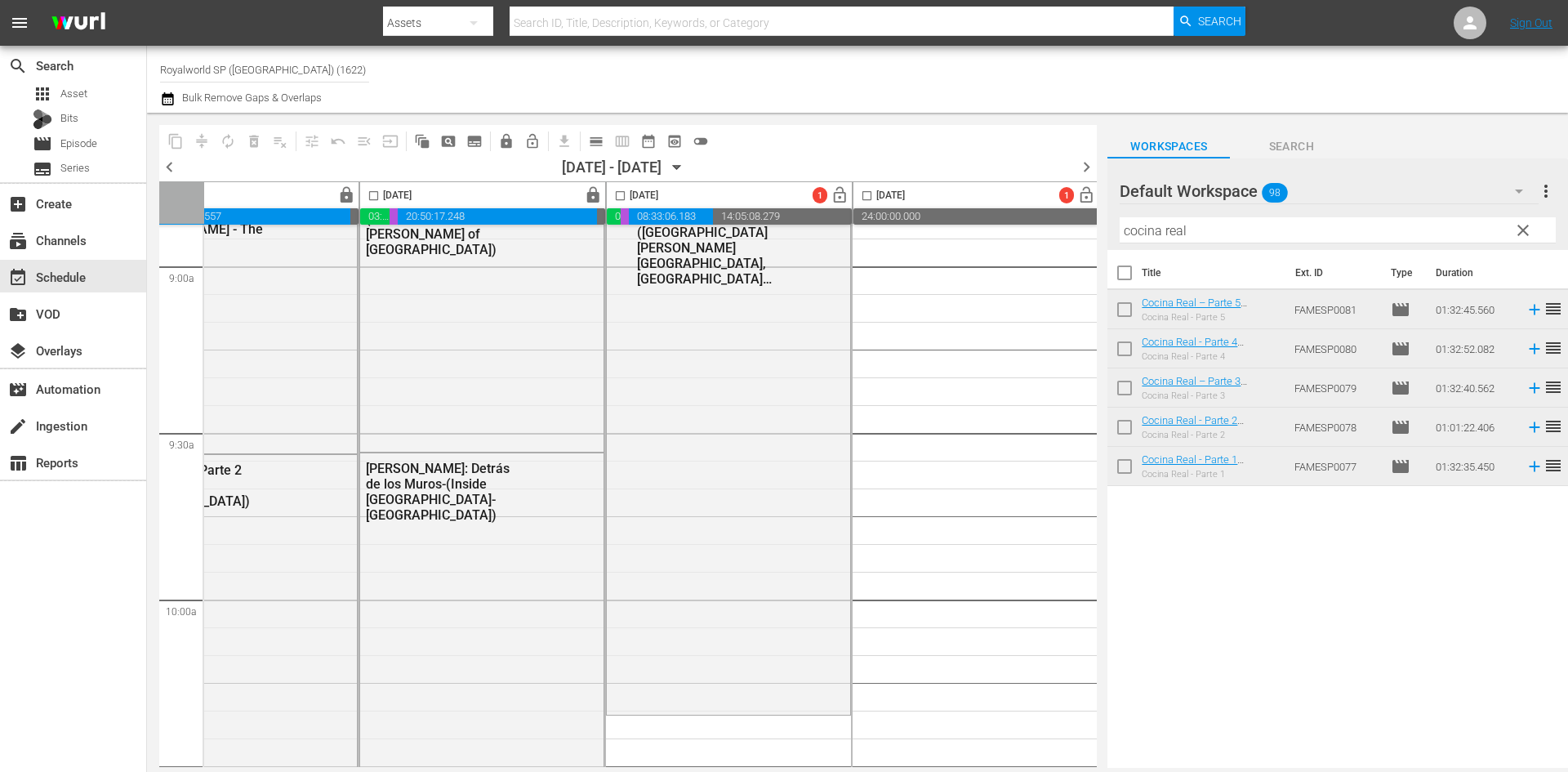
scroll to position [3102, 585]
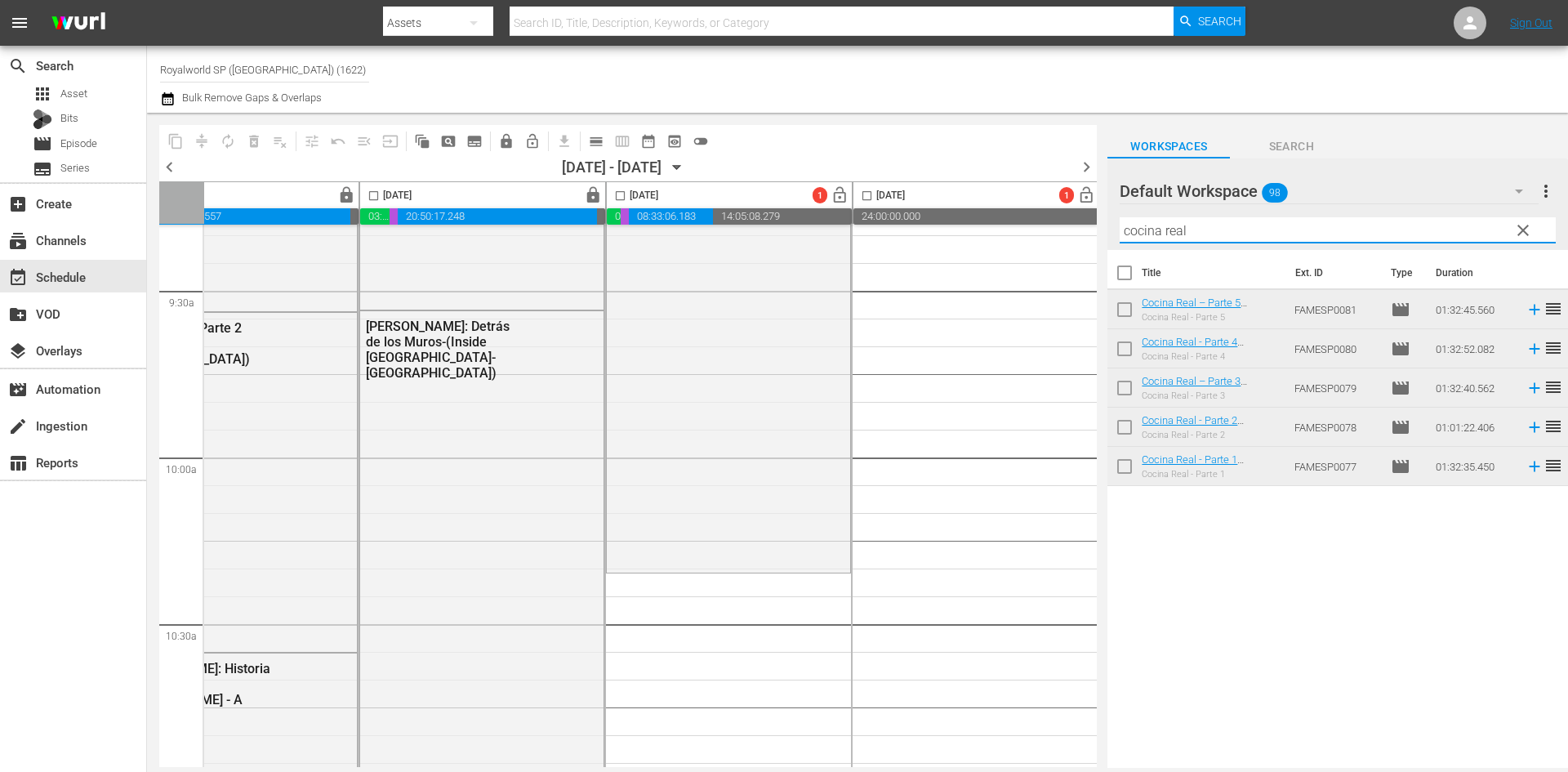
drag, startPoint x: 1207, startPoint y: 241, endPoint x: 1052, endPoint y: 216, distance: 157.0
click at [1052, 216] on div "content_copy compress autorenew_outlined delete_forever_outlined playlist_remov…" at bounding box center [857, 440] width 1420 height 655
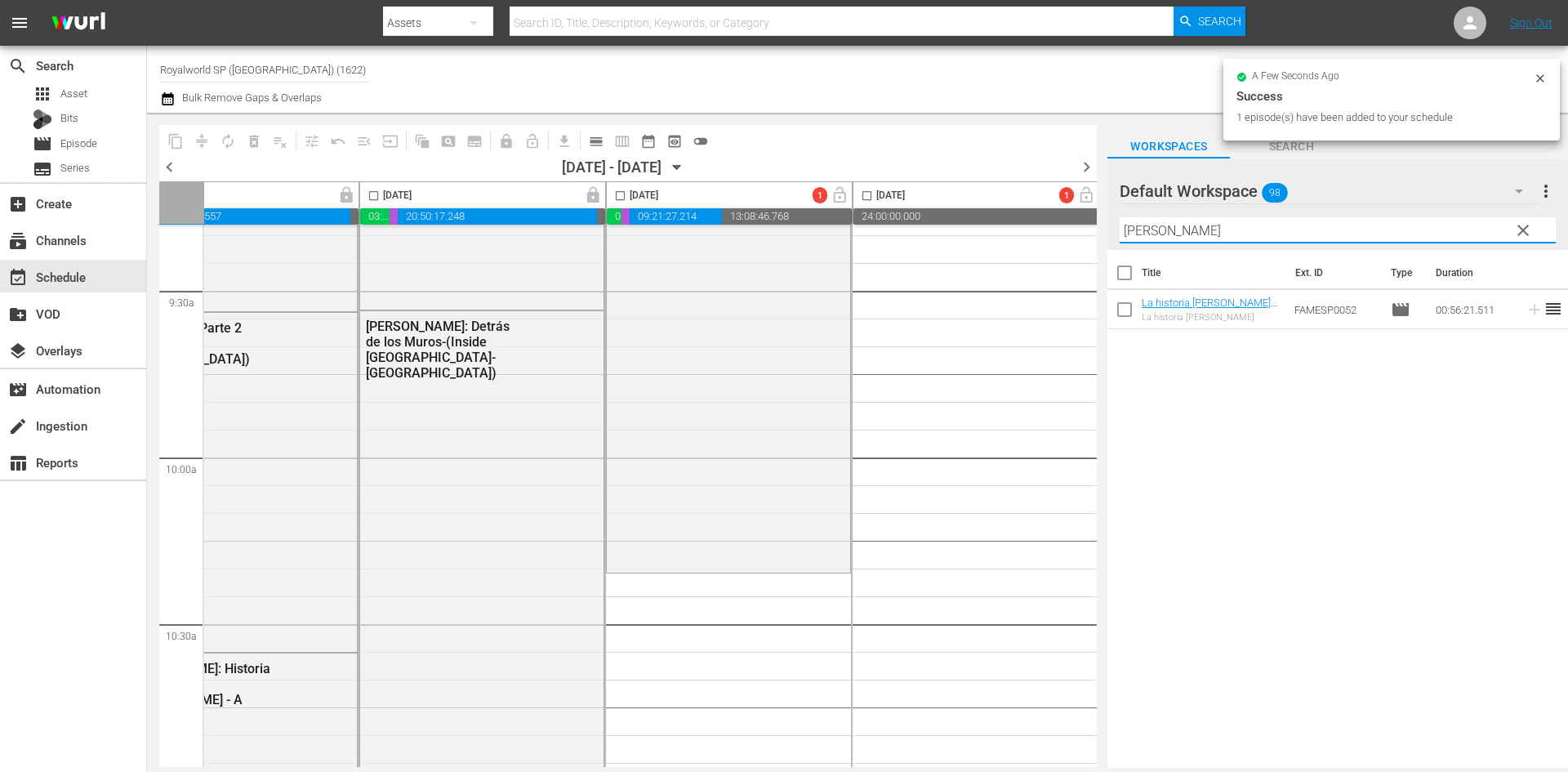
drag, startPoint x: 1197, startPoint y: 231, endPoint x: 1119, endPoint y: 227, distance: 78.1
click at [1119, 227] on input "catalina" at bounding box center [1337, 230] width 436 height 26
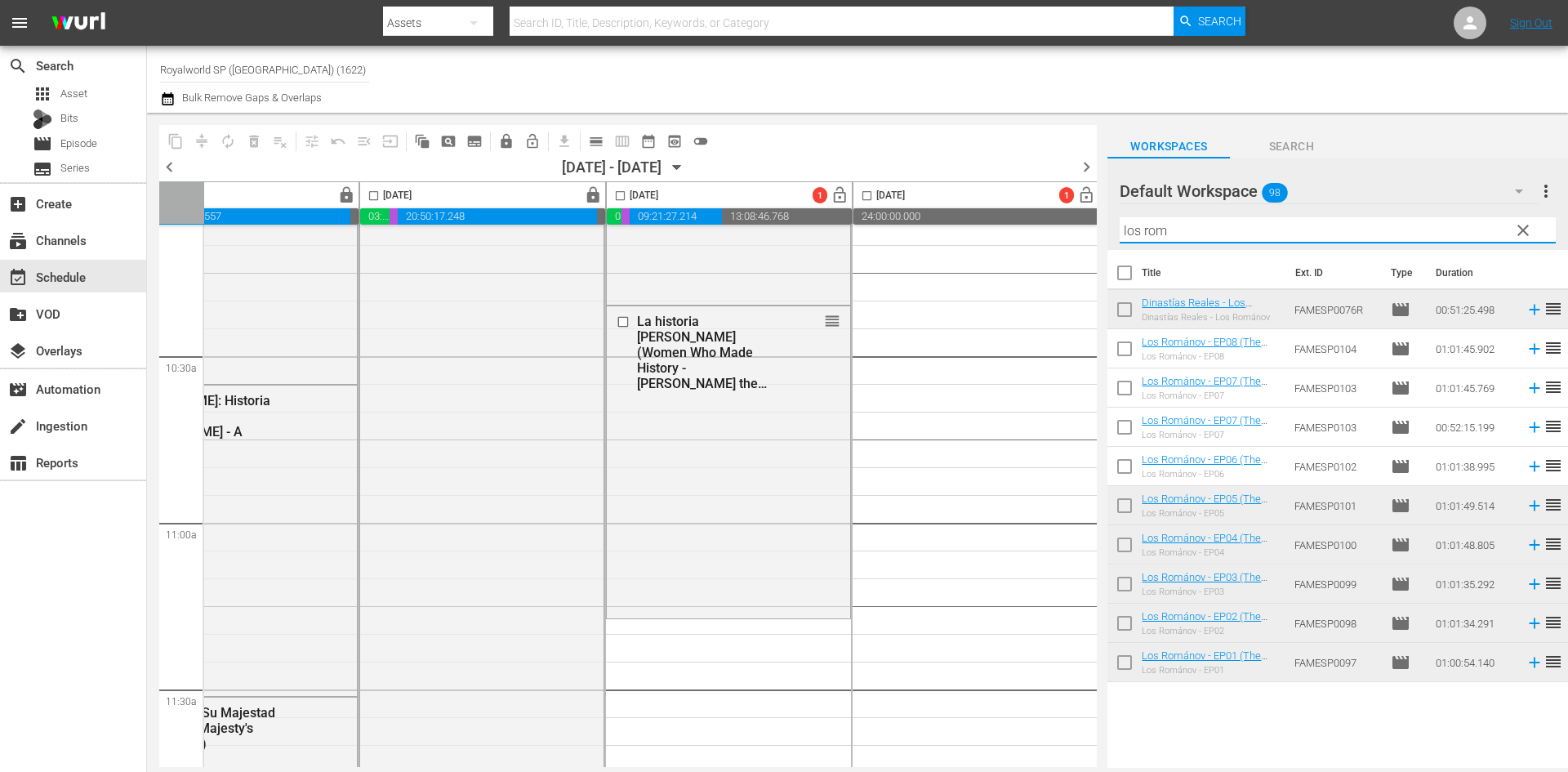
scroll to position [3511, 585]
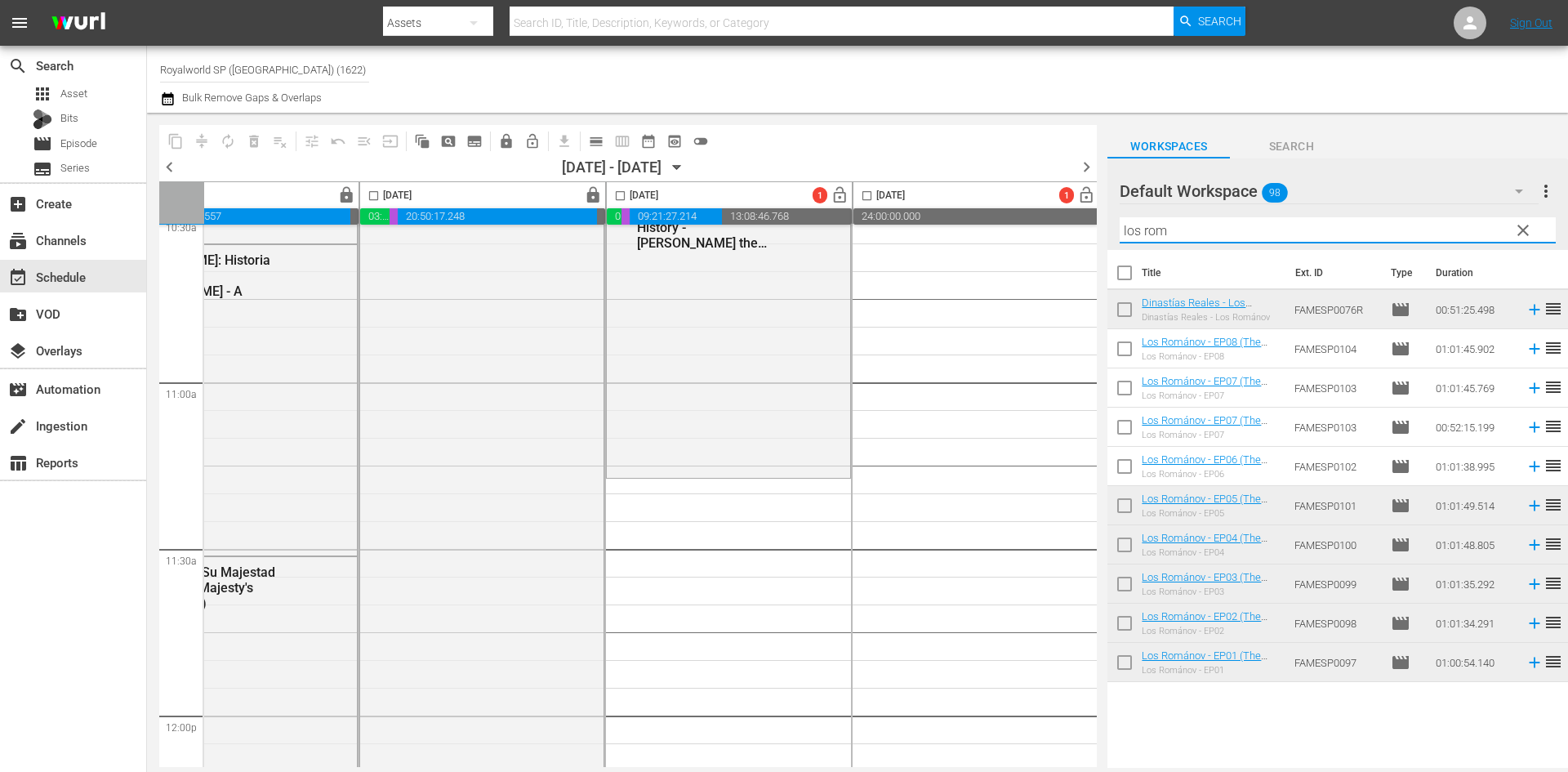
type input "los rom"
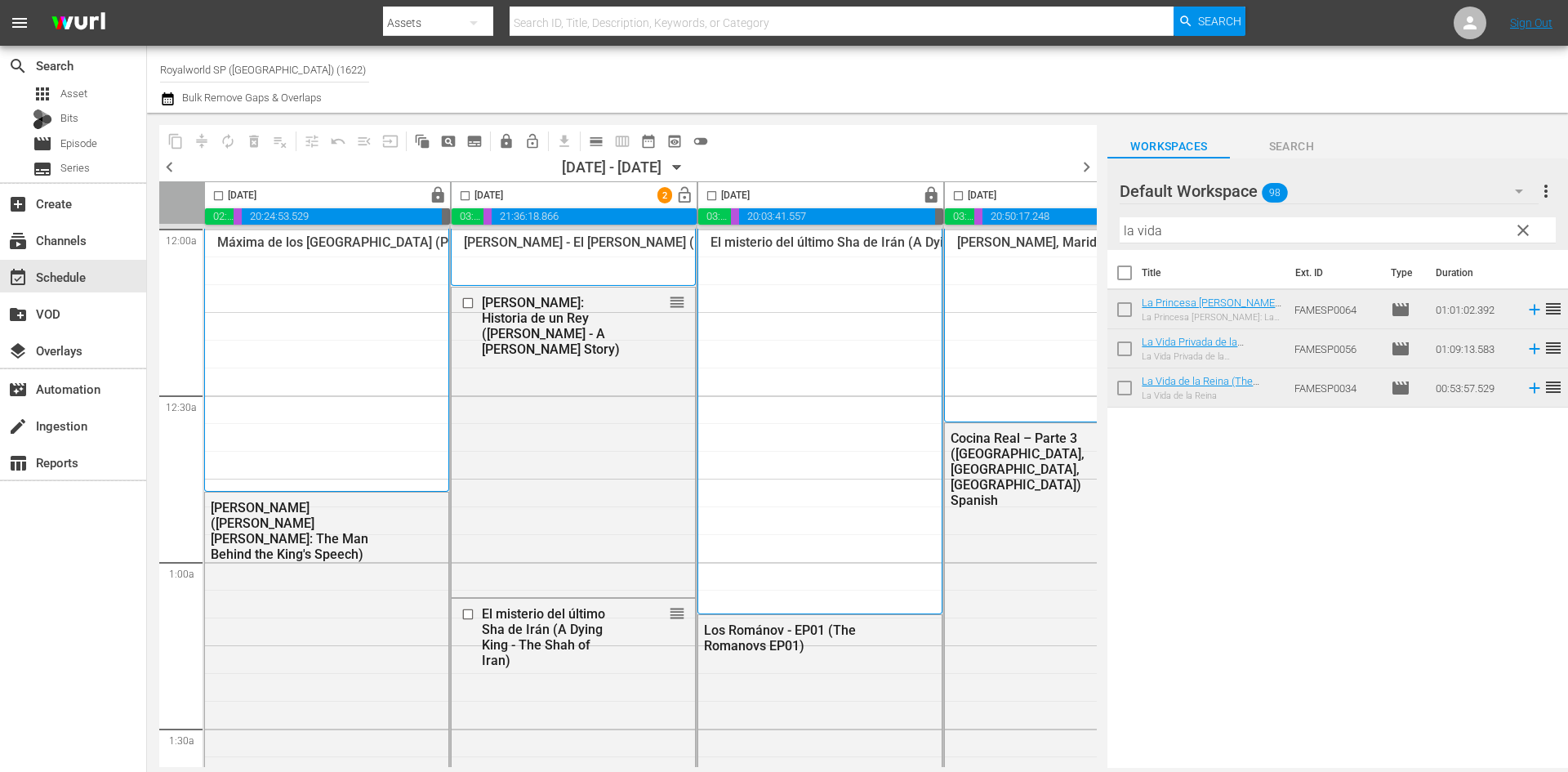
scroll to position [4572, 585]
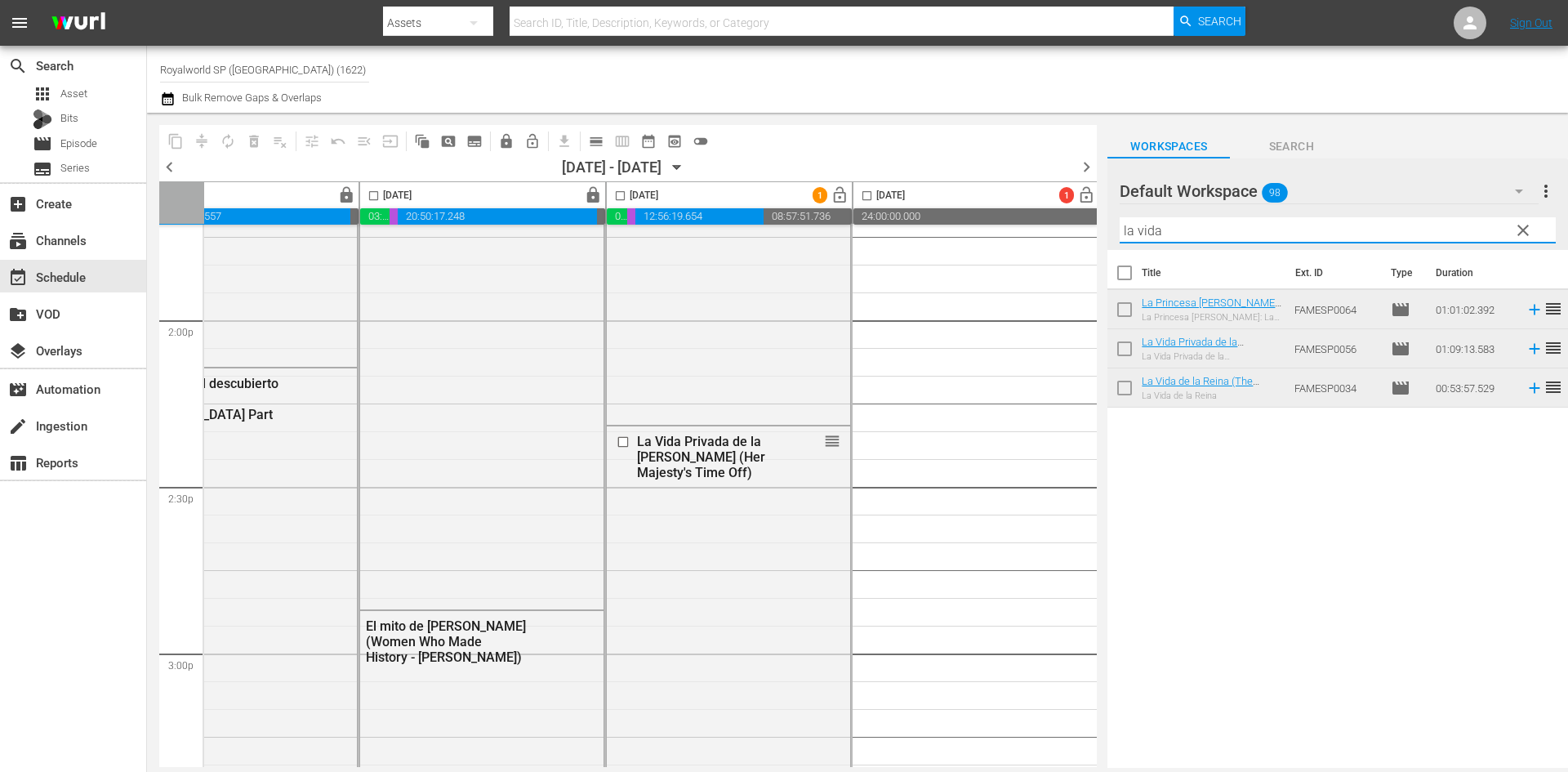
drag, startPoint x: 1194, startPoint y: 231, endPoint x: 1060, endPoint y: 234, distance: 134.0
click at [1060, 231] on div "content_copy compress autorenew_outlined delete_forever_outlined playlist_remov…" at bounding box center [857, 440] width 1420 height 655
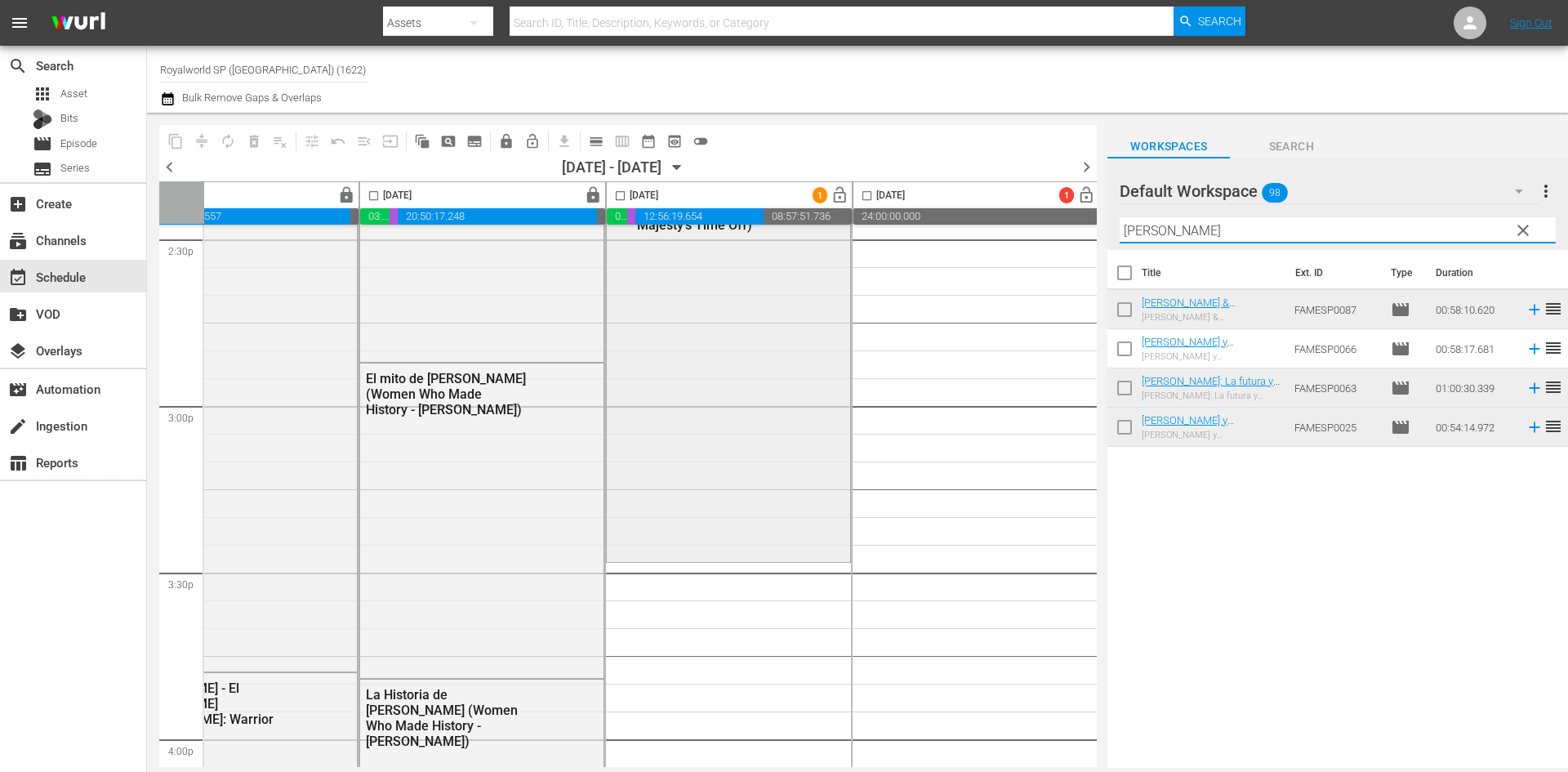
scroll to position [4899, 585]
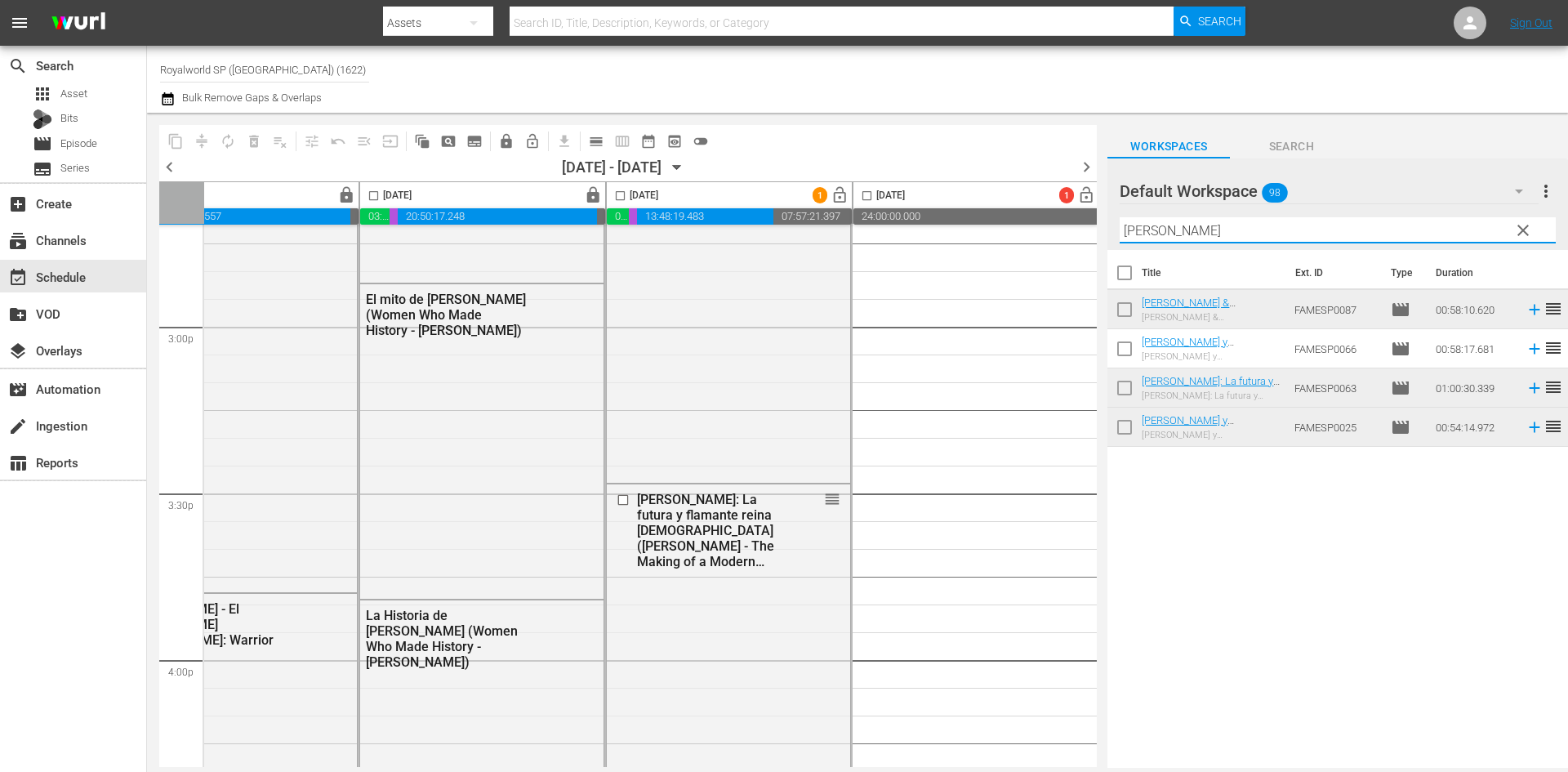
drag, startPoint x: 1218, startPoint y: 237, endPoint x: 1025, endPoint y: 232, distance: 193.1
click at [1025, 232] on div "content_copy compress autorenew_outlined delete_forever_outlined playlist_remov…" at bounding box center [857, 440] width 1420 height 655
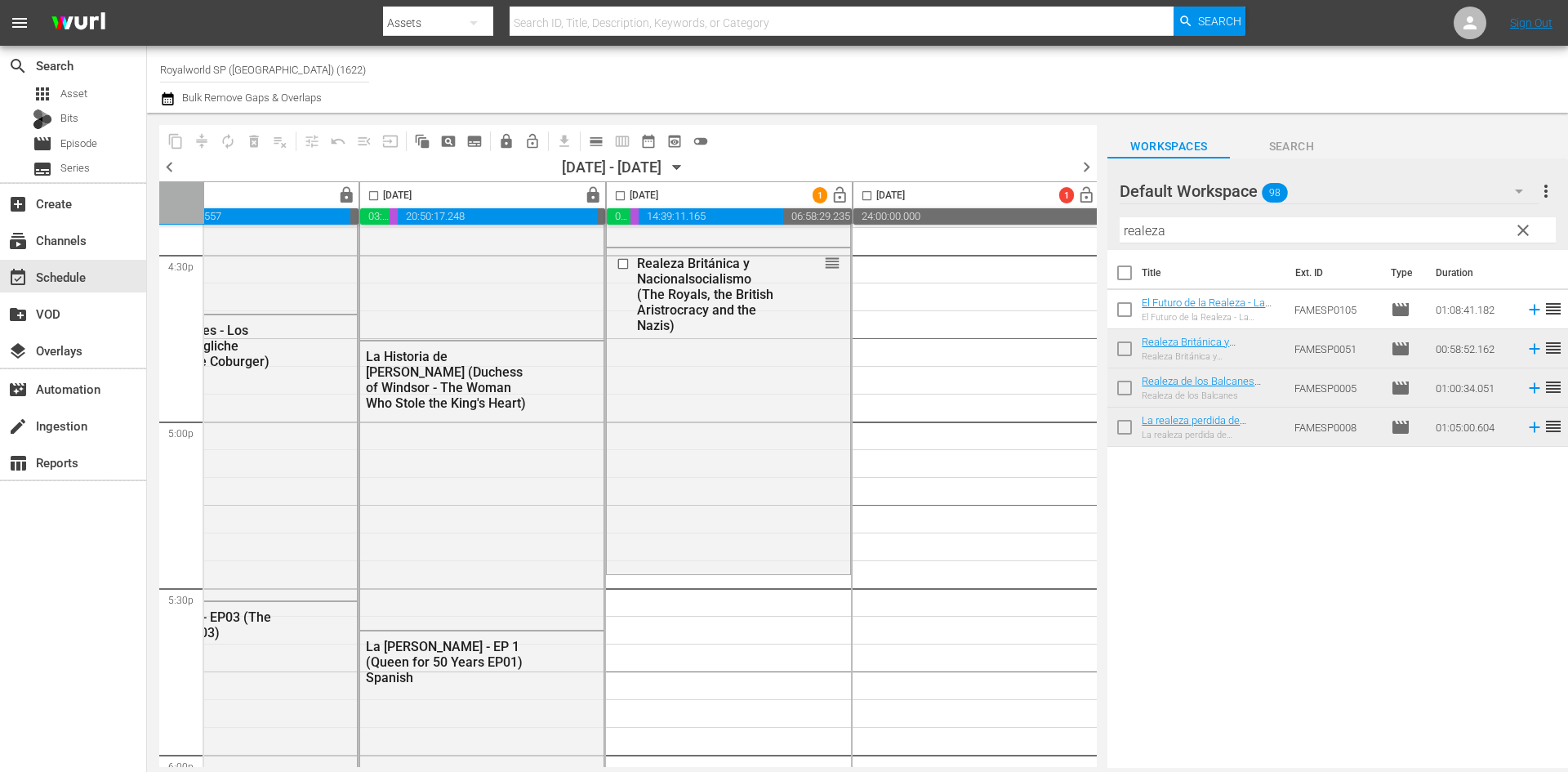
scroll to position [5553, 585]
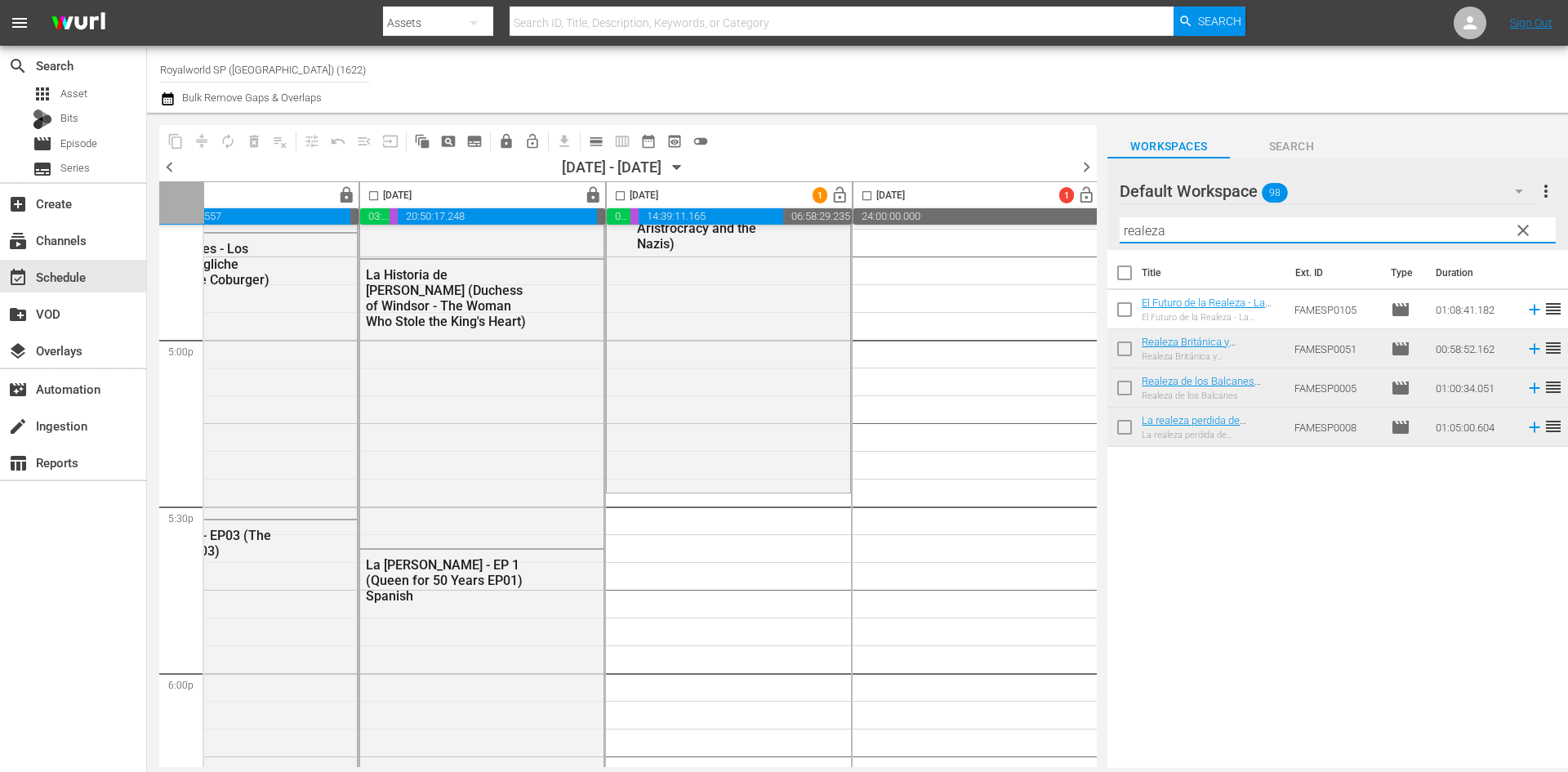
drag, startPoint x: 1196, startPoint y: 232, endPoint x: 1075, endPoint y: 229, distance: 121.0
click at [1075, 229] on div "content_copy compress autorenew_outlined delete_forever_outlined playlist_remov…" at bounding box center [857, 440] width 1420 height 655
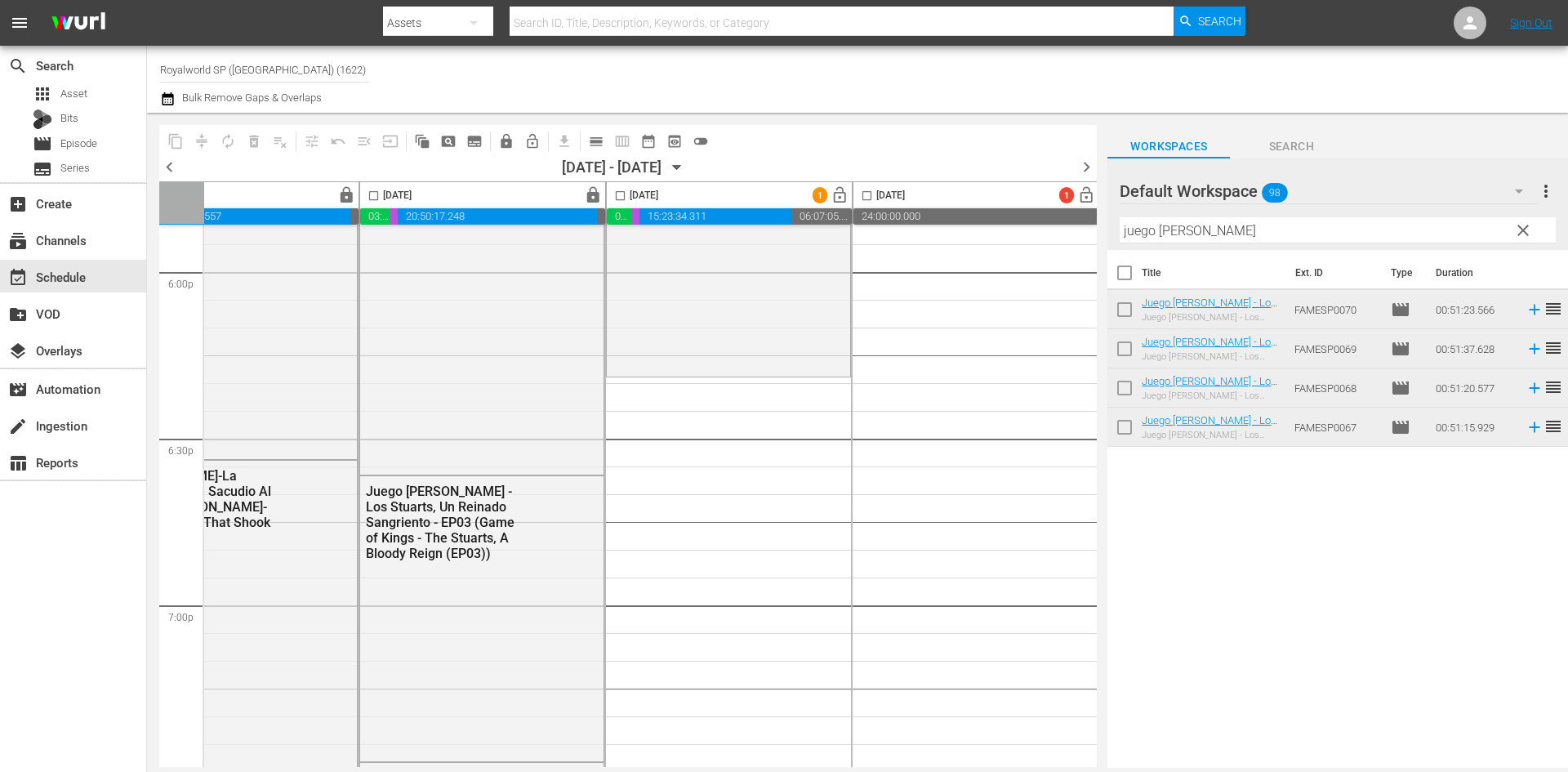
scroll to position [5961, 585]
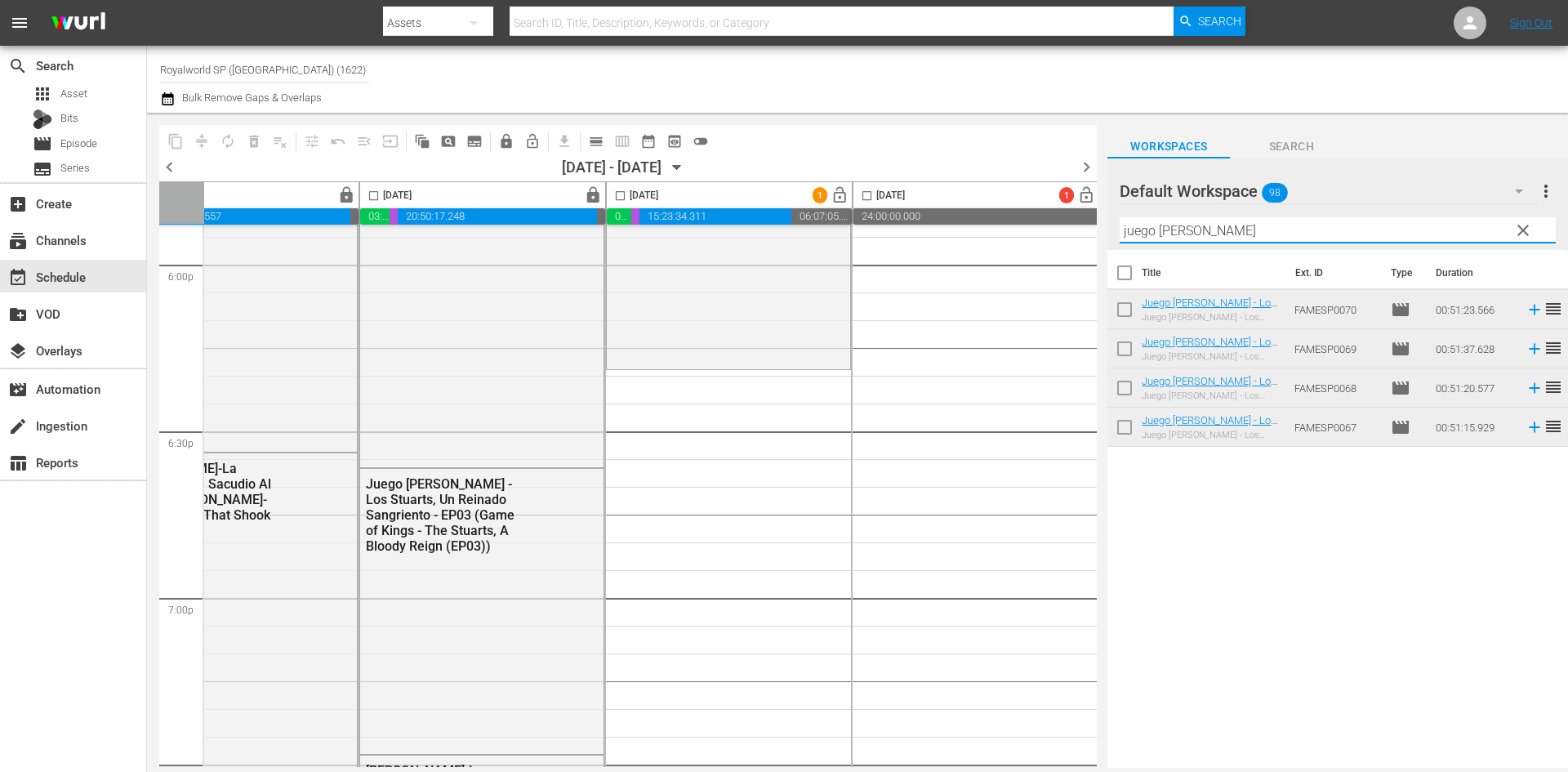
drag, startPoint x: 1238, startPoint y: 236, endPoint x: 1016, endPoint y: 243, distance: 222.1
click at [1016, 243] on div "content_copy compress autorenew_outlined delete_forever_outlined playlist_remov…" at bounding box center [857, 440] width 1420 height 655
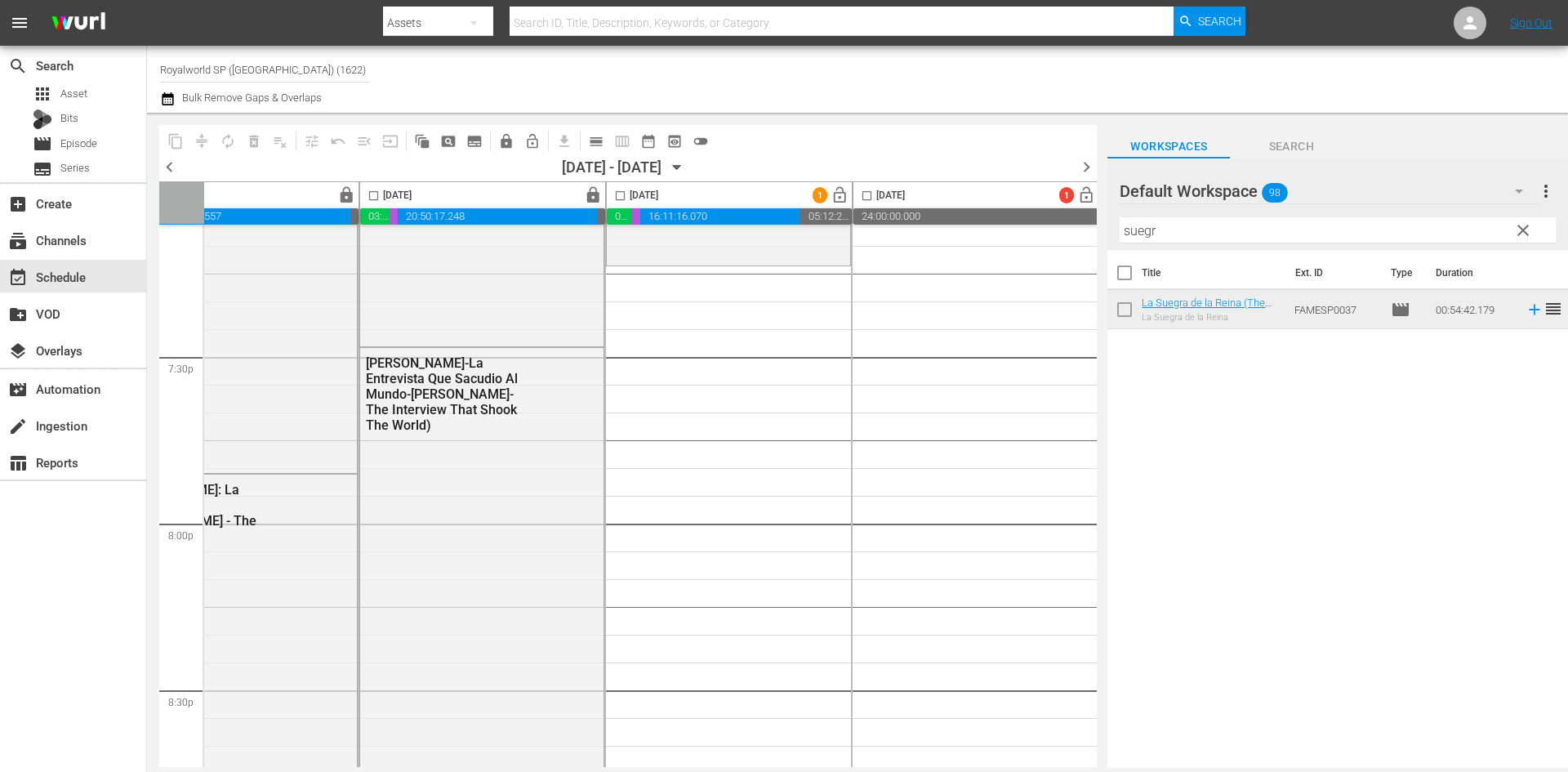
scroll to position [6369, 585]
click at [1268, 227] on input "suegr" at bounding box center [1337, 230] width 436 height 26
click at [1265, 227] on input "suegr" at bounding box center [1337, 230] width 436 height 26
click at [1263, 227] on input "suegr" at bounding box center [1337, 230] width 436 height 26
click at [1256, 236] on input "suegr" at bounding box center [1337, 230] width 436 height 26
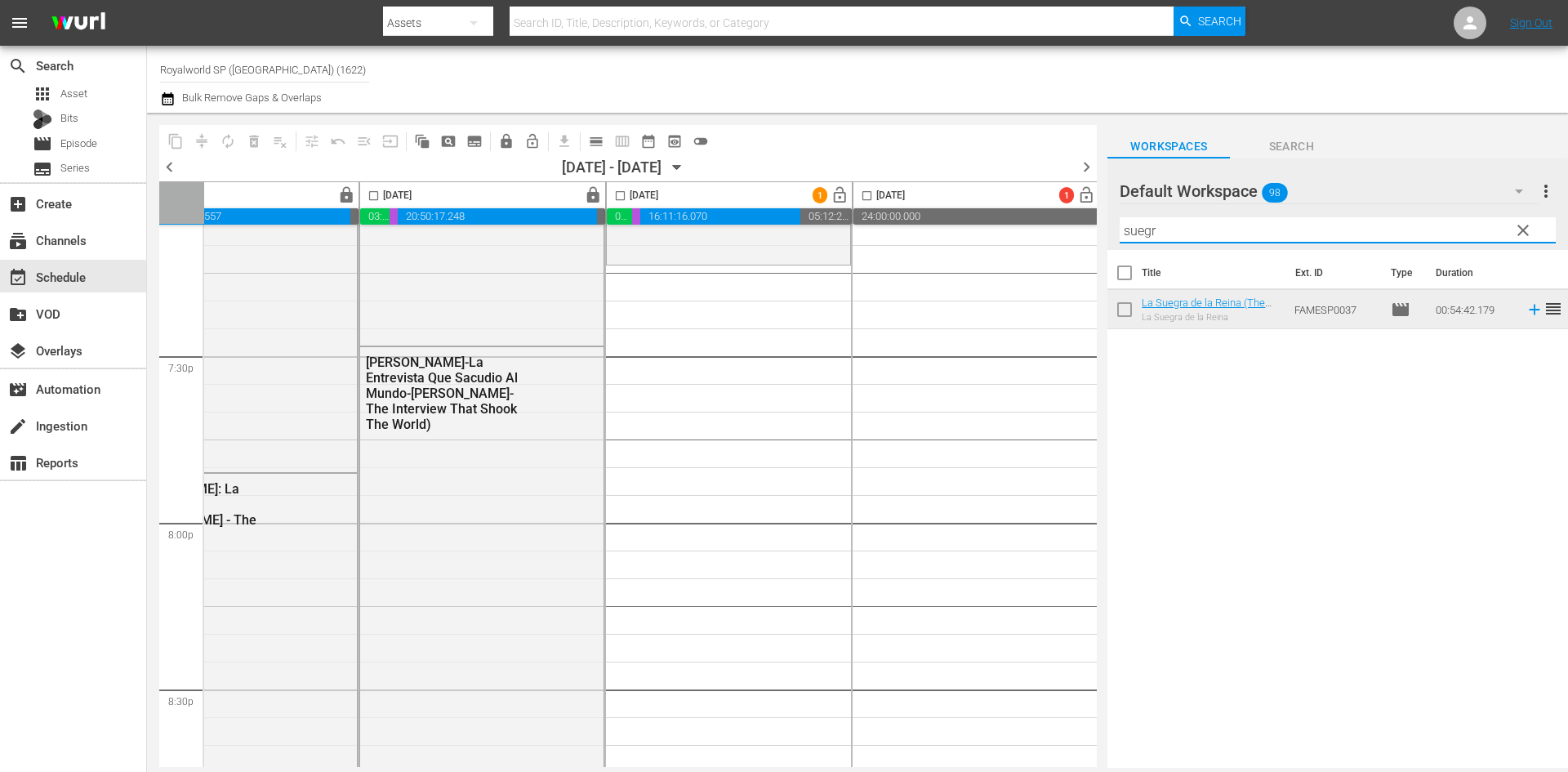
click at [1256, 236] on input "suegr" at bounding box center [1337, 230] width 436 height 26
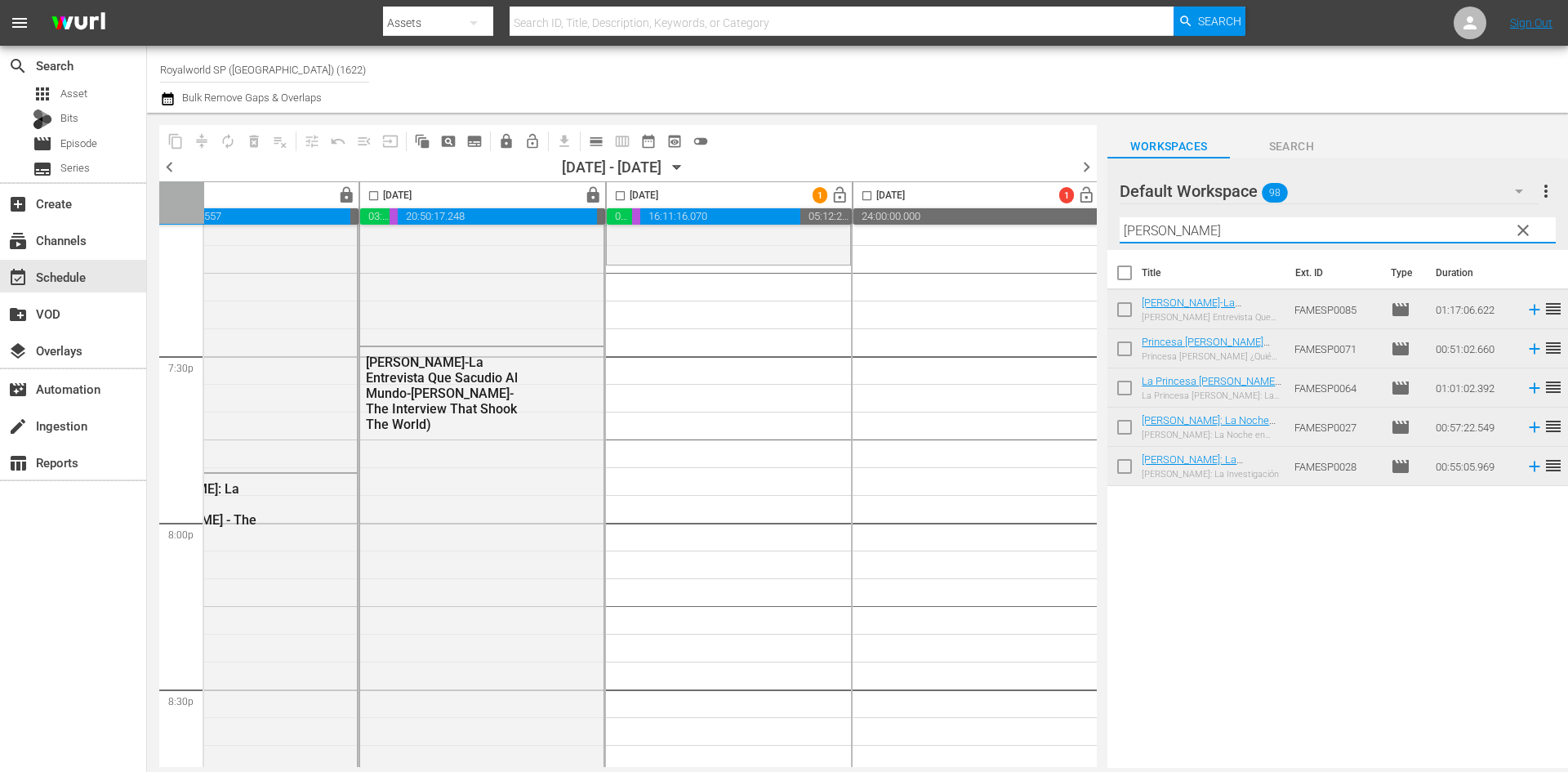
type input "[PERSON_NAME]"
click at [1229, 575] on div "Title Ext. ID Type Duration [PERSON_NAME] Entrevista Que Sacudio Al Mundo-[PERS…" at bounding box center [1336, 510] width 460 height 520
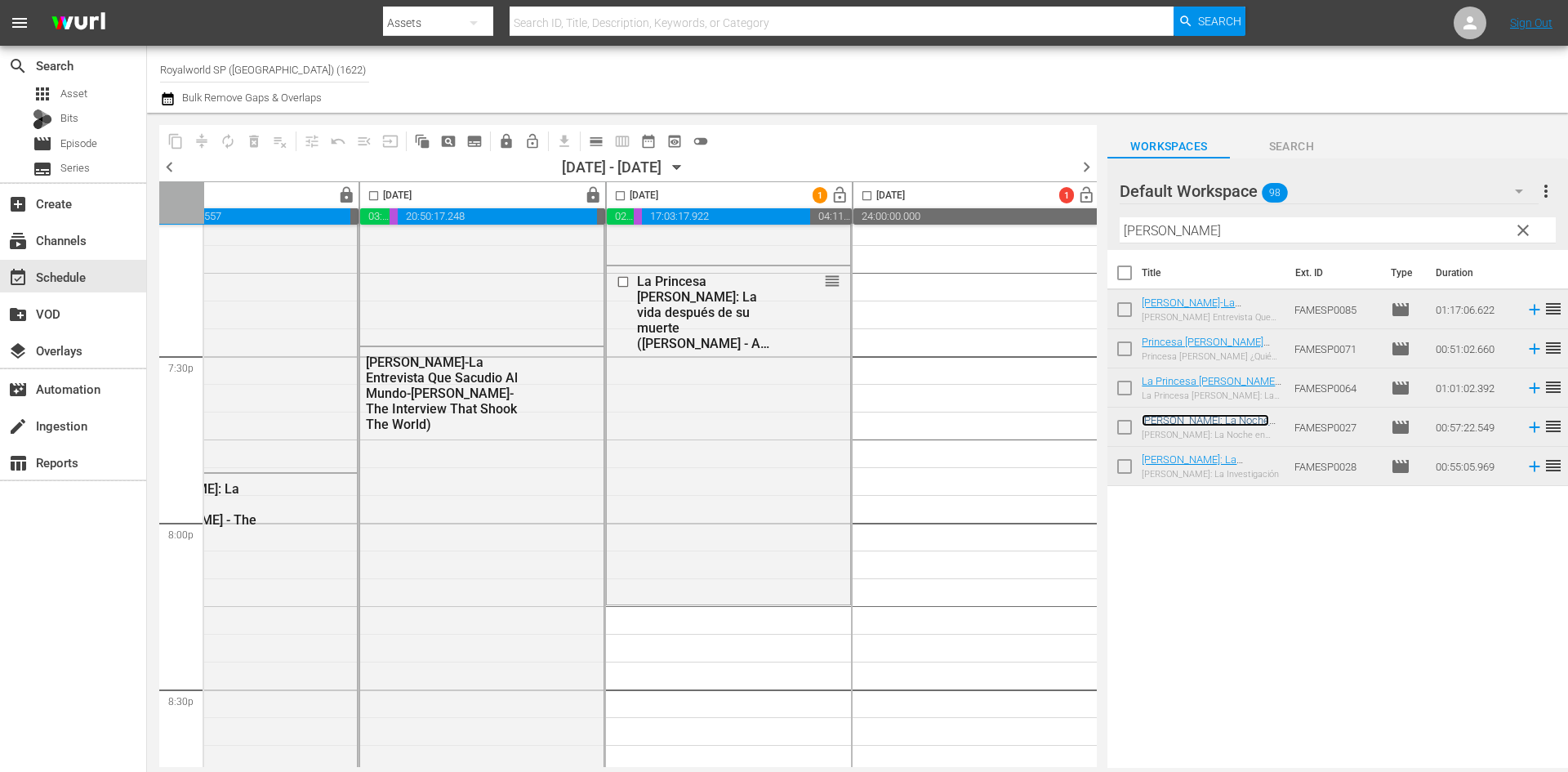
click at [1213, 422] on link "[PERSON_NAME]: La Noche en que Murió ([PERSON_NAME] - The Night She Died)" at bounding box center [1209, 438] width 135 height 49
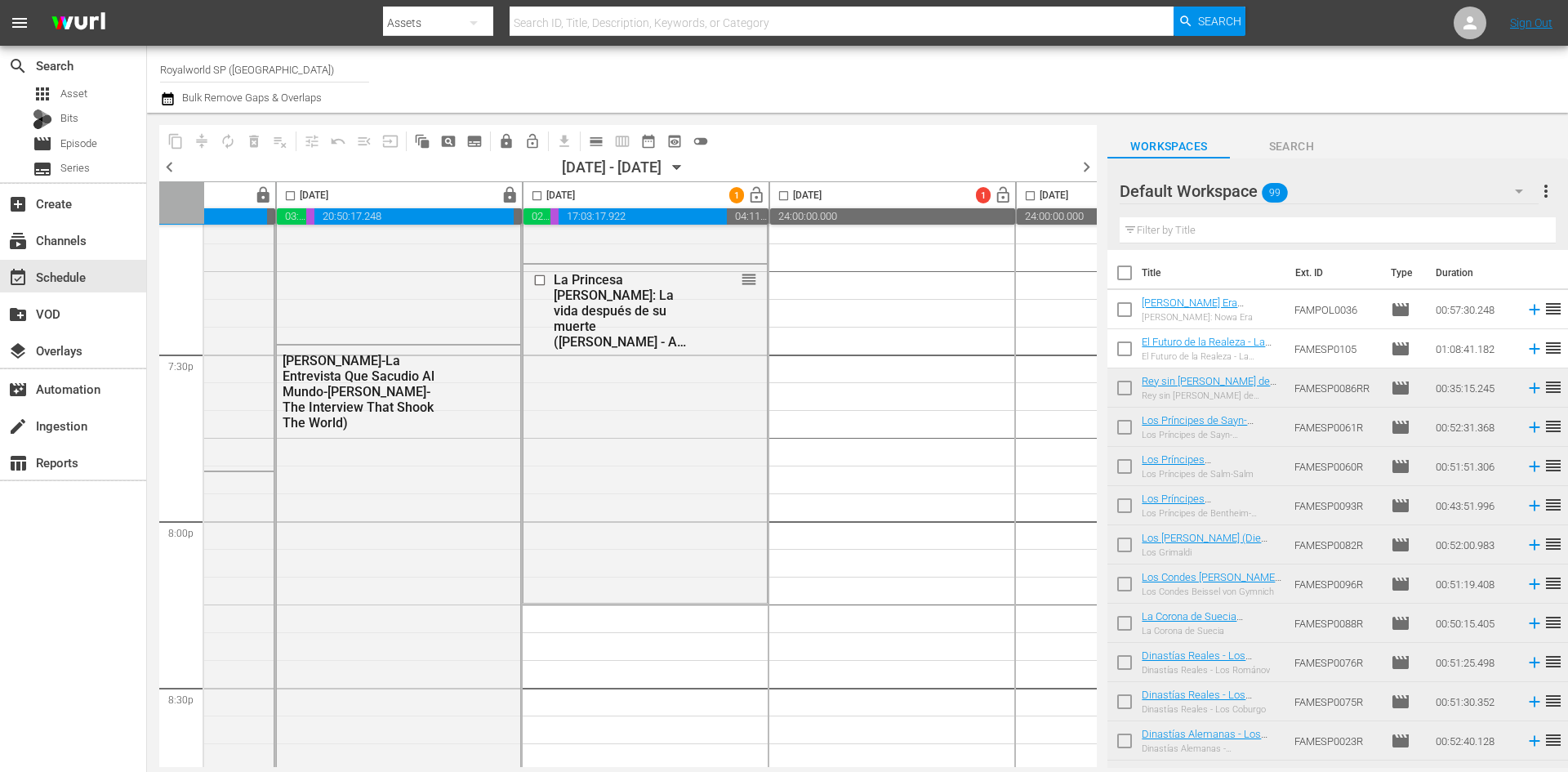
scroll to position [6369, 668]
click at [1363, 232] on input "text" at bounding box center [1337, 230] width 436 height 26
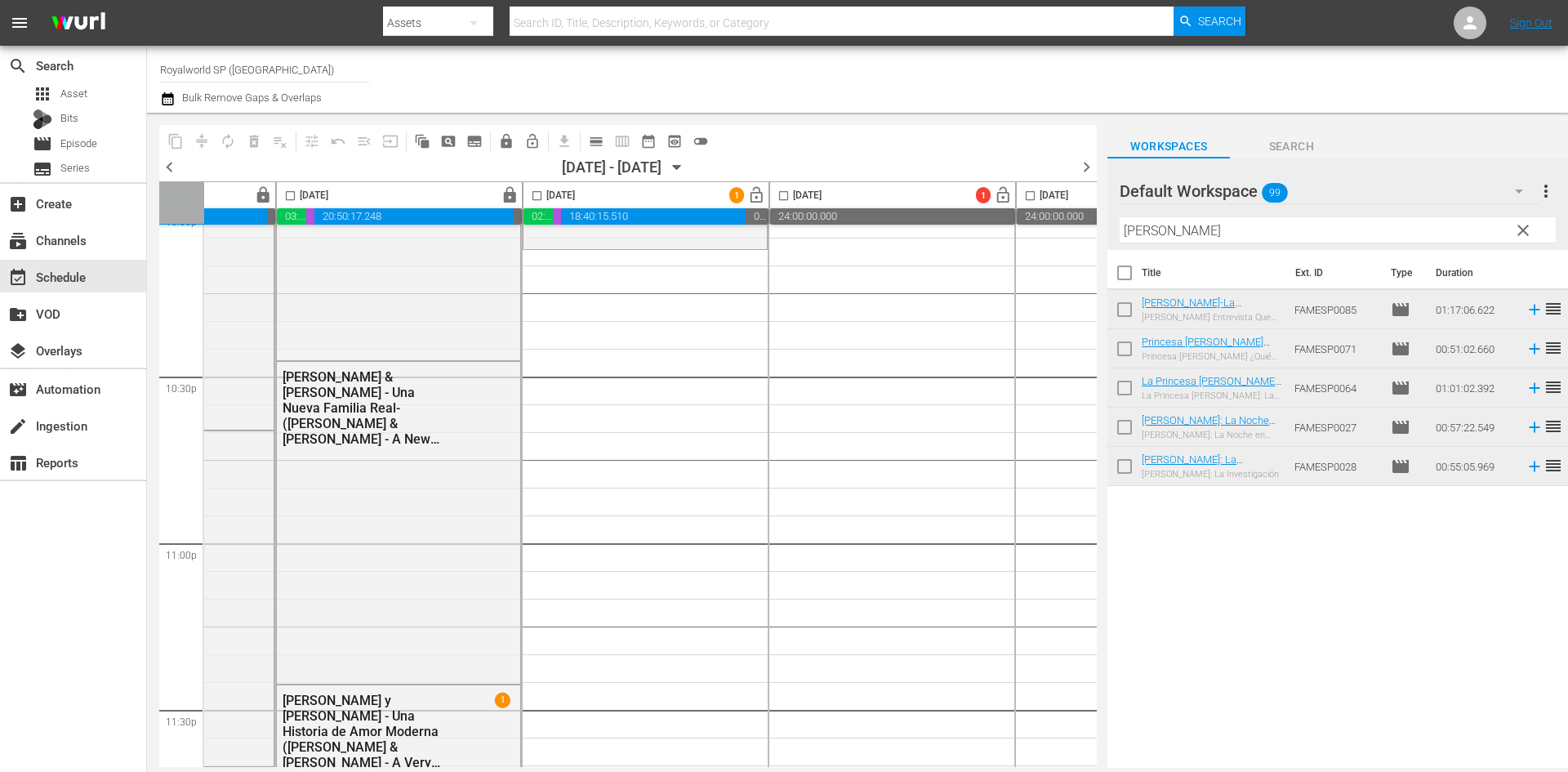
scroll to position [7348, 668]
drag, startPoint x: 1202, startPoint y: 227, endPoint x: 1011, endPoint y: 220, distance: 191.1
click at [1011, 220] on div "content_copy compress autorenew_outlined delete_forever_outlined playlist_remov…" at bounding box center [857, 440] width 1420 height 655
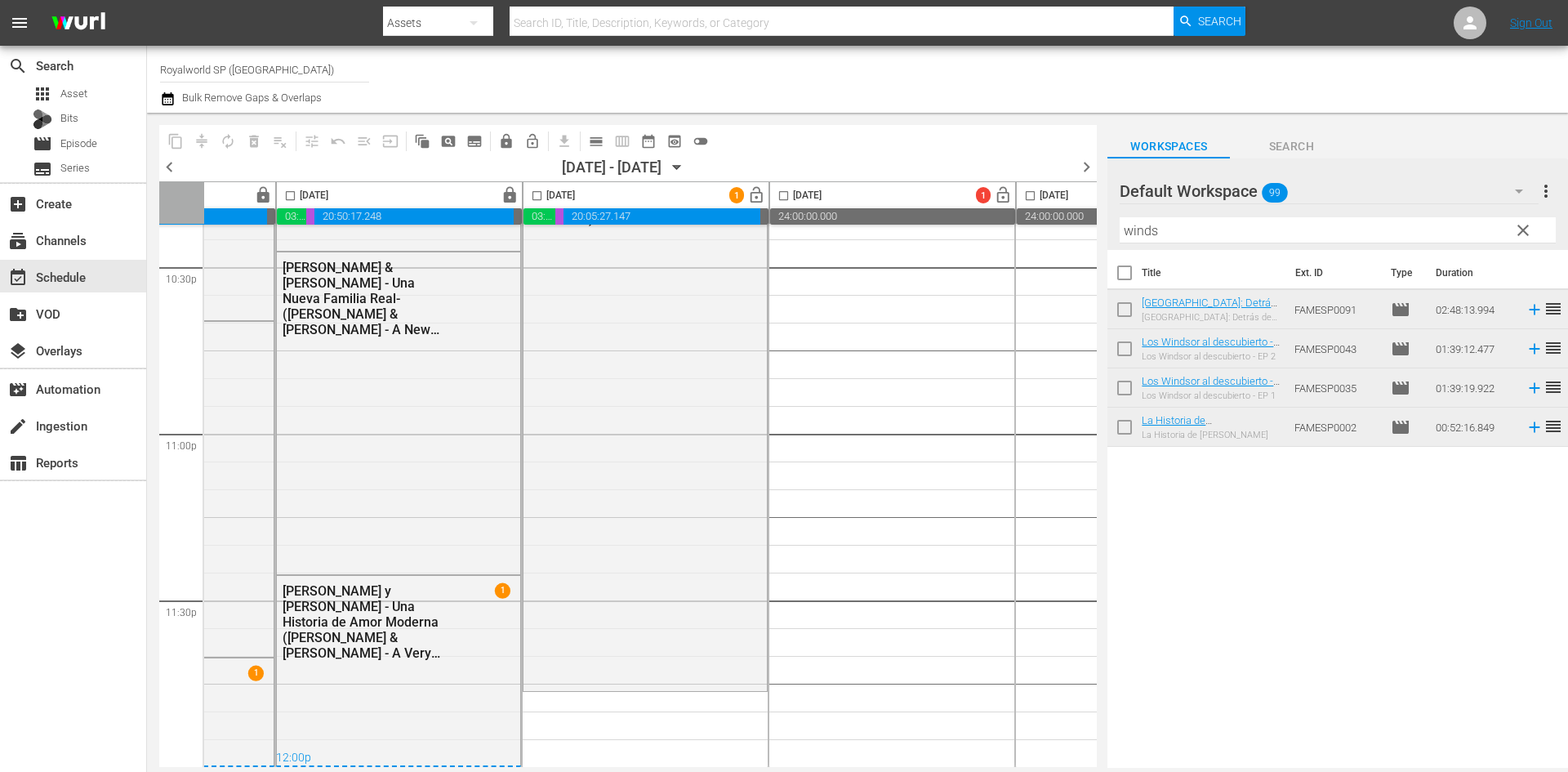
scroll to position [7463, 668]
drag, startPoint x: 1188, startPoint y: 233, endPoint x: 1033, endPoint y: 223, distance: 155.3
click at [1033, 223] on div "content_copy compress autorenew_outlined delete_forever_outlined playlist_remov…" at bounding box center [857, 440] width 1420 height 655
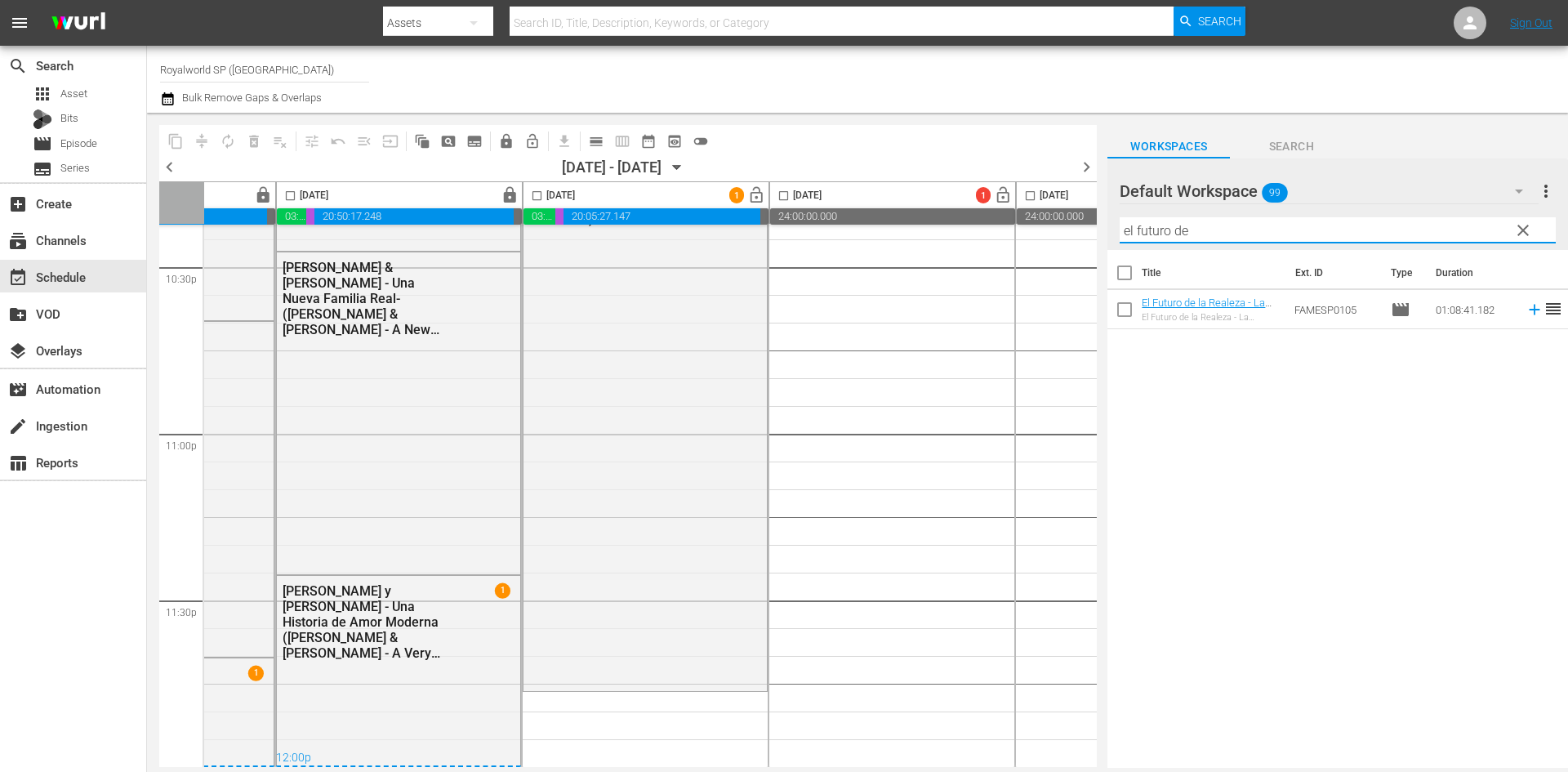
type input "el futuro de"
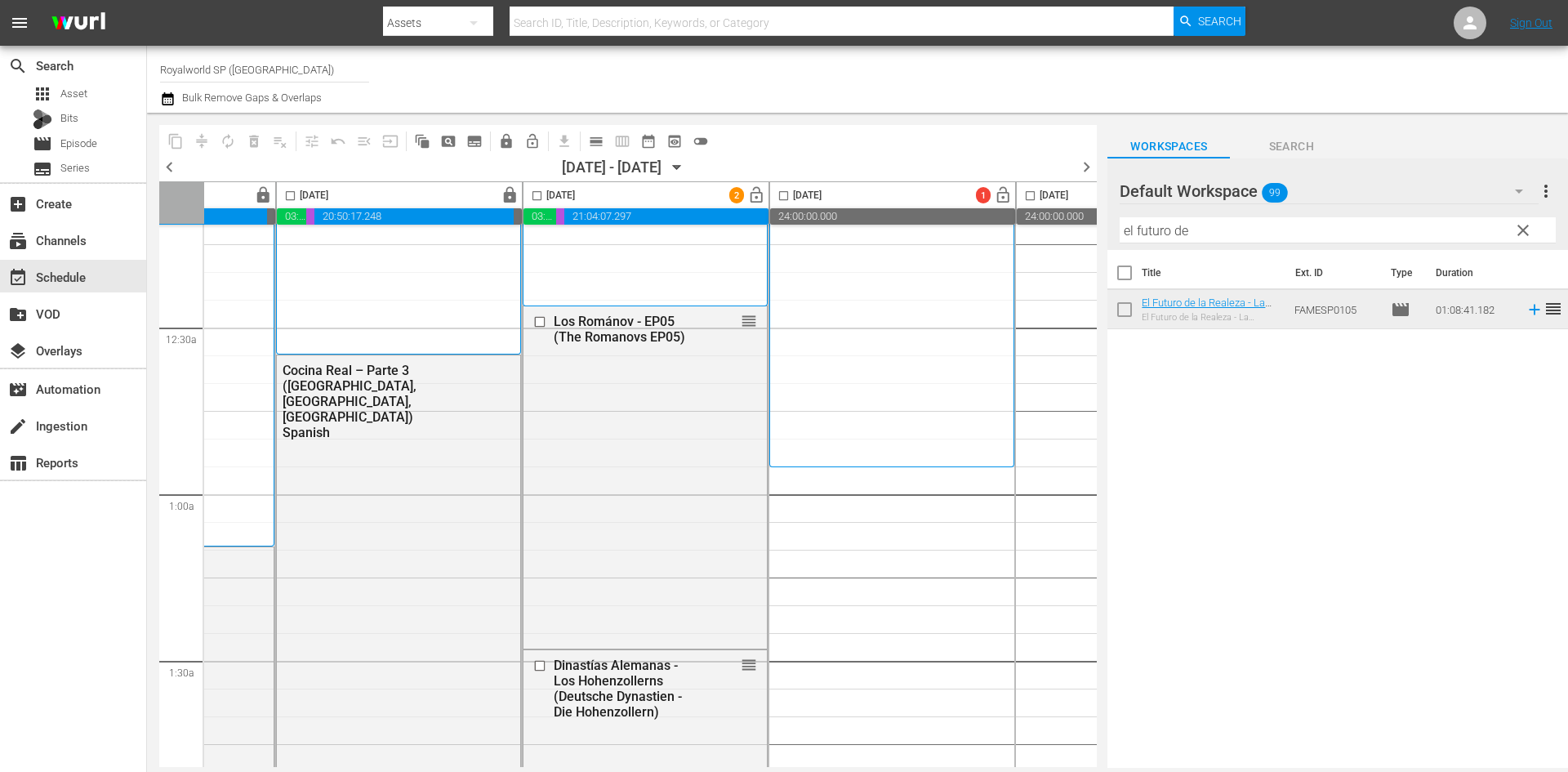
scroll to position [0, 668]
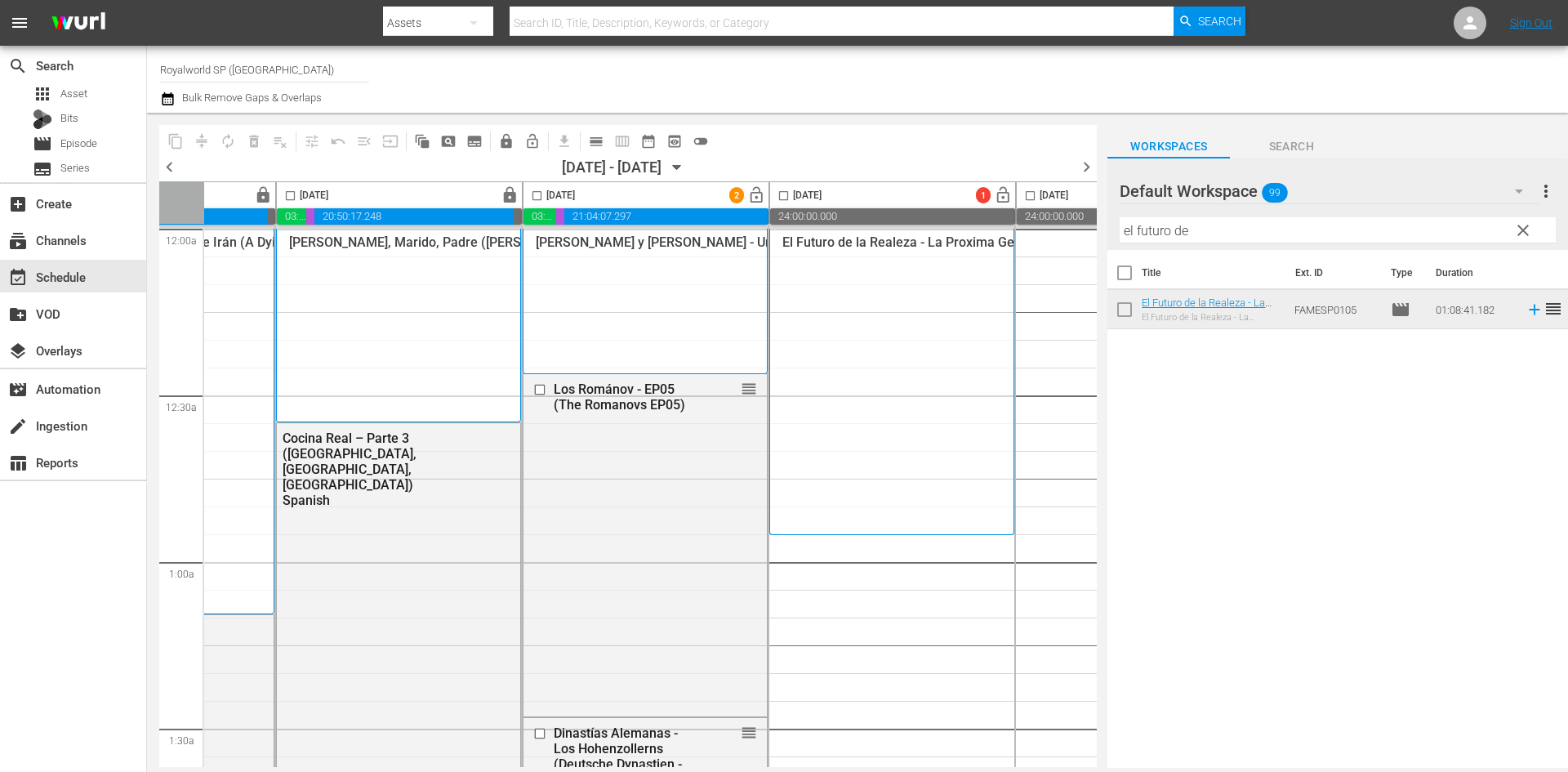
click at [544, 195] on input "checkbox" at bounding box center [536, 198] width 18 height 18
click at [194, 141] on span "compress" at bounding box center [202, 141] width 16 height 16
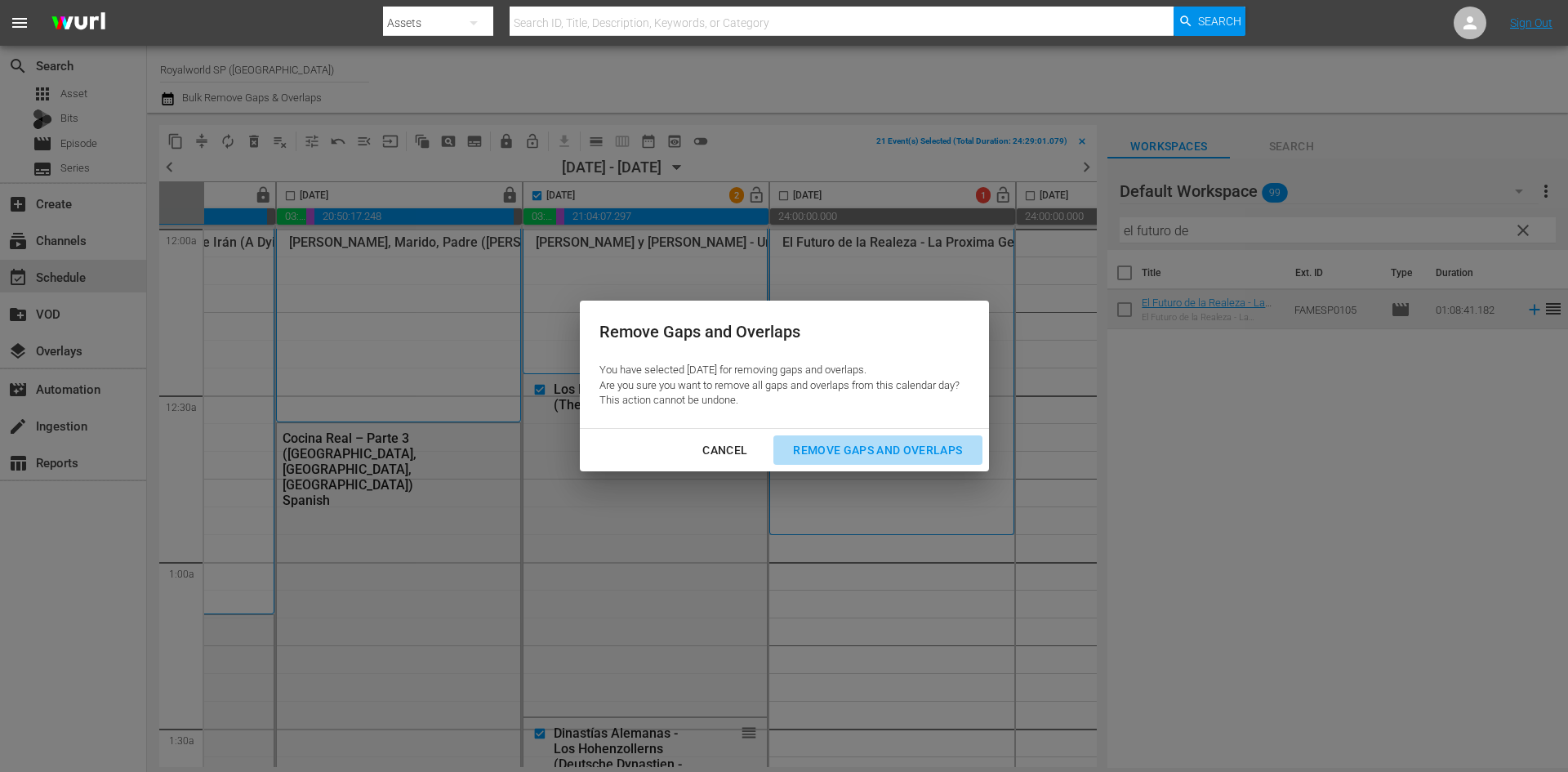
click at [892, 457] on div "Remove Gaps and Overlaps" at bounding box center [877, 450] width 195 height 20
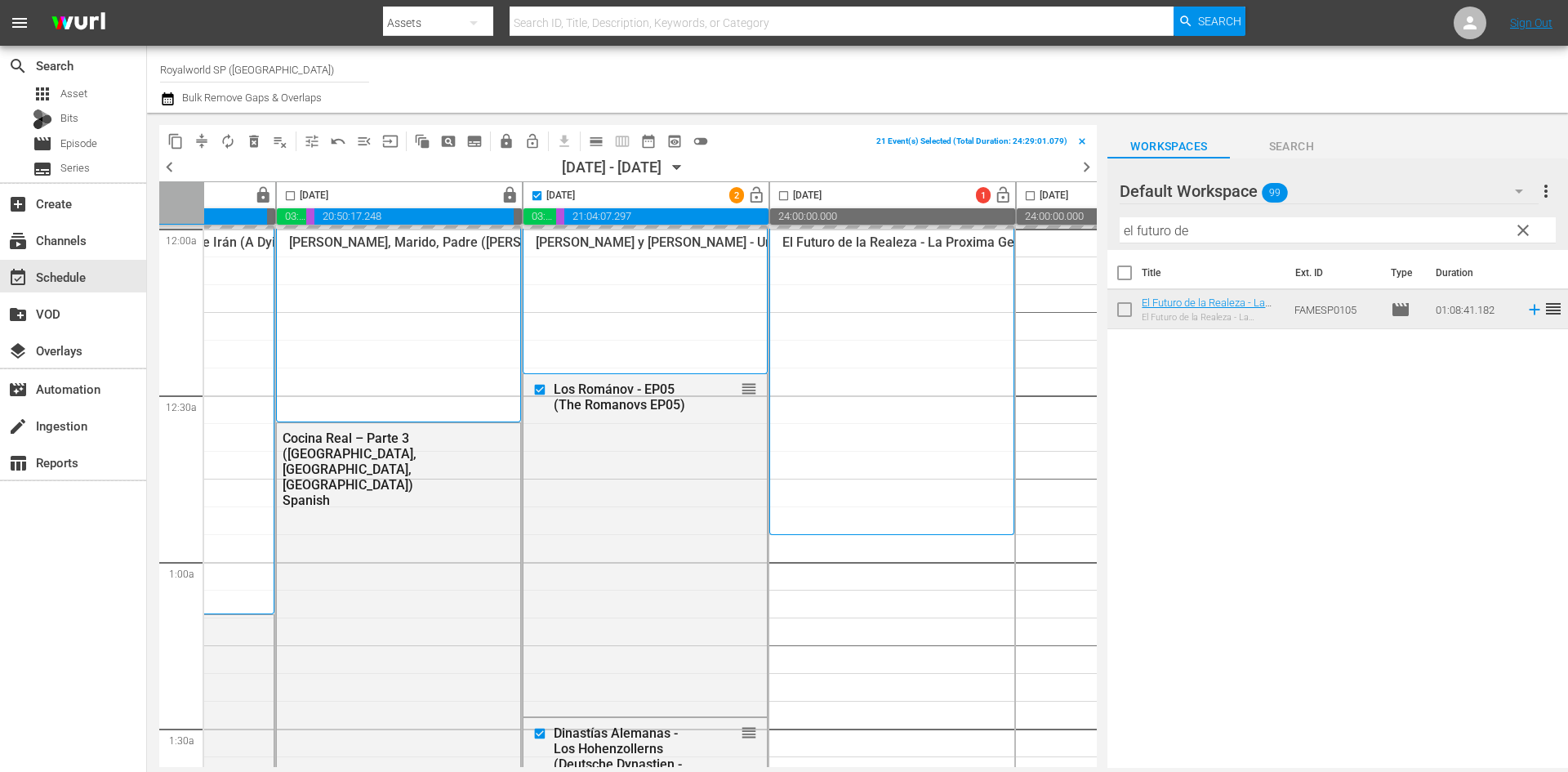
checkbox input "false"
click at [763, 188] on span "lock_open" at bounding box center [756, 195] width 18 height 18
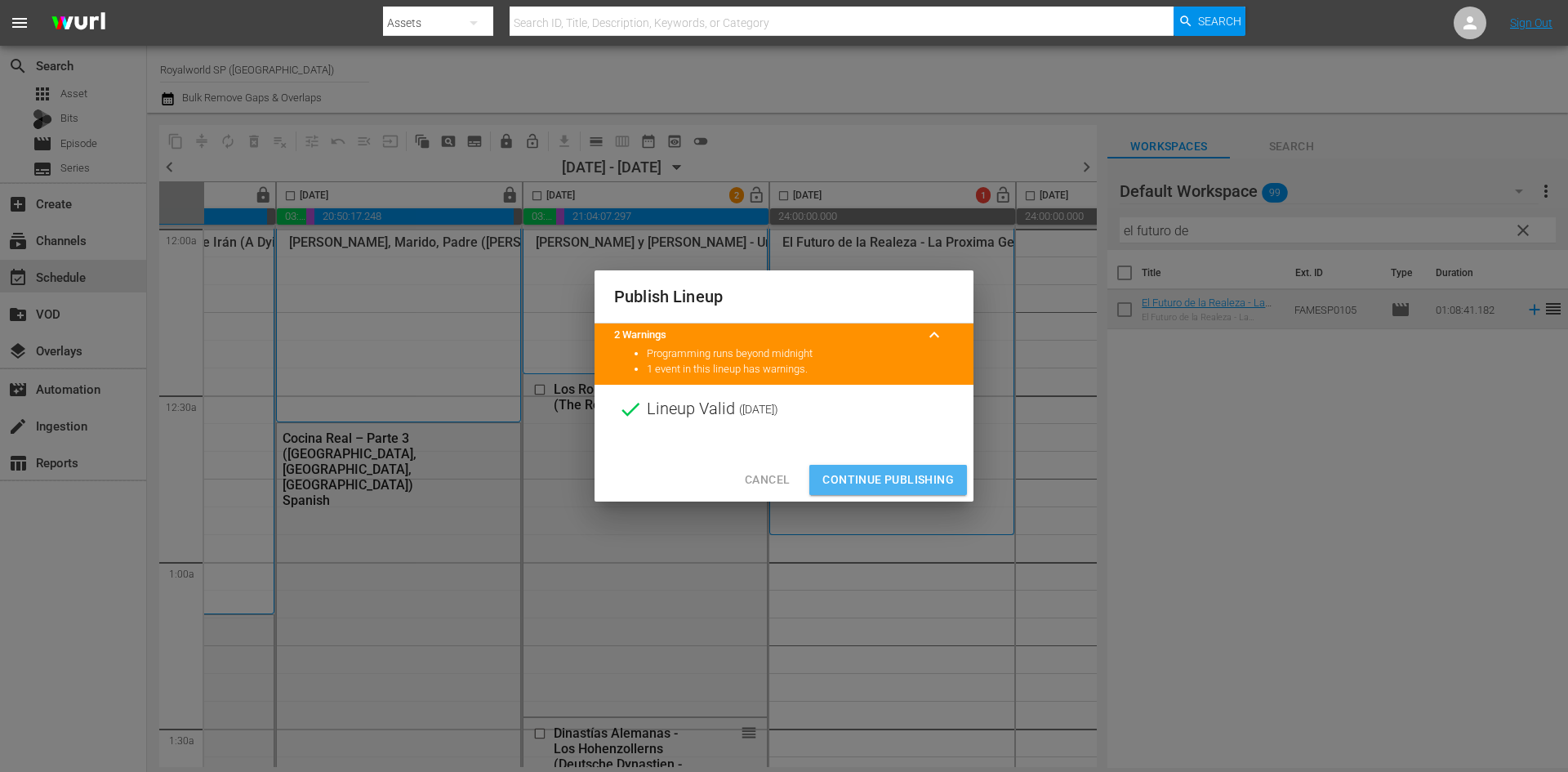
click at [909, 481] on span "Continue Publishing" at bounding box center [888, 480] width 131 height 20
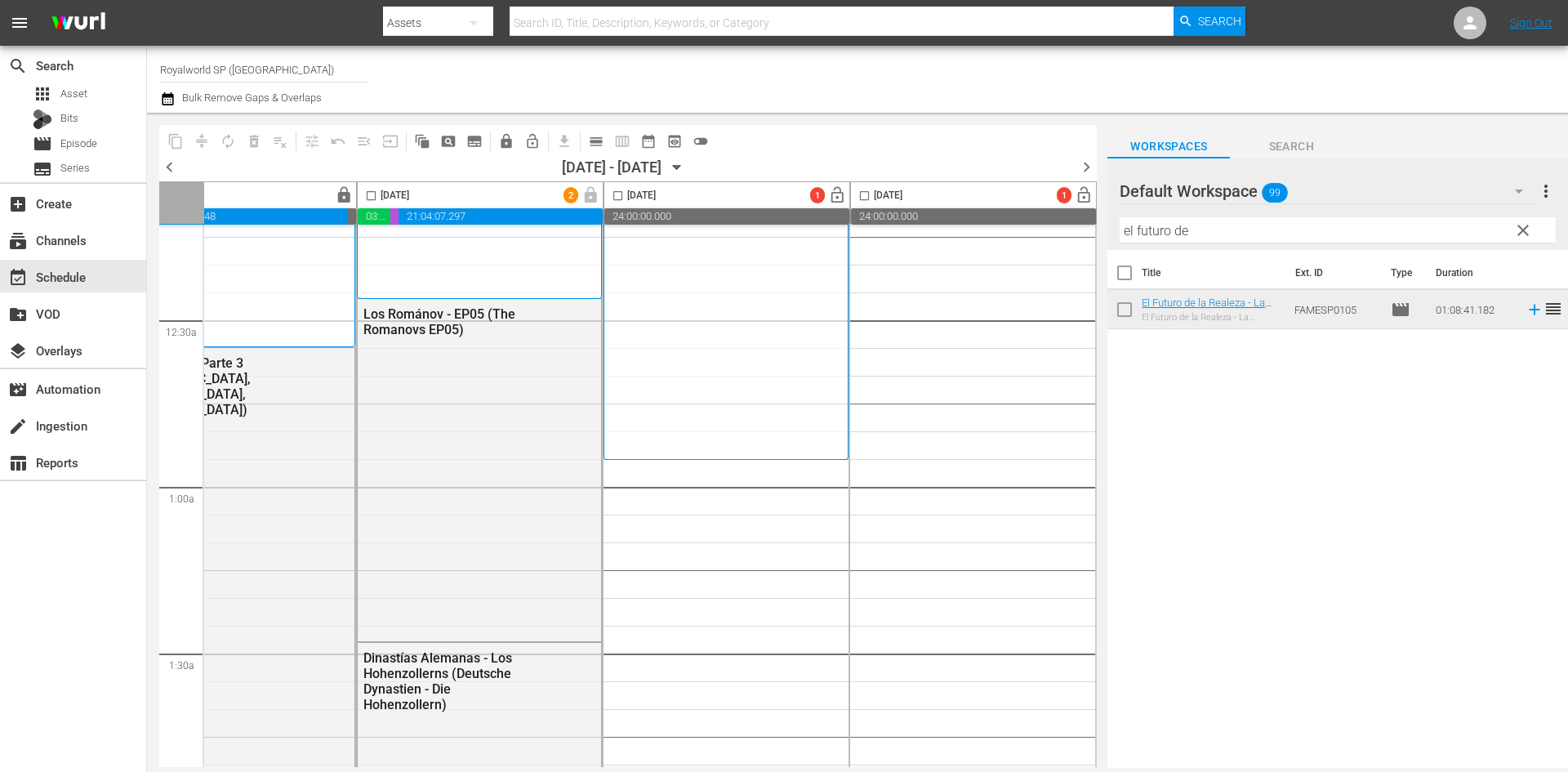
scroll to position [0, 840]
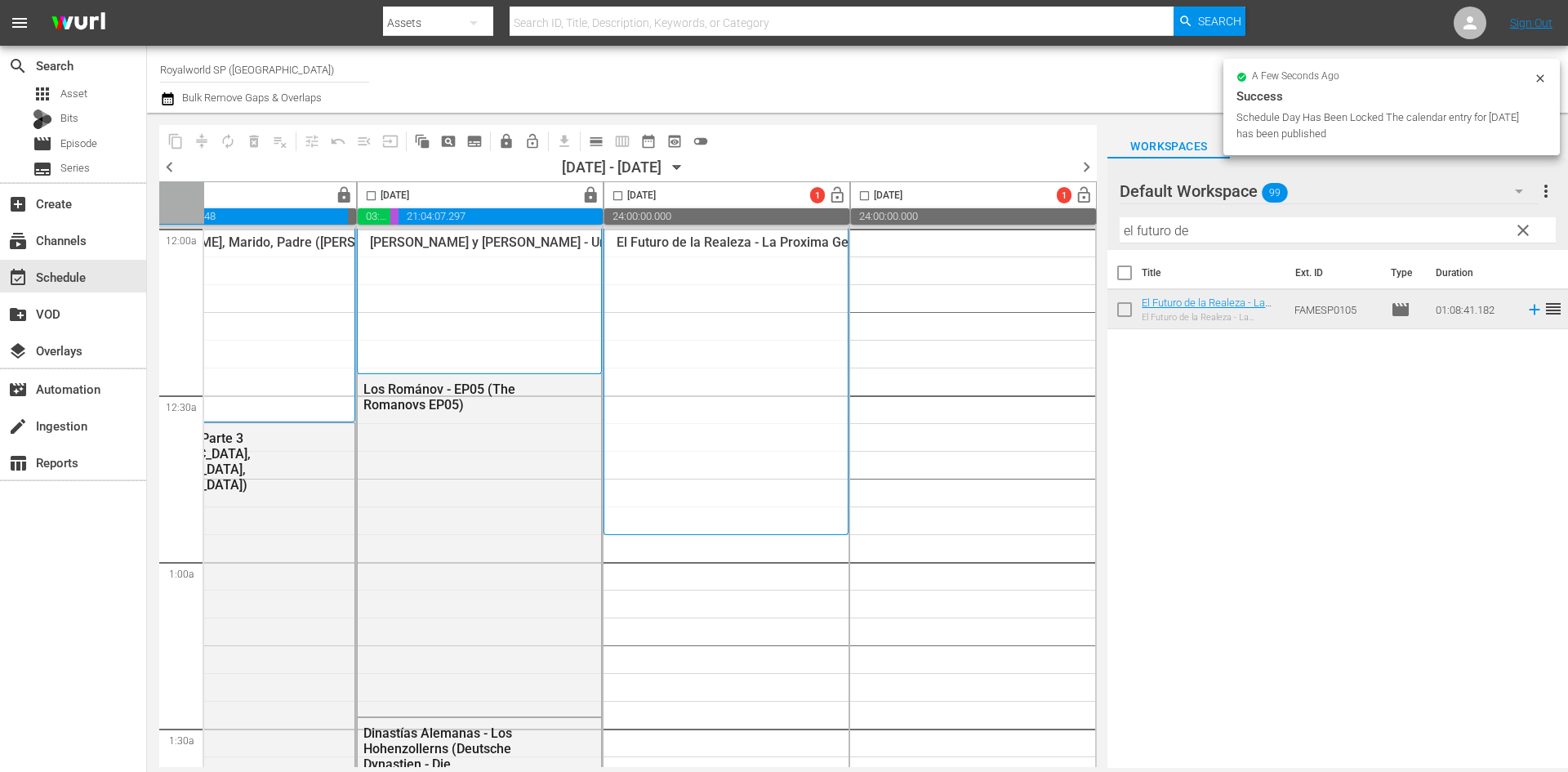
drag, startPoint x: 1255, startPoint y: 245, endPoint x: 1124, endPoint y: 233, distance: 131.5
click at [1124, 233] on div "Filter by Title el futuro de" at bounding box center [1337, 230] width 436 height 40
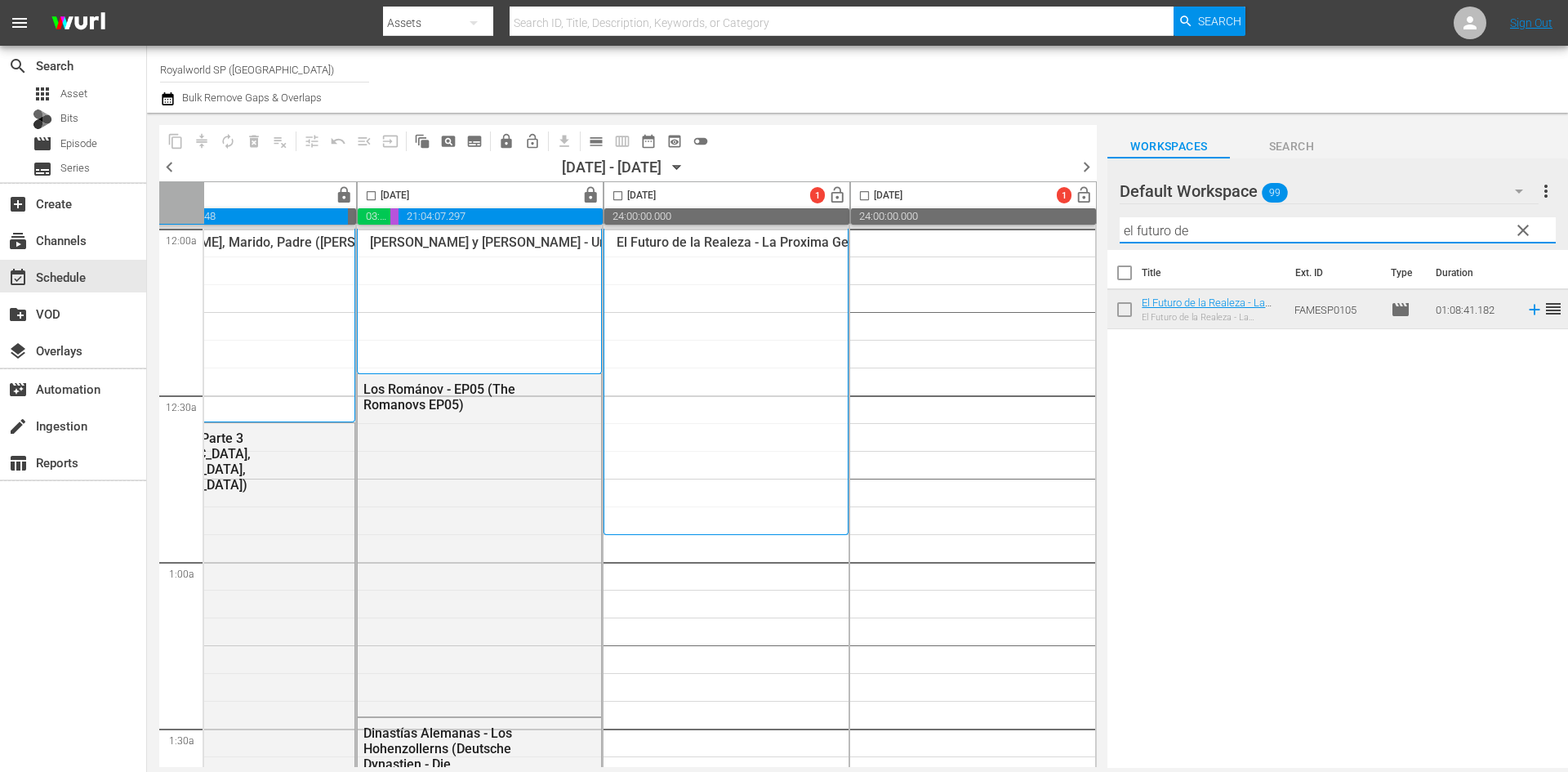
click at [1235, 239] on input "el futuro de" at bounding box center [1337, 230] width 436 height 26
drag, startPoint x: 1235, startPoint y: 239, endPoint x: 1092, endPoint y: 245, distance: 143.1
click at [1092, 245] on div "content_copy compress autorenew_outlined delete_forever_outlined playlist_remov…" at bounding box center [857, 440] width 1420 height 655
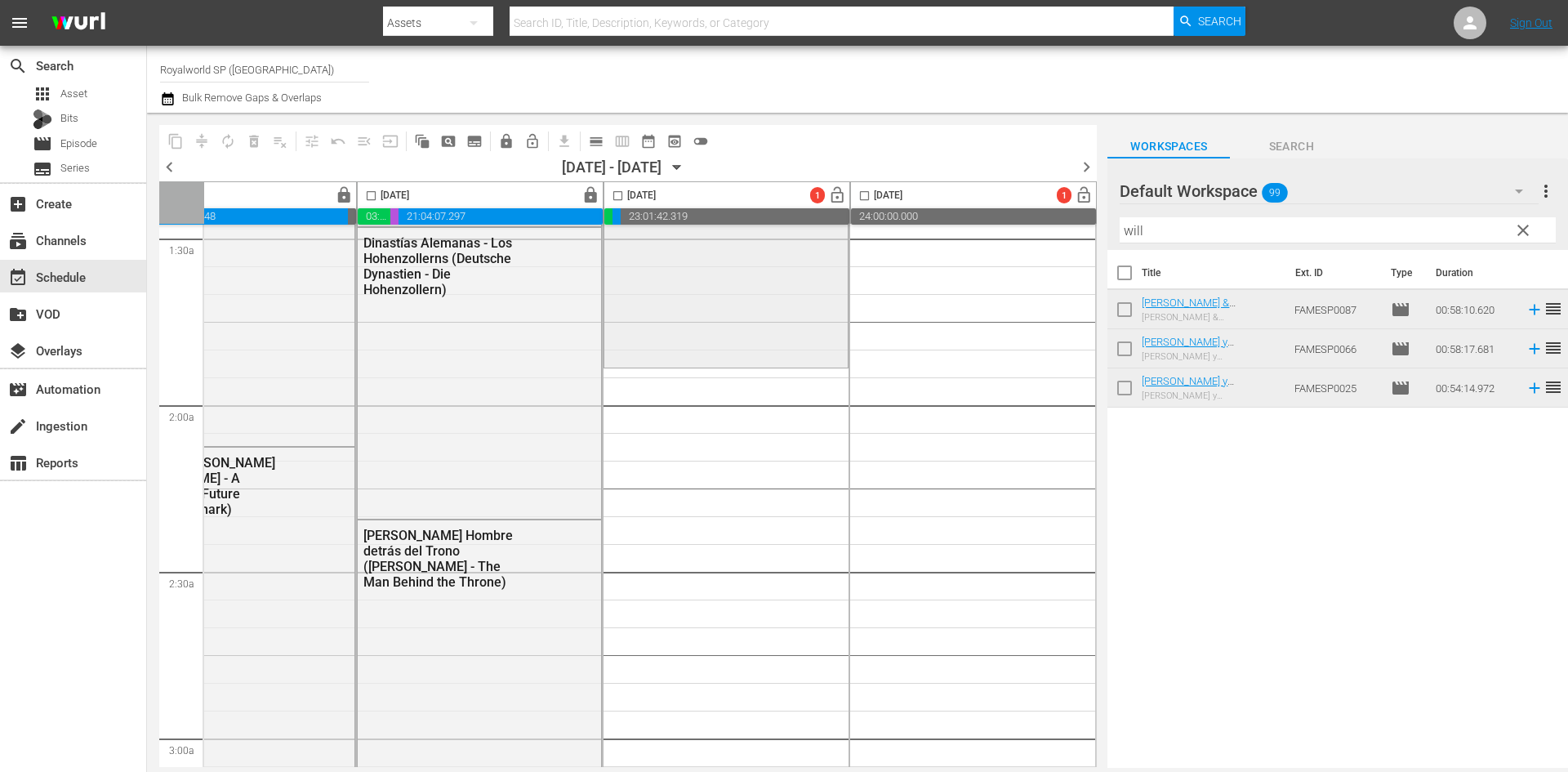
scroll to position [245, 840]
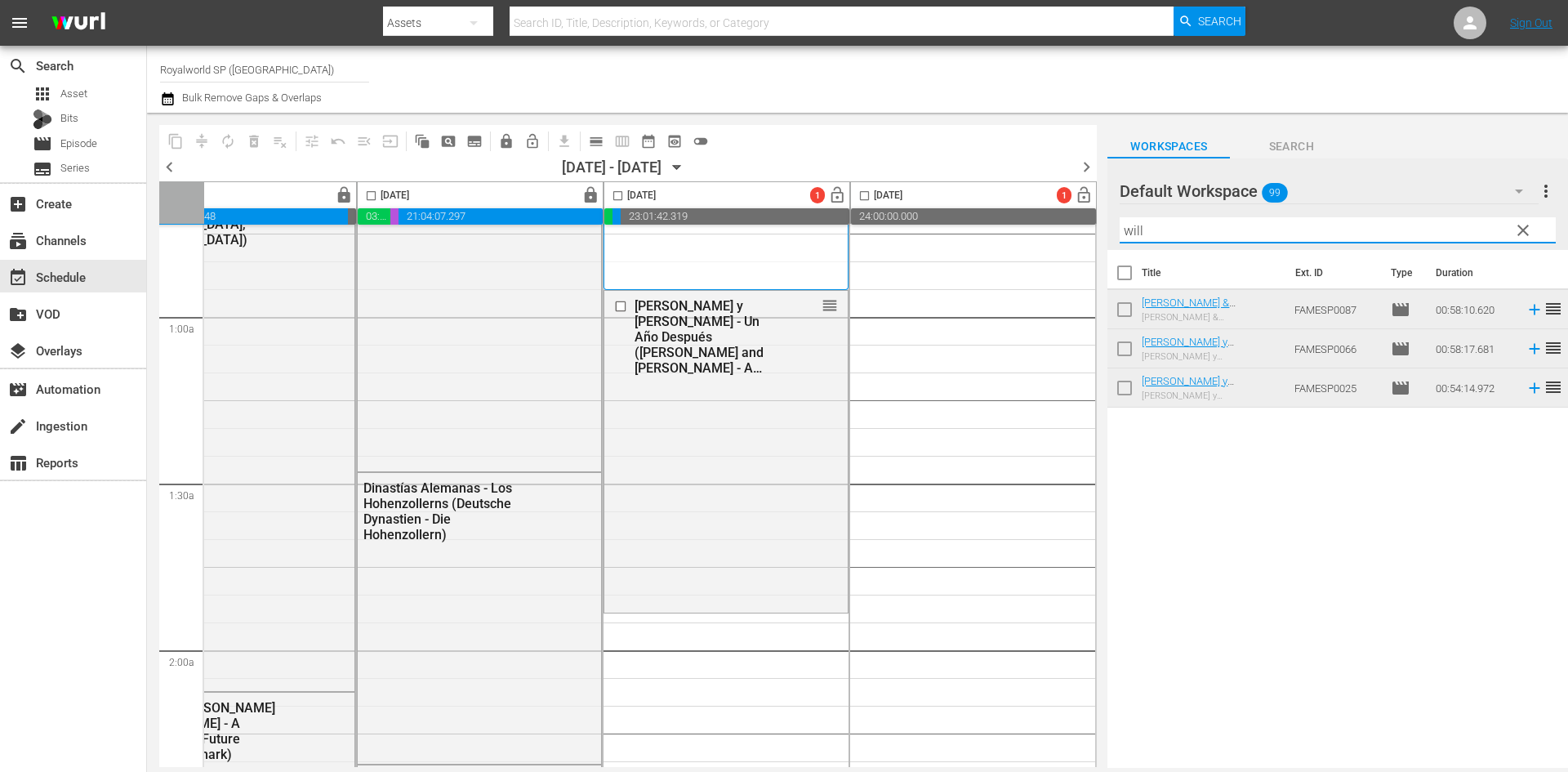
drag, startPoint x: 1192, startPoint y: 230, endPoint x: 1053, endPoint y: 234, distance: 139.1
click at [1050, 228] on div "content_copy compress autorenew_outlined delete_forever_outlined playlist_remov…" at bounding box center [857, 440] width 1420 height 655
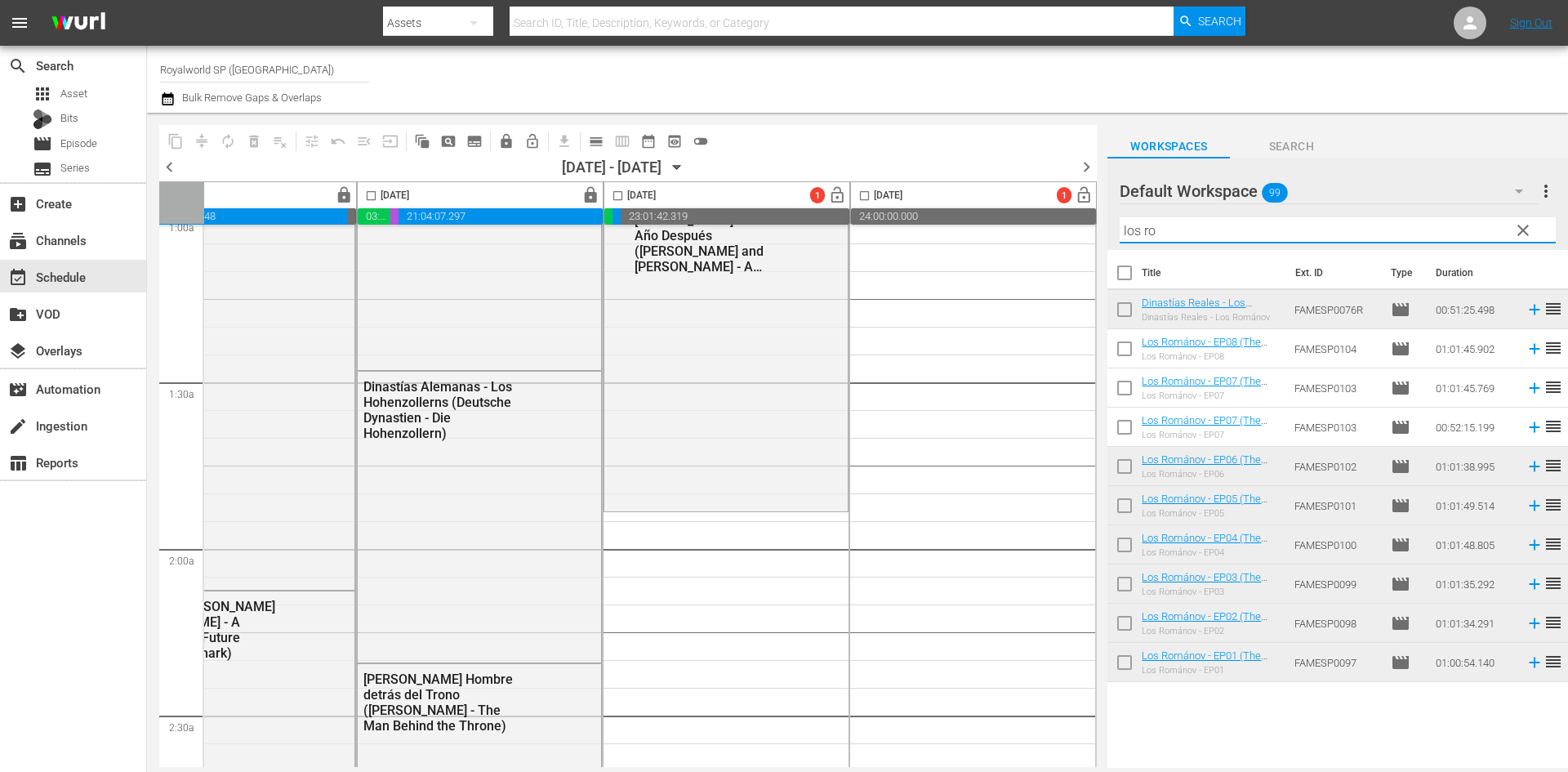
scroll to position [490, 840]
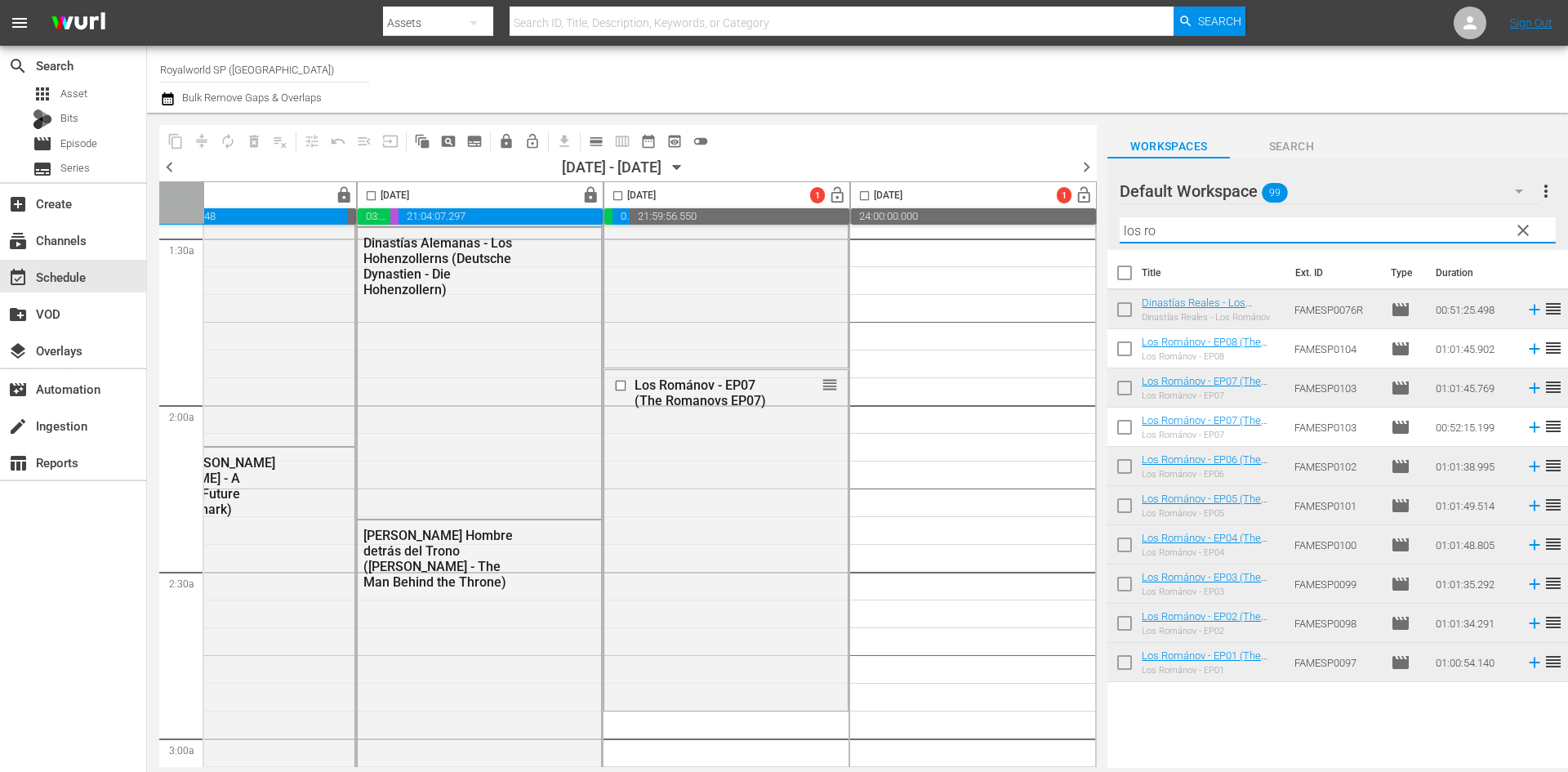
drag, startPoint x: 1182, startPoint y: 230, endPoint x: 1128, endPoint y: 232, distance: 54.0
click at [1128, 232] on input "los ro" at bounding box center [1337, 230] width 436 height 26
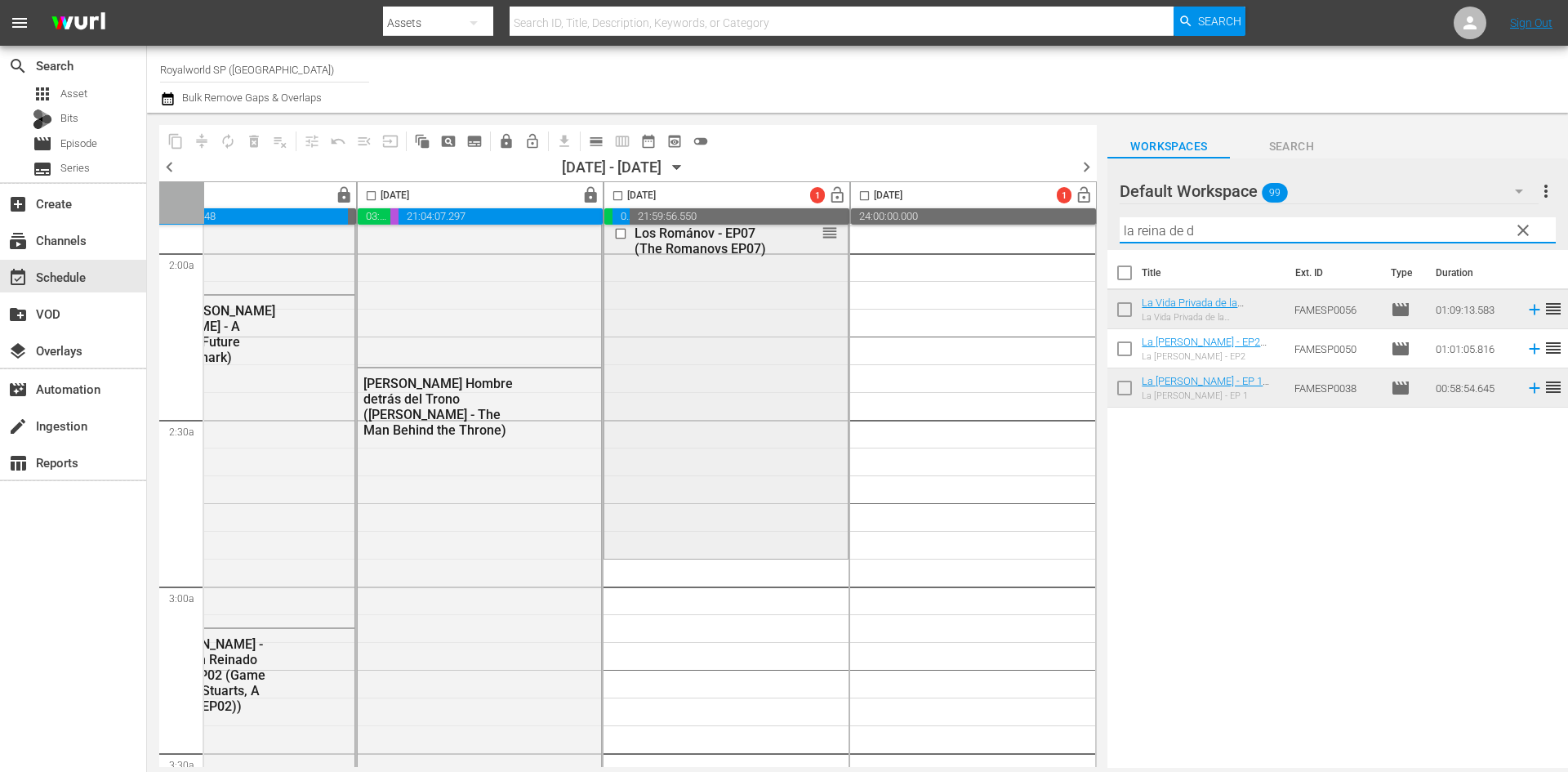
scroll to position [735, 840]
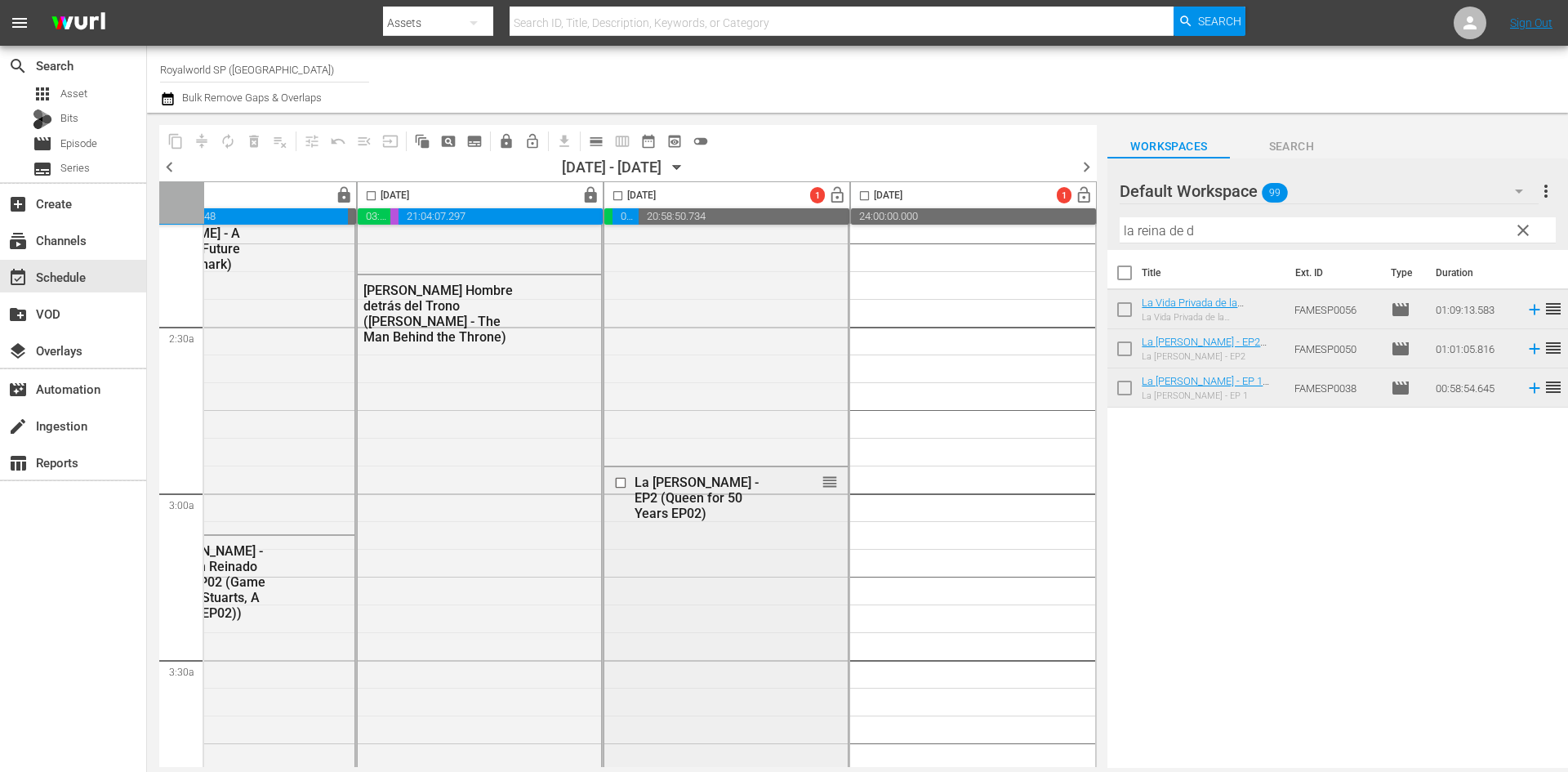
click at [619, 481] on input "checkbox" at bounding box center [622, 482] width 17 height 14
click at [256, 144] on span "delete_forever_outlined" at bounding box center [254, 141] width 16 height 16
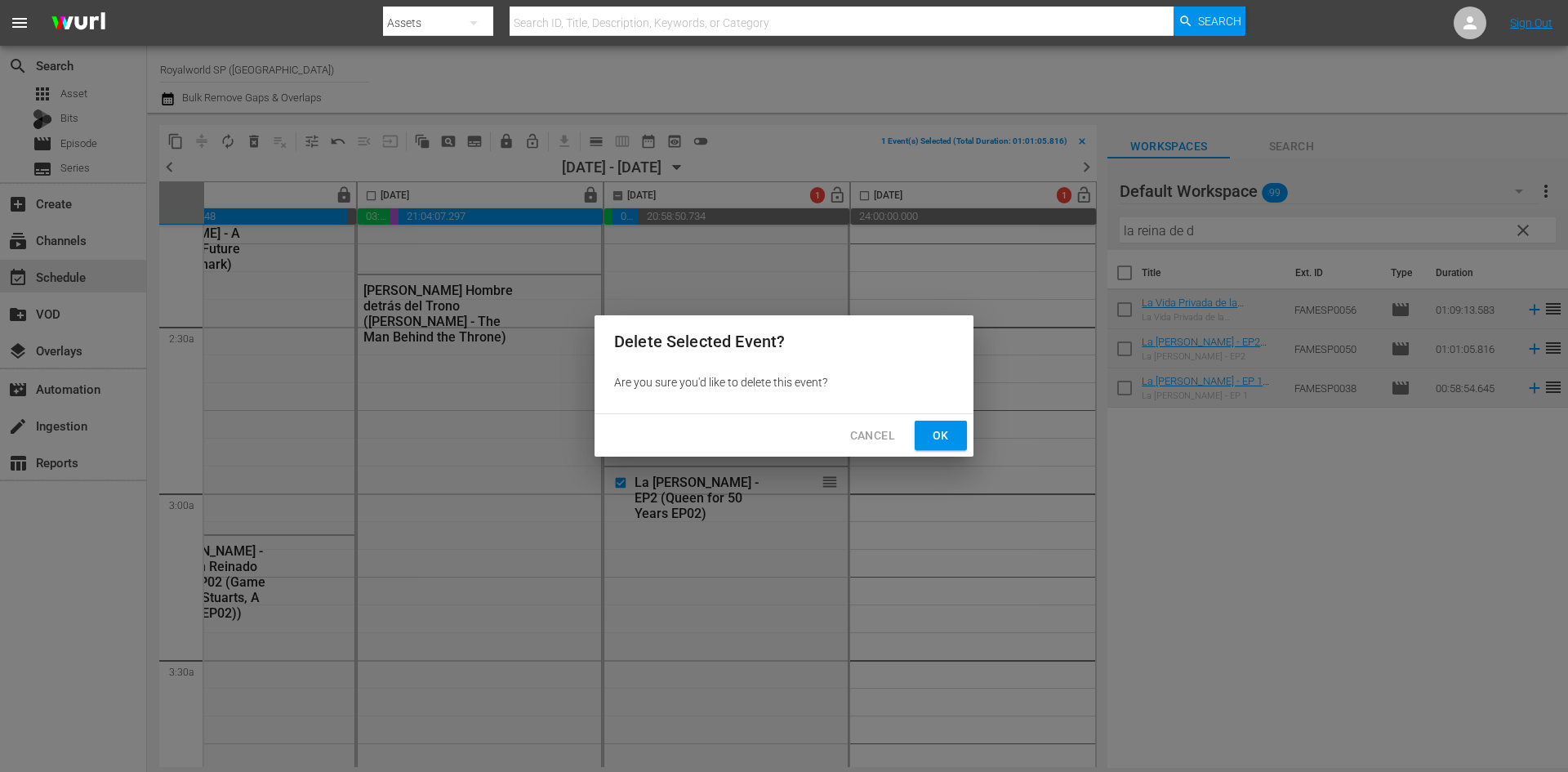
click at [946, 448] on button "Ok" at bounding box center [941, 435] width 52 height 30
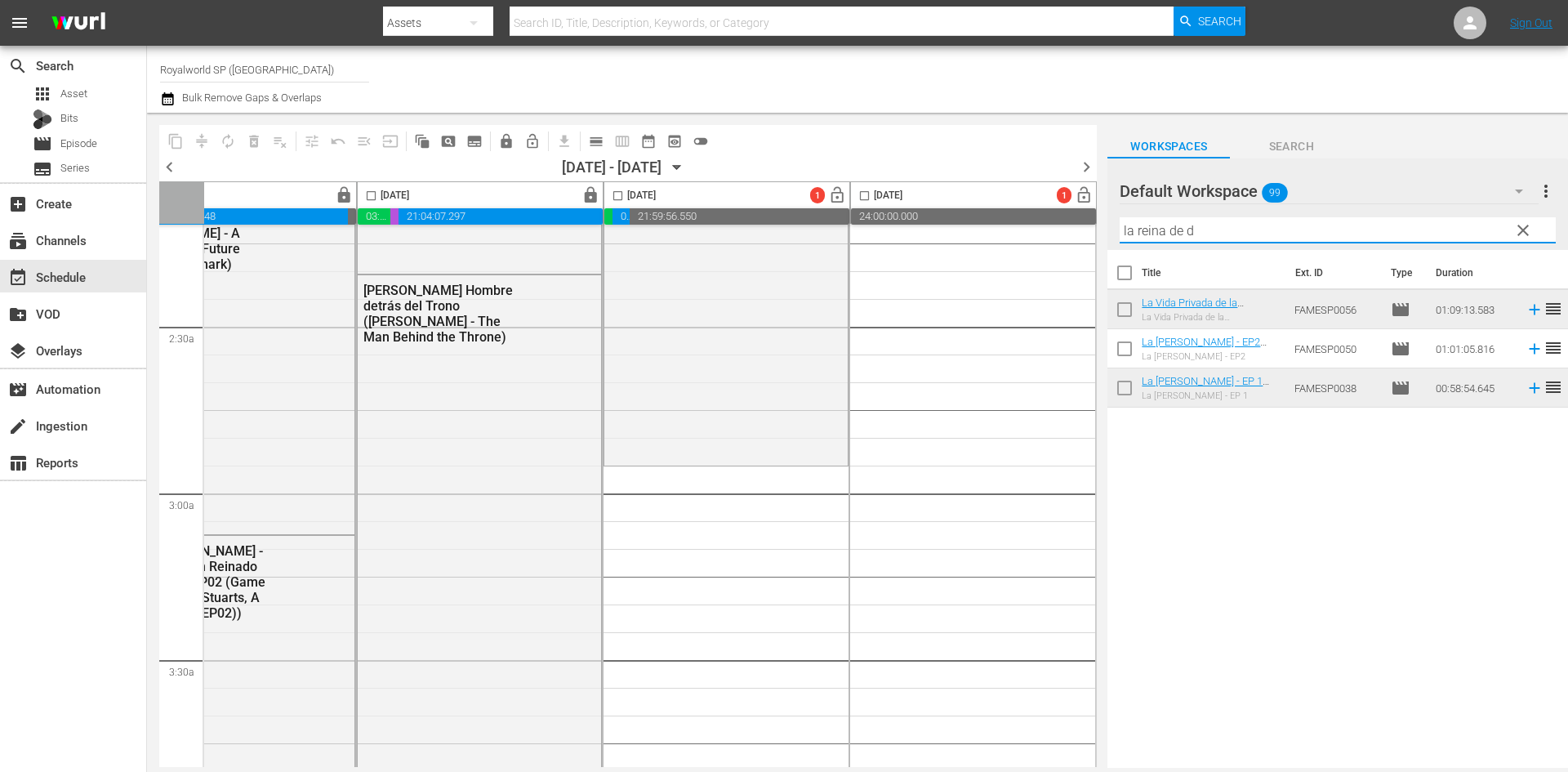
click at [1188, 231] on input "la reina de d" at bounding box center [1337, 230] width 436 height 26
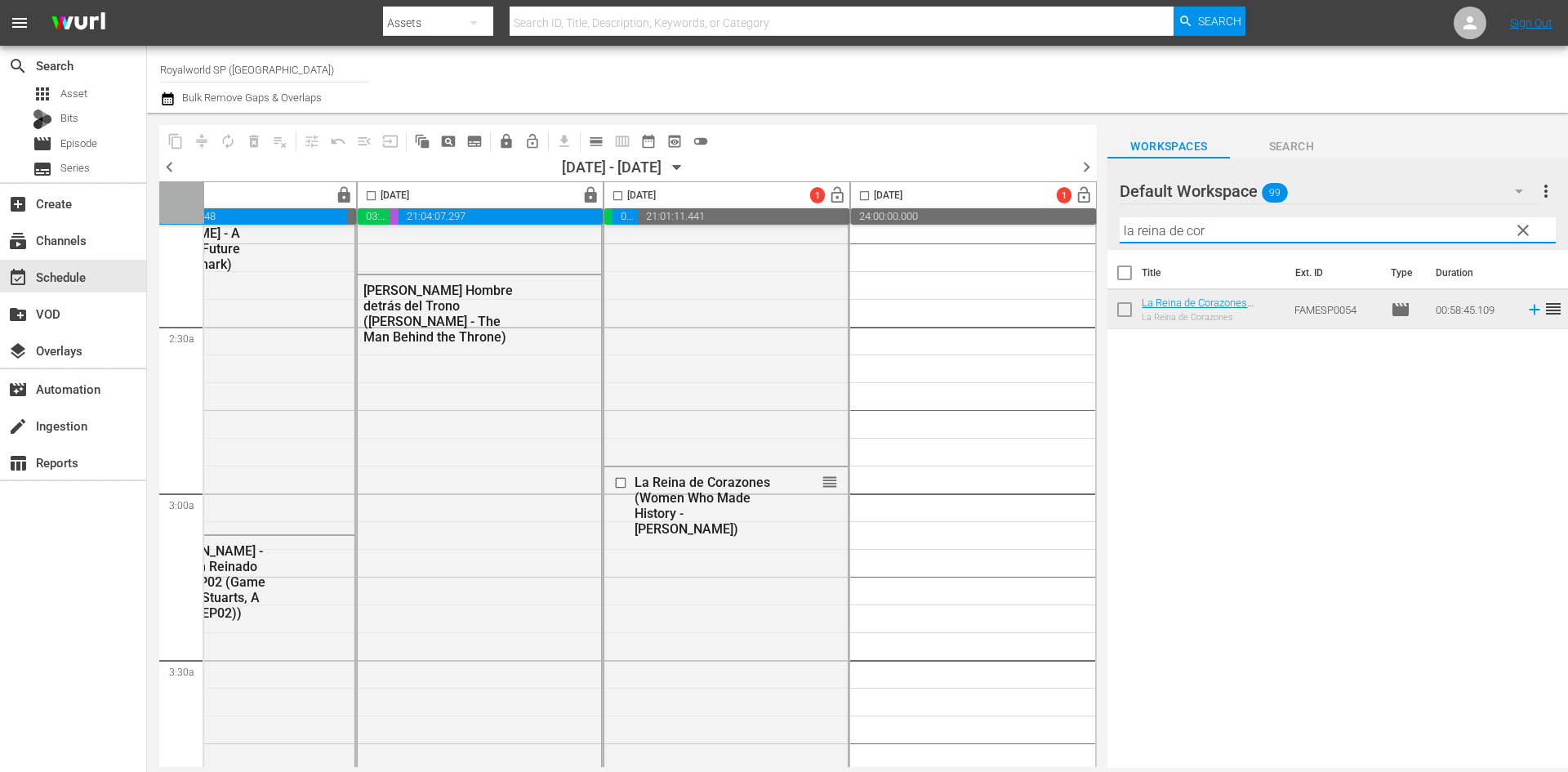
drag, startPoint x: 1228, startPoint y: 233, endPoint x: 1036, endPoint y: 212, distance: 193.1
click at [1036, 212] on div "content_copy compress autorenew_outlined delete_forever_outlined playlist_remov…" at bounding box center [857, 440] width 1420 height 655
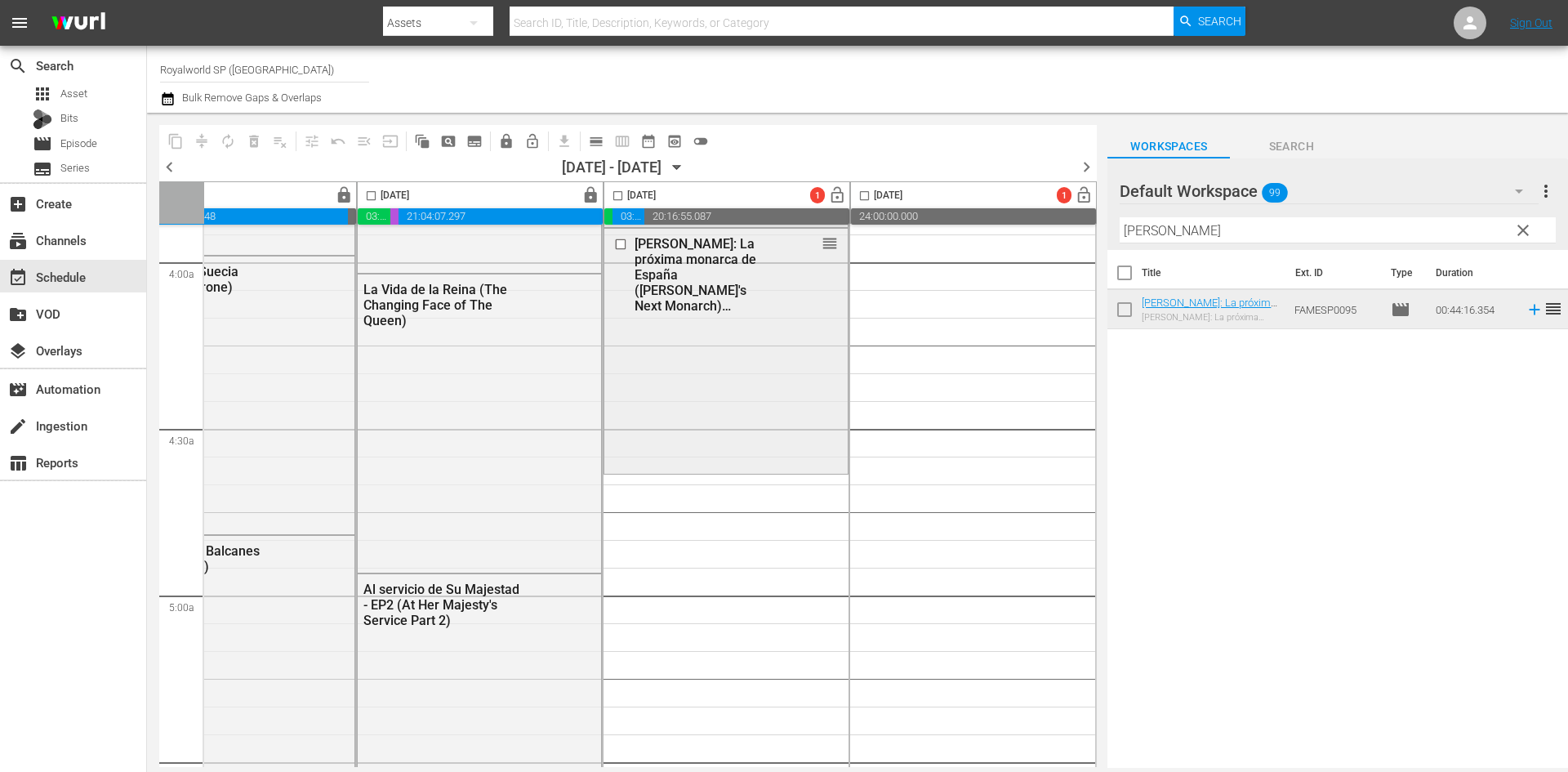
scroll to position [1307, 840]
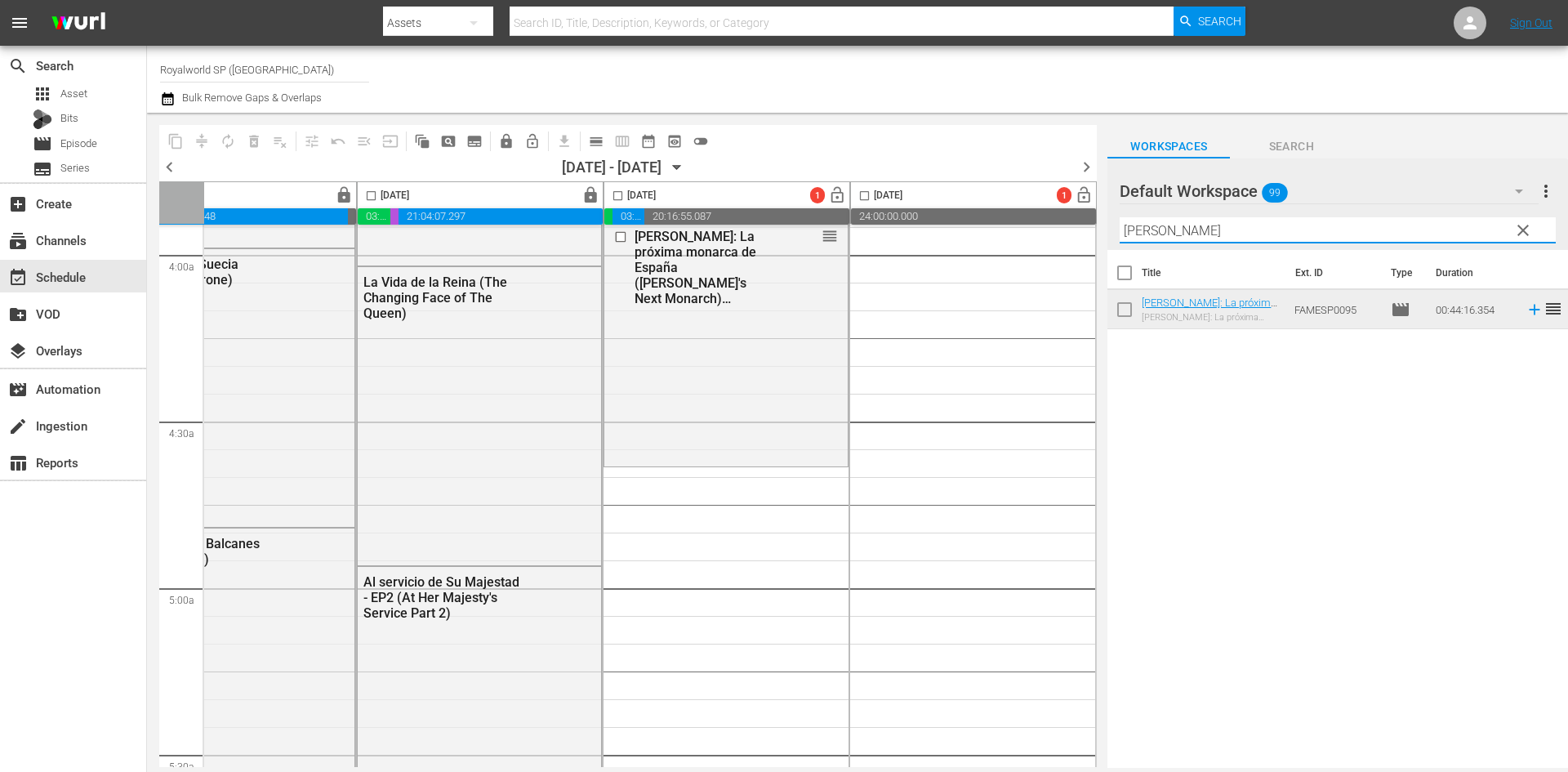
drag, startPoint x: 1174, startPoint y: 234, endPoint x: 999, endPoint y: 231, distance: 175.0
click at [1000, 232] on div "content_copy compress autorenew_outlined delete_forever_outlined playlist_remov…" at bounding box center [857, 440] width 1420 height 655
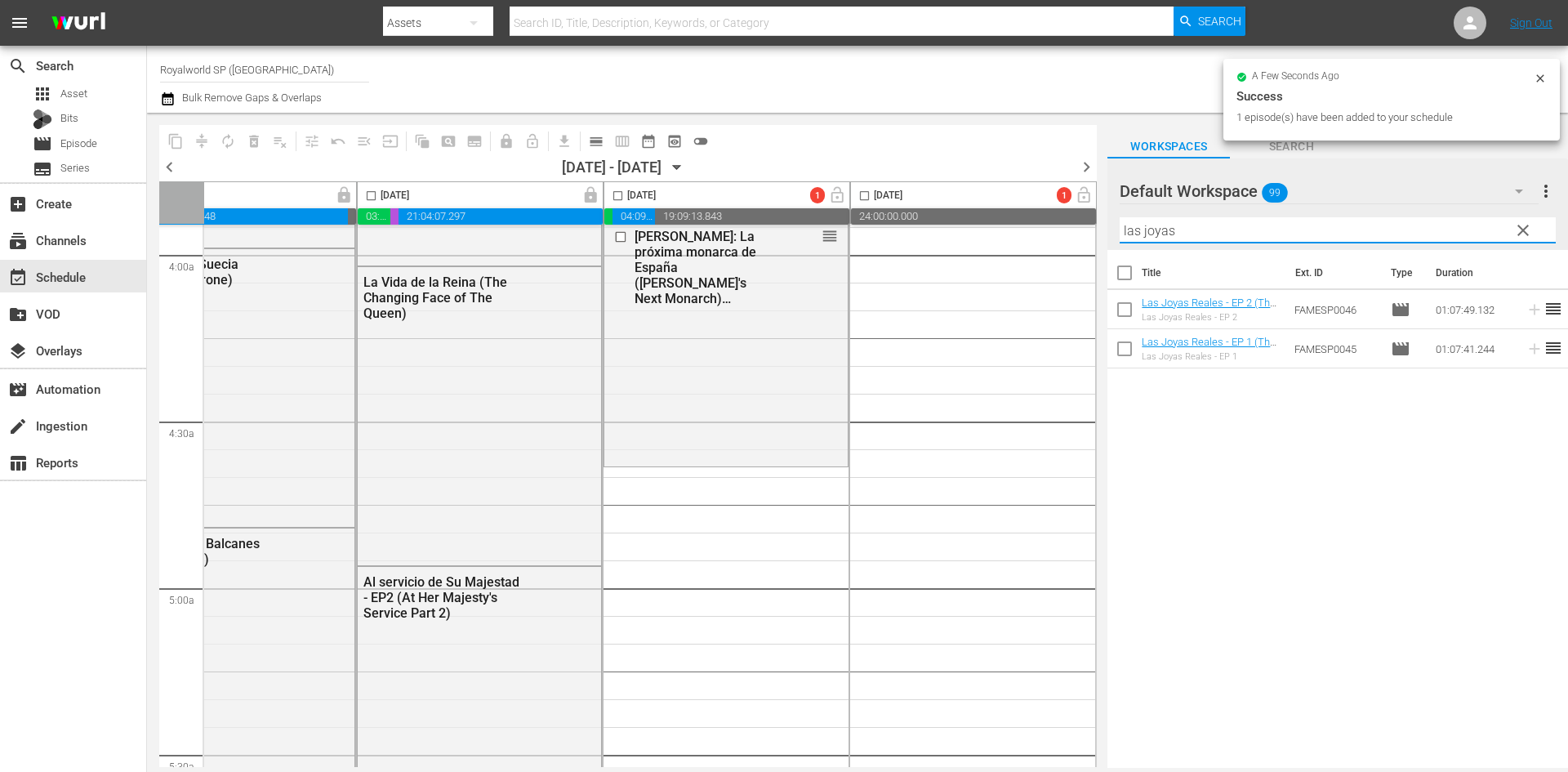
drag, startPoint x: 1175, startPoint y: 226, endPoint x: 1115, endPoint y: 231, distance: 60.2
click at [1115, 231] on div "Default Workspace 99 Default more_vert clear Filter by Title las joyas" at bounding box center [1336, 204] width 460 height 92
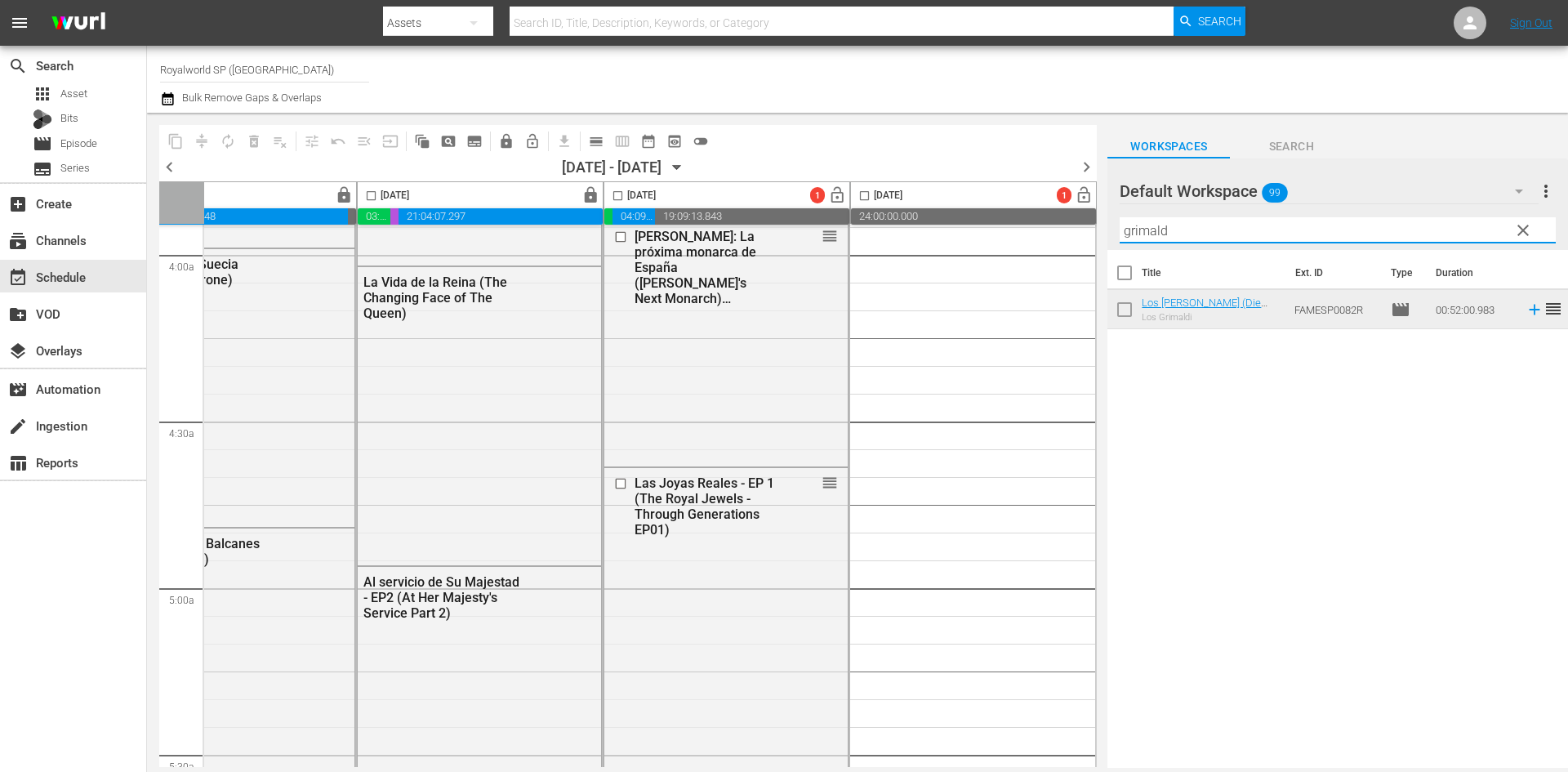
scroll to position [1552, 840]
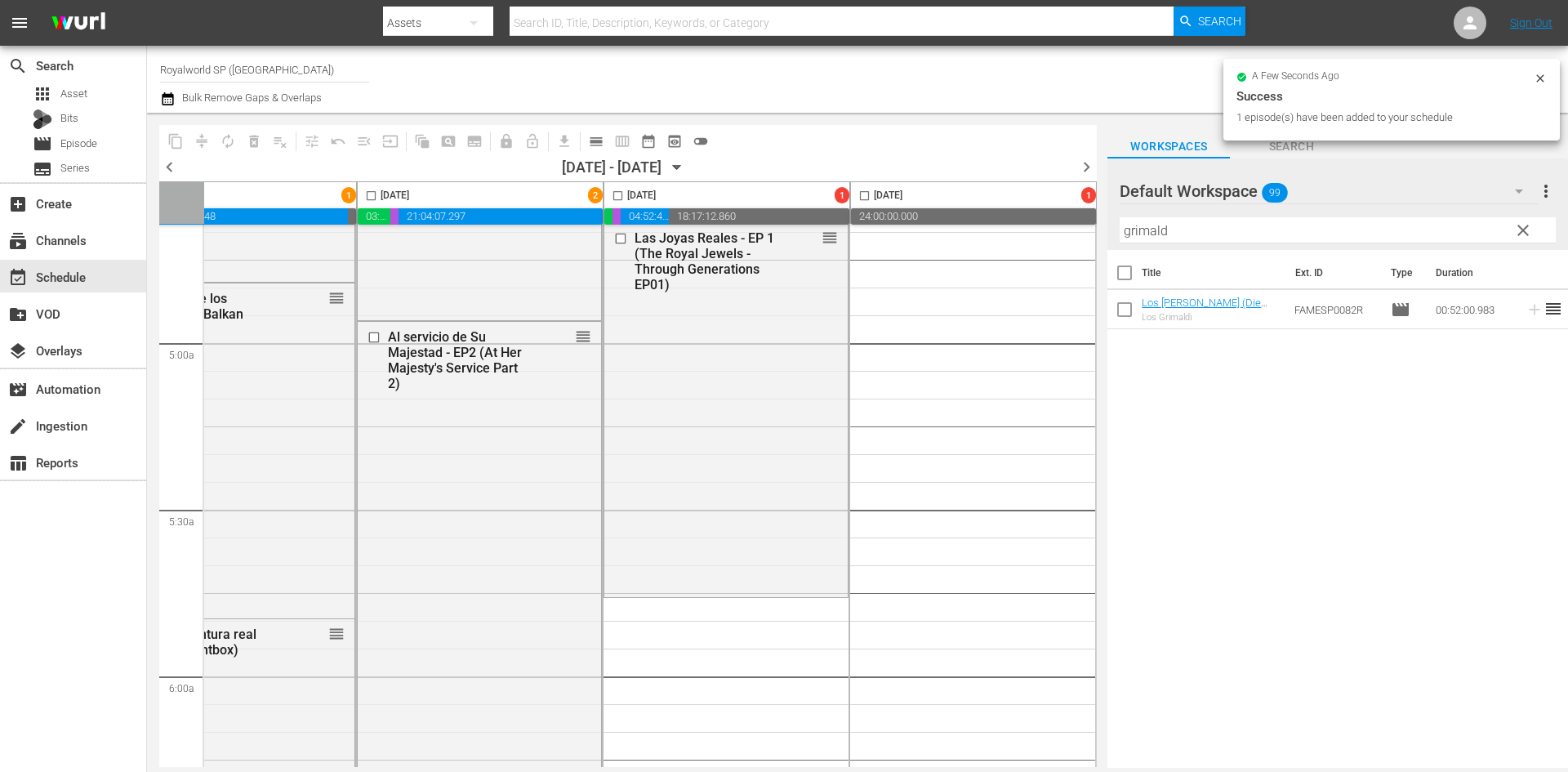
drag, startPoint x: 1286, startPoint y: 236, endPoint x: 1112, endPoint y: 242, distance: 174.1
click at [984, 230] on div "content_copy compress autorenew_outlined delete_forever_outlined playlist_remov…" at bounding box center [857, 440] width 1420 height 655
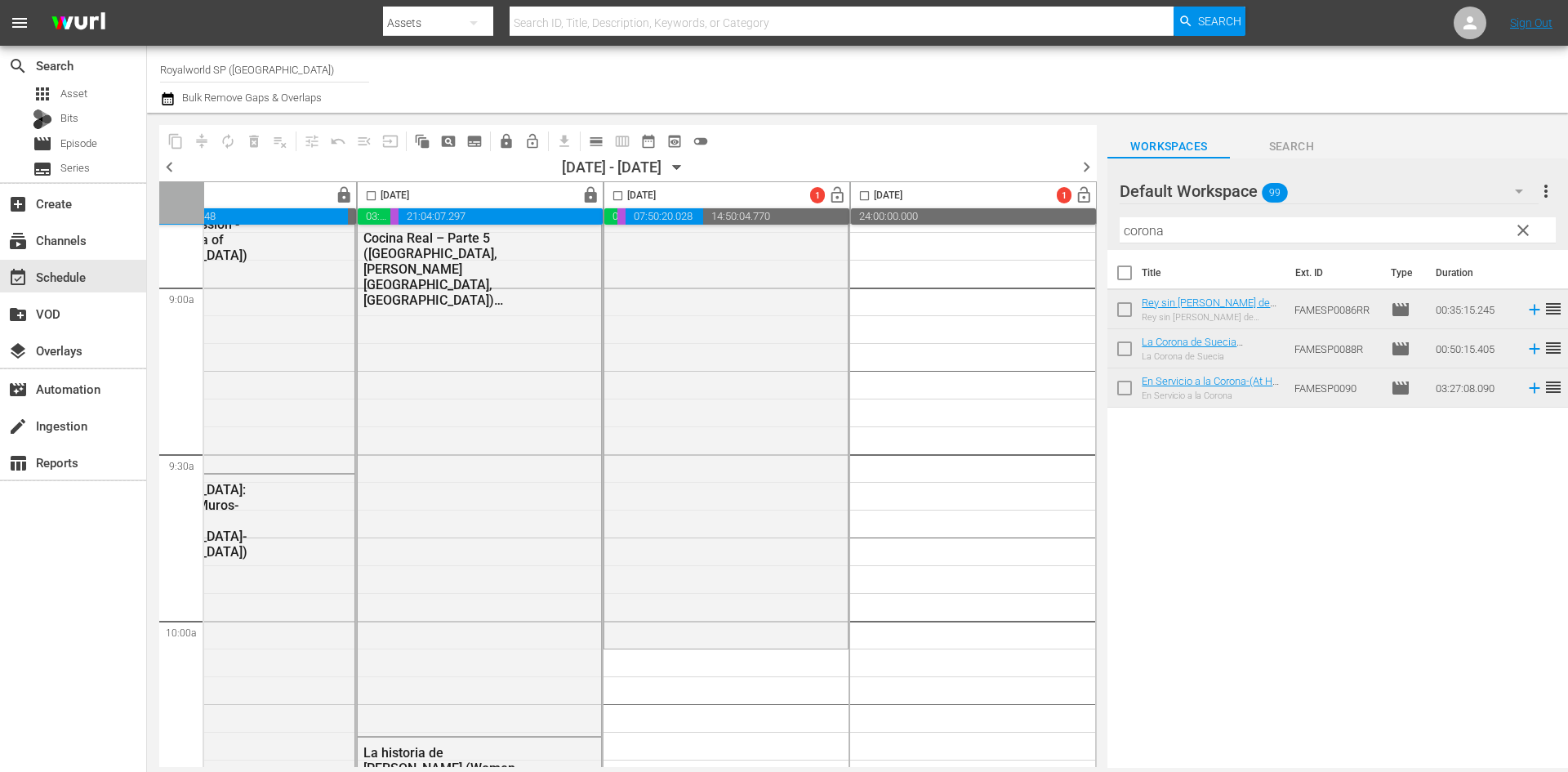
scroll to position [3184, 840]
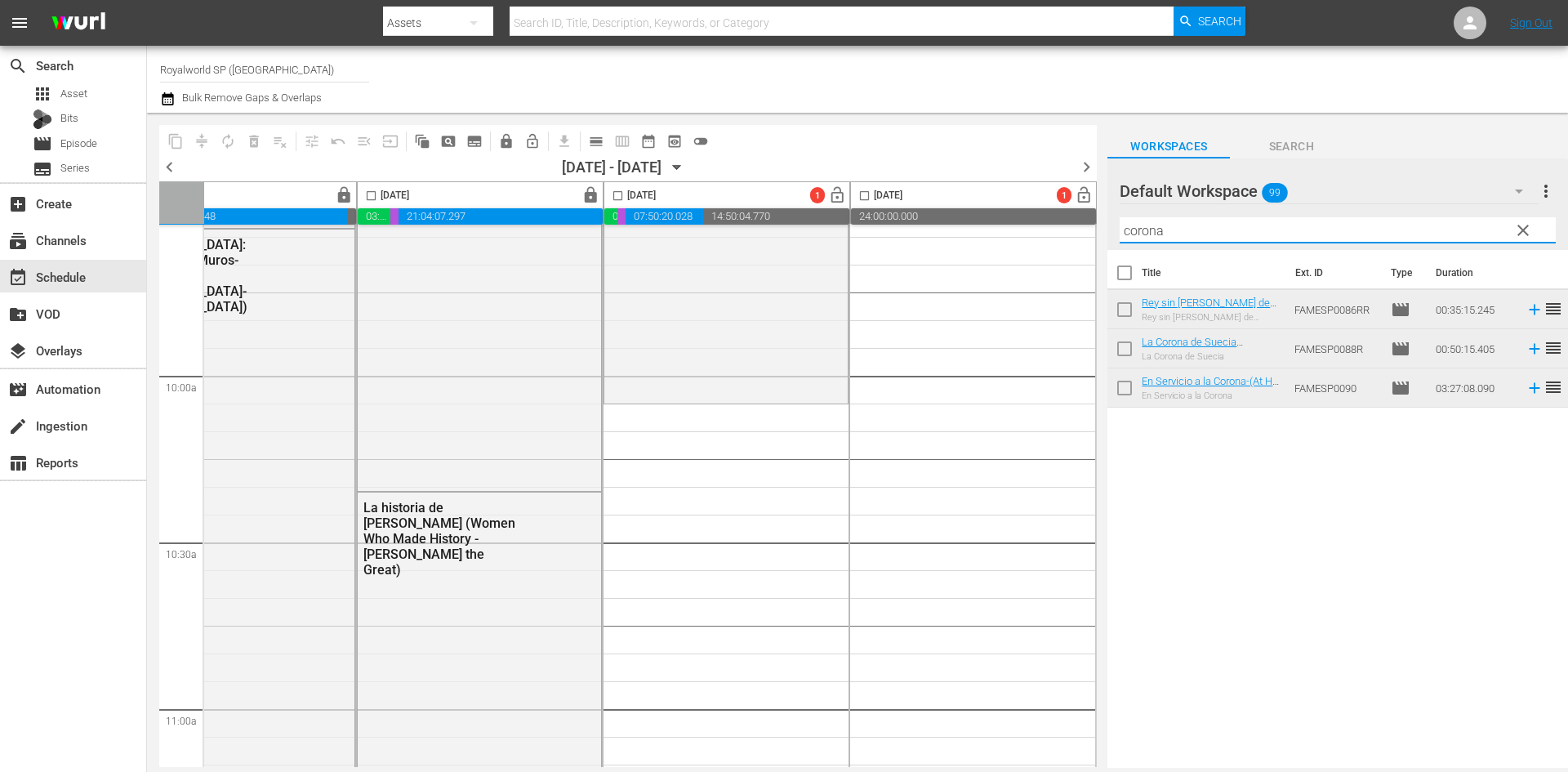
drag, startPoint x: 1221, startPoint y: 240, endPoint x: 1087, endPoint y: 234, distance: 134.1
click at [1087, 234] on div "content_copy compress autorenew_outlined delete_forever_outlined playlist_remov…" at bounding box center [857, 440] width 1420 height 655
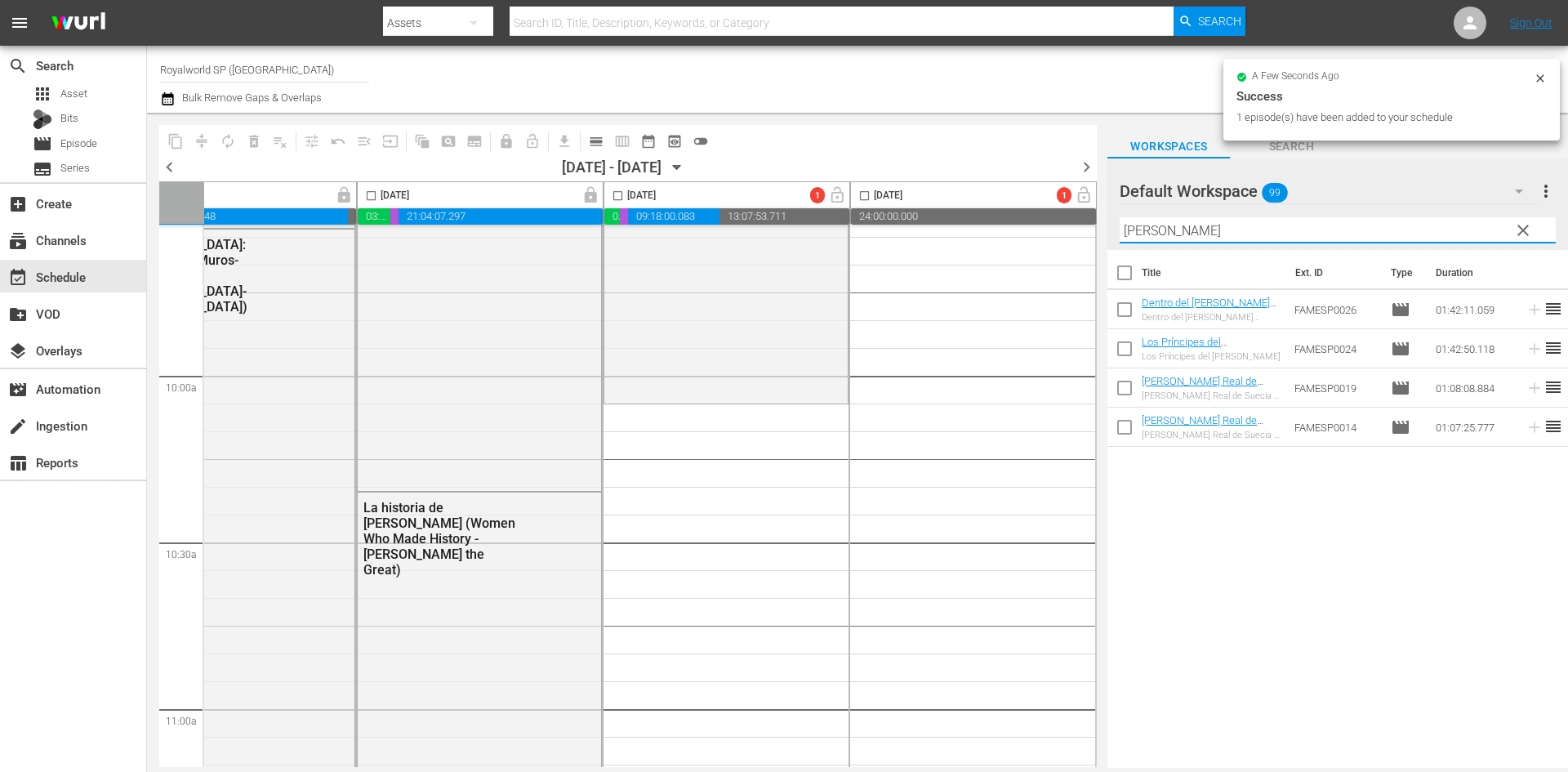
click at [1063, 226] on div "content_copy compress autorenew_outlined delete_forever_outlined playlist_remov…" at bounding box center [857, 440] width 1420 height 655
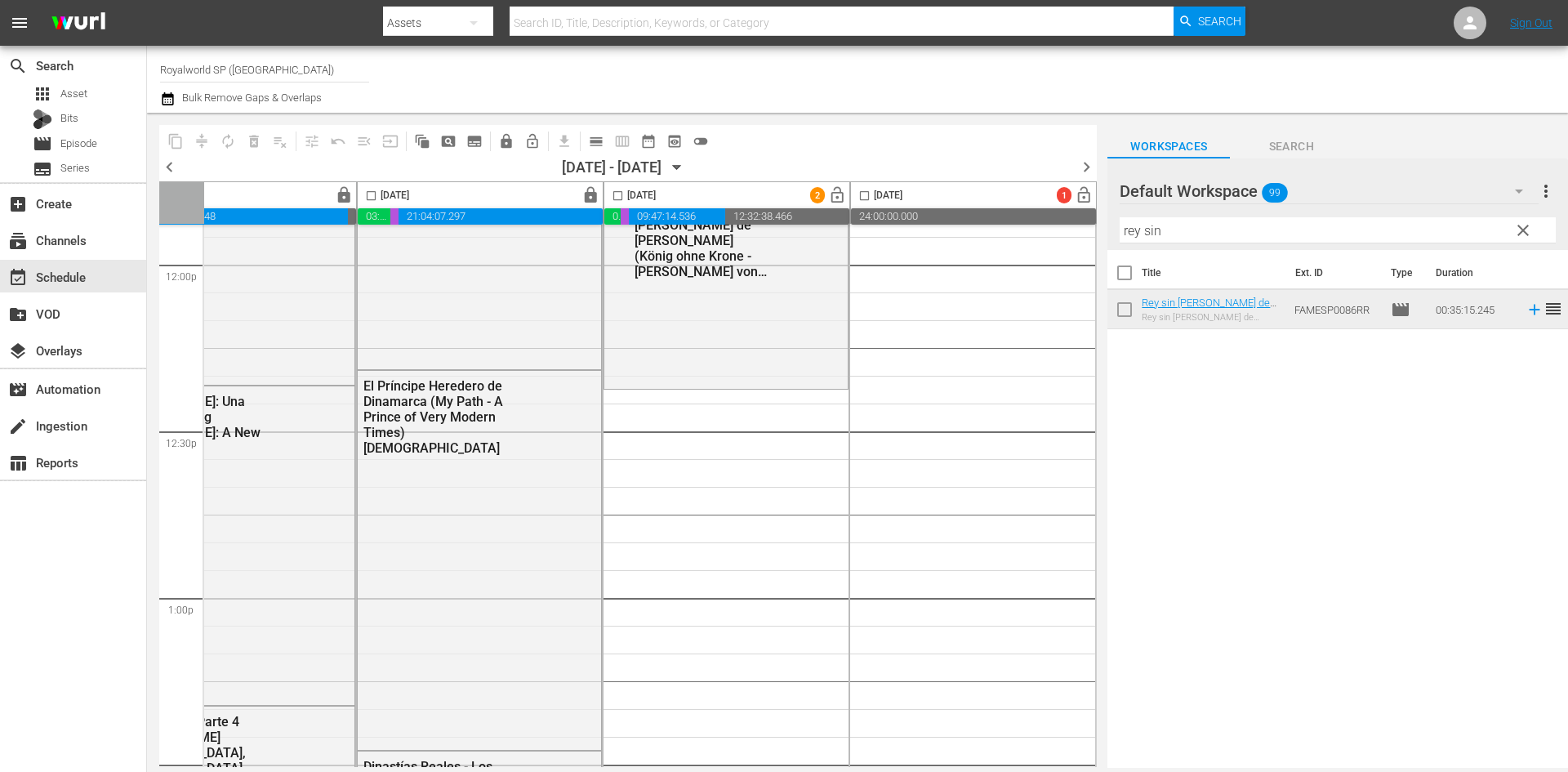
scroll to position [4001, 840]
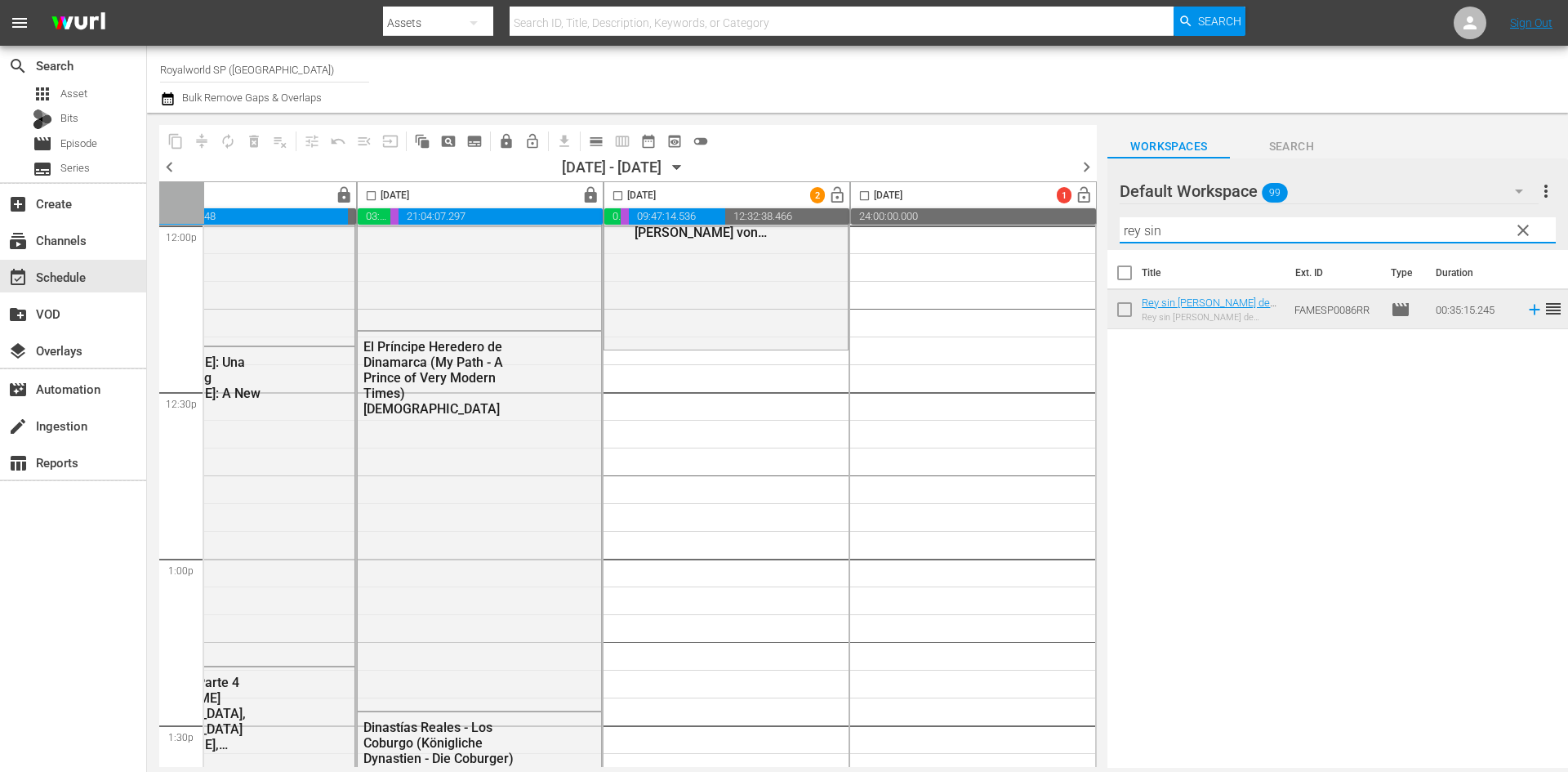
drag, startPoint x: 1214, startPoint y: 229, endPoint x: 1075, endPoint y: 229, distance: 139.0
click at [1075, 229] on div "content_copy compress autorenew_outlined delete_forever_outlined playlist_remov…" at bounding box center [857, 440] width 1420 height 655
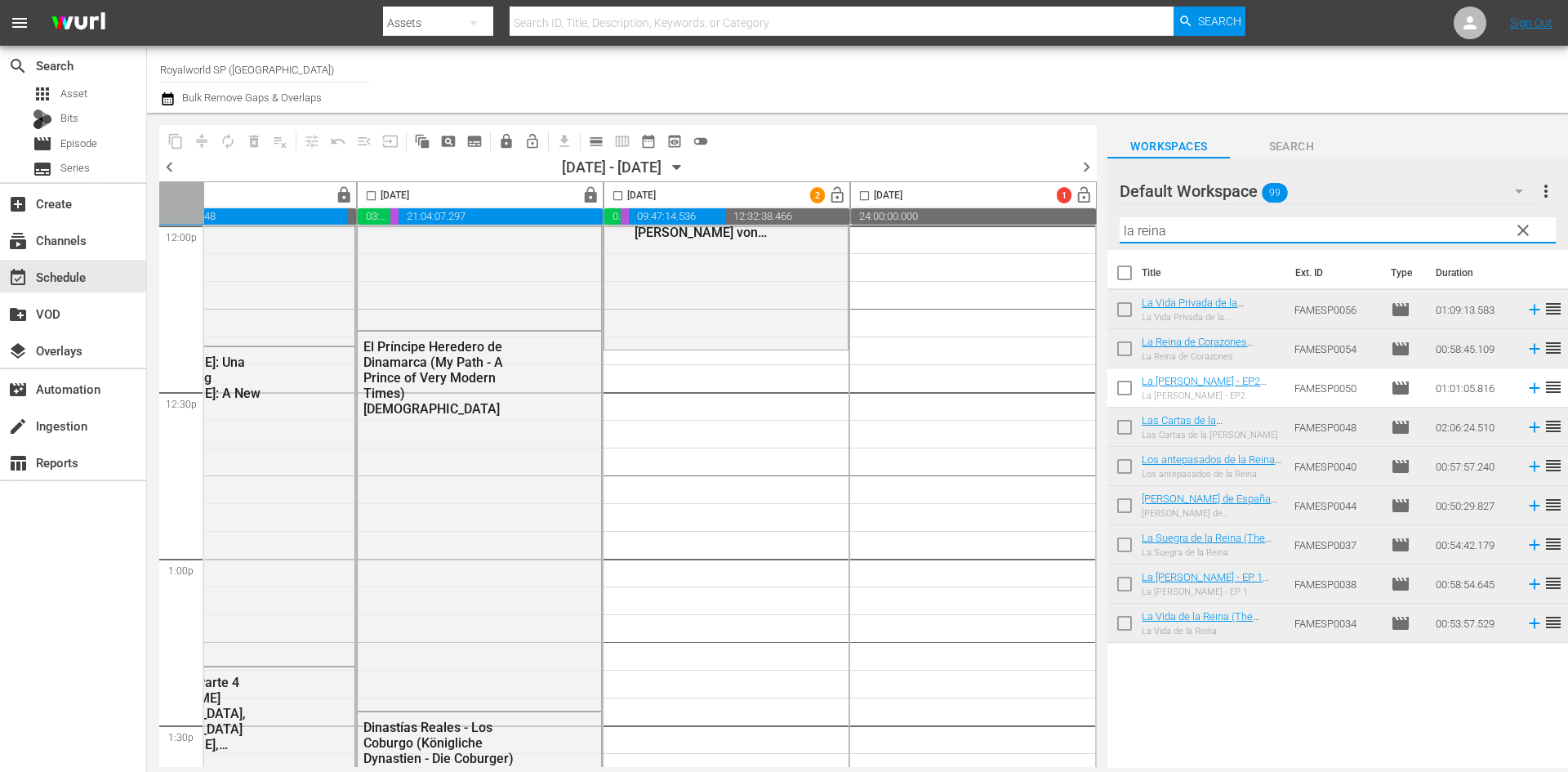
type input "la reina d"
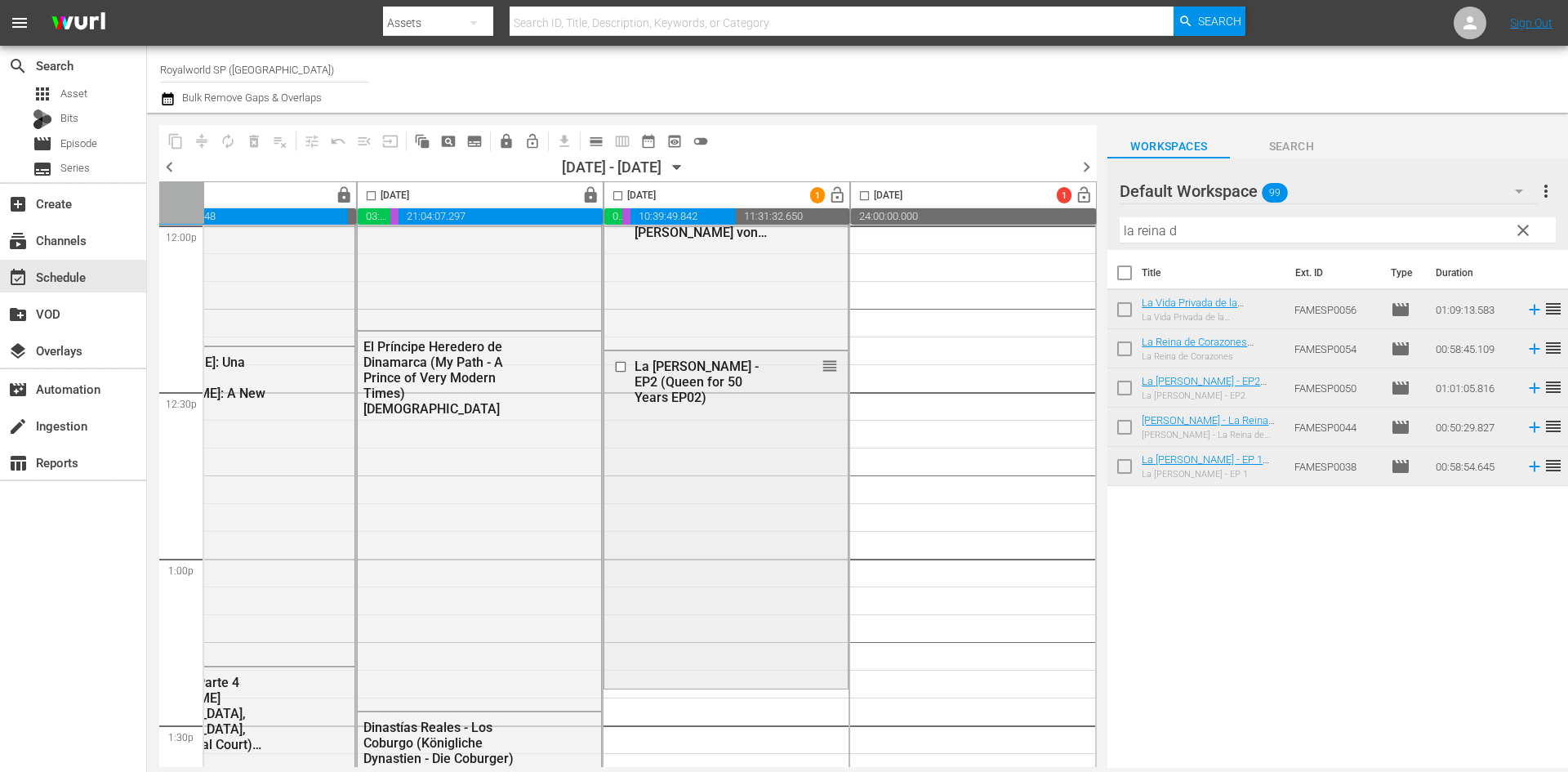
scroll to position [4164, 840]
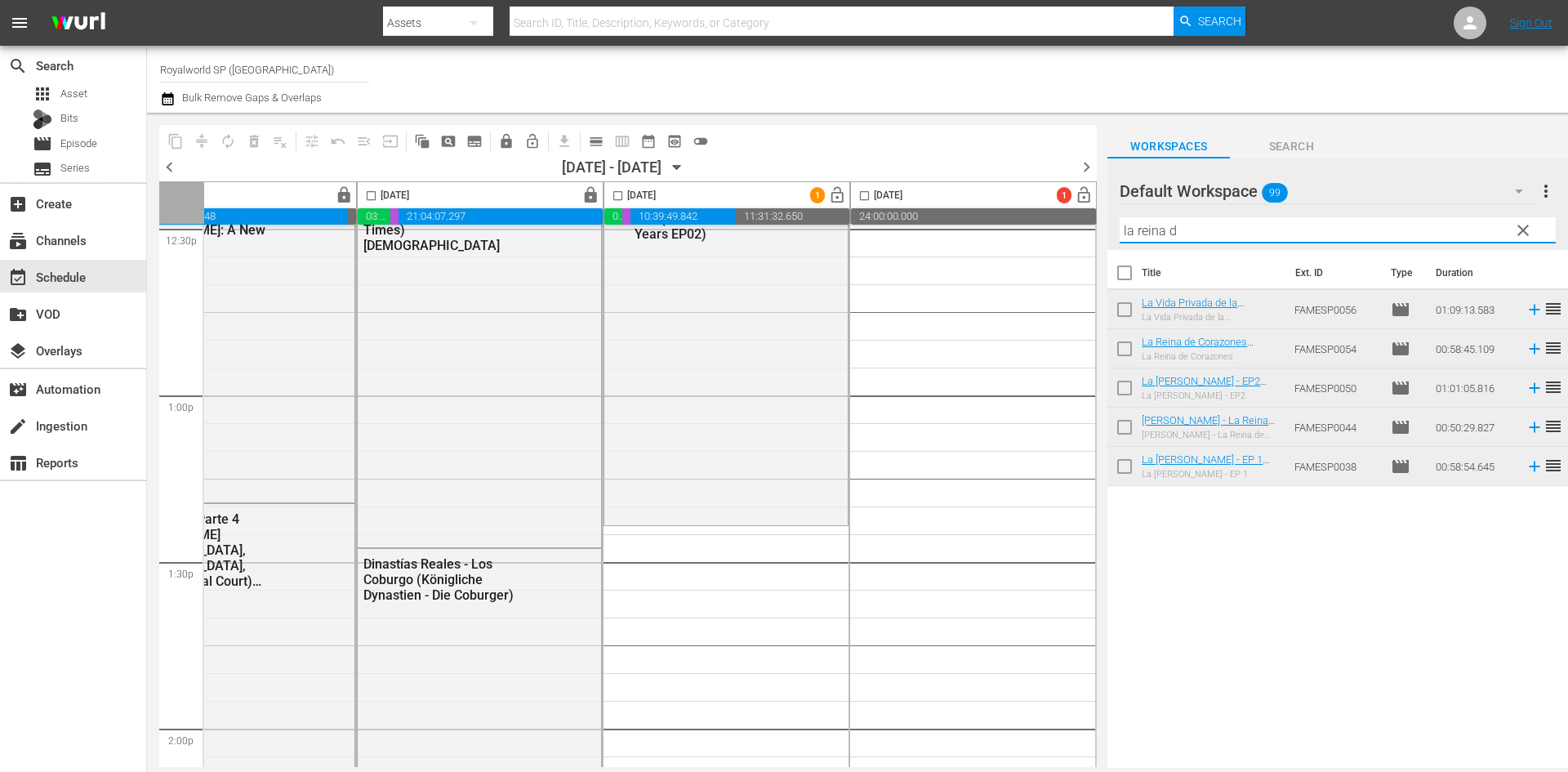
drag, startPoint x: 1328, startPoint y: 229, endPoint x: 1087, endPoint y: 220, distance: 241.2
click at [1087, 220] on div "content_copy compress autorenew_outlined delete_forever_outlined playlist_remov…" at bounding box center [857, 440] width 1420 height 655
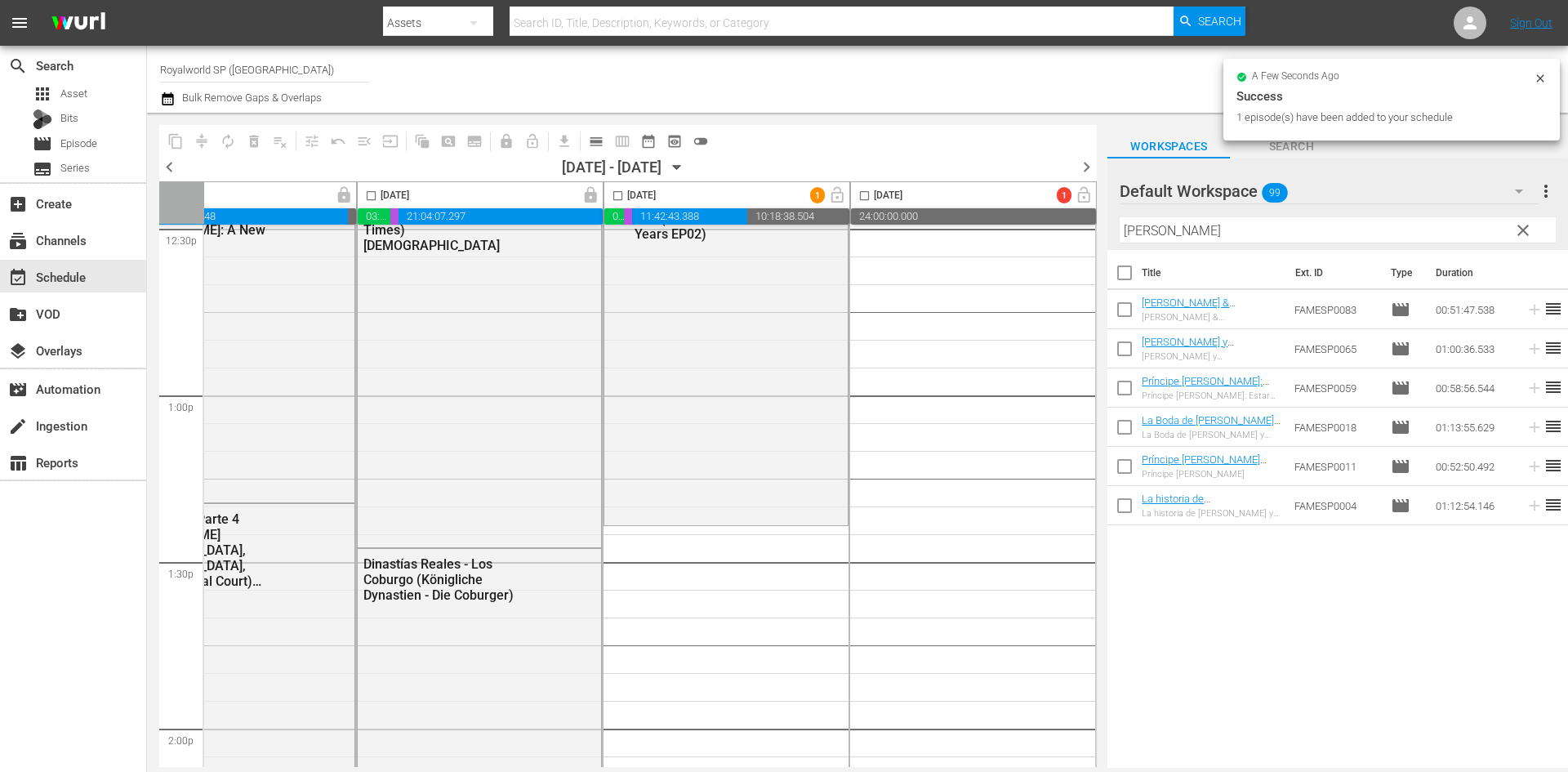
scroll to position [4409, 840]
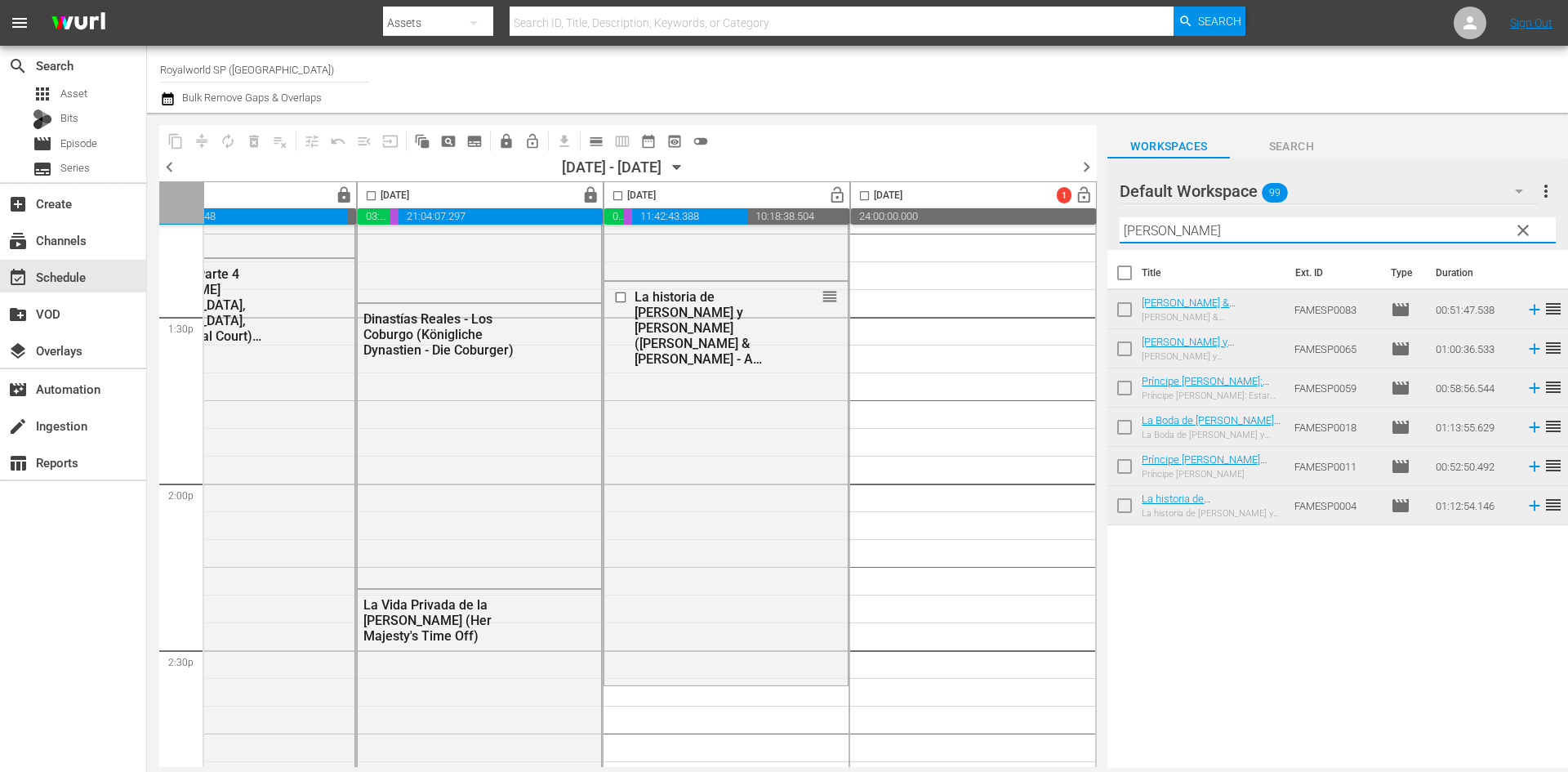
click at [1096, 238] on div "content_copy compress autorenew_outlined delete_forever_outlined playlist_remov…" at bounding box center [857, 440] width 1420 height 655
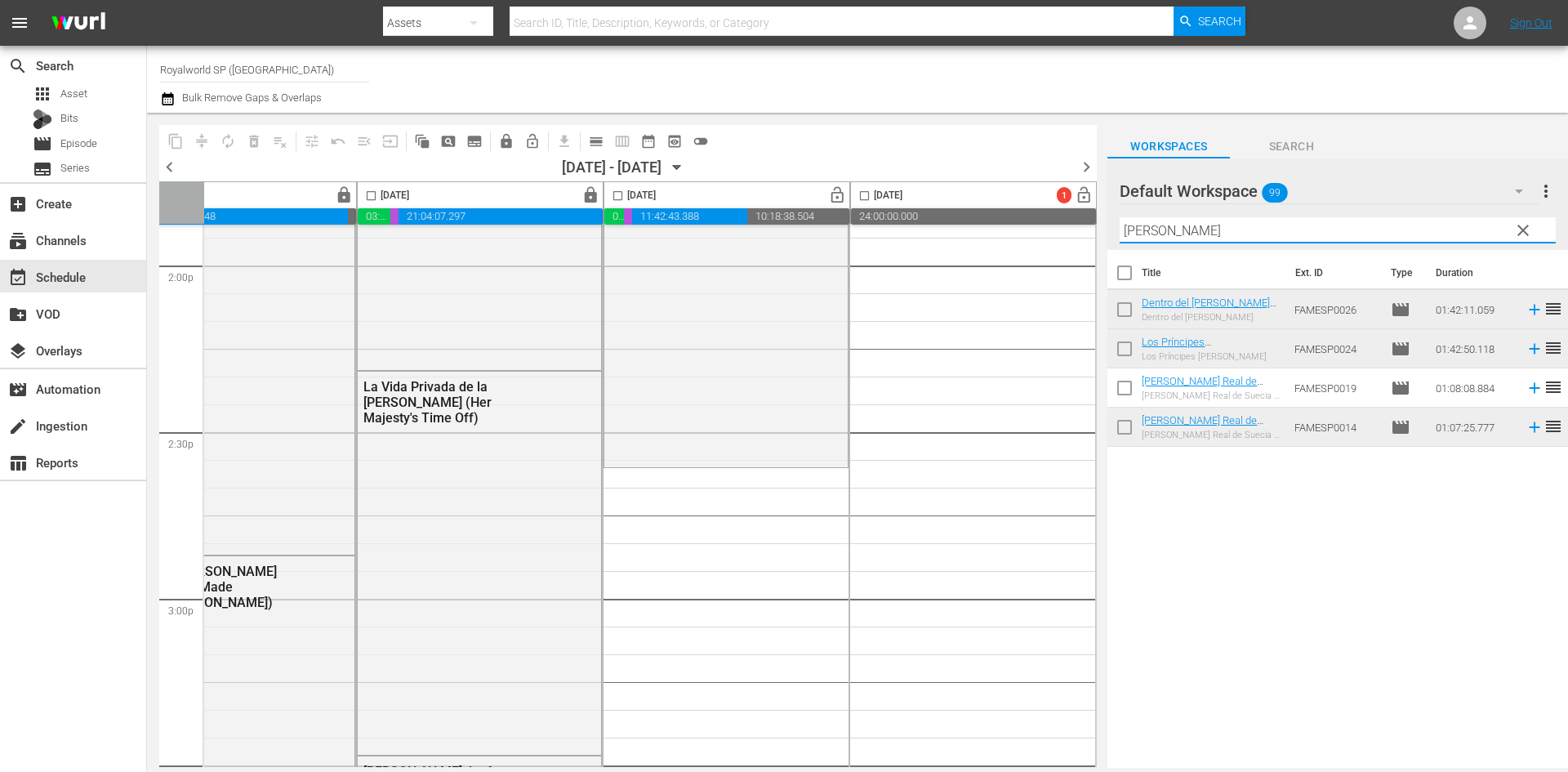
scroll to position [4654, 840]
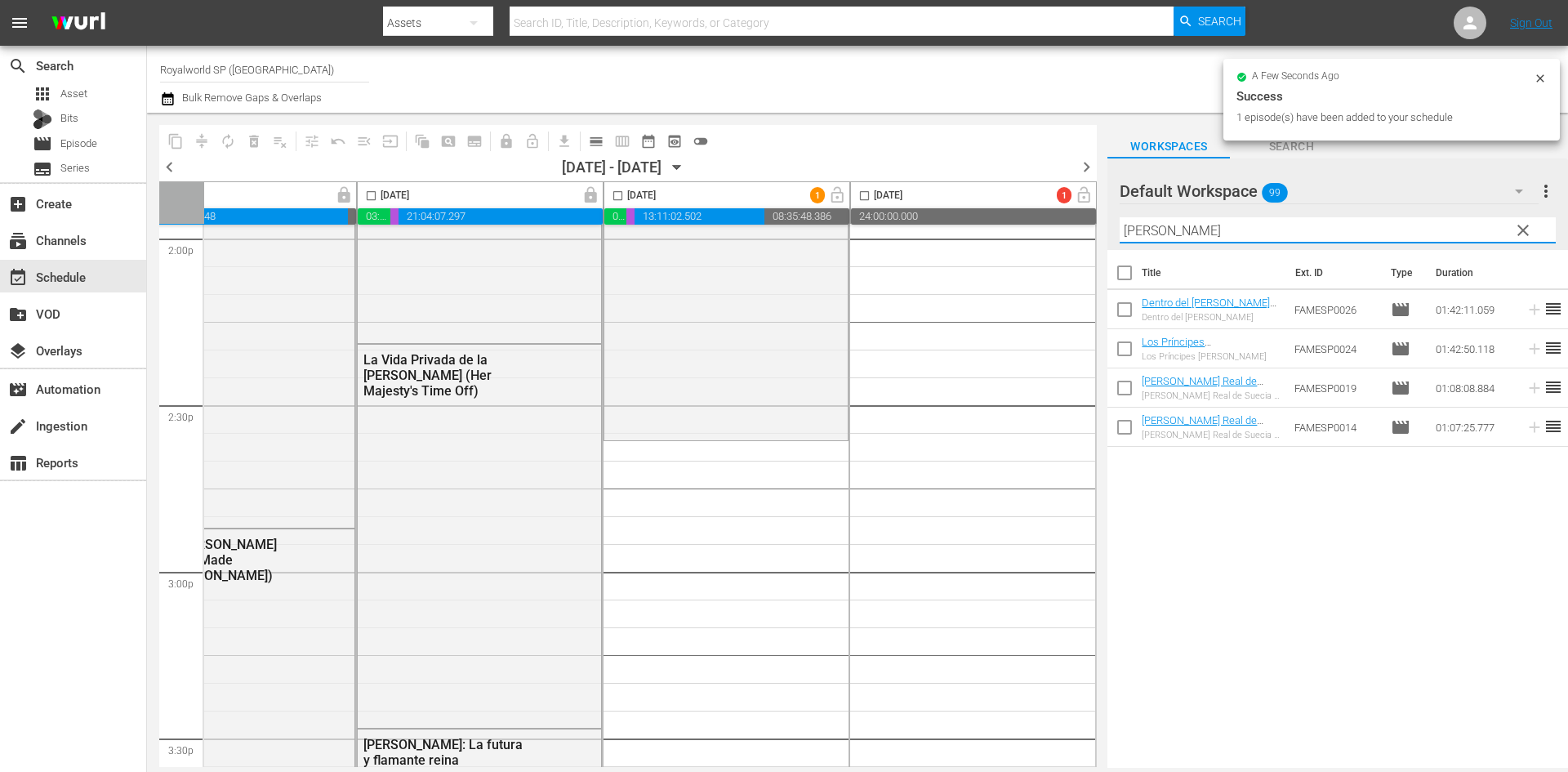
drag, startPoint x: 1208, startPoint y: 231, endPoint x: 1053, endPoint y: 231, distance: 155.0
click at [1053, 227] on div "content_copy compress autorenew_outlined delete_forever_outlined playlist_remov…" at bounding box center [857, 440] width 1420 height 655
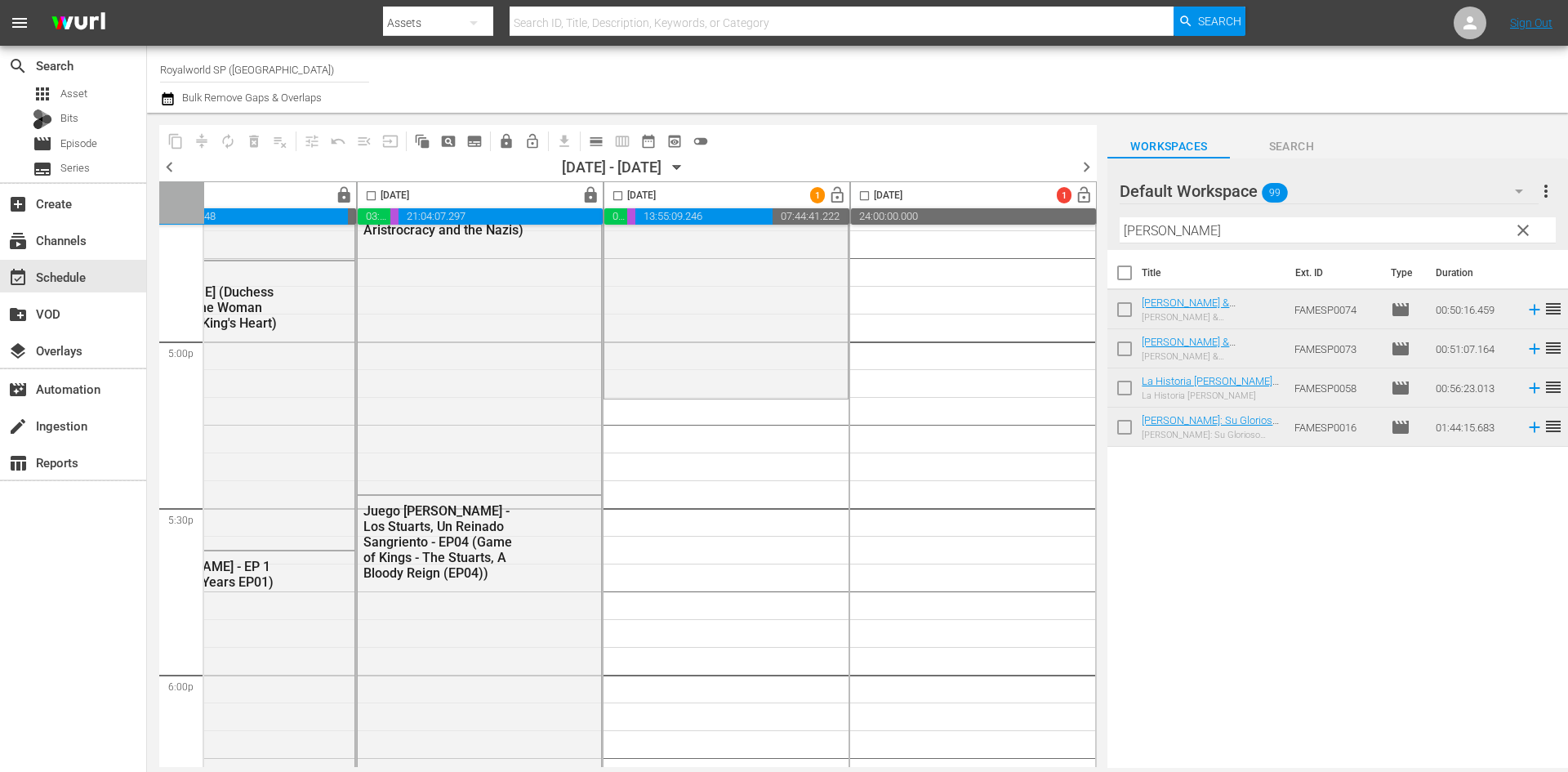
scroll to position [5553, 840]
drag, startPoint x: 1224, startPoint y: 236, endPoint x: 1080, endPoint y: 236, distance: 144.0
click at [1080, 234] on div "content_copy compress autorenew_outlined delete_forever_outlined playlist_remov…" at bounding box center [857, 440] width 1420 height 655
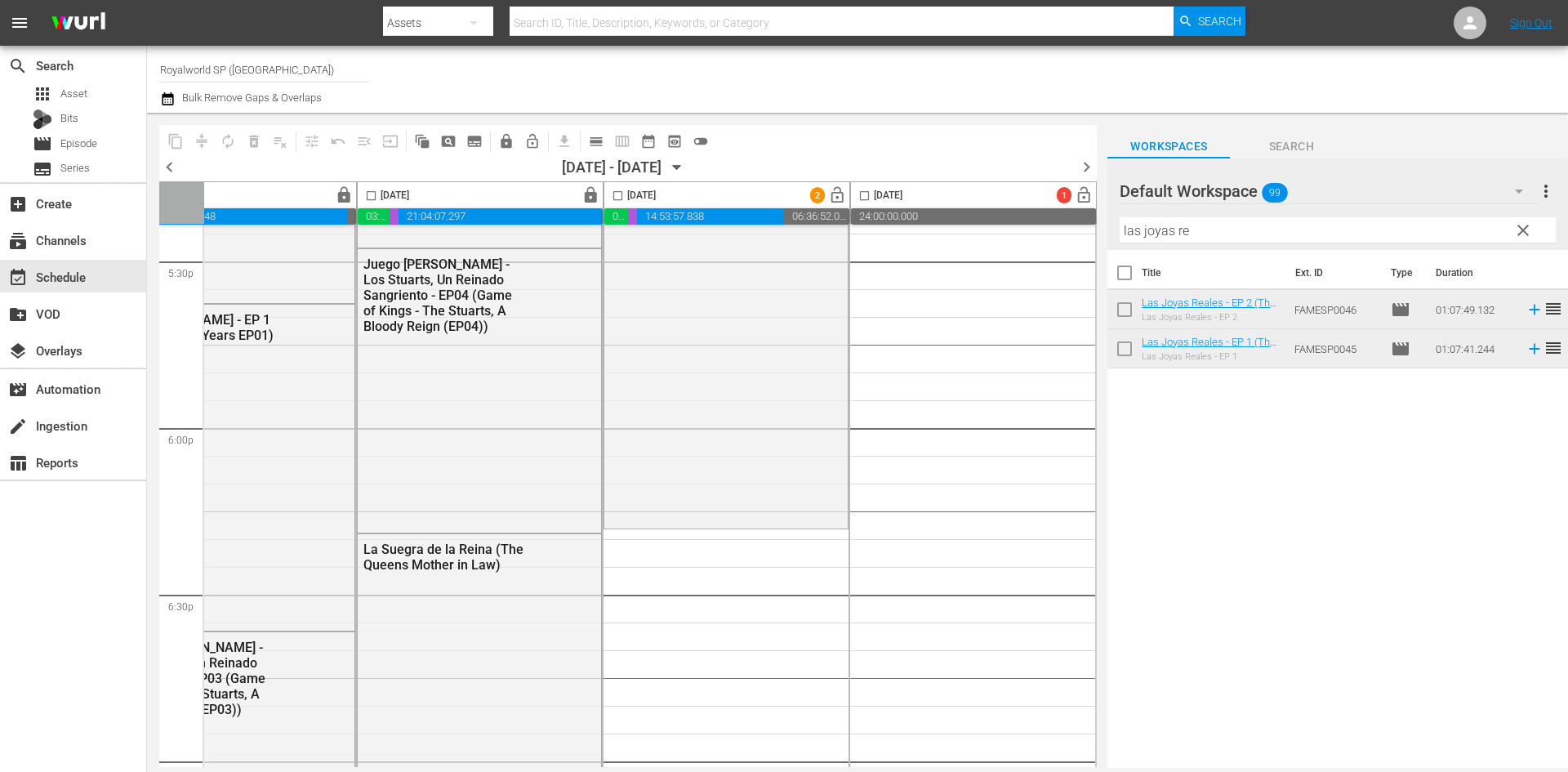
scroll to position [5879, 840]
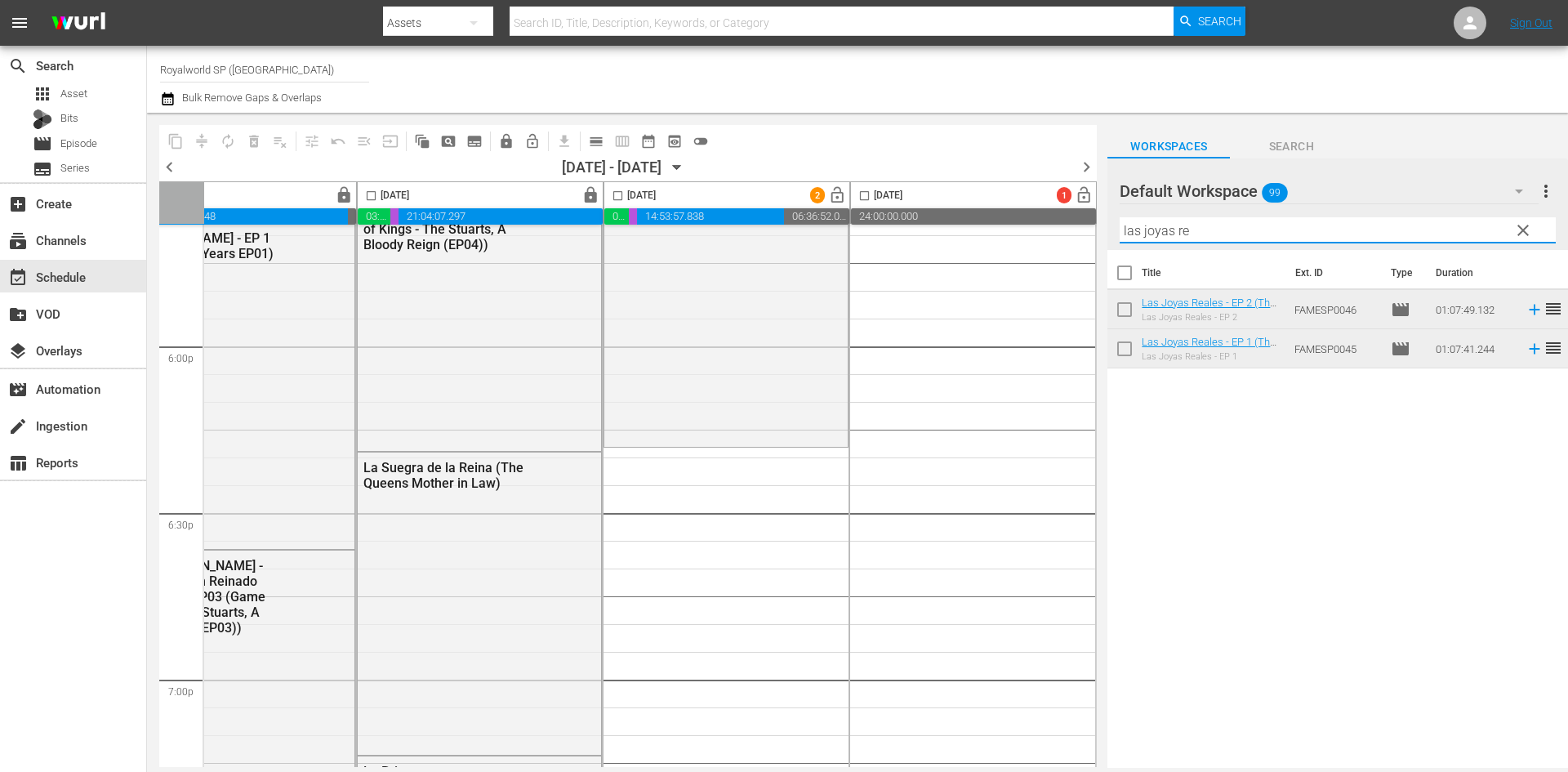
drag, startPoint x: 1395, startPoint y: 227, endPoint x: 1065, endPoint y: 226, distance: 330.0
click at [1068, 226] on div "content_copy compress autorenew_outlined delete_forever_outlined playlist_remov…" at bounding box center [857, 440] width 1420 height 655
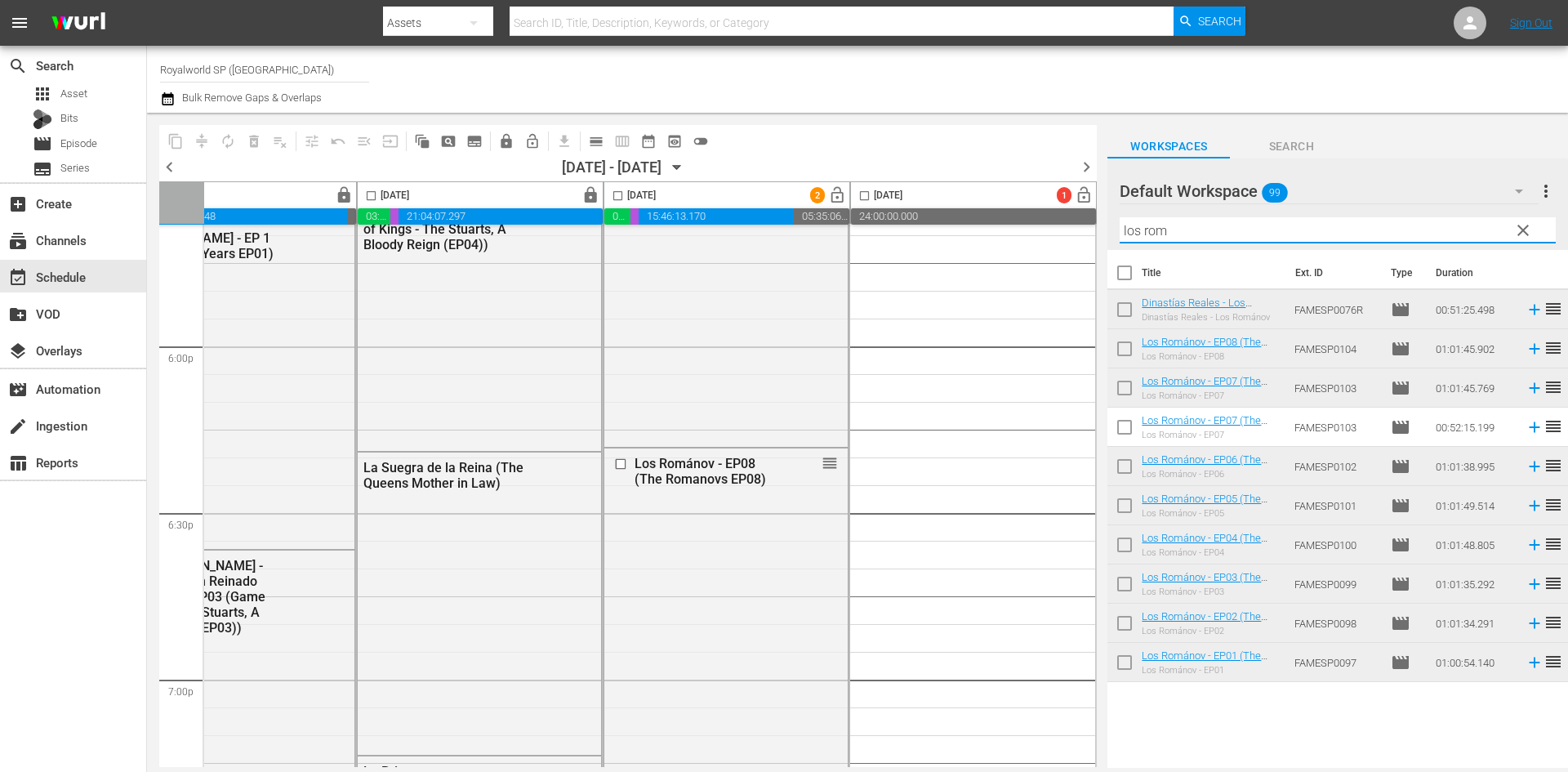
drag, startPoint x: 1225, startPoint y: 234, endPoint x: 1111, endPoint y: 234, distance: 114.0
click at [1111, 234] on div "Default Workspace 99 Default more_vert clear Filter by Title los rom" at bounding box center [1336, 204] width 460 height 92
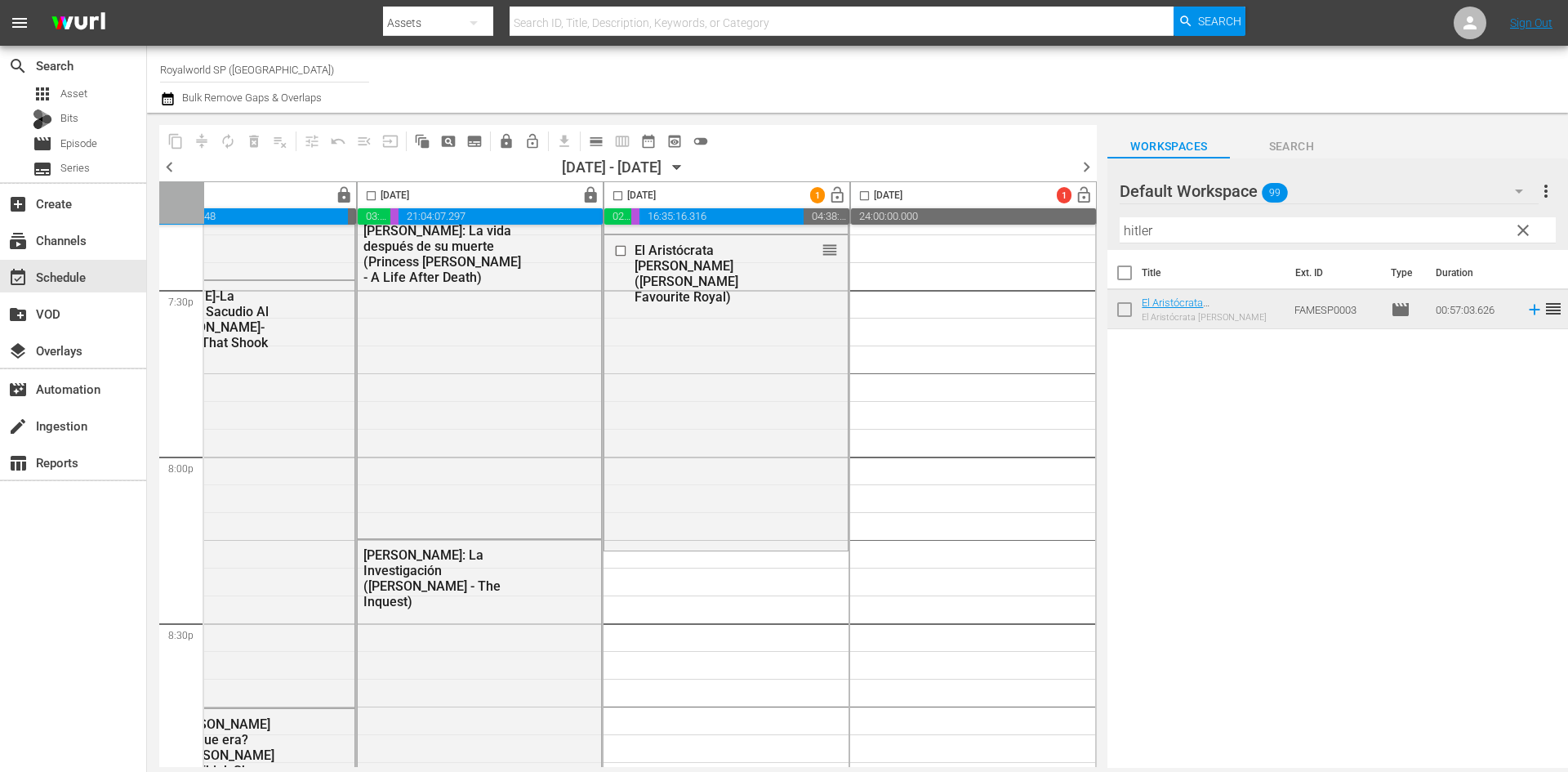
scroll to position [6369, 840]
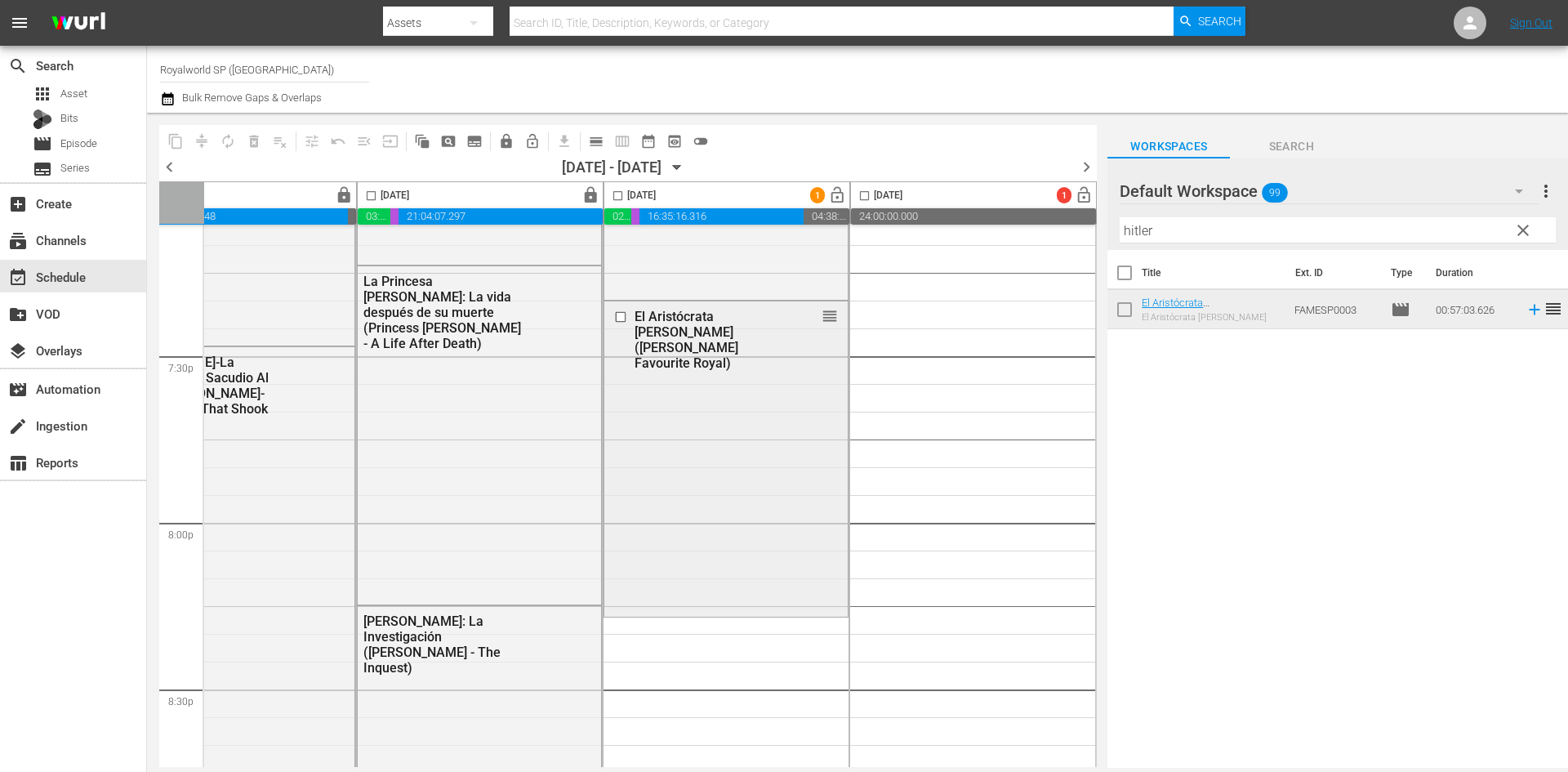
click at [614, 313] on input "checkbox" at bounding box center [622, 317] width 17 height 14
click at [248, 147] on span "delete_forever_outlined" at bounding box center [254, 141] width 16 height 16
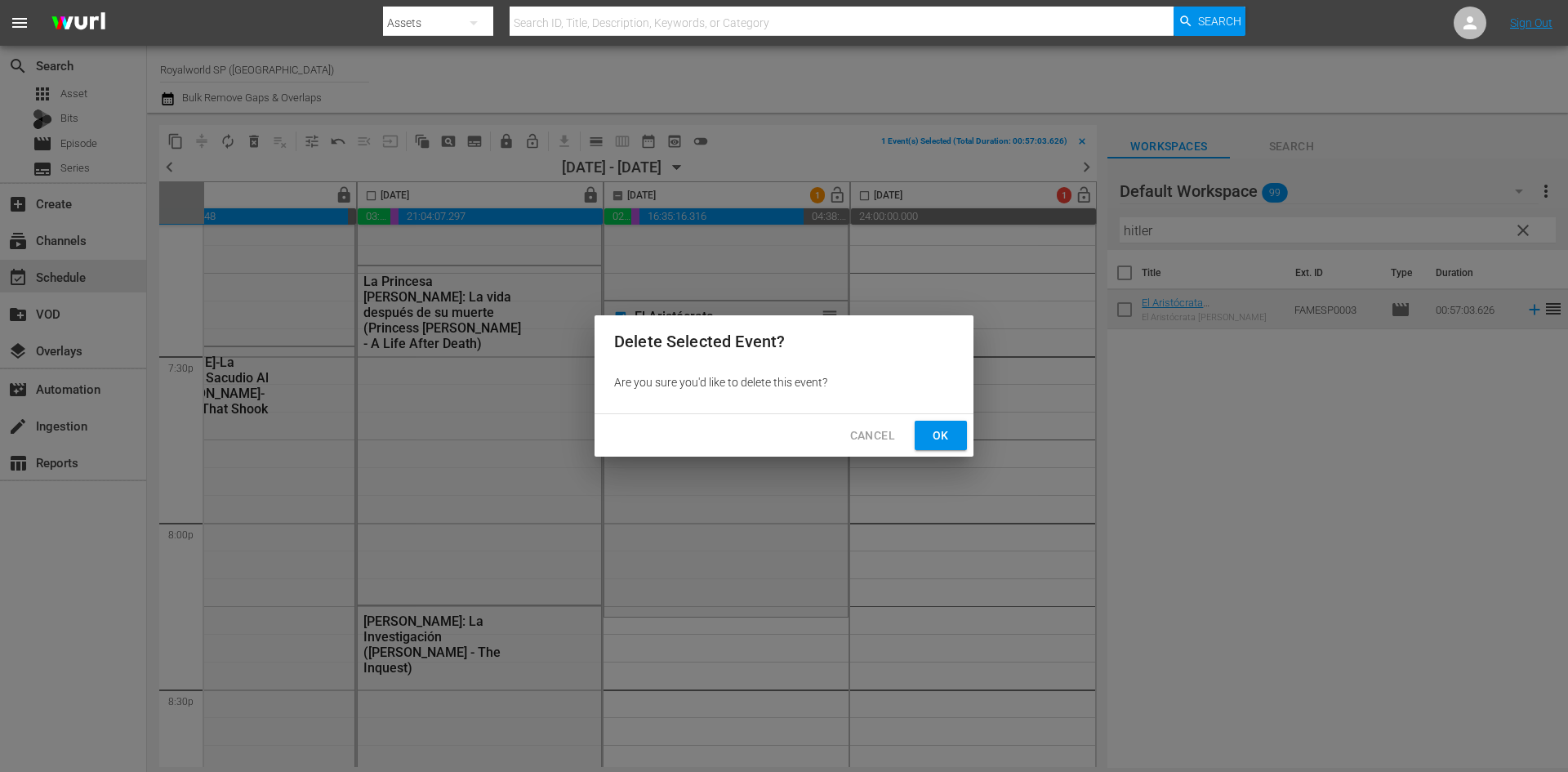
drag, startPoint x: 949, startPoint y: 444, endPoint x: 992, endPoint y: 424, distance: 47.4
click at [949, 443] on span "Ok" at bounding box center [940, 435] width 26 height 20
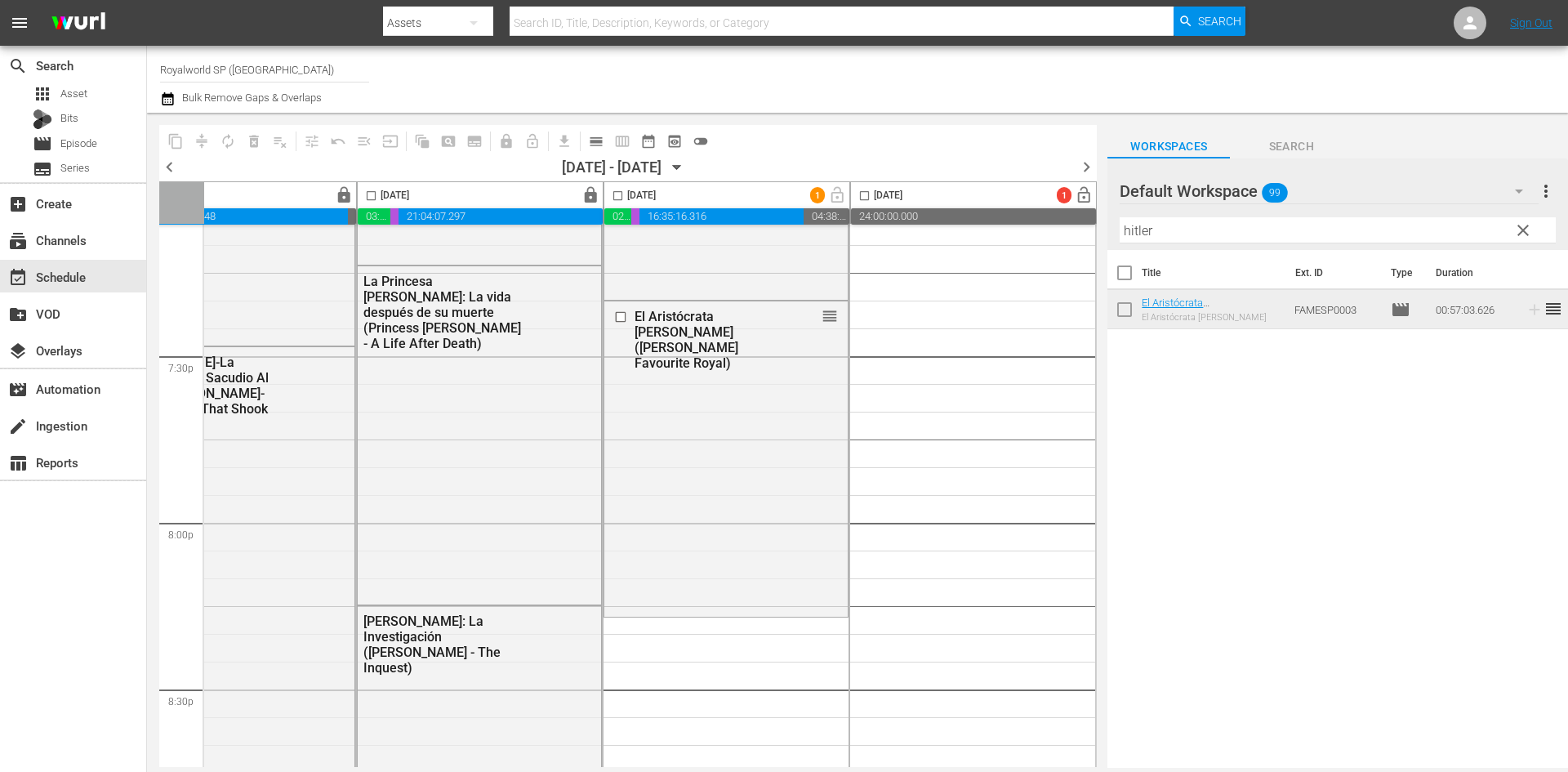
click at [1170, 231] on input "hitler" at bounding box center [1337, 230] width 436 height 26
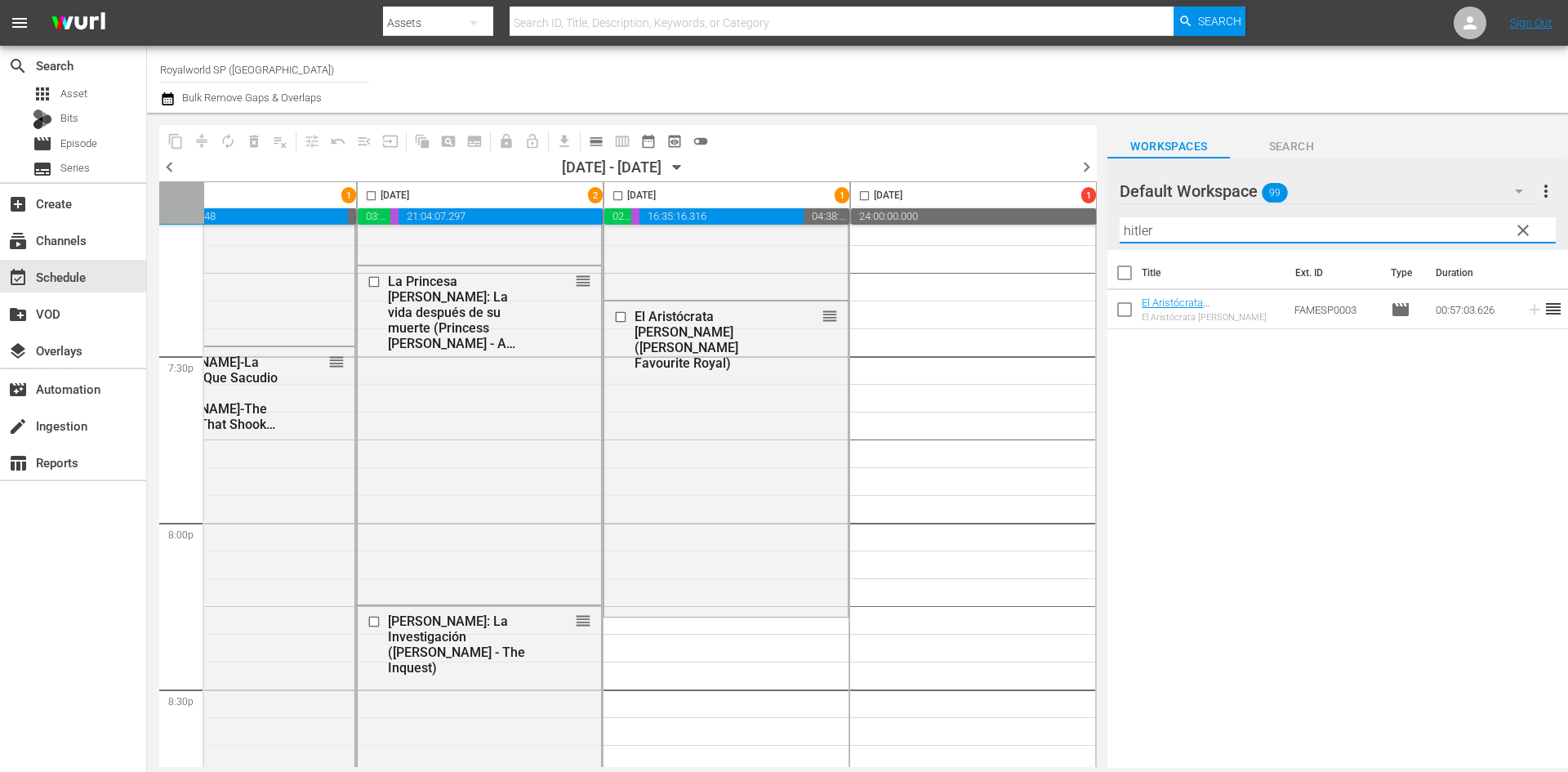
click at [1134, 230] on input "hitler" at bounding box center [1337, 230] width 436 height 26
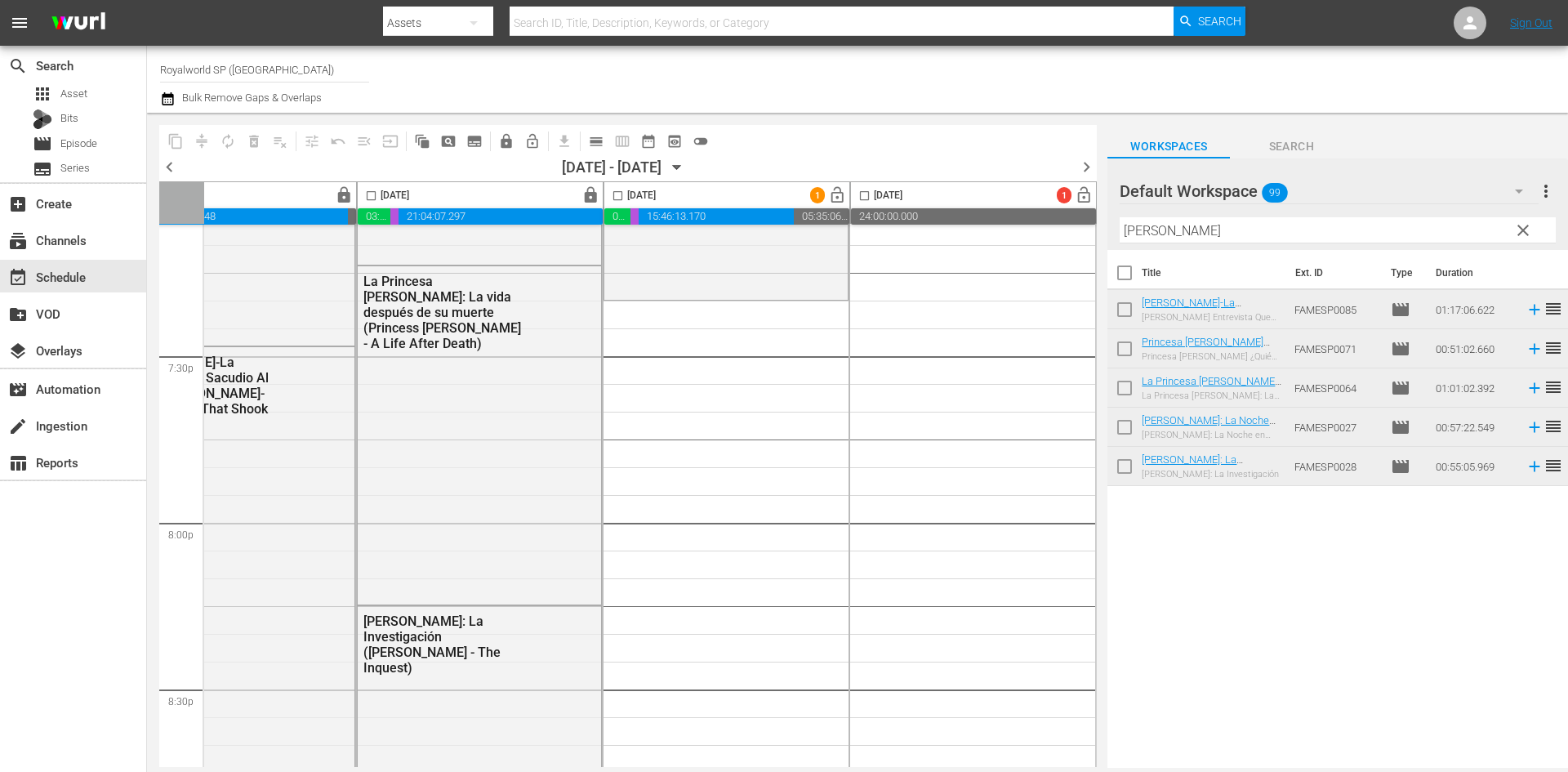
click at [1388, 593] on div "Title Ext. ID Type Duration Diana-La Entrevista Que Sacudio Al Mundo-Diana-The …" at bounding box center [1336, 510] width 460 height 520
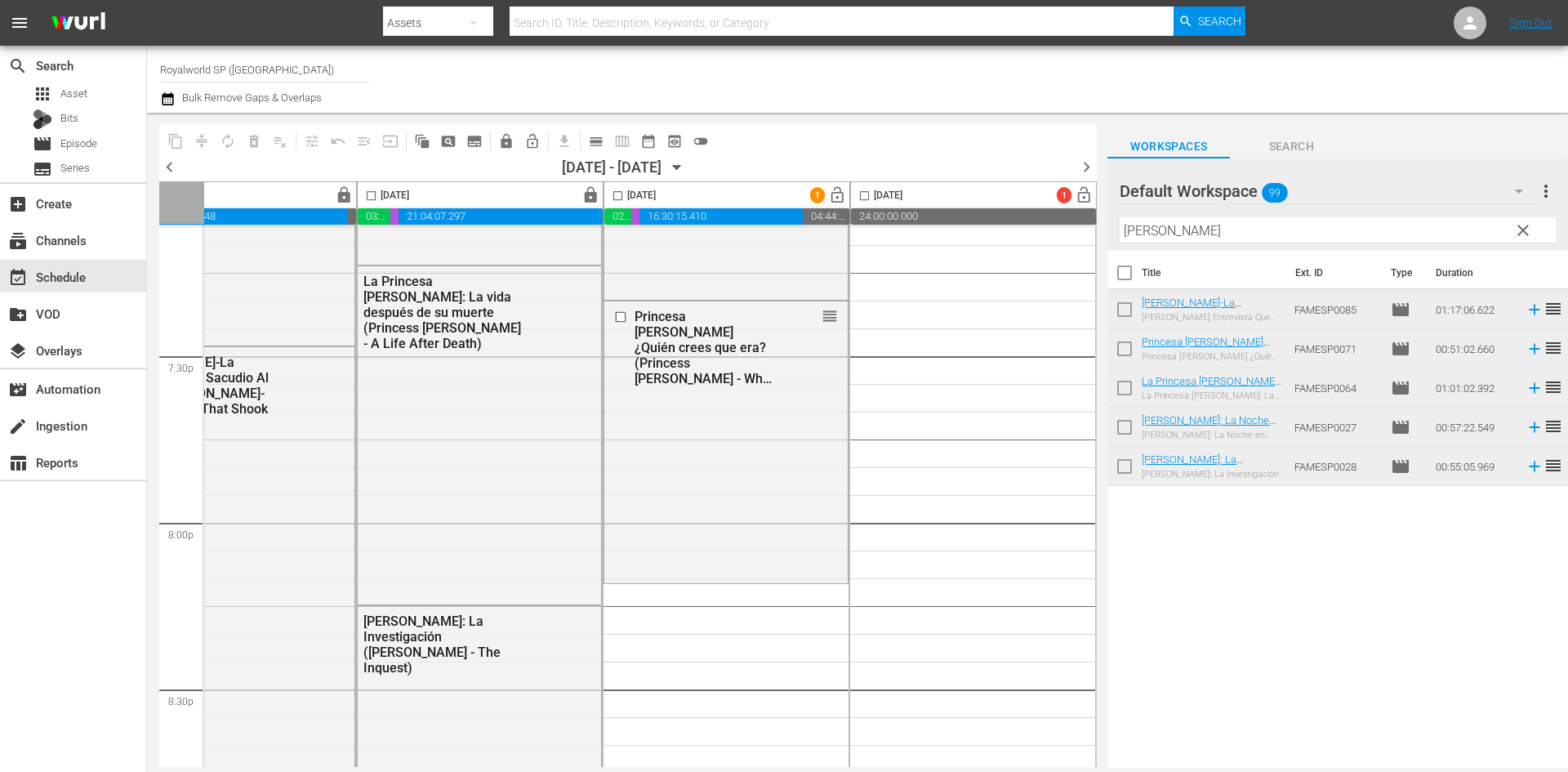
scroll to position [6532, 840]
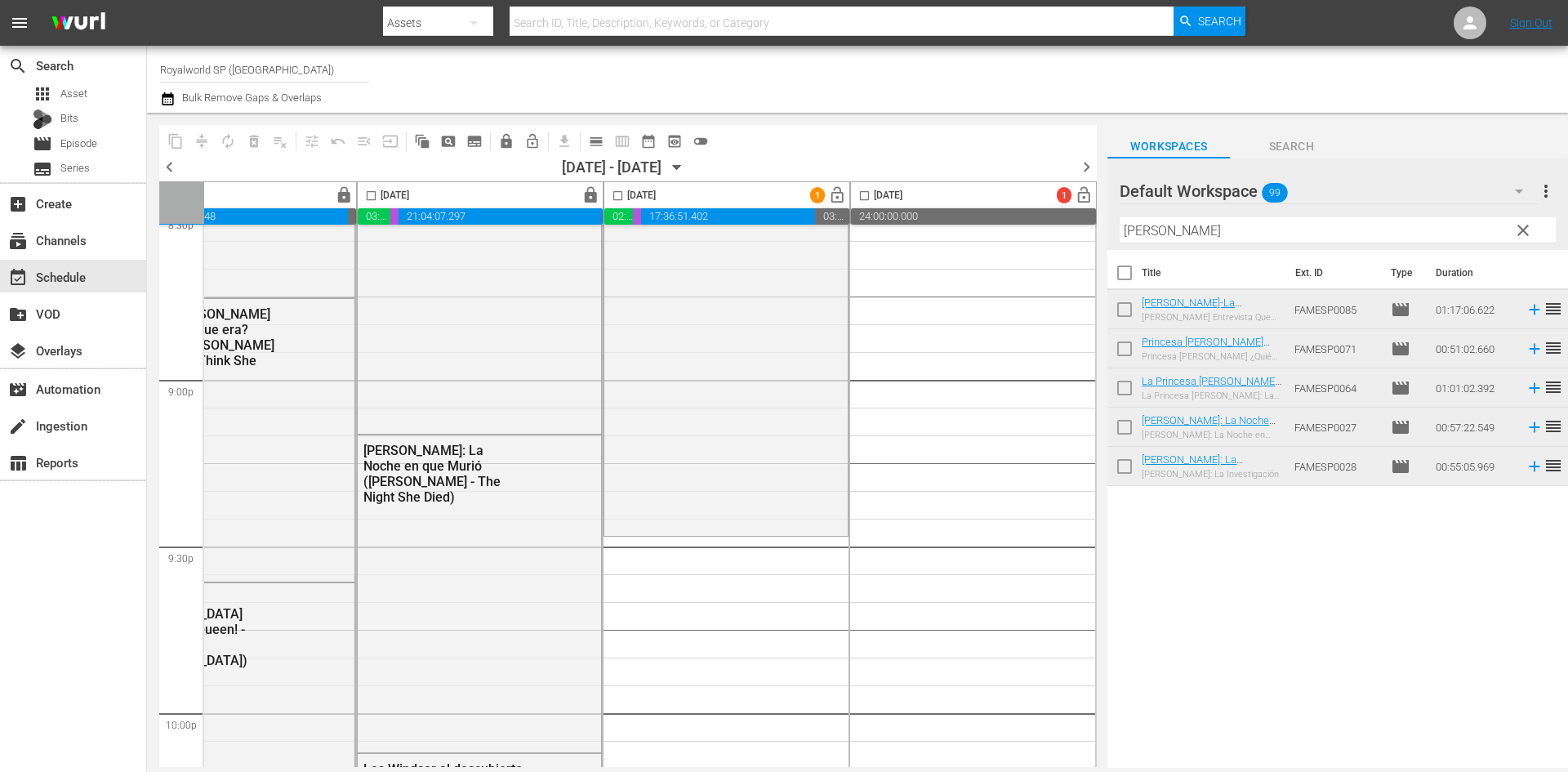
scroll to position [6859, 840]
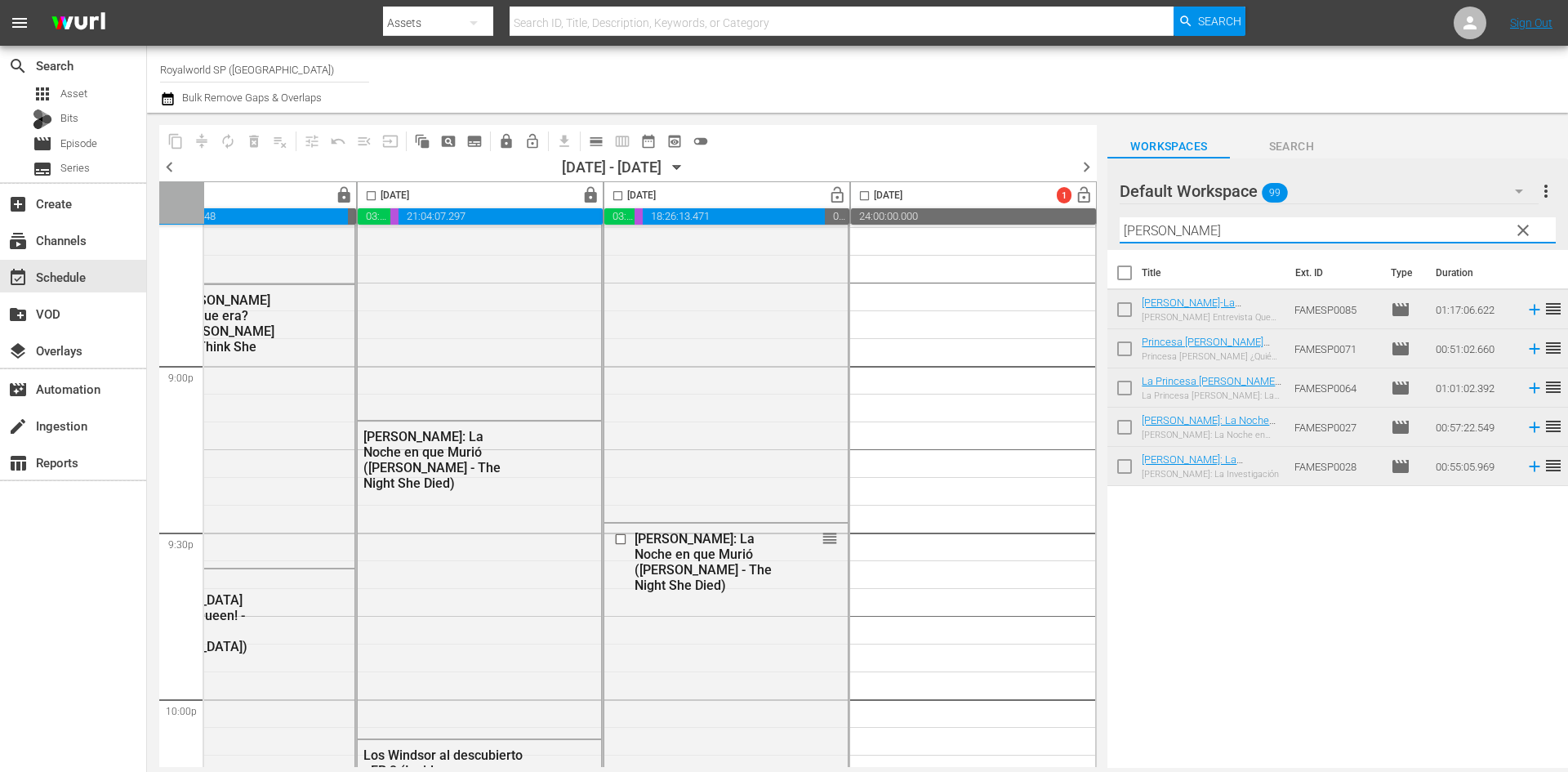
click at [1296, 228] on input "diana" at bounding box center [1337, 230] width 436 height 26
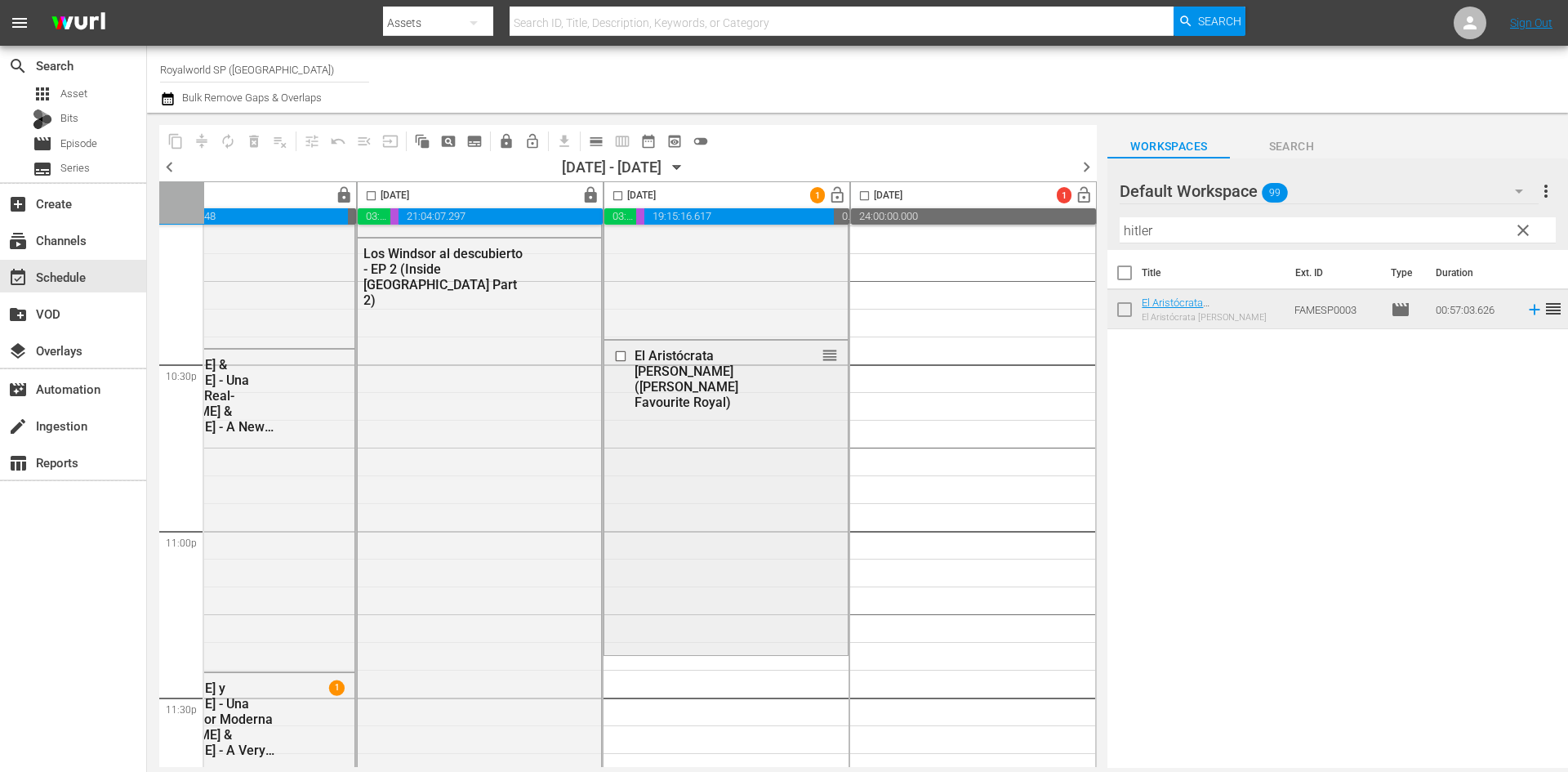
scroll to position [7463, 840]
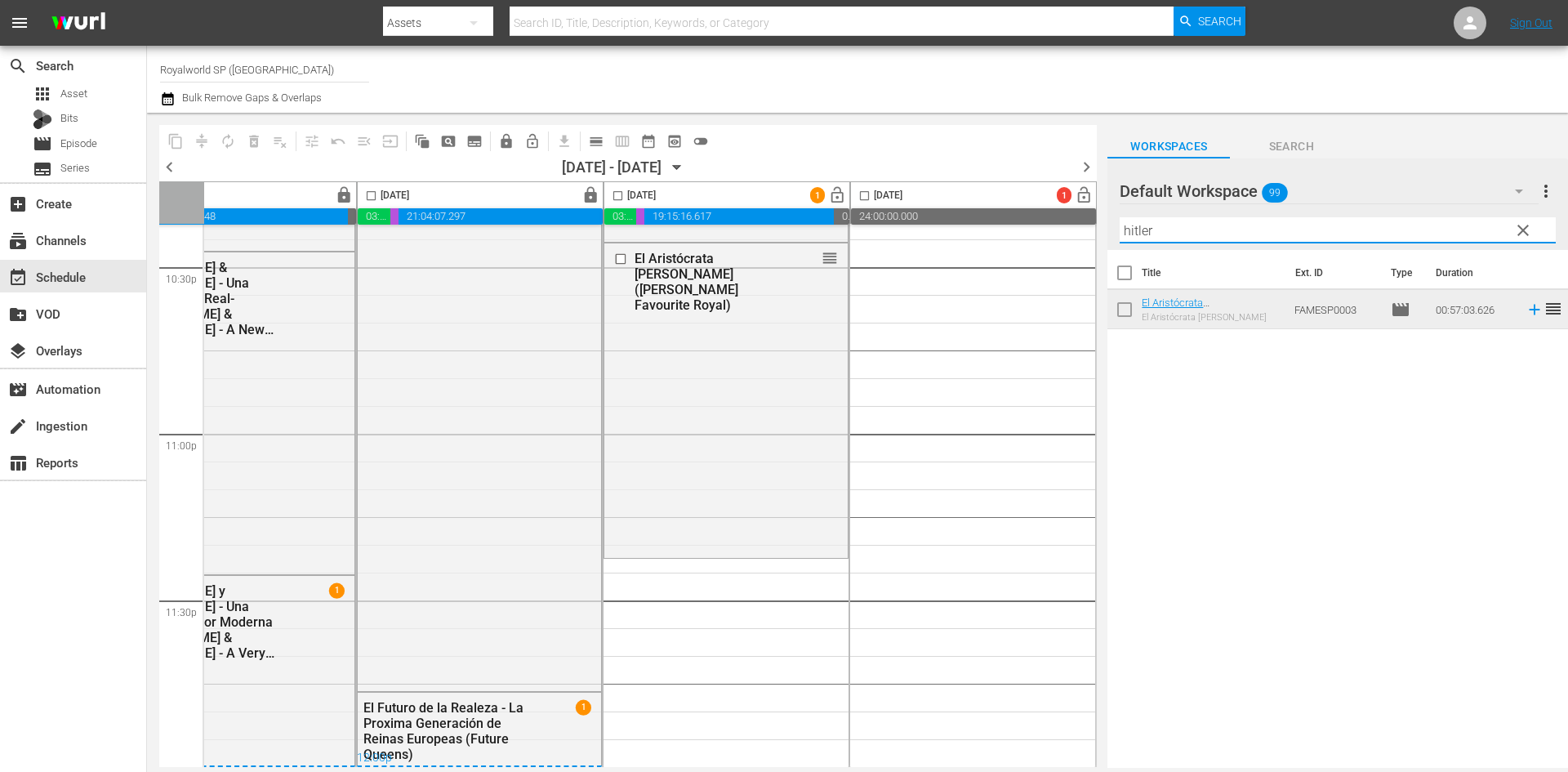
drag, startPoint x: 1303, startPoint y: 230, endPoint x: 1084, endPoint y: 234, distance: 219.0
click at [1084, 234] on div "content_copy compress autorenew_outlined delete_forever_outlined playlist_remov…" at bounding box center [857, 440] width 1420 height 655
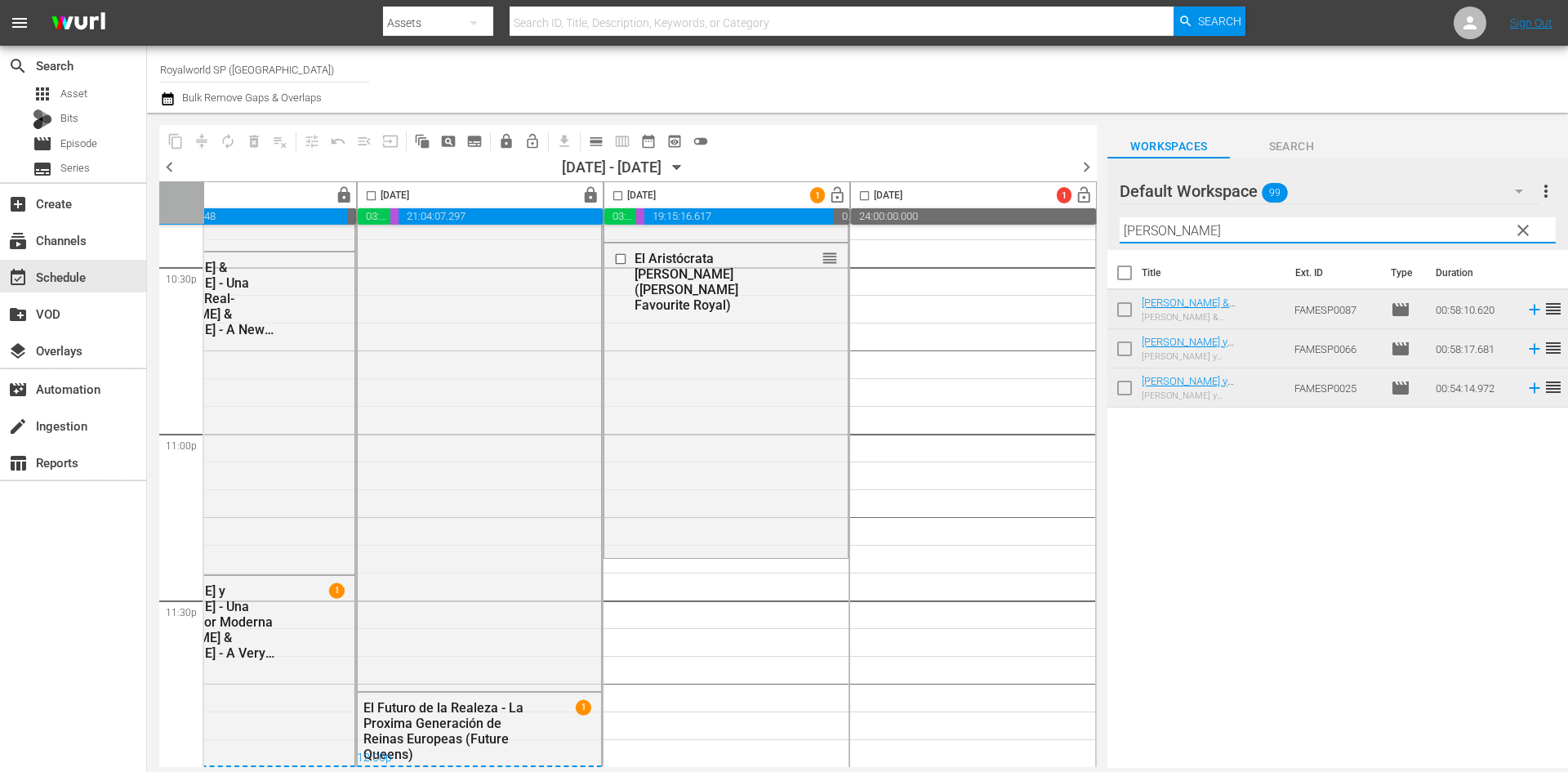
type input "william"
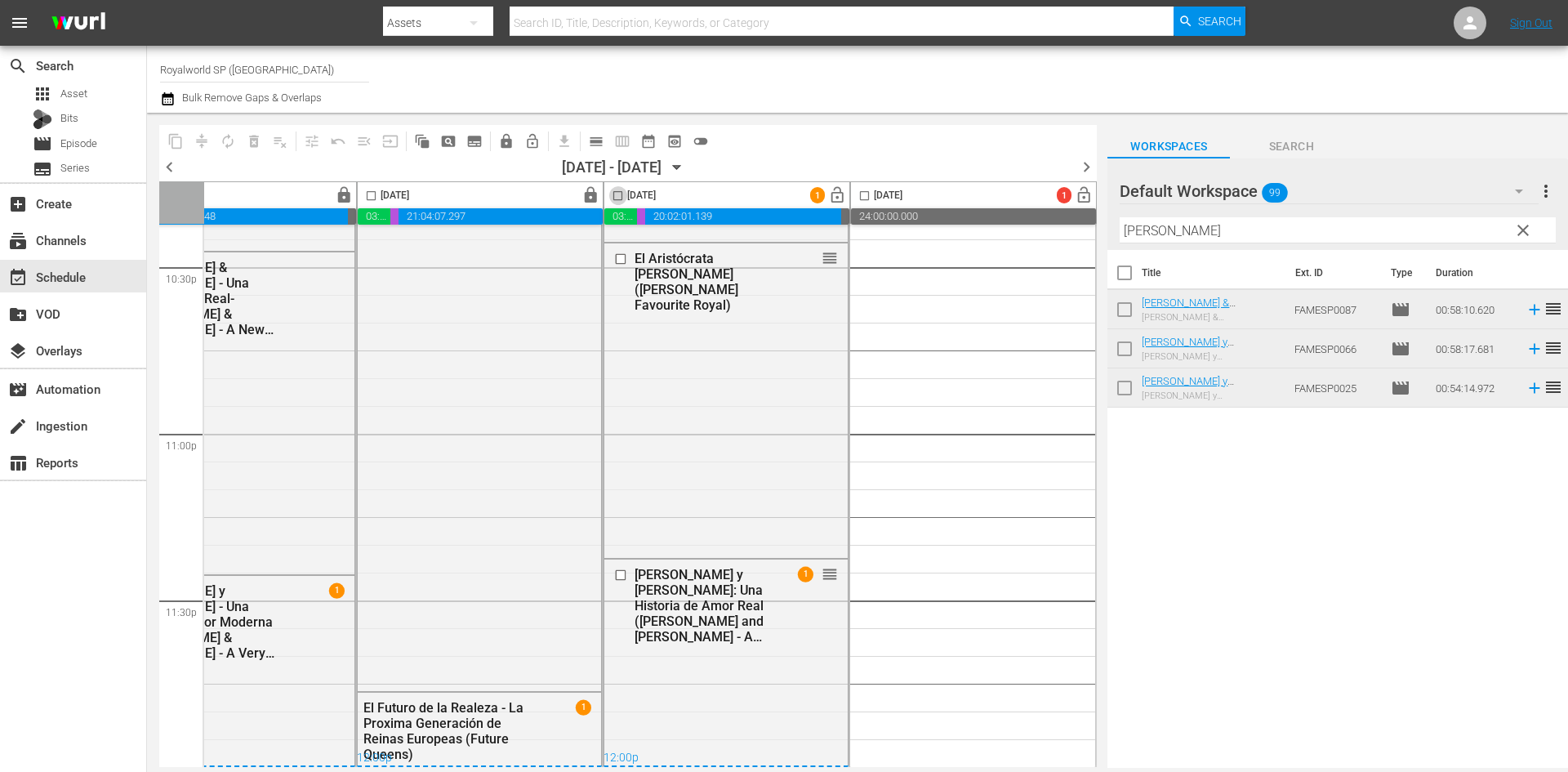
click at [612, 195] on input "checkbox" at bounding box center [617, 198] width 18 height 18
checkbox input "true"
click at [829, 198] on span "lock_open" at bounding box center [837, 195] width 18 height 18
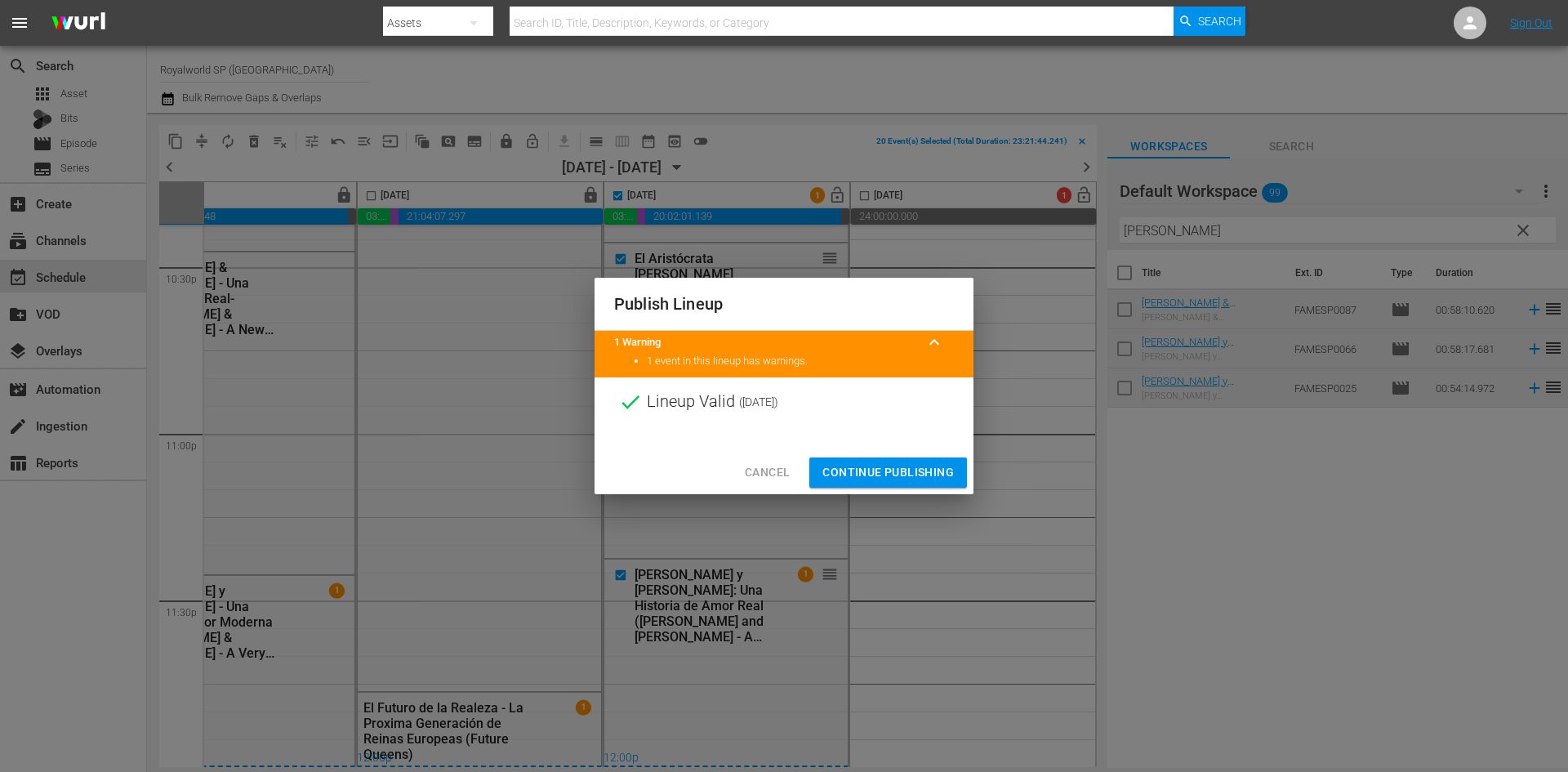
click at [860, 470] on span "Continue Publishing" at bounding box center [888, 472] width 131 height 20
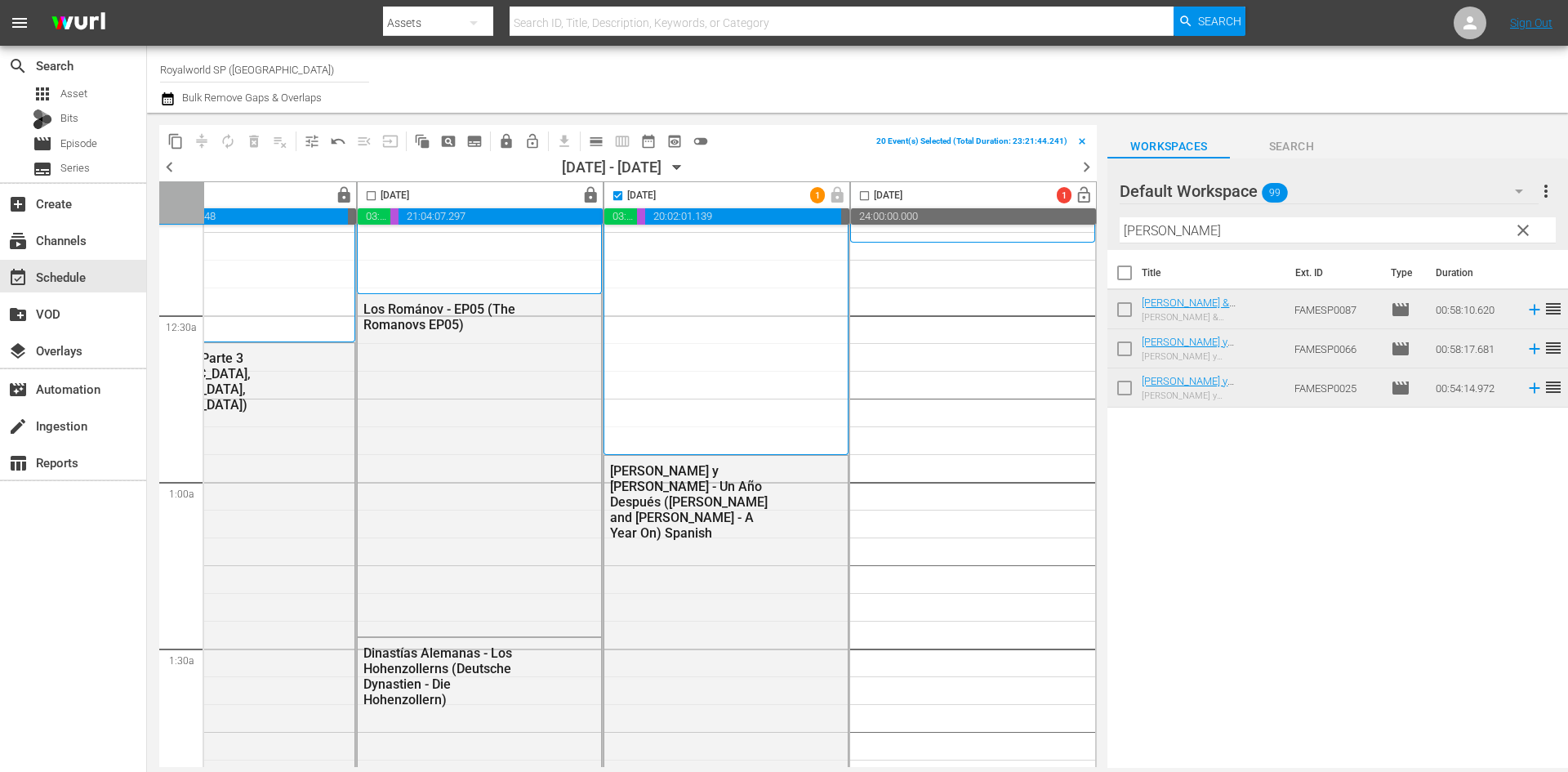
scroll to position [0, 840]
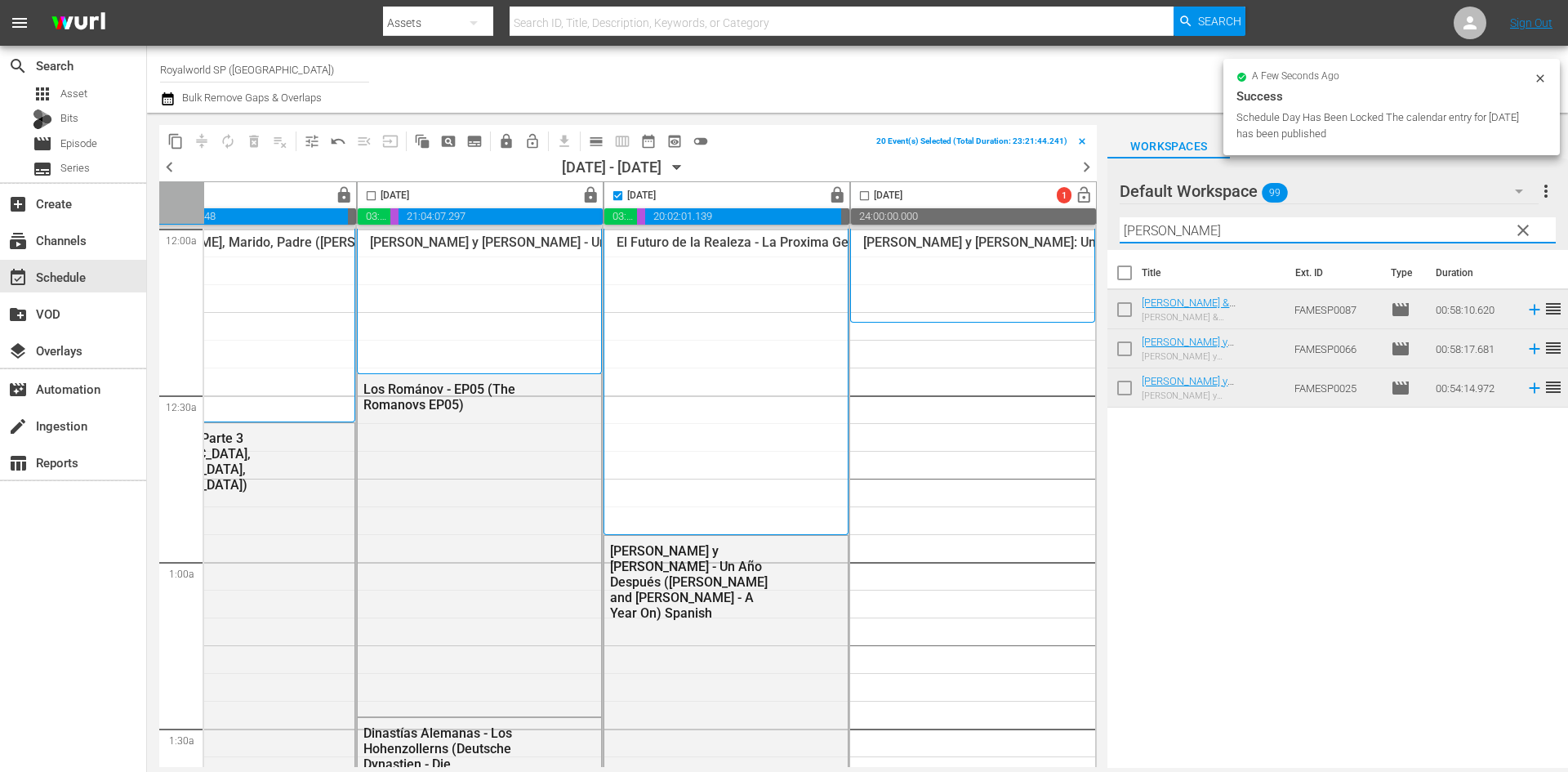
drag, startPoint x: 1191, startPoint y: 240, endPoint x: 1080, endPoint y: 235, distance: 111.1
click at [1080, 235] on div "content_copy compress autorenew_outlined delete_forever_outlined playlist_remov…" at bounding box center [857, 440] width 1420 height 655
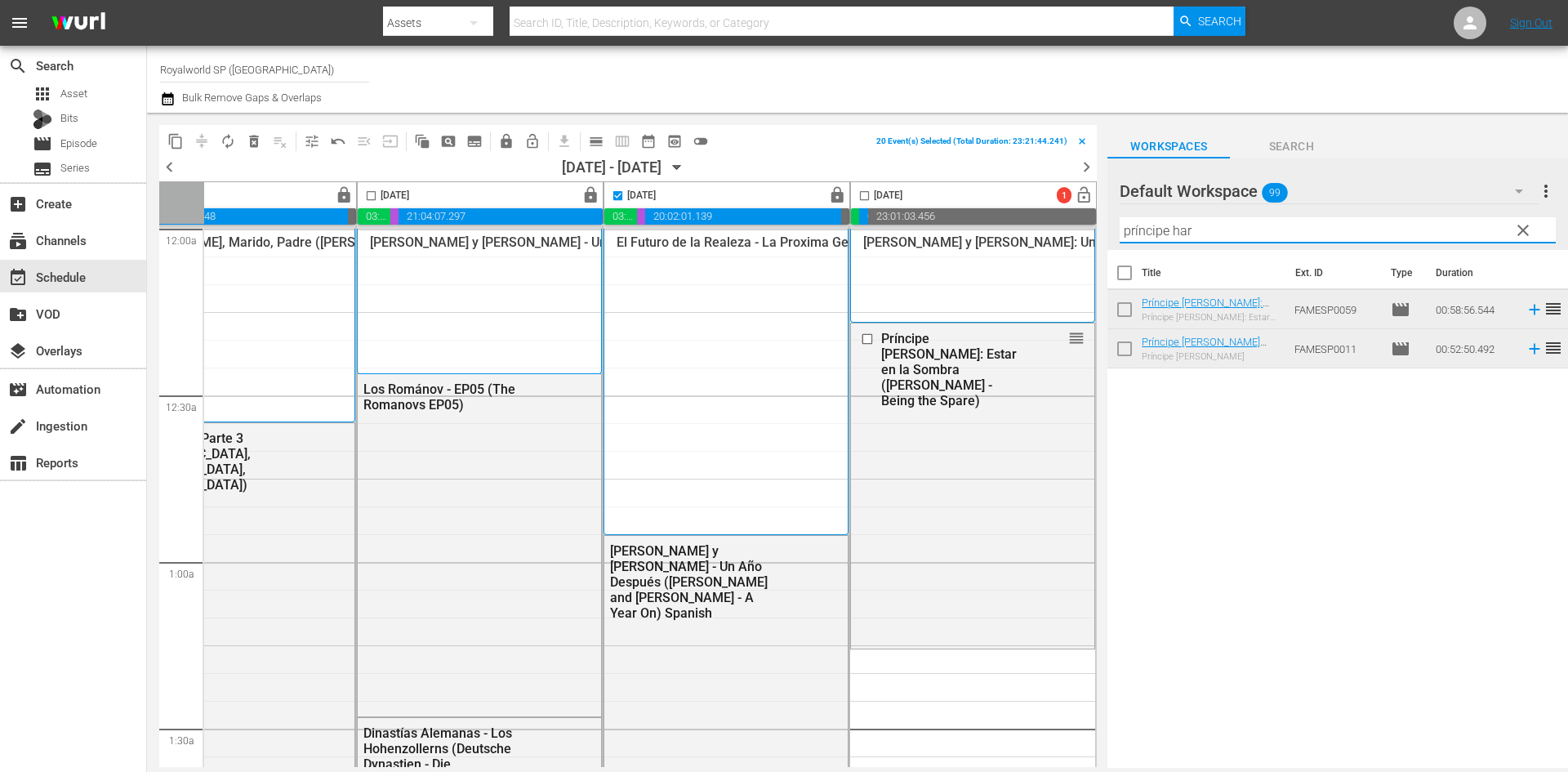
drag, startPoint x: 1096, startPoint y: 213, endPoint x: 1067, endPoint y: 211, distance: 29.1
click at [1067, 211] on div "content_copy compress autorenew_outlined delete_forever_outlined playlist_remov…" at bounding box center [857, 440] width 1420 height 655
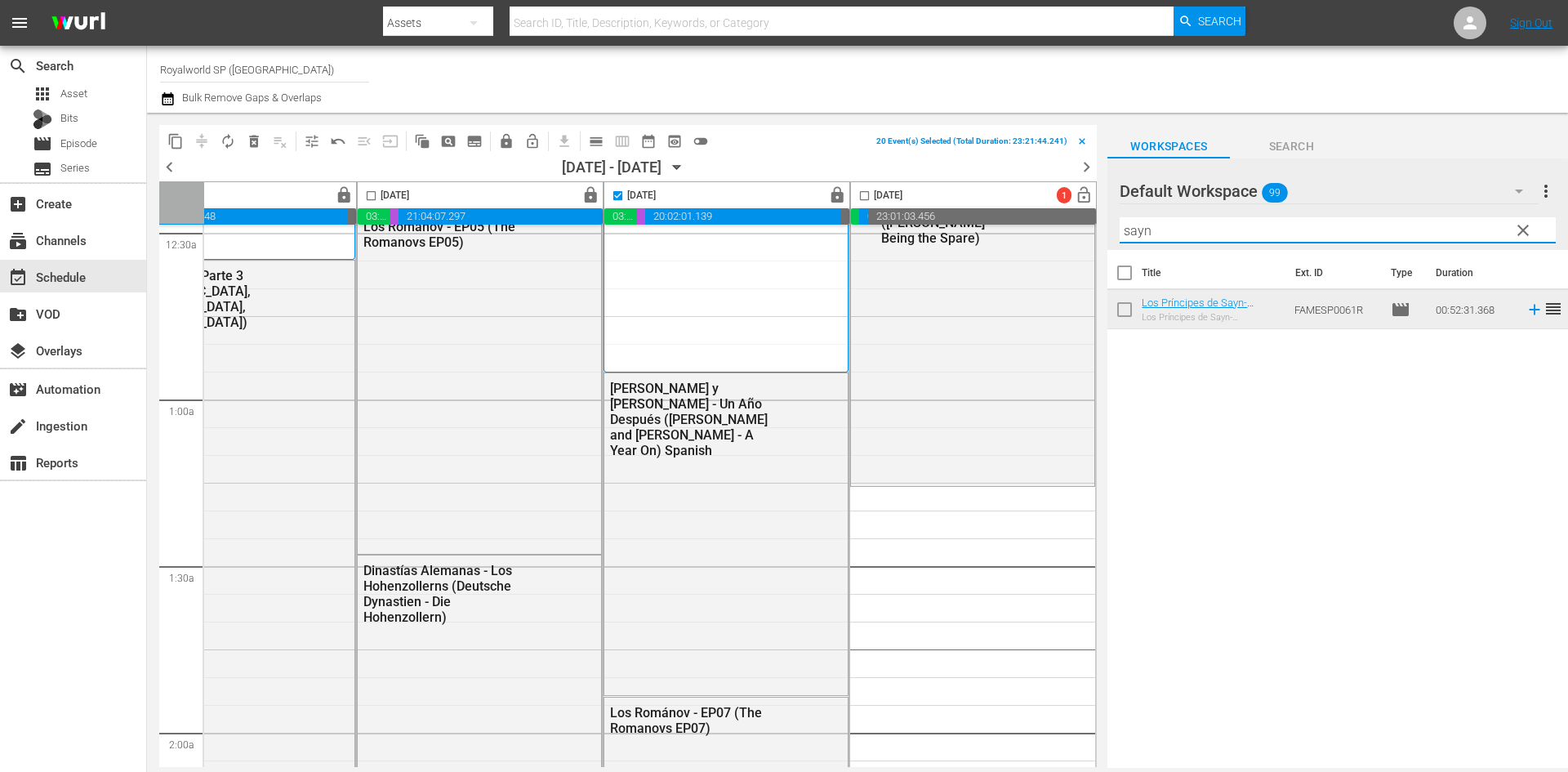
scroll to position [163, 840]
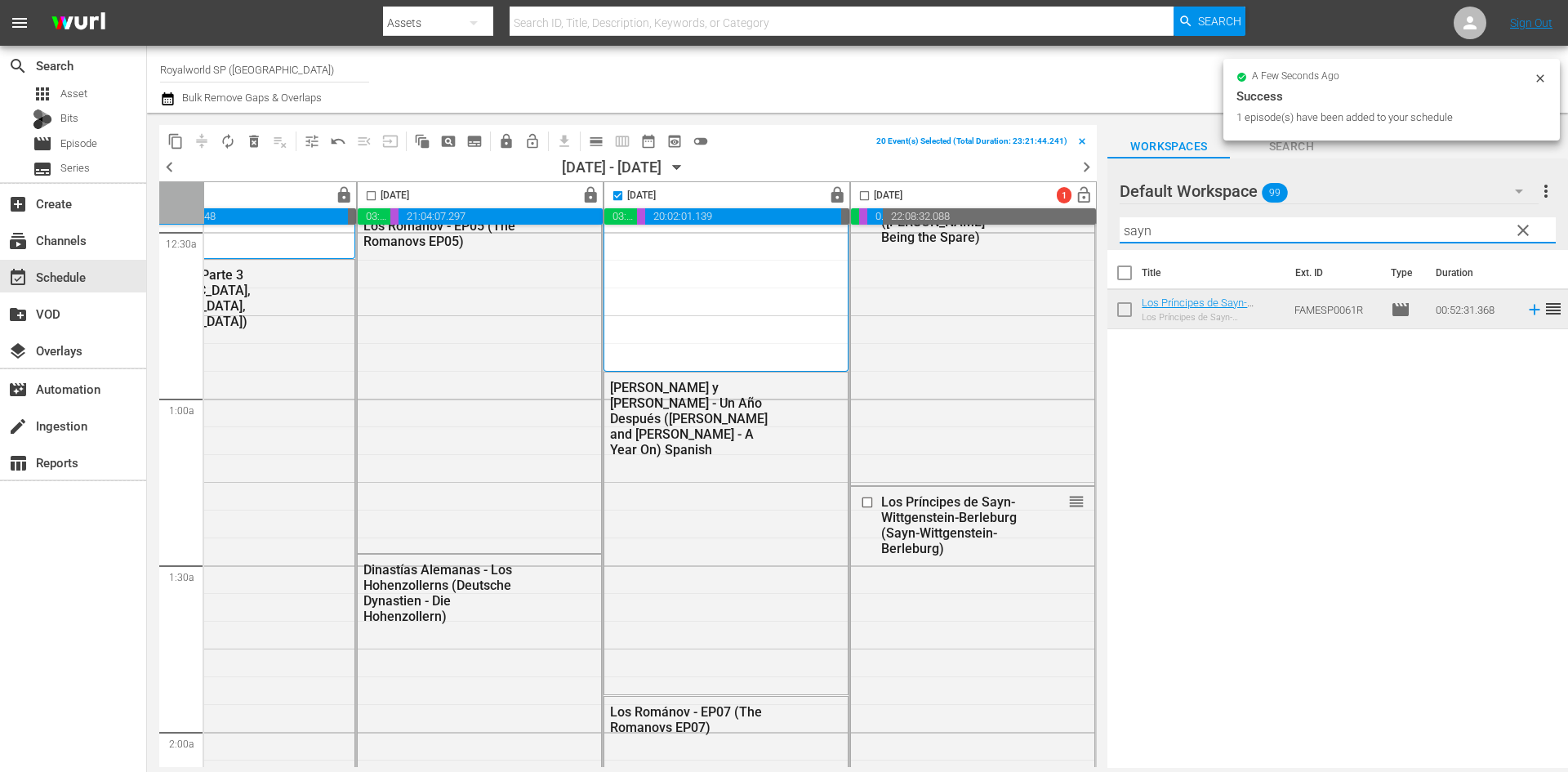
drag, startPoint x: 1352, startPoint y: 229, endPoint x: 1048, endPoint y: 203, distance: 305.1
click at [1048, 203] on div "content_copy compress autorenew_outlined delete_forever_outlined playlist_remov…" at bounding box center [857, 440] width 1420 height 655
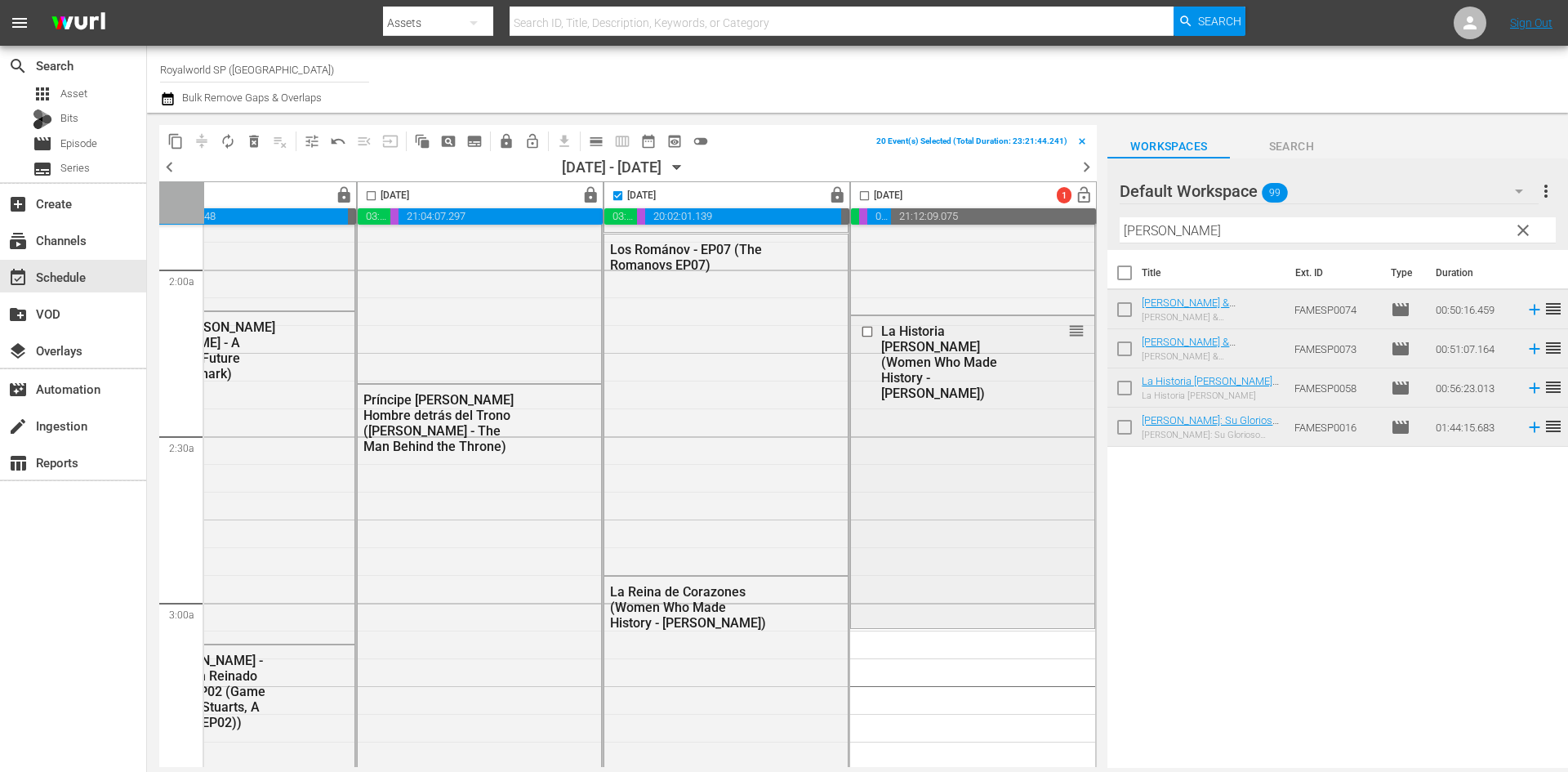
scroll to position [653, 840]
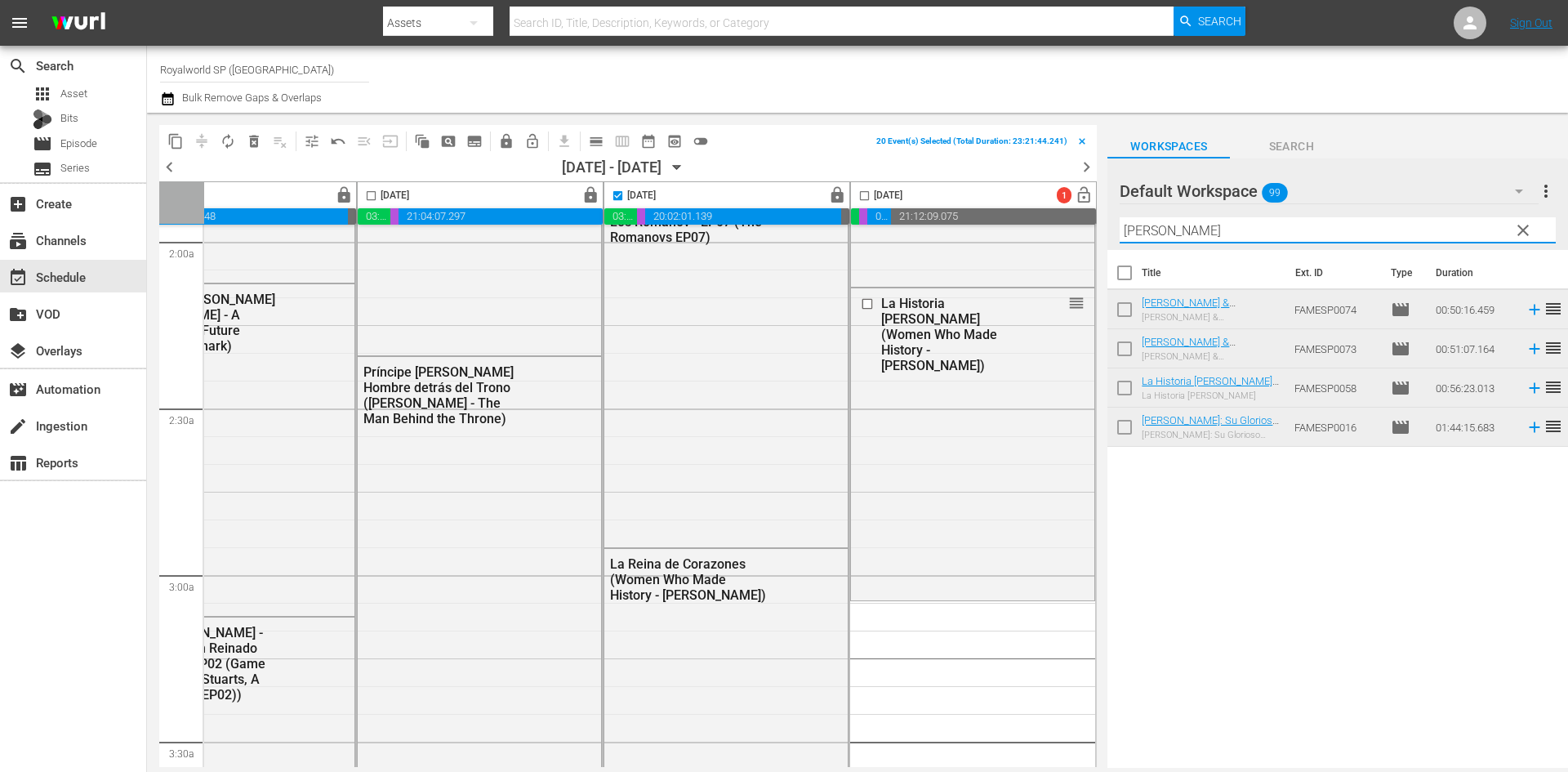
drag, startPoint x: 1263, startPoint y: 232, endPoint x: 1087, endPoint y: 212, distance: 177.1
click at [1087, 212] on div "content_copy compress autorenew_outlined delete_forever_outlined playlist_remov…" at bounding box center [857, 440] width 1420 height 655
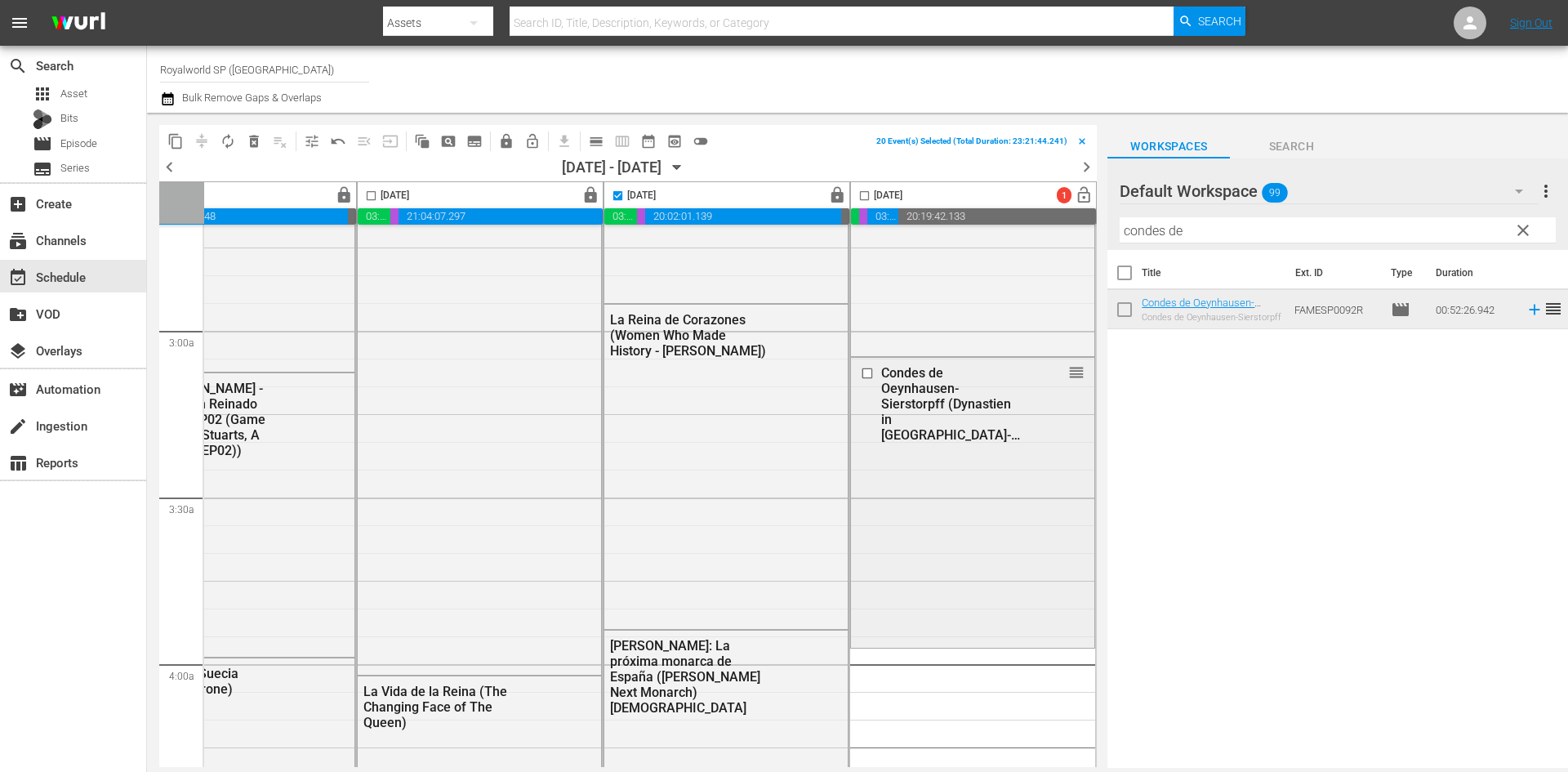
scroll to position [898, 840]
click at [863, 370] on input "checkbox" at bounding box center [869, 372] width 17 height 14
click at [1068, 376] on span "reorder" at bounding box center [1076, 372] width 16 height 18
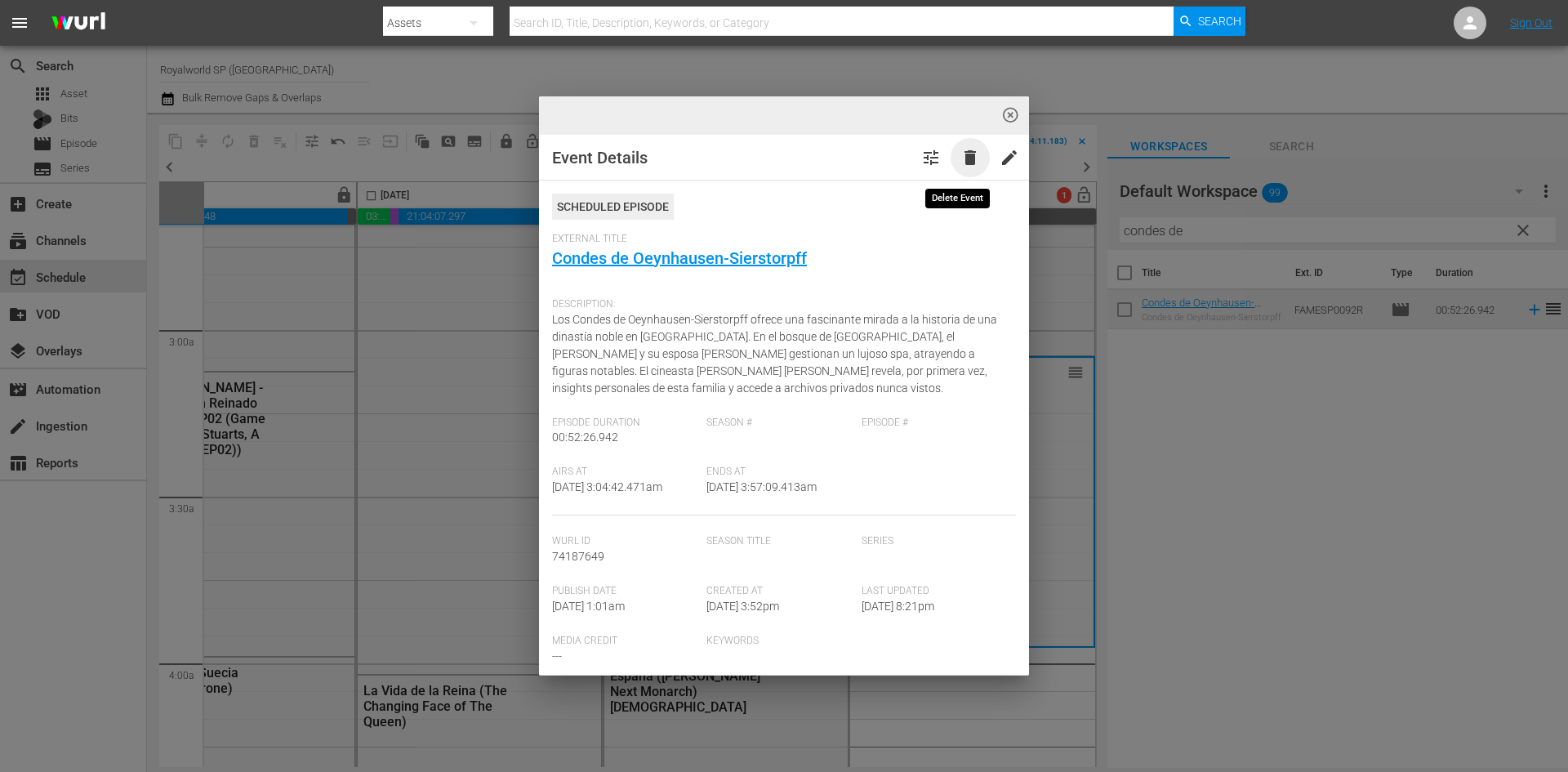
click at [960, 156] on span "delete" at bounding box center [970, 157] width 19 height 19
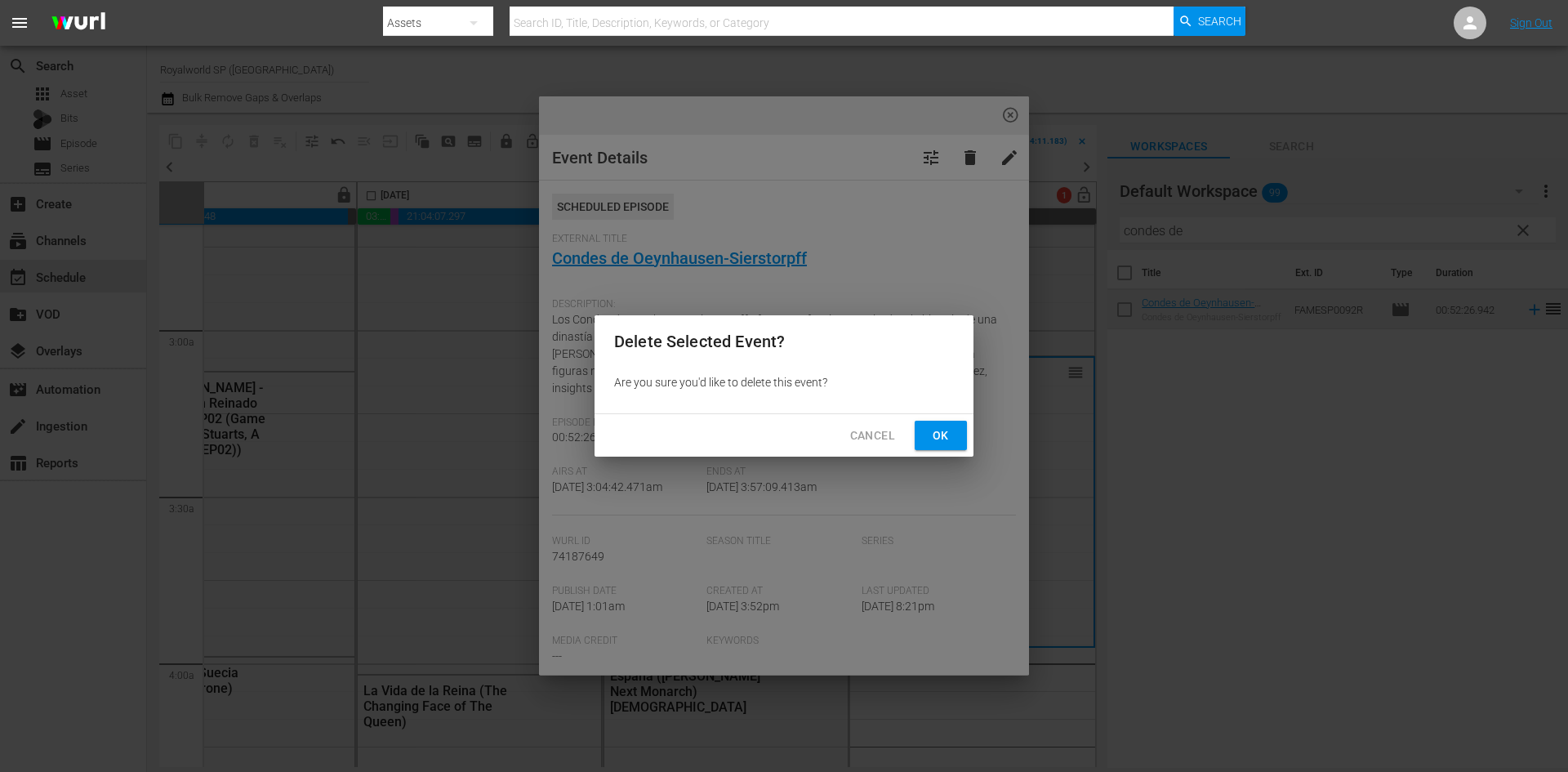
click at [943, 426] on span "Ok" at bounding box center [940, 435] width 26 height 20
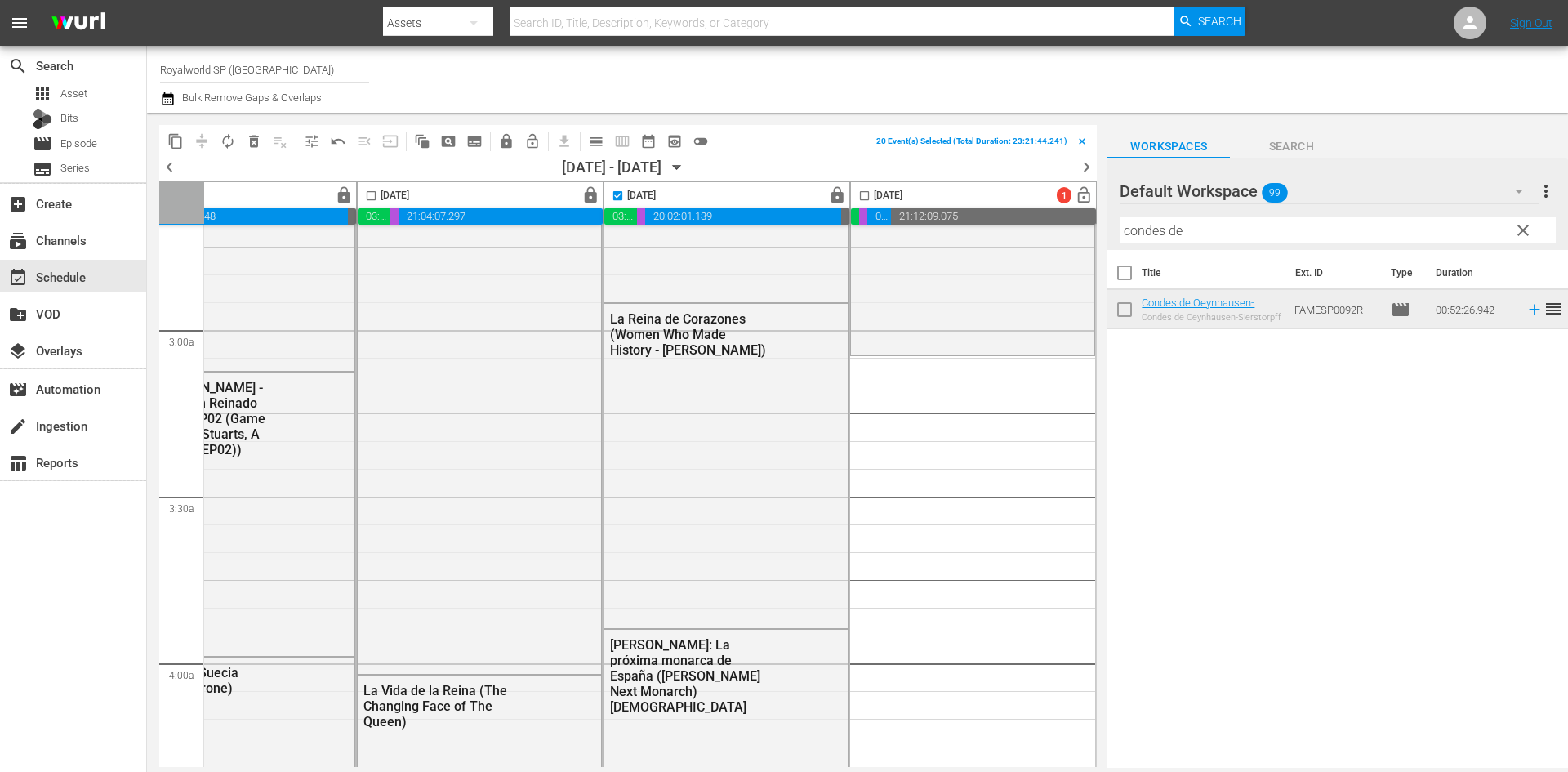
drag, startPoint x: 1203, startPoint y: 245, endPoint x: 1183, endPoint y: 234, distance: 22.8
click at [1183, 235] on div "Filter by Title condes de" at bounding box center [1337, 230] width 436 height 40
drag, startPoint x: 1183, startPoint y: 234, endPoint x: 1170, endPoint y: 233, distance: 13.0
click at [1170, 233] on input "condes de" at bounding box center [1337, 230] width 436 height 26
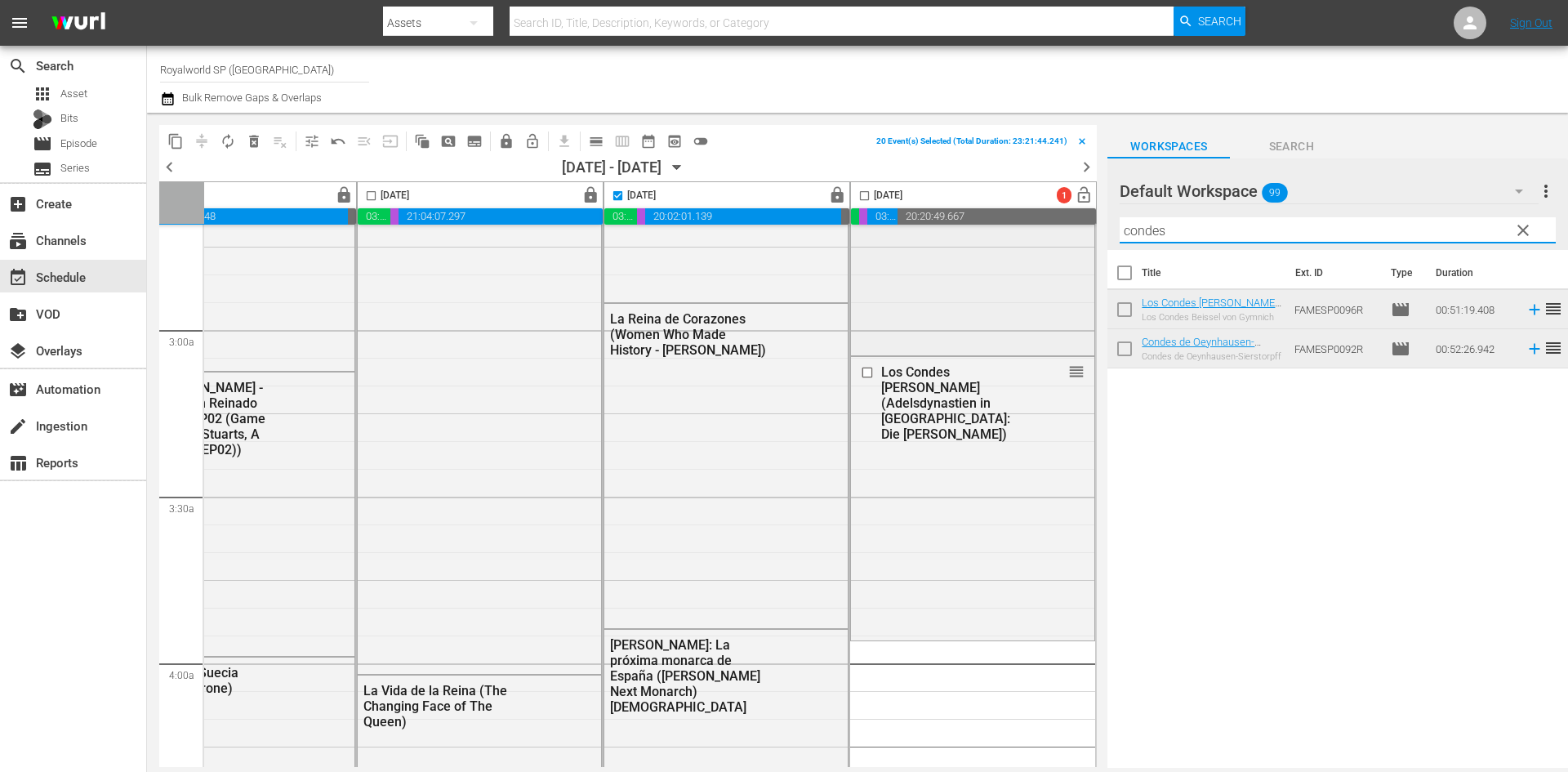
drag, startPoint x: 1195, startPoint y: 228, endPoint x: 1080, endPoint y: 228, distance: 115.0
click at [1080, 228] on div "content_copy compress autorenew_outlined delete_forever_outlined playlist_remov…" at bounding box center [857, 440] width 1420 height 655
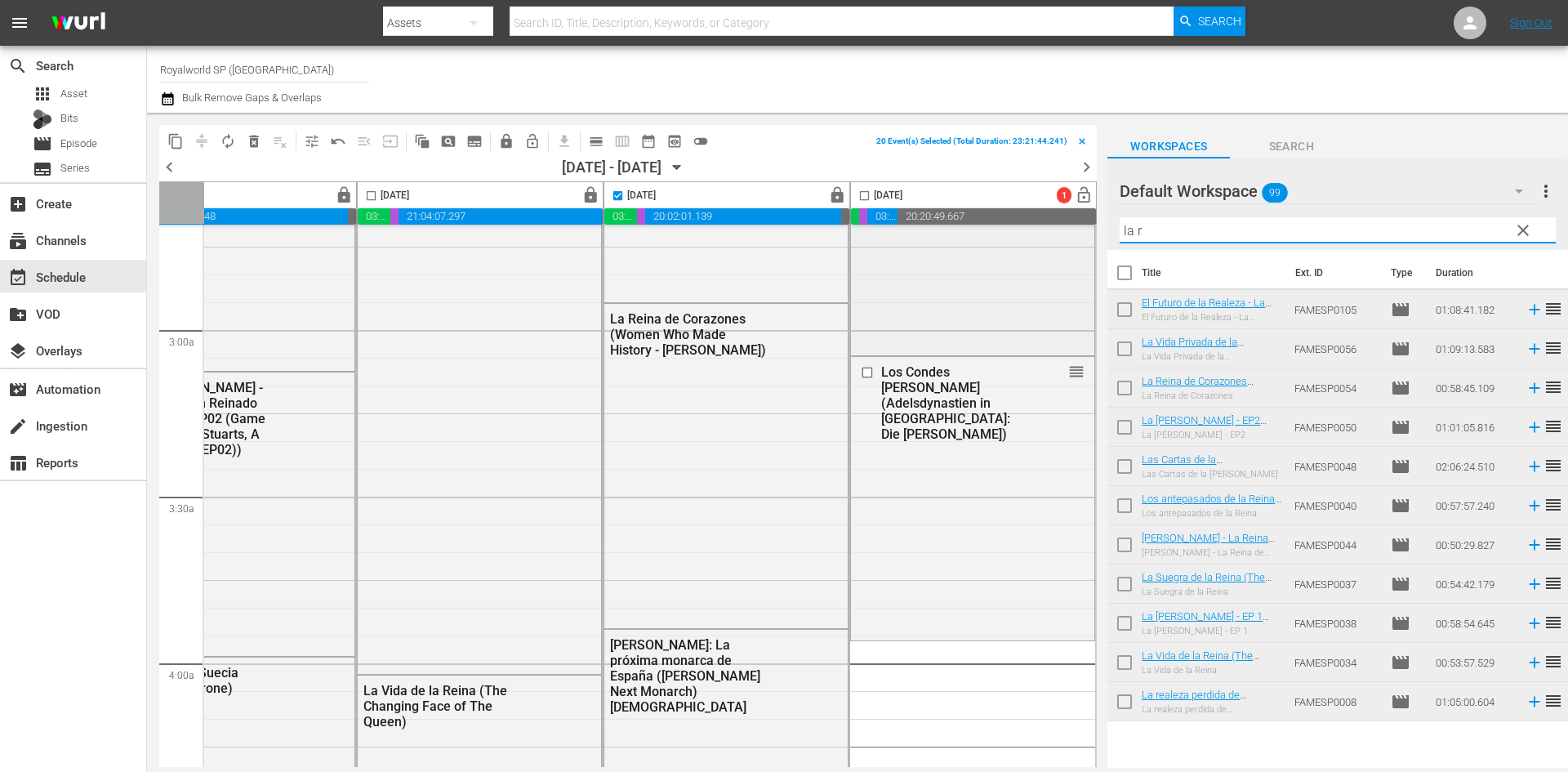
type input "la re"
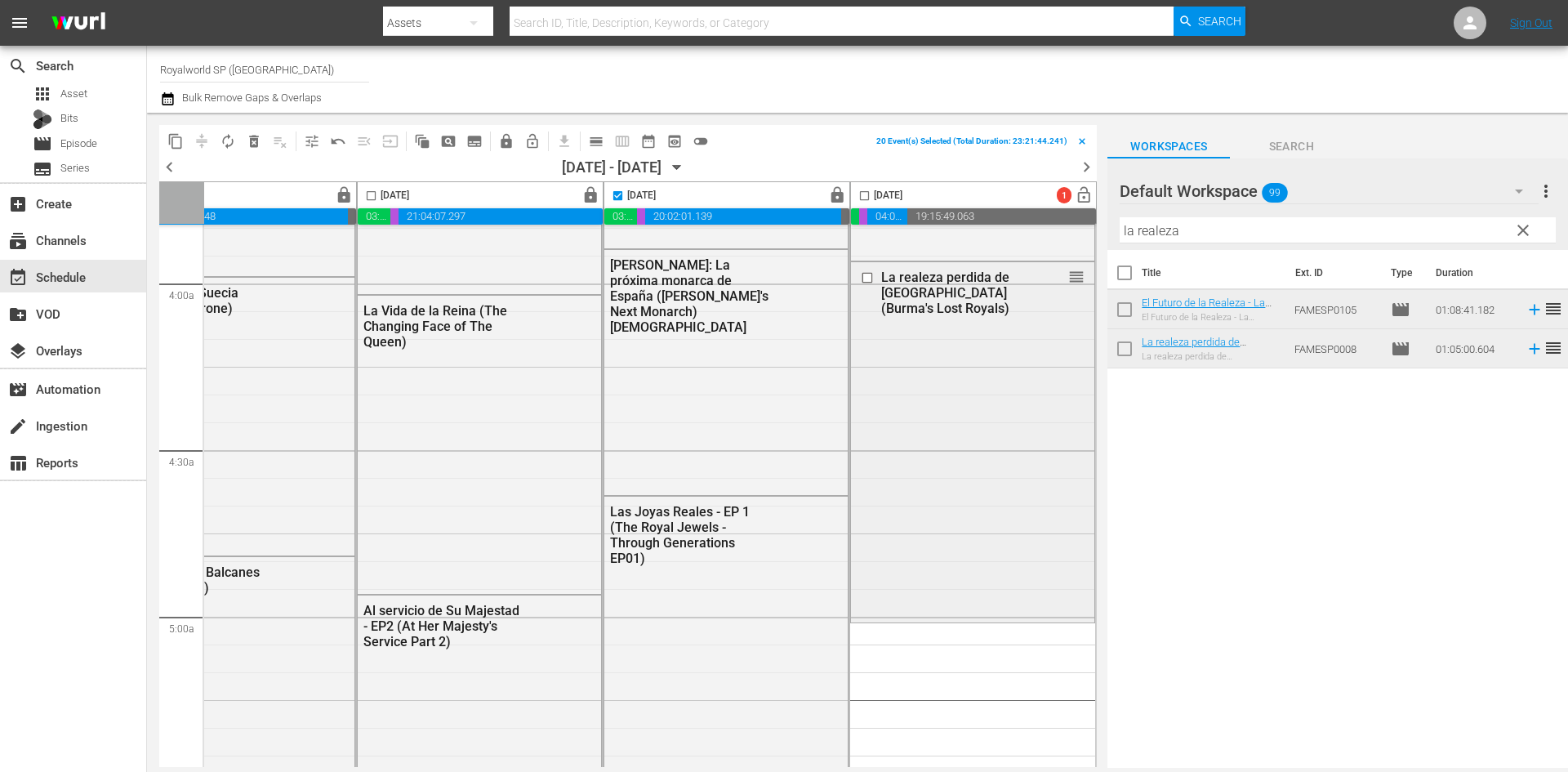
scroll to position [1307, 840]
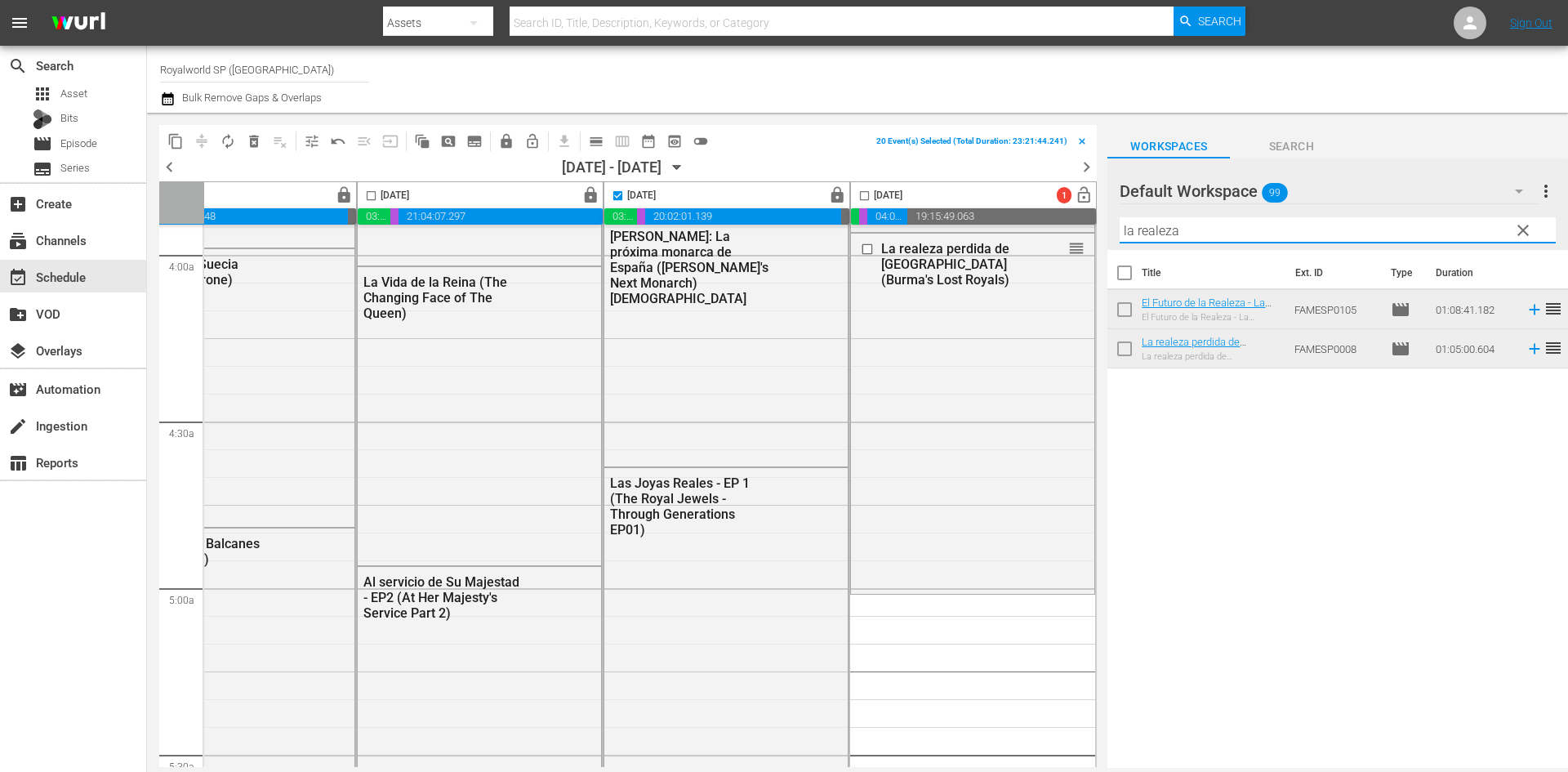
drag, startPoint x: 1238, startPoint y: 224, endPoint x: 1074, endPoint y: 230, distance: 164.1
click at [1074, 230] on div "content_copy compress autorenew_outlined delete_forever_outlined playlist_remov…" at bounding box center [857, 440] width 1420 height 655
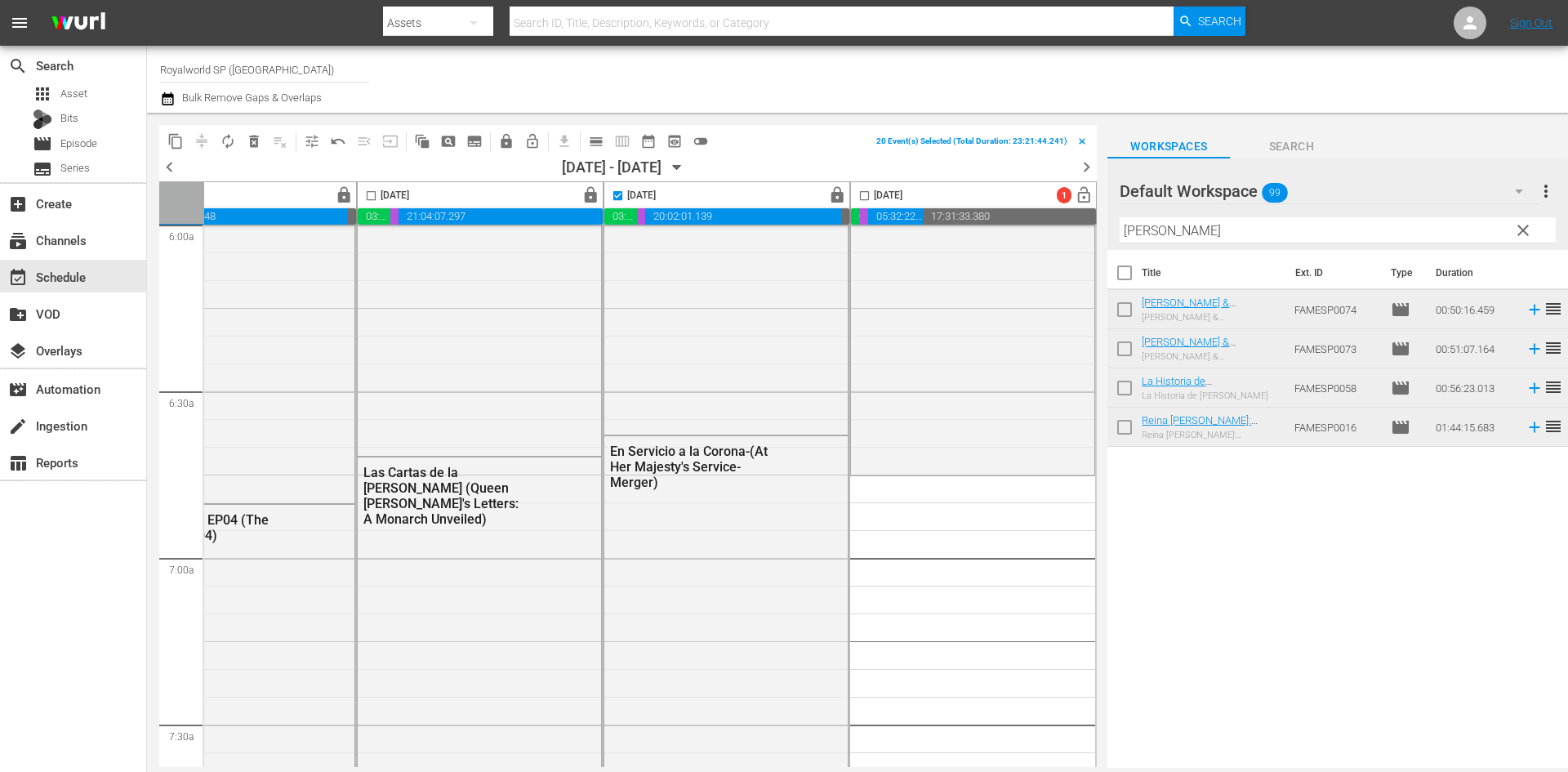
scroll to position [2041, 840]
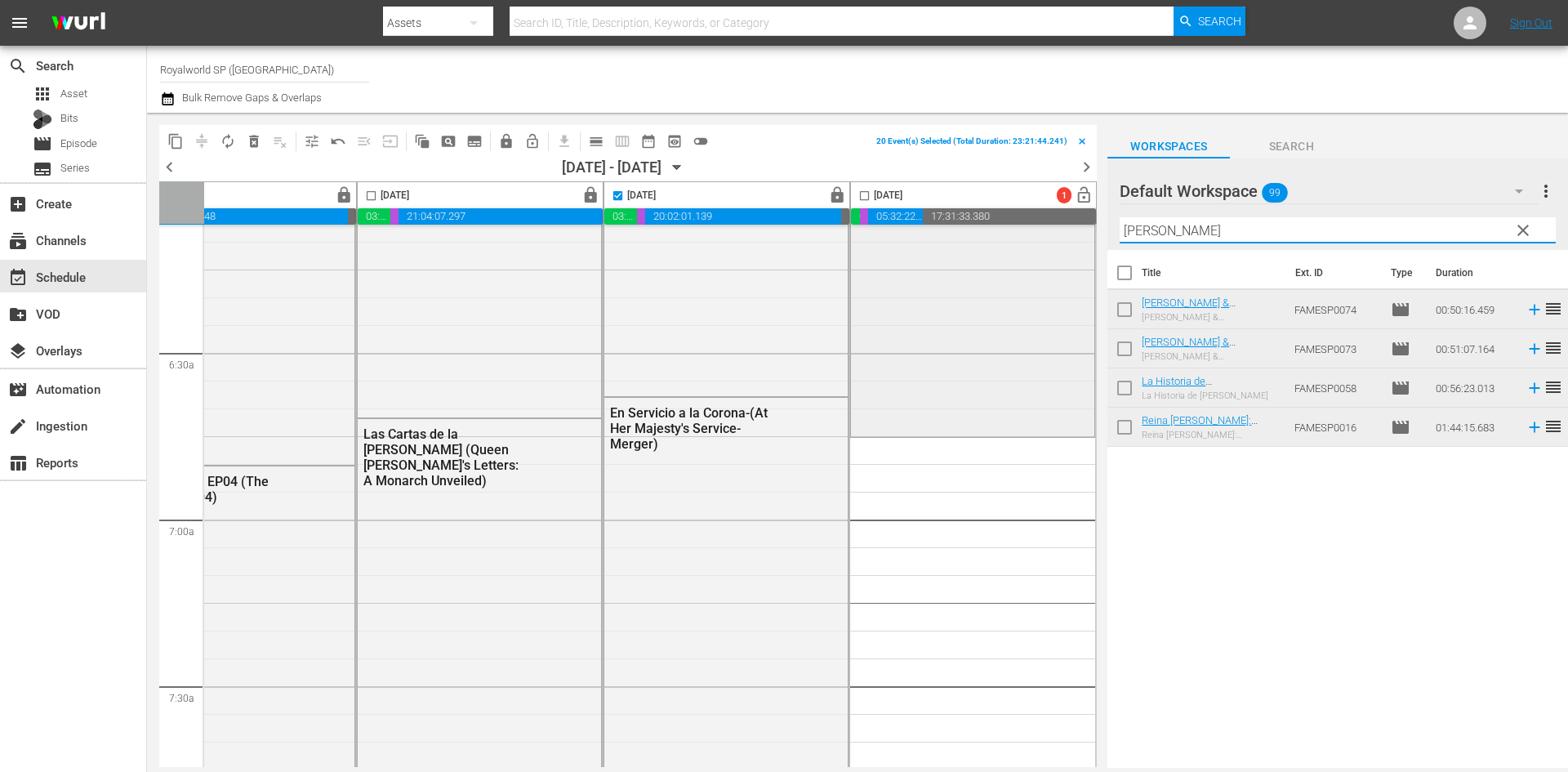
drag, startPoint x: 1213, startPoint y: 231, endPoint x: 1052, endPoint y: 290, distance: 171.5
click at [1052, 290] on div "content_copy compress autorenew_outlined delete_forever_outlined playlist_remov…" at bounding box center [857, 440] width 1420 height 655
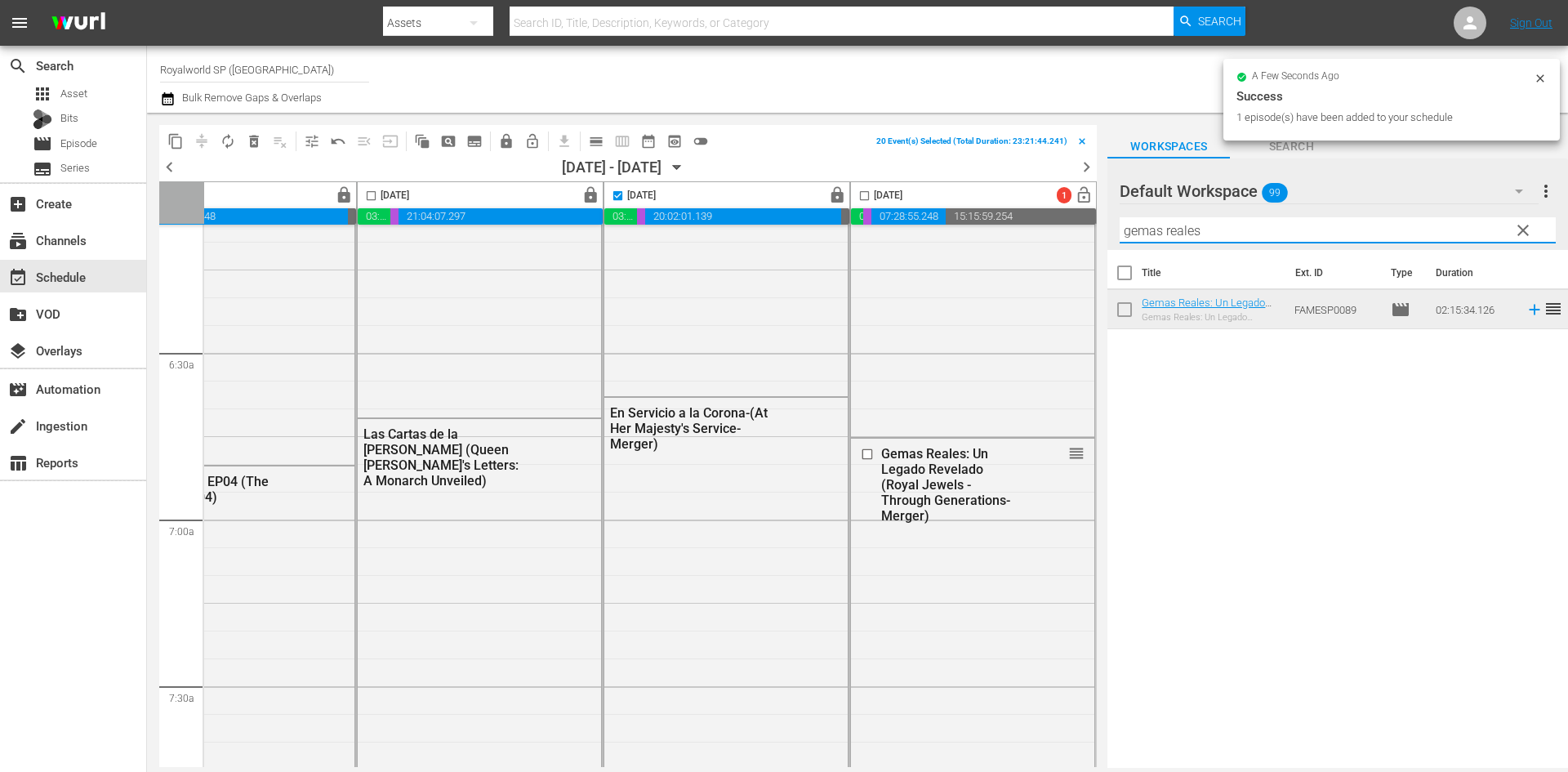
click at [1107, 227] on div "content_copy compress autorenew_outlined delete_forever_outlined playlist_remov…" at bounding box center [857, 440] width 1420 height 655
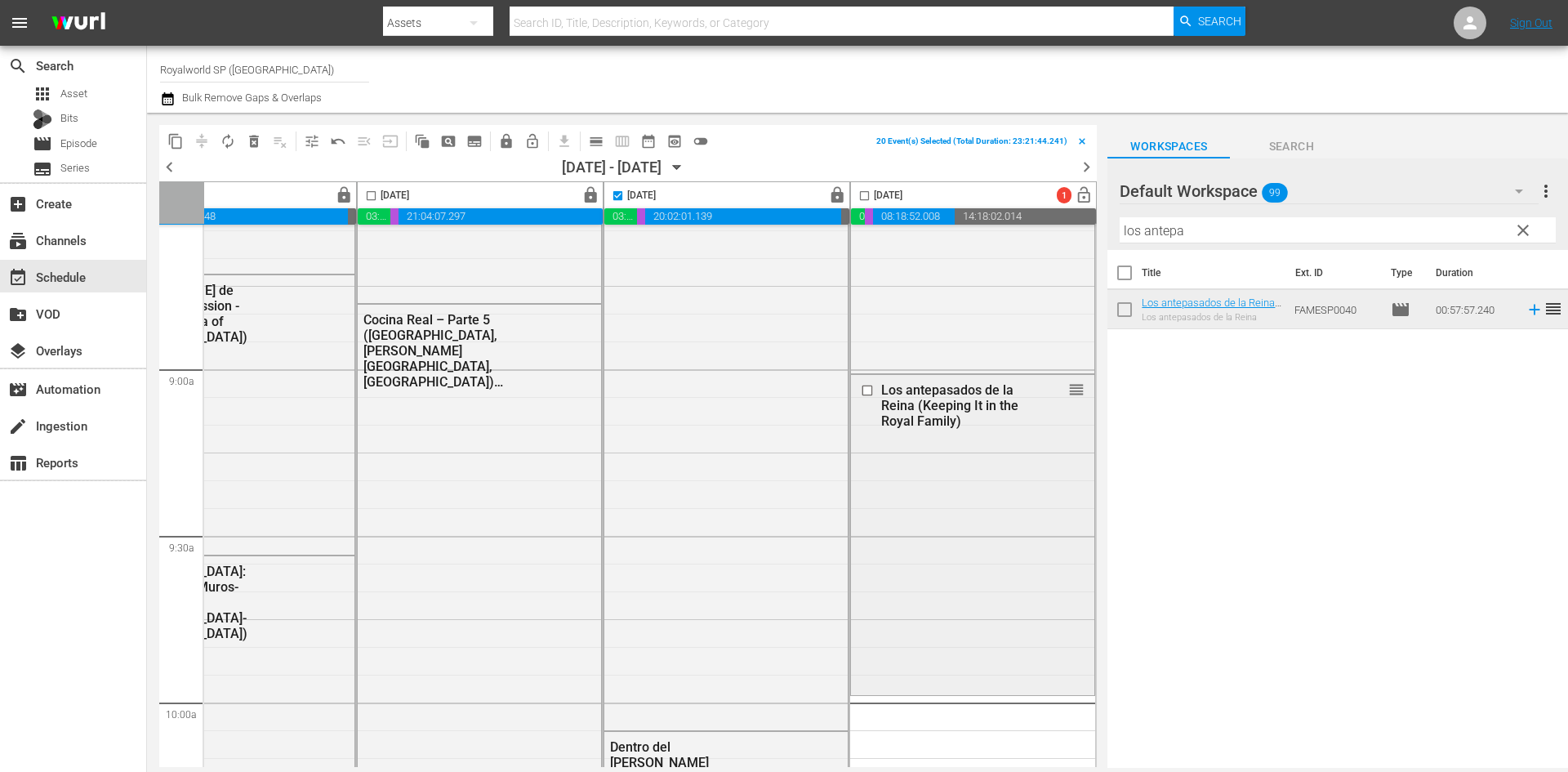
scroll to position [2939, 840]
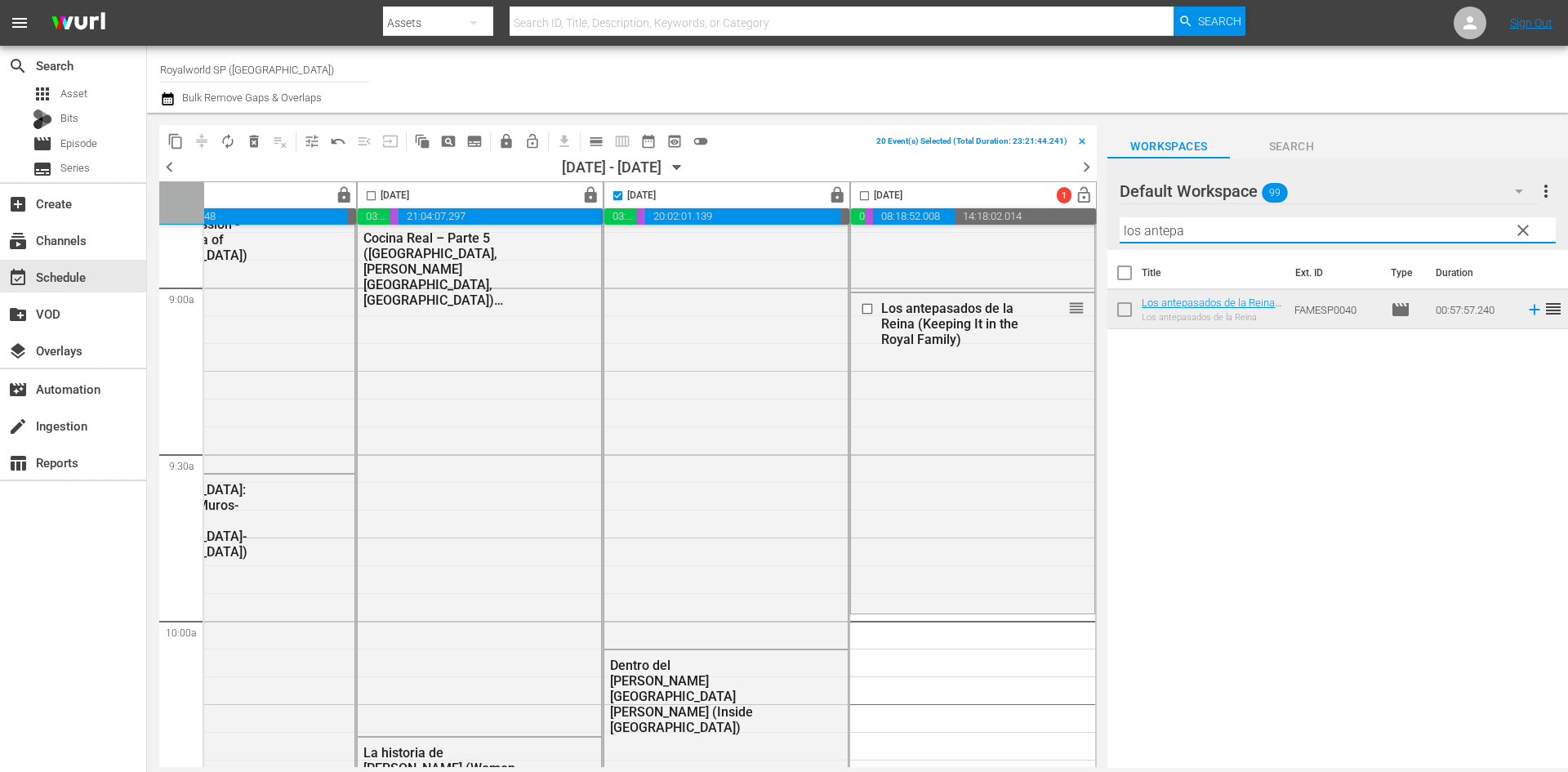
drag, startPoint x: 1224, startPoint y: 226, endPoint x: 956, endPoint y: 213, distance: 268.3
click at [956, 213] on div "content_copy compress autorenew_outlined delete_forever_outlined playlist_remov…" at bounding box center [857, 440] width 1420 height 655
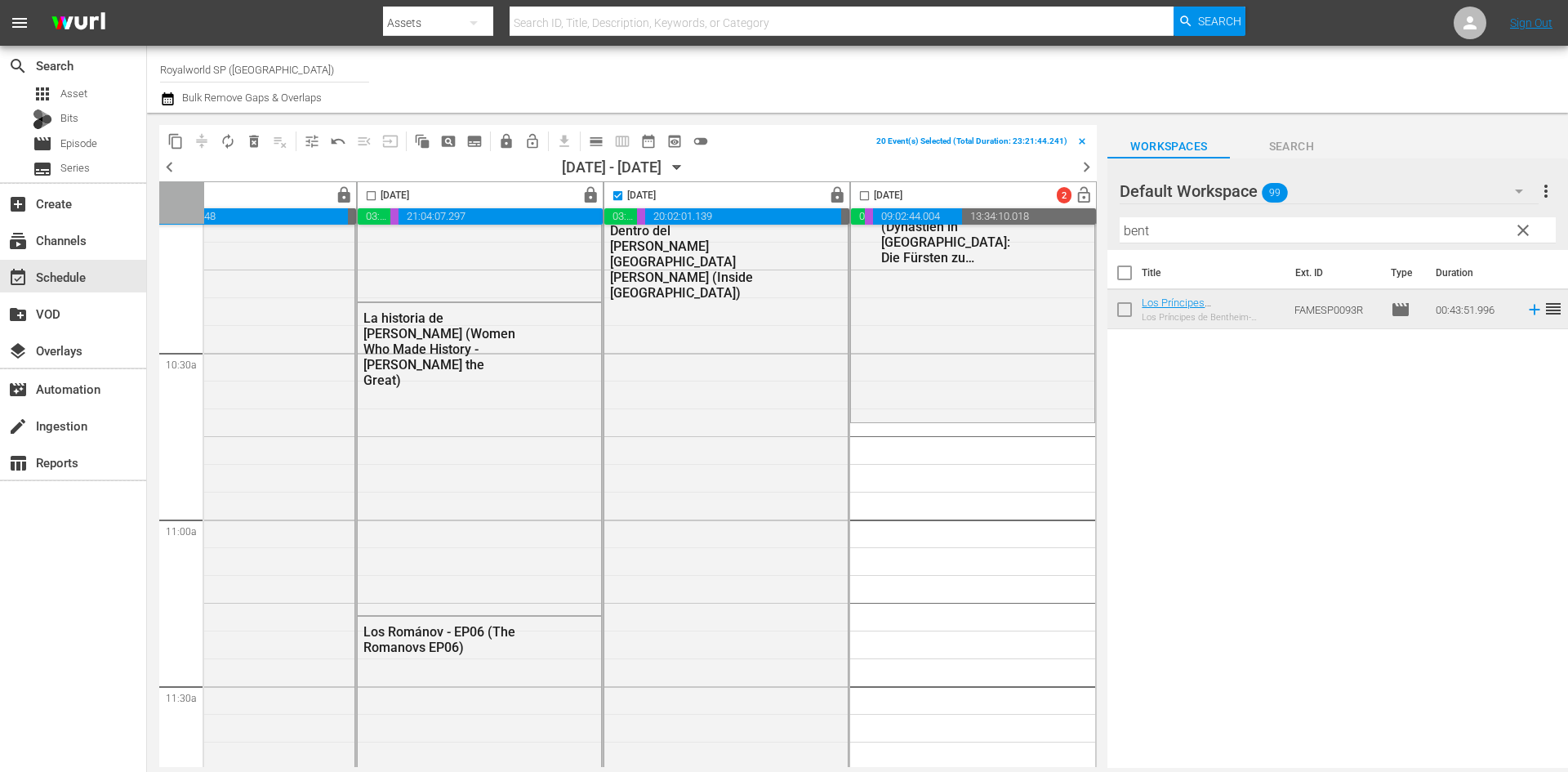
scroll to position [3430, 840]
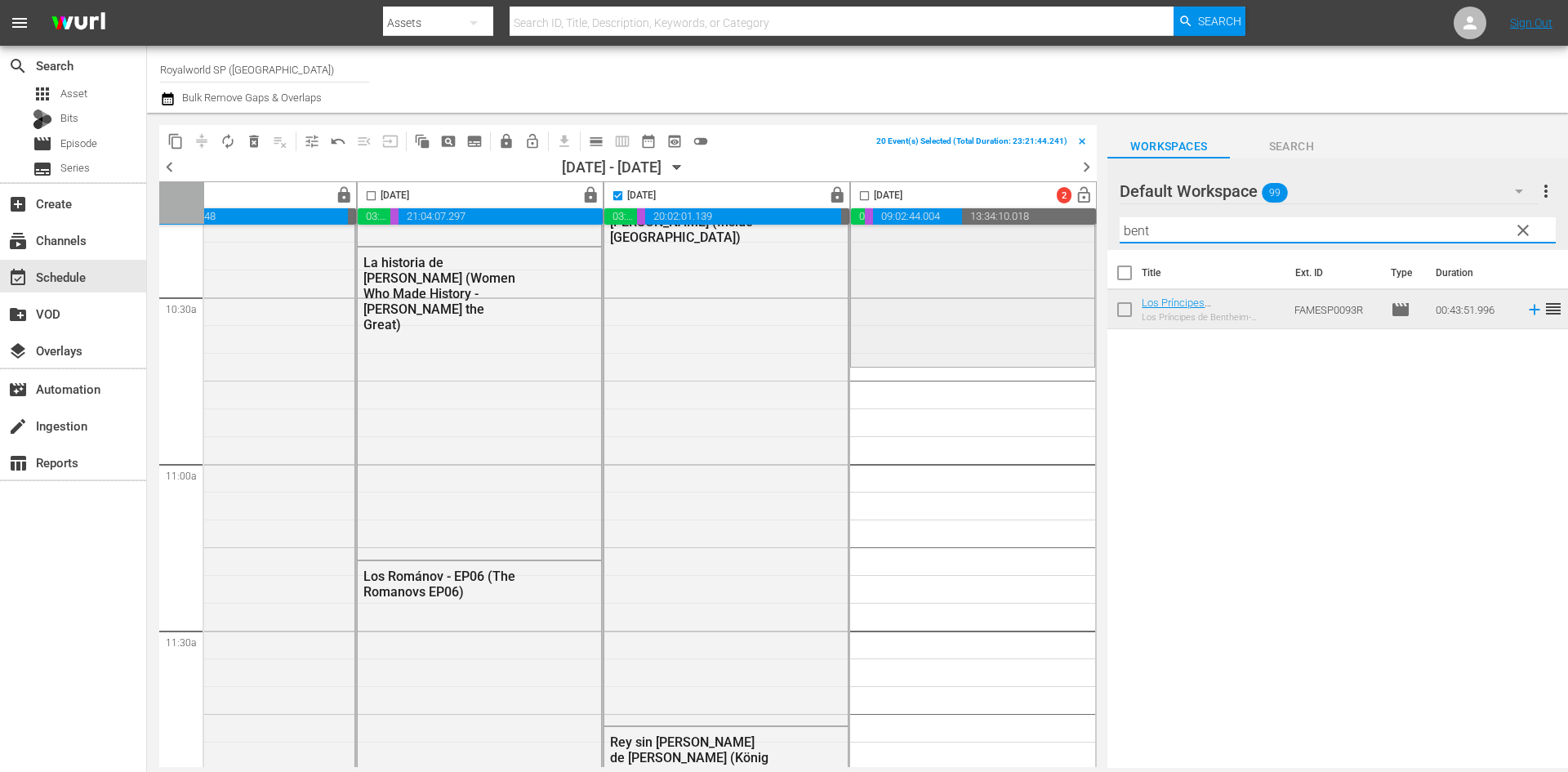
drag, startPoint x: 1181, startPoint y: 236, endPoint x: 1019, endPoint y: 232, distance: 162.0
click at [1019, 232] on div "content_copy compress autorenew_outlined delete_forever_outlined playlist_remov…" at bounding box center [857, 440] width 1420 height 655
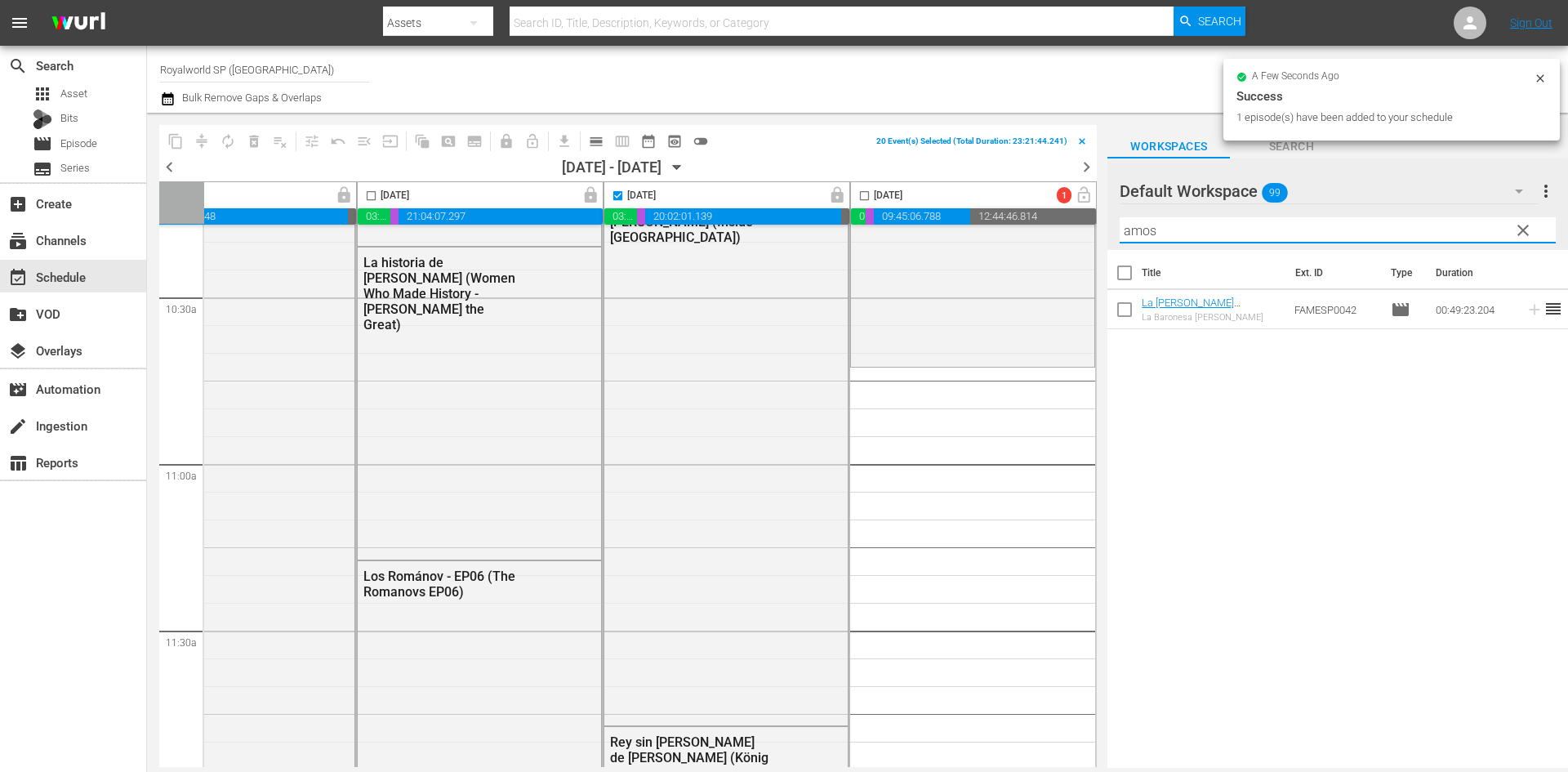
drag, startPoint x: 1242, startPoint y: 225, endPoint x: 1039, endPoint y: 219, distance: 203.1
click at [1039, 219] on div "content_copy compress autorenew_outlined delete_forever_outlined playlist_remov…" at bounding box center [857, 440] width 1420 height 655
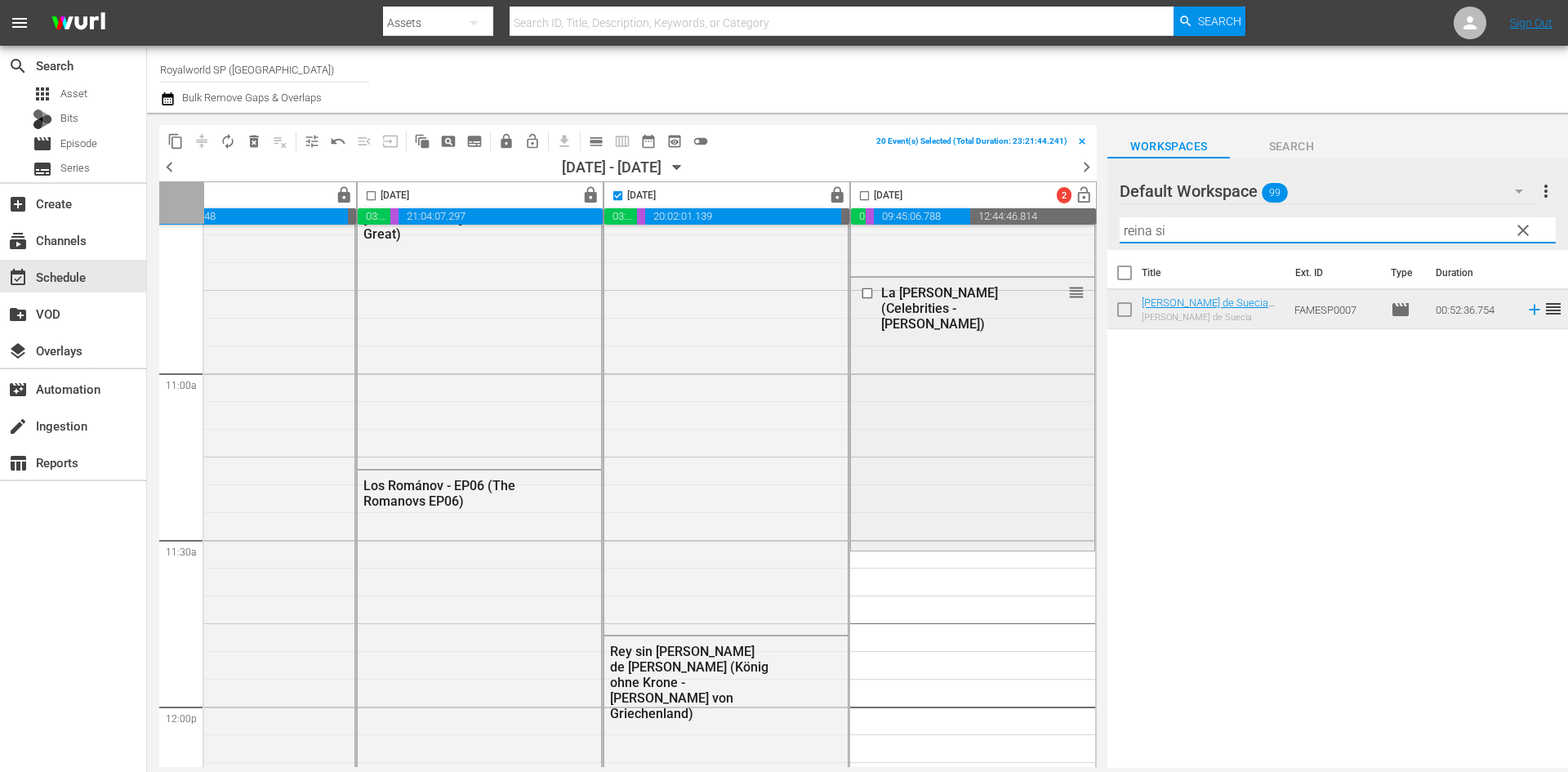
scroll to position [3675, 840]
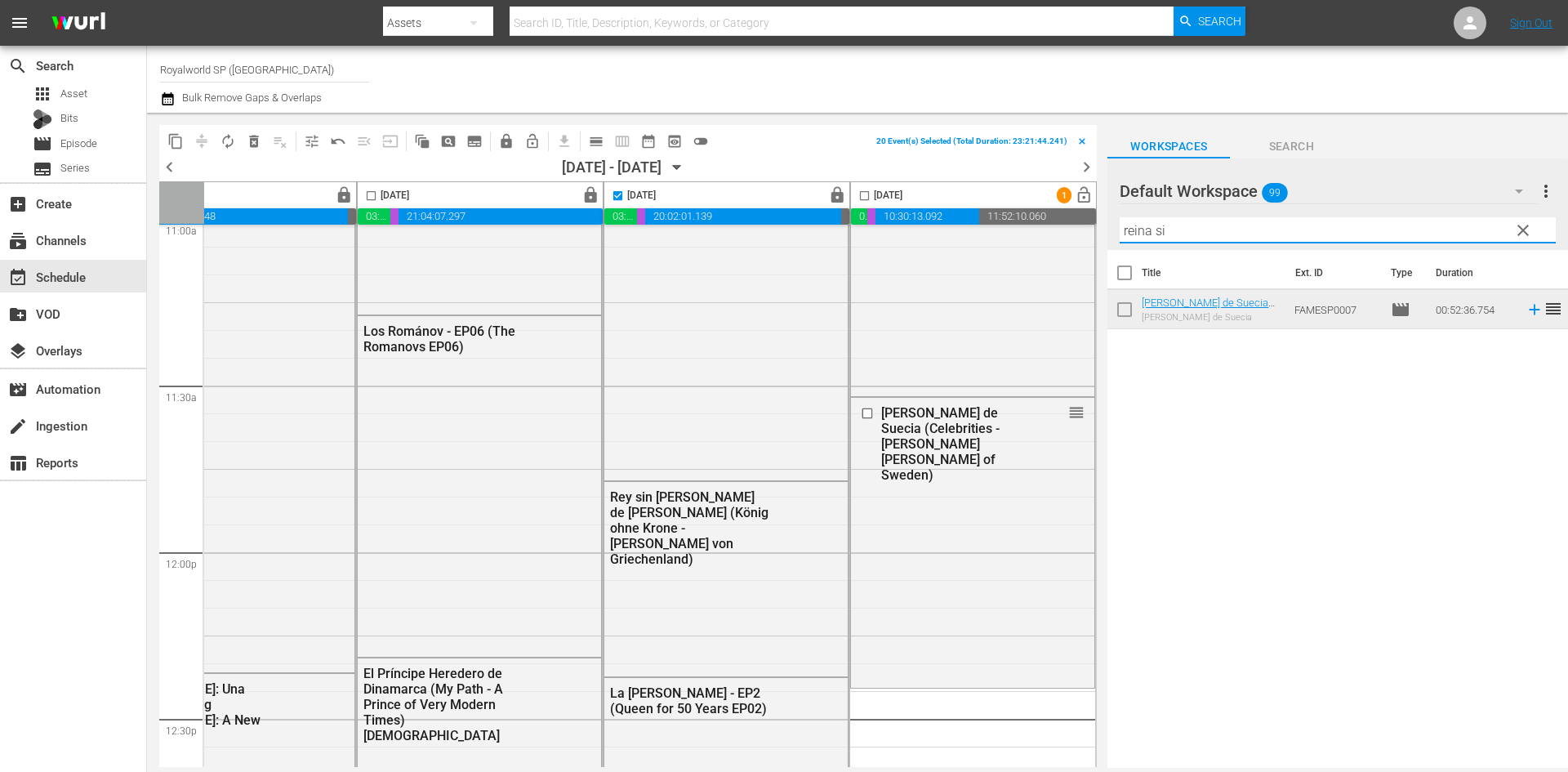
drag, startPoint x: 1340, startPoint y: 227, endPoint x: 1105, endPoint y: 231, distance: 235.0
click at [1105, 231] on div "content_copy compress autorenew_outlined delete_forever_outlined playlist_remov…" at bounding box center [857, 440] width 1420 height 655
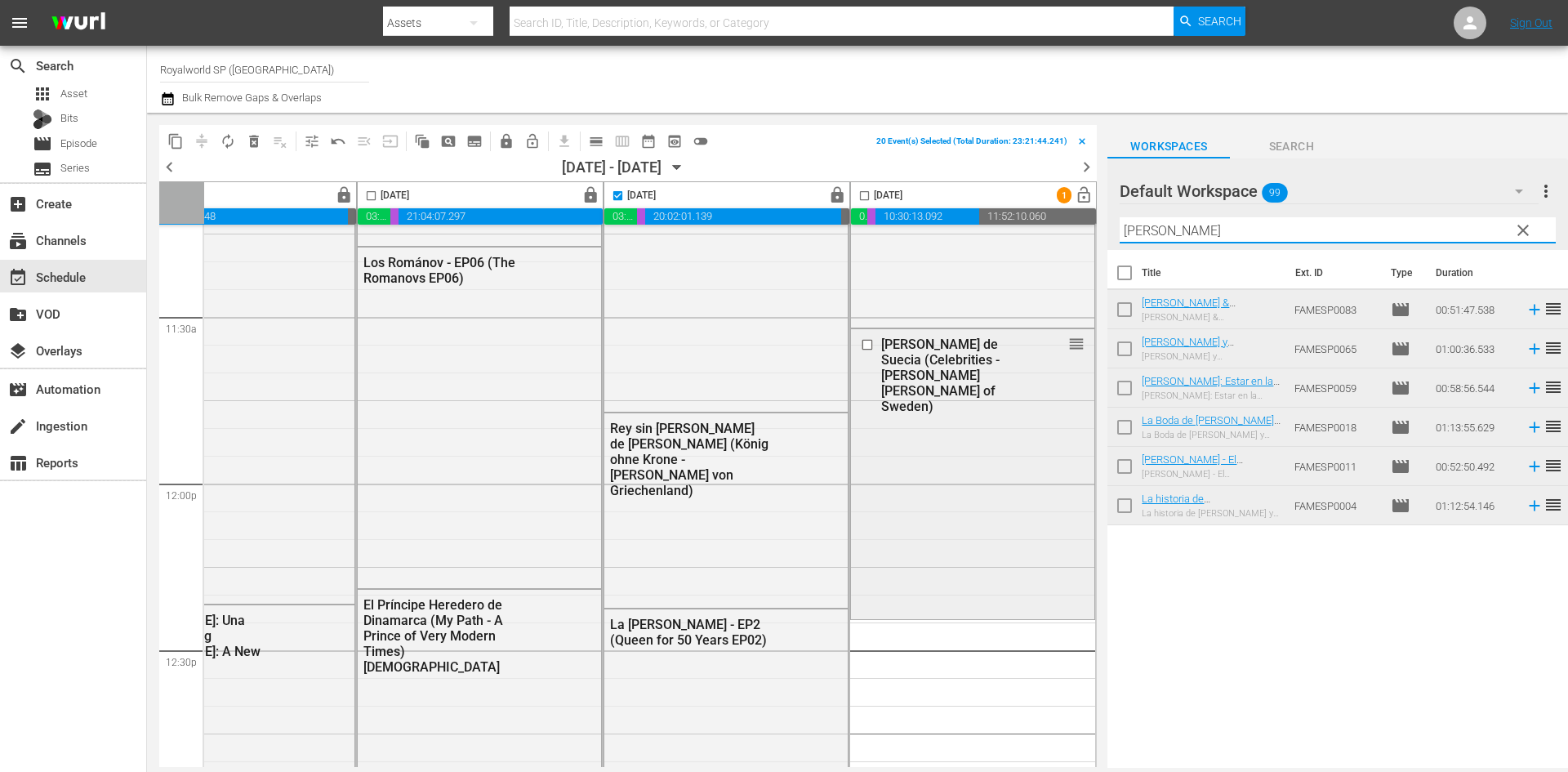
scroll to position [3919, 840]
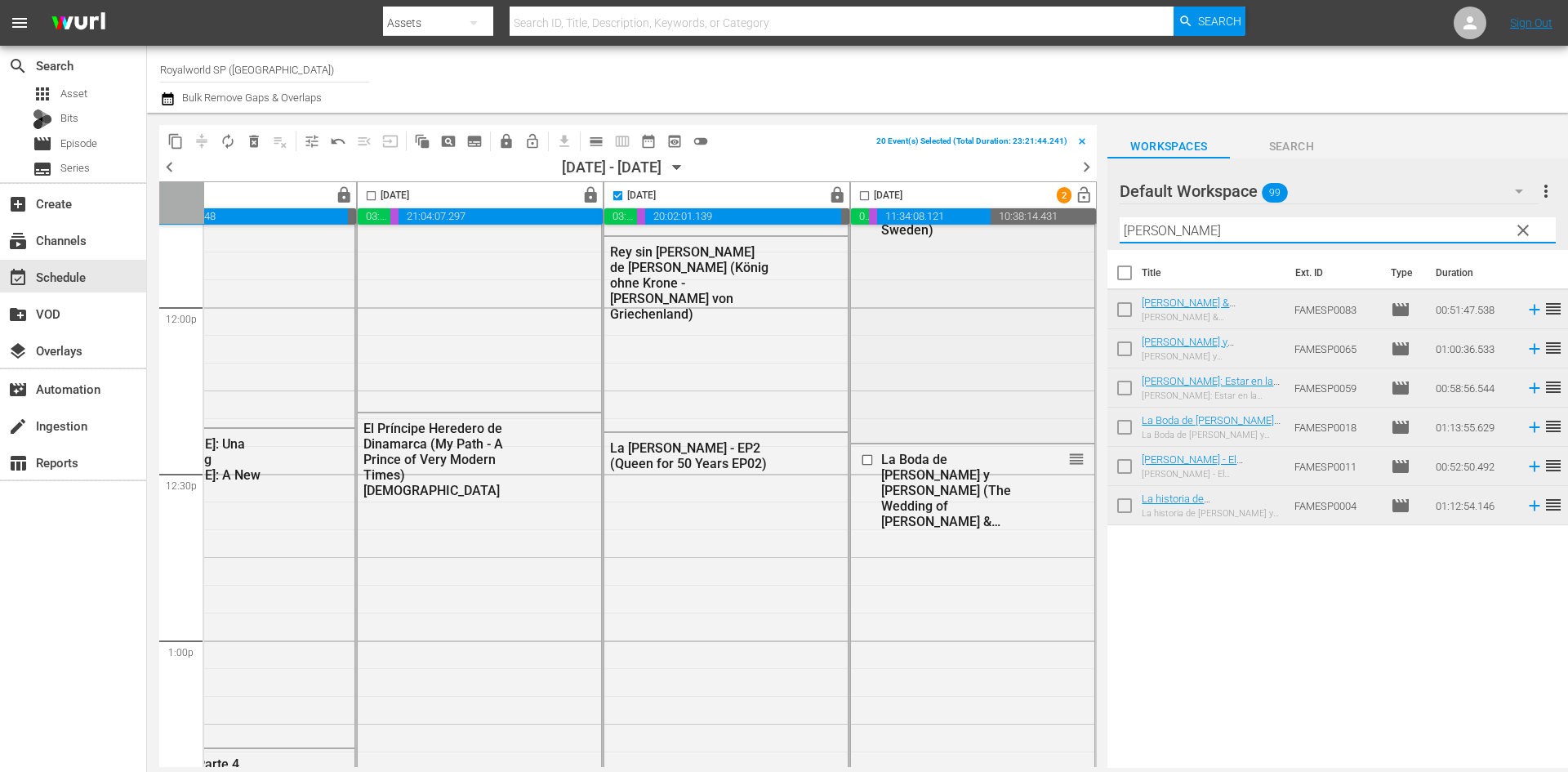
drag, startPoint x: 1231, startPoint y: 235, endPoint x: 1087, endPoint y: 228, distance: 144.2
click at [1087, 228] on div "content_copy compress autorenew_outlined delete_forever_outlined playlist_remov…" at bounding box center [857, 440] width 1420 height 655
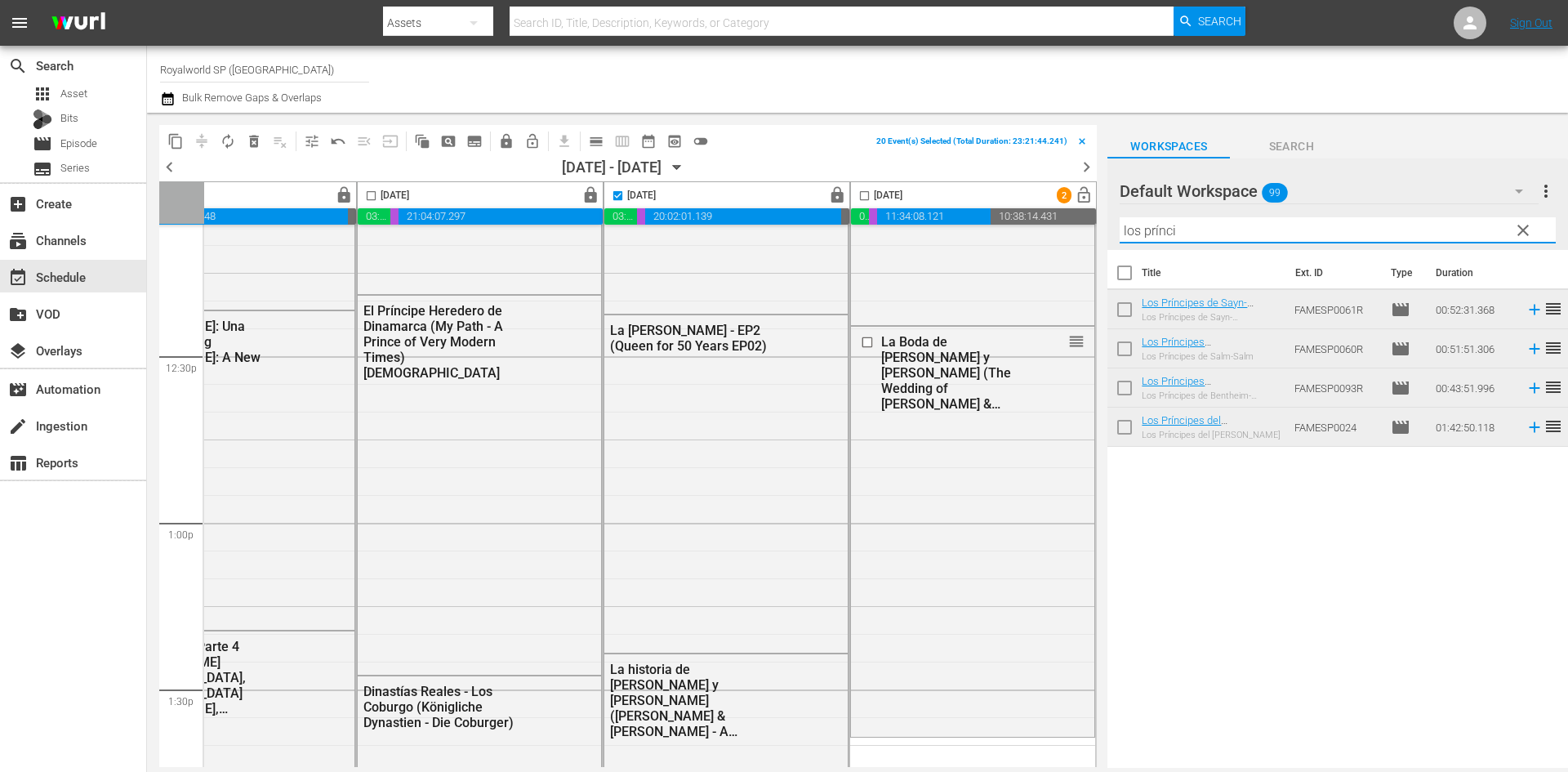
scroll to position [4164, 840]
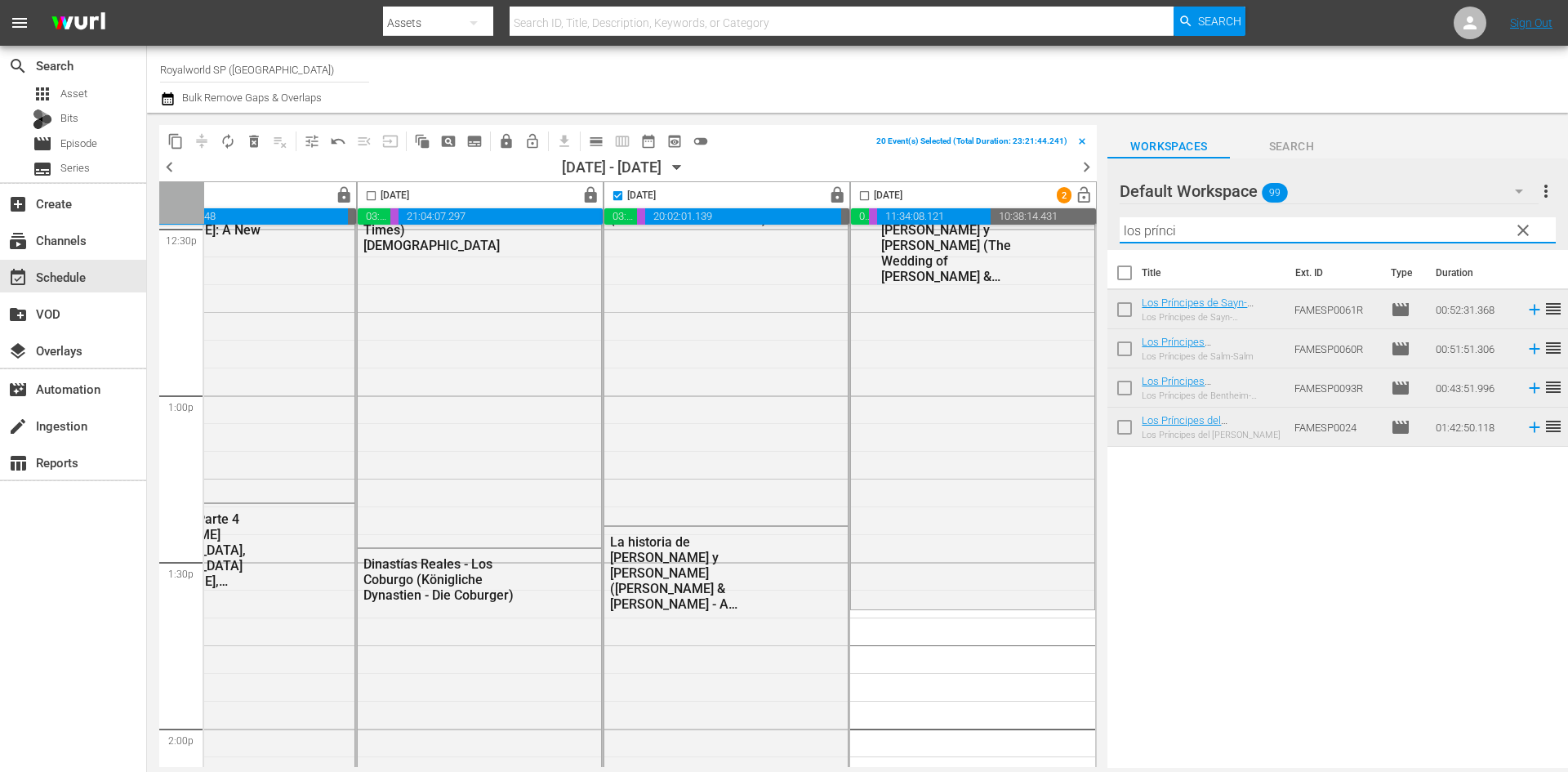
type input "los prínci"
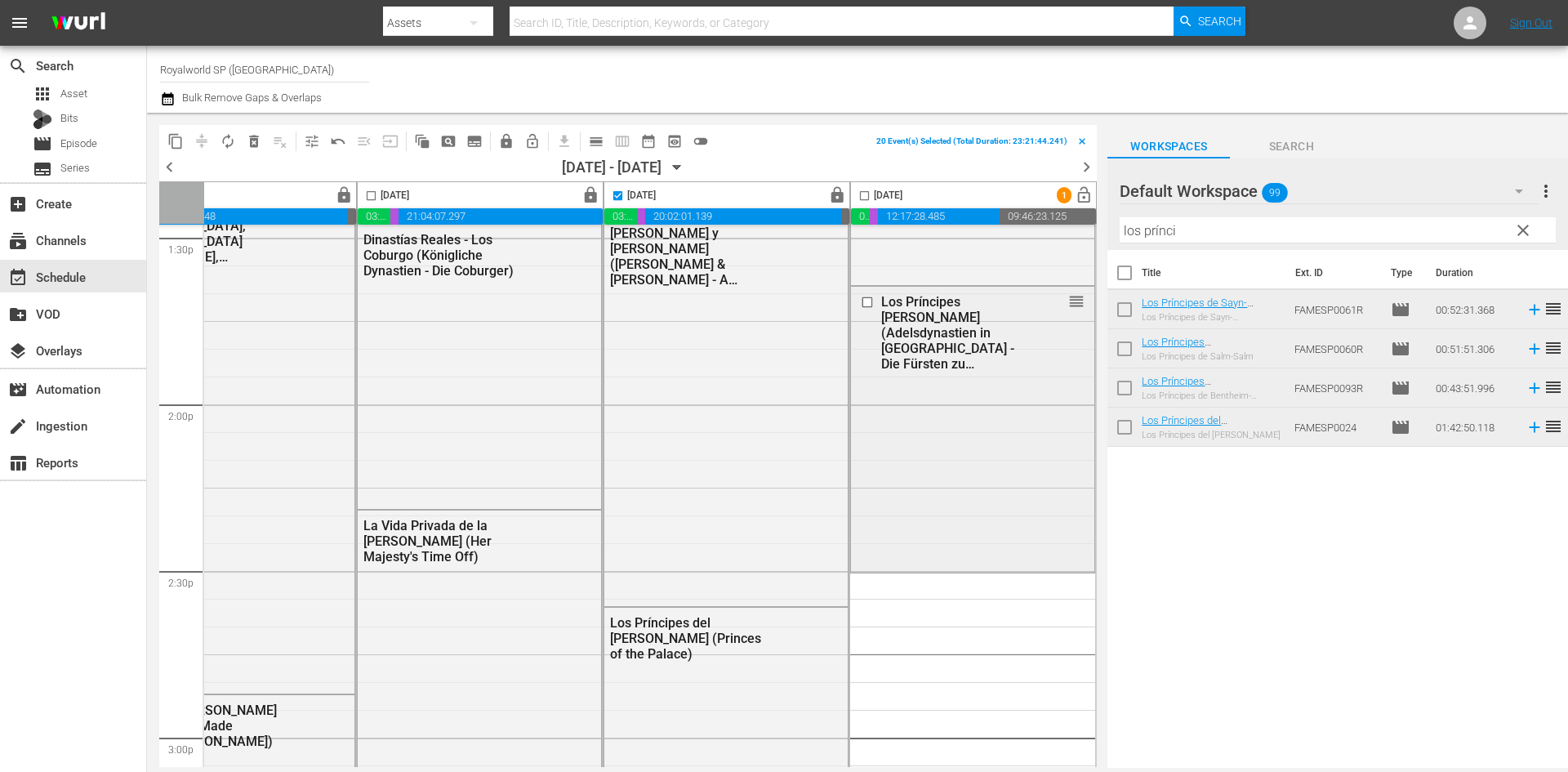
scroll to position [4409, 840]
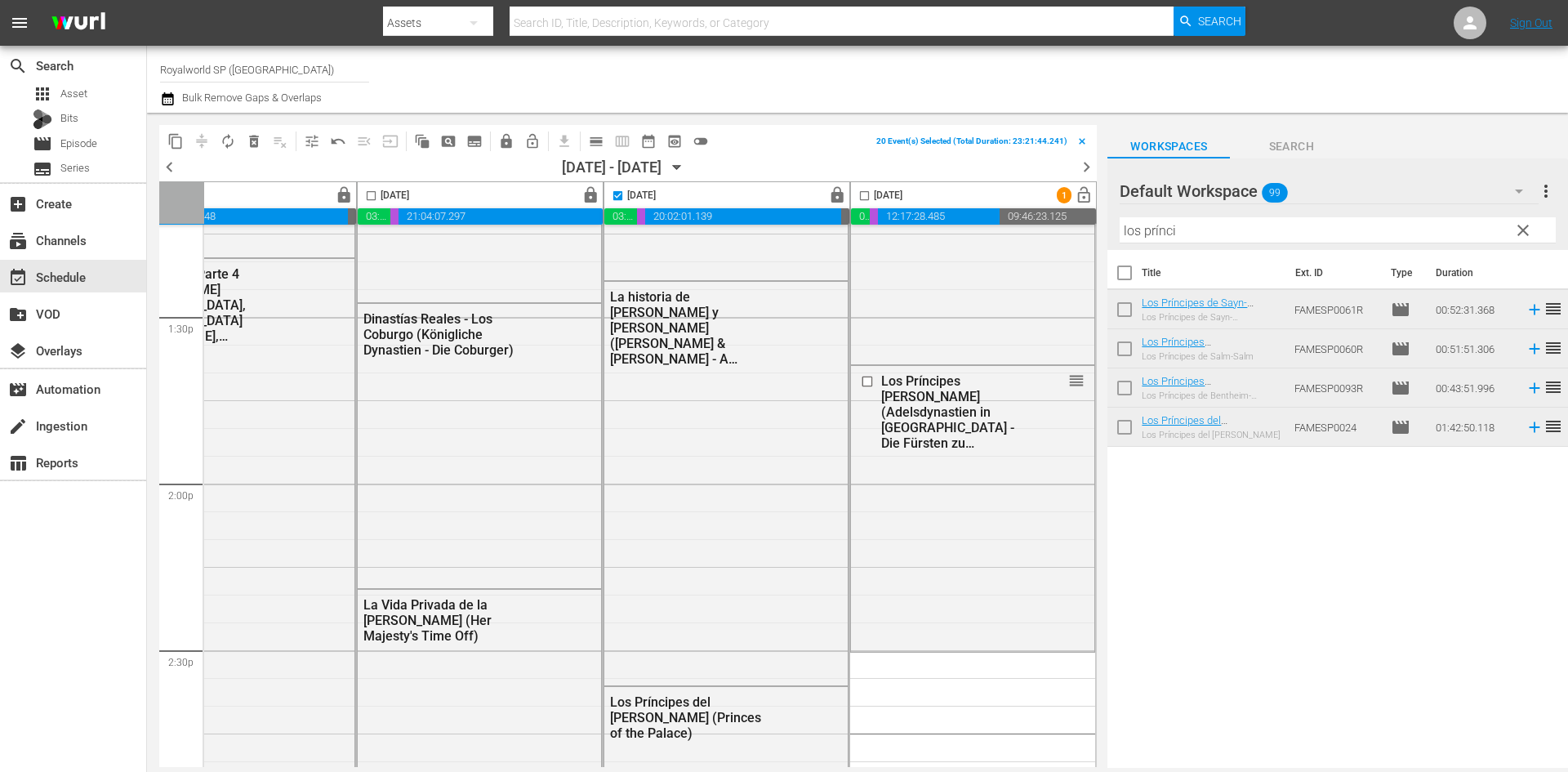
click at [822, 163] on div "chevron_left [DATE] - 08/31/[DATE] chevron_right" at bounding box center [627, 168] width 937 height 24
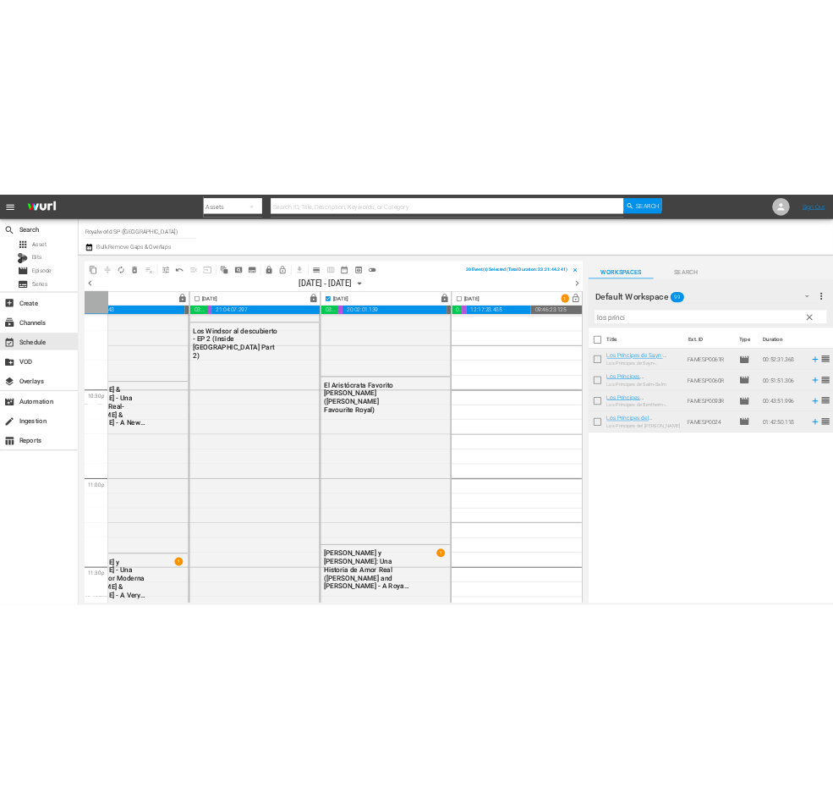
scroll to position [7734, 871]
